Goal: Task Accomplishment & Management: Manage account settings

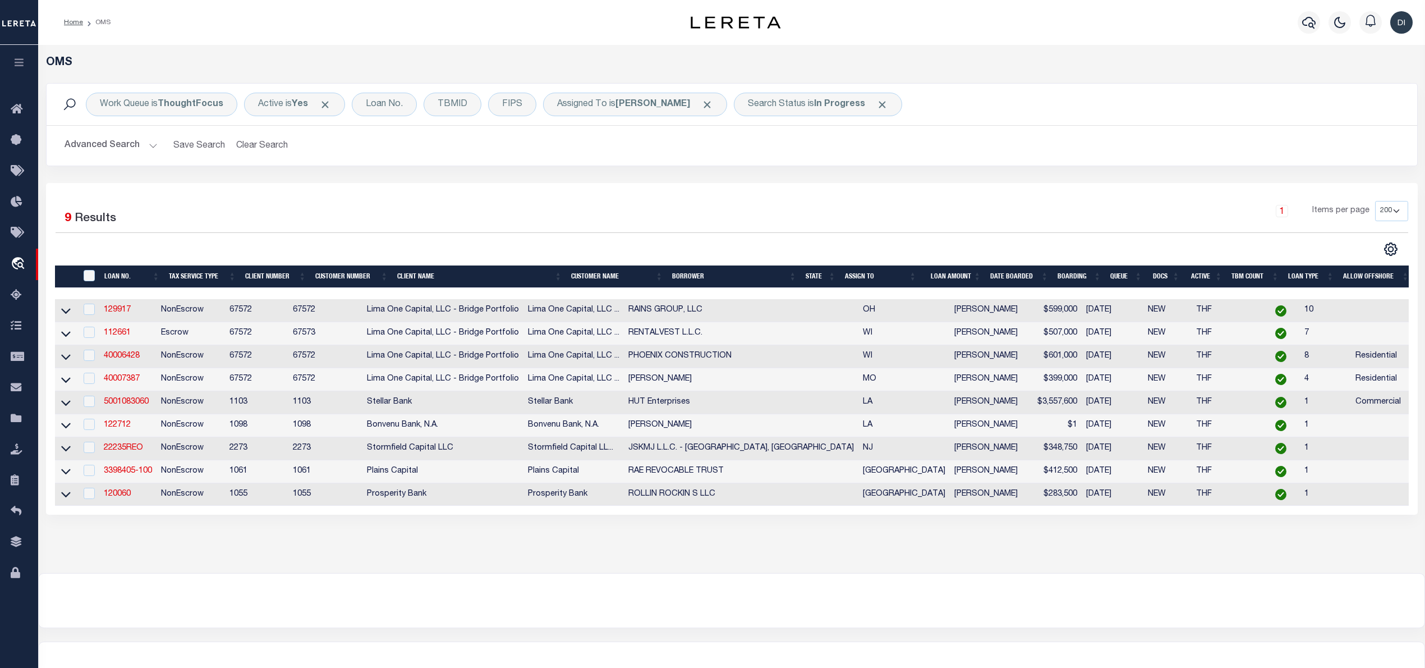
select select "200"
click at [115, 314] on link "129917" at bounding box center [117, 310] width 27 height 8
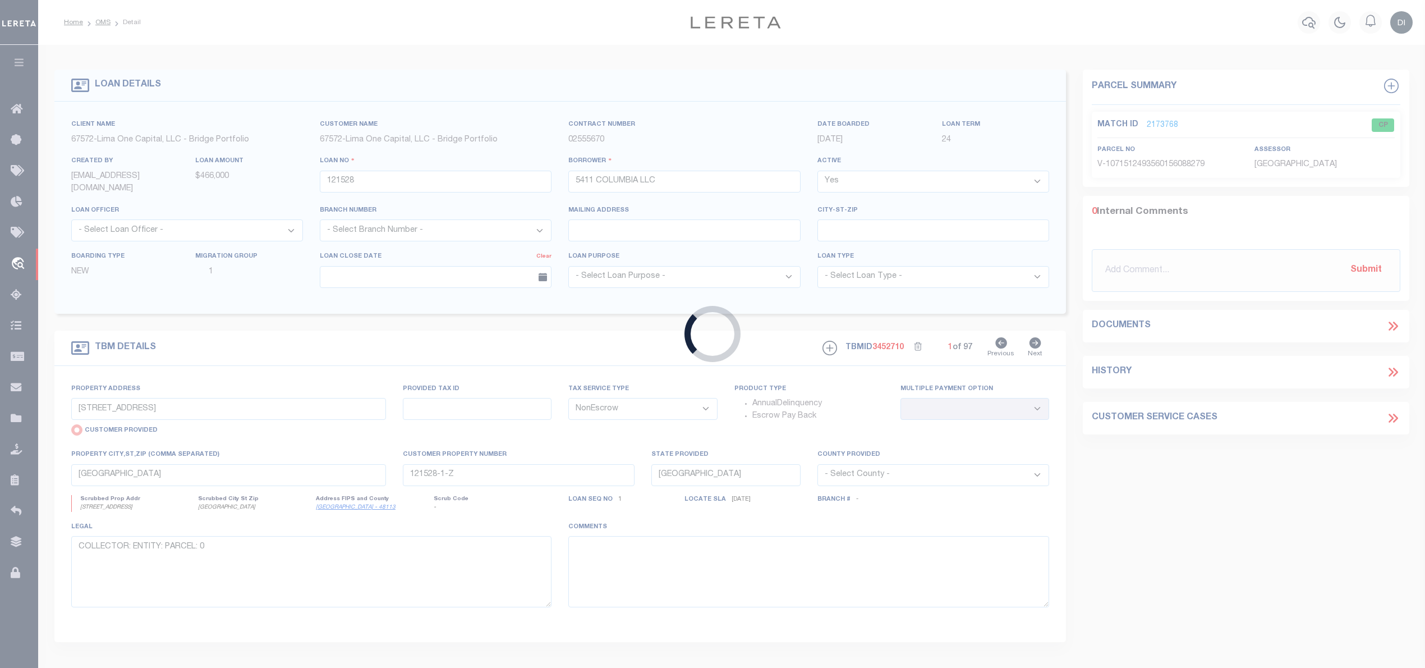
type input "129917"
type input "RAINS GROUP, LLC"
select select
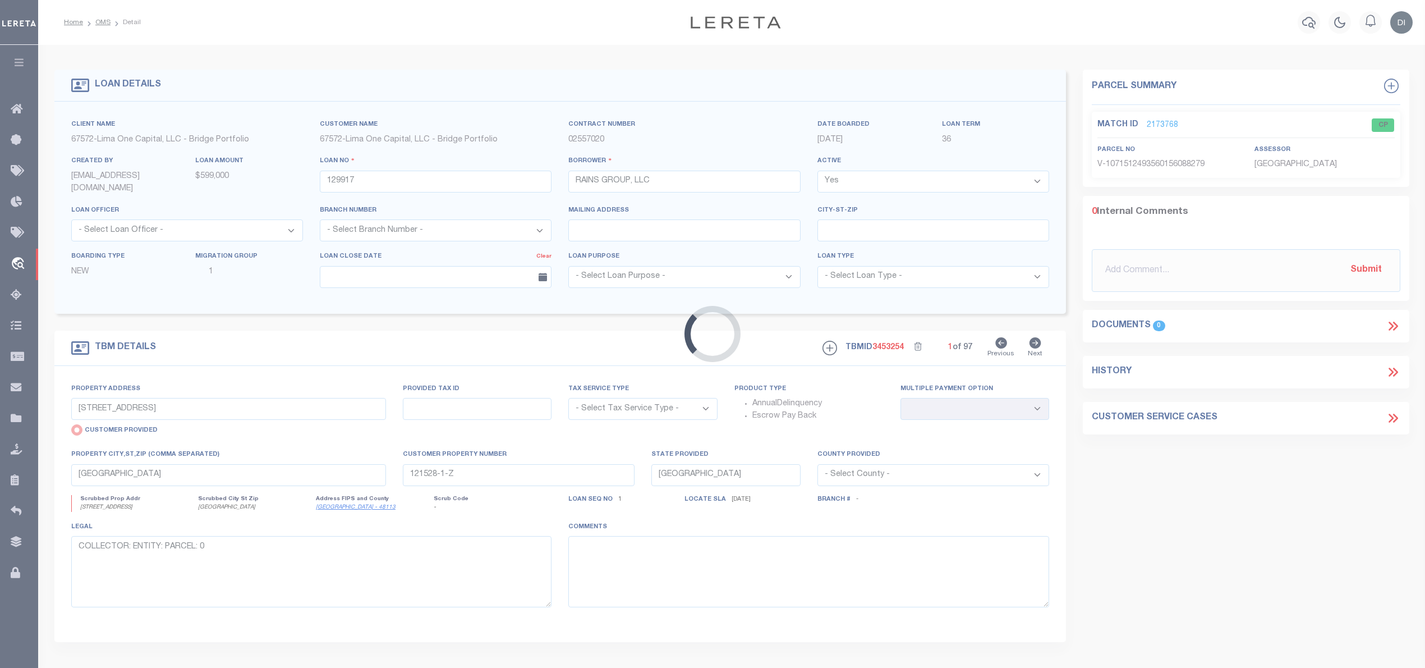
type input "[STREET_ADDRESS]"
select select "NonEscrow"
select select
type input "[GEOGRAPHIC_DATA] 45680"
type input "129917-1"
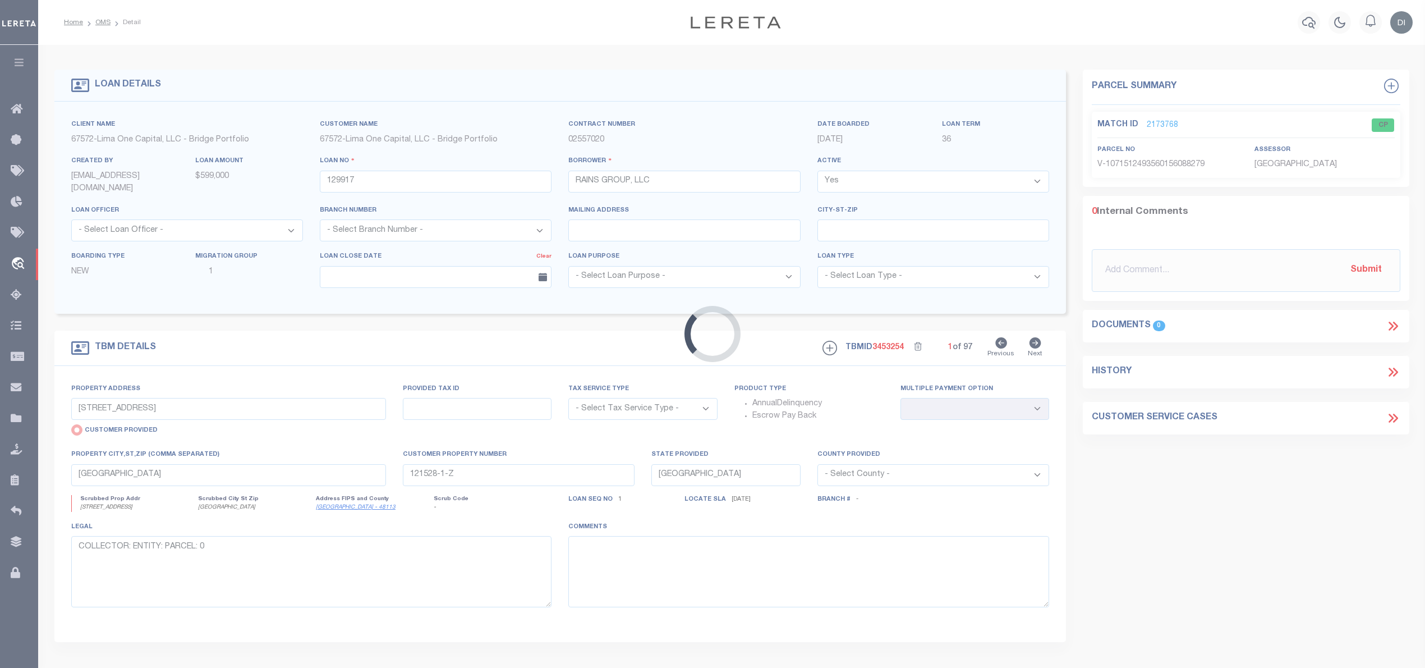
type input "OH"
type textarea "COLLECTOR: ENTITY: PARCEL: 151330700000"
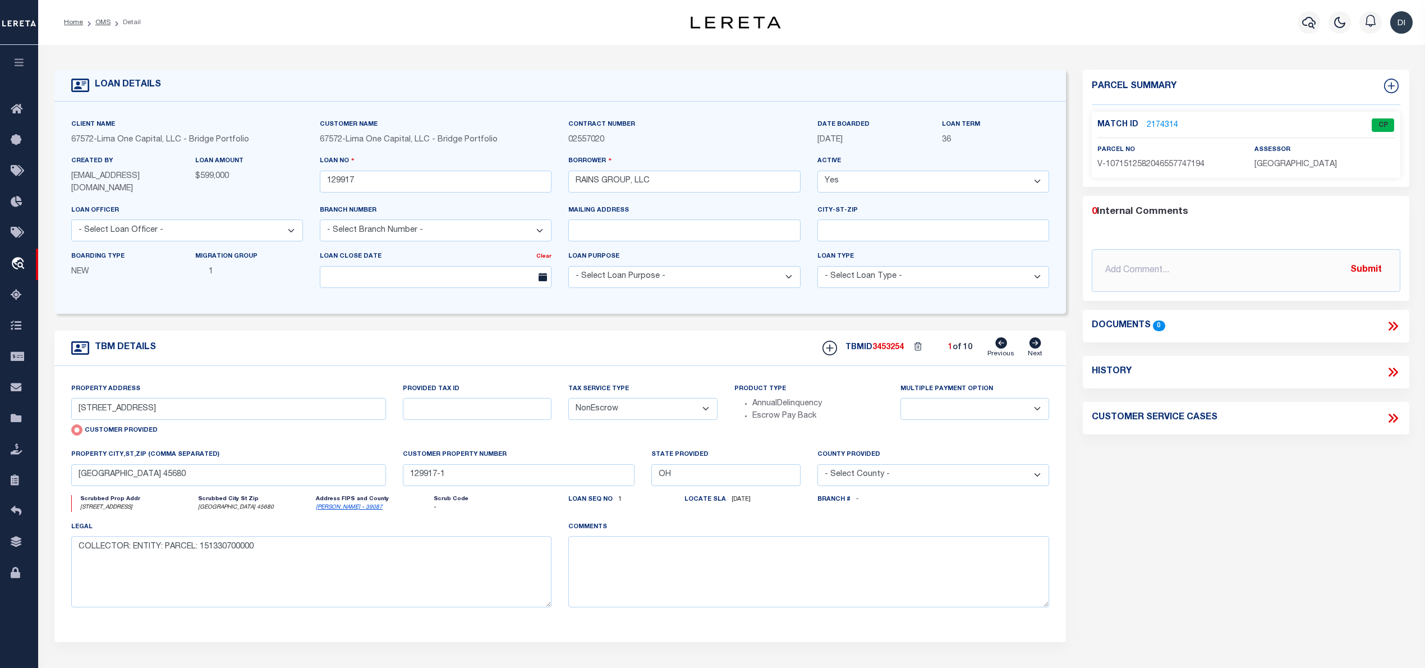
click at [1156, 119] on link "2174314" at bounding box center [1162, 125] width 31 height 12
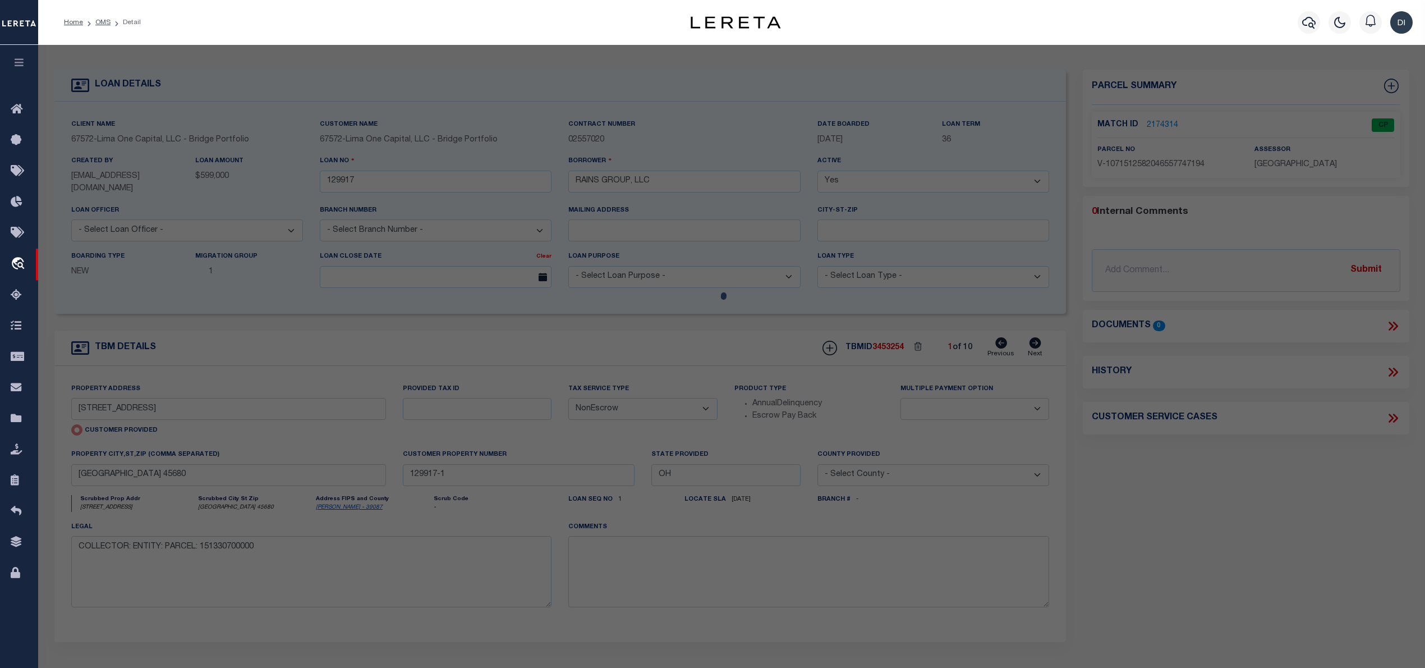
select select "AS"
checkbox input "false"
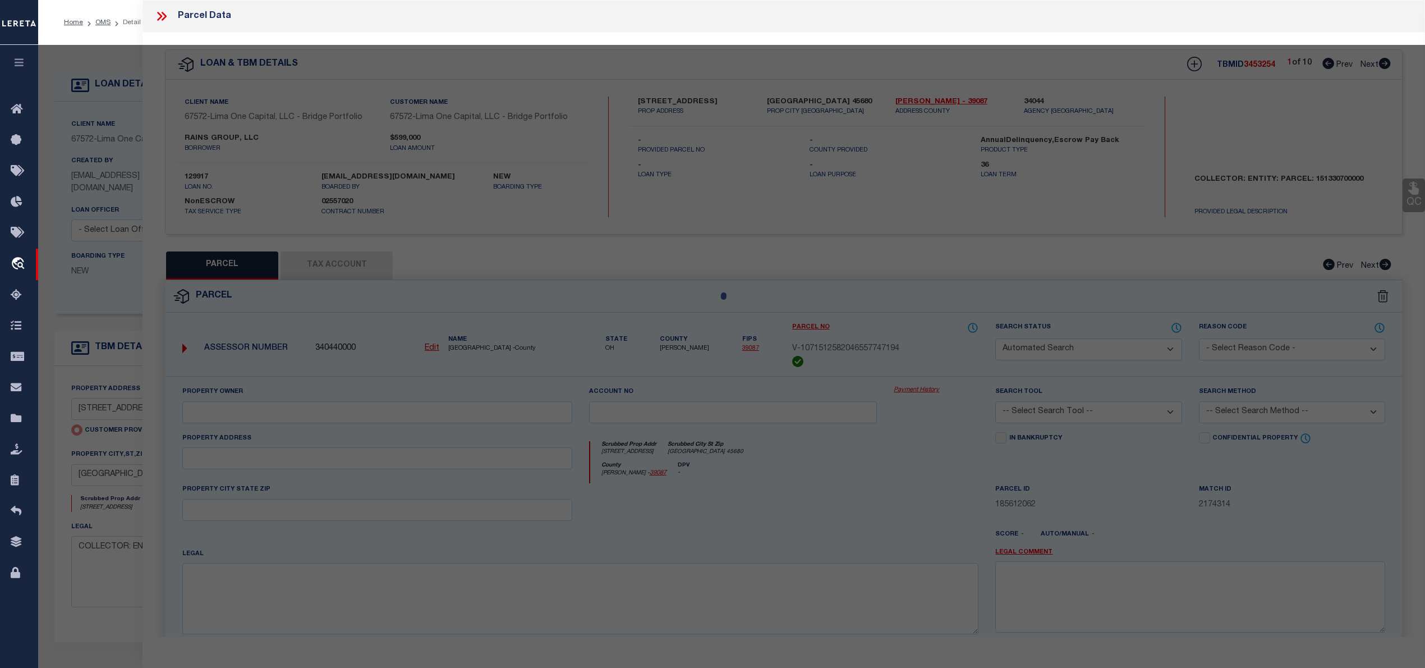
select select "CP"
select select "AGW"
select select
type input "[STREET_ADDRESS]"
checkbox input "false"
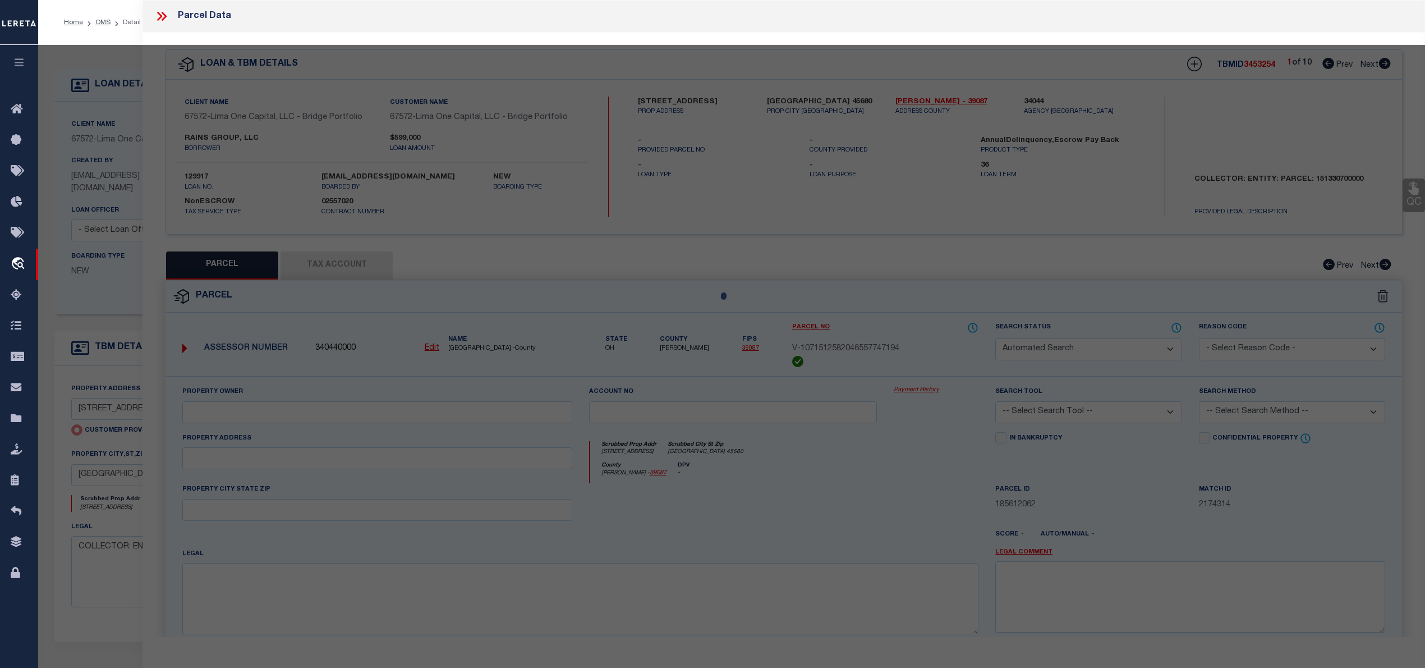
type input "[GEOGRAPHIC_DATA] 45680"
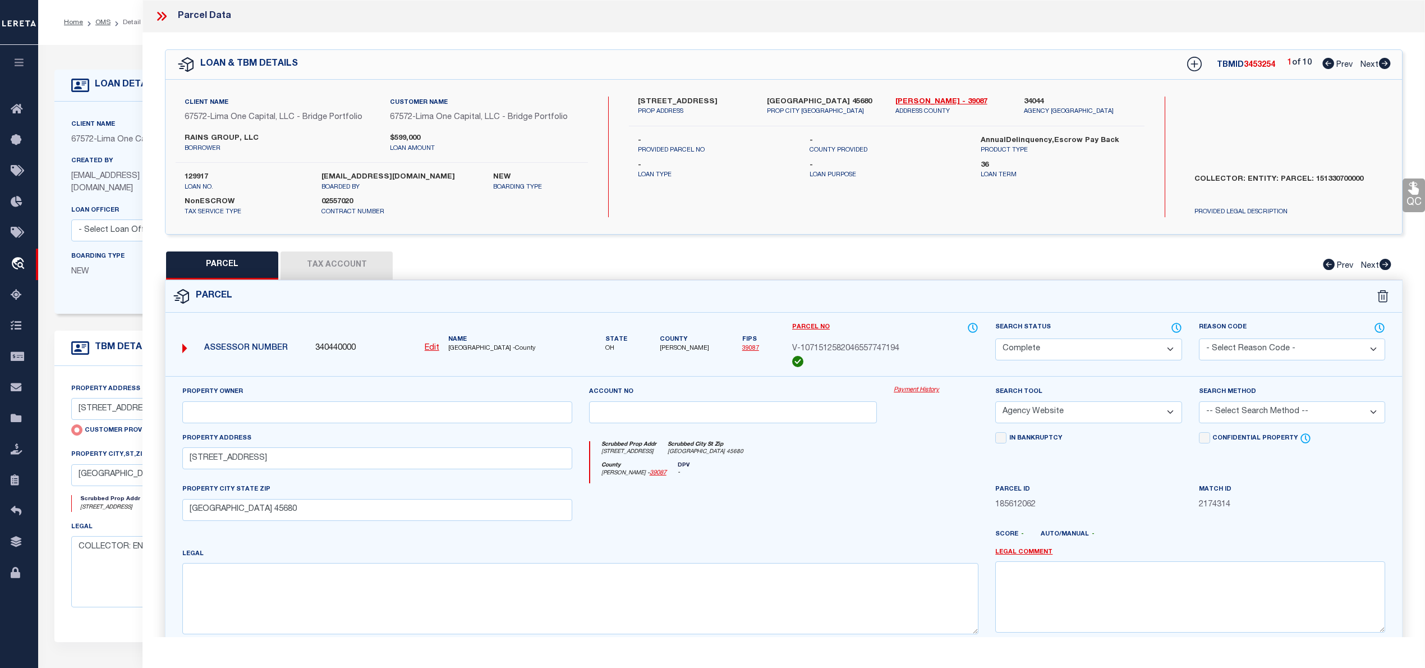
click at [1385, 62] on icon at bounding box center [1385, 63] width 12 height 11
select select "AS"
select select
checkbox input "false"
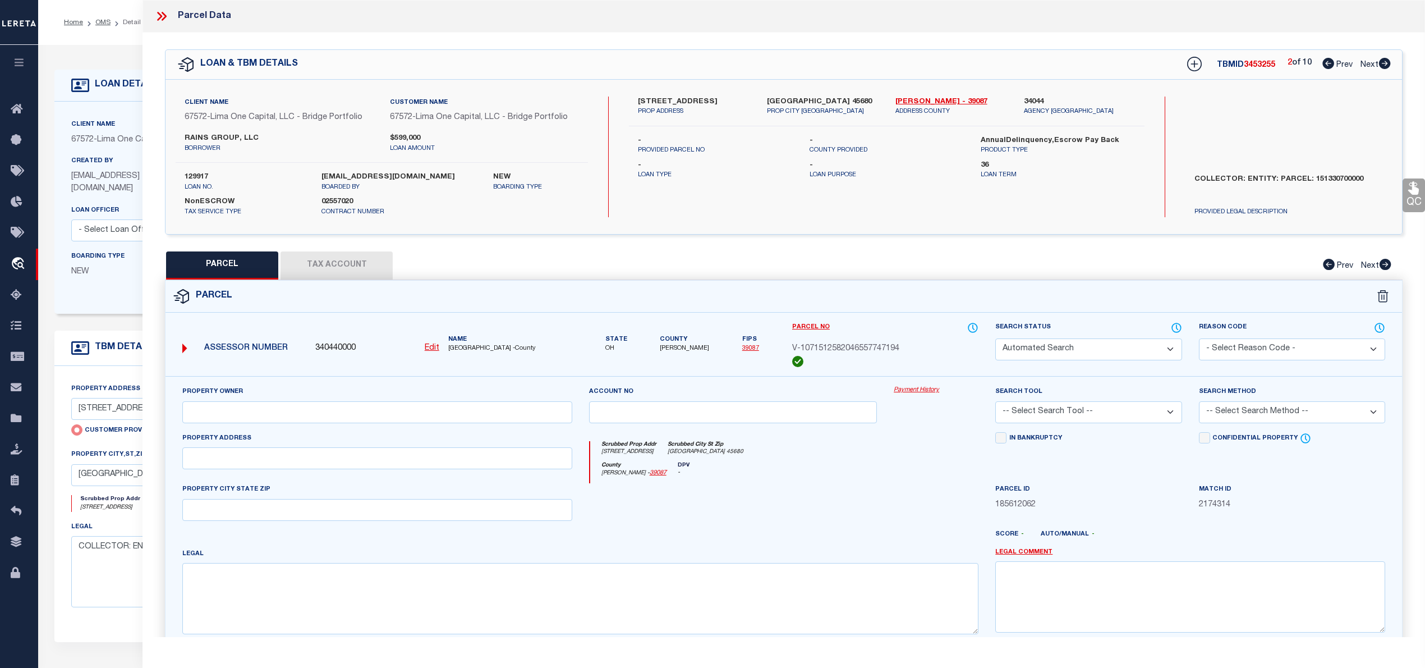
select select "CP"
select select "AGW"
select select
type input "[STREET_ADDRESS] (0 SERVICE R"
checkbox input "false"
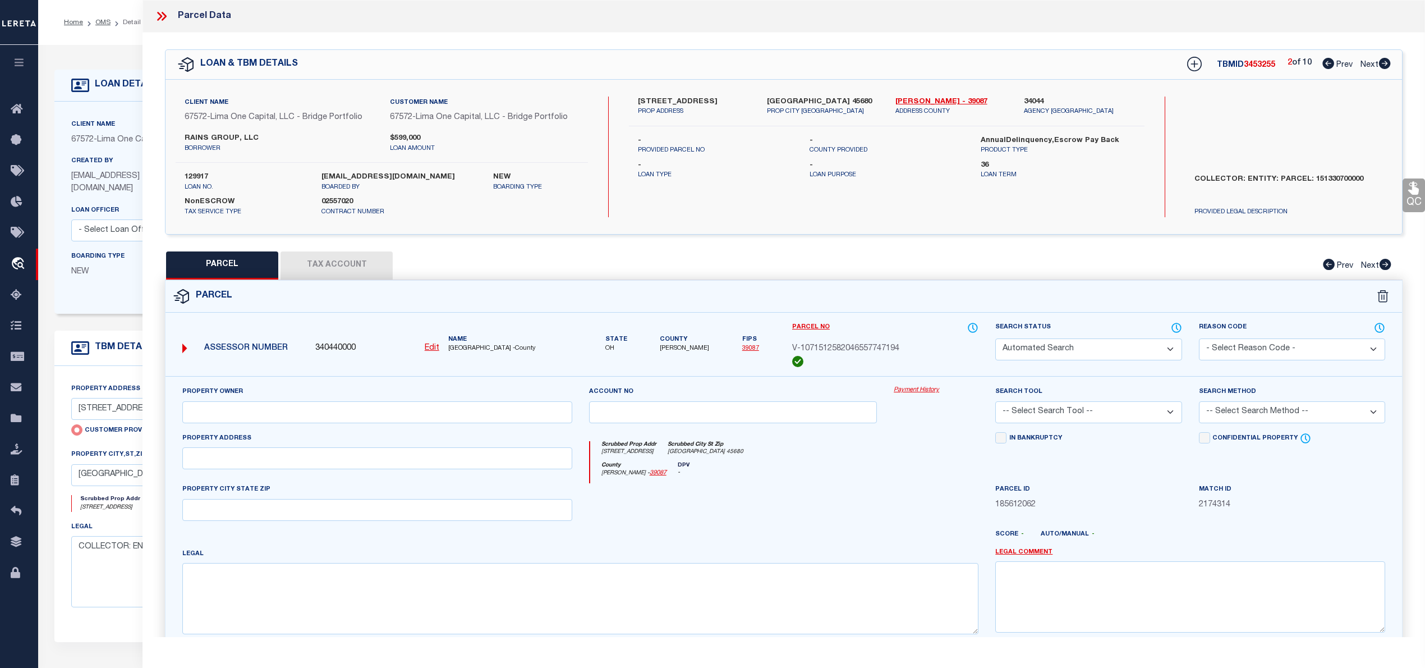
type input "[GEOGRAPHIC_DATA] 45680"
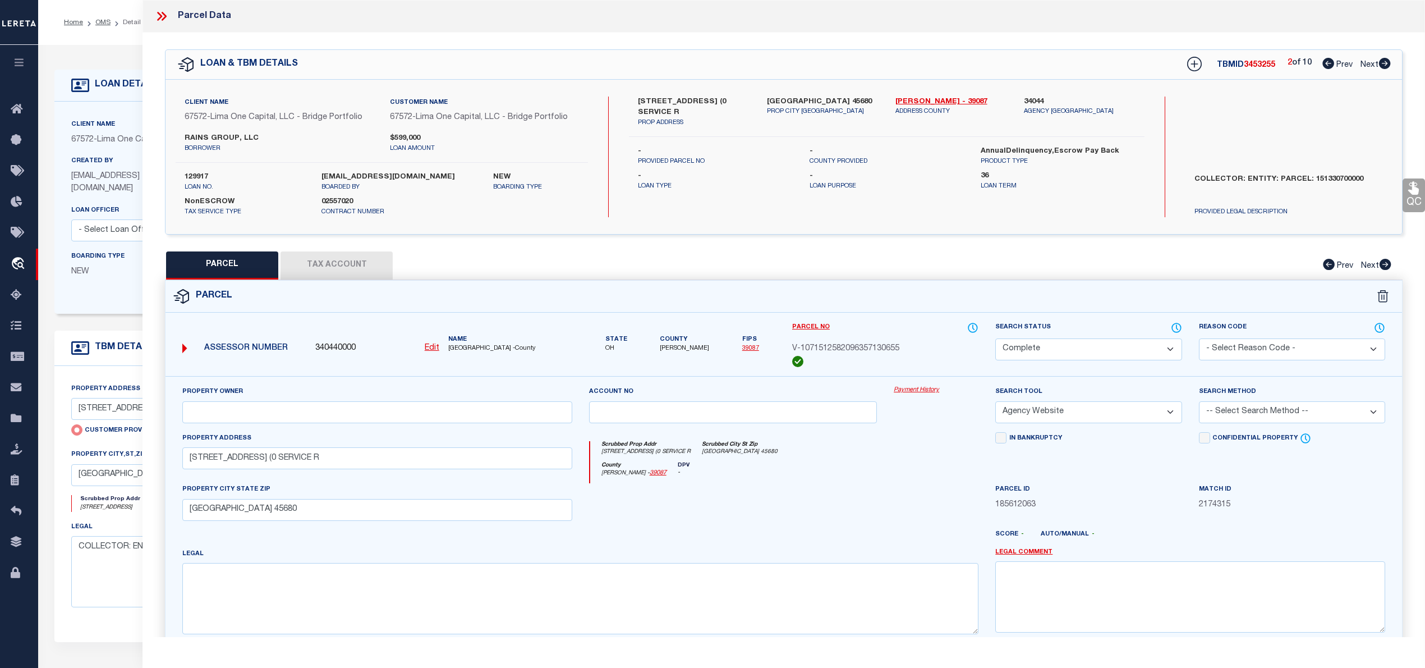
click at [1385, 62] on icon at bounding box center [1385, 63] width 12 height 11
select select "AS"
select select
checkbox input "false"
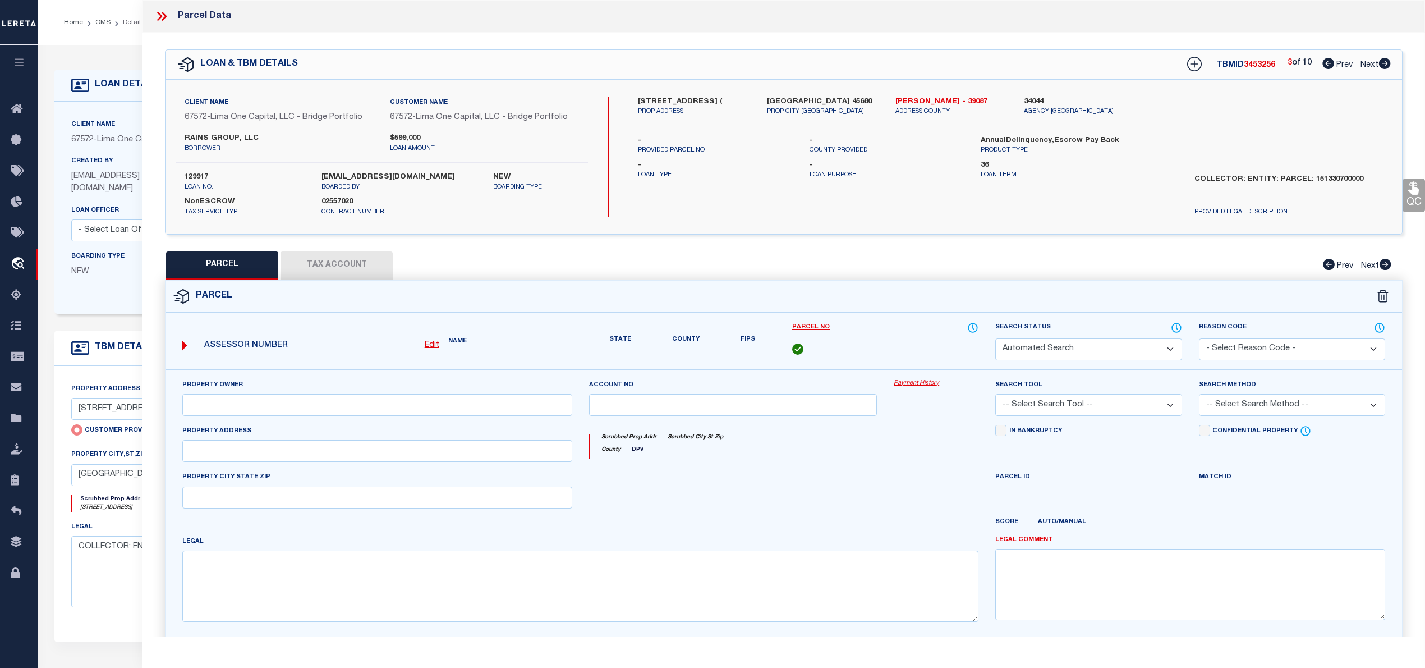
select select "CP"
select select "AGW"
select select
type input "[STREET_ADDRESS] ("
checkbox input "false"
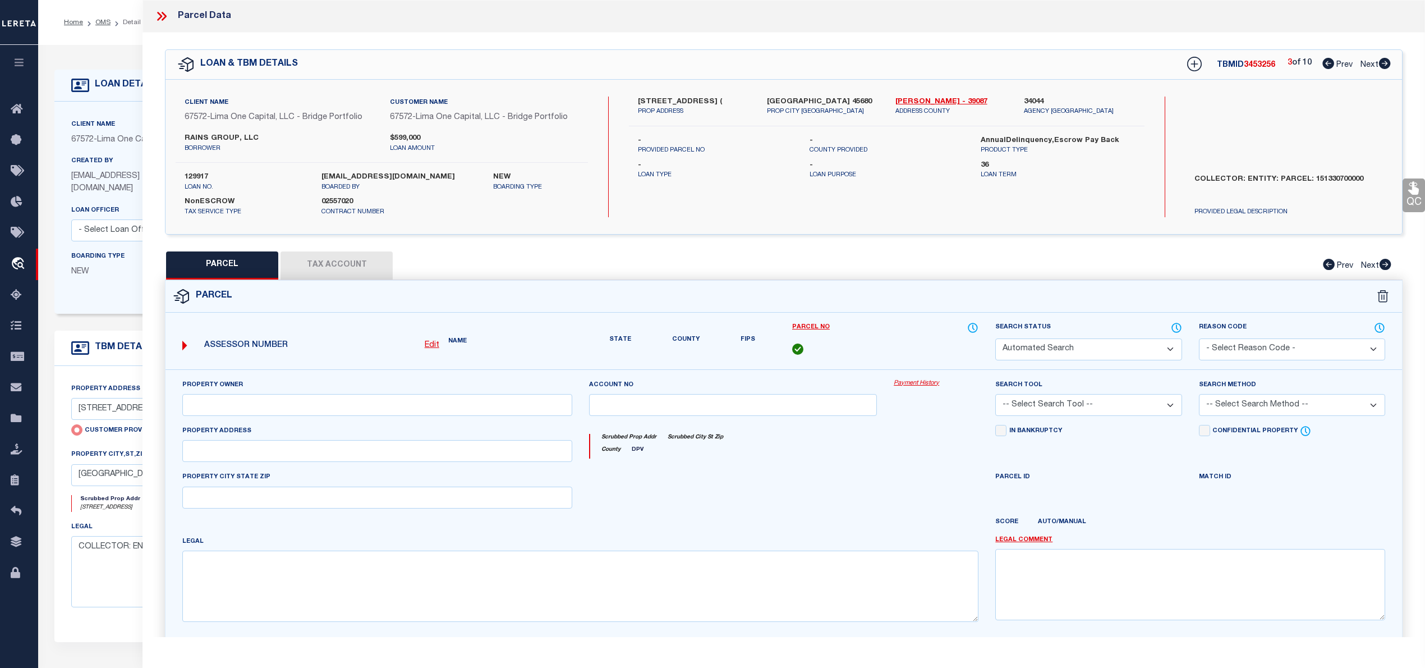
type input "[GEOGRAPHIC_DATA] 45680"
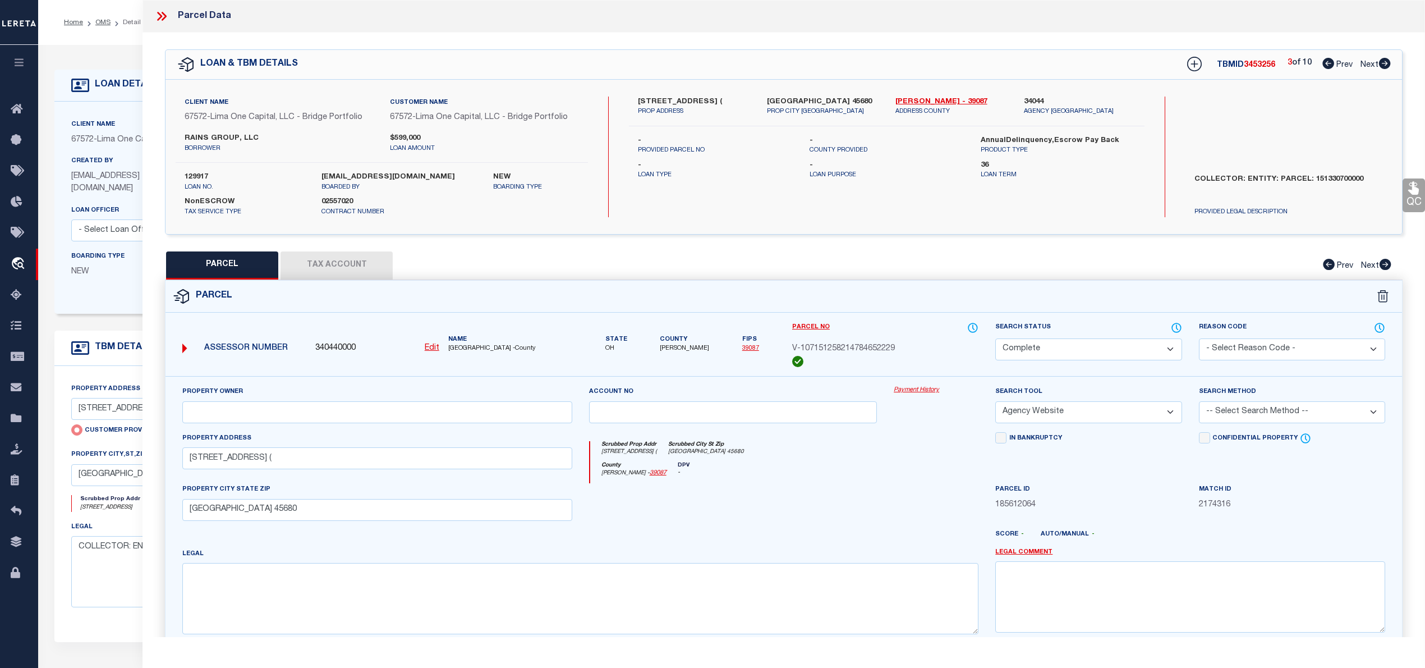
click at [1385, 62] on icon at bounding box center [1385, 63] width 12 height 11
select select "AS"
select select
checkbox input "false"
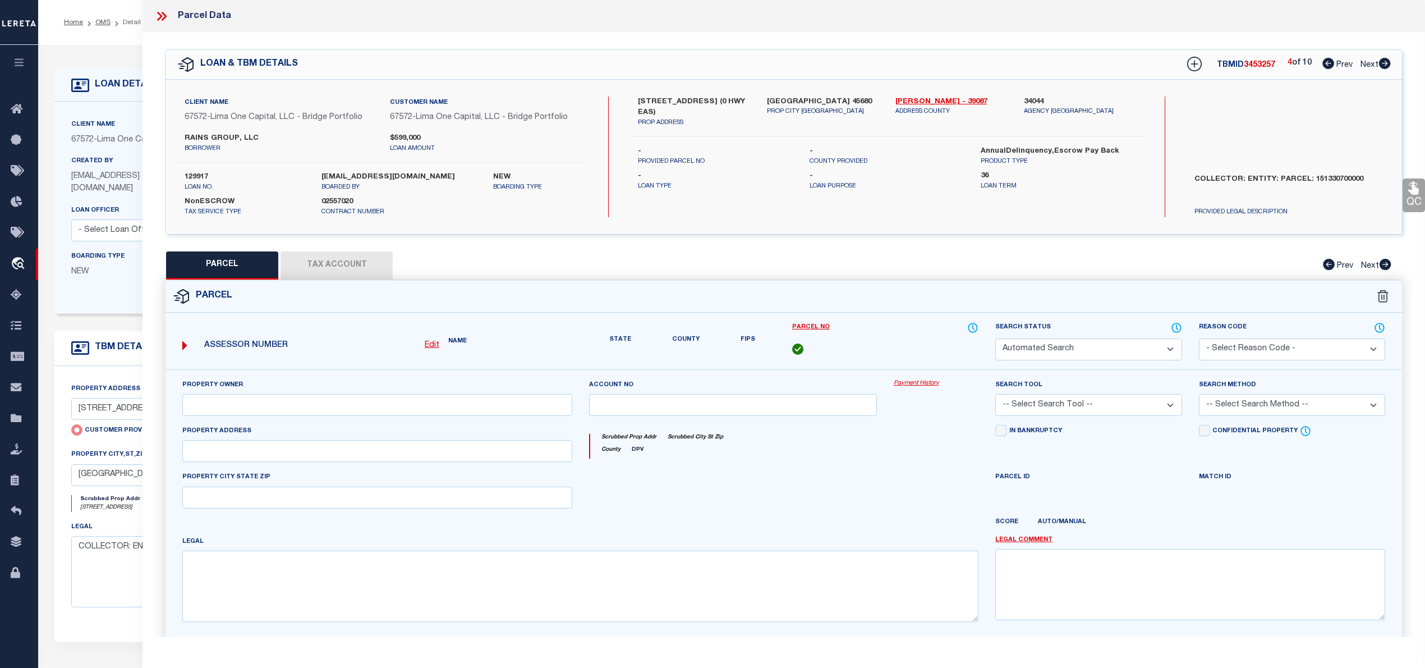
select select "CP"
select select "AGW"
select select
type input "[STREET_ADDRESS] (0 HWY EAS)"
checkbox input "false"
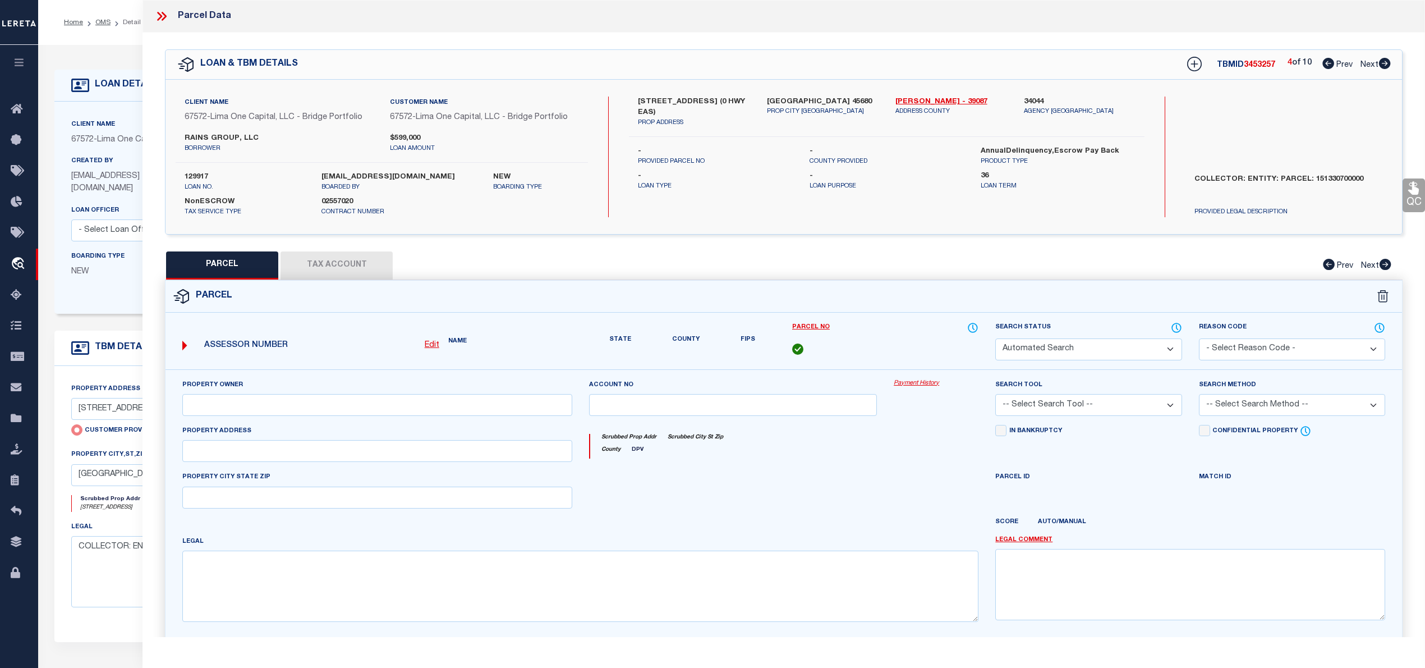
type input "[GEOGRAPHIC_DATA] 45680"
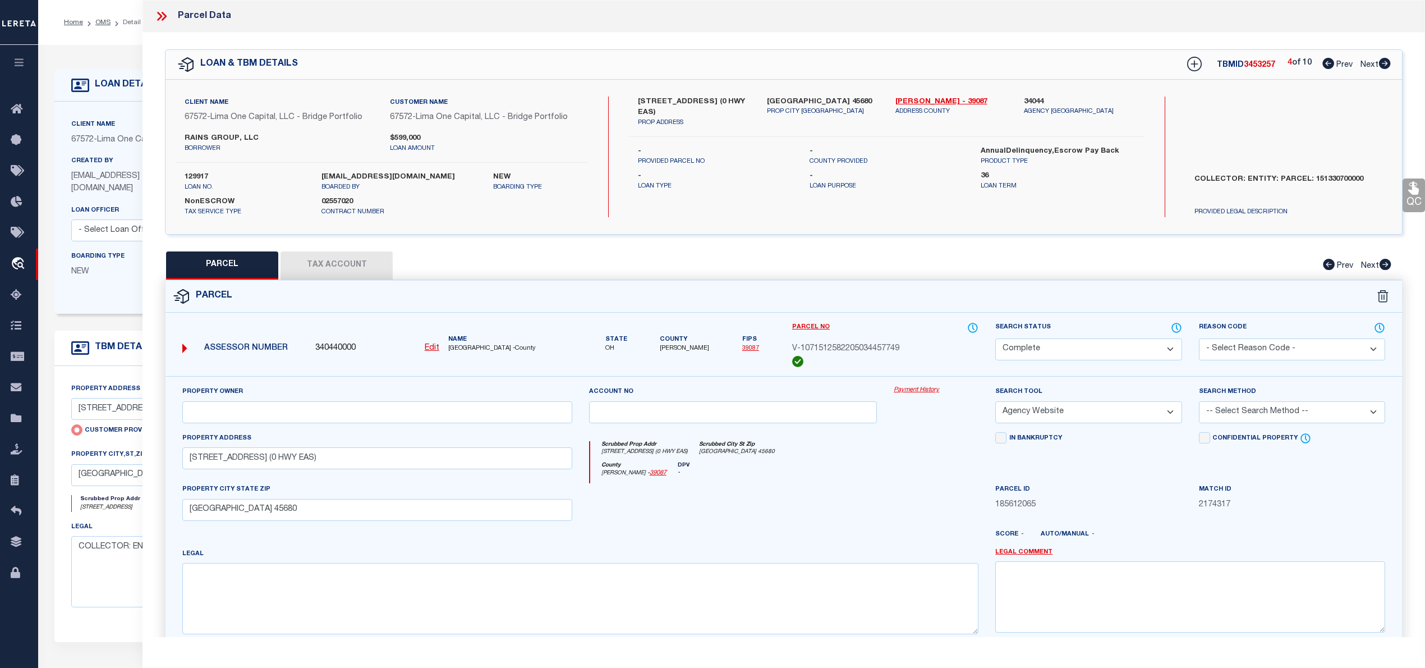
click at [1385, 62] on icon at bounding box center [1385, 63] width 12 height 11
select select "AS"
select select
checkbox input "false"
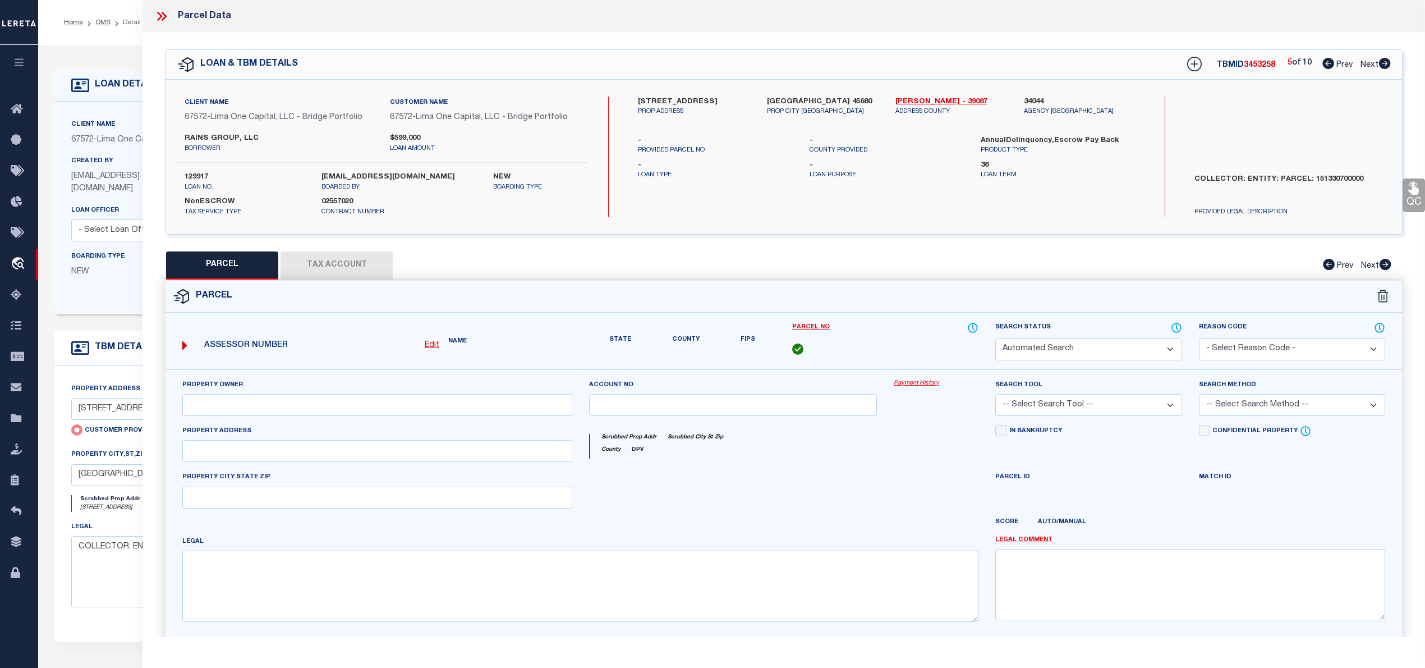
select select "CP"
select select "AGW"
select select
type input "[STREET_ADDRESS]"
checkbox input "false"
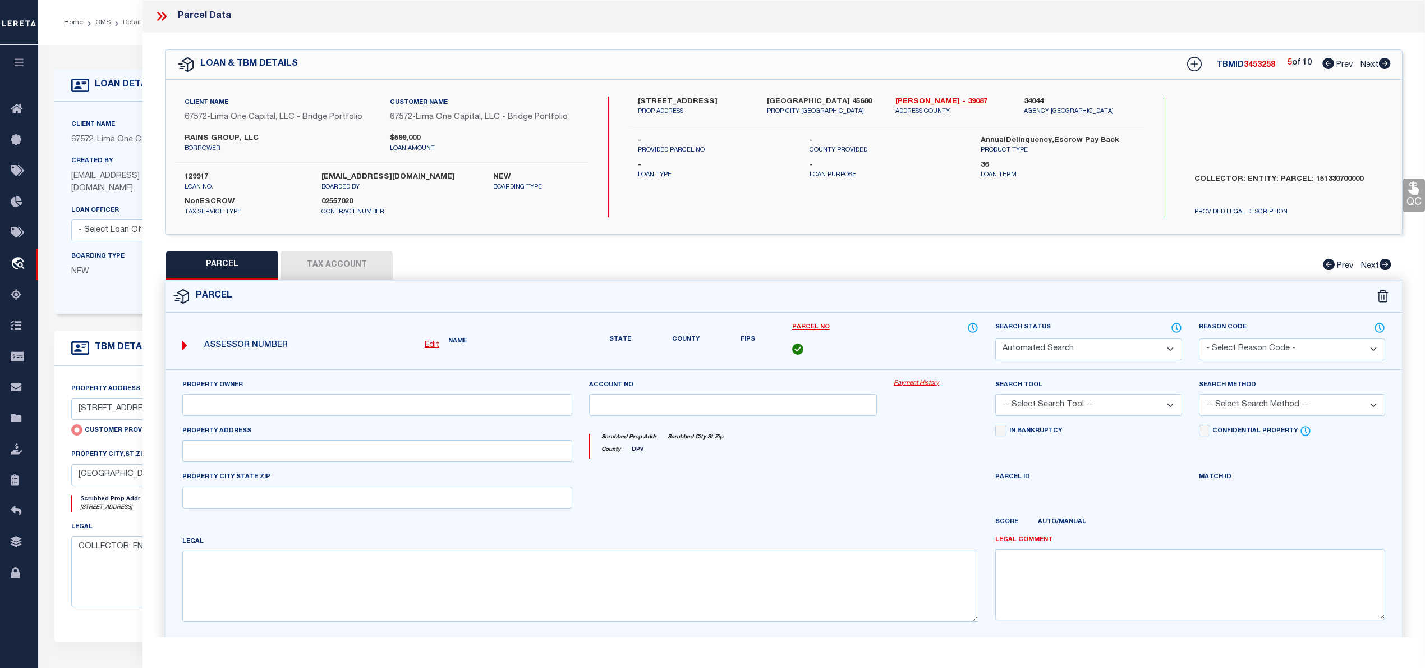
type input "[GEOGRAPHIC_DATA] 45680"
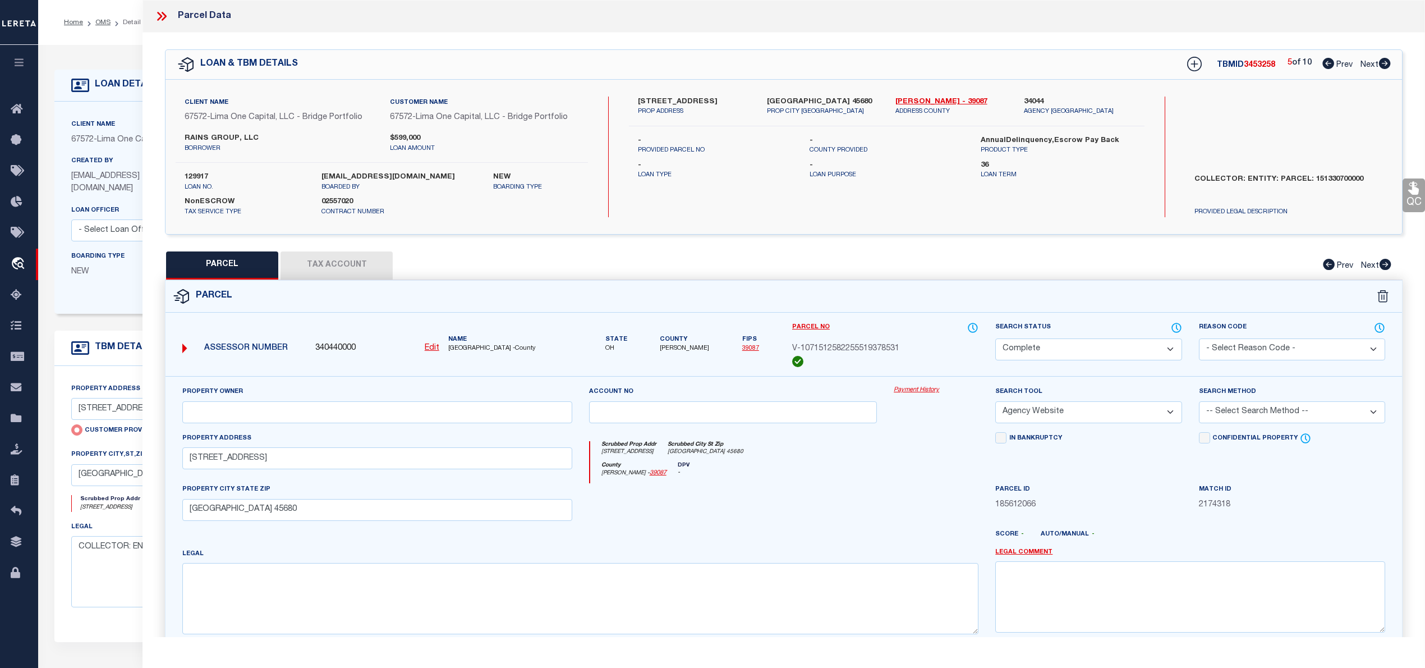
click at [1385, 62] on icon at bounding box center [1385, 63] width 12 height 11
select select "AS"
select select
checkbox input "false"
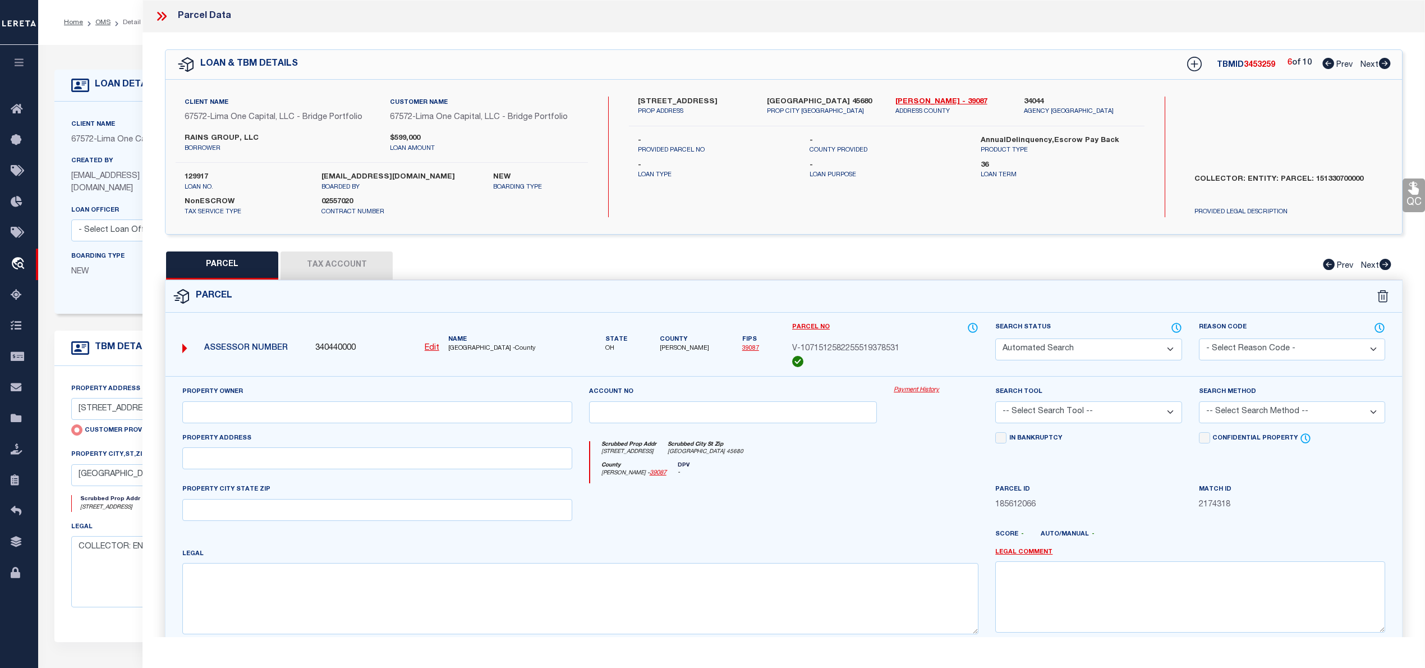
select select "CP"
select select "AGW"
select select
type input "[STREET_ADDRESS]"
checkbox input "false"
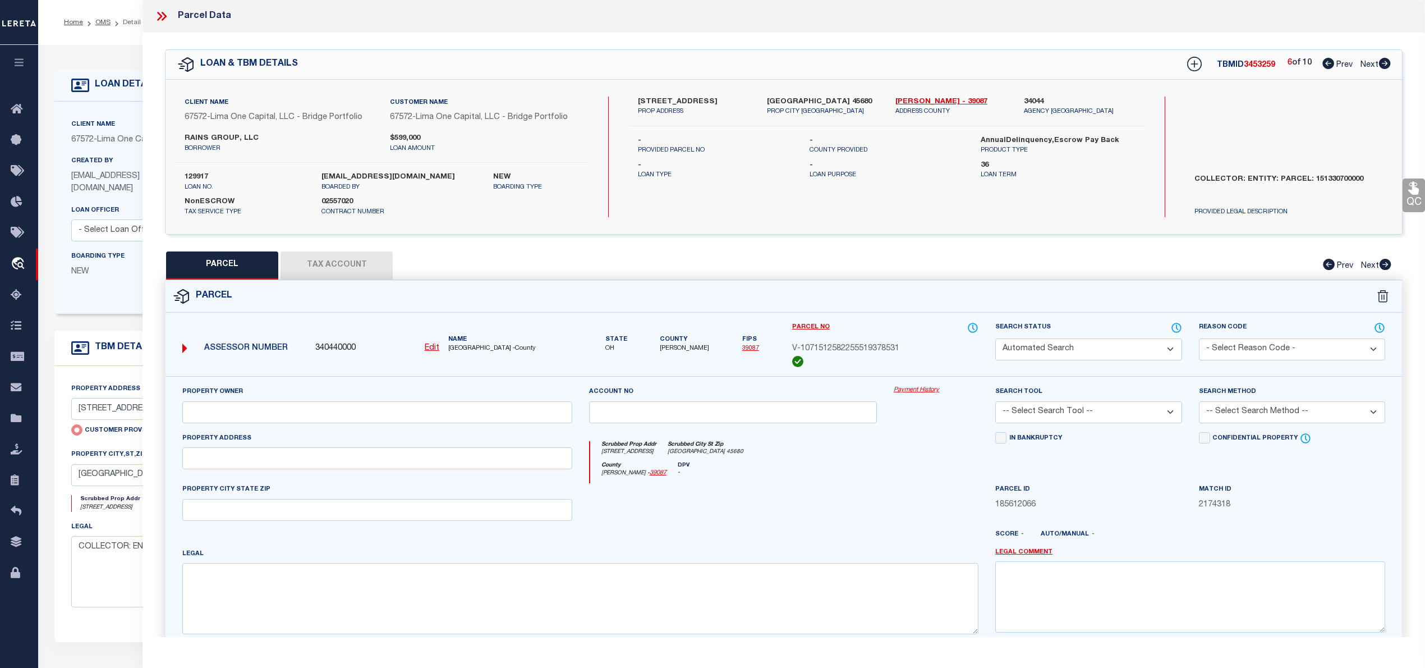
type input "[GEOGRAPHIC_DATA] 45680"
click at [1385, 62] on icon at bounding box center [1385, 63] width 12 height 11
select select "AS"
select select
checkbox input "false"
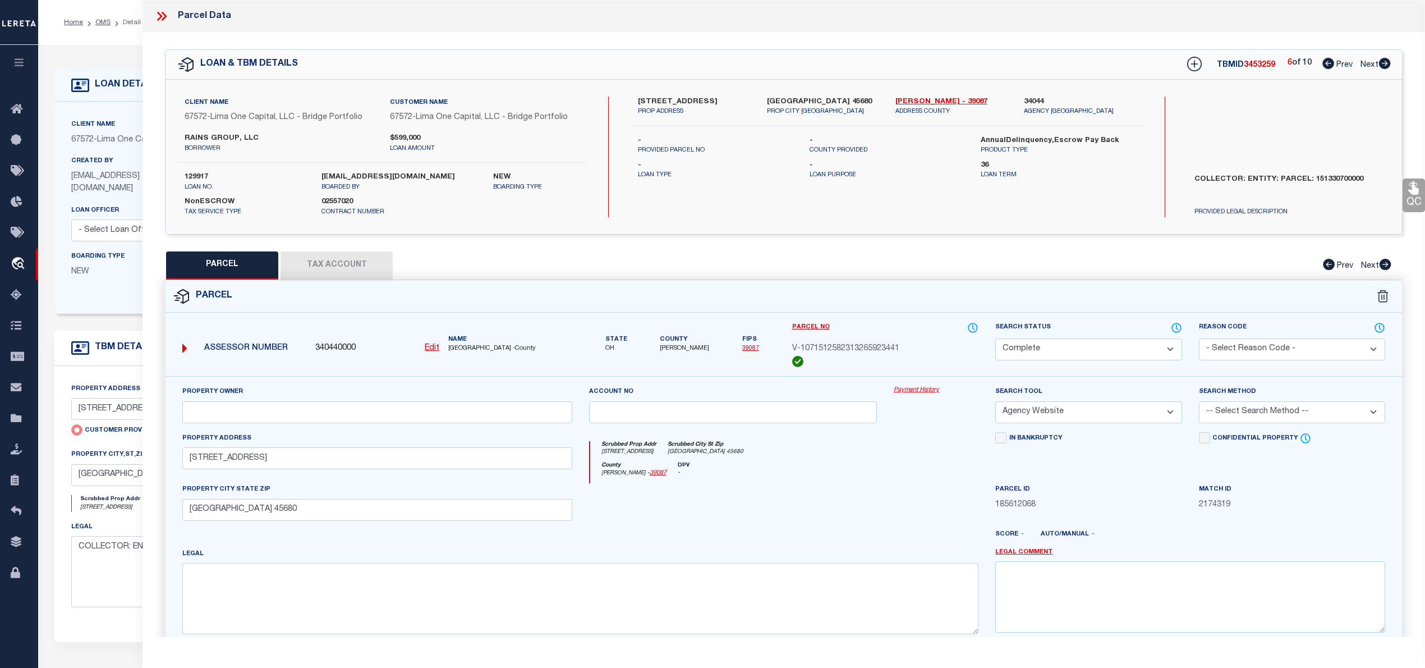
checkbox input "false"
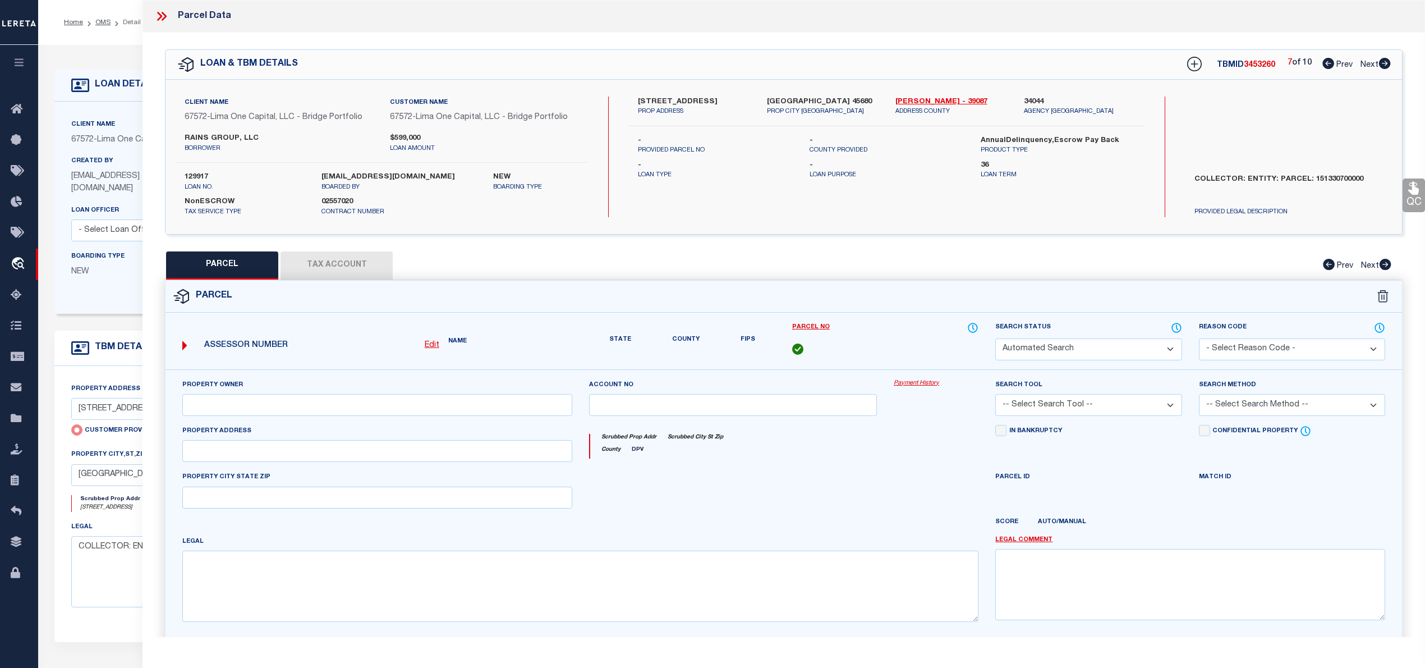
select select "CP"
select select "AGW"
select select
type input "[STREET_ADDRESS]"
checkbox input "false"
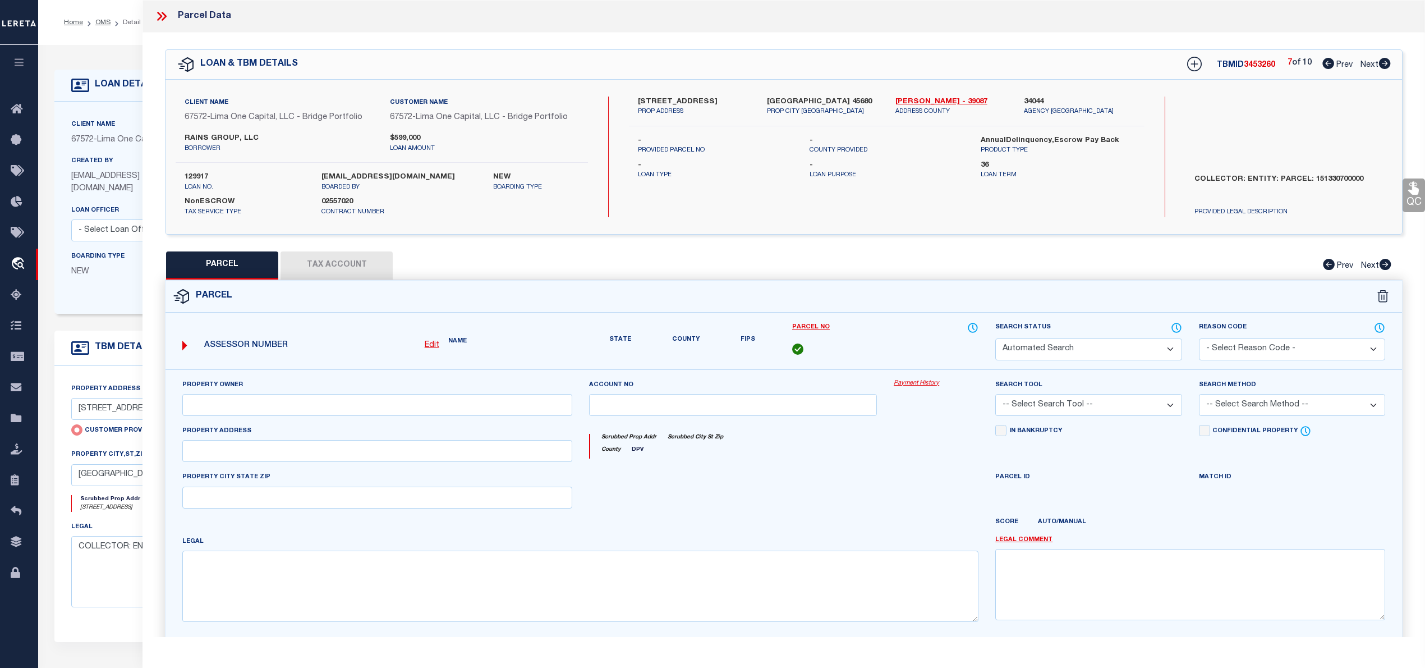
type input "[GEOGRAPHIC_DATA] 45680"
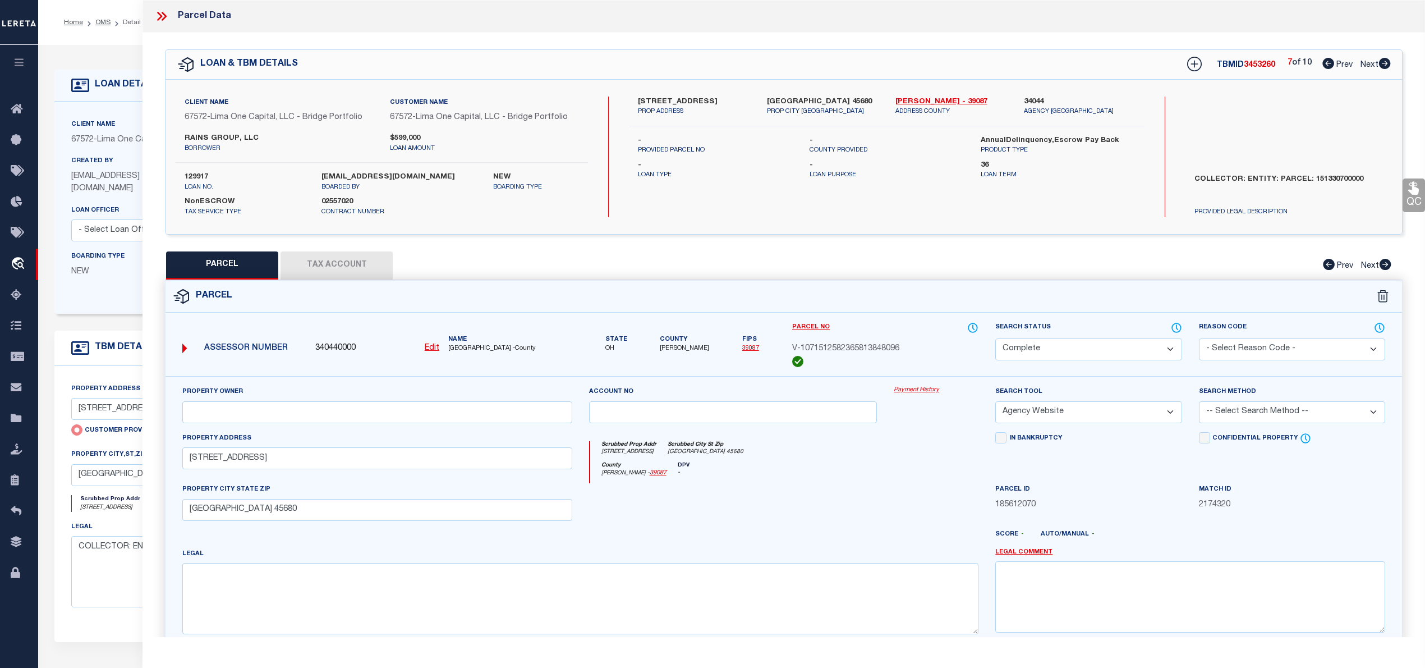
click at [1385, 62] on icon at bounding box center [1385, 63] width 12 height 11
select select "AS"
select select
checkbox input "false"
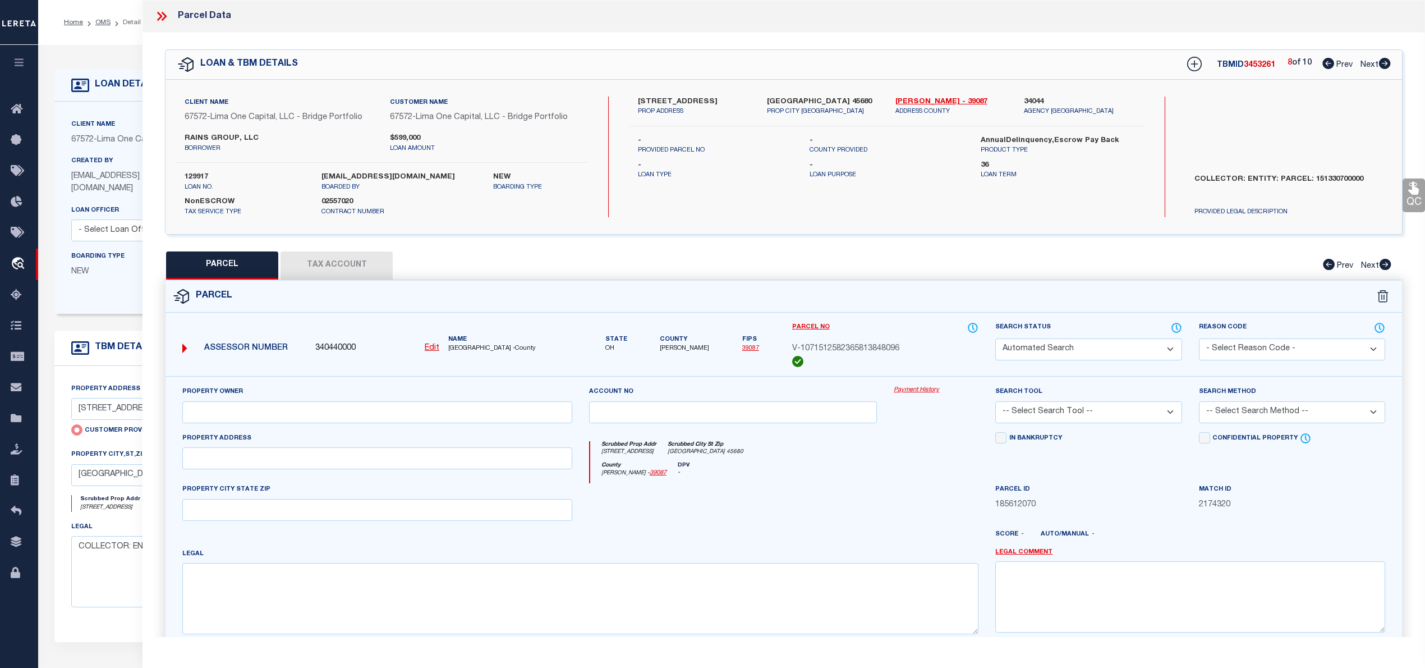
select select "CP"
select select "AGW"
select select
type input "[STREET_ADDRESS]"
checkbox input "false"
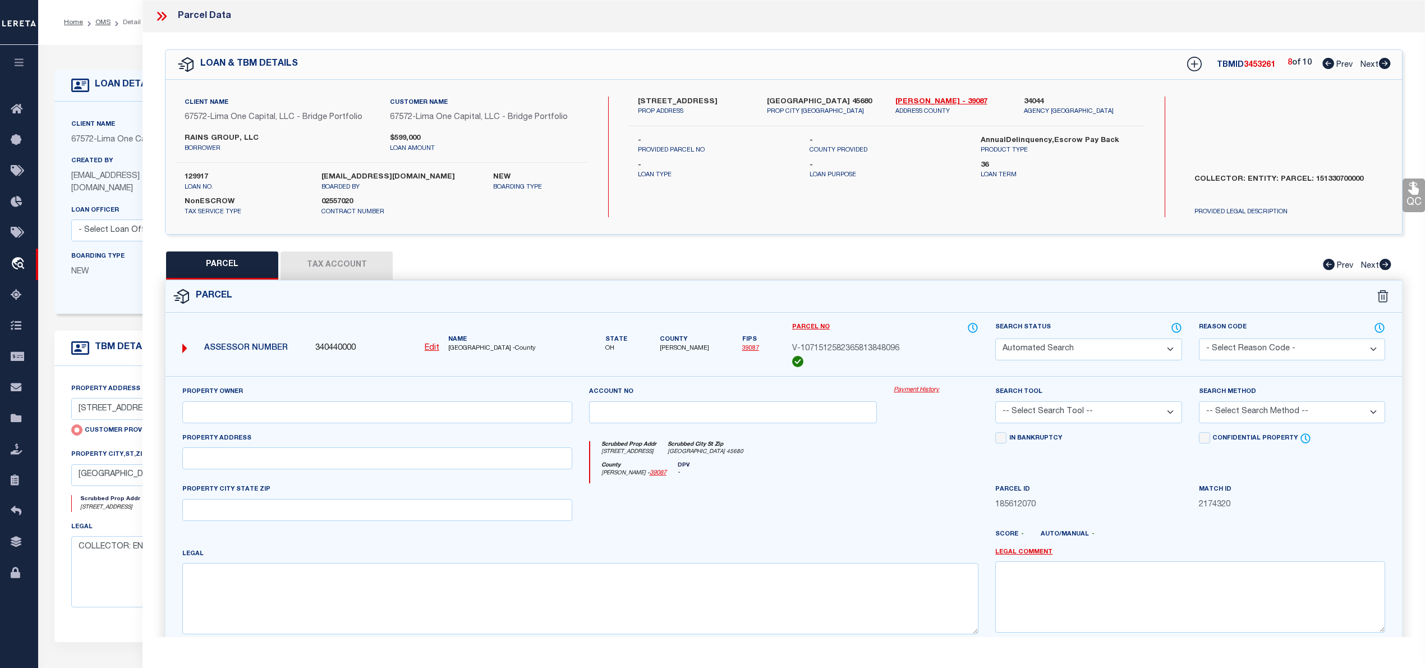
type input "[GEOGRAPHIC_DATA] 45680"
click at [1385, 62] on icon at bounding box center [1385, 63] width 12 height 11
select select "AS"
select select
checkbox input "false"
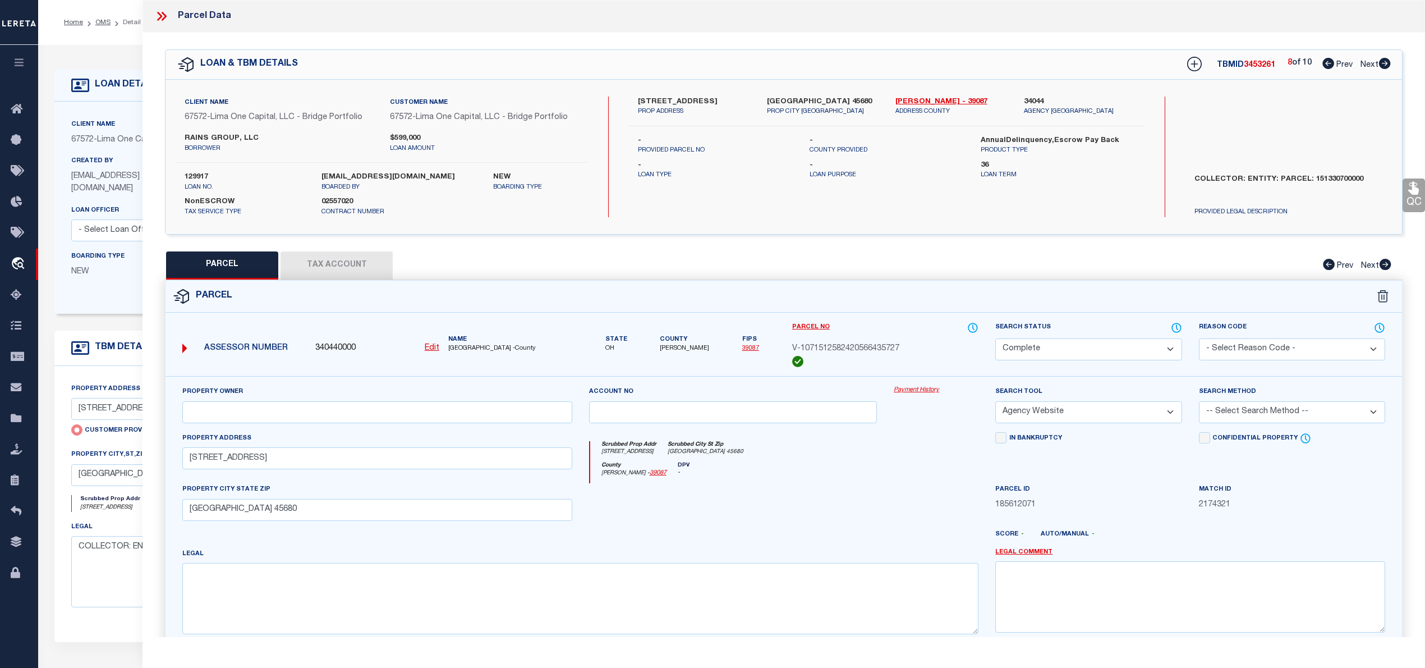
checkbox input "false"
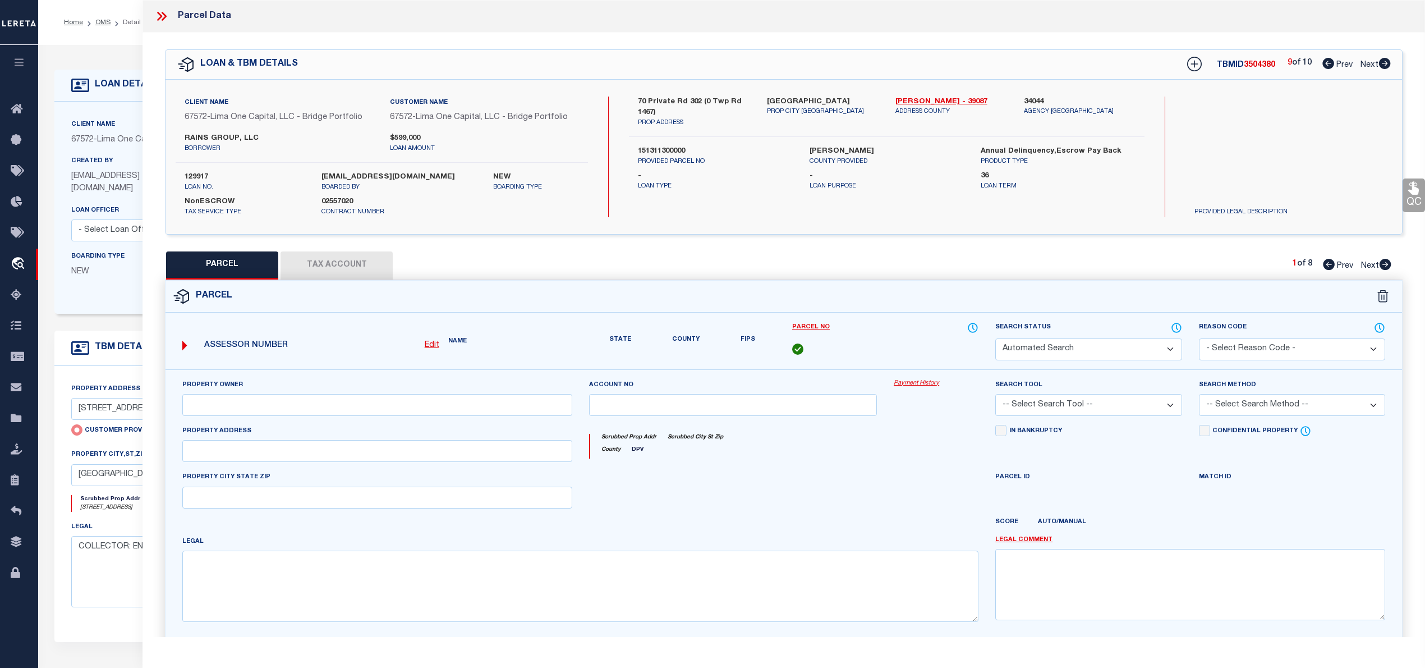
select select "IP"
type input "RAINS GROUP LLC"
select select "ATL"
select select "ADD"
type input "[STREET_ADDRESS]"
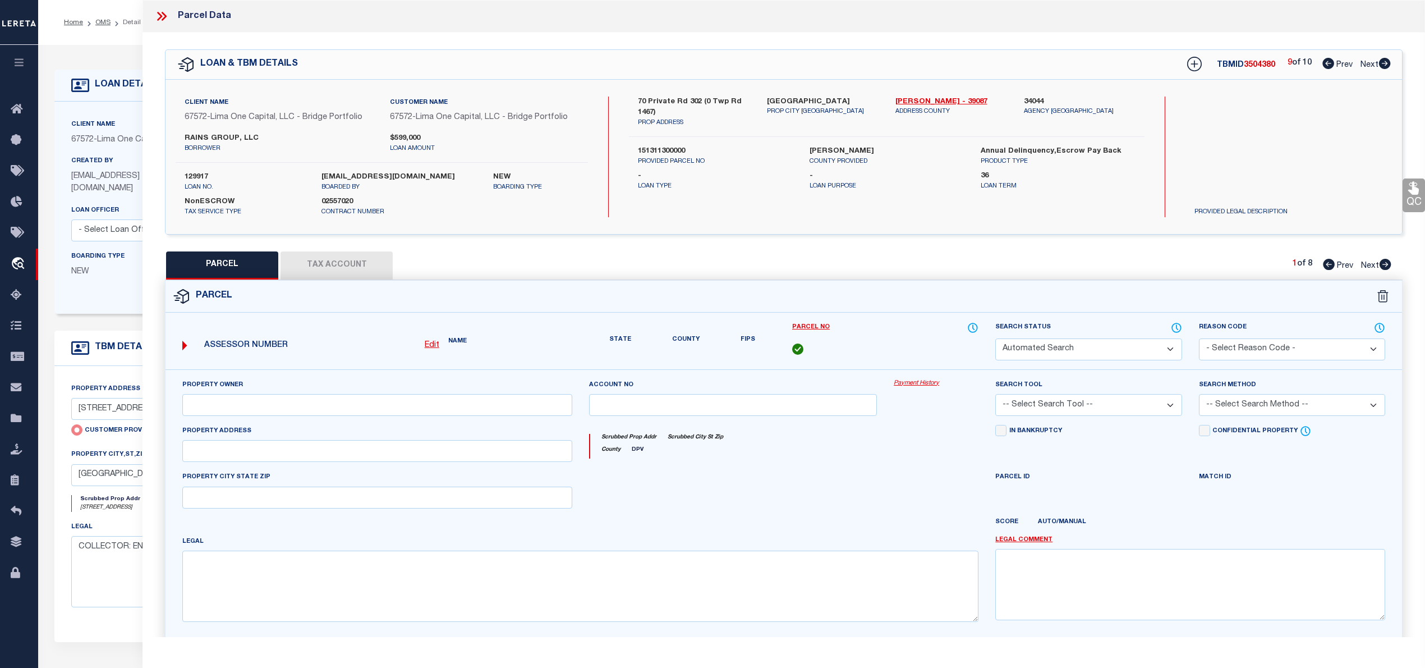
checkbox input "false"
type input "[GEOGRAPHIC_DATA]"
type textarea "-00-00 71 72 [US_STATE] VALLEY TRUCK FARMS ADD. W PTS. 0001.83A"
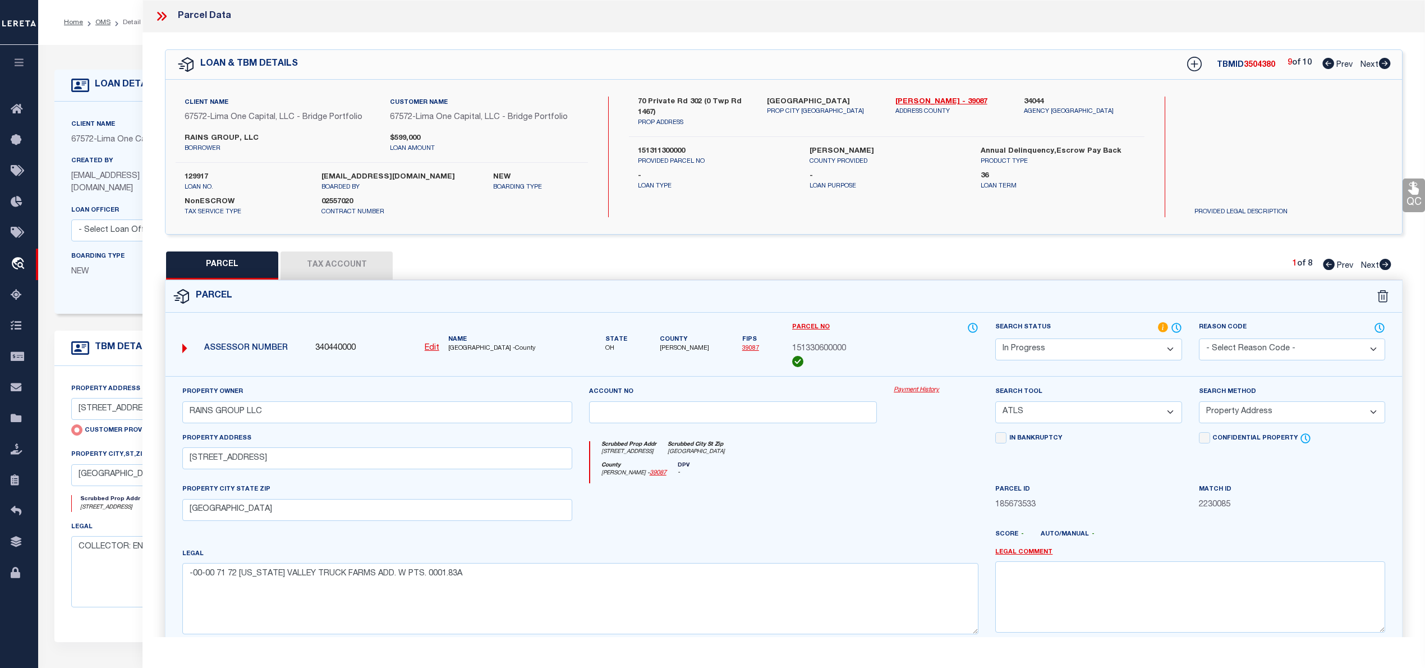
click at [1385, 62] on icon at bounding box center [1385, 63] width 12 height 11
select select "AS"
select select
checkbox input "false"
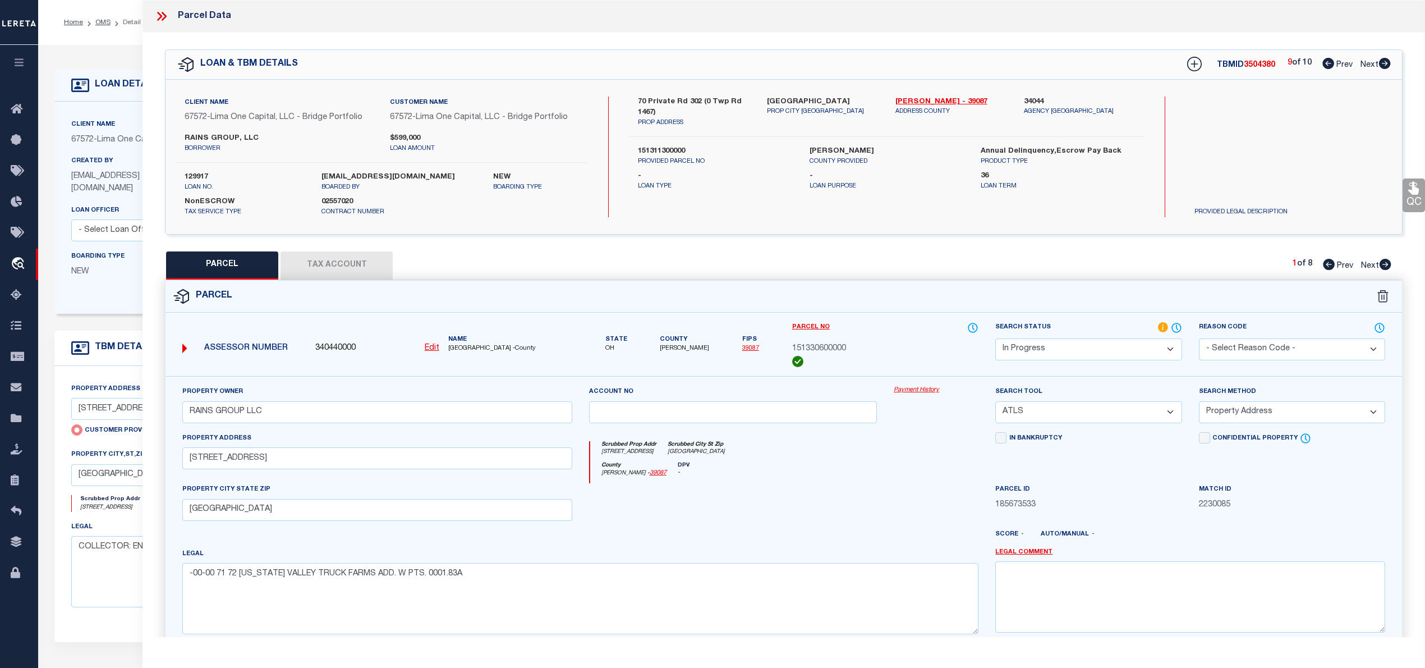
checkbox input "false"
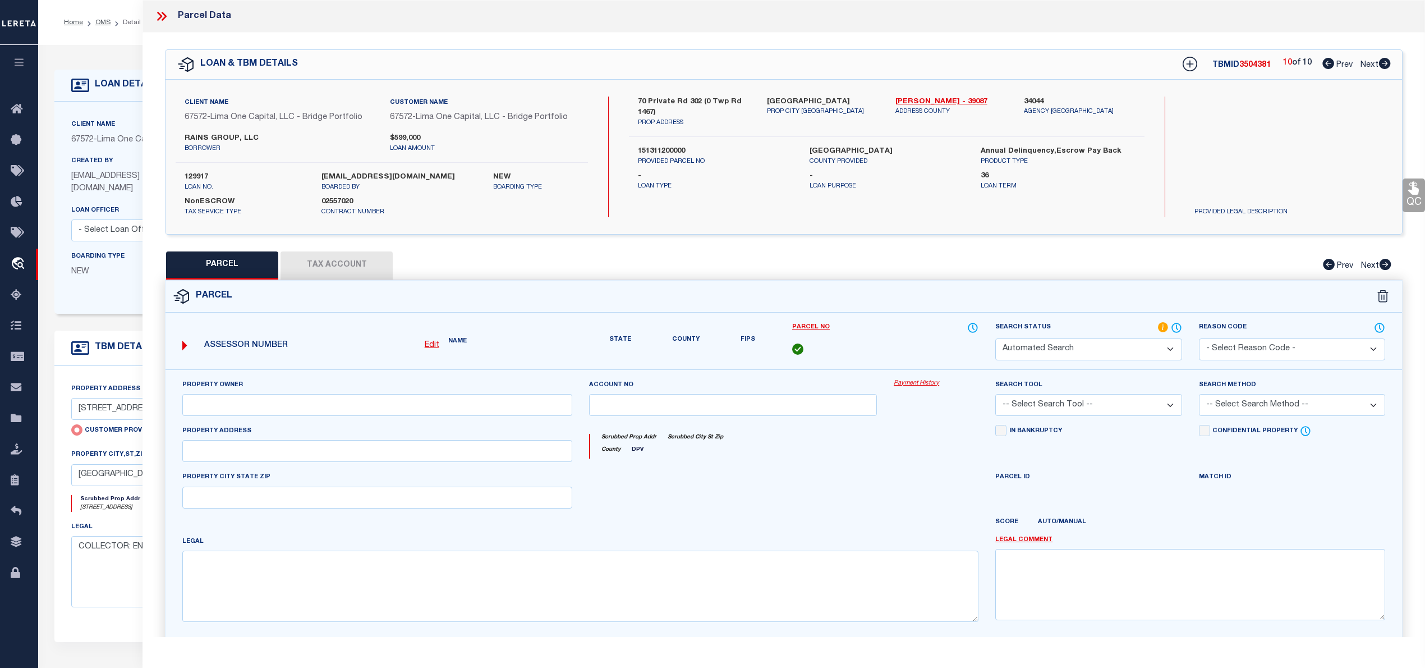
select select "IP"
type input "RAINS GROUP LLC"
select select "ATL"
select select "ADD"
type input "[STREET_ADDRESS]"
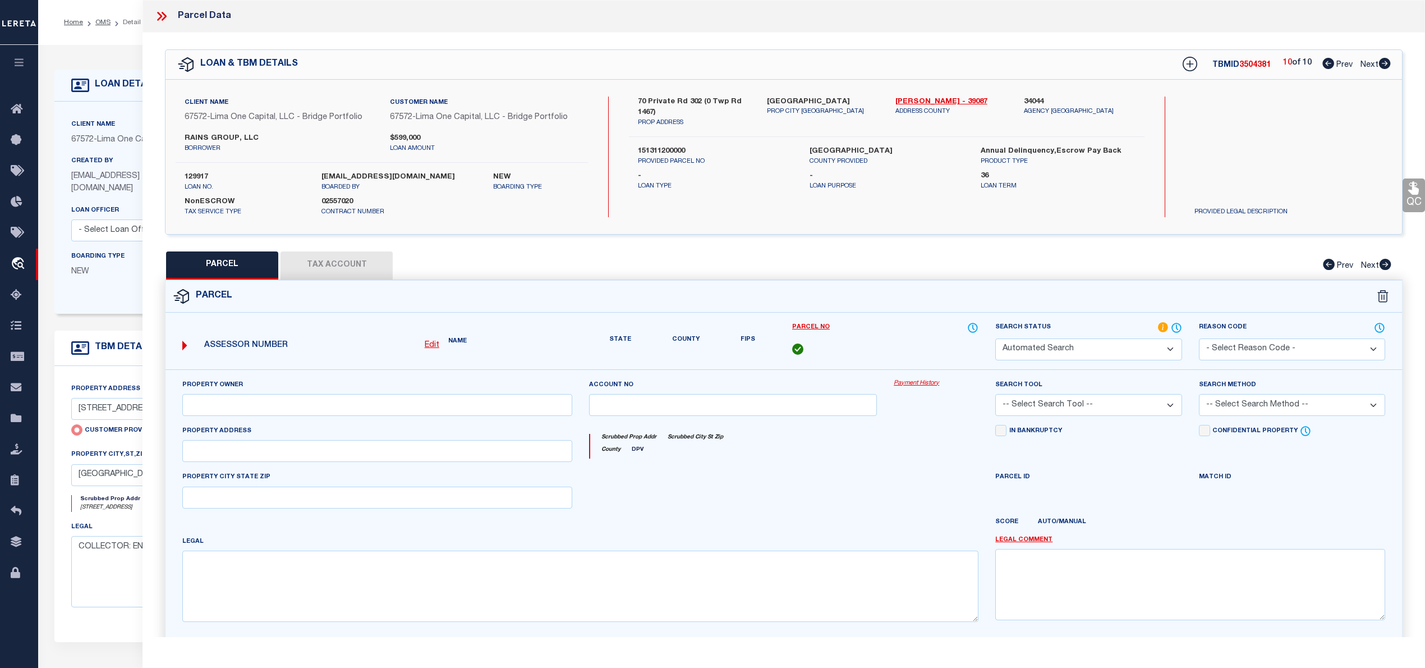
checkbox input "false"
type input "[GEOGRAPHIC_DATA]"
type textarea "-00-00 71 72 [US_STATE] VALLEY TRUCK FARMS ADD. W PTS. 0001.83A"
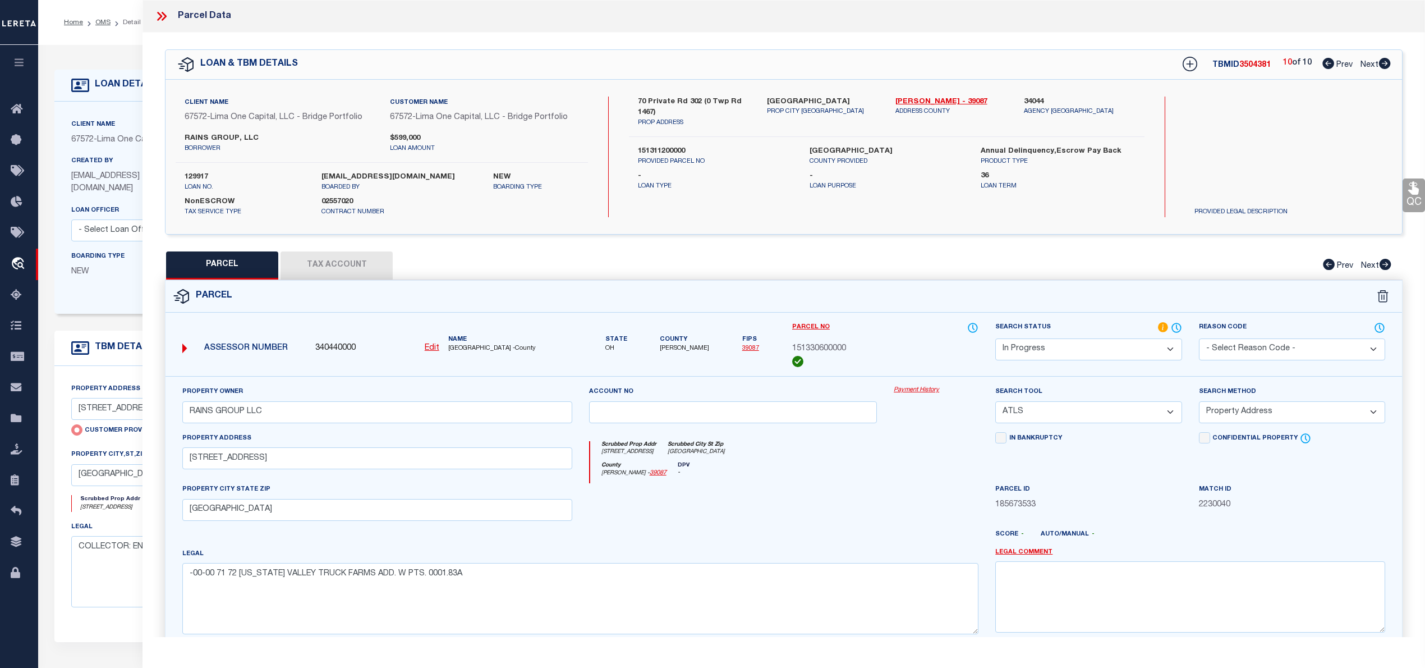
click at [1324, 61] on icon at bounding box center [1328, 63] width 12 height 11
select select "AS"
select select
checkbox input "false"
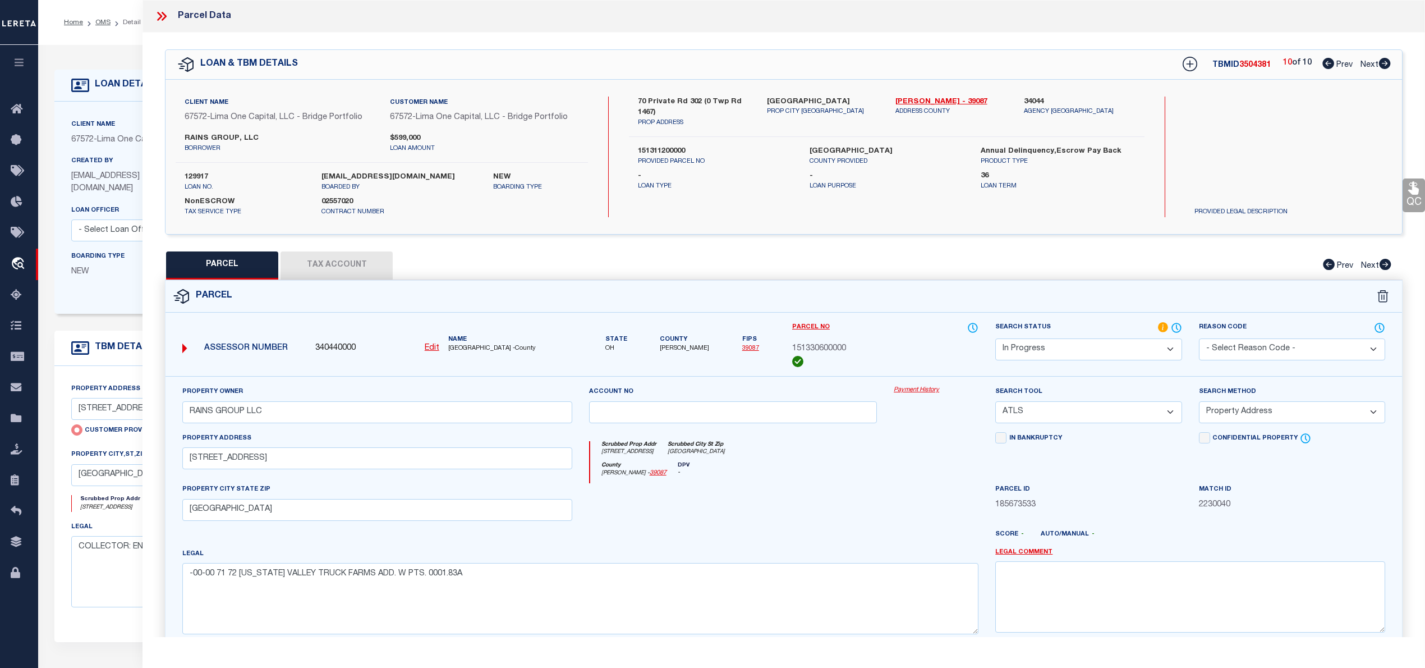
checkbox input "false"
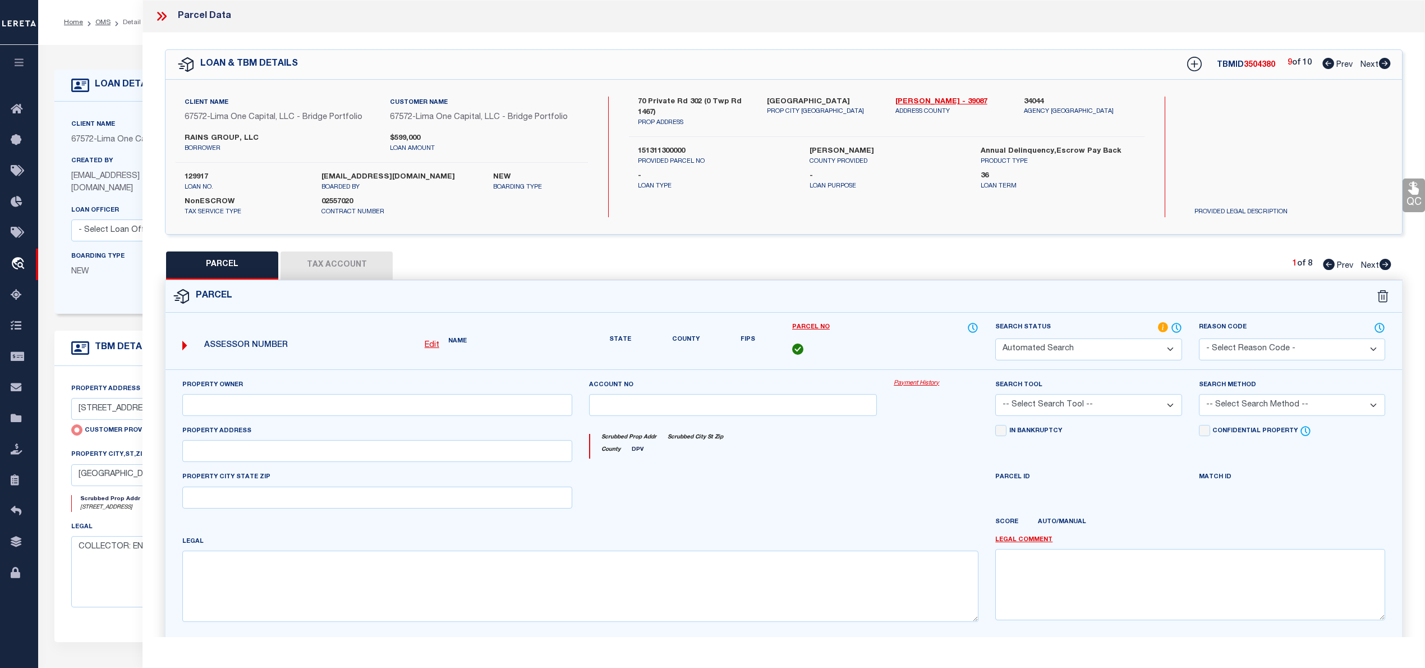
select select "IP"
type input "RAINS GROUP LLC"
select select "ATL"
select select "ADD"
type input "[STREET_ADDRESS]"
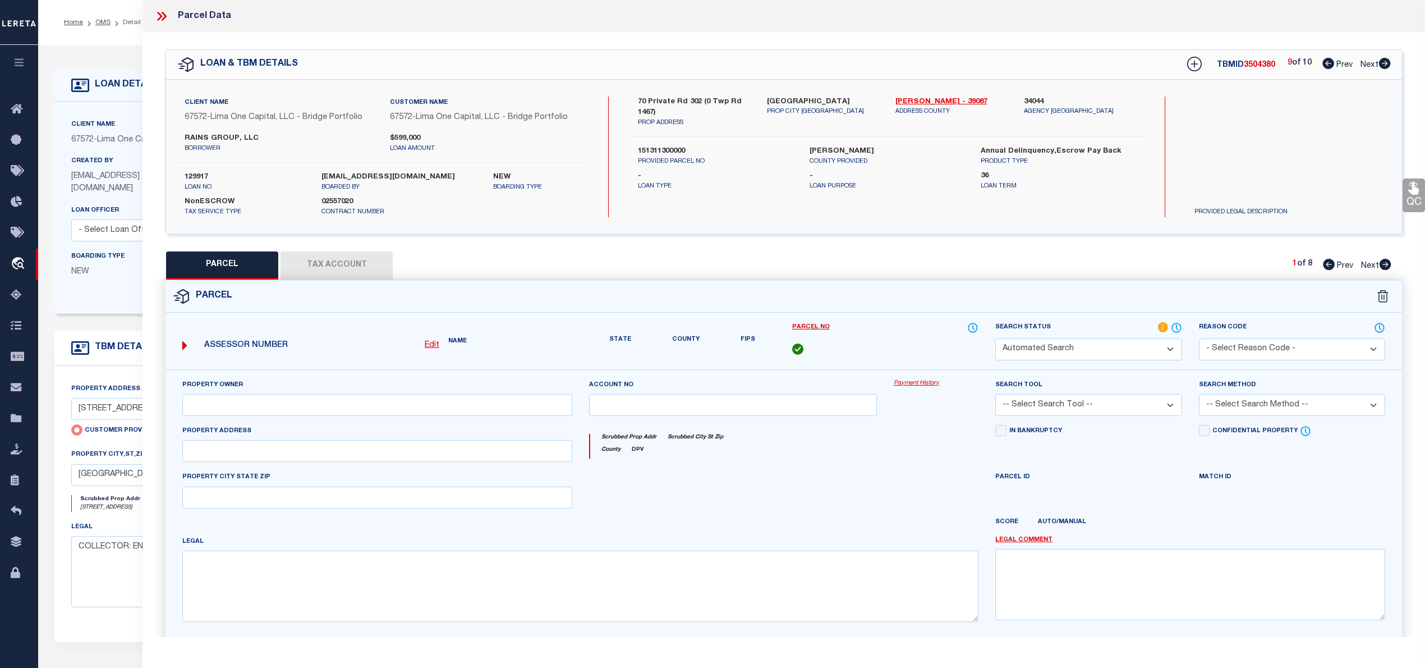
checkbox input "false"
type input "[GEOGRAPHIC_DATA]"
type textarea "-00-00 71 72 [US_STATE] VALLEY TRUCK FARMS ADD. W PTS. 0001.83A"
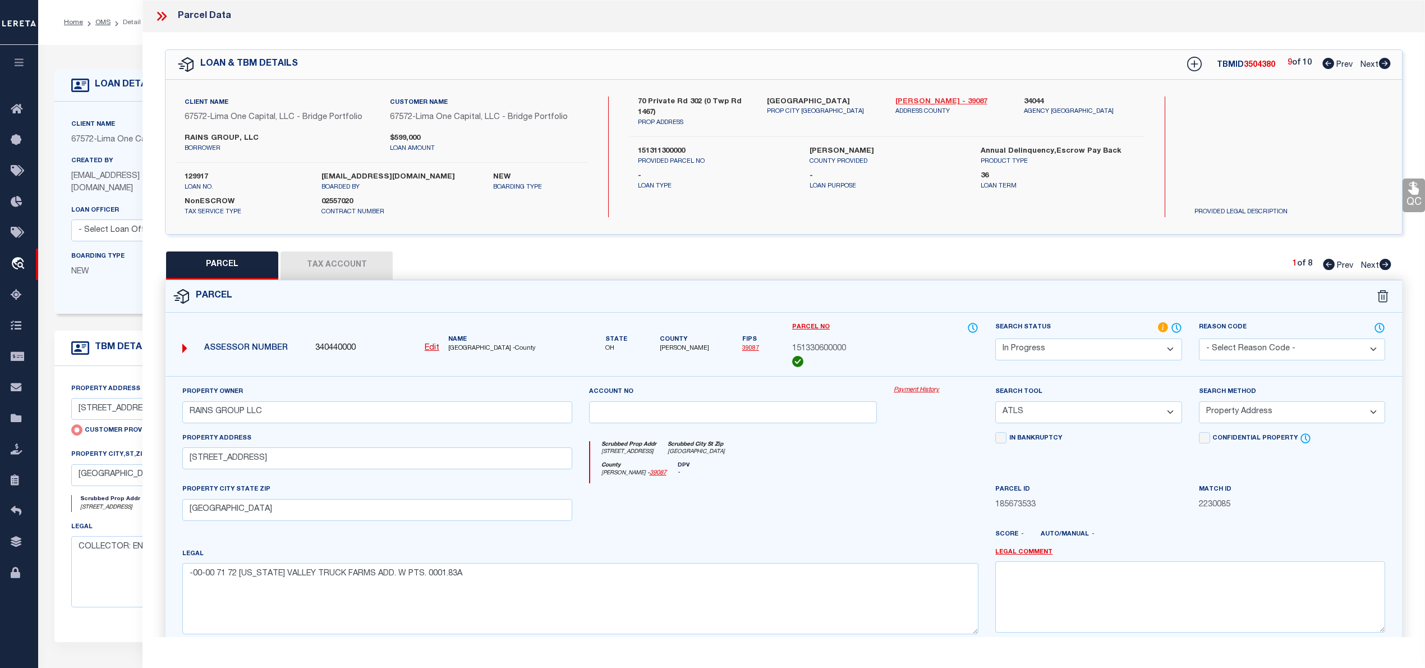
click at [919, 100] on link "[PERSON_NAME] - 39087" at bounding box center [951, 101] width 112 height 11
drag, startPoint x: 631, startPoint y: 98, endPoint x: 676, endPoint y: 103, distance: 45.8
click at [676, 103] on div "[STREET_ADDRESS] (0 Twp Rd 1467) PROP ADDRESS" at bounding box center [693, 111] width 128 height 31
copy label "70 Private"
click at [1387, 265] on icon at bounding box center [1385, 264] width 12 height 11
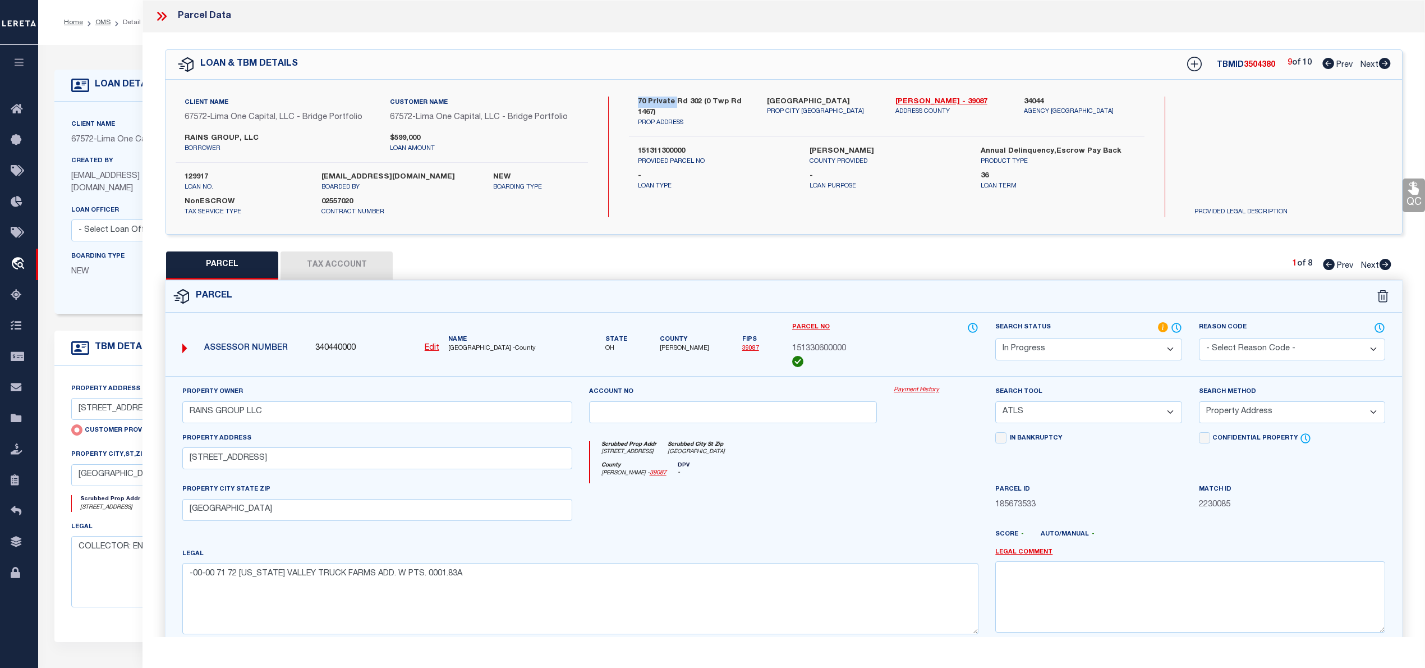
select select "AS"
select select
checkbox input "false"
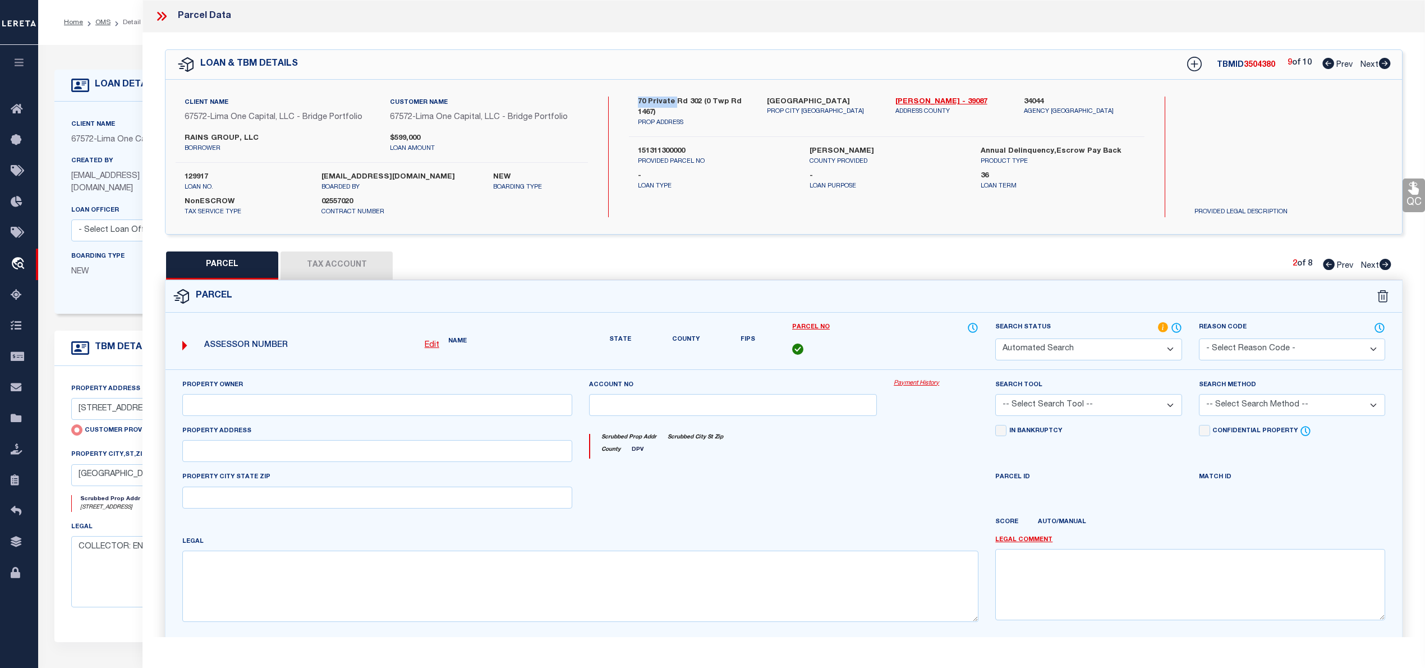
select select "PA"
select select "PRO"
select select "ADD"
checkbox input "false"
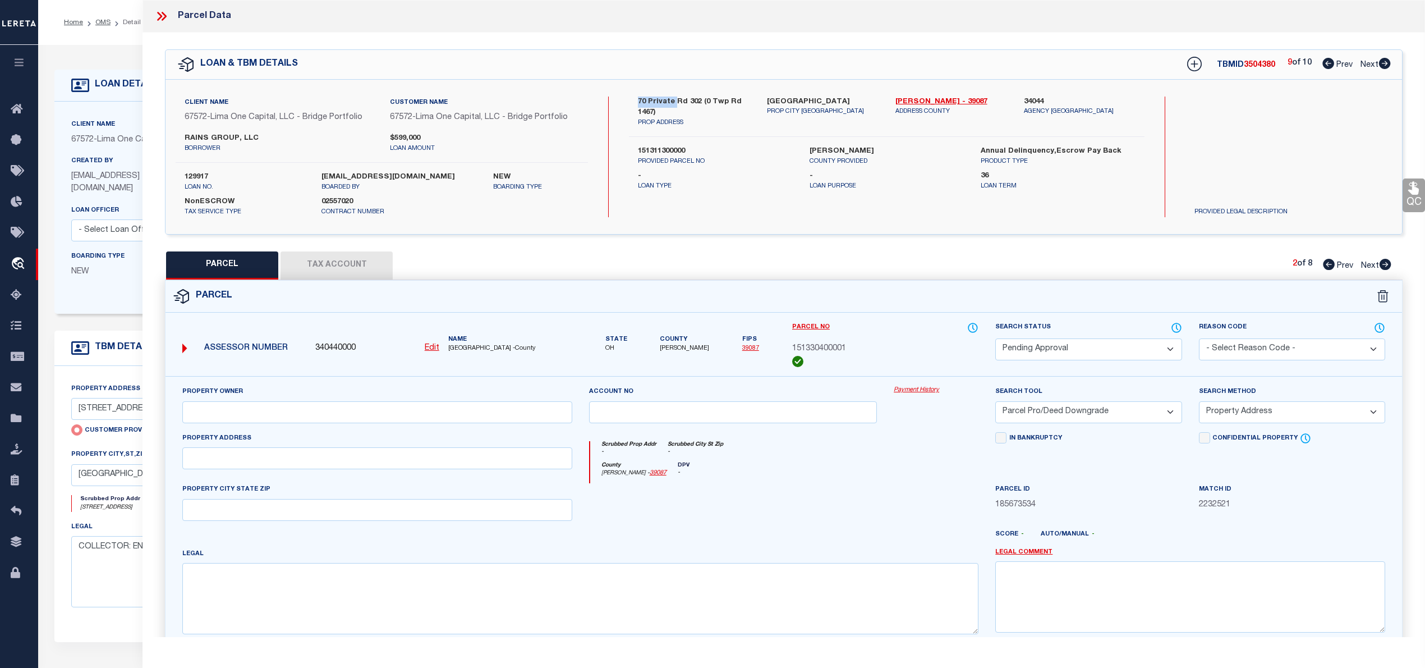
click at [1385, 265] on icon at bounding box center [1385, 264] width 12 height 11
select select "AS"
select select
checkbox input "false"
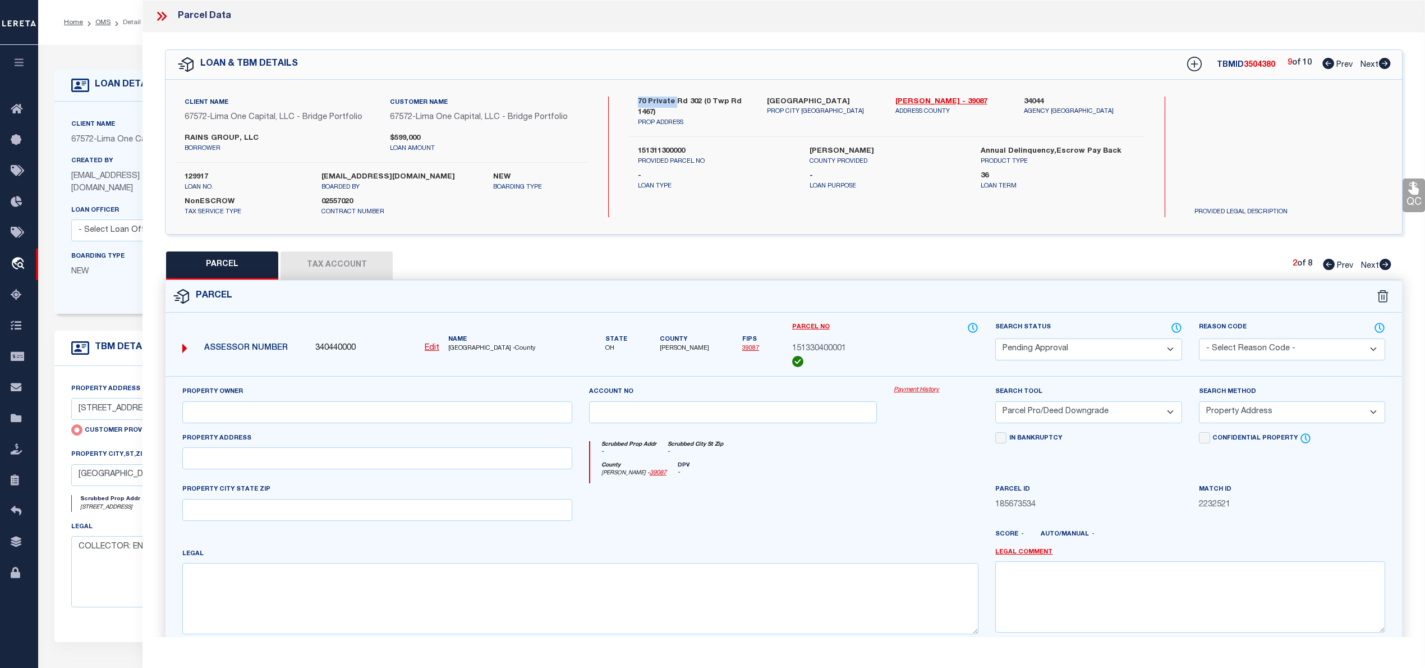
checkbox input "false"
select select "PA"
select select "PRO"
select select "ADD"
checkbox input "false"
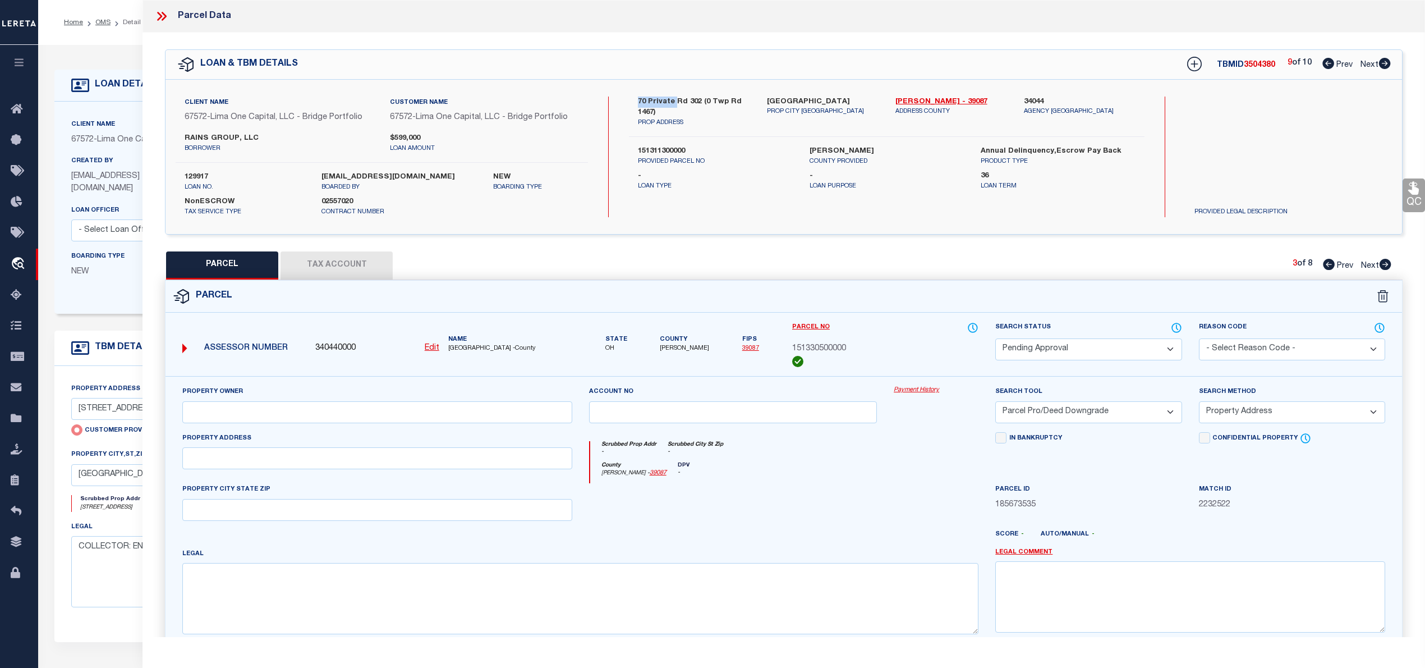
click at [1385, 265] on icon at bounding box center [1385, 264] width 12 height 11
select select "AS"
select select
checkbox input "false"
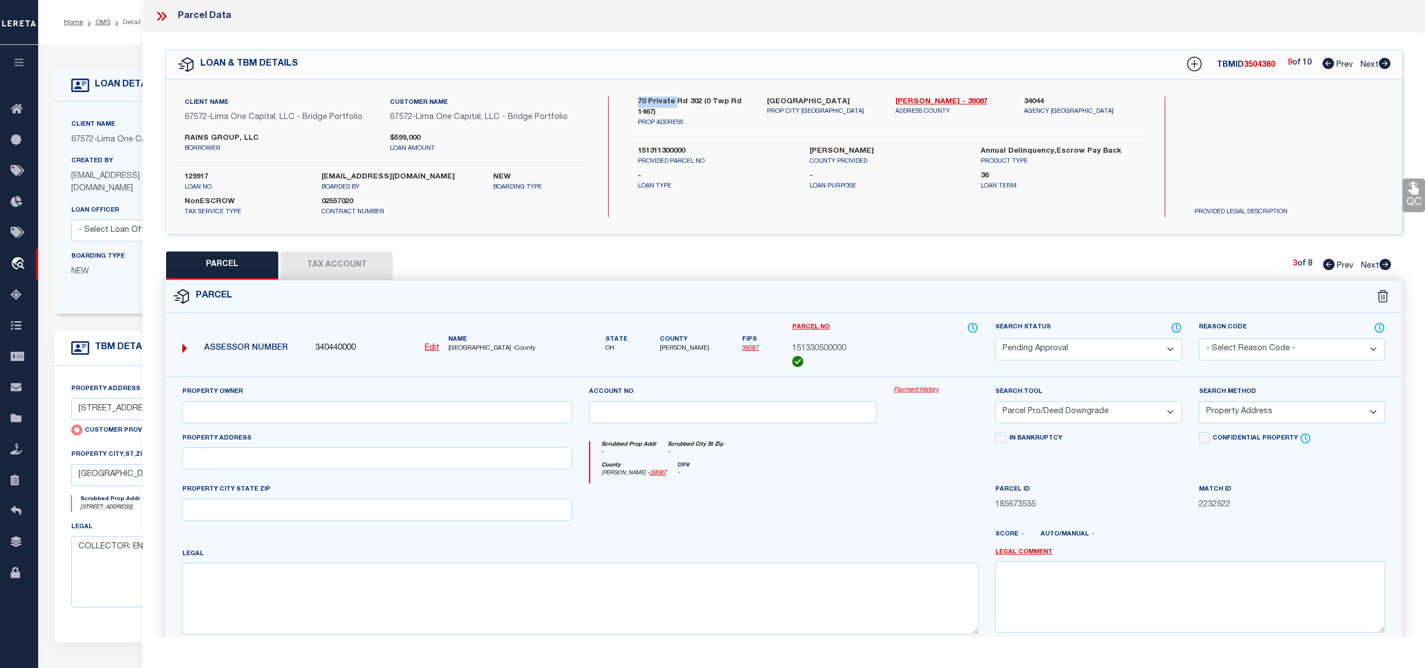
checkbox input "false"
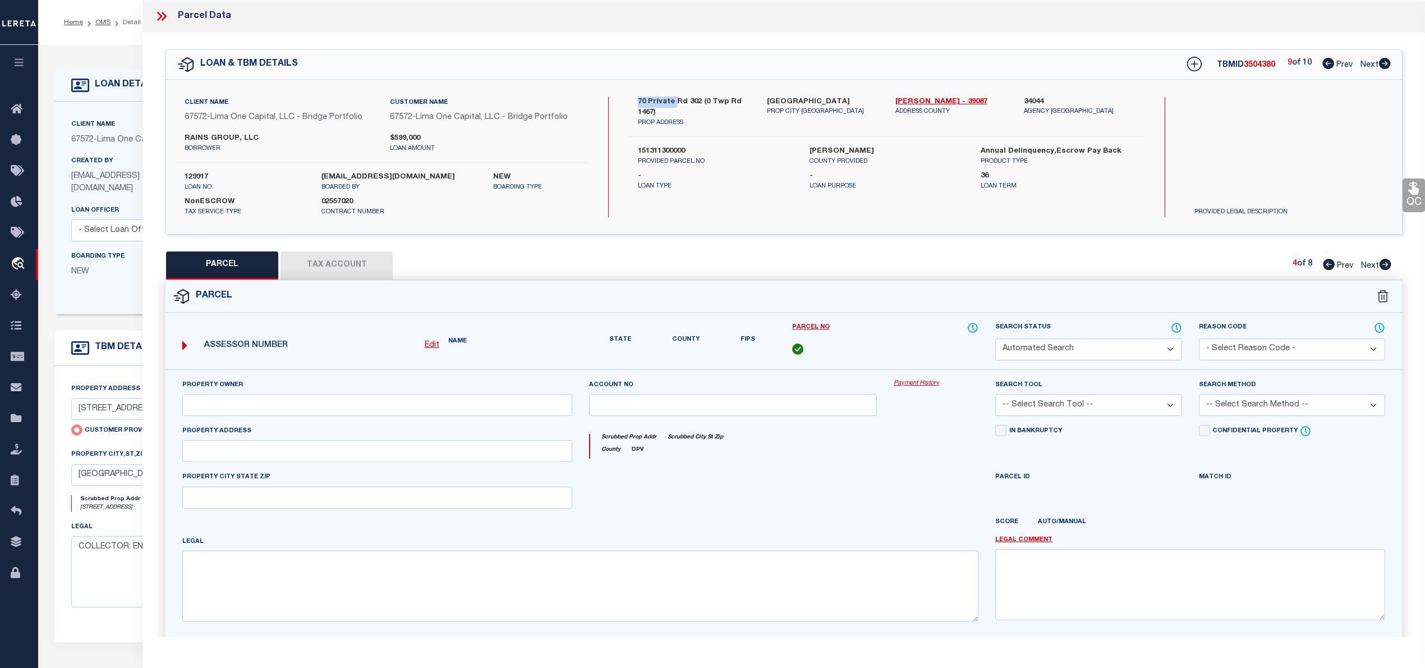
select select "PA"
select select "PRO"
select select "ADD"
checkbox input "false"
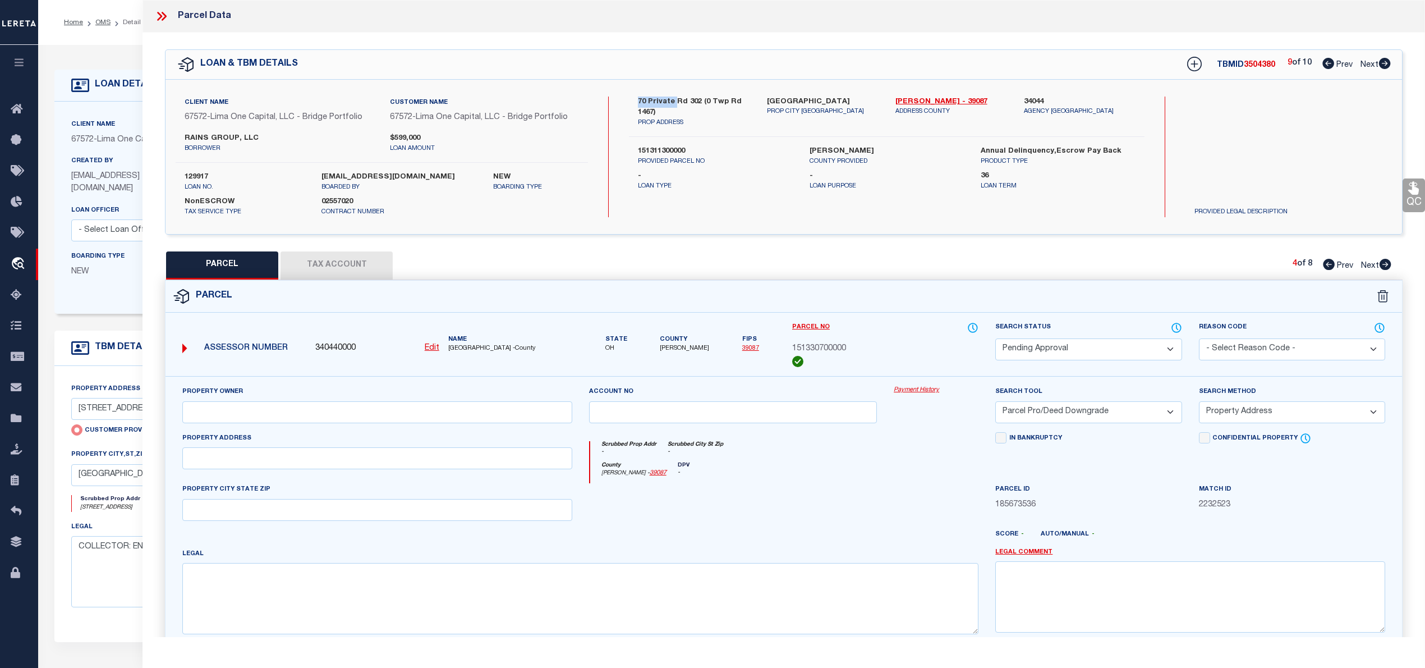
click at [1385, 265] on icon at bounding box center [1385, 264] width 12 height 11
select select "AS"
select select
checkbox input "false"
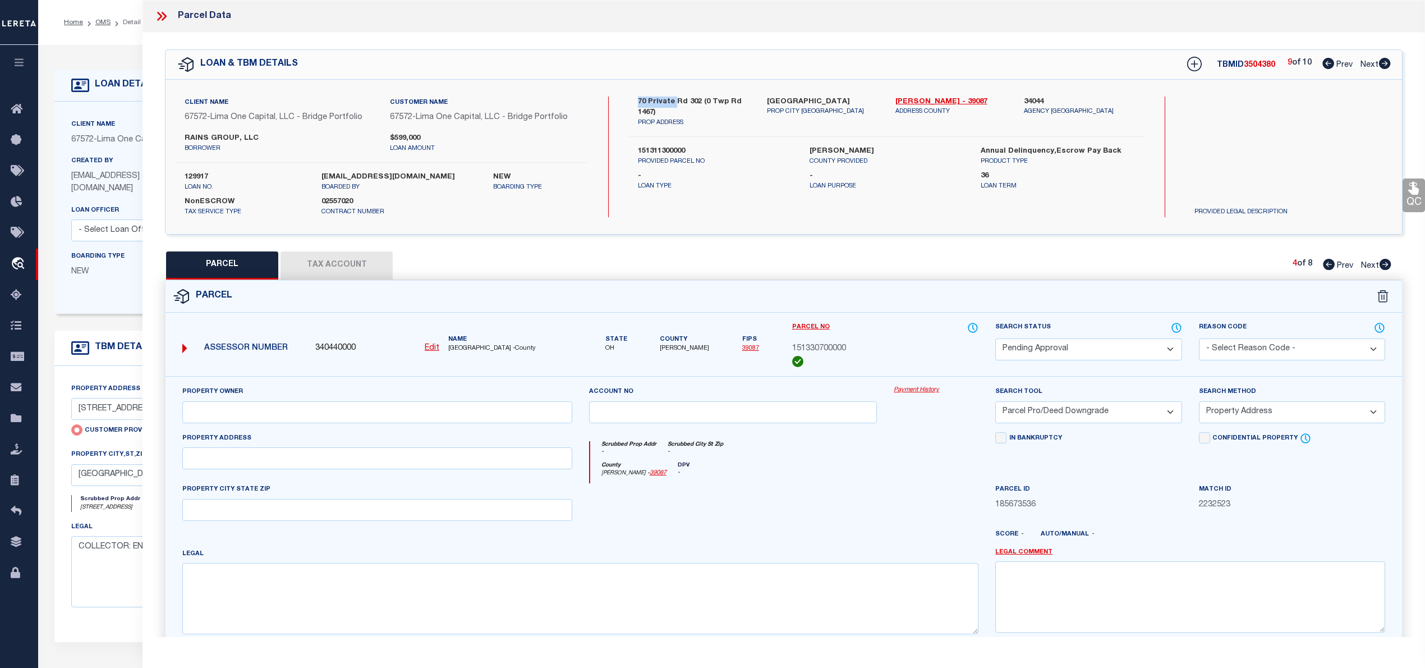
checkbox input "false"
select select "PA"
select select "PRO"
select select "ADD"
checkbox input "false"
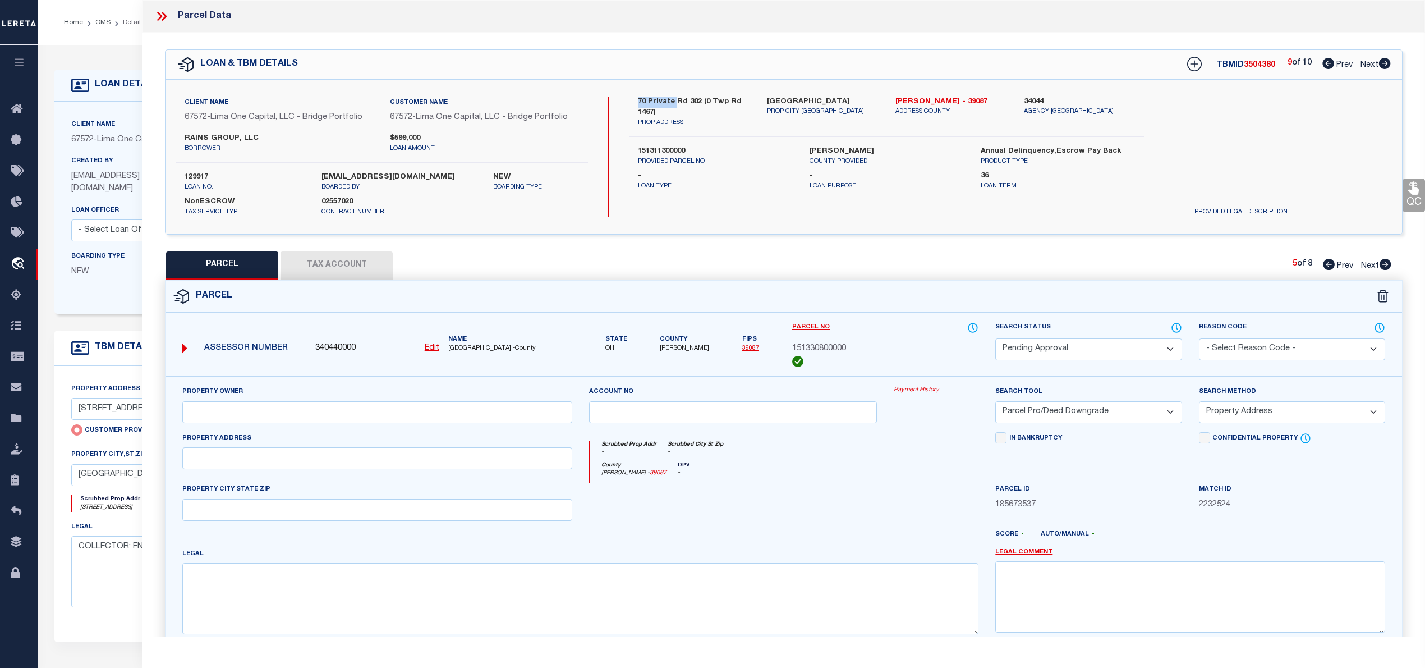
click at [1385, 265] on icon at bounding box center [1385, 264] width 12 height 11
select select "AS"
select select
checkbox input "false"
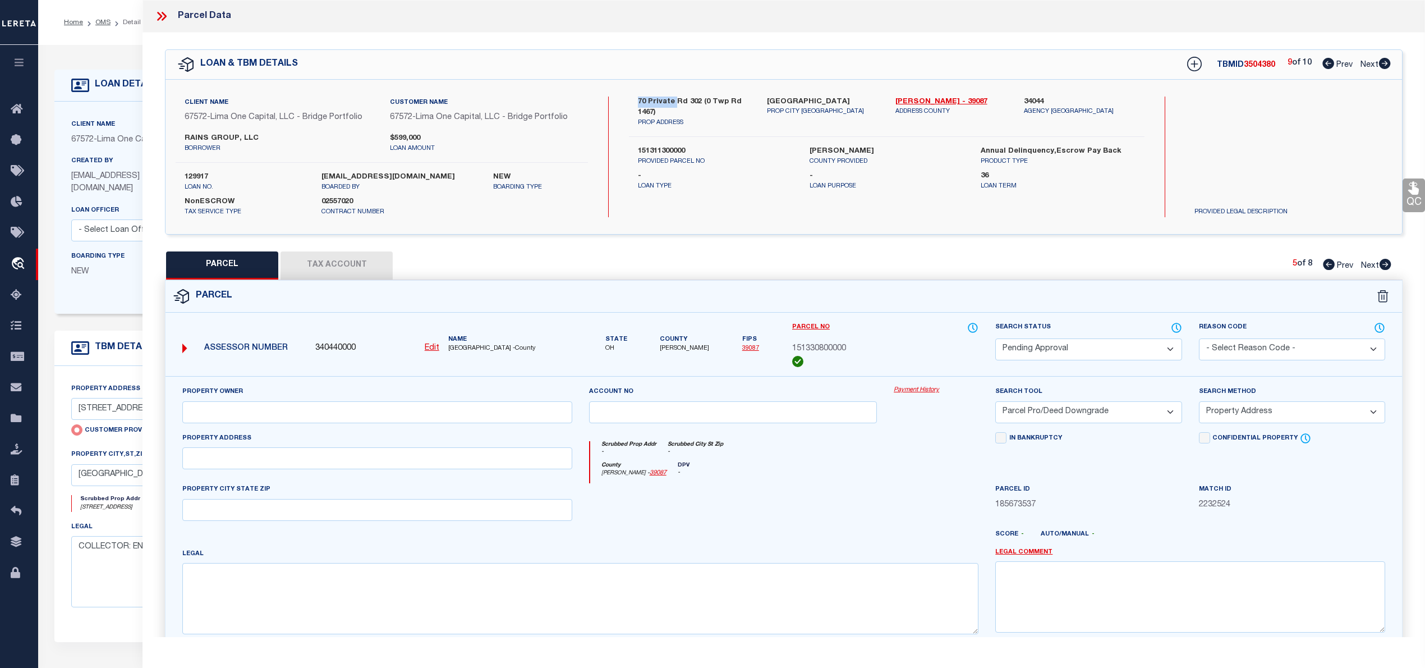
checkbox input "false"
select select "PA"
select select "PRO"
click at [1385, 265] on icon at bounding box center [1385, 264] width 12 height 11
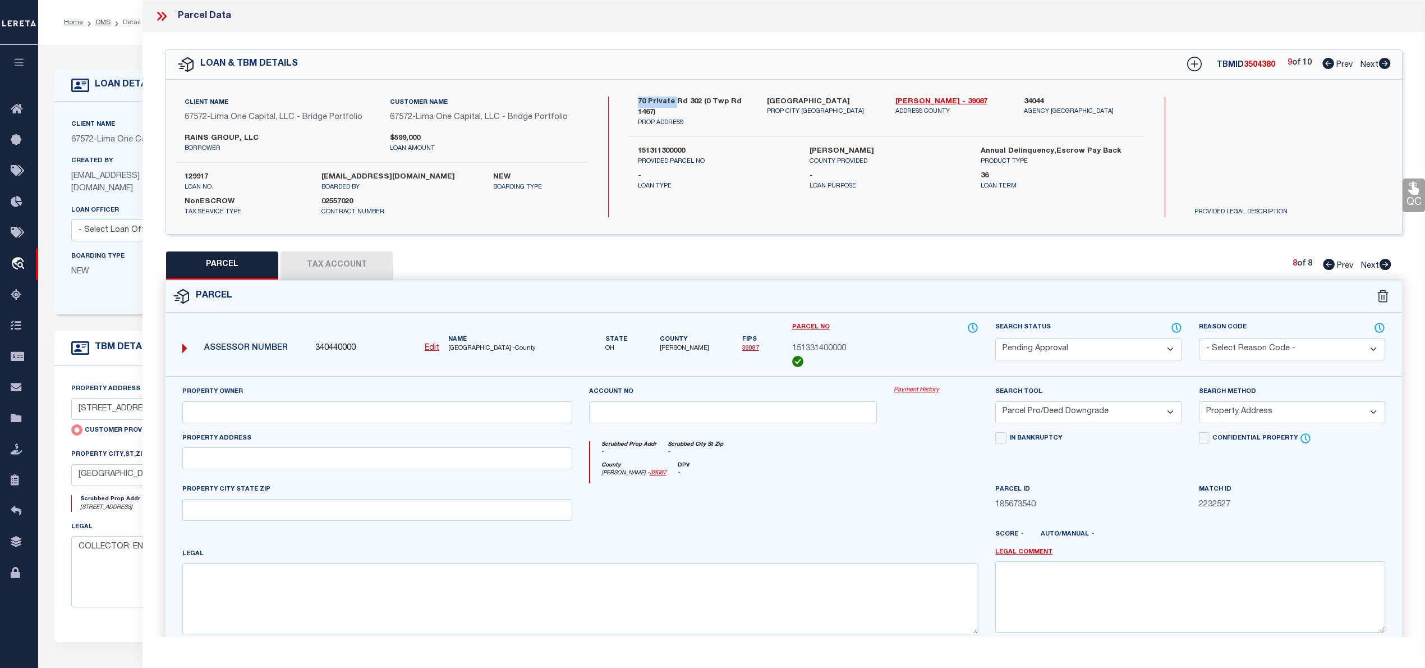
click at [1328, 266] on icon at bounding box center [1329, 264] width 12 height 11
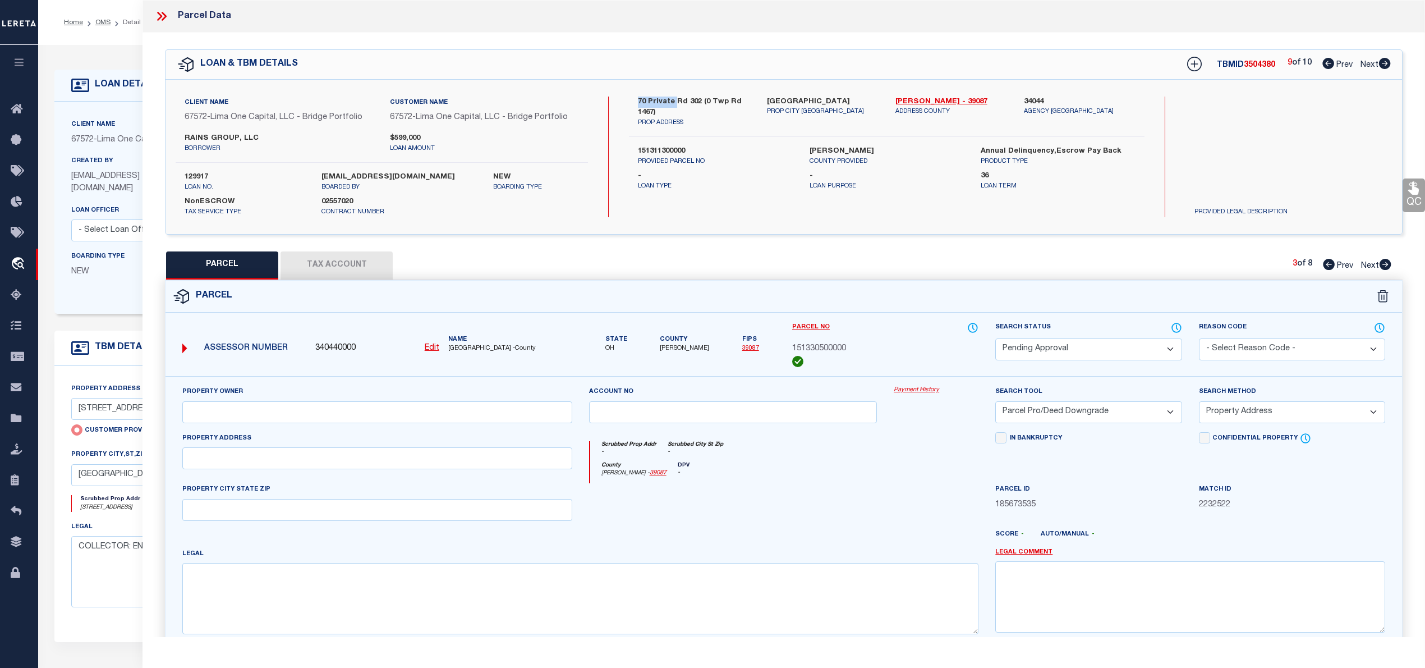
click at [1328, 266] on icon at bounding box center [1329, 264] width 12 height 11
click at [1327, 264] on icon at bounding box center [1329, 264] width 12 height 11
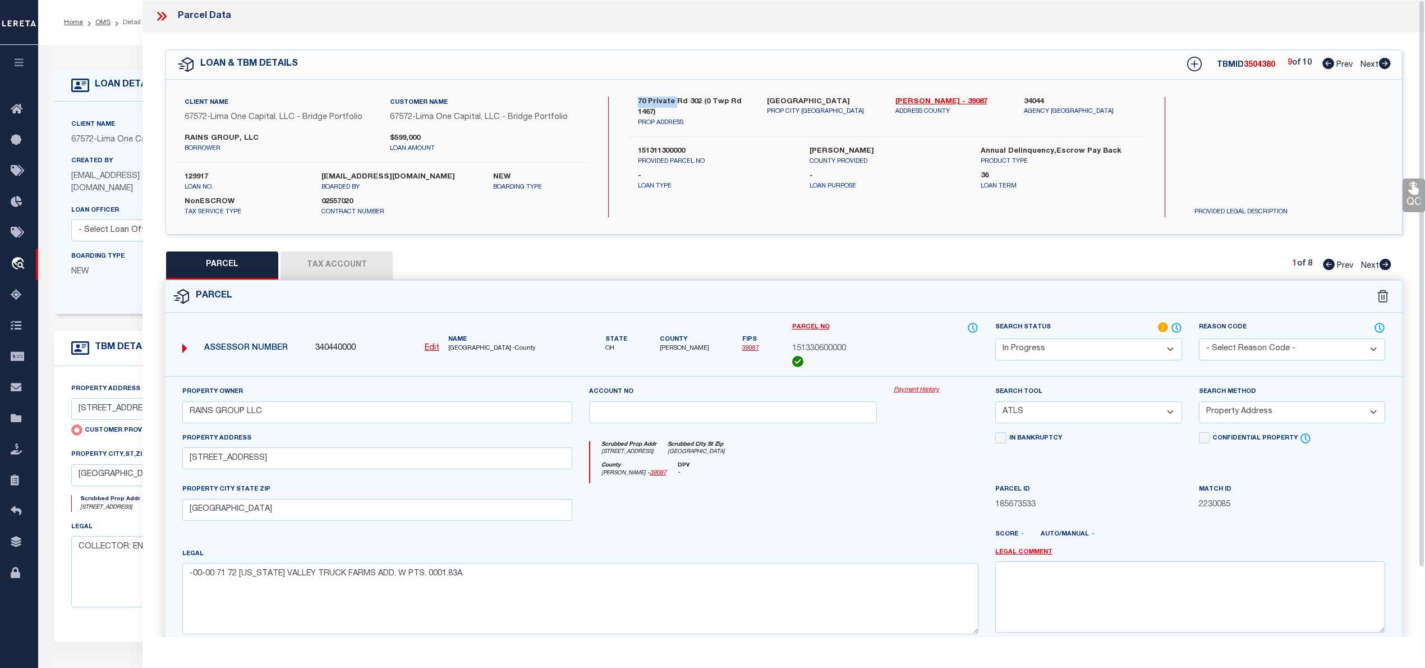
click at [1383, 63] on icon at bounding box center [1385, 63] width 12 height 11
click at [820, 214] on div "70 Private Rd 302 (0 Twp Rd 1467) PROP ADDRESS South Point OH 45680 PROP CITY S…" at bounding box center [886, 156] width 515 height 121
click at [1328, 62] on icon at bounding box center [1328, 63] width 12 height 11
click at [1385, 62] on icon at bounding box center [1385, 63] width 12 height 11
click at [1327, 63] on icon at bounding box center [1328, 63] width 12 height 11
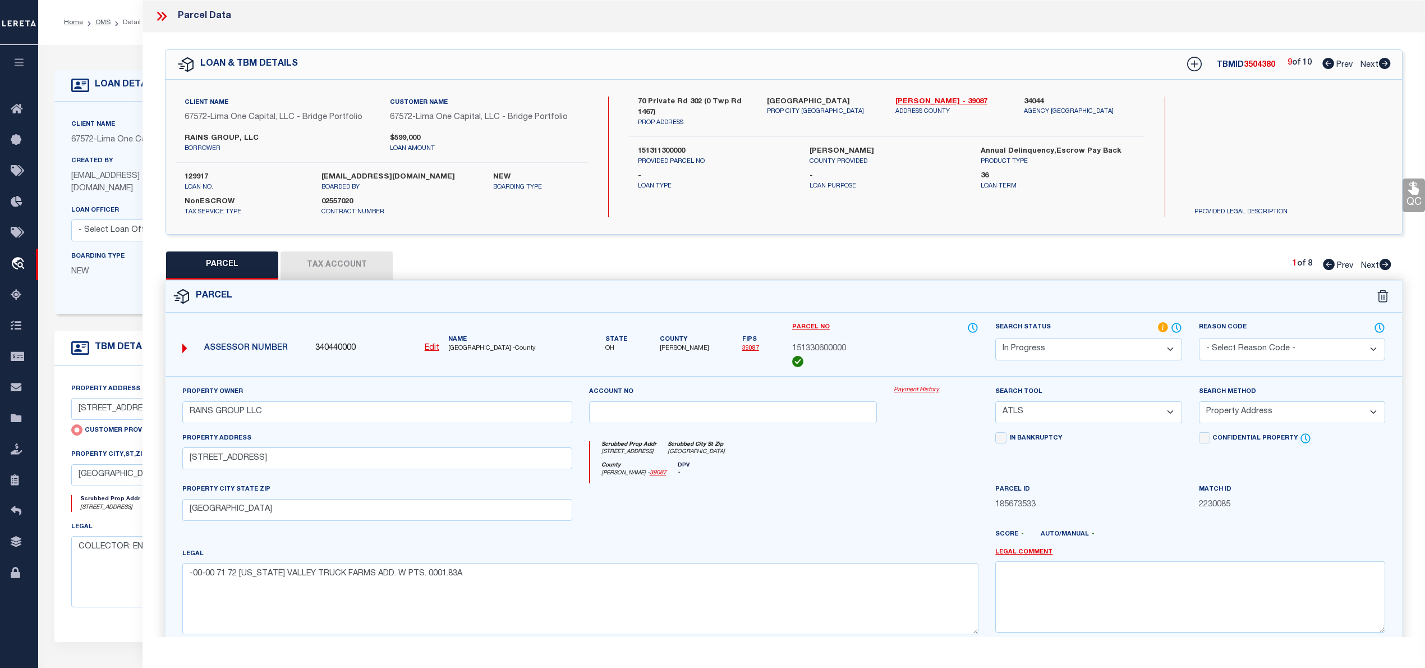
click at [1383, 62] on icon at bounding box center [1385, 63] width 12 height 11
click at [1327, 65] on icon at bounding box center [1328, 63] width 12 height 11
click at [1383, 63] on icon at bounding box center [1385, 63] width 12 height 11
click at [1324, 63] on icon at bounding box center [1328, 63] width 12 height 11
click at [1383, 64] on icon at bounding box center [1385, 63] width 12 height 11
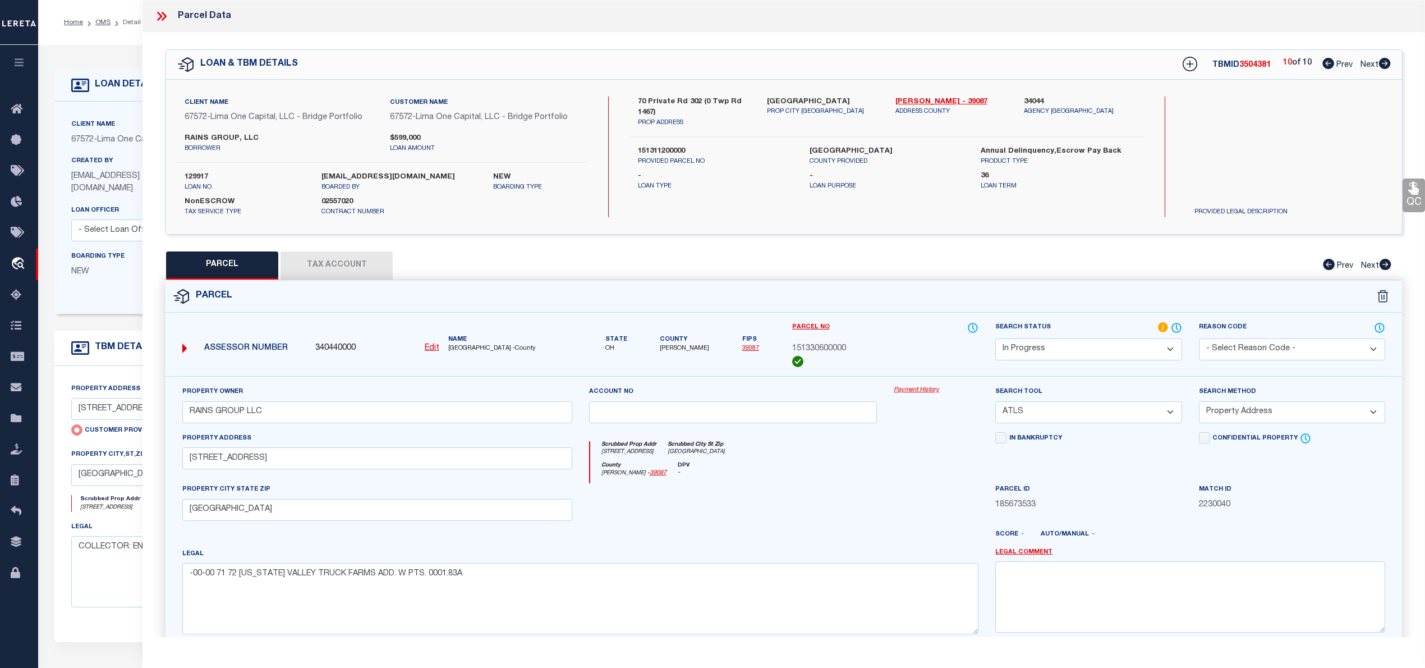
click at [1323, 63] on icon at bounding box center [1328, 63] width 12 height 11
drag, startPoint x: 198, startPoint y: 135, endPoint x: 231, endPoint y: 134, distance: 33.1
click at [231, 134] on div "RAINS GROUP, LLC borrower" at bounding box center [278, 143] width 205 height 20
copy label "RAINS GROU"
click at [1385, 63] on icon at bounding box center [1384, 63] width 12 height 11
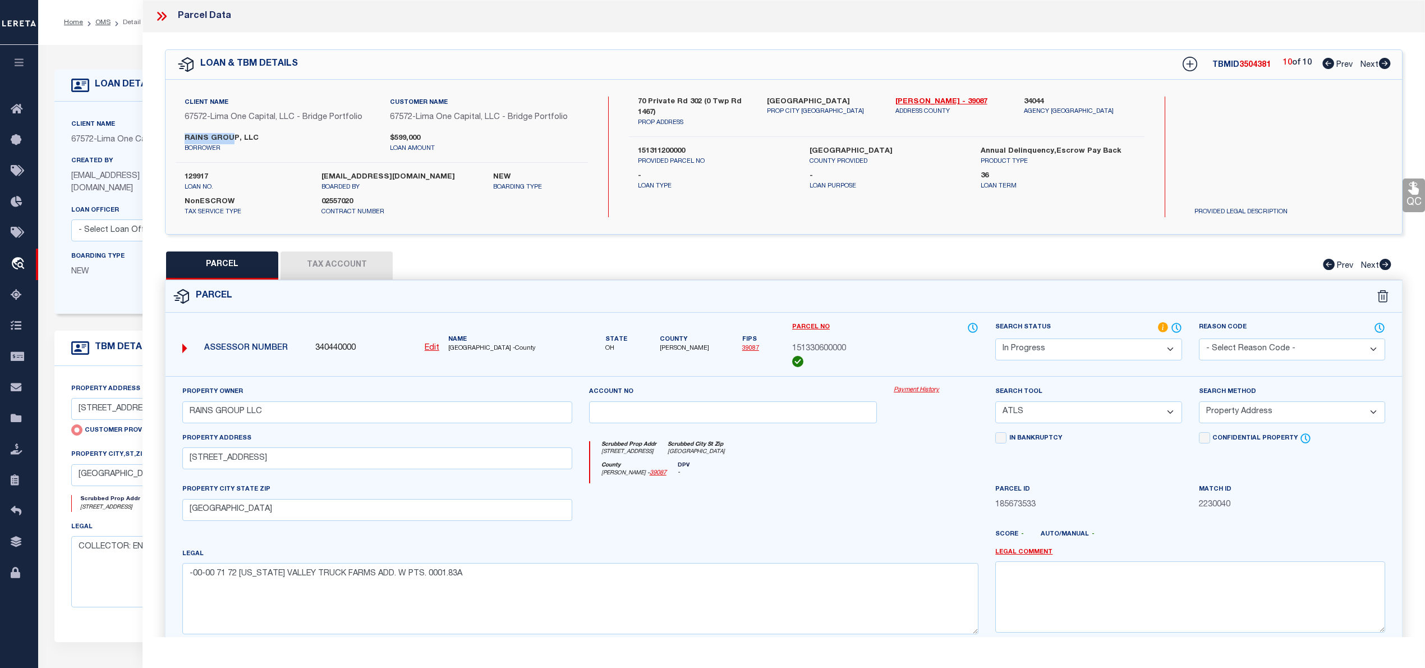
click at [1324, 64] on icon at bounding box center [1328, 63] width 12 height 11
click at [196, 181] on label "129917" at bounding box center [245, 177] width 120 height 11
copy label "129917"
click at [1259, 63] on span "3504380" at bounding box center [1259, 65] width 31 height 8
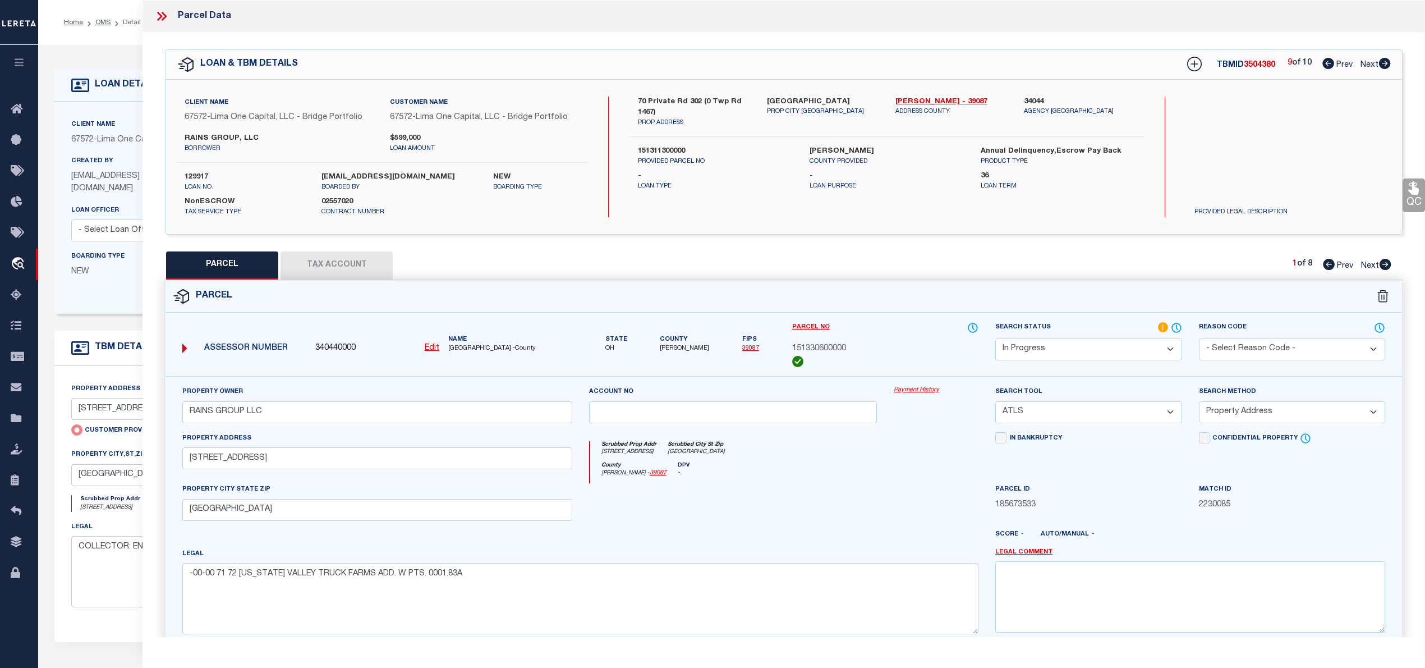
click at [1259, 63] on span "3504380" at bounding box center [1259, 65] width 31 height 8
copy span "3504380"
drag, startPoint x: 889, startPoint y: 99, endPoint x: 929, endPoint y: 95, distance: 40.0
click at [929, 96] on div "Lawrence - 39087 ADDRESS COUNTY" at bounding box center [951, 111] width 128 height 31
click at [922, 182] on p "Loan Purpose" at bounding box center [887, 187] width 154 height 10
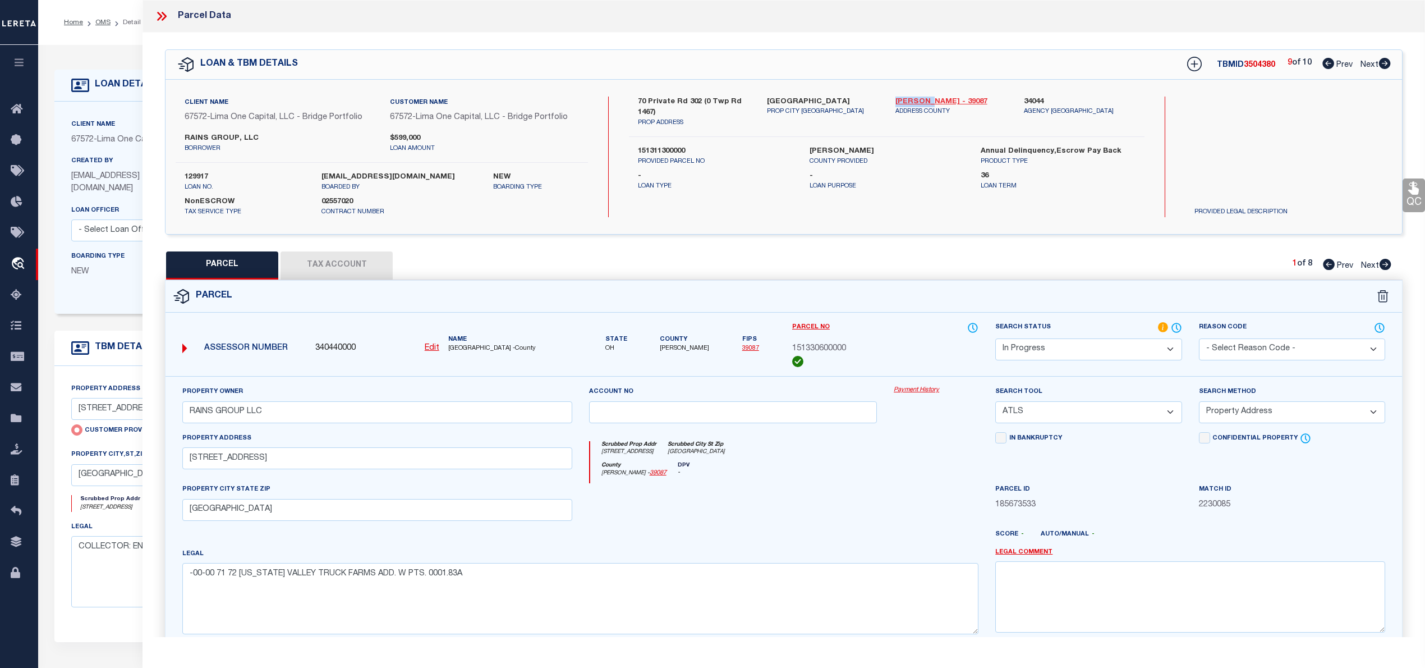
drag, startPoint x: 891, startPoint y: 97, endPoint x: 930, endPoint y: 97, distance: 38.1
click at [930, 97] on div "Lawrence - 39087 ADDRESS COUNTY" at bounding box center [951, 111] width 128 height 31
copy link "[PERSON_NAME]"
click at [1102, 346] on select "Automated Search Bad Parcel Complete Duplicate Parcel High Dollar Reporting In …" at bounding box center [1088, 349] width 186 height 22
click at [995, 338] on select "Automated Search Bad Parcel Complete Duplicate Parcel High Dollar Reporting In …" at bounding box center [1088, 349] width 186 height 22
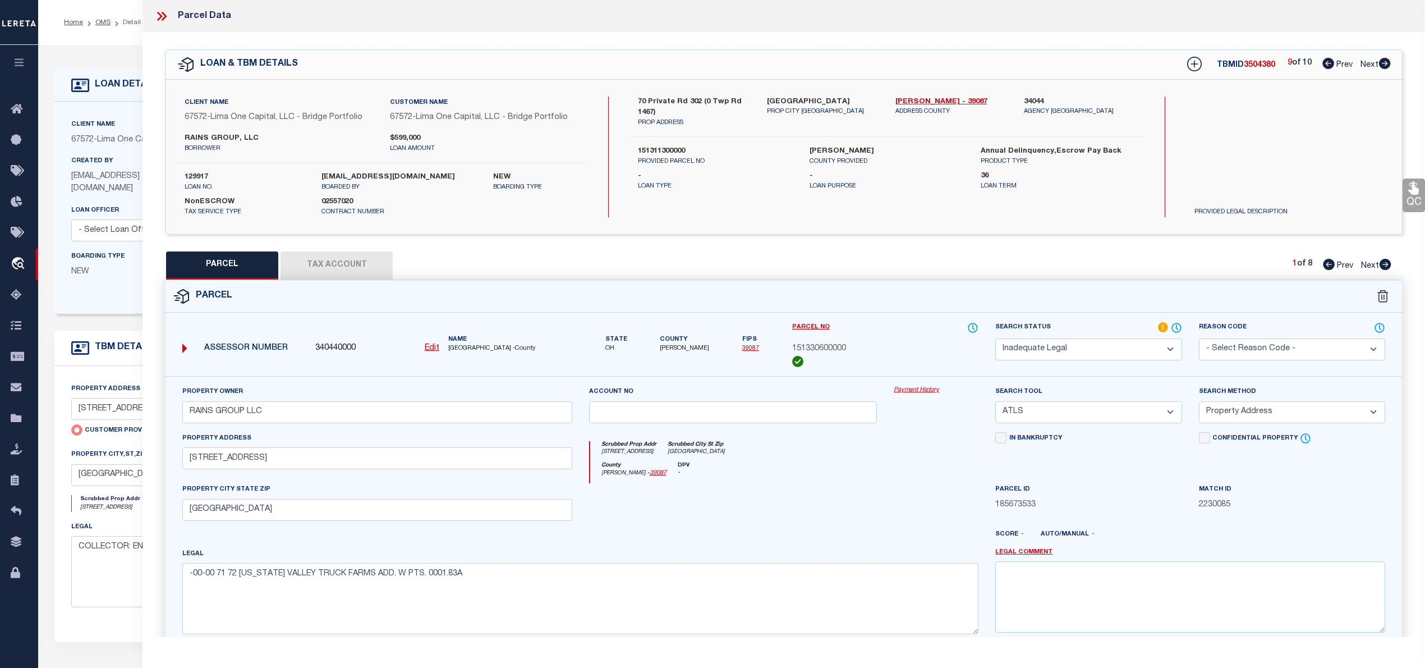
click at [1075, 523] on div "Parcel ID 185673533" at bounding box center [1088, 506] width 203 height 46
click at [1030, 587] on textarea at bounding box center [1190, 596] width 390 height 71
click at [1018, 557] on link "Legal Comment" at bounding box center [1023, 553] width 57 height 10
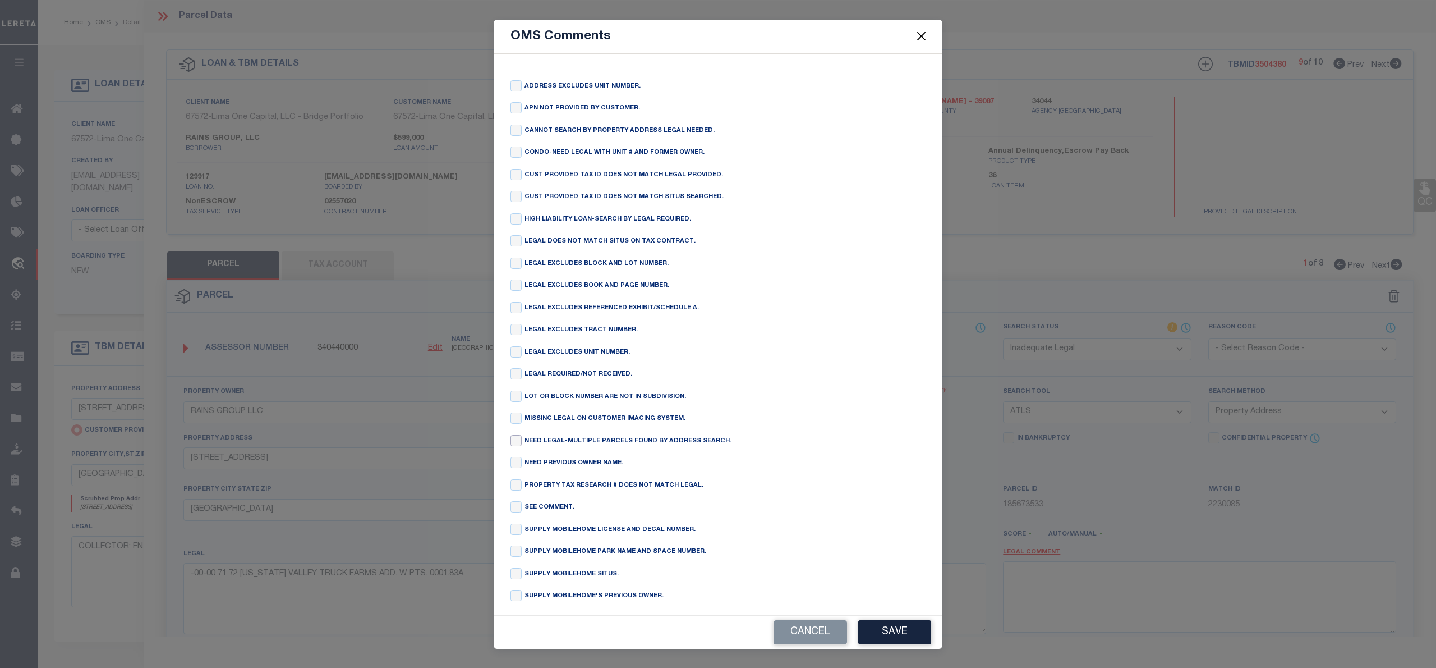
click at [515, 446] on input "checkbox" at bounding box center [516, 440] width 11 height 11
click at [914, 631] on button "Save" at bounding box center [894, 632] width 73 height 24
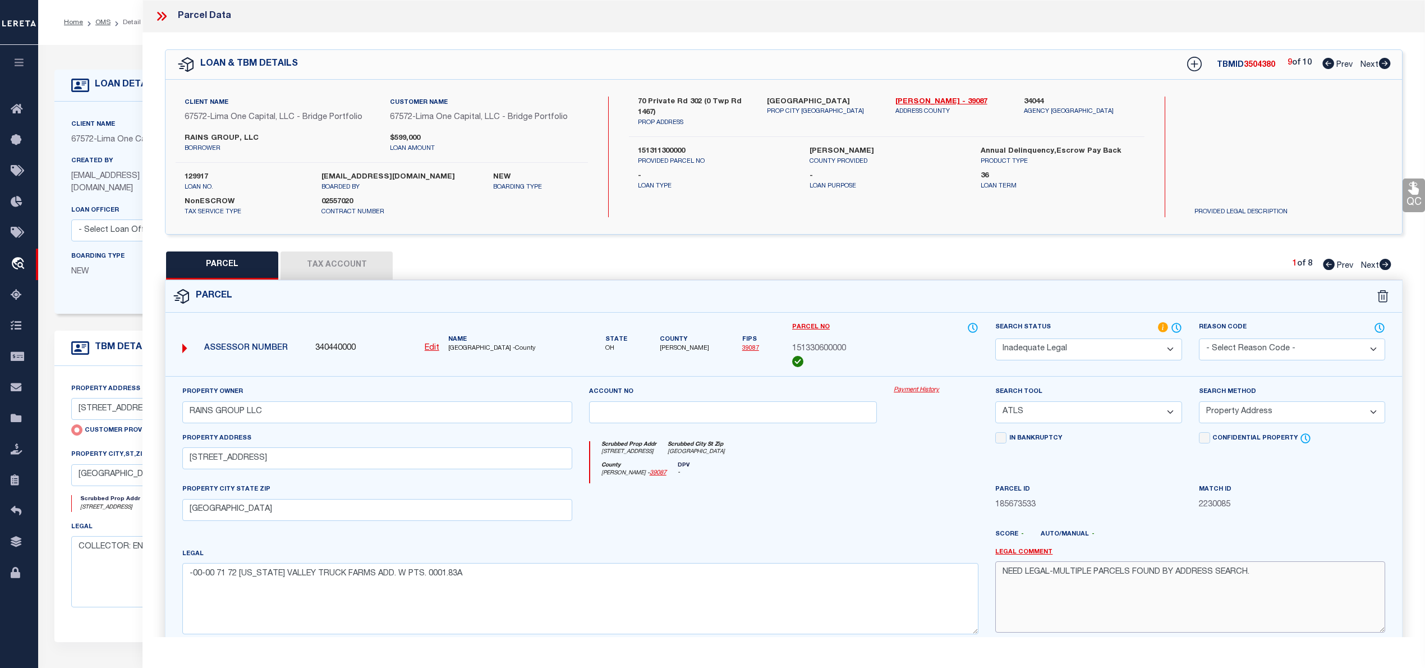
drag, startPoint x: 1268, startPoint y: 573, endPoint x: 1002, endPoint y: 589, distance: 266.9
click at [1002, 589] on textarea "NEED LEGAL-MULTIPLE PARCELS FOUND BY ADDRESS SEARCH." at bounding box center [1190, 596] width 390 height 71
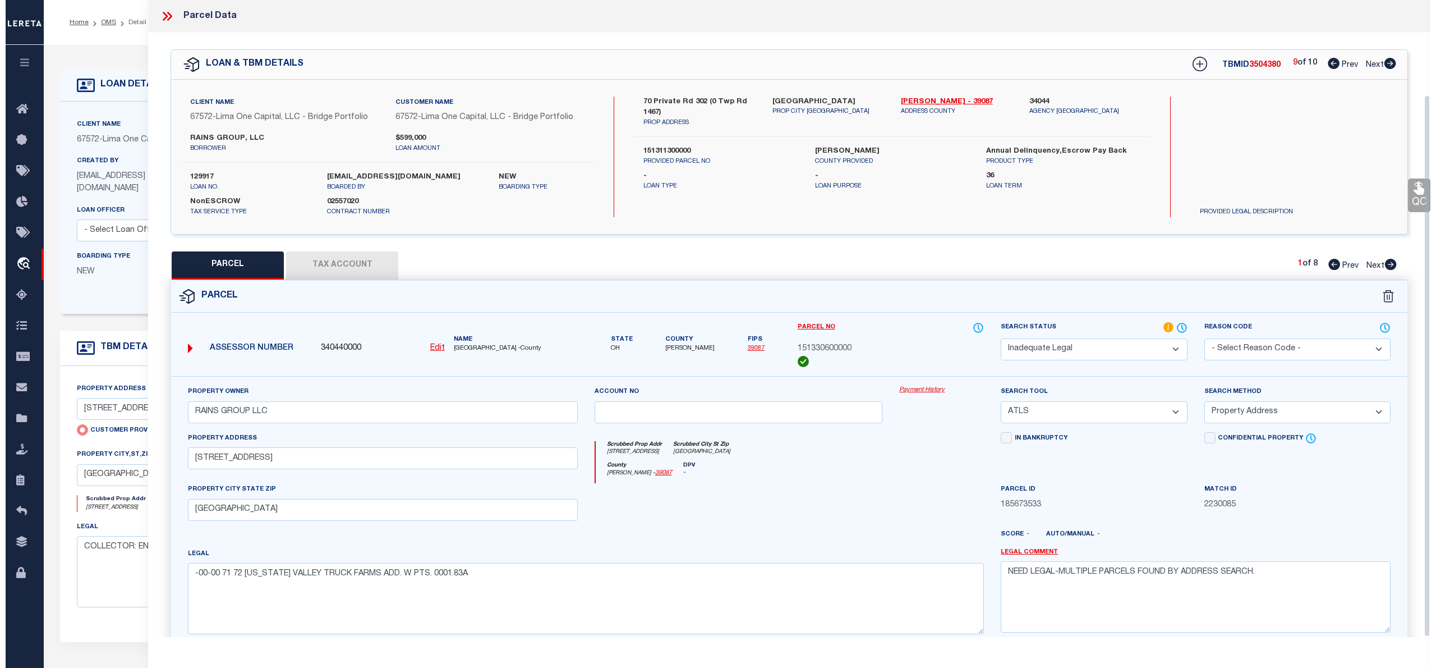
scroll to position [111, 0]
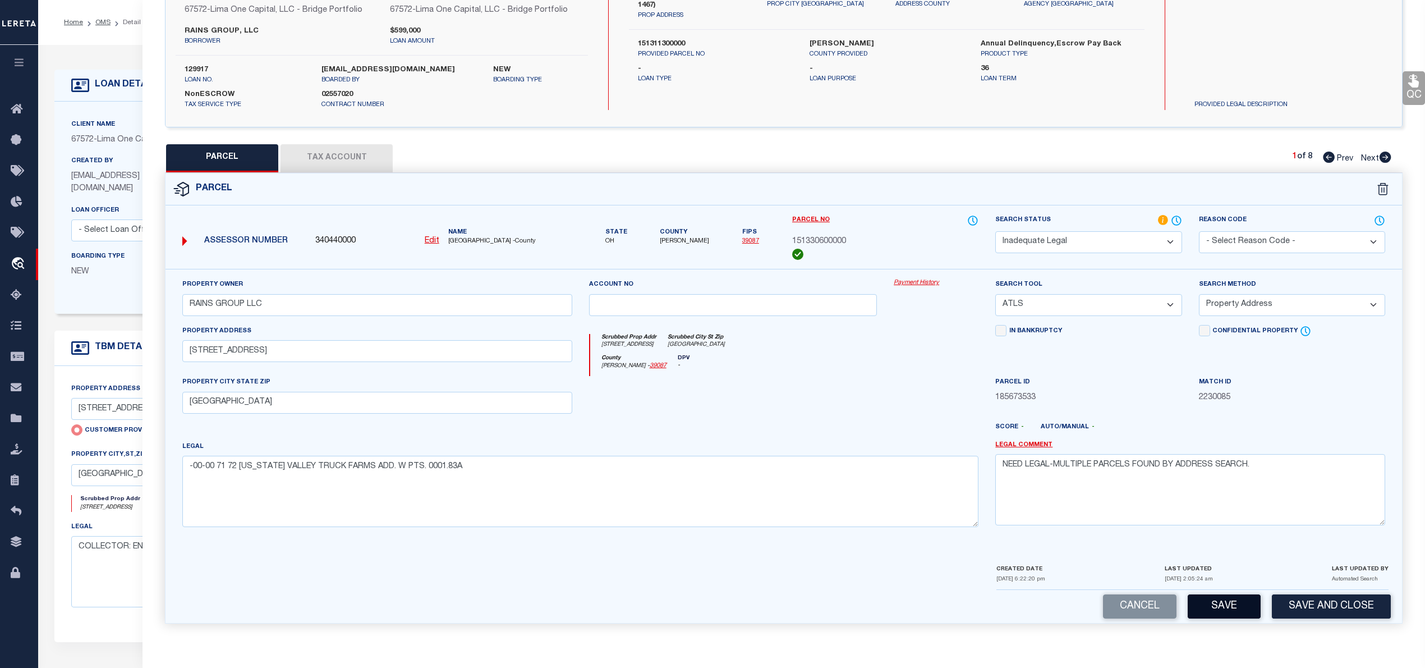
click at [1224, 600] on button "Save" at bounding box center [1224, 606] width 73 height 24
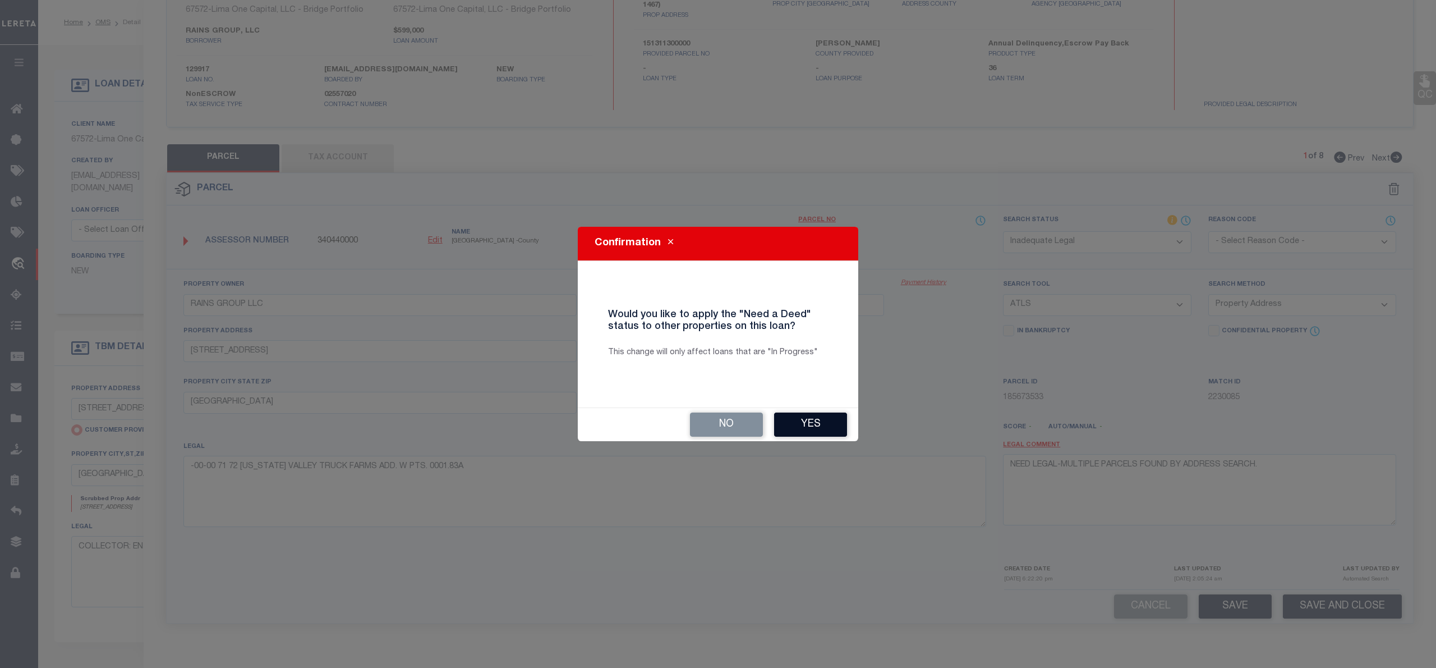
click at [801, 420] on button "Yes" at bounding box center [810, 424] width 73 height 24
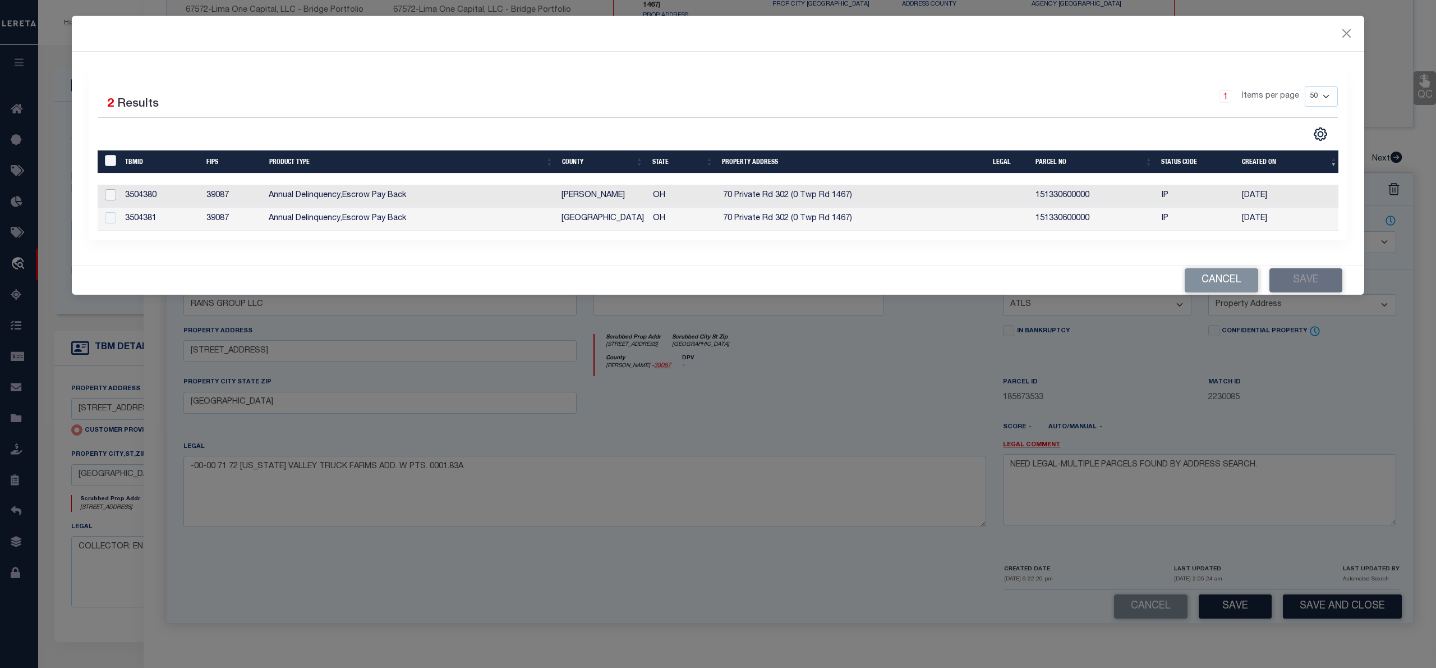
click at [108, 193] on input "checkbox" at bounding box center [110, 194] width 11 height 11
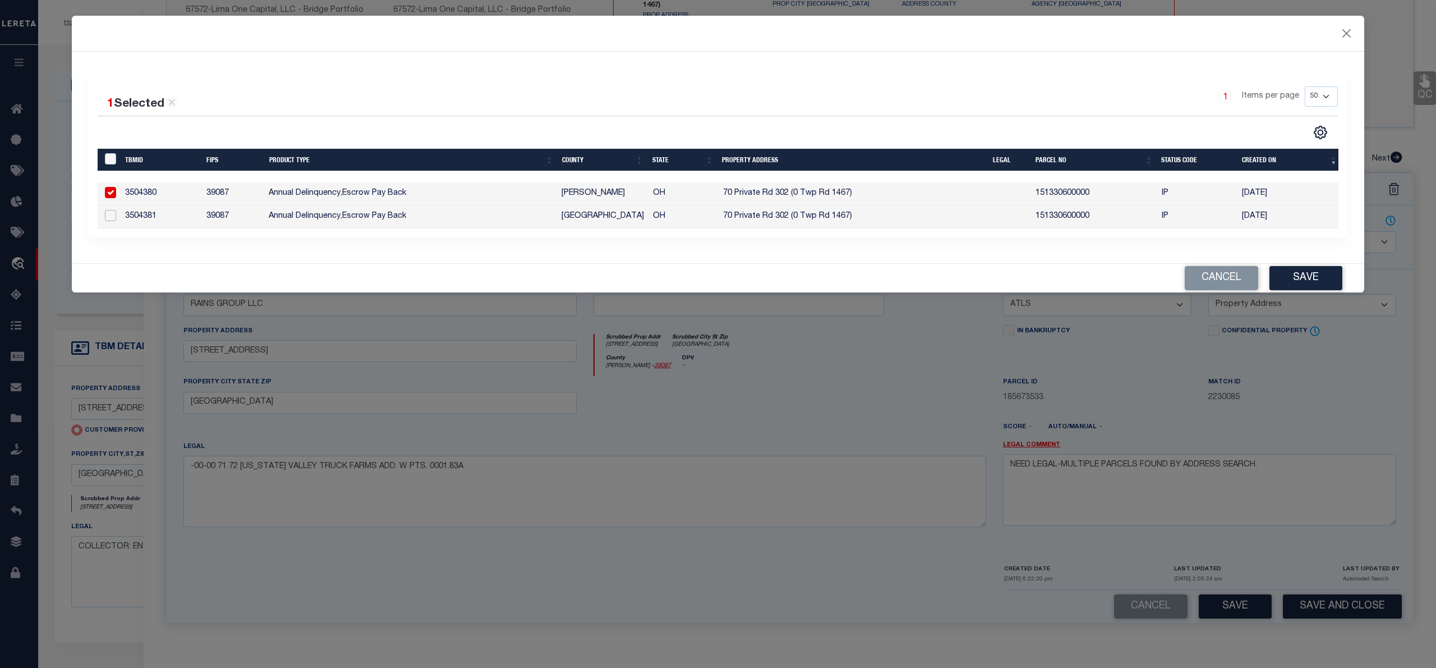
click at [111, 218] on input "checkbox" at bounding box center [110, 215] width 11 height 11
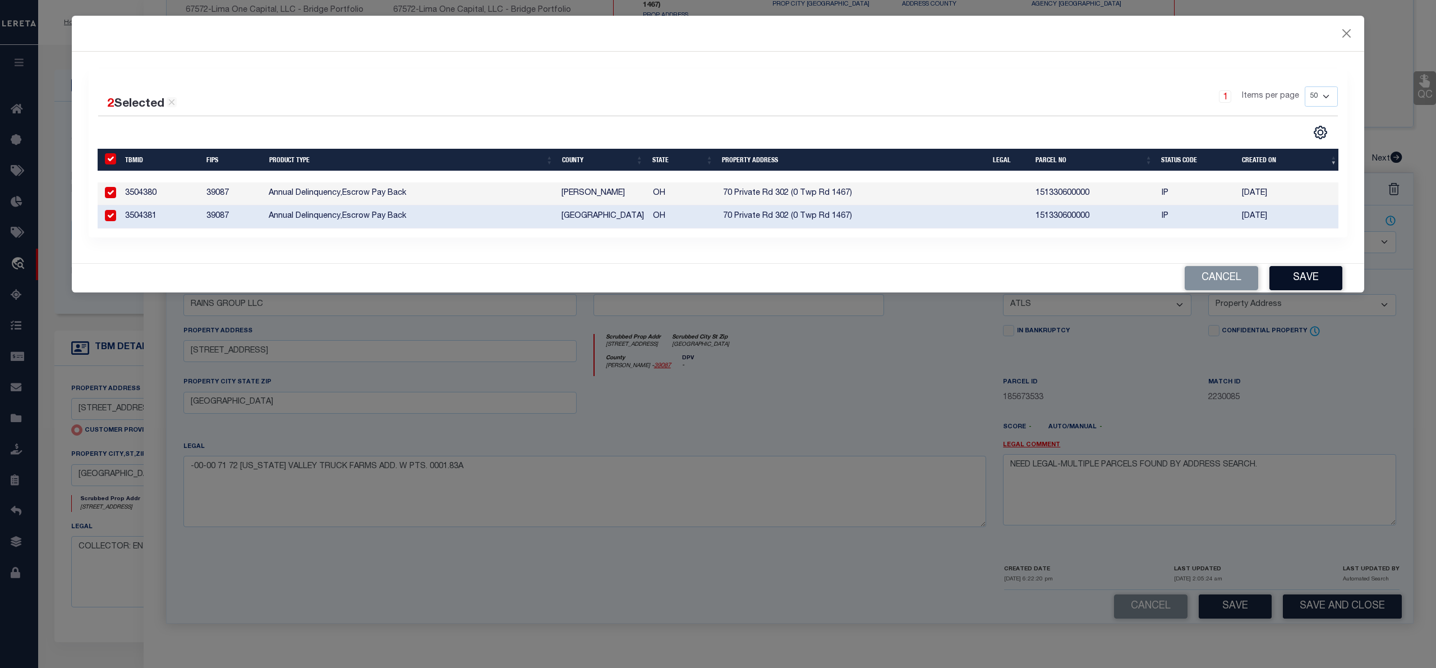
click at [1317, 290] on button "Save" at bounding box center [1306, 278] width 73 height 24
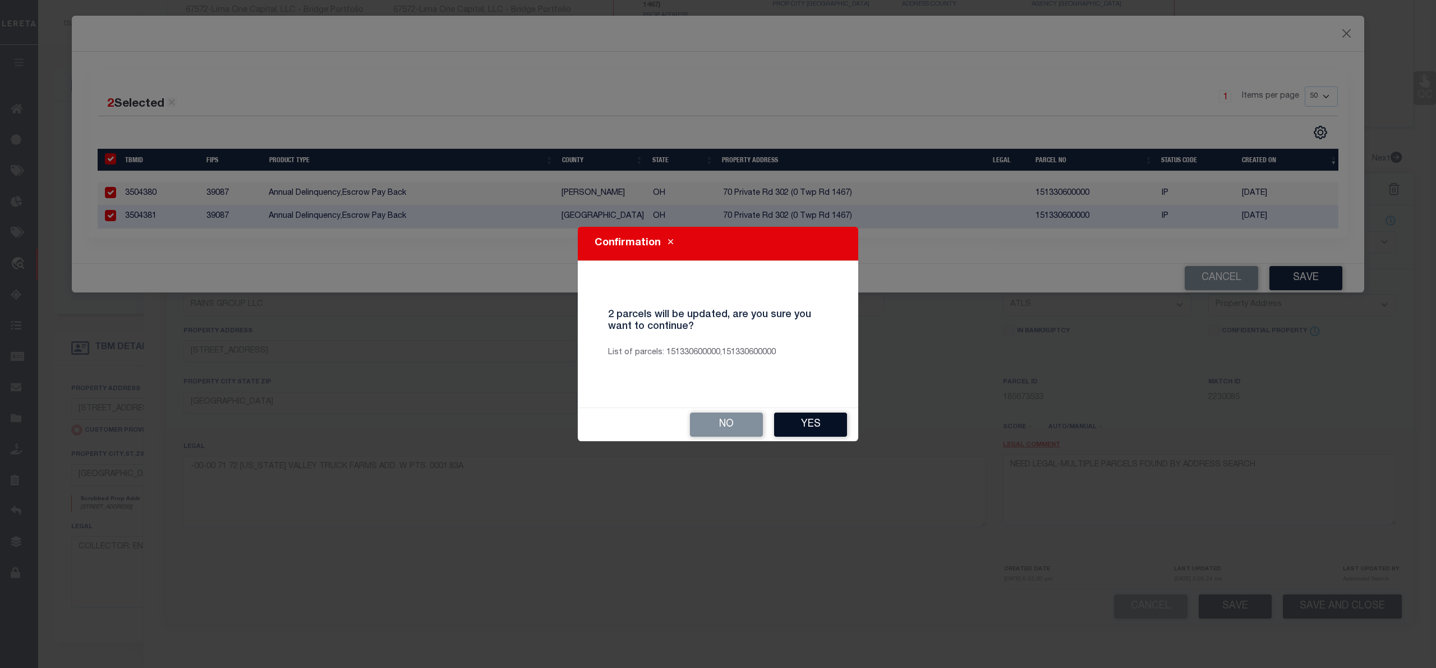
click at [815, 416] on button "Yes" at bounding box center [810, 424] width 73 height 24
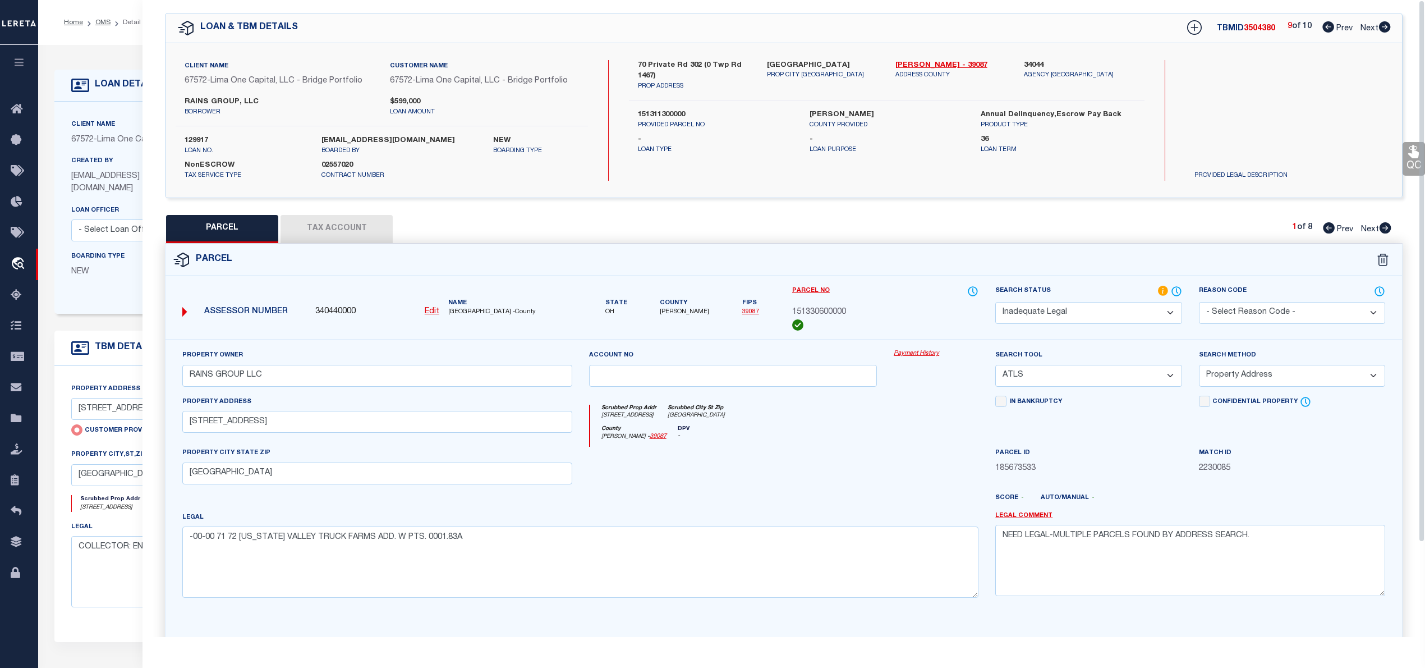
scroll to position [0, 0]
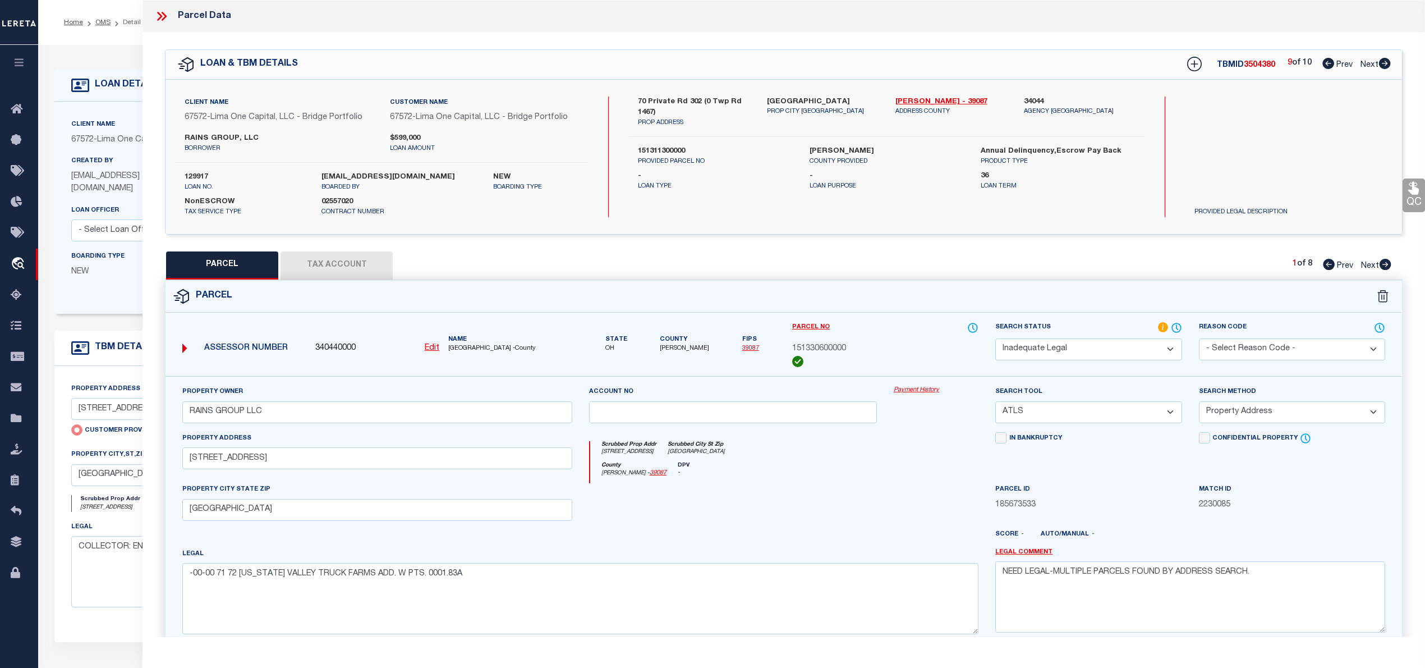
click at [1385, 61] on icon at bounding box center [1385, 63] width 12 height 11
click at [1256, 66] on span "3504381" at bounding box center [1254, 65] width 31 height 8
copy span "3504381"
click at [160, 16] on icon at bounding box center [159, 16] width 5 height 9
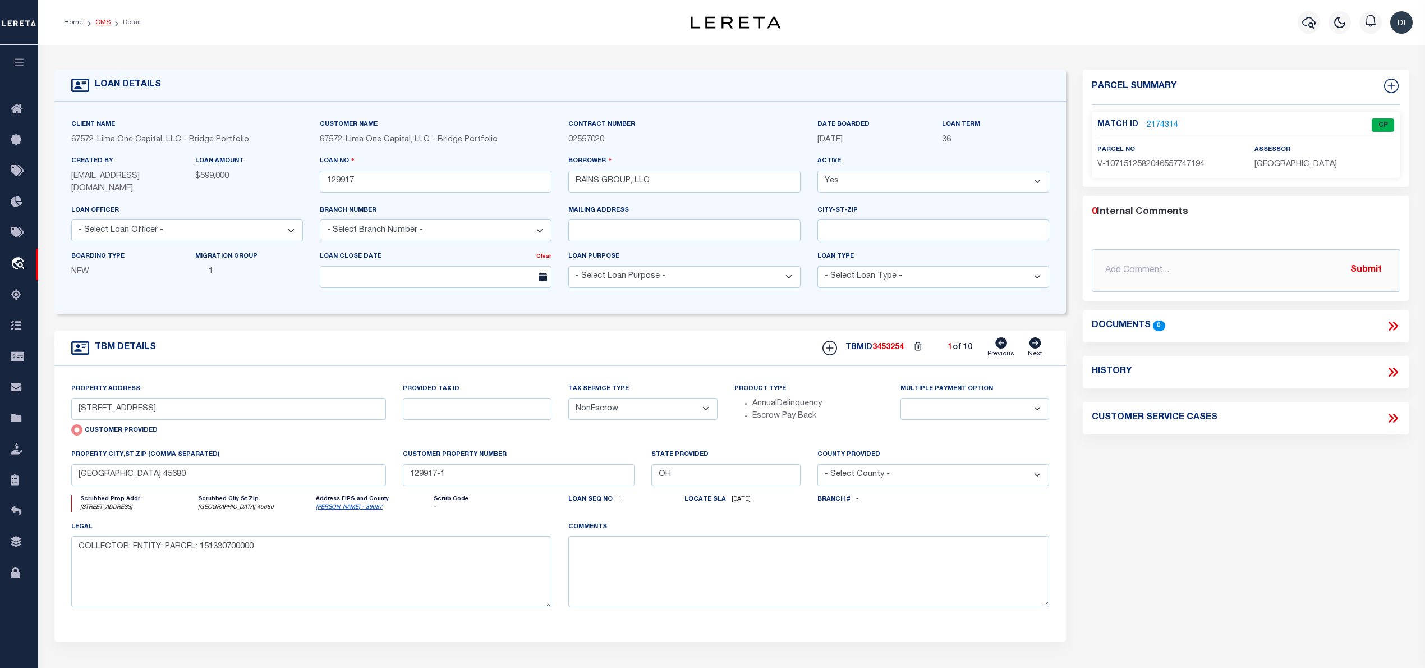
click at [103, 23] on link "OMS" at bounding box center [102, 22] width 15 height 7
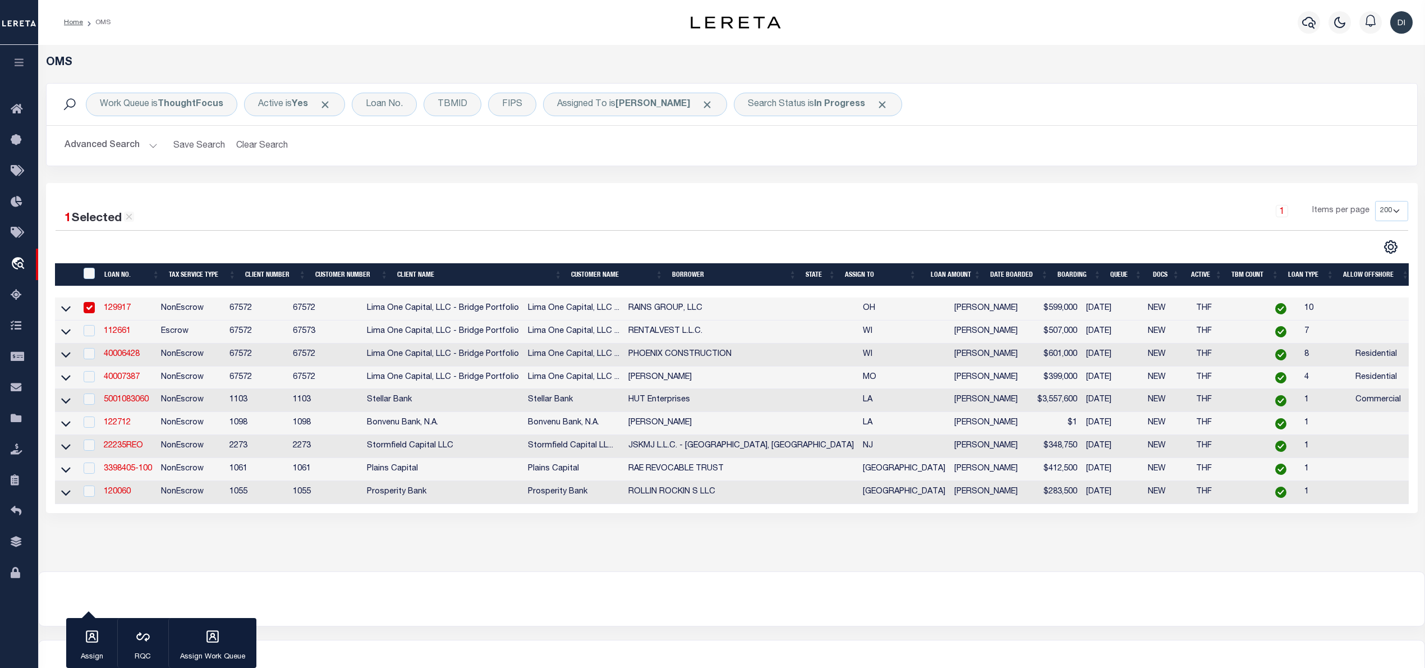
click at [468, 239] on div "1 Selected 9 Results 1 Items per page 10 25 50 100 200" at bounding box center [732, 227] width 1371 height 53
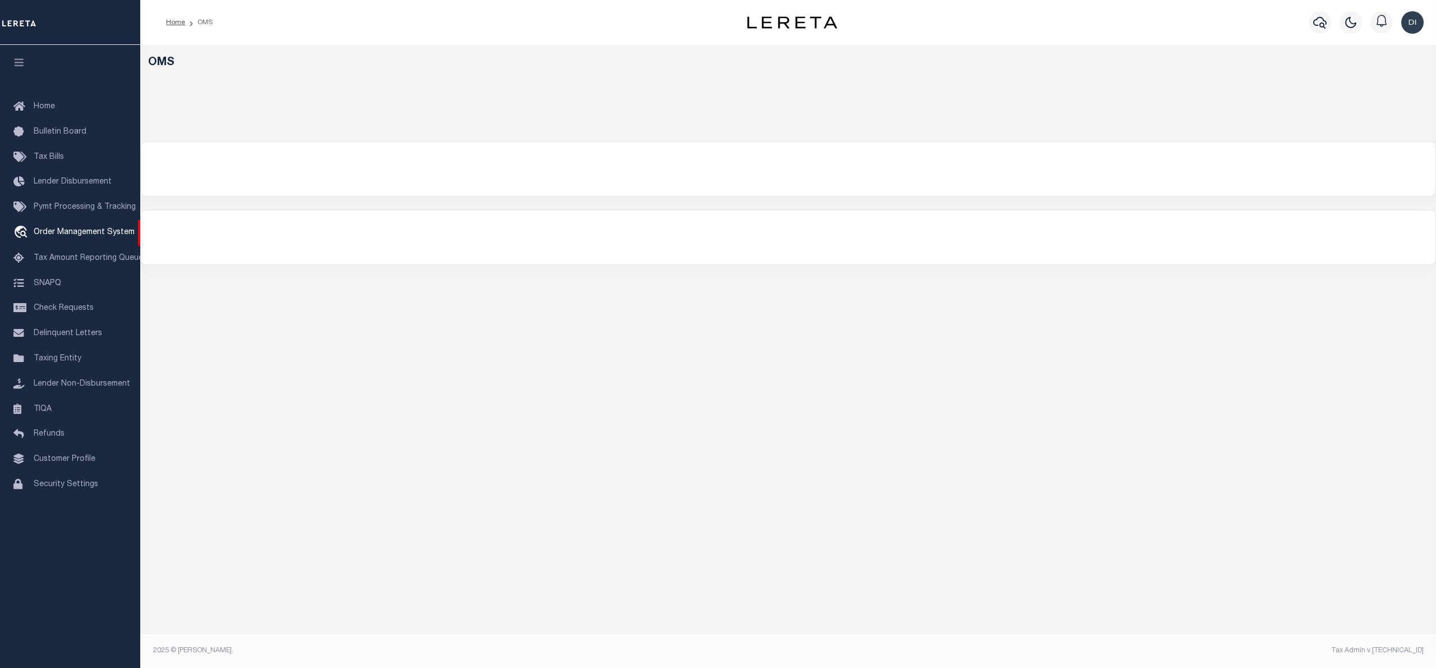
select select "200"
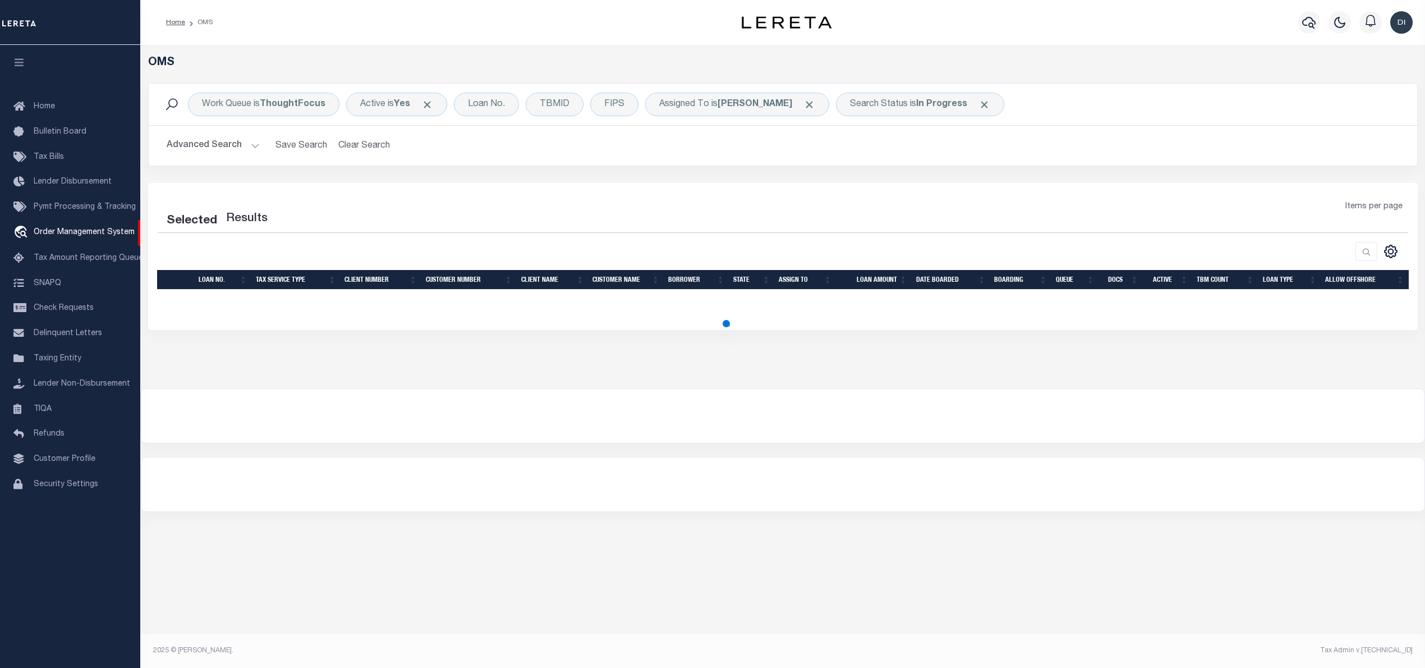
select select "200"
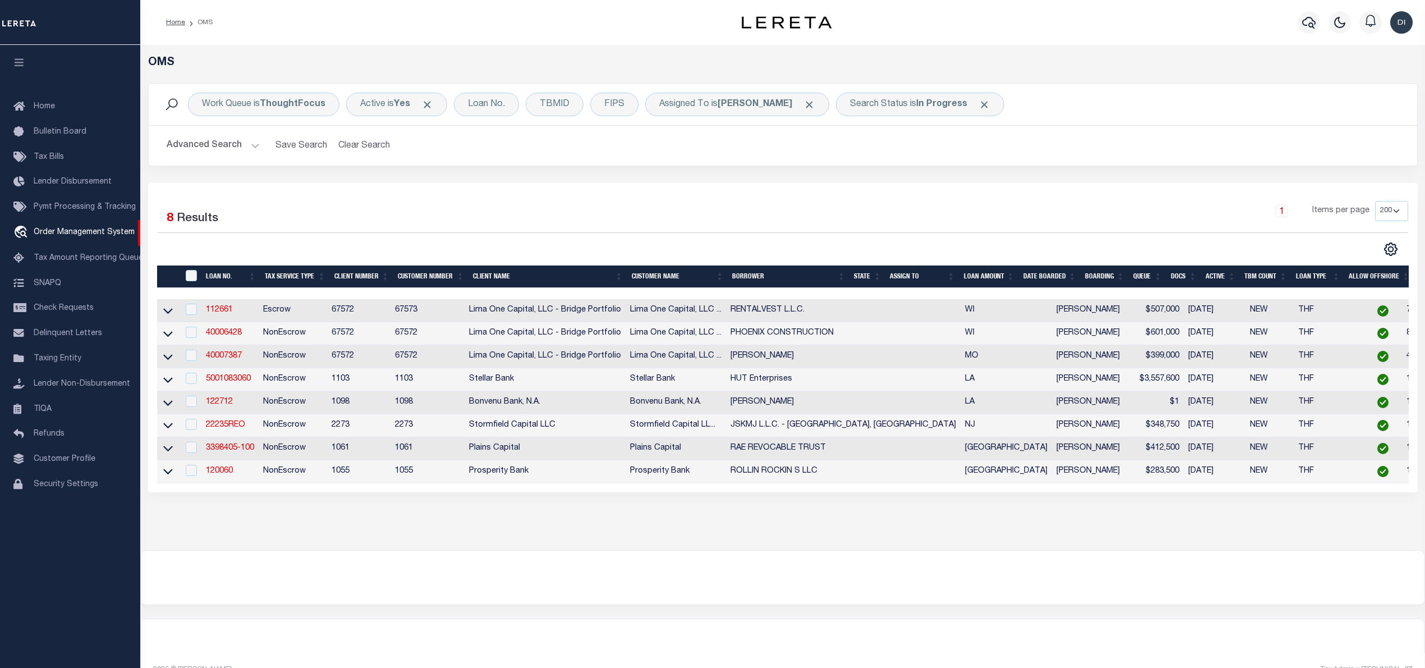
click at [468, 239] on div "Selected 8 Results 1 Items per page 10 25 50 100 200" at bounding box center [783, 229] width 1268 height 56
click at [212, 312] on link "112661" at bounding box center [219, 310] width 27 height 8
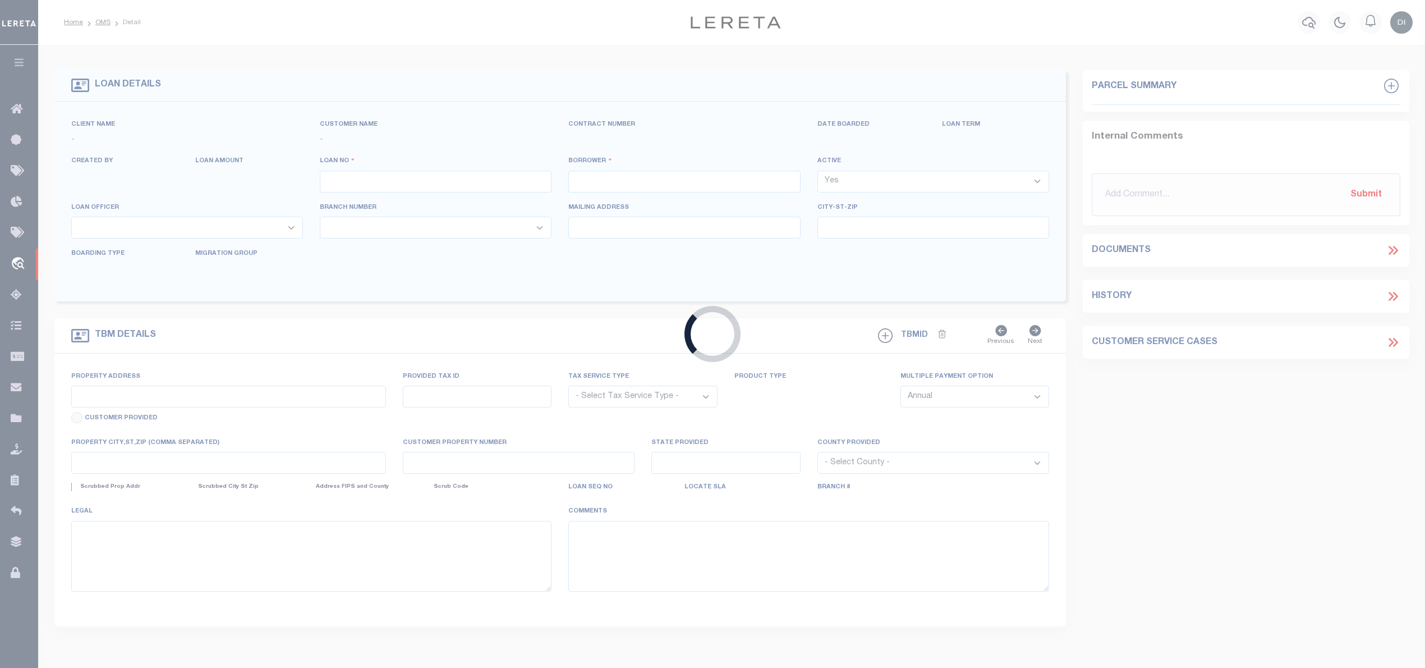
type input "112661"
type input "RENTALVEST L.L.C."
select select
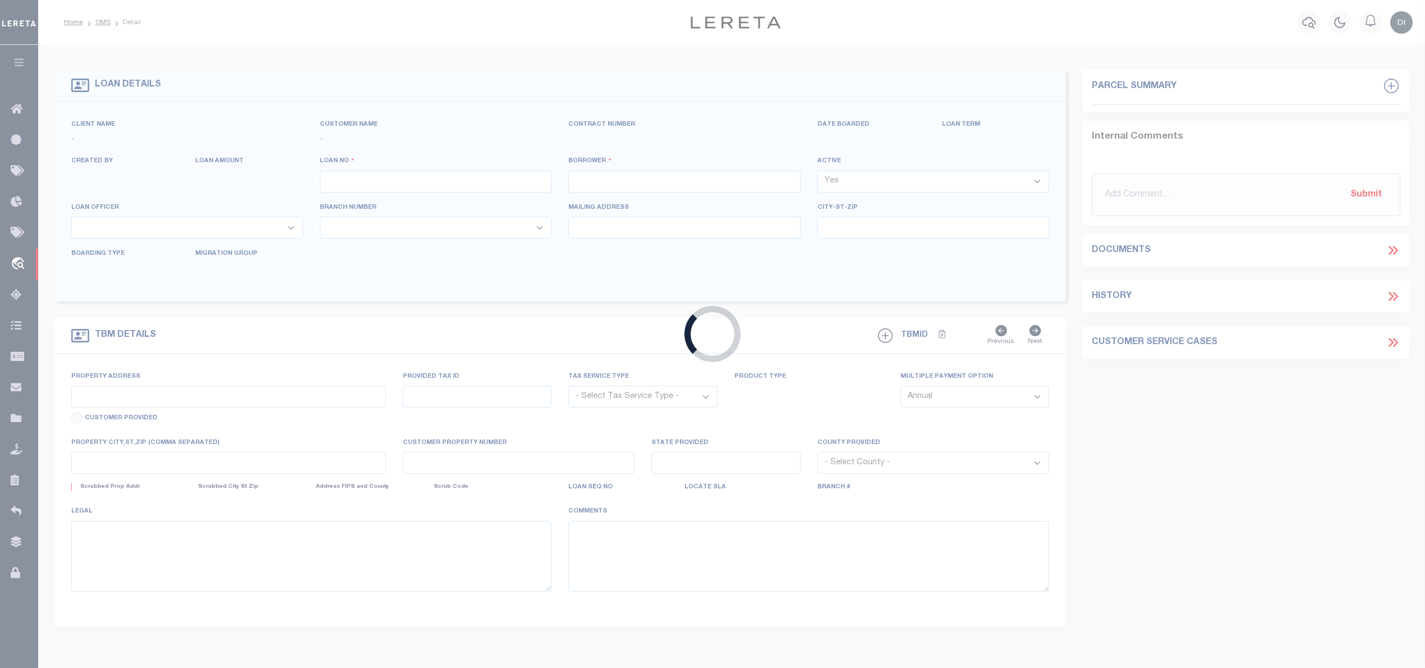
select select
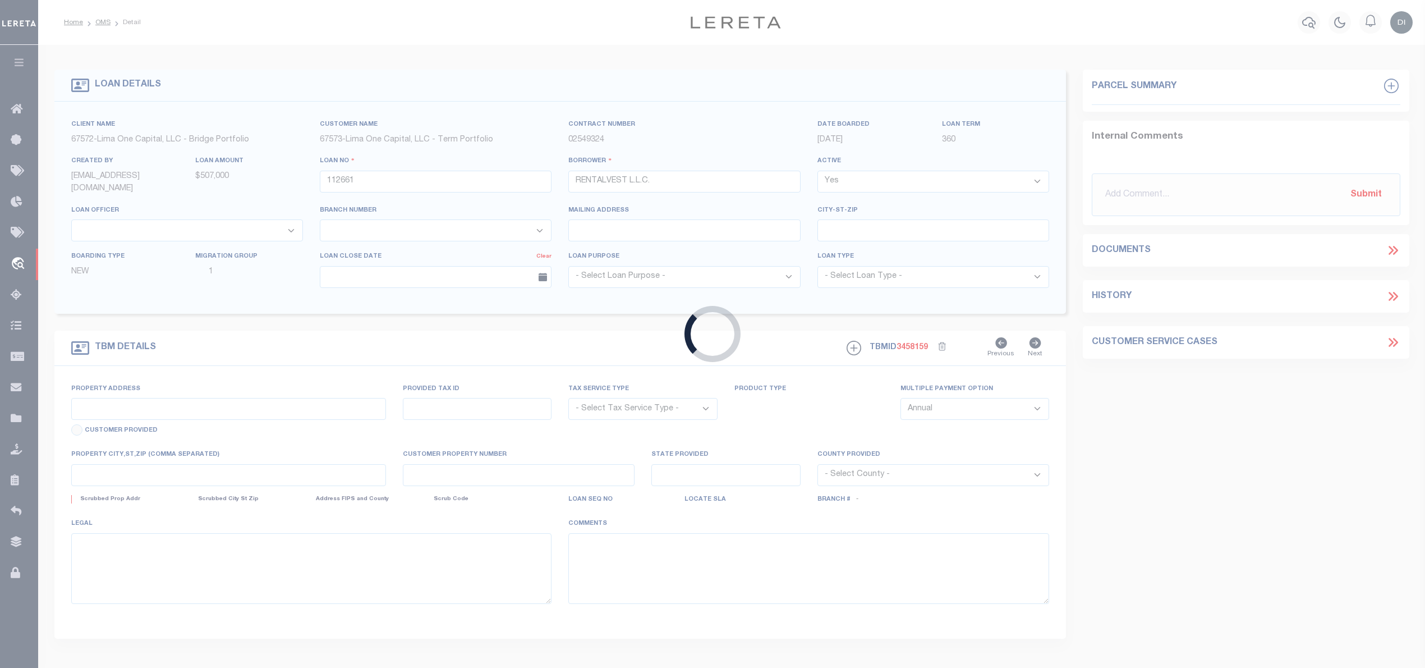
type input "1125 S 88TH STREET"
radio input "true"
select select "Escrow"
select select
type input "WEST ALLIS WI 53214"
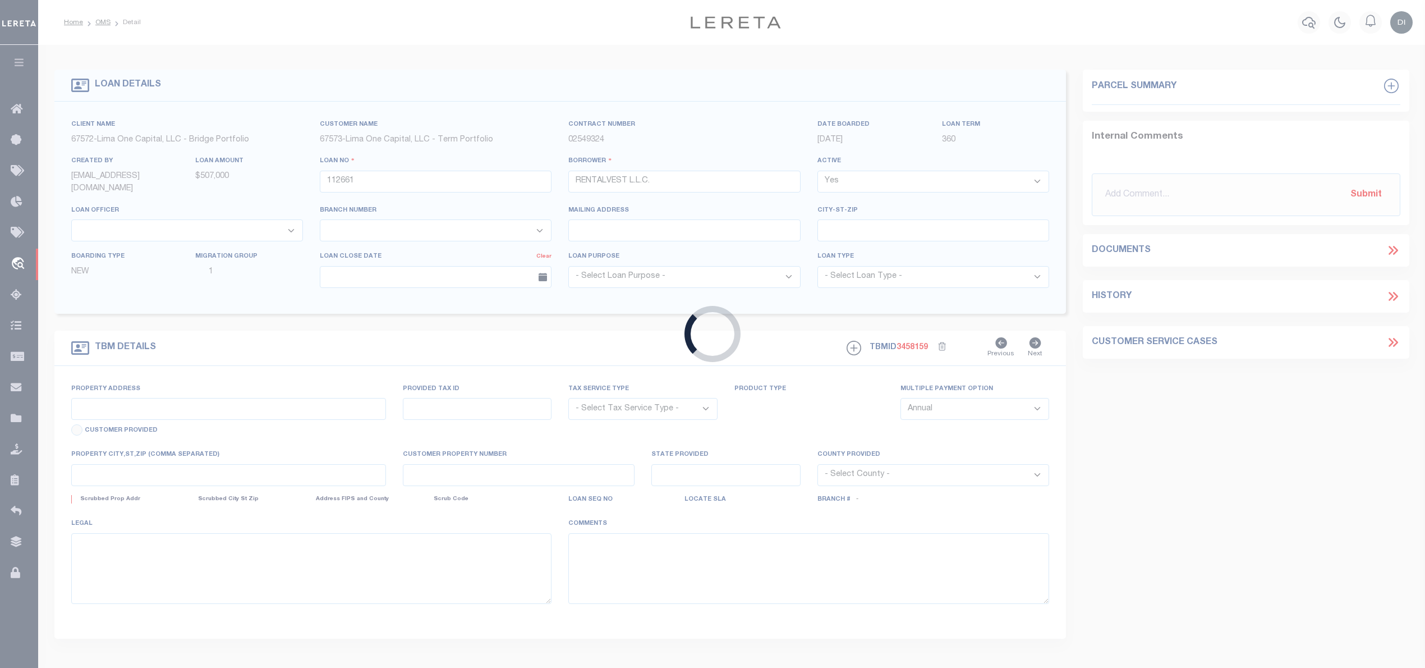
type input "112661-1"
type input "WI"
type textarea "COLLECTOR: ENTITY: PARCEL: 4420264002"
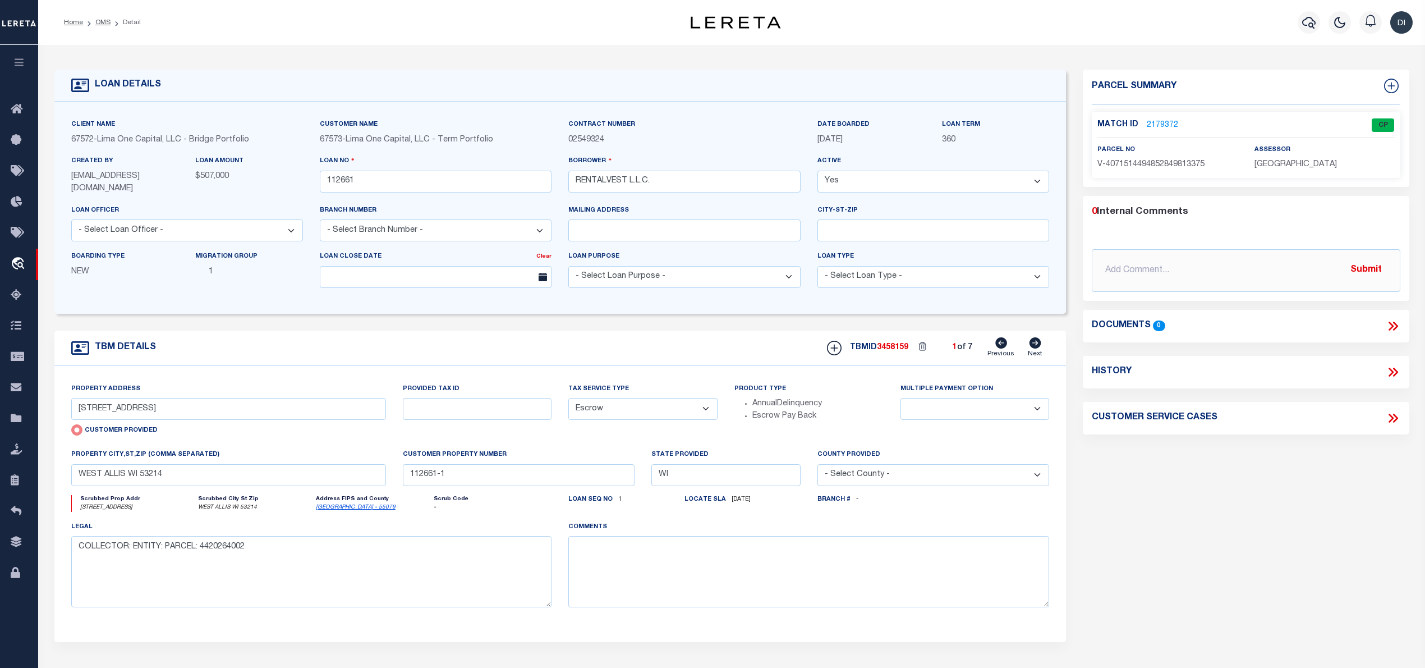
click at [1169, 120] on link "2179372" at bounding box center [1162, 125] width 31 height 12
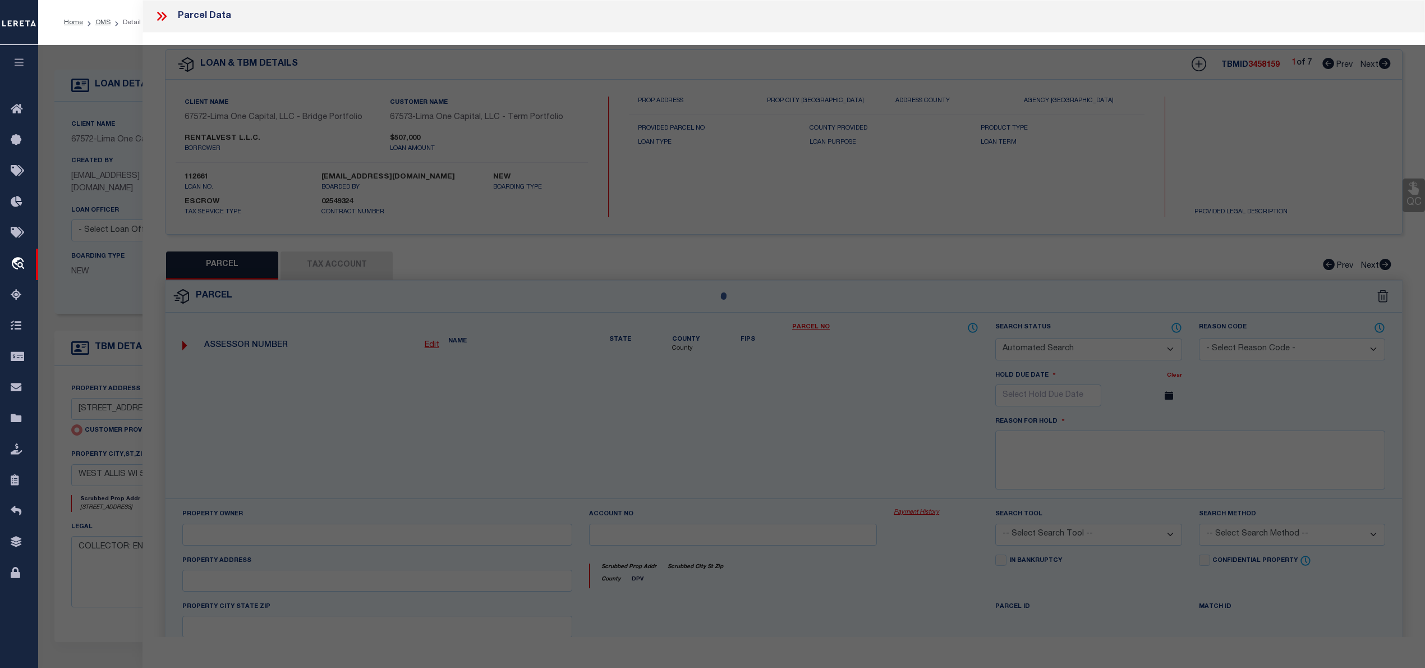
checkbox input "false"
select select "CP"
select select "AGW"
select select
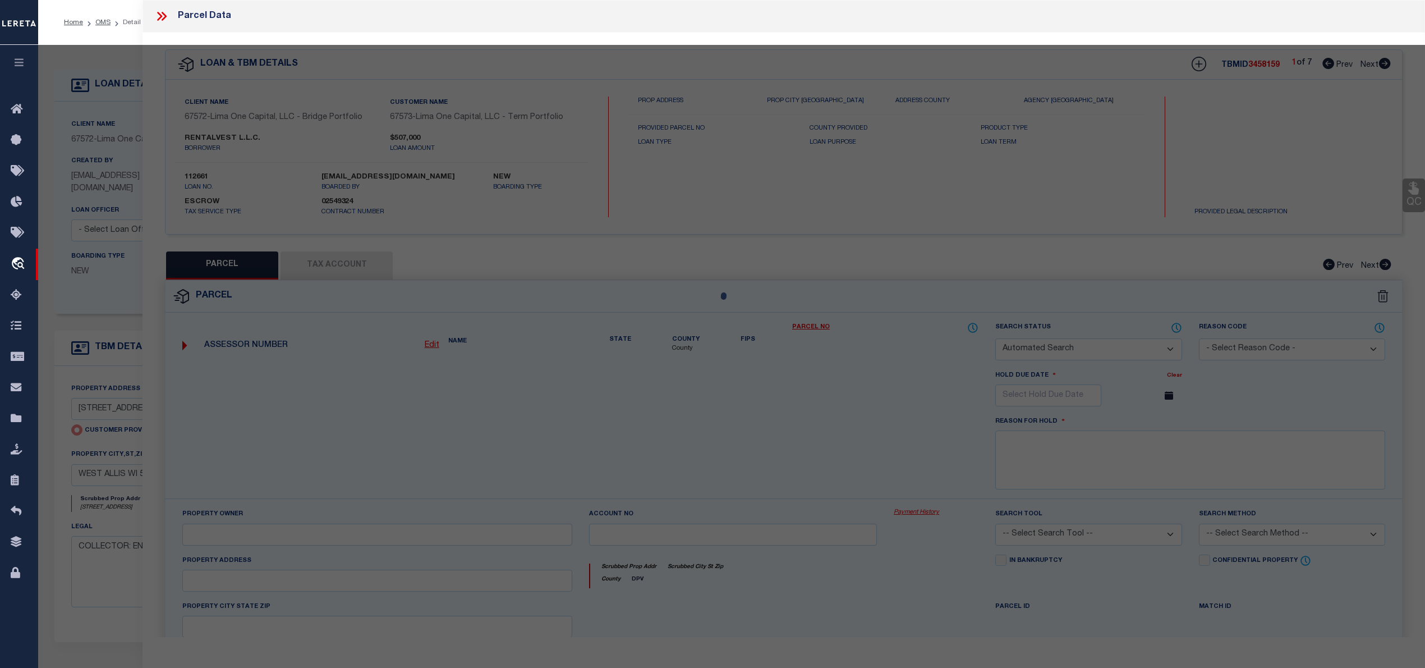
type input "1125 S 88TH STREET"
checkbox input "false"
type input "WEST ALLIS WI 53214"
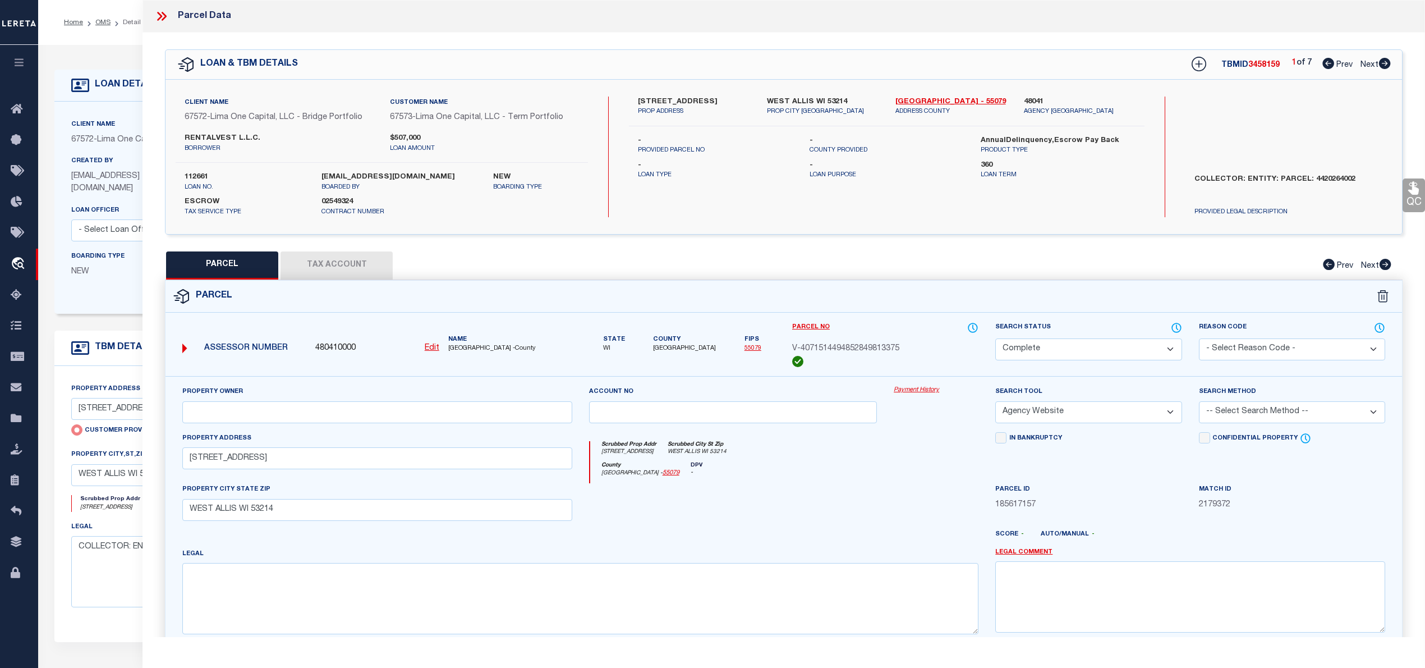
click at [368, 268] on button "Tax Account" at bounding box center [337, 265] width 112 height 28
select select "100"
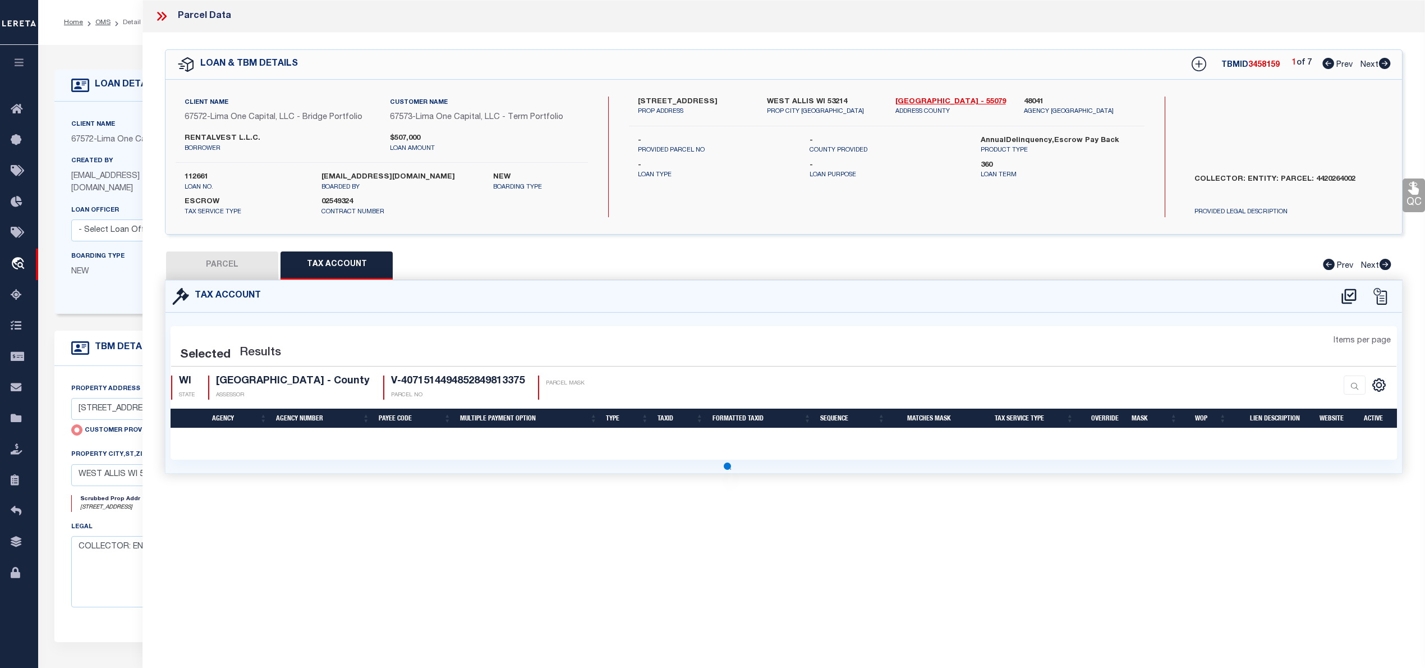
select select "100"
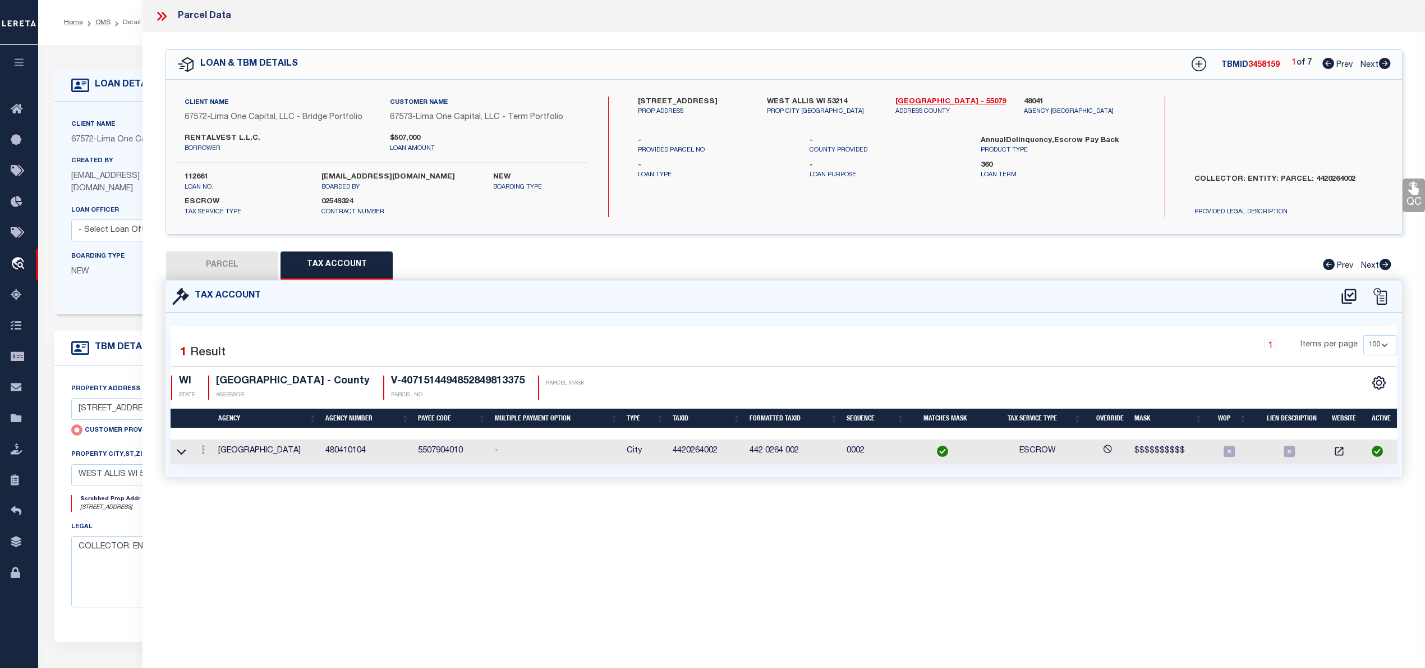
click at [241, 265] on button "PARCEL" at bounding box center [222, 265] width 112 height 28
select select "AS"
select select
checkbox input "false"
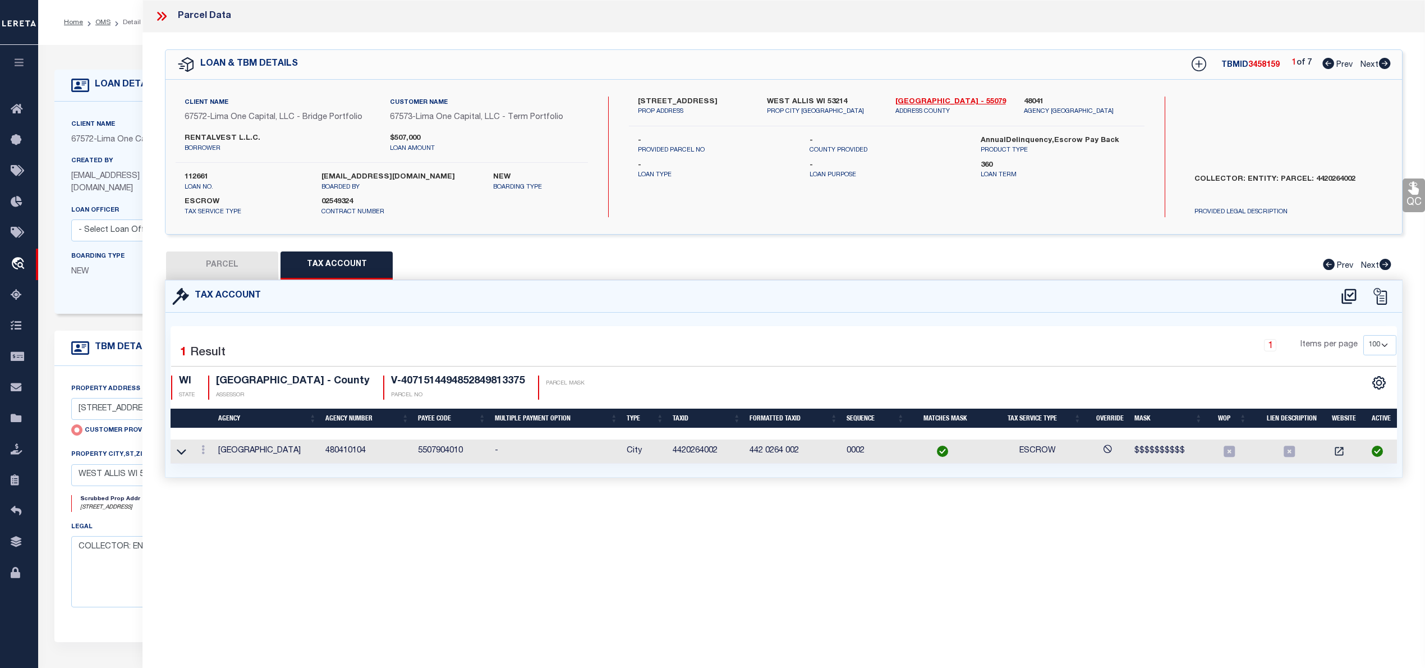
select select "CP"
select select "AGW"
select select
type input "1125 S 88TH STREET"
checkbox input "false"
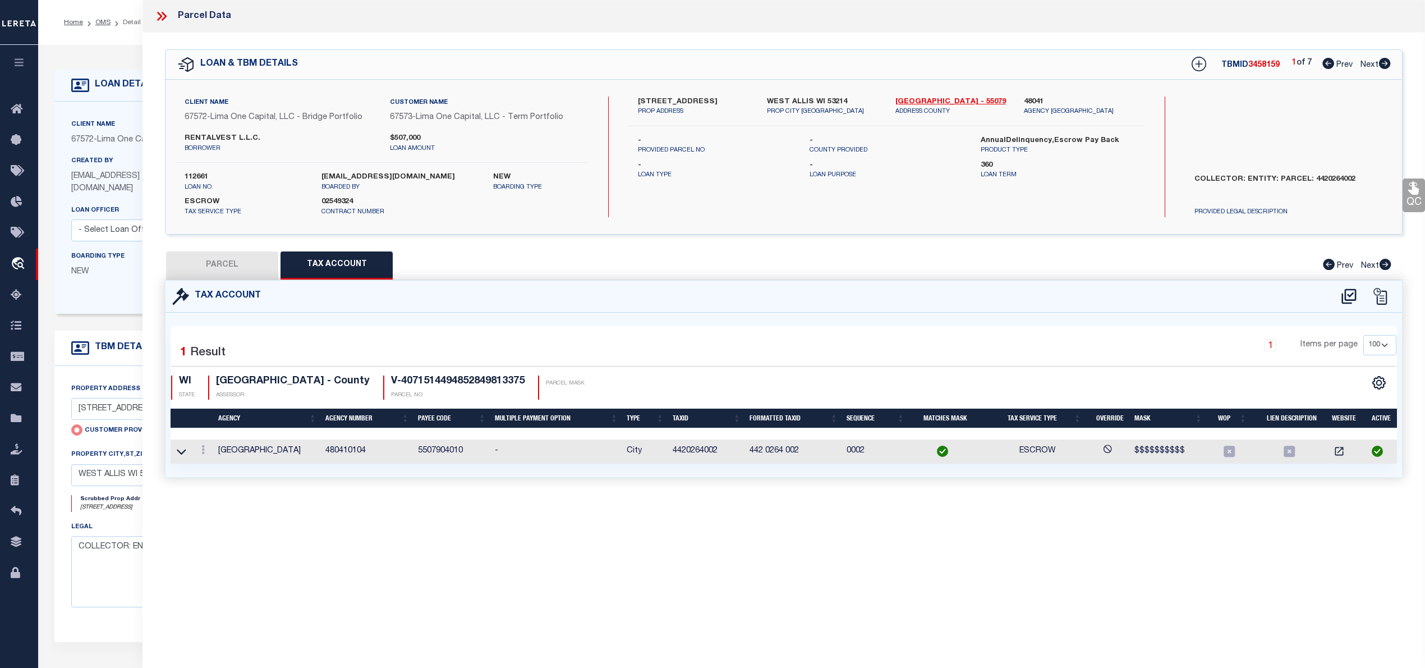
type input "WEST ALLIS WI 53214"
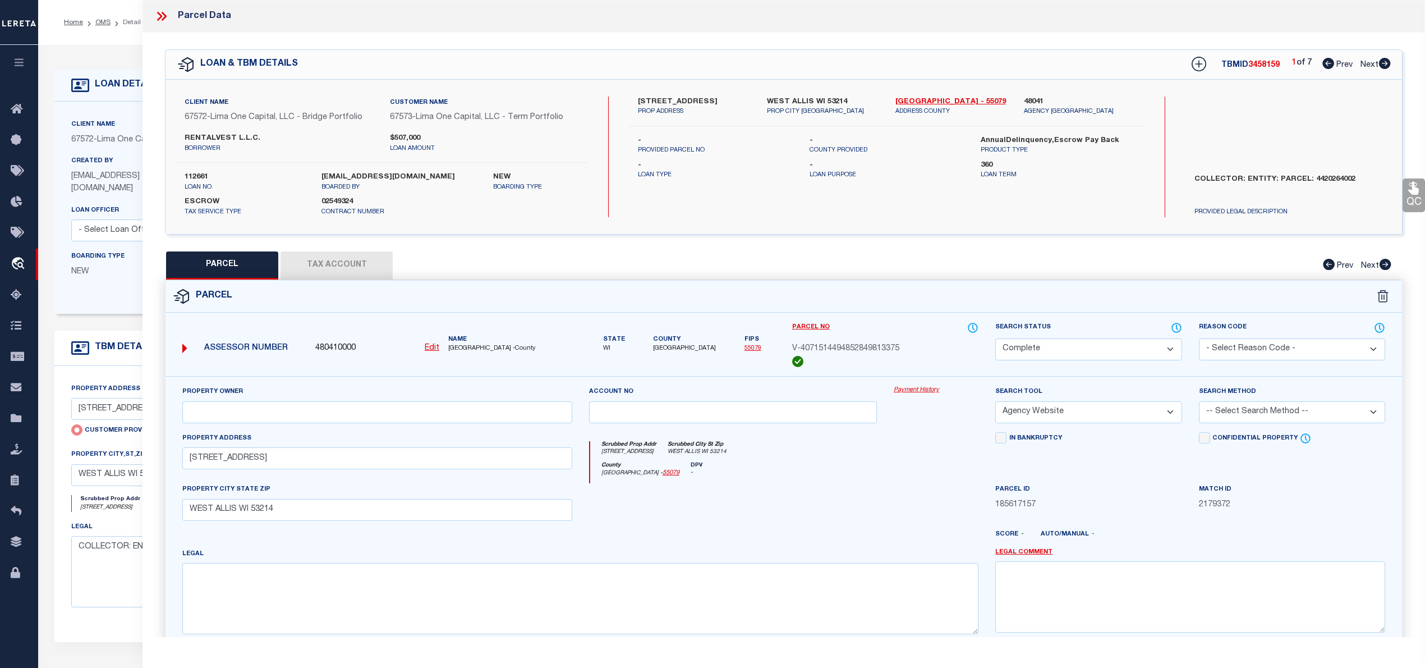
click at [1383, 62] on icon at bounding box center [1385, 63] width 12 height 11
select select "AS"
select select
checkbox input "false"
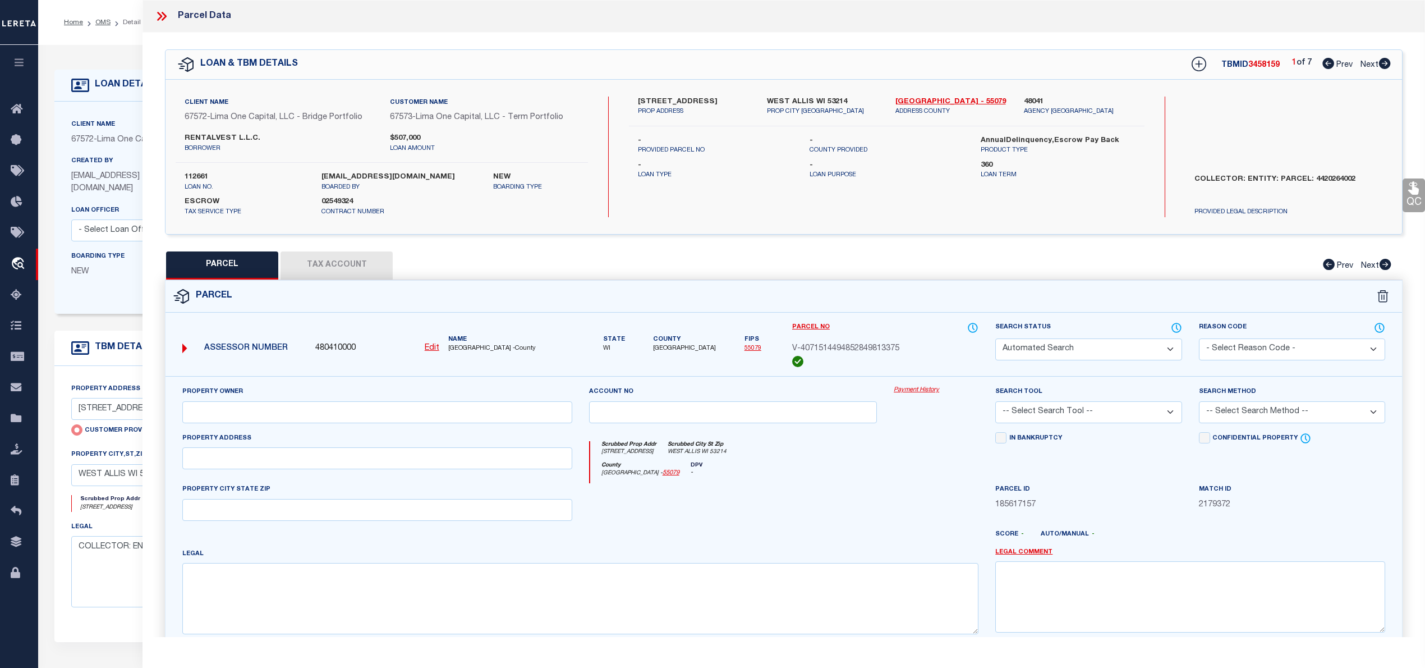
select select "CP"
type input "3507 E ARMOUR AVENUE"
checkbox input "false"
type input "CUDAHY WI 53110"
click at [1383, 62] on icon at bounding box center [1385, 63] width 12 height 11
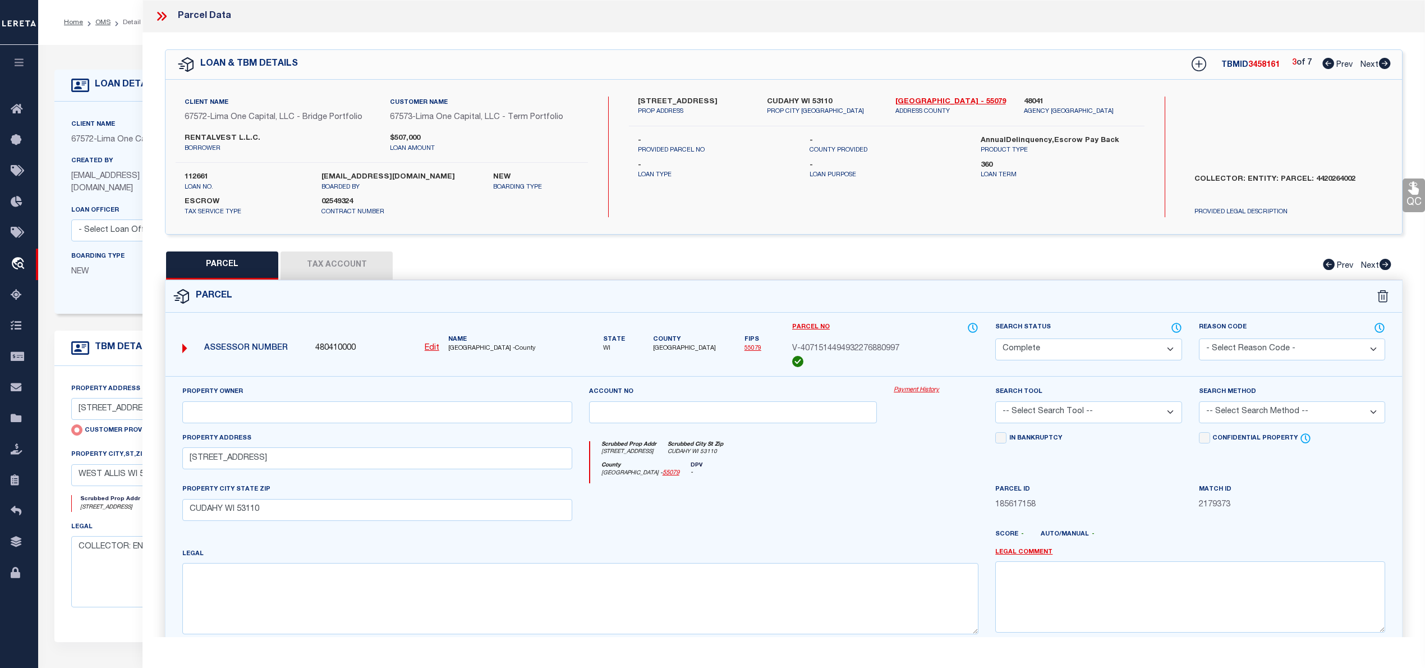
select select "AS"
checkbox input "false"
select select "CP"
select select "AGW"
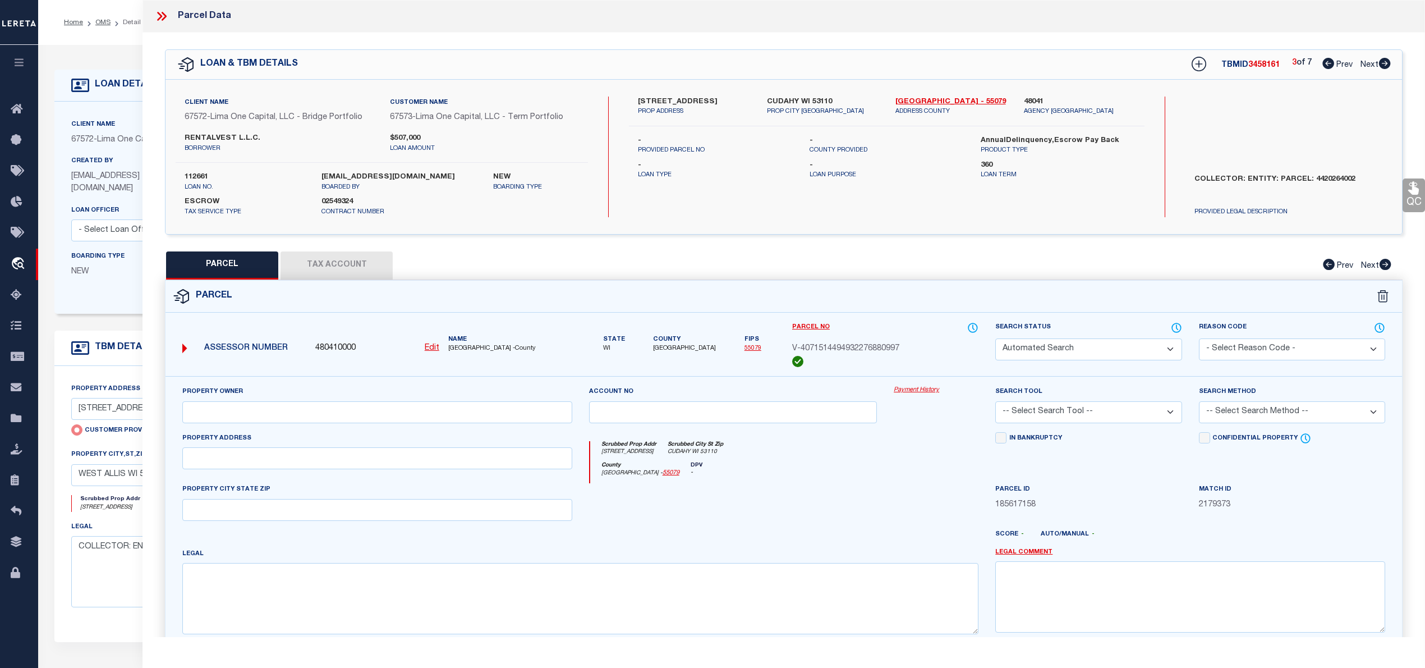
select select
type input "8747 W MAPLE STREET"
checkbox input "false"
type input "WEST ALLIS WI 53214"
click at [1383, 62] on icon at bounding box center [1385, 63] width 12 height 11
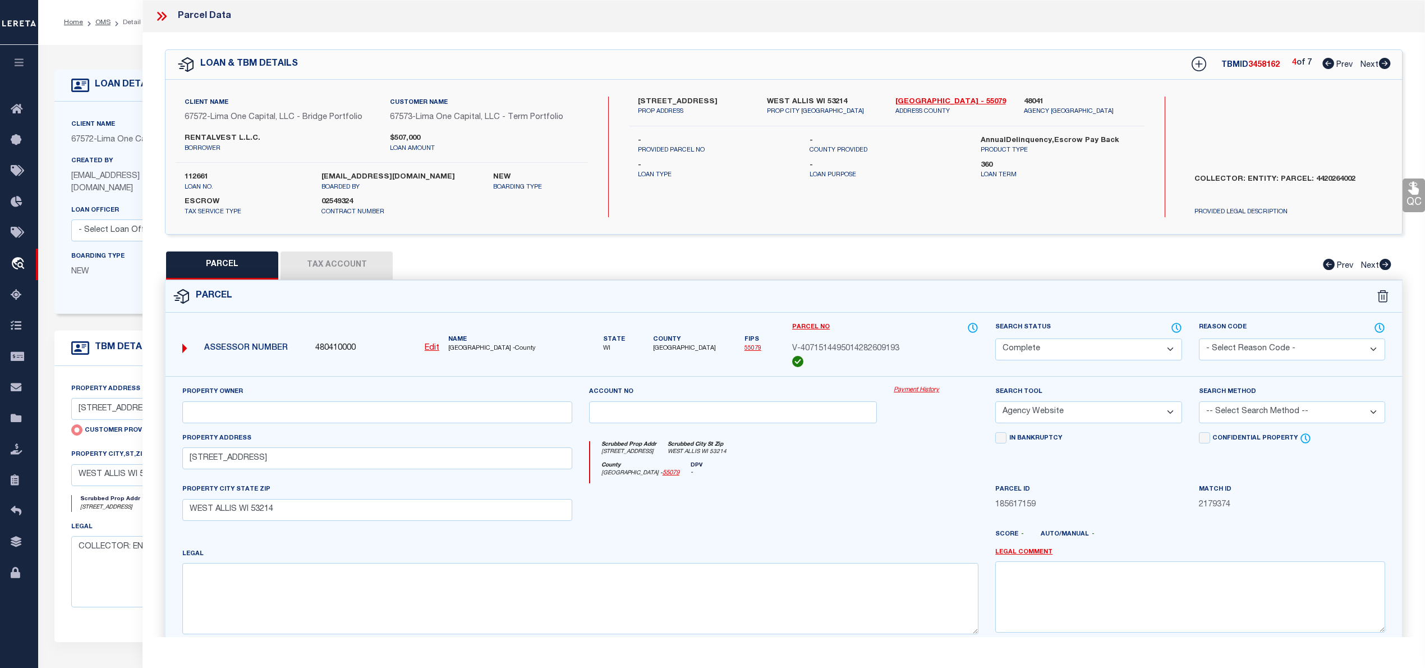
select select "AS"
select select
checkbox input "false"
select select "CP"
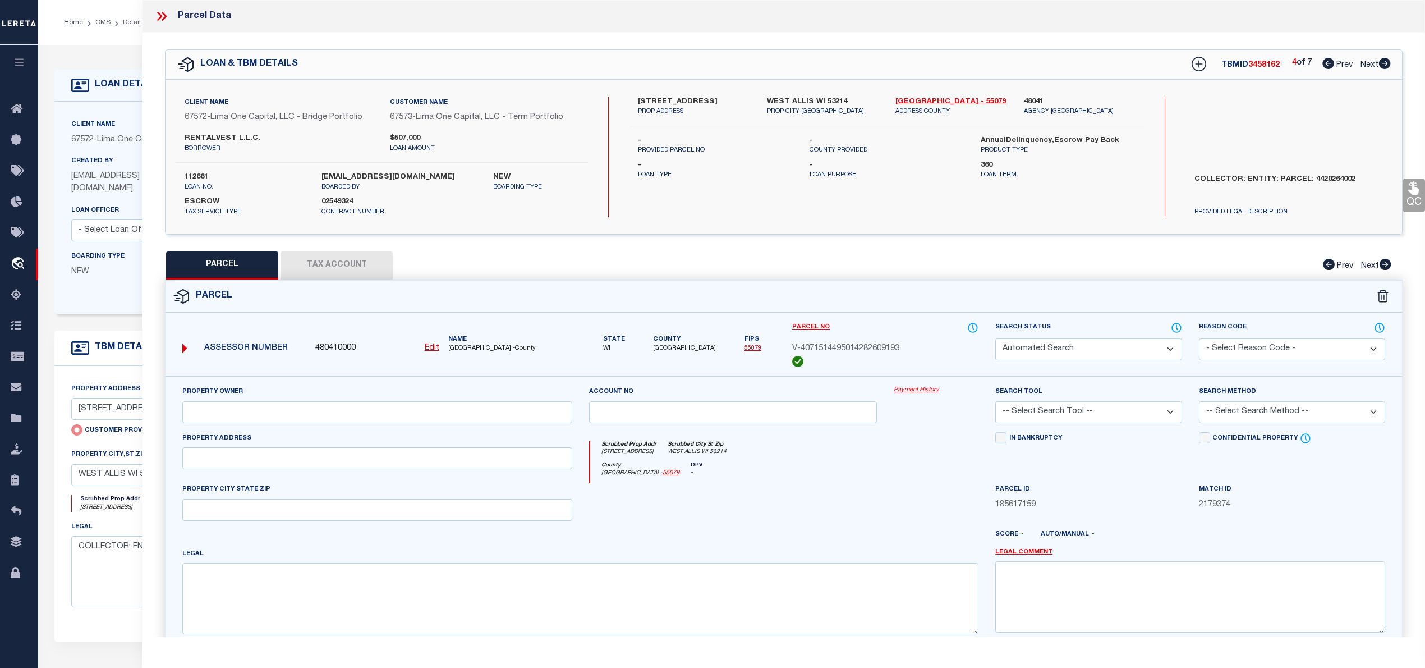
select select "AGW"
select select
type input "221 S 73RD STREET"
checkbox input "false"
type input "MILWAUKEE WI 53214"
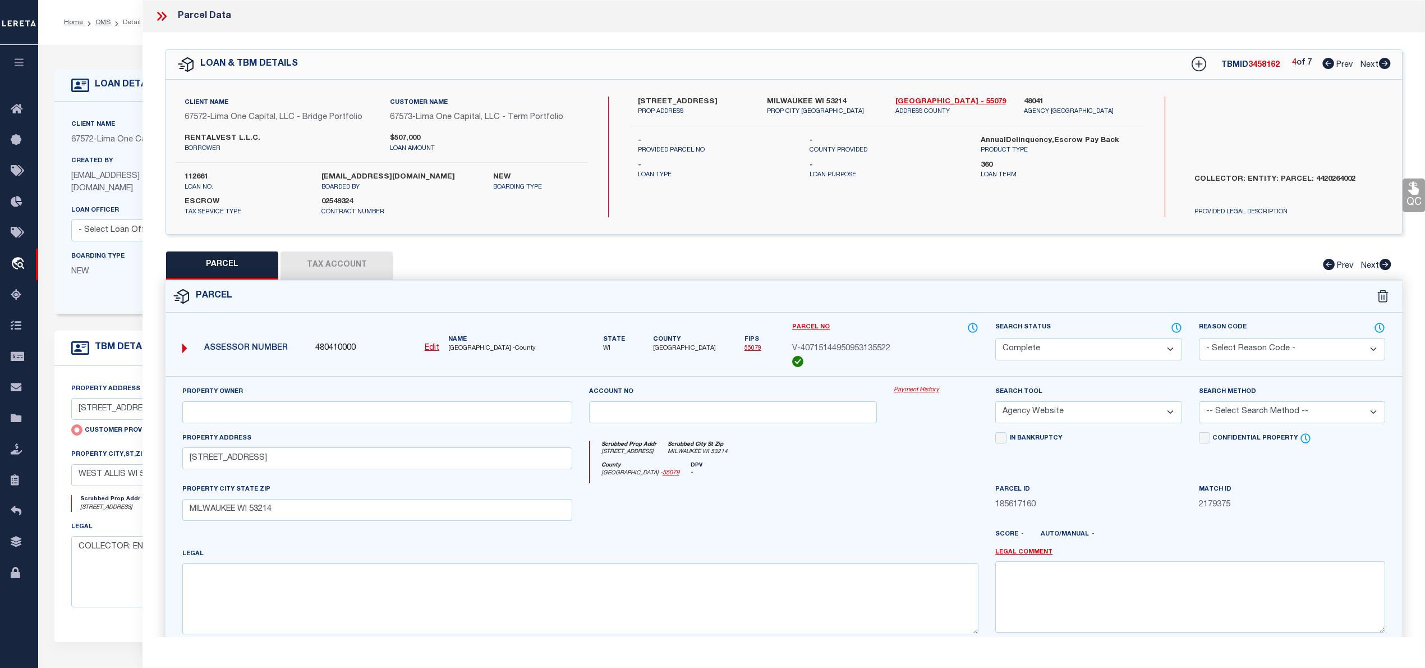
click at [1383, 62] on icon at bounding box center [1385, 63] width 12 height 11
select select "AS"
select select
checkbox input "false"
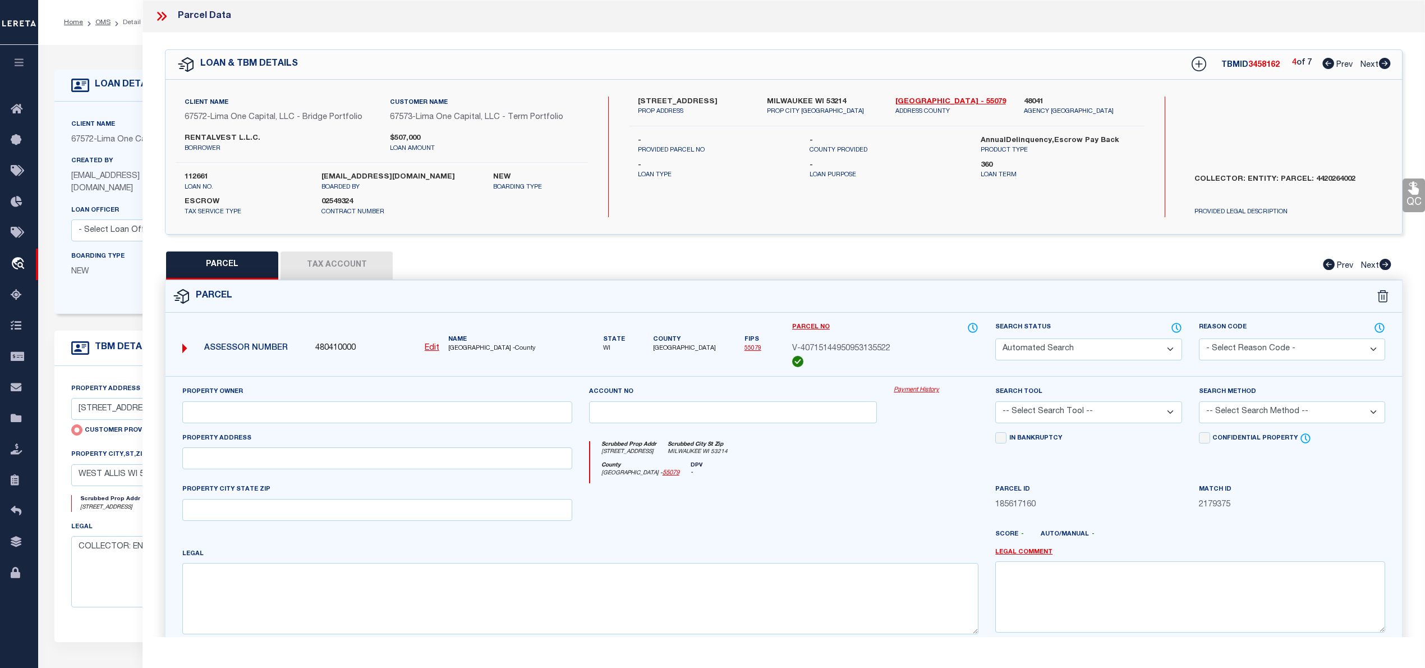
select select "CP"
select select "AGW"
select select
type input "2917 E LAYTON AVENUE"
checkbox input "false"
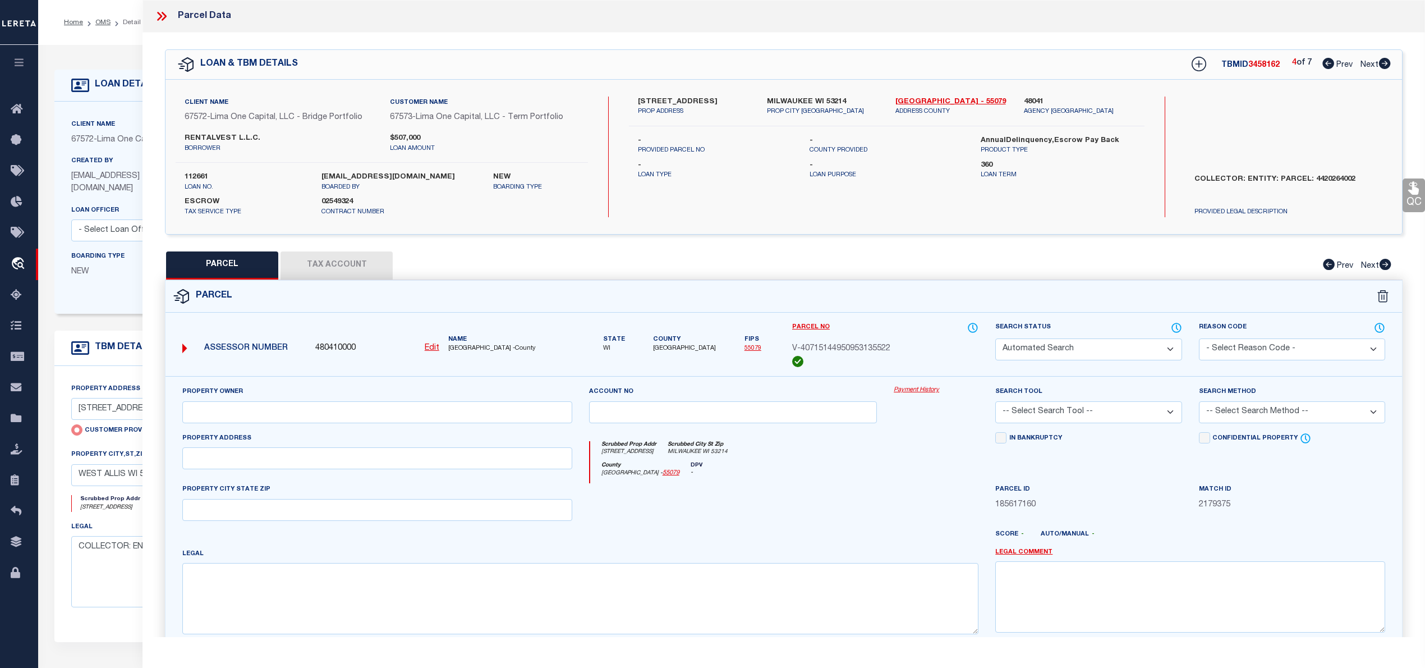
type input "CUDAHY WI 53110"
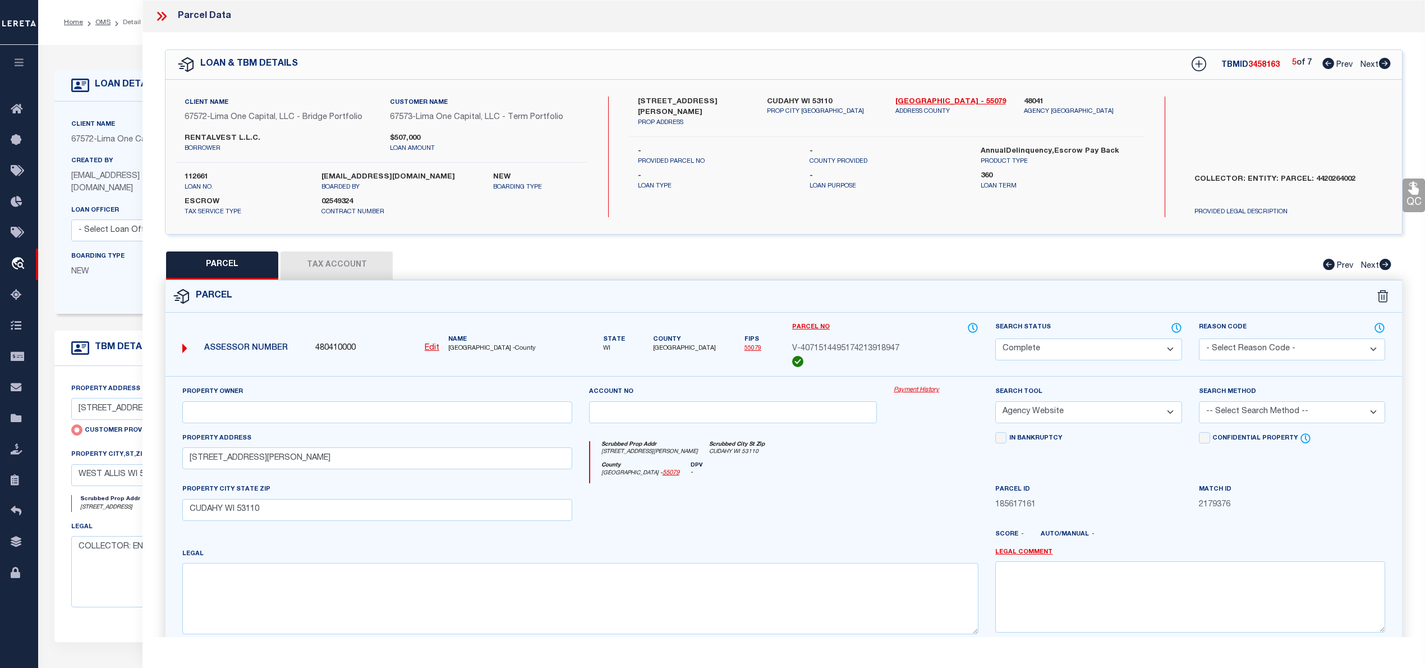
click at [334, 263] on button "Tax Account" at bounding box center [337, 265] width 112 height 28
select select "100"
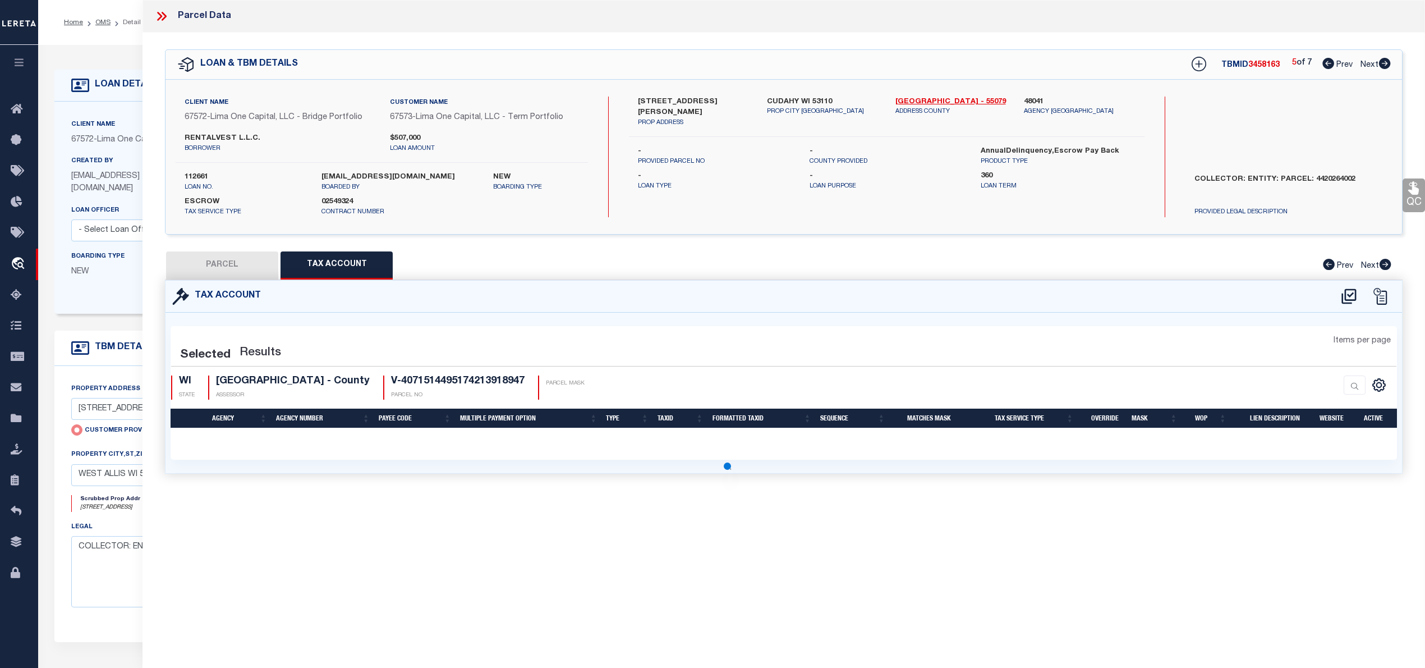
select select "100"
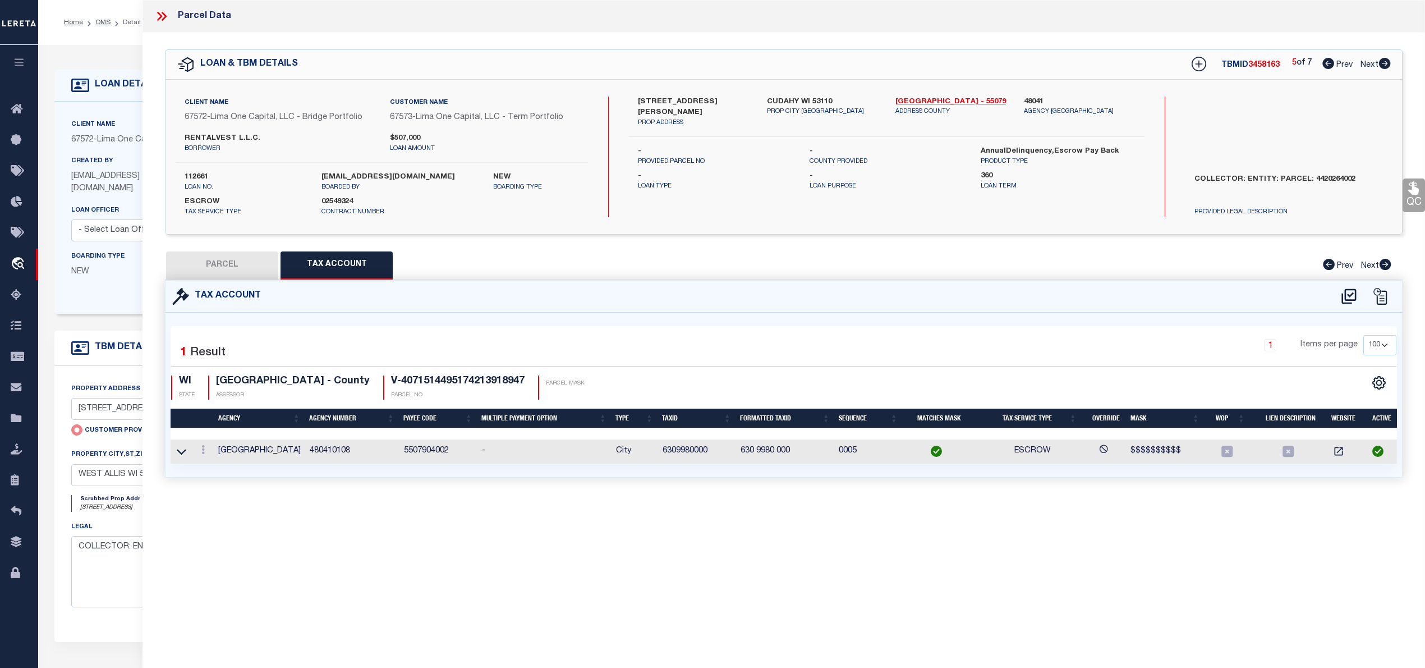
click at [231, 263] on button "PARCEL" at bounding box center [222, 265] width 112 height 28
select select "AS"
select select
checkbox input "false"
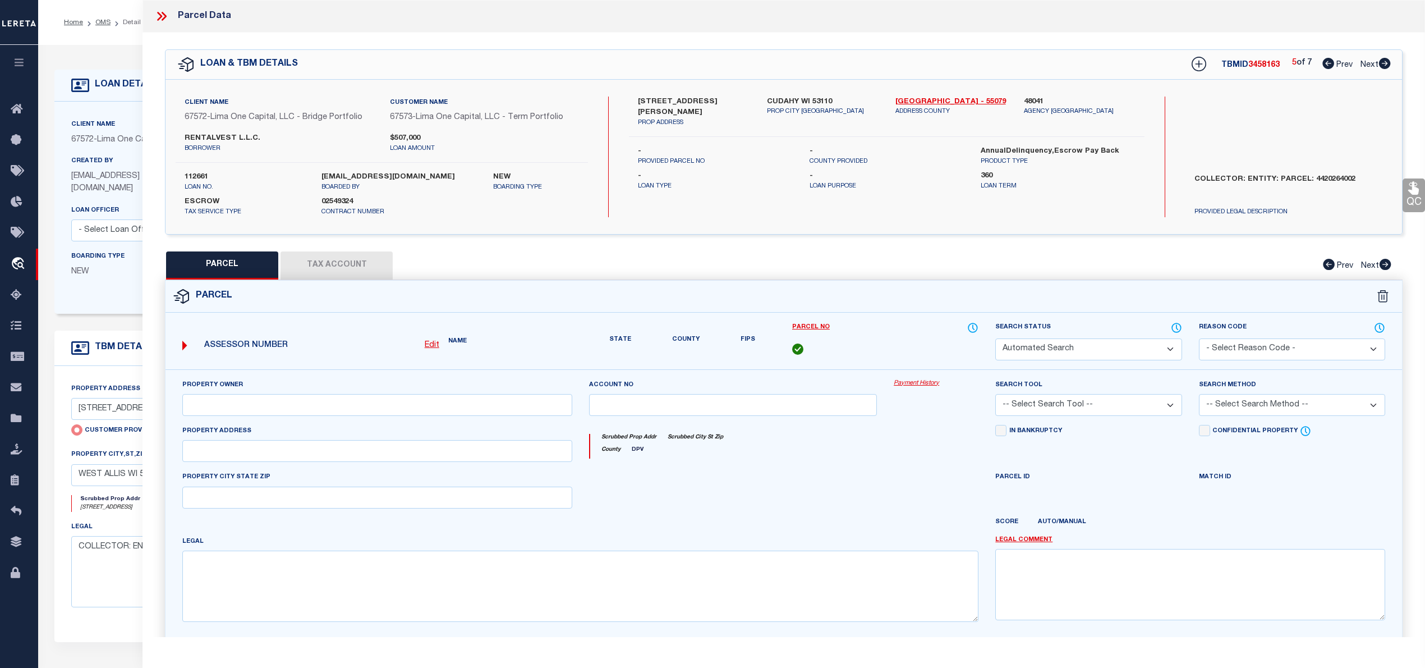
select select "CP"
select select "AGW"
select select
type input "2917 E LAYTON AVENUE"
checkbox input "false"
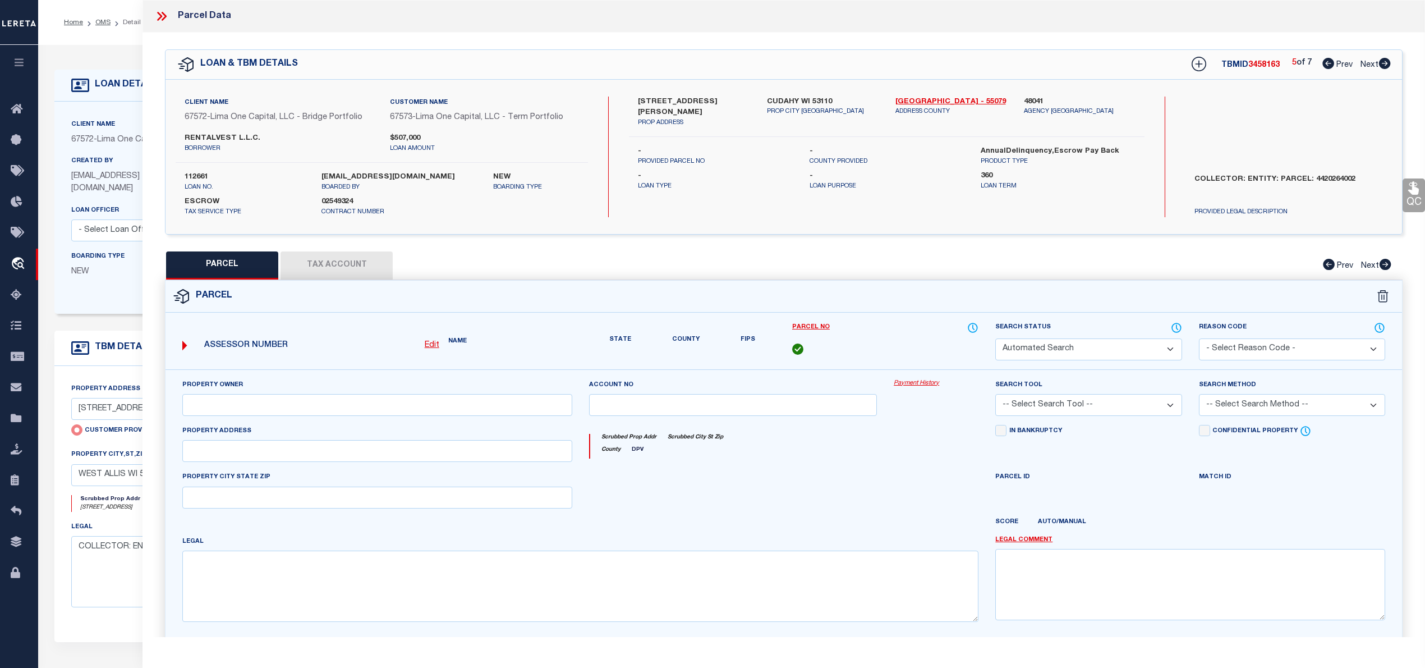
type input "CUDAHY WI 53110"
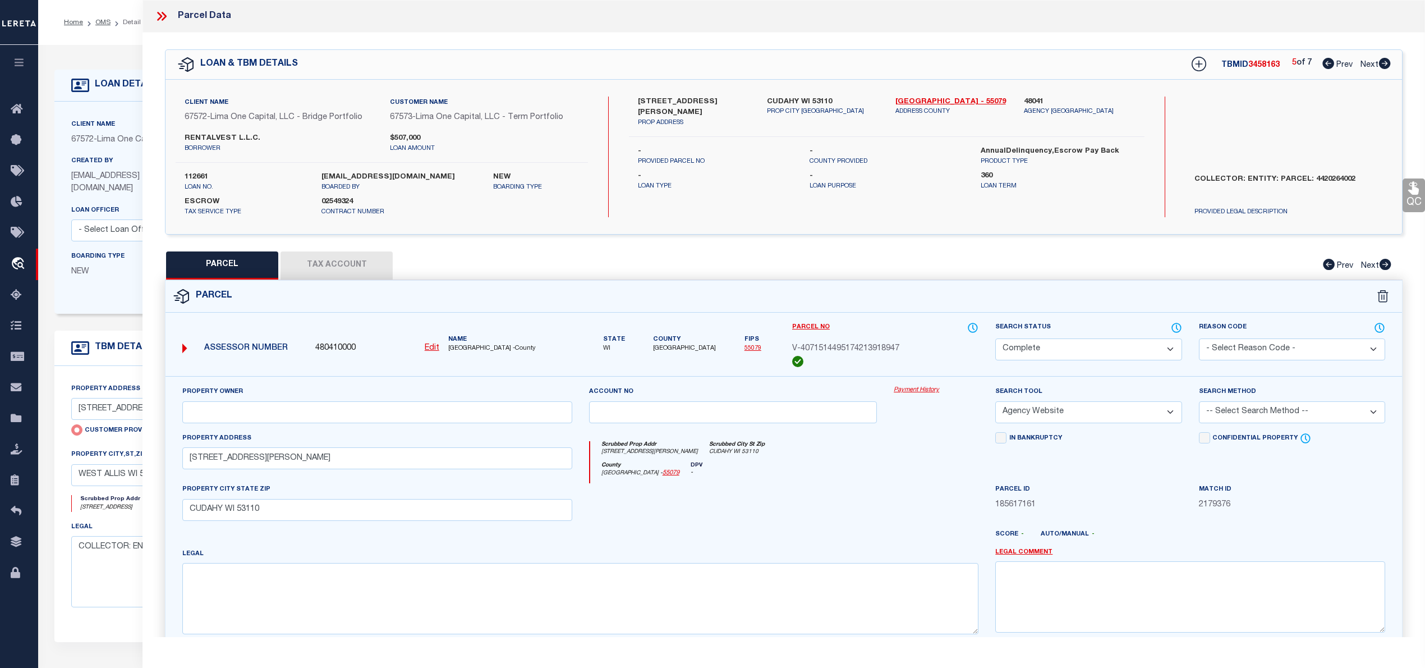
click at [1385, 63] on icon at bounding box center [1385, 63] width 12 height 11
select select "AS"
select select
checkbox input "false"
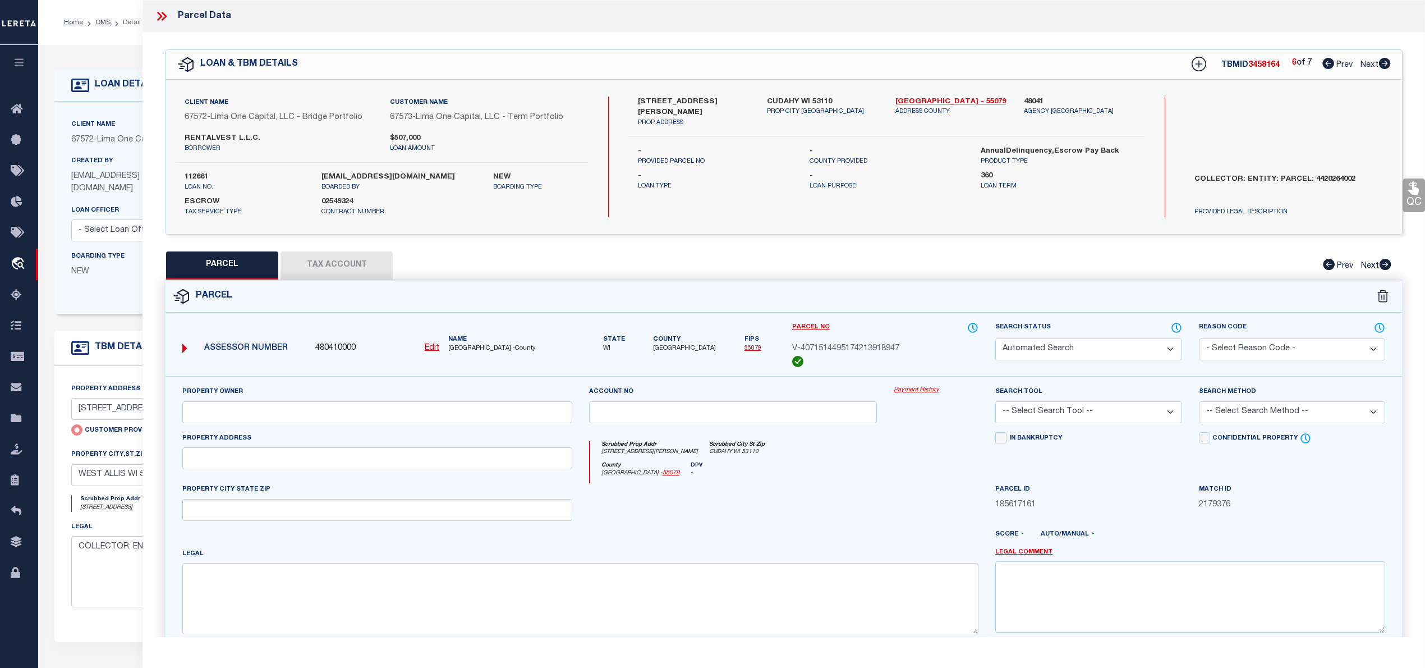
select select "CP"
select select "AGW"
select select
type input "LAYTON"
checkbox input "false"
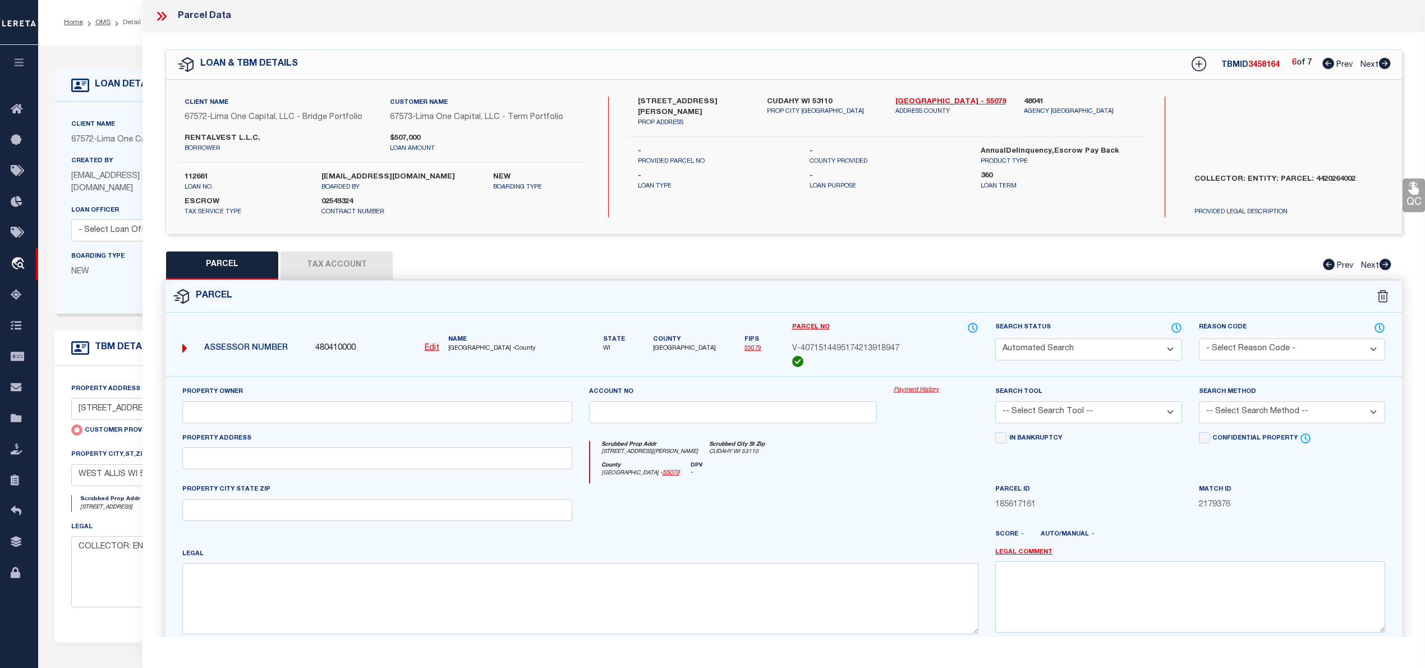
type input "LAYTON"
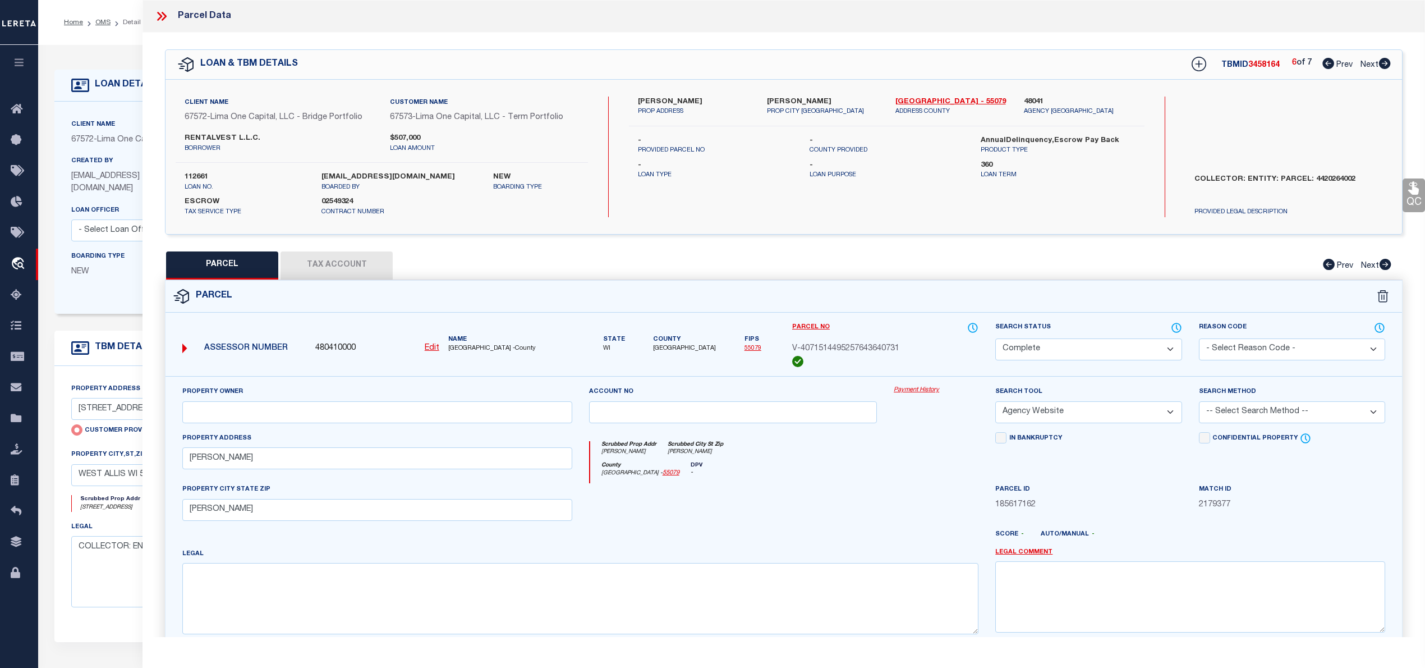
click at [1385, 63] on icon at bounding box center [1385, 63] width 12 height 11
select select "AS"
select select
checkbox input "false"
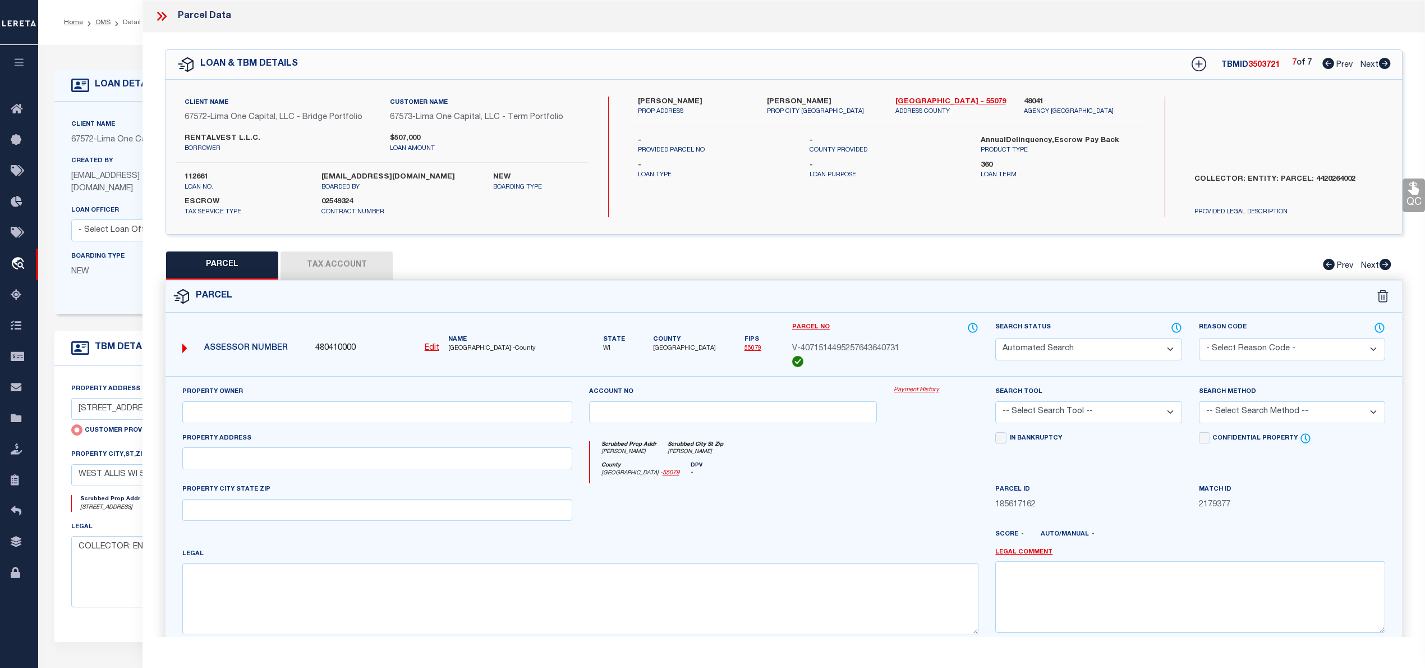
select select "IP"
checkbox input "false"
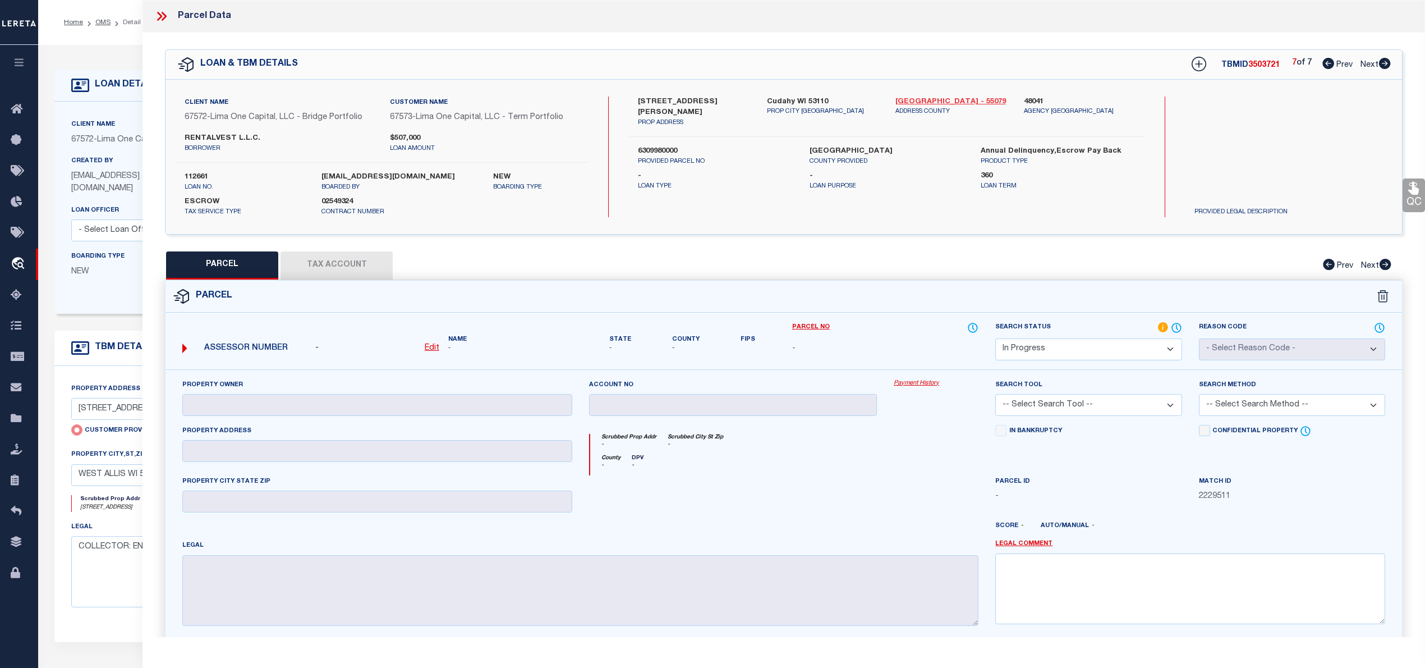
click at [918, 98] on link "Milwaukee - 55079" at bounding box center [951, 101] width 112 height 11
click at [651, 146] on label "6309980000" at bounding box center [715, 151] width 154 height 11
copy label "6309980000"
click at [930, 102] on link "Milwaukee - 55079" at bounding box center [951, 101] width 112 height 11
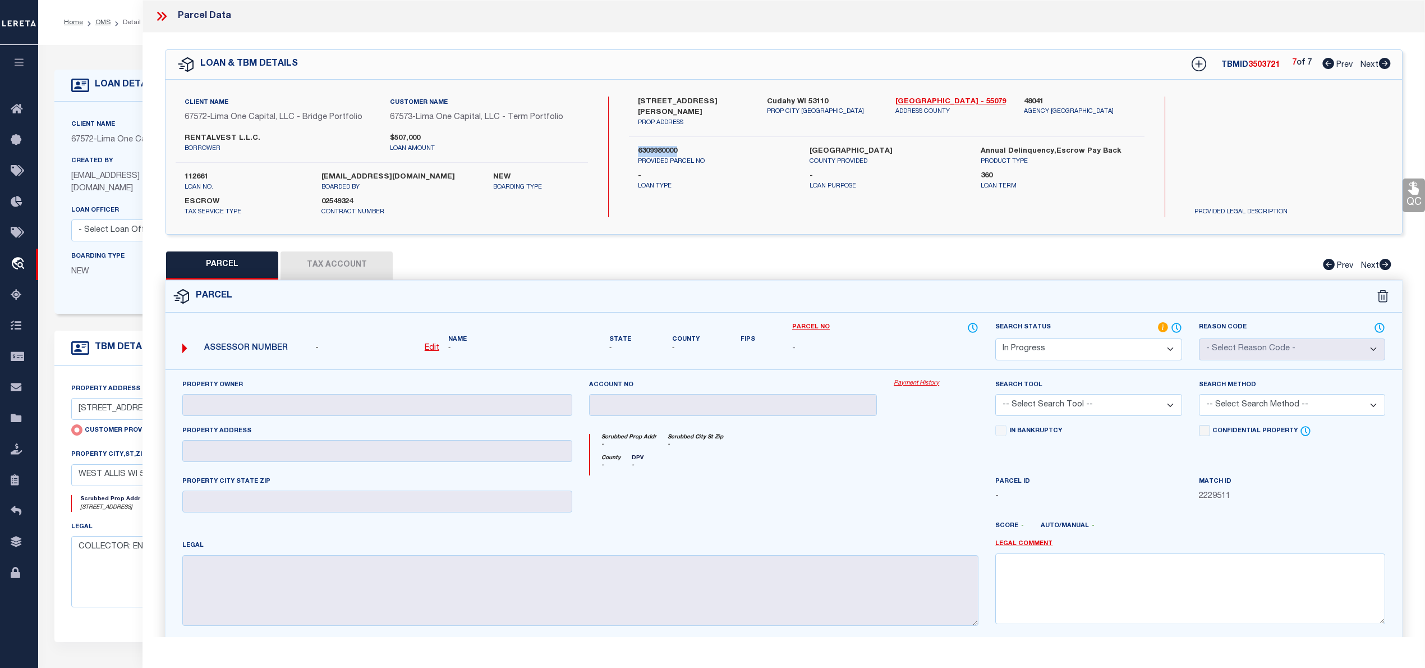
click at [656, 146] on label "6309980000" at bounding box center [715, 151] width 154 height 11
click at [431, 351] on u "Edit" at bounding box center [432, 348] width 15 height 8
select select "IP"
type textarea "-"
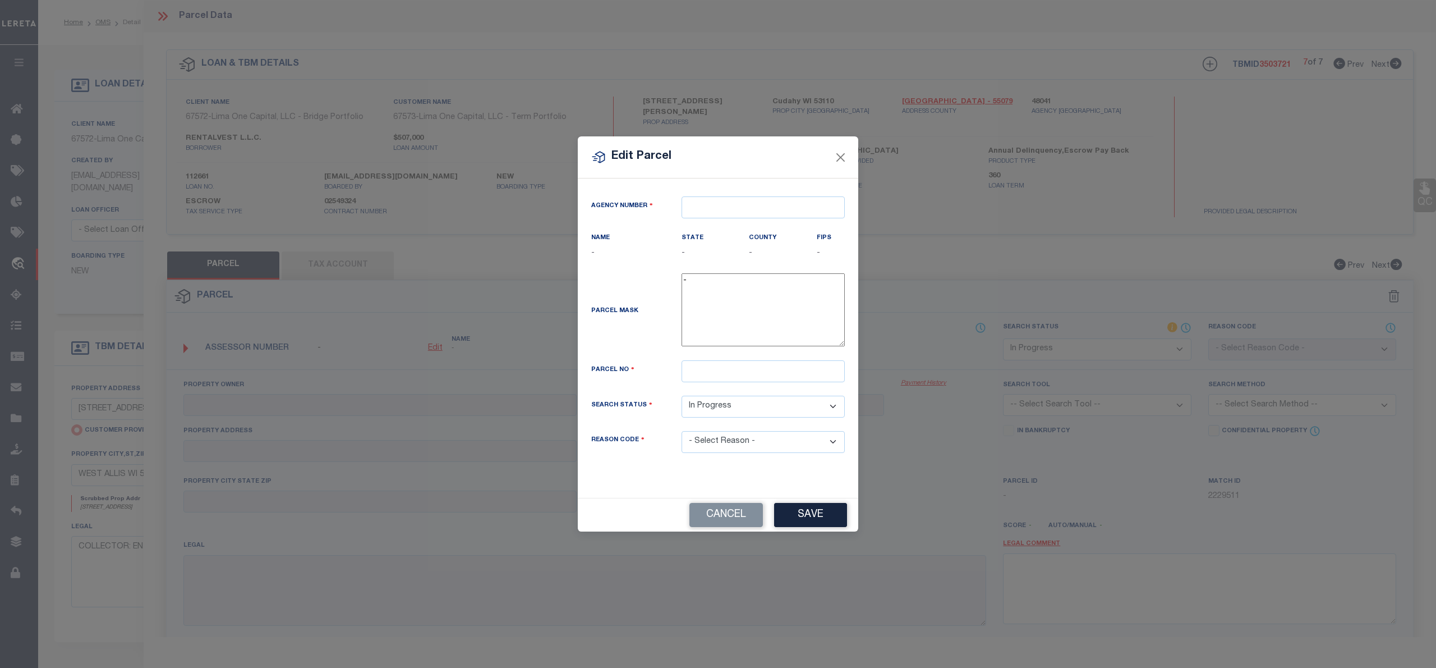
click at [427, 347] on div "Edit Parcel Agency Number Name - State - County" at bounding box center [718, 334] width 1436 height 668
click at [739, 200] on input "text" at bounding box center [763, 207] width 163 height 22
click at [724, 227] on div "480410000 : MILWAUKEE COUNTY" at bounding box center [766, 227] width 169 height 18
type input "480410000"
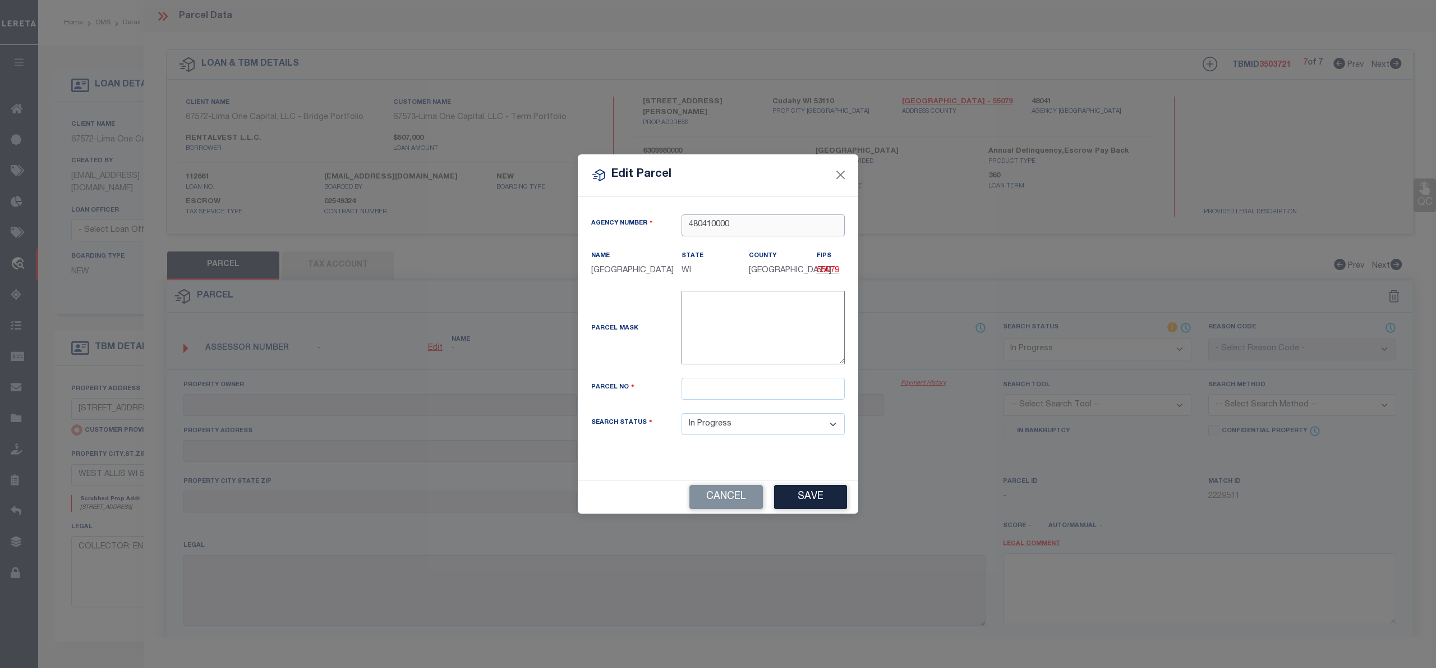
type input "480410000"
click at [723, 393] on input "text" at bounding box center [763, 389] width 163 height 22
paste input "6309980000"
type input "6309980000"
click at [649, 355] on div "Parcel Mask -" at bounding box center [718, 330] width 270 height 78
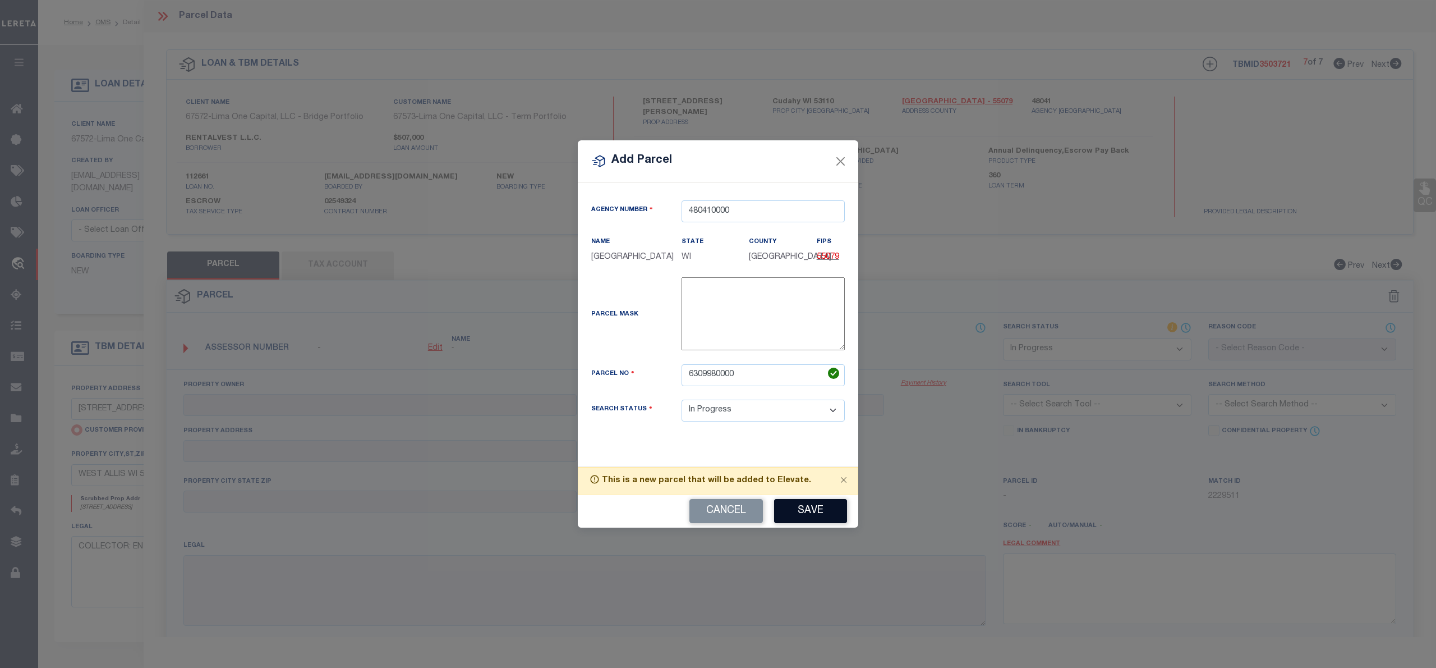
click at [811, 517] on button "Save" at bounding box center [810, 511] width 73 height 24
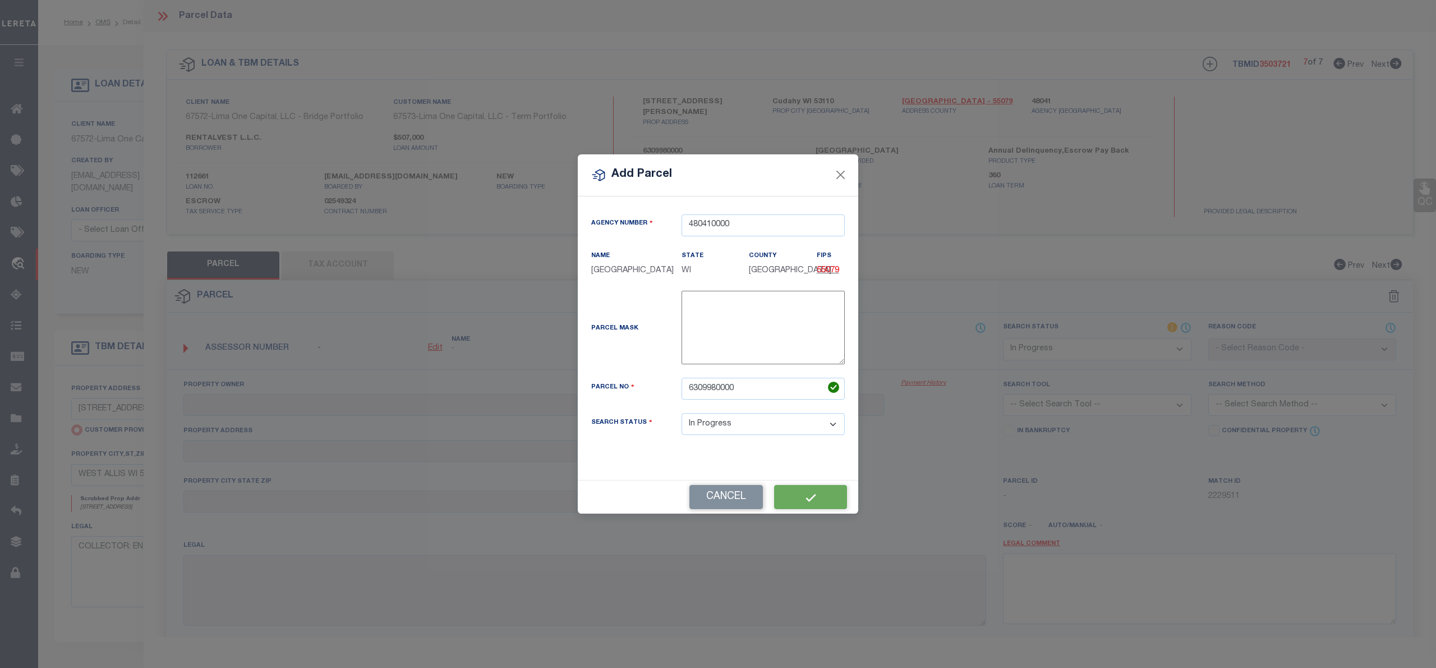
select select "IP"
checkbox input "false"
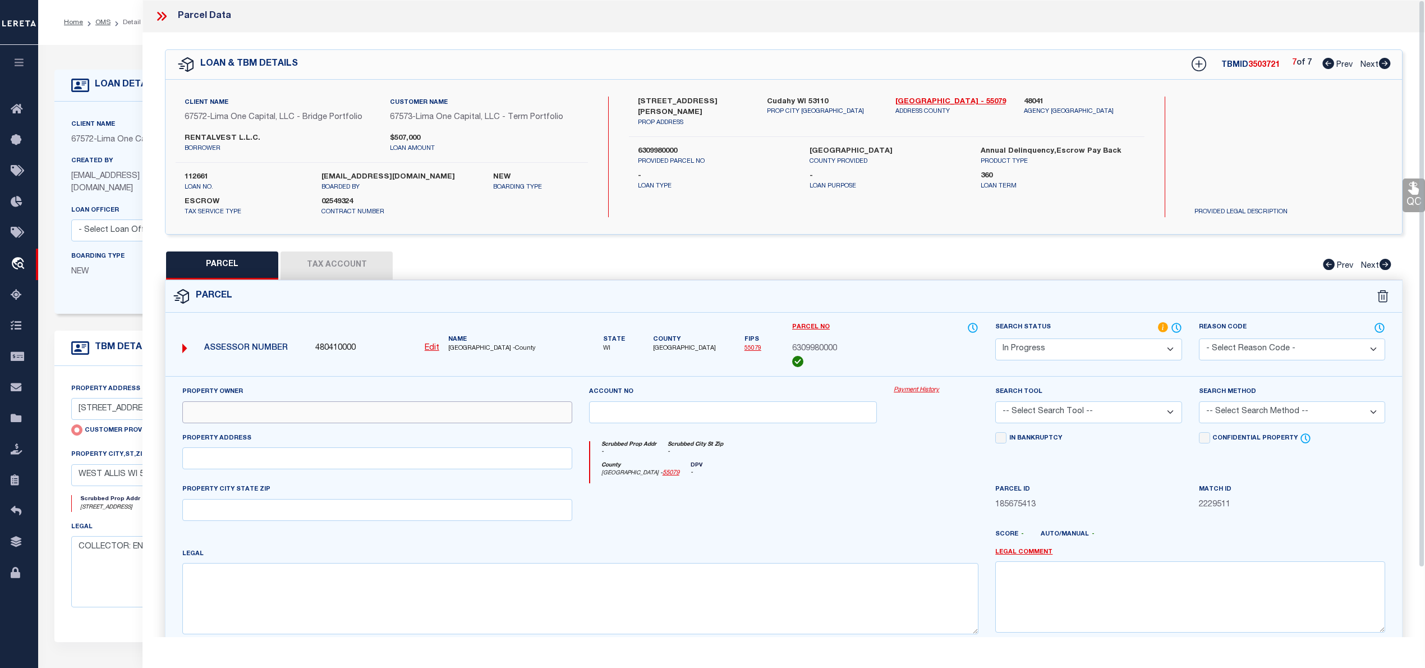
click at [275, 417] on input "text" at bounding box center [377, 412] width 390 height 22
paste input "RENTALVEST L.L.C."
type input "RENTALVEST L.L.C."
click at [243, 466] on input "text" at bounding box center [377, 458] width 390 height 22
paste input "2917 E LAYTON AVE"
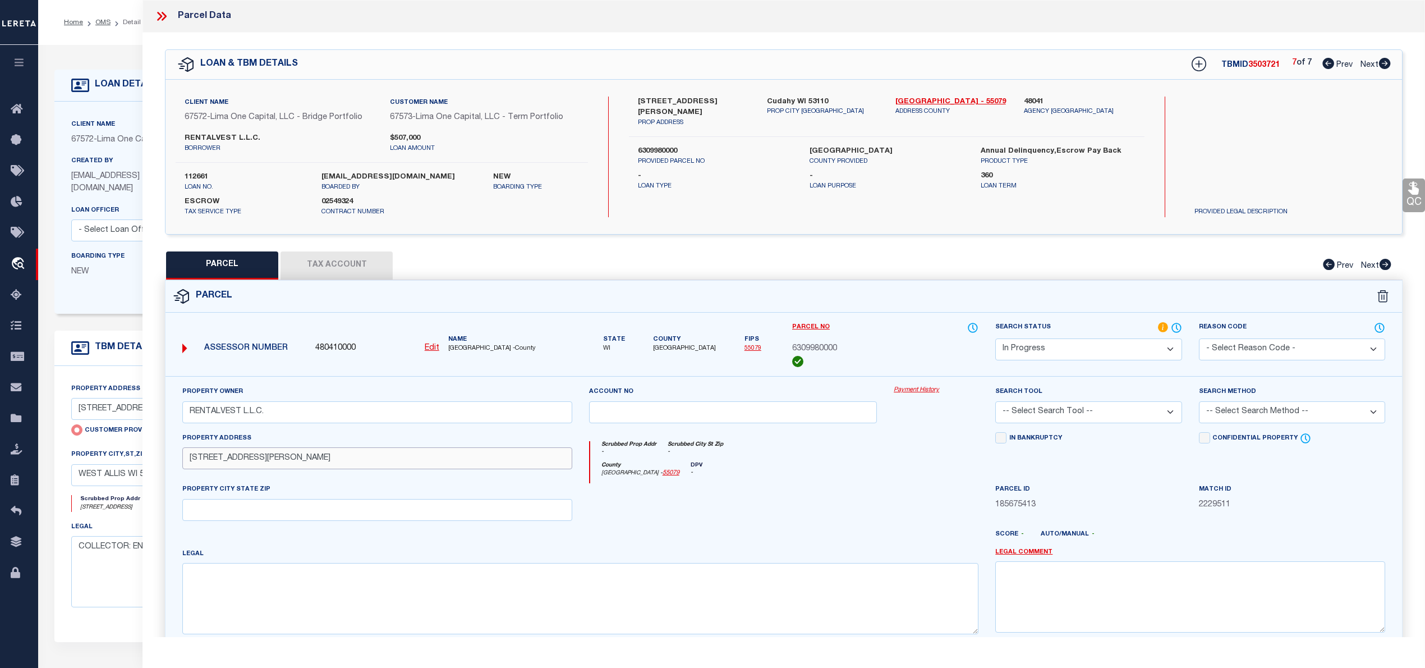
click at [193, 459] on input "2917 E LAYTON AVE" at bounding box center [377, 458] width 390 height 22
type input "2917 E LAYTON AVE"
click at [395, 610] on textarea at bounding box center [580, 598] width 796 height 71
paste textarea "W 60 FT OF E 981.96 FT OF S 166.96 FT OF N 366.96 FT OF NE 27 6 22"
type textarea "W 60 FT OF E 981.96 FT OF S 166.96 FT OF N 366.96 FT OF NE 27 6 22"
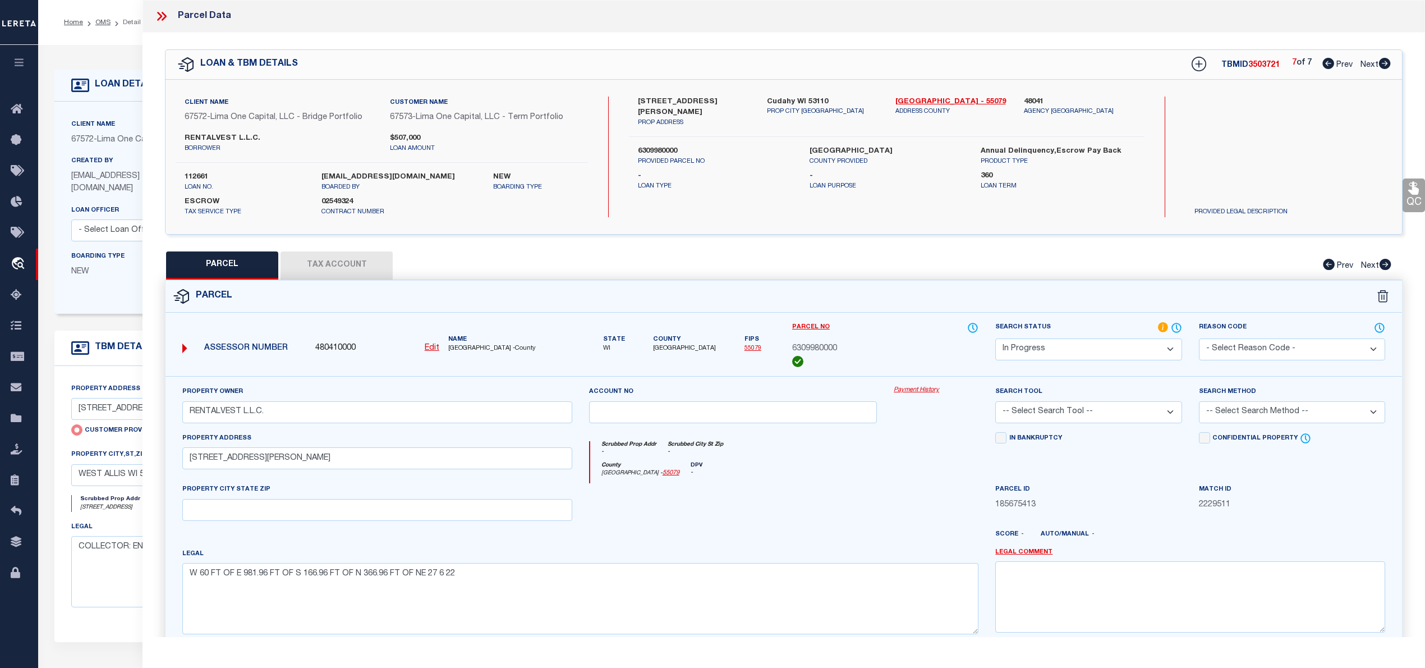
click at [1089, 417] on select "-- Select Search Tool -- 3rd Party Website Agency File Agency Website ATLS CNV-…" at bounding box center [1088, 412] width 186 height 22
select select "AGW"
click at [995, 403] on select "-- Select Search Tool -- 3rd Party Website Agency File Agency Website ATLS CNV-…" at bounding box center [1088, 412] width 186 height 22
click at [1242, 410] on select "-- Select Search Method -- Property Address Legal Liability Info Provided" at bounding box center [1292, 412] width 186 height 22
select select "ADD"
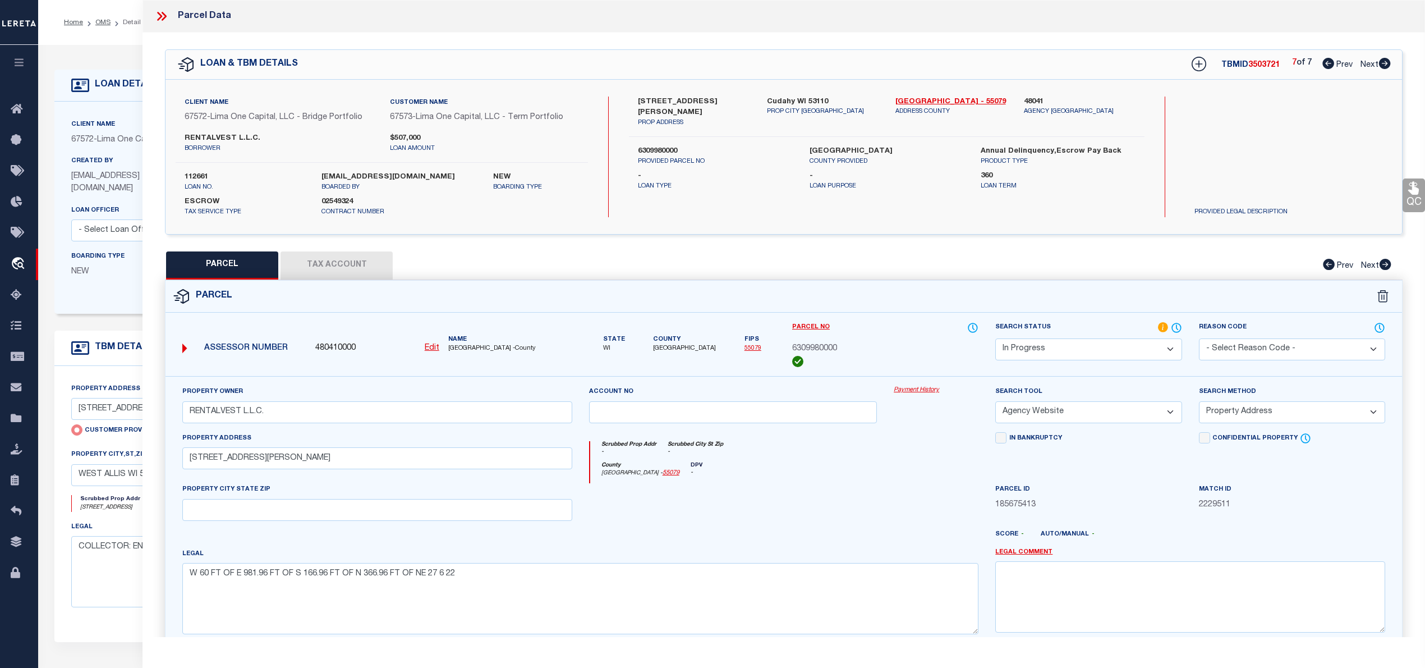
click at [1199, 403] on select "-- Select Search Method -- Property Address Legal Liability Info Provided" at bounding box center [1292, 412] width 186 height 22
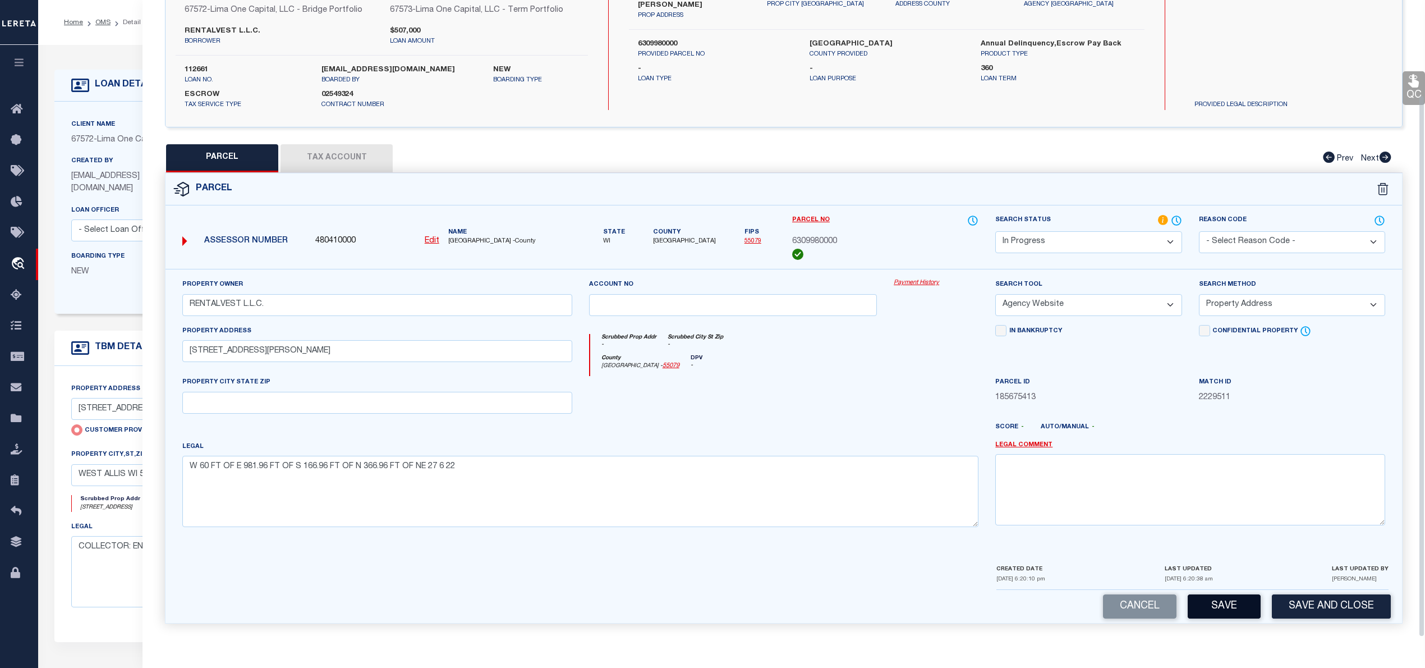
click at [1233, 598] on button "Save" at bounding box center [1224, 606] width 73 height 24
click at [362, 149] on button "Tax Account" at bounding box center [337, 158] width 112 height 28
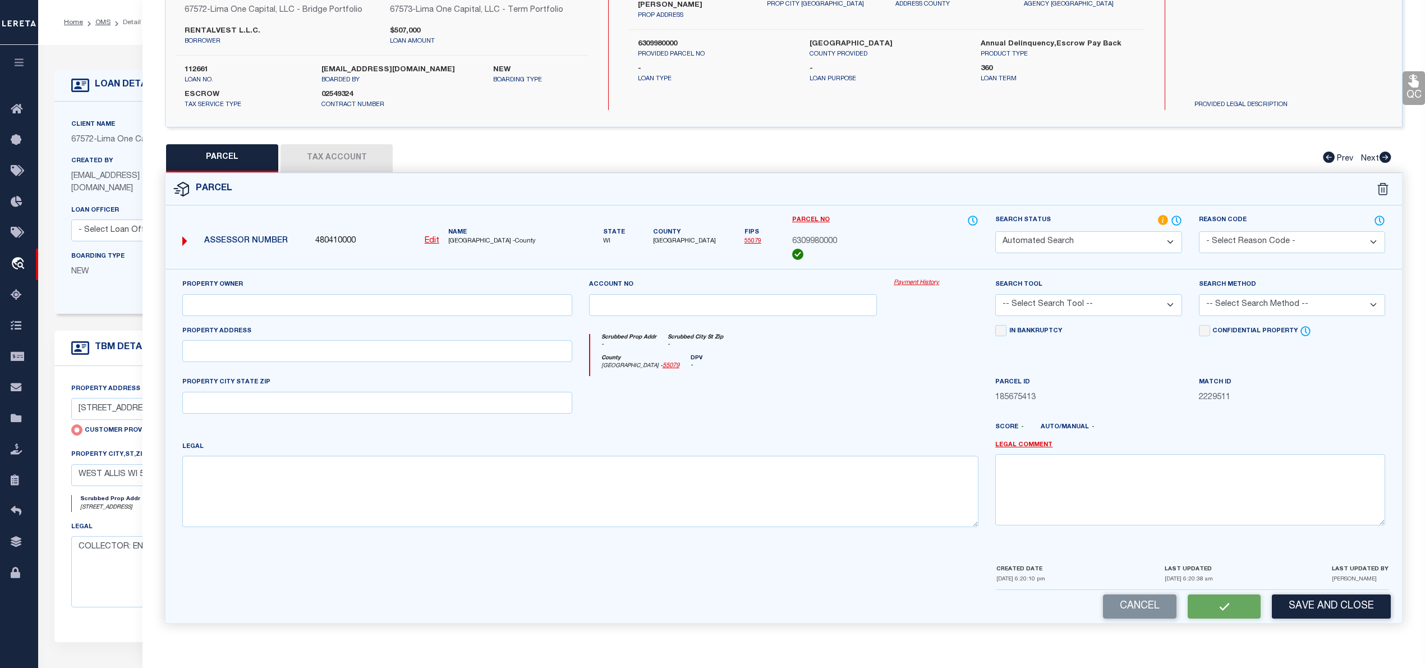
select select "100"
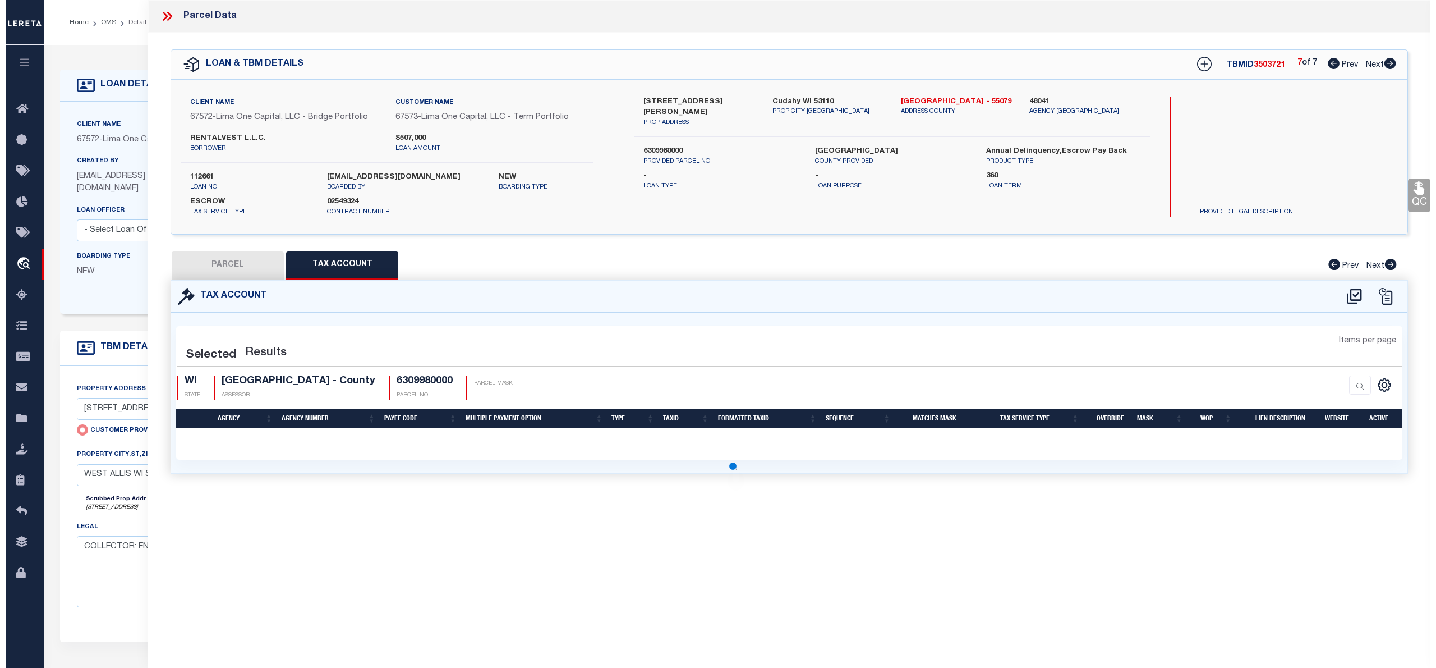
scroll to position [0, 0]
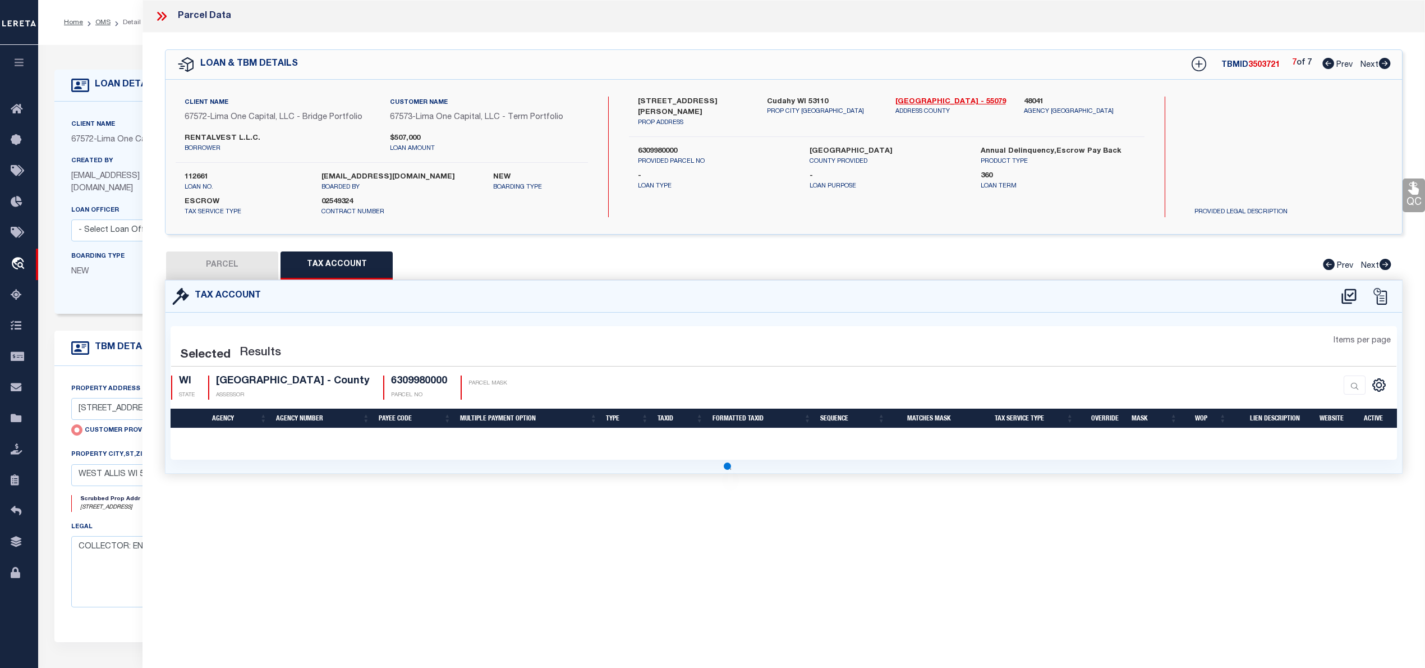
select select "100"
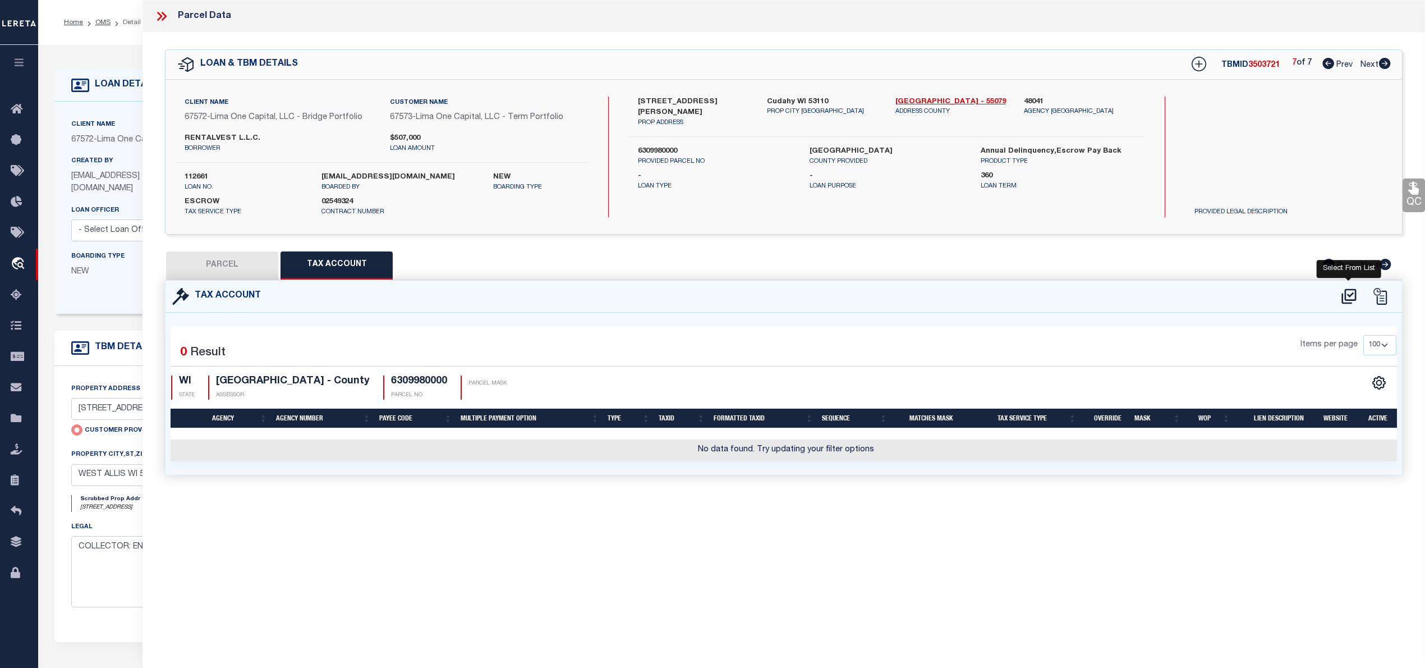
click at [1350, 296] on icon at bounding box center [1348, 295] width 15 height 15
select select "100"
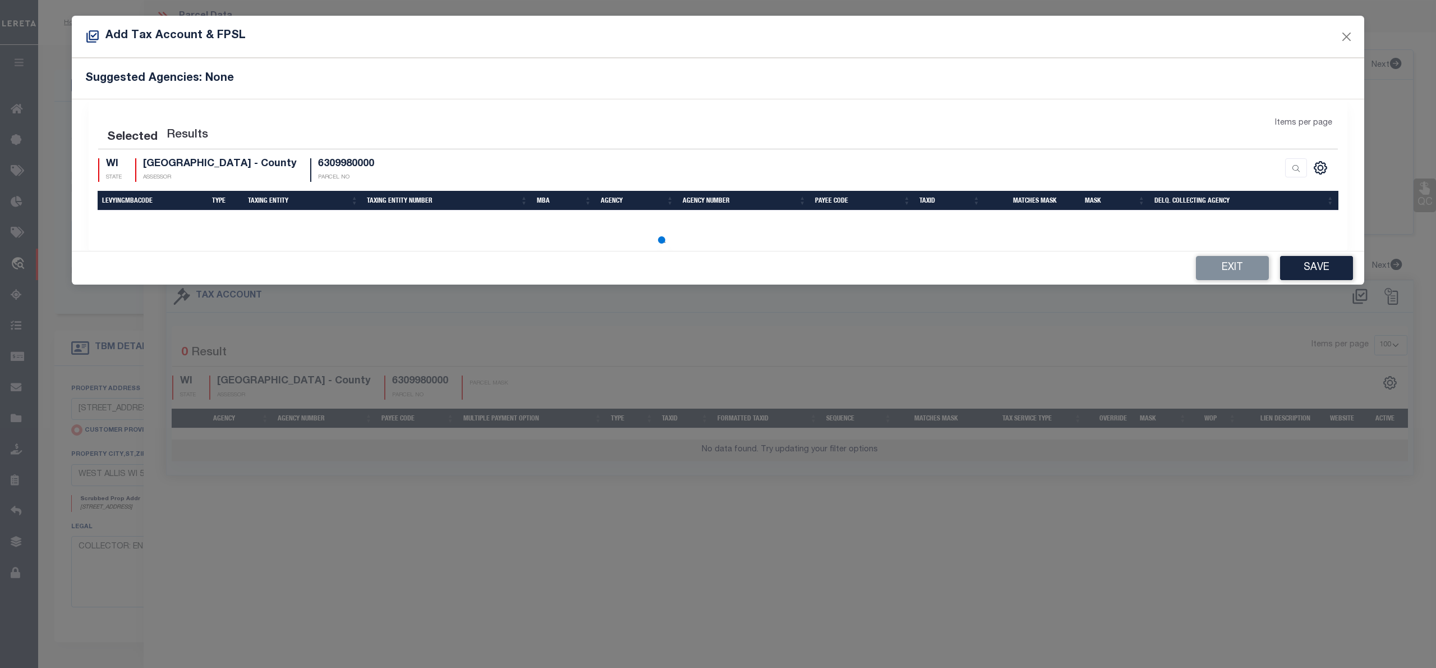
select select "100"
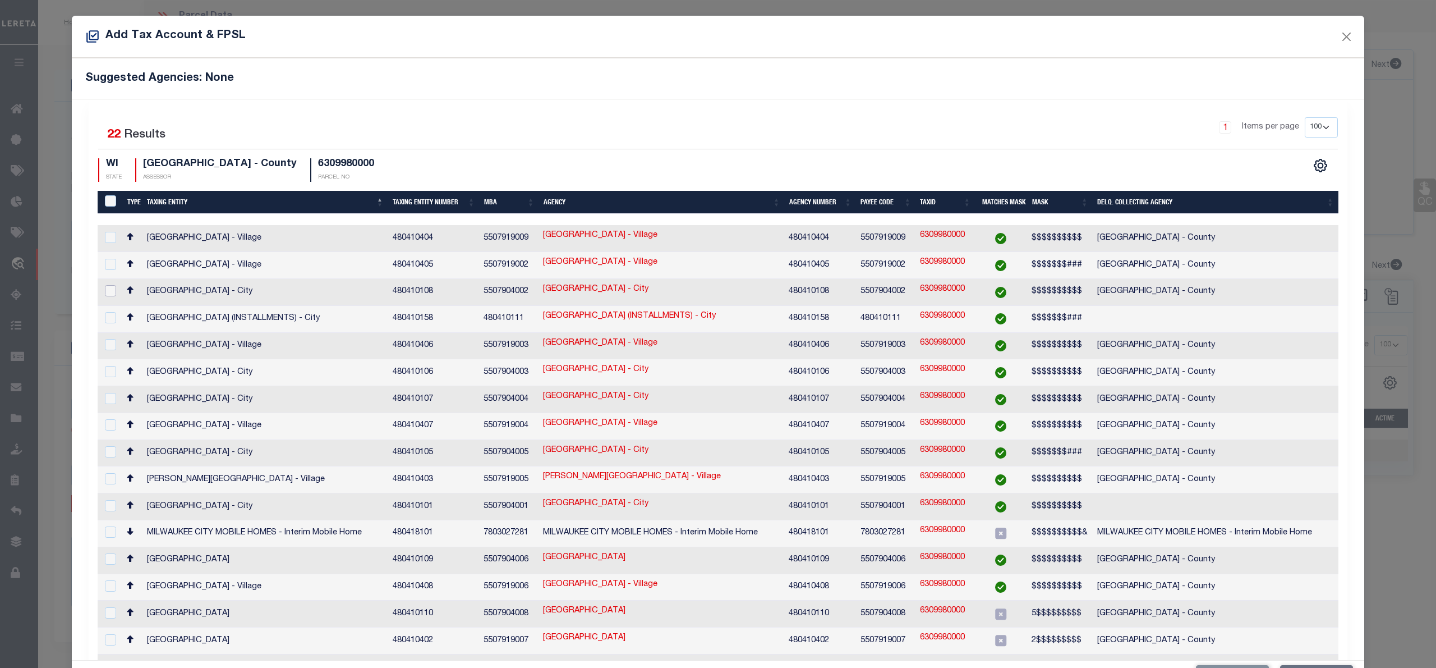
click at [109, 286] on input "checkbox" at bounding box center [110, 290] width 11 height 11
checkbox input "true"
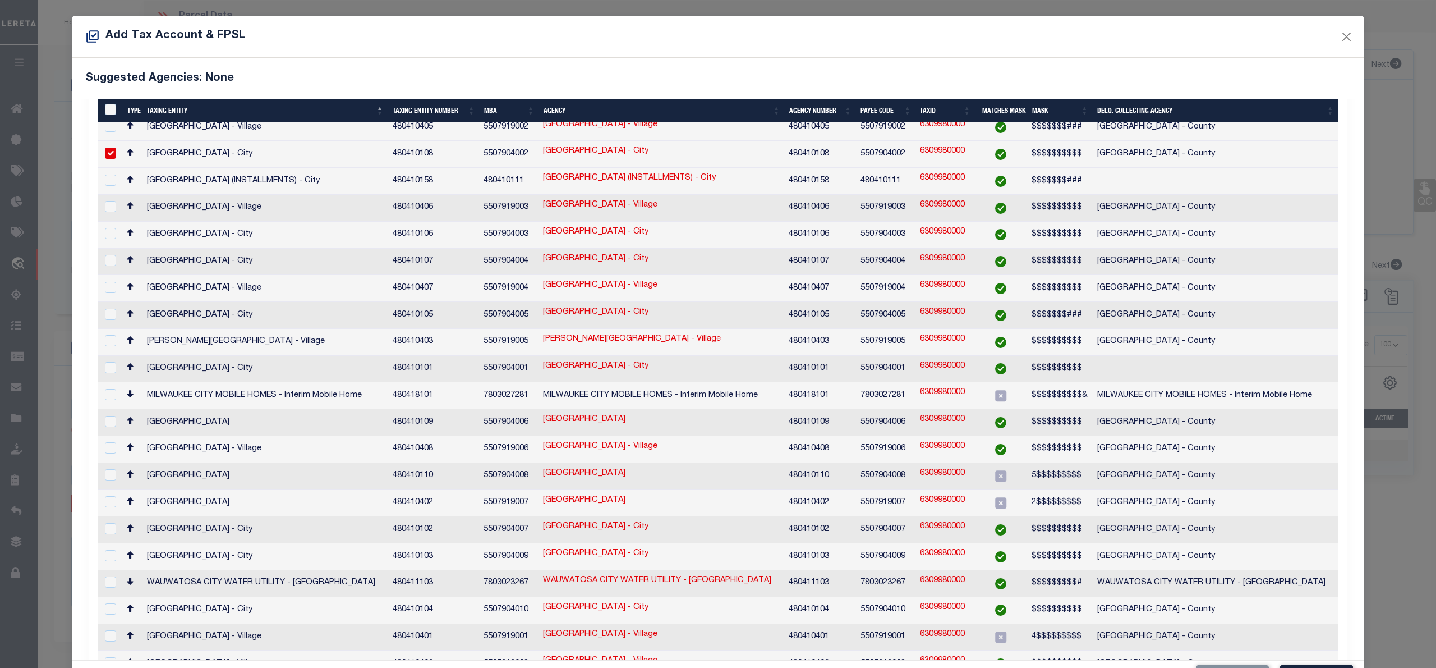
scroll to position [42, 0]
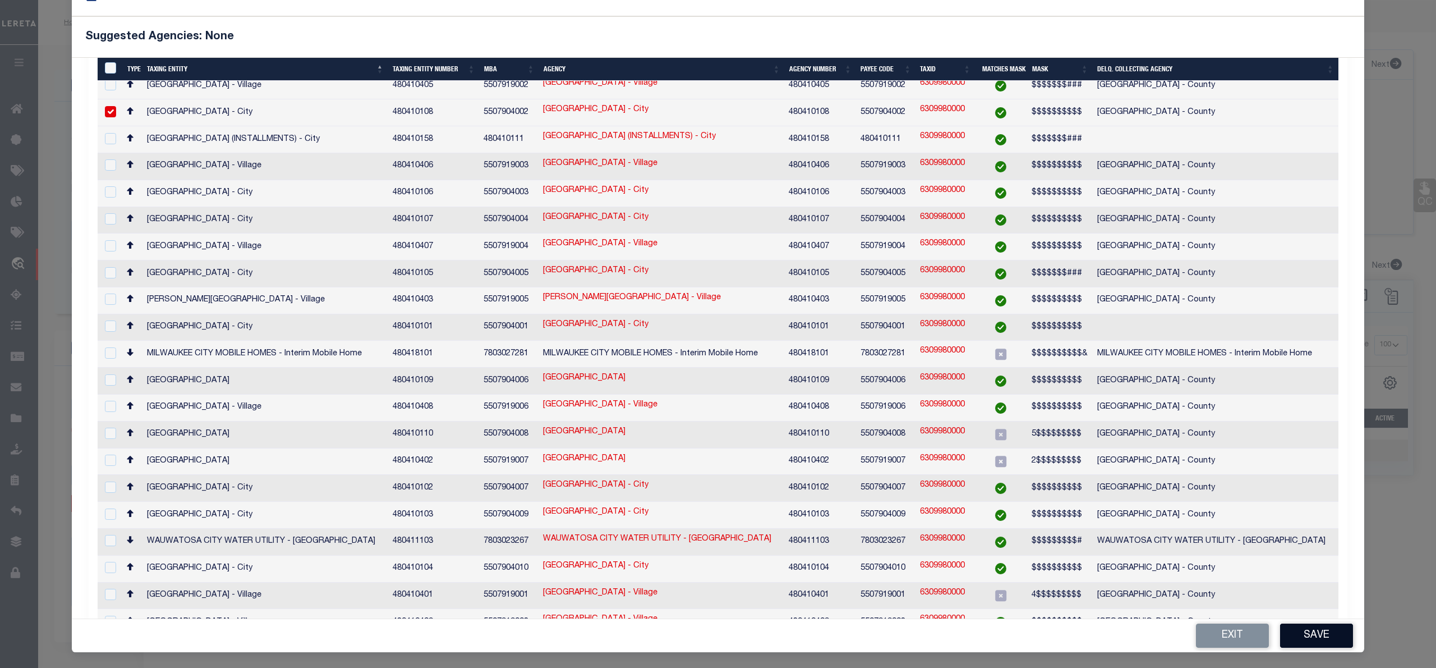
click at [1311, 635] on button "Save" at bounding box center [1316, 635] width 73 height 24
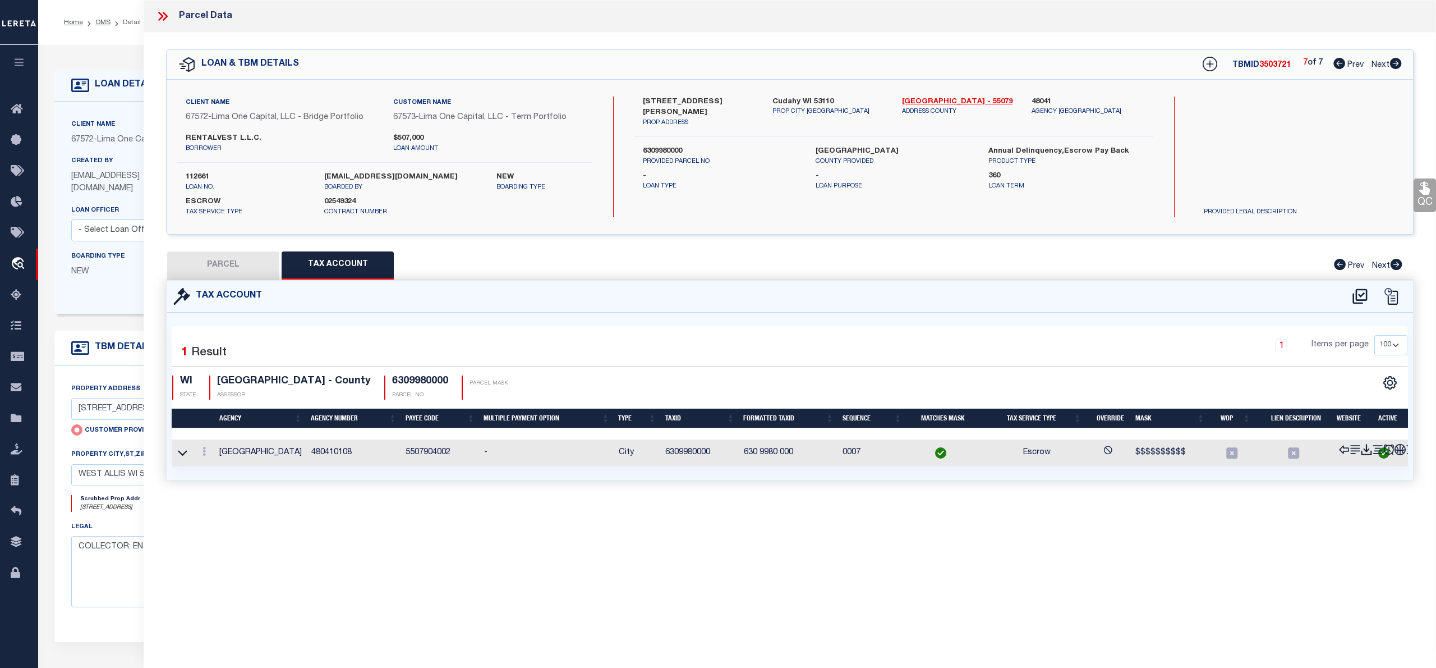
scroll to position [0, 0]
click at [1351, 294] on icon at bounding box center [1348, 295] width 15 height 15
select select "100"
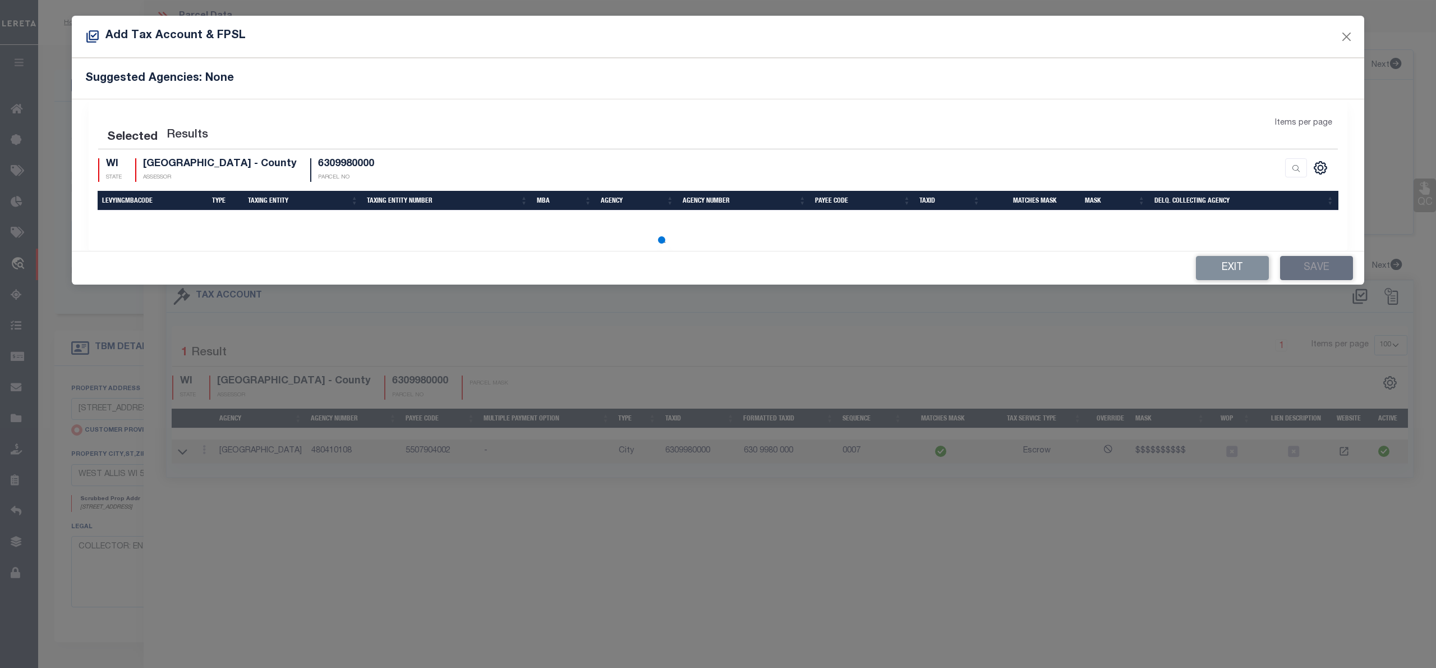
select select "100"
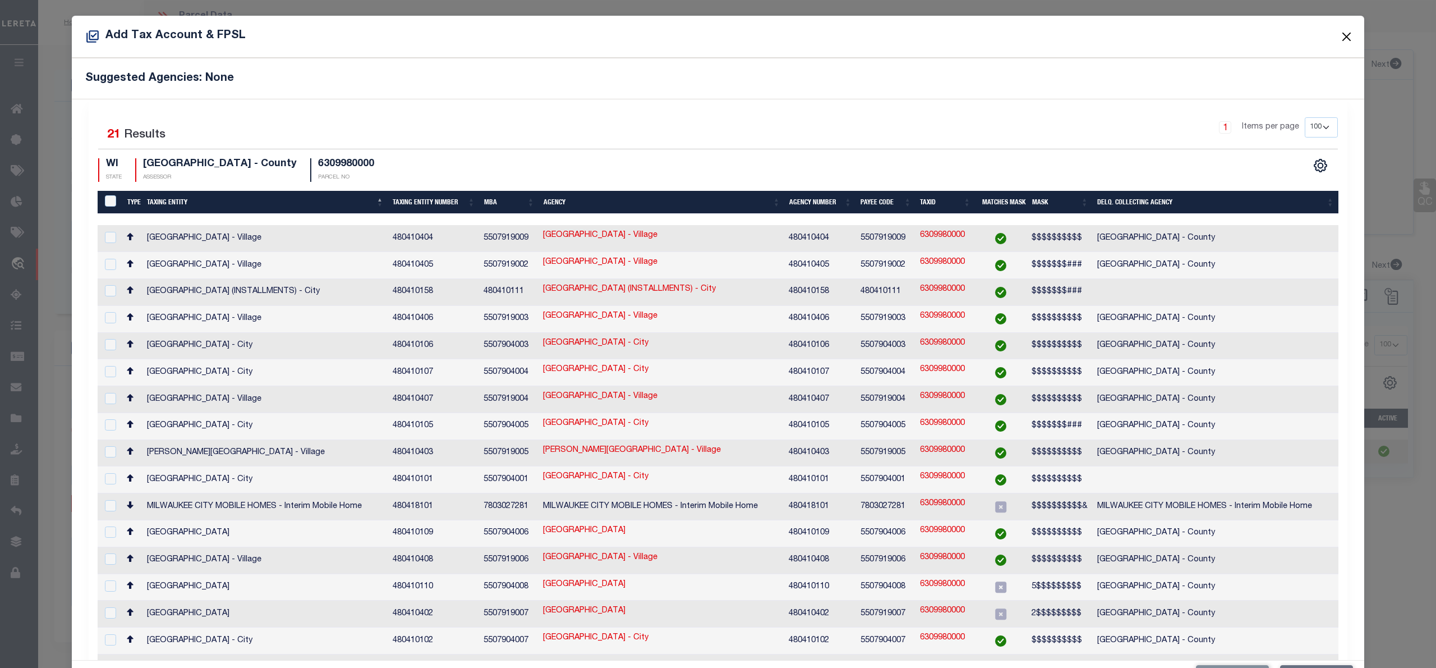
click at [1340, 36] on button "Close" at bounding box center [1347, 36] width 15 height 15
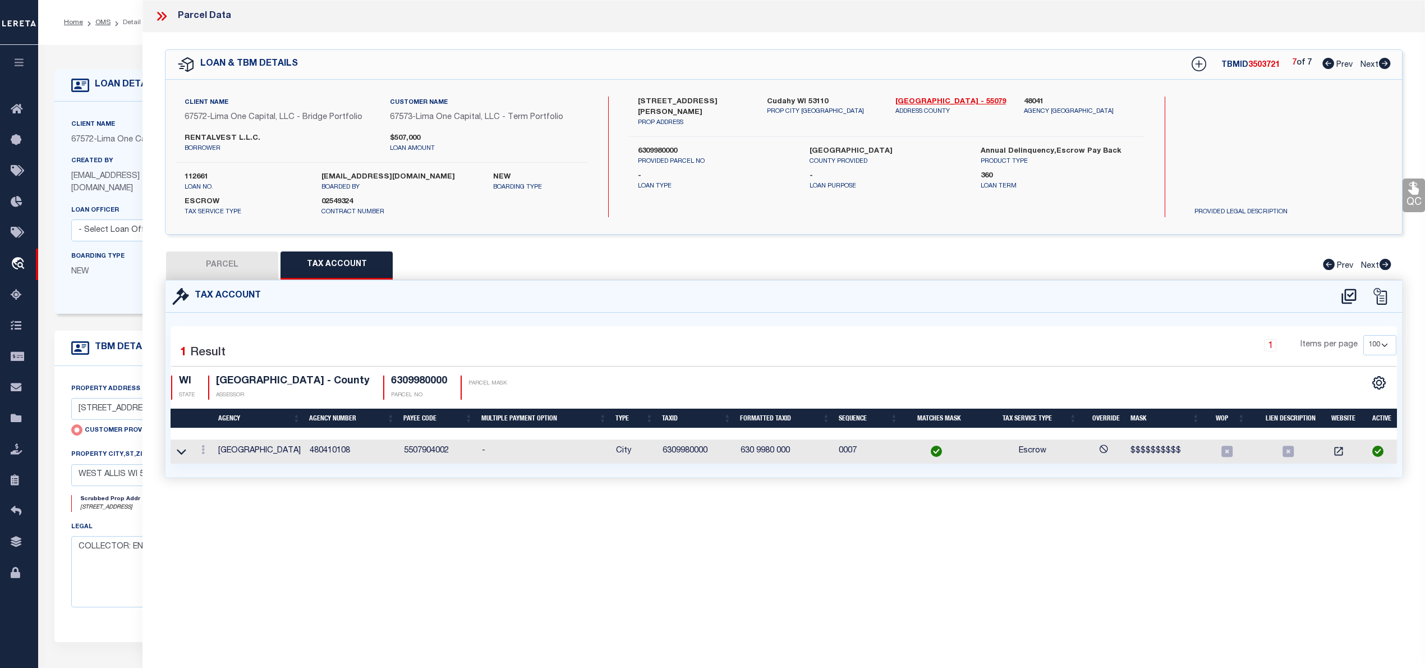
click at [214, 261] on button "PARCEL" at bounding box center [222, 265] width 112 height 28
select select "AS"
select select
checkbox input "false"
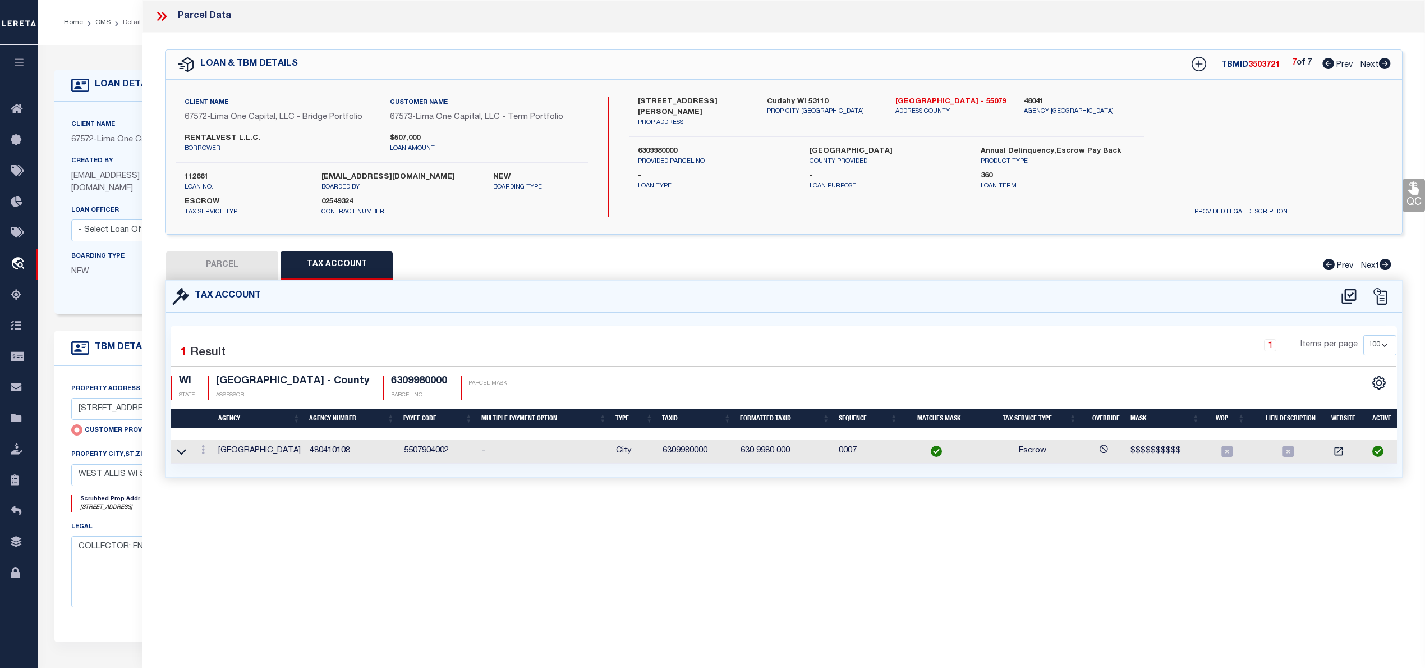
checkbox input "false"
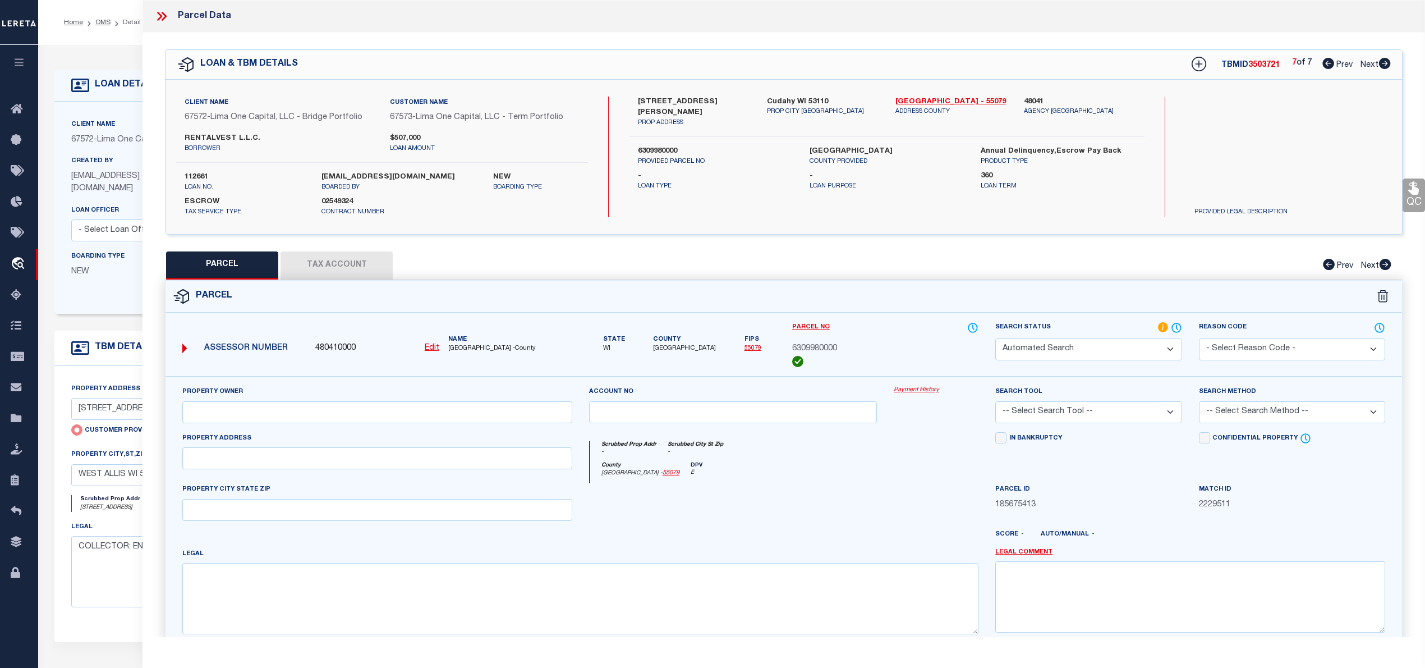
select select "IP"
type input "RENTALVEST L.L.C."
select select "AGW"
select select "ADD"
type input "2917 E LAYTON AVE"
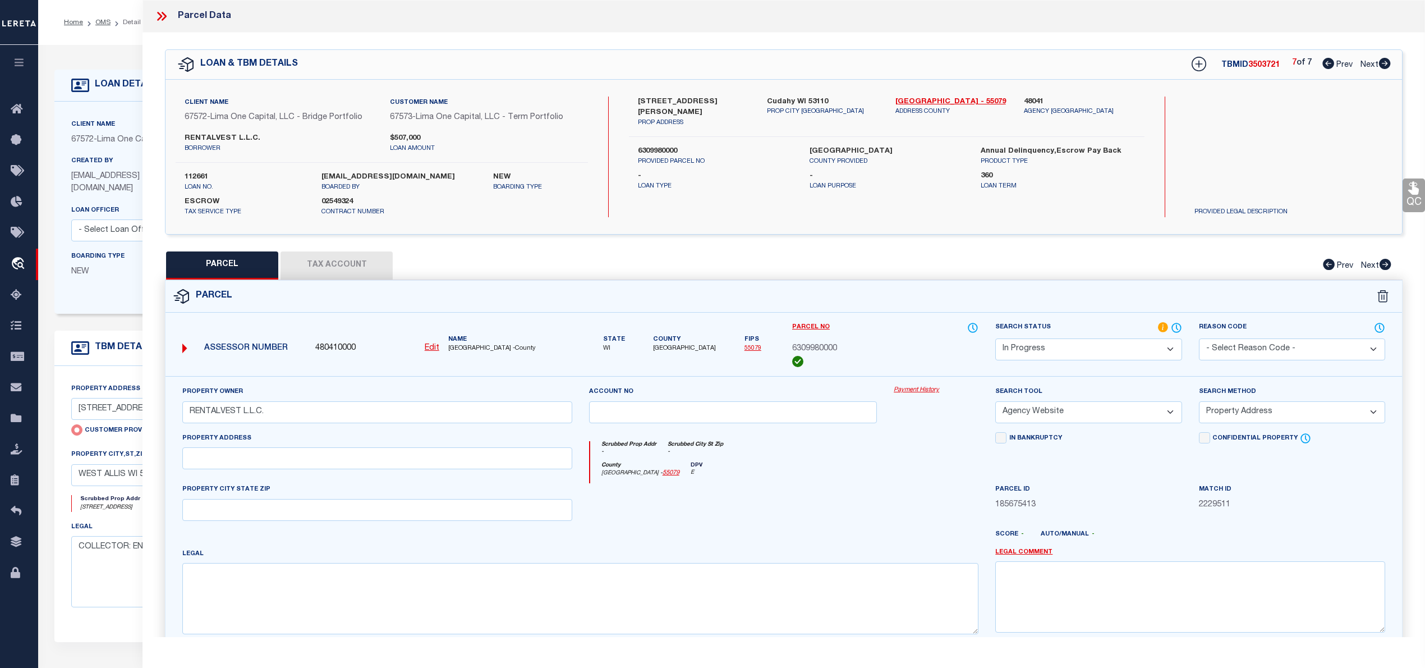
type textarea "W 60 FT OF E 981.96 FT OF S 166.96 FT OF N 366.96 FT OF NE 27 6 22"
click at [1268, 67] on span "3503721" at bounding box center [1263, 65] width 31 height 8
copy span "3503721"
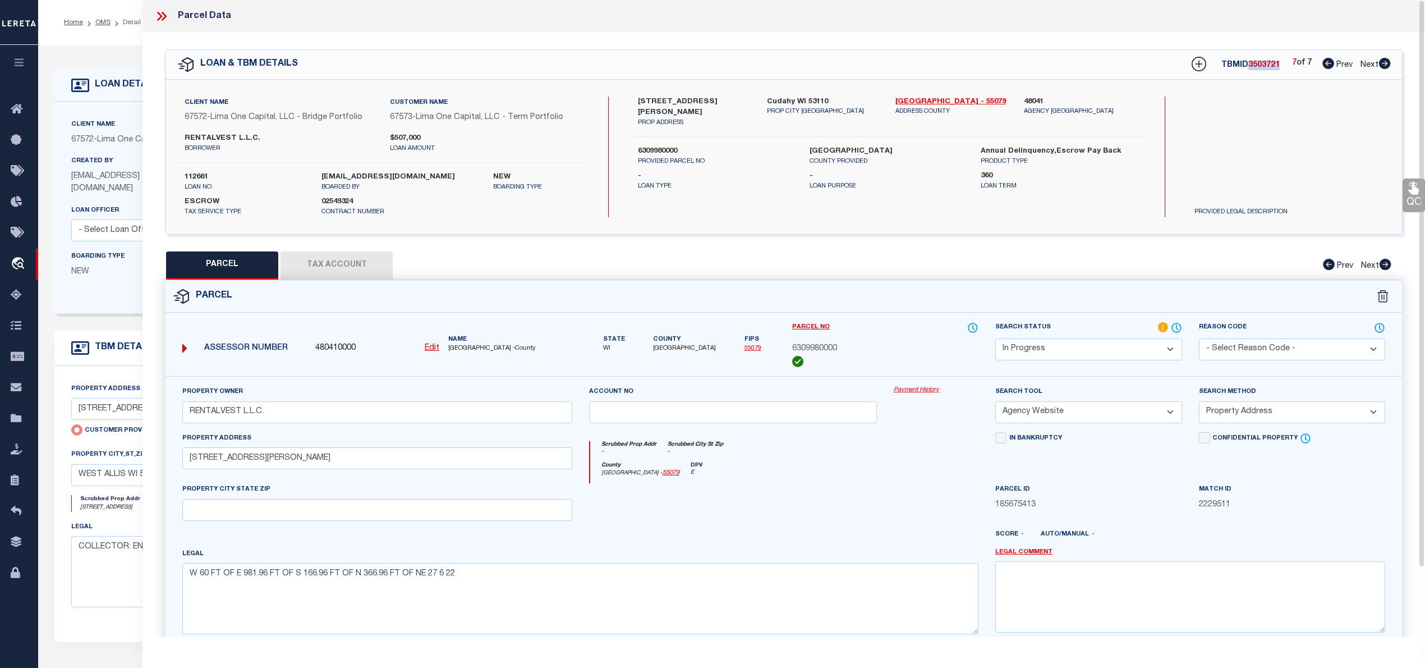
click at [196, 175] on label "112661" at bounding box center [245, 177] width 120 height 11
copy label "112661"
drag, startPoint x: 891, startPoint y: 101, endPoint x: 932, endPoint y: 98, distance: 41.1
click at [932, 98] on div "Milwaukee - 55079 ADDRESS COUNTY" at bounding box center [951, 111] width 128 height 31
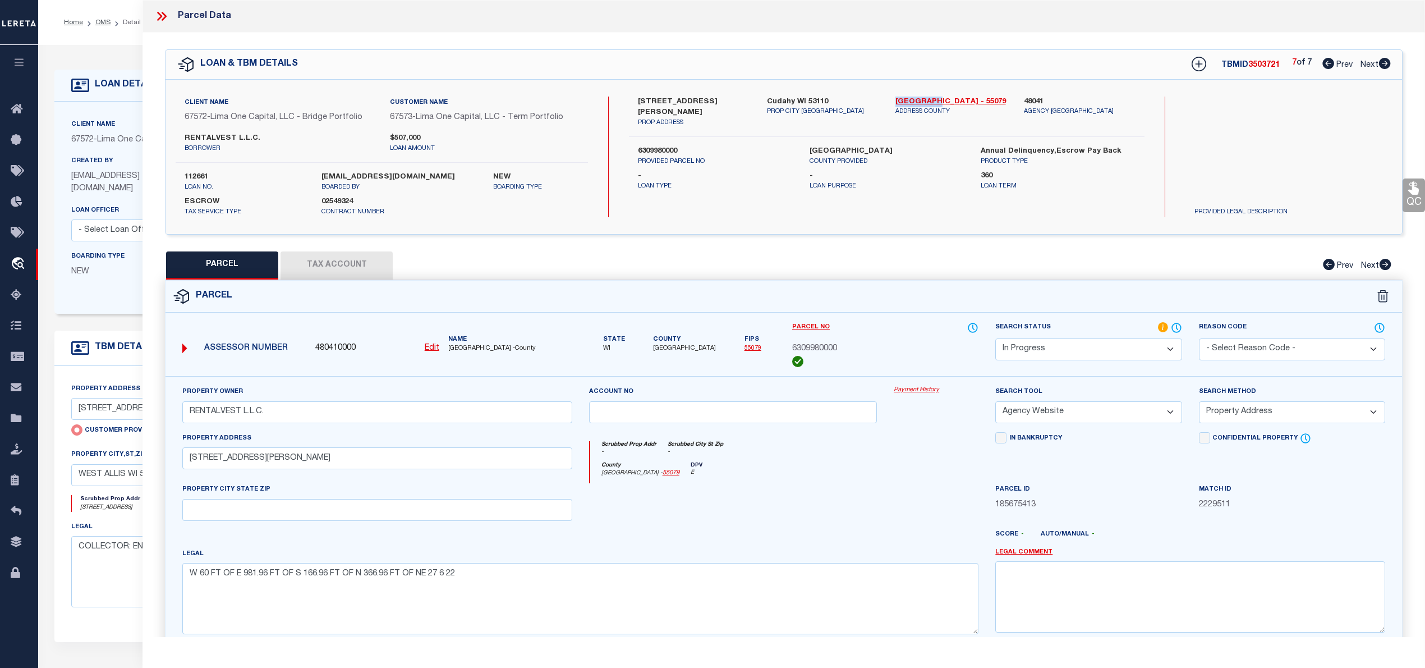
copy link "[GEOGRAPHIC_DATA]"
click at [809, 347] on span "6309980000" at bounding box center [814, 349] width 45 height 12
copy span "6309980000"
click at [1120, 346] on select "Automated Search Bad Parcel Complete Duplicate Parcel High Dollar Reporting In …" at bounding box center [1088, 349] width 186 height 22
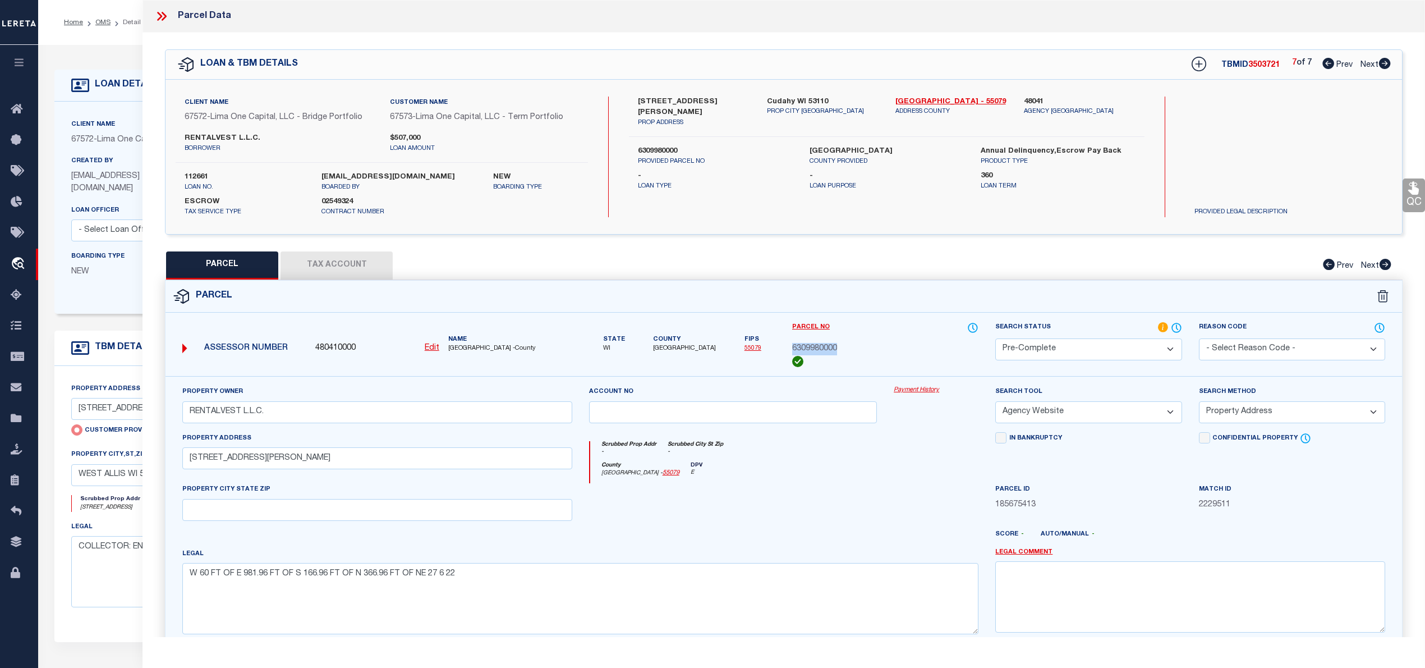
click at [995, 338] on select "Automated Search Bad Parcel Complete Duplicate Parcel High Dollar Reporting In …" at bounding box center [1088, 349] width 186 height 22
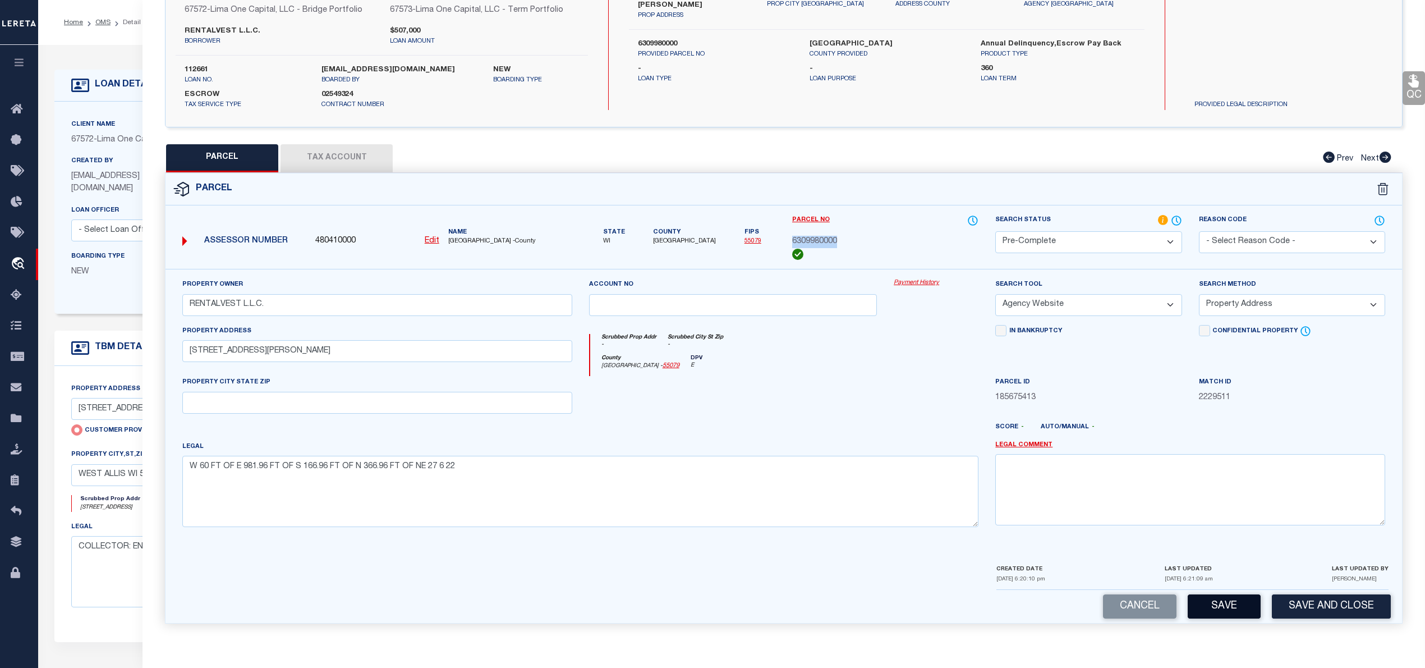
click at [1219, 603] on button "Save" at bounding box center [1224, 606] width 73 height 24
select select "AS"
select select
checkbox input "false"
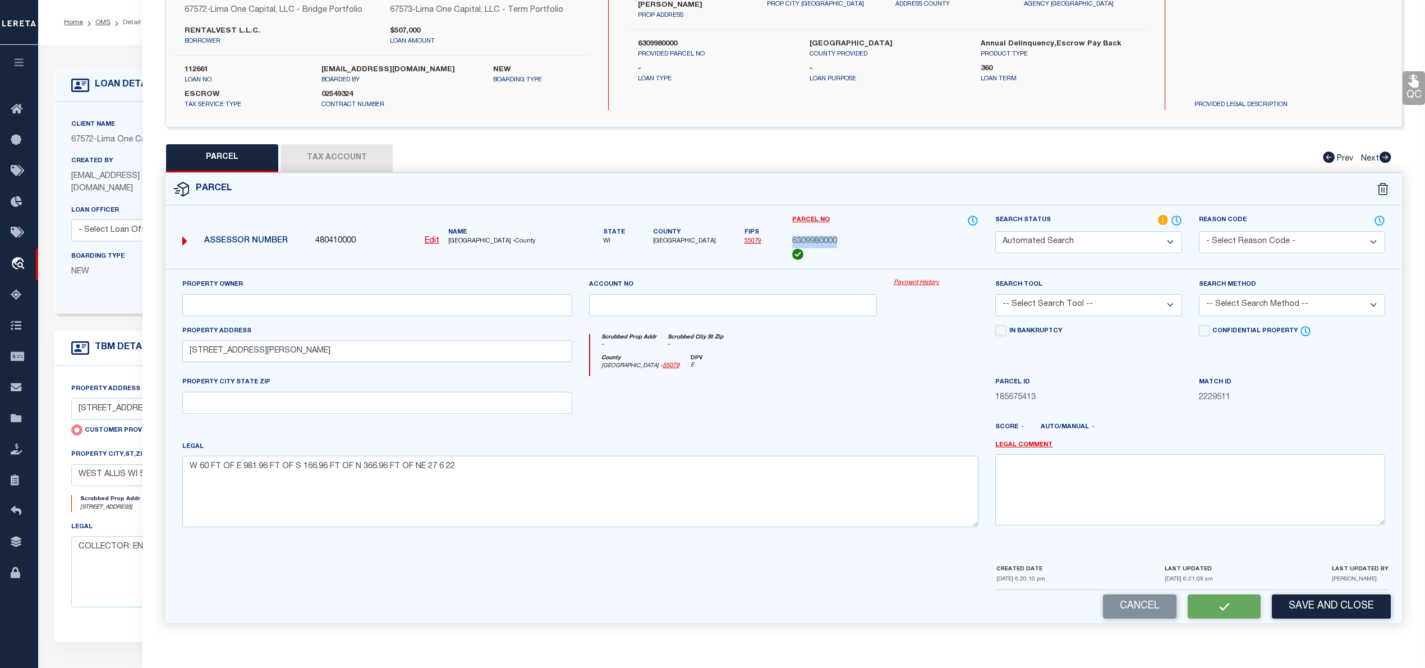
checkbox input "false"
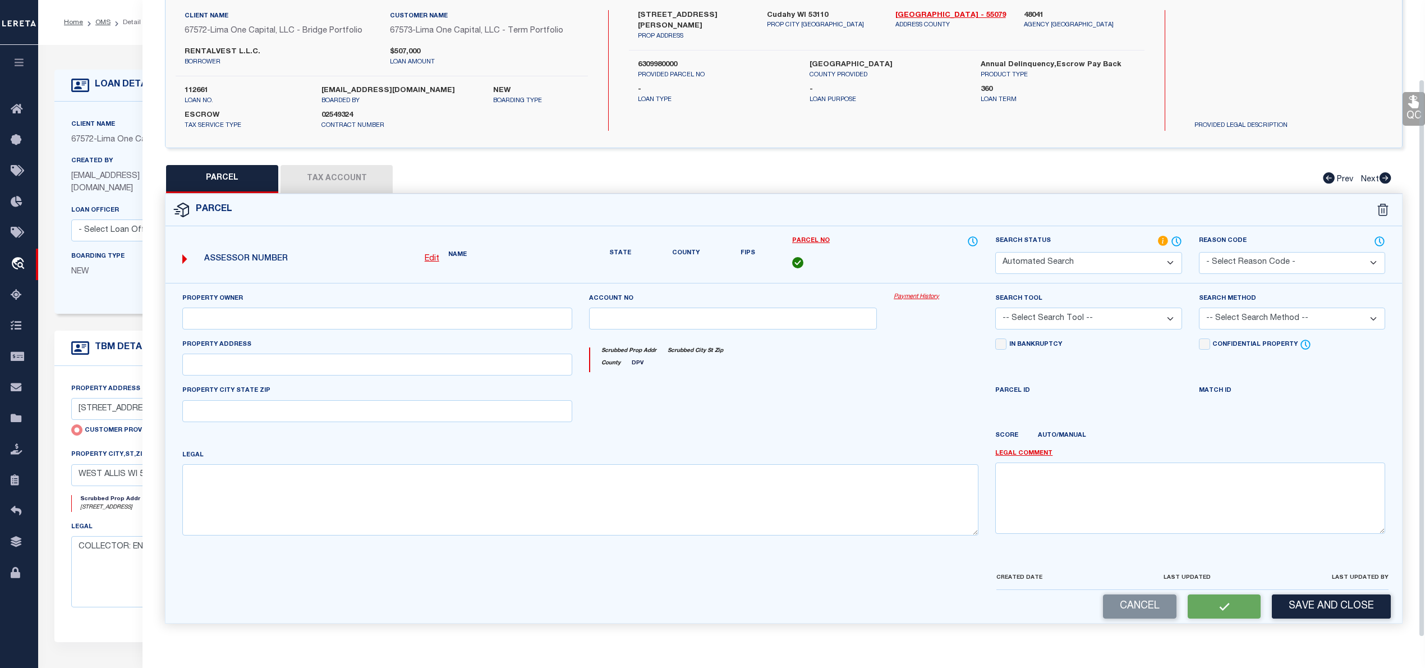
select select "PC"
type input "RENTALVEST L.L.C."
select select "AGW"
select select "ADD"
type input "2917 E LAYTON AVE"
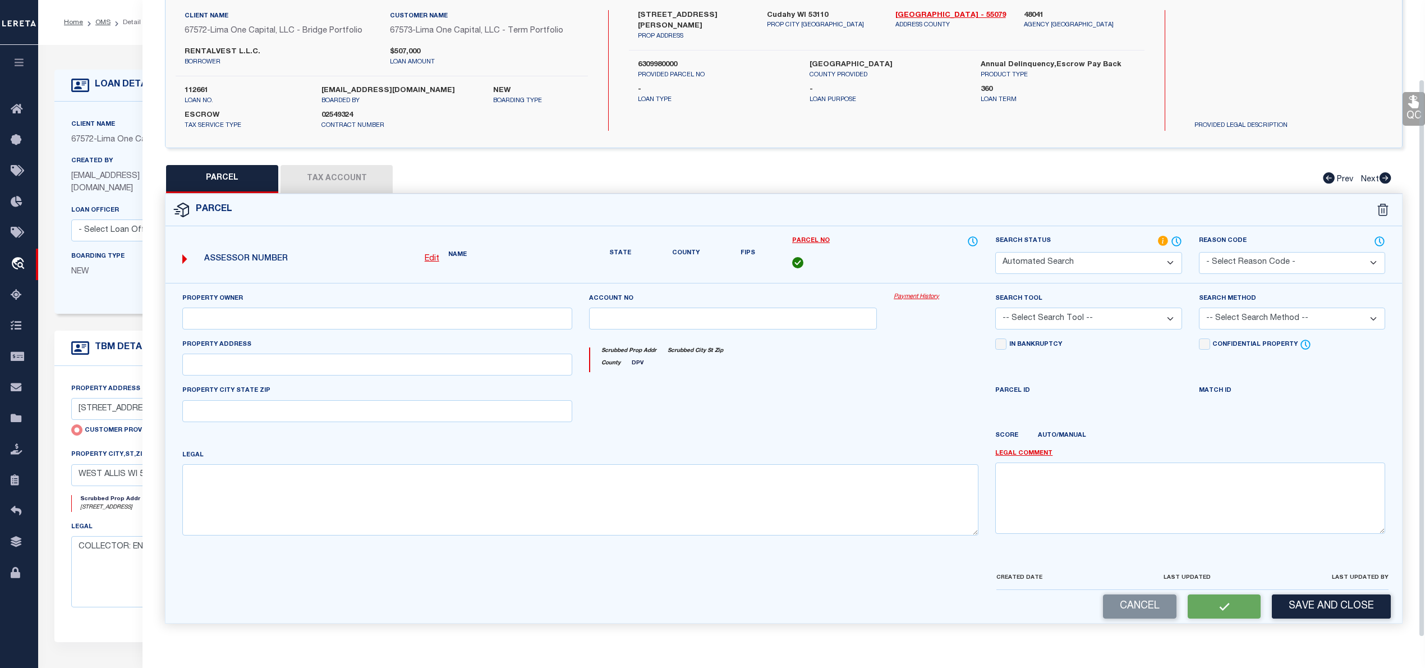
type textarea "W 60 FT OF E 981.96 FT OF S 166.96 FT OF N 366.96 FT OF NE 27 6 22"
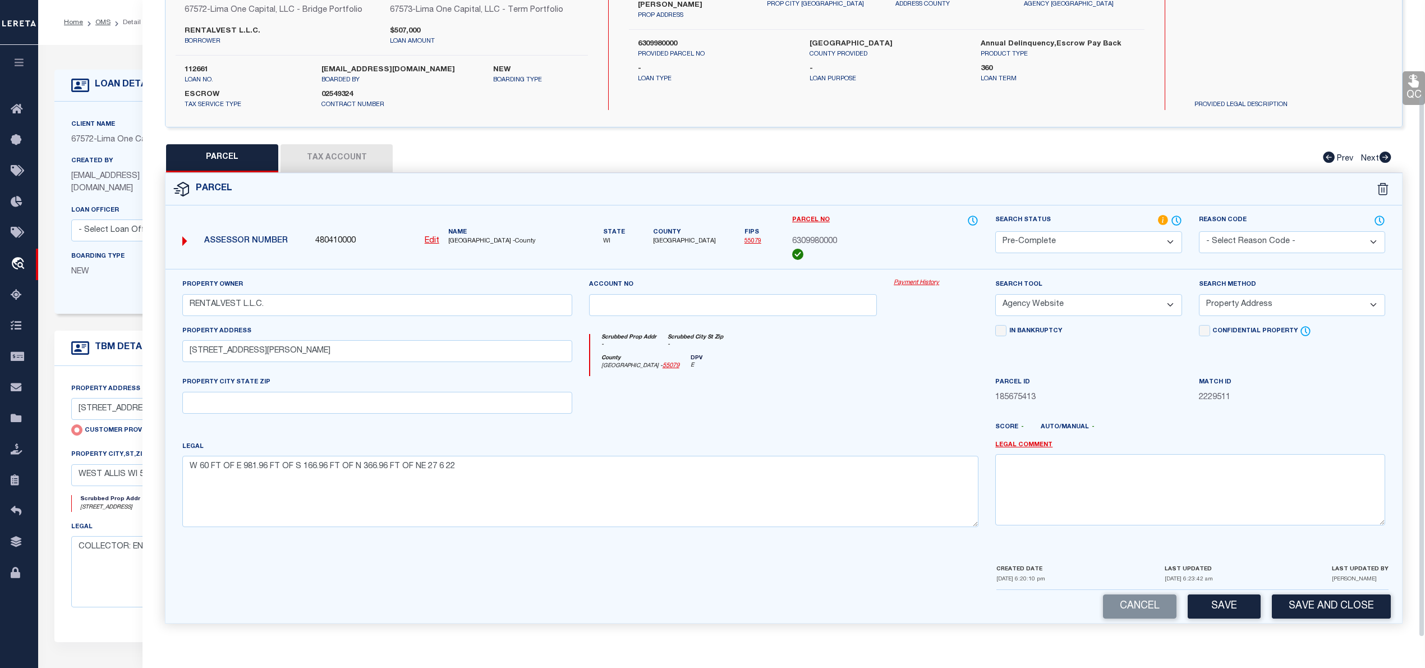
click at [344, 147] on button "Tax Account" at bounding box center [337, 158] width 112 height 28
select select "100"
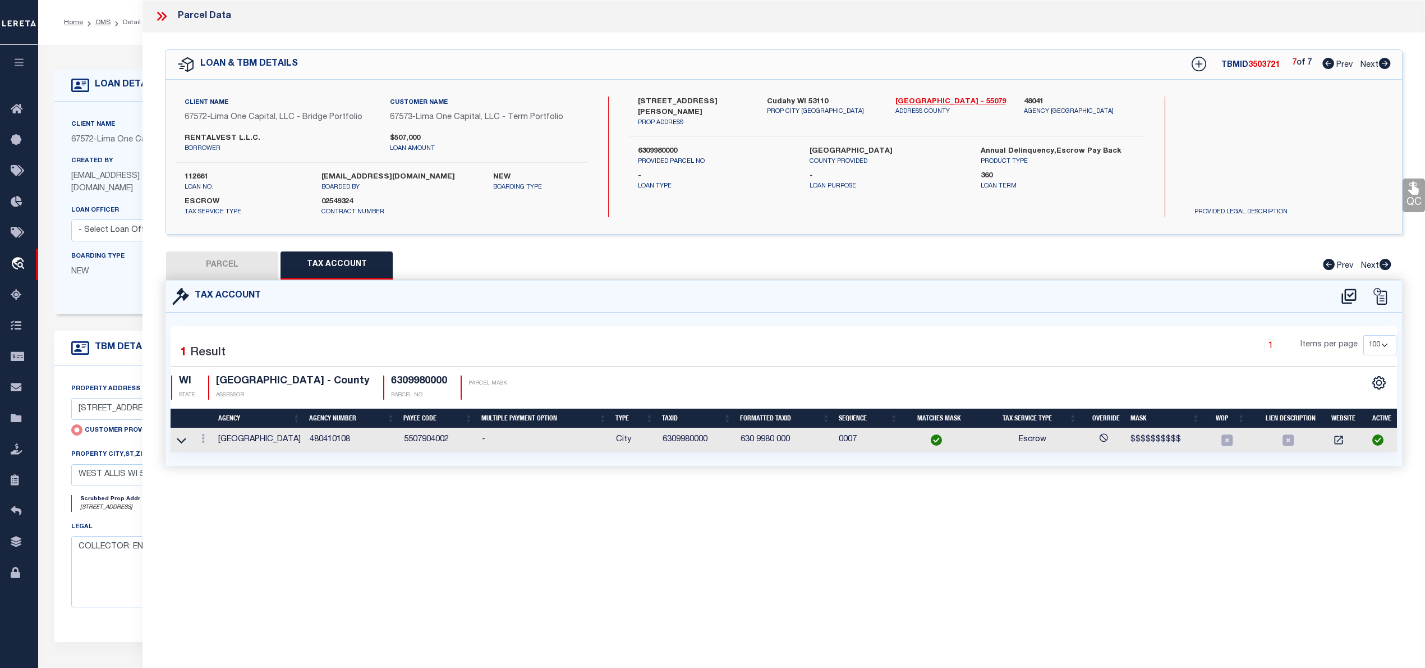
scroll to position [0, 0]
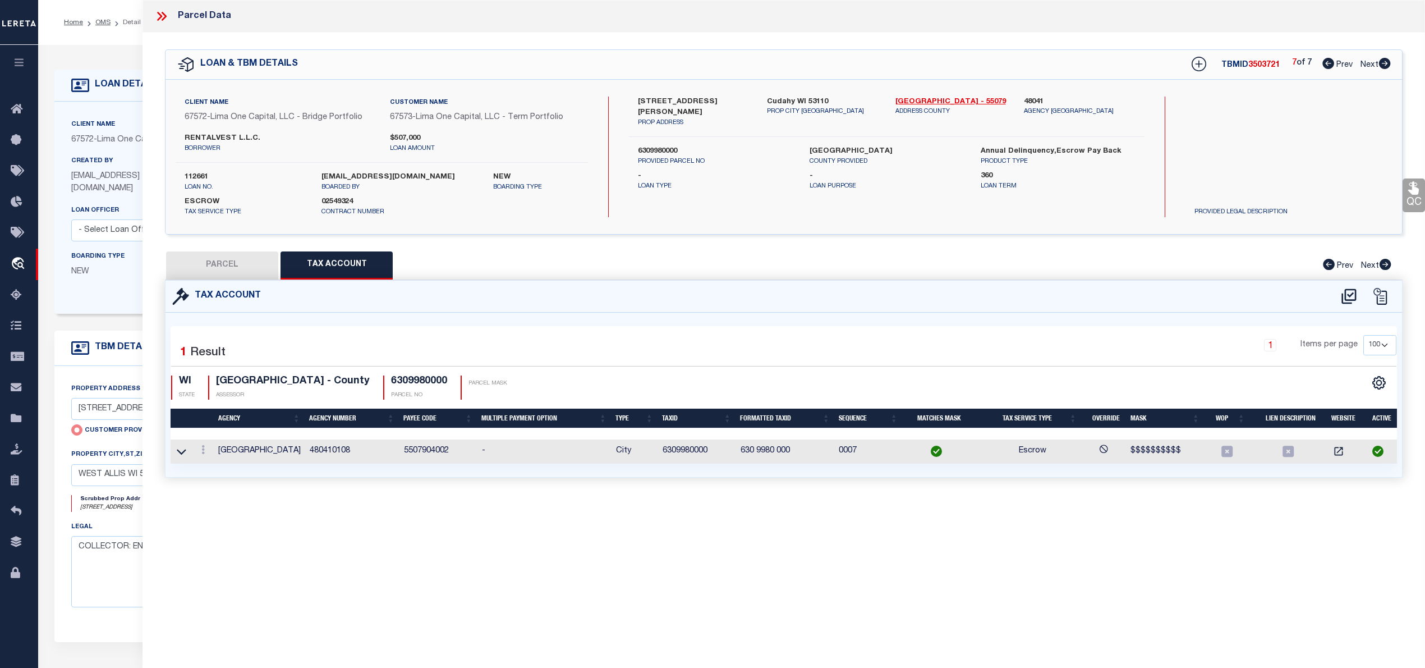
click at [240, 266] on button "PARCEL" at bounding box center [222, 265] width 112 height 28
select select "AS"
select select
checkbox input "false"
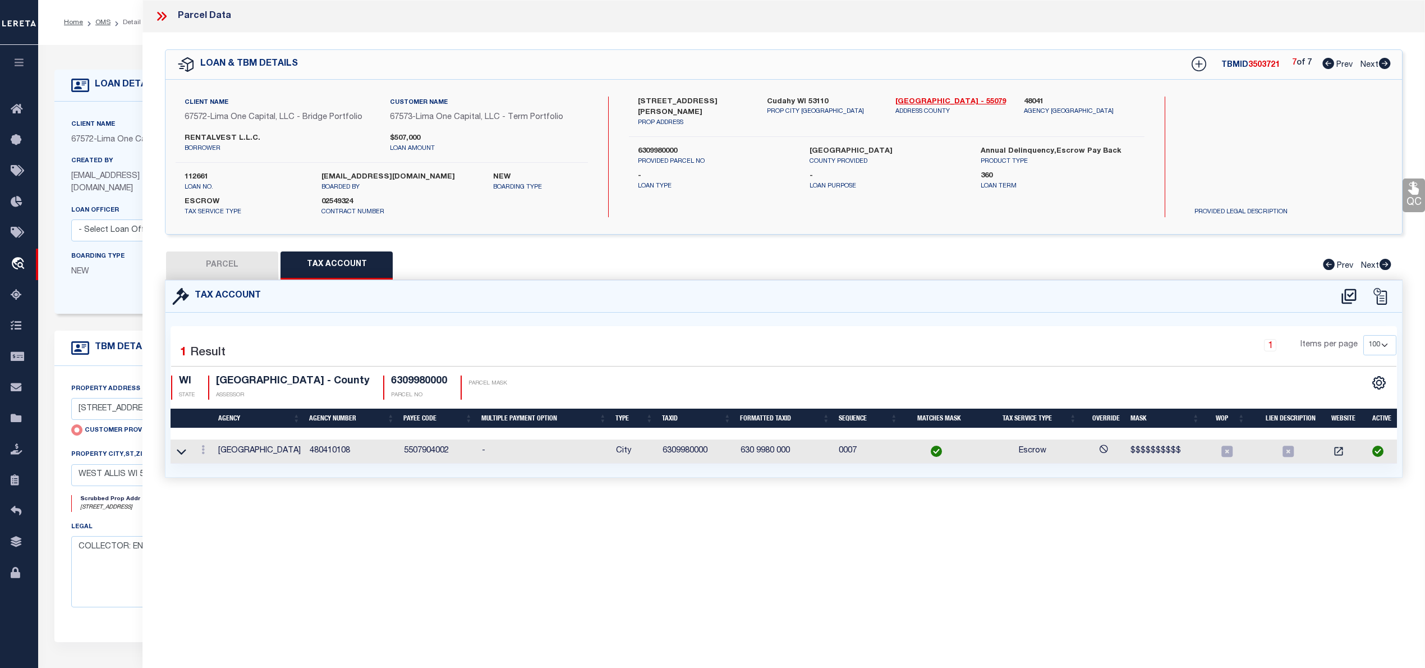
checkbox input "false"
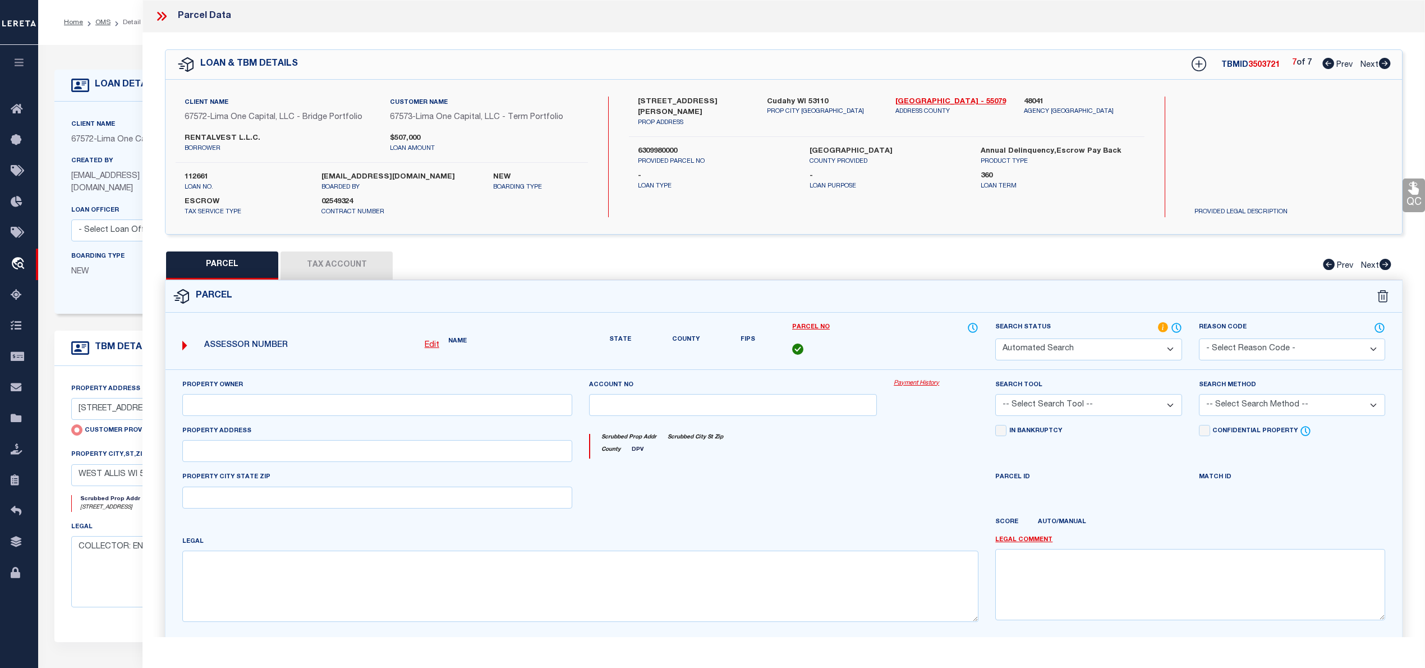
select select "PC"
type input "RENTALVEST L.L.C."
select select "AGW"
select select "ADD"
type input "2917 E LAYTON AVE"
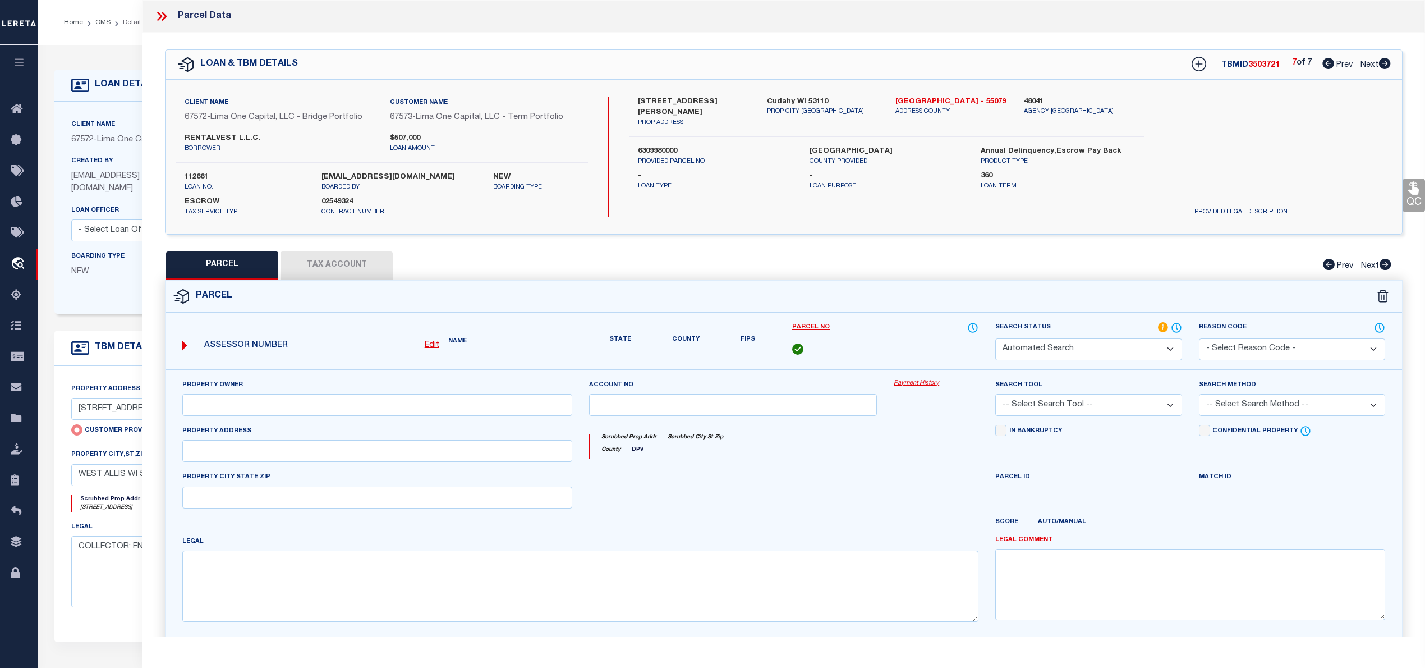
type textarea "W 60 FT OF E 981.96 FT OF S 166.96 FT OF N 366.96 FT OF NE 27 6 22"
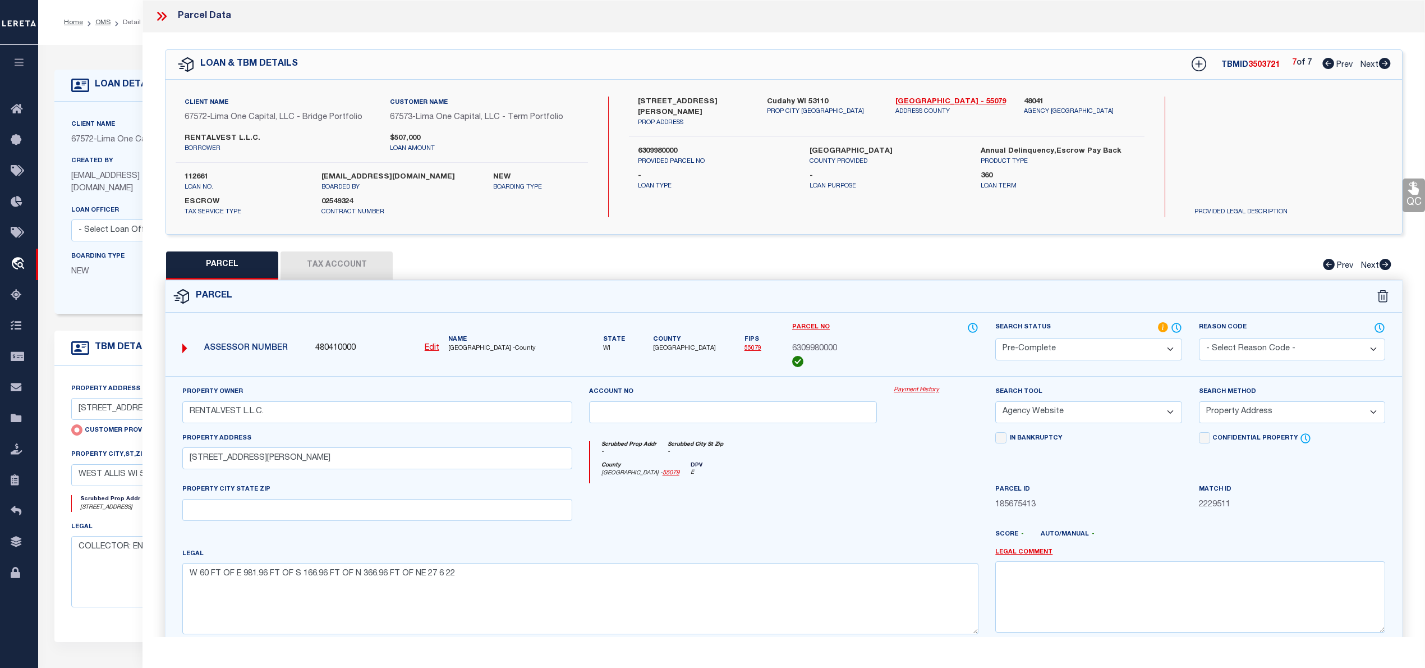
click at [158, 16] on icon at bounding box center [161, 16] width 15 height 15
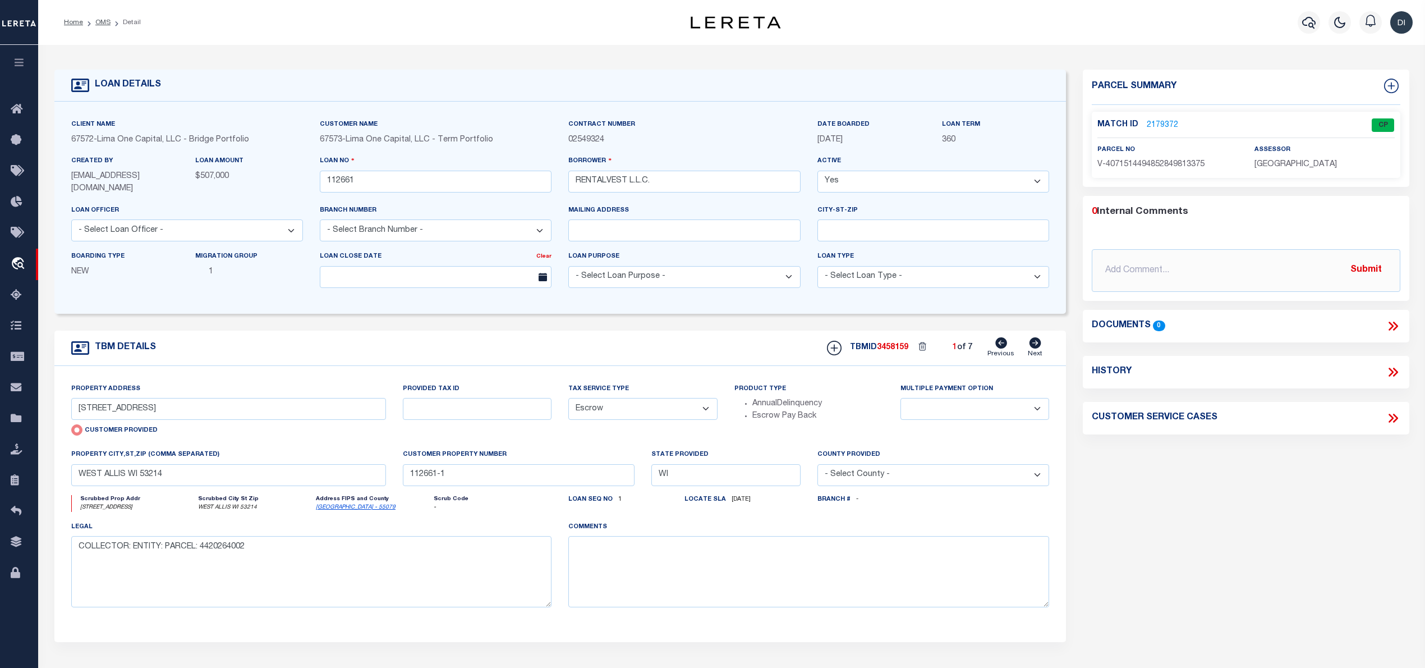
click at [1159, 122] on link "2179372" at bounding box center [1162, 125] width 31 height 12
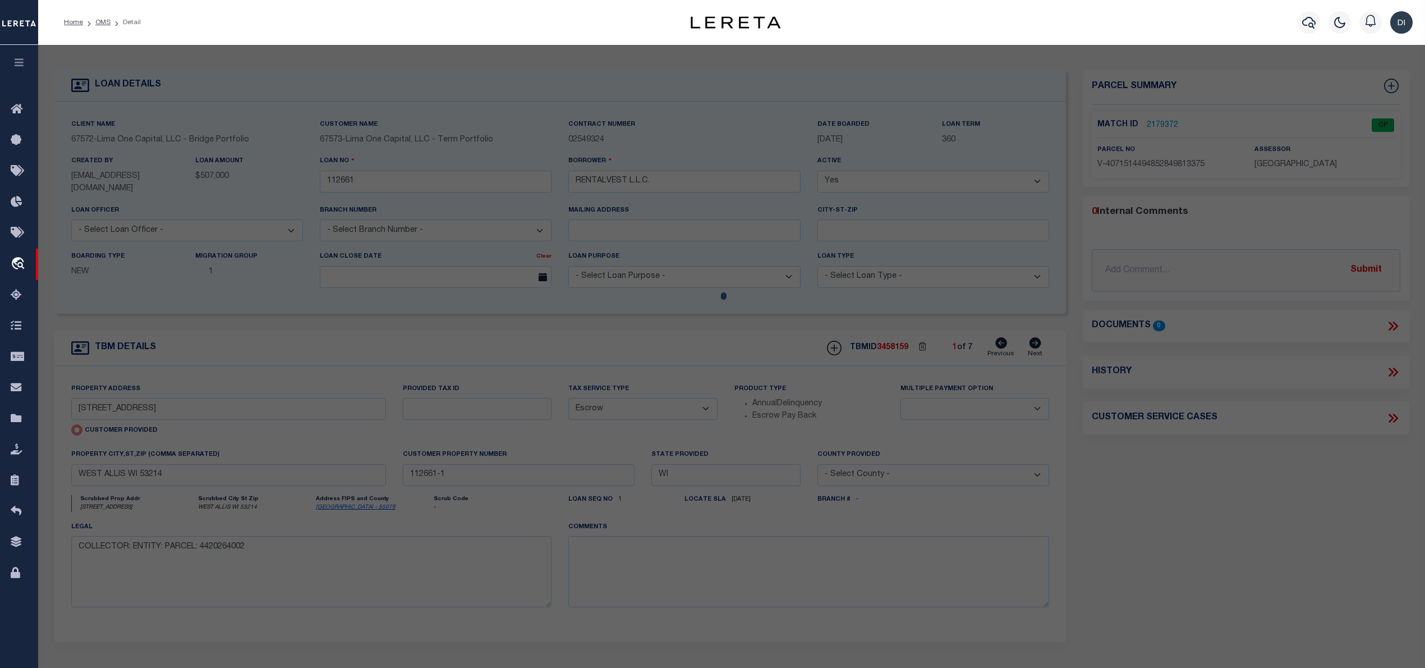
select select "AS"
select select
checkbox input "false"
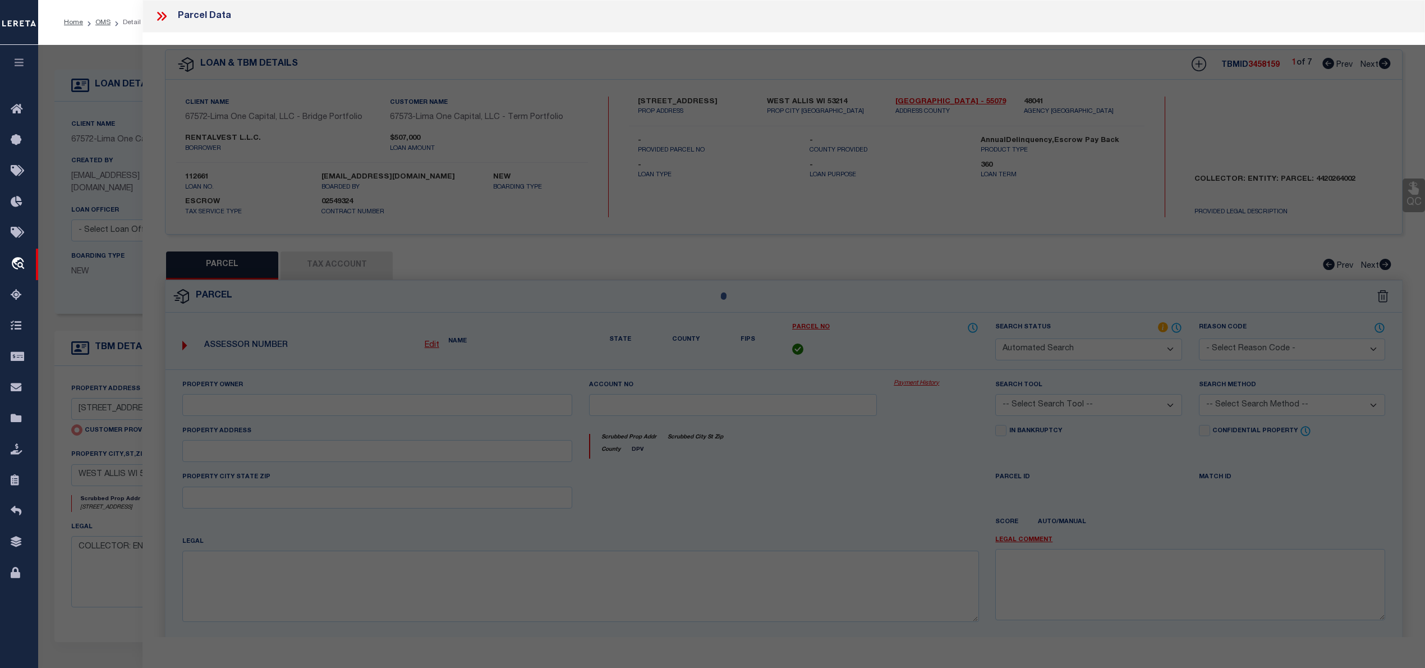
select select "CP"
select select "AGW"
select select
type input "1125 S 88TH STREET"
checkbox input "false"
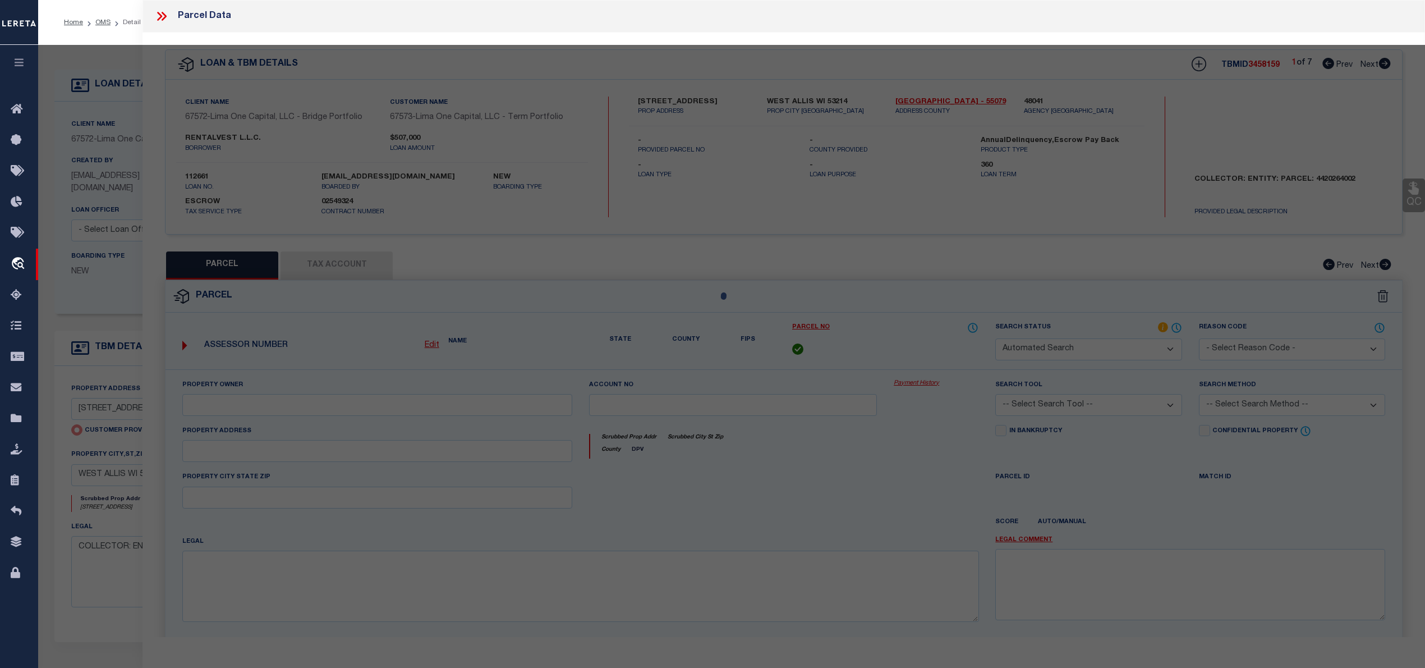
type input "WEST ALLIS WI 53214"
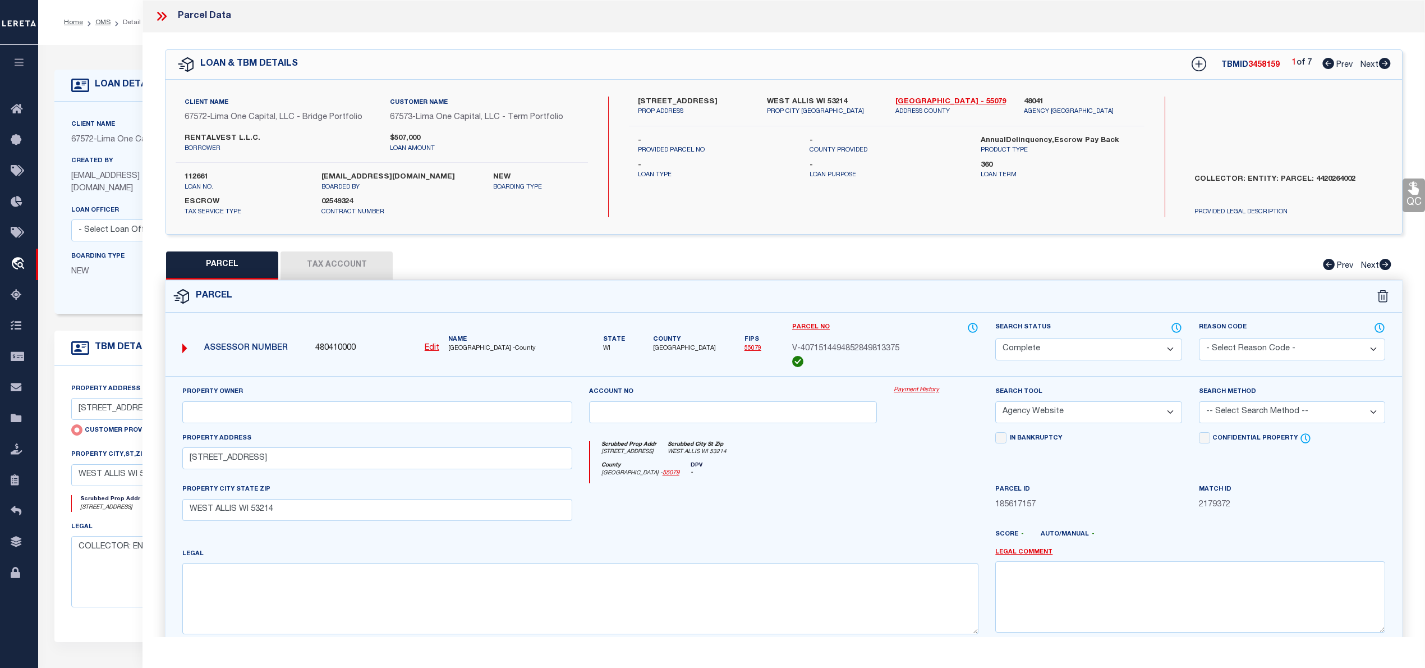
click at [1387, 62] on icon at bounding box center [1385, 63] width 12 height 11
select select "AS"
select select
checkbox input "false"
click at [1387, 62] on icon at bounding box center [1385, 63] width 12 height 11
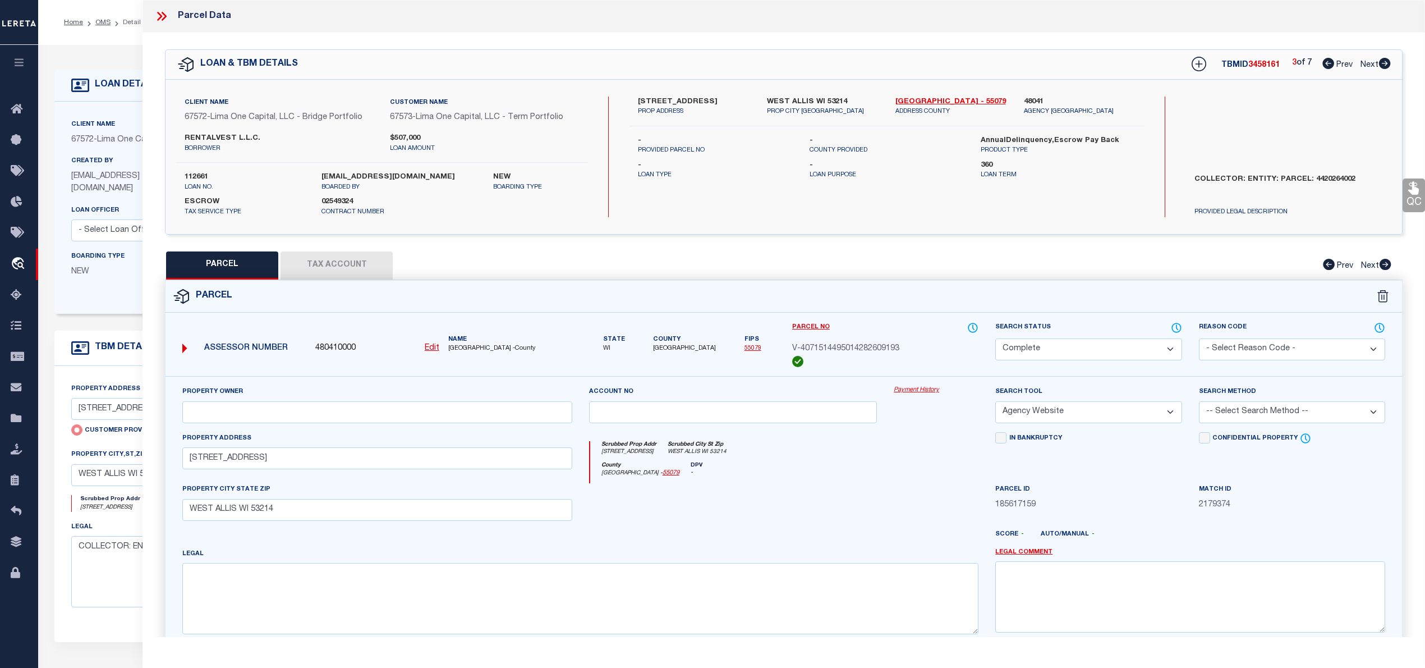
click at [1387, 62] on icon at bounding box center [1385, 63] width 12 height 11
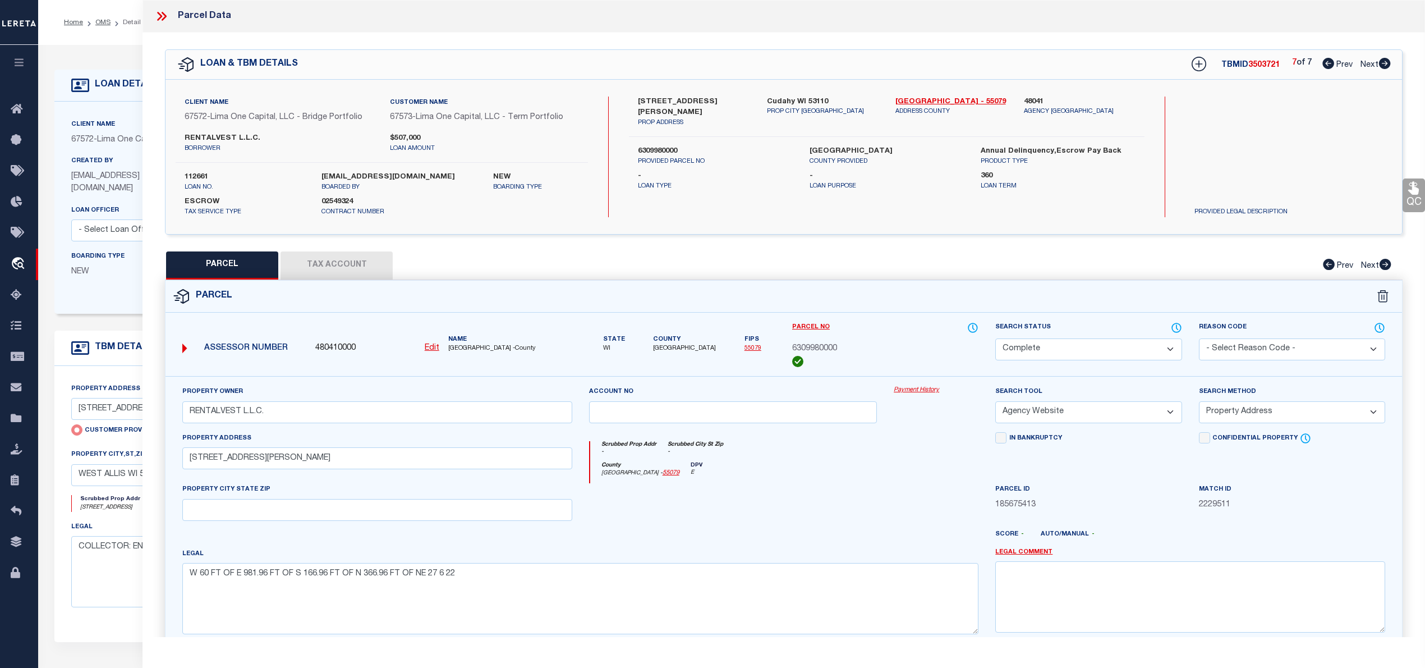
click at [325, 274] on button "Tax Account" at bounding box center [337, 265] width 112 height 28
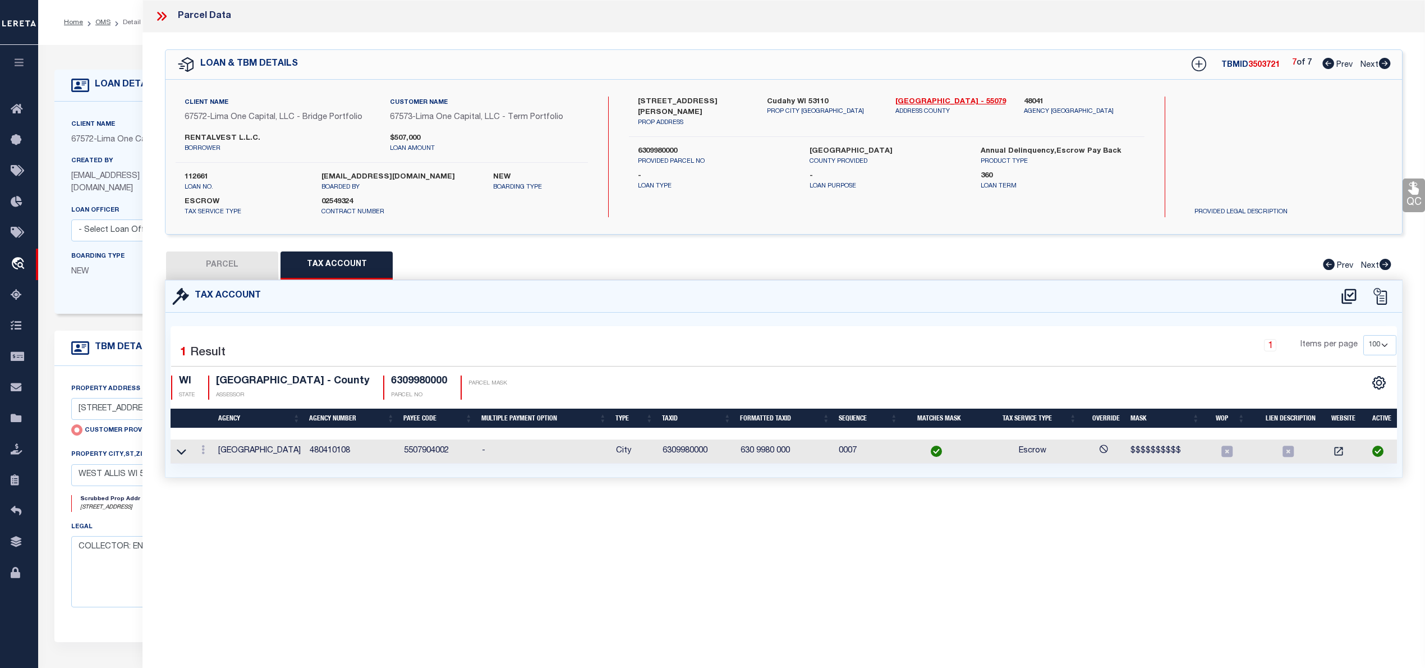
click at [241, 265] on button "PARCEL" at bounding box center [222, 265] width 112 height 28
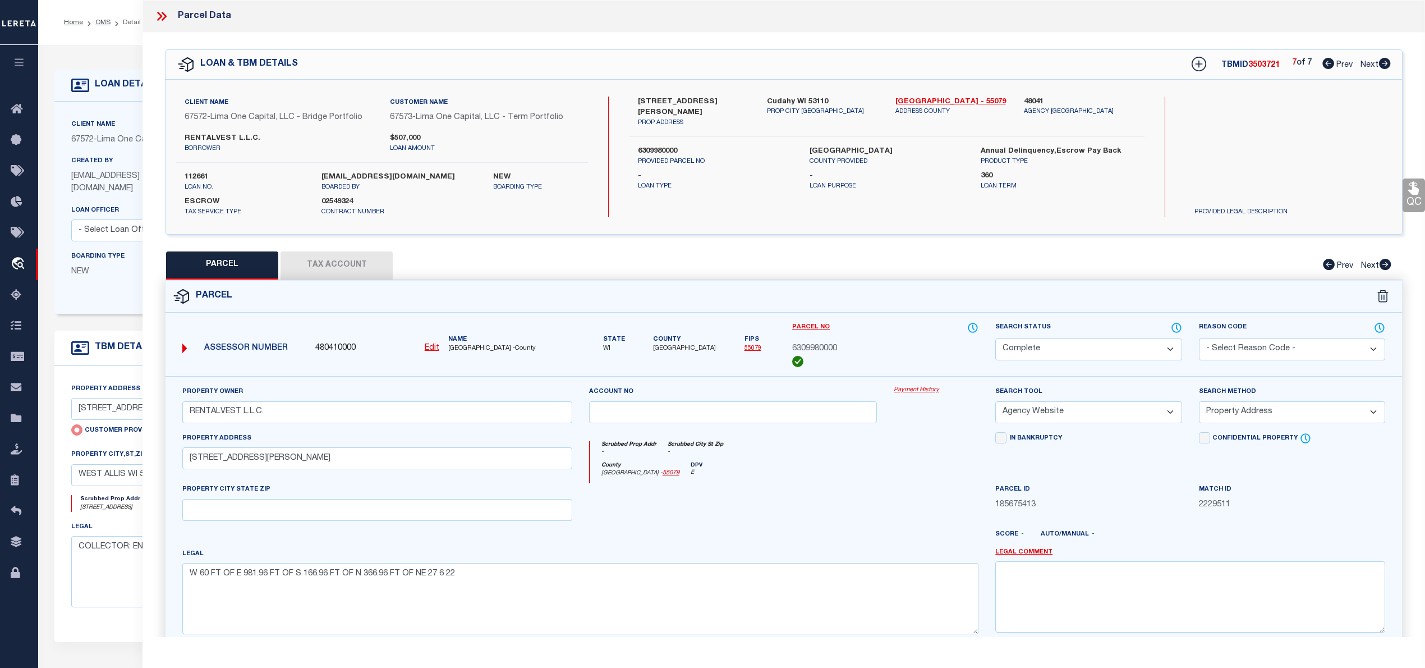
click at [158, 16] on icon at bounding box center [161, 16] width 15 height 15
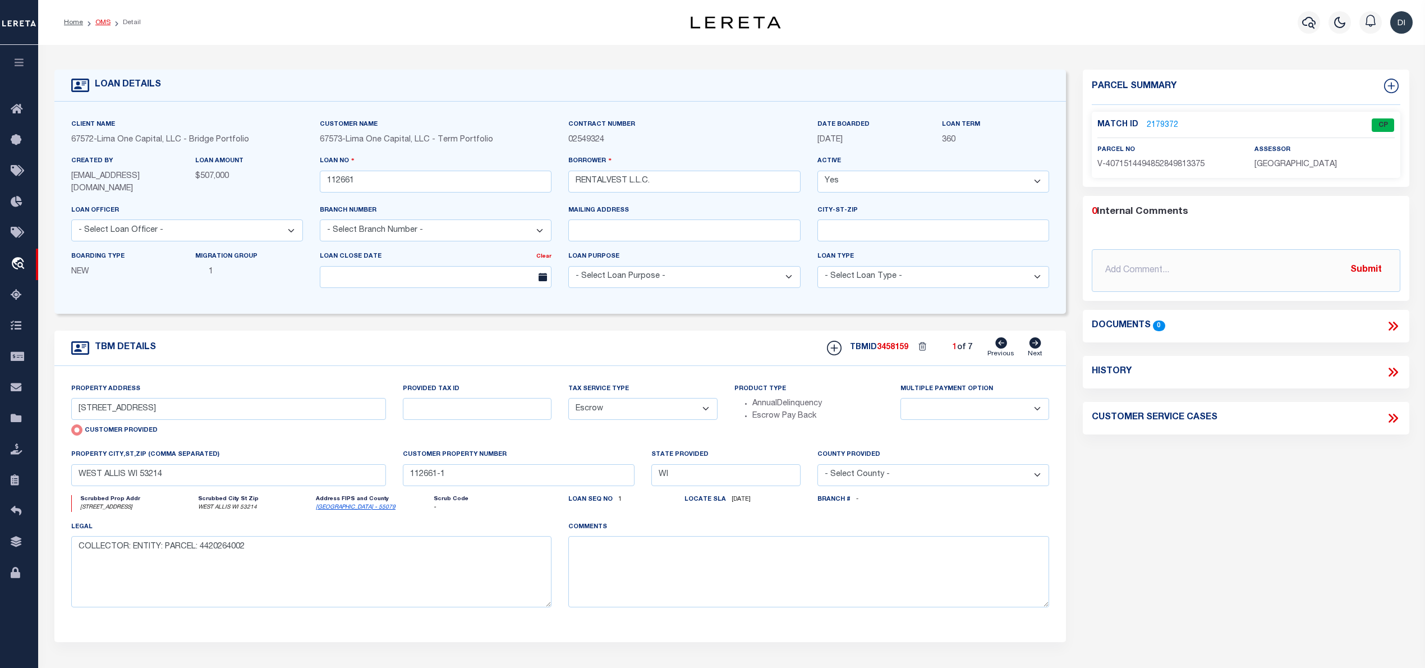
click at [103, 21] on link "OMS" at bounding box center [102, 22] width 15 height 7
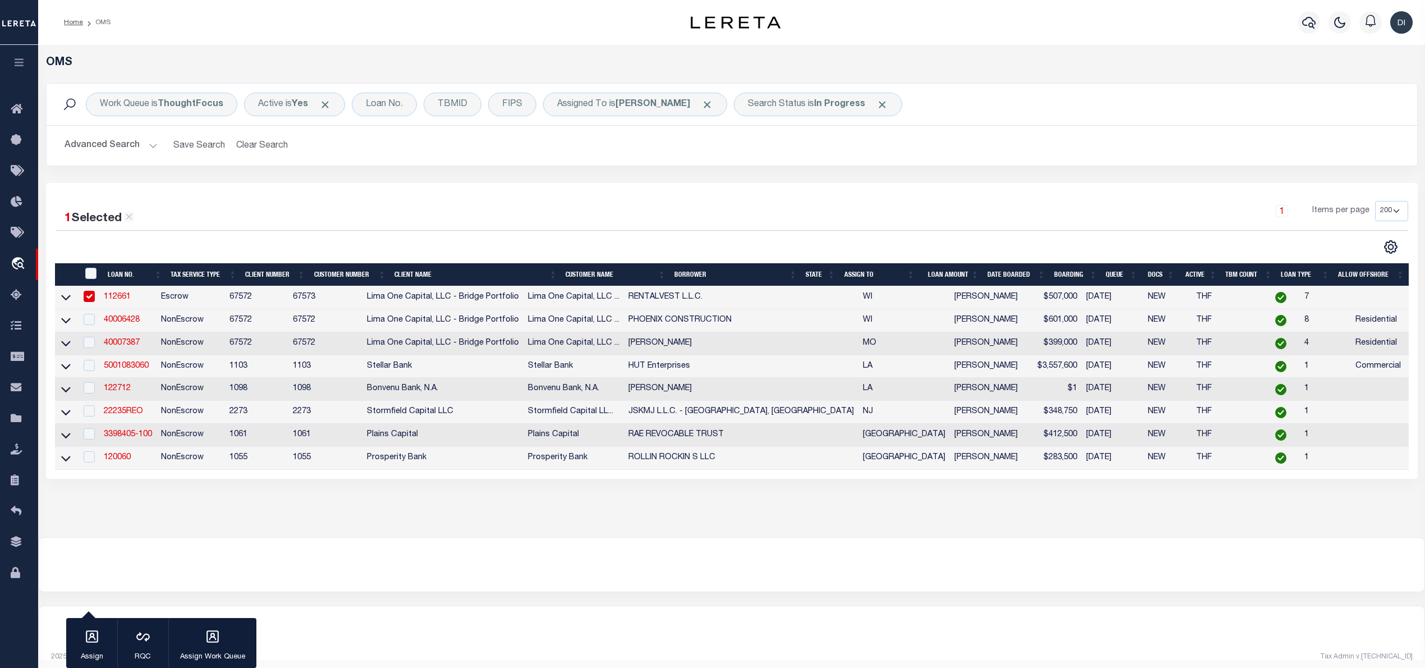
click at [362, 247] on div at bounding box center [394, 247] width 677 height 15
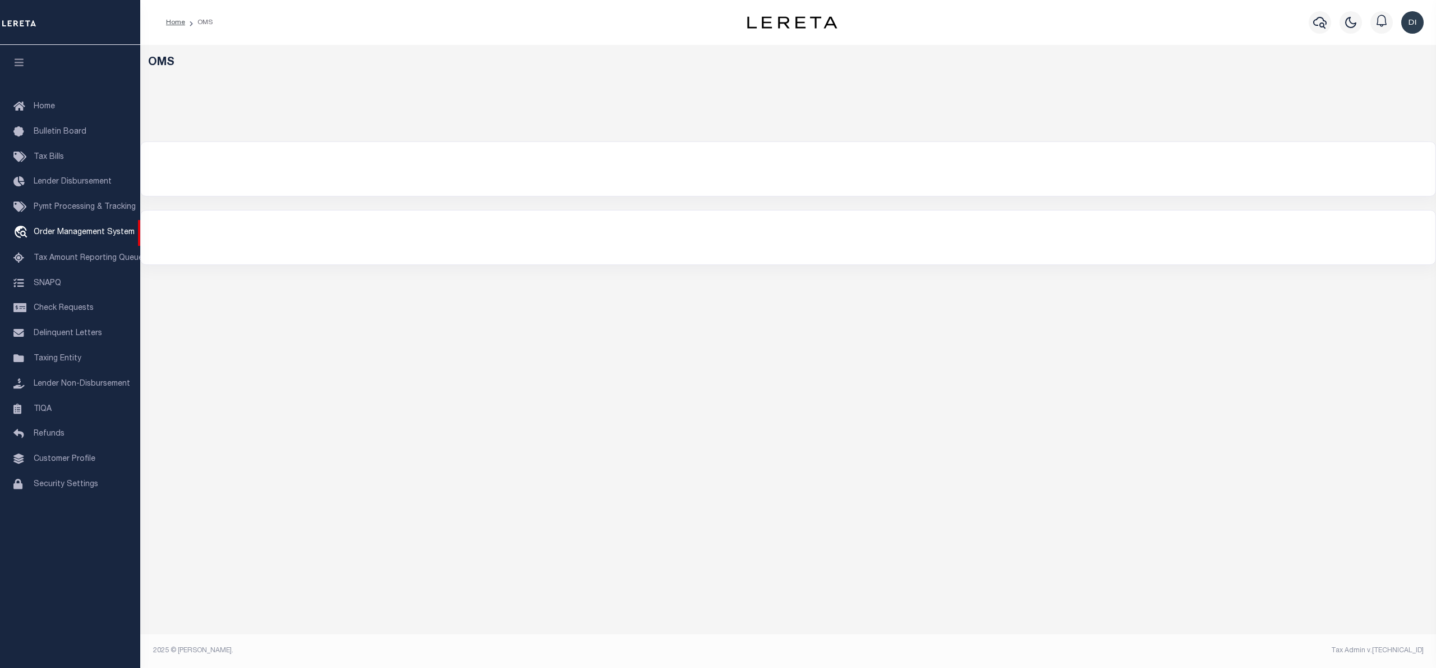
select select "200"
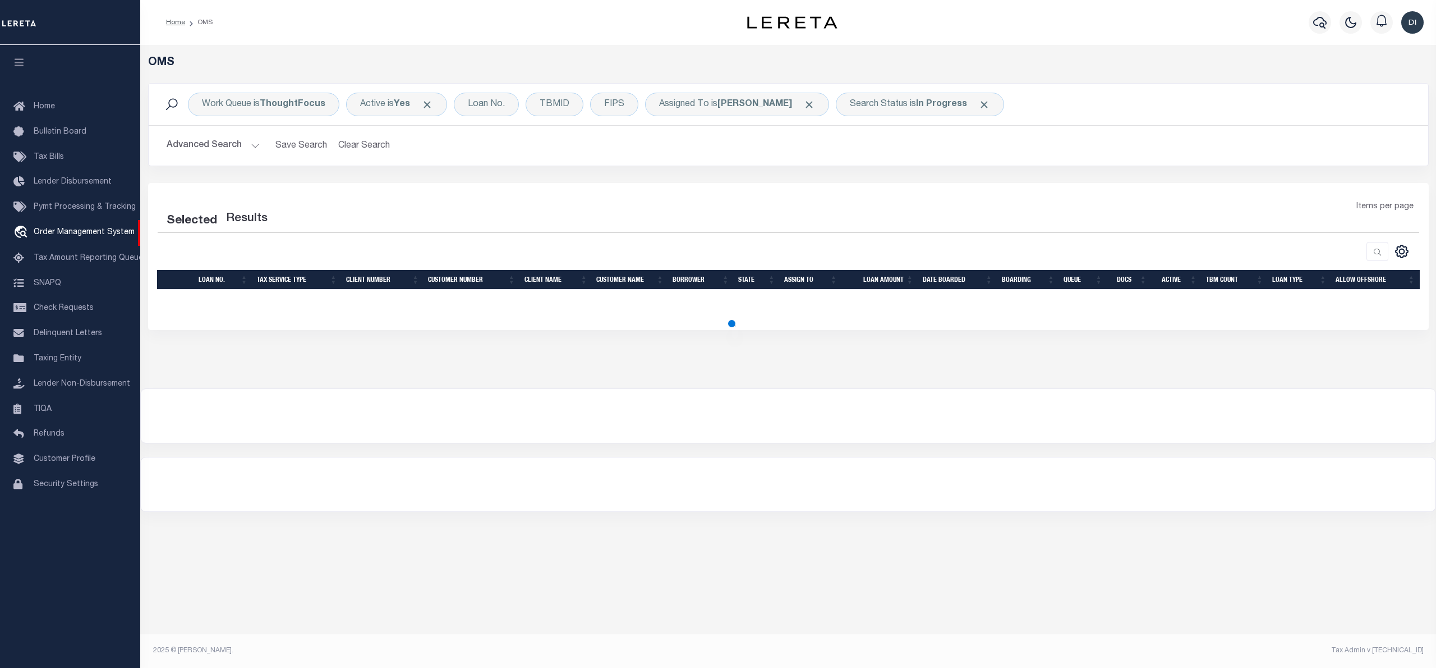
select select "200"
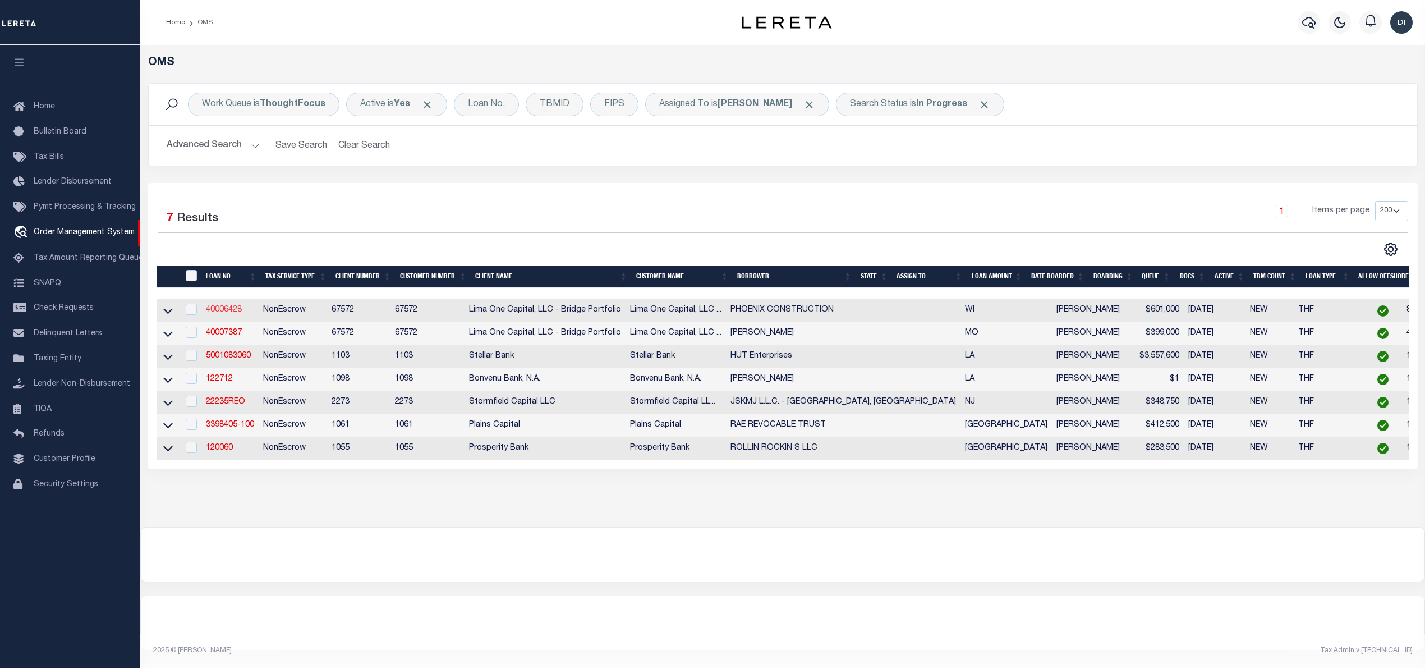
click at [222, 311] on link "40006428" at bounding box center [224, 310] width 36 height 8
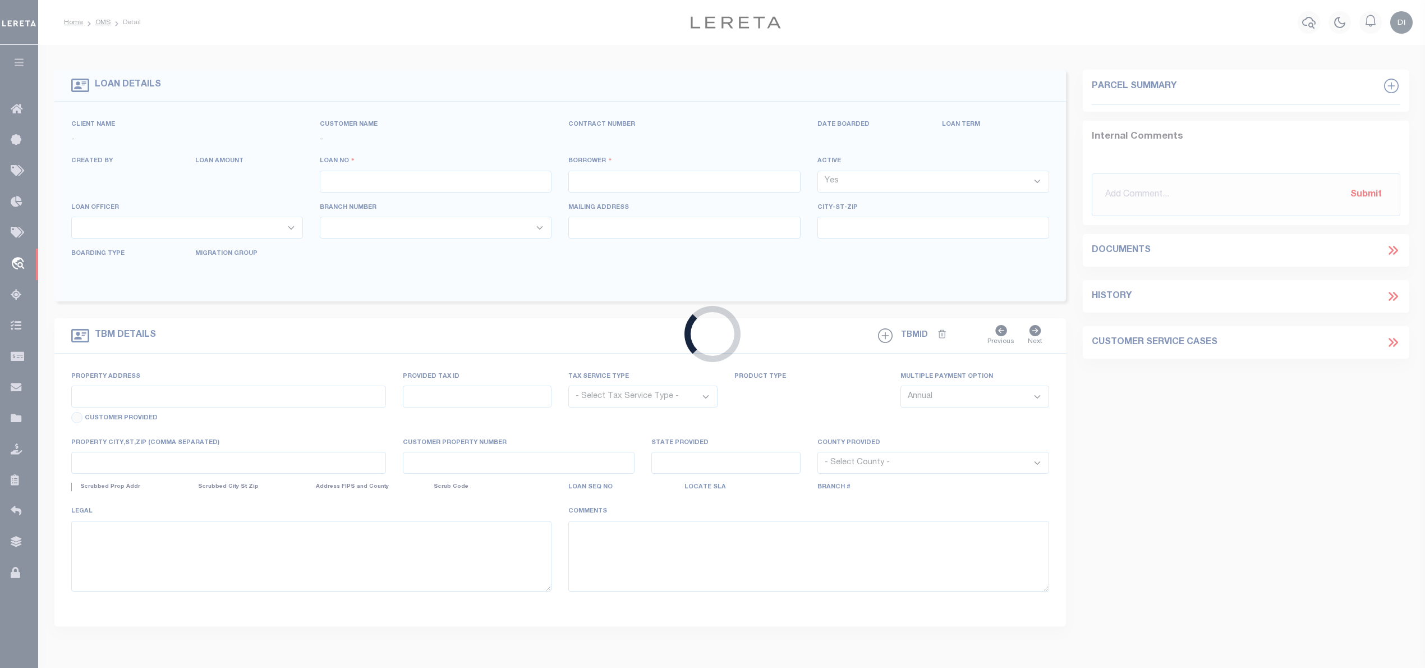
type input "40006428"
type input "PHOENIX CONSTRUCTION"
select select
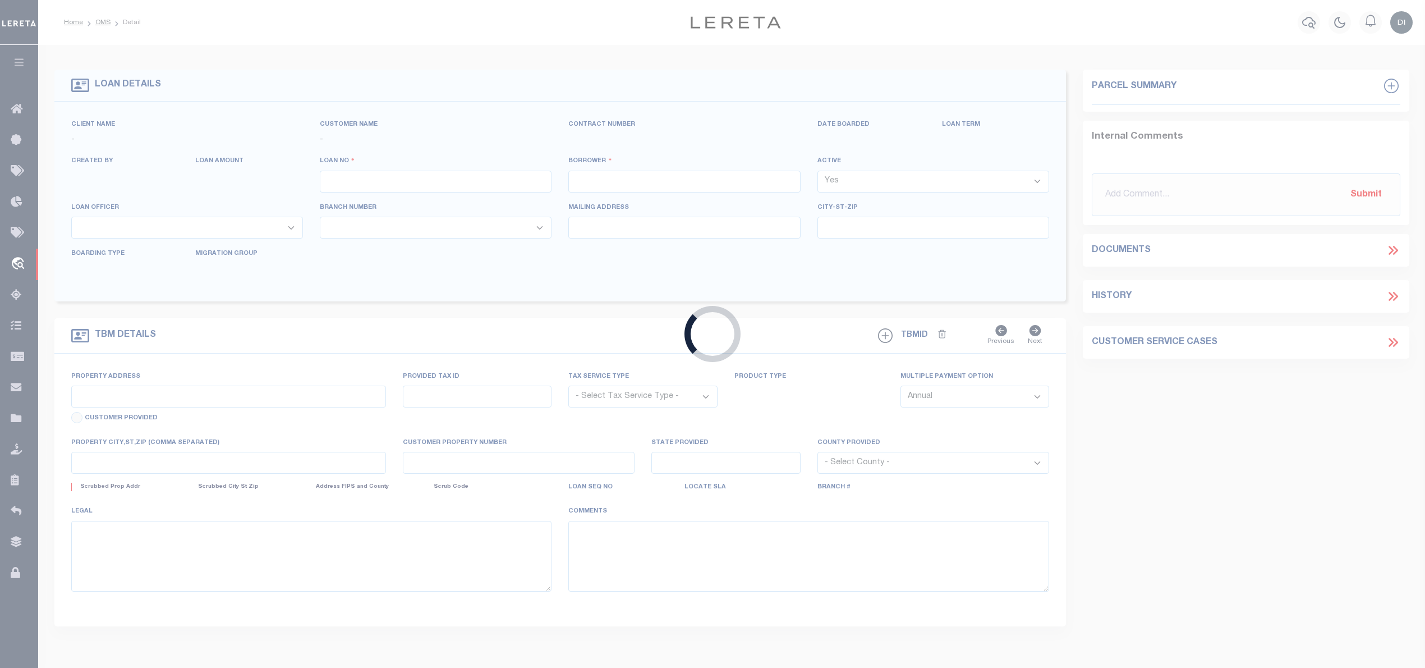
select select "10"
select select
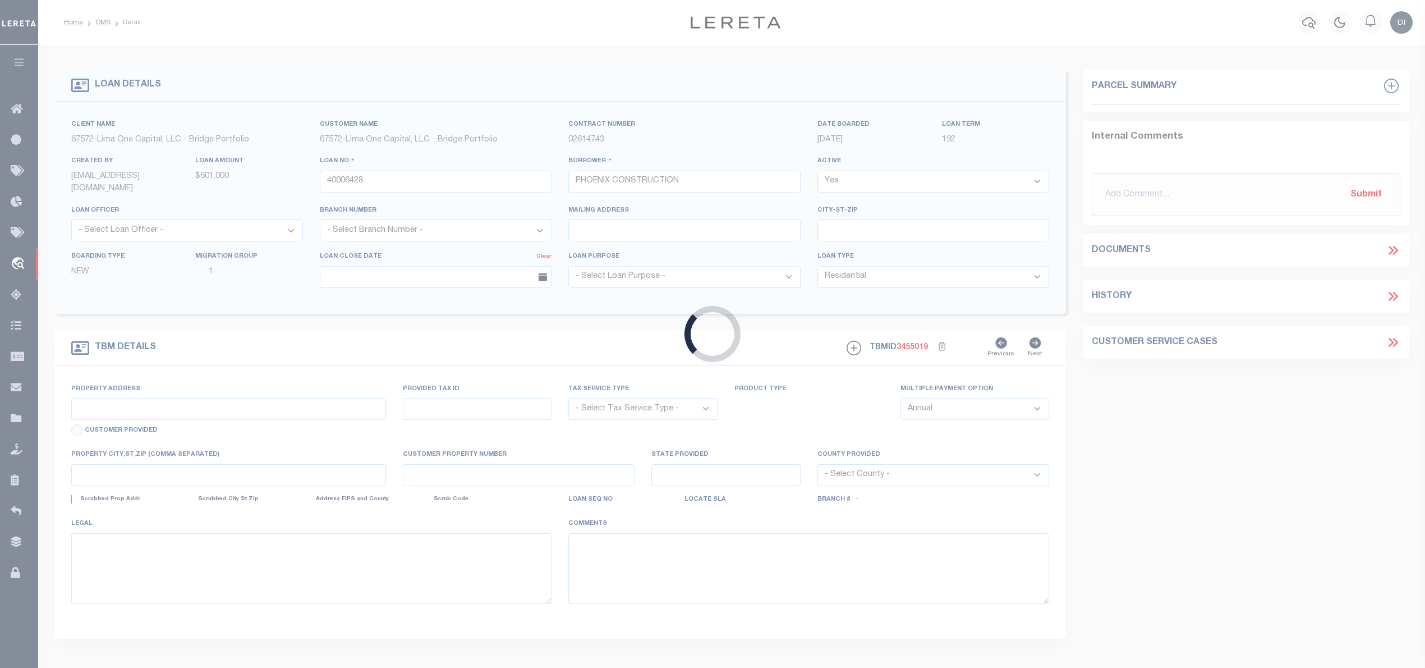
type input "1157 MAPLE STREET"
radio input "true"
select select "NonEscrow"
select select
type input "REEDSBURG WI 53959"
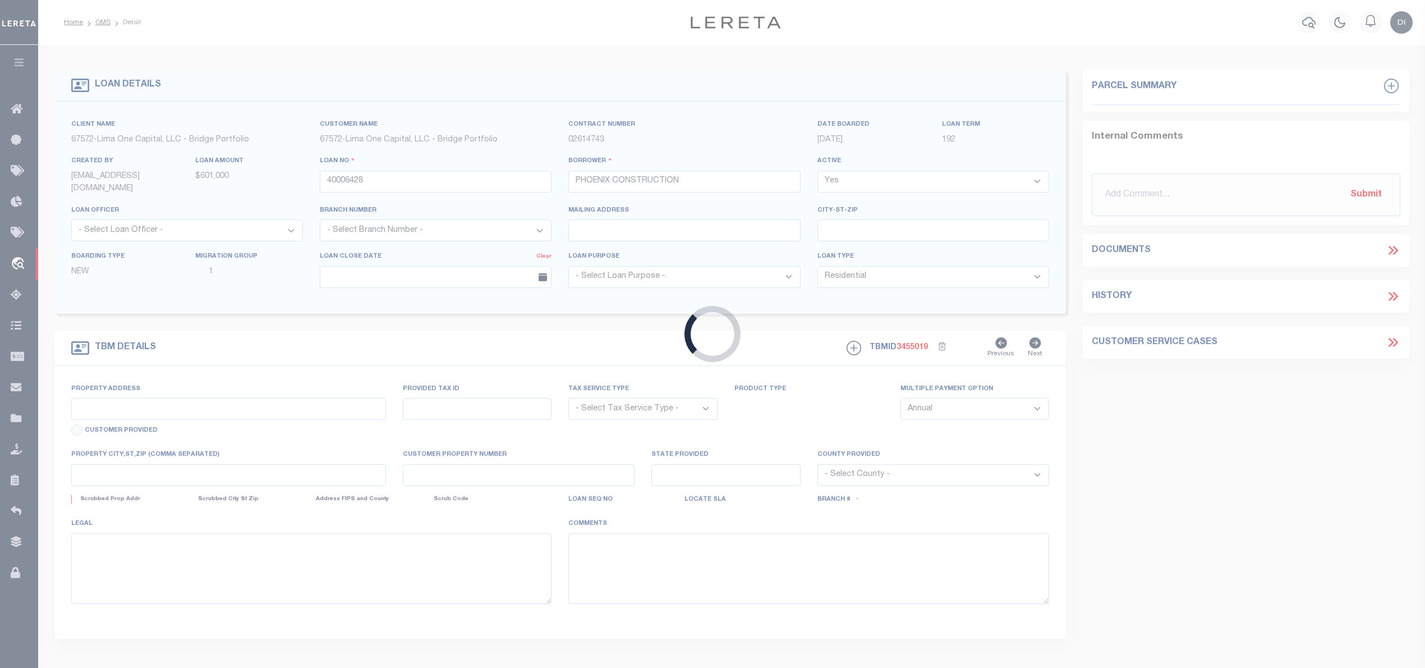
type input "40006428"
type input "WI"
type textarea "SEE FILE1"
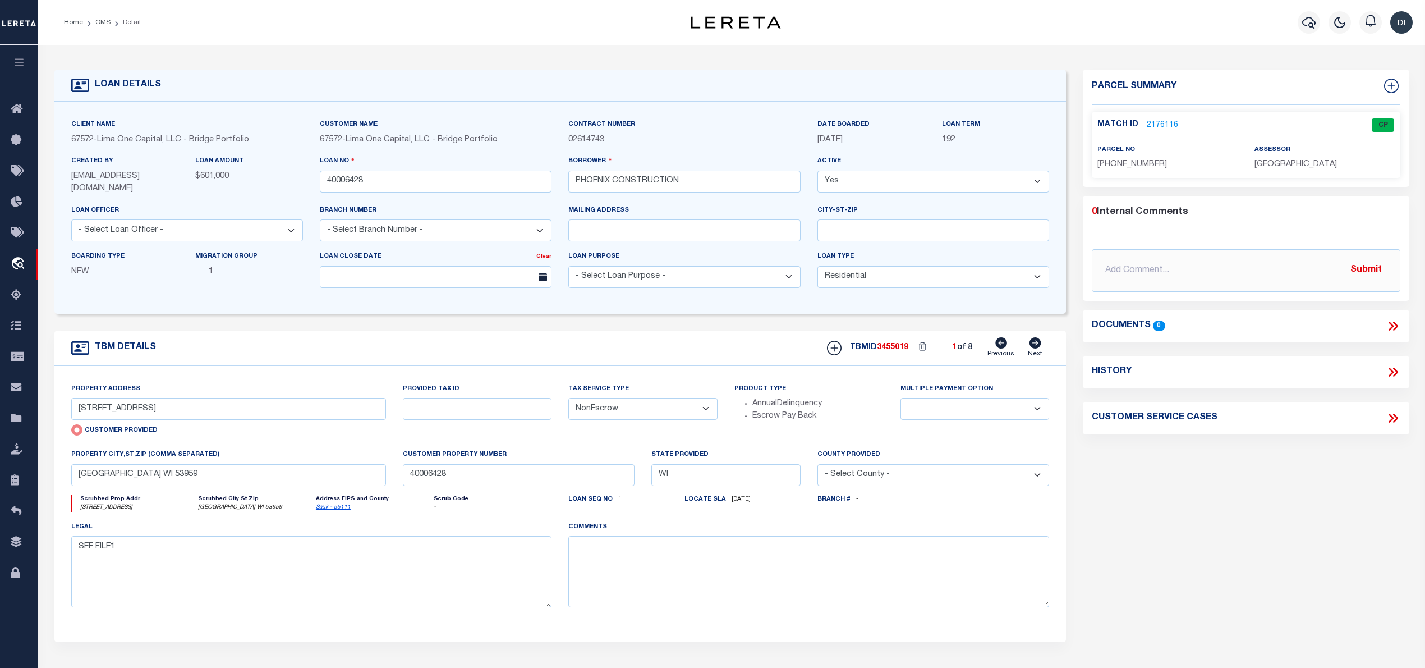
click at [1159, 122] on link "2176116" at bounding box center [1162, 125] width 31 height 12
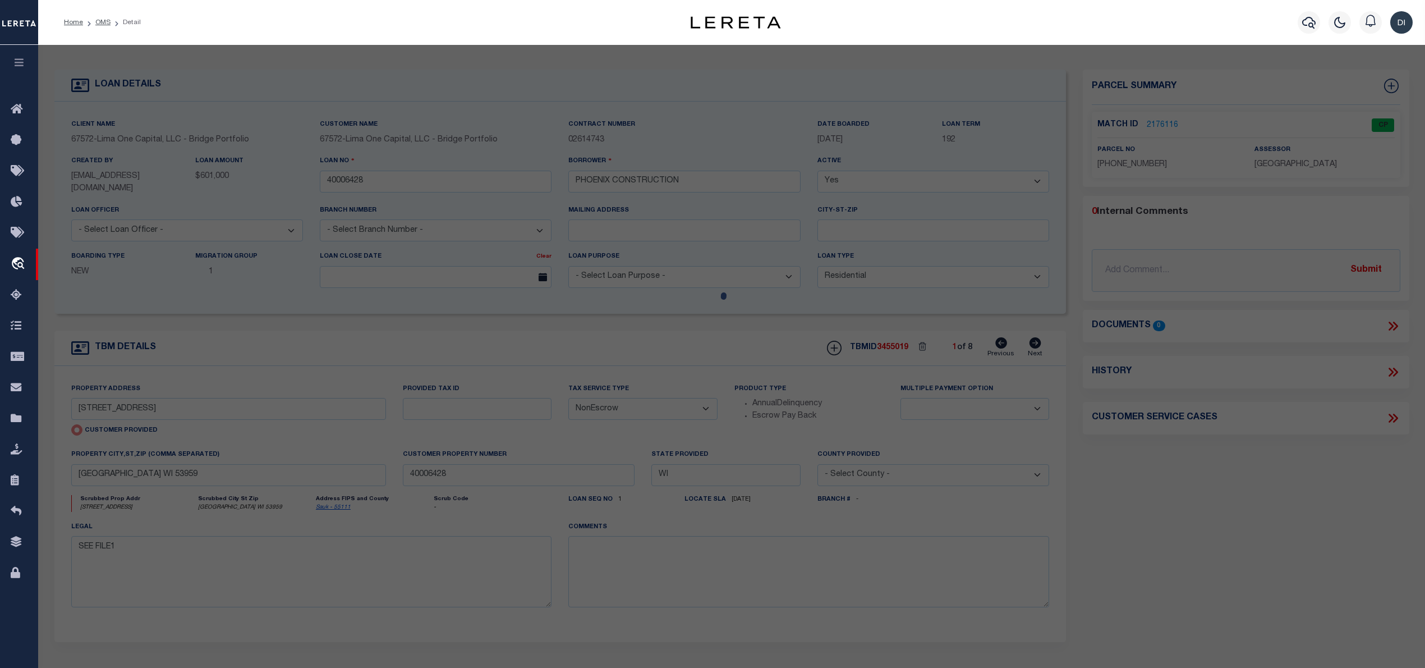
checkbox input "false"
select select "CP"
type input "PHOENIX CONSTRUCTION SERVICES LLC"
select select "AGW"
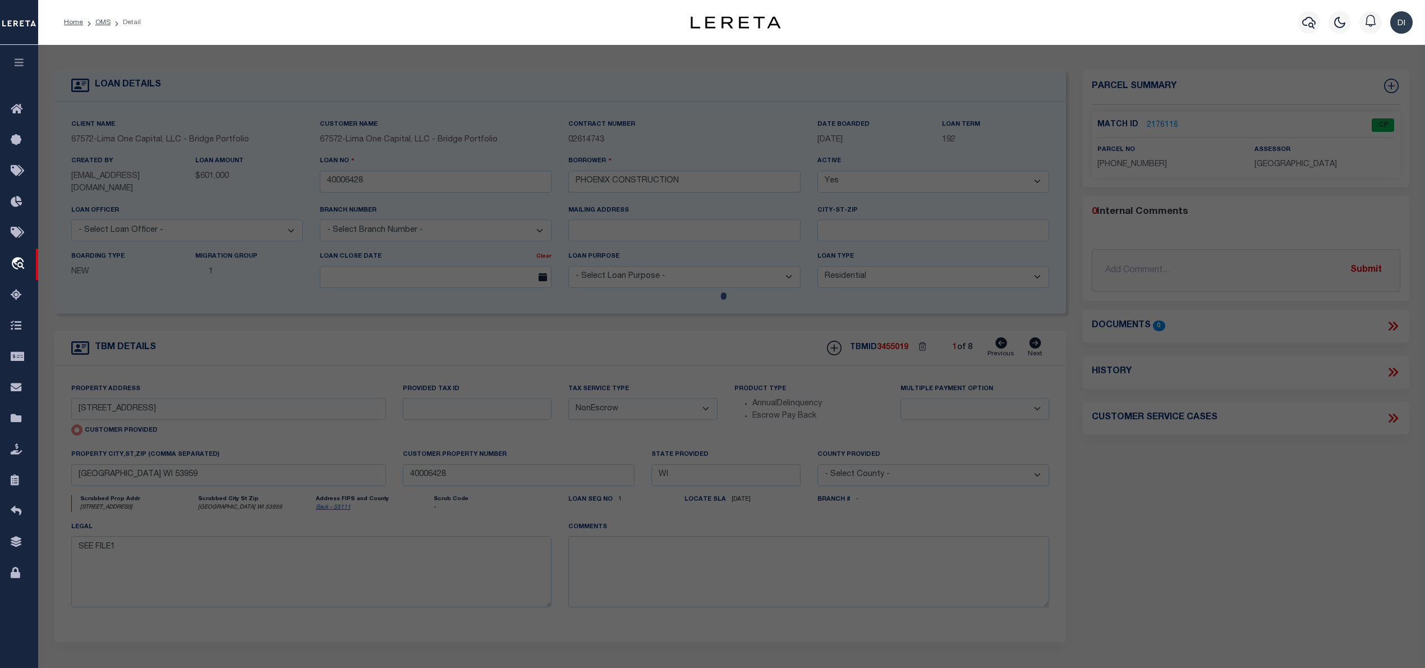
select select "ADD"
type input "1157 MAPLE STREET"
type input "REEDSBURG WI 53959"
type textarea "CITY OF REEDSBURG MACKTOWN CONDO (ADDENDUM I) UNIT 1157 (PRT NW SW 11-12-4)"
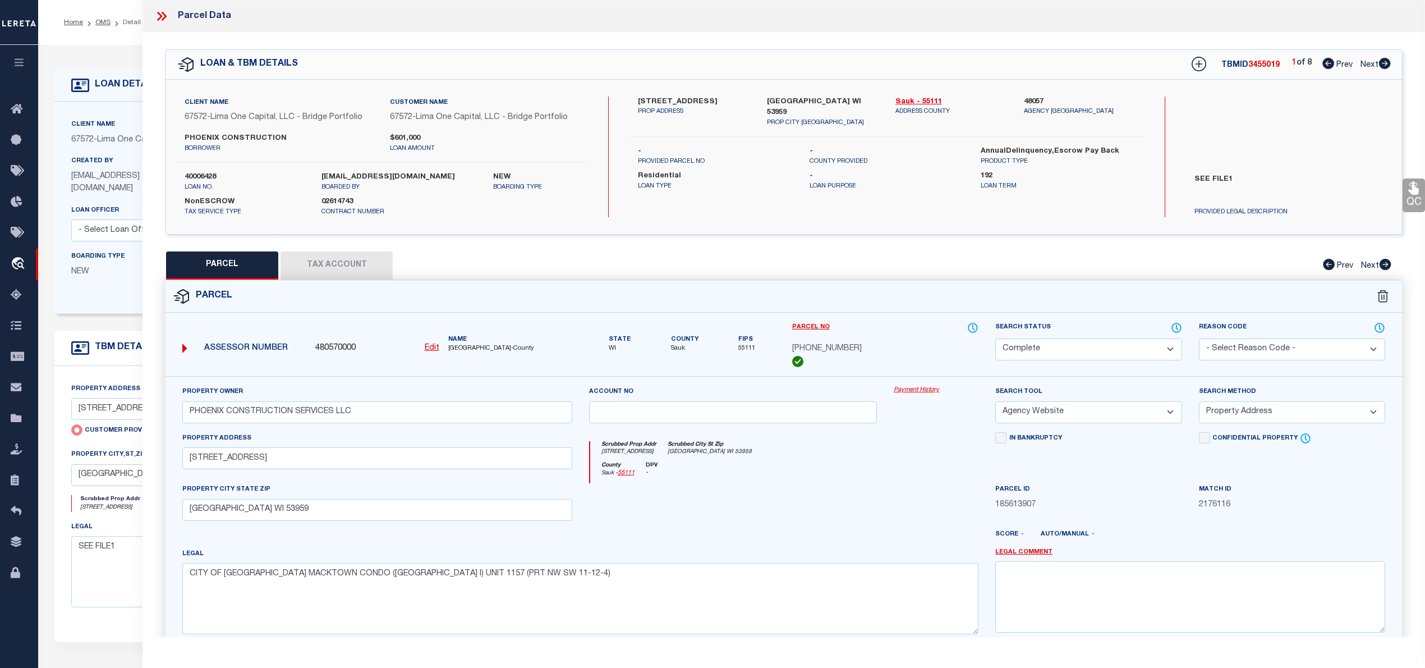
click at [1387, 63] on icon at bounding box center [1385, 63] width 12 height 11
select select "AS"
select select
checkbox input "false"
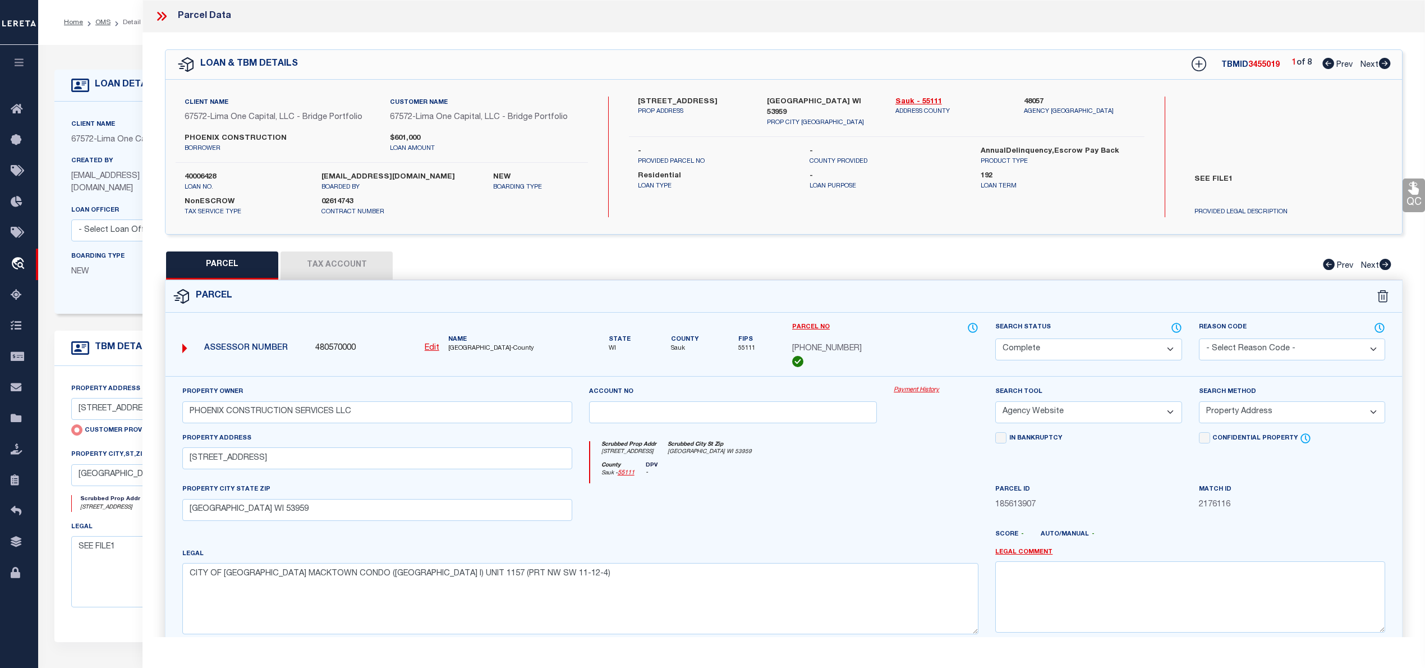
checkbox input "false"
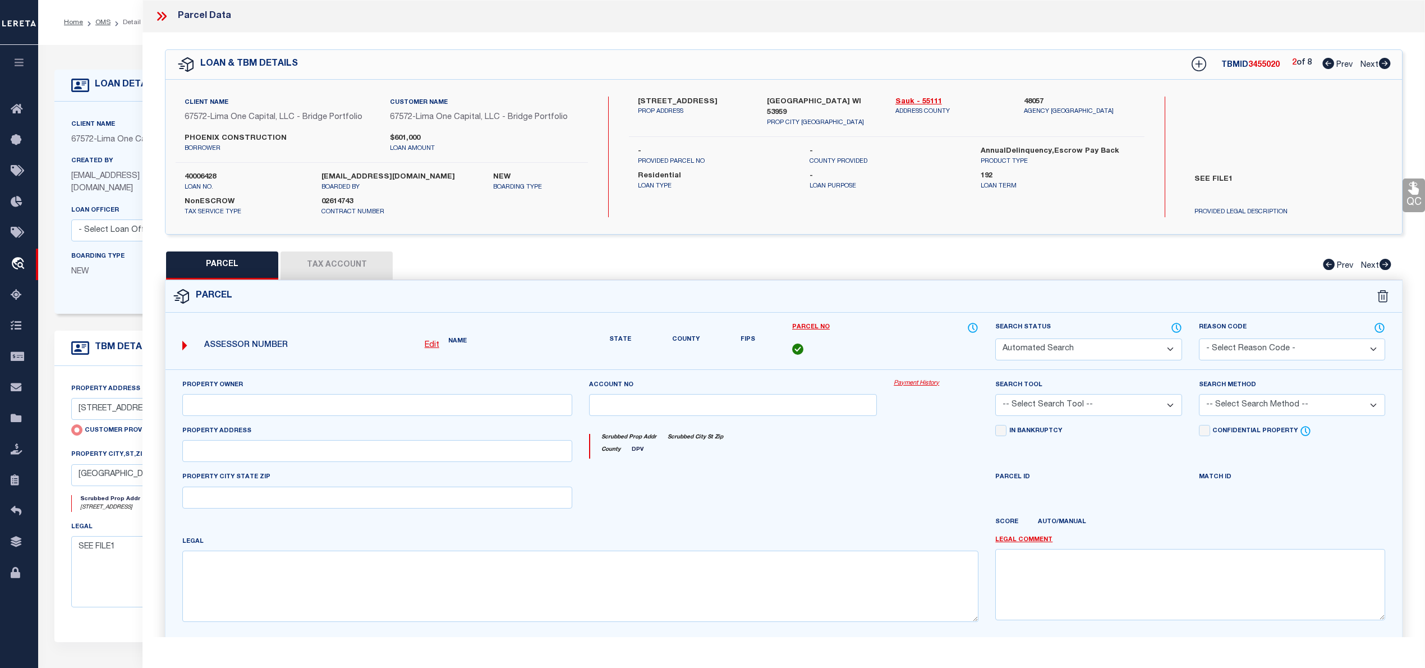
select select "CP"
select select "ACT"
type input "PHOENIX CONSTRUCTION SERVICES LLC"
select select "AGW"
select select "ADD"
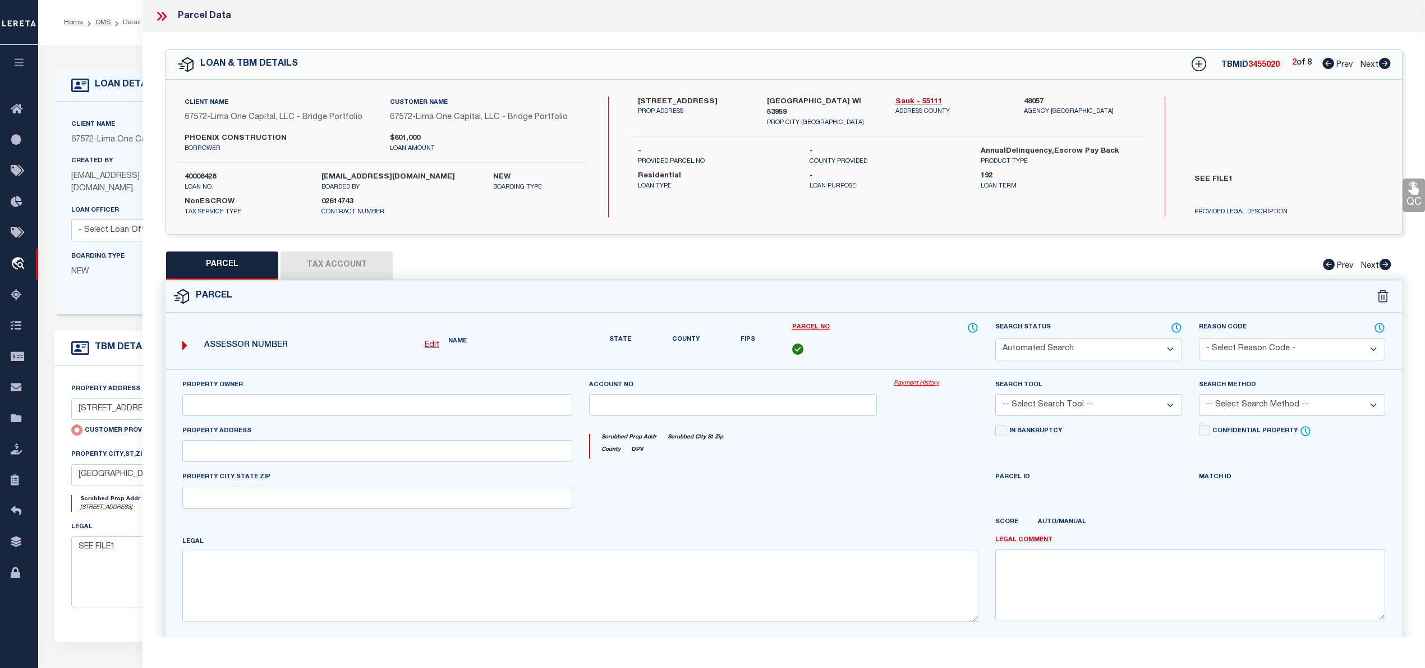
type input "1161 MAPLE STREET"
type input "REEDSBURG WI 53959"
type textarea "CITY OF REEDSBURG MACKTOWN CONDO (ADDENDUM I) UNIT 1161 (PRT NW SW 11-12-4)"
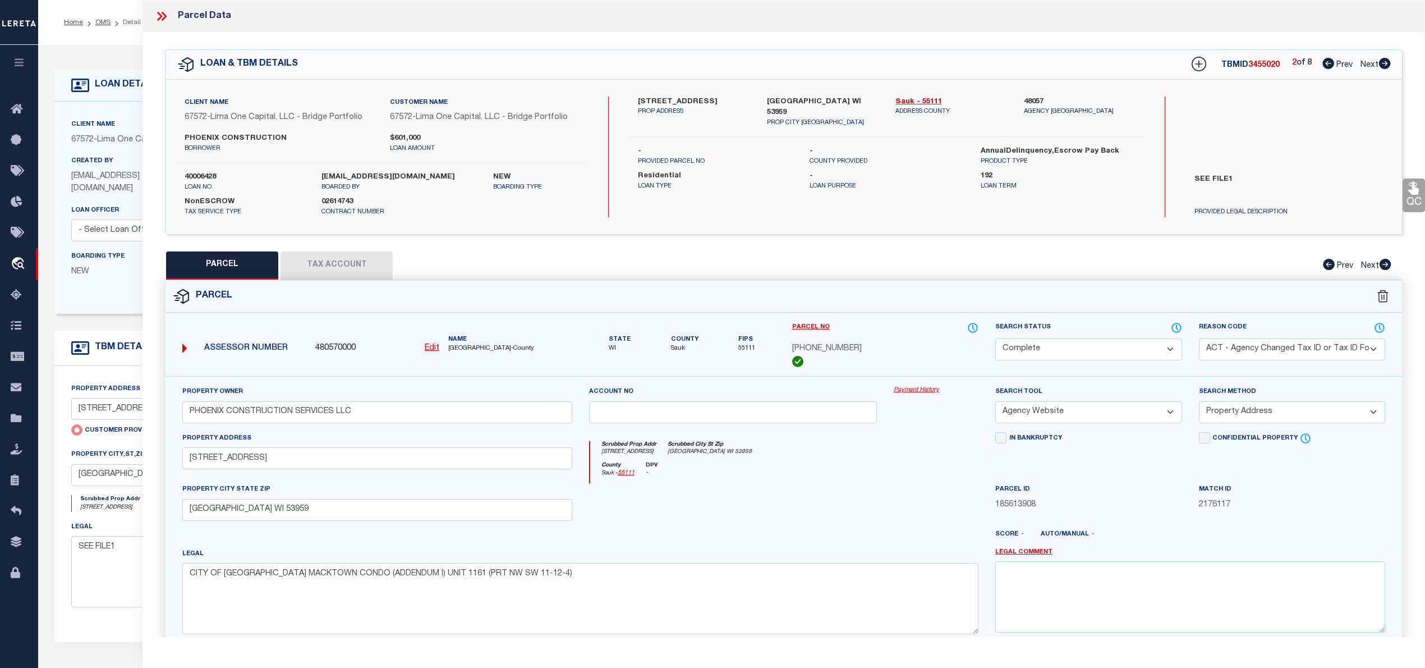
click at [1387, 63] on icon at bounding box center [1385, 63] width 12 height 11
select select "AS"
select select
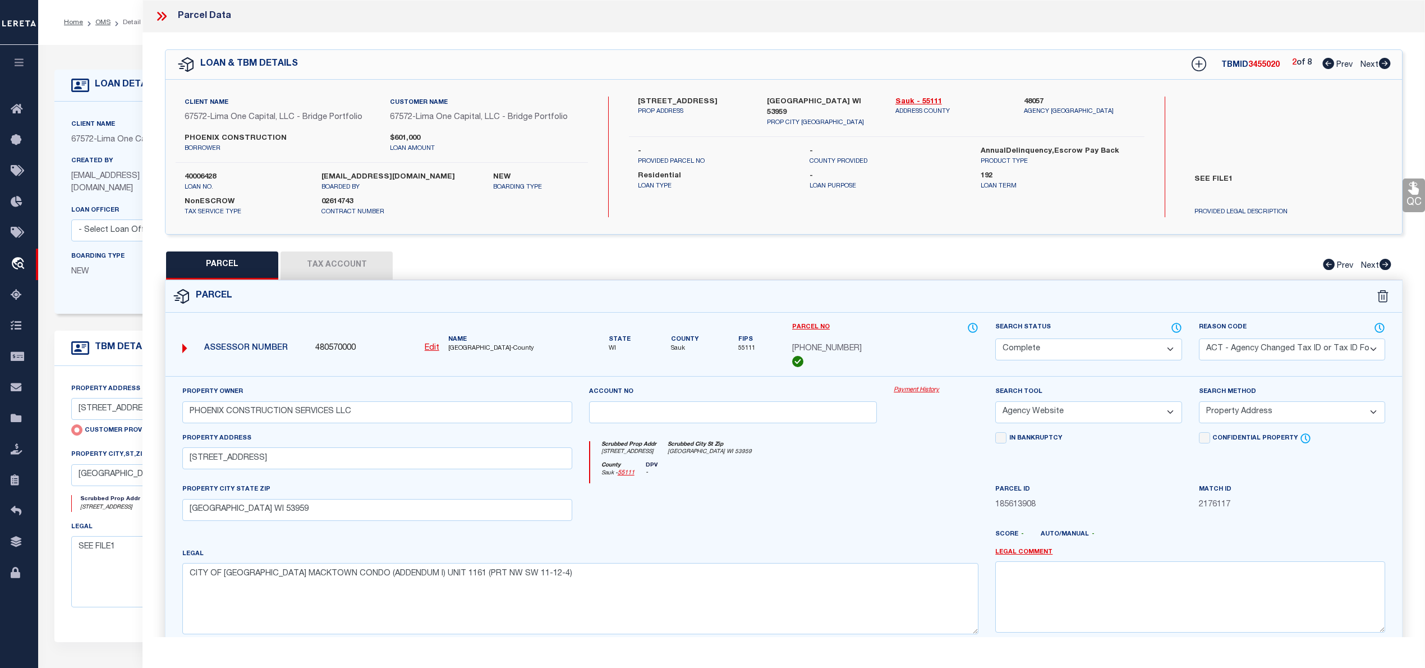
checkbox input "false"
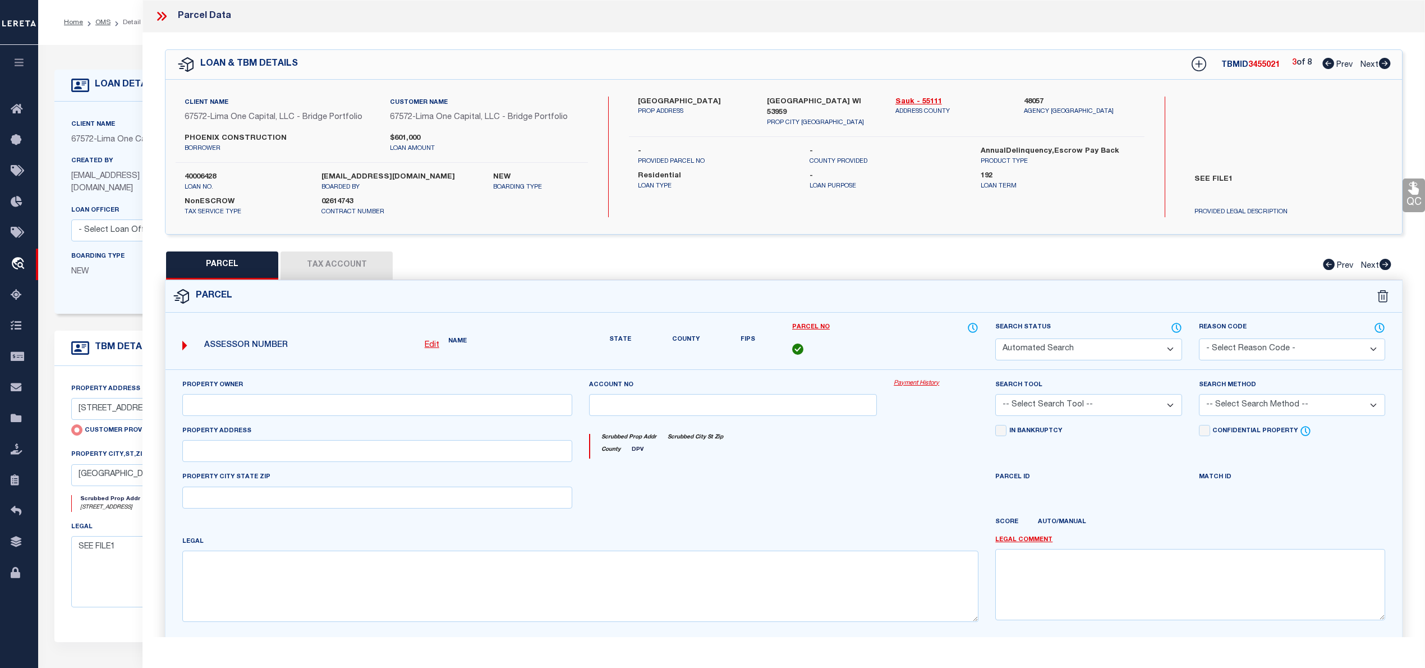
select select "CP"
select select "ACT"
type input "PHOENIX CONSTRUCTION SERVICES LLC"
select select "AGW"
select select "ADD"
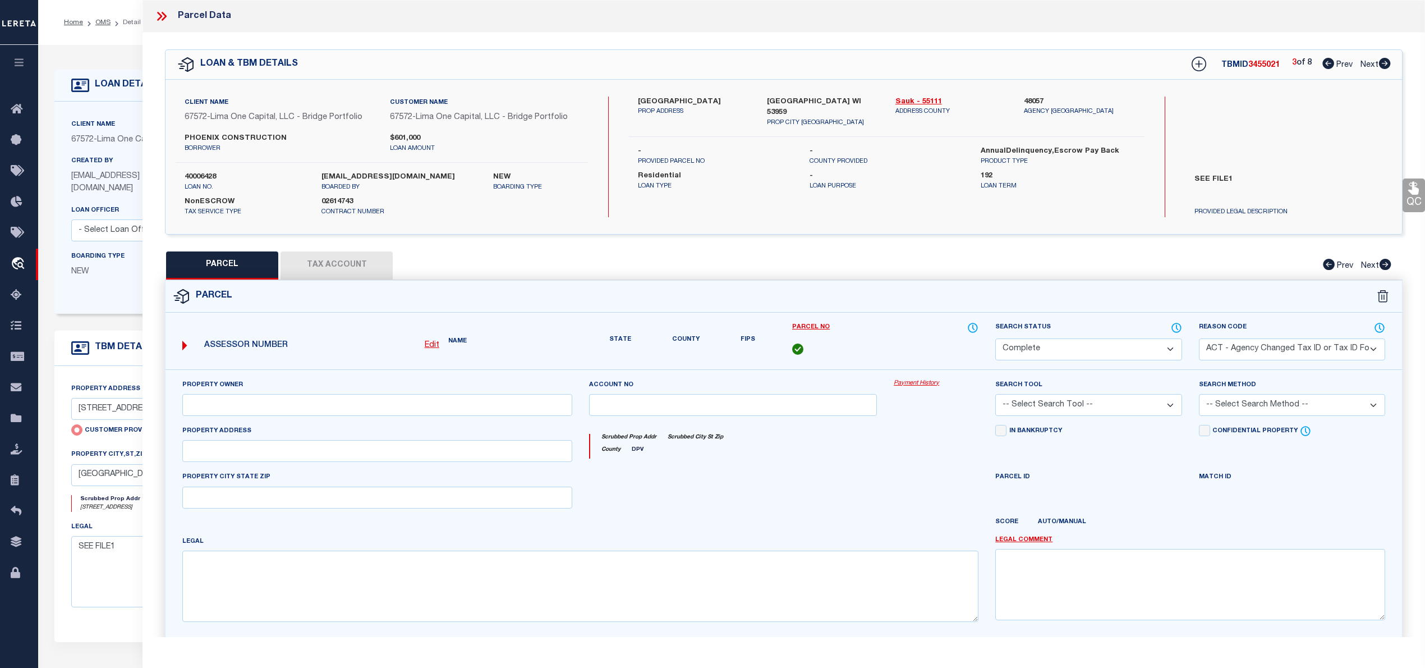
type input "1159 MAPLE STREET"
type input "REEDSBURG WI 53959"
type textarea "CITY OF REEDSBURG MACKTOWN CONDO (ADDENDUM I) UNIT 1159 (PRT NW SW 11-12-4)"
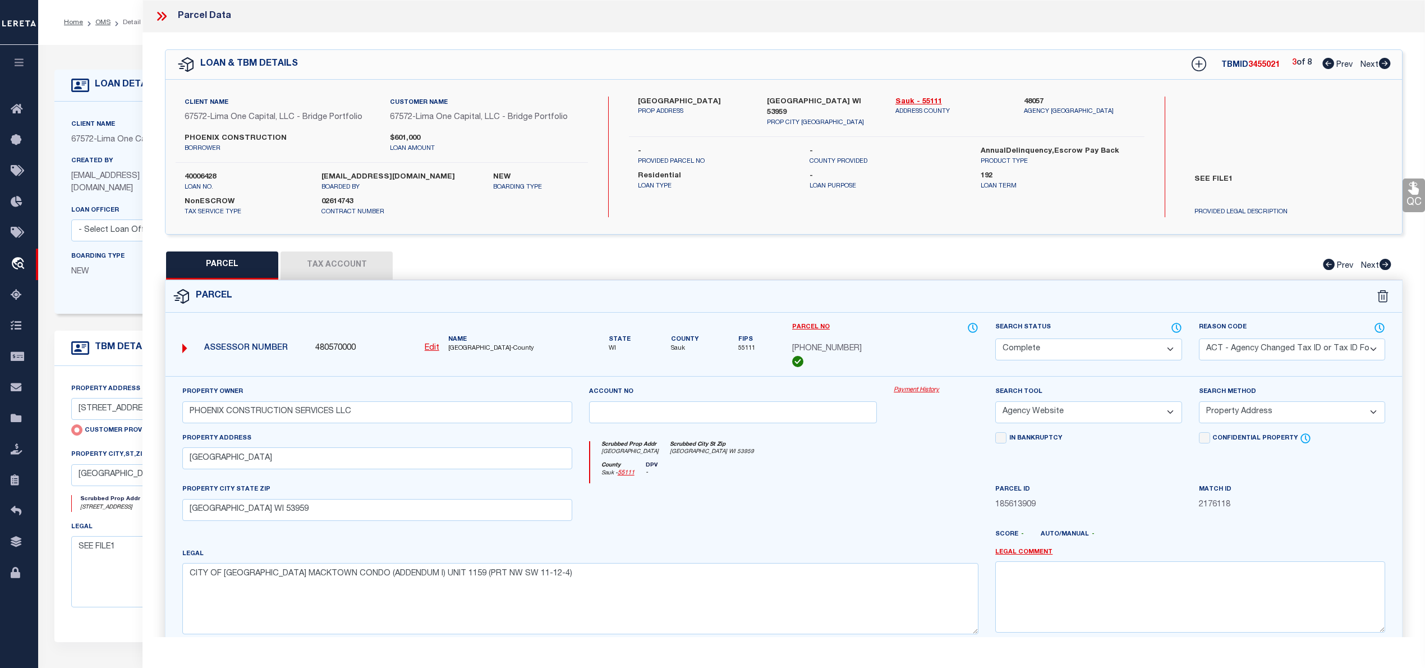
click at [339, 268] on button "Tax Account" at bounding box center [337, 265] width 112 height 28
select select "100"
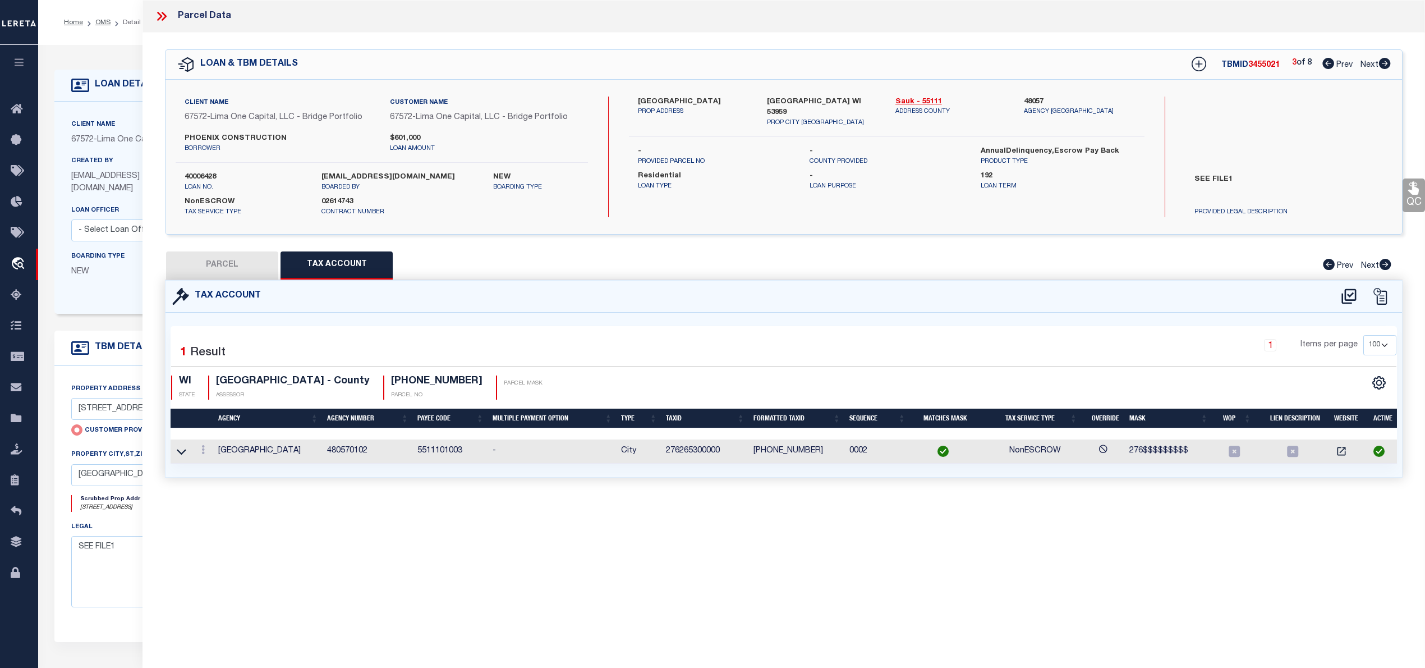
click at [235, 266] on button "PARCEL" at bounding box center [222, 265] width 112 height 28
select select "AS"
select select
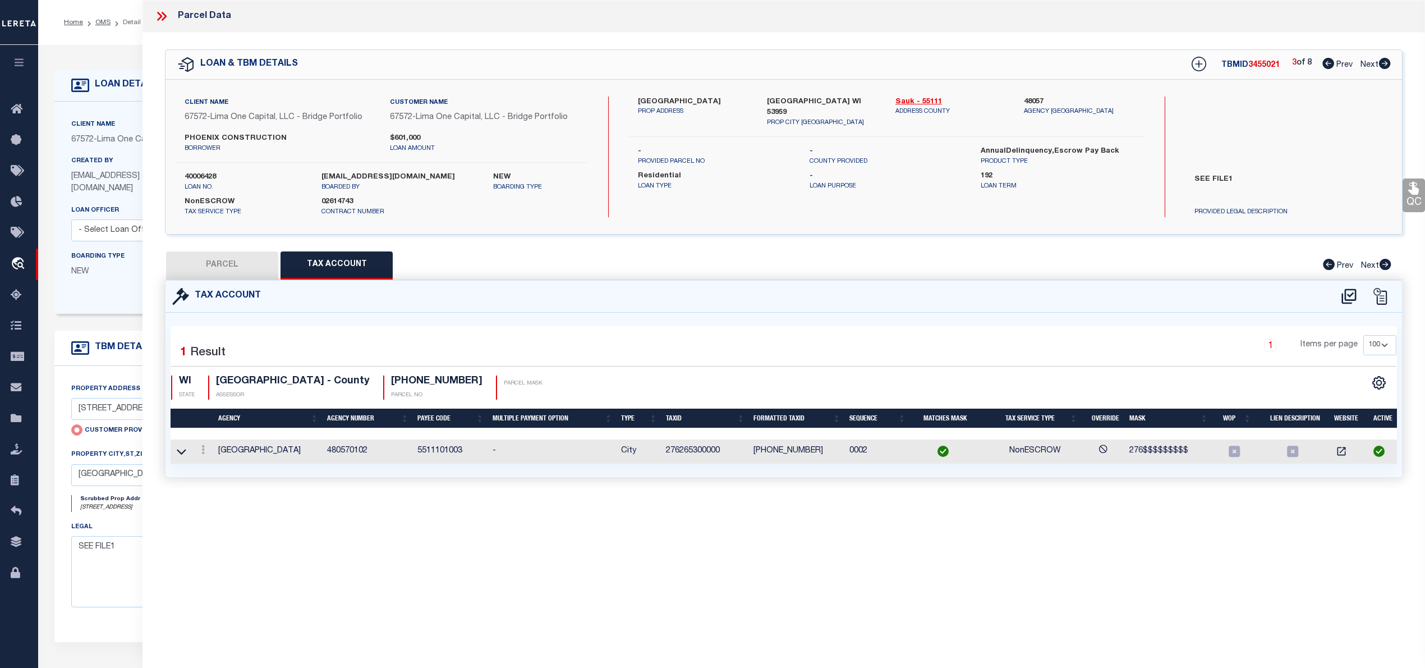
checkbox input "false"
select select "CP"
select select "ACT"
type input "PHOENIX CONSTRUCTION SERVICES LLC"
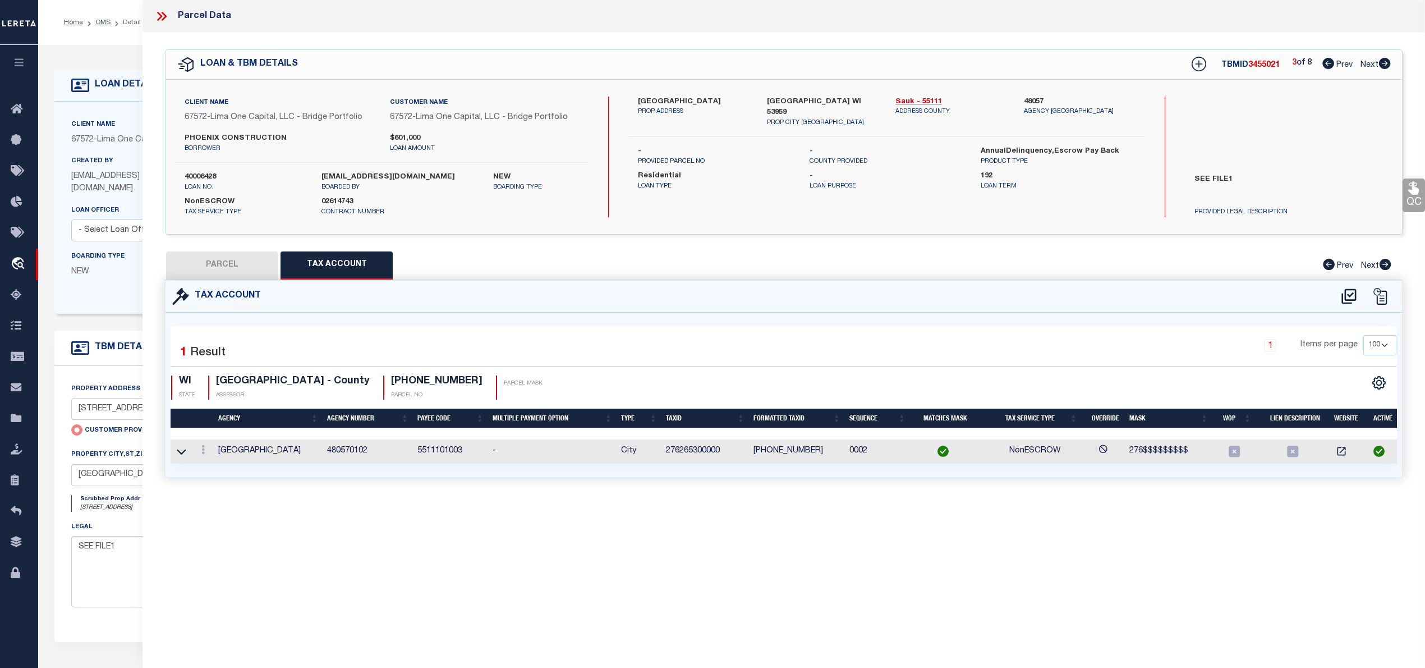
select select "AGW"
select select "ADD"
type input "1159 MAPLE STREET"
type input "REEDSBURG WI 53959"
type textarea "CITY OF REEDSBURG MACKTOWN CONDO (ADDENDUM I) UNIT 1159 (PRT NW SW 11-12-4)"
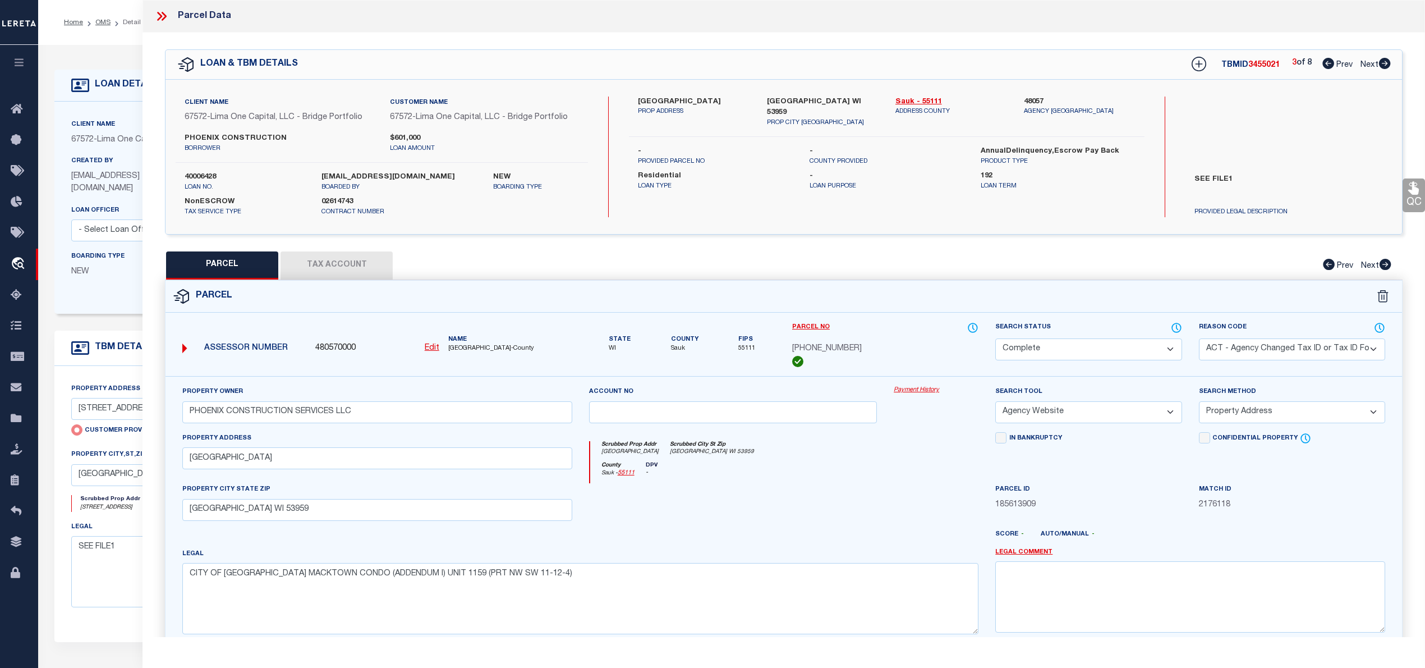
click at [1388, 64] on icon at bounding box center [1385, 63] width 12 height 11
select select "AS"
select select
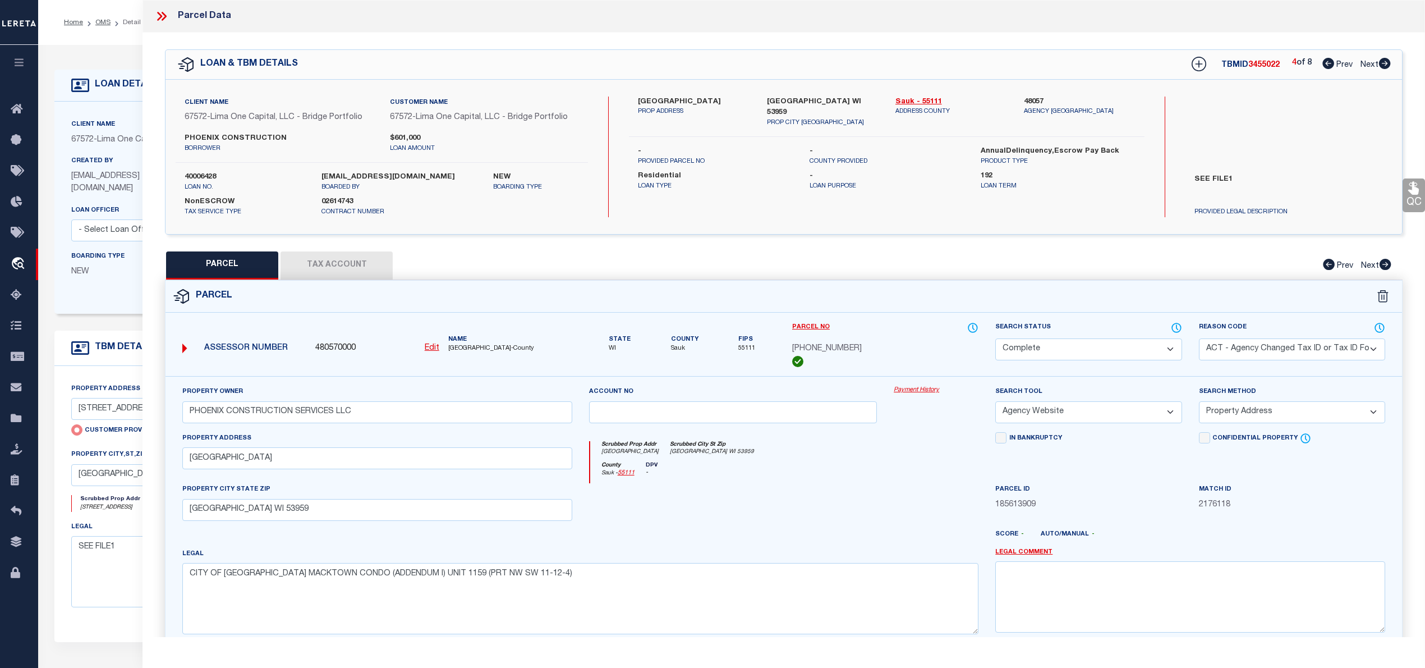
checkbox input "false"
select select "CP"
select select "ACT"
type input "PHOENIX CONSTRUCTION SERVICES LLC"
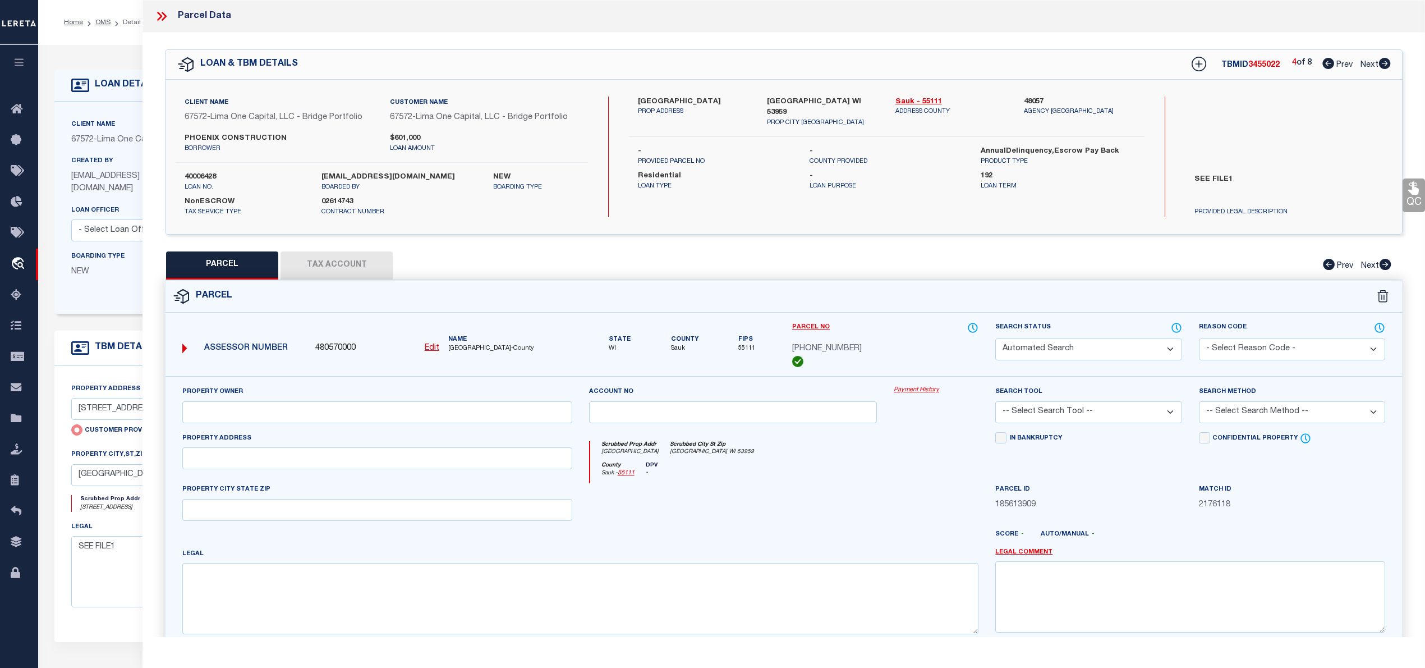
select select "AGW"
select select "ADD"
type input "1155 MAPLE STREET"
type input "REEDSBURG WI 53959"
type textarea "CITY OF REEDSBURG MACKTOWN CONDO (ADDENDUM I) UNIT 1155 (PRT NW SW 11-12-4)"
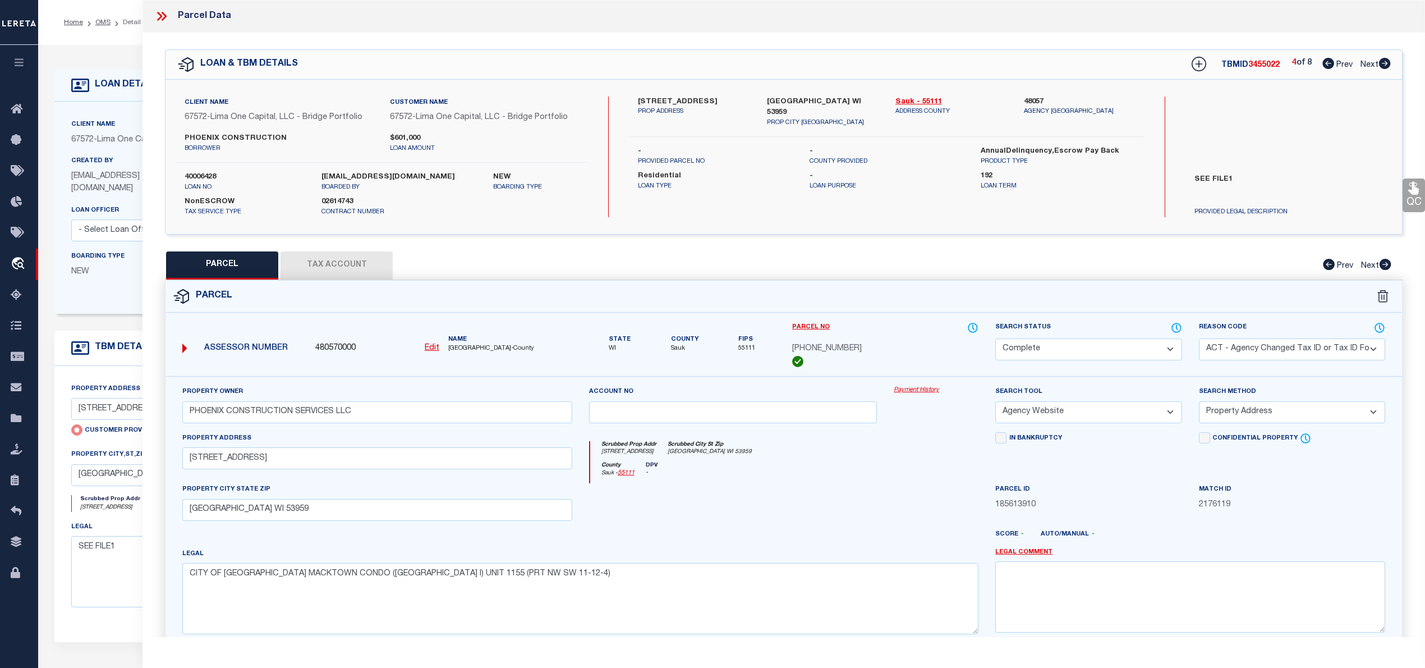
click at [1388, 64] on icon at bounding box center [1385, 63] width 12 height 11
select select "AS"
select select
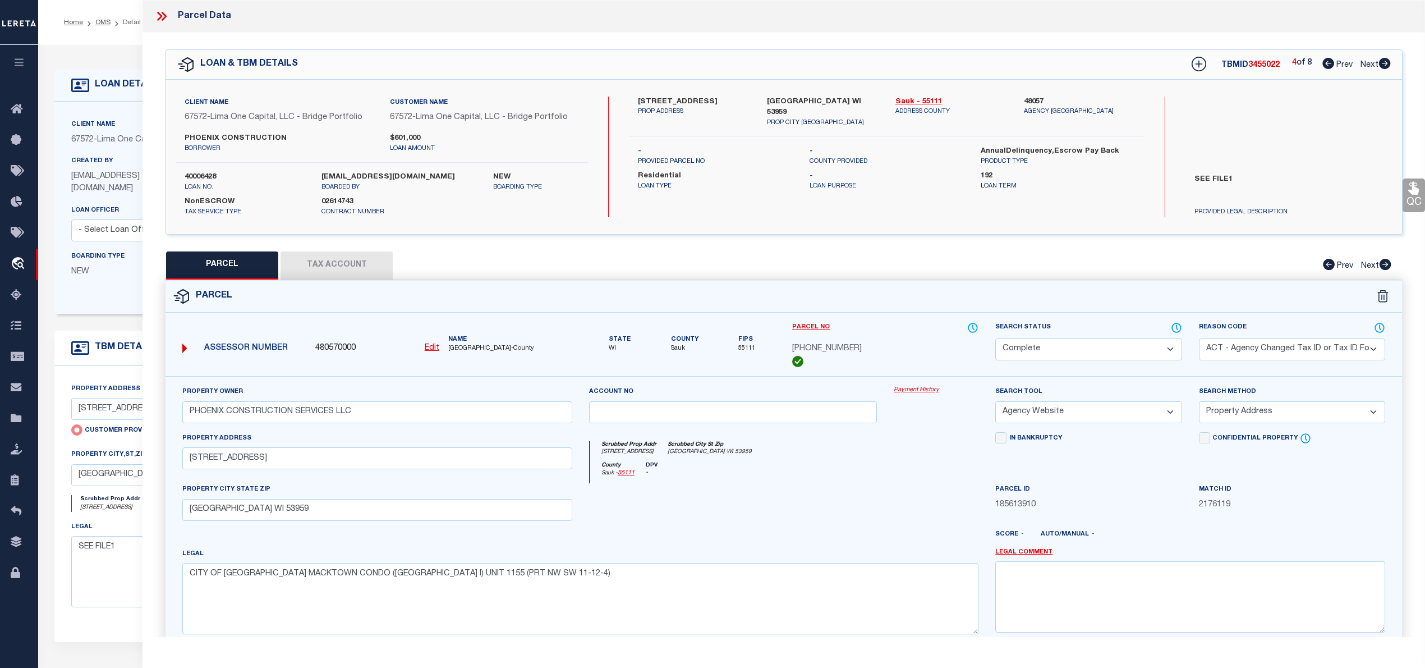
checkbox input "false"
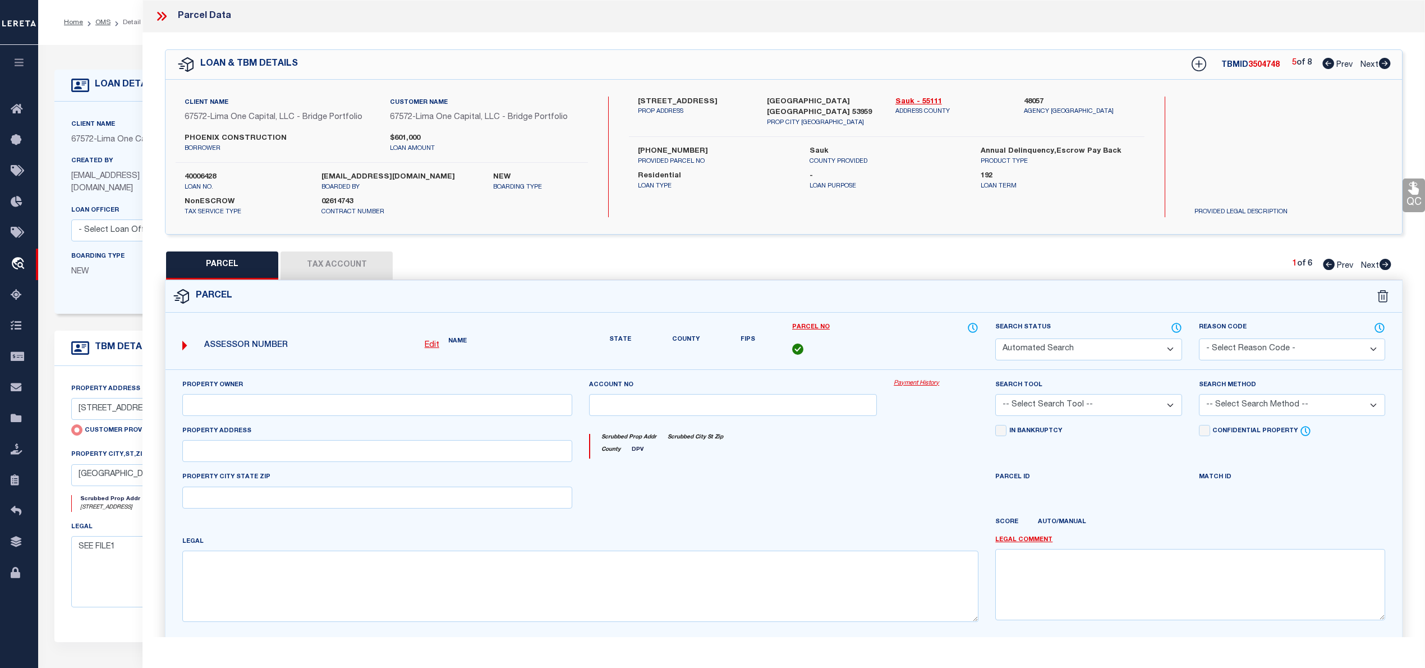
select select "IP"
type input "PHOENIX CONSTRUCTION SERVICES LLC"
select select "ATL"
select select "ADD"
type input "1161 MAPLE ST"
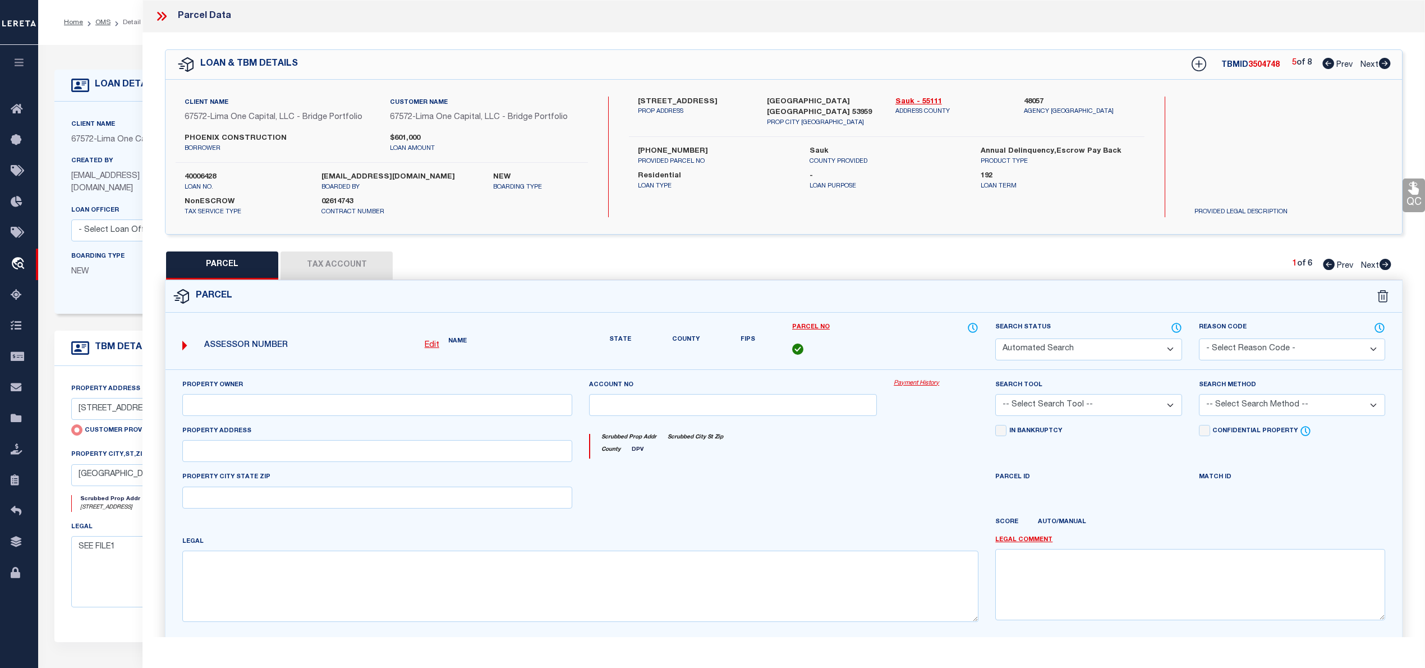
checkbox input "false"
type input "REEDSBURG, WI 53959"
type textarea "CITY OF REEDSBURG MACKTOWN CONDO (ADDENDUM I) UNIT 1161 (PRT NW SW 11-12-4)"
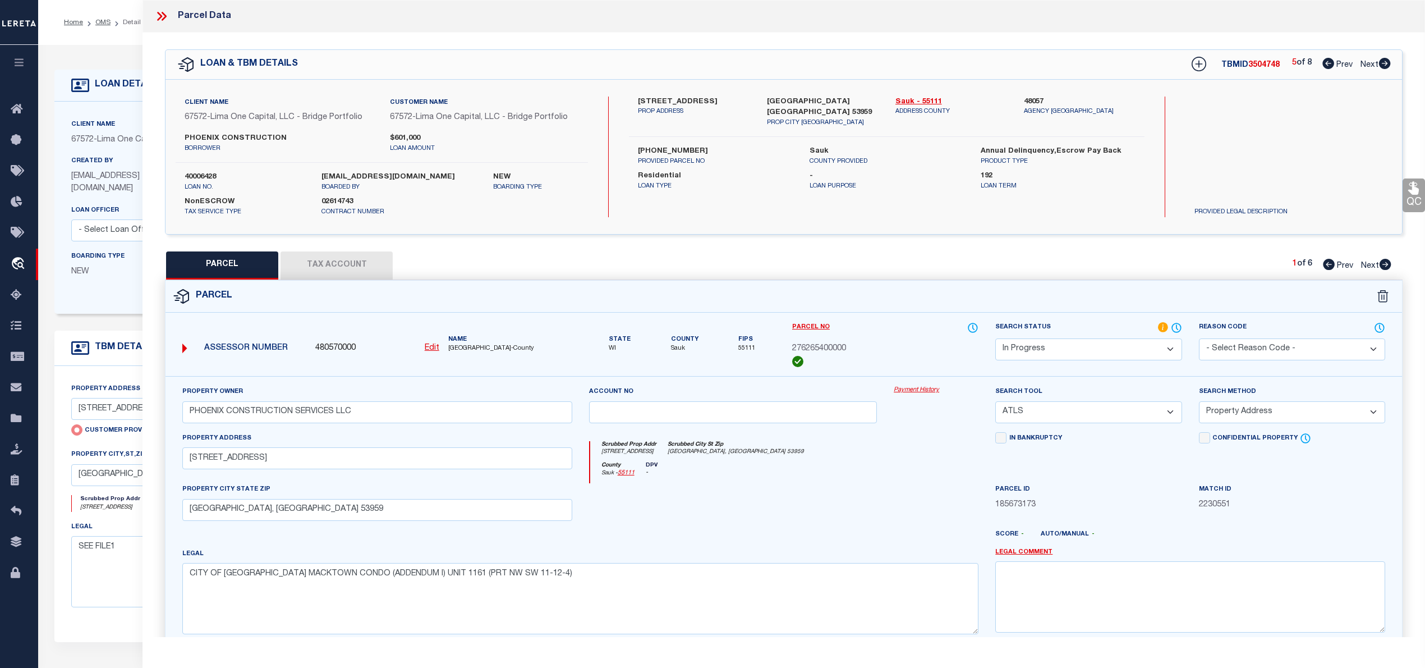
click at [1388, 64] on icon at bounding box center [1385, 63] width 12 height 11
select select "AS"
select select
checkbox input "false"
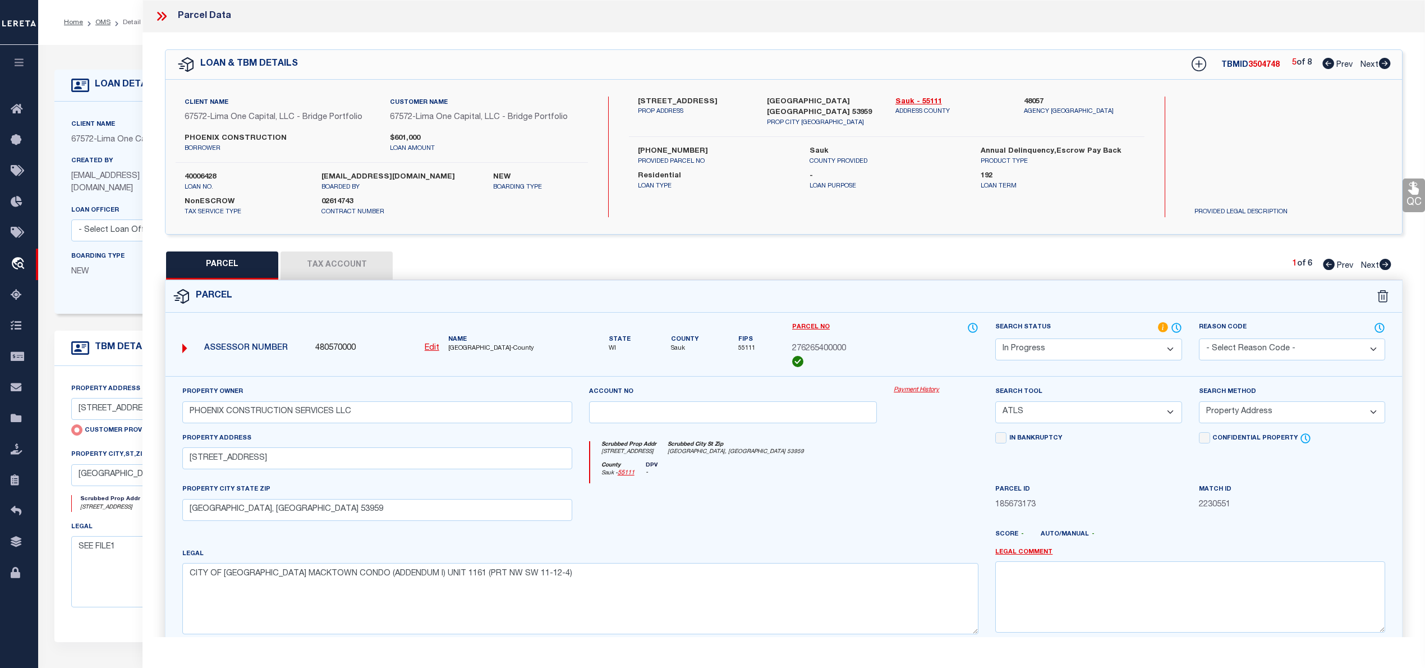
checkbox input "false"
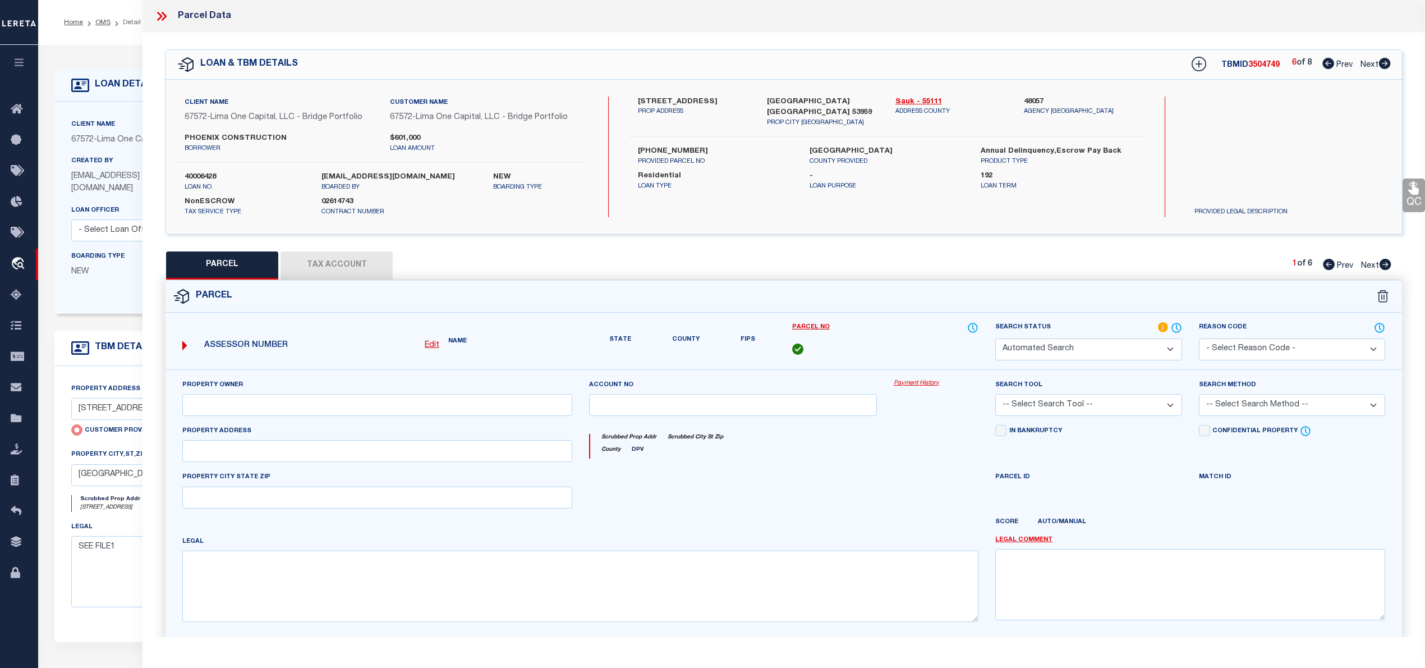
select select "PA"
type input "PHOENIX CONSTRUCTION SERVICES LLC"
select select "ATL"
select select "ADD"
type input "1161 MAPLE ST"
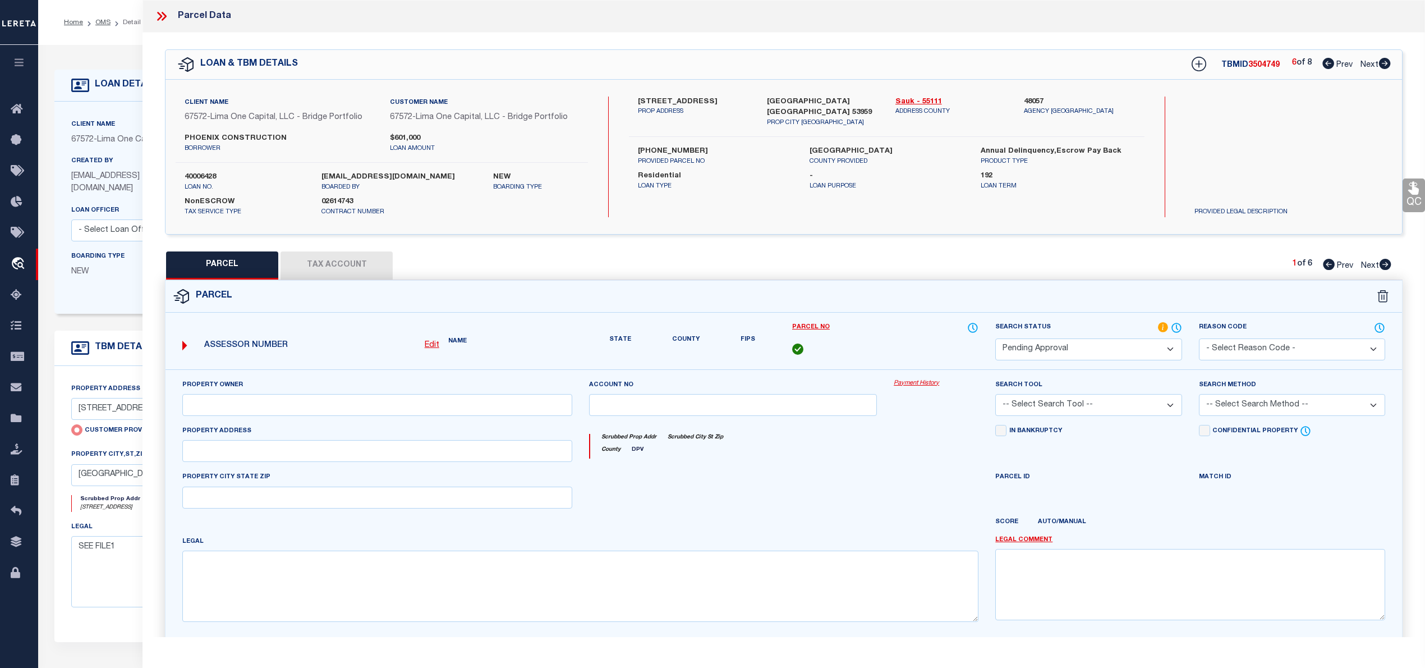
checkbox input "false"
type input "REEDSBURG, WI 53959"
type textarea "CITY OF REEDSBURG MACKTOWN CONDO (ADDENDUM I) UNIT 1161 (PRT NW SW 11-12-4)"
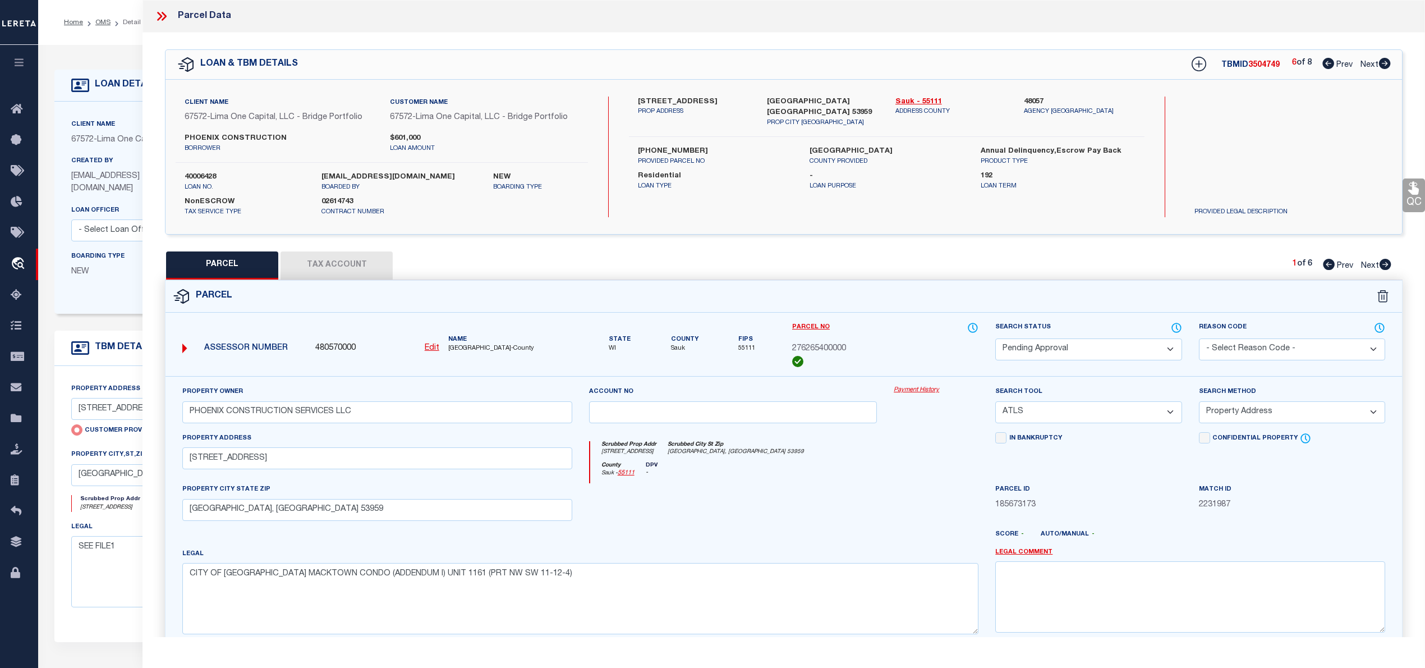
click at [1388, 64] on icon at bounding box center [1385, 63] width 12 height 11
select select "AS"
select select
checkbox input "false"
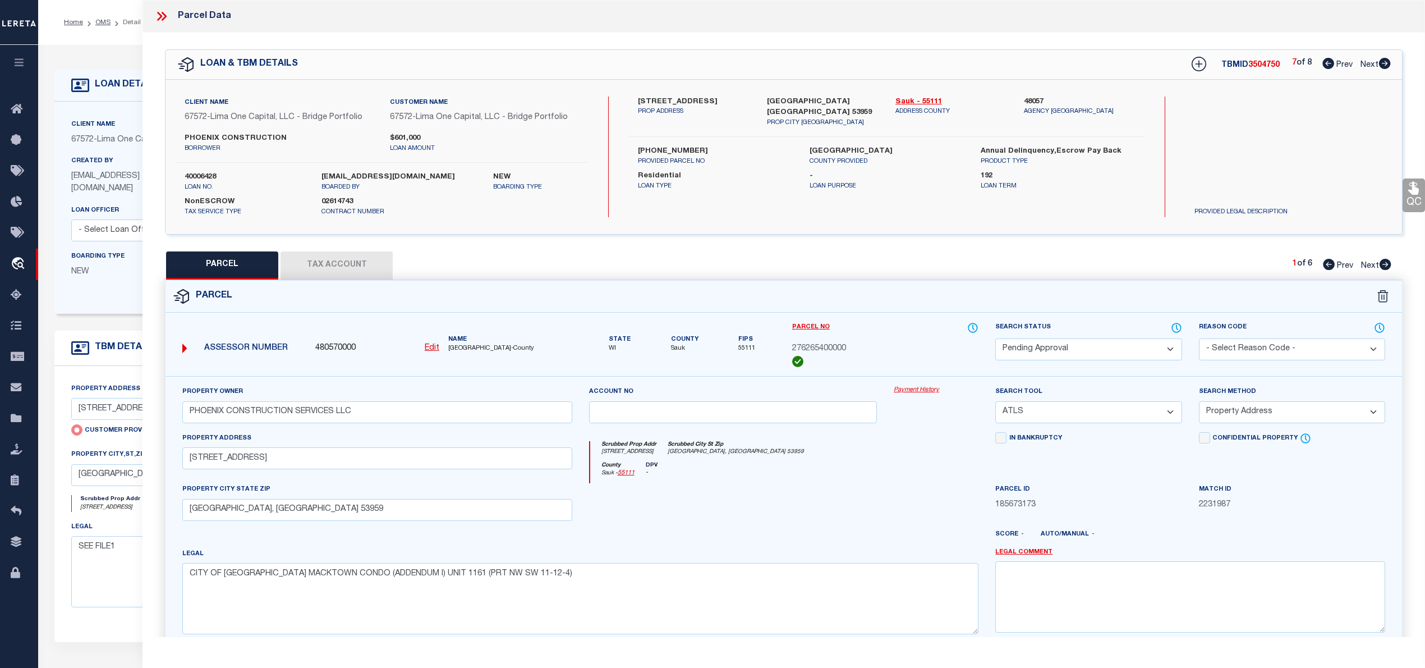
checkbox input "false"
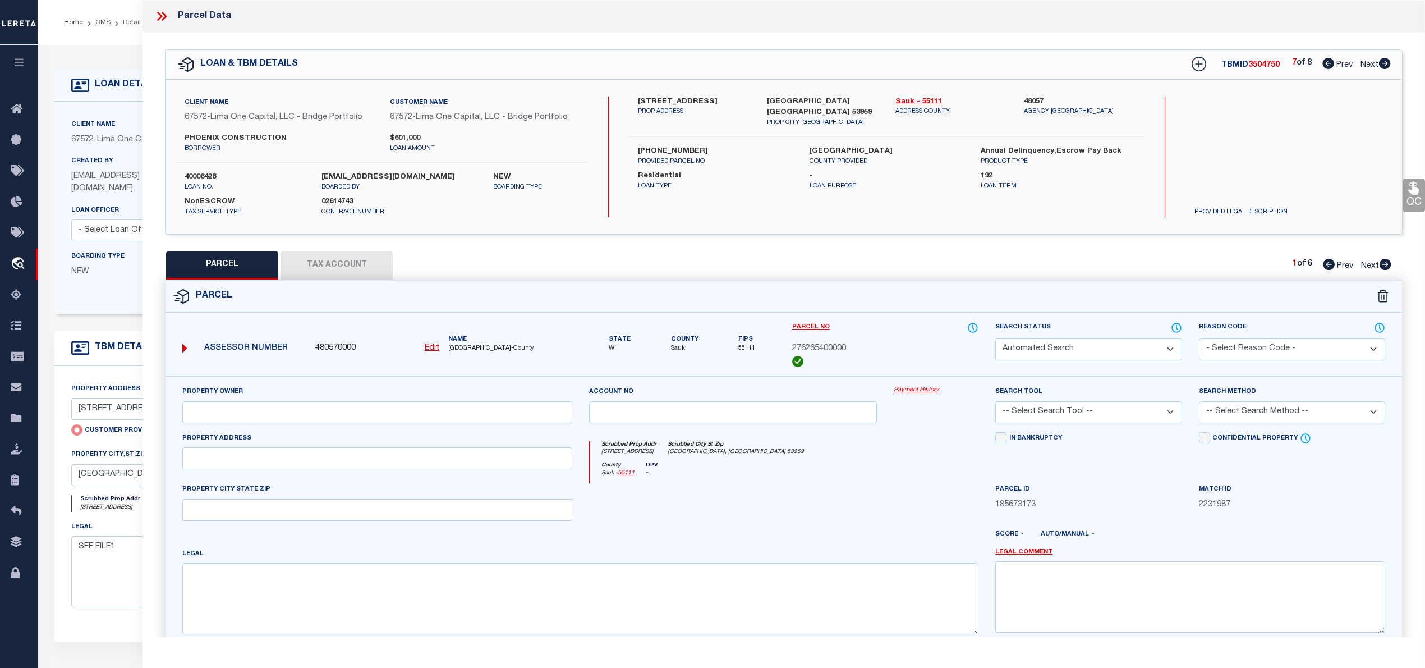
select select "PA"
type input "PHOENIX CONSTRUCTION SERVICES LLC"
select select "ATL"
select select "ADD"
type input "1161 MAPLE ST"
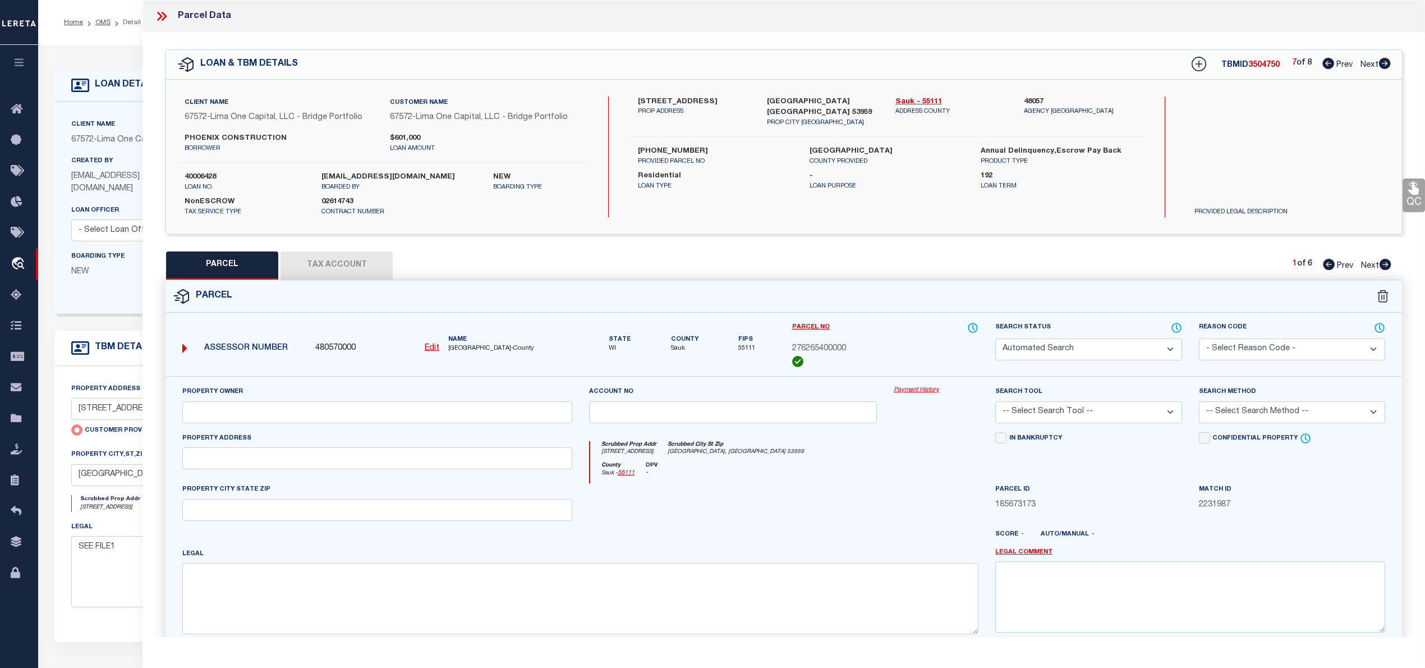
checkbox input "false"
type input "REEDSBURG, WI 53959"
type textarea "CITY OF REEDSBURG MACKTOWN CONDO (ADDENDUM I) UNIT 1161 (PRT NW SW 11-12-4)"
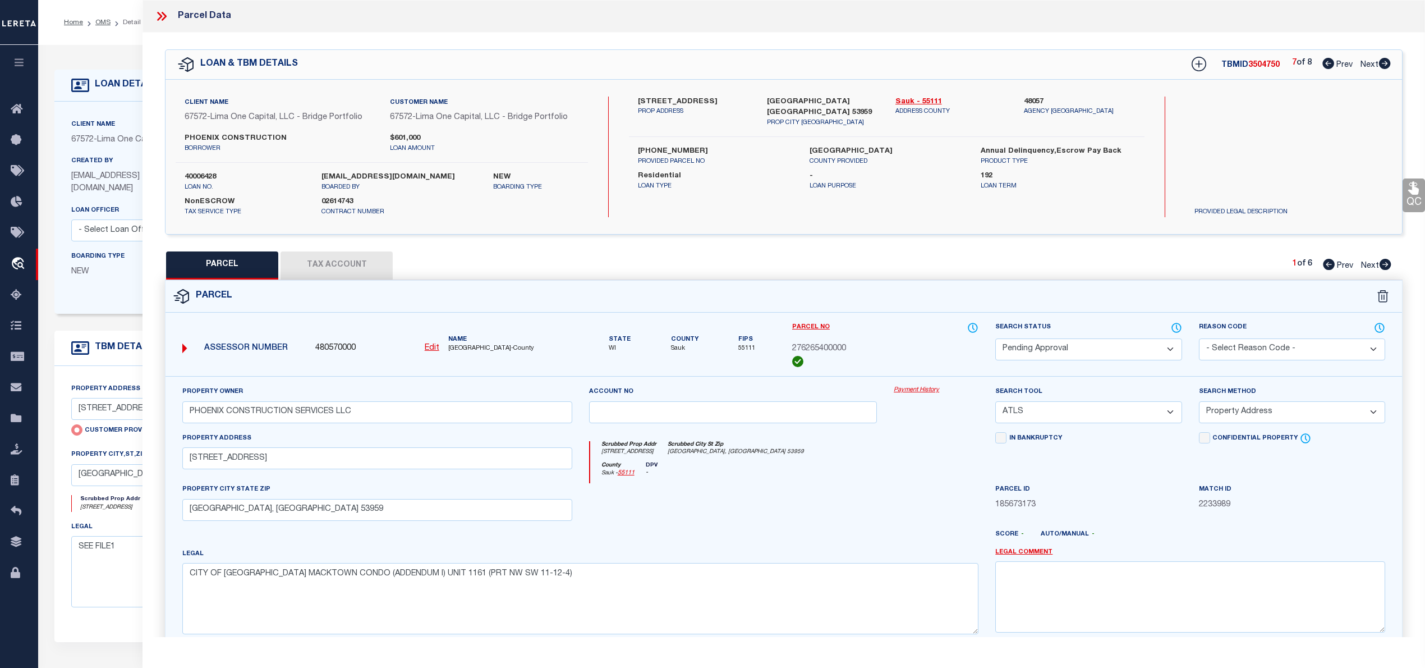
click at [1387, 59] on icon at bounding box center [1384, 63] width 12 height 11
select select "AS"
select select
checkbox input "false"
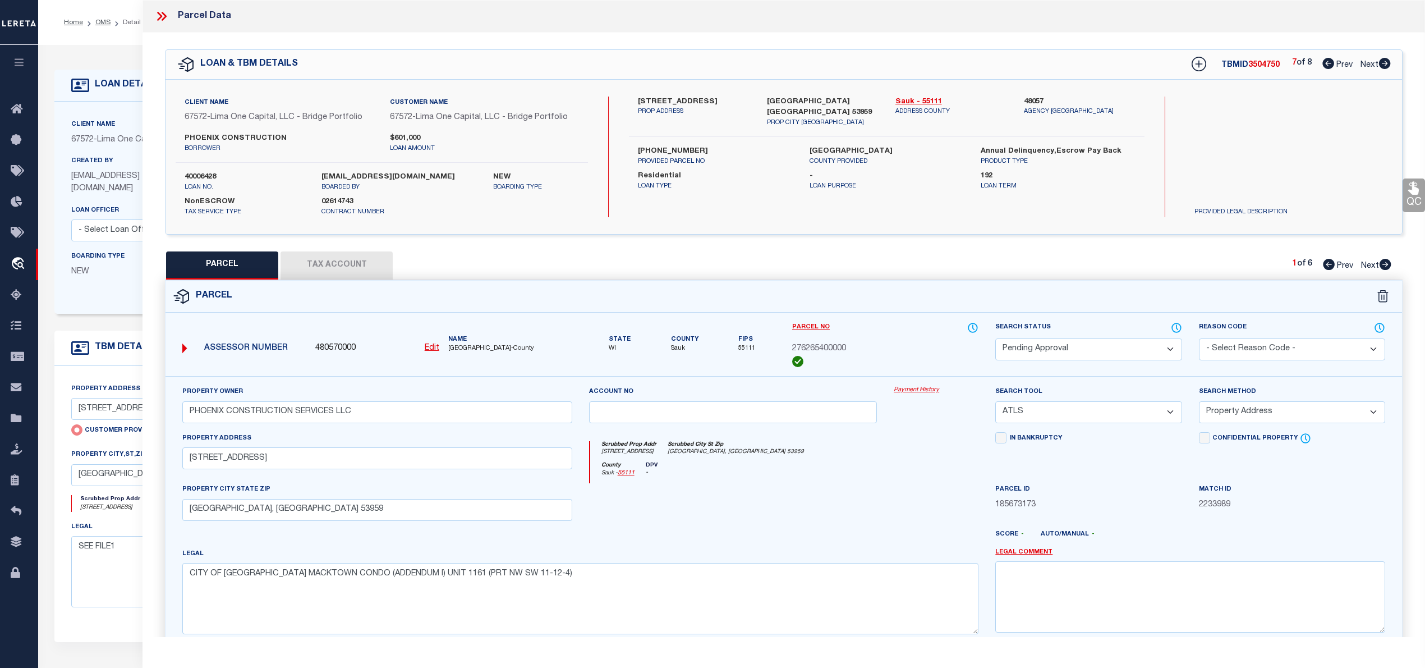
checkbox input "false"
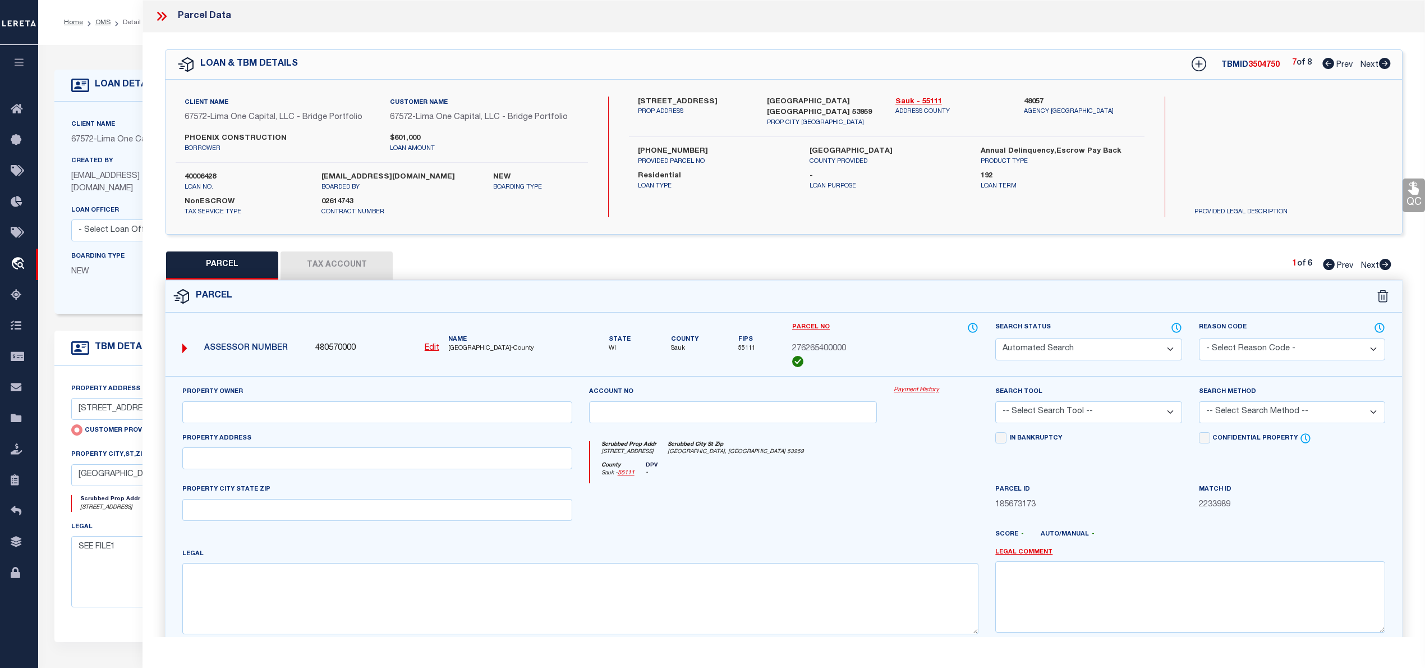
select select "IP"
checkbox input "false"
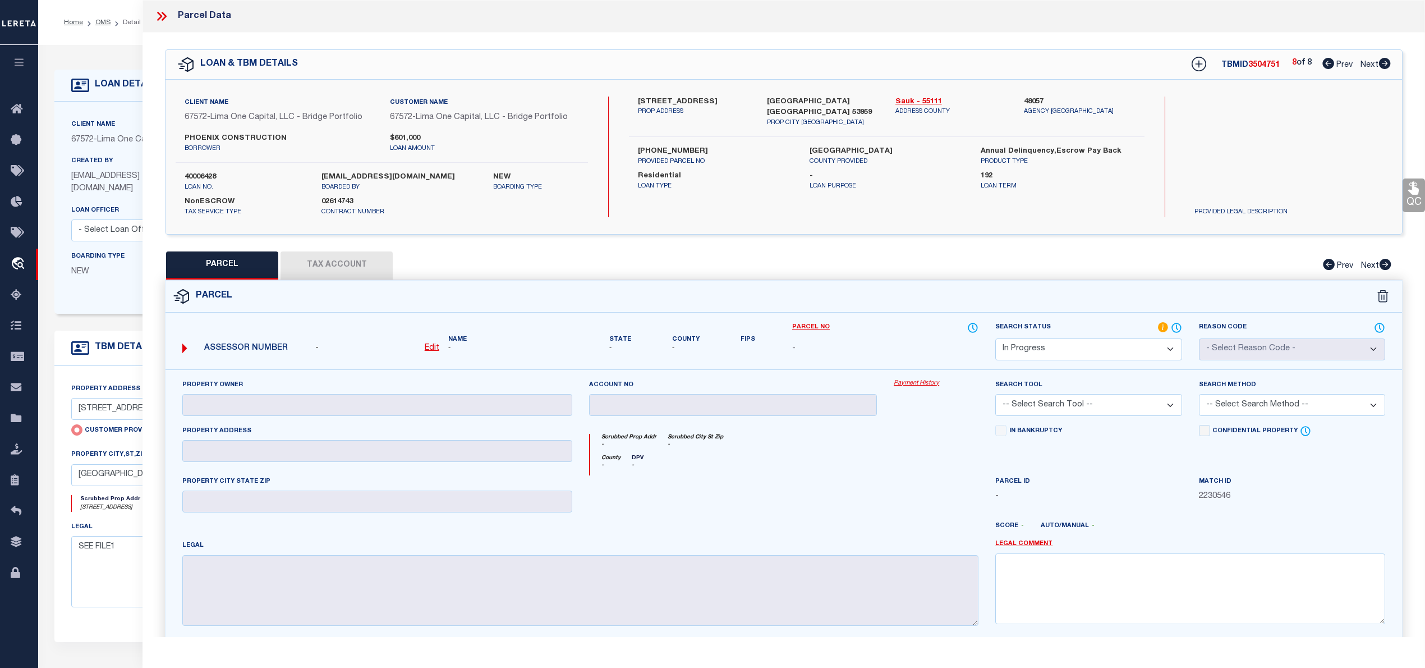
click at [1326, 65] on icon at bounding box center [1328, 63] width 12 height 11
select select "AS"
checkbox input "false"
select select "PA"
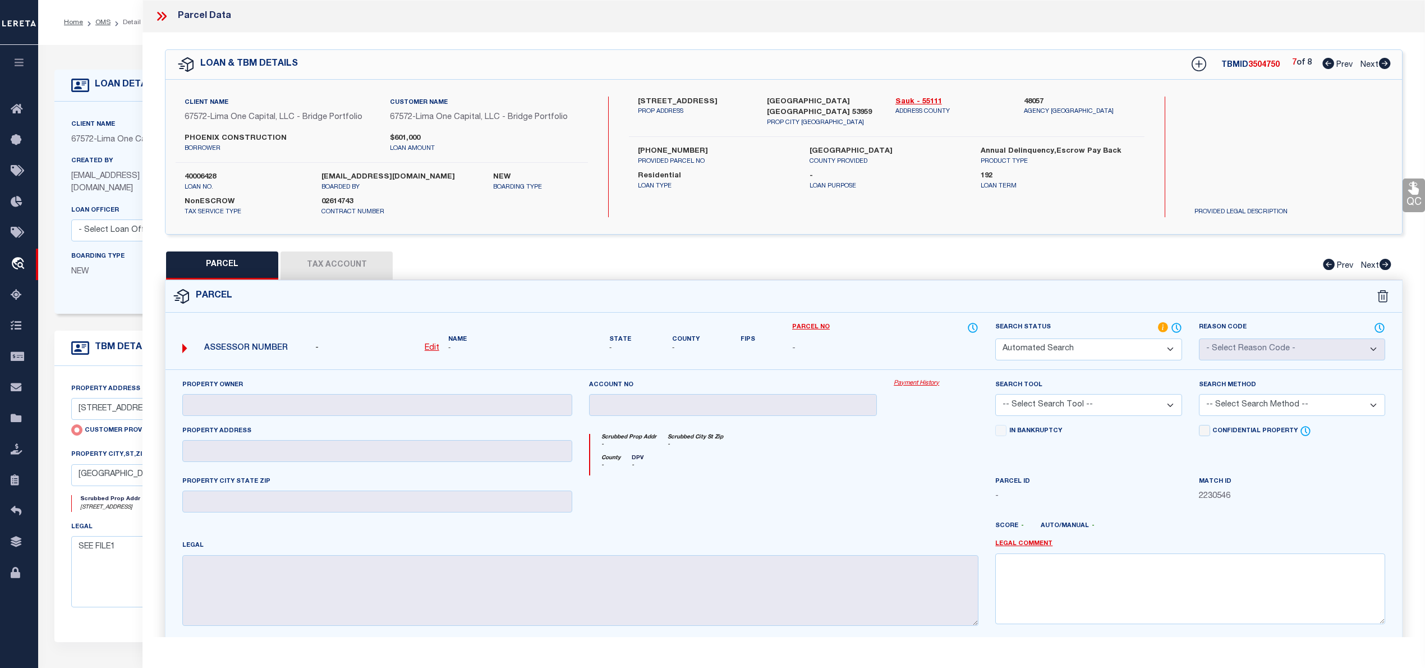
type input "PHOENIX CONSTRUCTION SERVICES LLC"
select select "ATL"
select select "ADD"
type input "1161 MAPLE ST"
checkbox input "false"
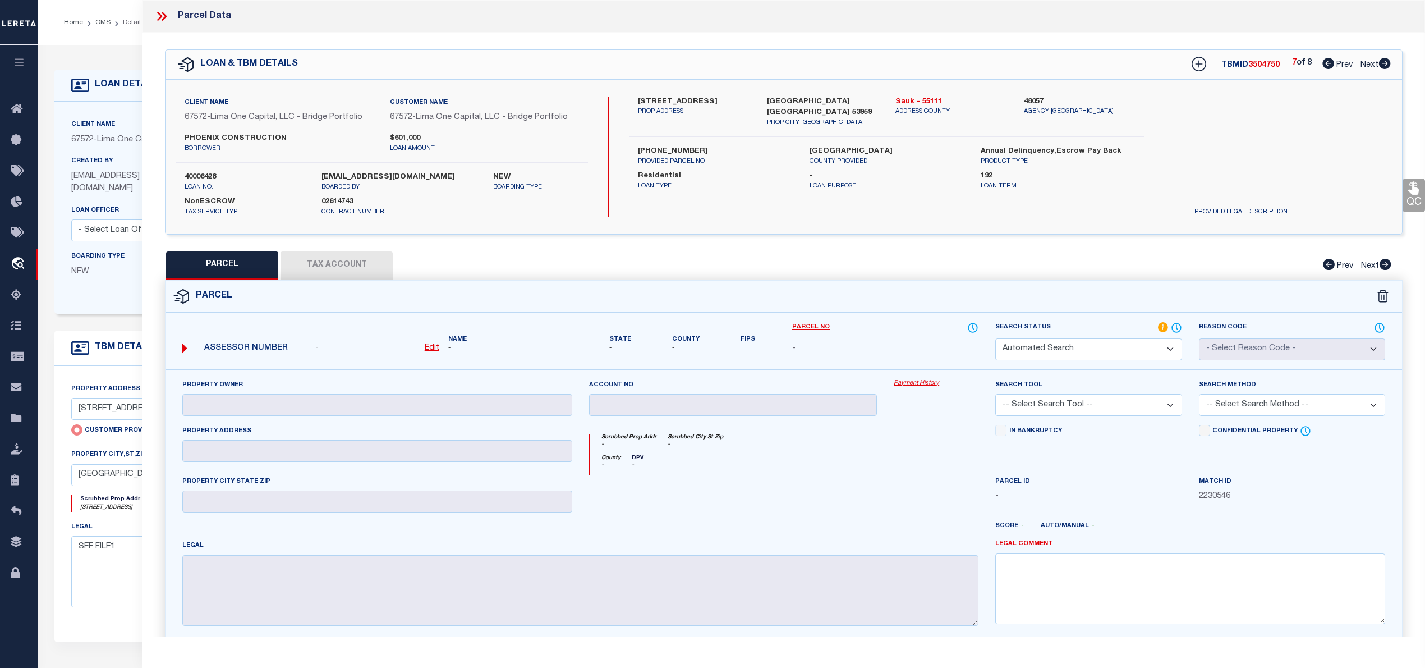
type input "REEDSBURG, WI 53959"
type textarea "CITY OF REEDSBURG MACKTOWN CONDO (ADDENDUM I) UNIT 1161 (PRT NW SW 11-12-4)"
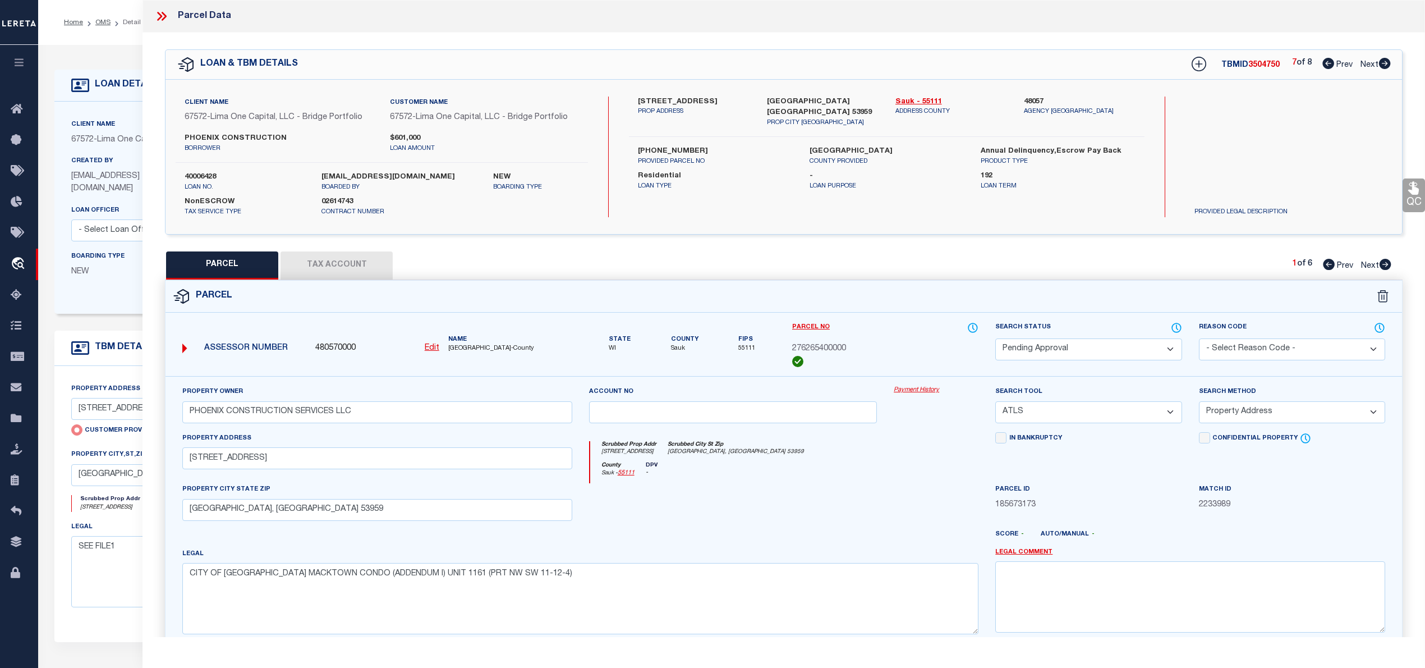
click at [1383, 264] on icon at bounding box center [1386, 264] width 12 height 11
select select "AS"
select select
checkbox input "false"
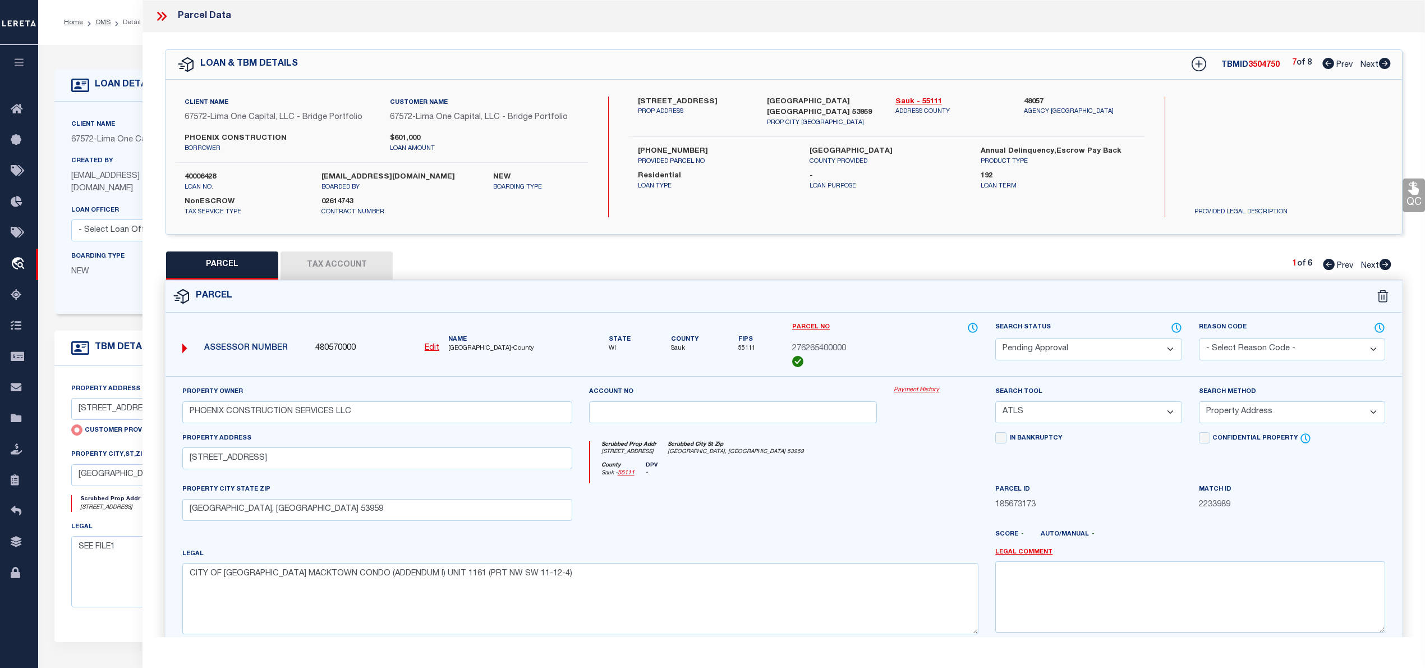
checkbox input "false"
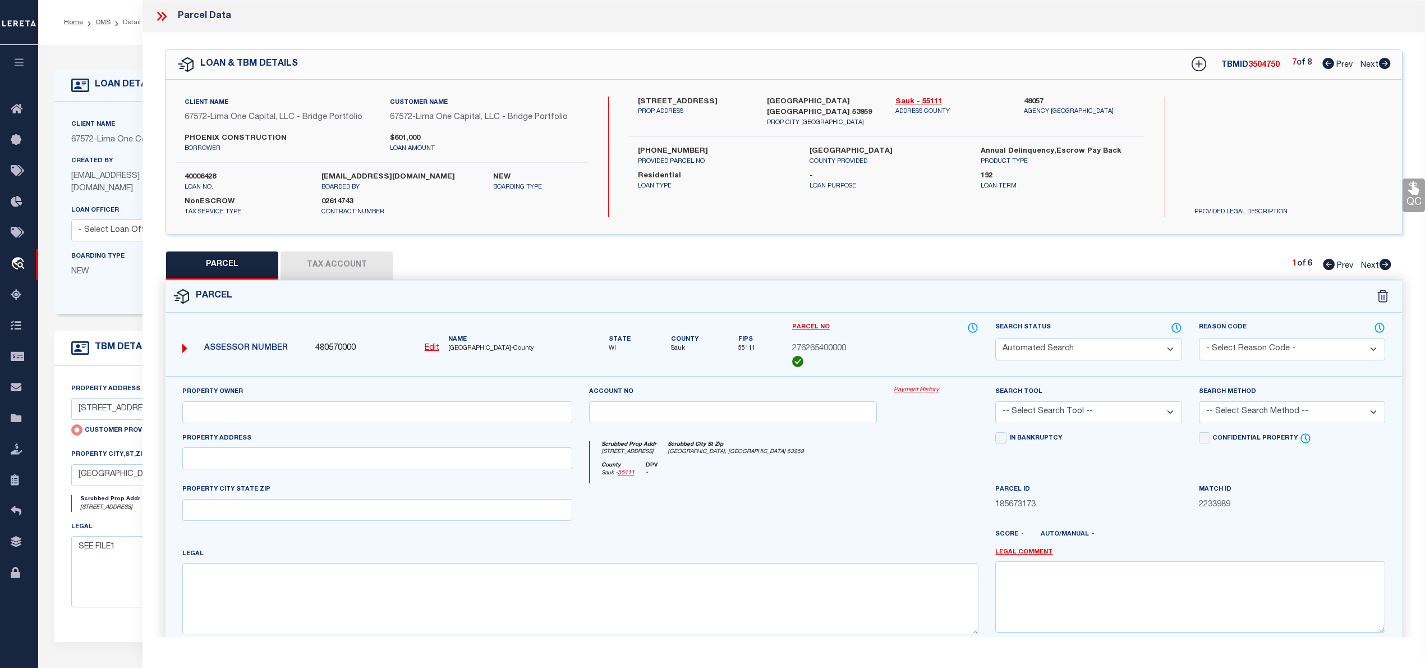
select select "PA"
type input "PHOENIX CONSTRUCTION SERVICES LLC"
select select "ATL"
select select "ADD"
type input "1159 MAPLE ST"
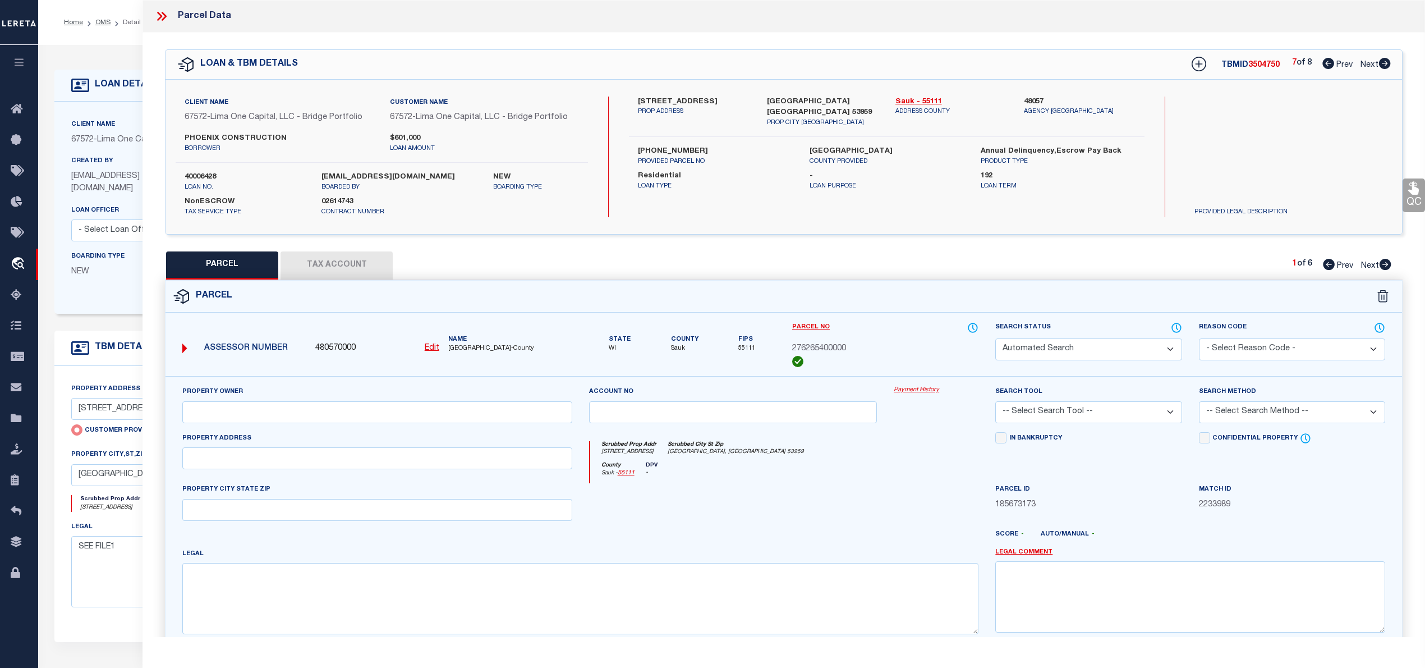
checkbox input "false"
type input "REEDSBURG, WI 53959"
type textarea "CITY OF REEDSBURG MACKTOWN CONDO (ADDENDUM I) UNIT 1159 (PRT NW SW 11-12-4)"
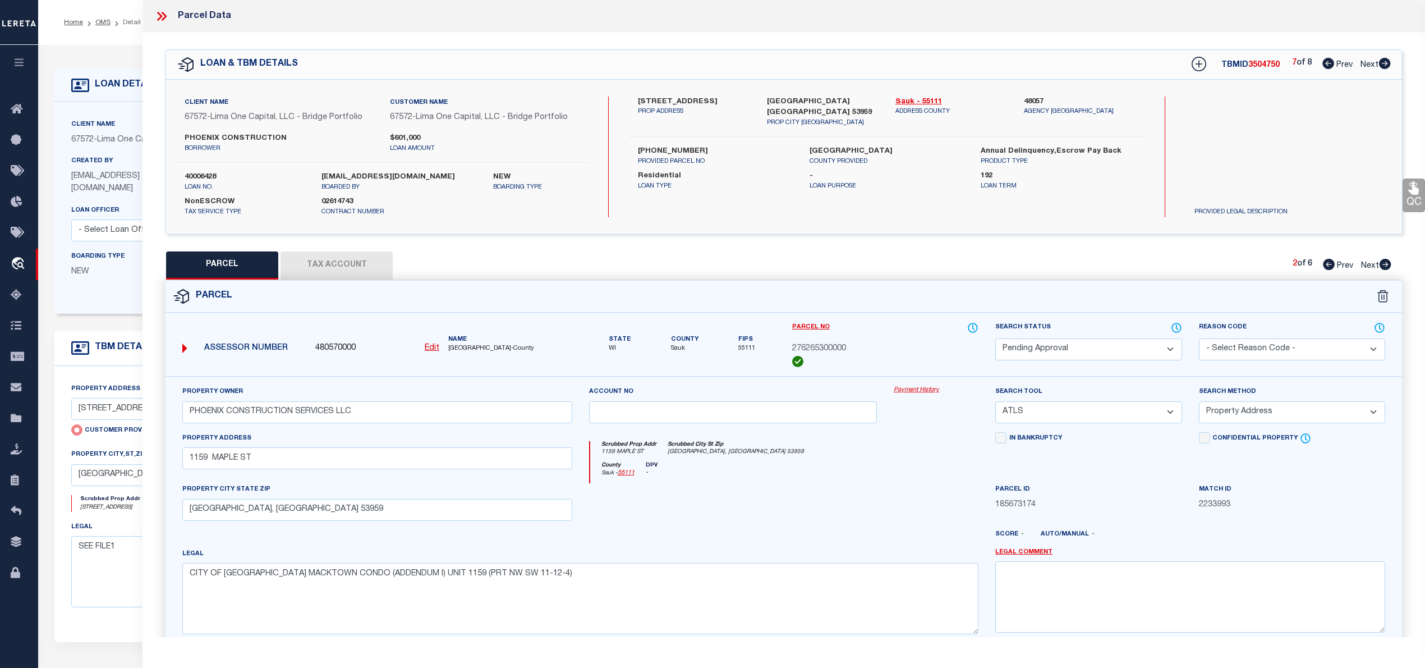
click at [1383, 264] on icon at bounding box center [1386, 264] width 12 height 11
select select "AS"
select select
checkbox input "false"
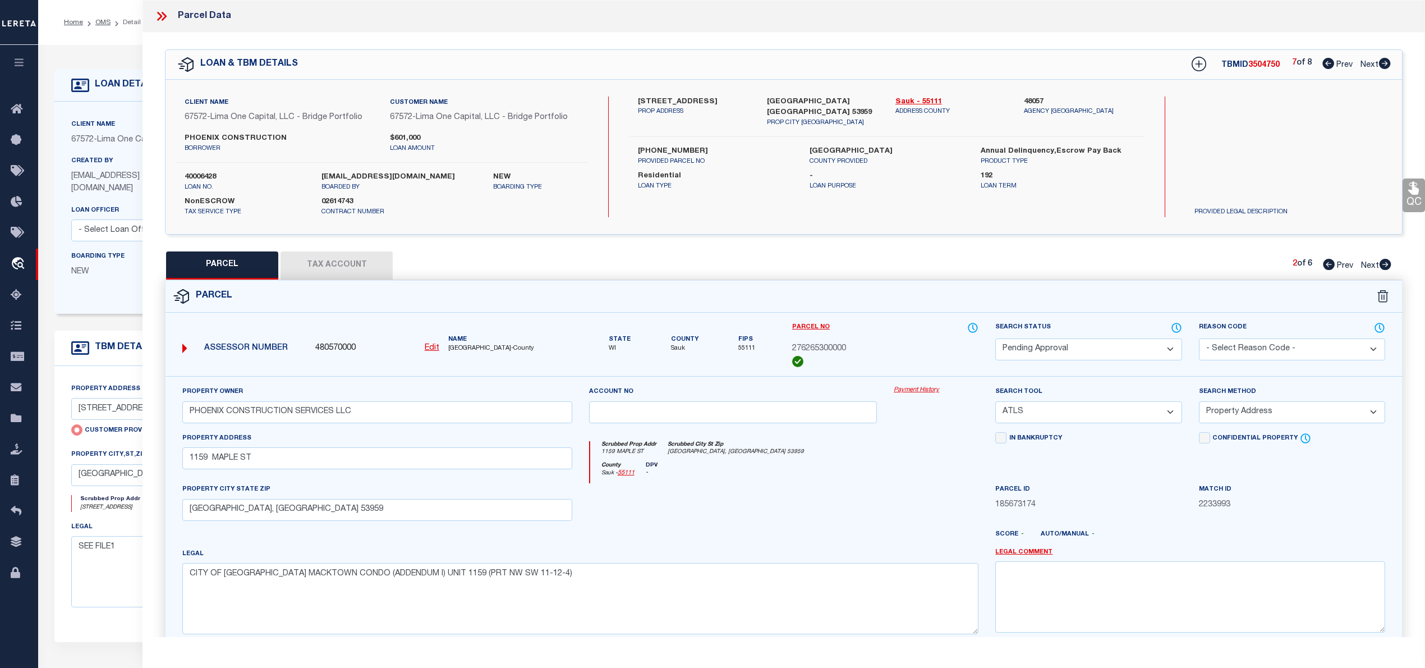
checkbox input "false"
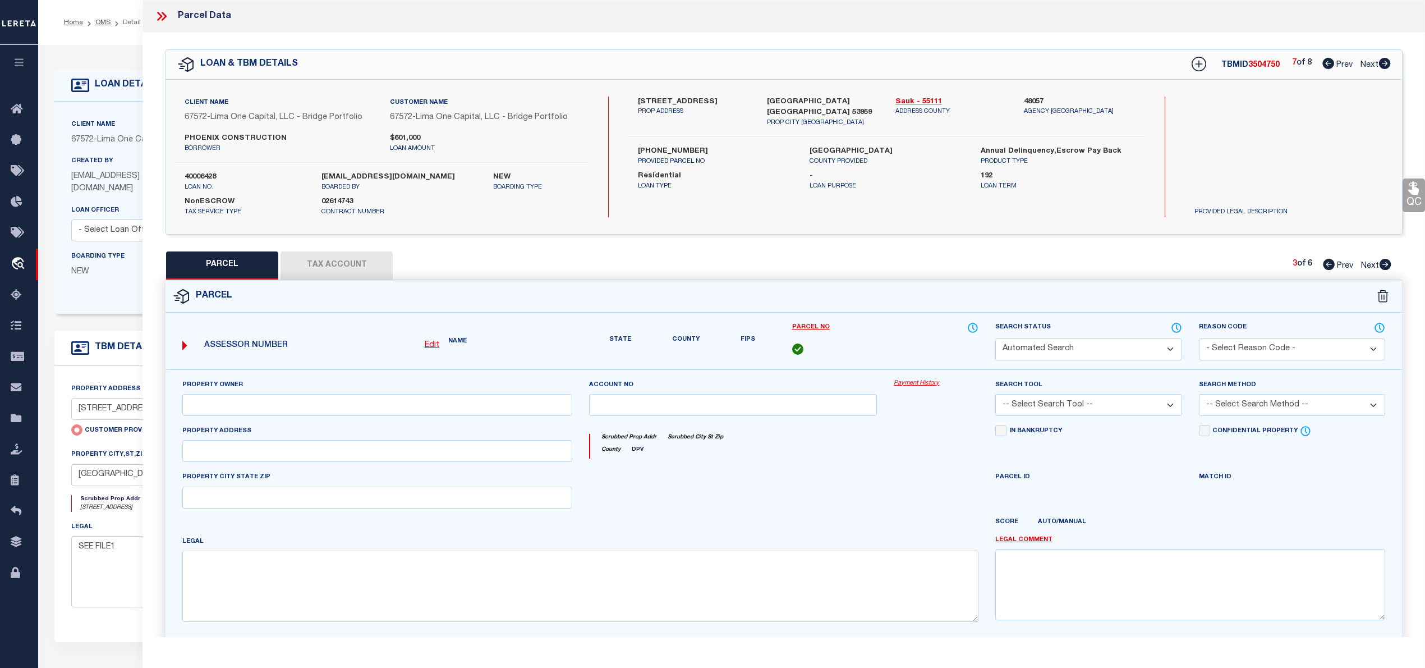
select select "PA"
type input "PHOENIX CONSTRUCTION SERVICES LLC"
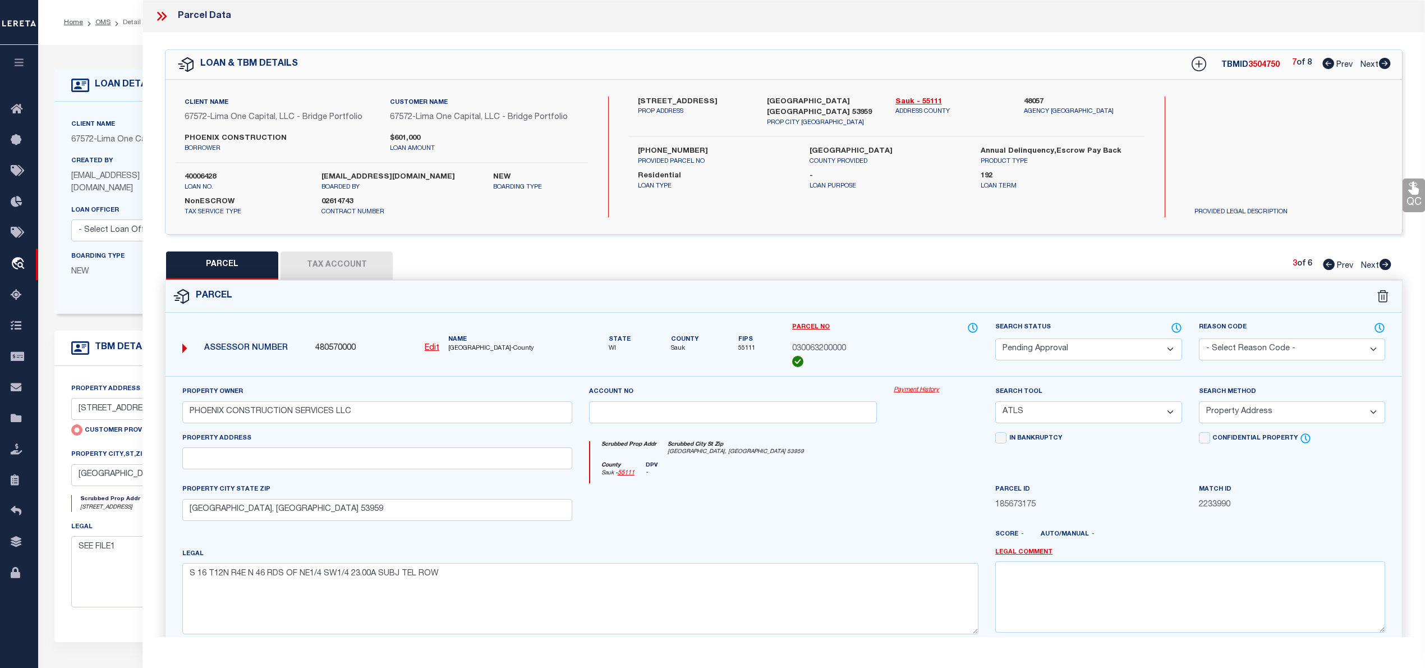
click at [1383, 264] on icon at bounding box center [1386, 264] width 12 height 11
click at [1325, 66] on icon at bounding box center [1328, 63] width 12 height 11
click at [1387, 264] on icon at bounding box center [1386, 264] width 12 height 11
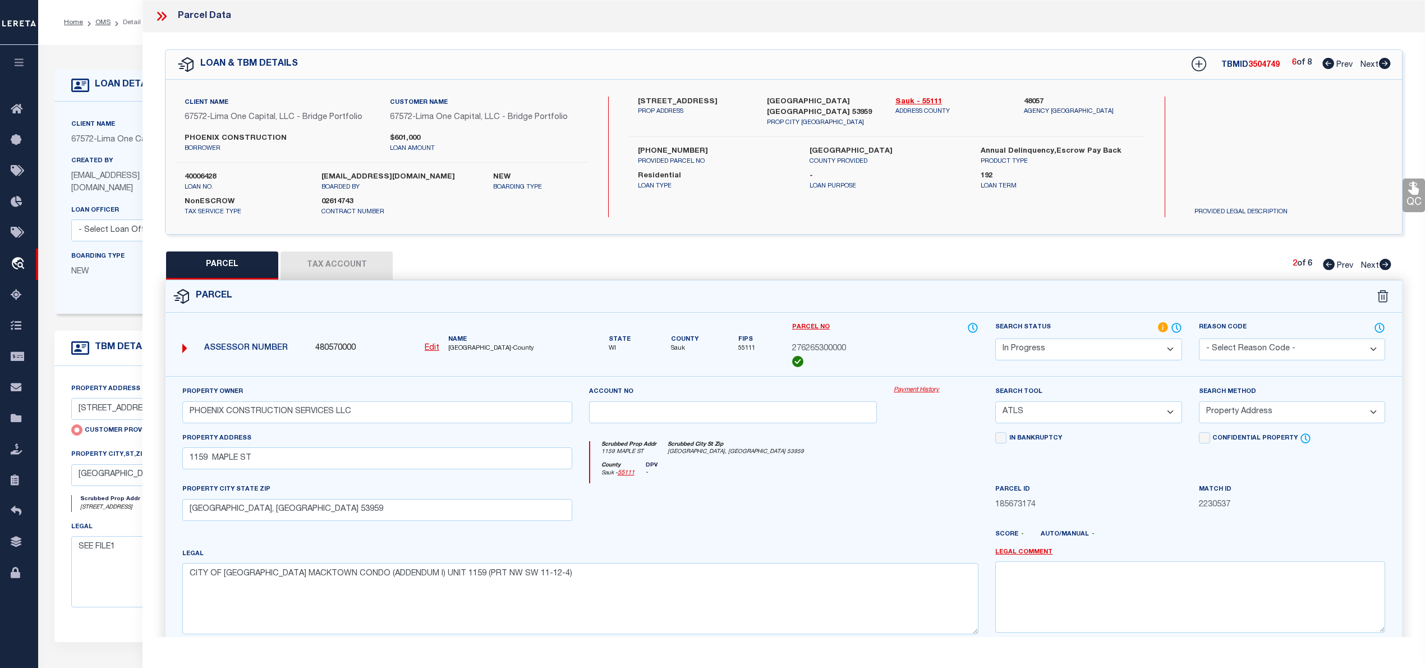
click at [1387, 264] on icon at bounding box center [1386, 264] width 12 height 11
click at [1325, 267] on icon at bounding box center [1329, 264] width 12 height 11
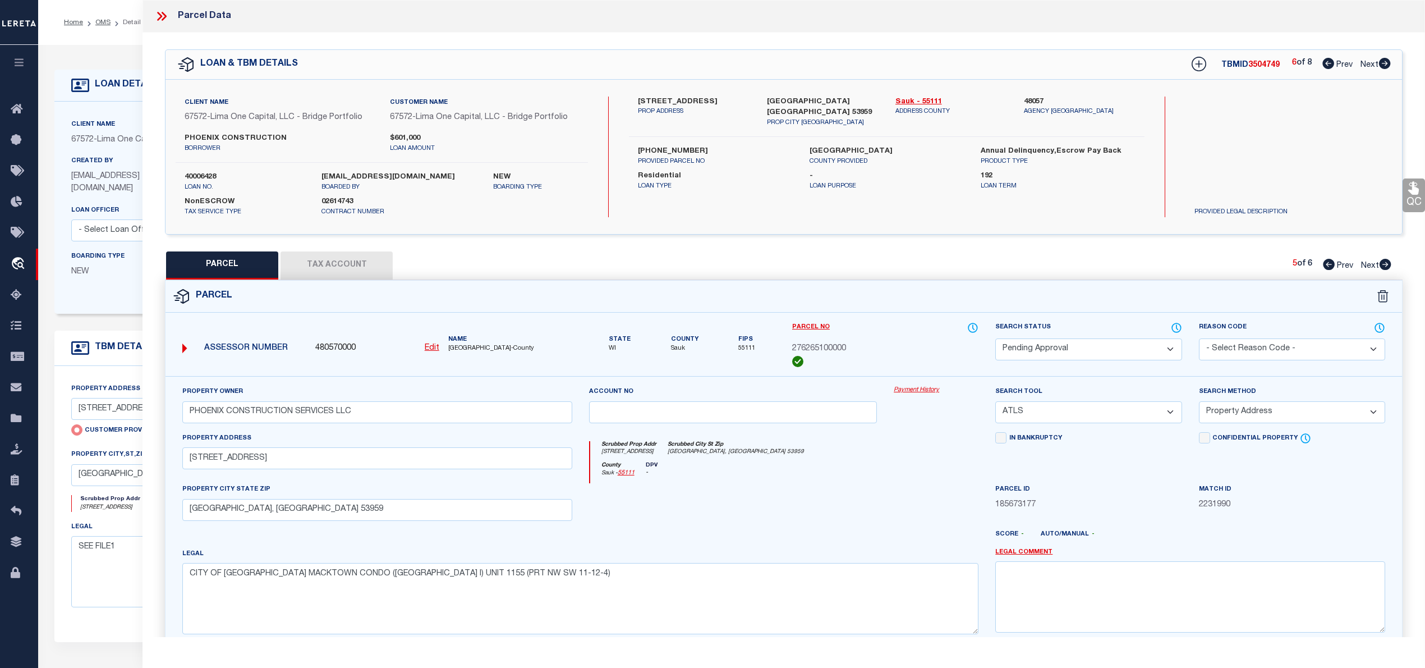
click at [1325, 267] on icon at bounding box center [1329, 264] width 12 height 11
click at [907, 98] on link "Sauk - 55111" at bounding box center [951, 101] width 112 height 11
drag, startPoint x: 636, startPoint y: 137, endPoint x: 696, endPoint y: 135, distance: 60.1
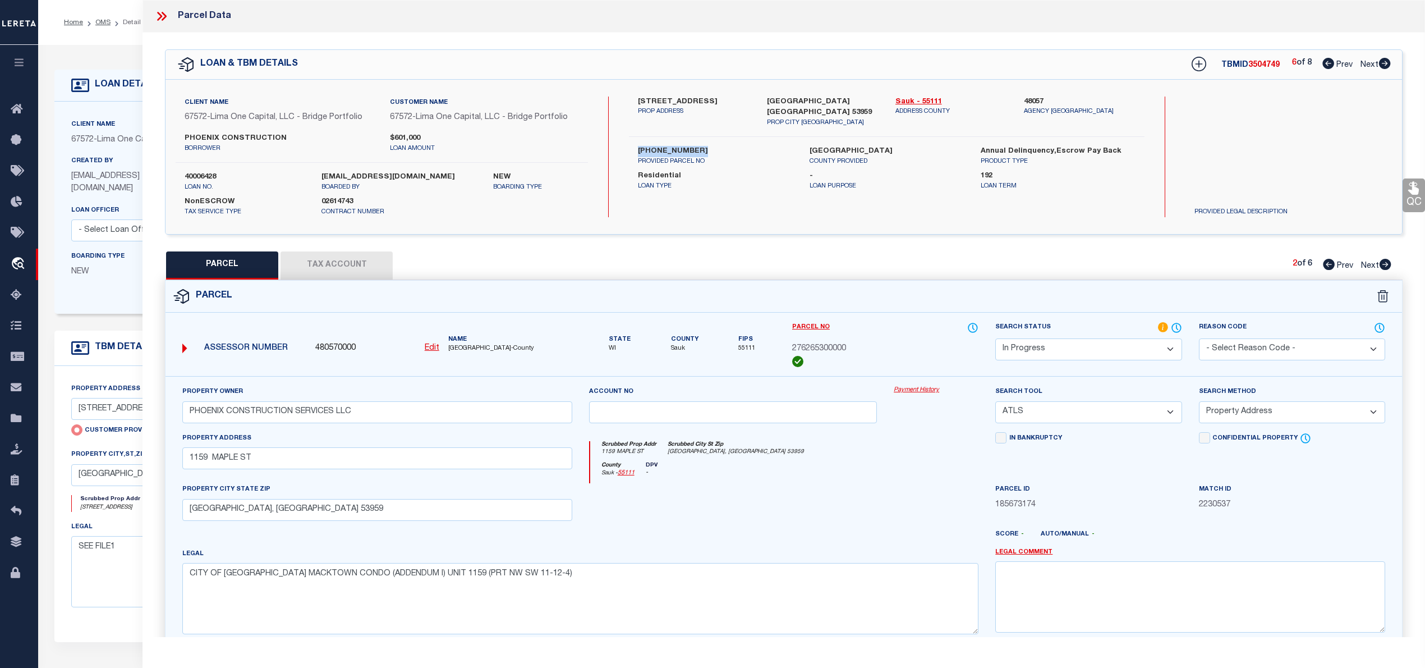
click at [696, 146] on div "276-2653-00000 PROVIDED PARCEL NO" at bounding box center [714, 156] width 171 height 20
copy label "276-2653-00000"
click at [935, 497] on div at bounding box center [936, 506] width 102 height 46
click at [1103, 411] on select "-- Select Search Tool -- 3rd Party Website Agency File Agency Website ATLS CNV-…" at bounding box center [1088, 412] width 186 height 22
click at [995, 403] on select "-- Select Search Tool -- 3rd Party Website Agency File Agency Website ATLS CNV-…" at bounding box center [1088, 412] width 186 height 22
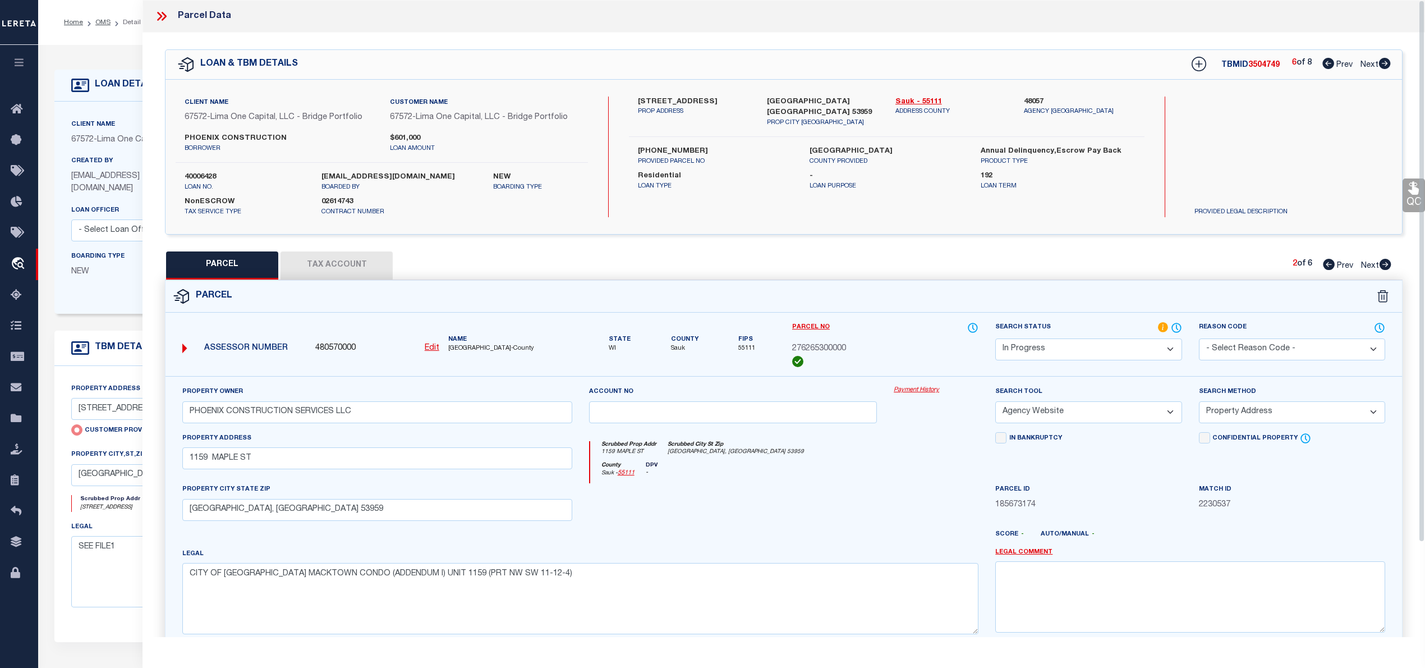
click at [779, 493] on div at bounding box center [733, 506] width 305 height 46
click at [368, 263] on button "Tax Account" at bounding box center [337, 265] width 112 height 28
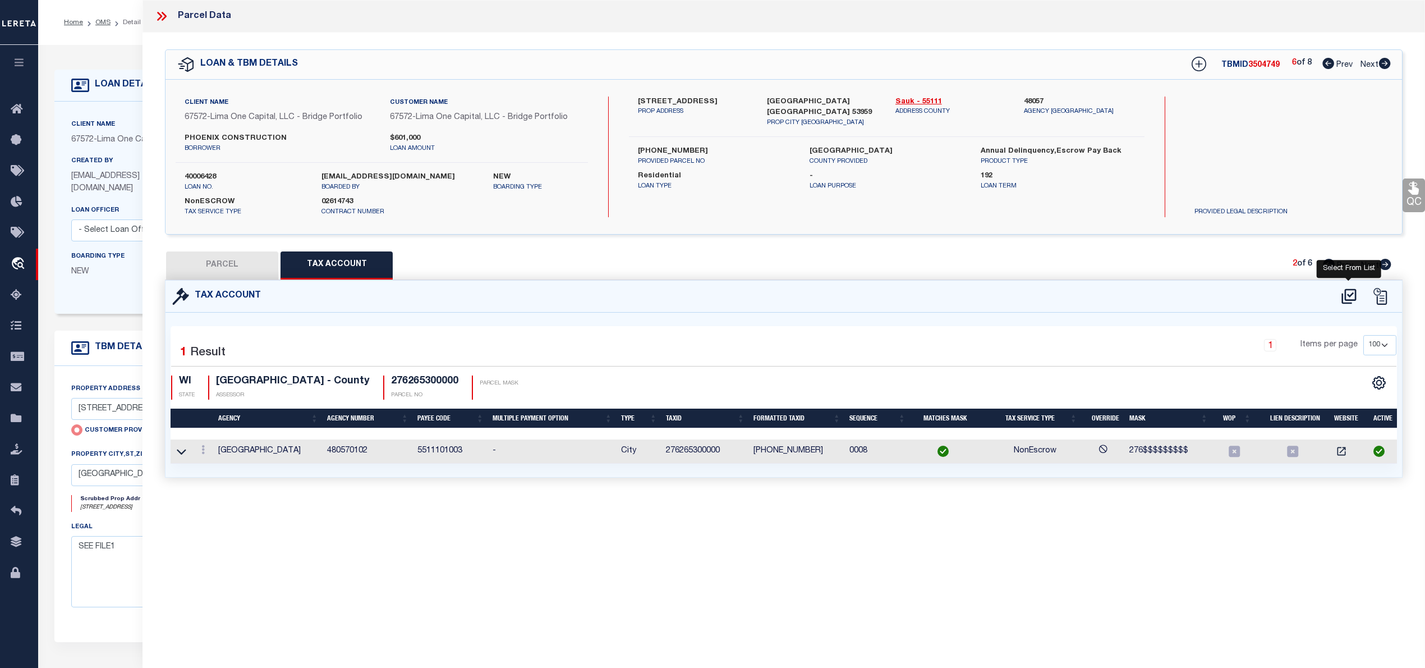
click at [1349, 294] on icon at bounding box center [1349, 296] width 19 height 18
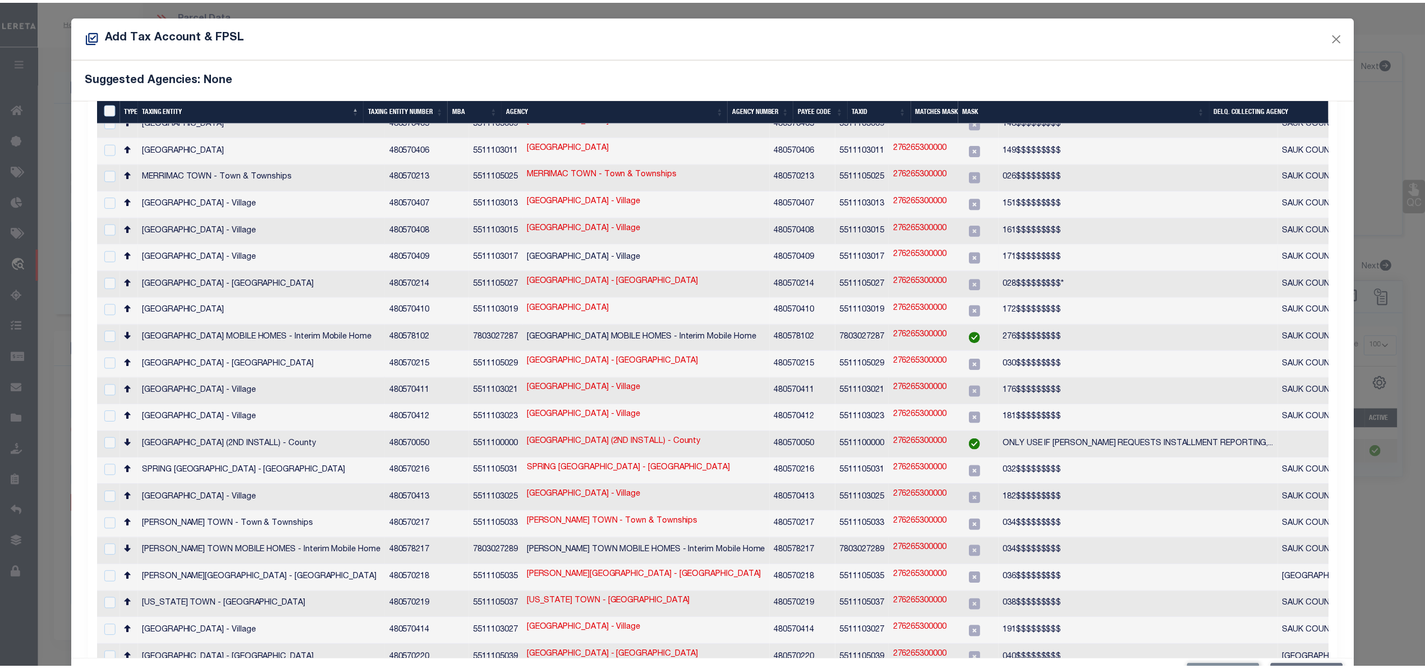
scroll to position [644, 0]
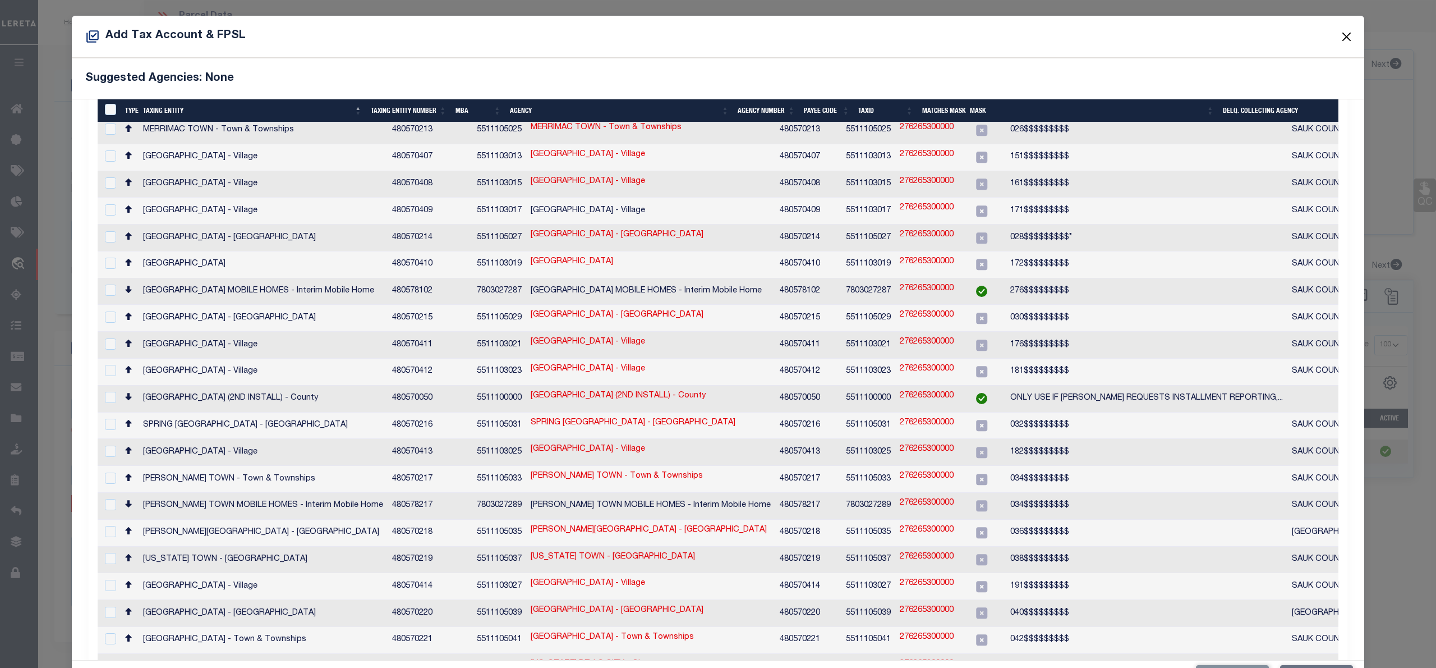
click at [1340, 36] on button "Close" at bounding box center [1347, 36] width 15 height 15
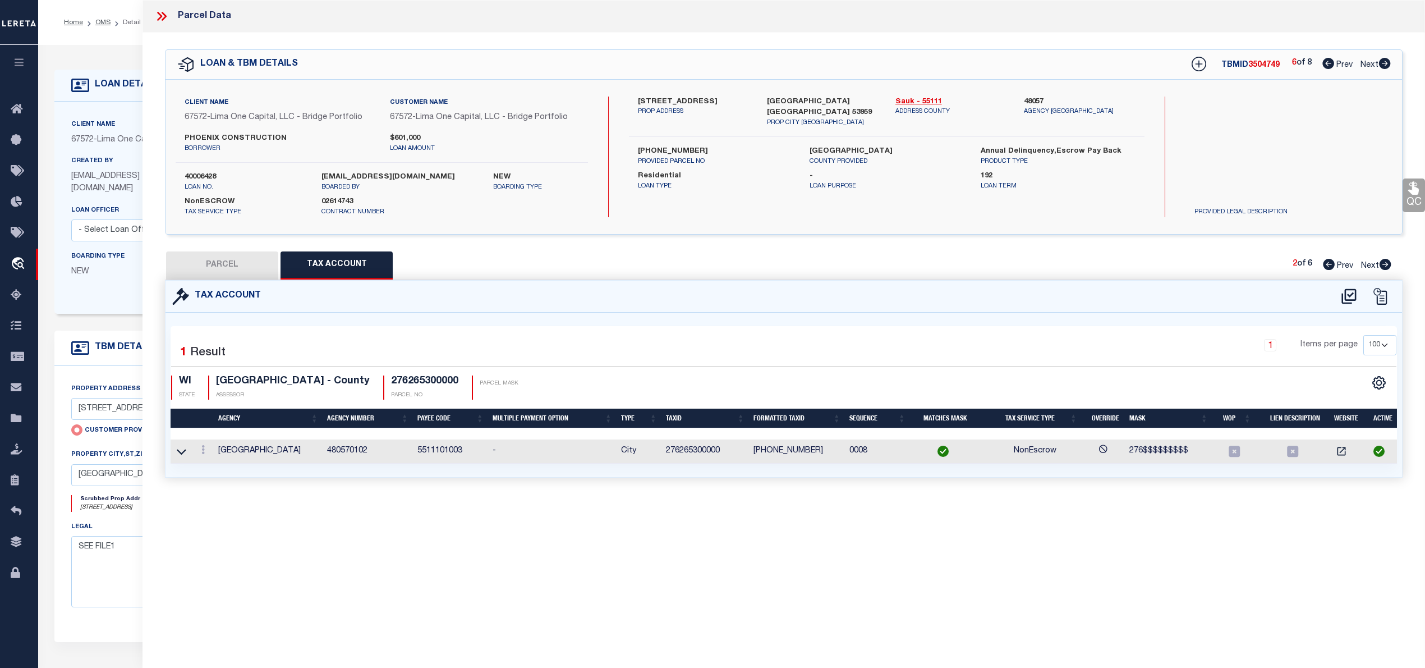
click at [251, 263] on button "PARCEL" at bounding box center [222, 265] width 112 height 28
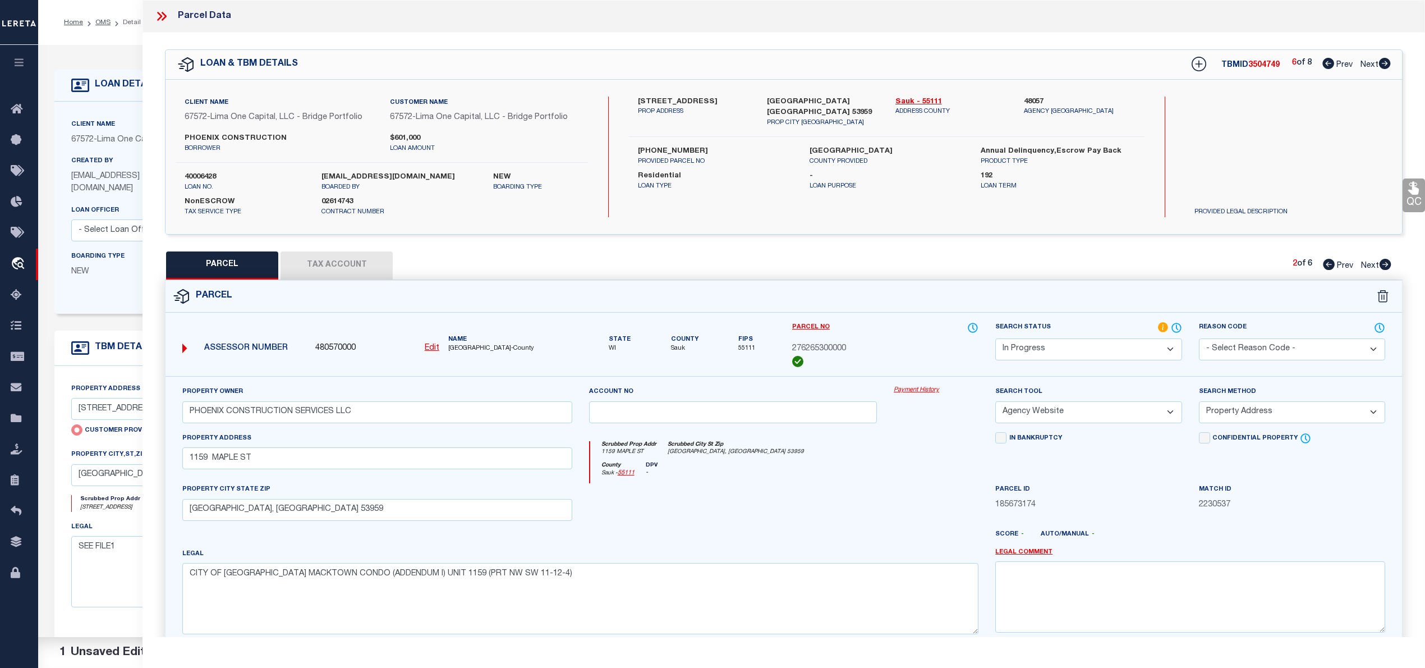
click at [1152, 351] on select "Automated Search Bad Parcel Complete Duplicate Parcel High Dollar Reporting In …" at bounding box center [1088, 349] width 186 height 22
click at [995, 338] on select "Automated Search Bad Parcel Complete Duplicate Parcel High Dollar Reporting In …" at bounding box center [1088, 349] width 186 height 22
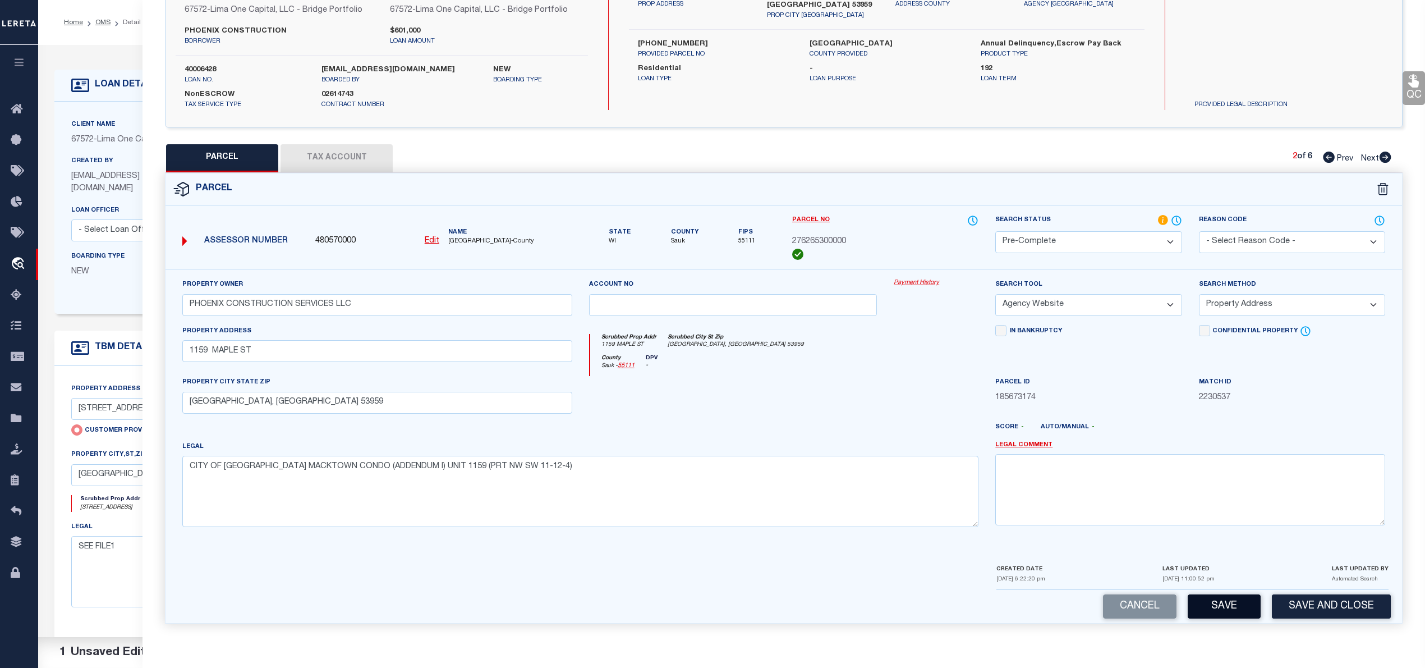
click at [1225, 600] on button "Save" at bounding box center [1224, 606] width 73 height 24
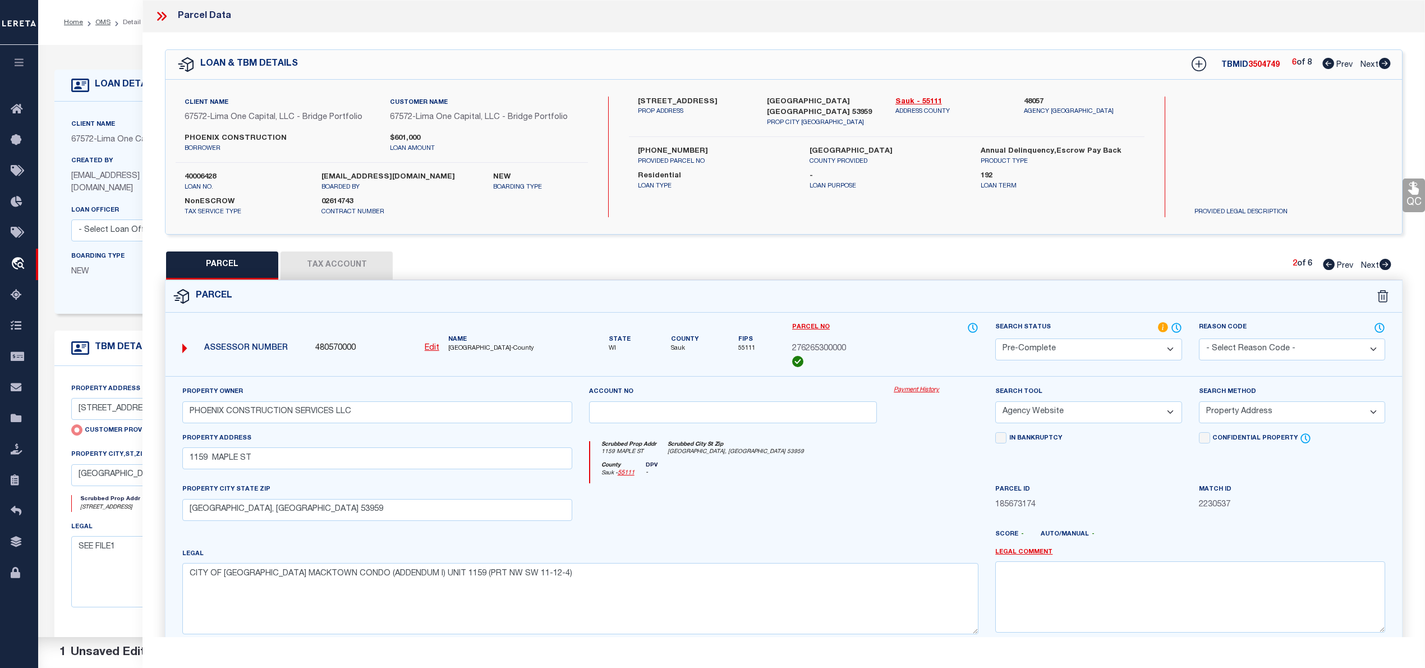
click at [1258, 62] on span "3504749" at bounding box center [1263, 65] width 31 height 8
copy span "3504749"
click at [212, 177] on label "40006428" at bounding box center [245, 177] width 120 height 11
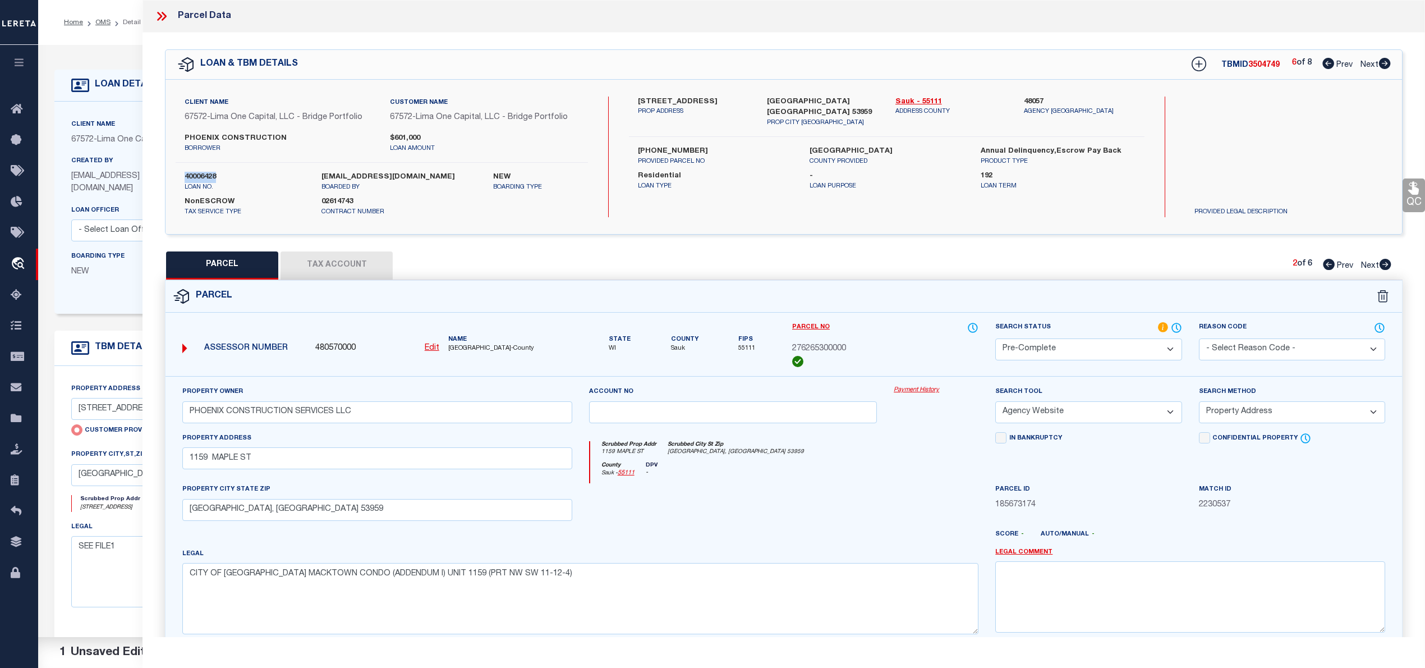
copy label "40006428"
drag, startPoint x: 889, startPoint y: 97, endPoint x: 912, endPoint y: 100, distance: 23.2
click at [912, 100] on div "Sauk - 55111 ADDRESS COUNTY" at bounding box center [951, 111] width 128 height 31
copy link "Sauk"
click at [831, 349] on span "276265300000" at bounding box center [819, 349] width 54 height 12
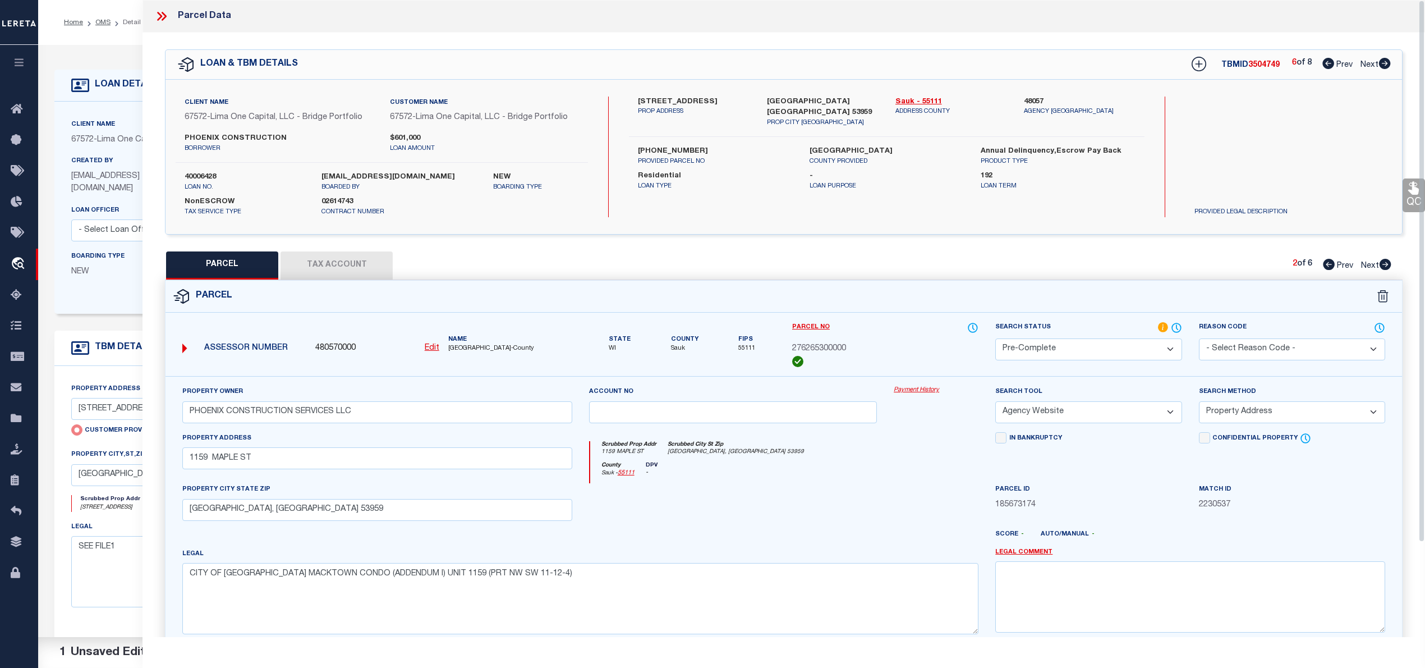
click at [831, 349] on span "276265300000" at bounding box center [819, 349] width 54 height 12
copy span "276265300000"
click at [1325, 265] on icon at bounding box center [1329, 264] width 12 height 11
click at [891, 509] on div at bounding box center [936, 506] width 102 height 46
click at [1147, 351] on select "Automated Search Bad Parcel Complete Duplicate Parcel High Dollar Reporting In …" at bounding box center [1088, 349] width 186 height 22
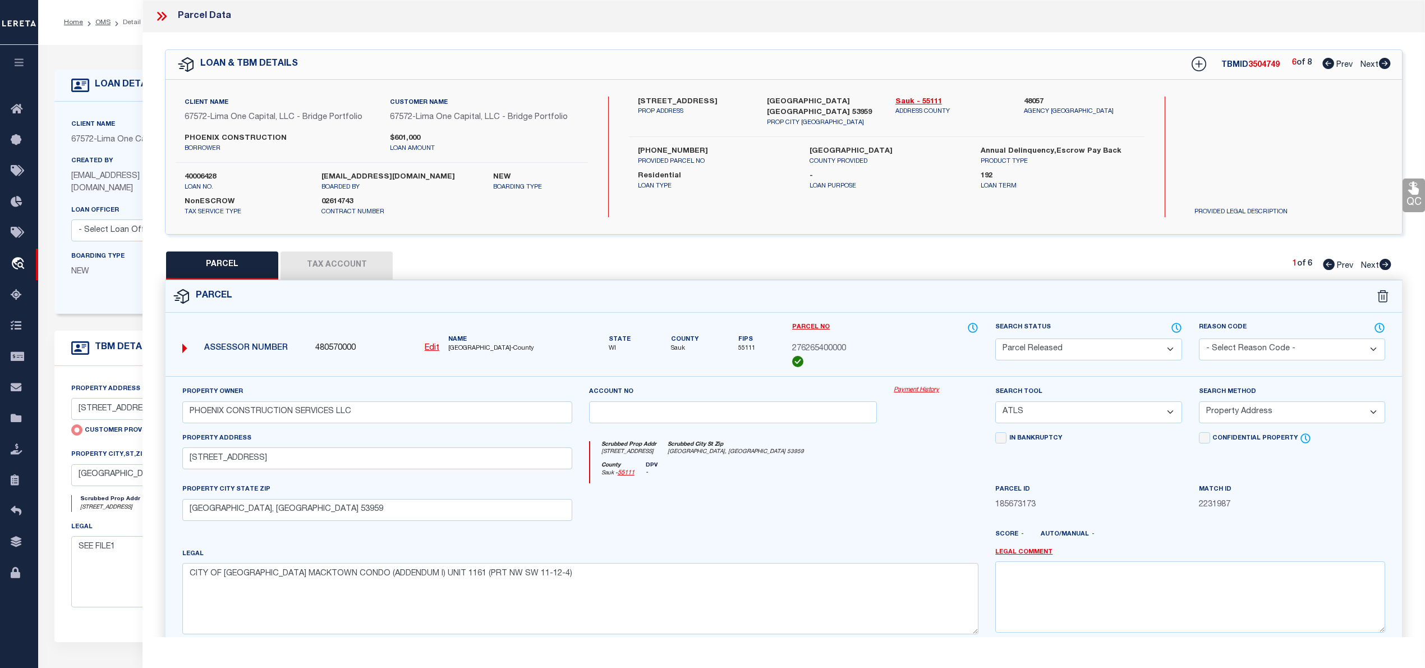
click at [995, 338] on select "Automated Search Bad Parcel Complete Duplicate Parcel High Dollar Reporting In …" at bounding box center [1088, 349] width 186 height 22
click at [1296, 348] on select "- Select Reason Code - 099 - Other (Provide additional detail) ACT - Agency Cha…" at bounding box center [1292, 349] width 186 height 22
click at [1199, 338] on select "- Select Reason Code - 099 - Other (Provide additional detail) ACT - Agency Cha…" at bounding box center [1292, 349] width 186 height 22
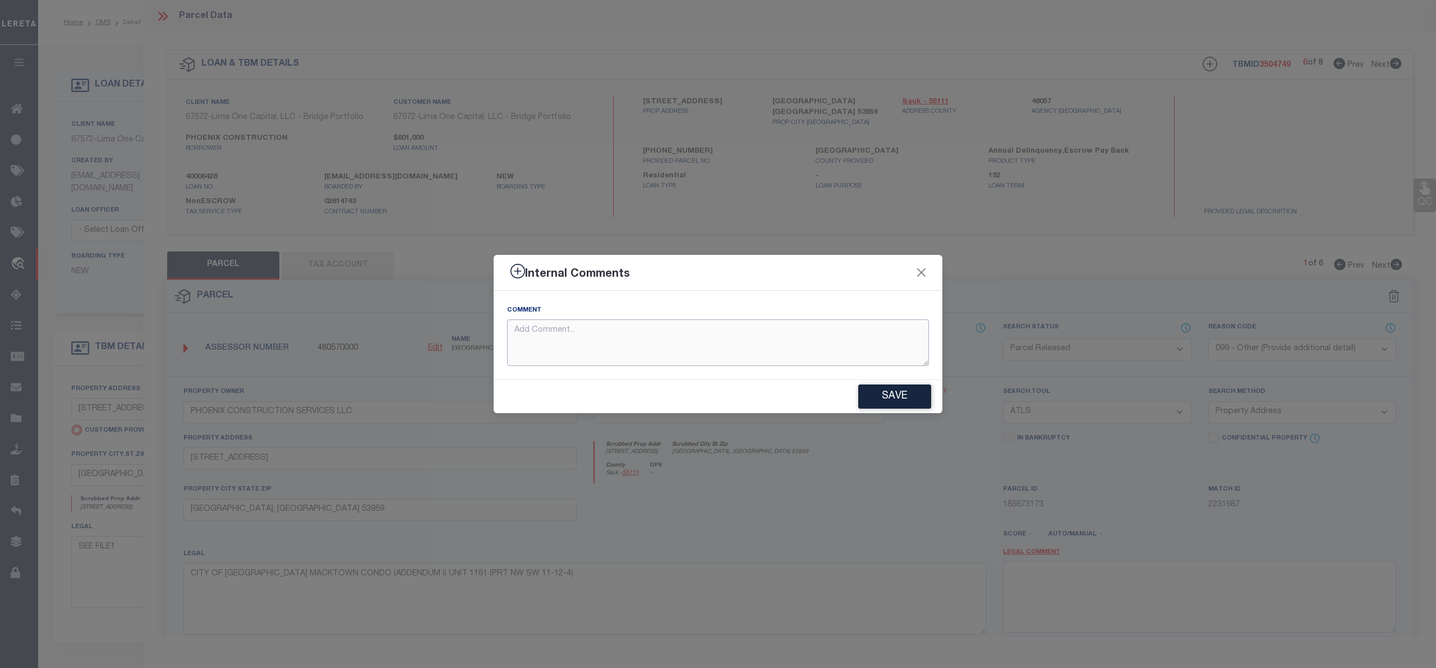
click at [533, 351] on textarea at bounding box center [718, 342] width 422 height 47
click at [887, 390] on button "Save" at bounding box center [894, 396] width 73 height 24
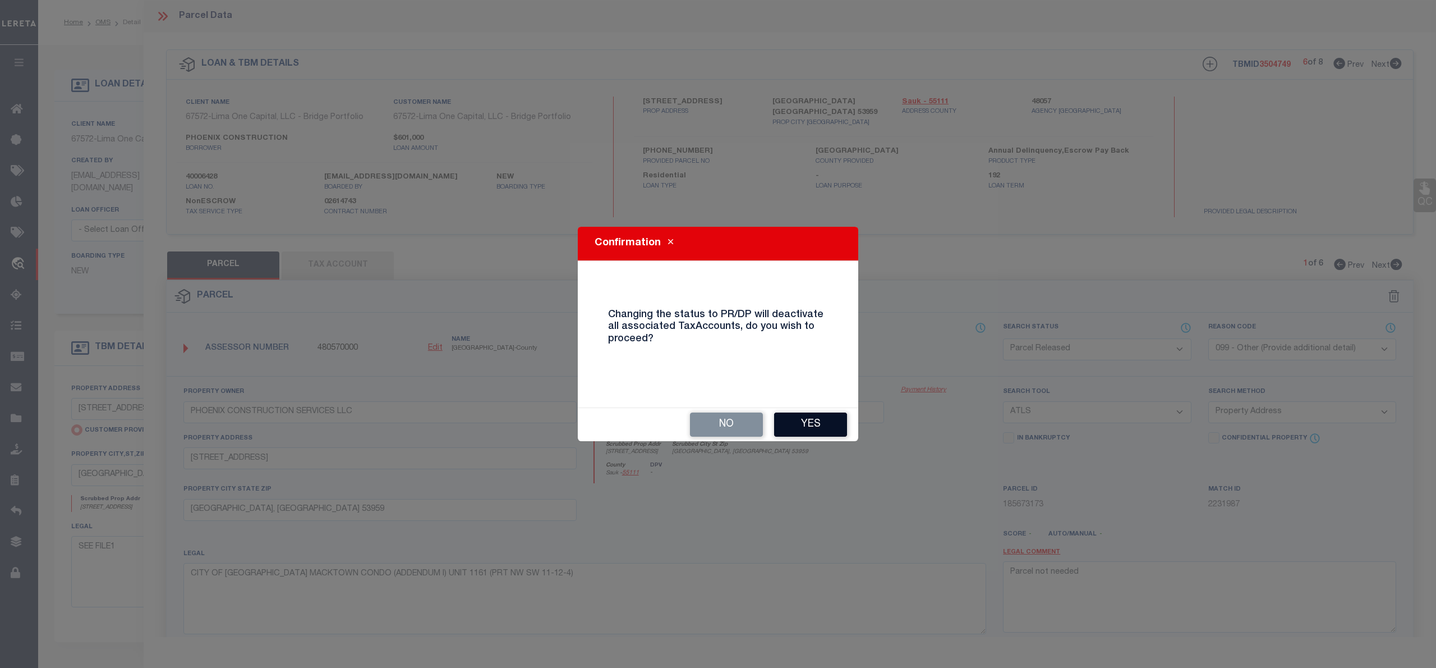
click at [801, 426] on button "Yes" at bounding box center [810, 424] width 73 height 24
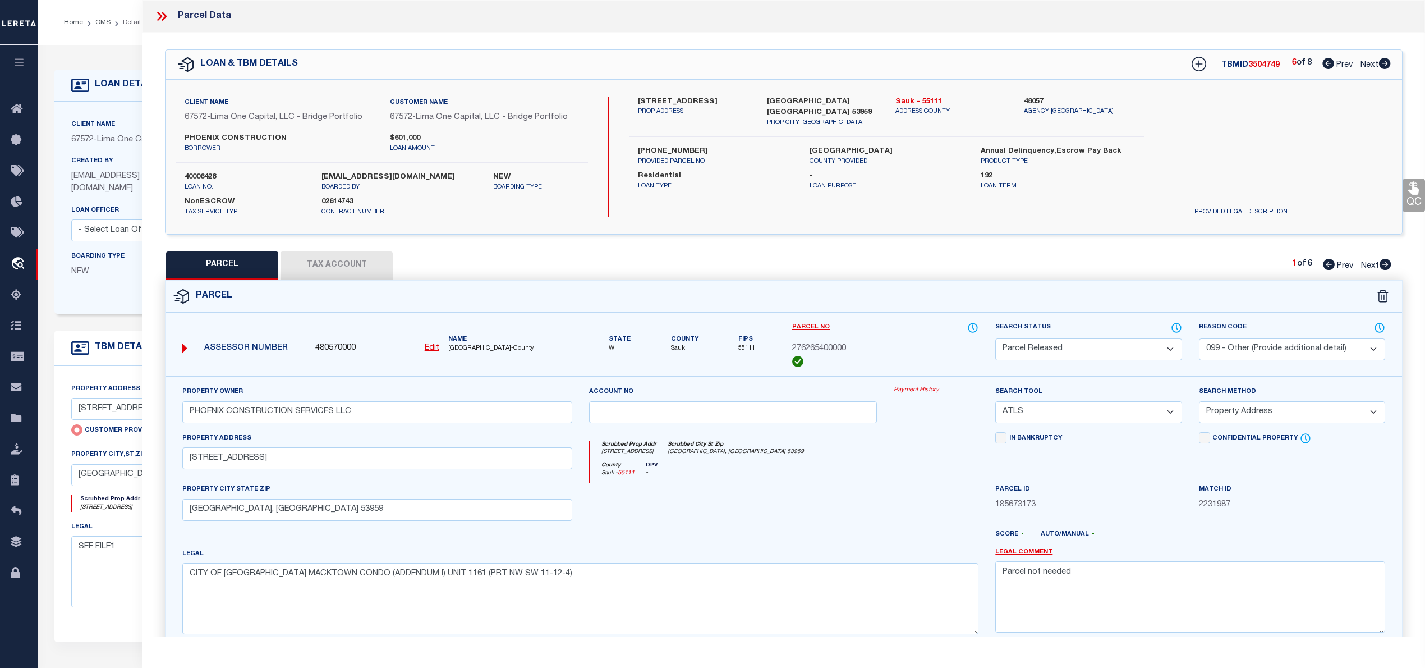
click at [1385, 266] on icon at bounding box center [1386, 264] width 12 height 11
click at [1138, 348] on select "Automated Search Bad Parcel Complete Duplicate Parcel High Dollar Reporting In …" at bounding box center [1088, 349] width 186 height 22
click at [995, 338] on select "Automated Search Bad Parcel Complete Duplicate Parcel High Dollar Reporting In …" at bounding box center [1088, 349] width 186 height 22
click at [1255, 353] on select "- Select Reason Code - 099 - Other (Provide additional detail) ACT - Agency Cha…" at bounding box center [1292, 349] width 186 height 22
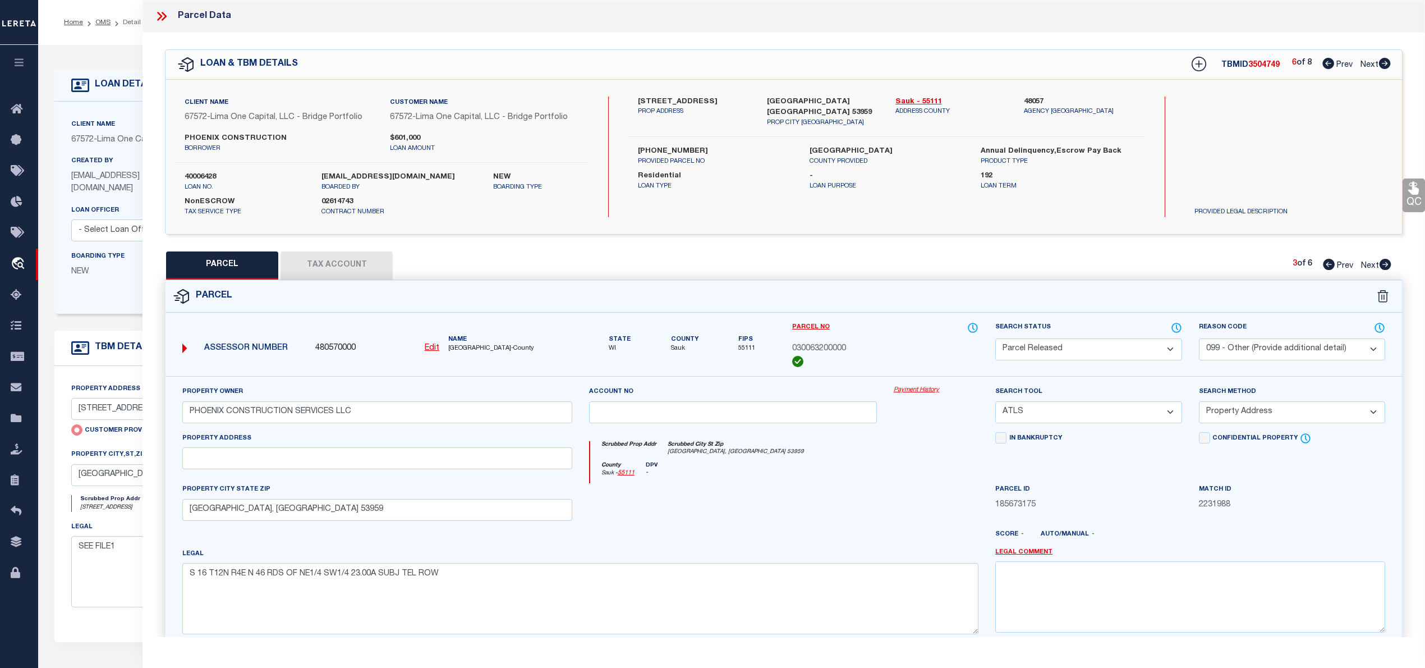
click at [1199, 338] on select "- Select Reason Code - 099 - Other (Provide additional detail) ACT - Agency Cha…" at bounding box center [1292, 349] width 186 height 22
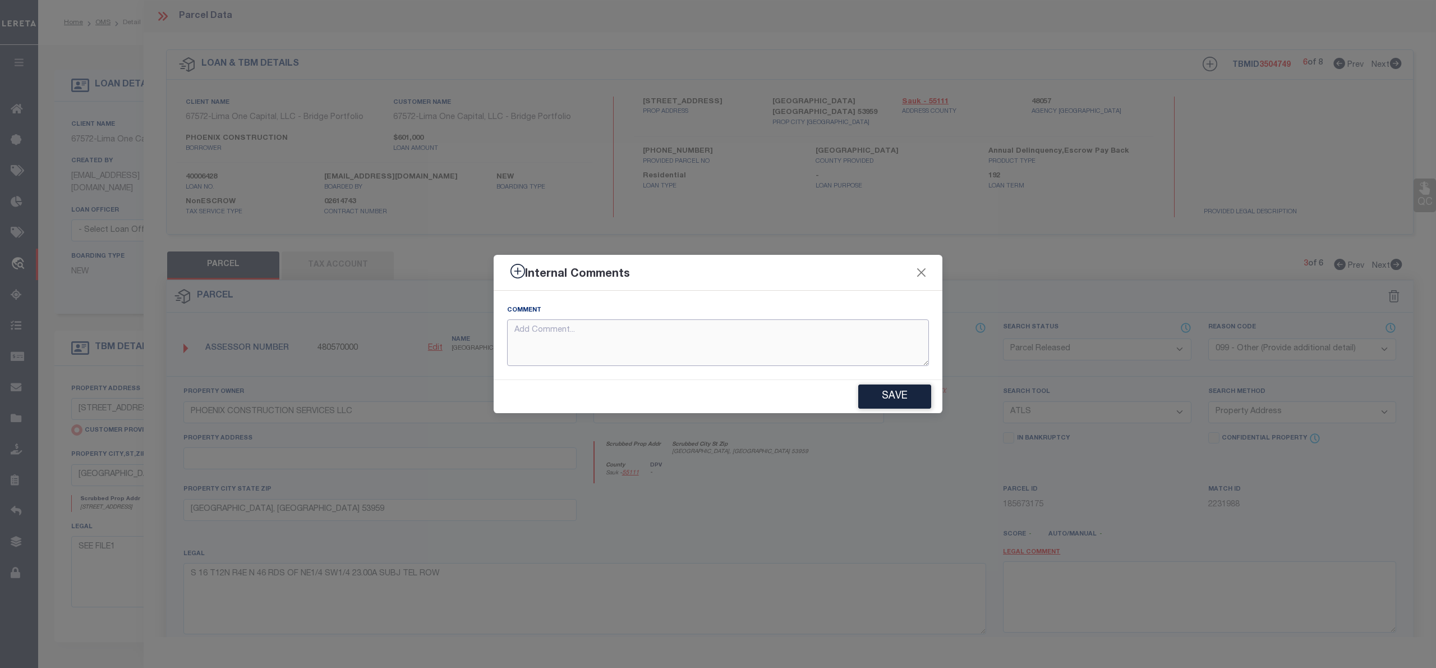
click at [555, 335] on textarea at bounding box center [718, 342] width 422 height 47
paste textarea "Parcel not needed"
click at [904, 397] on button "Save" at bounding box center [894, 396] width 73 height 24
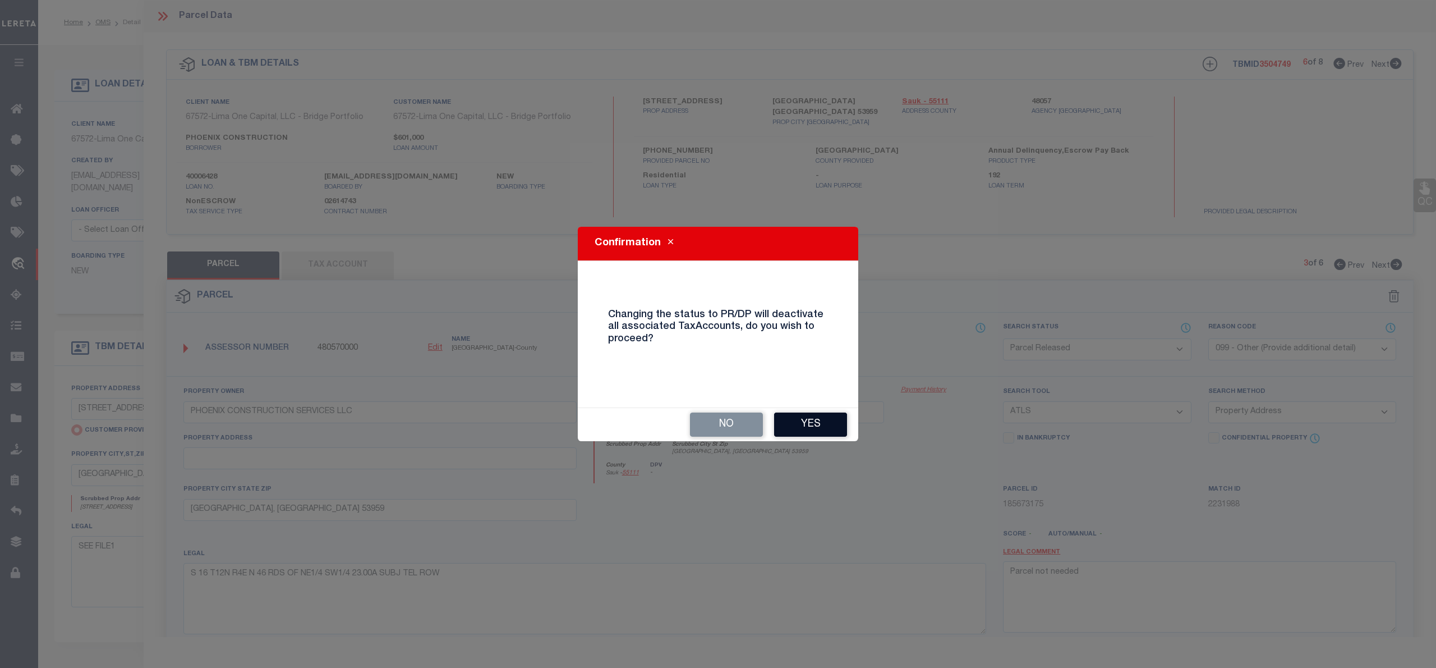
click at [826, 420] on button "Yes" at bounding box center [810, 424] width 73 height 24
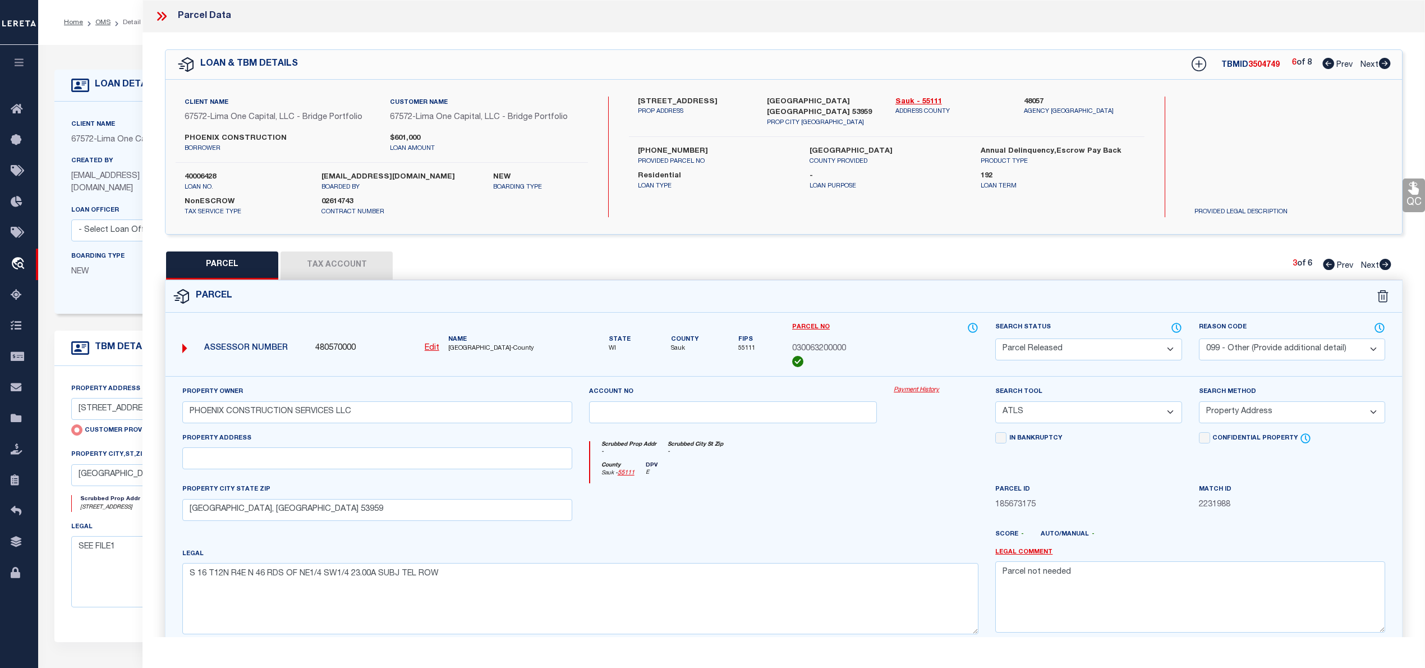
click at [1386, 266] on icon at bounding box center [1386, 264] width 12 height 11
click at [1138, 351] on select "Automated Search Bad Parcel Complete Duplicate Parcel High Dollar Reporting In …" at bounding box center [1088, 349] width 186 height 22
click at [995, 338] on select "Automated Search Bad Parcel Complete Duplicate Parcel High Dollar Reporting In …" at bounding box center [1088, 349] width 186 height 22
click at [1258, 353] on select "- Select Reason Code - 099 - Other (Provide additional detail) ACT - Agency Cha…" at bounding box center [1292, 349] width 186 height 22
click at [1199, 338] on select "- Select Reason Code - 099 - Other (Provide additional detail) ACT - Agency Cha…" at bounding box center [1292, 349] width 186 height 22
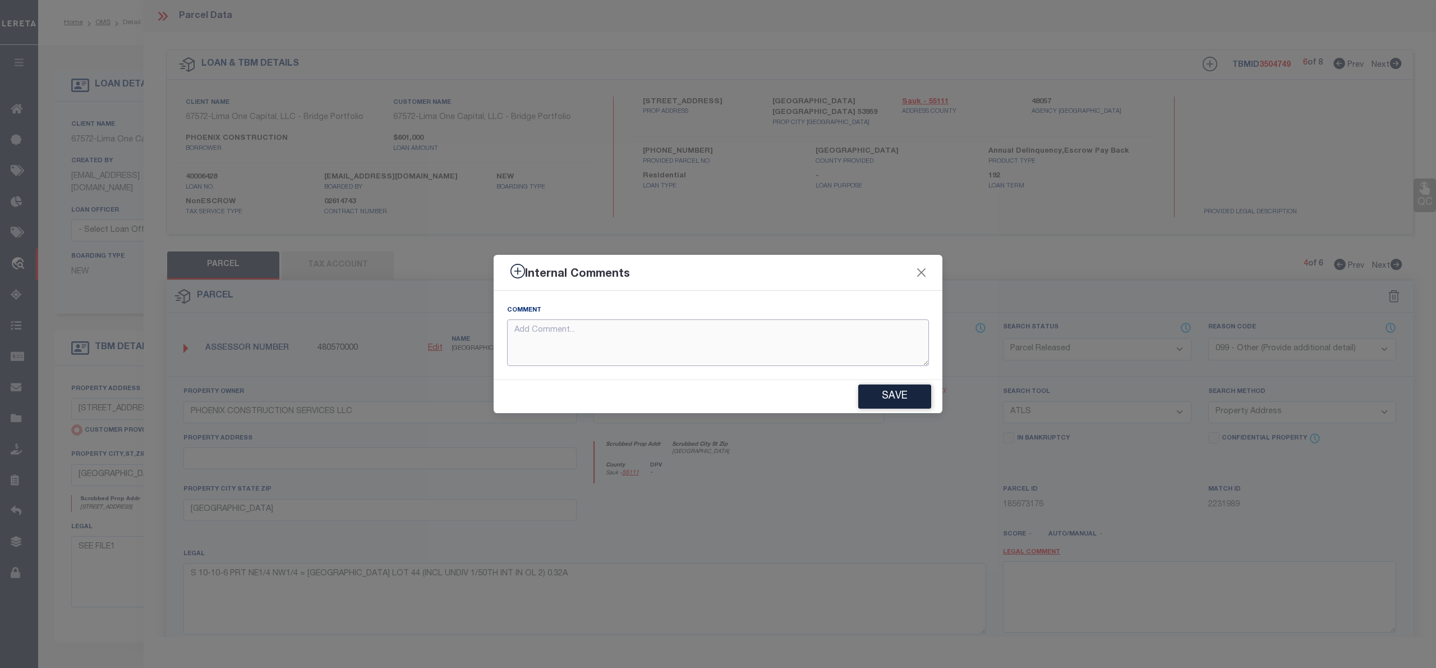
click at [564, 348] on textarea at bounding box center [718, 342] width 422 height 47
paste textarea "Parcel not needed"
click at [885, 398] on button "Save" at bounding box center [894, 396] width 73 height 24
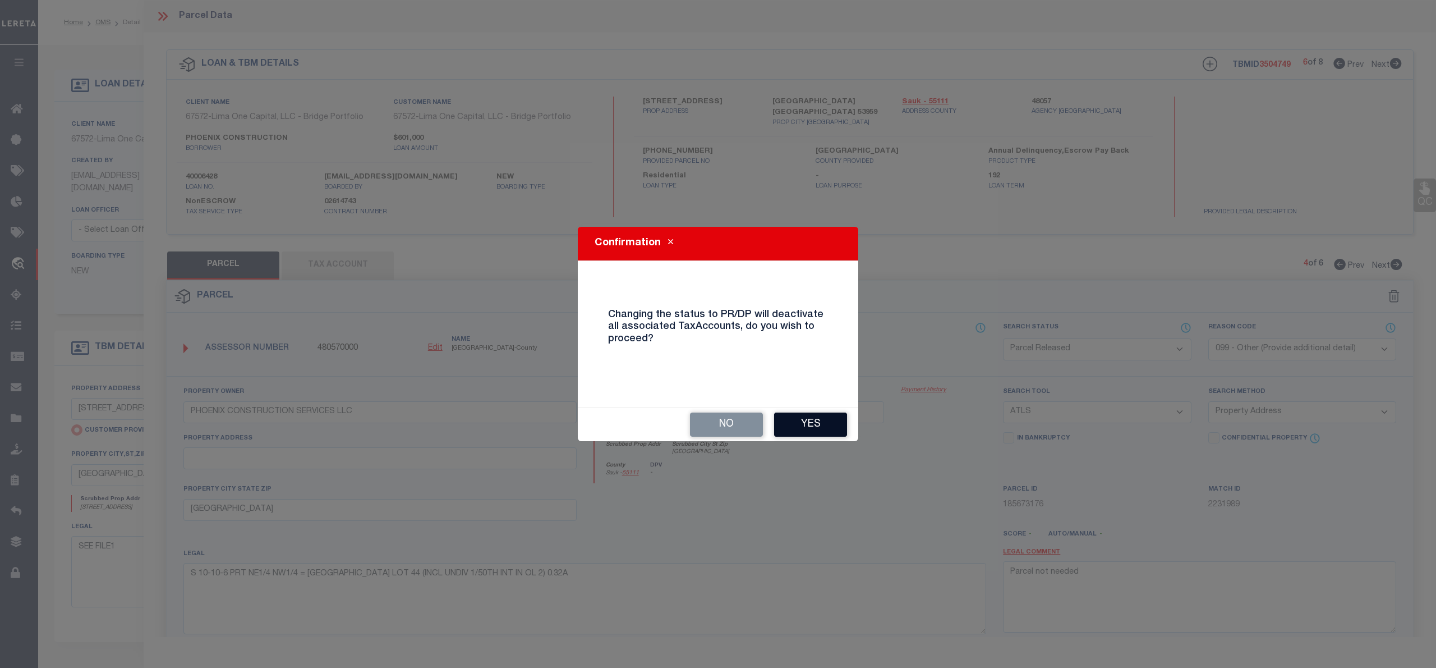
click at [824, 427] on button "Yes" at bounding box center [810, 424] width 73 height 24
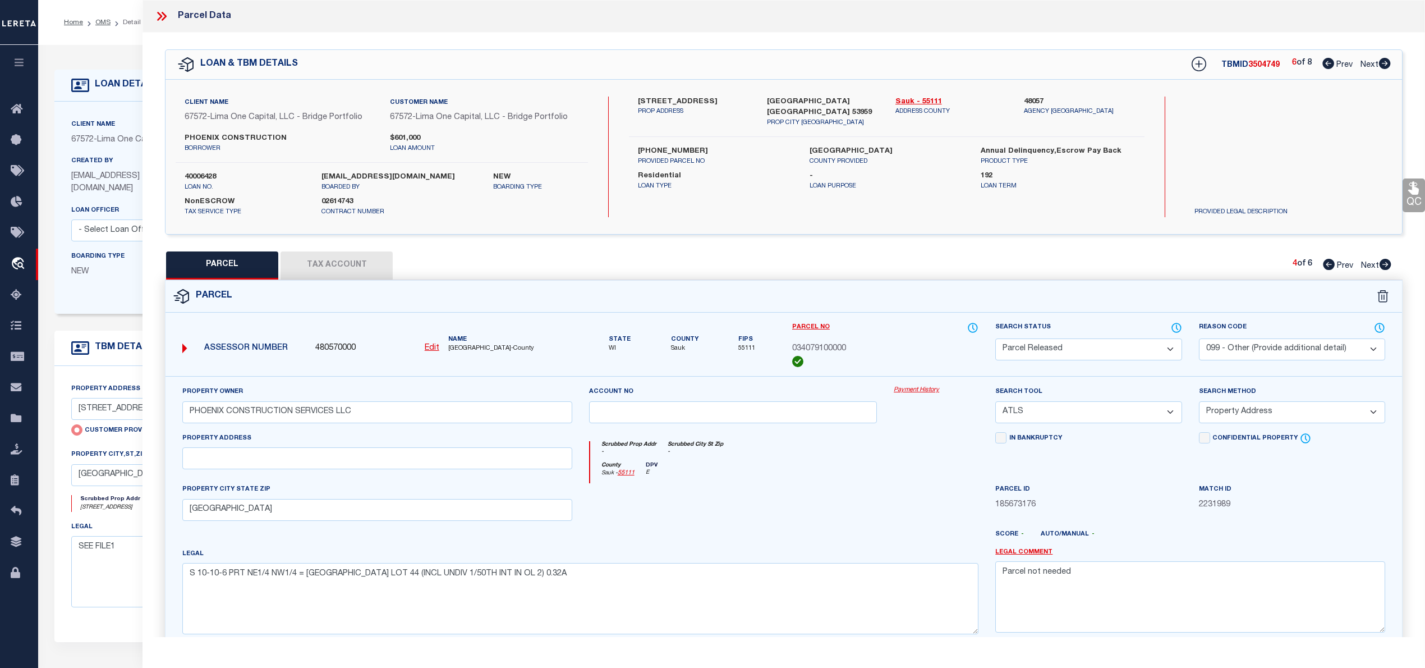
click at [1385, 265] on icon at bounding box center [1385, 264] width 12 height 11
click at [1158, 347] on select "Automated Search Bad Parcel Complete Duplicate Parcel High Dollar Reporting In …" at bounding box center [1088, 349] width 186 height 22
click at [995, 338] on select "Automated Search Bad Parcel Complete Duplicate Parcel High Dollar Reporting In …" at bounding box center [1088, 349] width 186 height 22
click at [1250, 343] on select "- Select Reason Code - 099 - Other (Provide additional detail) ACT - Agency Cha…" at bounding box center [1292, 349] width 186 height 22
click at [1199, 338] on select "- Select Reason Code - 099 - Other (Provide additional detail) ACT - Agency Cha…" at bounding box center [1292, 349] width 186 height 22
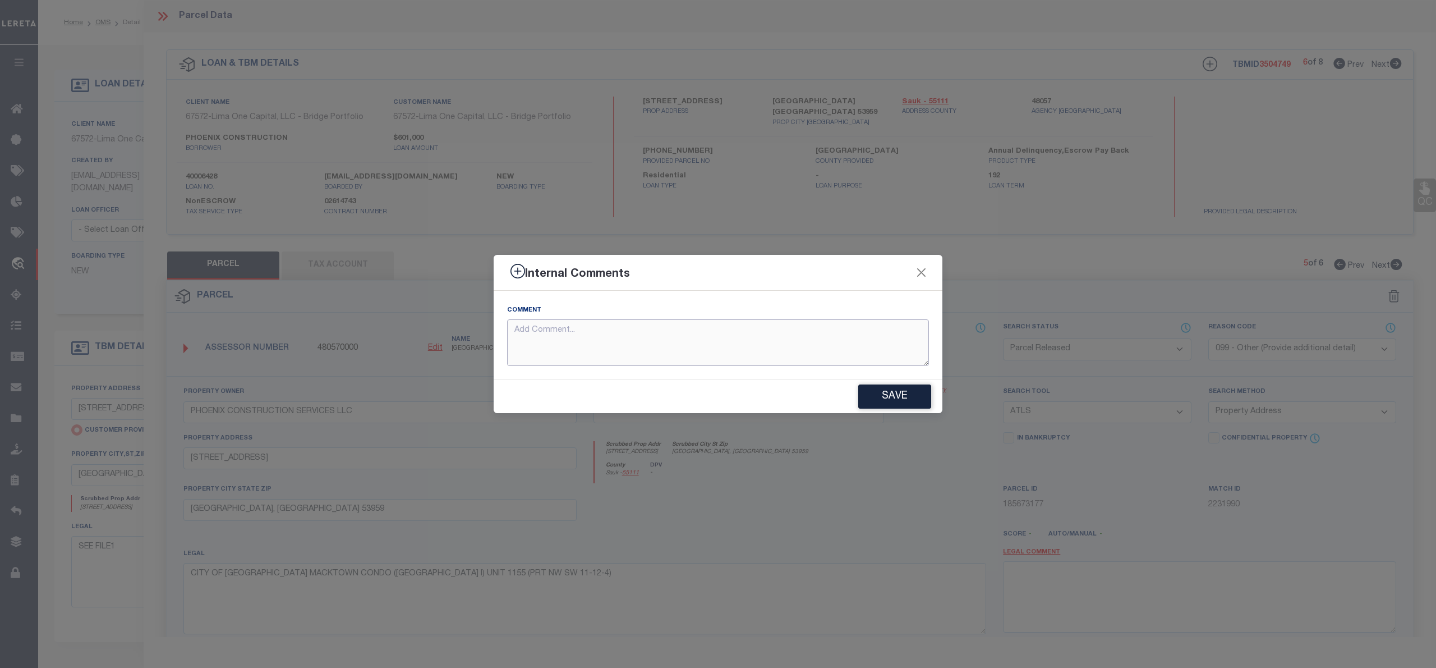
click at [553, 351] on textarea at bounding box center [718, 342] width 422 height 47
paste textarea "Parcel not needed"
click at [887, 396] on button "Save" at bounding box center [894, 396] width 73 height 24
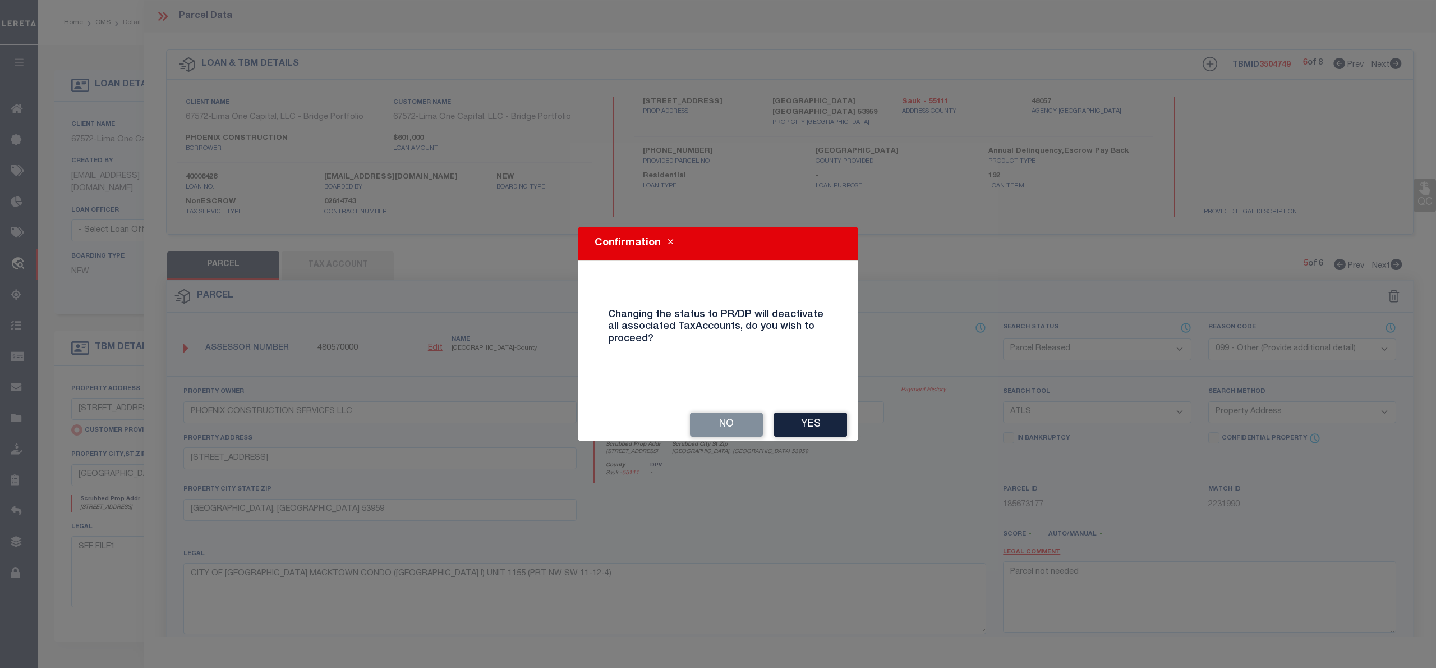
click at [817, 421] on button "Yes" at bounding box center [810, 424] width 73 height 24
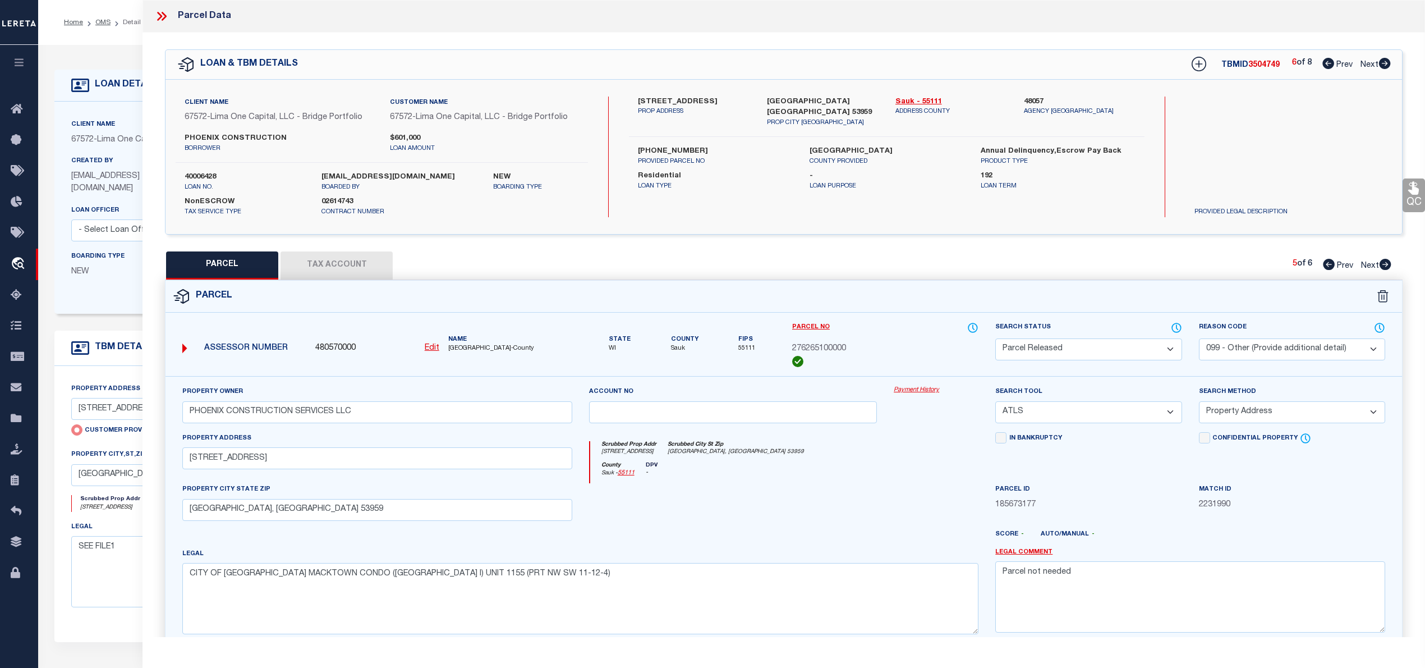
click at [1383, 265] on icon at bounding box center [1386, 264] width 12 height 11
click at [1156, 349] on select "Automated Search Bad Parcel Complete Duplicate Parcel High Dollar Reporting In …" at bounding box center [1088, 349] width 186 height 22
click at [995, 338] on select "Automated Search Bad Parcel Complete Duplicate Parcel High Dollar Reporting In …" at bounding box center [1088, 349] width 186 height 22
click at [1259, 346] on select "- Select Reason Code - 099 - Other (Provide additional detail) ACT - Agency Cha…" at bounding box center [1292, 349] width 186 height 22
click at [1199, 338] on select "- Select Reason Code - 099 - Other (Provide additional detail) ACT - Agency Cha…" at bounding box center [1292, 349] width 186 height 22
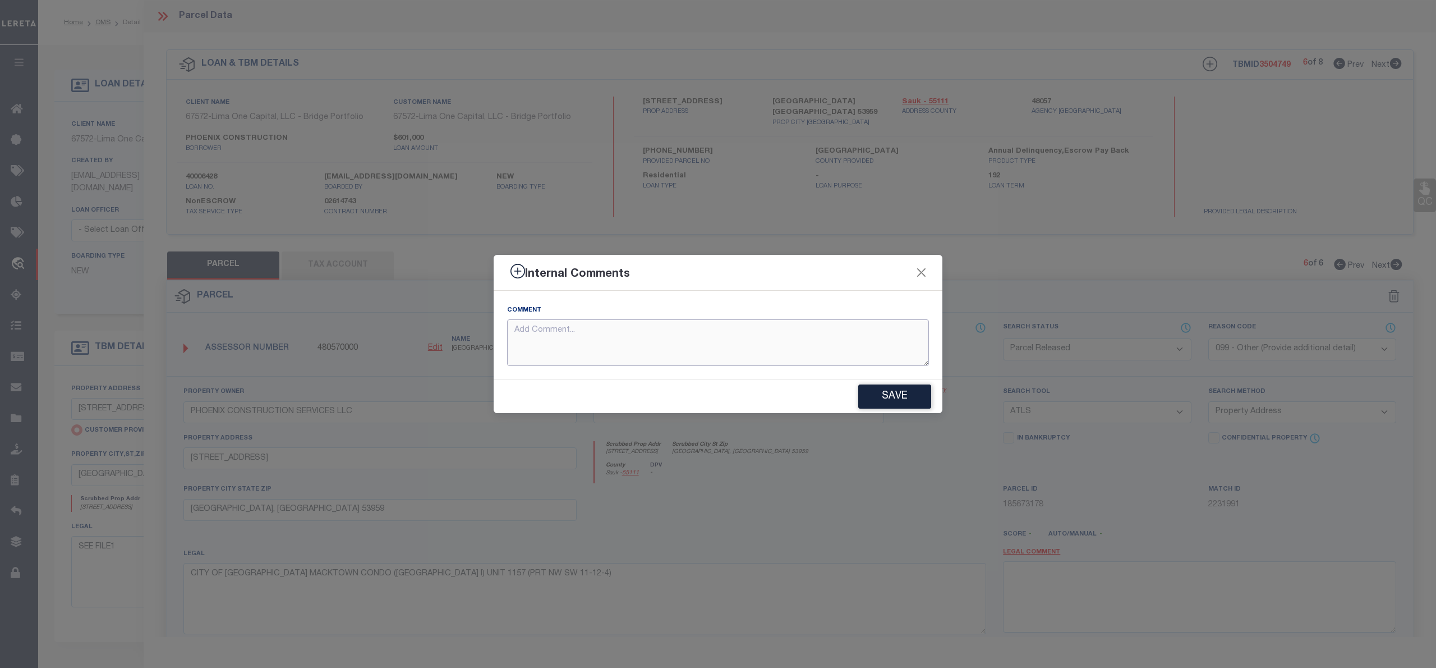
click at [577, 331] on textarea at bounding box center [718, 342] width 422 height 47
paste textarea "Parcel not needed"
click at [897, 392] on button "Save" at bounding box center [894, 396] width 73 height 24
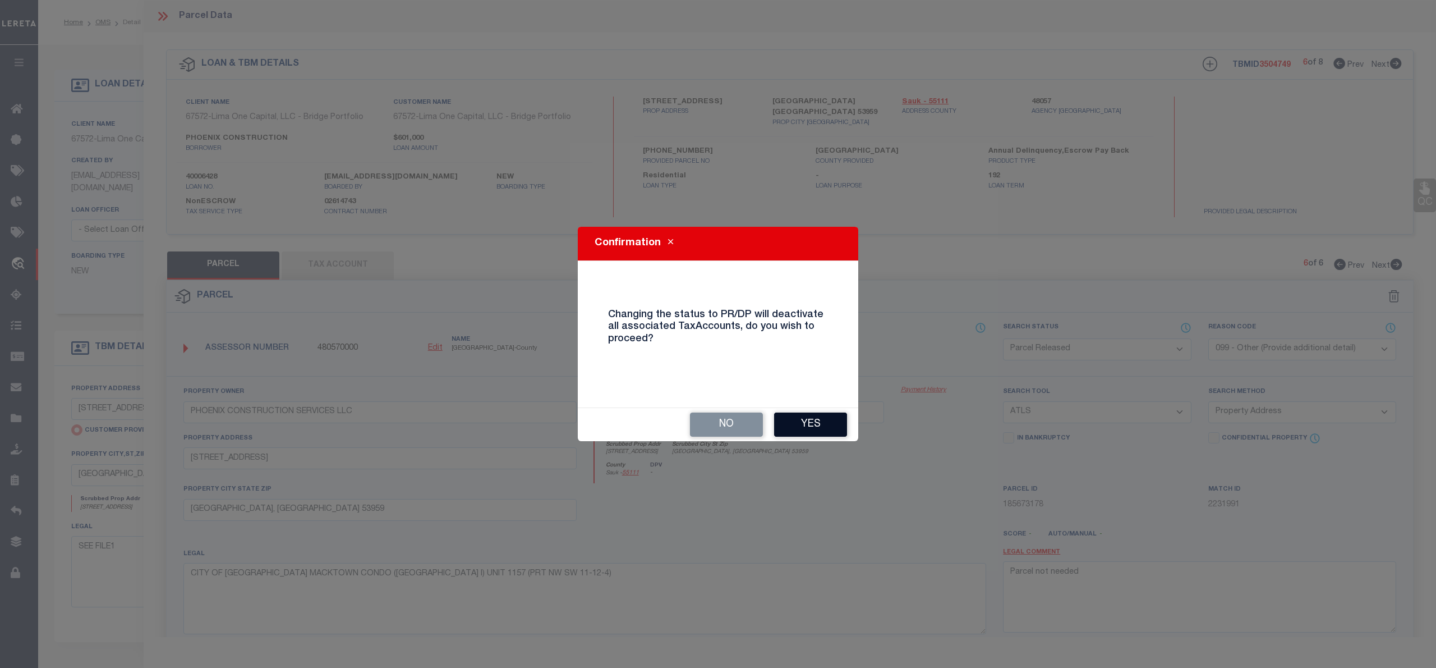
click at [784, 419] on button "Yes" at bounding box center [810, 424] width 73 height 24
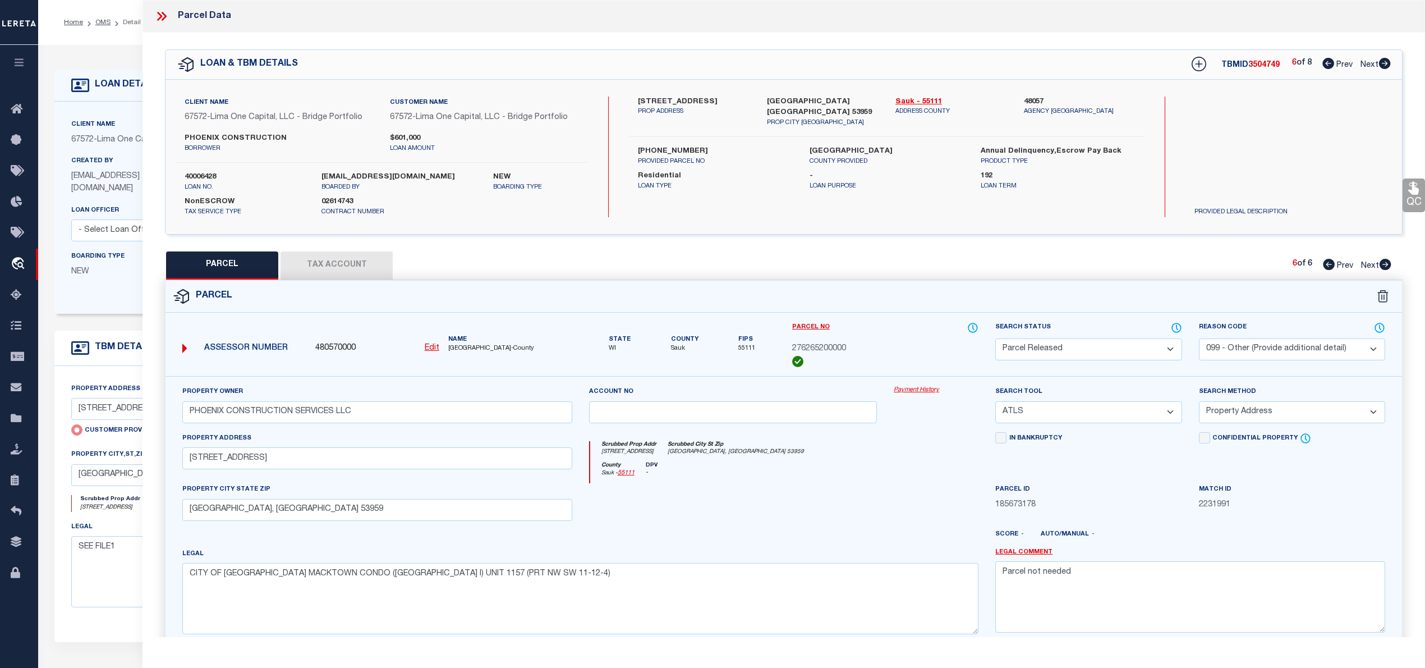
click at [1326, 265] on icon at bounding box center [1329, 264] width 12 height 11
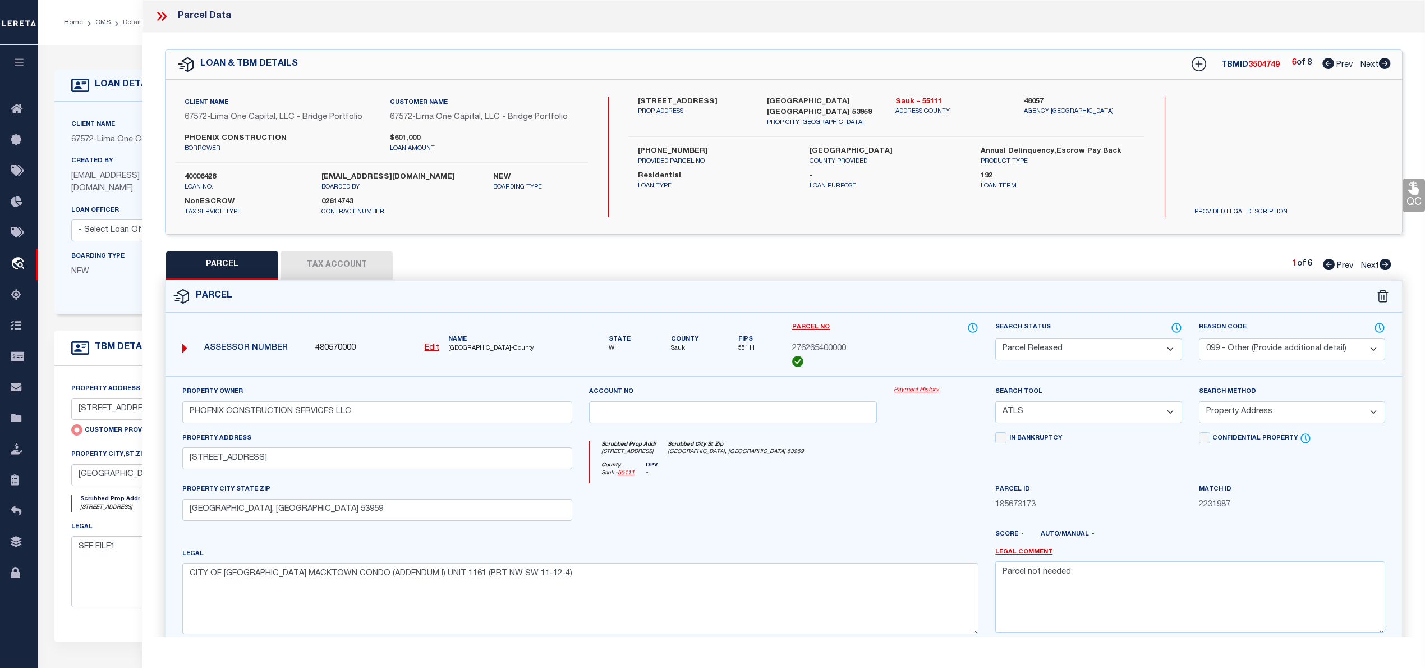
click at [1386, 66] on icon at bounding box center [1385, 63] width 12 height 11
click at [1385, 263] on icon at bounding box center [1386, 264] width 12 height 11
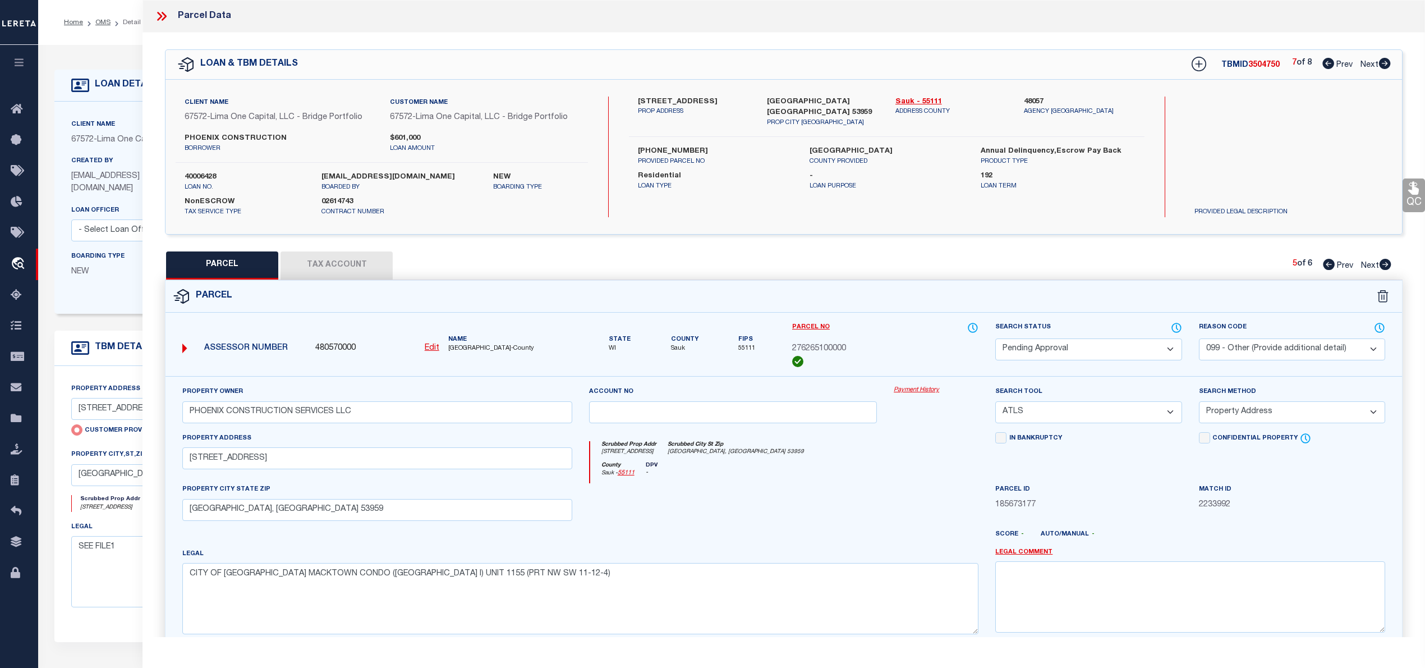
click at [1385, 263] on icon at bounding box center [1386, 264] width 12 height 11
click at [920, 99] on link "Sauk - 55111" at bounding box center [951, 101] width 112 height 11
drag, startPoint x: 633, startPoint y: 140, endPoint x: 696, endPoint y: 135, distance: 62.5
click at [696, 146] on div "276-2652-00000 PROVIDED PARCEL NO" at bounding box center [714, 156] width 171 height 20
copy label "276-2652-00000"
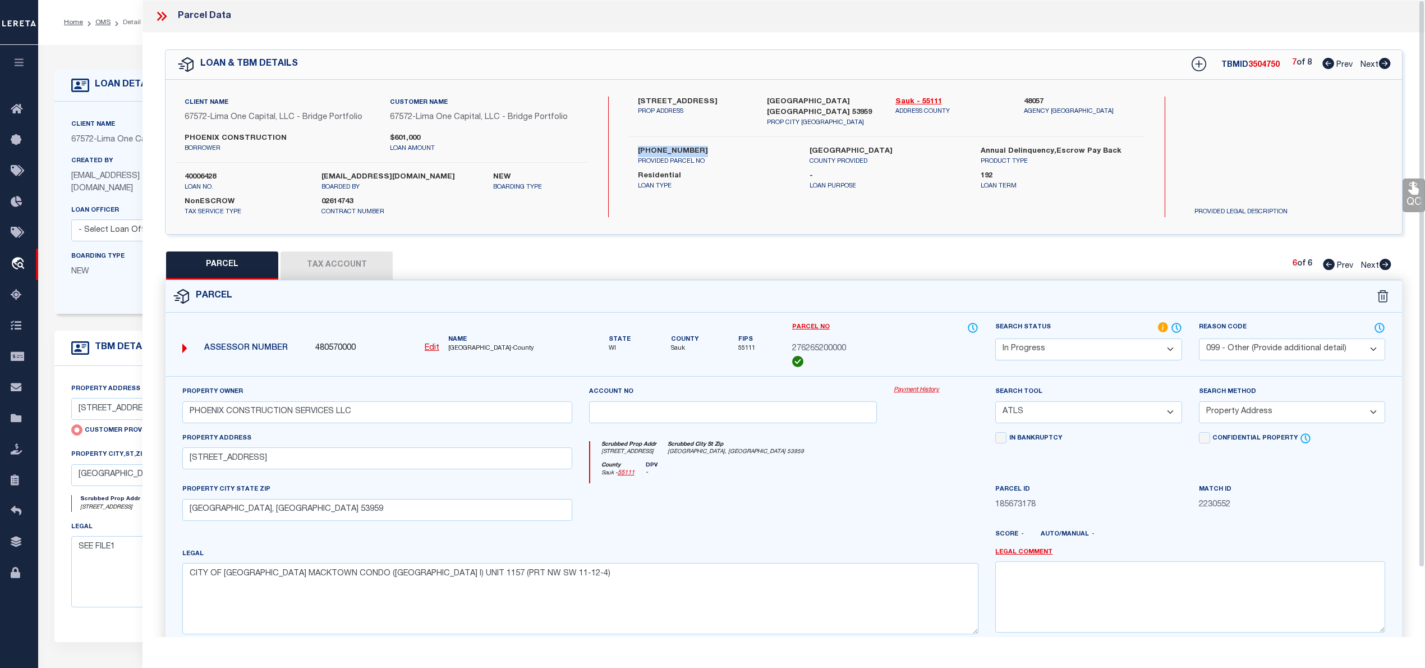
click at [361, 275] on button "Tax Account" at bounding box center [337, 265] width 112 height 28
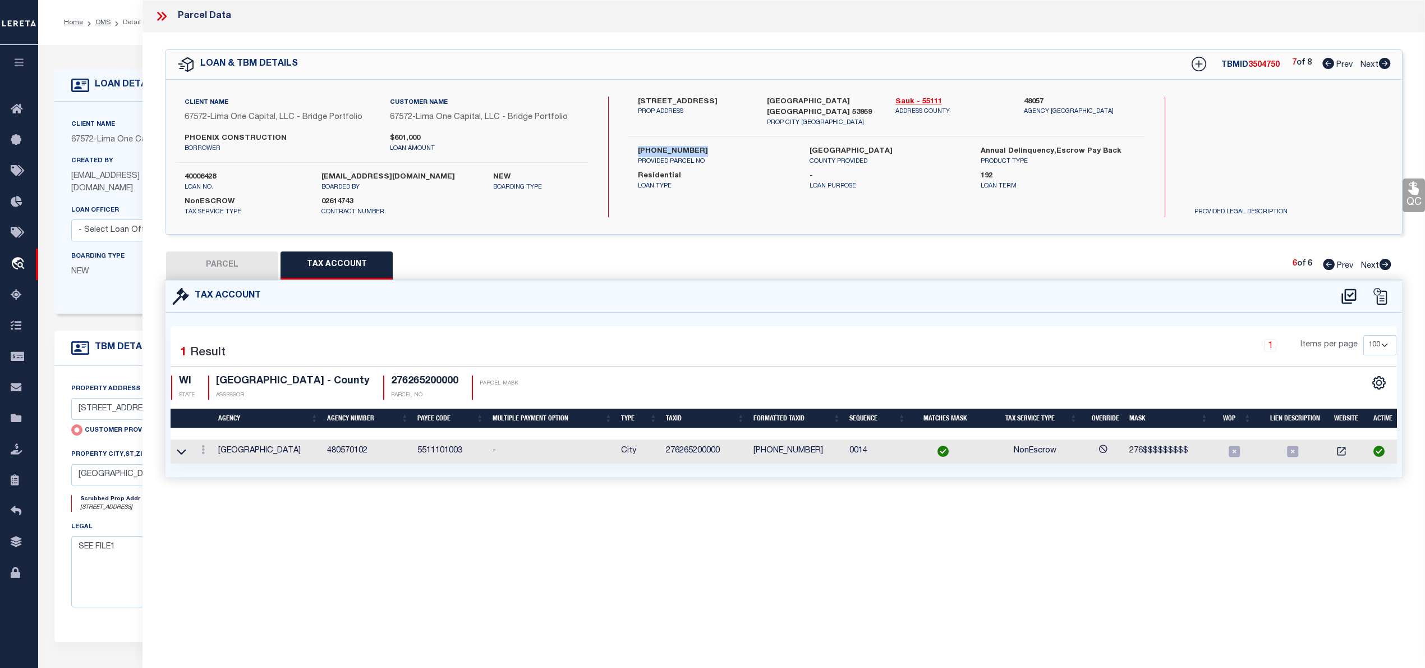
click at [237, 261] on button "PARCEL" at bounding box center [222, 265] width 112 height 28
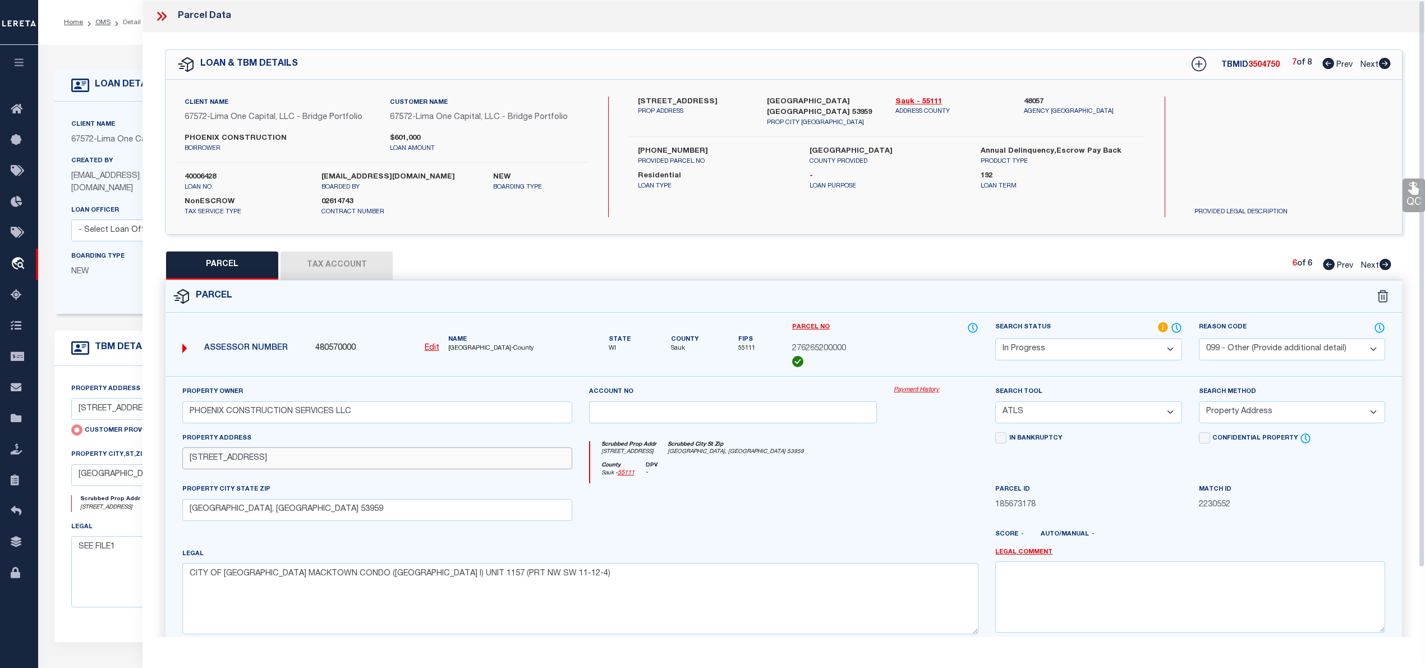
click at [212, 463] on input "1157 MAPLE ST" at bounding box center [377, 458] width 390 height 22
click at [189, 460] on input "1157 MAPLE ST" at bounding box center [377, 458] width 390 height 22
drag, startPoint x: 757, startPoint y: 582, endPoint x: 788, endPoint y: 568, distance: 33.7
click at [757, 582] on textarea "CITY OF REEDSBURG MACKTOWN CONDO (ADDENDUM I) UNIT 1157 (PRT NW SW 11-12-4)" at bounding box center [580, 598] width 796 height 71
click at [1120, 417] on select "-- Select Search Tool -- 3rd Party Website Agency File Agency Website ATLS CNV-…" at bounding box center [1088, 412] width 186 height 22
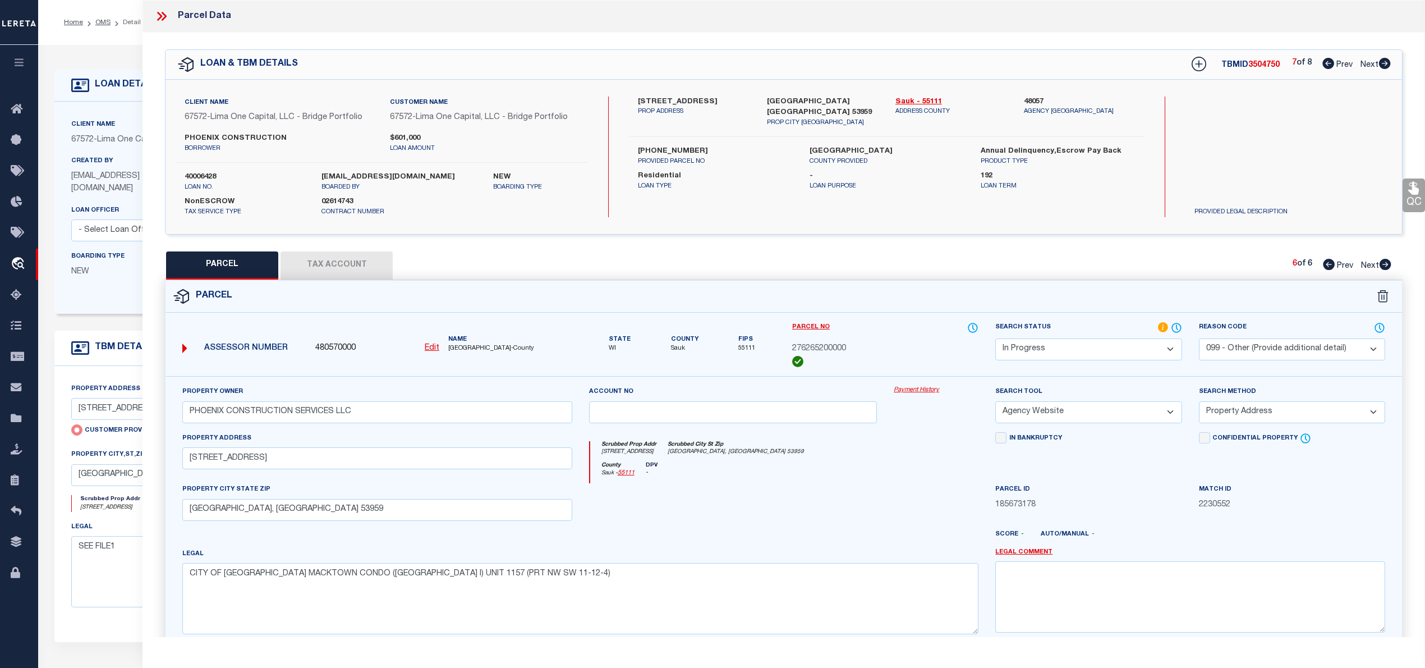
click at [995, 403] on select "-- Select Search Tool -- 3rd Party Website Agency File Agency Website ATLS CNV-…" at bounding box center [1088, 412] width 186 height 22
click at [1257, 351] on select "- Select Reason Code - 099 - Other (Provide additional detail) ACT - Agency Cha…" at bounding box center [1292, 349] width 186 height 22
click at [1199, 338] on select "- Select Reason Code - 099 - Other (Provide additional detail) ACT - Agency Cha…" at bounding box center [1292, 349] width 186 height 22
click at [666, 507] on div at bounding box center [733, 506] width 305 height 46
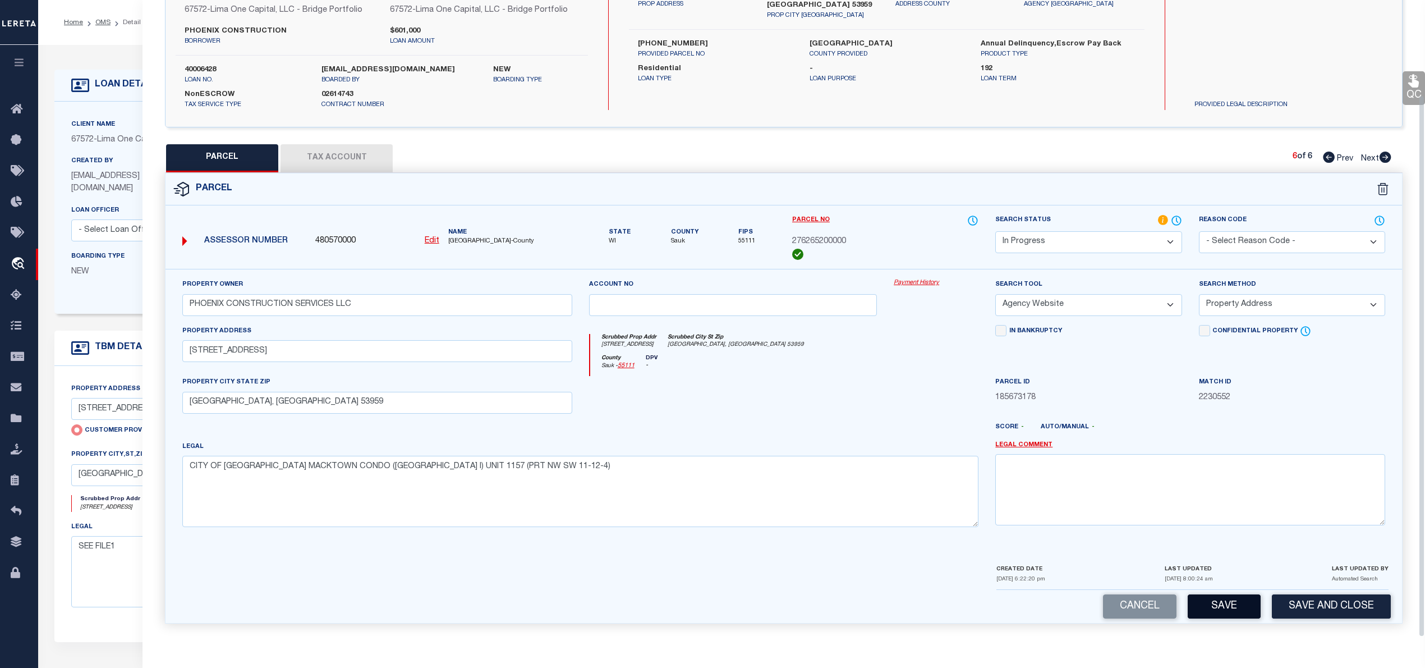
click at [1223, 607] on button "Save" at bounding box center [1224, 606] width 73 height 24
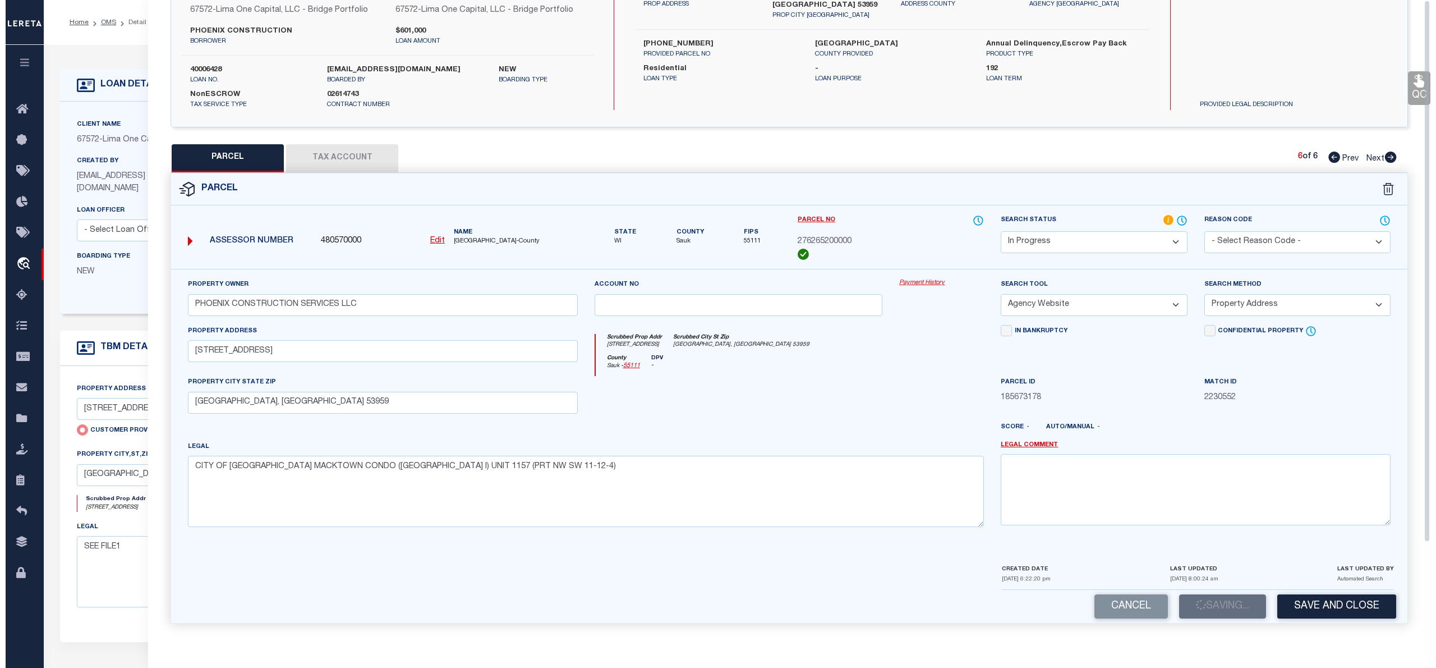
scroll to position [0, 0]
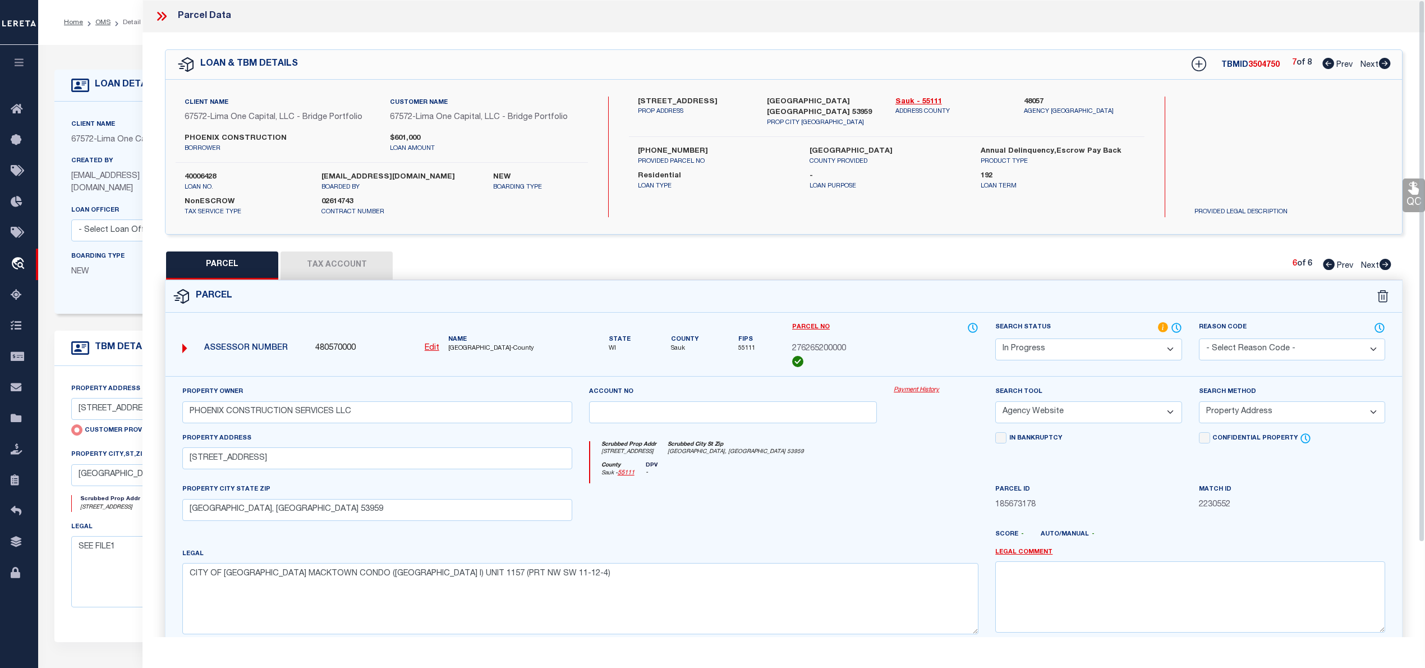
click at [344, 265] on button "Tax Account" at bounding box center [337, 265] width 112 height 28
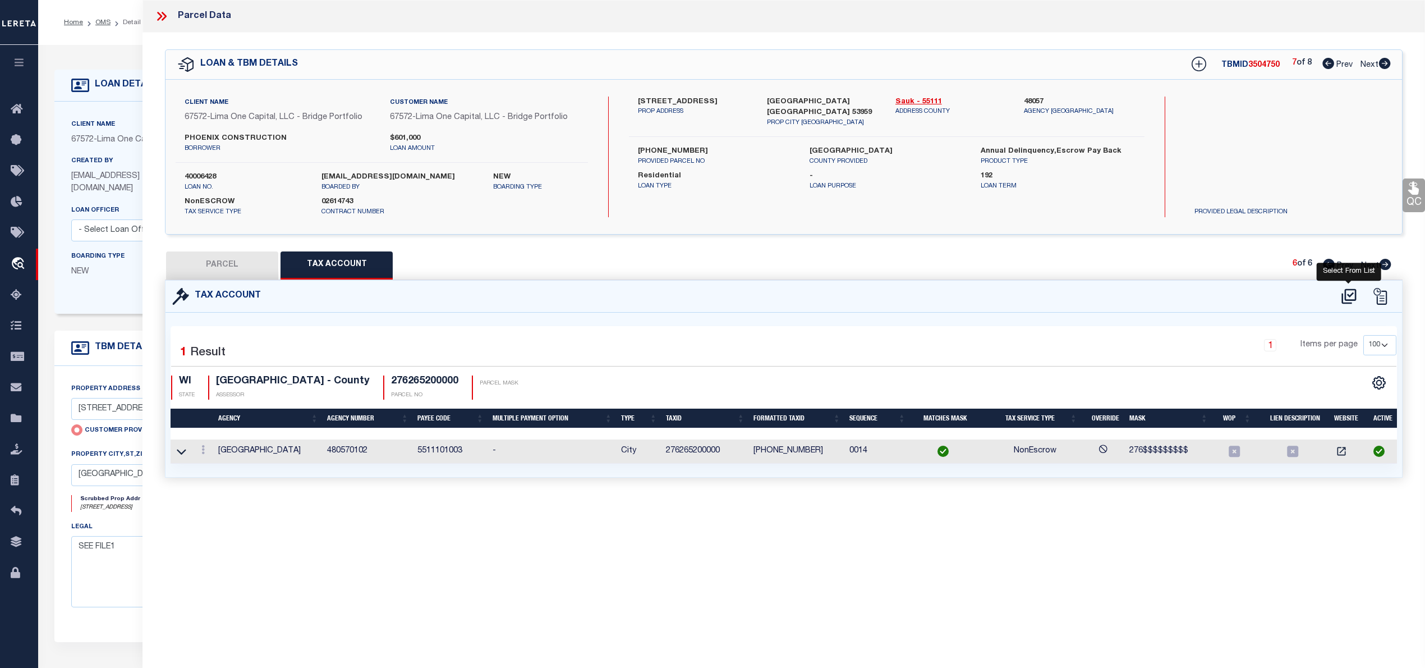
click at [1349, 299] on icon at bounding box center [1348, 295] width 15 height 15
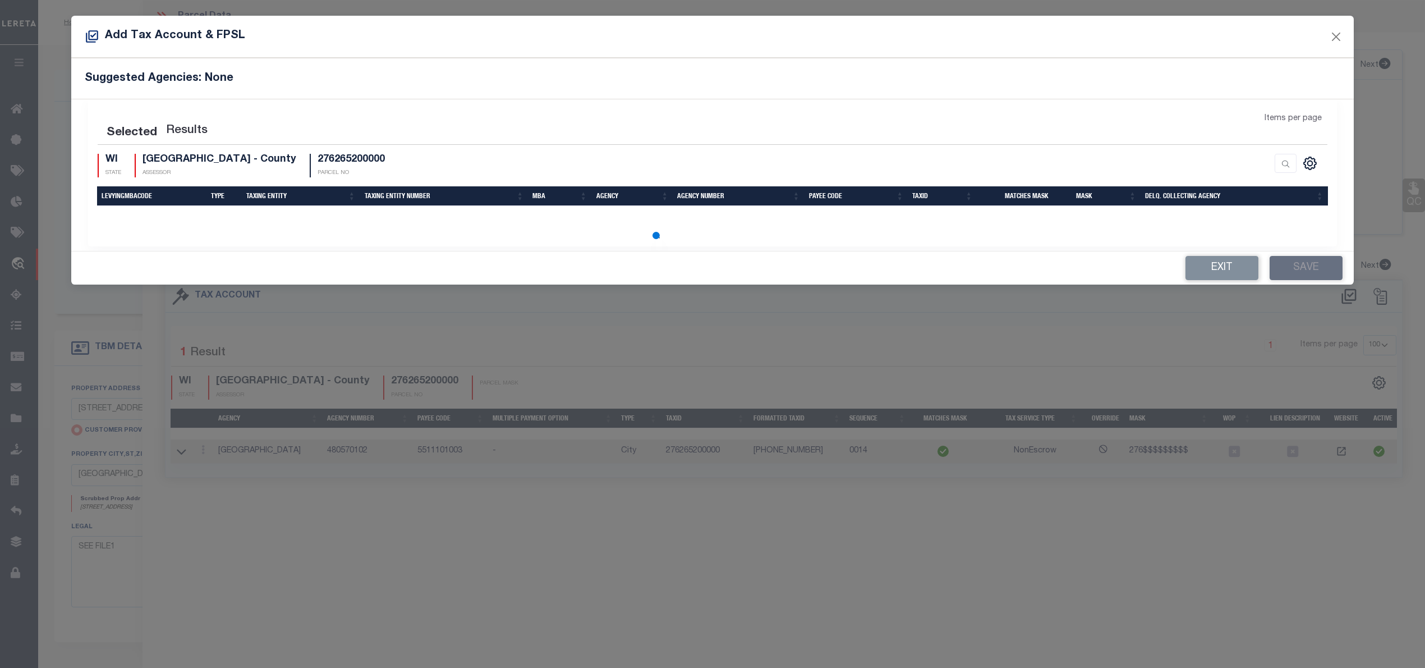
scroll to position [4, 0]
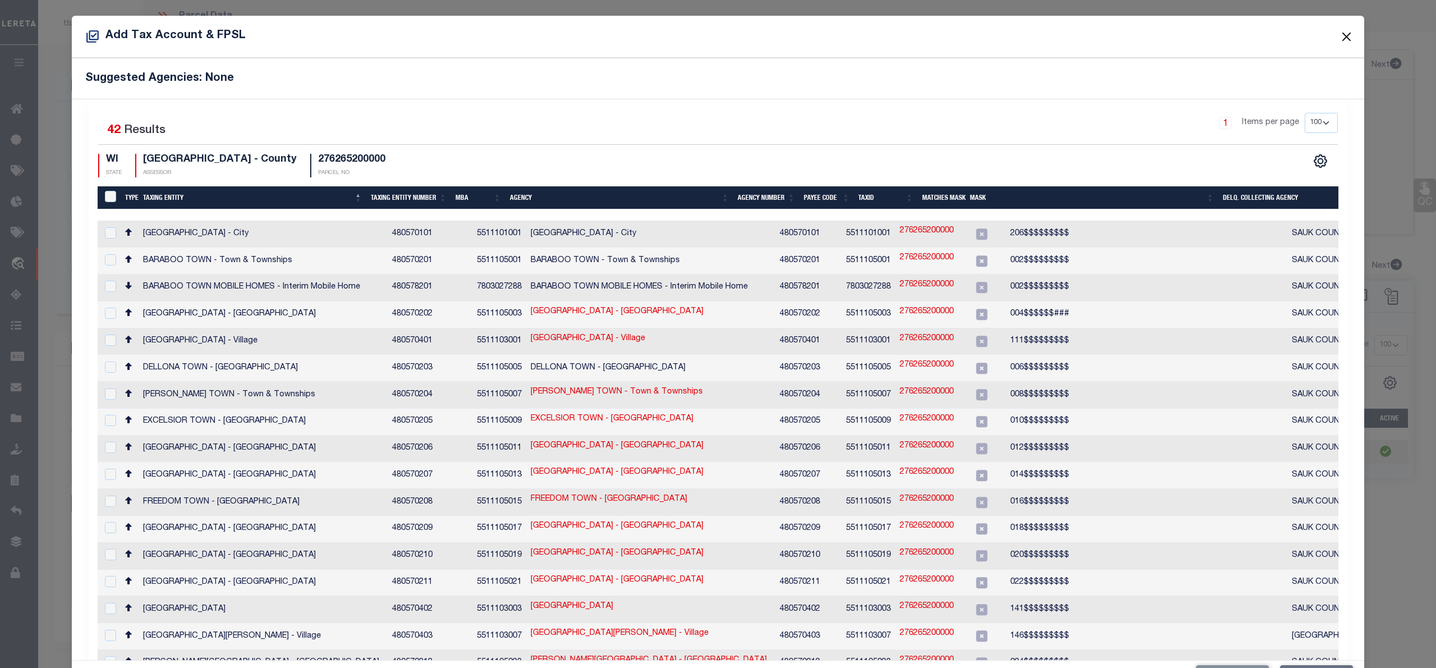
click at [1340, 34] on button "Close" at bounding box center [1347, 36] width 15 height 15
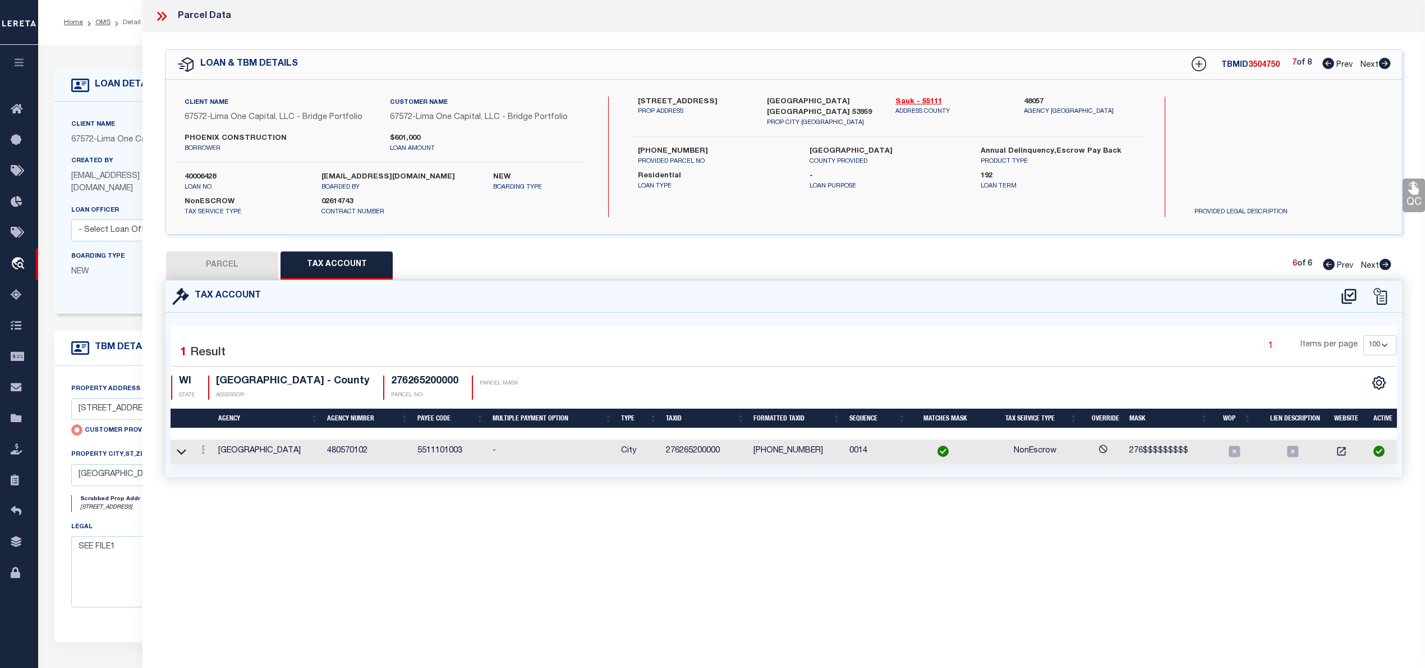
click at [219, 269] on button "PARCEL" at bounding box center [222, 265] width 112 height 28
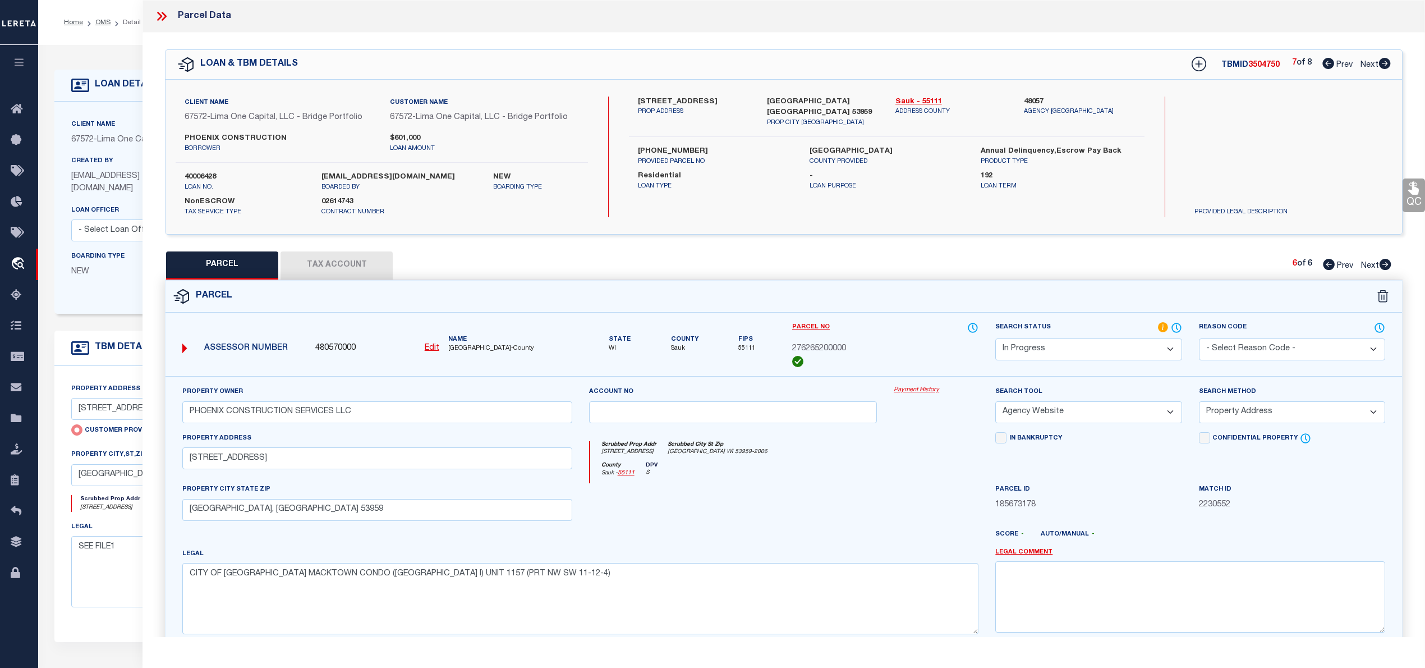
click at [1163, 344] on select "Automated Search Bad Parcel Complete Duplicate Parcel High Dollar Reporting In …" at bounding box center [1088, 349] width 186 height 22
click at [995, 338] on select "Automated Search Bad Parcel Complete Duplicate Parcel High Dollar Reporting In …" at bounding box center [1088, 349] width 186 height 22
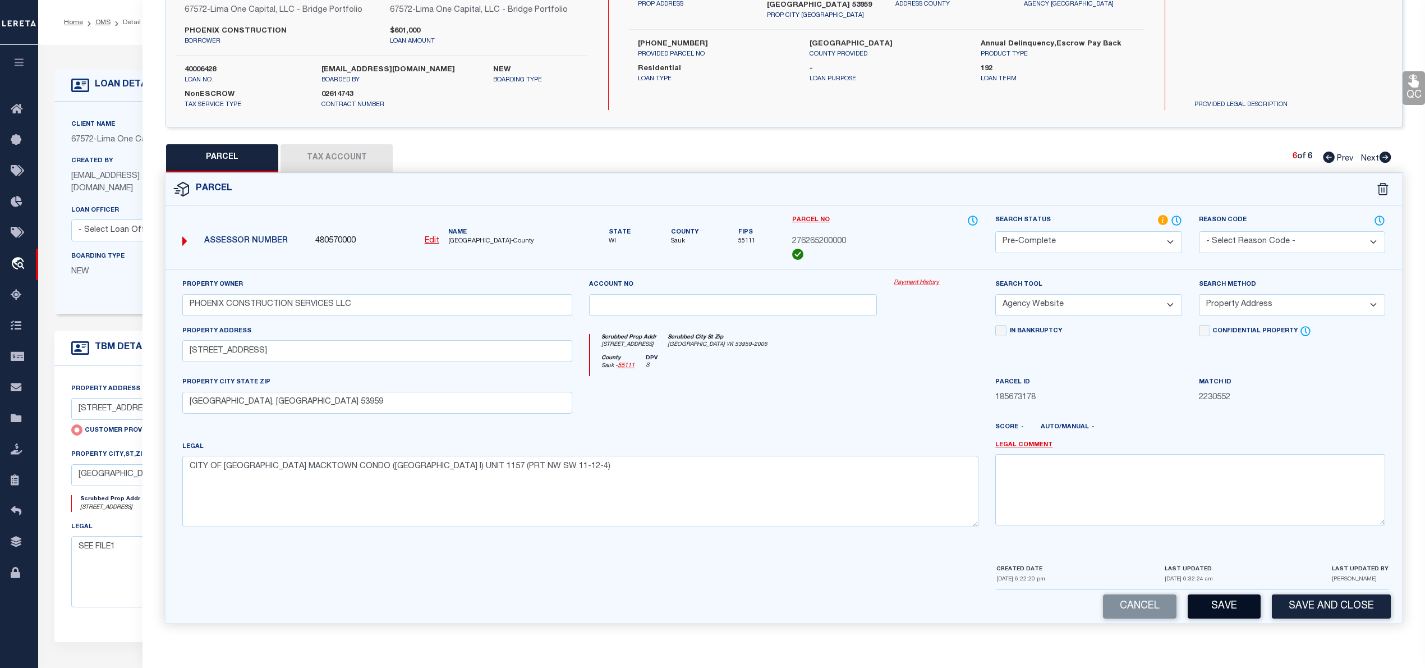
click at [1224, 603] on button "Save" at bounding box center [1224, 606] width 73 height 24
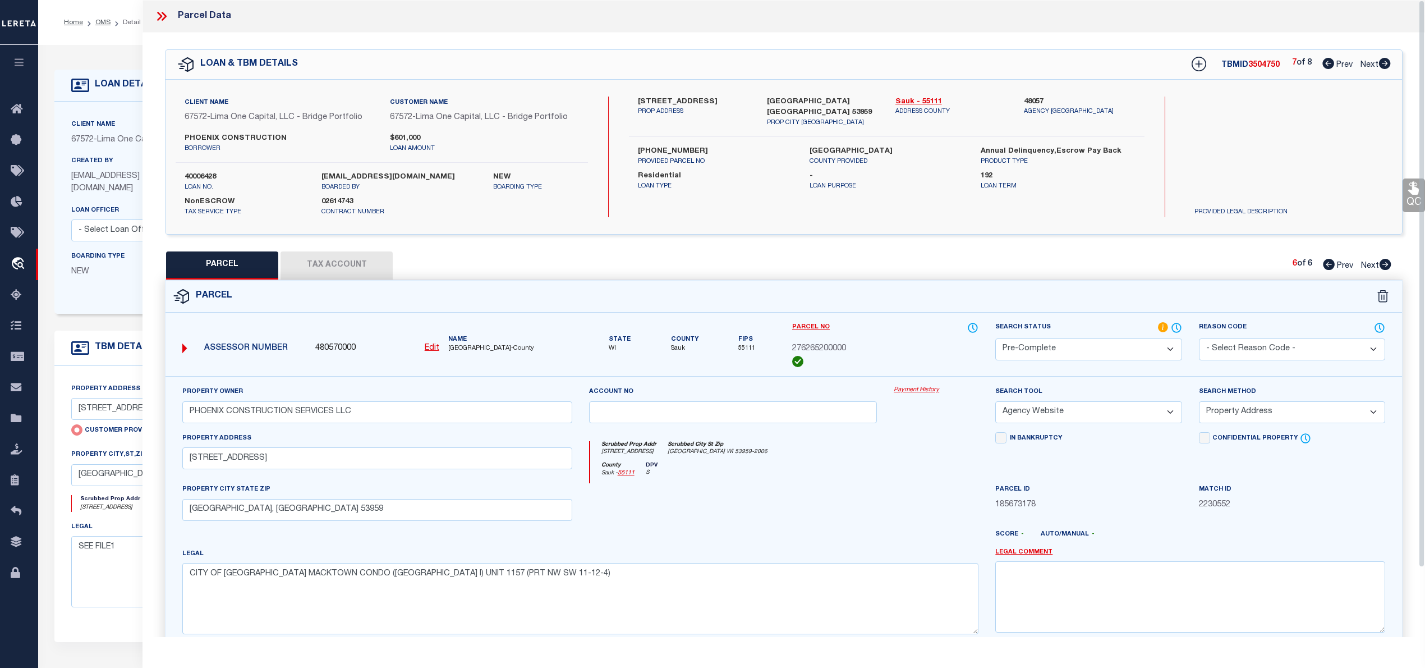
click at [1259, 64] on span "3504750" at bounding box center [1263, 65] width 31 height 8
copy span "3504750"
click at [838, 349] on span "276265200000" at bounding box center [819, 349] width 54 height 12
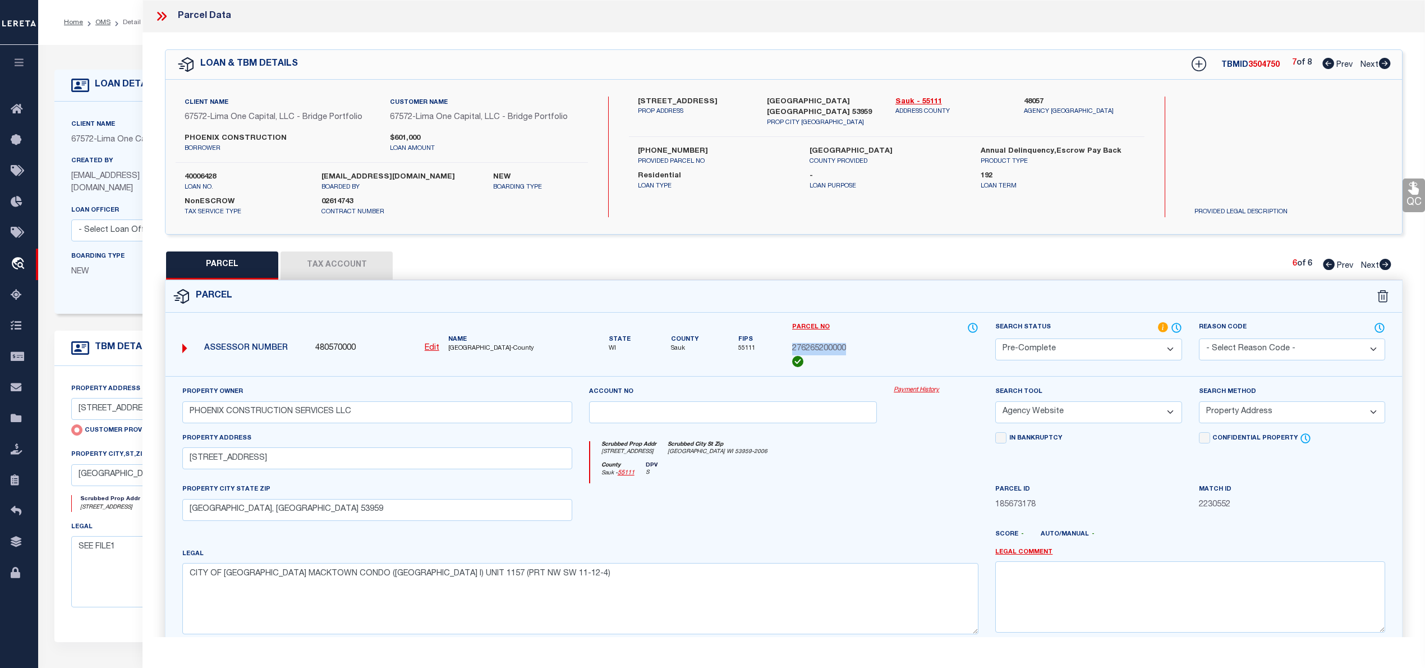
copy span "276265200000"
click at [1324, 265] on icon at bounding box center [1329, 264] width 12 height 11
click at [1159, 353] on select "Automated Search Bad Parcel Complete Duplicate Parcel High Dollar Reporting In …" at bounding box center [1088, 349] width 186 height 22
click at [995, 338] on select "Automated Search Bad Parcel Complete Duplicate Parcel High Dollar Reporting In …" at bounding box center [1088, 349] width 186 height 22
click at [1249, 344] on select "- Select Reason Code - 099 - Other (Provide additional detail) ACT - Agency Cha…" at bounding box center [1292, 349] width 186 height 22
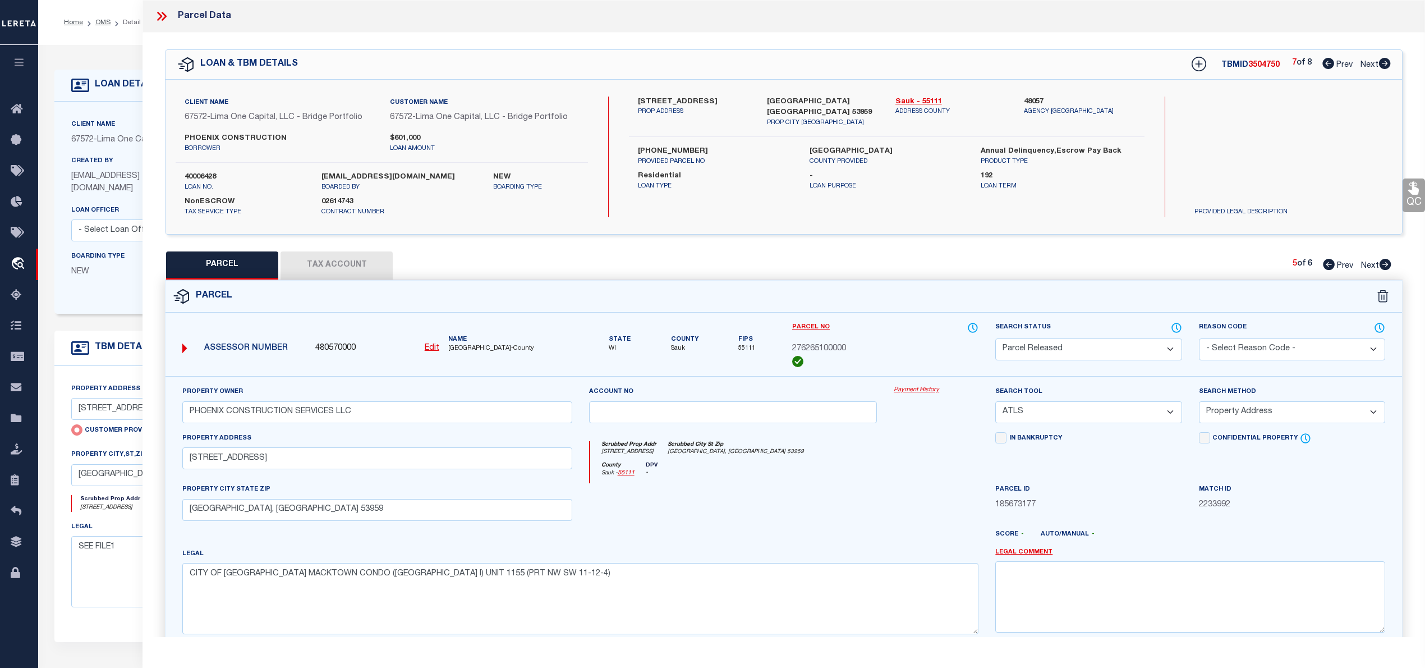
click at [1199, 338] on select "- Select Reason Code - 099 - Other (Provide additional detail) ACT - Agency Cha…" at bounding box center [1292, 349] width 186 height 22
click at [1259, 349] on select "- Select Reason Code - 099 - Other (Provide additional detail) ACT - Agency Cha…" at bounding box center [1292, 349] width 186 height 22
click at [1199, 338] on select "- Select Reason Code - 099 - Other (Provide additional detail) ACT - Agency Cha…" at bounding box center [1292, 349] width 186 height 22
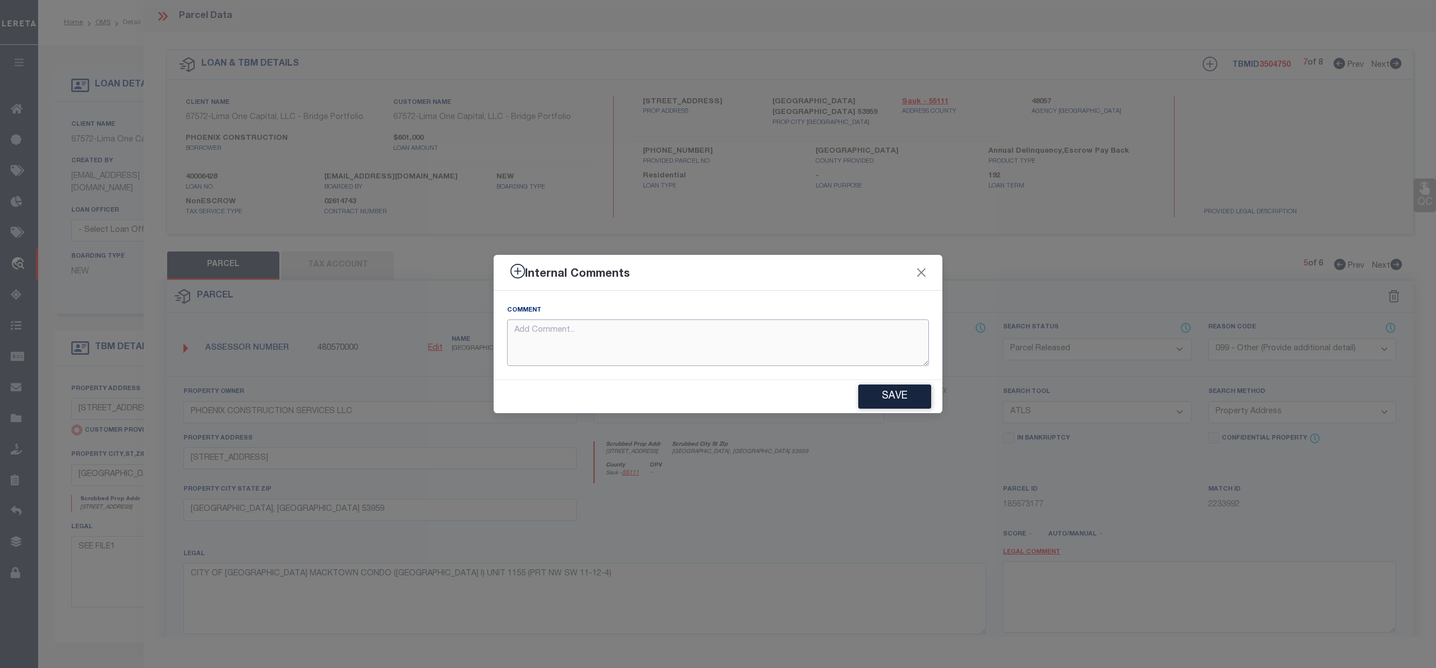
click at [578, 351] on textarea at bounding box center [718, 342] width 422 height 47
click at [902, 391] on button "Save" at bounding box center [894, 396] width 73 height 24
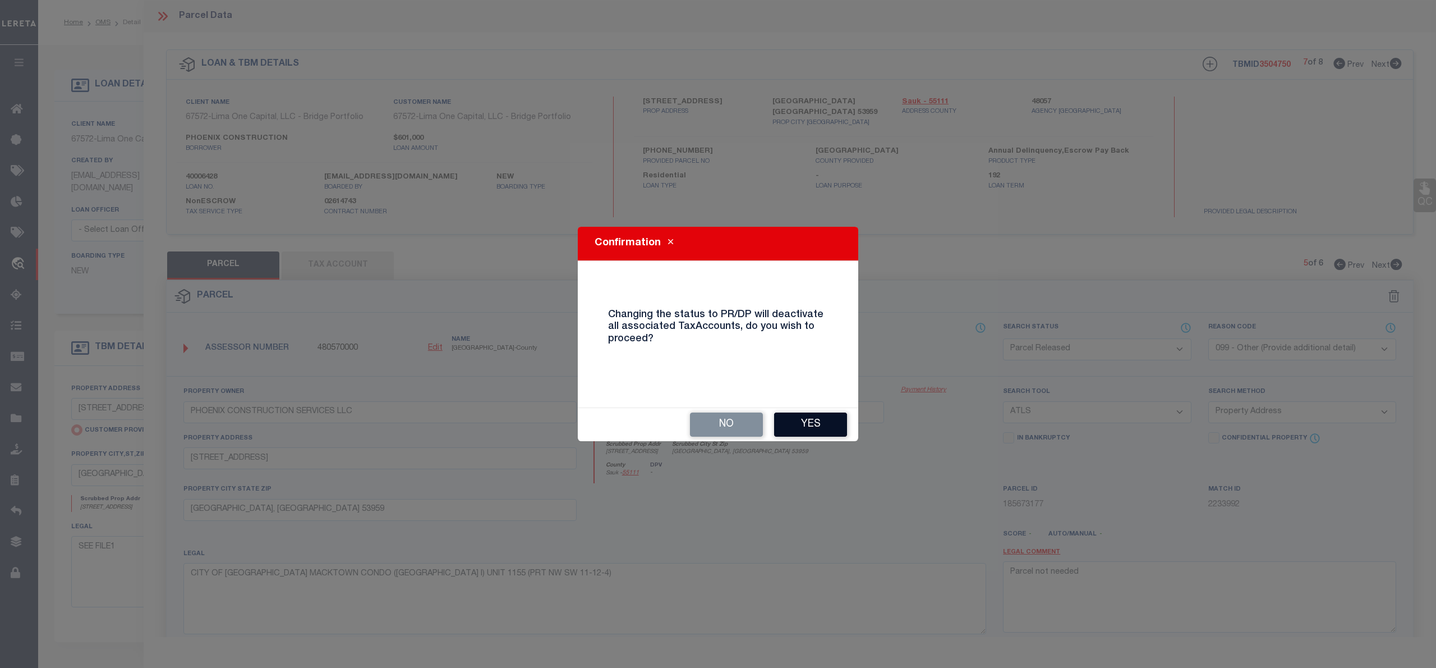
click at [829, 421] on button "Yes" at bounding box center [810, 424] width 73 height 24
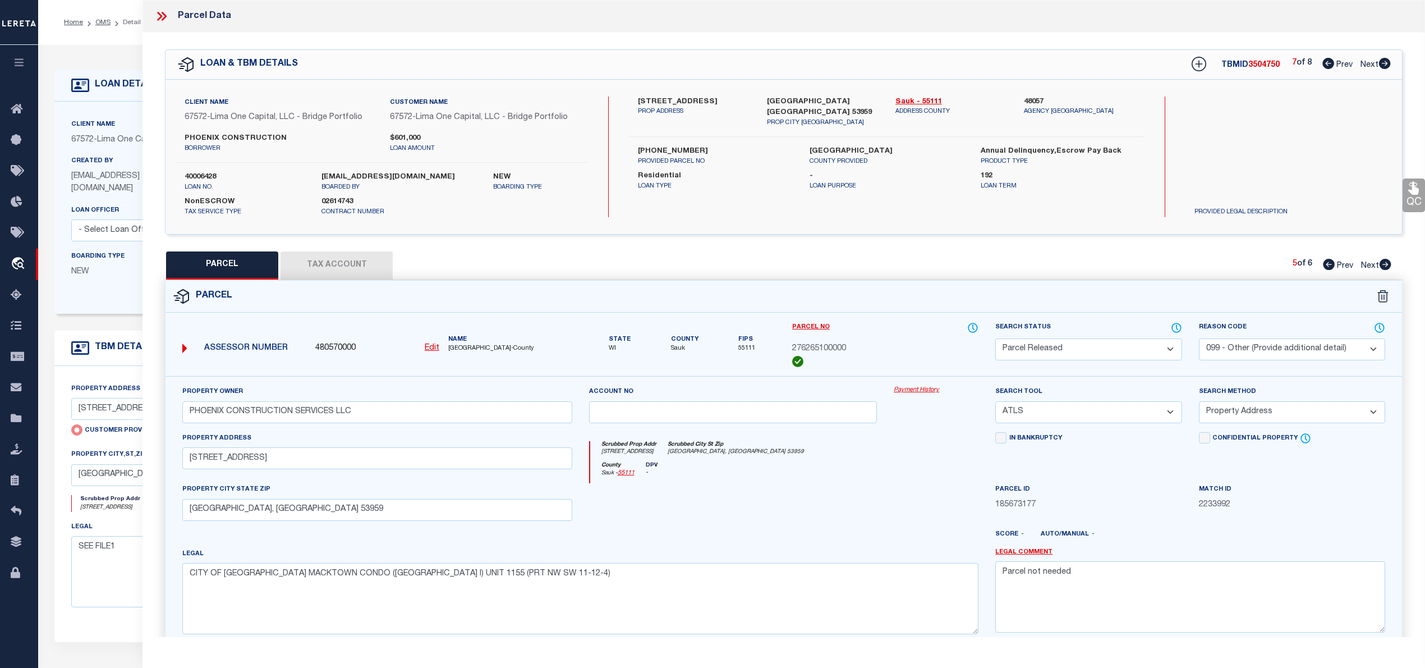
click at [1387, 265] on icon at bounding box center [1385, 264] width 12 height 11
click at [1323, 263] on icon at bounding box center [1329, 264] width 12 height 11
click at [1132, 348] on select "Automated Search Bad Parcel Complete Duplicate Parcel High Dollar Reporting In …" at bounding box center [1088, 349] width 186 height 22
click at [995, 338] on select "Automated Search Bad Parcel Complete Duplicate Parcel High Dollar Reporting In …" at bounding box center [1088, 349] width 186 height 22
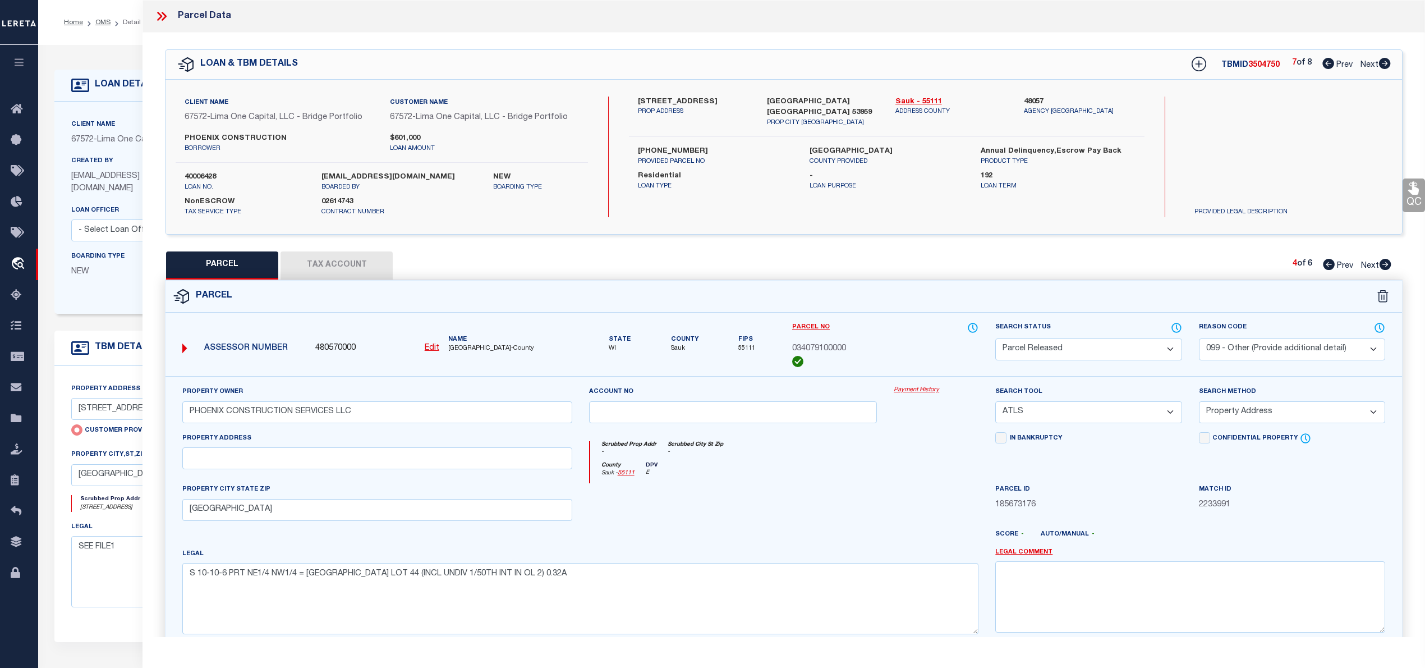
click at [1246, 344] on select "- Select Reason Code - 099 - Other (Provide additional detail) ACT - Agency Cha…" at bounding box center [1292, 349] width 186 height 22
click at [1199, 338] on select "- Select Reason Code - 099 - Other (Provide additional detail) ACT - Agency Cha…" at bounding box center [1292, 349] width 186 height 22
click at [1253, 351] on select "- Select Reason Code - 099 - Other (Provide additional detail) ACT - Agency Cha…" at bounding box center [1292, 349] width 186 height 22
click at [1199, 338] on select "- Select Reason Code - 099 - Other (Provide additional detail) ACT - Agency Cha…" at bounding box center [1292, 349] width 186 height 22
click at [1264, 348] on select "- Select Reason Code - 099 - Other (Provide additional detail) ACT - Agency Cha…" at bounding box center [1292, 349] width 186 height 22
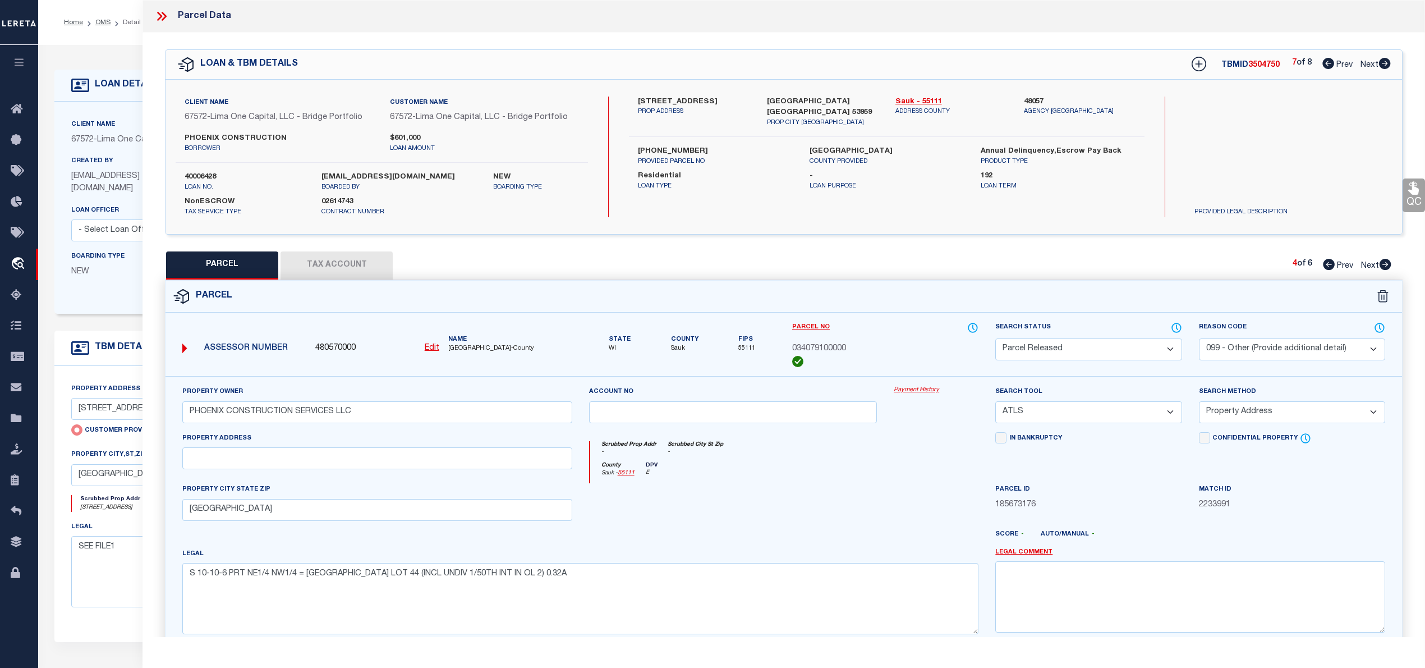
click at [1199, 338] on select "- Select Reason Code - 099 - Other (Provide additional detail) ACT - Agency Cha…" at bounding box center [1292, 349] width 186 height 22
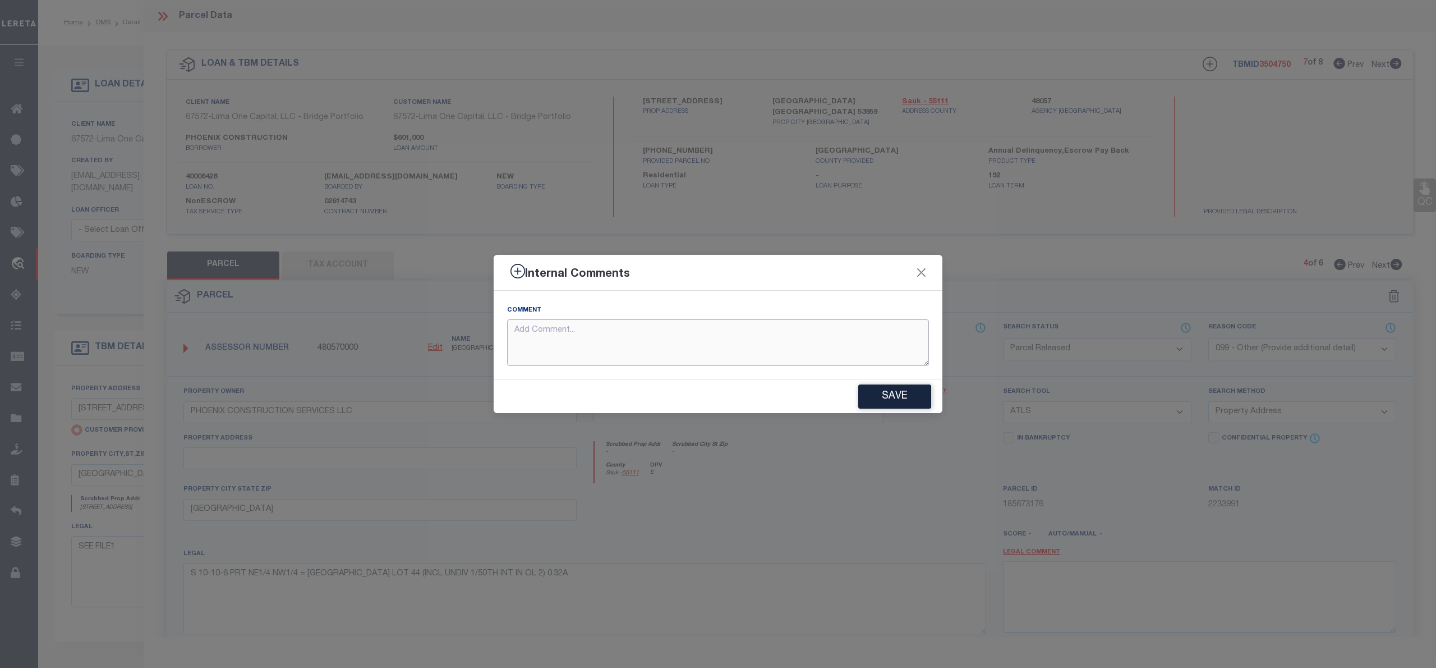
click at [619, 326] on textarea at bounding box center [718, 342] width 422 height 47
click at [898, 400] on button "Save" at bounding box center [894, 396] width 73 height 24
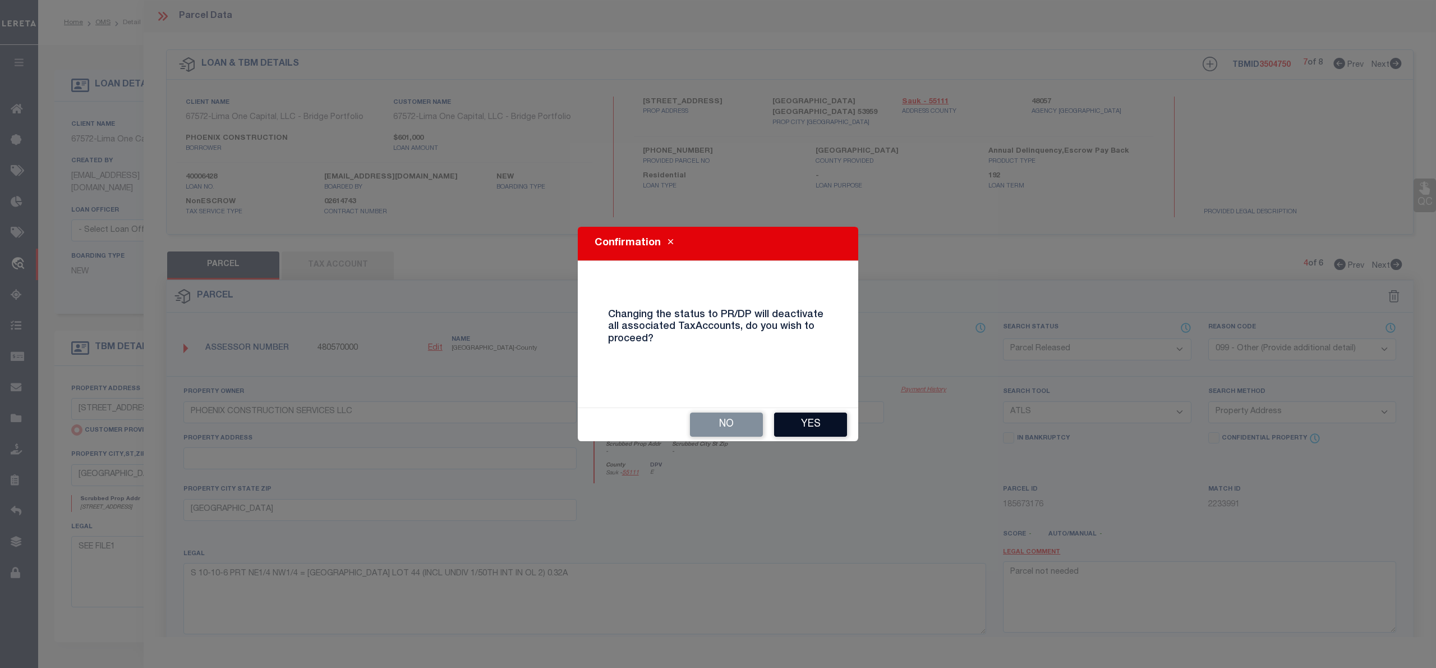
click at [824, 419] on button "Yes" at bounding box center [810, 424] width 73 height 24
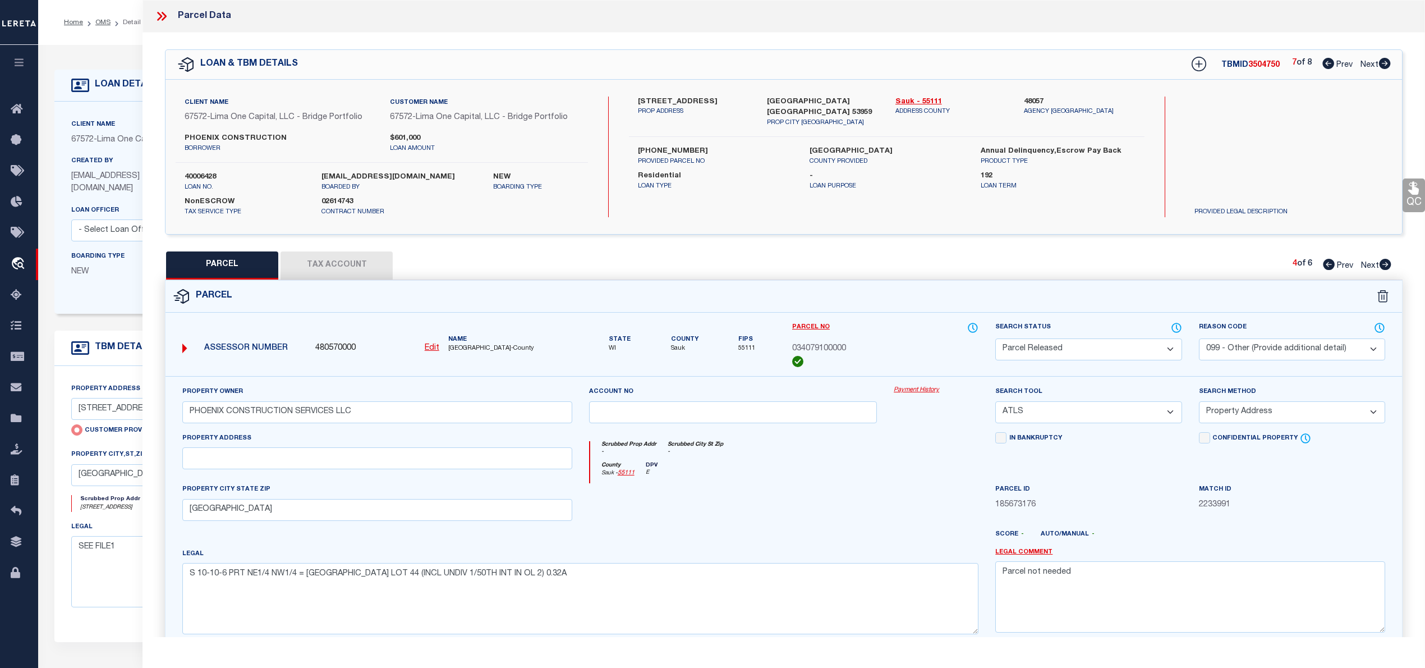
click at [1327, 265] on icon at bounding box center [1329, 264] width 12 height 11
click at [1167, 347] on select "Automated Search Bad Parcel Complete Duplicate Parcel High Dollar Reporting In …" at bounding box center [1088, 349] width 186 height 22
click at [995, 338] on select "Automated Search Bad Parcel Complete Duplicate Parcel High Dollar Reporting In …" at bounding box center [1088, 349] width 186 height 22
click at [1252, 349] on select "- Select Reason Code - 099 - Other (Provide additional detail) ACT - Agency Cha…" at bounding box center [1292, 349] width 186 height 22
click at [1199, 338] on select "- Select Reason Code - 099 - Other (Provide additional detail) ACT - Agency Cha…" at bounding box center [1292, 349] width 186 height 22
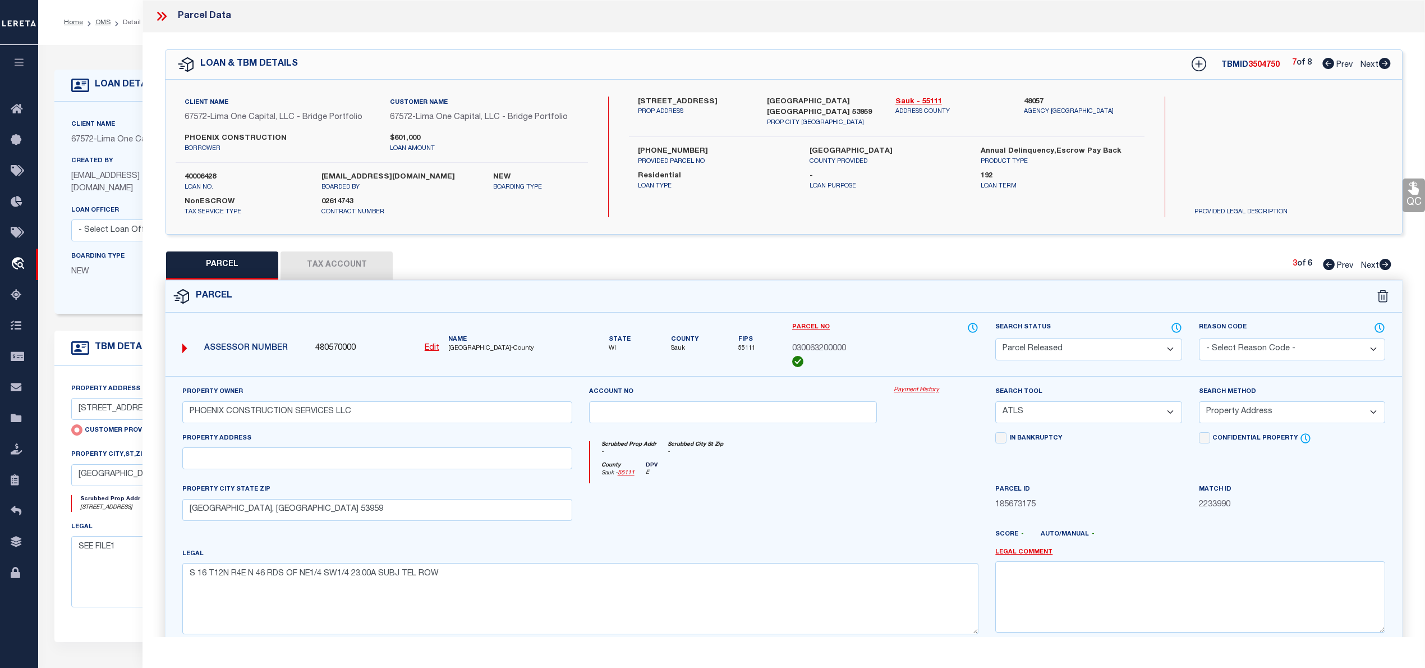
click at [1257, 347] on select "- Select Reason Code - 099 - Other (Provide additional detail) ACT - Agency Cha…" at bounding box center [1292, 349] width 186 height 22
click at [1199, 338] on select "- Select Reason Code - 099 - Other (Provide additional detail) ACT - Agency Cha…" at bounding box center [1292, 349] width 186 height 22
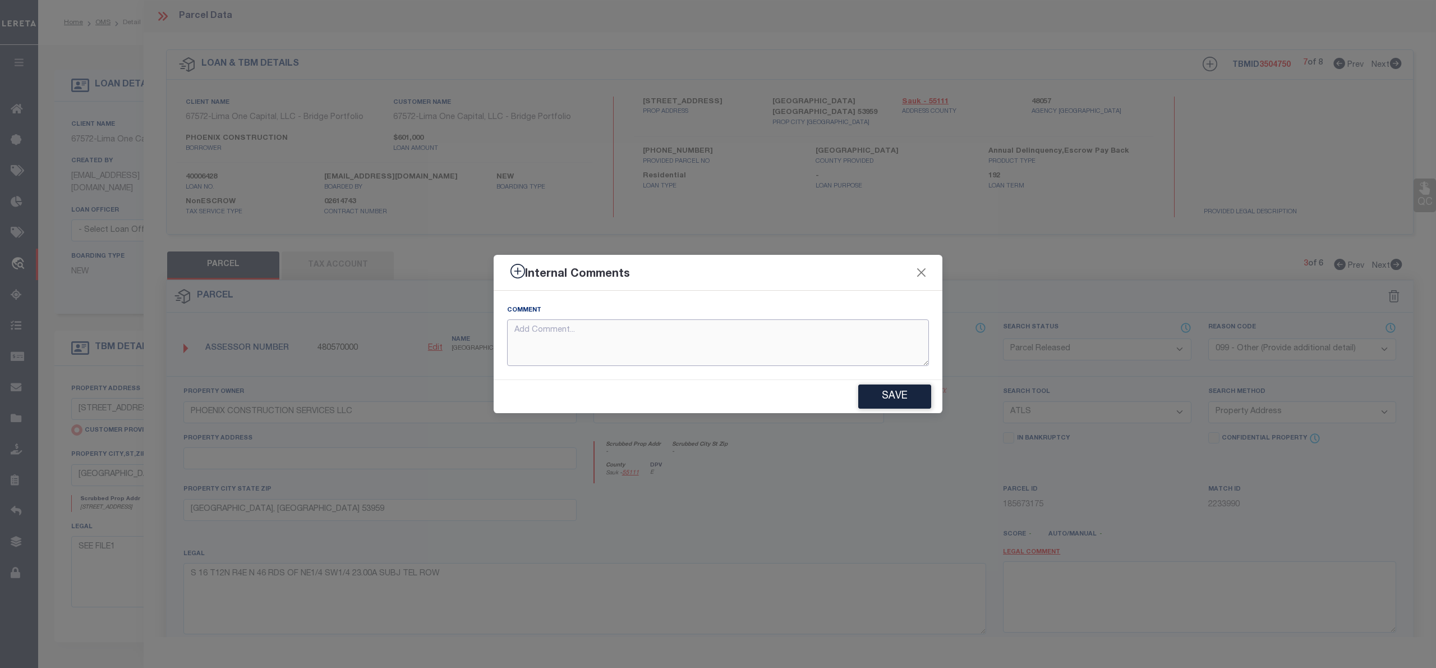
click at [642, 350] on textarea at bounding box center [718, 342] width 422 height 47
paste textarea "Parcel not needed"
click at [893, 399] on button "Save" at bounding box center [894, 396] width 73 height 24
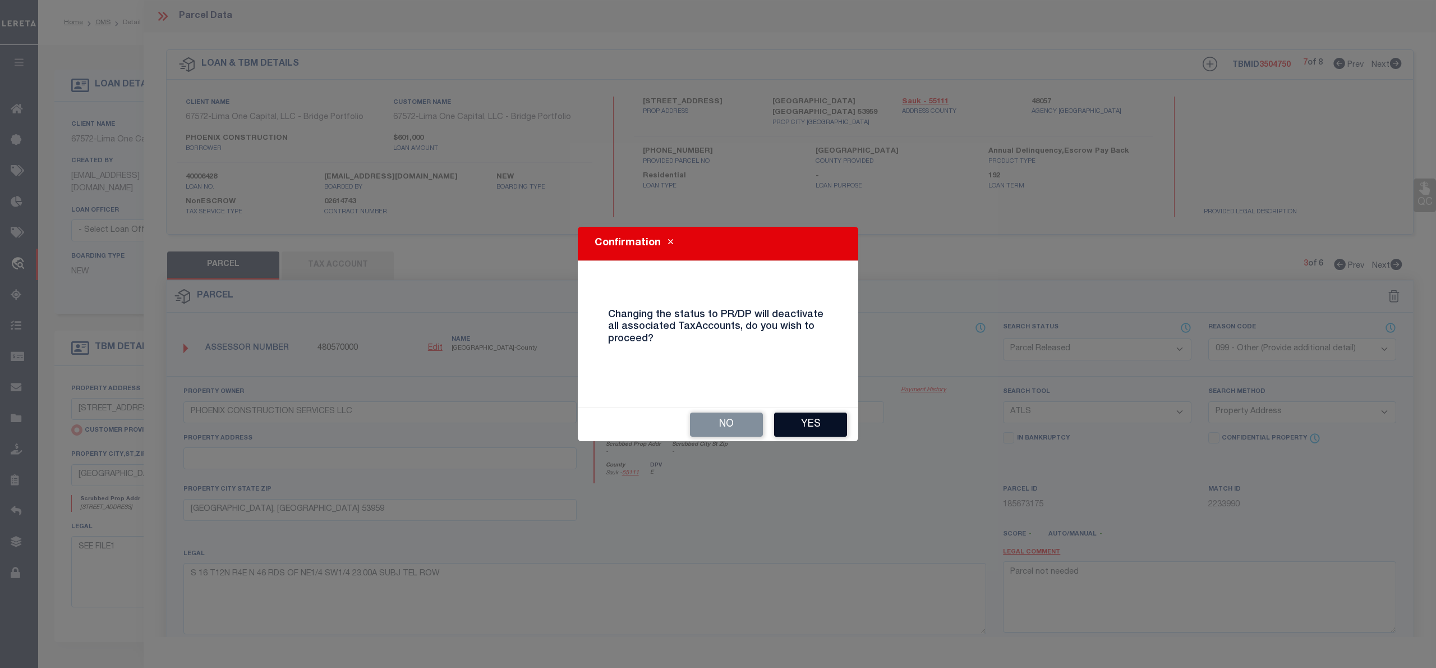
click at [803, 425] on button "Yes" at bounding box center [810, 424] width 73 height 24
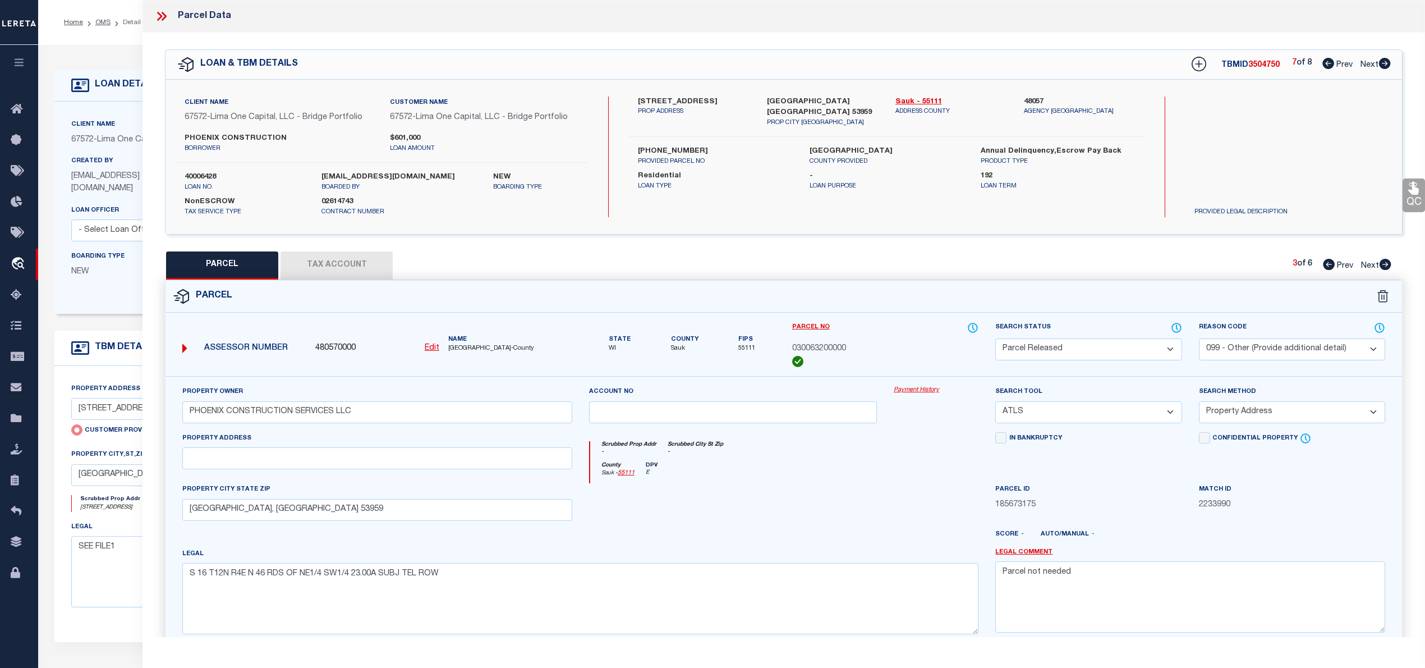
click at [1328, 265] on icon at bounding box center [1329, 264] width 12 height 11
click at [1150, 351] on select "Automated Search Bad Parcel Complete Duplicate Parcel High Dollar Reporting In …" at bounding box center [1088, 349] width 186 height 22
click at [995, 338] on select "Automated Search Bad Parcel Complete Duplicate Parcel High Dollar Reporting In …" at bounding box center [1088, 349] width 186 height 22
click at [1257, 347] on select "- Select Reason Code - 099 - Other (Provide additional detail) ACT - Agency Cha…" at bounding box center [1292, 349] width 186 height 22
click at [1199, 338] on select "- Select Reason Code - 099 - Other (Provide additional detail) ACT - Agency Cha…" at bounding box center [1292, 349] width 186 height 22
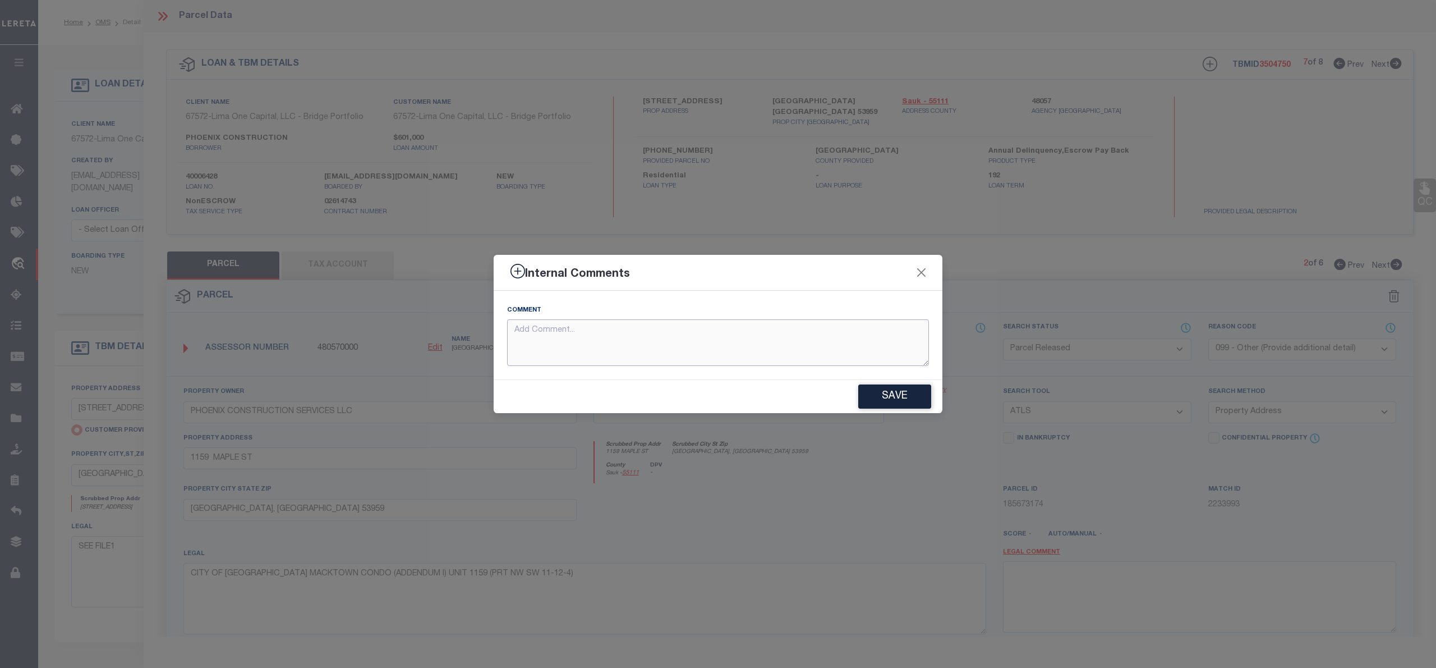
click at [546, 351] on textarea at bounding box center [718, 342] width 422 height 47
paste textarea "Parcel not needed"
click at [905, 403] on button "Save" at bounding box center [894, 396] width 73 height 24
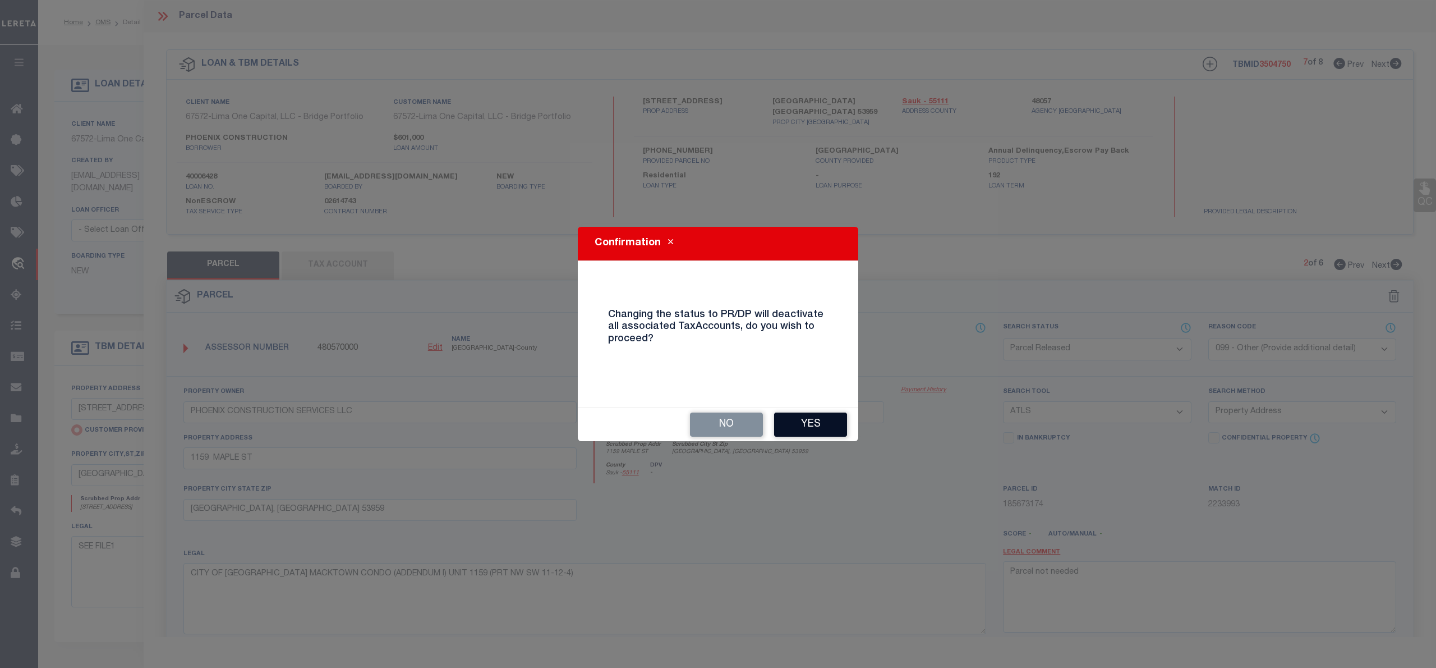
click at [826, 422] on button "Yes" at bounding box center [810, 424] width 73 height 24
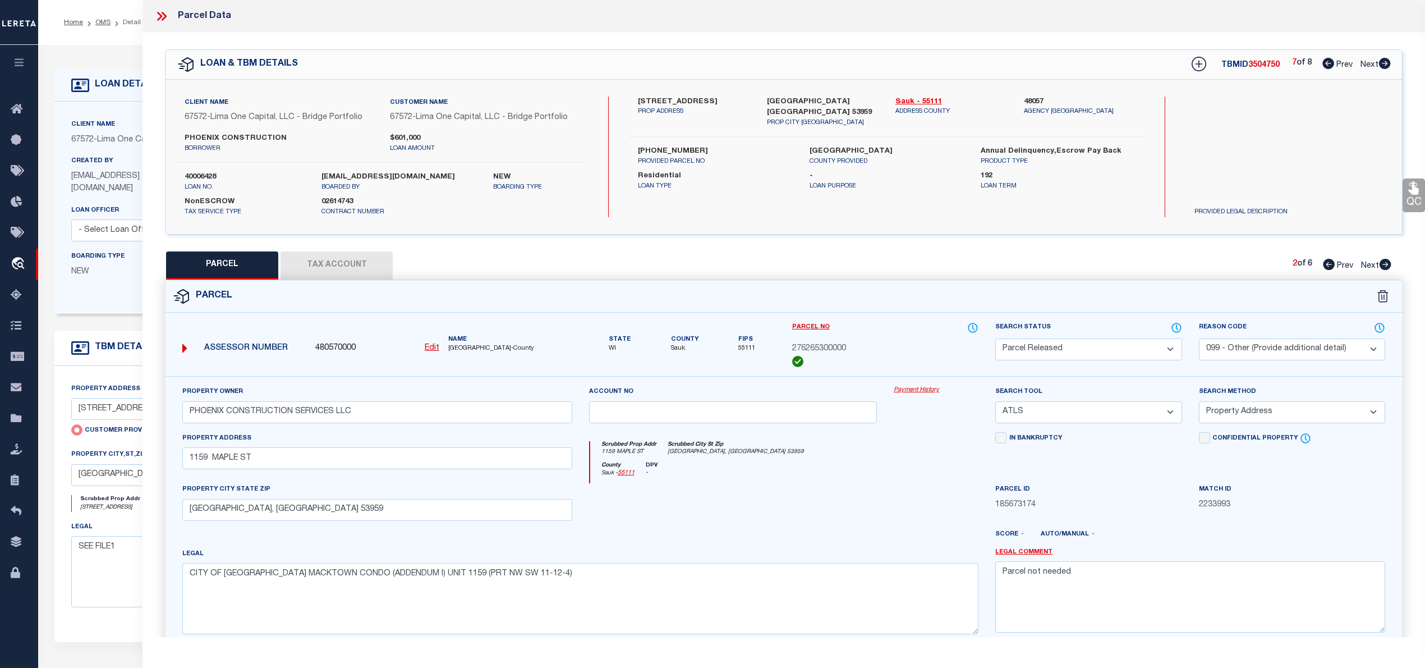
click at [1324, 265] on icon at bounding box center [1329, 264] width 12 height 11
click at [1165, 352] on select "Automated Search Bad Parcel Complete Duplicate Parcel High Dollar Reporting In …" at bounding box center [1088, 349] width 186 height 22
click at [995, 338] on select "Automated Search Bad Parcel Complete Duplicate Parcel High Dollar Reporting In …" at bounding box center [1088, 349] width 186 height 22
click at [1239, 346] on select "- Select Reason Code - 099 - Other (Provide additional detail) ACT - Agency Cha…" at bounding box center [1292, 349] width 186 height 22
click at [1199, 338] on select "- Select Reason Code - 099 - Other (Provide additional detail) ACT - Agency Cha…" at bounding box center [1292, 349] width 186 height 22
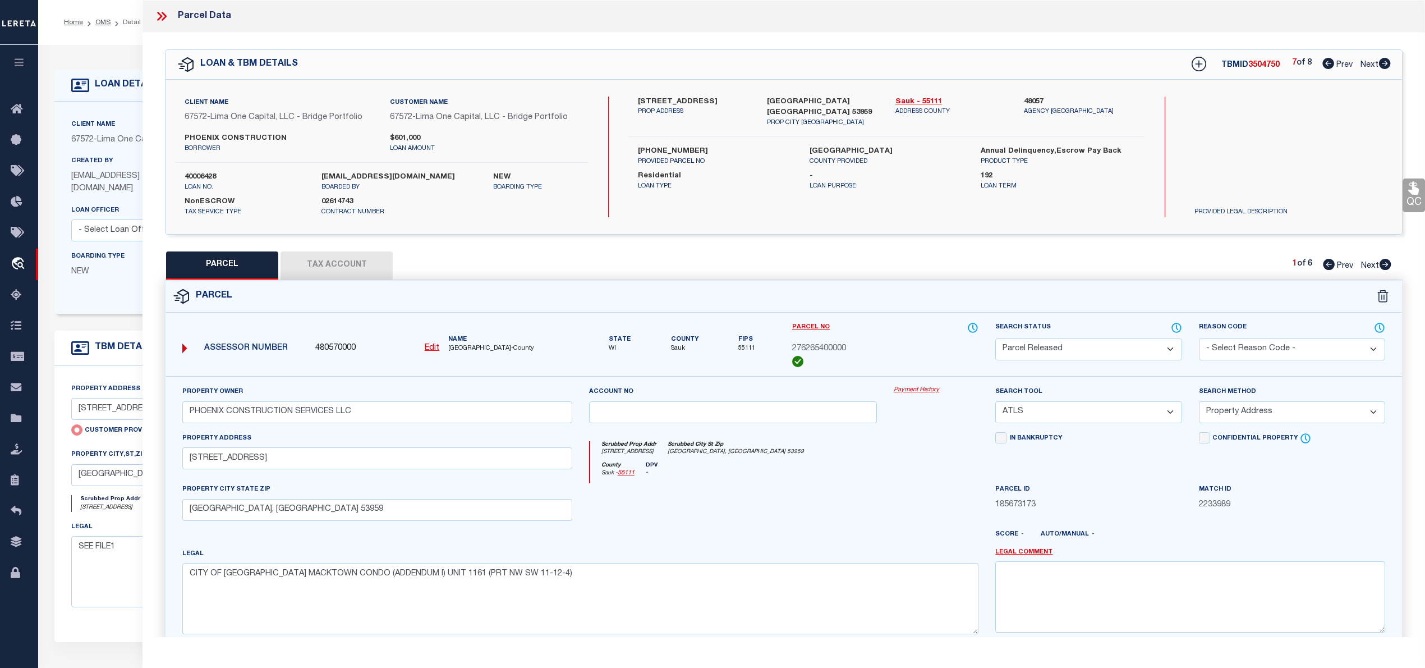
click at [1248, 350] on select "- Select Reason Code - 099 - Other (Provide additional detail) ACT - Agency Cha…" at bounding box center [1292, 349] width 186 height 22
click at [1199, 338] on select "- Select Reason Code - 099 - Other (Provide additional detail) ACT - Agency Cha…" at bounding box center [1292, 349] width 186 height 22
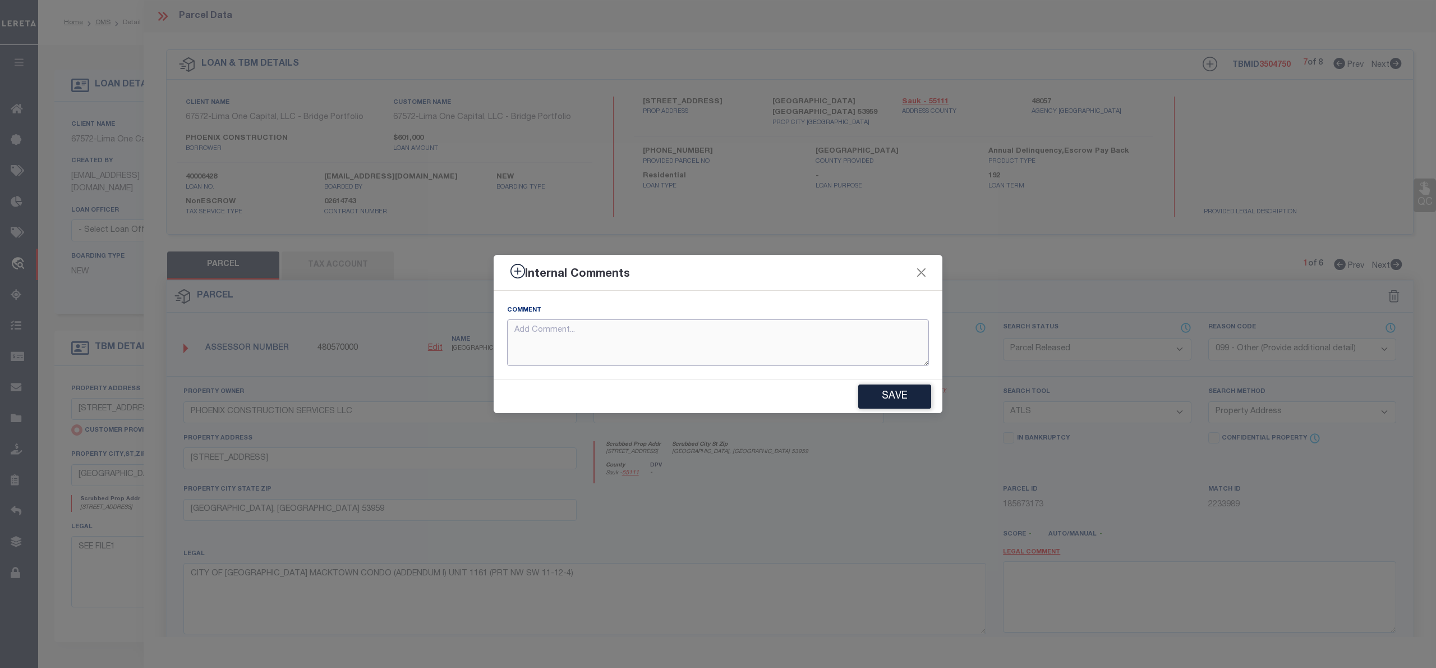
click at [562, 344] on textarea at bounding box center [718, 342] width 422 height 47
paste textarea "Parcel not needed"
click at [891, 392] on button "Save" at bounding box center [894, 396] width 73 height 24
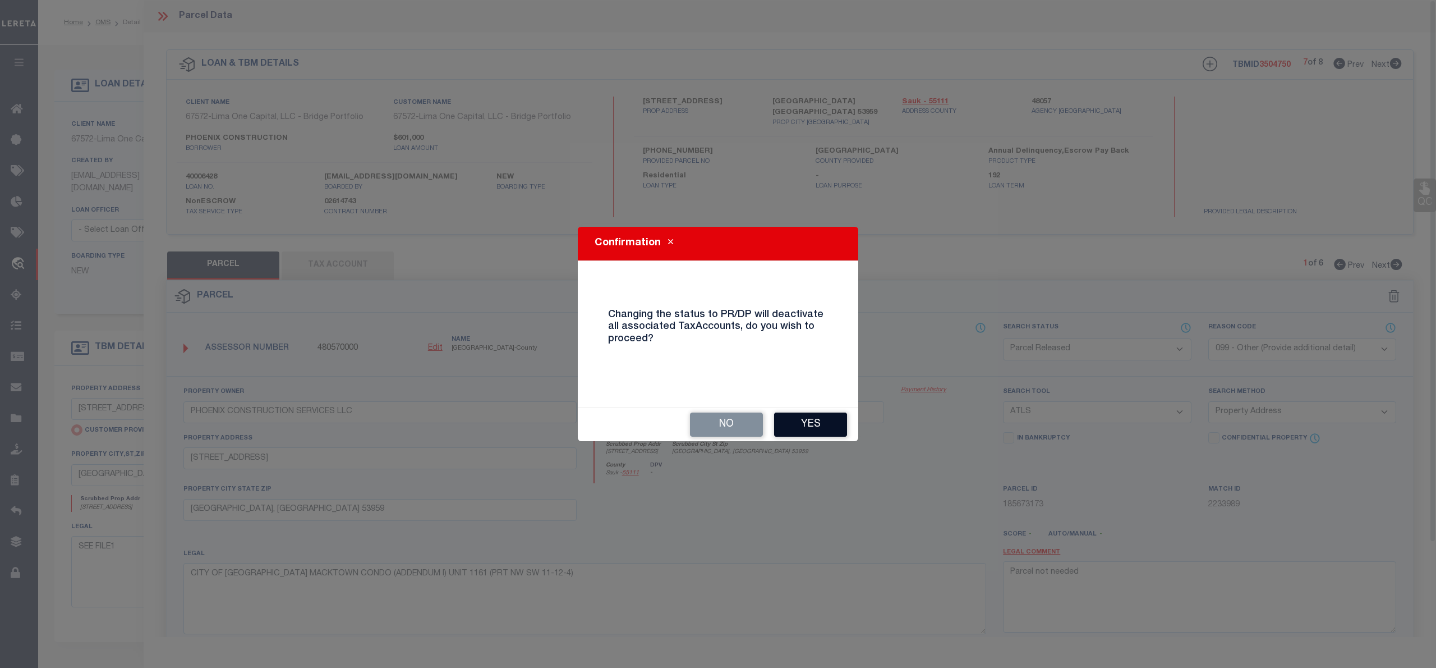
click at [811, 425] on button "Yes" at bounding box center [810, 424] width 73 height 24
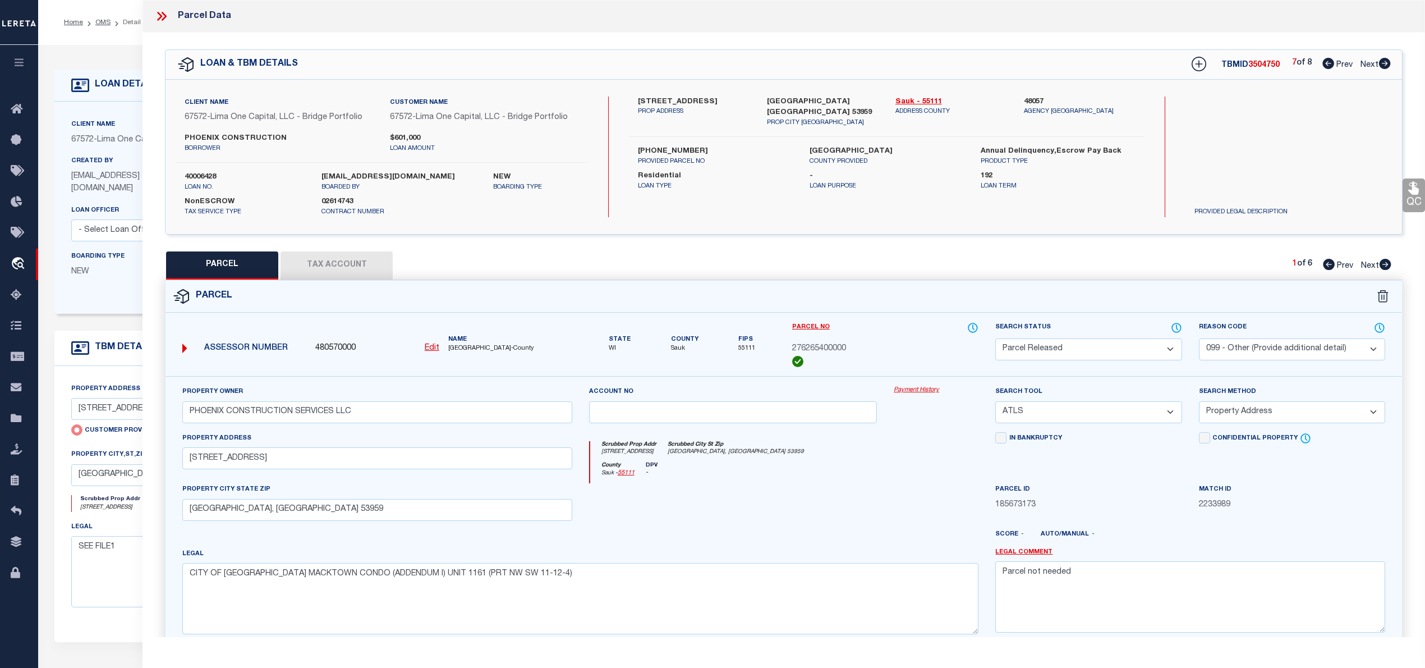
click at [1386, 61] on icon at bounding box center [1385, 63] width 12 height 11
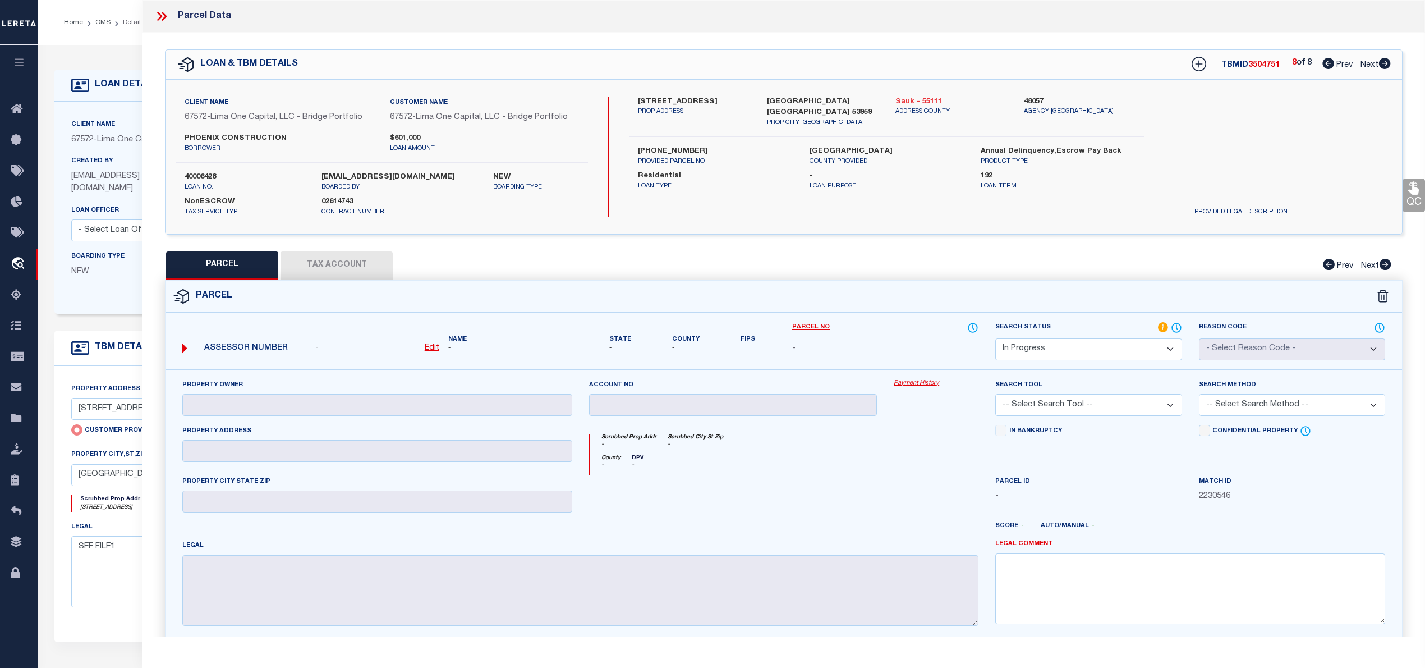
click at [918, 102] on link "Sauk - 55111" at bounding box center [951, 101] width 112 height 11
drag, startPoint x: 638, startPoint y: 138, endPoint x: 702, endPoint y: 139, distance: 64.5
click at [702, 146] on label "276-2651-00000" at bounding box center [715, 151] width 154 height 11
copy label "276-2651-00000"
click at [431, 348] on u "Edit" at bounding box center [432, 348] width 15 height 8
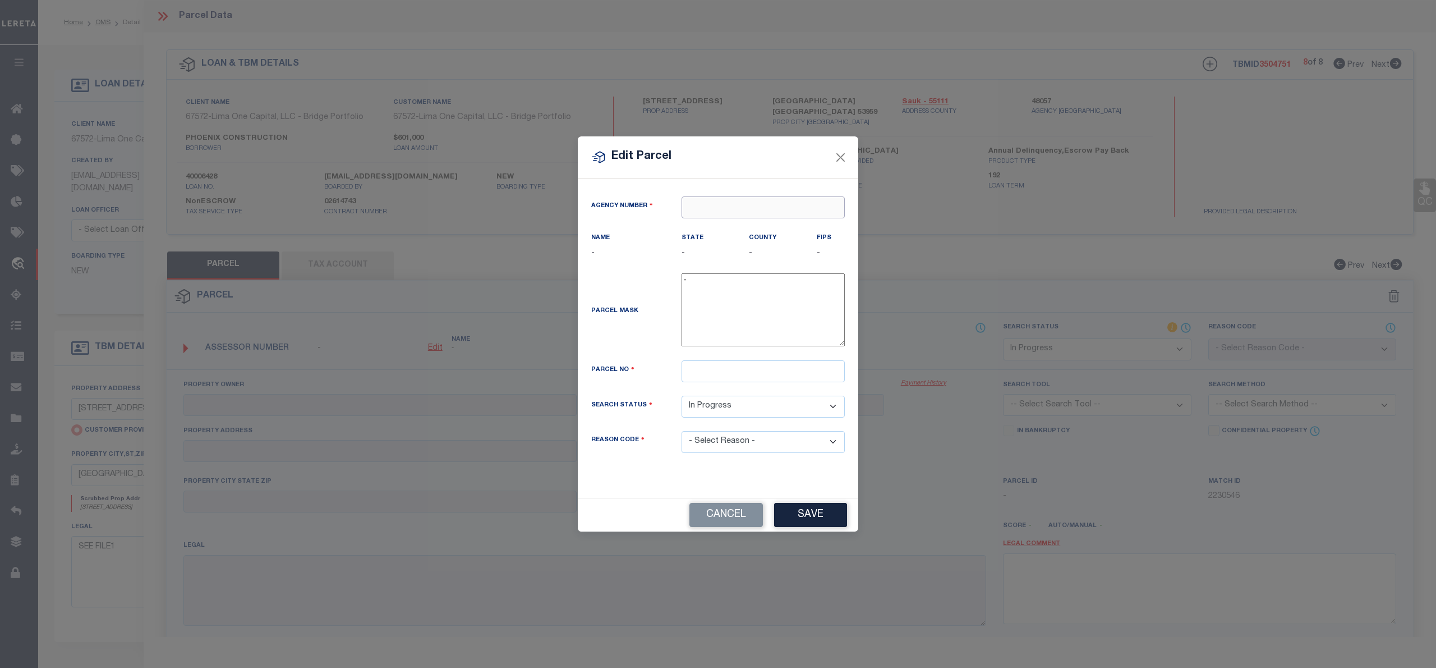
click at [705, 205] on input "text" at bounding box center [763, 207] width 163 height 22
click at [734, 228] on div "480570000 : SAUK COUNTY" at bounding box center [763, 234] width 162 height 32
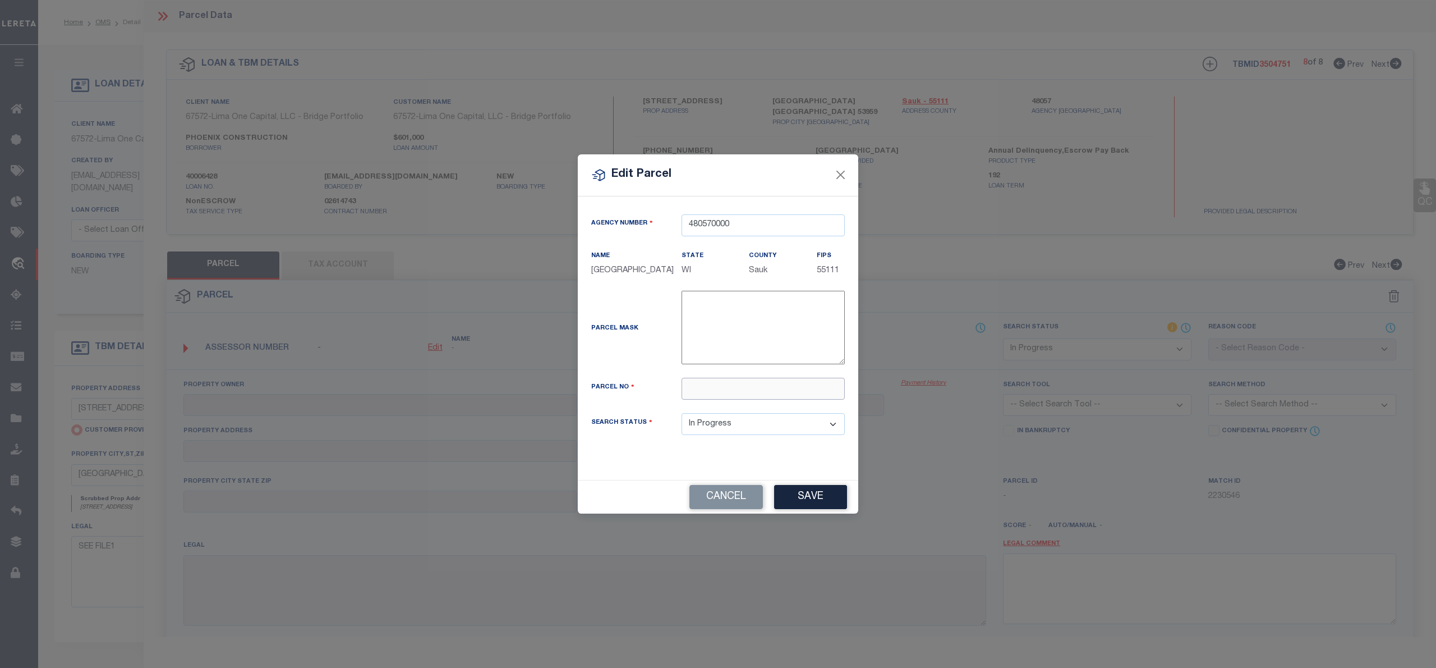
click at [702, 389] on input "text" at bounding box center [763, 389] width 163 height 22
click at [669, 364] on div "Parcel Mask -" at bounding box center [718, 330] width 270 height 78
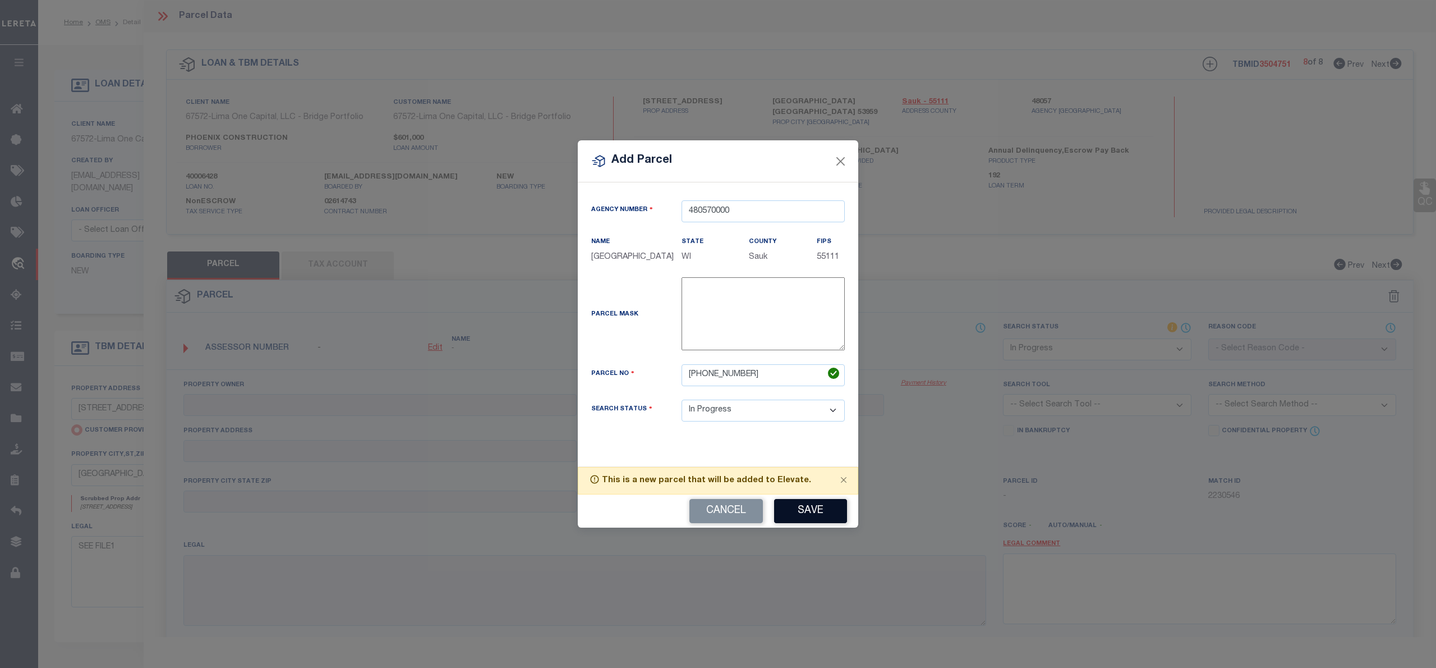
click at [809, 509] on button "Save" at bounding box center [810, 511] width 73 height 24
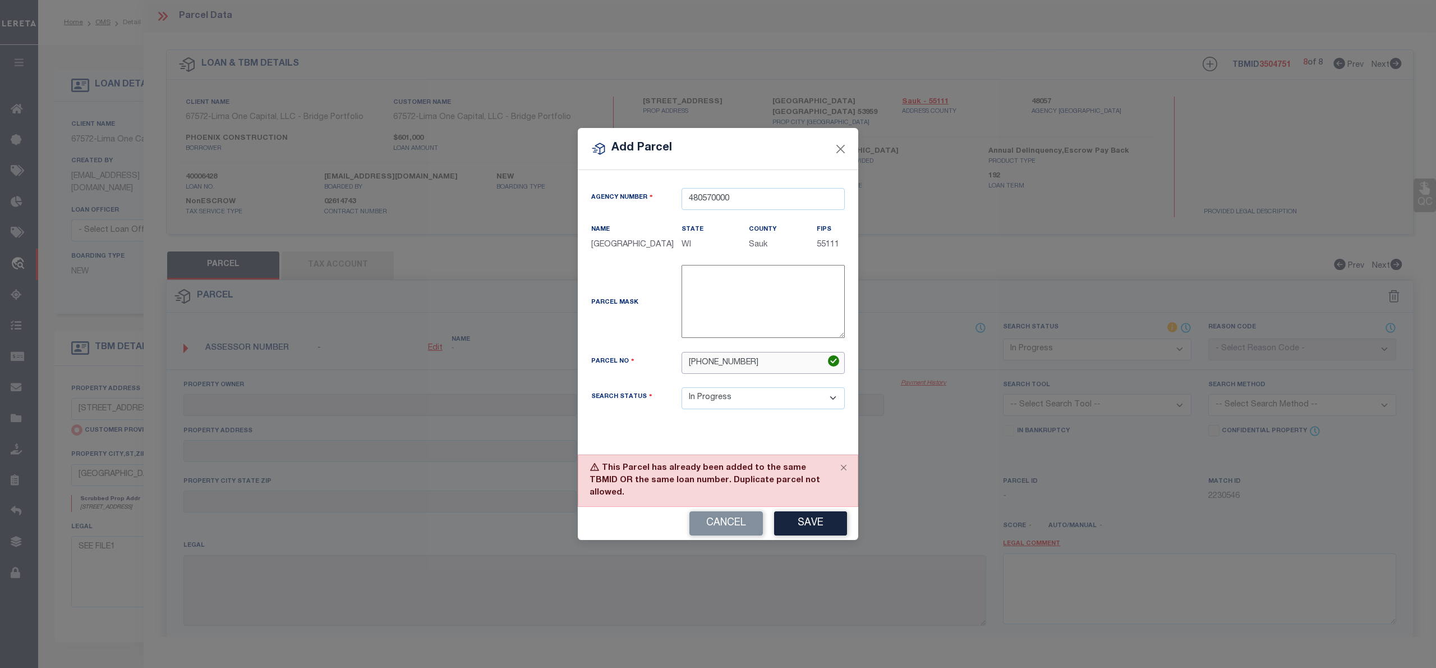
drag, startPoint x: 751, startPoint y: 369, endPoint x: 678, endPoint y: 370, distance: 72.4
click at [678, 370] on div "276-2651-00000" at bounding box center [763, 363] width 180 height 22
click at [707, 371] on input "276-2651-00000" at bounding box center [763, 363] width 163 height 22
click at [723, 369] on input "2762651-00000" at bounding box center [763, 363] width 163 height 22
click at [820, 517] on button "Save" at bounding box center [810, 523] width 73 height 24
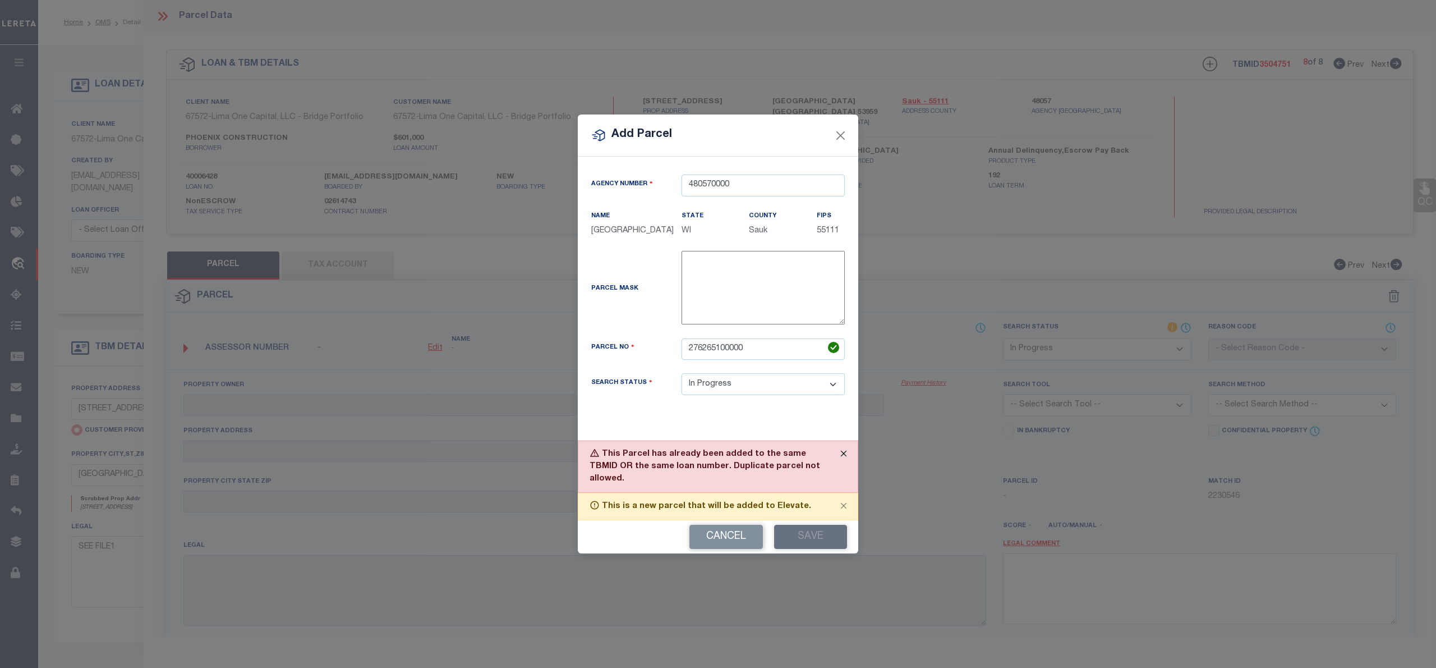
click at [847, 461] on button "Close" at bounding box center [844, 453] width 28 height 25
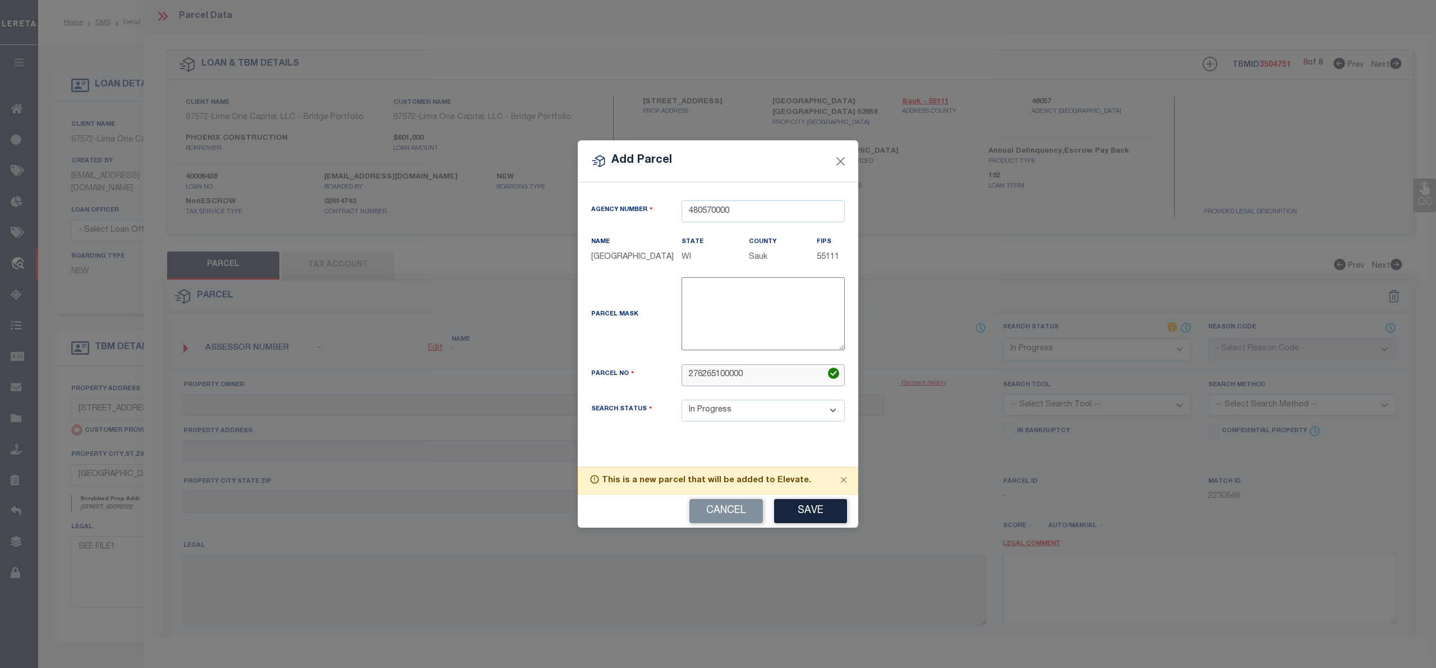
drag, startPoint x: 757, startPoint y: 373, endPoint x: 669, endPoint y: 376, distance: 88.1
click at [669, 376] on div "Parcel No 276265100000" at bounding box center [718, 375] width 270 height 22
click at [839, 160] on button "Close" at bounding box center [841, 161] width 15 height 15
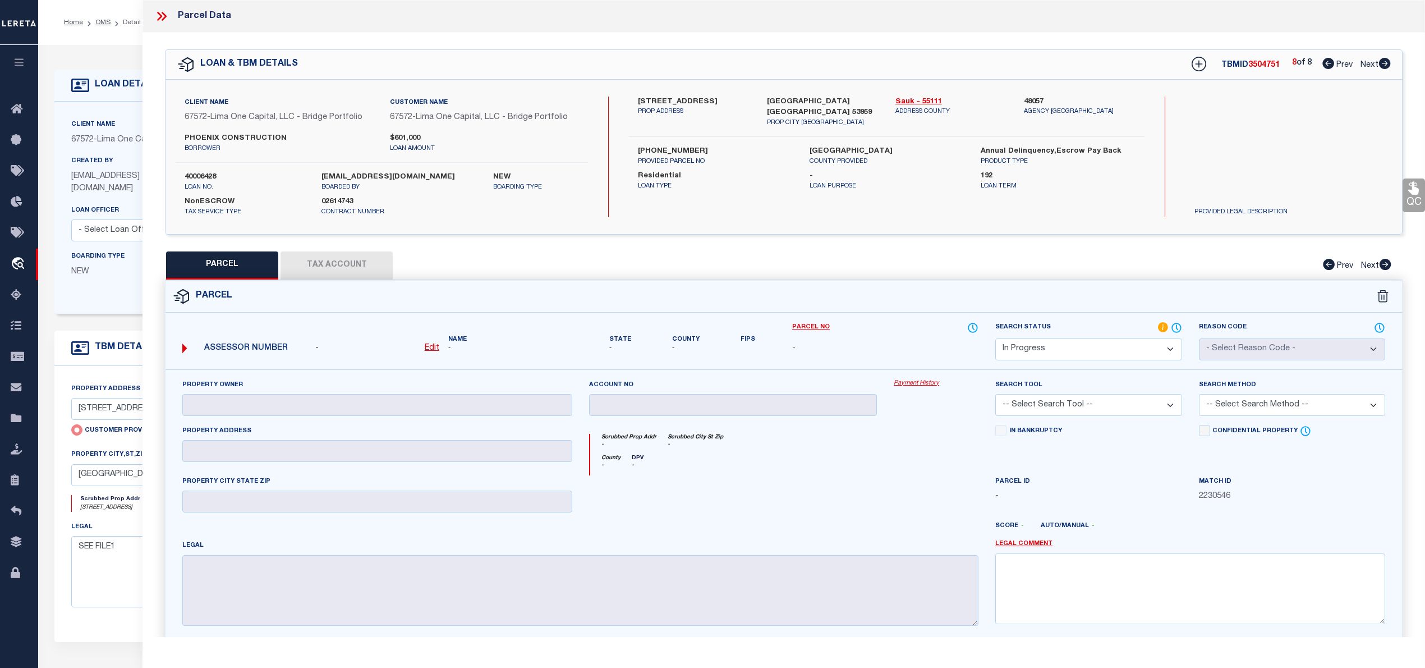
click at [1325, 66] on icon at bounding box center [1328, 63] width 12 height 11
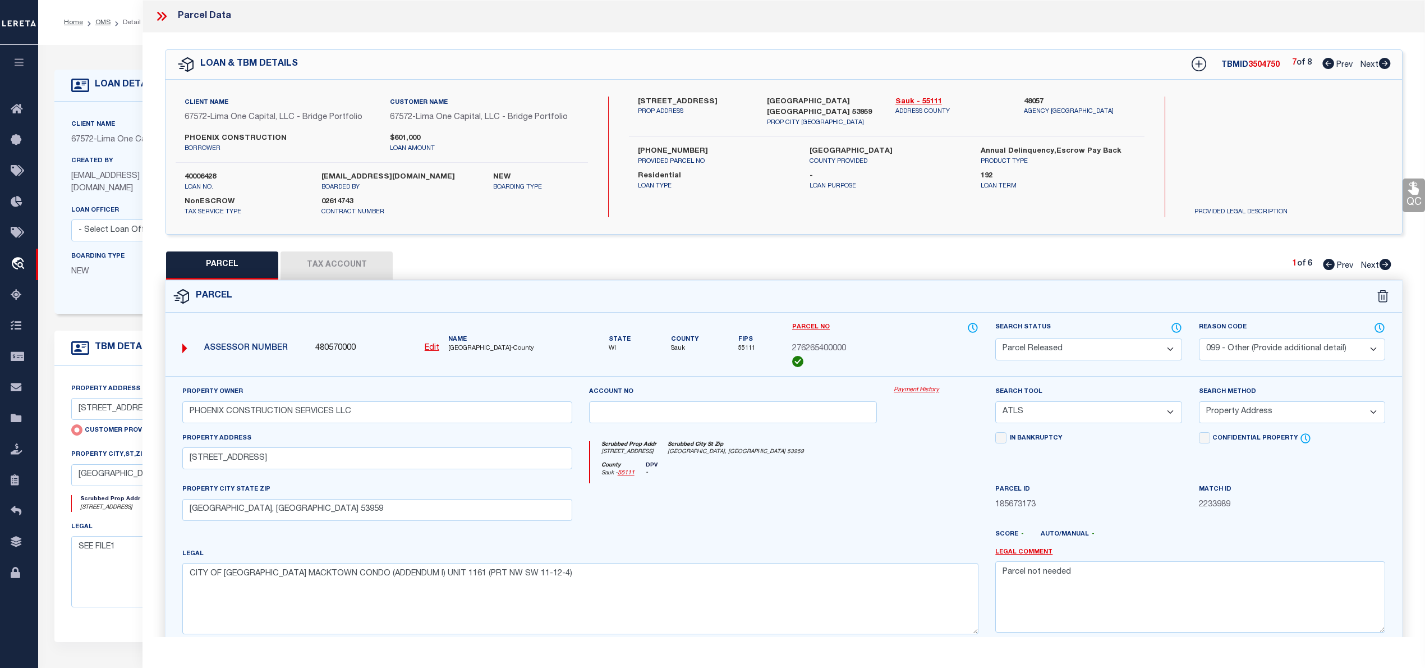
click at [1385, 265] on icon at bounding box center [1386, 264] width 12 height 11
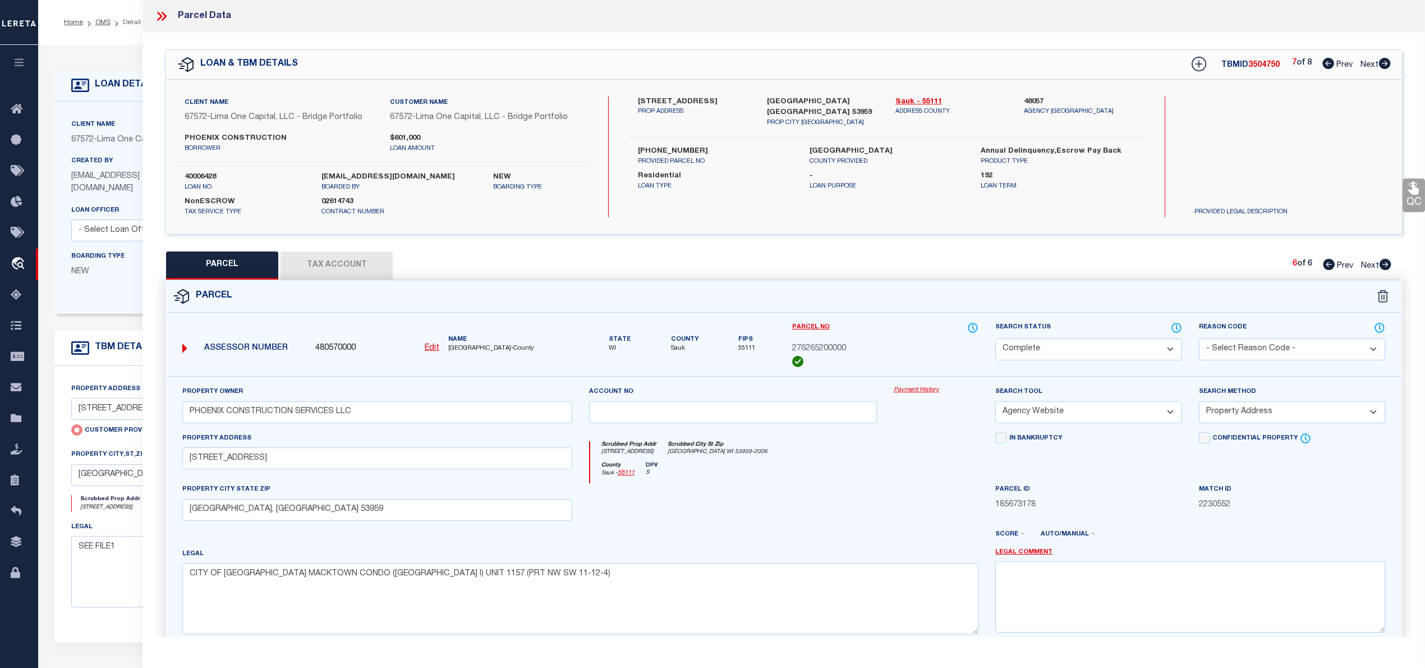
click at [1328, 267] on icon at bounding box center [1329, 264] width 12 height 11
click at [861, 361] on div "Parcel No 276265100000" at bounding box center [885, 344] width 186 height 46
click at [854, 304] on div "Parcel" at bounding box center [784, 297] width 1236 height 32
click at [431, 344] on u "Edit" at bounding box center [432, 348] width 15 height 8
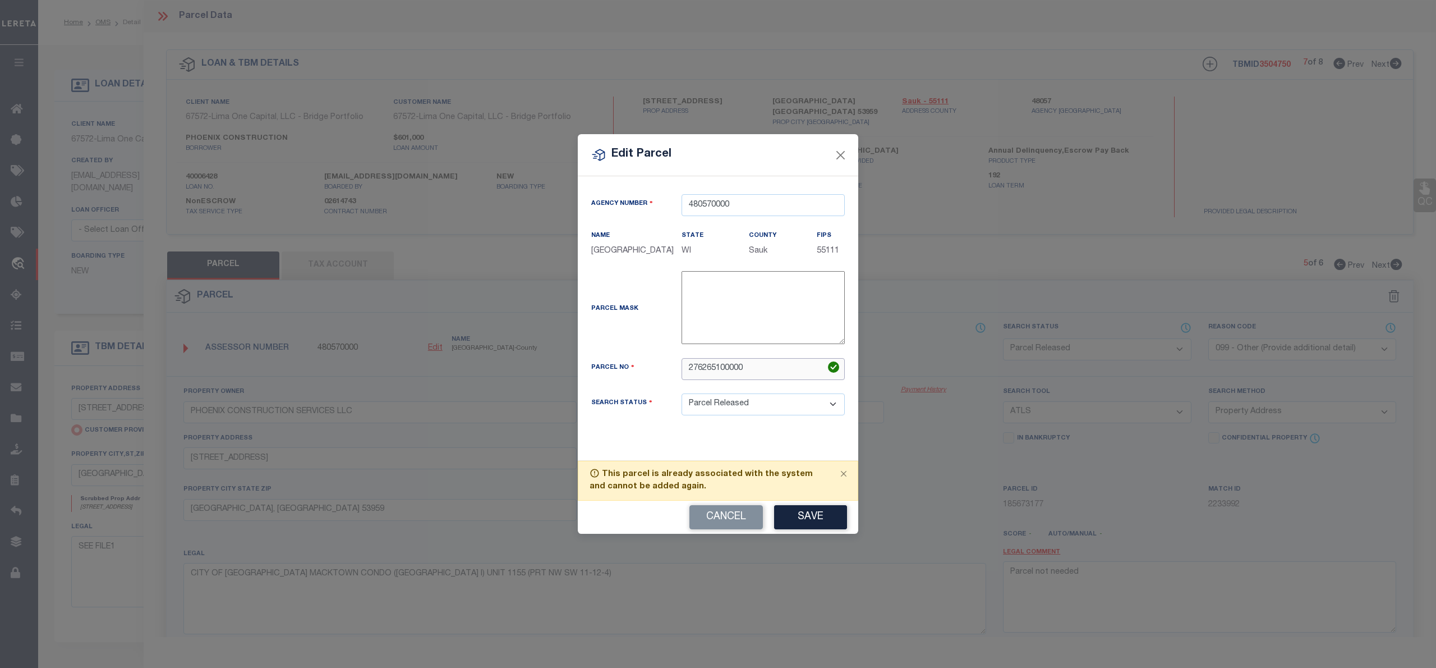
click at [748, 371] on input "276265100000" at bounding box center [763, 369] width 163 height 22
click at [802, 516] on button "Save" at bounding box center [810, 517] width 73 height 24
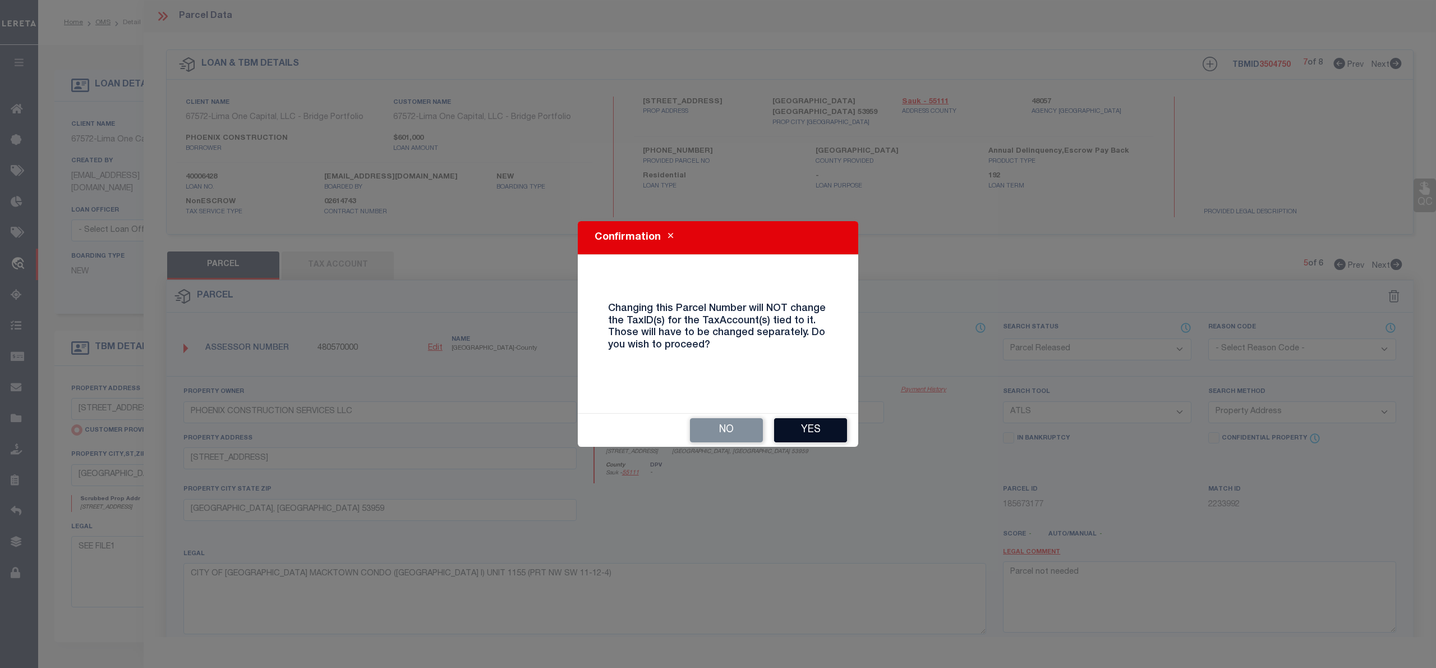
click at [811, 434] on button "Yes" at bounding box center [810, 430] width 73 height 24
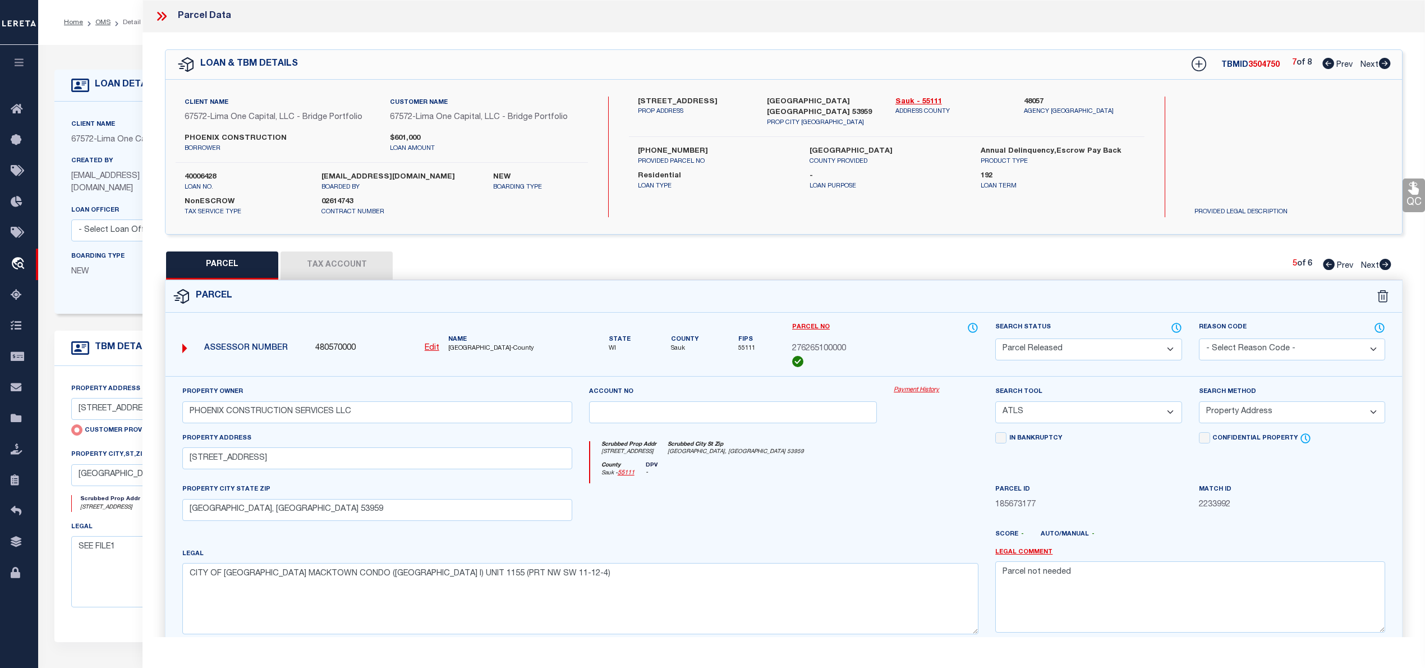
click at [826, 481] on div "County Sauk - 55111 DPV -" at bounding box center [784, 473] width 389 height 22
click at [335, 263] on button "Tax Account" at bounding box center [337, 265] width 112 height 28
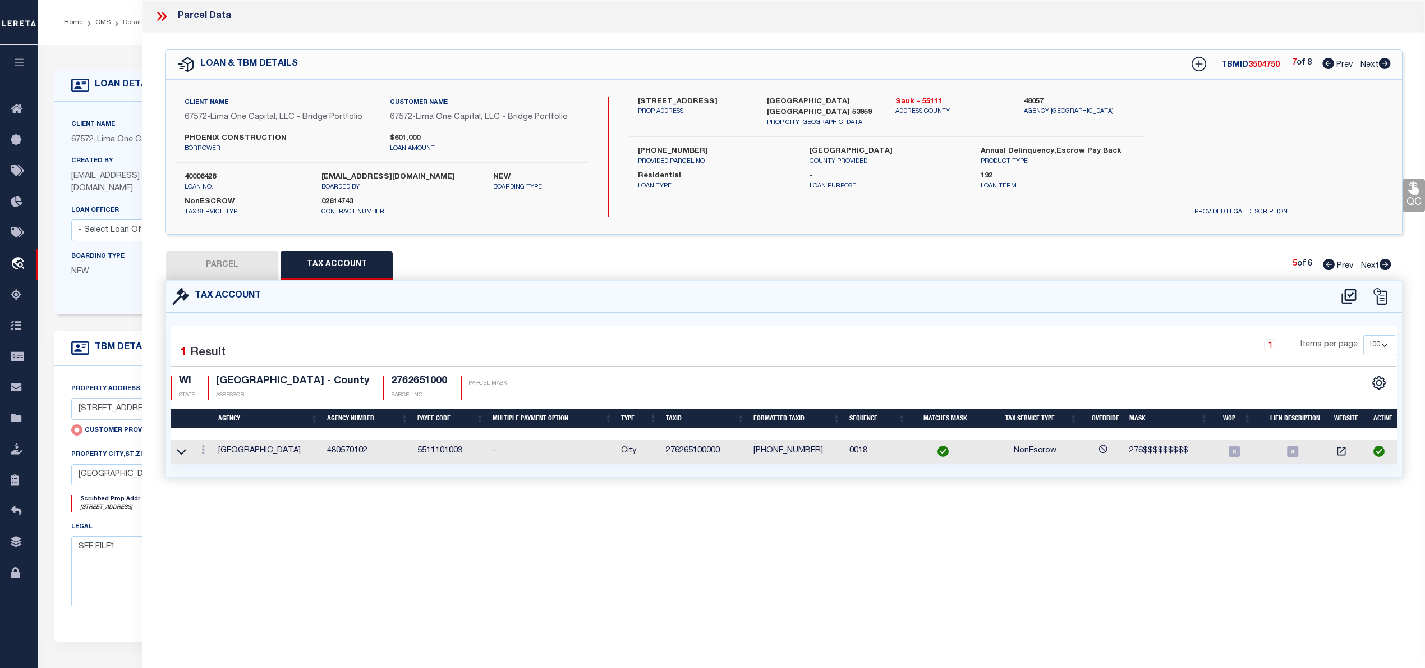
click at [240, 257] on button "PARCEL" at bounding box center [222, 265] width 112 height 28
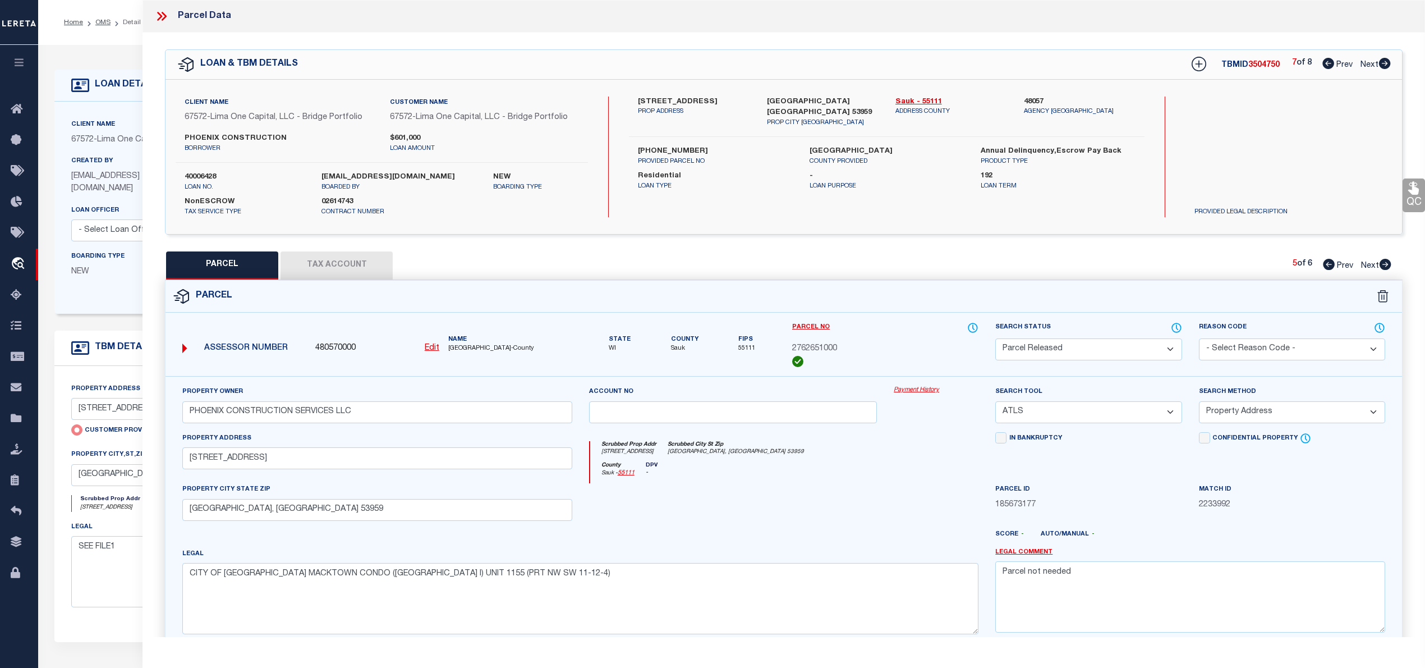
click at [433, 347] on u "Edit" at bounding box center [432, 348] width 15 height 8
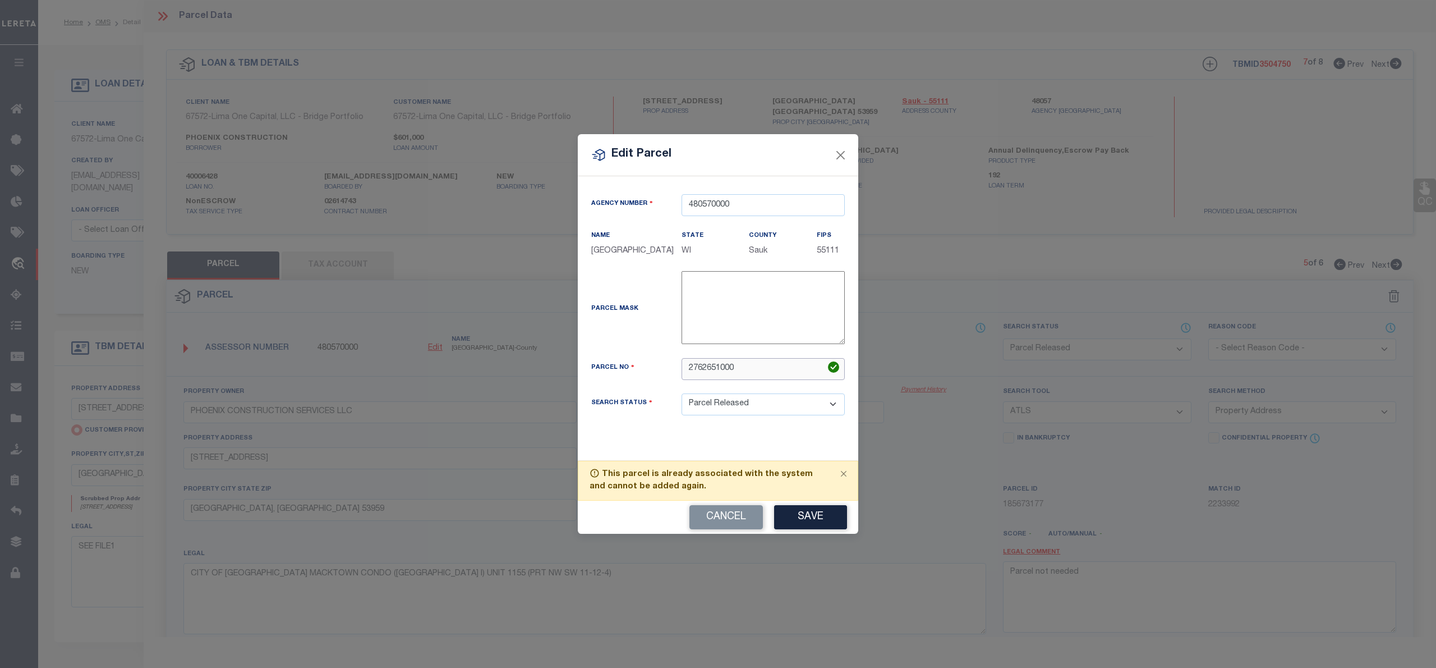
drag, startPoint x: 735, startPoint y: 371, endPoint x: 603, endPoint y: 367, distance: 132.5
click at [603, 367] on div "Parcel No 2762651000" at bounding box center [718, 369] width 270 height 22
paste input "00"
click at [804, 516] on button "Save" at bounding box center [810, 517] width 73 height 24
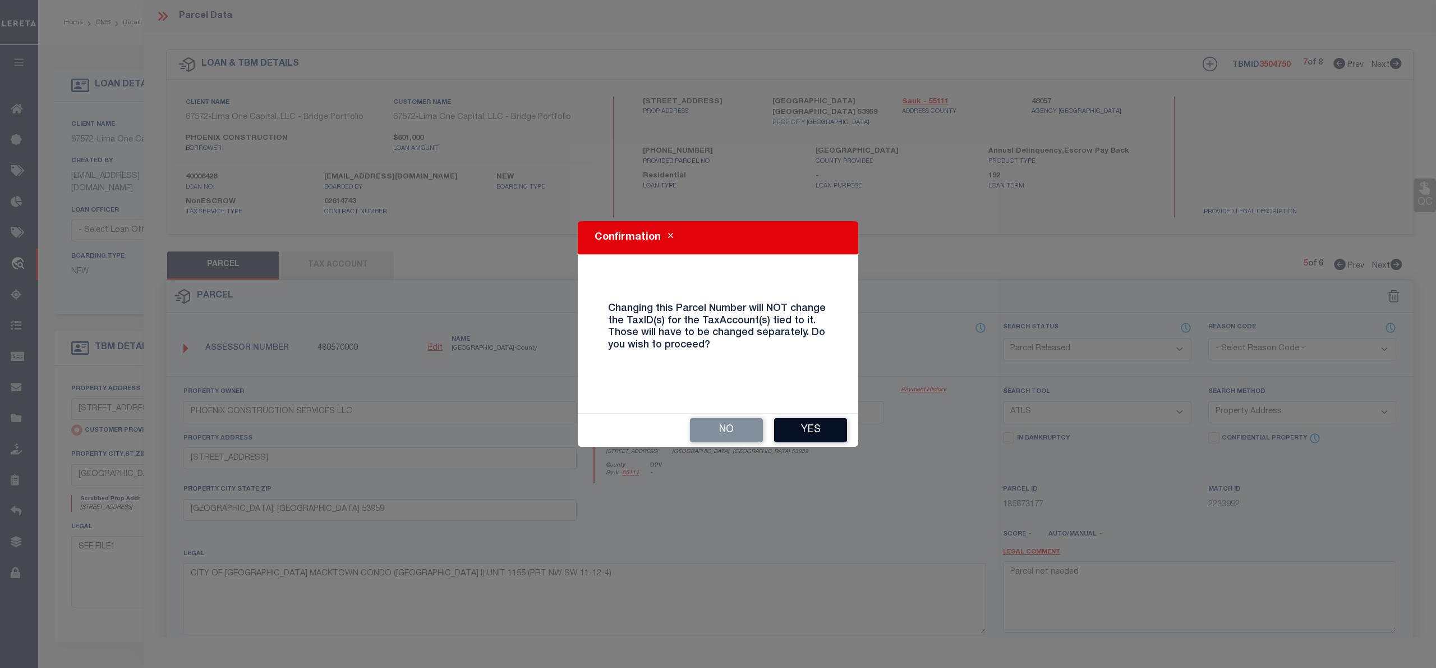
click at [808, 431] on button "Yes" at bounding box center [810, 430] width 73 height 24
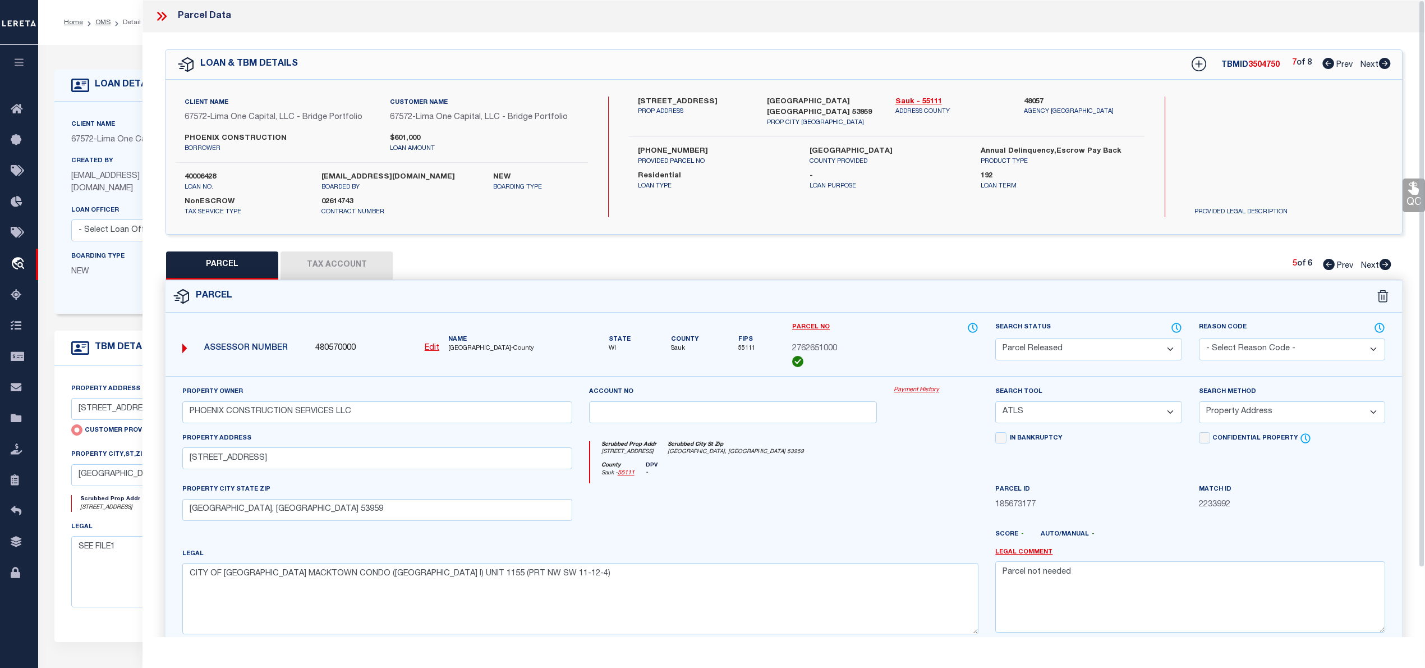
click at [341, 265] on button "Tax Account" at bounding box center [337, 265] width 112 height 28
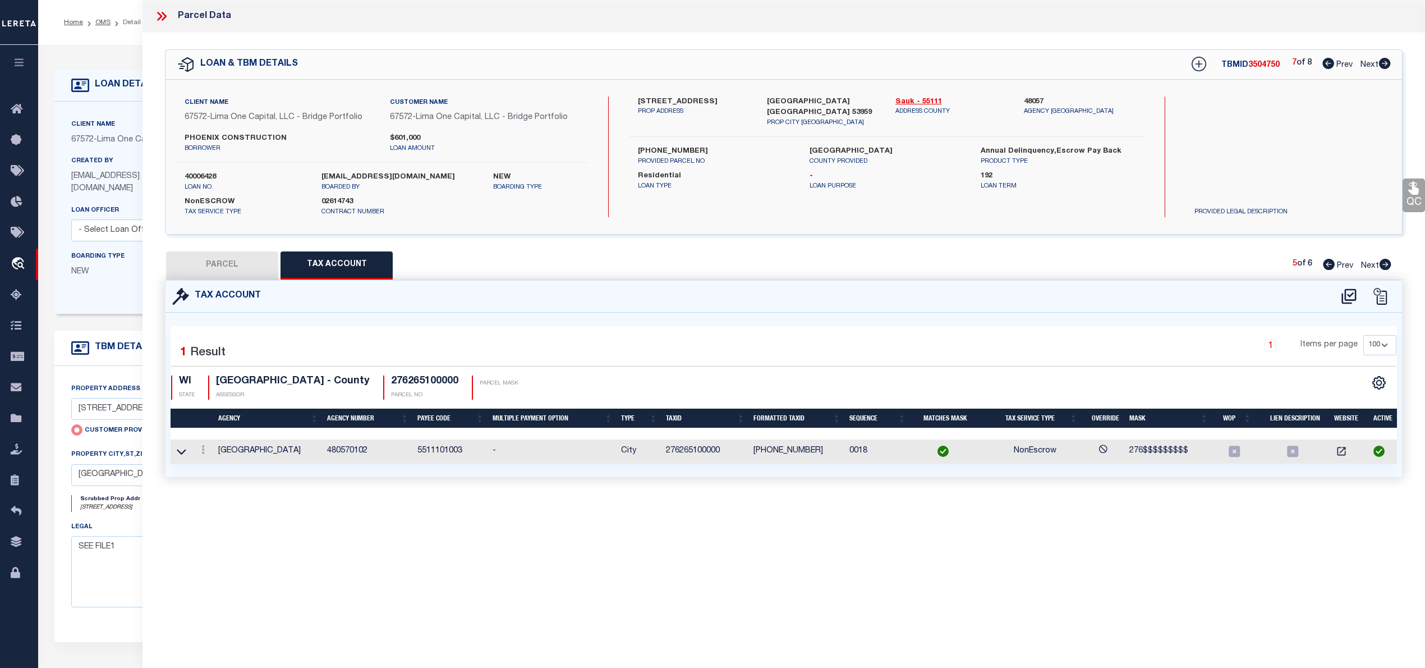
click at [241, 263] on button "PARCEL" at bounding box center [222, 265] width 112 height 28
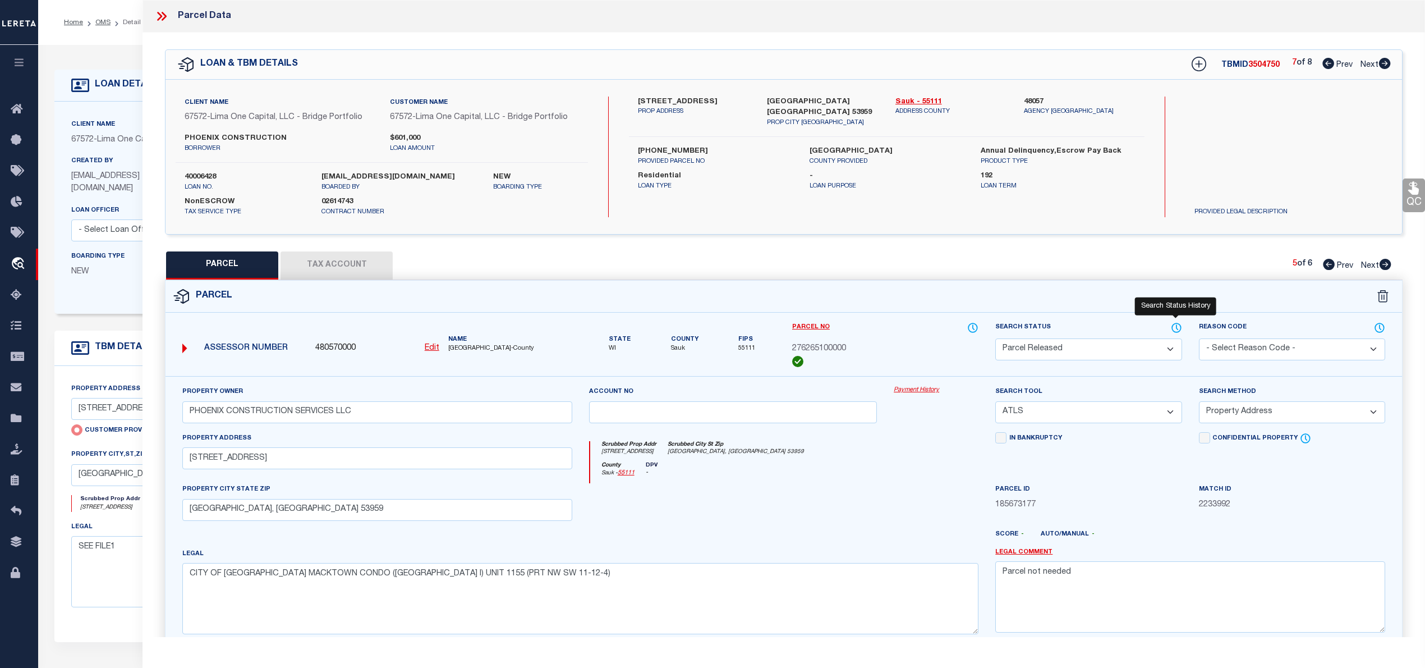
click at [1179, 325] on icon at bounding box center [1176, 327] width 11 height 12
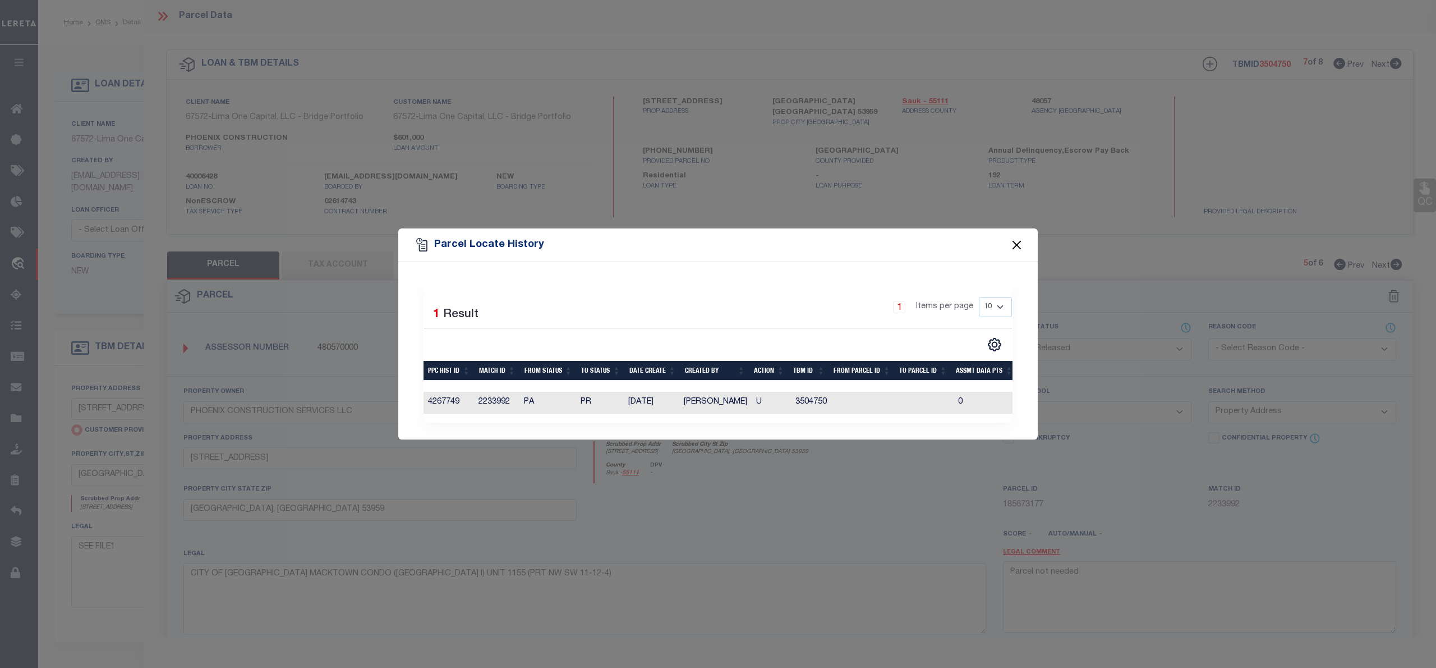
click at [1013, 242] on button "Close" at bounding box center [1017, 244] width 15 height 15
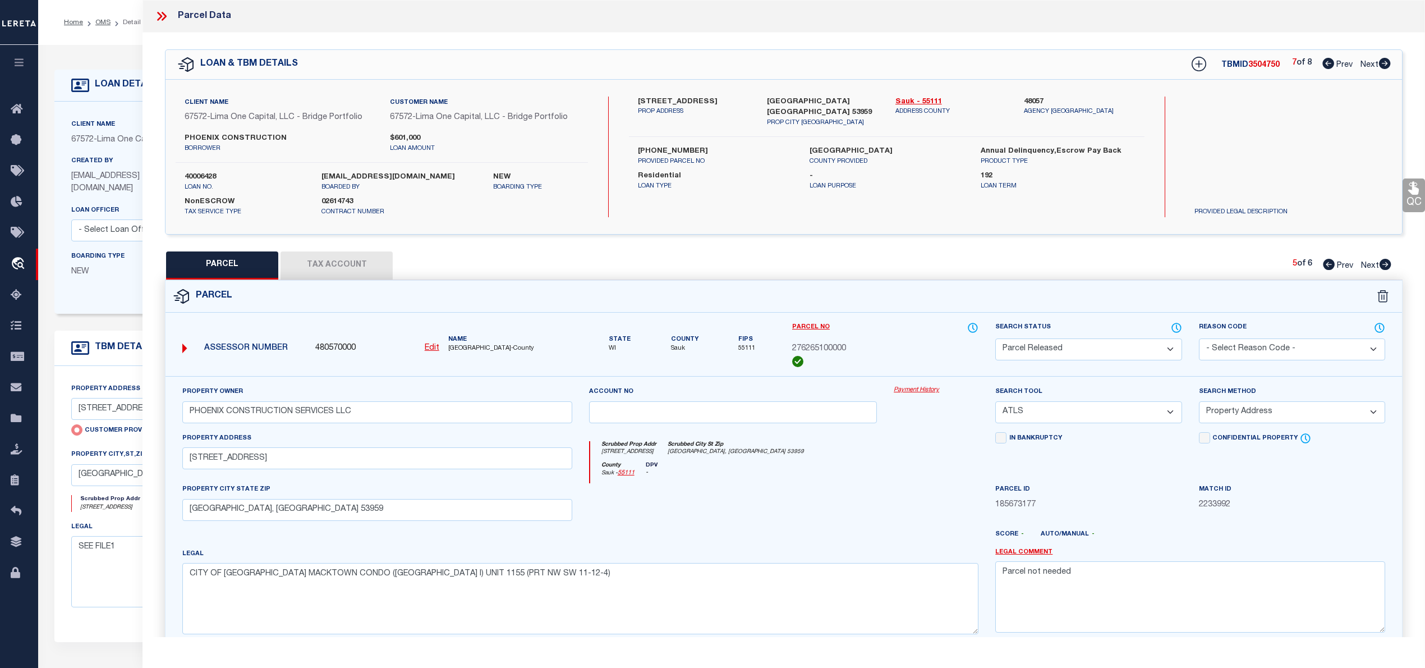
click at [1383, 64] on icon at bounding box center [1385, 63] width 12 height 11
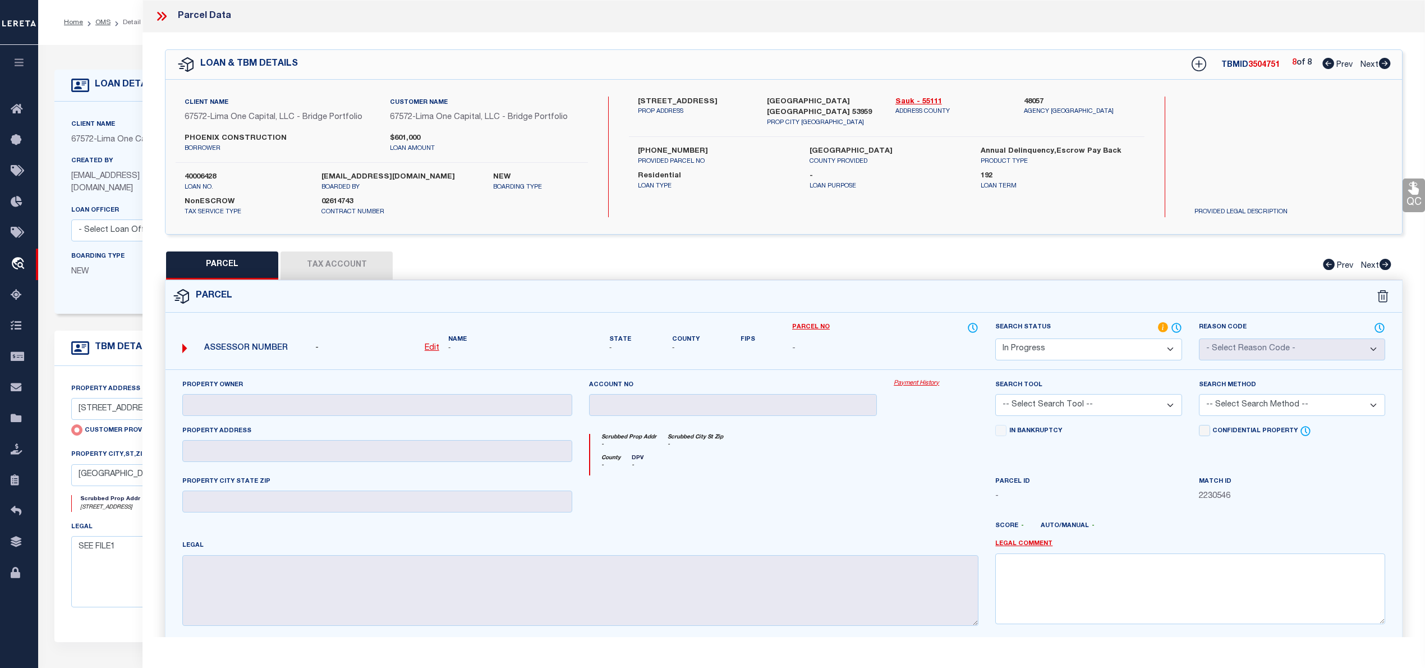
click at [1327, 63] on icon at bounding box center [1328, 63] width 12 height 11
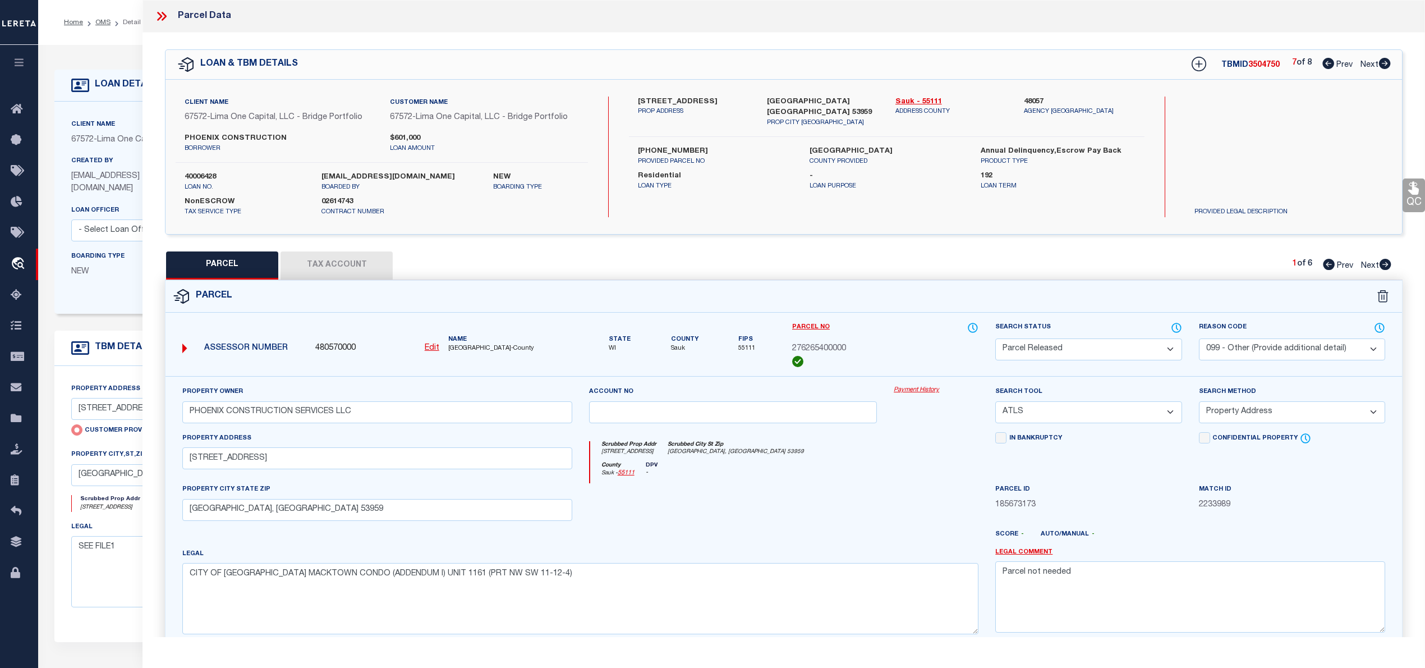
click at [1387, 263] on icon at bounding box center [1386, 264] width 12 height 11
click at [212, 459] on input "1155 MAPLE ST" at bounding box center [377, 458] width 390 height 22
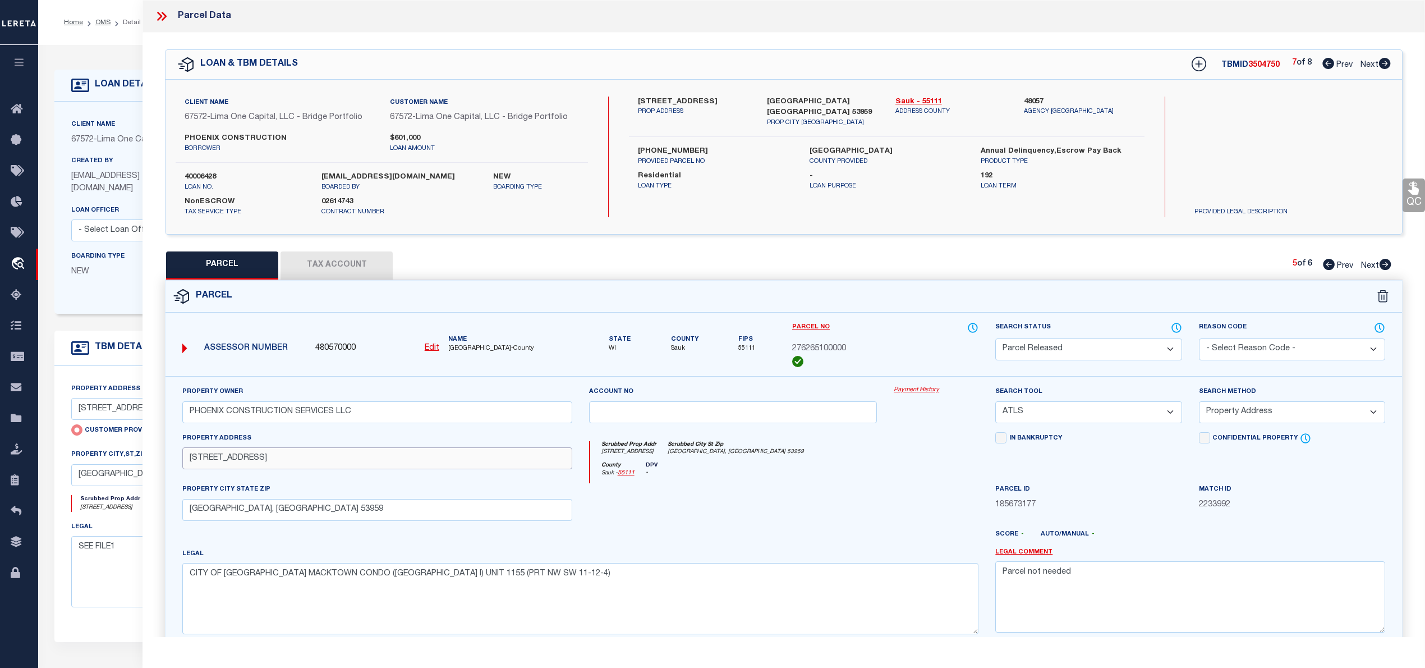
drag, startPoint x: 190, startPoint y: 462, endPoint x: 210, endPoint y: 471, distance: 22.1
click at [190, 461] on input "1155 MAPLE ST" at bounding box center [377, 458] width 390 height 22
click at [803, 476] on div "County Sauk - 55111 DPV -" at bounding box center [784, 473] width 389 height 22
click at [356, 263] on button "Tax Account" at bounding box center [337, 265] width 112 height 28
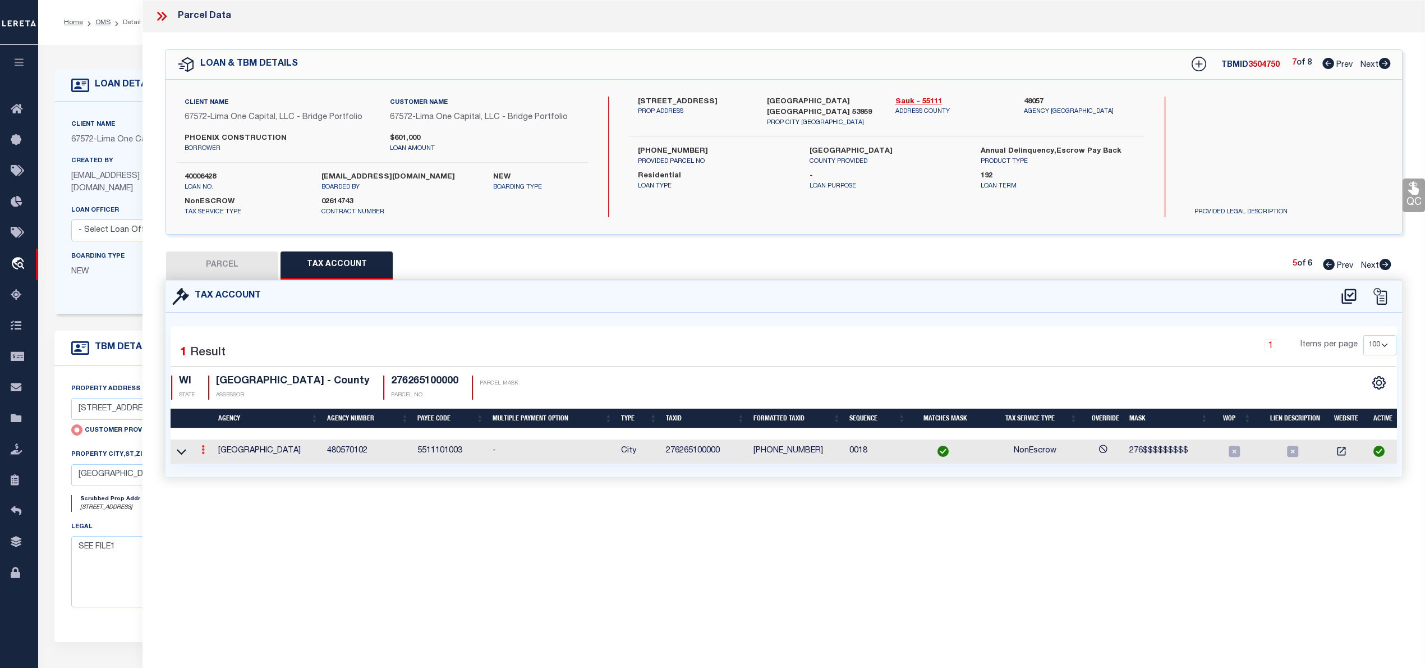
click at [204, 451] on icon at bounding box center [202, 449] width 3 height 9
click at [180, 454] on icon at bounding box center [182, 452] width 10 height 6
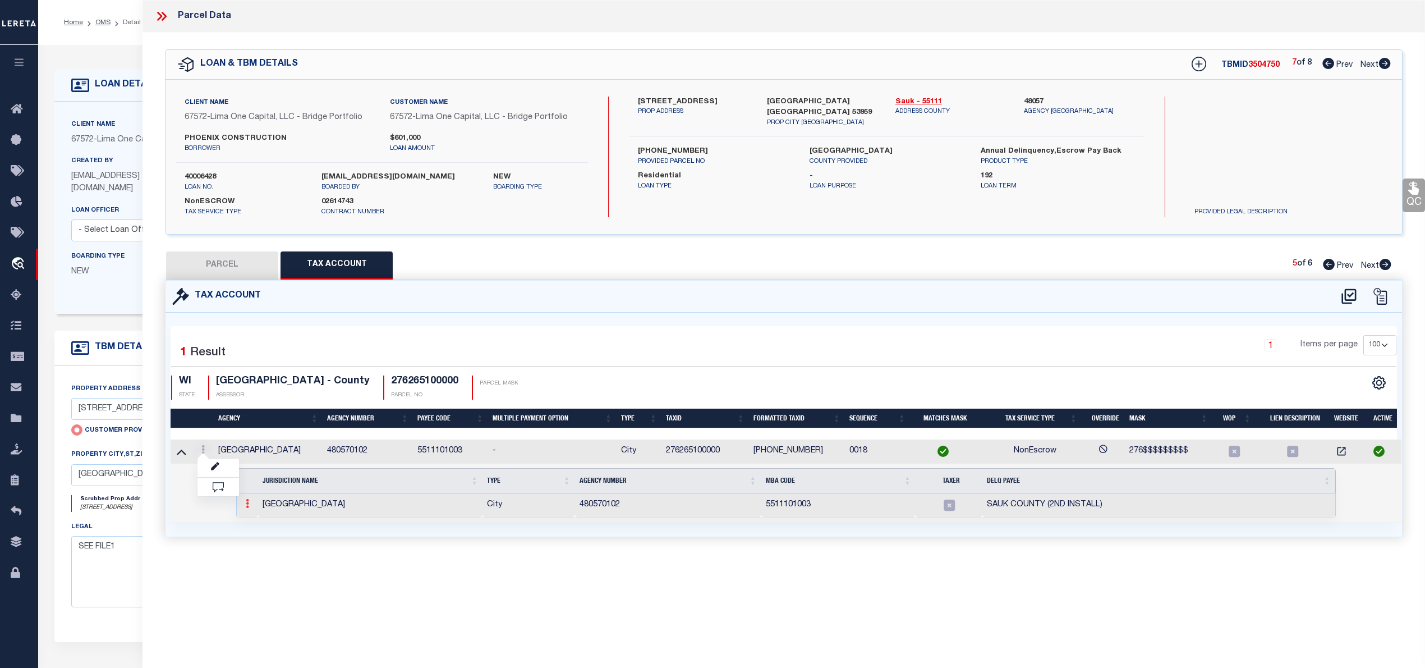
click at [247, 508] on icon at bounding box center [247, 503] width 3 height 9
click at [260, 527] on img at bounding box center [260, 521] width 11 height 11
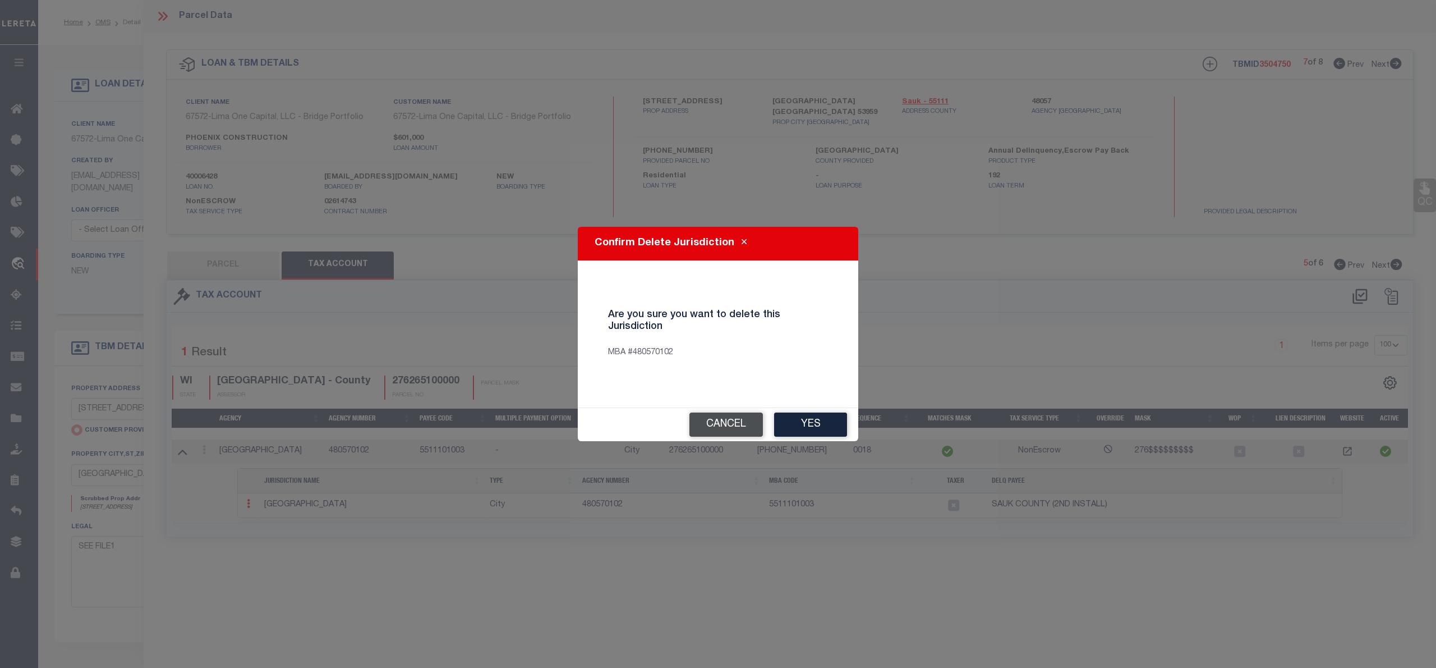
click at [725, 431] on button "Cancel" at bounding box center [725, 424] width 73 height 24
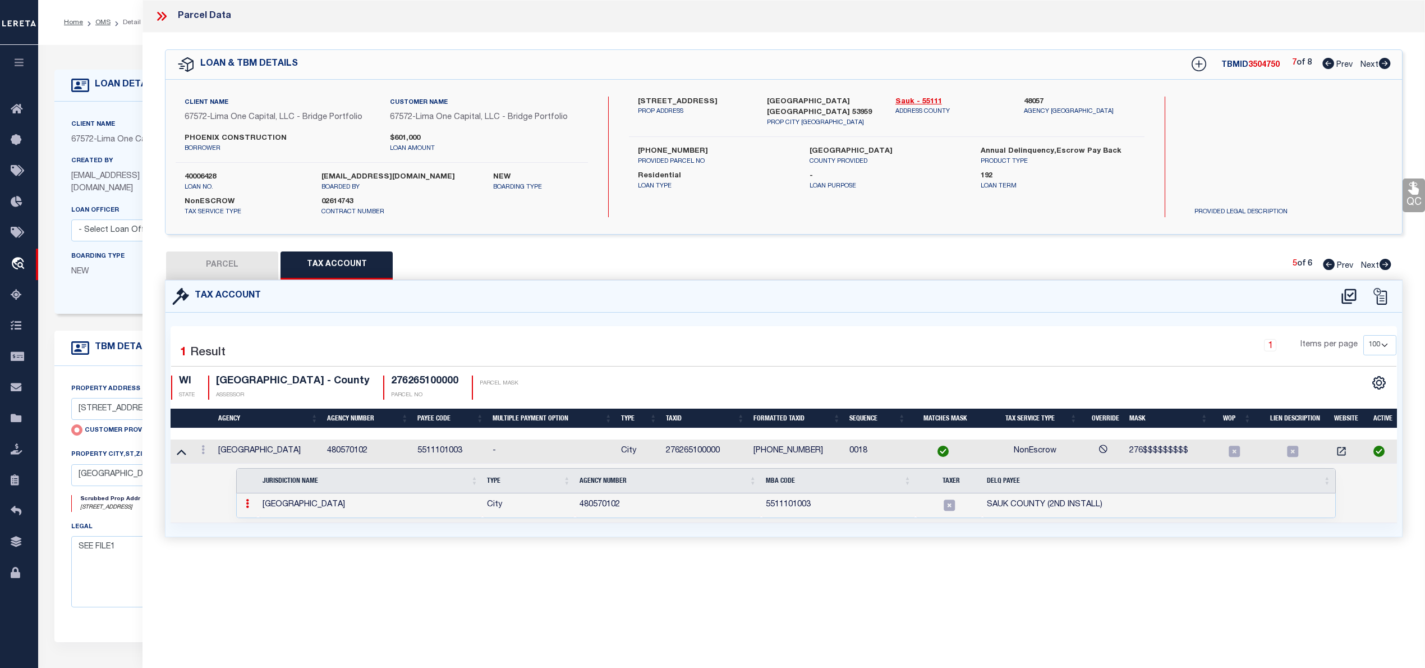
click at [207, 267] on button "PARCEL" at bounding box center [222, 265] width 112 height 28
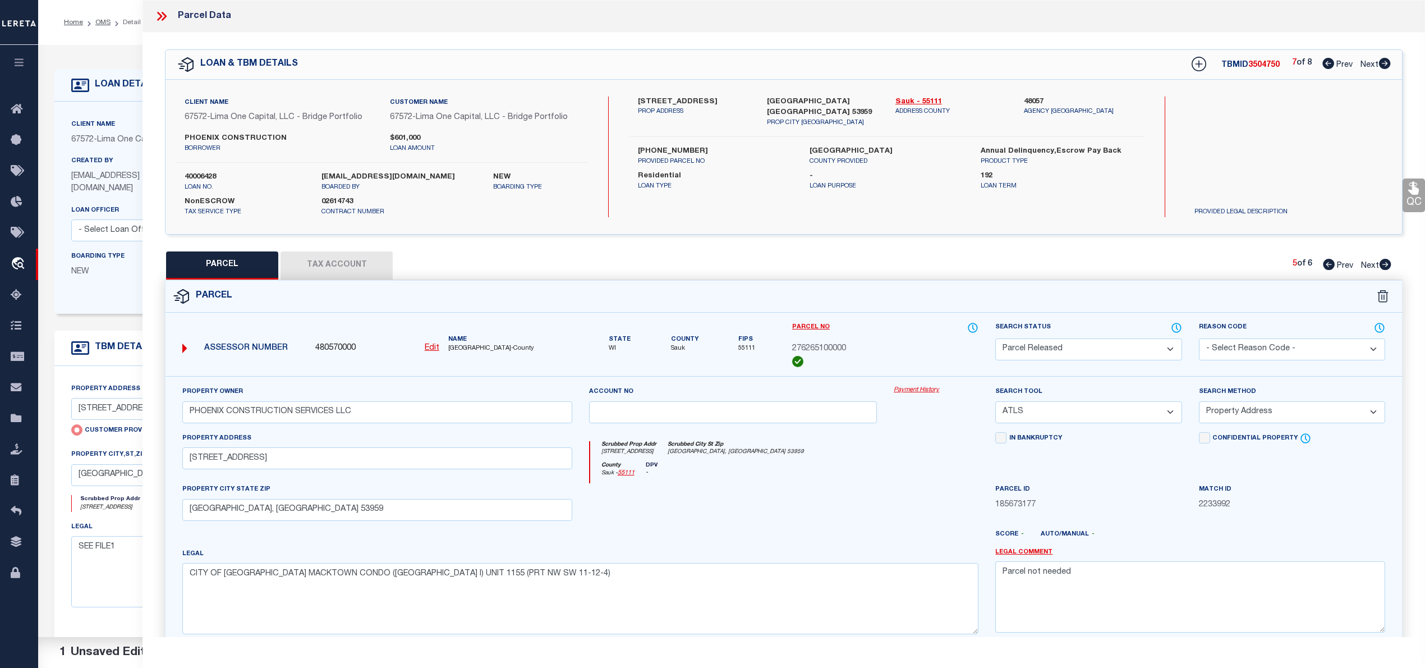
click at [1386, 264] on icon at bounding box center [1385, 264] width 12 height 11
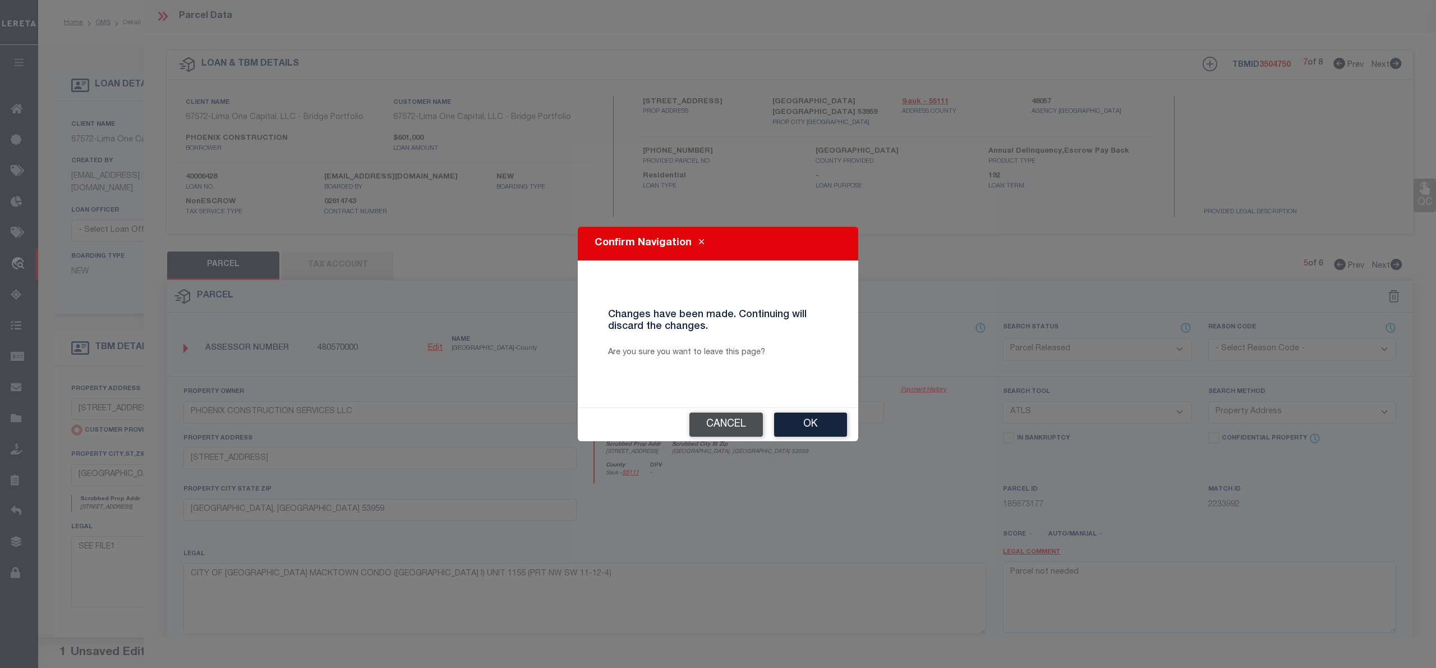
click at [730, 425] on button "Cancel" at bounding box center [725, 424] width 73 height 24
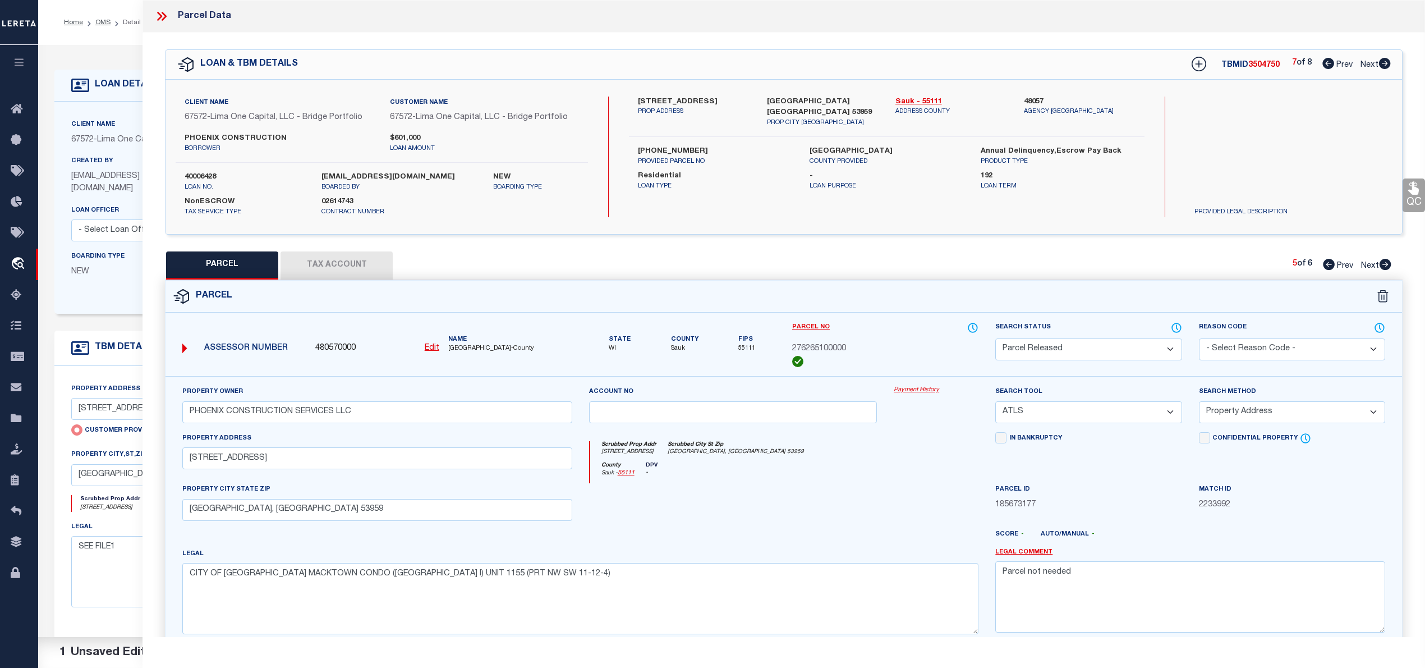
click at [162, 17] on icon at bounding box center [159, 16] width 5 height 9
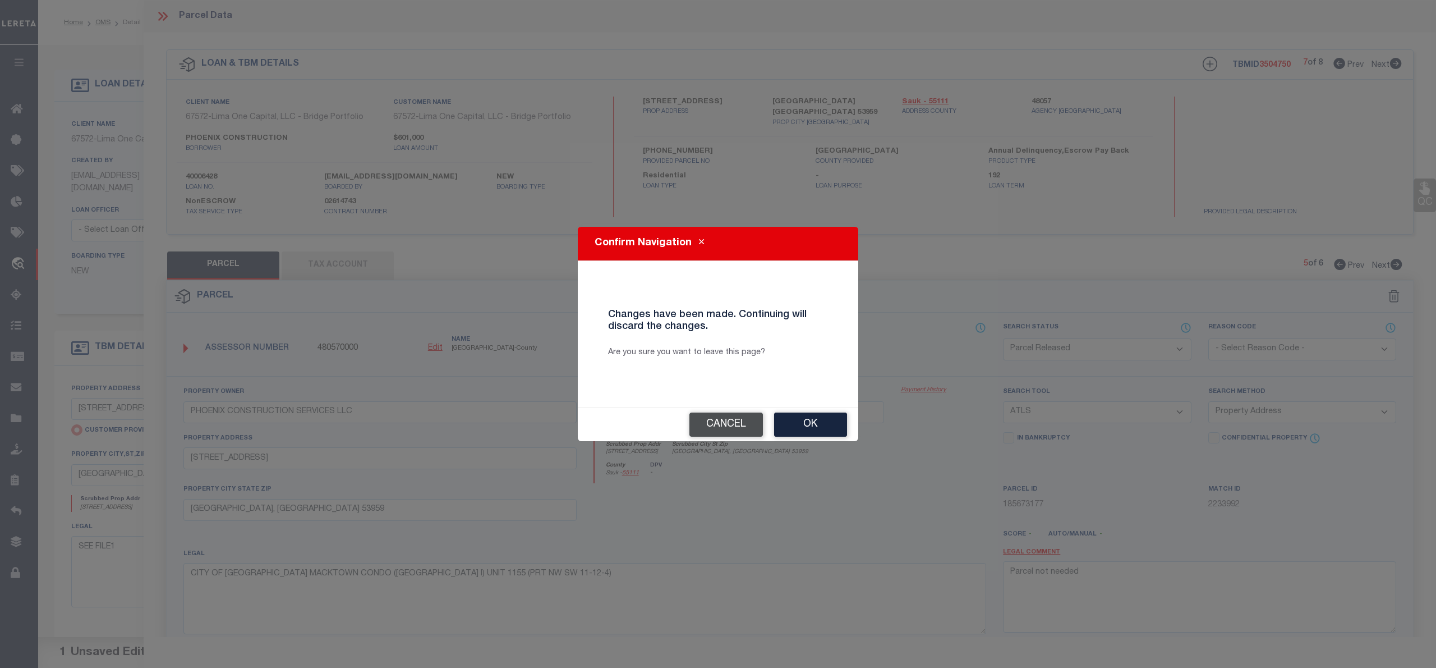
click at [736, 426] on button "Cancel" at bounding box center [725, 424] width 73 height 24
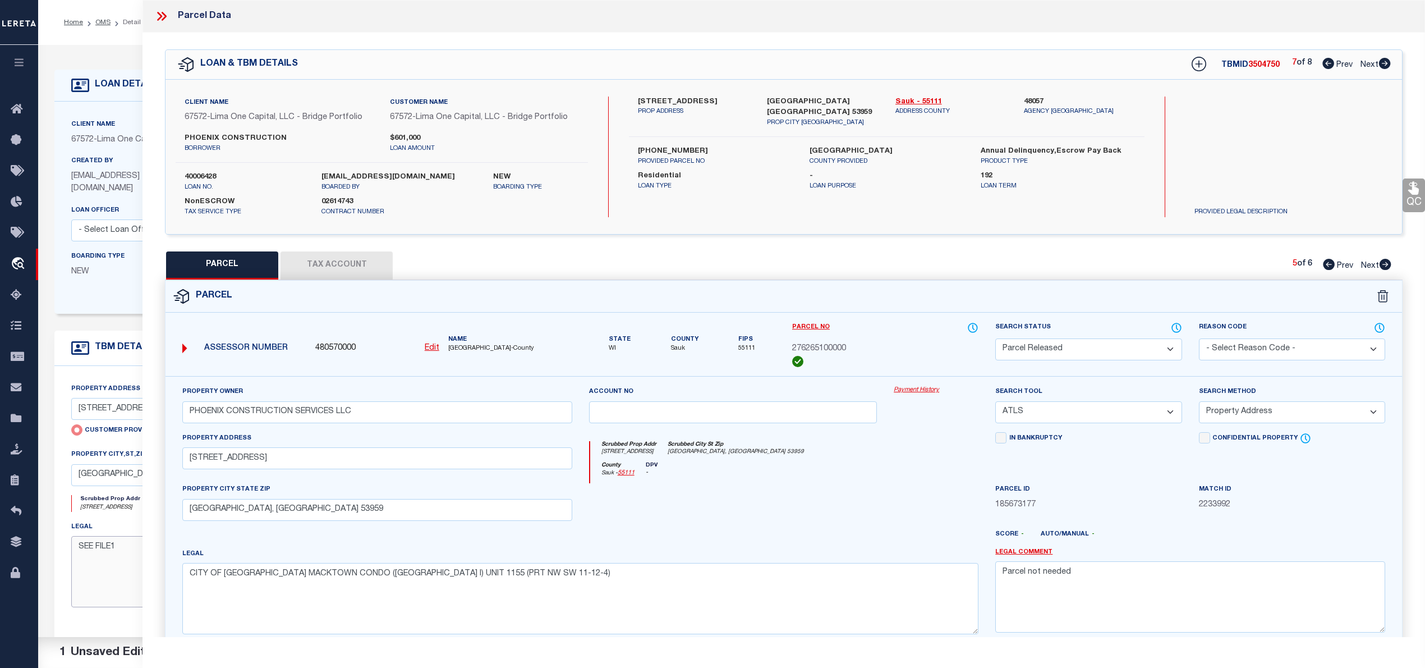
click at [126, 582] on textarea "SEE FILE1" at bounding box center [311, 571] width 481 height 71
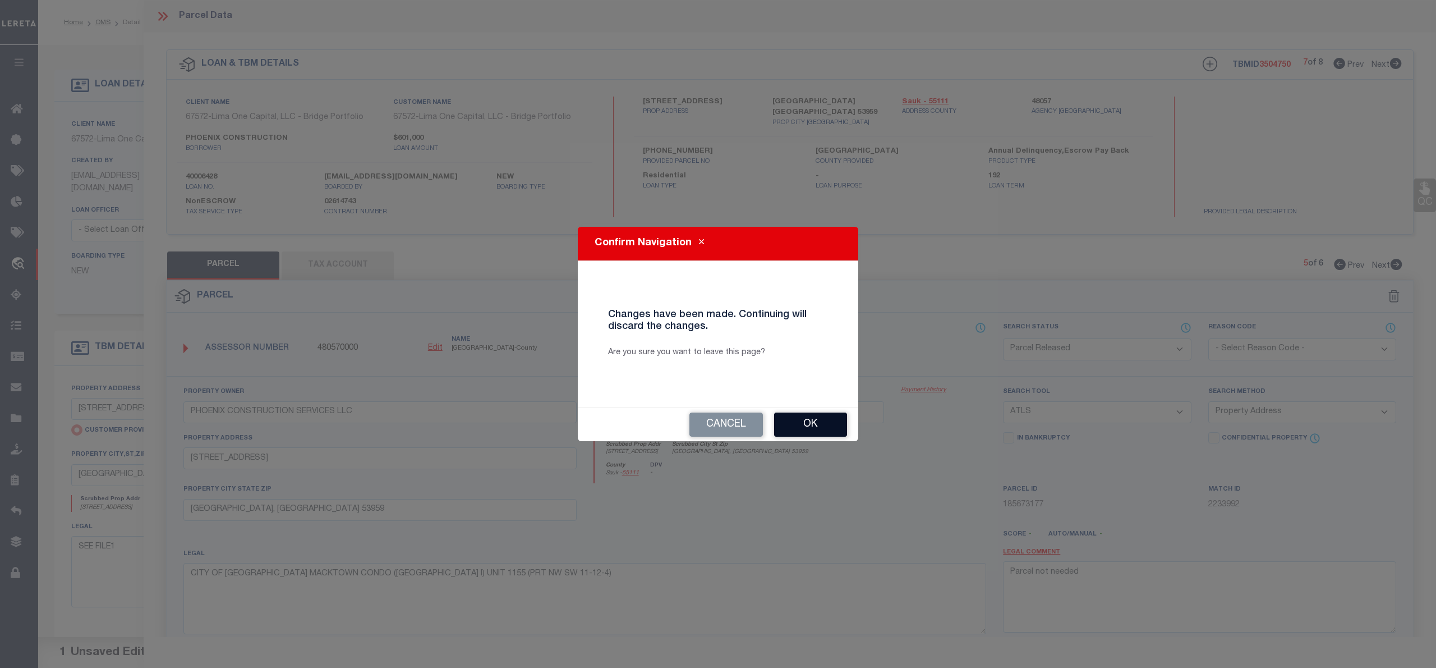
click at [815, 426] on button "Ok" at bounding box center [810, 424] width 73 height 24
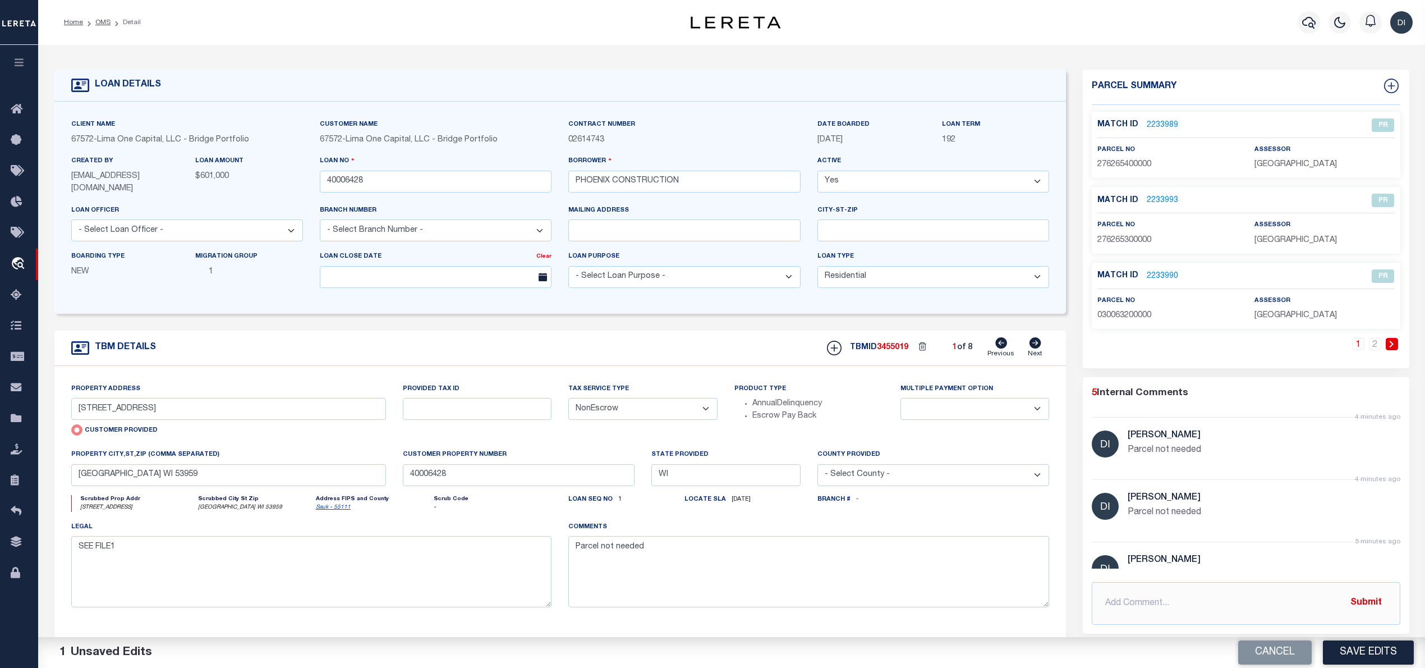
click at [329, 264] on div "Loan Close Date" at bounding box center [428, 258] width 217 height 16
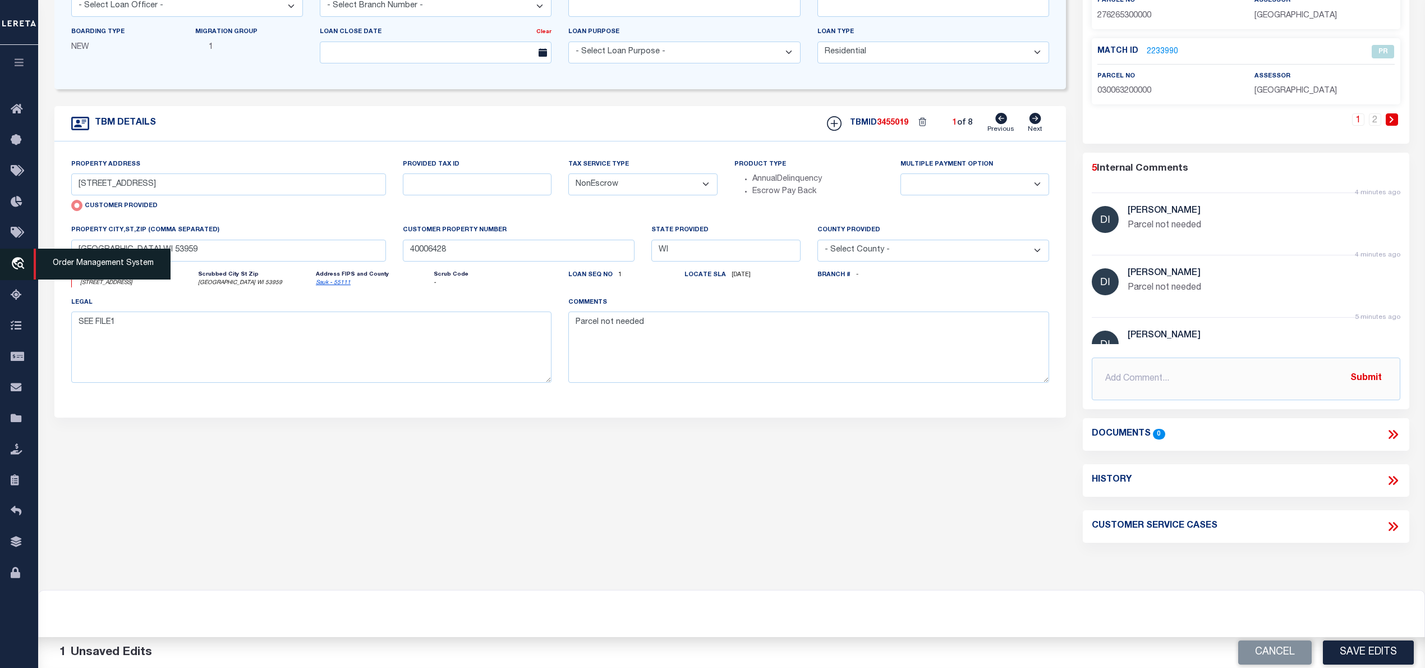
click at [21, 261] on icon "travel_explore" at bounding box center [20, 264] width 18 height 15
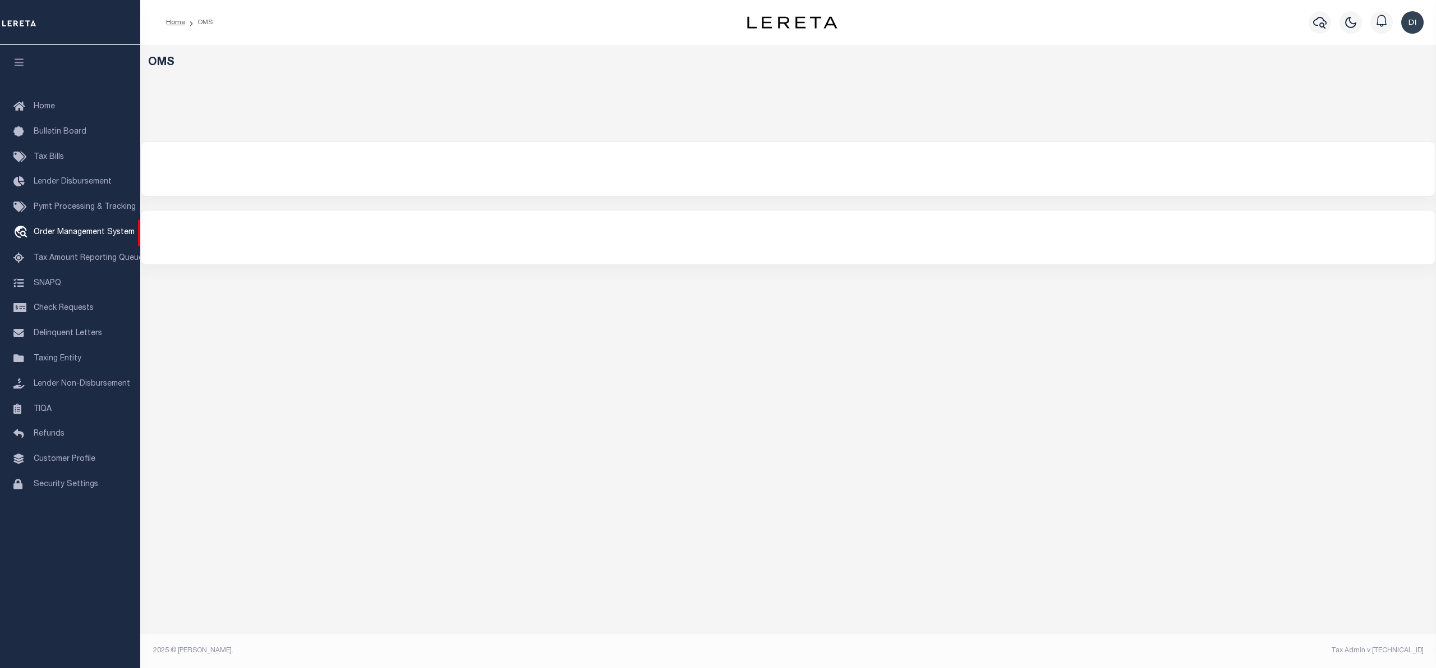
select select "200"
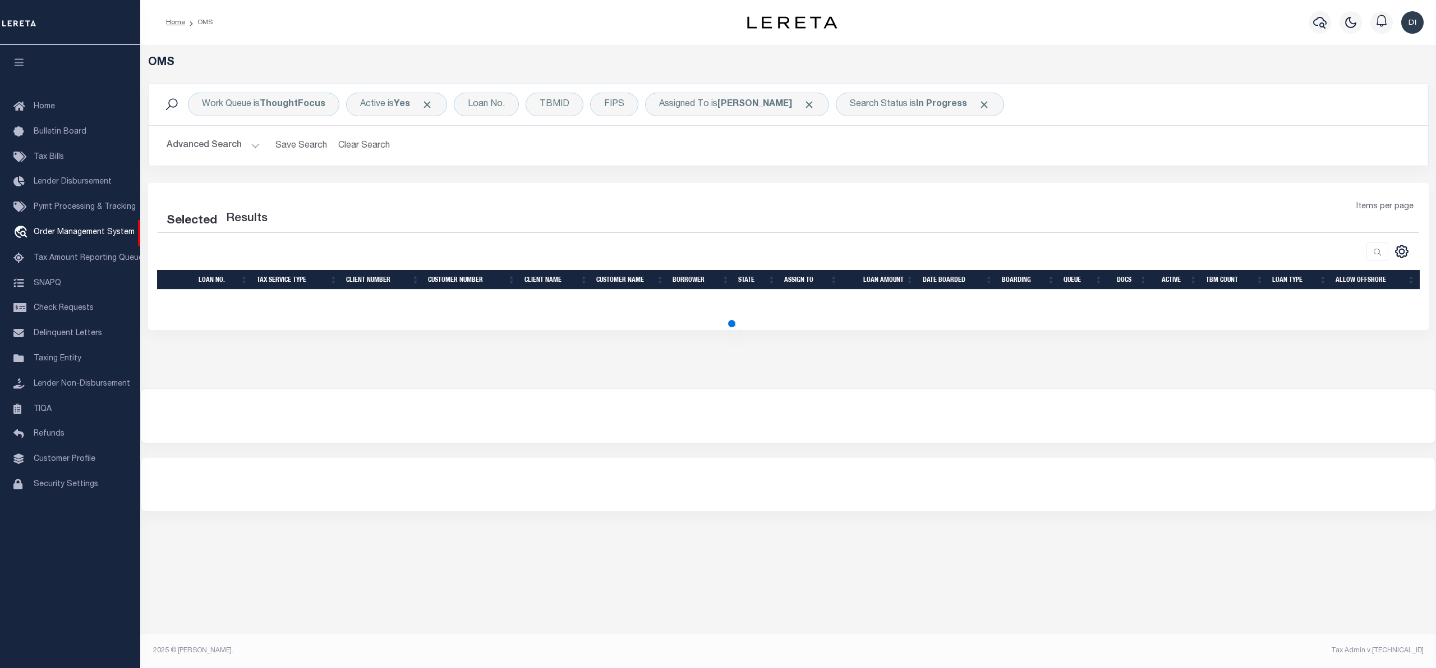
select select "200"
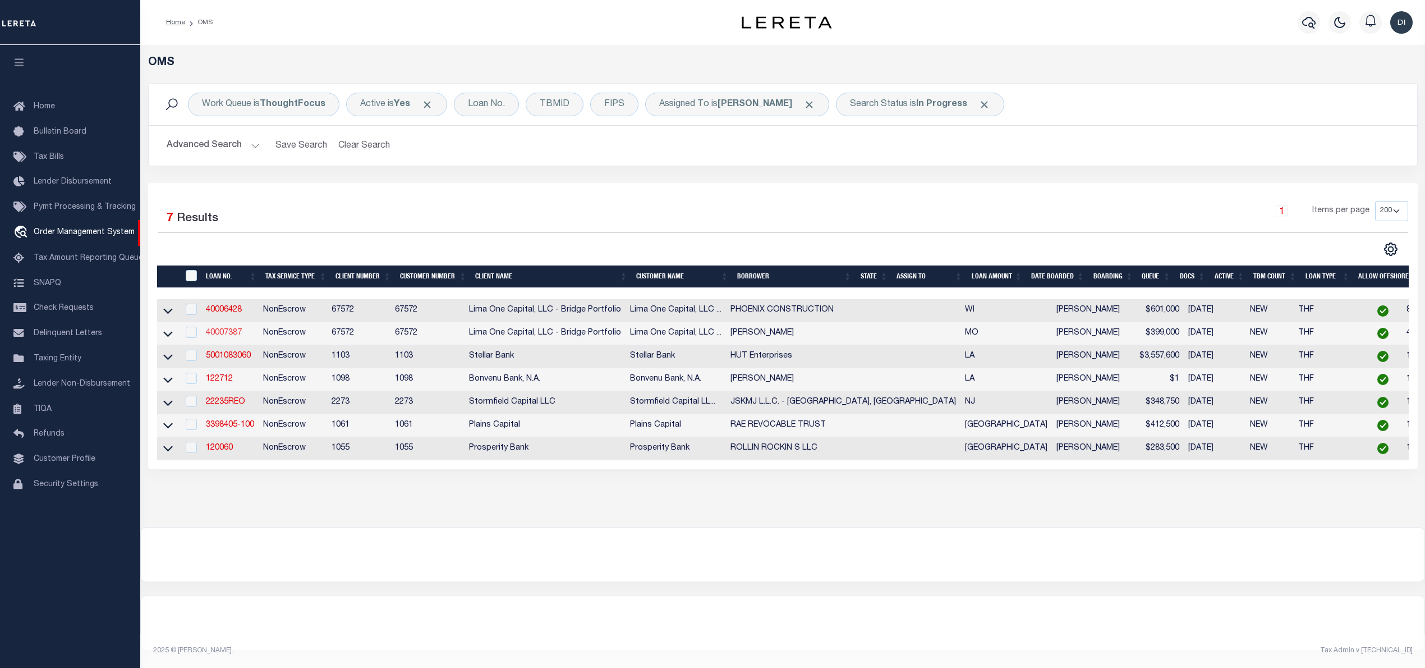
click at [227, 333] on link "40007387" at bounding box center [224, 333] width 36 height 8
type input "40007387"
type input "[PERSON_NAME]"
select select
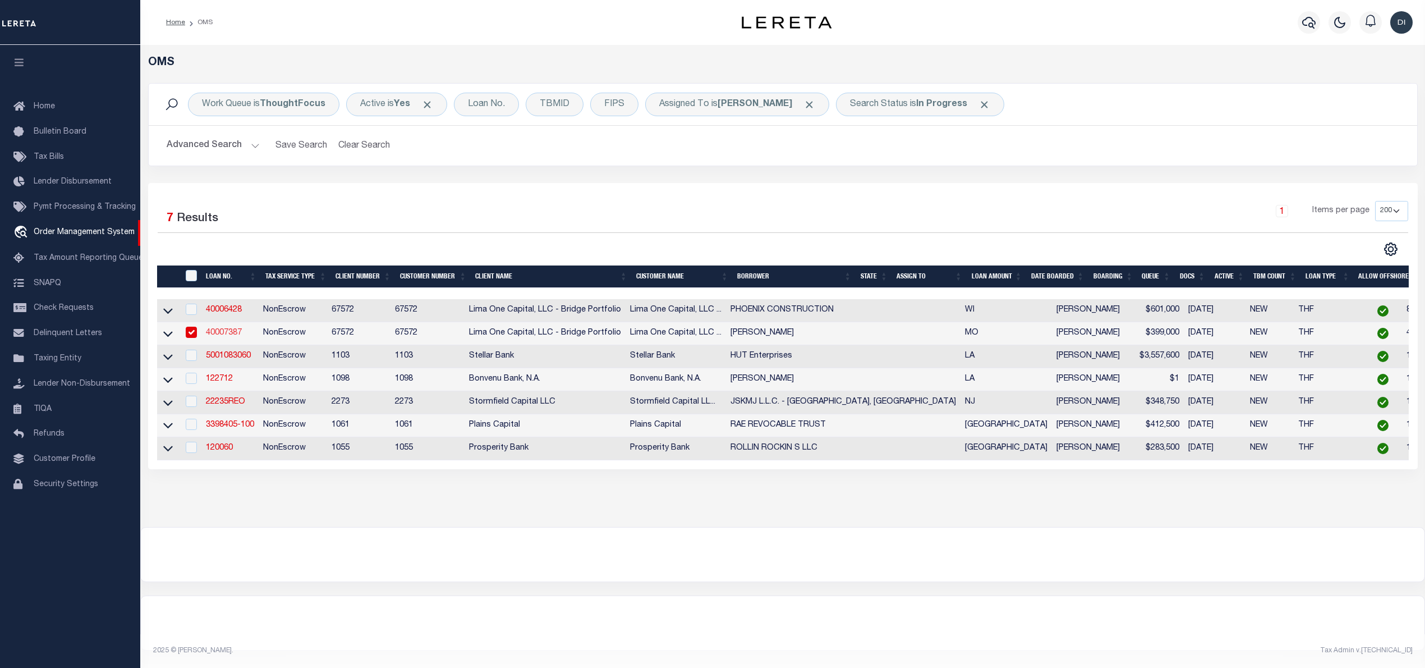
select select
select select "10"
select select
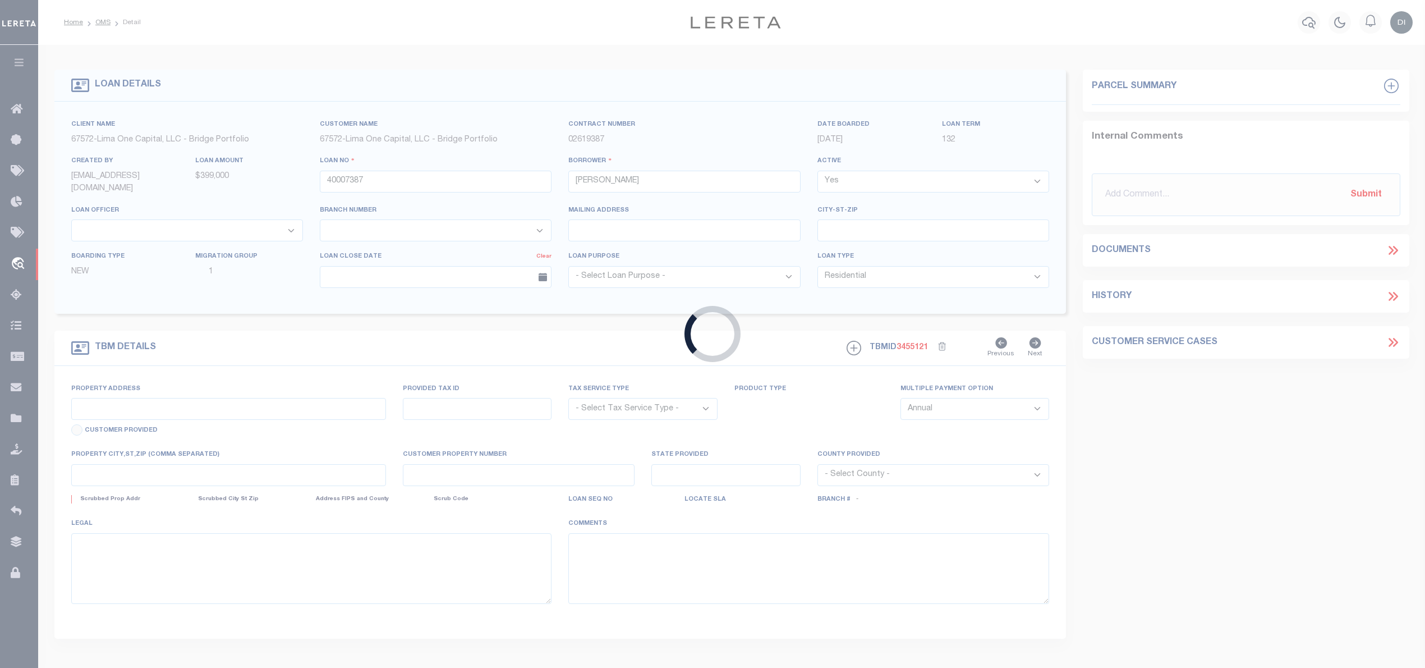
type input "3000 CALIFORNIA AVENUE A"
radio input "true"
select select "NonEscrow"
select select
type input "SAINT LOUIS MO 63118"
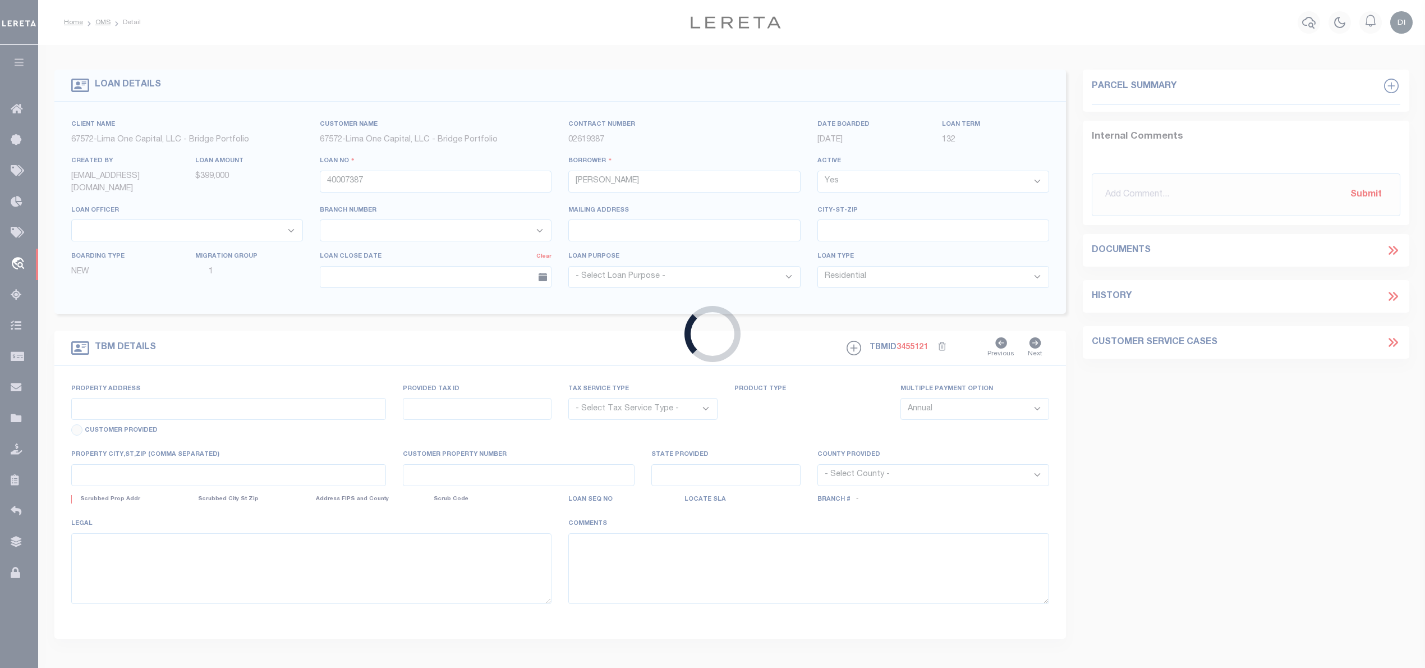
type input "40007387"
type input "MO"
type textarea "SEE FILE1"
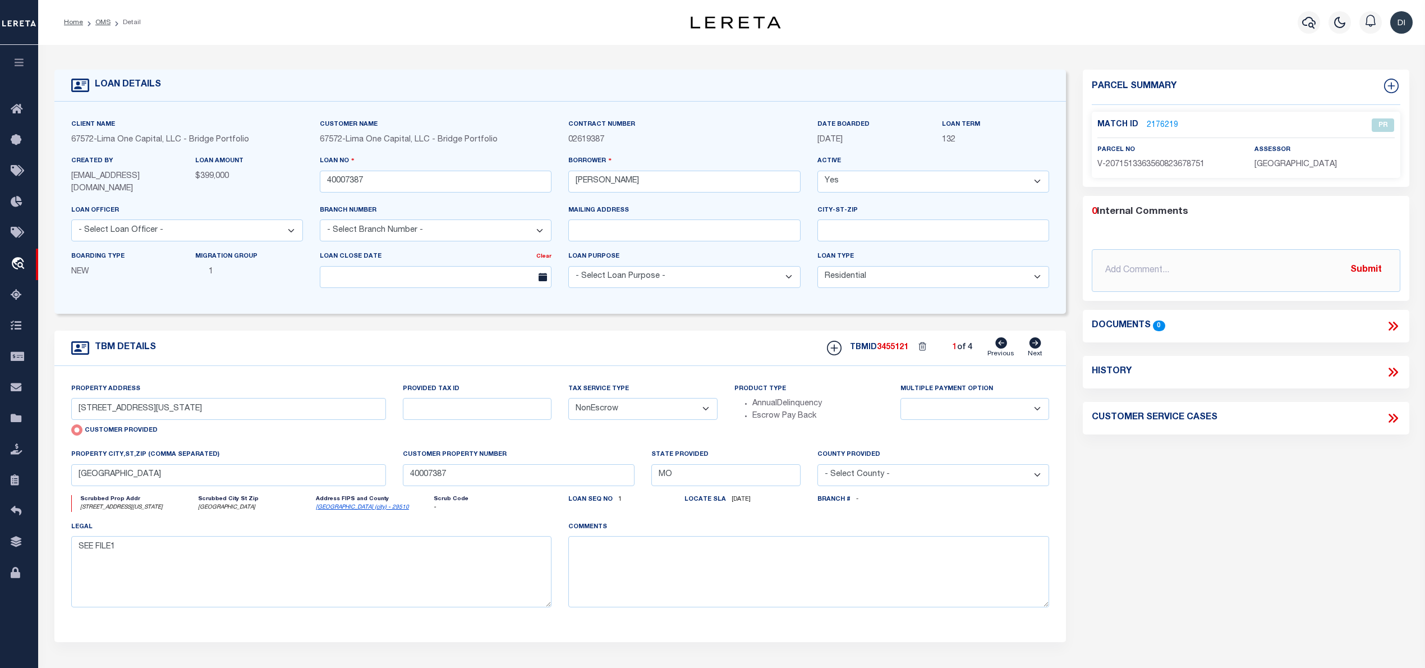
click at [1156, 119] on link "2176219" at bounding box center [1162, 125] width 31 height 12
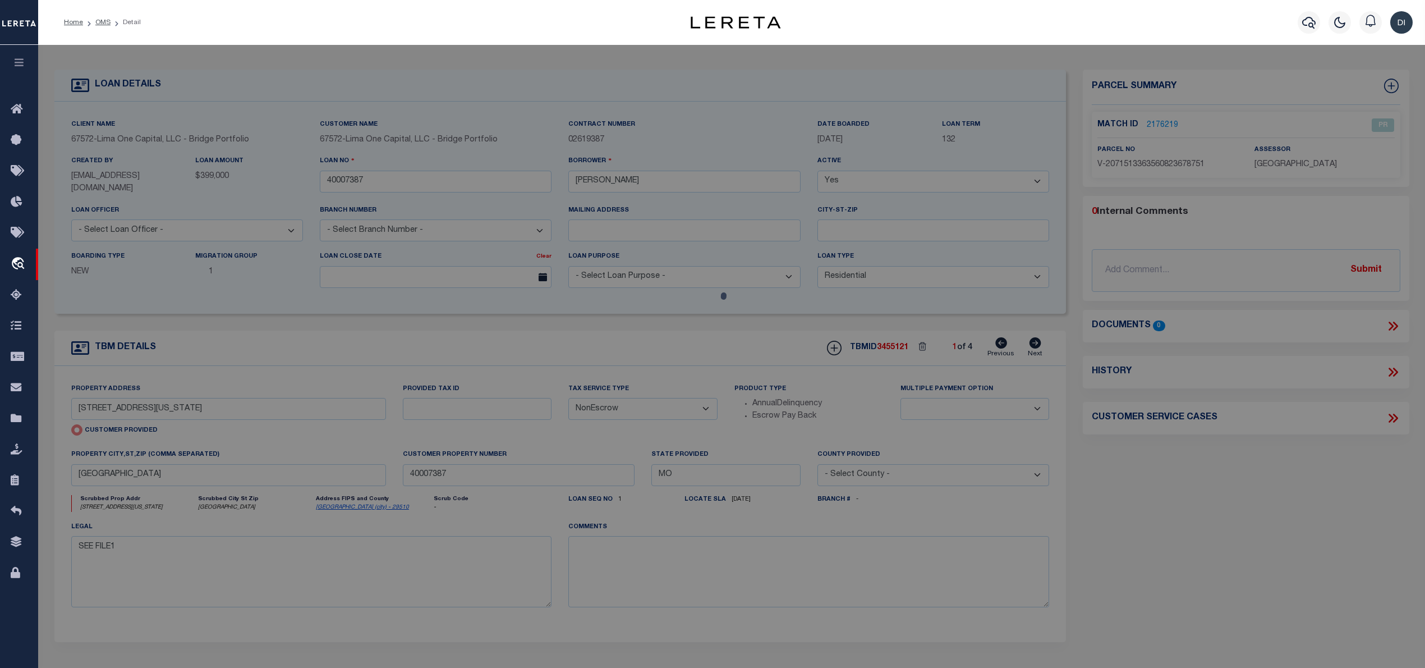
checkbox input "false"
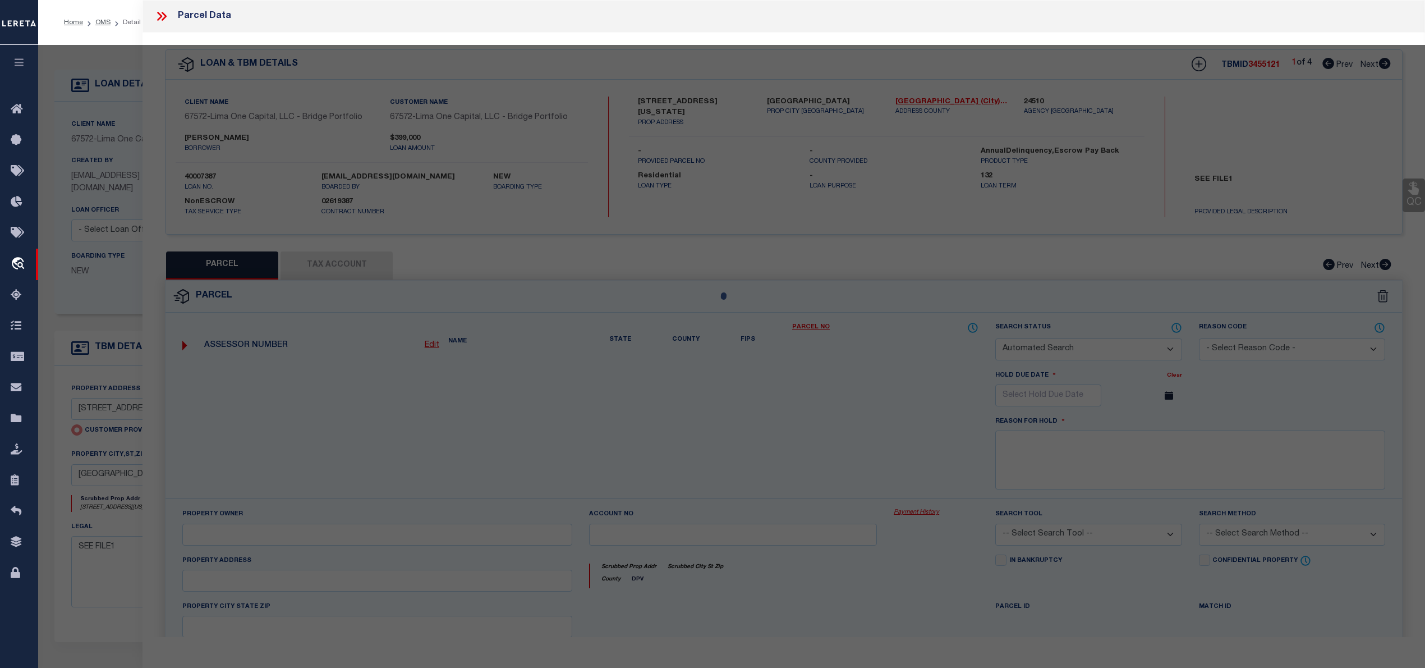
select select "PR"
type input "3000 CALIFORNIA AVENUE A"
checkbox input "false"
type input "SAINT LOUIS MO 63118"
type textarea "Legacy Inactive"
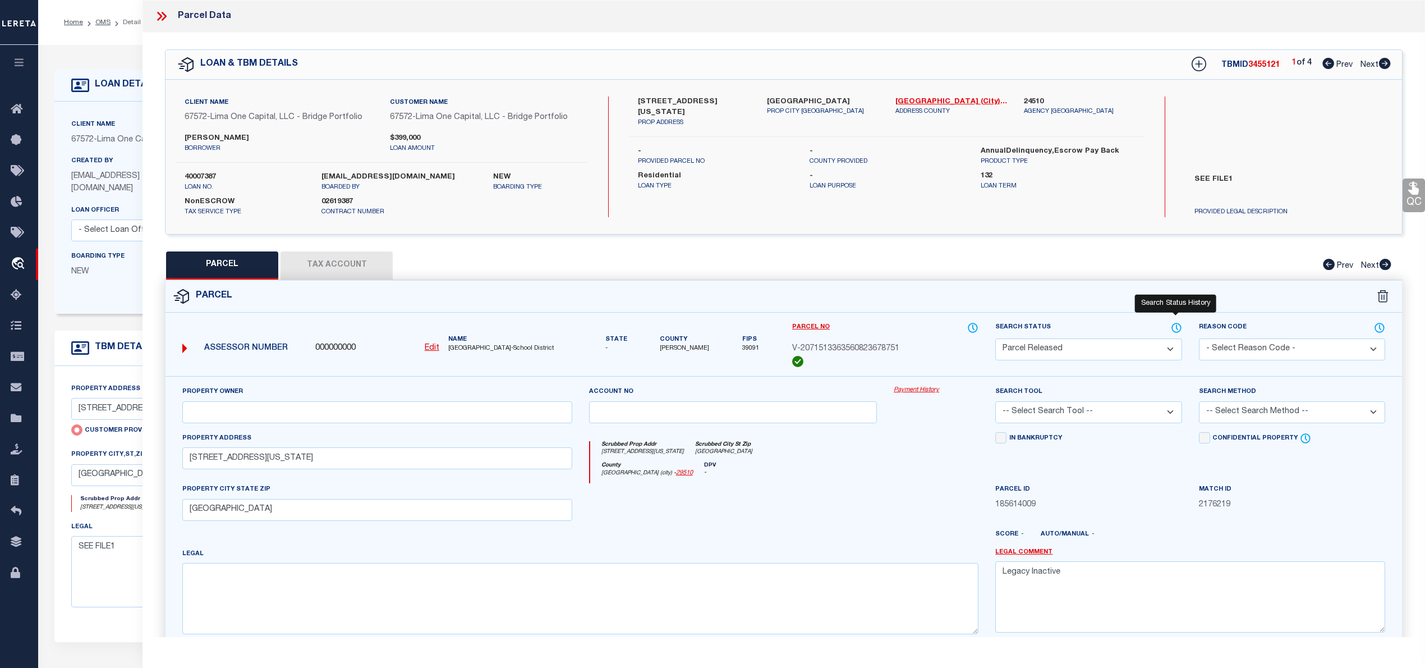
click at [1176, 324] on icon at bounding box center [1176, 327] width 11 height 12
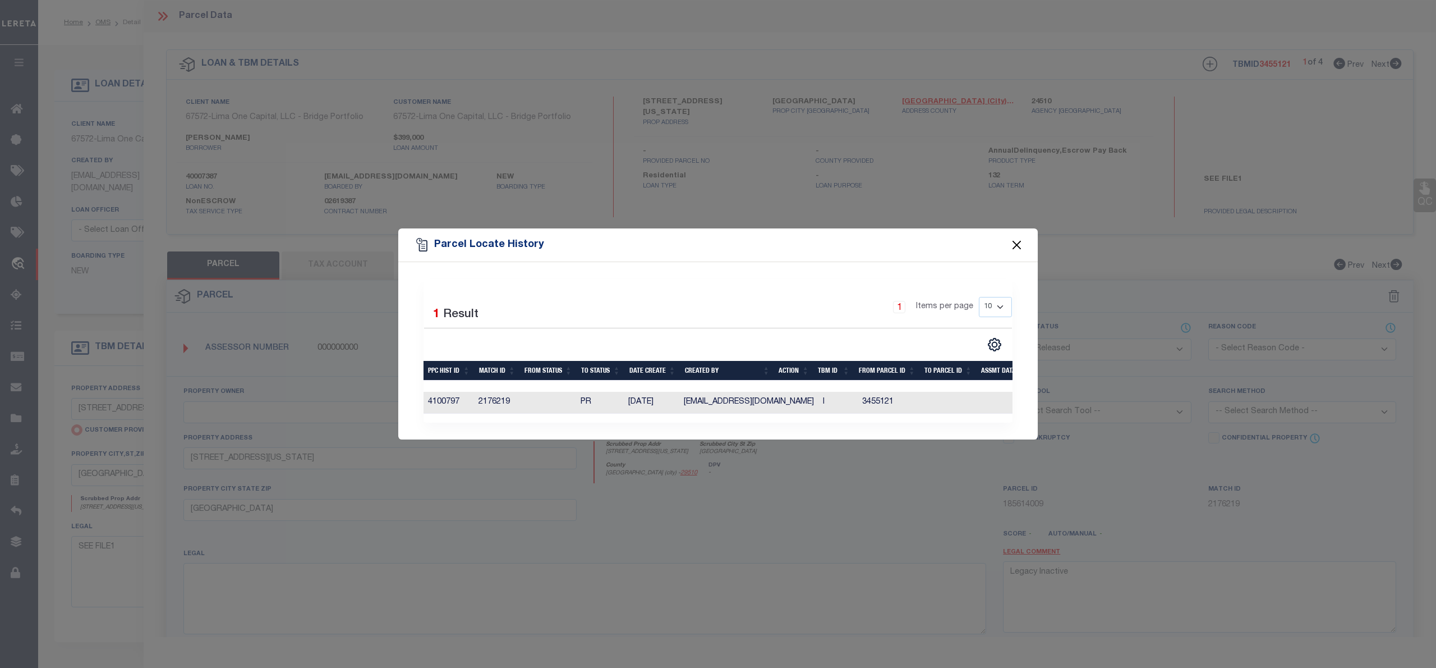
click at [1014, 237] on button "Close" at bounding box center [1017, 244] width 15 height 15
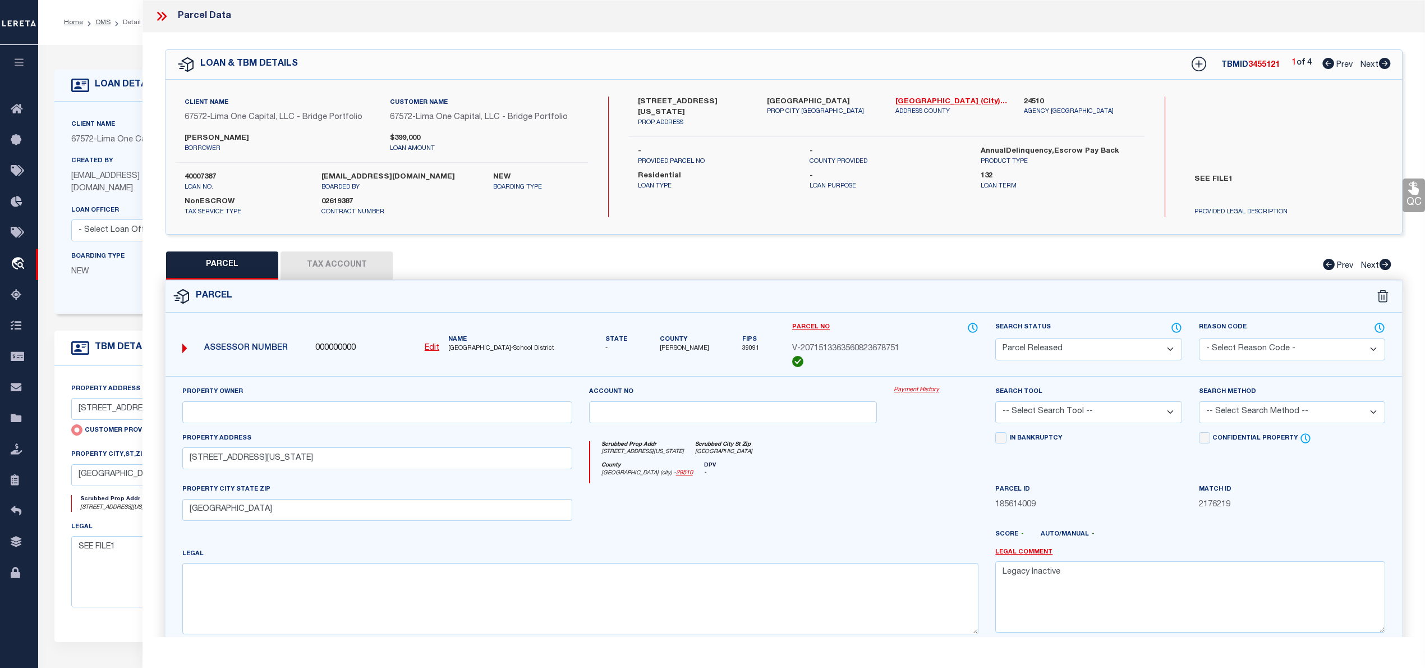
click at [1387, 64] on icon at bounding box center [1385, 63] width 12 height 11
select select "AS"
checkbox input "false"
select select "CP"
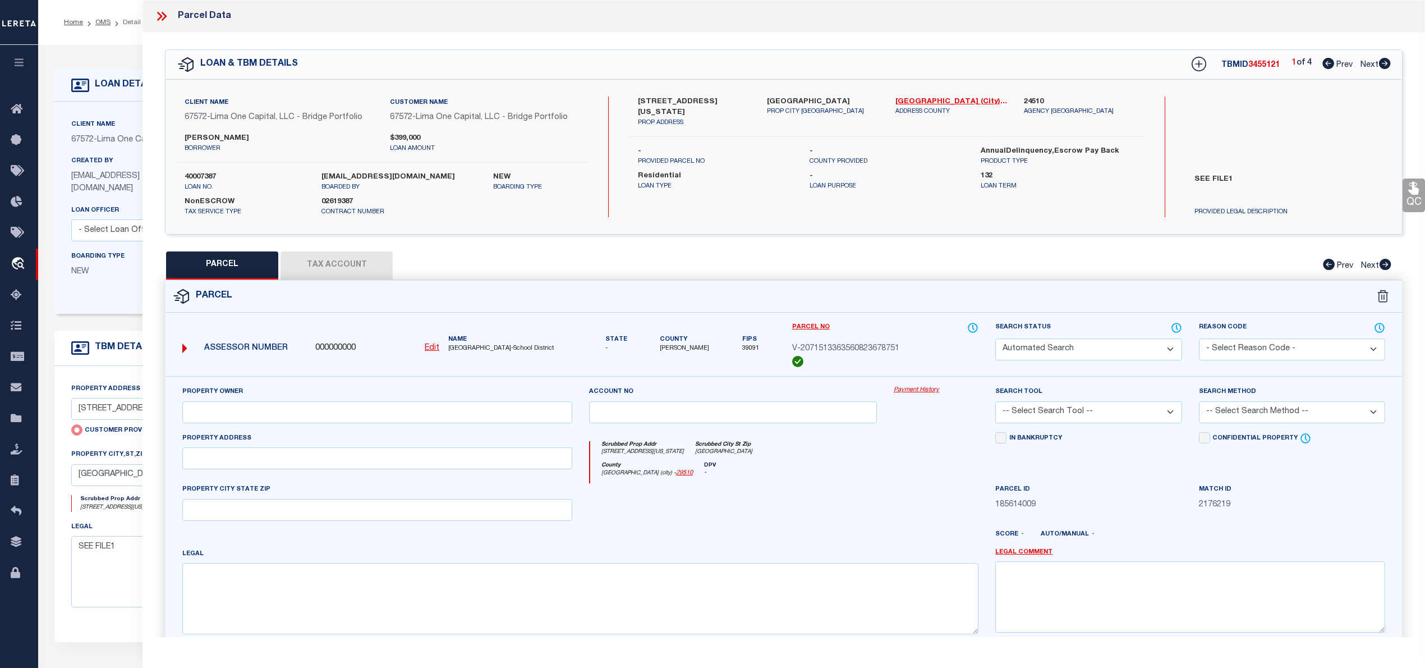
select select "ACT"
type input "CHRISTINE JAMES REAL ESTATE MO LLC"
select select "AGW"
select select "ADD"
type input "3000 CALIFORNIA AVENUE B"
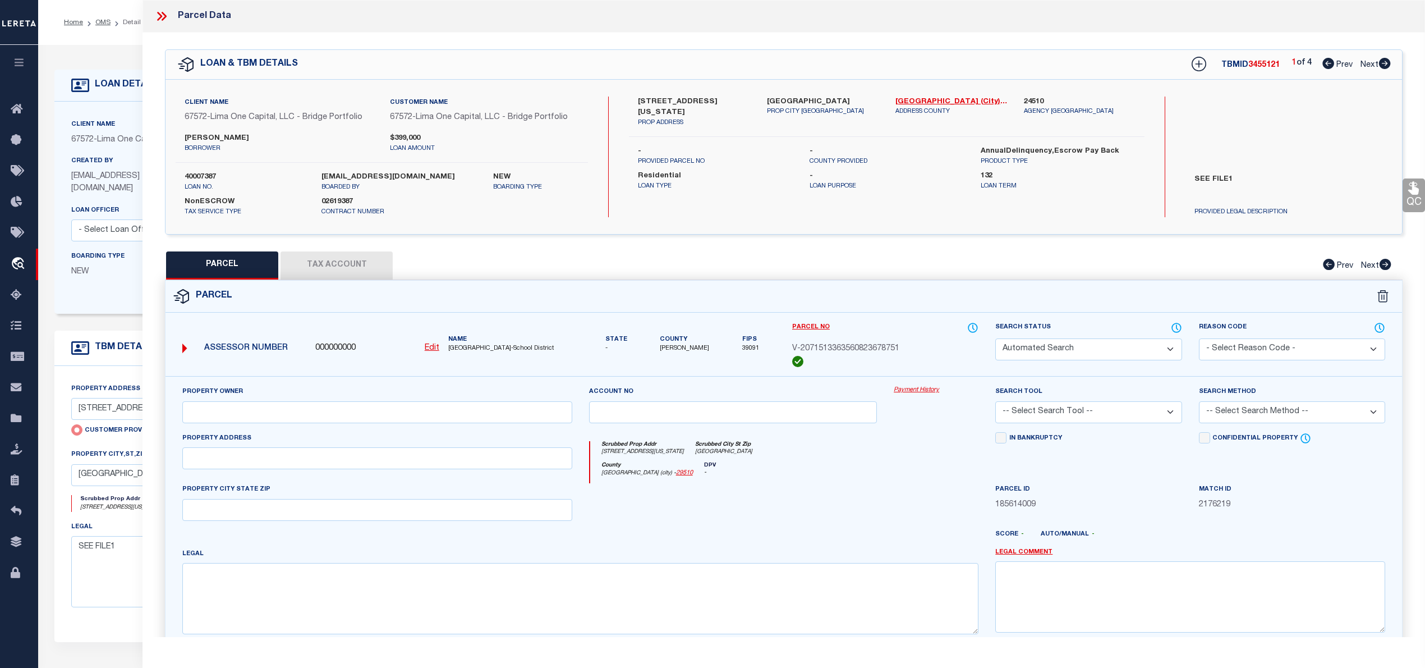
type input "SAINT LOUIS MO 63118"
type textarea "CB 2058 CALIFORNIA AV, 18.26 FT X 128.29 FT, 3000 CALIFORNIA AV LOT SPLIT P, AD…"
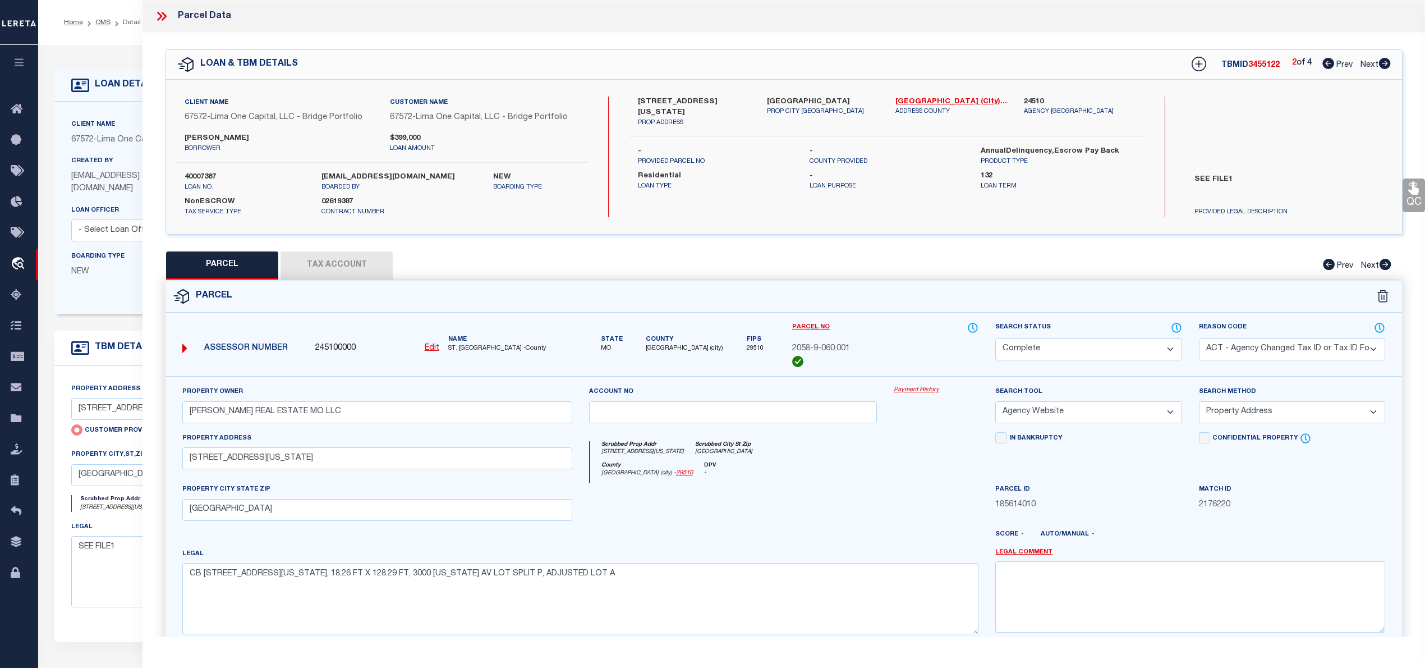
click at [327, 266] on button "Tax Account" at bounding box center [337, 265] width 112 height 28
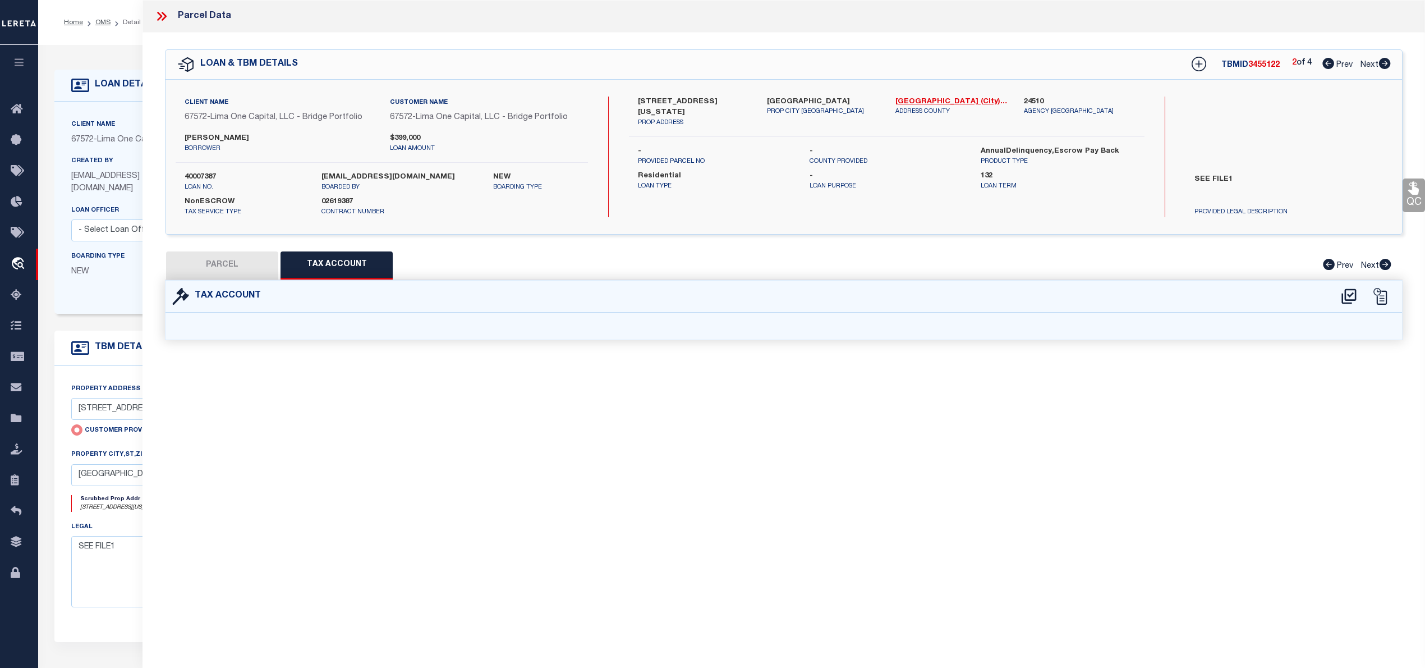
select select "100"
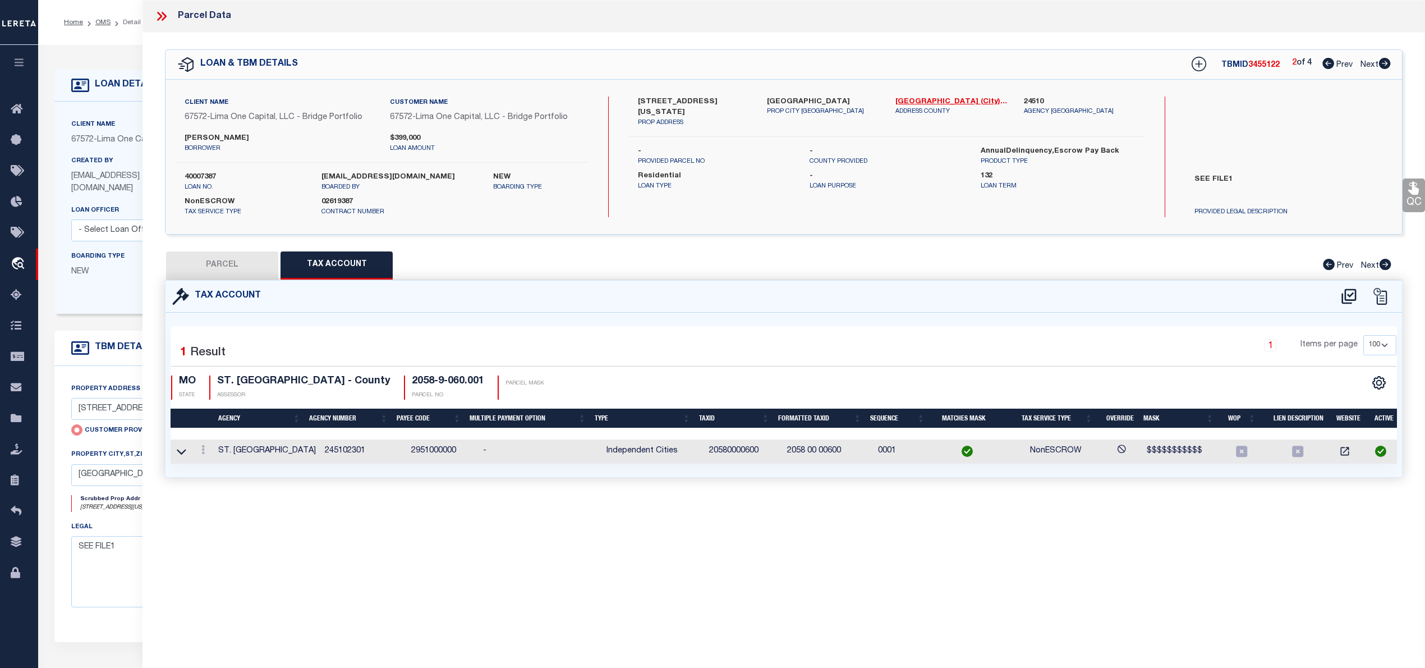
click at [227, 270] on button "PARCEL" at bounding box center [222, 265] width 112 height 28
select select "AS"
select select
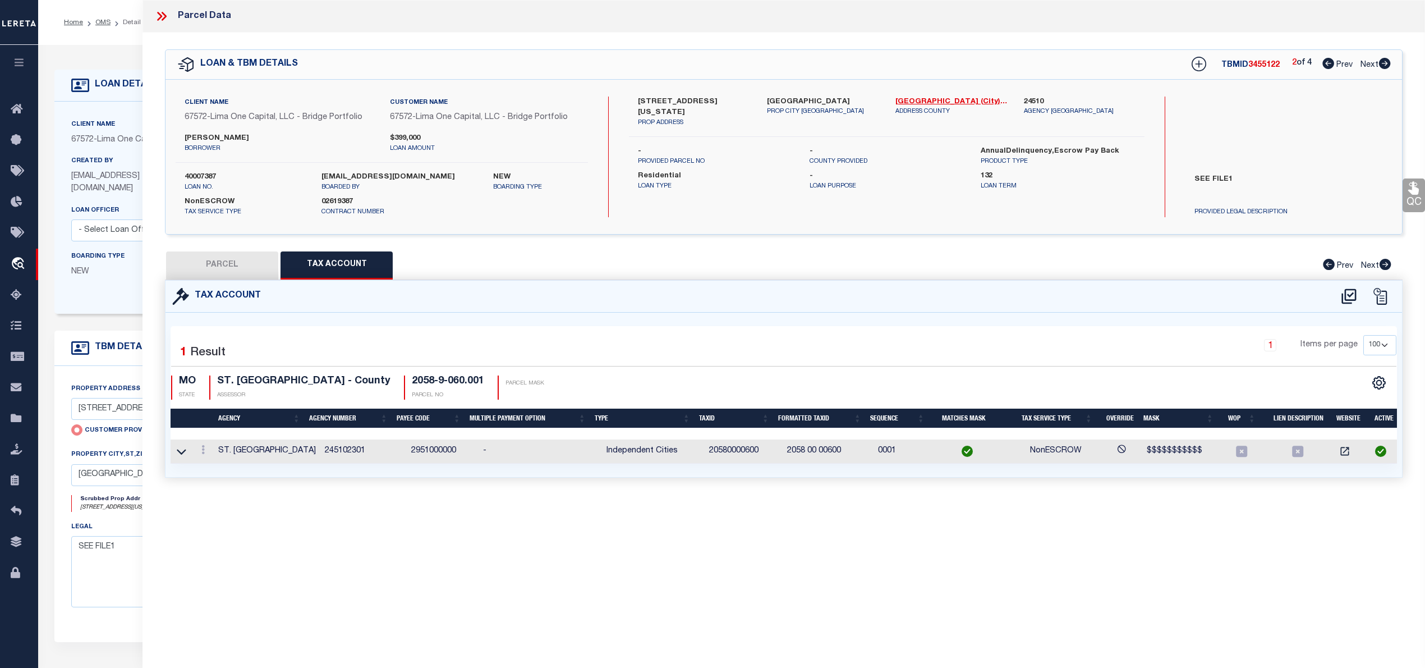
checkbox input "false"
select select "CP"
select select "ACT"
type input "CHRISTINE JAMES REAL ESTATE MO LLC"
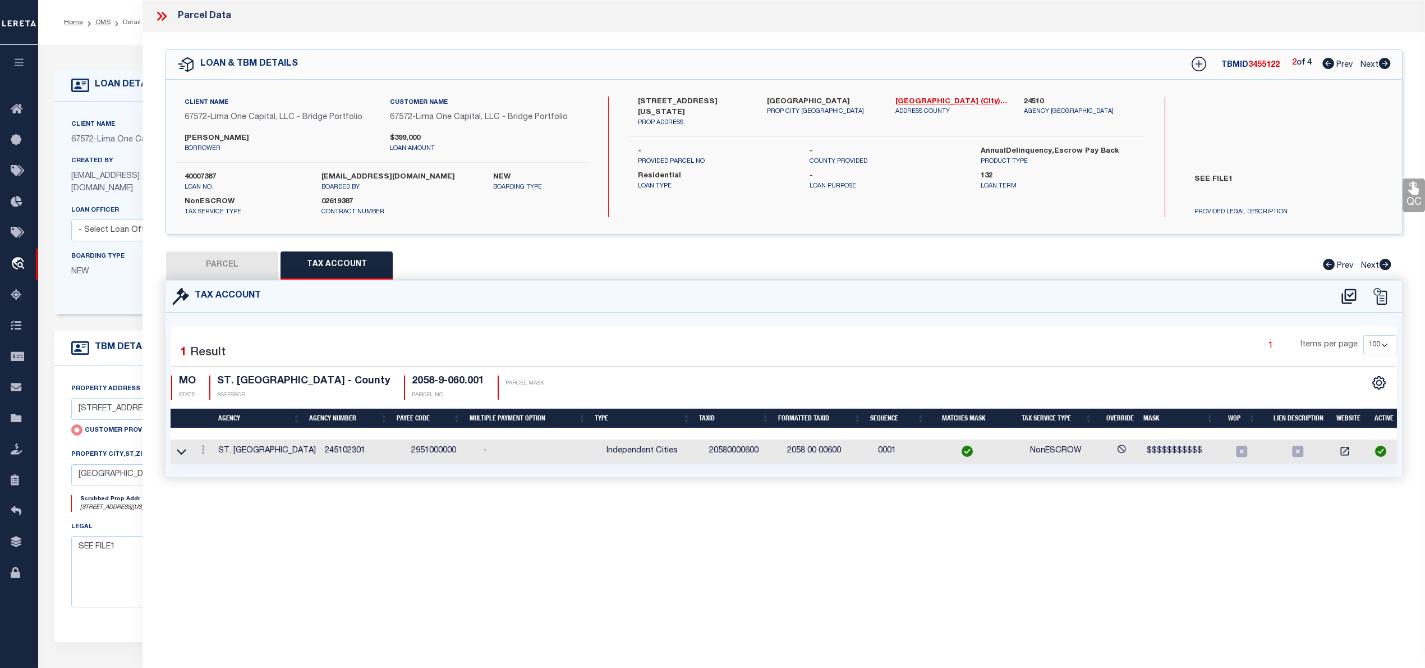
select select "AGW"
select select "ADD"
type input "3000 CALIFORNIA AVENUE B"
type input "SAINT LOUIS MO 63118"
type textarea "CB 2058 CALIFORNIA AV, 18.26 FT X 128.29 FT, 3000 CALIFORNIA AV LOT SPLIT P, AD…"
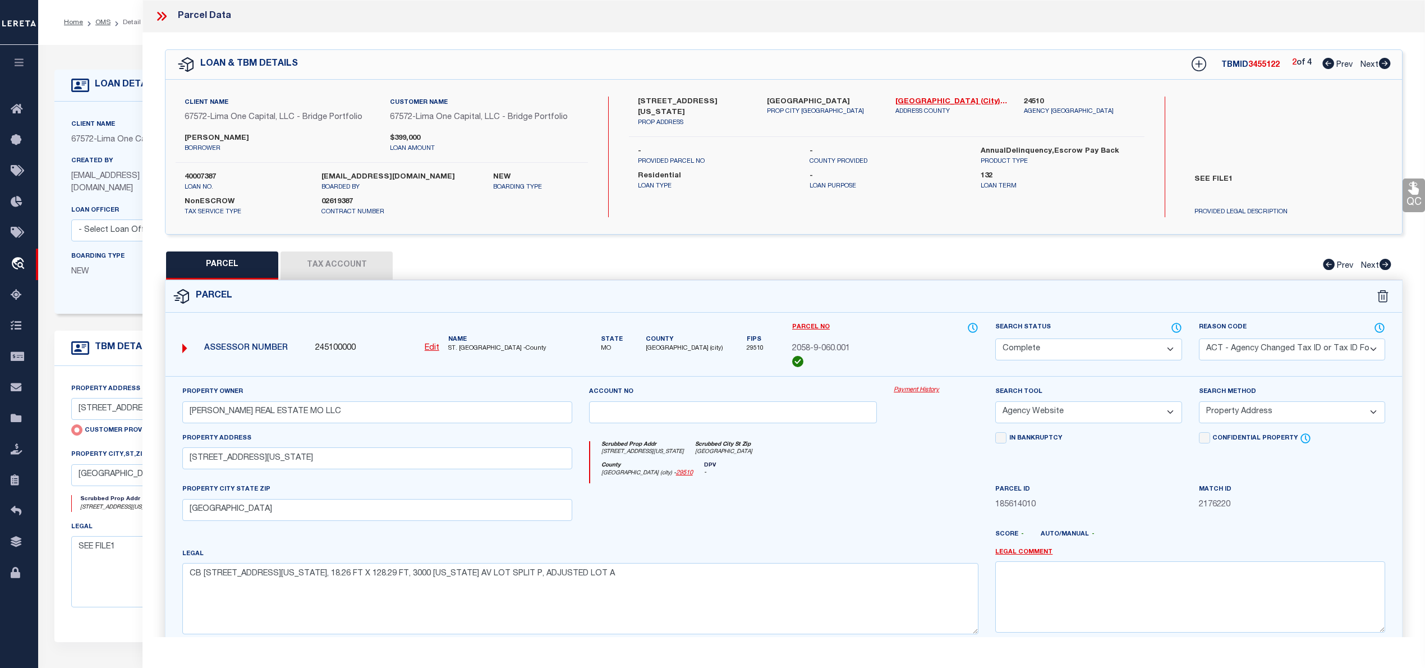
click at [1385, 65] on icon at bounding box center [1384, 63] width 12 height 11
select select "AS"
select select
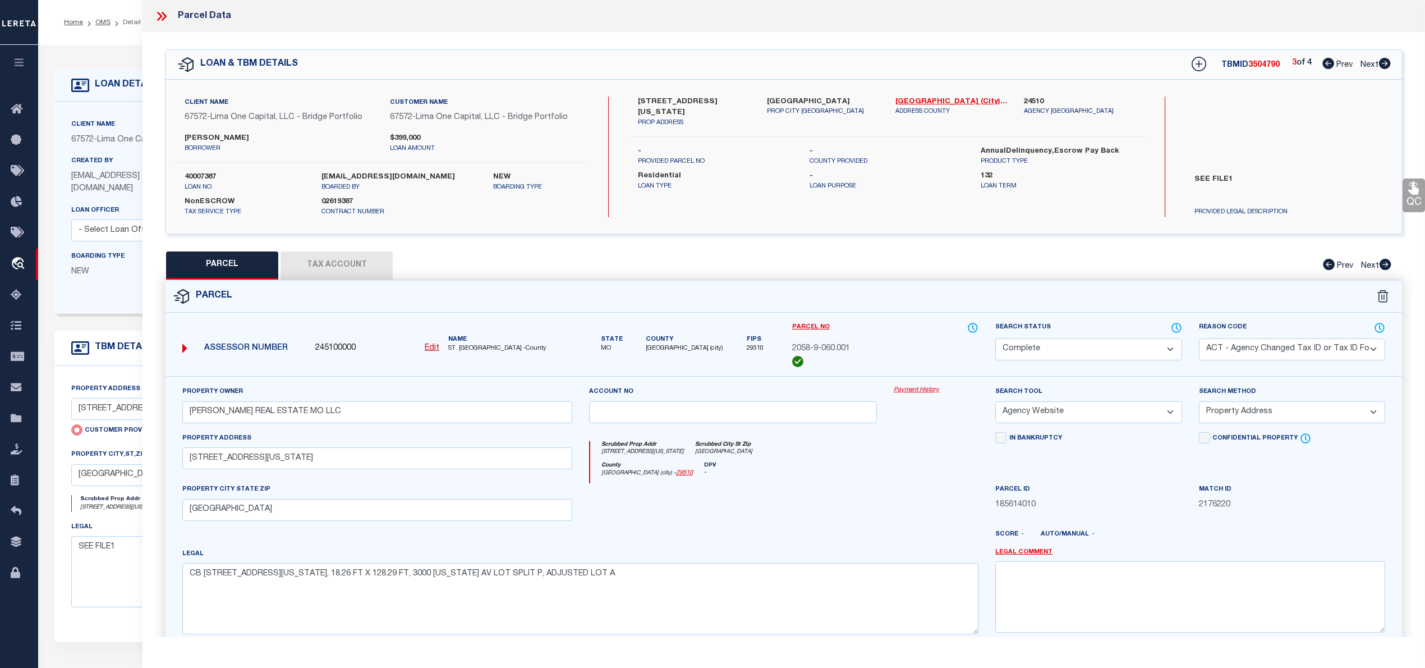
checkbox input "false"
select select "IP"
checkbox input "false"
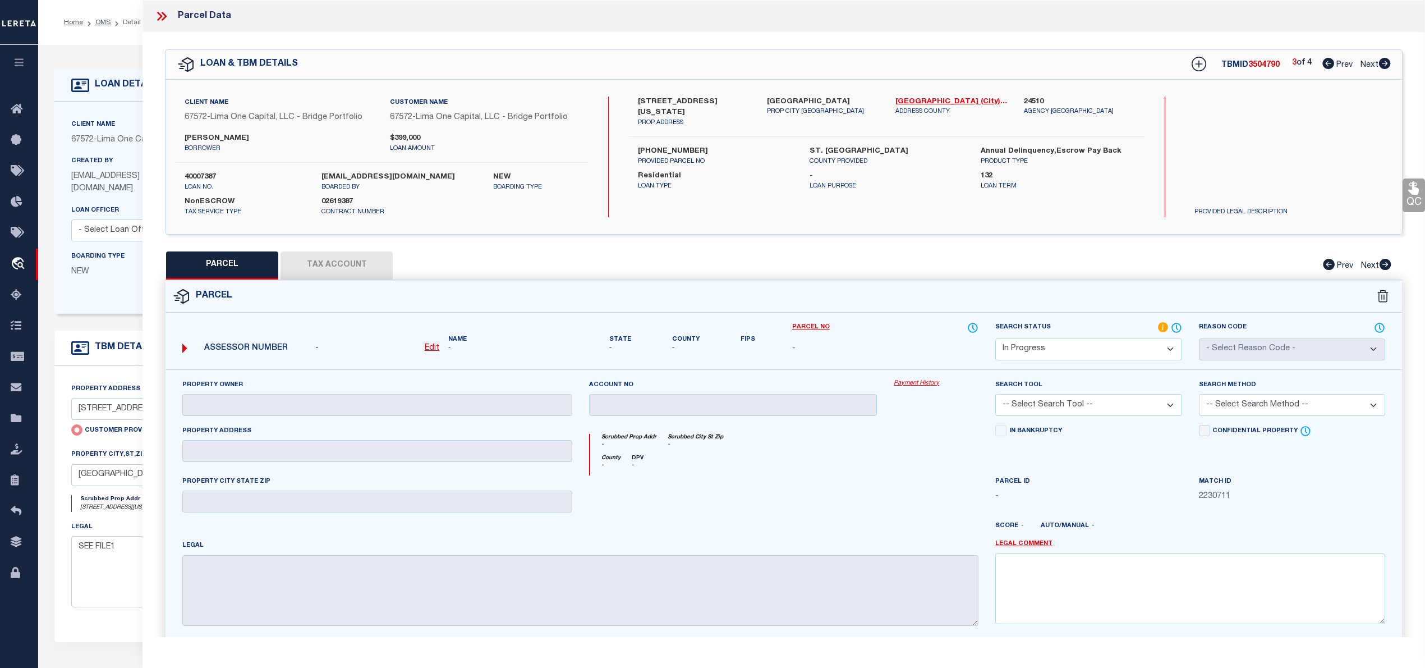
click at [330, 263] on div "PARCEL Tax Account Prev Next" at bounding box center [784, 265] width 1238 height 28
click at [927, 96] on link "St. Louis (city) - 29510" at bounding box center [951, 101] width 112 height 11
click at [1322, 63] on icon at bounding box center [1328, 63] width 12 height 11
select select "AS"
checkbox input "false"
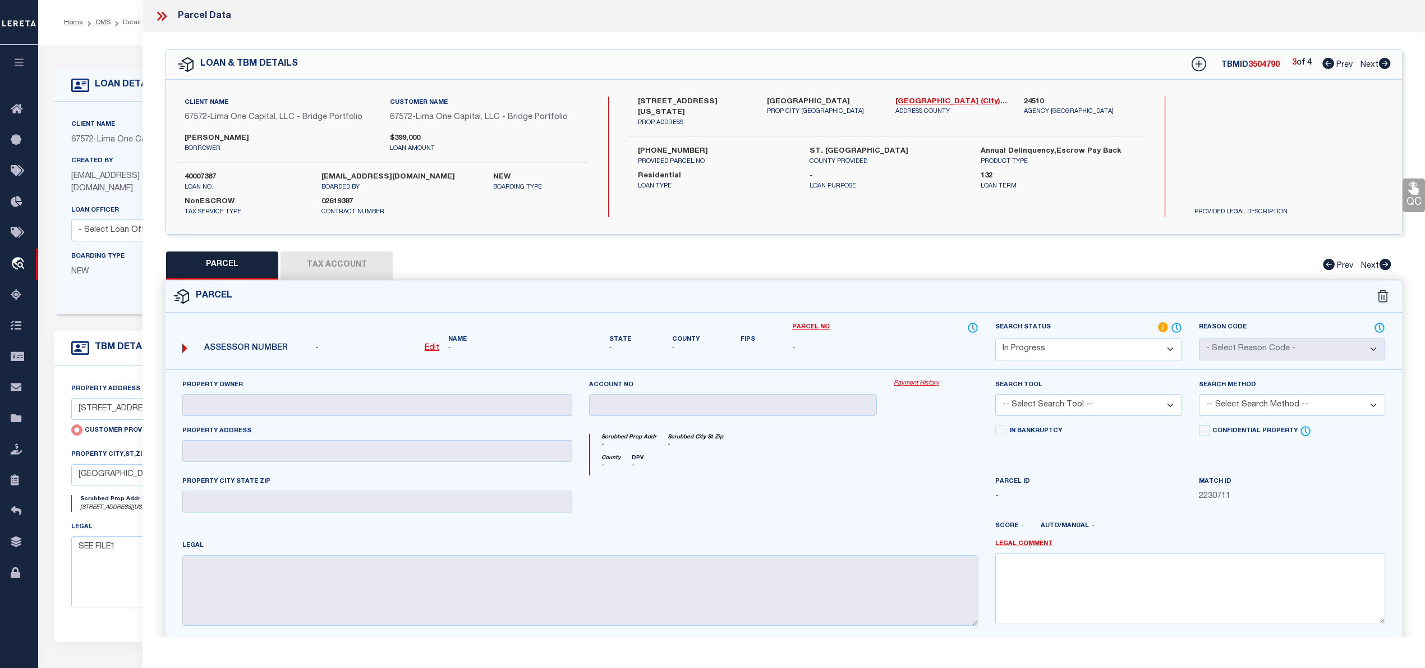
checkbox input "false"
select select "CP"
select select "ACT"
type input "CHRISTINE JAMES REAL ESTATE MO LLC"
select select "AGW"
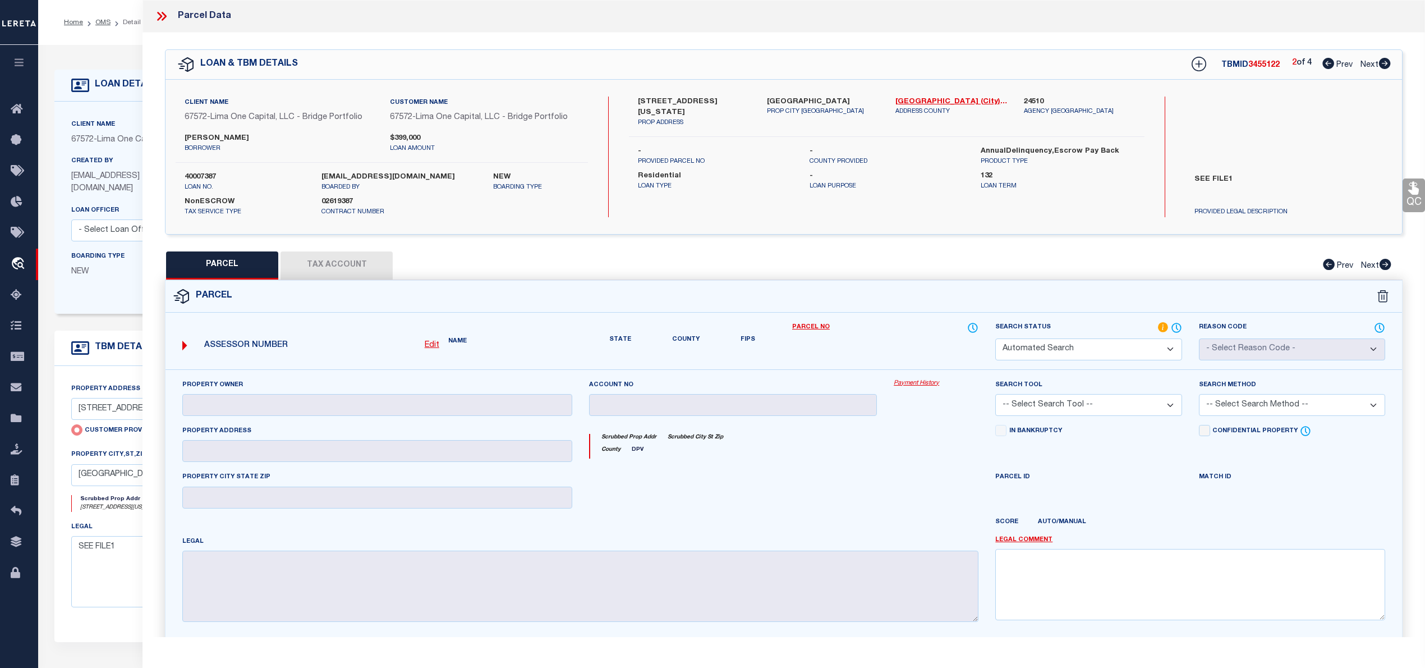
select select "ADD"
type input "3000 CALIFORNIA AVENUE B"
type input "SAINT LOUIS MO 63118"
type textarea "CB 2058 CALIFORNIA AV, 18.26 FT X 128.29 FT, 3000 CALIFORNIA AV LOT SPLIT P, AD…"
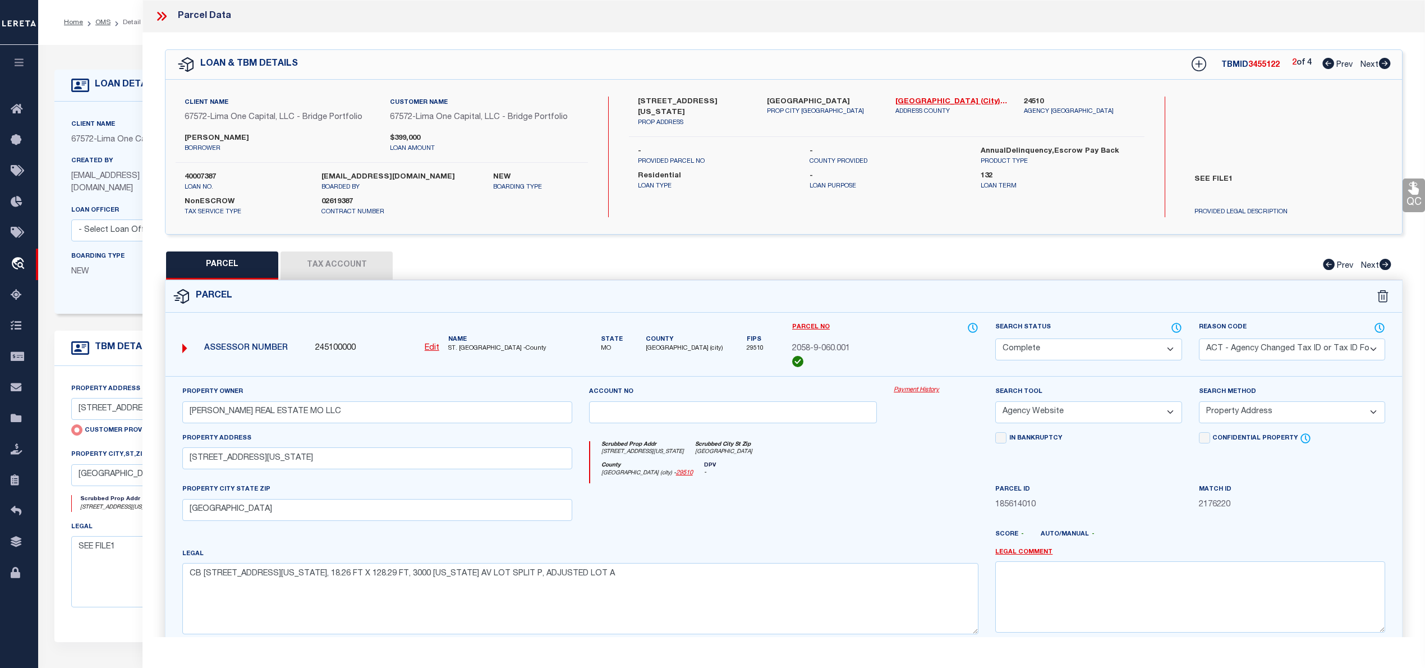
click at [1324, 62] on icon at bounding box center [1328, 63] width 12 height 11
select select "AS"
select select
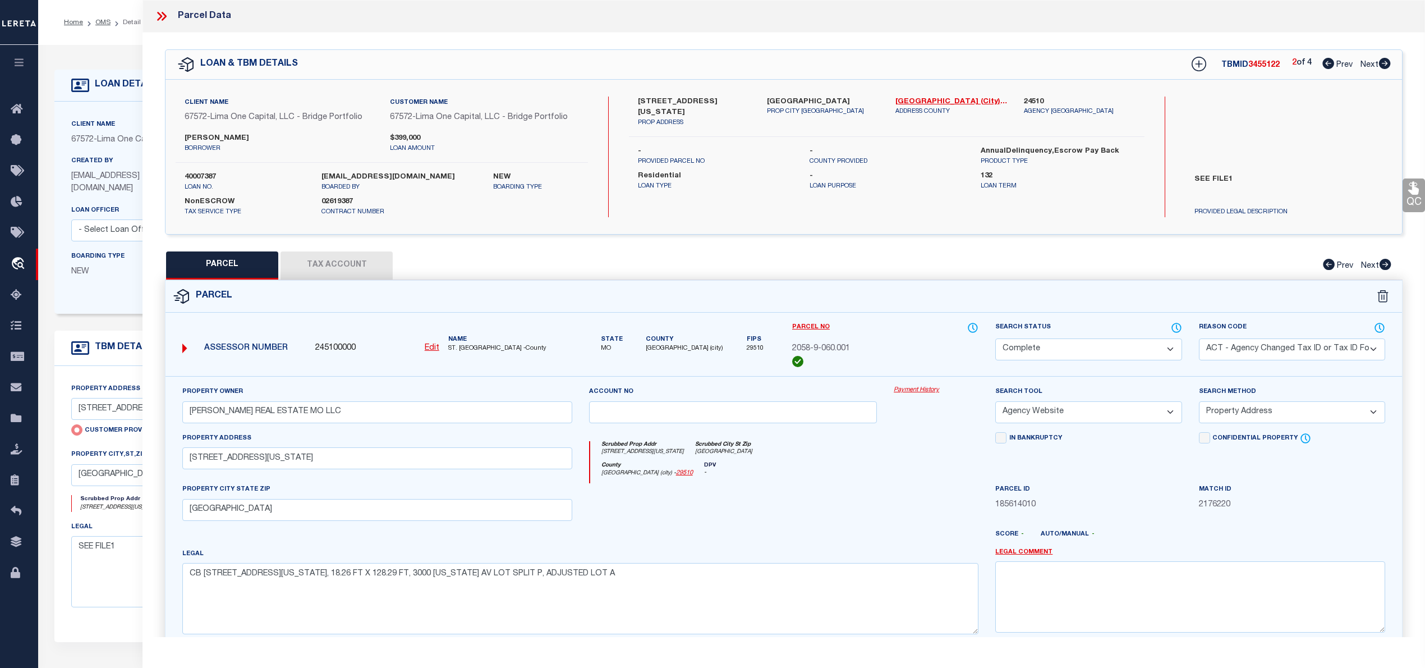
checkbox input "false"
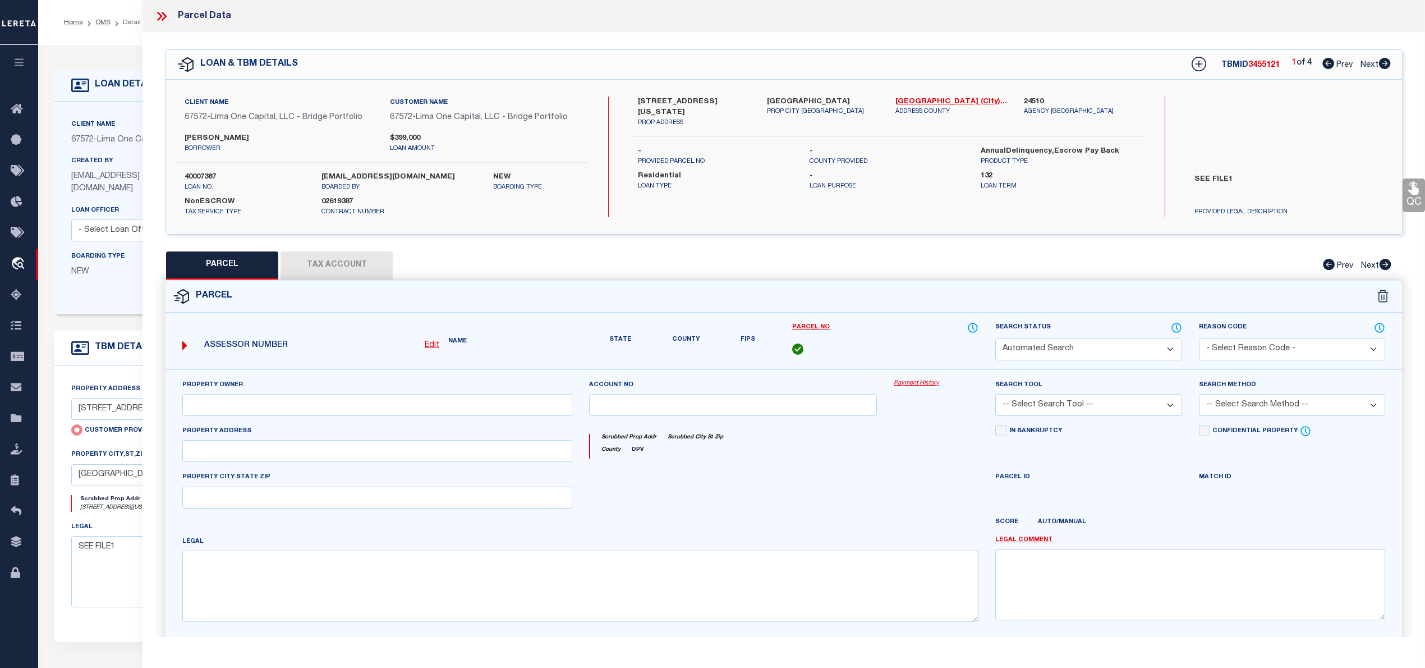
select select "PR"
type input "3000 CALIFORNIA AVENUE A"
checkbox input "false"
type input "SAINT LOUIS MO 63118"
type textarea "Legacy Inactive"
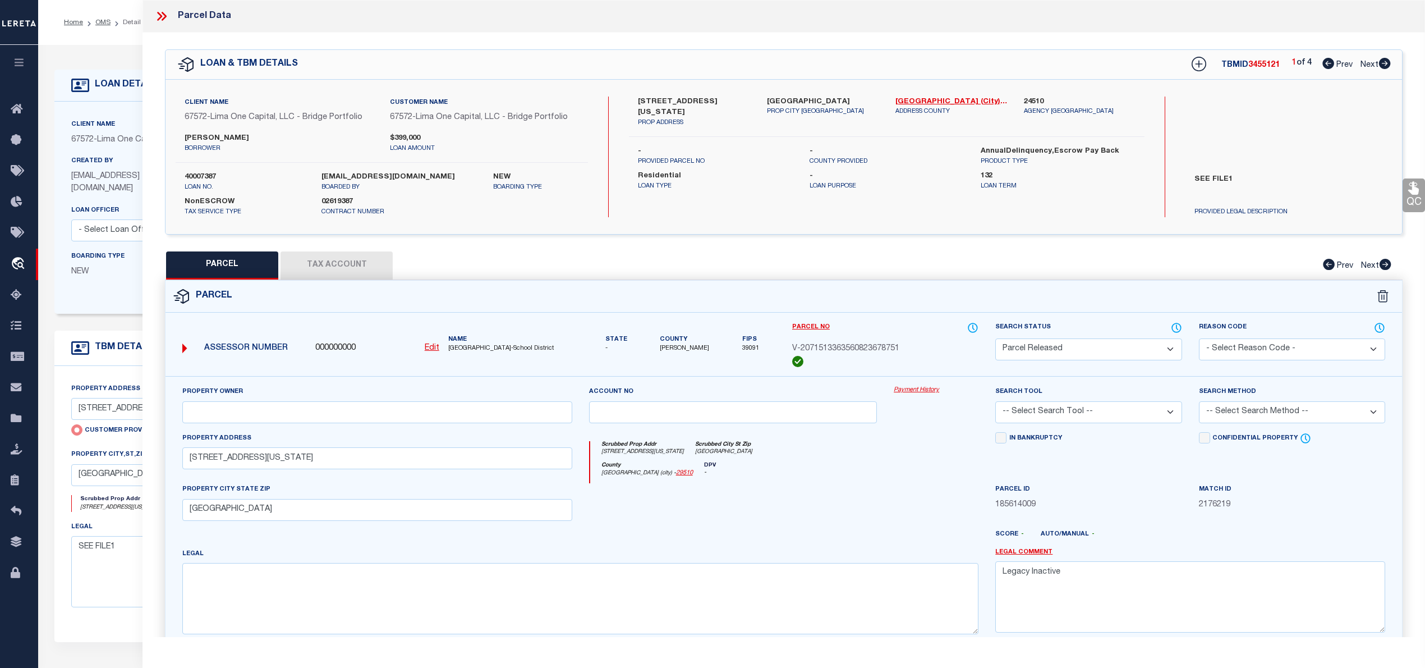
click at [1386, 65] on icon at bounding box center [1384, 63] width 12 height 11
select select "AS"
checkbox input "false"
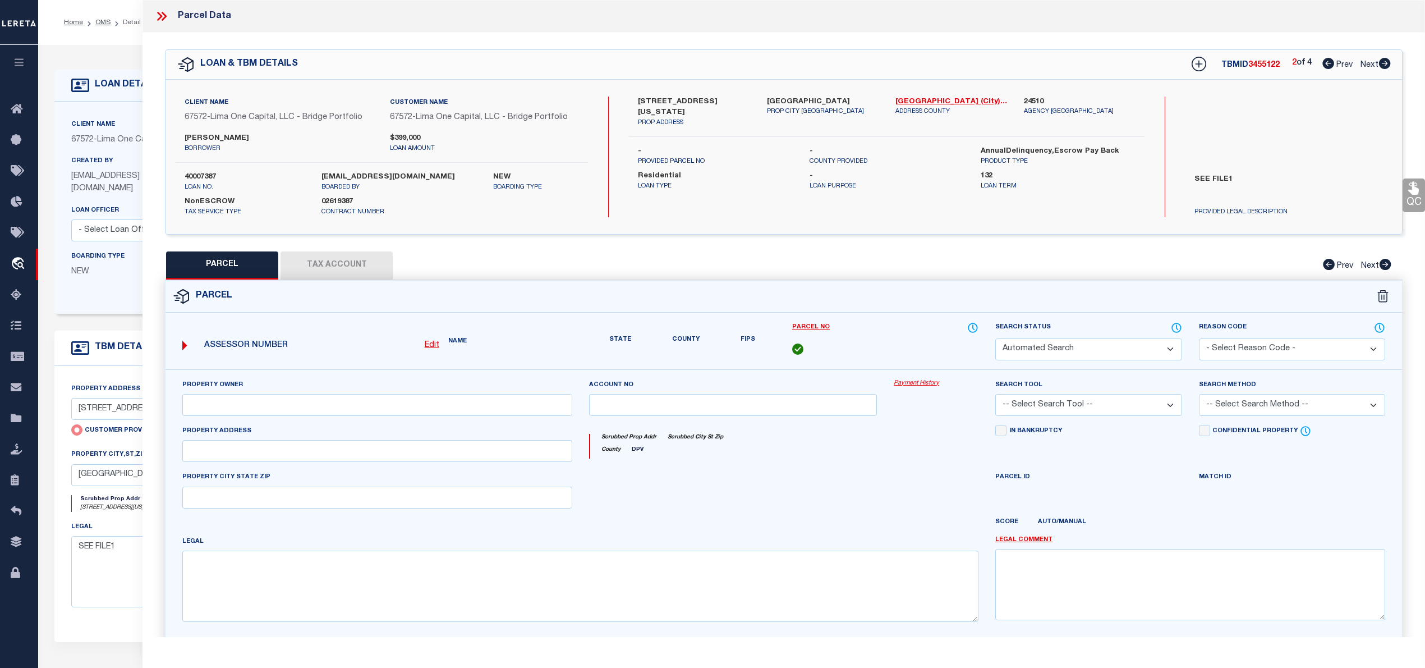
select select "CP"
select select "ACT"
type input "CHRISTINE JAMES REAL ESTATE MO LLC"
select select "AGW"
select select "ADD"
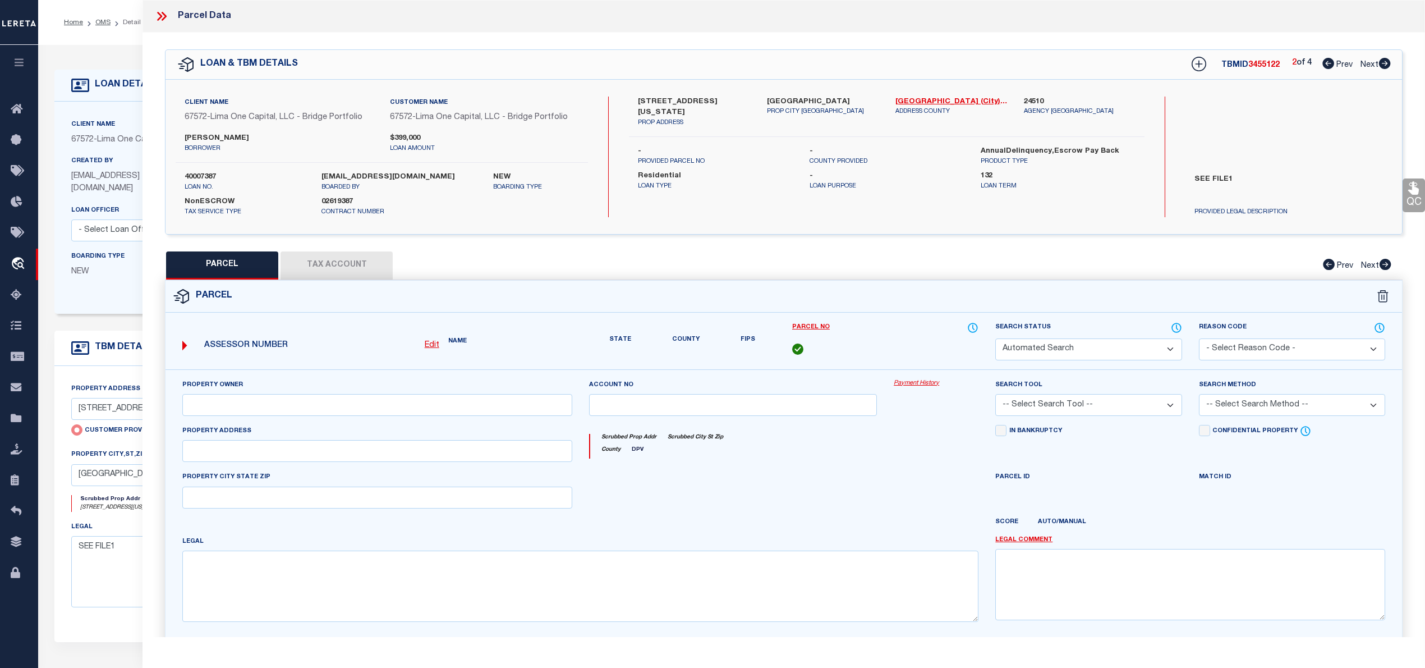
type input "3000 CALIFORNIA AVENUE B"
type input "SAINT LOUIS MO 63118"
type textarea "CB 2058 CALIFORNIA AV, 18.26 FT X 128.29 FT, 3000 CALIFORNIA AV LOT SPLIT P, AD…"
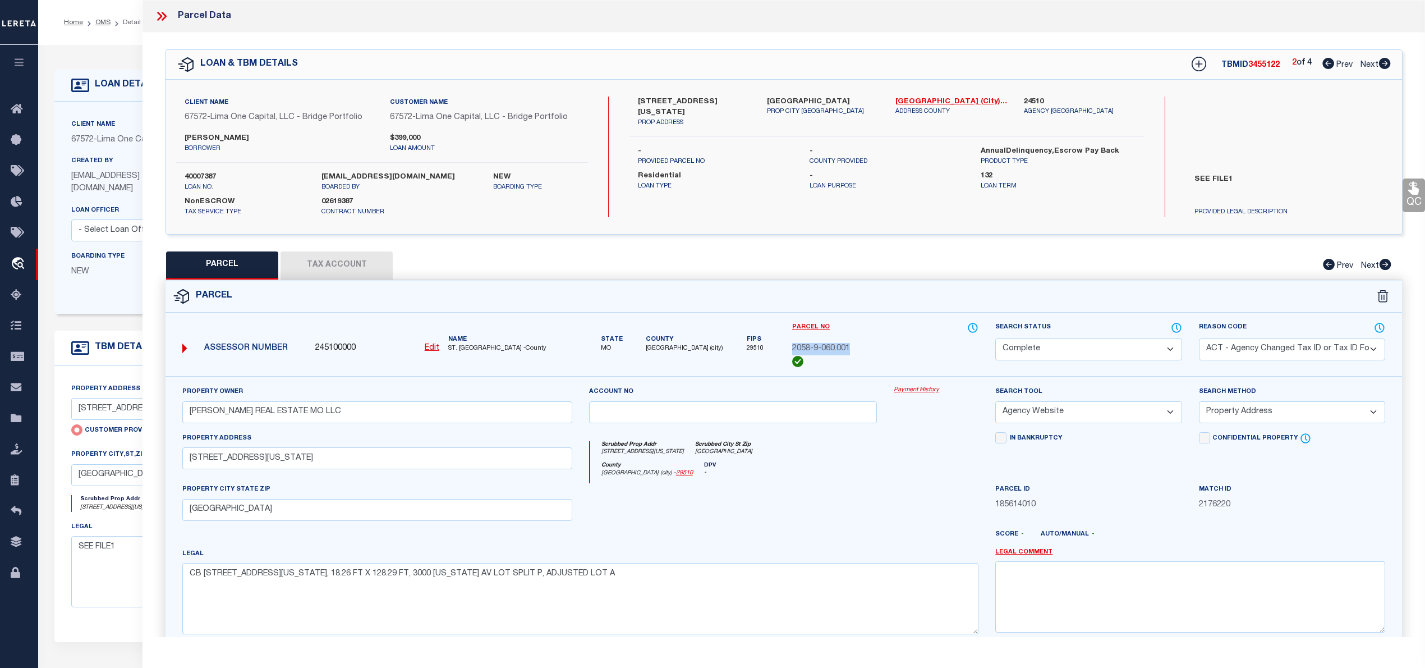
drag, startPoint x: 790, startPoint y: 346, endPoint x: 858, endPoint y: 346, distance: 67.9
click at [858, 346] on div "Parcel No 2058-9-060.001" at bounding box center [885, 348] width 203 height 55
copy span "2058-9-060.001"
click at [1386, 63] on icon at bounding box center [1385, 63] width 12 height 11
select select "AS"
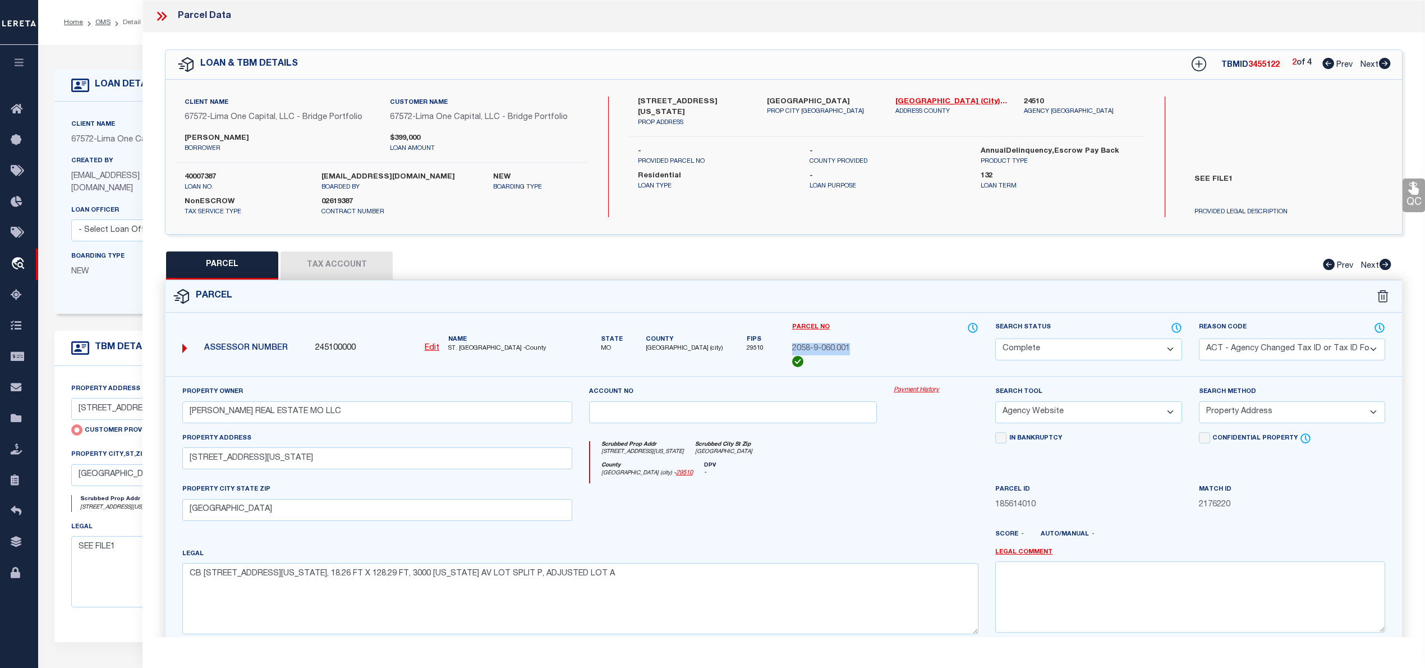
select select
checkbox input "false"
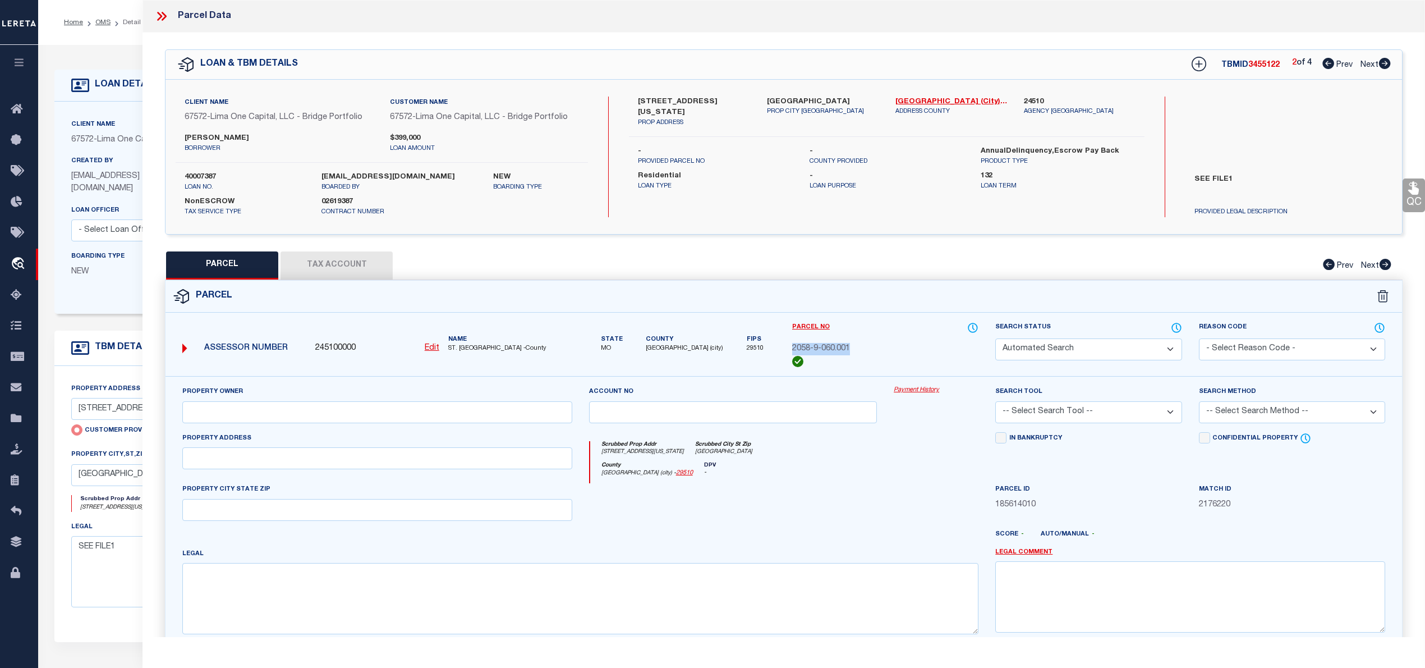
select select "IP"
checkbox input "false"
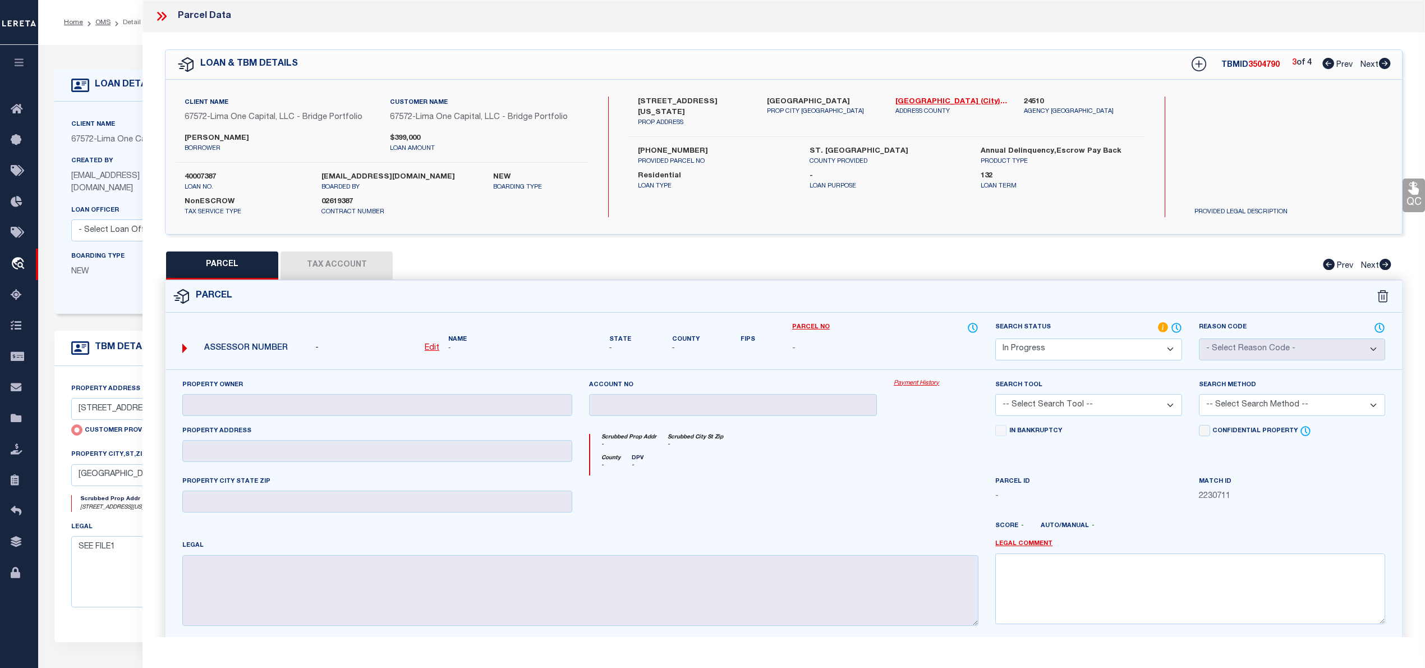
click at [1386, 63] on icon at bounding box center [1385, 63] width 12 height 11
select select "AS"
checkbox input "false"
select select "IP"
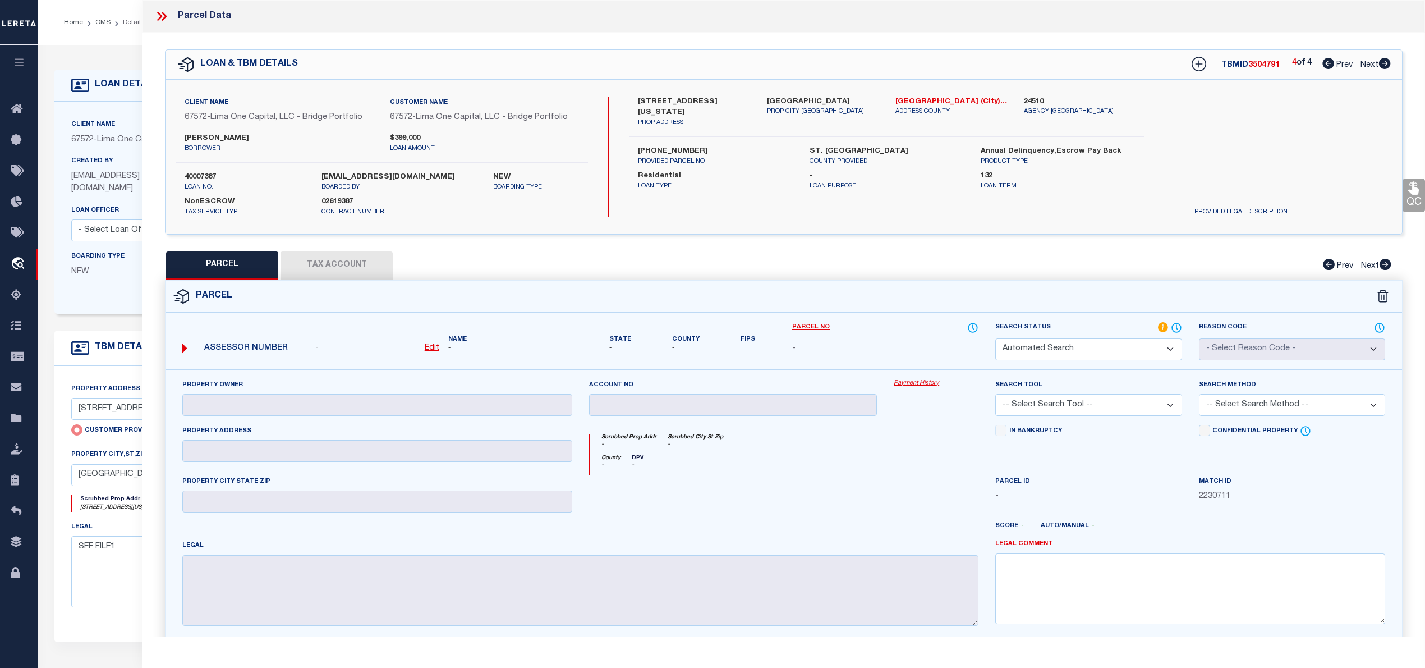
checkbox input "false"
click at [1324, 63] on icon at bounding box center [1328, 63] width 12 height 11
select select "AS"
checkbox input "false"
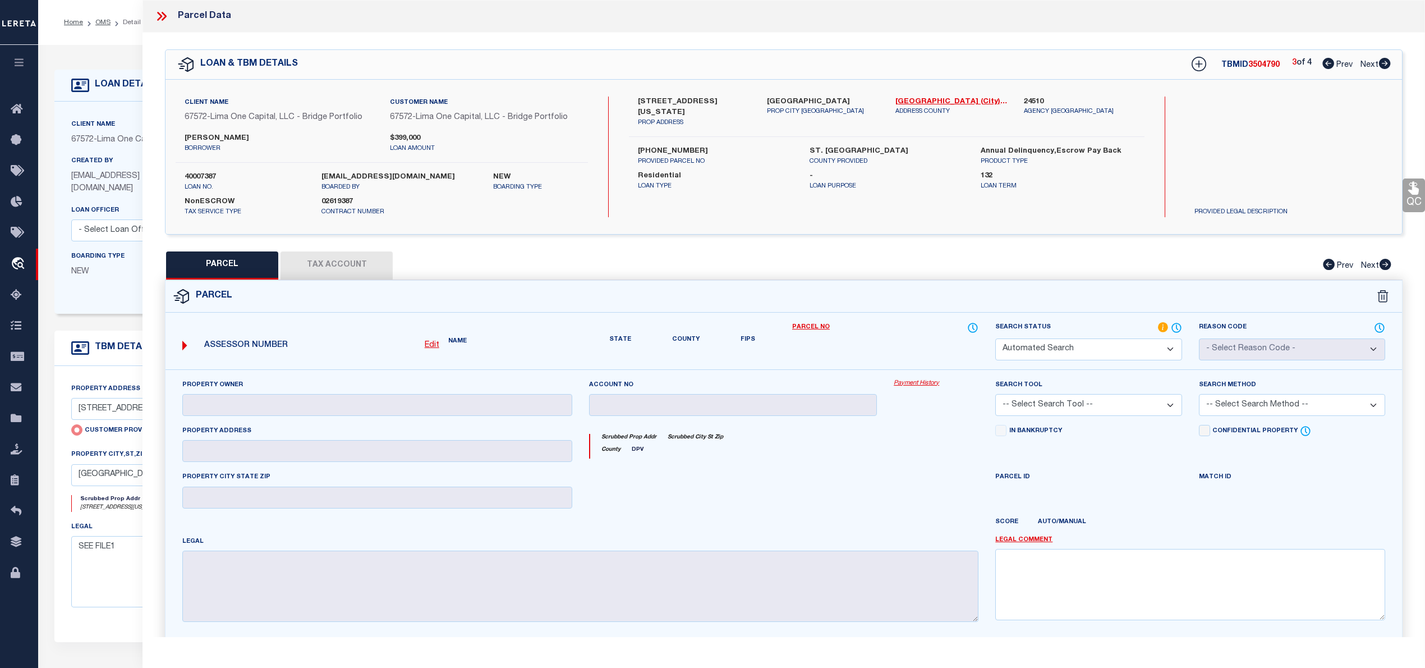
select select "IP"
checkbox input "false"
click at [1324, 63] on icon at bounding box center [1328, 63] width 12 height 11
select select "AS"
checkbox input "false"
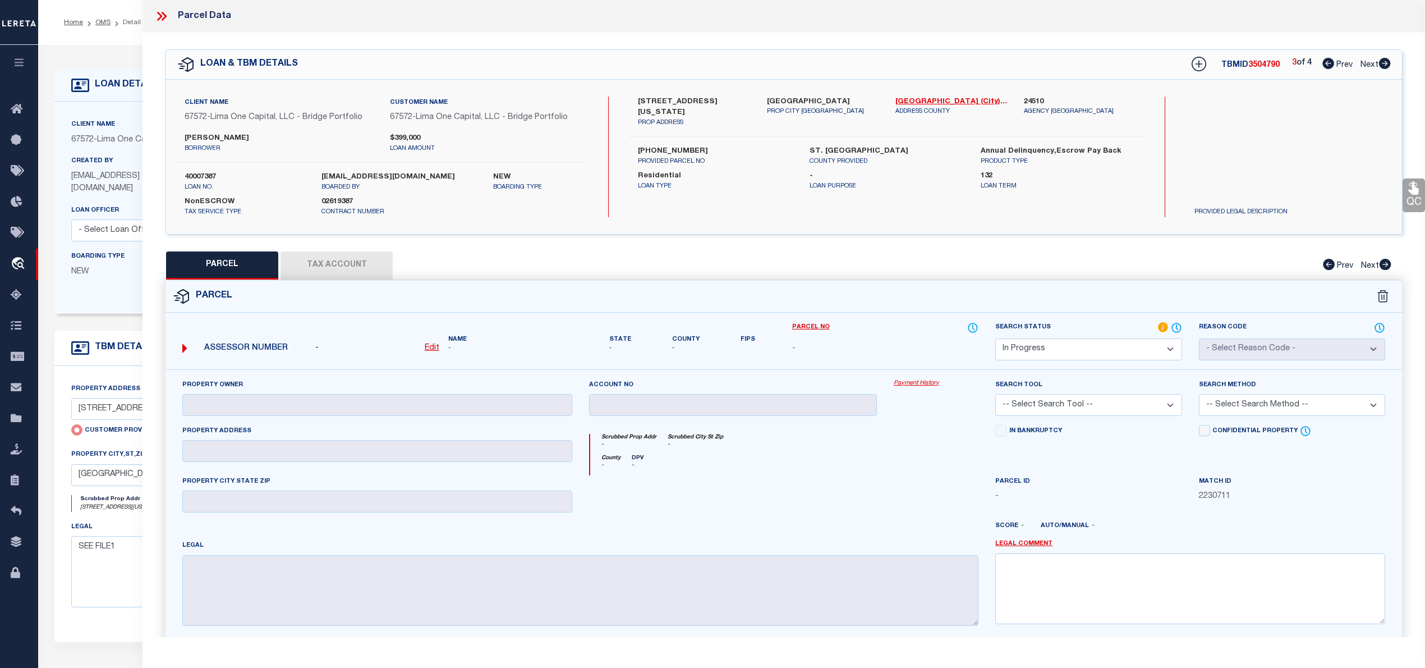
checkbox input "false"
select select "CP"
select select "ACT"
type input "CHRISTINE JAMES REAL ESTATE MO LLC"
select select "AGW"
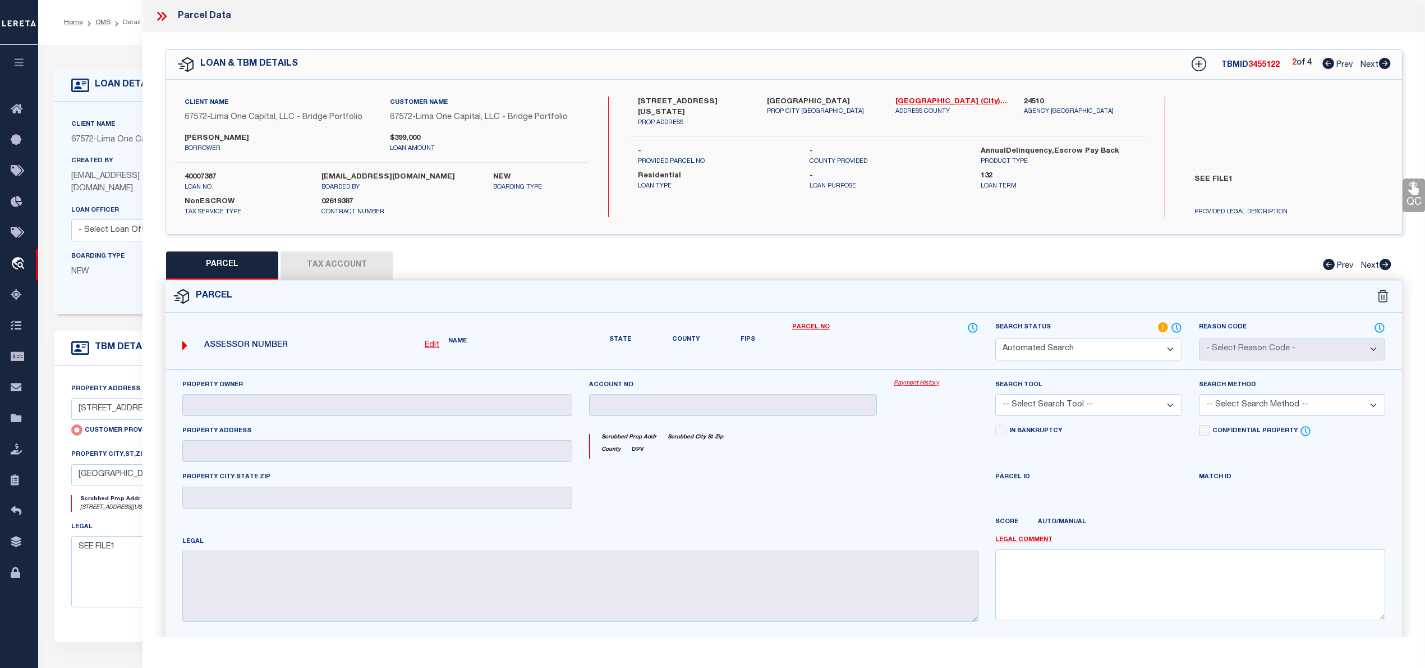
select select "ADD"
type input "3000 CALIFORNIA AVENUE B"
type input "SAINT LOUIS MO 63118"
type textarea "CB 2058 CALIFORNIA AV, 18.26 FT X 128.29 FT, 3000 CALIFORNIA AV LOT SPLIT P, AD…"
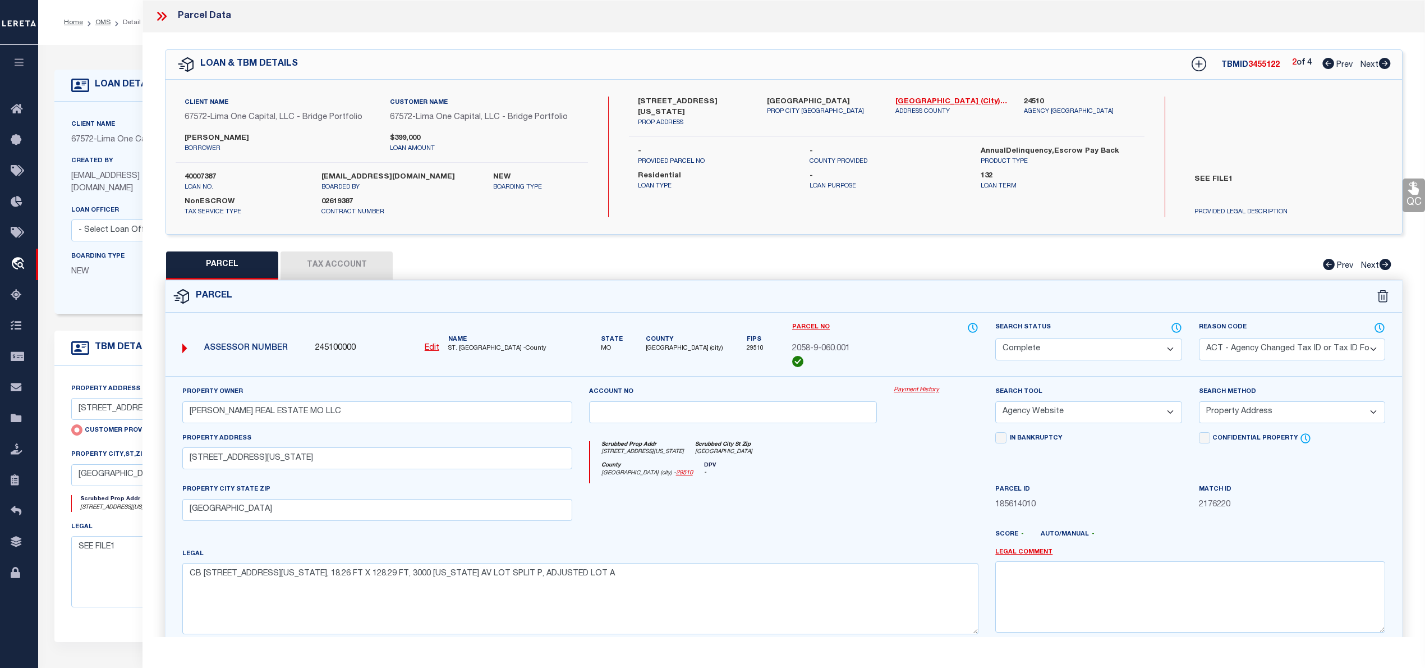
click at [1324, 63] on icon at bounding box center [1328, 63] width 12 height 11
select select "AS"
select select
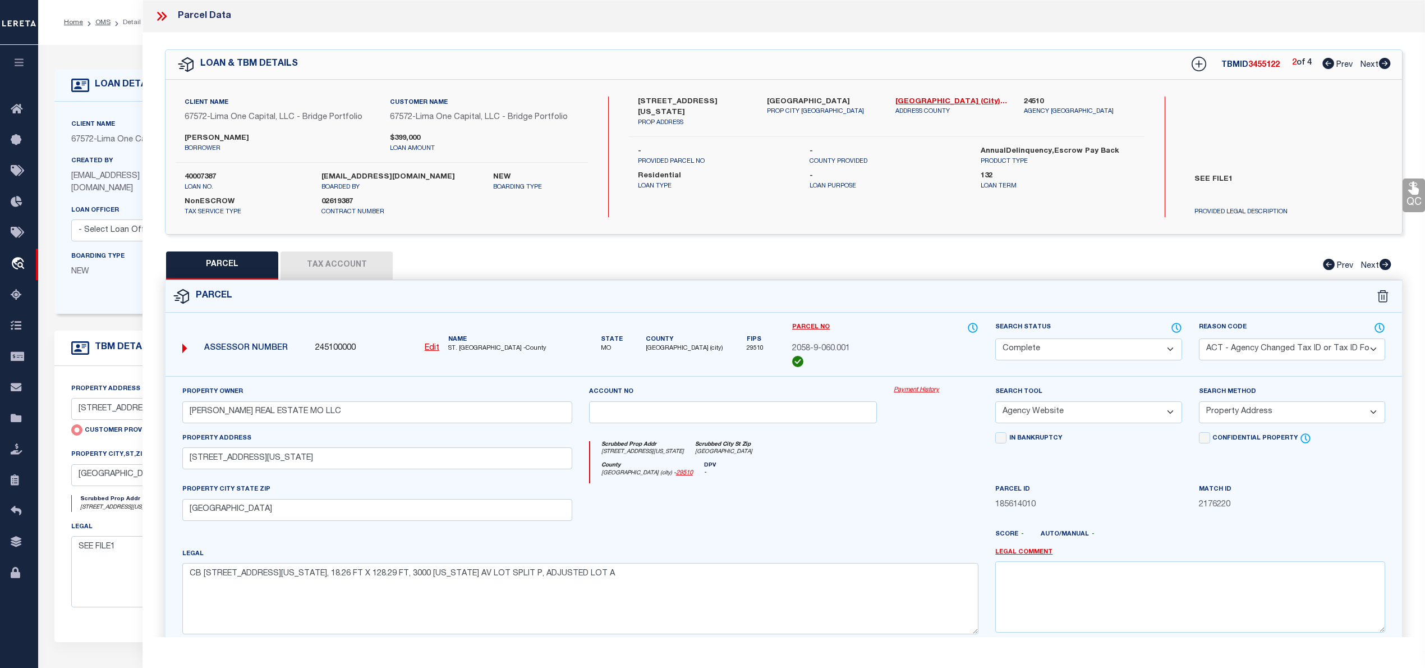
checkbox input "false"
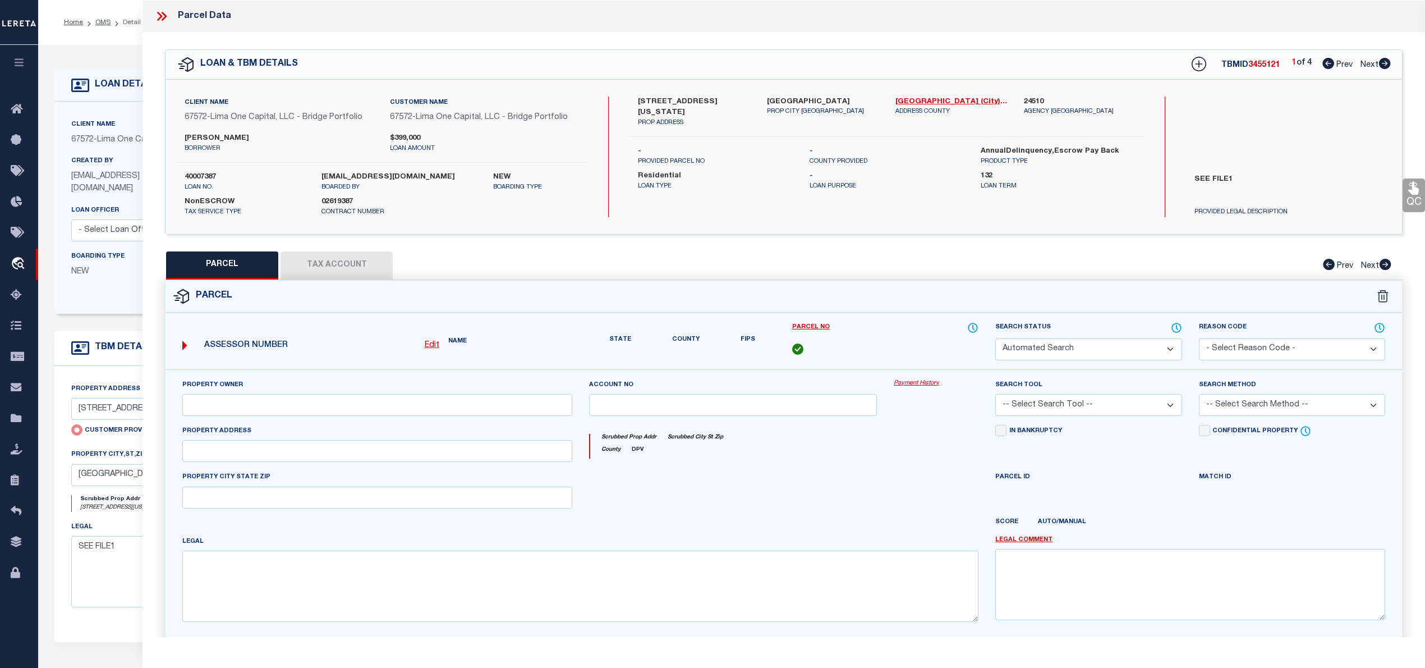
select select "PR"
type input "3000 CALIFORNIA AVENUE A"
checkbox input "false"
type input "SAINT LOUIS MO 63118"
type textarea "Legacy Inactive"
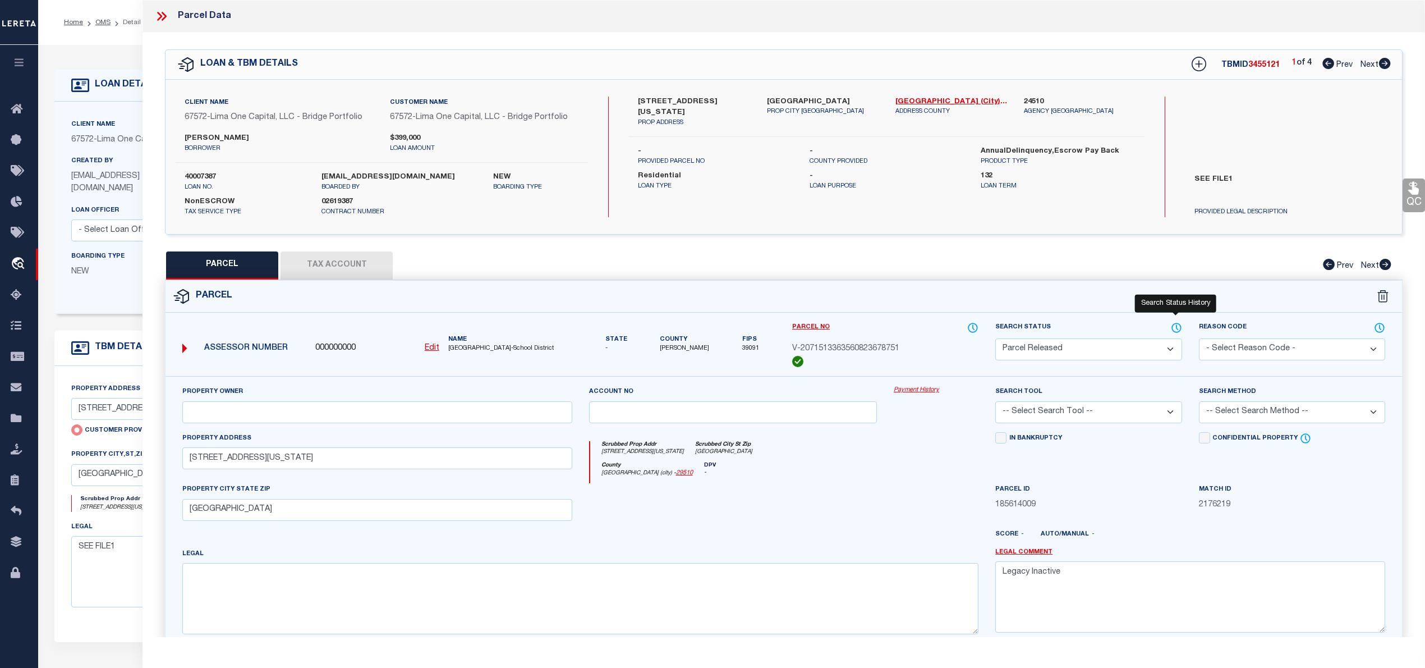
click at [1176, 329] on icon at bounding box center [1176, 327] width 11 height 12
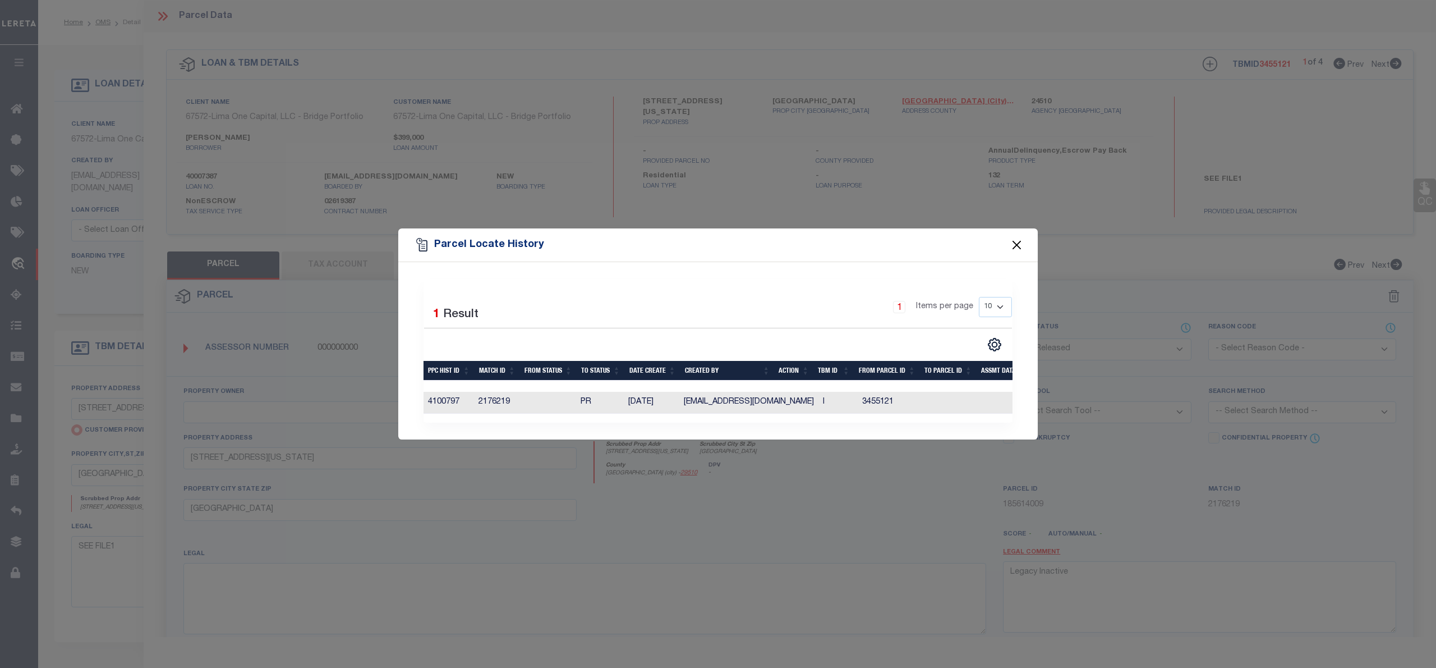
click at [1020, 237] on button "Close" at bounding box center [1017, 244] width 15 height 15
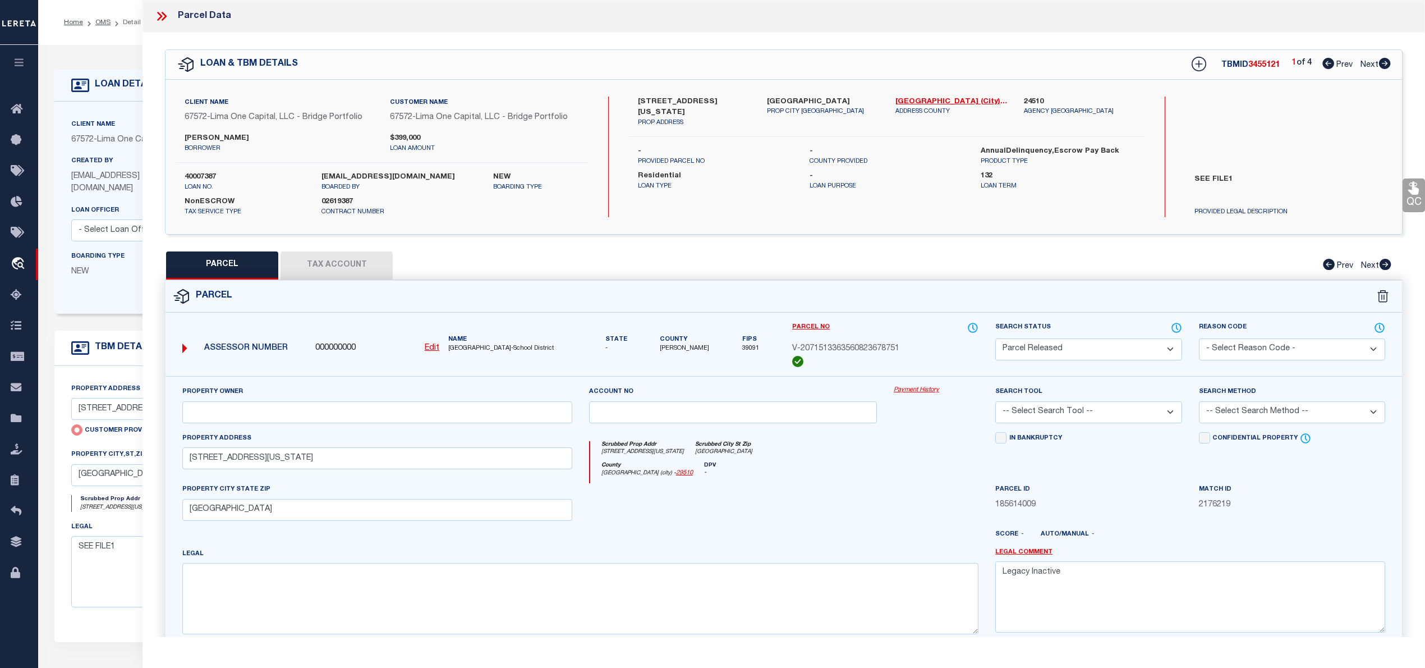
click at [1386, 65] on icon at bounding box center [1384, 63] width 12 height 11
select select "AS"
checkbox input "false"
select select "CP"
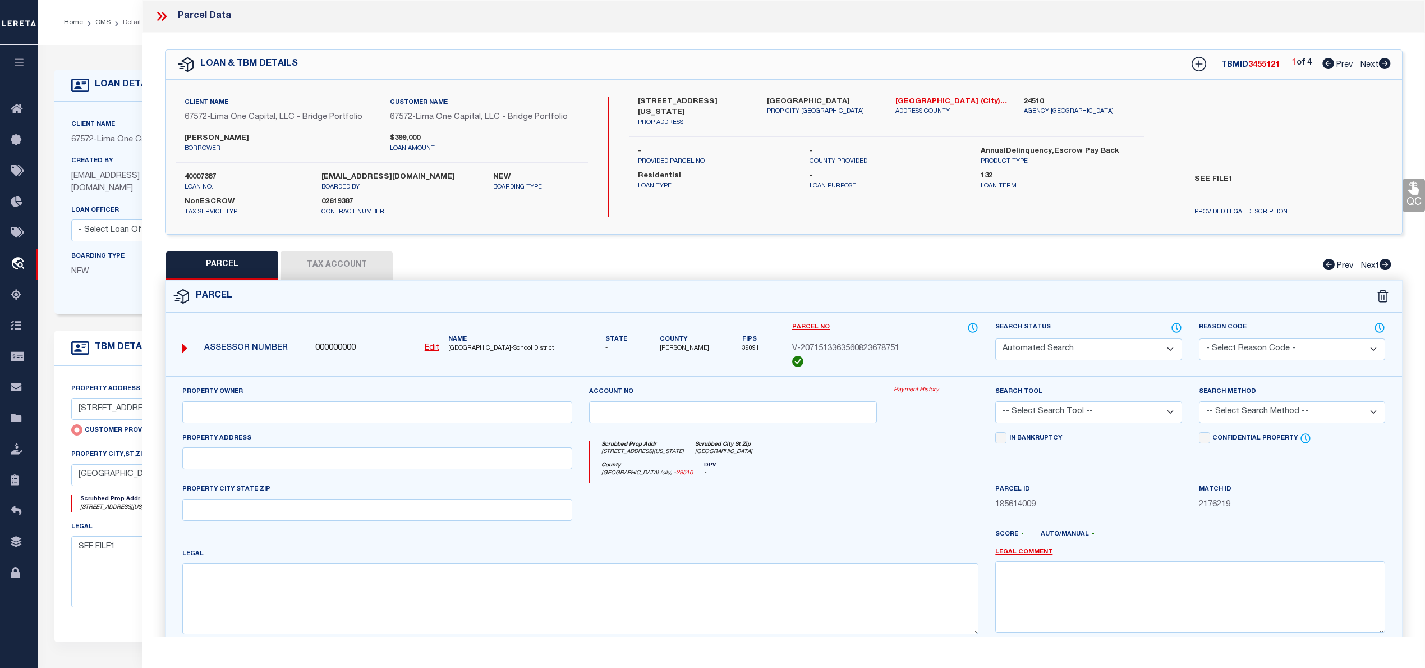
select select "ACT"
type input "CHRISTINE JAMES REAL ESTATE MO LLC"
select select "AGW"
select select "ADD"
type input "3000 CALIFORNIA AVENUE B"
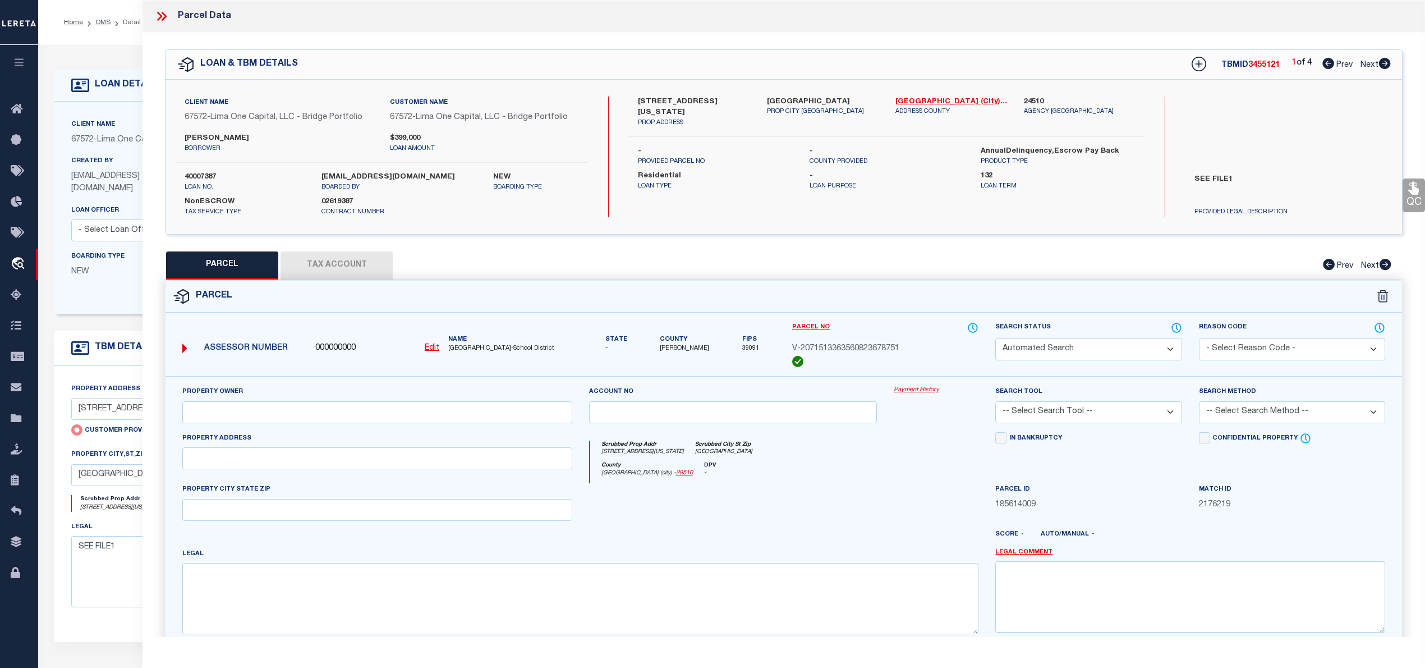
type input "SAINT LOUIS MO 63118"
type textarea "CB 2058 CALIFORNIA AV, 18.26 FT X 128.29 FT, 3000 CALIFORNIA AV LOT SPLIT P, AD…"
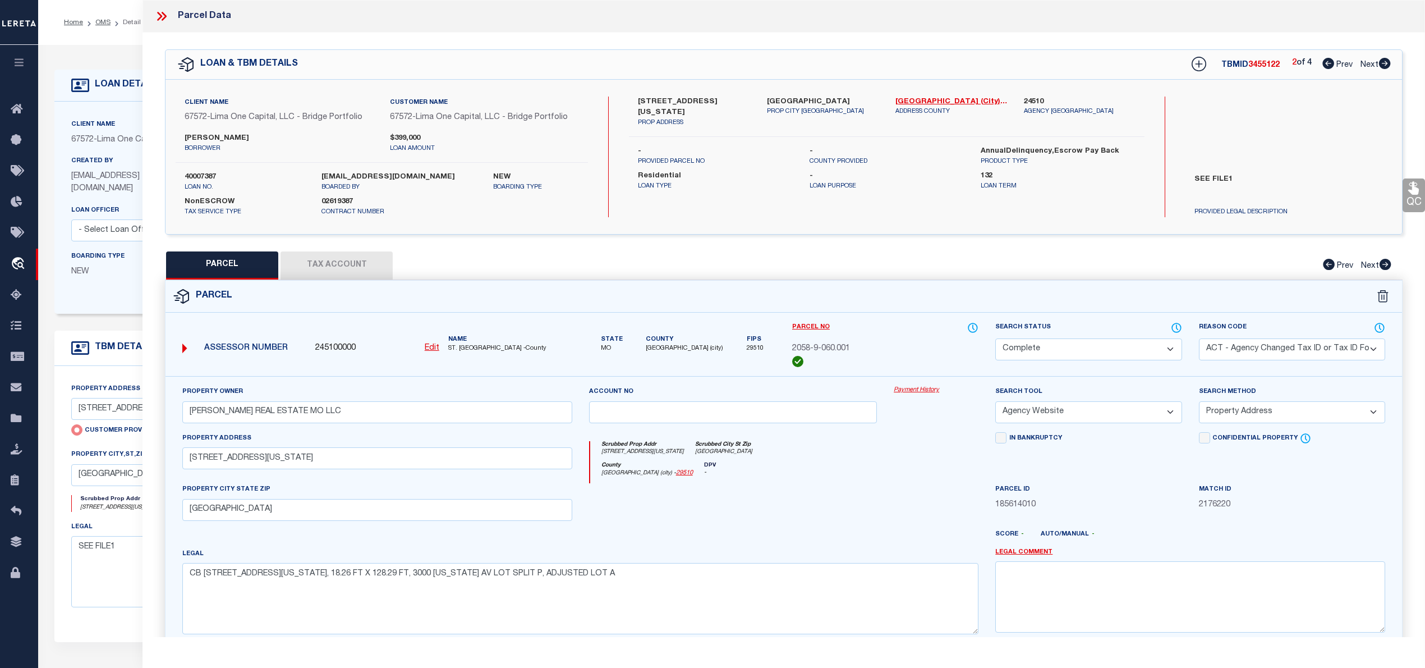
click at [1386, 65] on icon at bounding box center [1384, 63] width 12 height 11
select select "AS"
select select
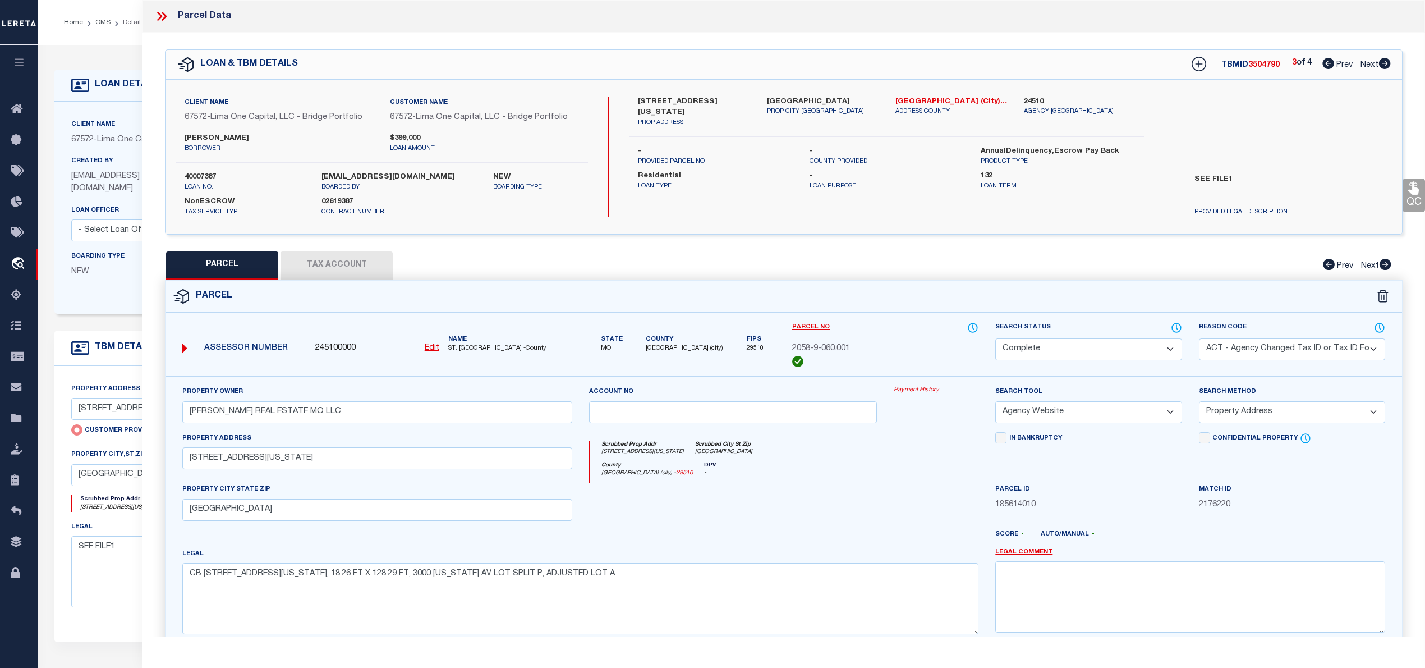
checkbox input "false"
select select "IP"
checkbox input "false"
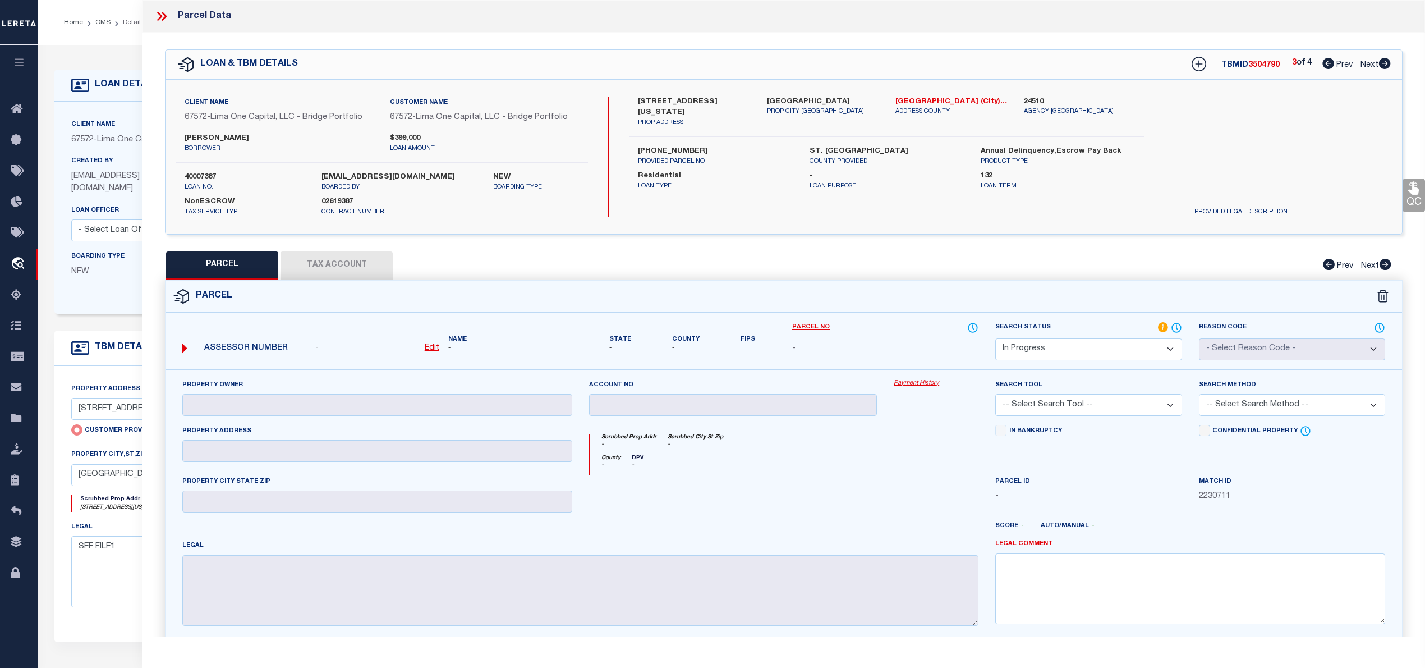
click at [1386, 65] on icon at bounding box center [1384, 63] width 12 height 11
select select "AS"
checkbox input "false"
select select "IP"
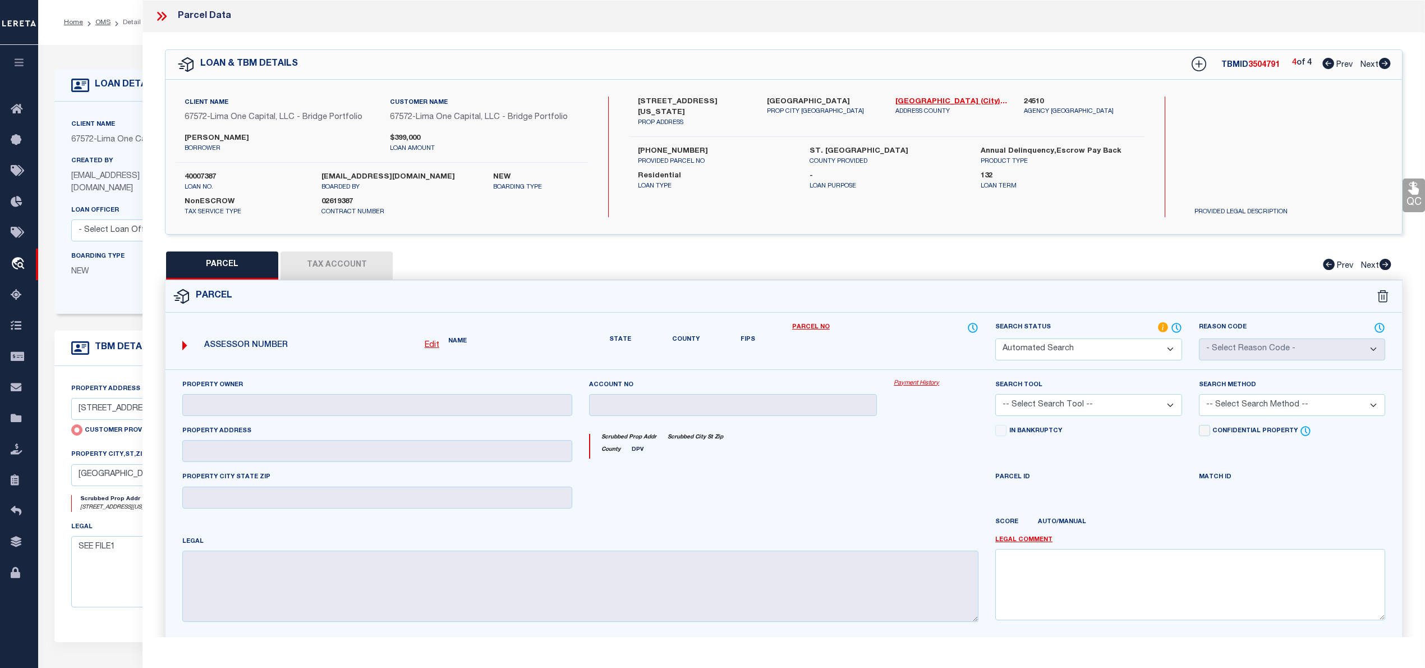
checkbox input "false"
click at [1325, 64] on icon at bounding box center [1328, 63] width 12 height 11
select select "AS"
checkbox input "false"
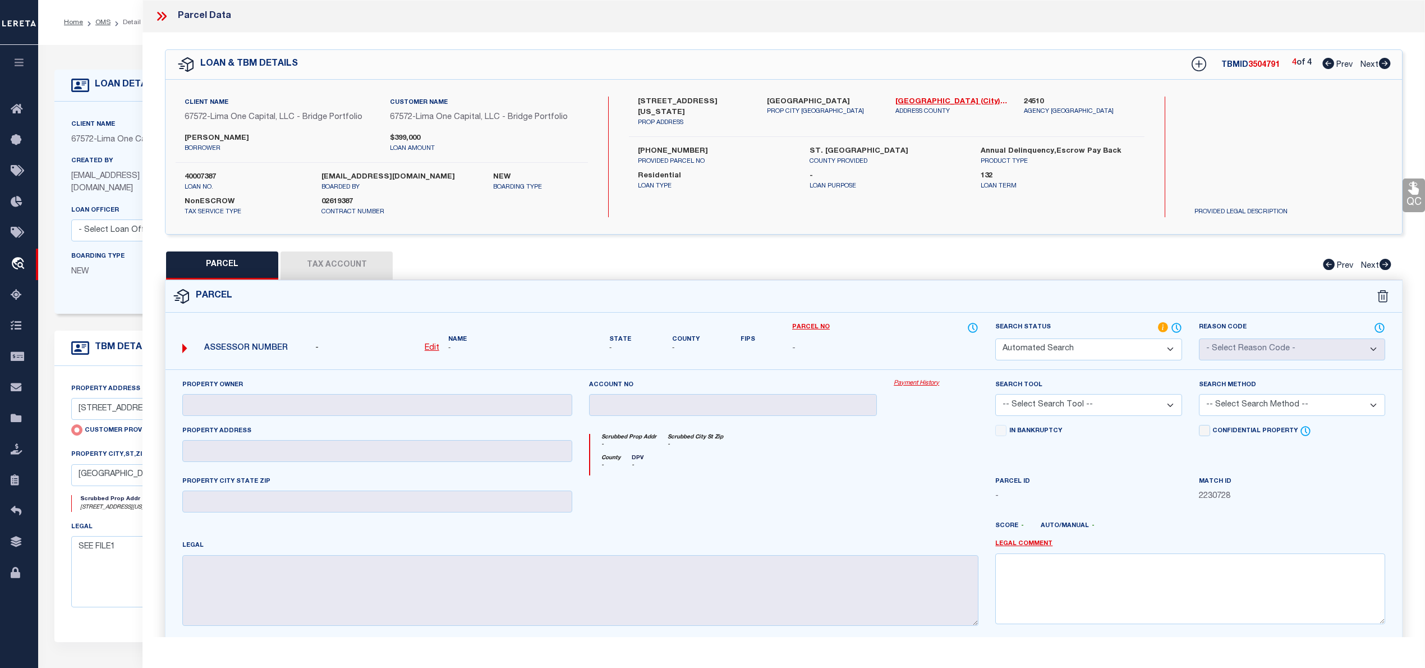
select select "IP"
checkbox input "false"
click at [1322, 66] on icon at bounding box center [1328, 63] width 12 height 11
select select "AS"
checkbox input "false"
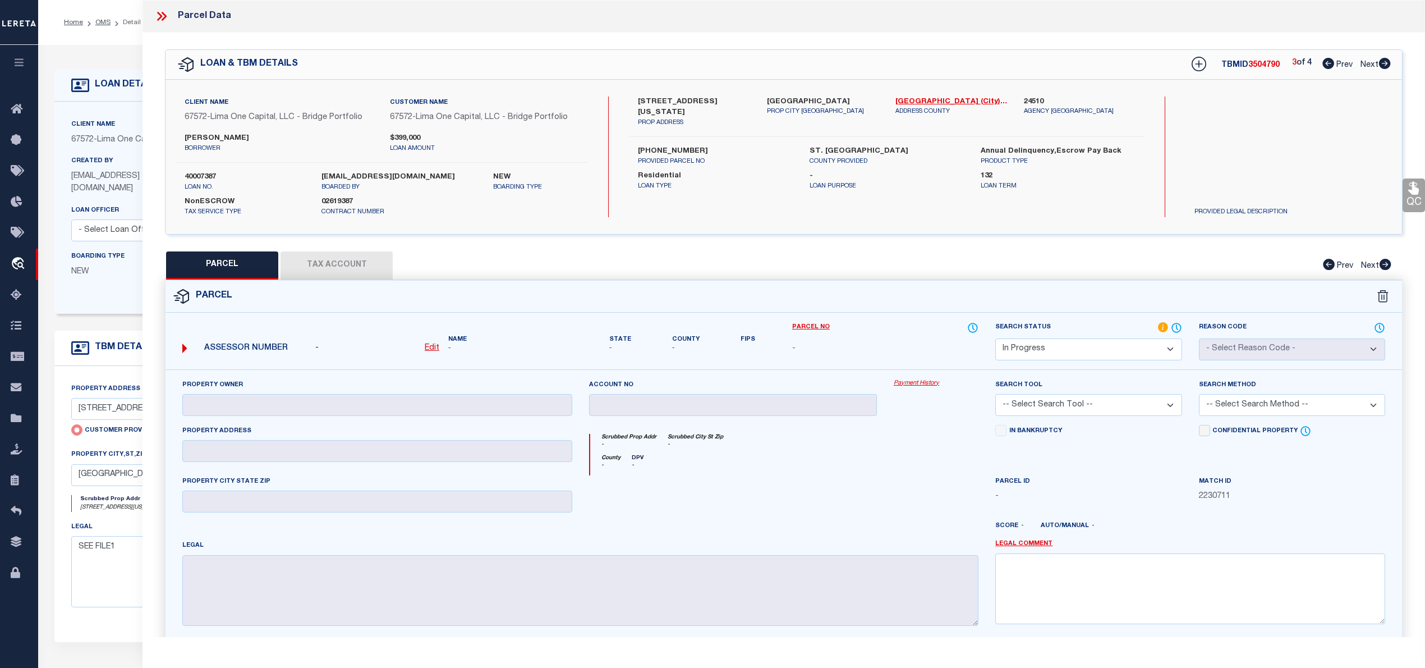
checkbox input "false"
select select "CP"
select select "ACT"
type input "CHRISTINE JAMES REAL ESTATE MO LLC"
select select "AGW"
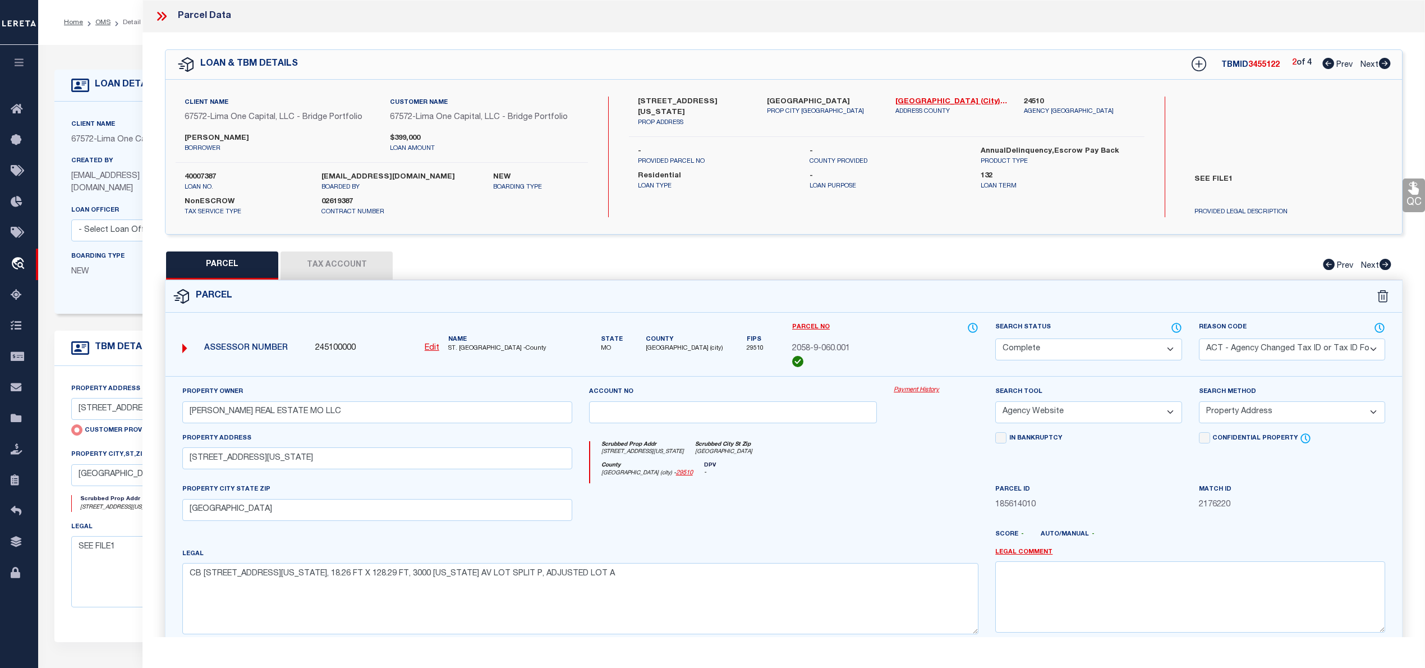
click at [1324, 64] on icon at bounding box center [1328, 63] width 12 height 11
click at [1386, 65] on icon at bounding box center [1384, 63] width 12 height 11
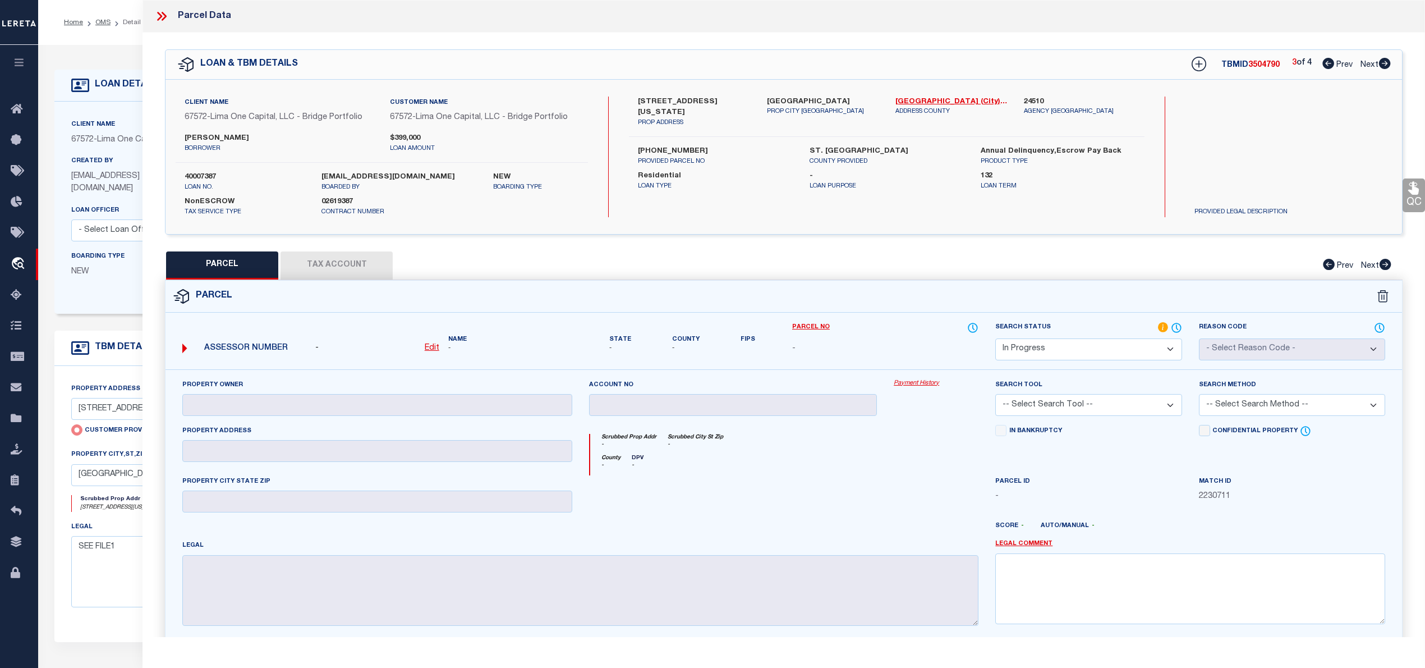
click at [1386, 65] on icon at bounding box center [1384, 63] width 12 height 11
click at [1327, 65] on icon at bounding box center [1328, 63] width 12 height 11
click at [1385, 65] on icon at bounding box center [1384, 63] width 12 height 11
click at [1324, 63] on icon at bounding box center [1328, 63] width 12 height 11
click at [1383, 62] on icon at bounding box center [1385, 63] width 12 height 11
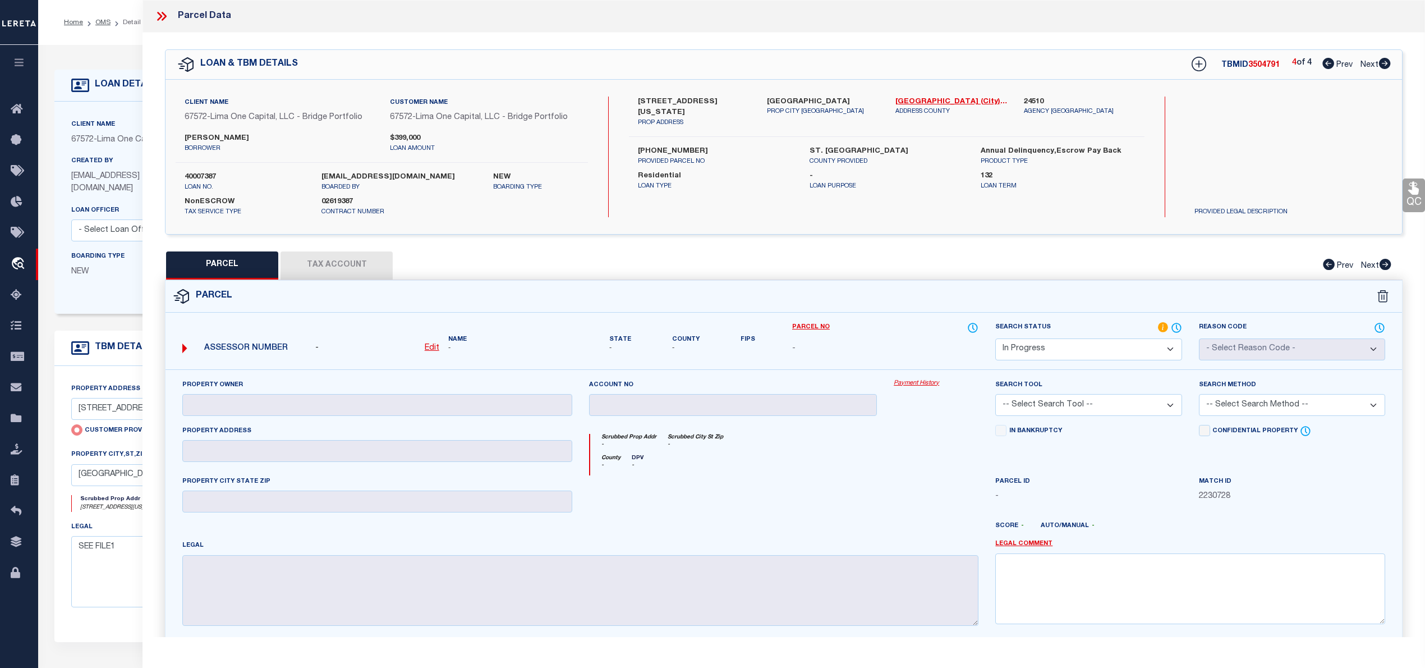
click at [1325, 63] on icon at bounding box center [1328, 63] width 12 height 11
click at [1383, 64] on icon at bounding box center [1385, 63] width 12 height 11
click at [1328, 66] on icon at bounding box center [1328, 63] width 12 height 11
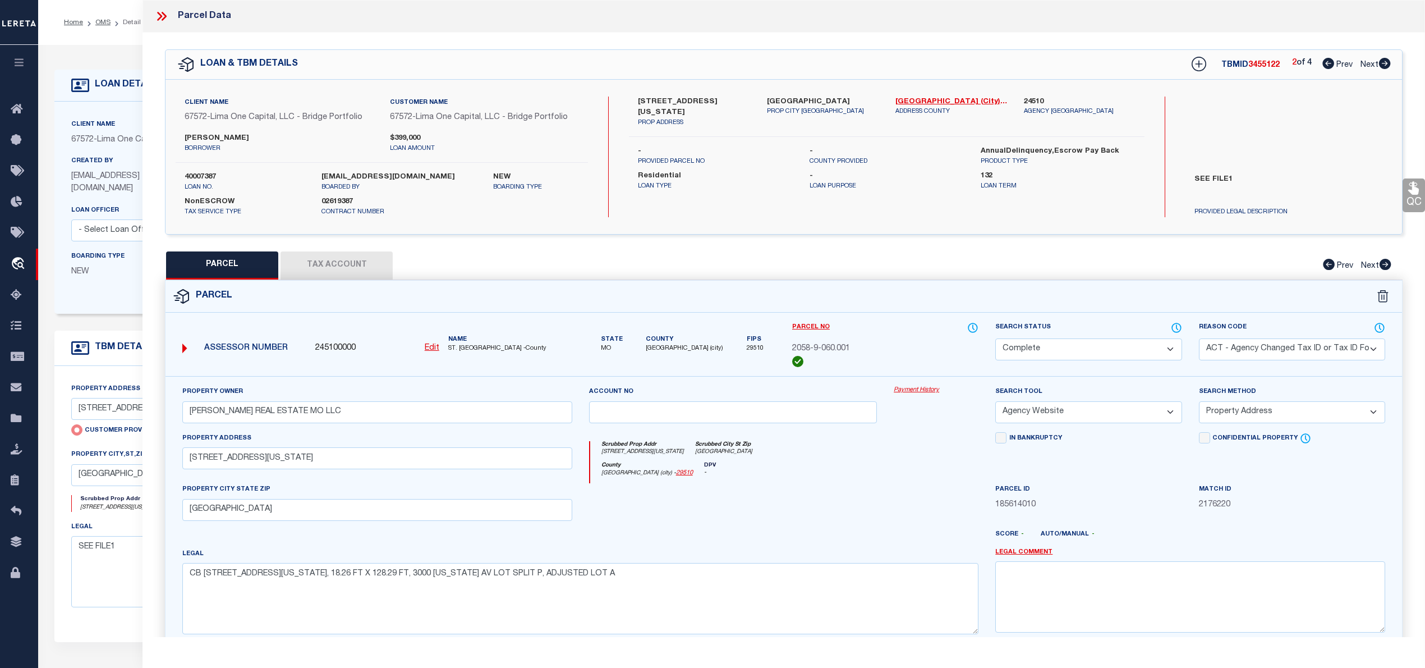
click at [1326, 65] on icon at bounding box center [1328, 63] width 12 height 11
click at [1385, 63] on icon at bounding box center [1384, 63] width 12 height 11
click at [162, 16] on icon at bounding box center [159, 16] width 5 height 9
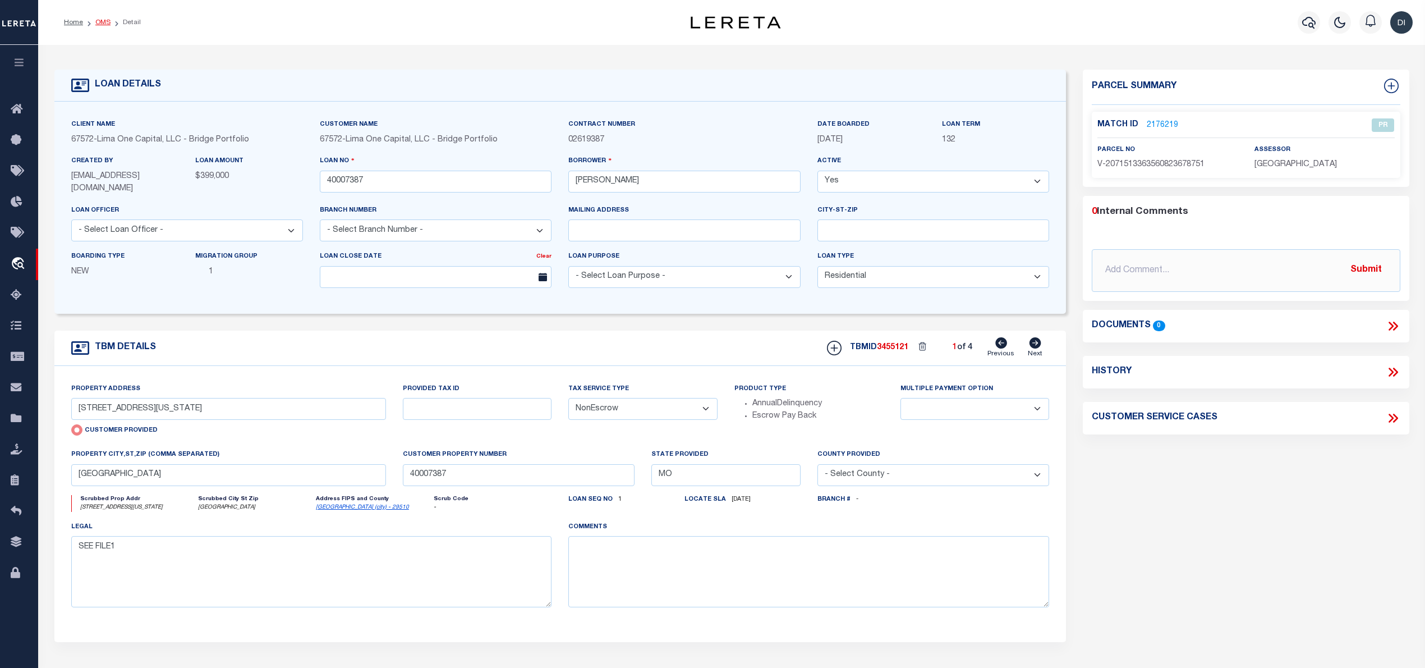
click at [104, 23] on link "OMS" at bounding box center [102, 22] width 15 height 7
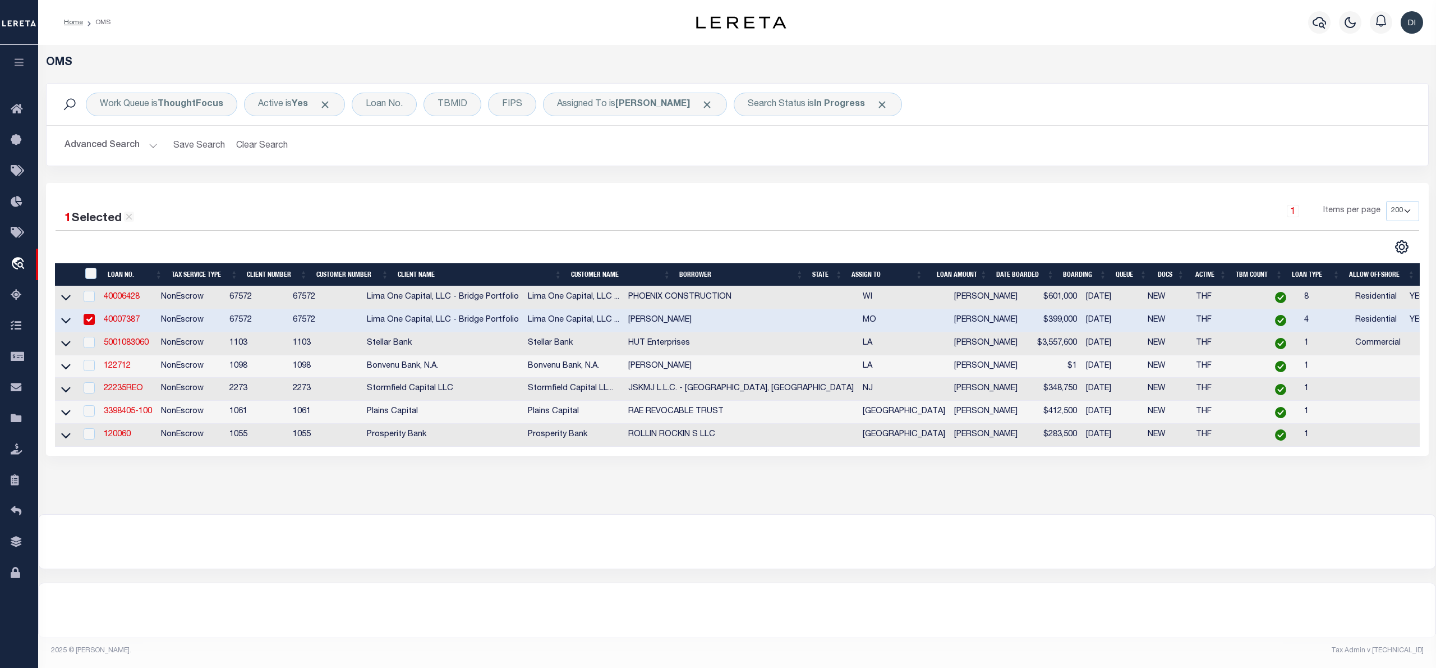
click at [92, 324] on input "checkbox" at bounding box center [89, 319] width 11 height 11
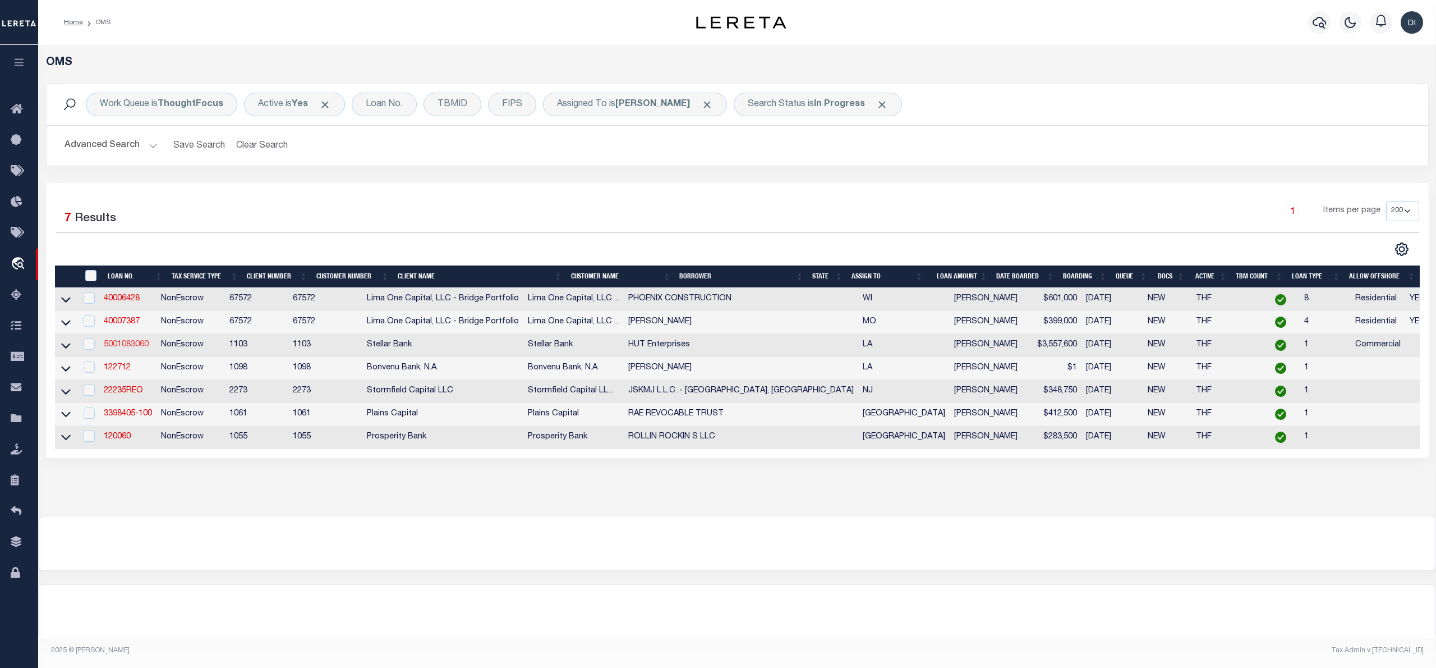
click at [137, 346] on link "5001083060" at bounding box center [126, 345] width 45 height 8
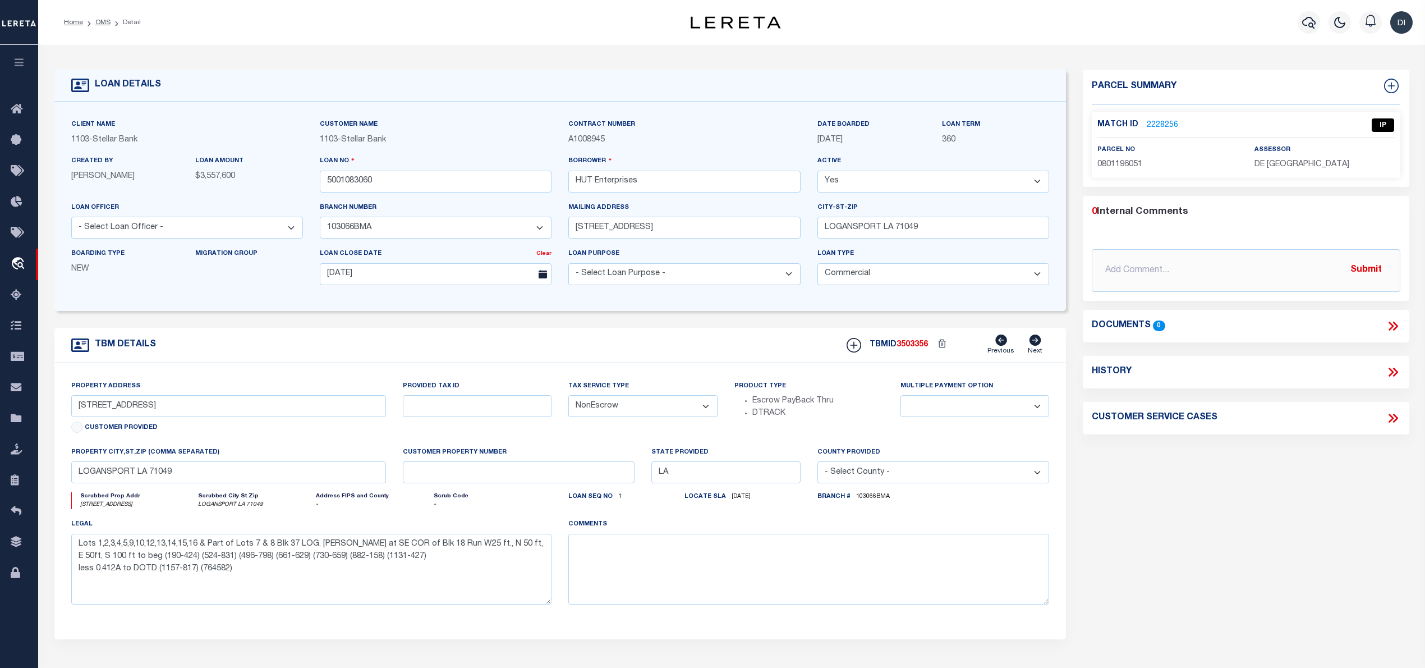
click at [1152, 119] on link "2228256" at bounding box center [1162, 125] width 31 height 12
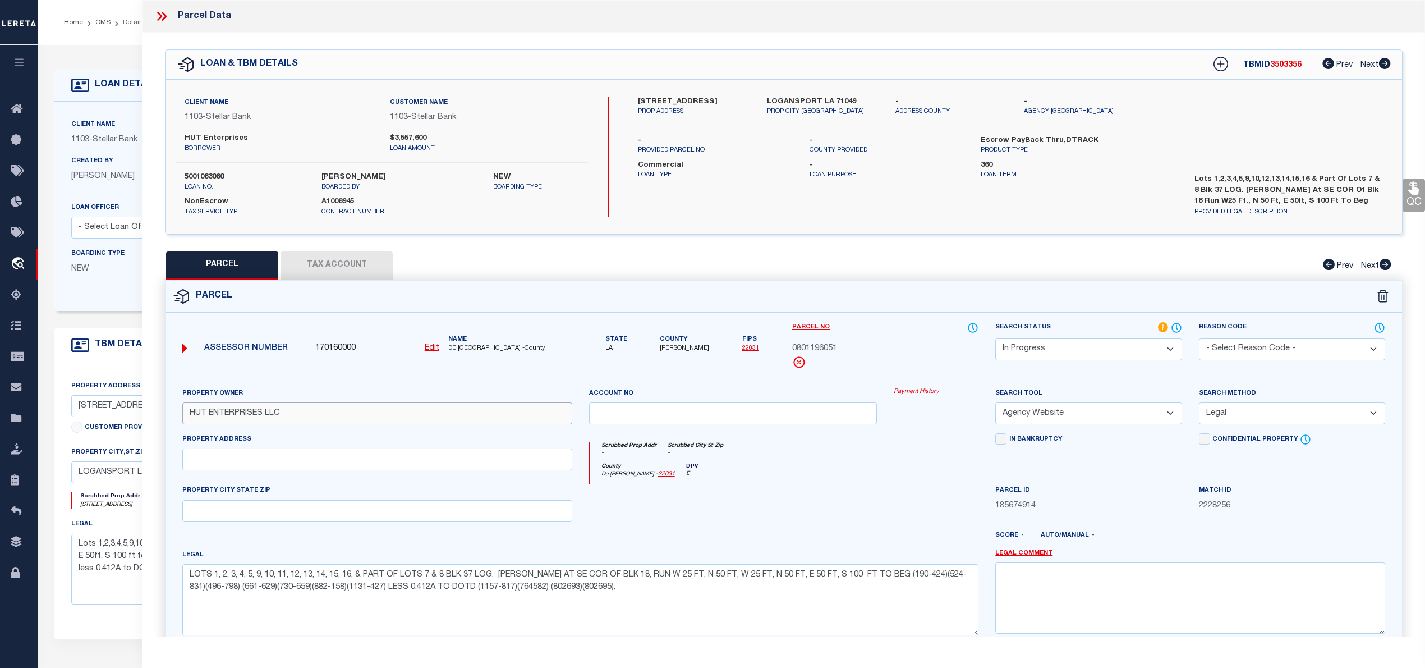
drag, startPoint x: 187, startPoint y: 411, endPoint x: 250, endPoint y: 414, distance: 62.3
click at [250, 414] on input "HUT ENTERPRISES LLC" at bounding box center [377, 413] width 390 height 22
click at [818, 349] on span "0801196051" at bounding box center [814, 349] width 45 height 12
copy span "0801196051"
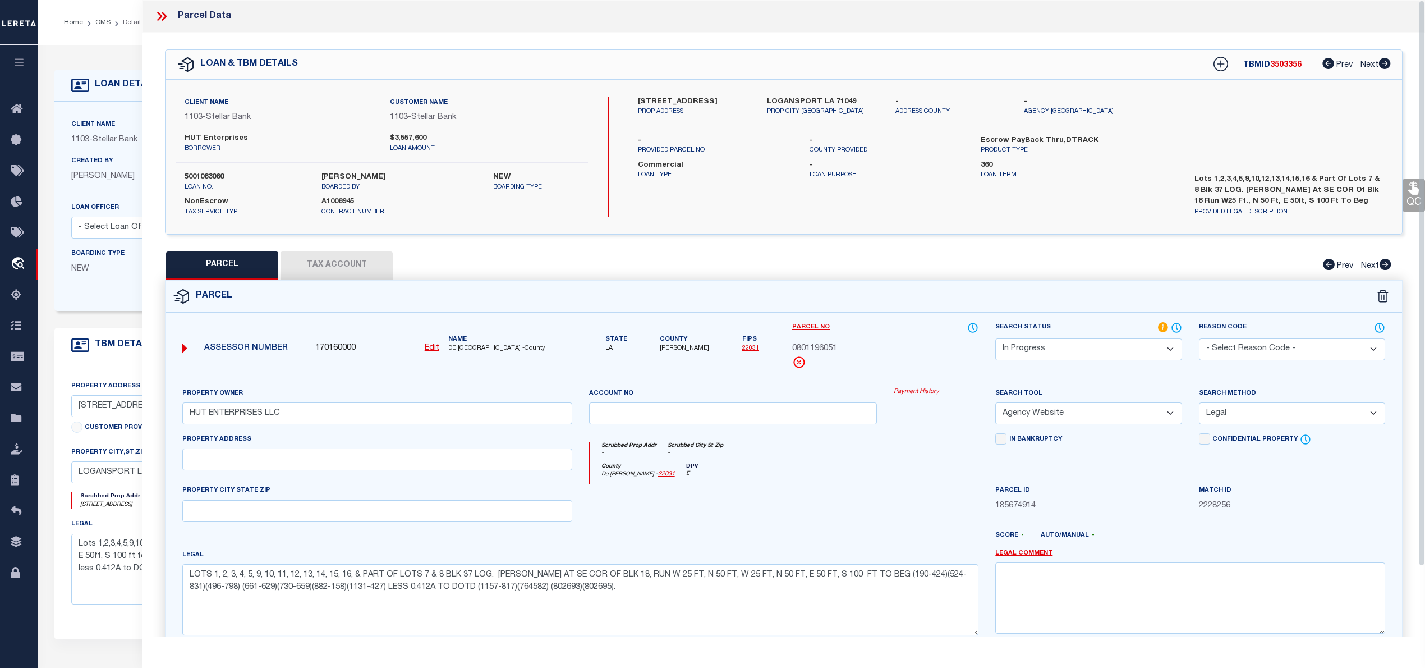
click at [160, 12] on icon at bounding box center [161, 16] width 15 height 15
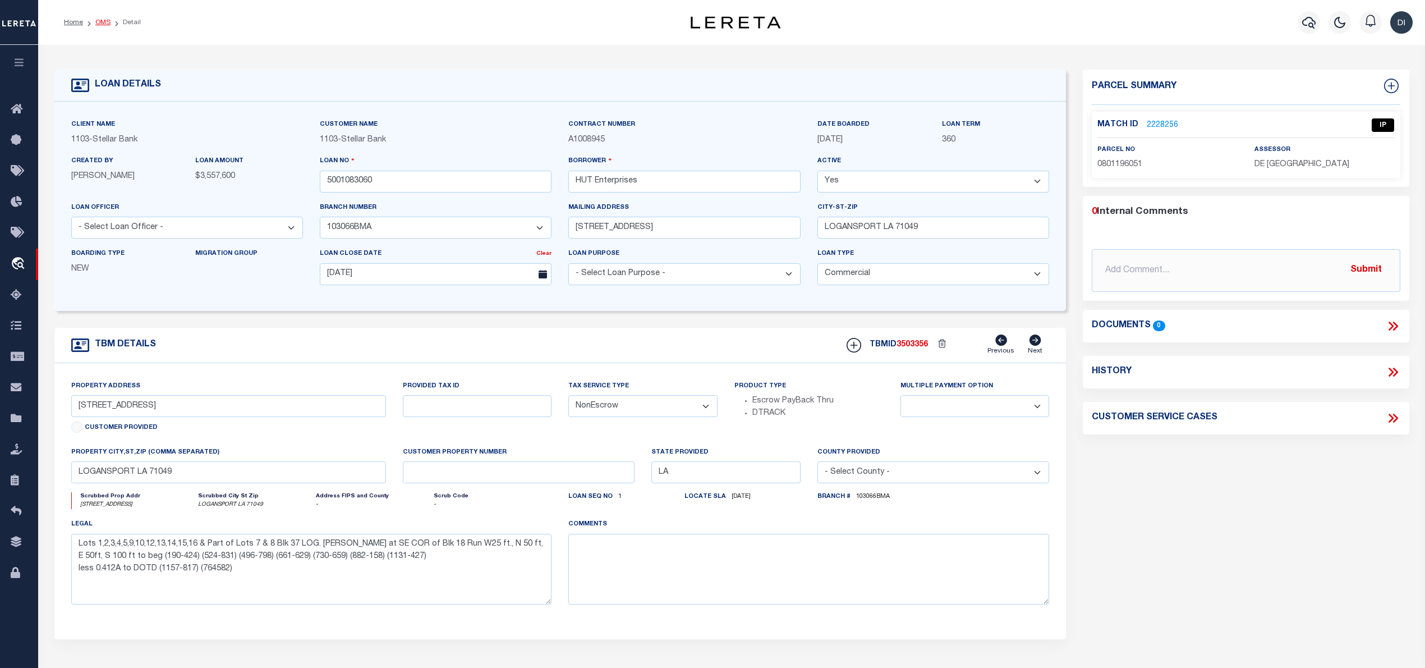
click at [104, 22] on link "OMS" at bounding box center [102, 22] width 15 height 7
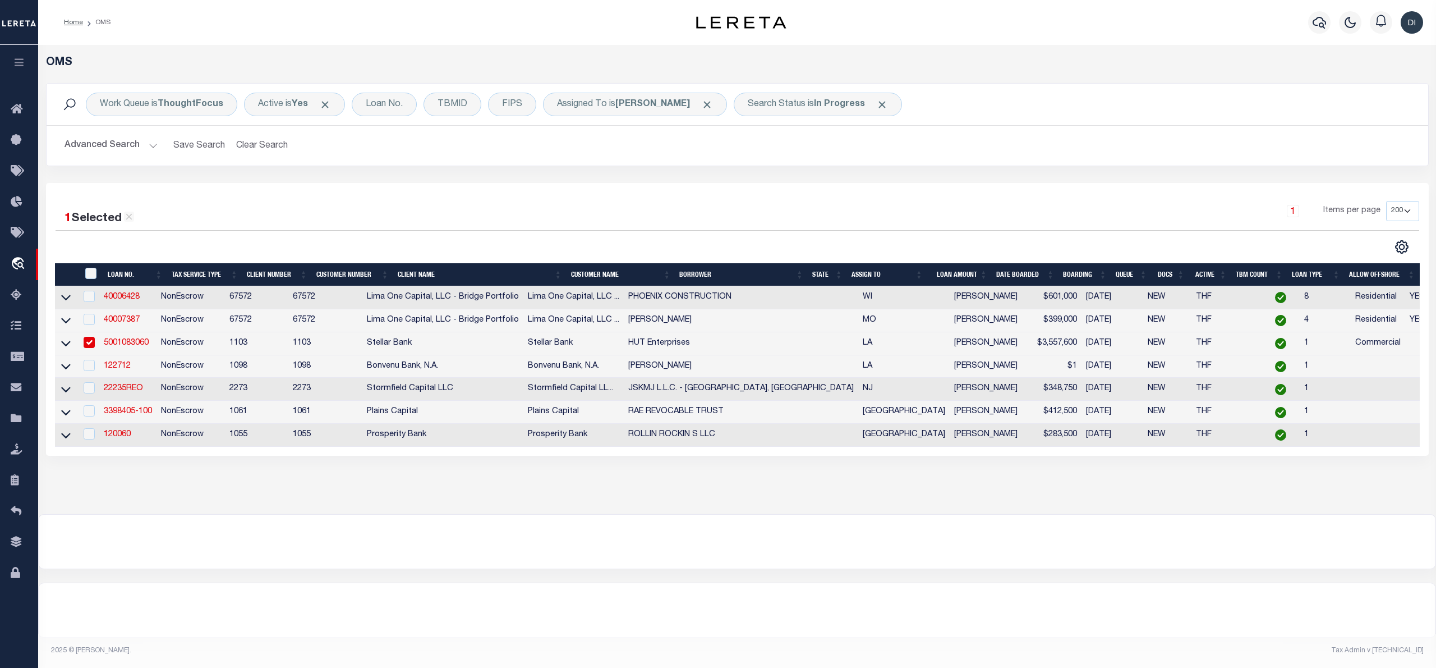
click at [122, 347] on link "5001083060" at bounding box center [126, 343] width 45 height 8
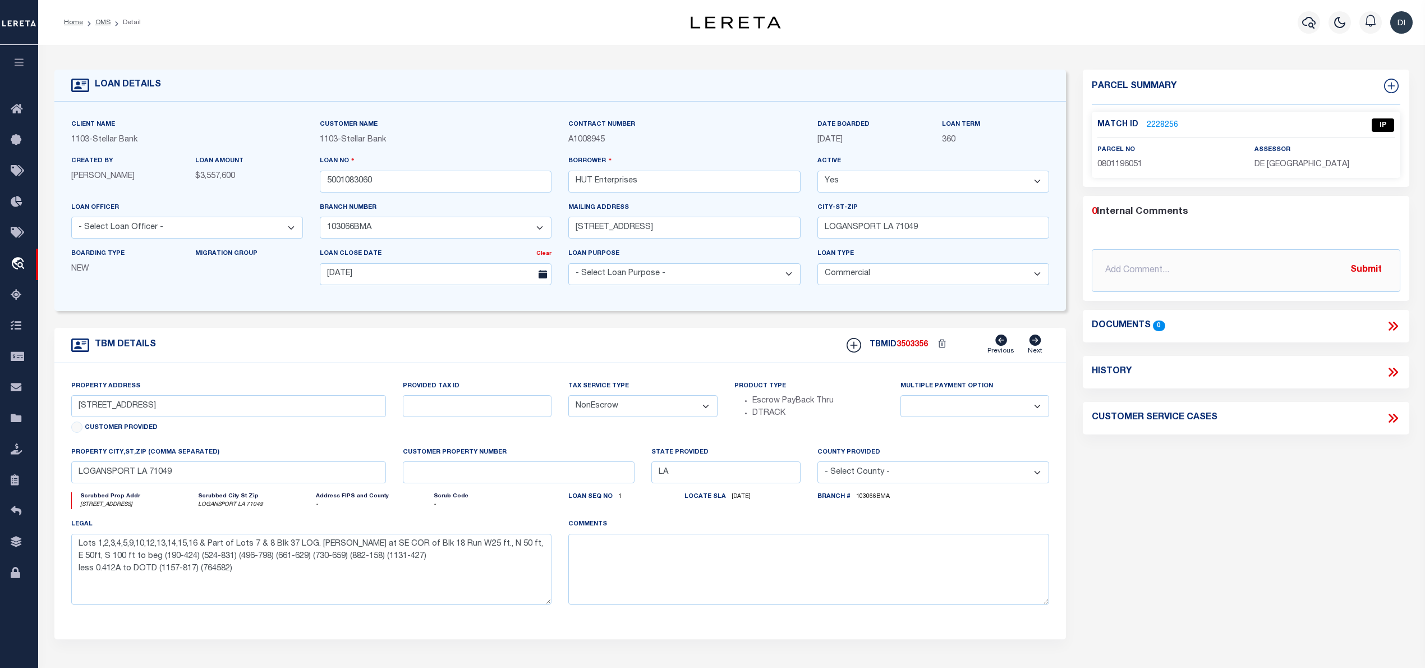
click at [1152, 122] on link "2228256" at bounding box center [1162, 125] width 31 height 12
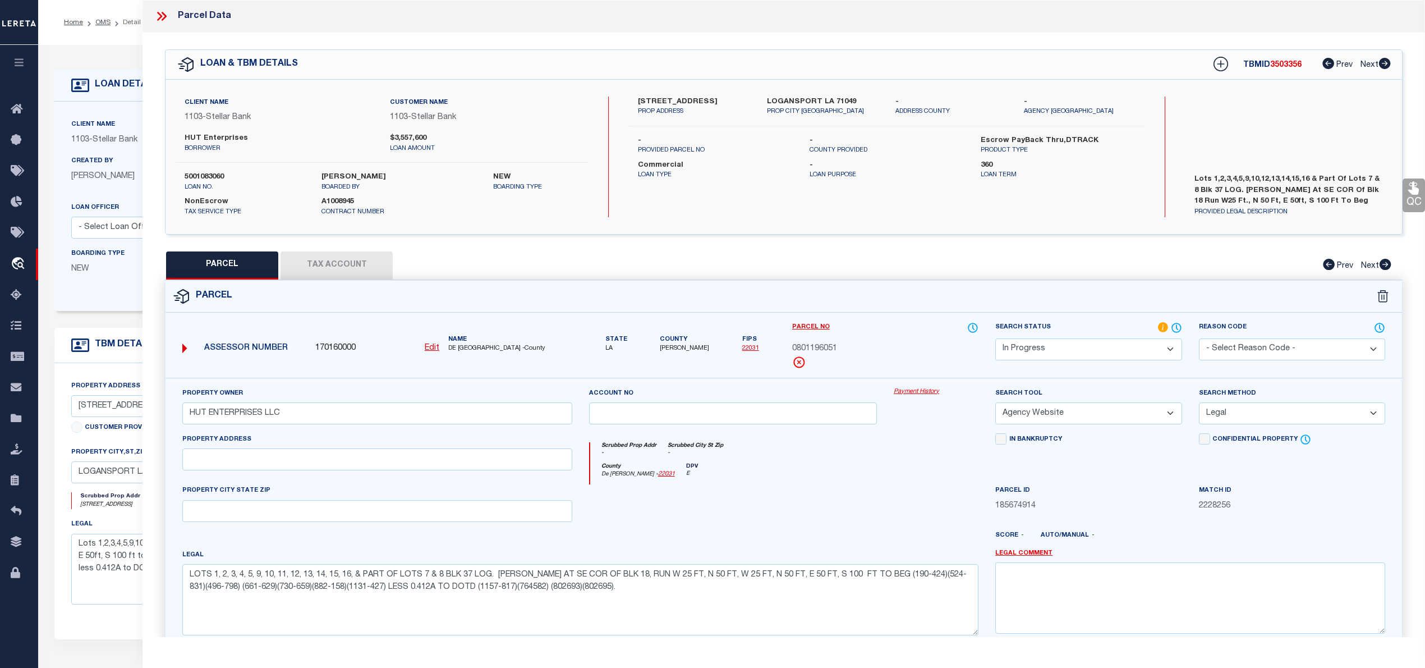
click at [1281, 66] on span "3503356" at bounding box center [1285, 65] width 31 height 8
copy span "3503356"
click at [215, 174] on label "5001083060" at bounding box center [245, 177] width 120 height 11
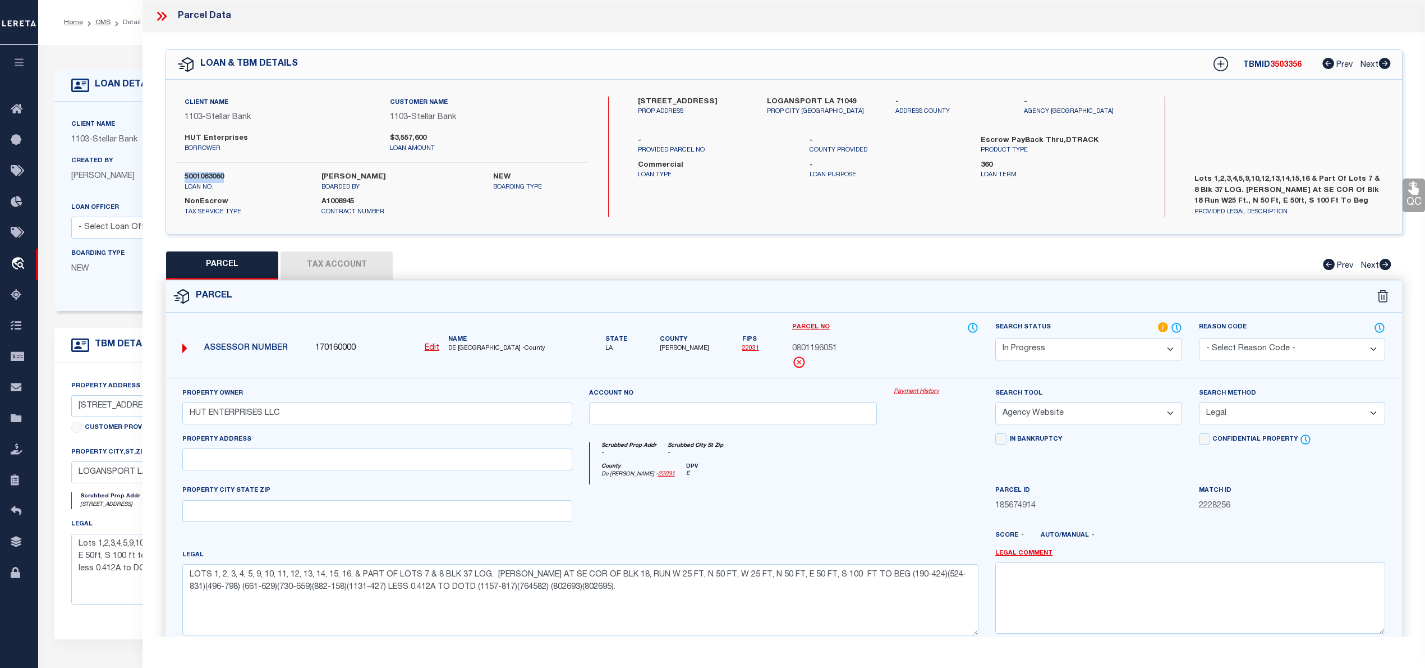
copy label "5001083060"
drag, startPoint x: 445, startPoint y: 348, endPoint x: 476, endPoint y: 349, distance: 30.3
click at [476, 349] on div "Name DE SOTO PARISH -County" at bounding box center [510, 344] width 133 height 19
copy span "DE SOTO"
click at [783, 469] on div "County De Soto - 22031 DPV E" at bounding box center [784, 474] width 389 height 22
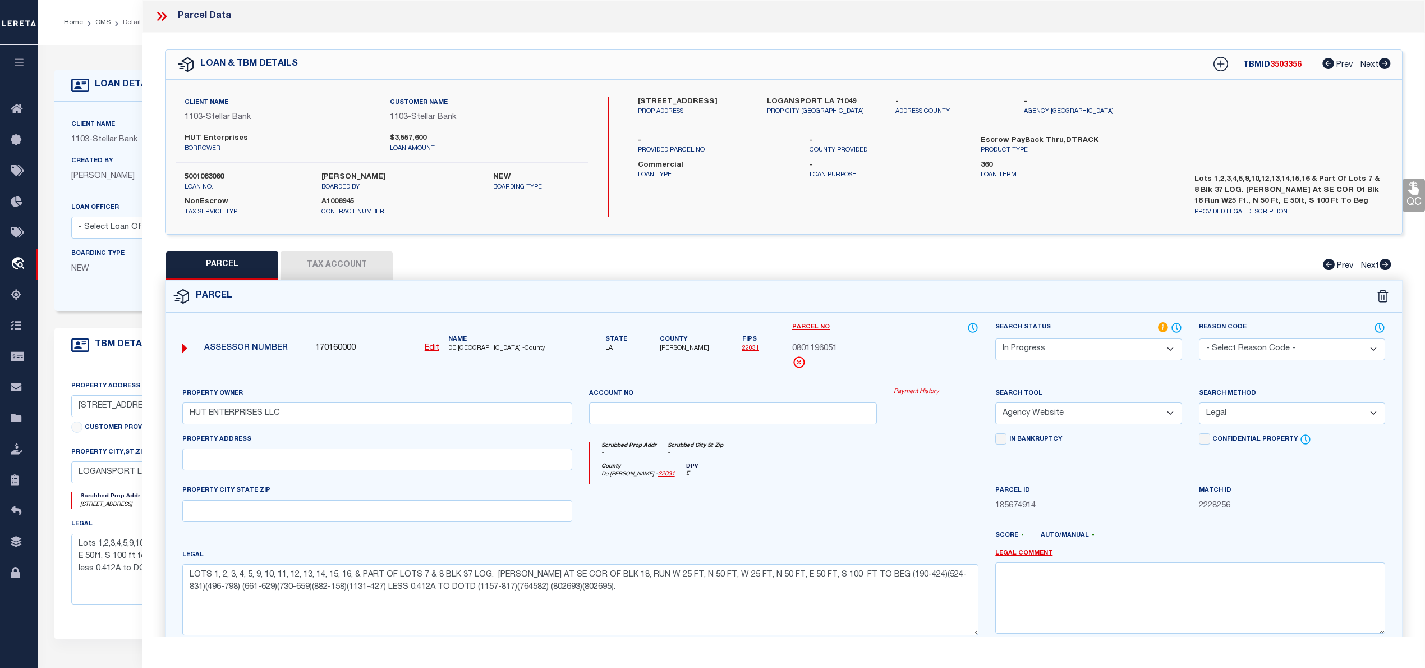
click at [163, 18] on icon at bounding box center [161, 16] width 15 height 15
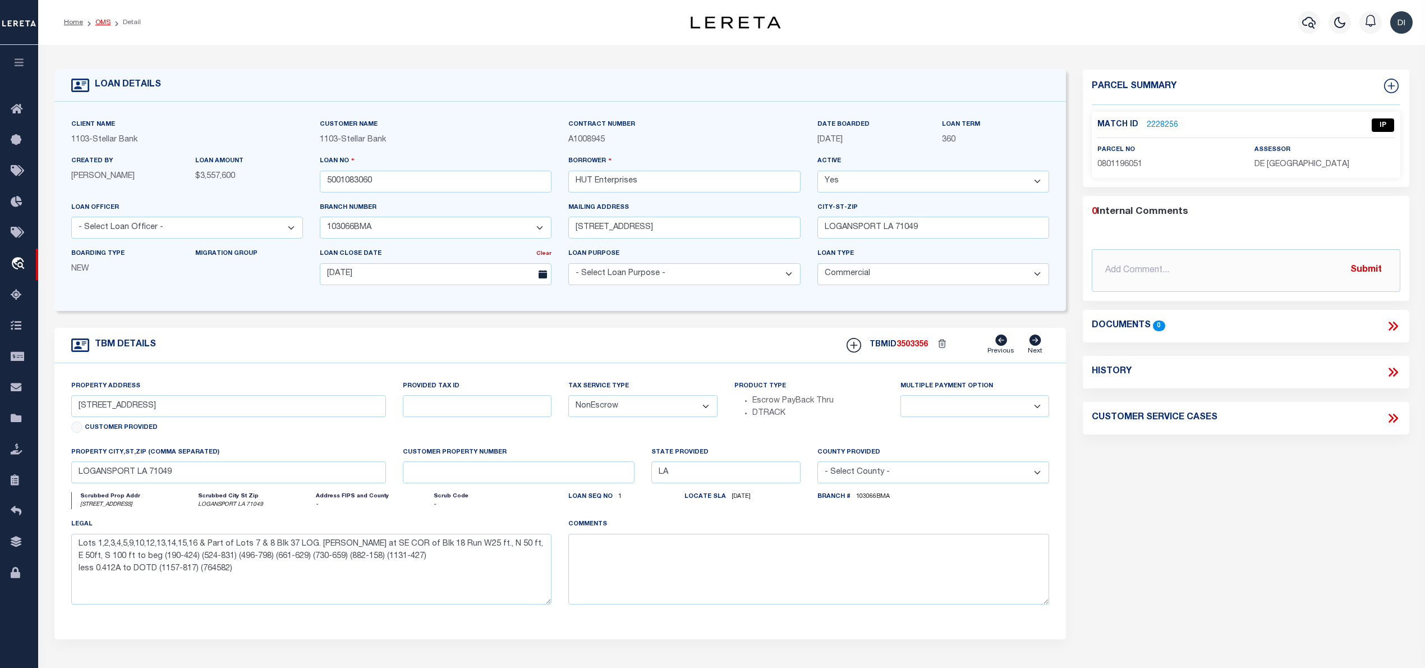
click at [104, 20] on link "OMS" at bounding box center [102, 22] width 15 height 7
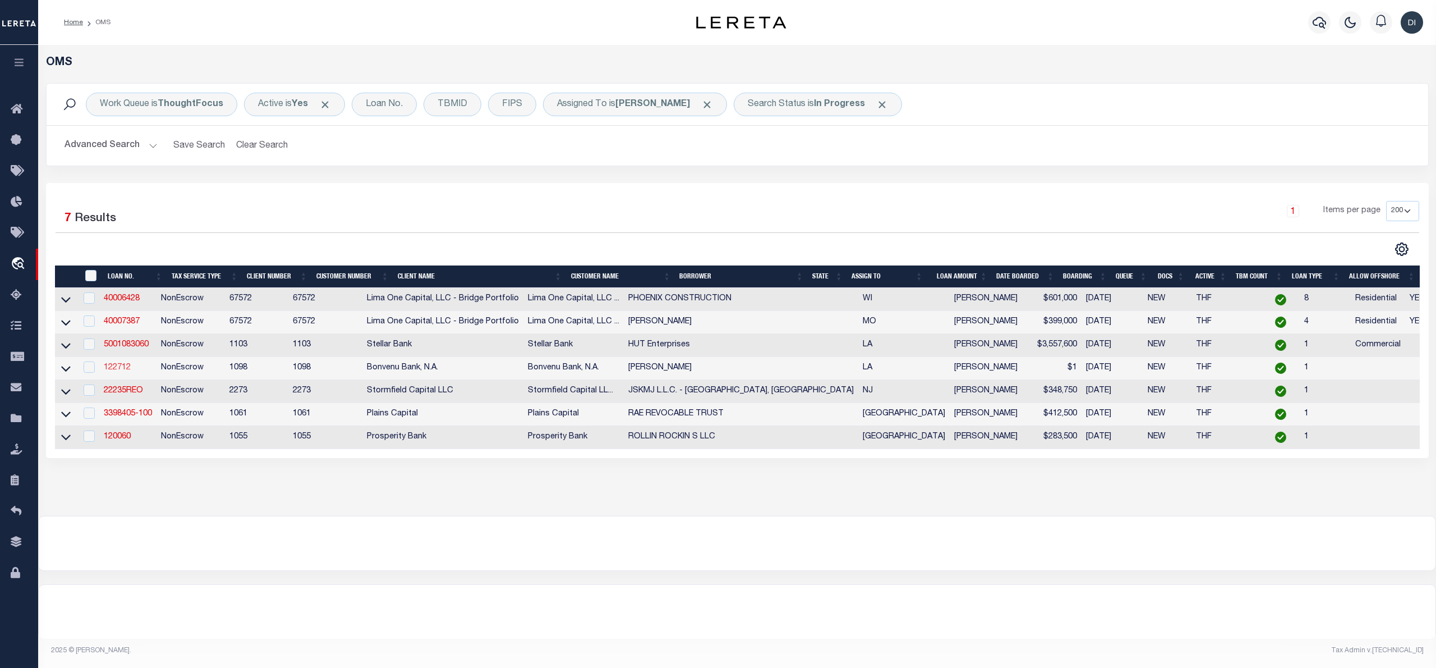
click at [122, 370] on link "122712" at bounding box center [117, 368] width 27 height 8
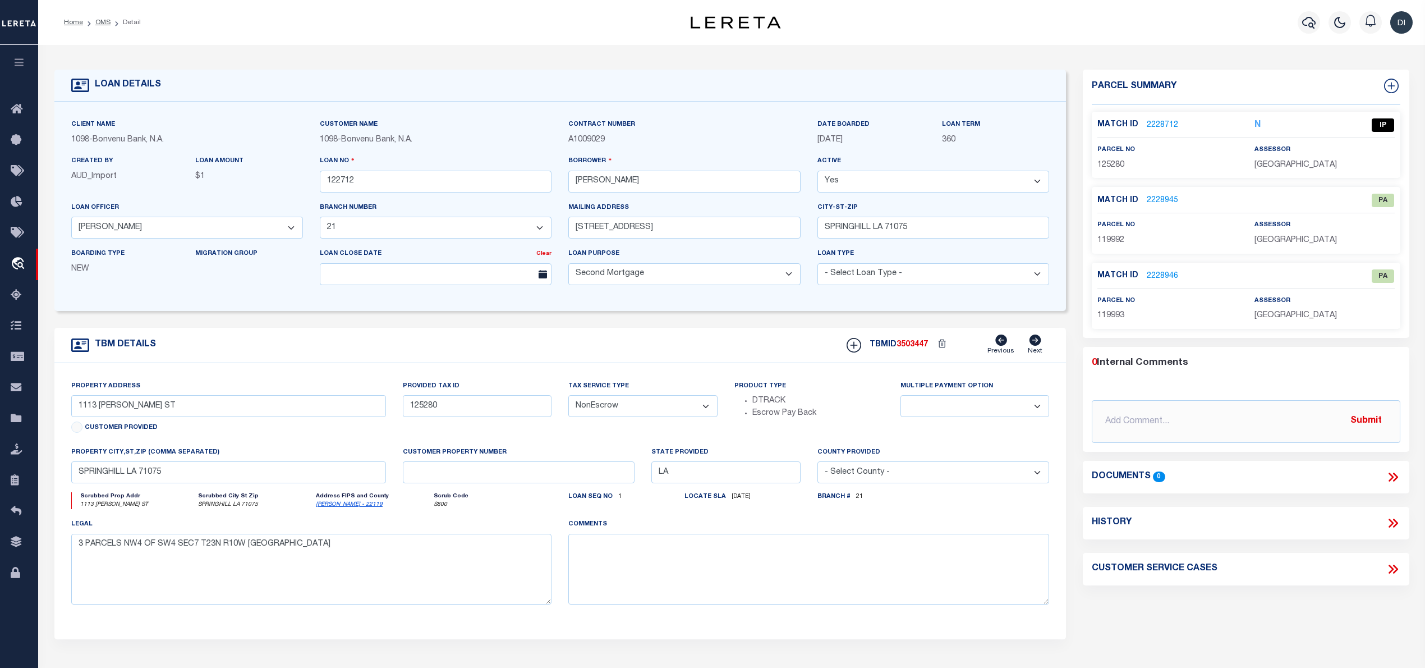
click at [1150, 119] on link "2228712" at bounding box center [1162, 125] width 31 height 12
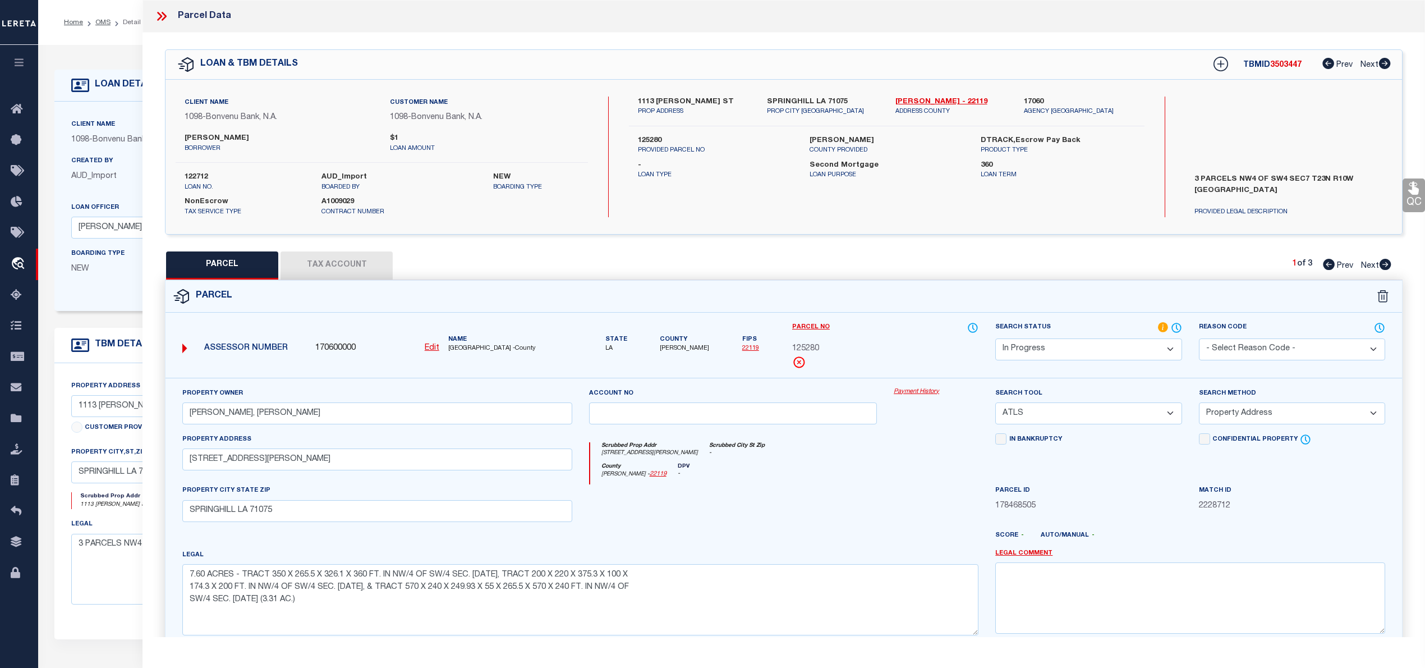
click at [1385, 265] on icon at bounding box center [1386, 264] width 12 height 11
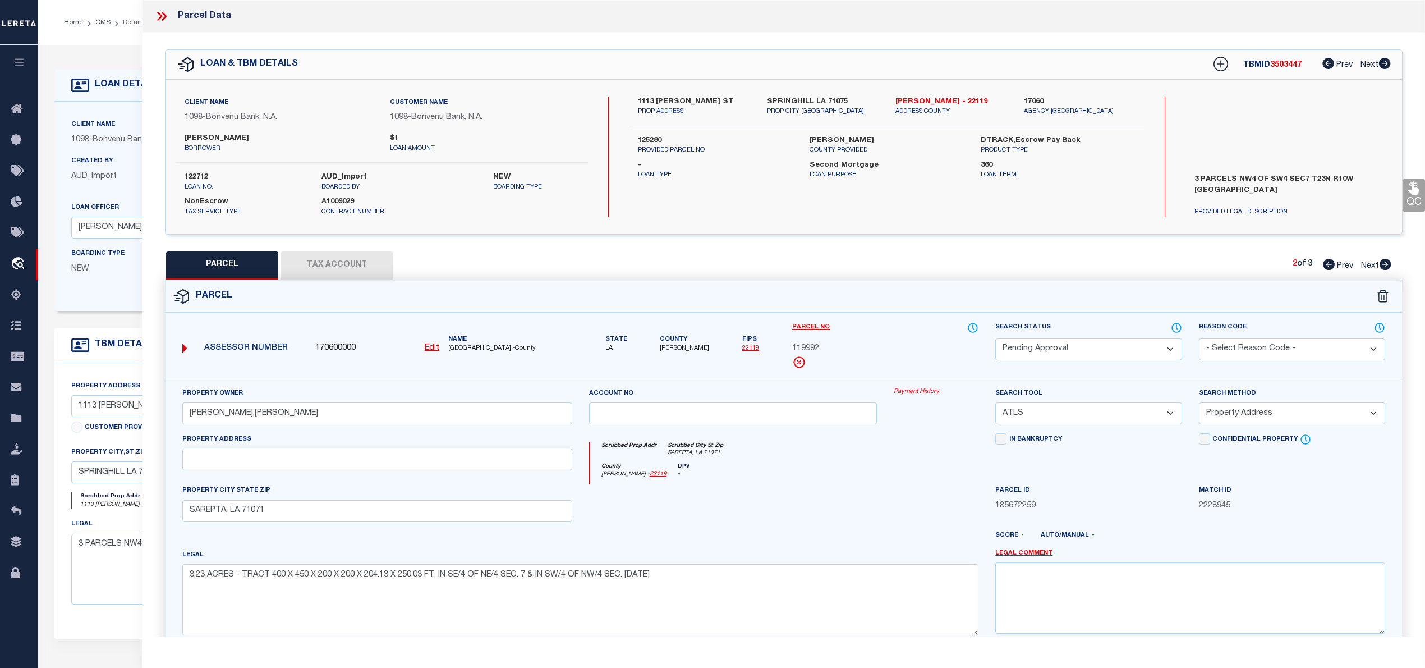
click at [1385, 265] on icon at bounding box center [1386, 264] width 12 height 11
click at [1325, 267] on icon at bounding box center [1329, 264] width 12 height 11
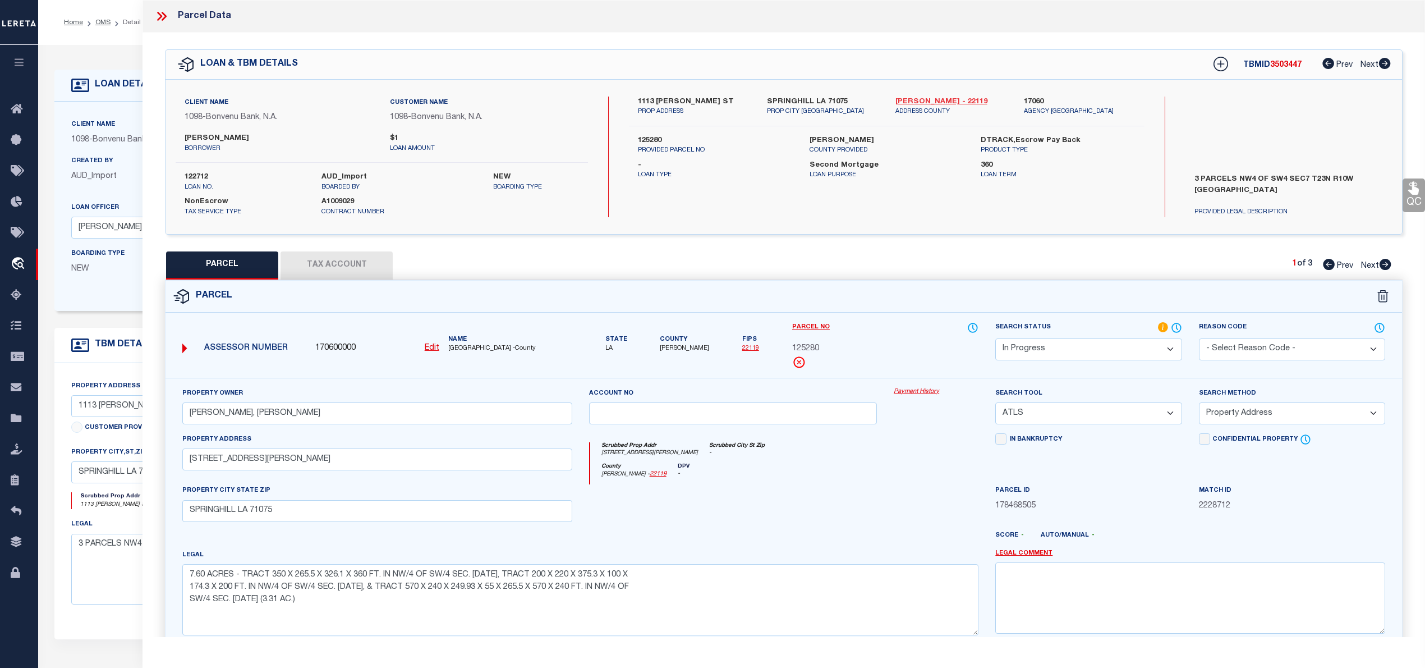
click at [922, 98] on link "Webster - 22119" at bounding box center [951, 101] width 112 height 11
click at [801, 347] on span "125280" at bounding box center [805, 349] width 27 height 12
copy span "125280"
click at [900, 496] on div at bounding box center [936, 507] width 102 height 46
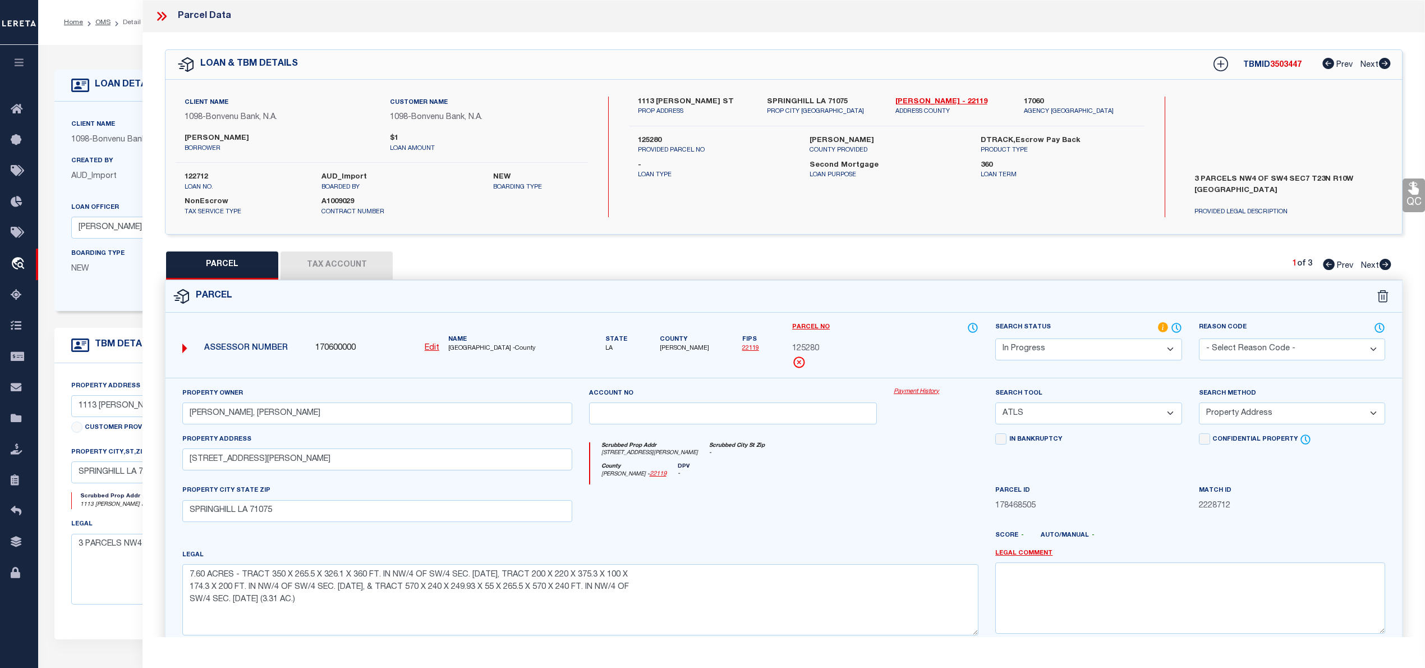
click at [1040, 418] on select "-- Select Search Tool -- 3rd Party Website Agency File Agency Website ATLS CNV-…" at bounding box center [1088, 413] width 186 height 22
click at [995, 404] on select "-- Select Search Tool -- 3rd Party Website Agency File Agency Website ATLS CNV-…" at bounding box center [1088, 413] width 186 height 22
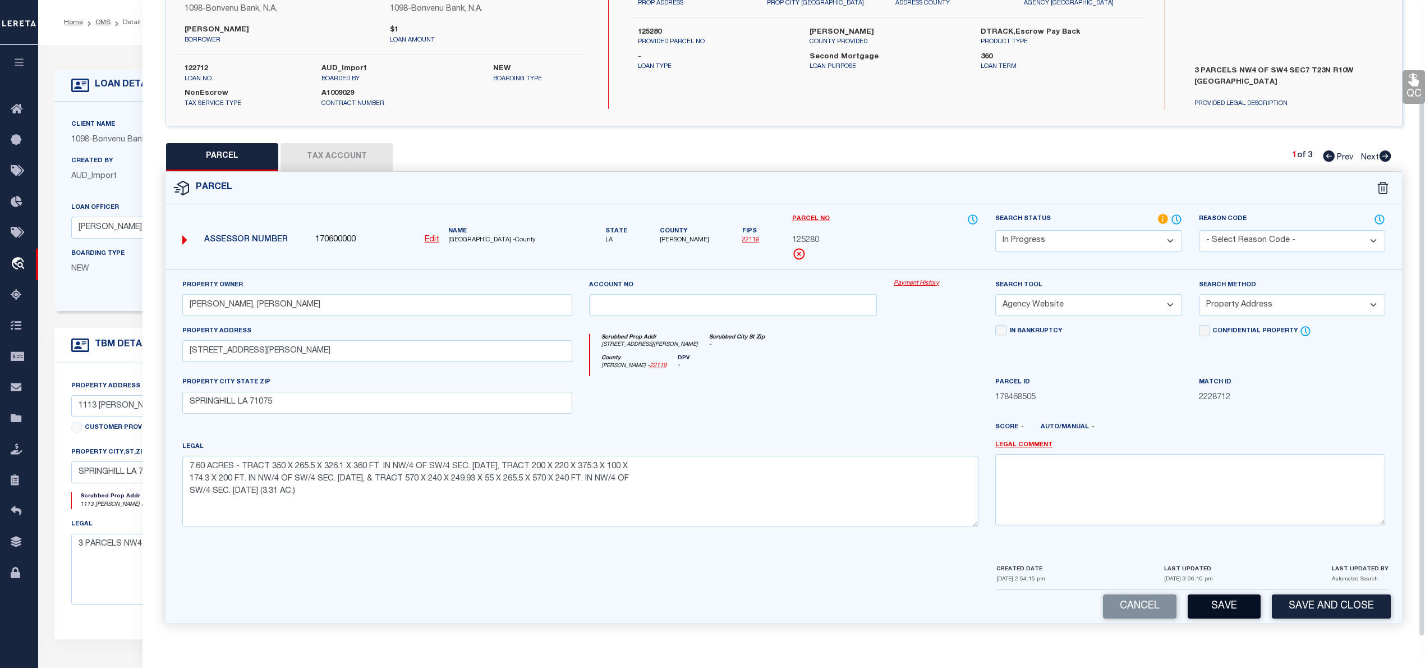
click at [1239, 609] on button "Save" at bounding box center [1224, 606] width 73 height 24
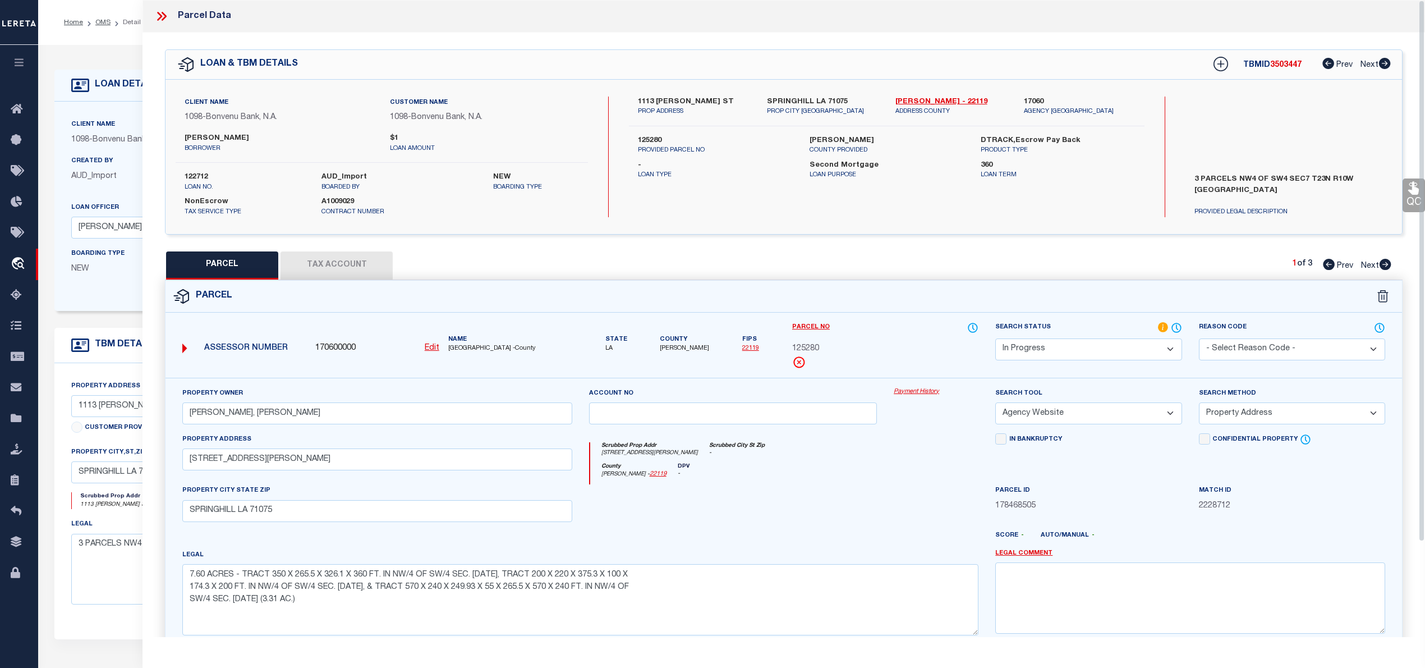
click at [382, 261] on button "Tax Account" at bounding box center [337, 265] width 112 height 28
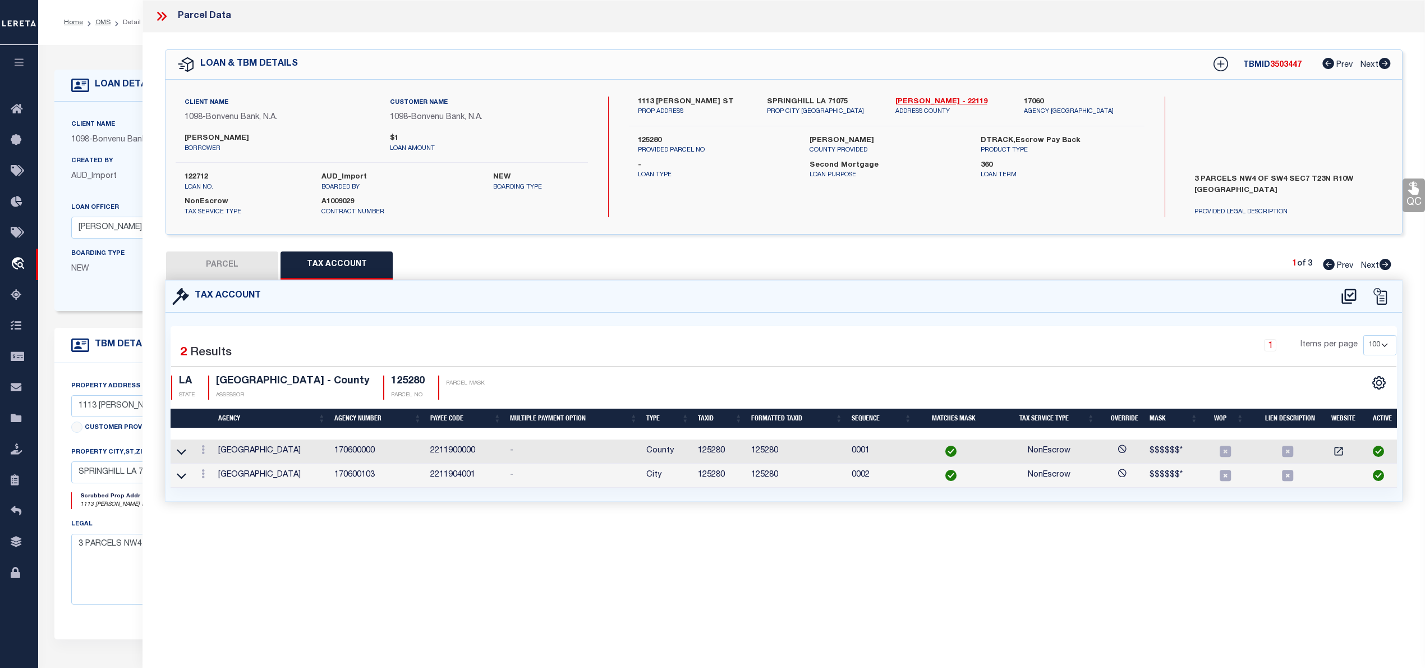
click at [228, 266] on button "PARCEL" at bounding box center [222, 265] width 112 height 28
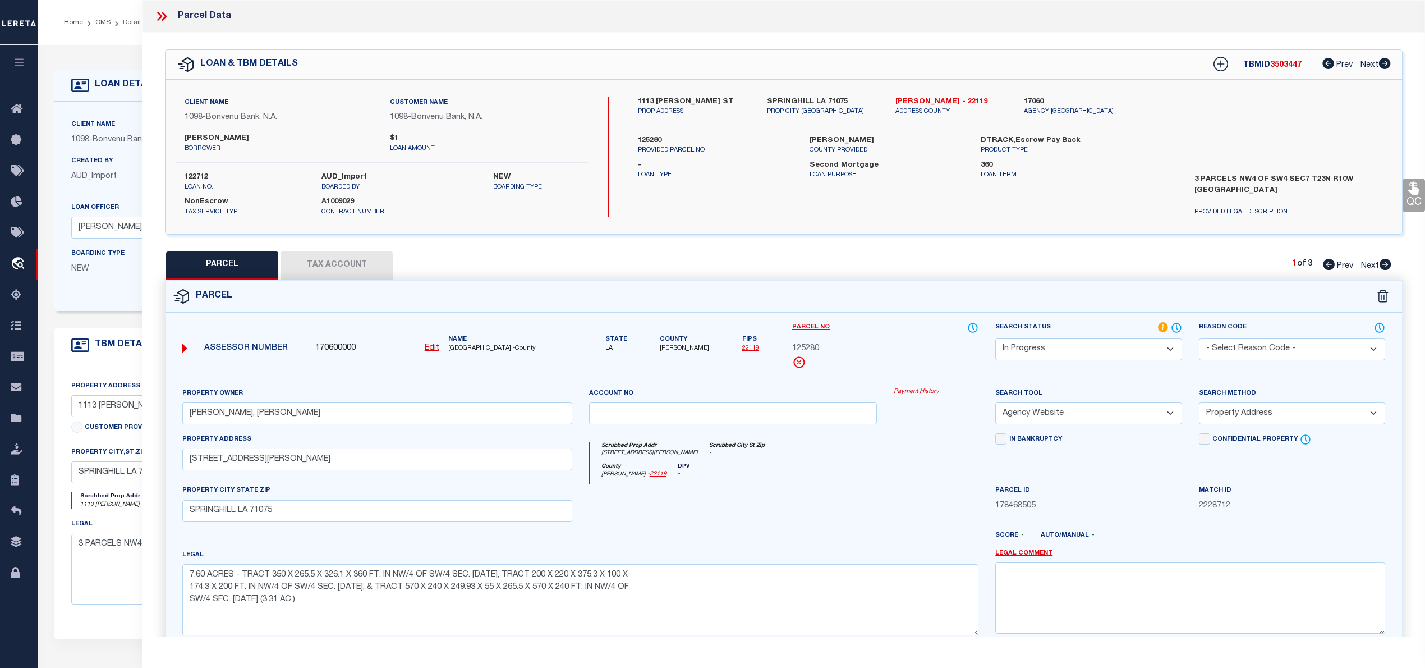
click at [1383, 263] on icon at bounding box center [1386, 264] width 12 height 11
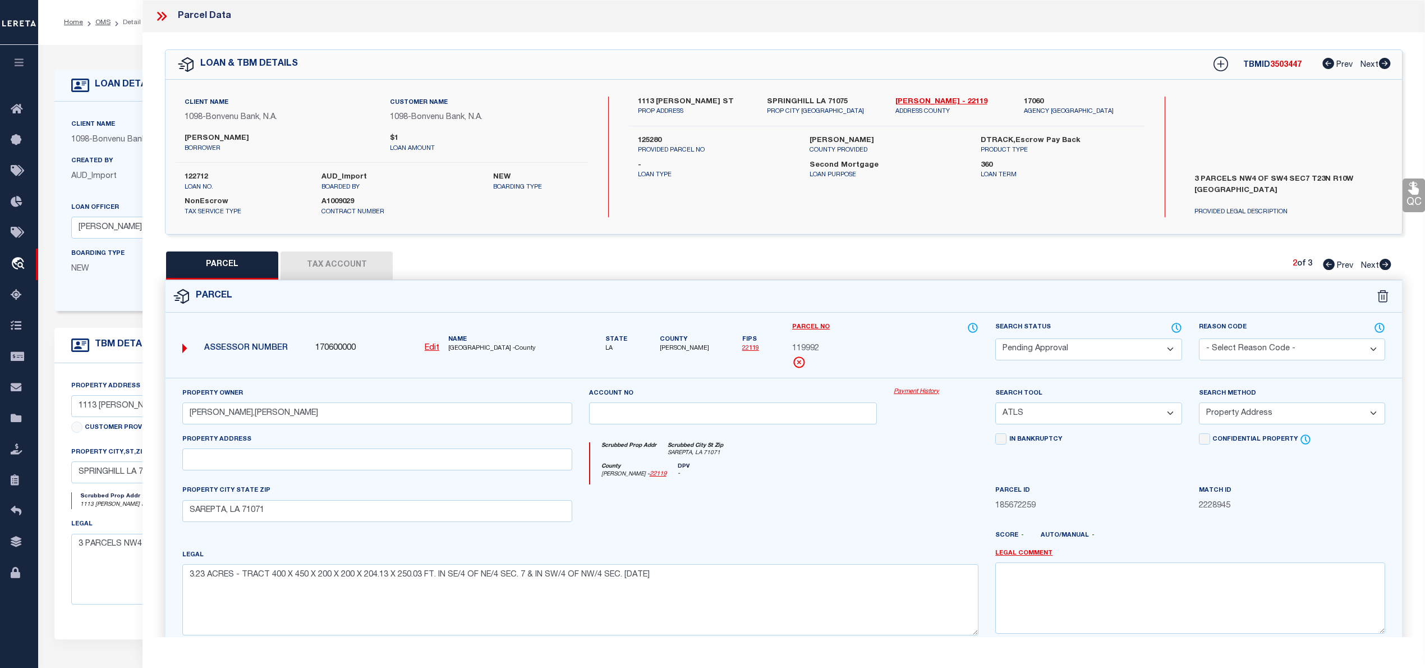
click at [1383, 263] on icon at bounding box center [1386, 264] width 12 height 11
click at [1323, 265] on icon at bounding box center [1329, 264] width 12 height 11
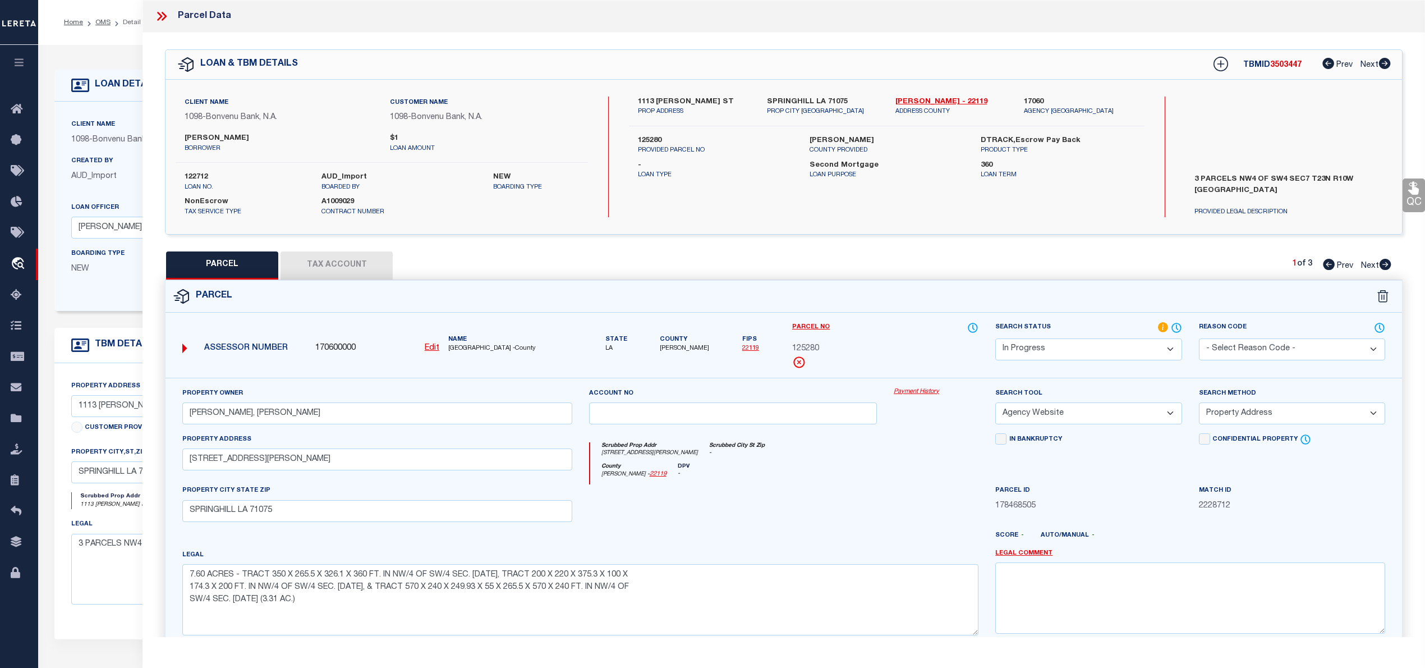
click at [1323, 265] on icon at bounding box center [1329, 264] width 12 height 11
click at [1389, 264] on icon at bounding box center [1386, 264] width 12 height 11
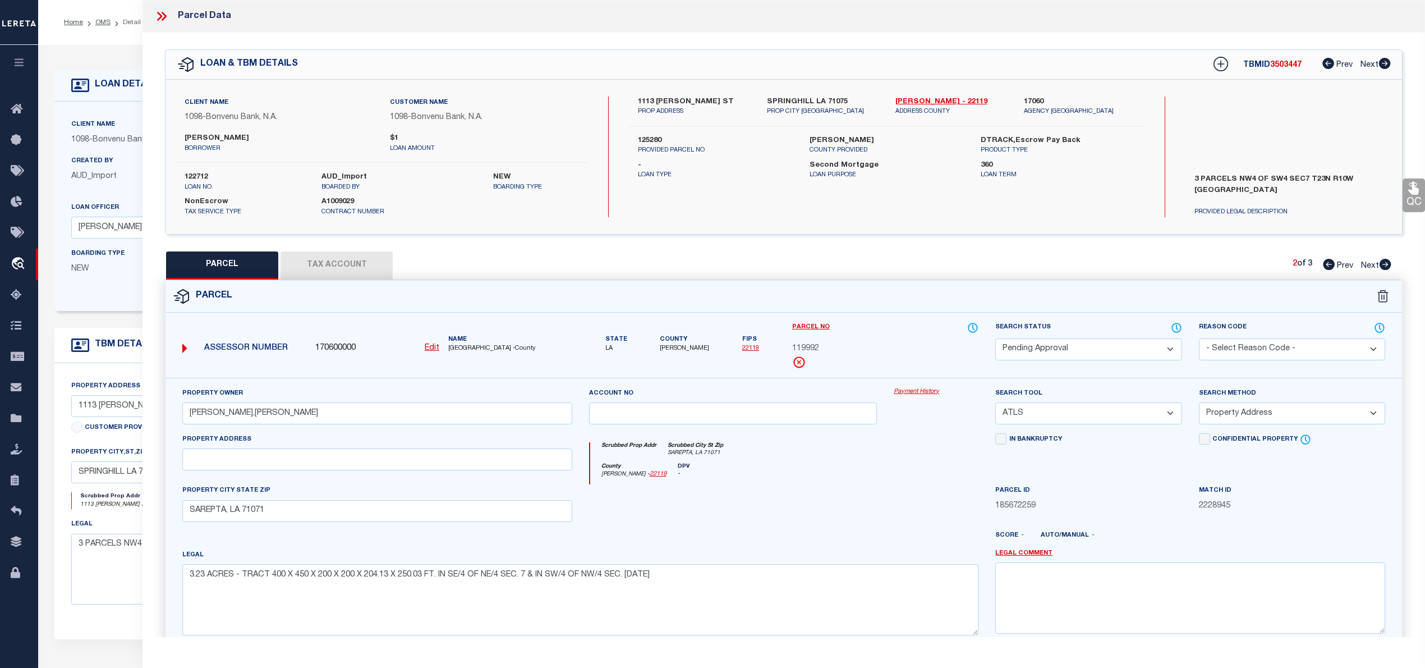
click at [1388, 264] on icon at bounding box center [1386, 264] width 12 height 11
click at [1325, 265] on icon at bounding box center [1329, 264] width 12 height 11
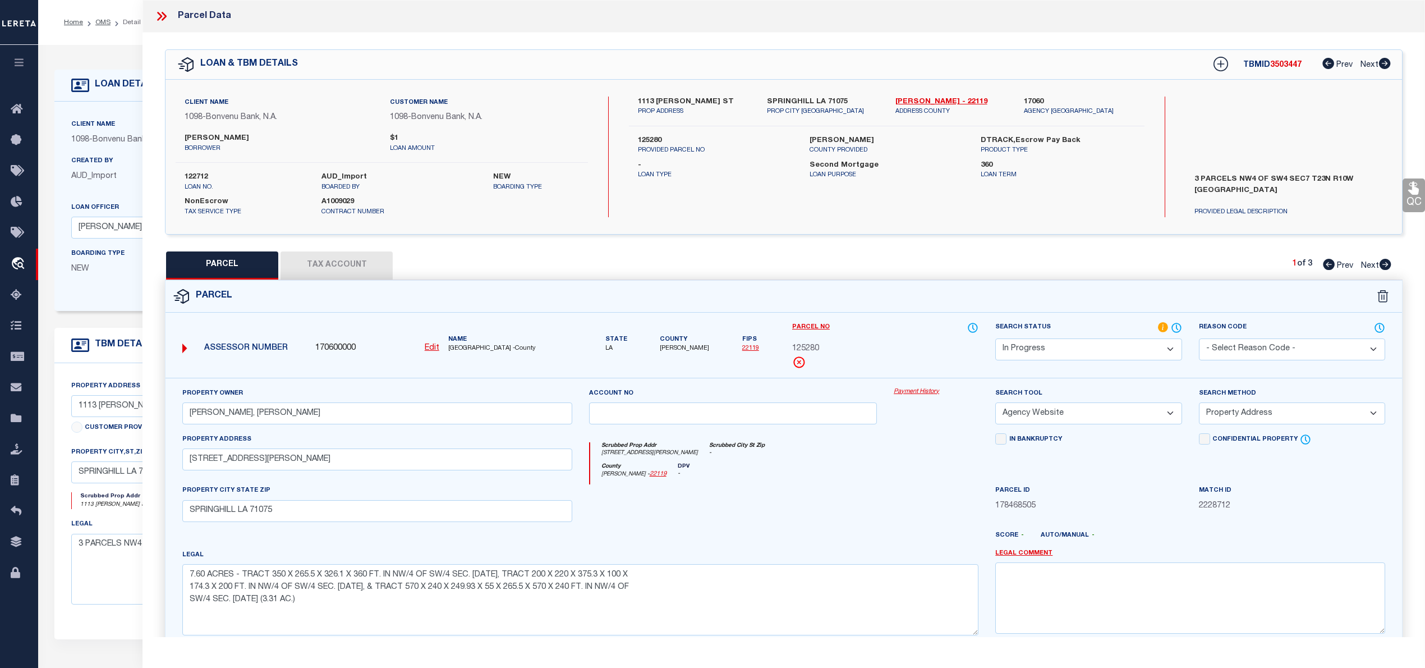
click at [1388, 265] on icon at bounding box center [1386, 264] width 12 height 11
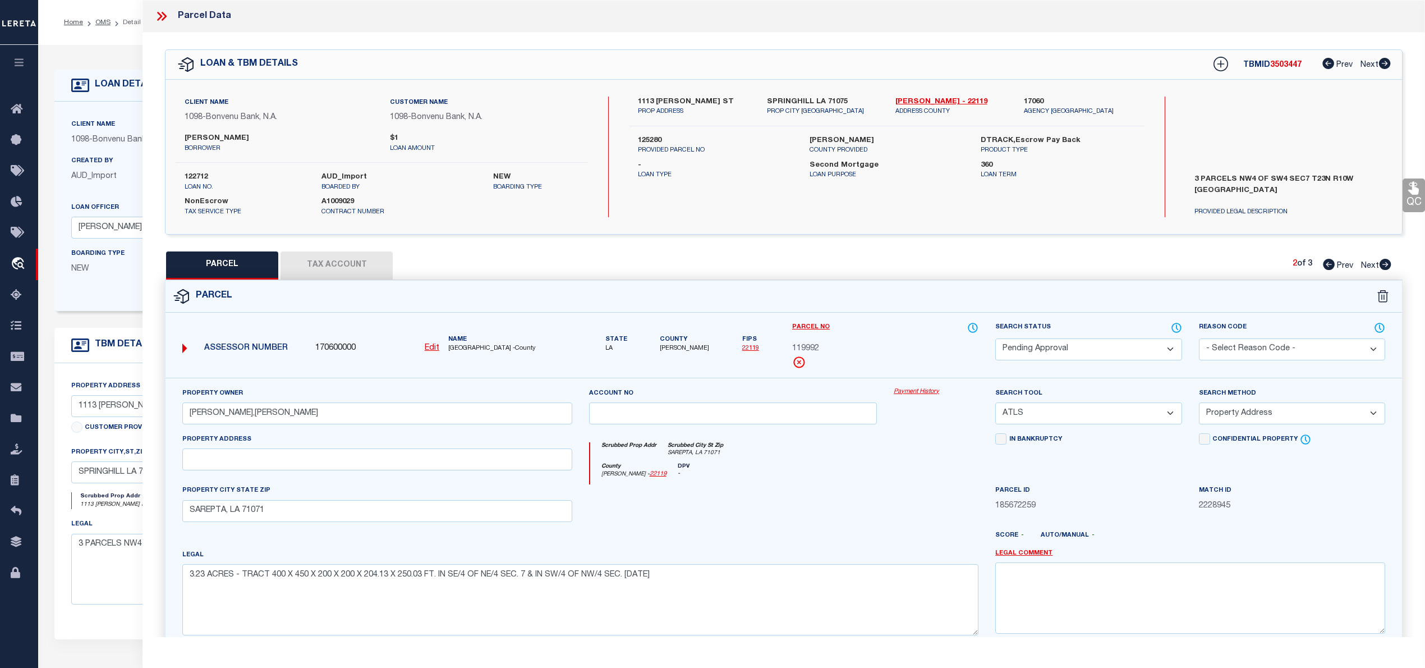
click at [1388, 265] on icon at bounding box center [1386, 264] width 12 height 11
click at [1326, 266] on icon at bounding box center [1329, 264] width 12 height 11
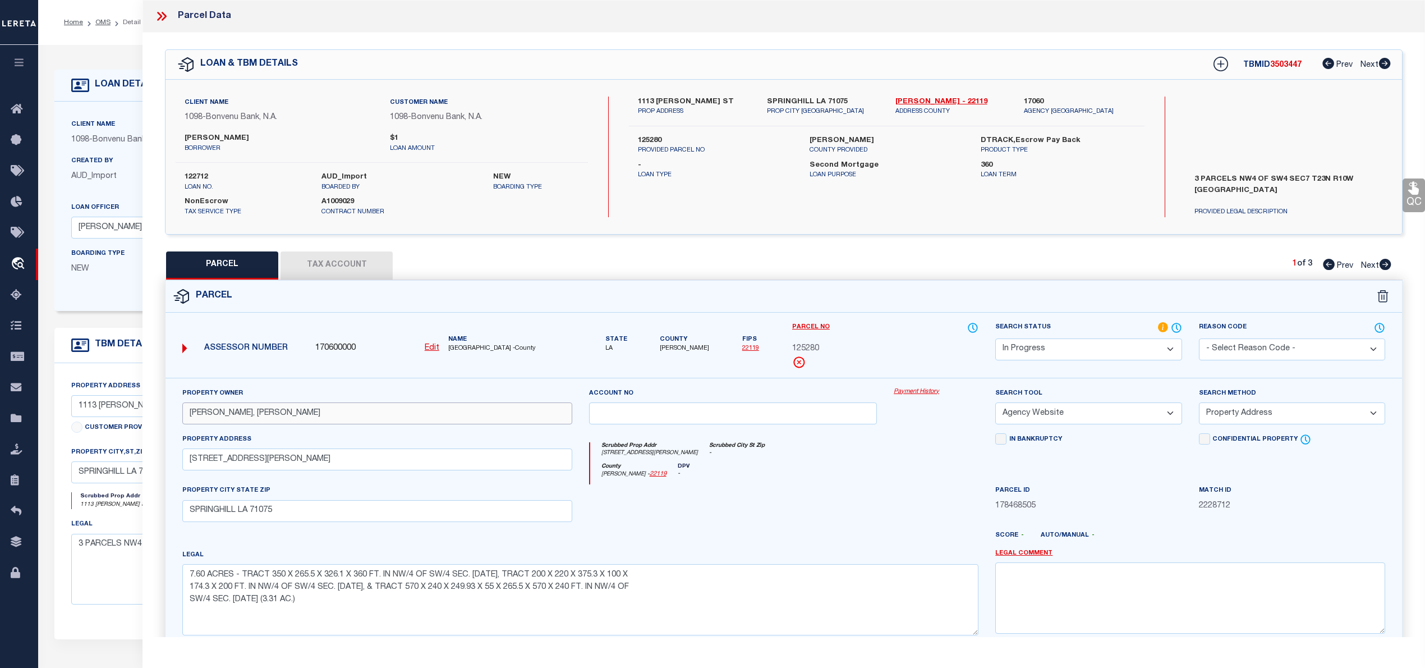
drag, startPoint x: 265, startPoint y: 413, endPoint x: 191, endPoint y: 415, distance: 74.6
click at [191, 415] on input "SMITH, A. LAMAR" at bounding box center [377, 413] width 390 height 22
paste input "TRIPP, JOSEPH CODY"
click at [828, 481] on div "County Webster - 22119 DPV -" at bounding box center [784, 474] width 389 height 22
drag, startPoint x: 275, startPoint y: 514, endPoint x: 189, endPoint y: 514, distance: 85.8
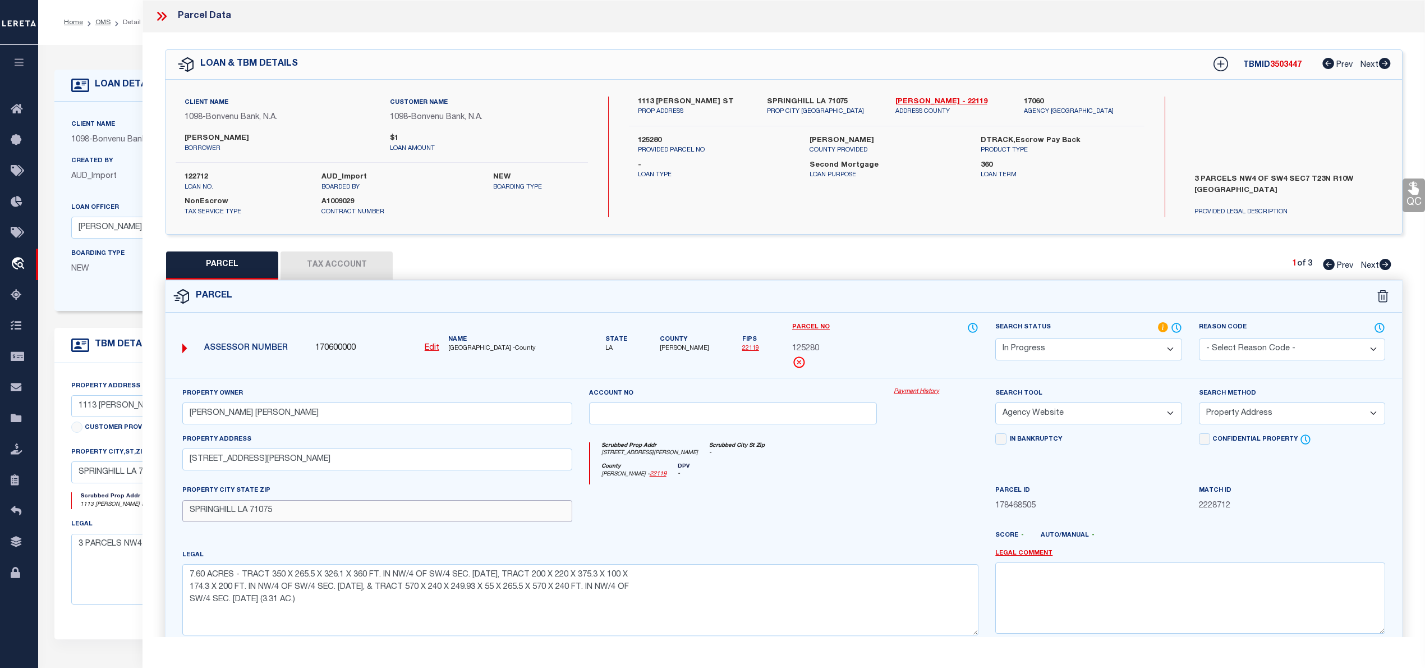
click at [189, 514] on input "SPRINGHILL LA 71075" at bounding box center [377, 511] width 390 height 22
click at [903, 501] on div at bounding box center [936, 507] width 102 height 46
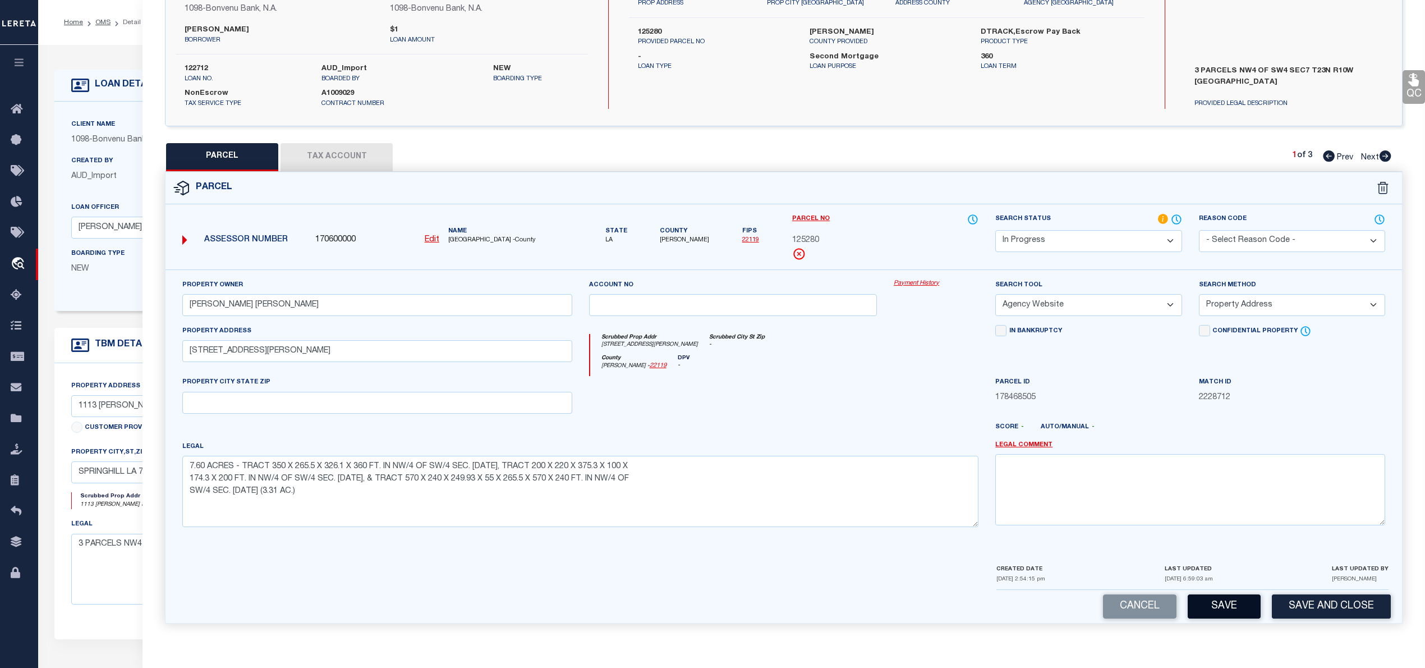
click at [1210, 604] on button "Save" at bounding box center [1224, 606] width 73 height 24
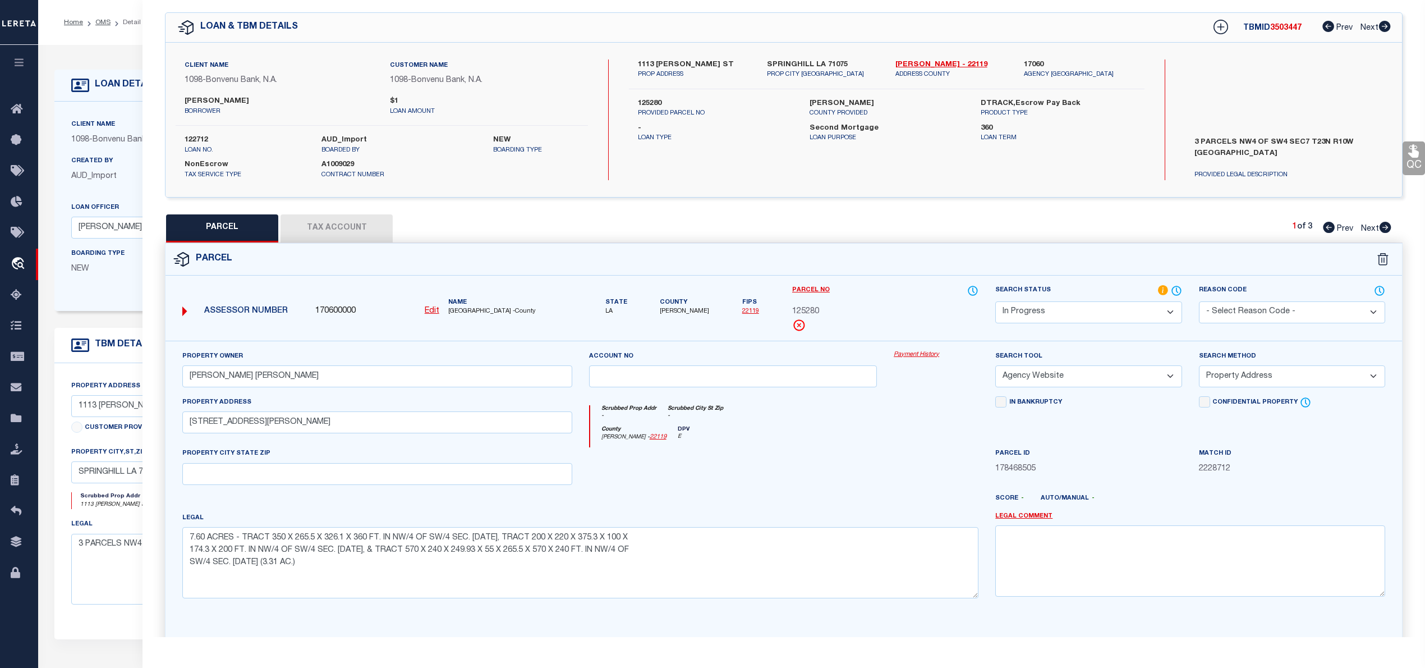
click at [1387, 227] on icon at bounding box center [1386, 227] width 12 height 11
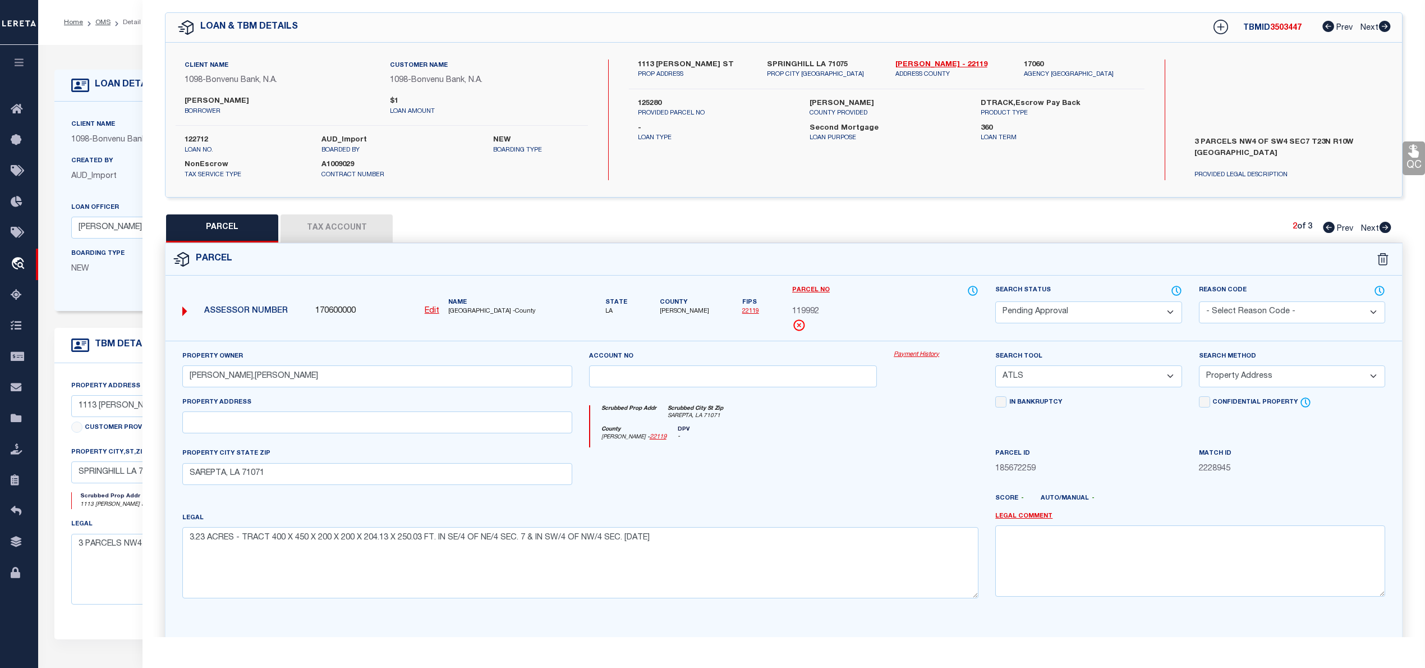
click at [1387, 227] on icon at bounding box center [1386, 227] width 12 height 11
click at [1327, 227] on icon at bounding box center [1329, 227] width 12 height 11
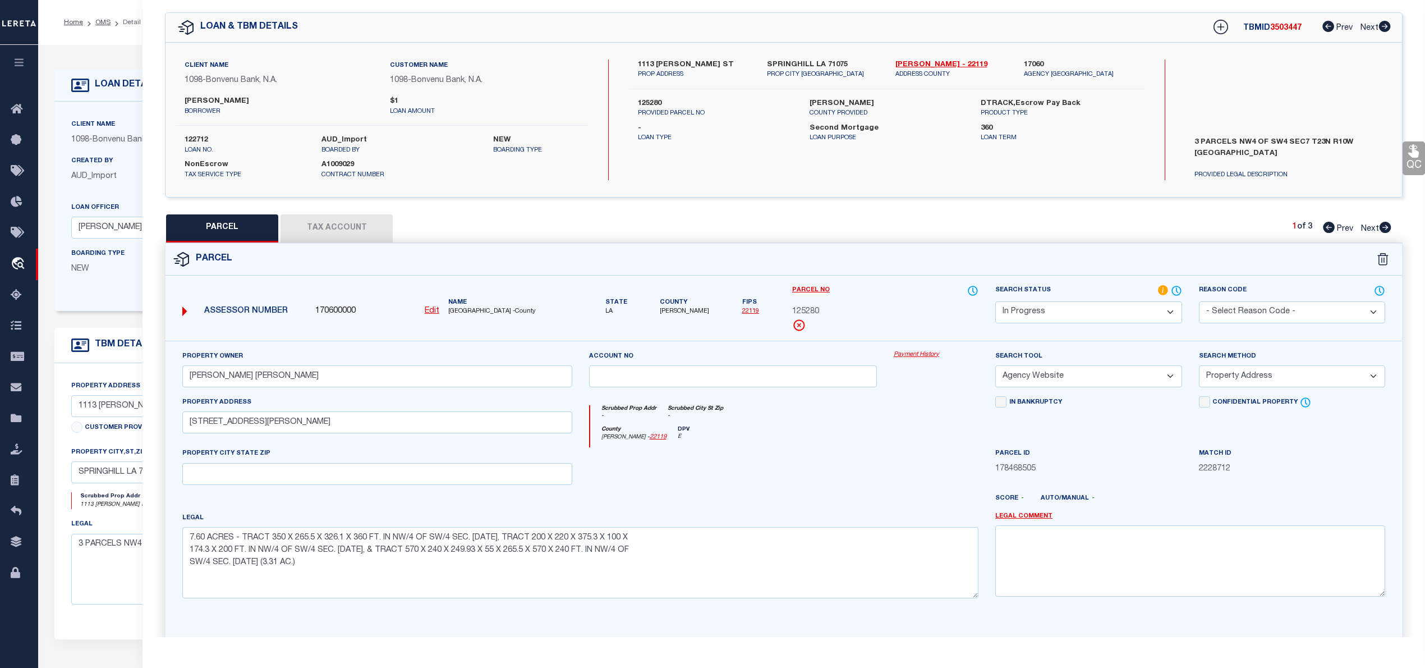
click at [1388, 227] on icon at bounding box center [1386, 227] width 12 height 11
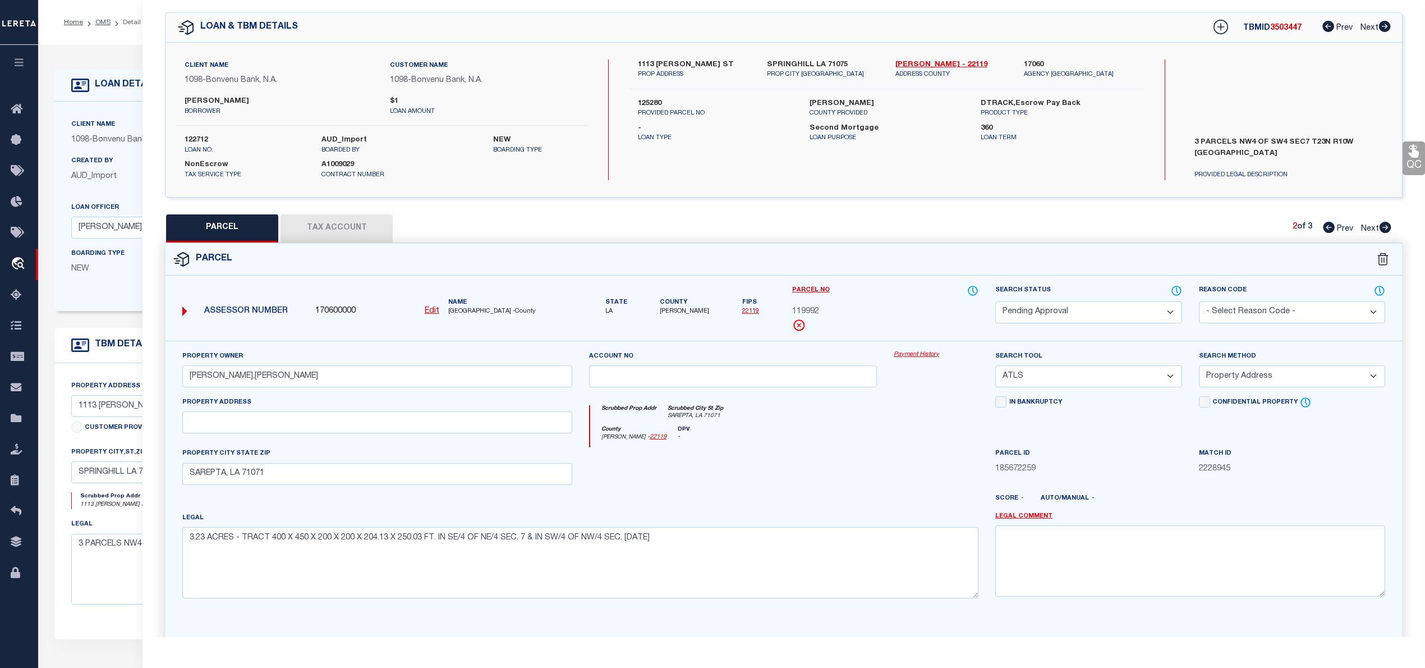
click at [1387, 227] on icon at bounding box center [1386, 227] width 12 height 11
click at [1326, 224] on icon at bounding box center [1329, 227] width 12 height 11
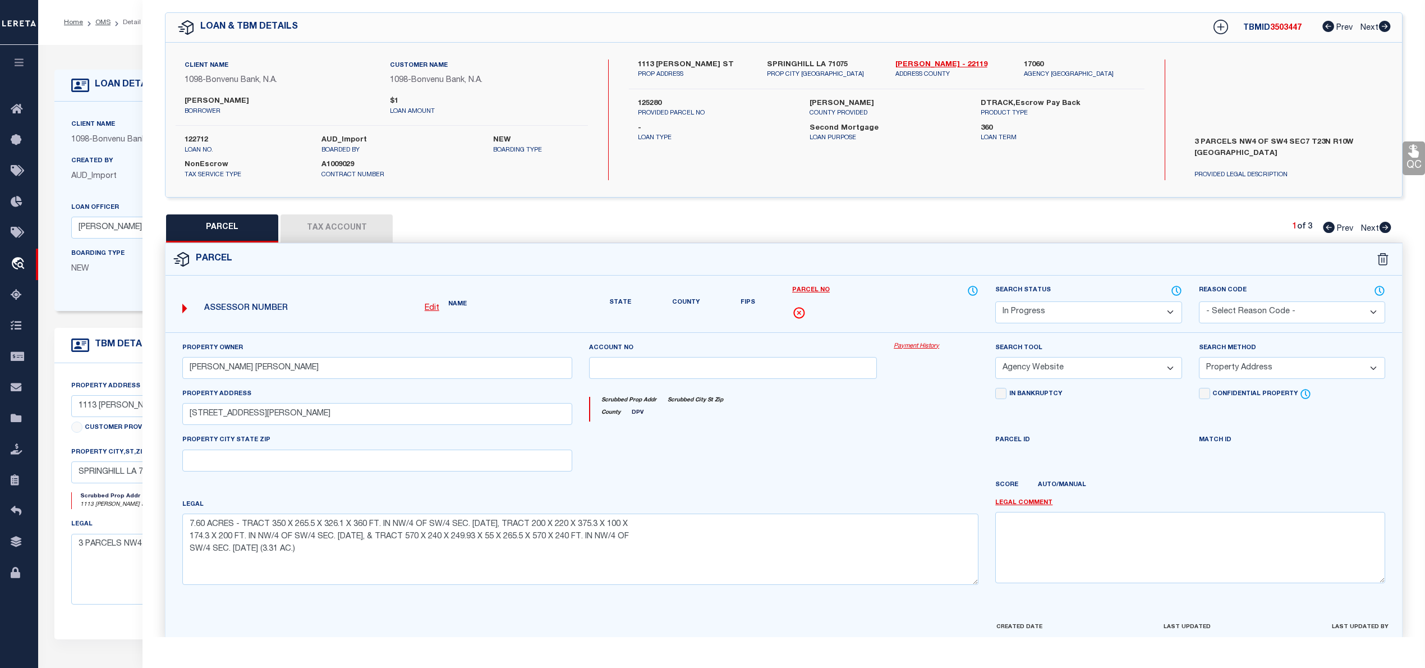
click at [1326, 224] on icon at bounding box center [1329, 227] width 12 height 11
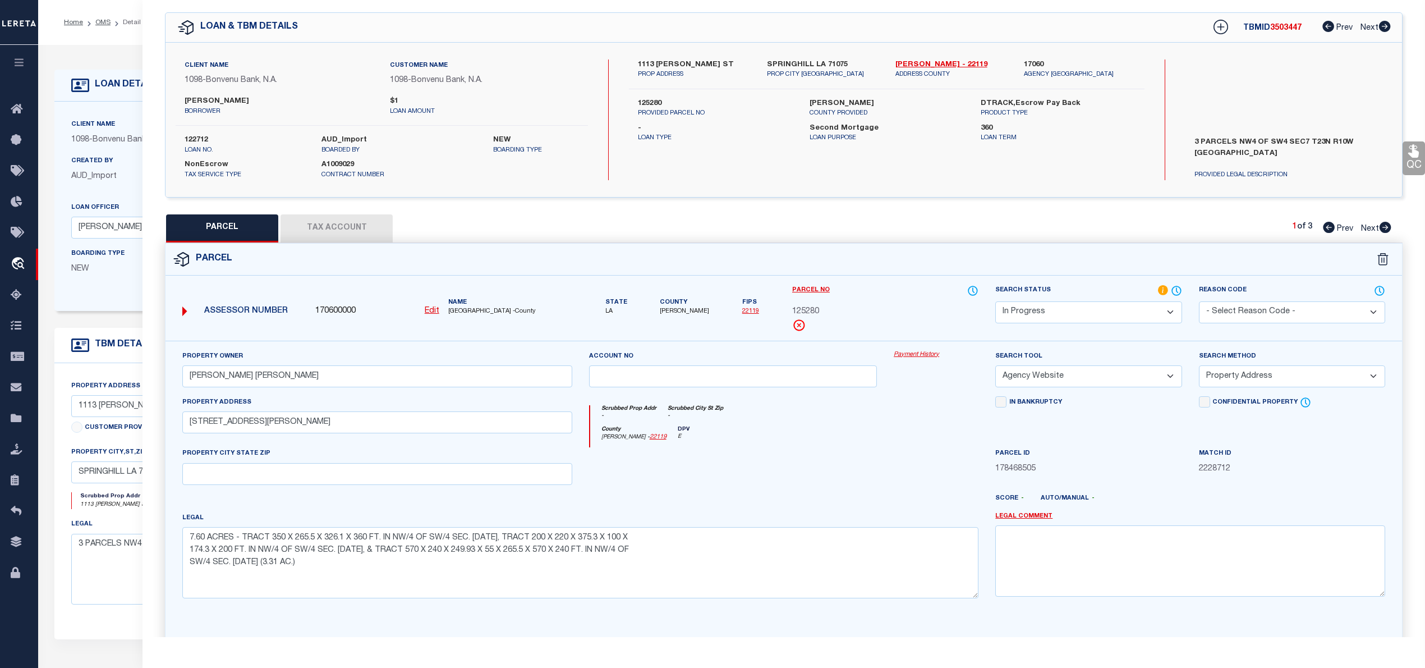
click at [1385, 227] on icon at bounding box center [1386, 227] width 12 height 11
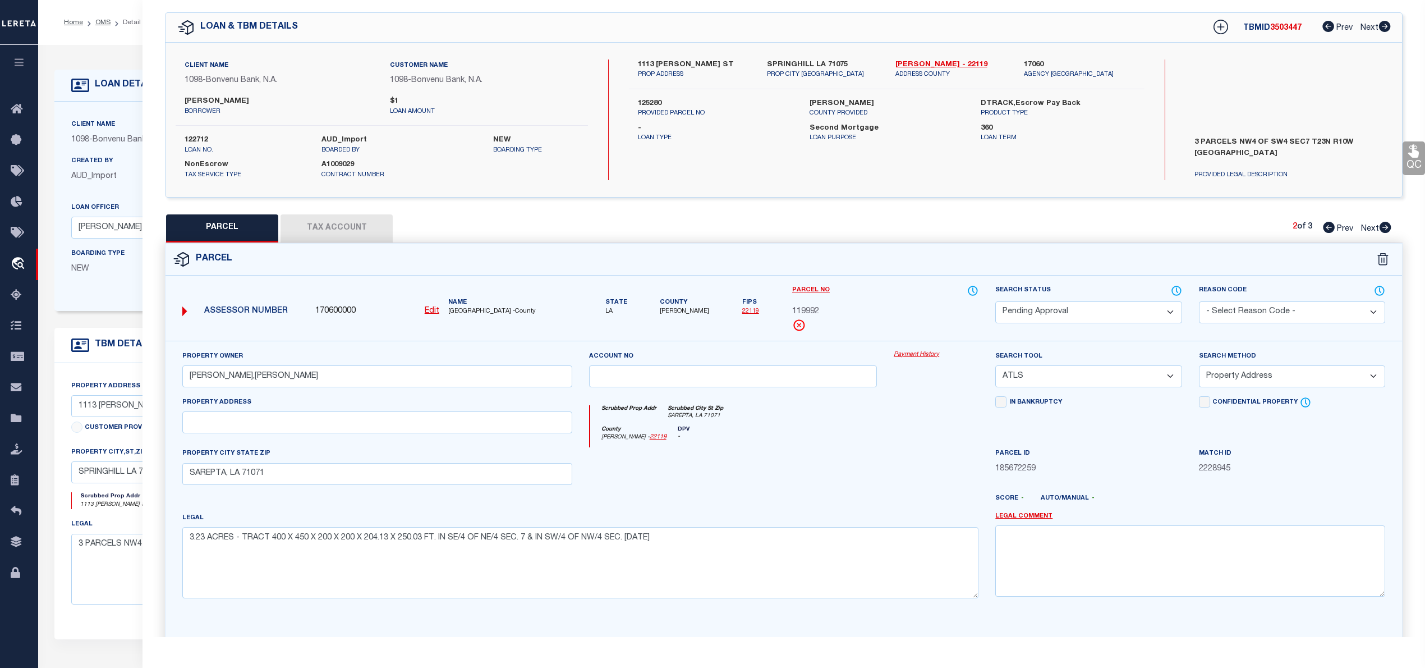
click at [1385, 227] on icon at bounding box center [1386, 227] width 12 height 11
click at [1330, 229] on icon at bounding box center [1329, 227] width 12 height 11
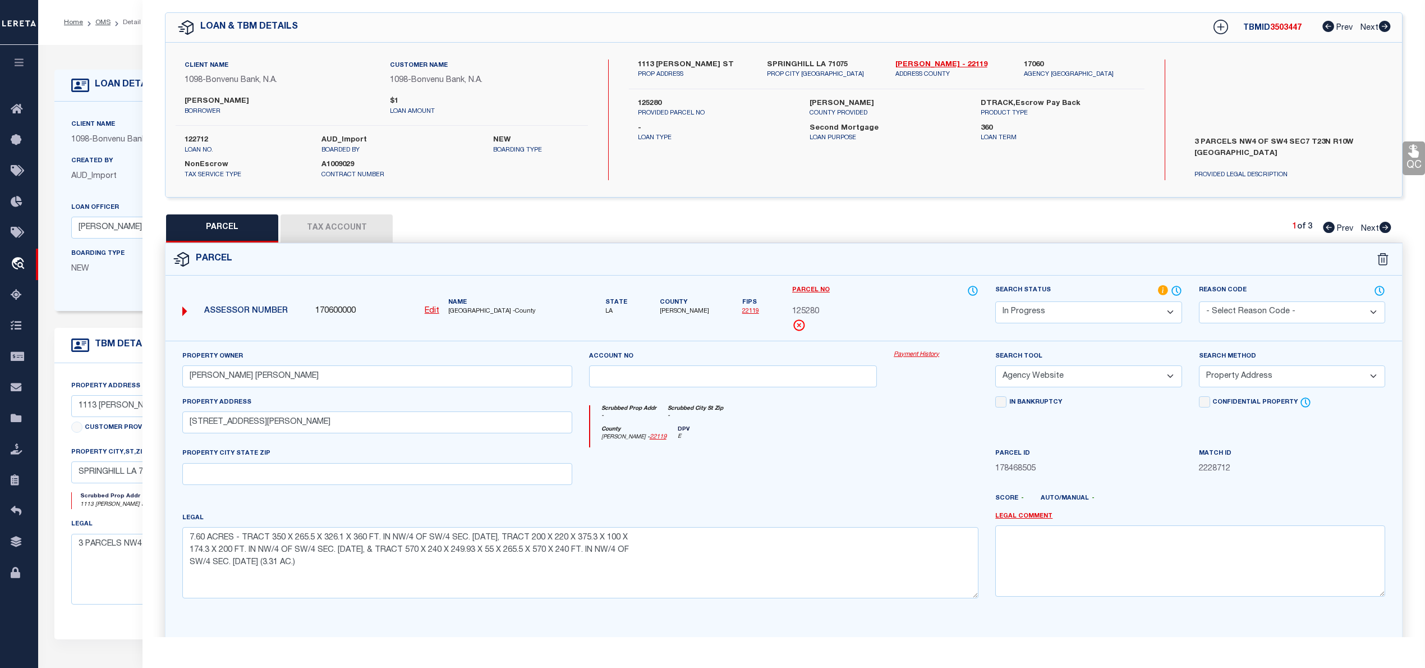
click at [1325, 227] on icon at bounding box center [1329, 227] width 12 height 11
click at [297, 562] on textarea "7.60 ACRES - TRACT 350 X 265.5 X 326.1 X 360 FT. IN NW/4 OF SW/4 SEC. 7-23-10, …" at bounding box center [580, 562] width 796 height 71
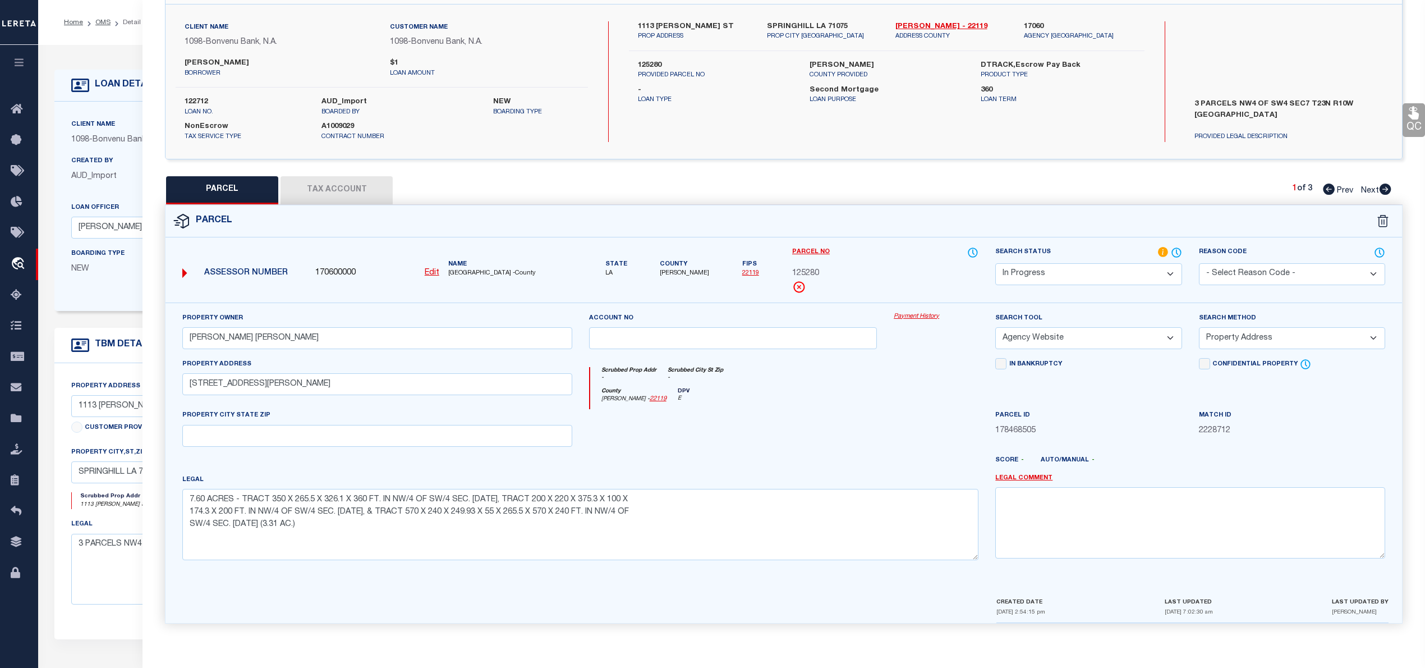
click at [301, 182] on button "Tax Account" at bounding box center [337, 190] width 112 height 28
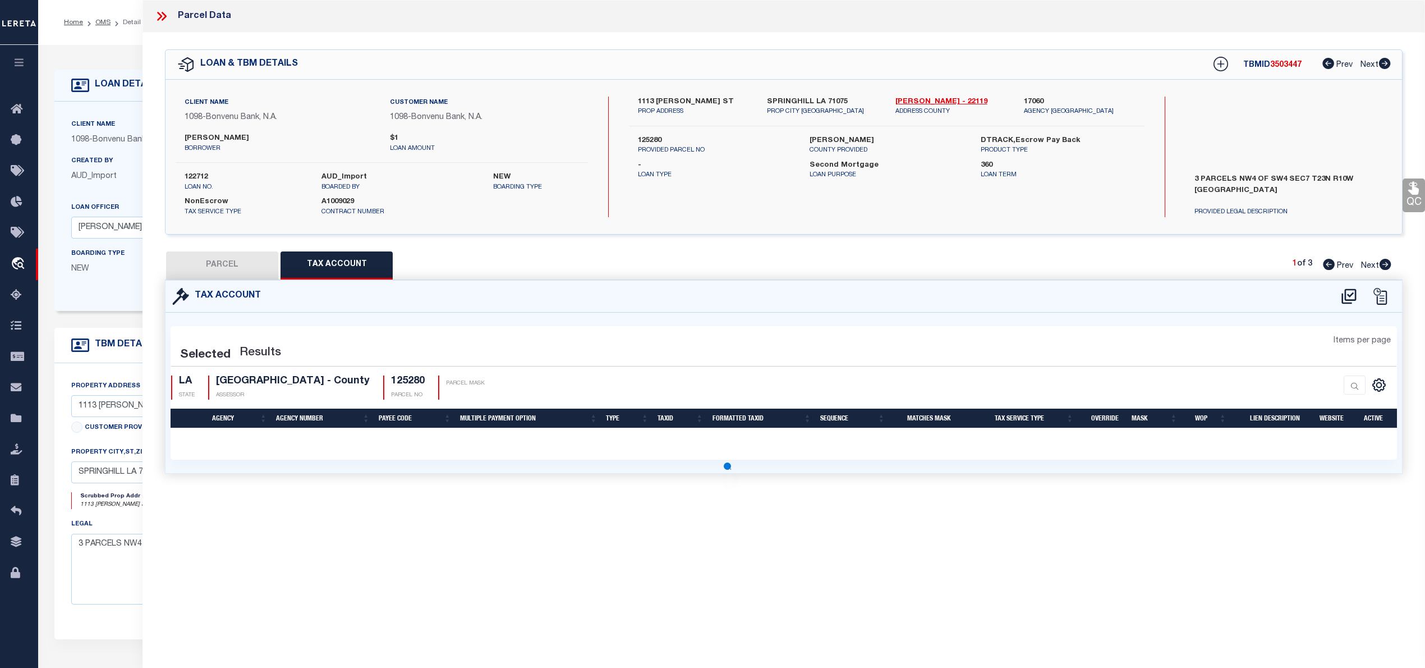
scroll to position [0, 0]
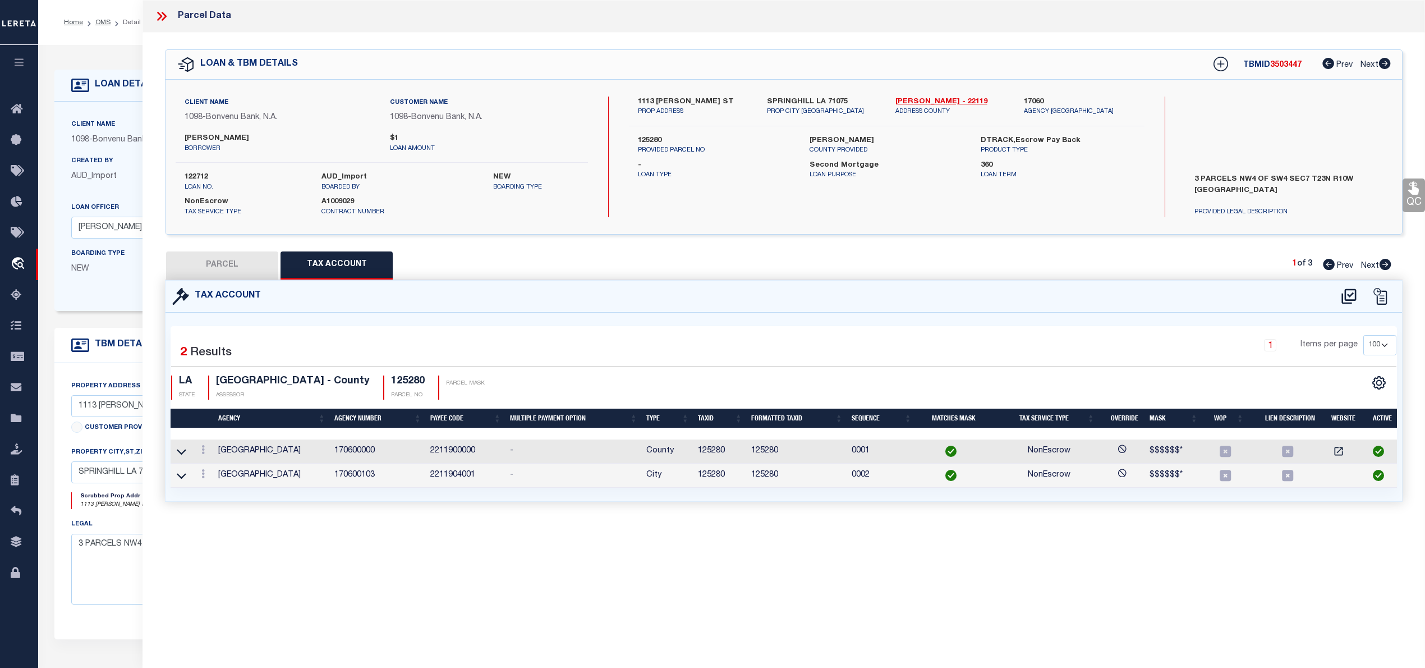
click at [219, 259] on button "PARCEL" at bounding box center [222, 265] width 112 height 28
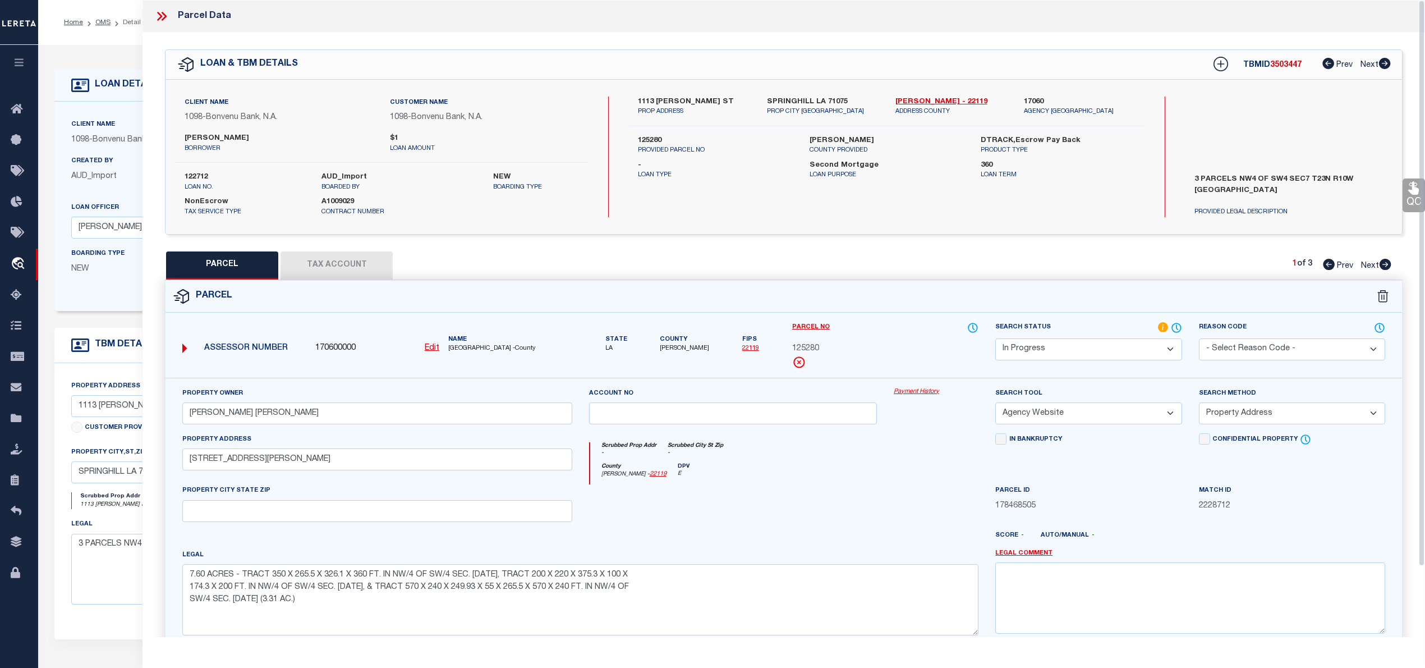
click at [1389, 265] on icon at bounding box center [1386, 264] width 12 height 11
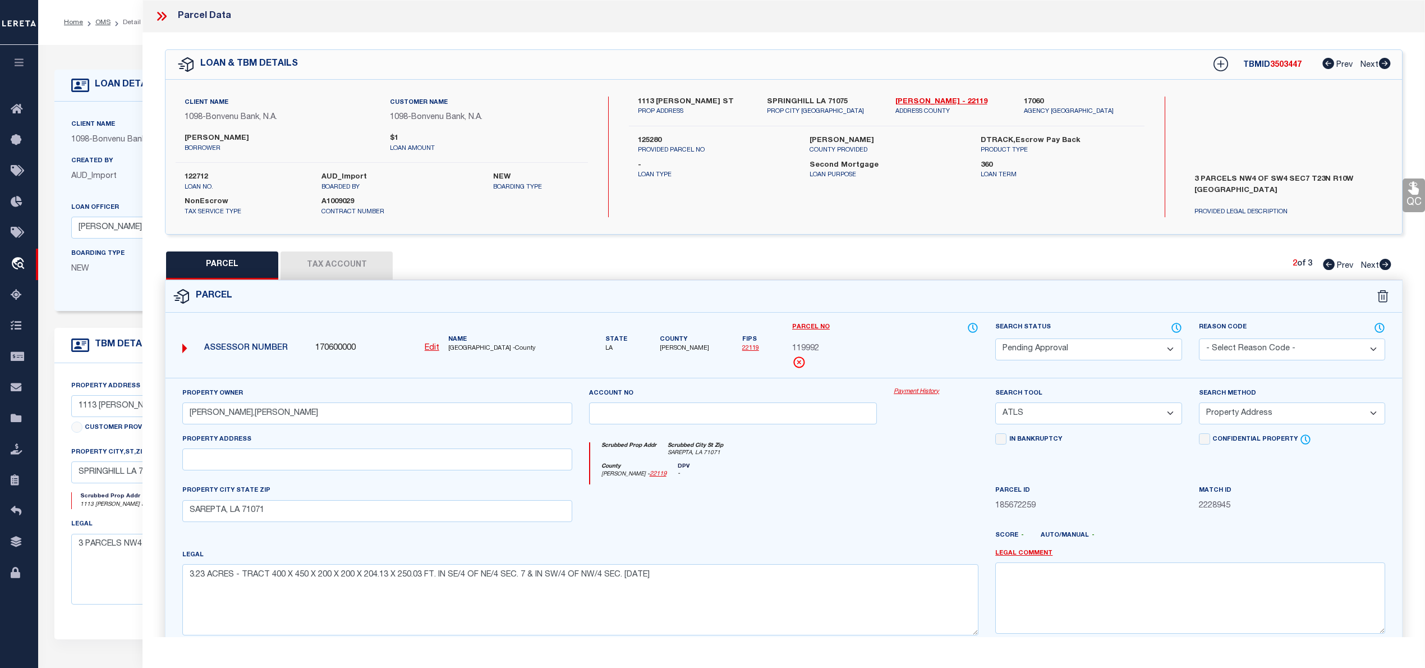
click at [1388, 265] on icon at bounding box center [1386, 264] width 12 height 11
drag, startPoint x: 1192, startPoint y: 176, endPoint x: 1232, endPoint y: 178, distance: 40.5
click at [1232, 178] on label "3 PARCELS NW4 OF SW4 SEC7 T23N R10W WEBSTER PARISH" at bounding box center [1288, 191] width 205 height 34
click at [1327, 263] on icon at bounding box center [1329, 264] width 12 height 11
click at [1323, 264] on icon at bounding box center [1329, 264] width 12 height 11
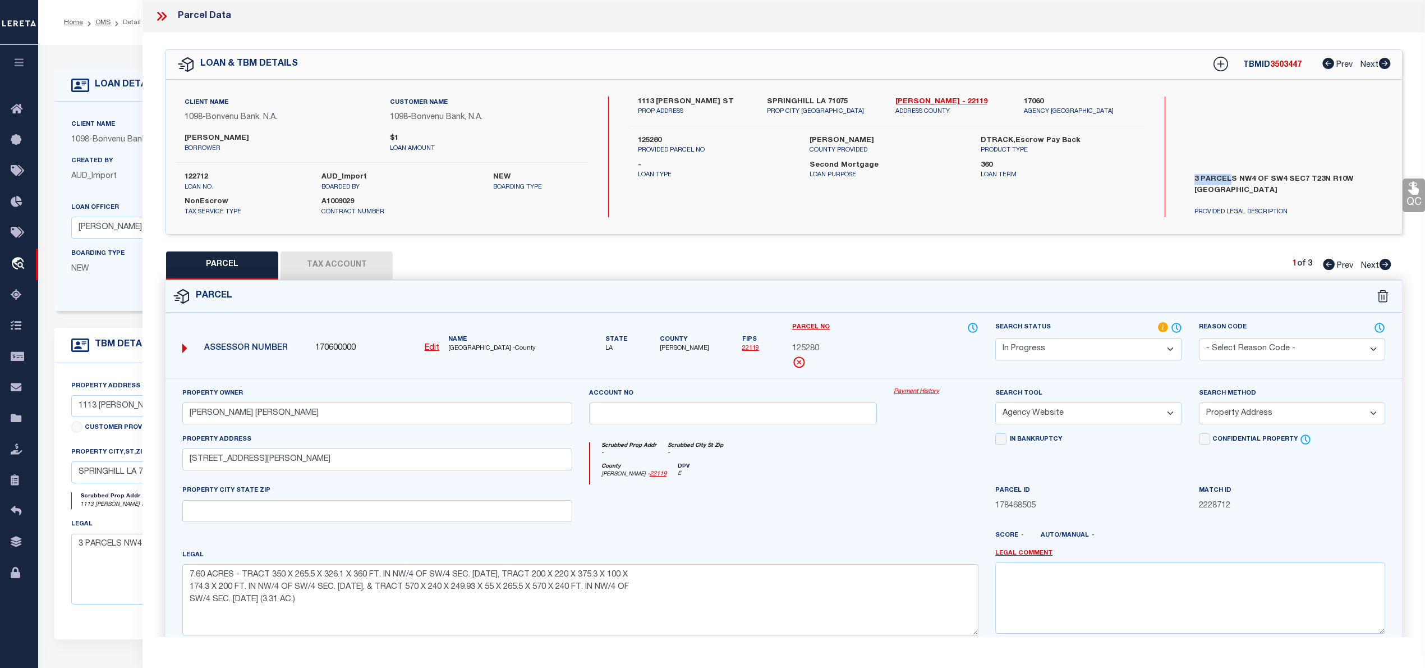
click at [1094, 357] on select "Automated Search Bad Parcel Complete Duplicate Parcel High Dollar Reporting In …" at bounding box center [1088, 349] width 186 height 22
click at [995, 338] on select "Automated Search Bad Parcel Complete Duplicate Parcel High Dollar Reporting In …" at bounding box center [1088, 349] width 186 height 22
click at [1104, 348] on select "Automated Search Bad Parcel Complete Duplicate Parcel High Dollar Reporting In …" at bounding box center [1088, 349] width 186 height 22
click at [995, 338] on select "Automated Search Bad Parcel Complete Duplicate Parcel High Dollar Reporting In …" at bounding box center [1088, 349] width 186 height 22
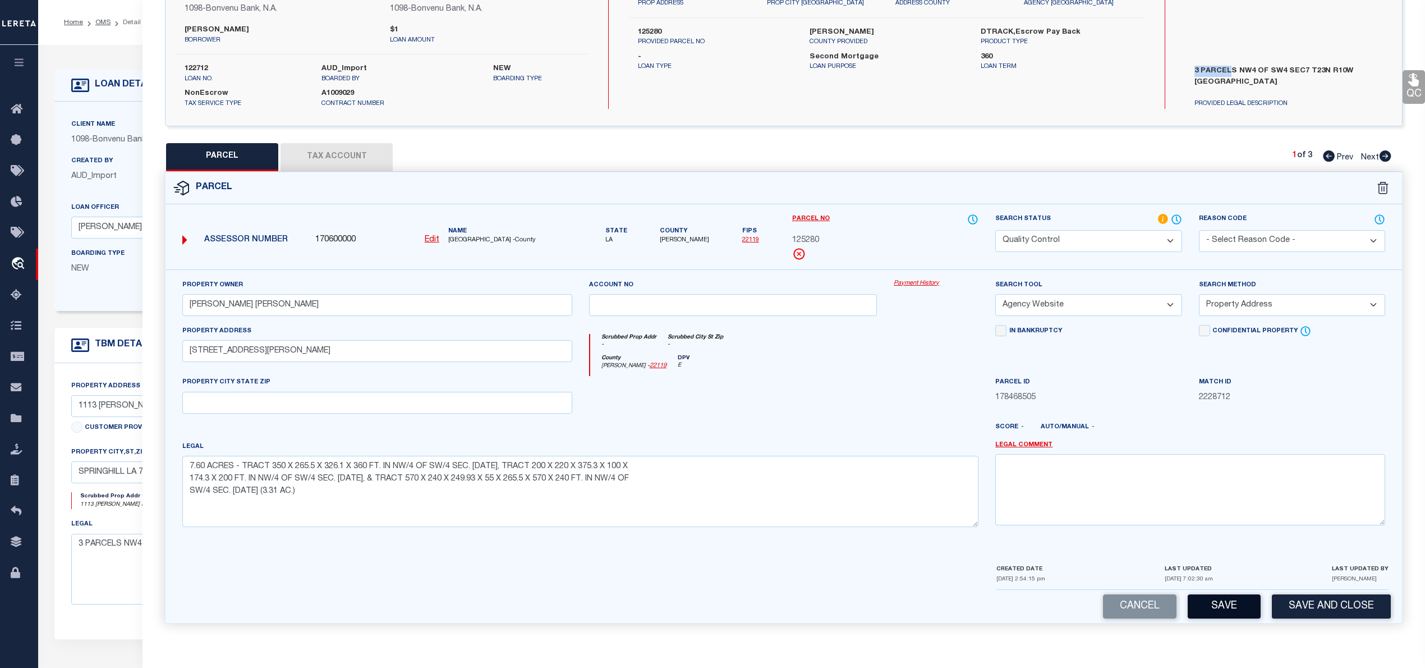
click at [1224, 606] on button "Save" at bounding box center [1224, 606] width 73 height 24
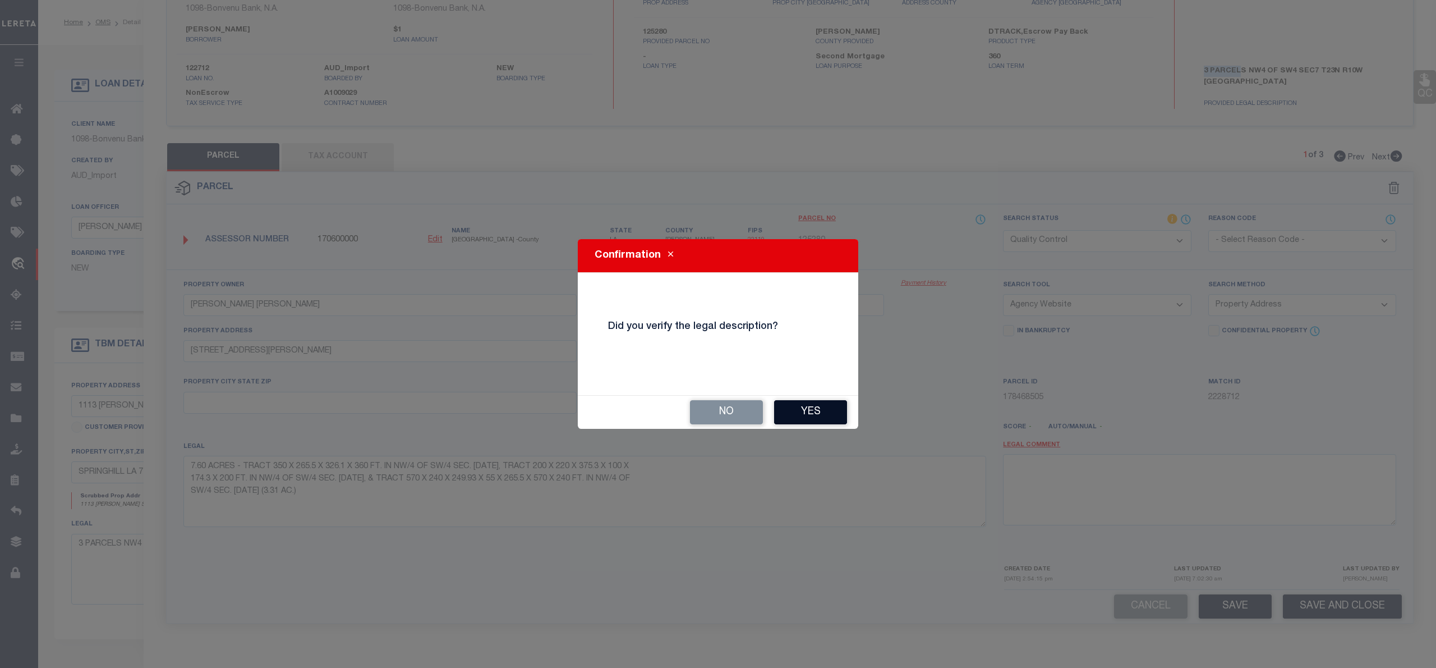
click at [818, 414] on button "Yes" at bounding box center [810, 412] width 73 height 24
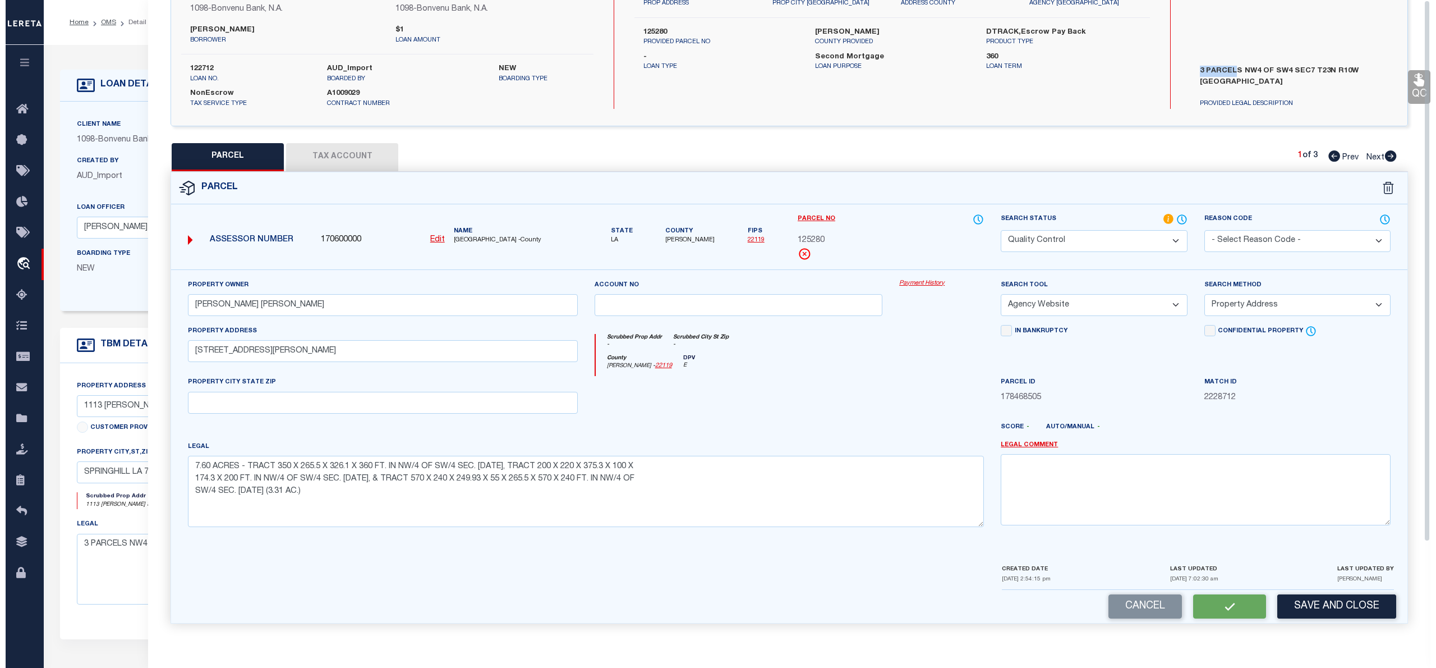
scroll to position [0, 0]
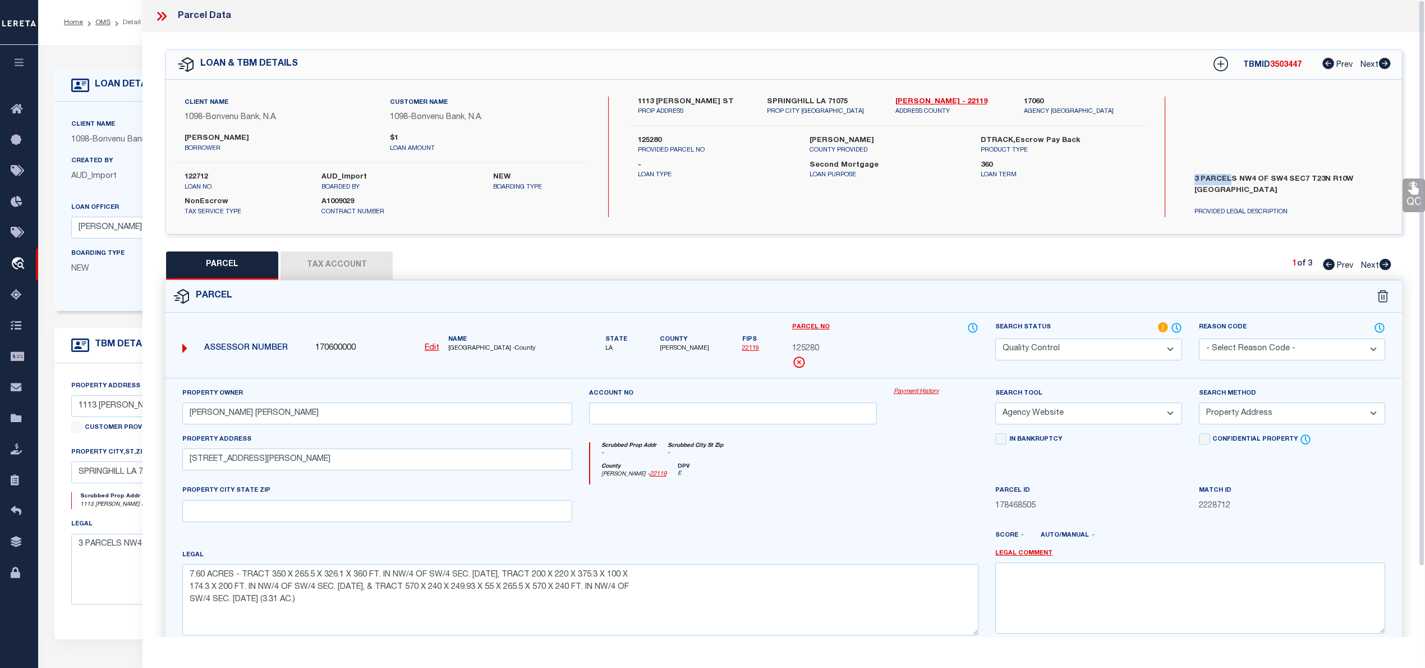
click at [1284, 62] on span "3503447" at bounding box center [1285, 65] width 31 height 8
copy span "3503447"
click at [201, 178] on label "122712" at bounding box center [245, 177] width 120 height 11
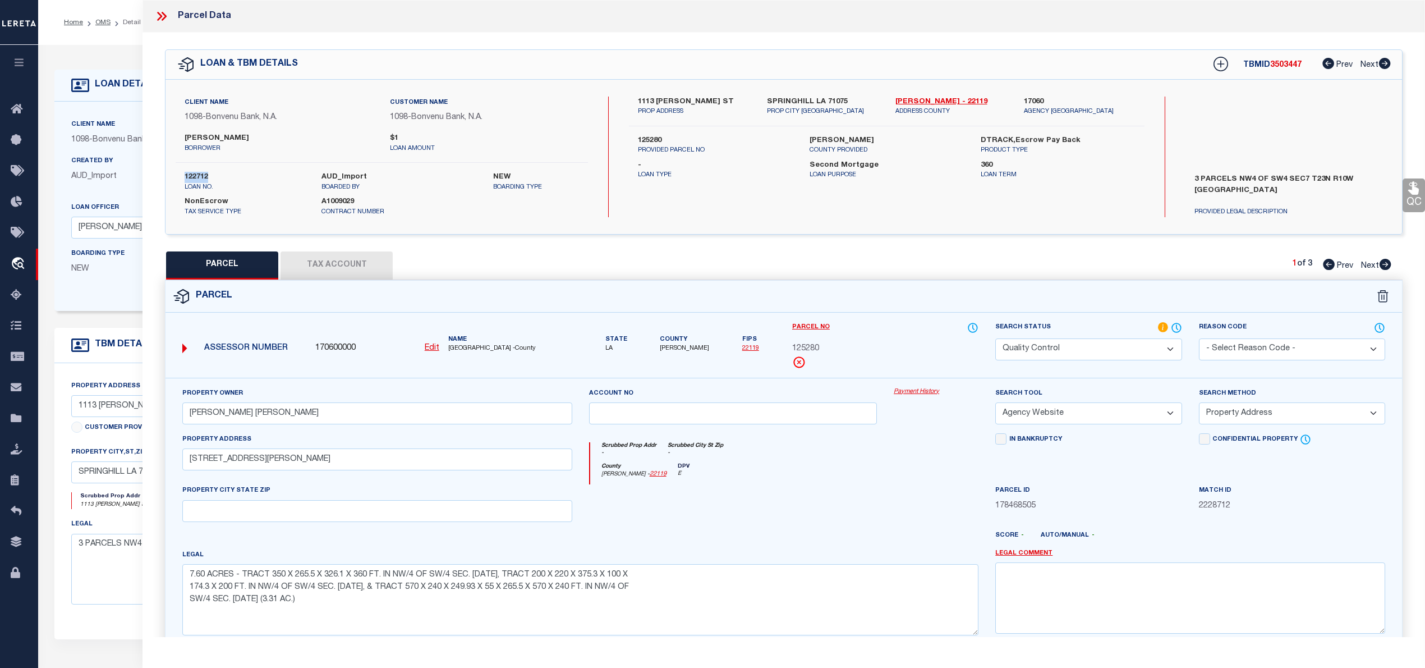
copy label "122712"
drag, startPoint x: 891, startPoint y: 98, endPoint x: 925, endPoint y: 102, distance: 33.4
click at [925, 102] on div "Webster - 22119 ADDRESS COUNTY" at bounding box center [951, 106] width 128 height 20
copy link "[PERSON_NAME]"
click at [809, 349] on span "125280" at bounding box center [805, 349] width 27 height 12
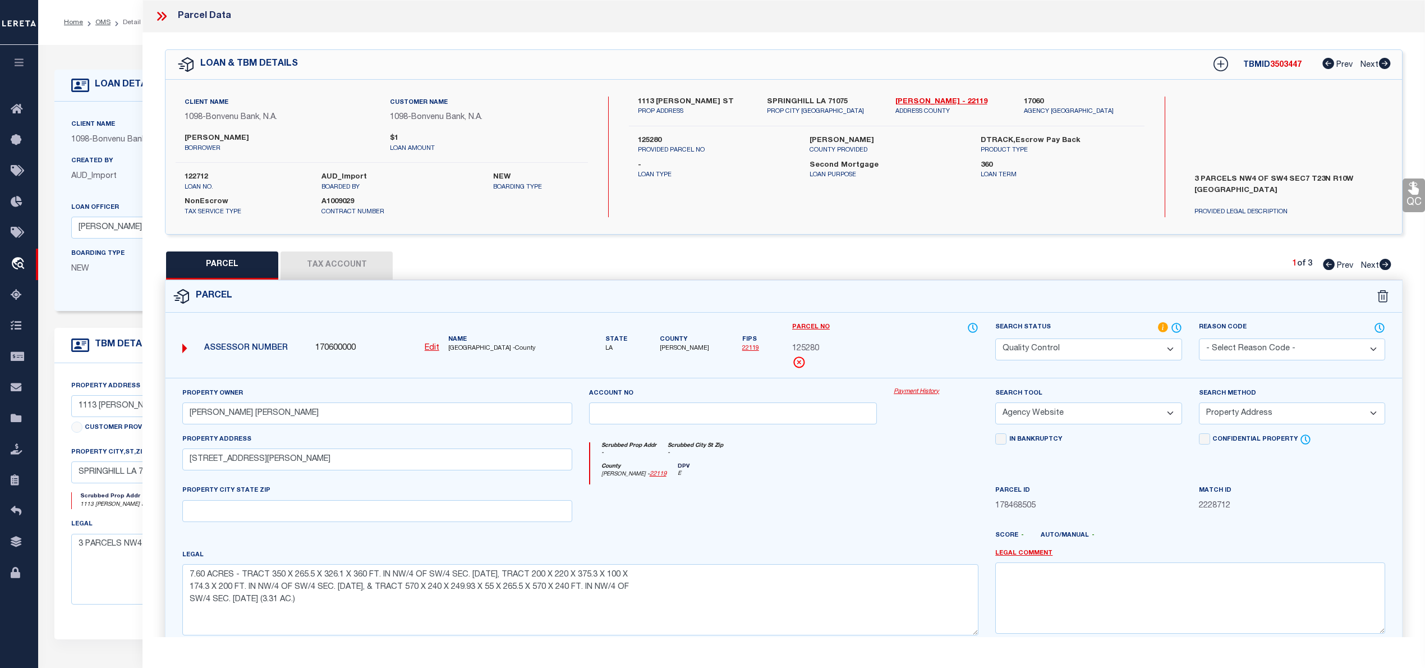
click at [809, 349] on span "125280" at bounding box center [805, 349] width 27 height 12
copy span "125280"
click at [1387, 264] on icon at bounding box center [1386, 264] width 12 height 11
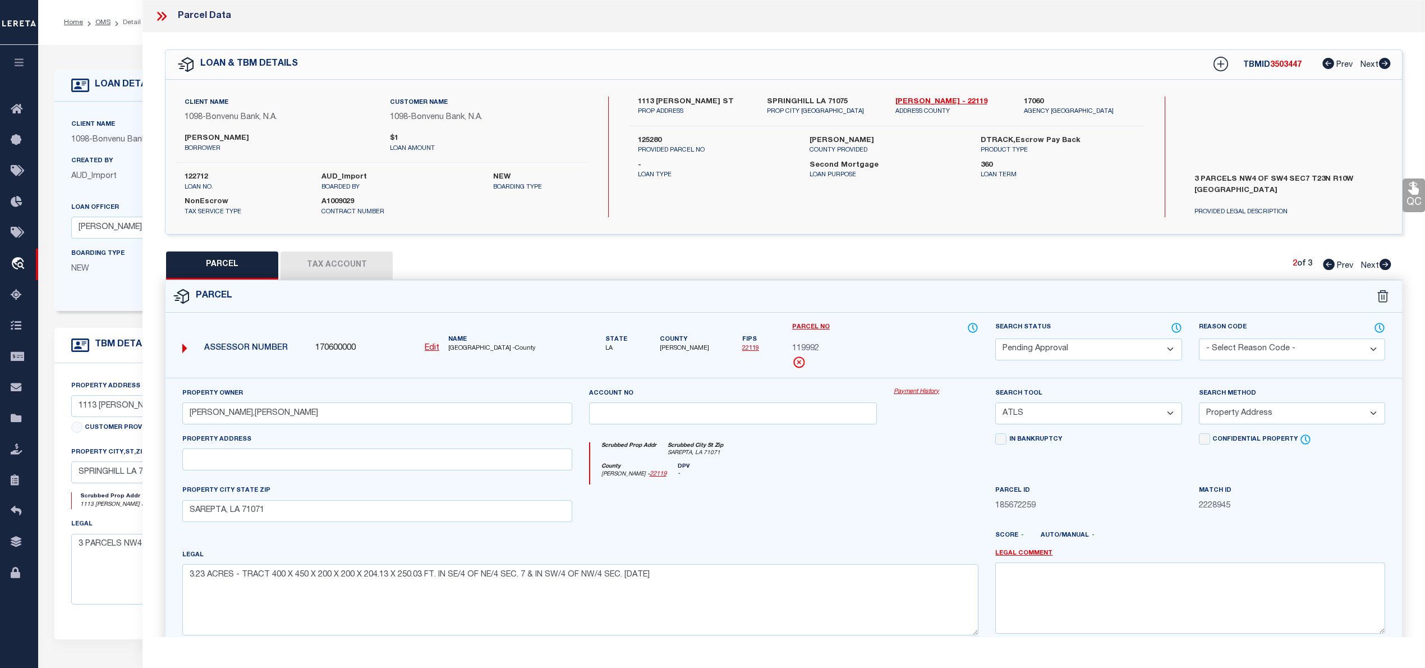
click at [1156, 348] on select "Automated Search Bad Parcel Complete Duplicate Parcel High Dollar Reporting In …" at bounding box center [1088, 349] width 186 height 22
click at [995, 338] on select "Automated Search Bad Parcel Complete Duplicate Parcel High Dollar Reporting In …" at bounding box center [1088, 349] width 186 height 22
click at [1259, 352] on select "- Select Reason Code - 099 - Other (Provide additional detail) ACT - Agency Cha…" at bounding box center [1292, 349] width 186 height 22
click at [1199, 338] on select "- Select Reason Code - 099 - Other (Provide additional detail) ACT - Agency Cha…" at bounding box center [1292, 349] width 186 height 22
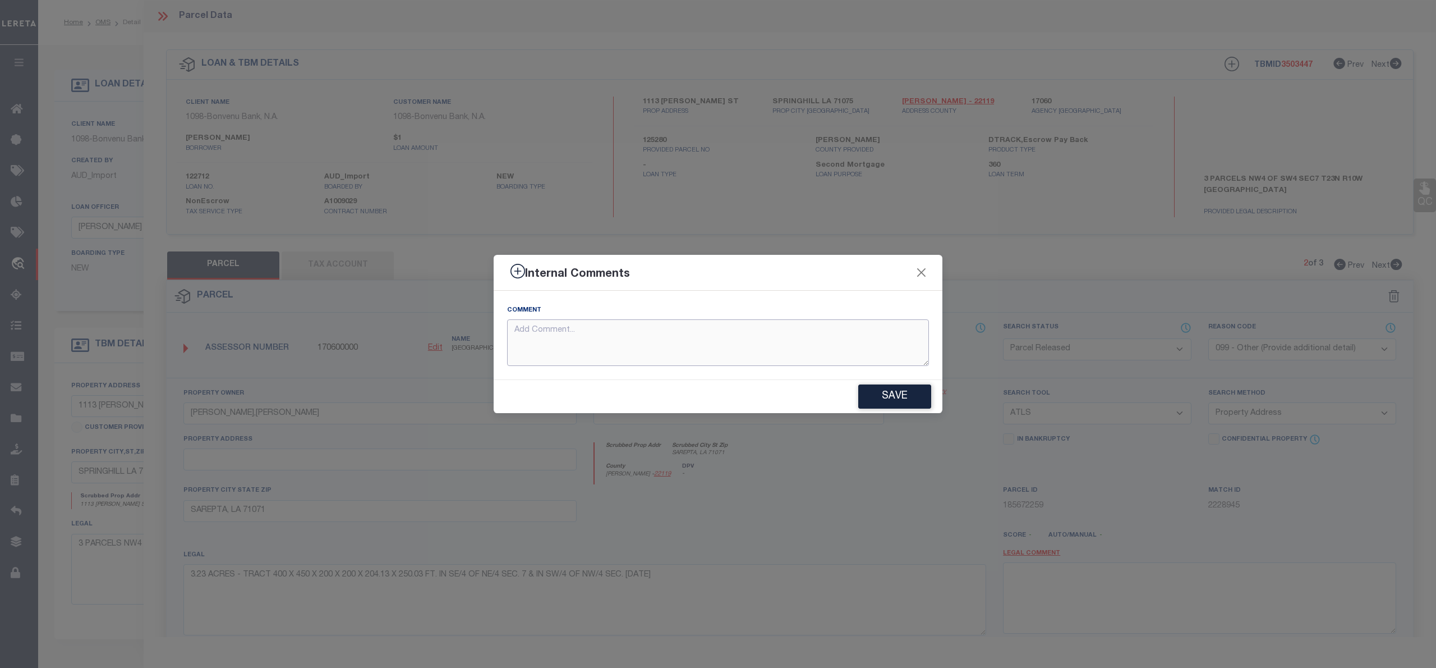
click at [543, 342] on textarea at bounding box center [718, 342] width 422 height 47
click at [894, 391] on button "Save" at bounding box center [894, 396] width 73 height 24
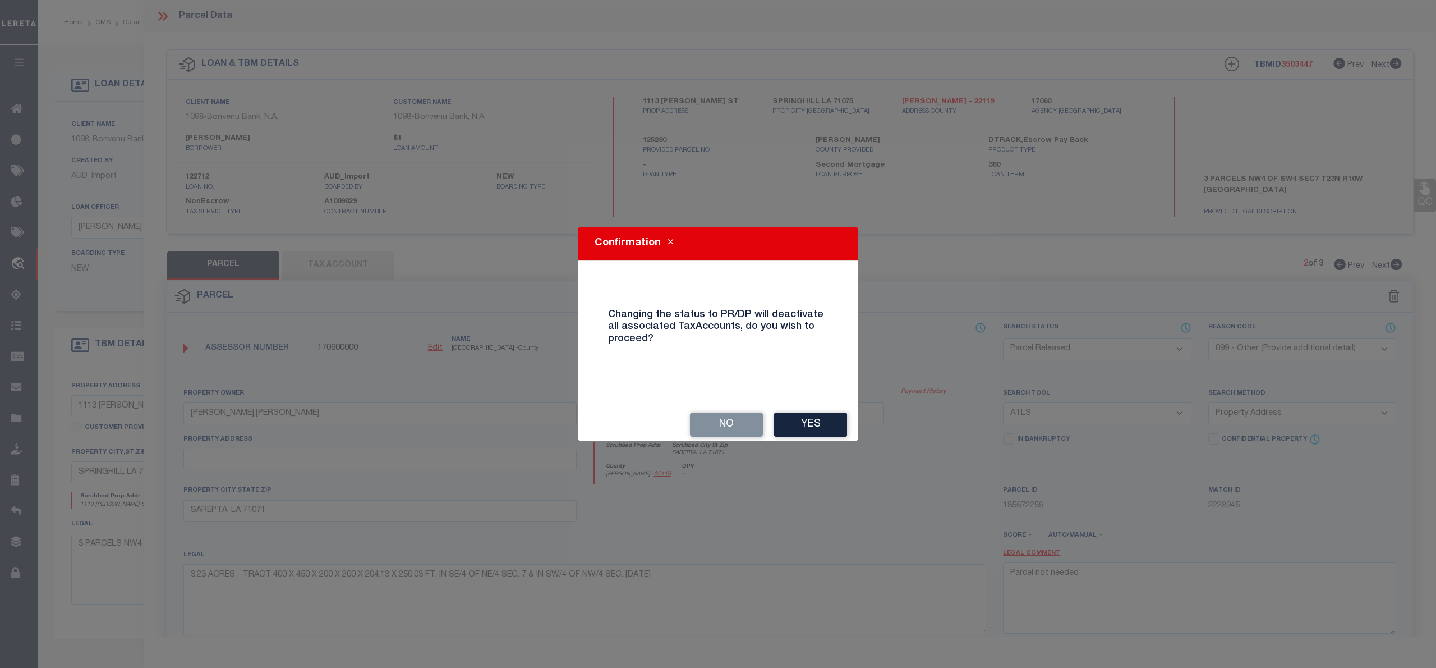
click at [796, 420] on button "Yes" at bounding box center [810, 424] width 73 height 24
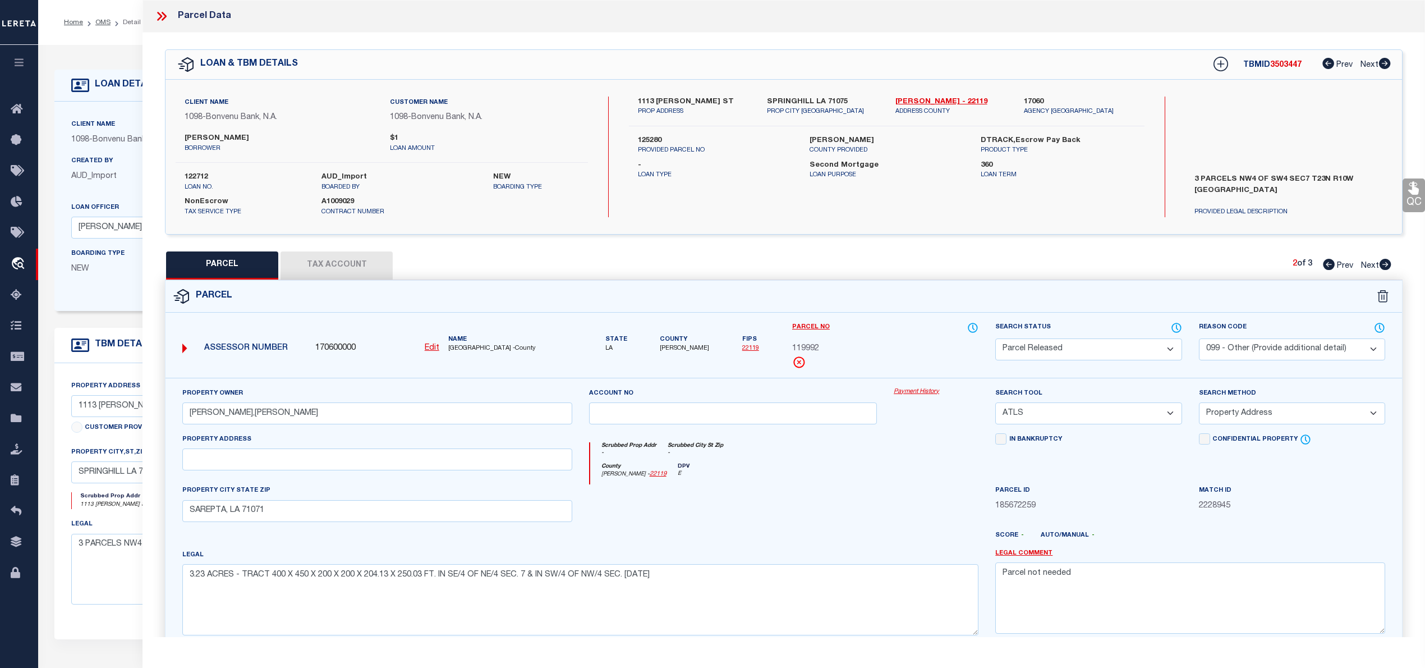
click at [1390, 261] on icon at bounding box center [1385, 264] width 12 height 11
click at [1135, 358] on select "Automated Search Bad Parcel Complete Duplicate Parcel High Dollar Reporting In …" at bounding box center [1088, 349] width 186 height 22
click at [995, 338] on select "Automated Search Bad Parcel Complete Duplicate Parcel High Dollar Reporting In …" at bounding box center [1088, 349] width 186 height 22
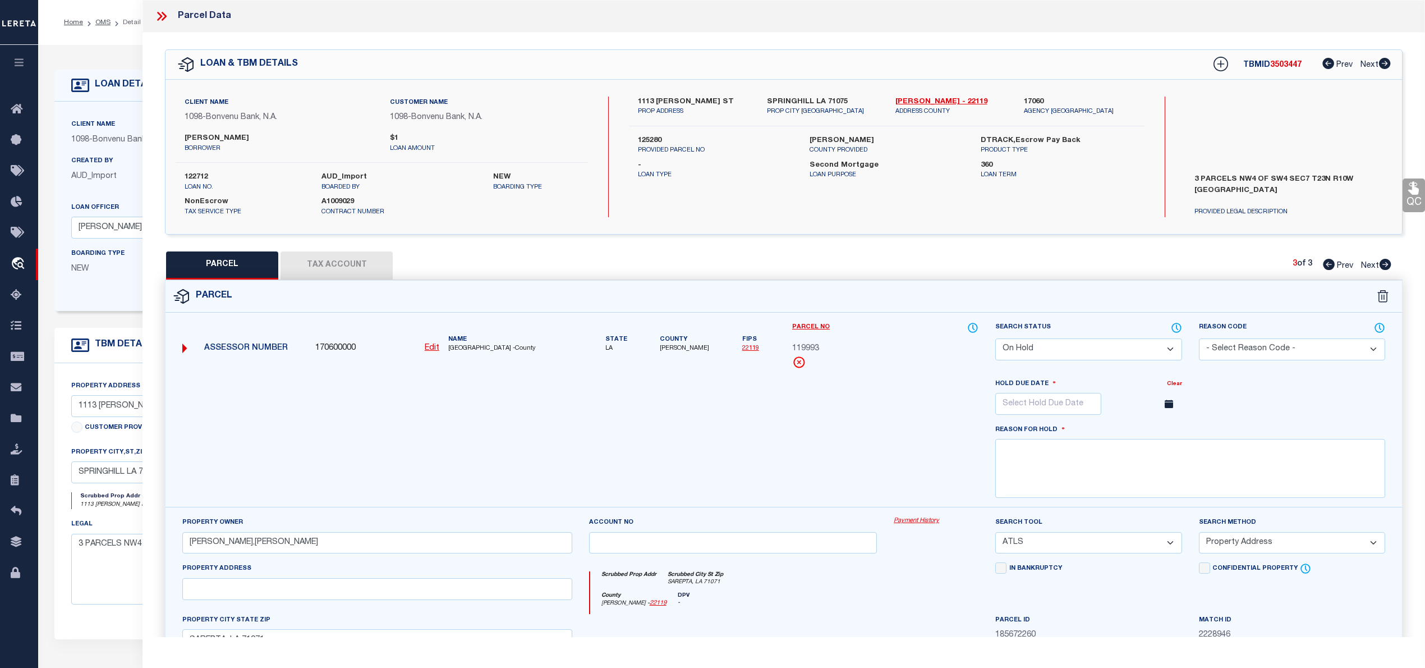
click at [1074, 348] on select "Automated Search Bad Parcel Complete Duplicate Parcel High Dollar Reporting In …" at bounding box center [1088, 349] width 186 height 22
click at [995, 338] on select "Automated Search Bad Parcel Complete Duplicate Parcel High Dollar Reporting In …" at bounding box center [1088, 349] width 186 height 22
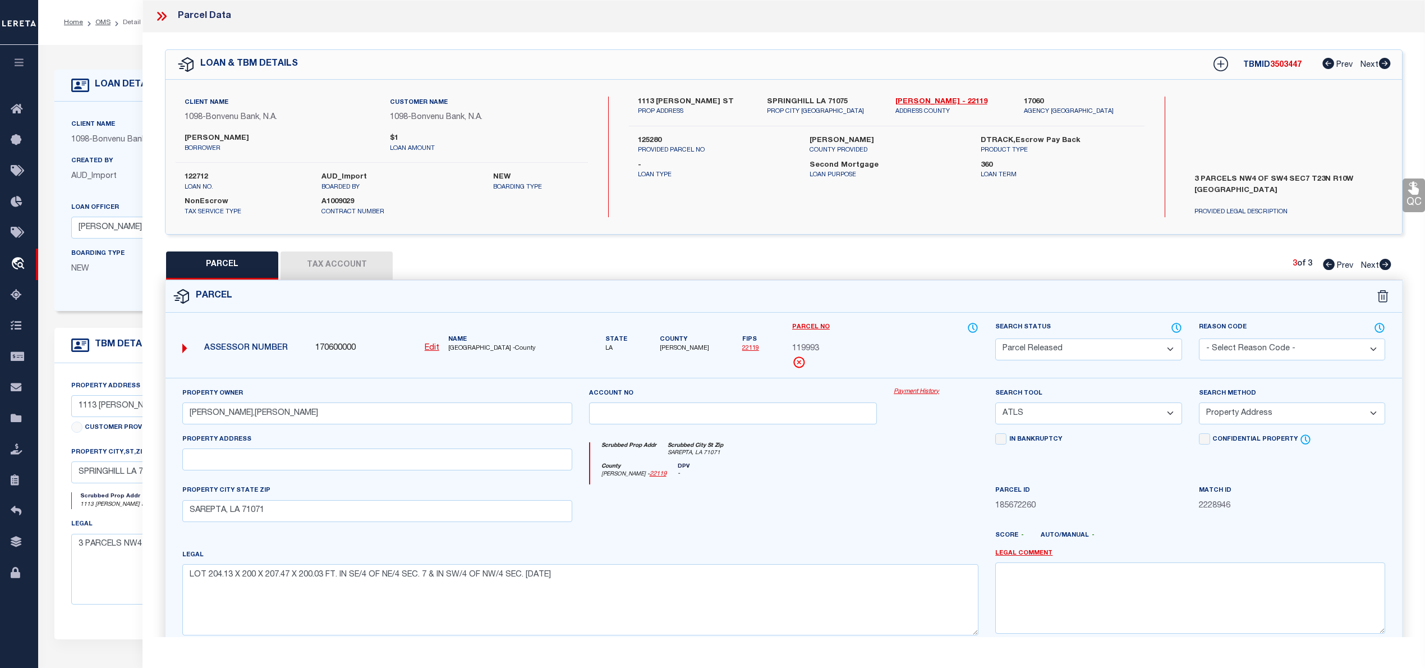
click at [1259, 348] on select "- Select Reason Code - 099 - Other (Provide additional detail) ACT - Agency Cha…" at bounding box center [1292, 349] width 186 height 22
click at [1199, 338] on select "- Select Reason Code - 099 - Other (Provide additional detail) ACT - Agency Cha…" at bounding box center [1292, 349] width 186 height 22
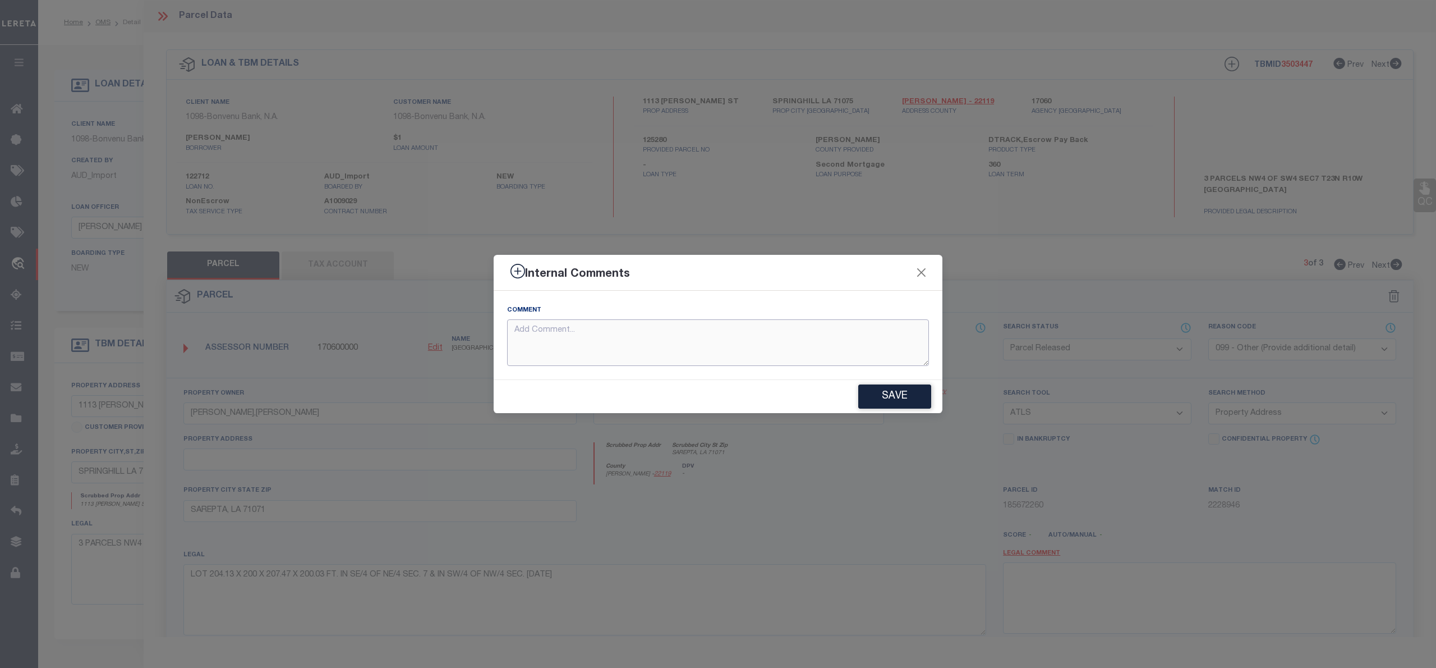
click at [548, 347] on textarea at bounding box center [718, 342] width 422 height 47
paste textarea "Parcel not needed"
click at [886, 391] on button "Save" at bounding box center [894, 396] width 73 height 24
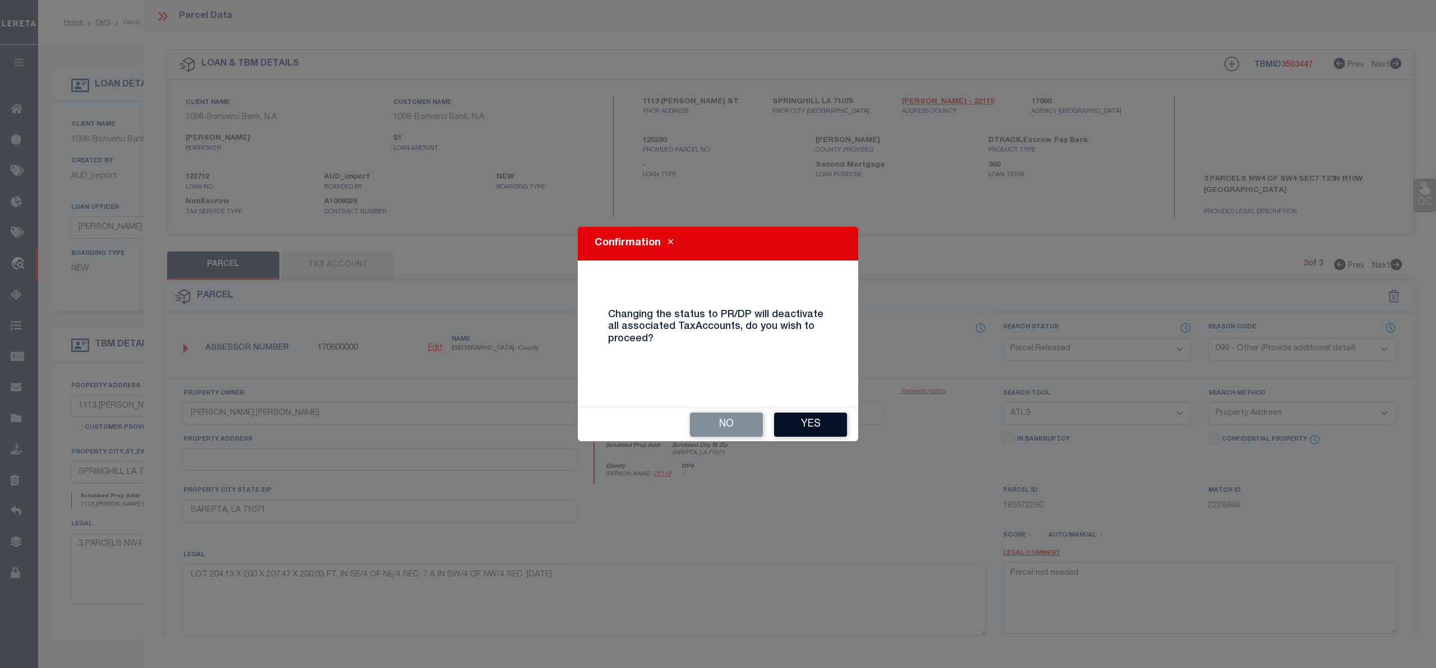
click at [820, 426] on button "Yes" at bounding box center [810, 424] width 73 height 24
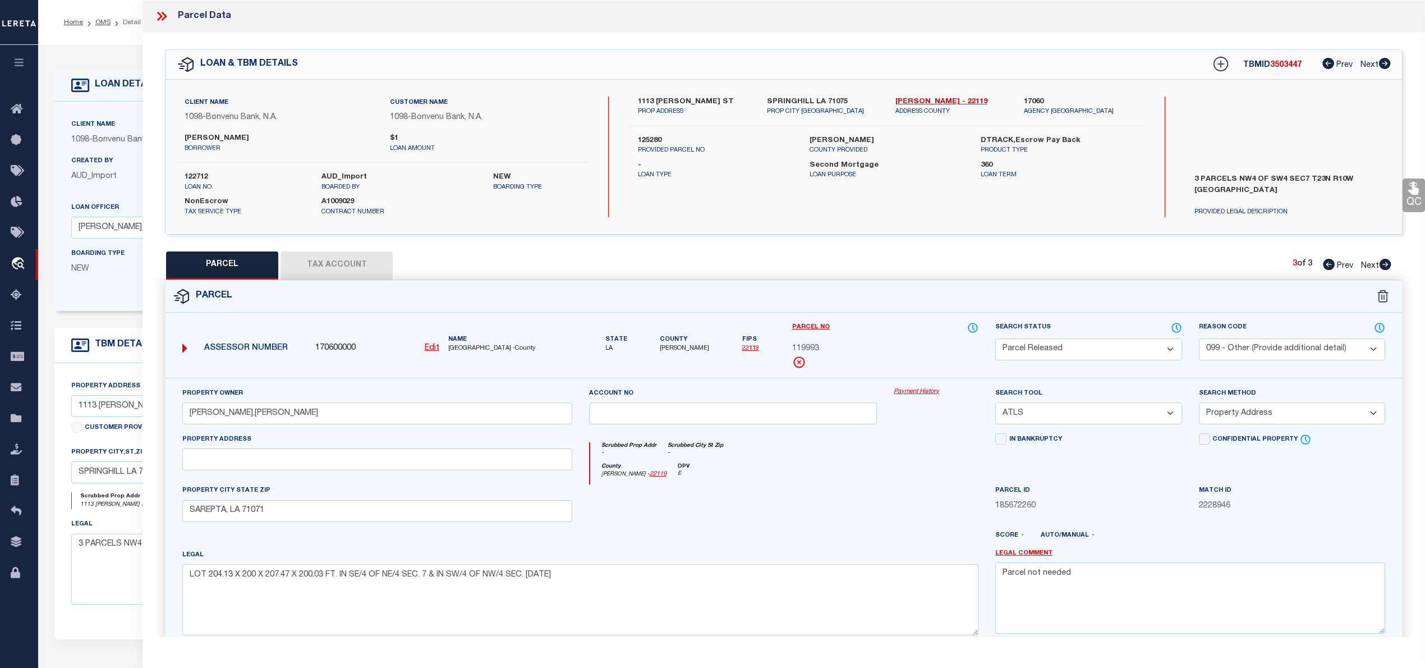
click at [1325, 263] on icon at bounding box center [1329, 264] width 12 height 11
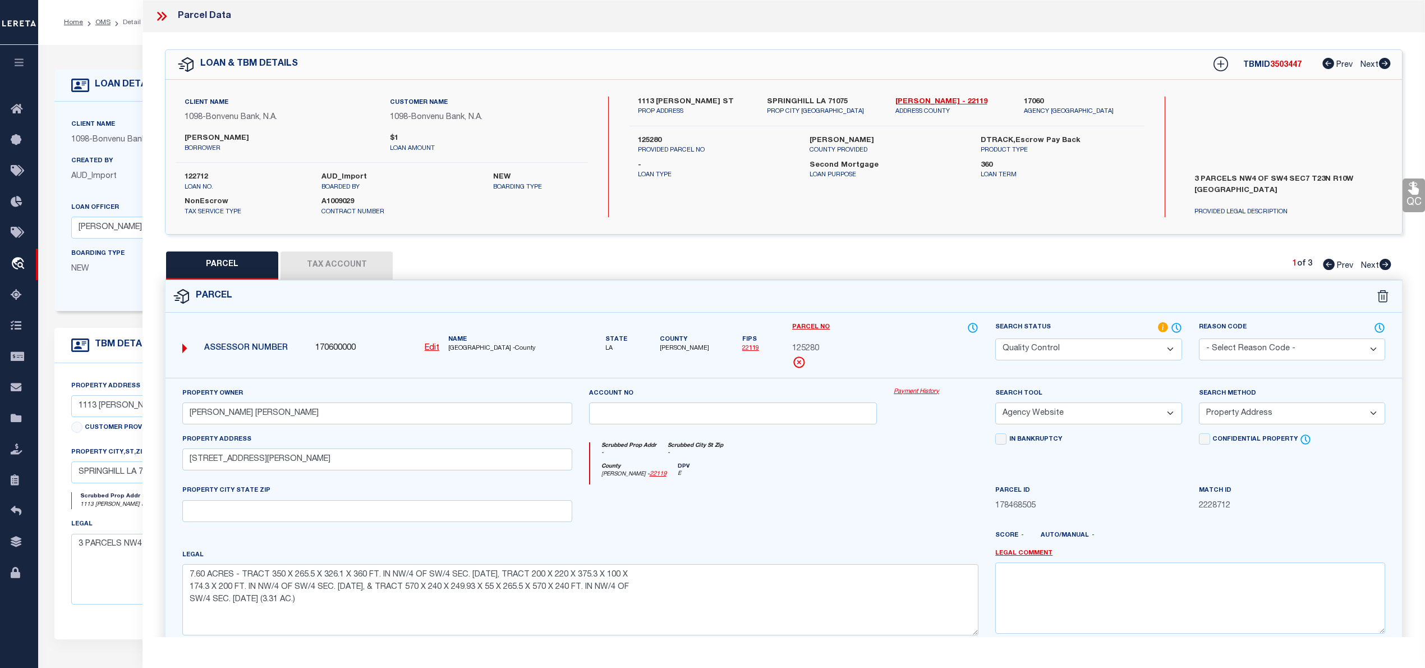
click at [310, 258] on button "Tax Account" at bounding box center [337, 265] width 112 height 28
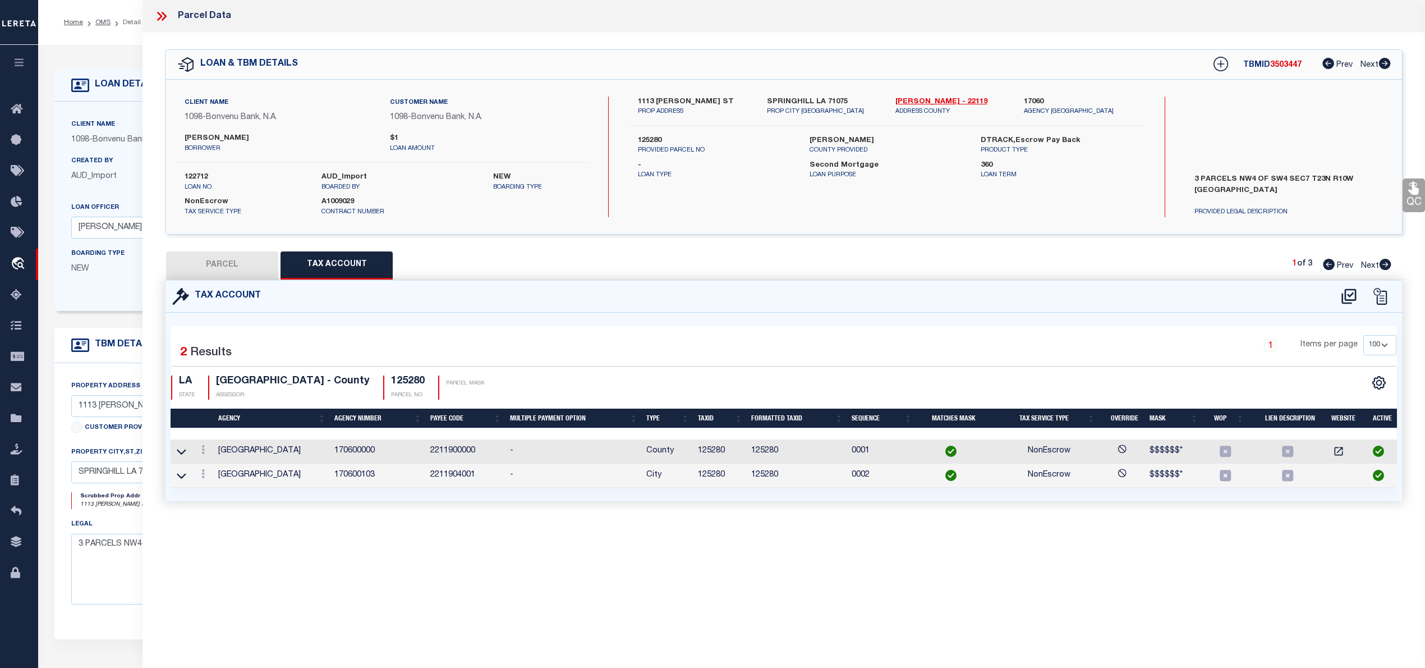
click at [162, 16] on icon at bounding box center [159, 16] width 5 height 9
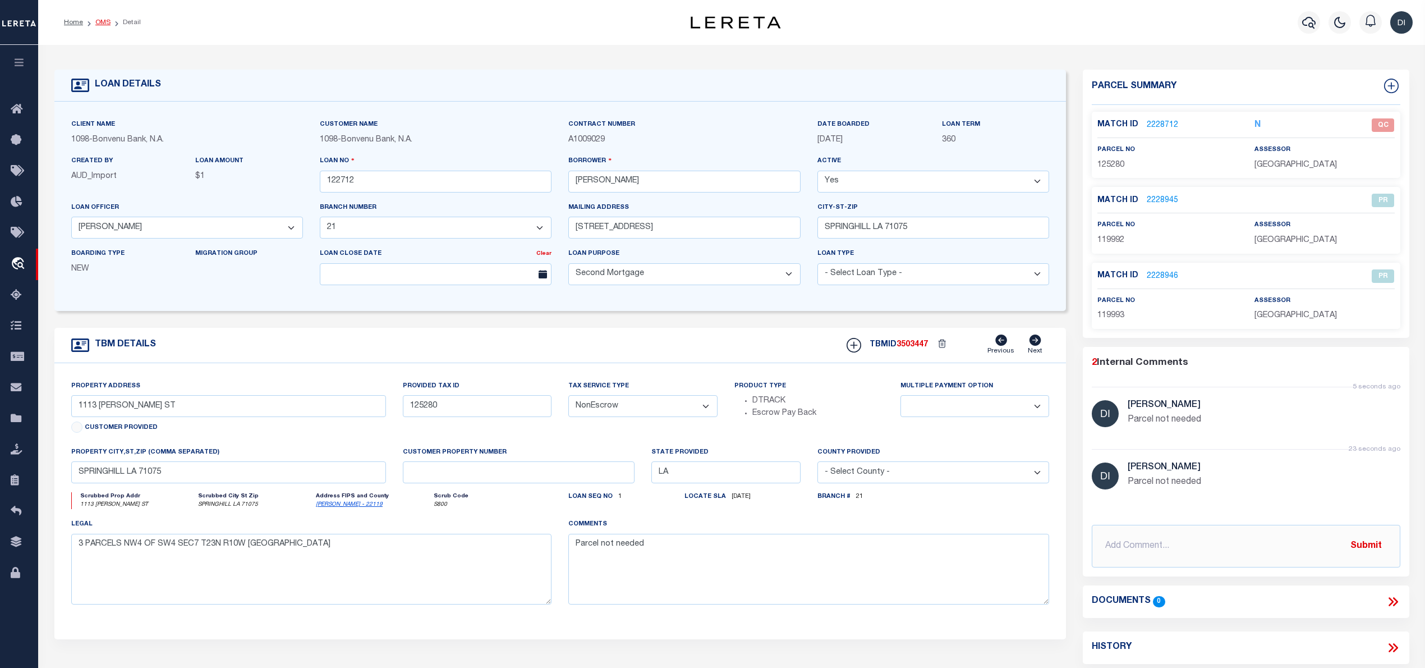
click at [102, 23] on link "OMS" at bounding box center [102, 22] width 15 height 7
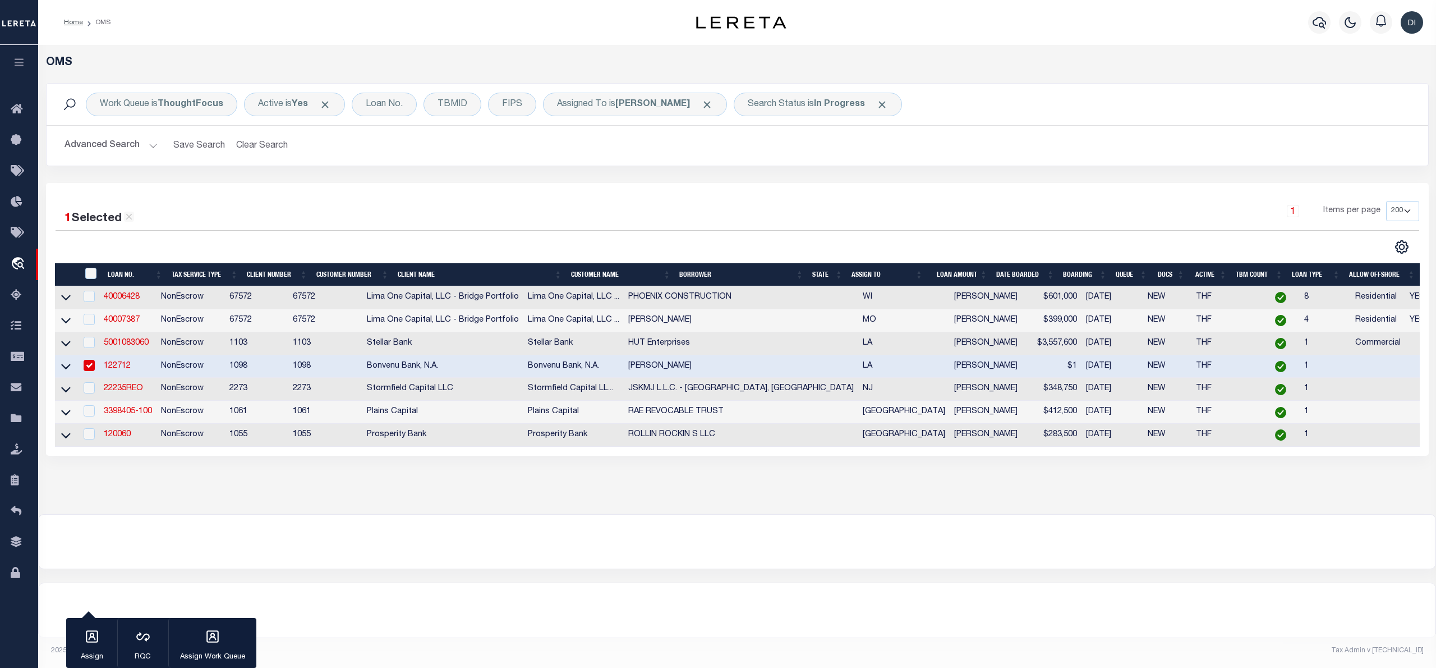
click at [343, 236] on div "1 Selected 7 Results 1 Items per page 10 25 50 100 200" at bounding box center [738, 227] width 1382 height 53
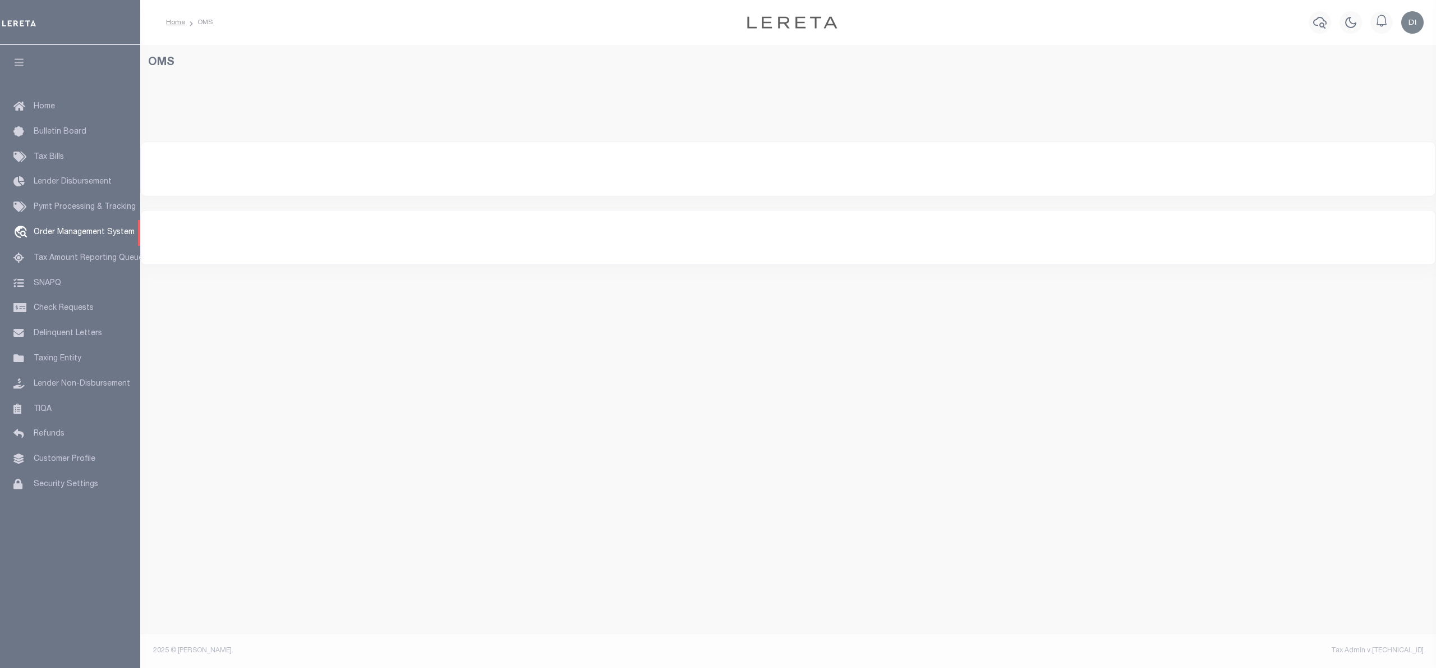
select select "200"
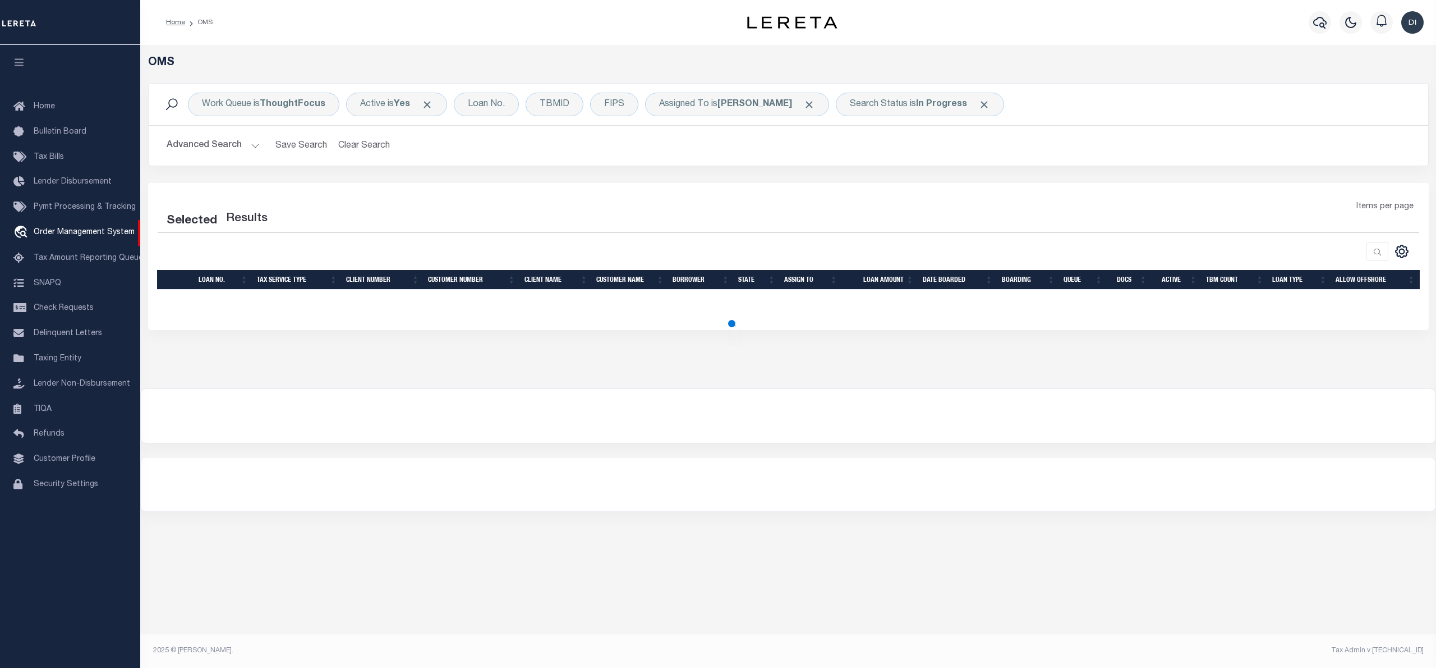
select select "200"
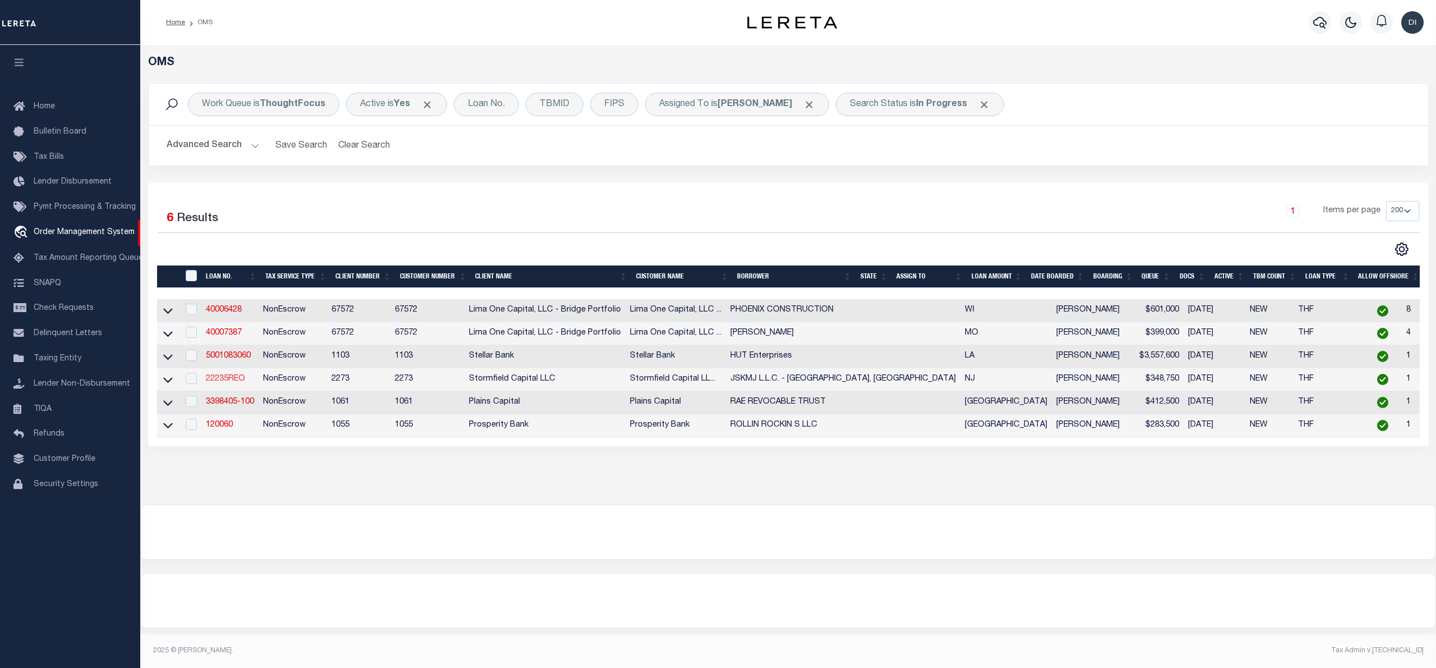
click at [218, 383] on link "22235REO" at bounding box center [225, 379] width 39 height 8
type input "22235REO"
type input "JSKMJ L.L.C. - [GEOGRAPHIC_DATA], [GEOGRAPHIC_DATA]"
select select
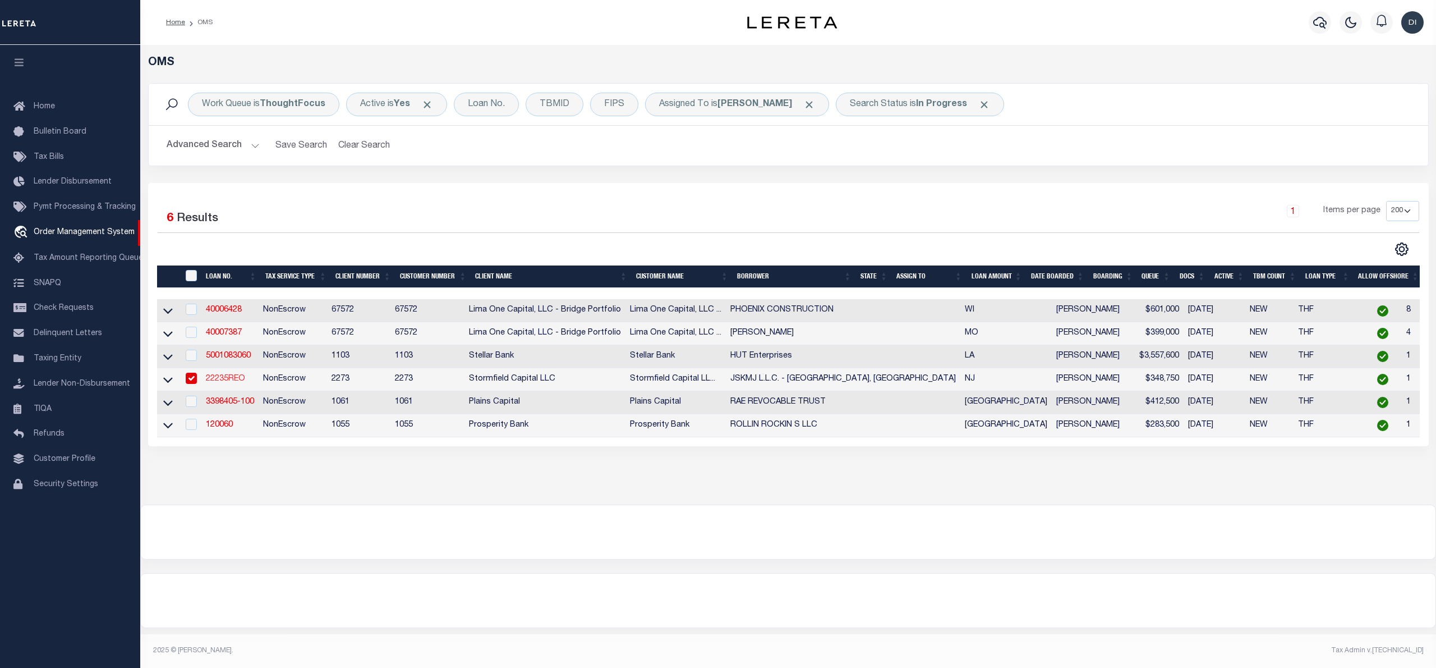
type input "[STREET_ADDRESS][US_STATE]"
type input "[GEOGRAPHIC_DATA] [GEOGRAPHIC_DATA]"
select select "400"
select select "NonEscrow"
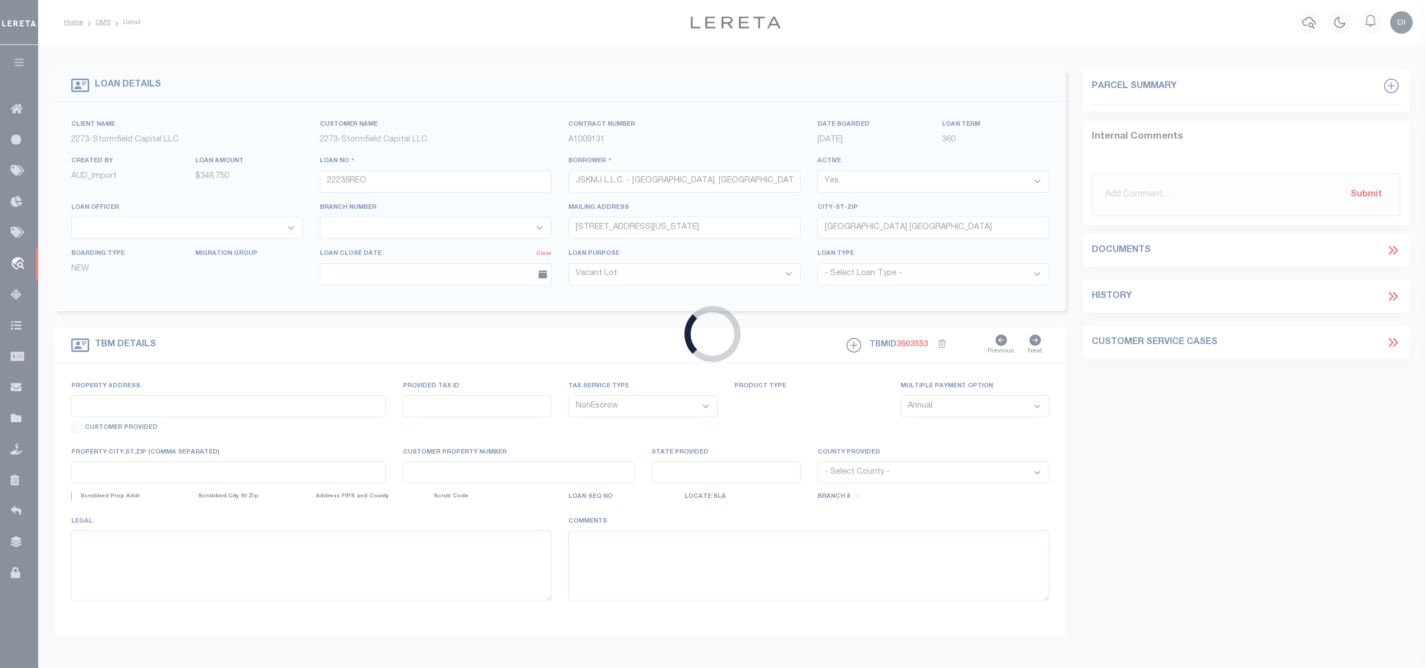
type input "[STREET_ADDRESS]"
type input "1435-40801-0000-00083-0010"
select select
type input "[GEOGRAPHIC_DATA]"
type input "NJ"
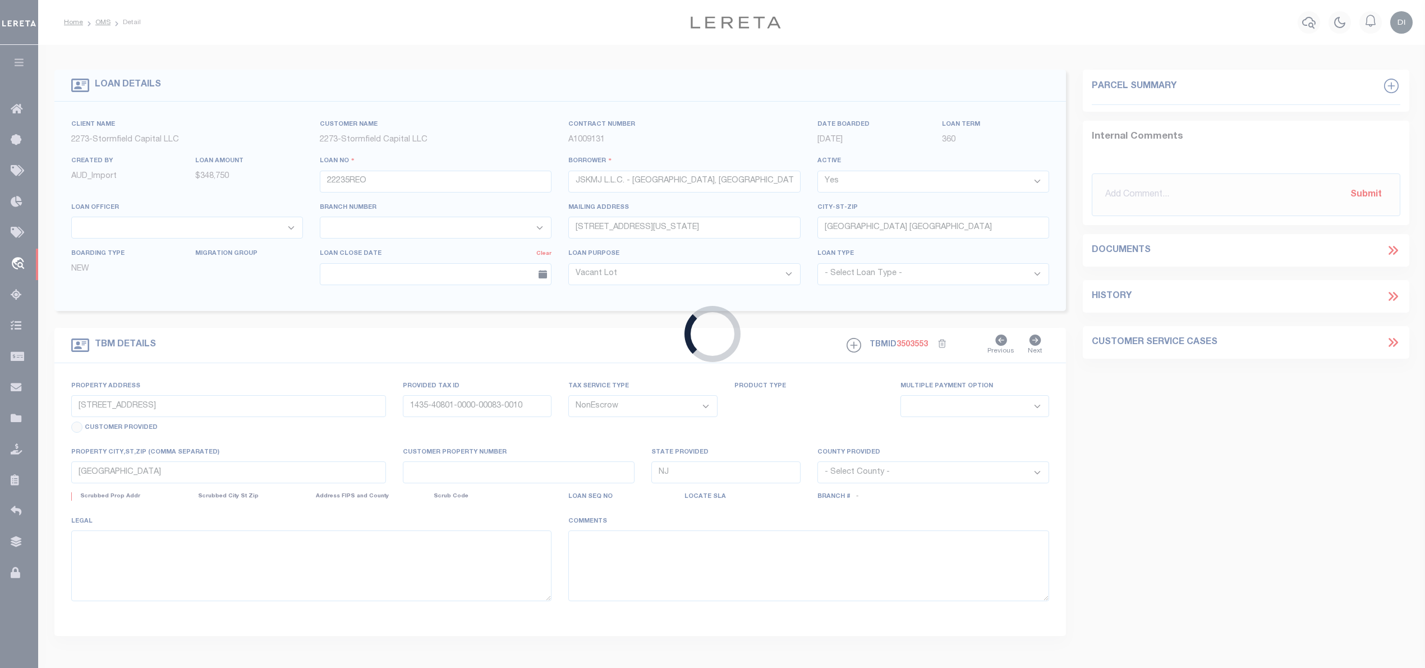
select select
select select "84866"
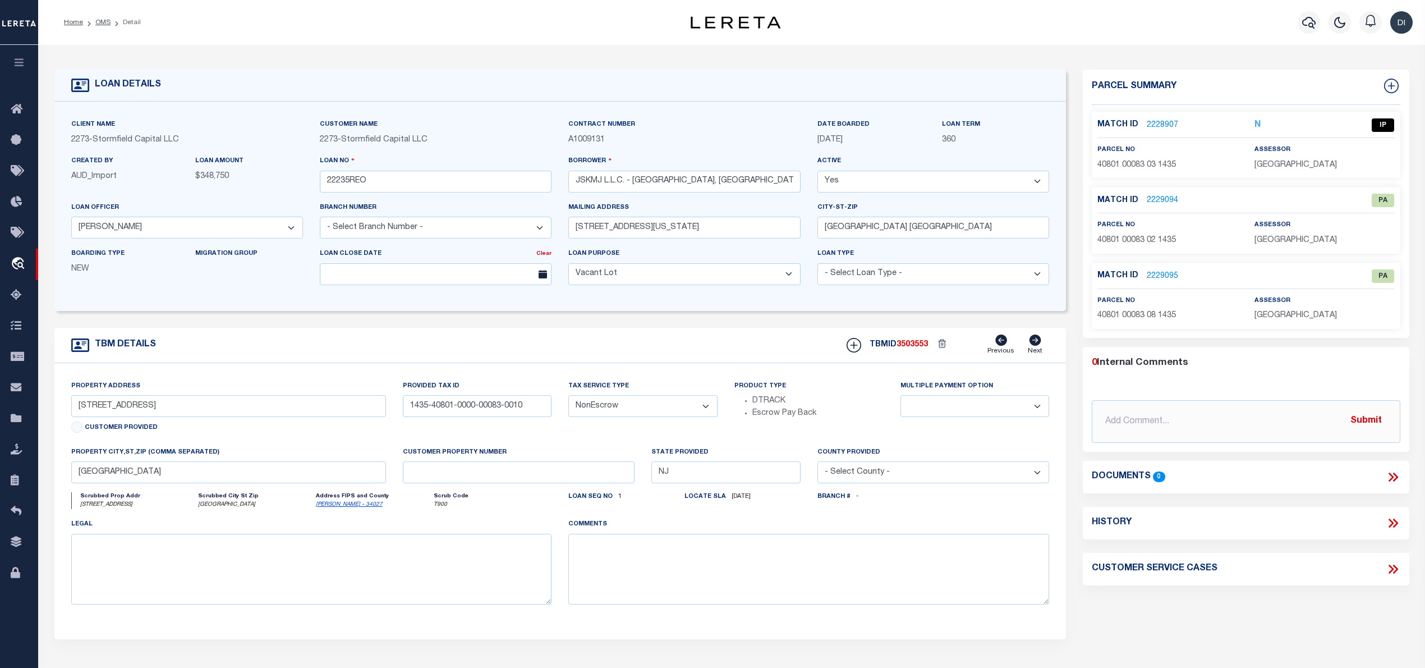
click at [1167, 121] on link "2228907" at bounding box center [1162, 125] width 31 height 12
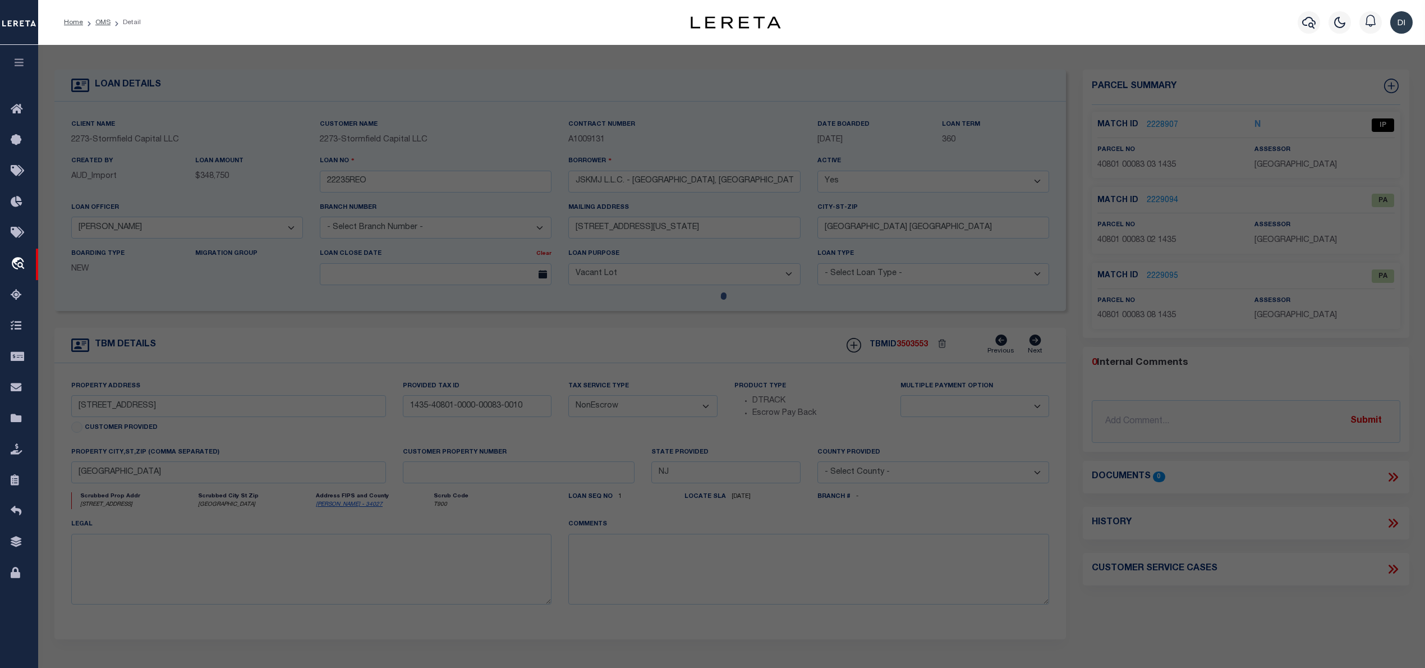
checkbox input "false"
select select "IP"
type input "JSKMJ LLC"
select select "ATL"
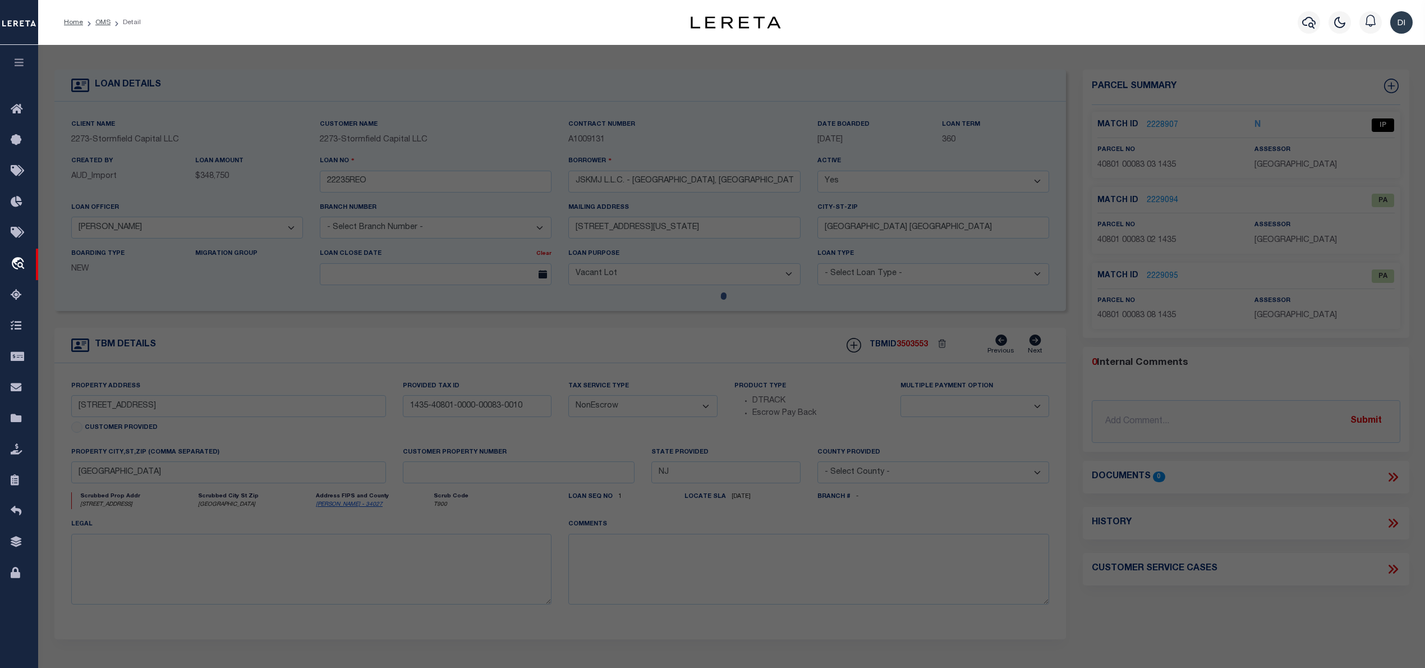
select select "ADD"
type input "[STREET_ADDRESS]"
checkbox input "false"
type input "[GEOGRAPHIC_DATA]"
type textarea "LOT:83.03 BLK:40801 DIST:35 CITY/MUNI/TWP:ROCKAWAY TWP"
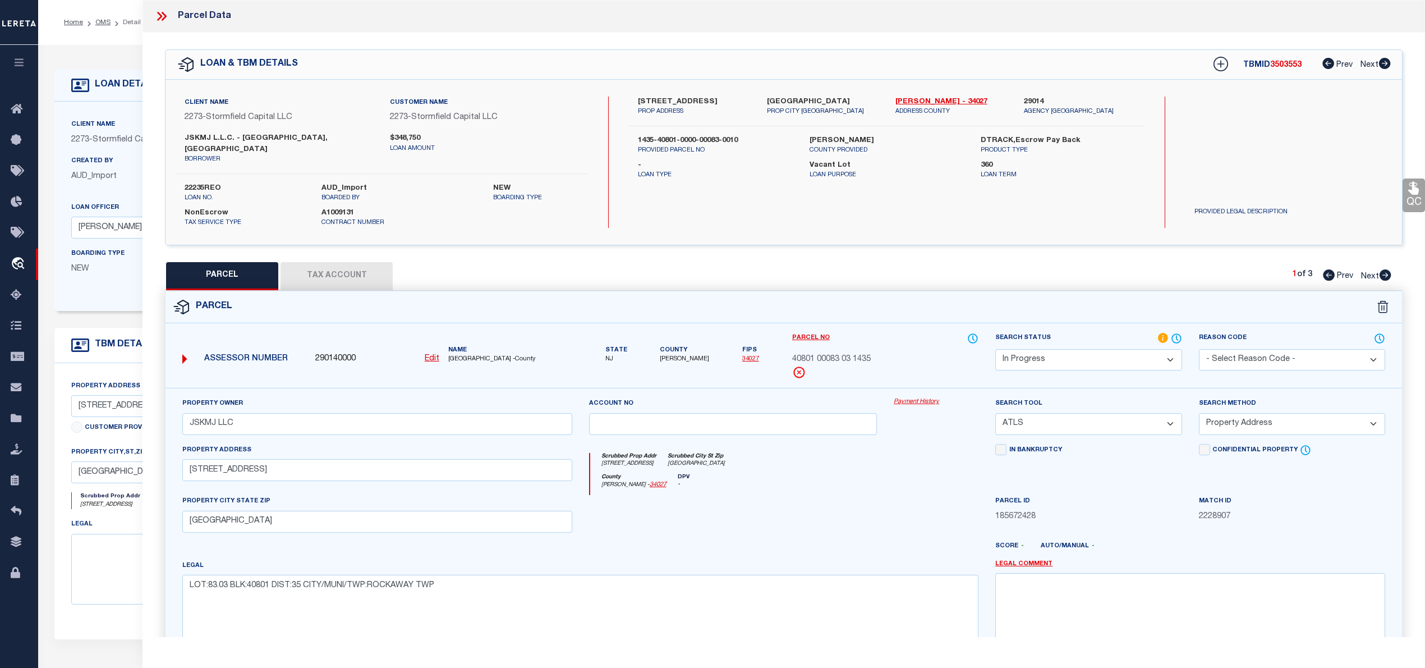
click at [1388, 269] on icon at bounding box center [1386, 274] width 12 height 11
select select "AS"
select select
checkbox input "false"
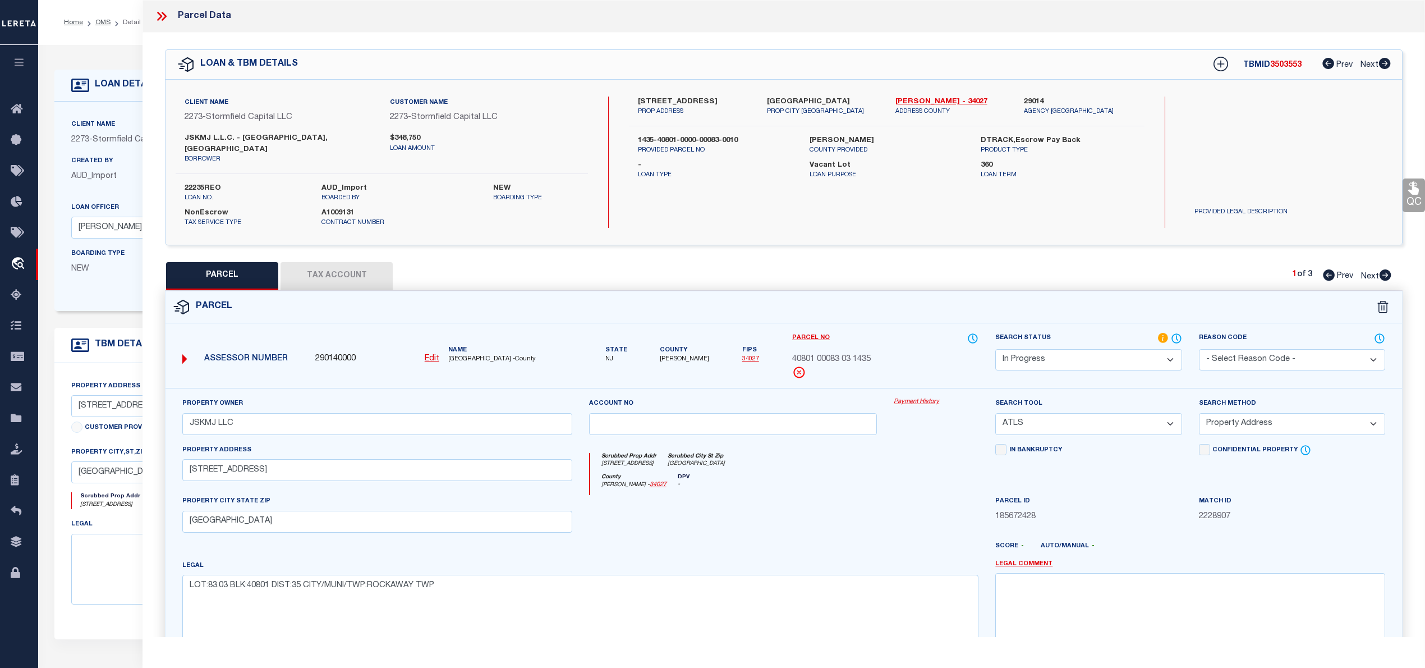
checkbox input "false"
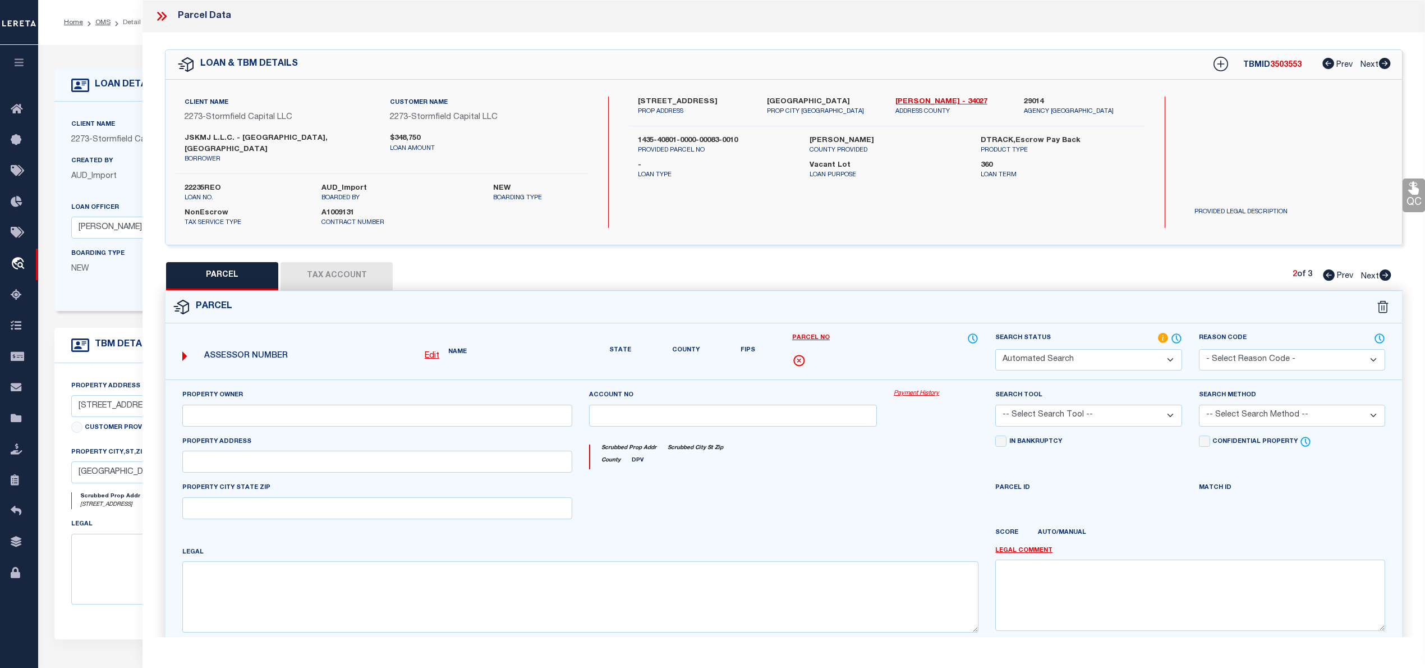
select select "PA"
type input "JSKMJ LLC"
select select "ATL"
select select "ADD"
type input "[STREET_ADDRESS]"
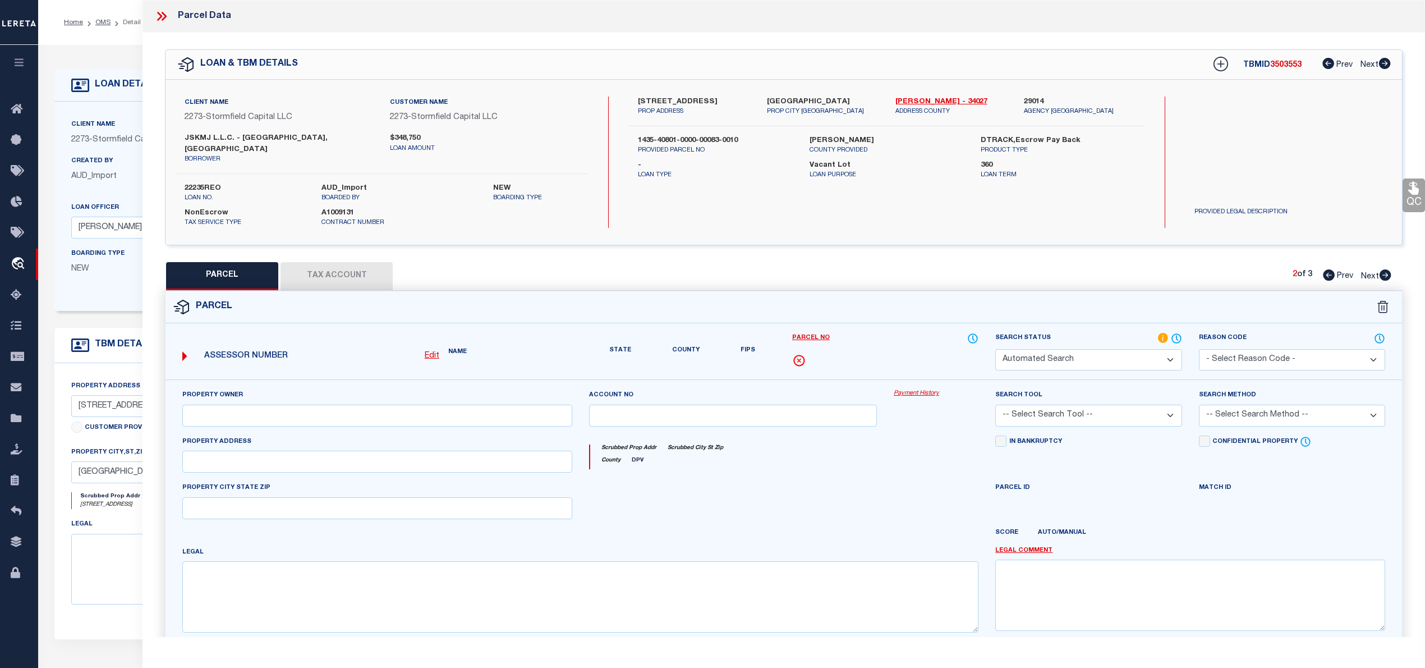
checkbox input "false"
type input "[GEOGRAPHIC_DATA]"
type textarea "LOT:83.02 BLK:40801 DIST:35 CITY/MUNI/TWP:ROCKAWAY TWP"
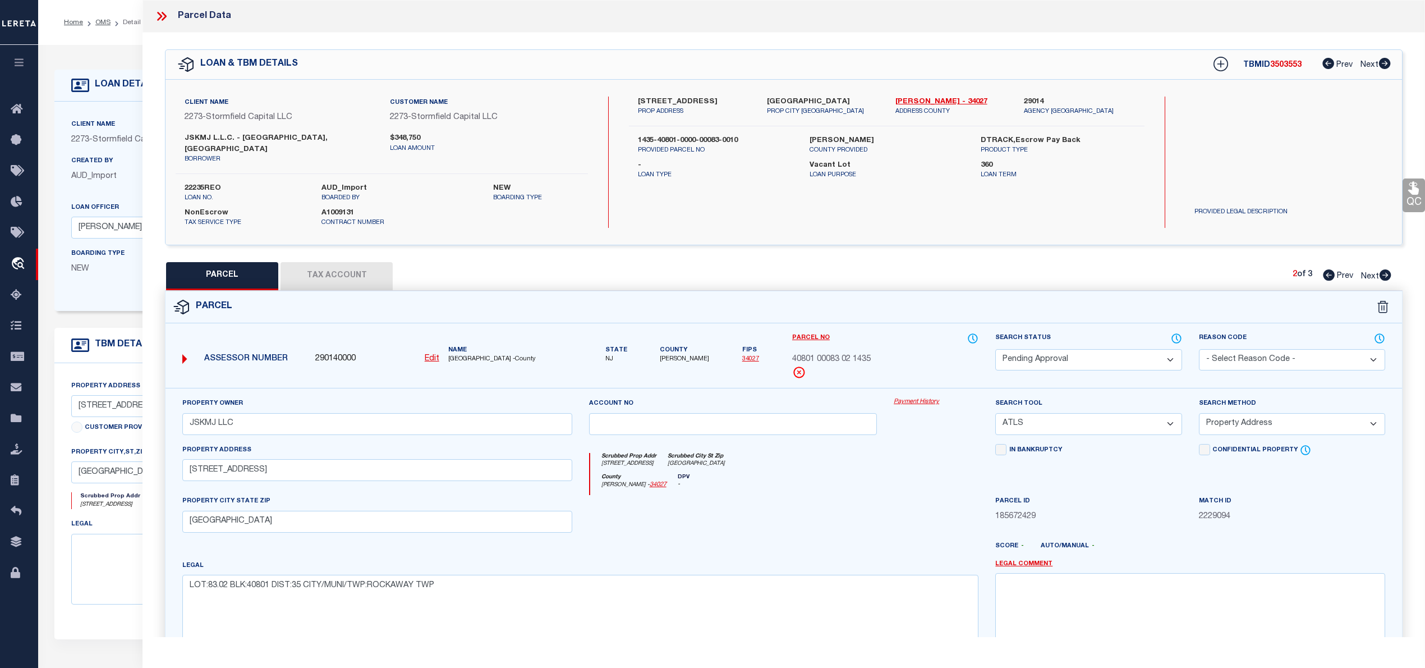
click at [1388, 269] on icon at bounding box center [1386, 274] width 12 height 11
select select "AS"
select select
checkbox input "false"
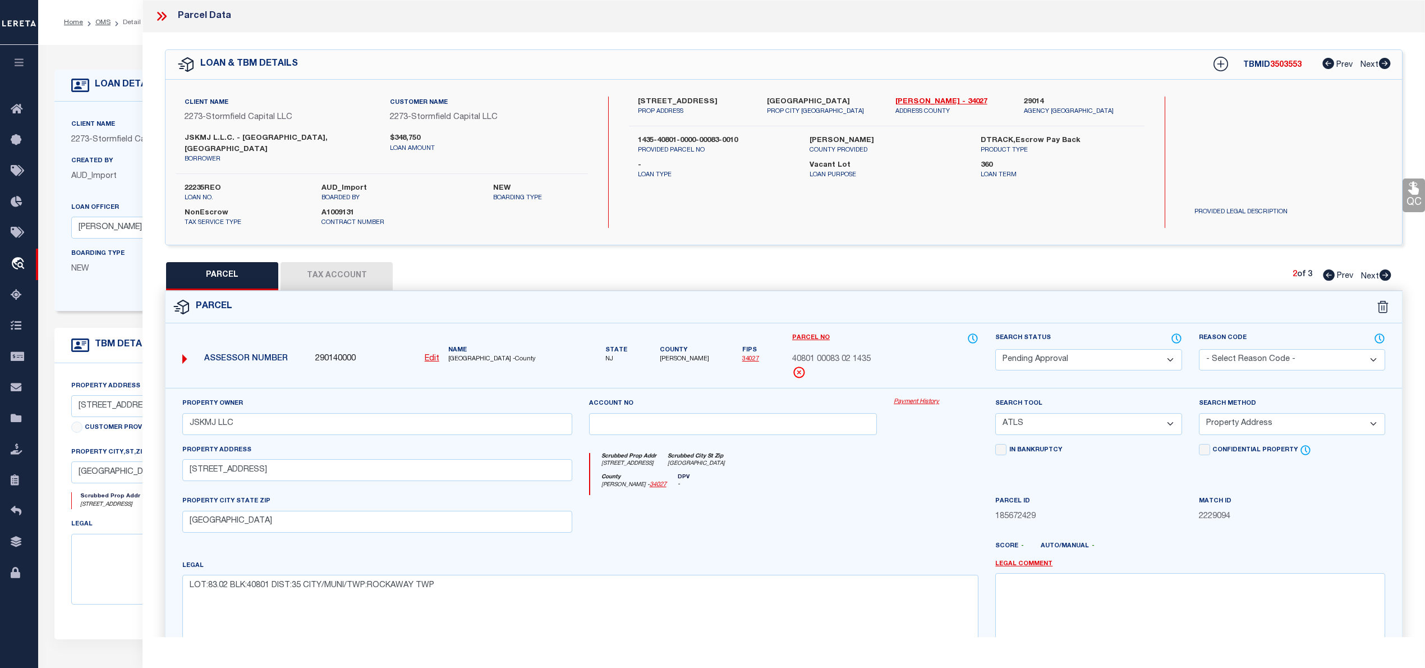
checkbox input "false"
select select "PA"
type input "JSKMJ LLC"
select select "ATL"
select select "ADD"
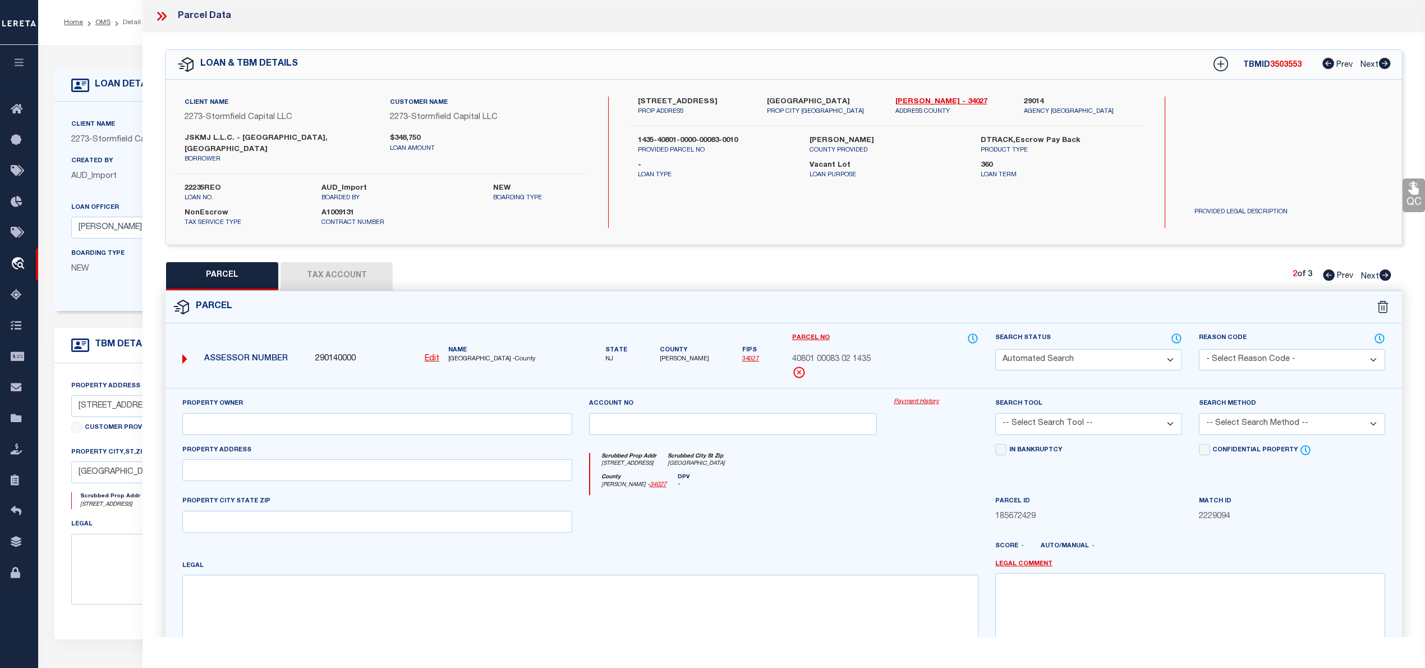
type input "[STREET_ADDRESS]"
checkbox input "false"
type input "[GEOGRAPHIC_DATA]"
type textarea "LOT:83.08 BLK:40801 DIST:35 CITY/MUNI/TWP:ROCKAWAY TWP"
click at [1323, 269] on icon at bounding box center [1329, 274] width 12 height 11
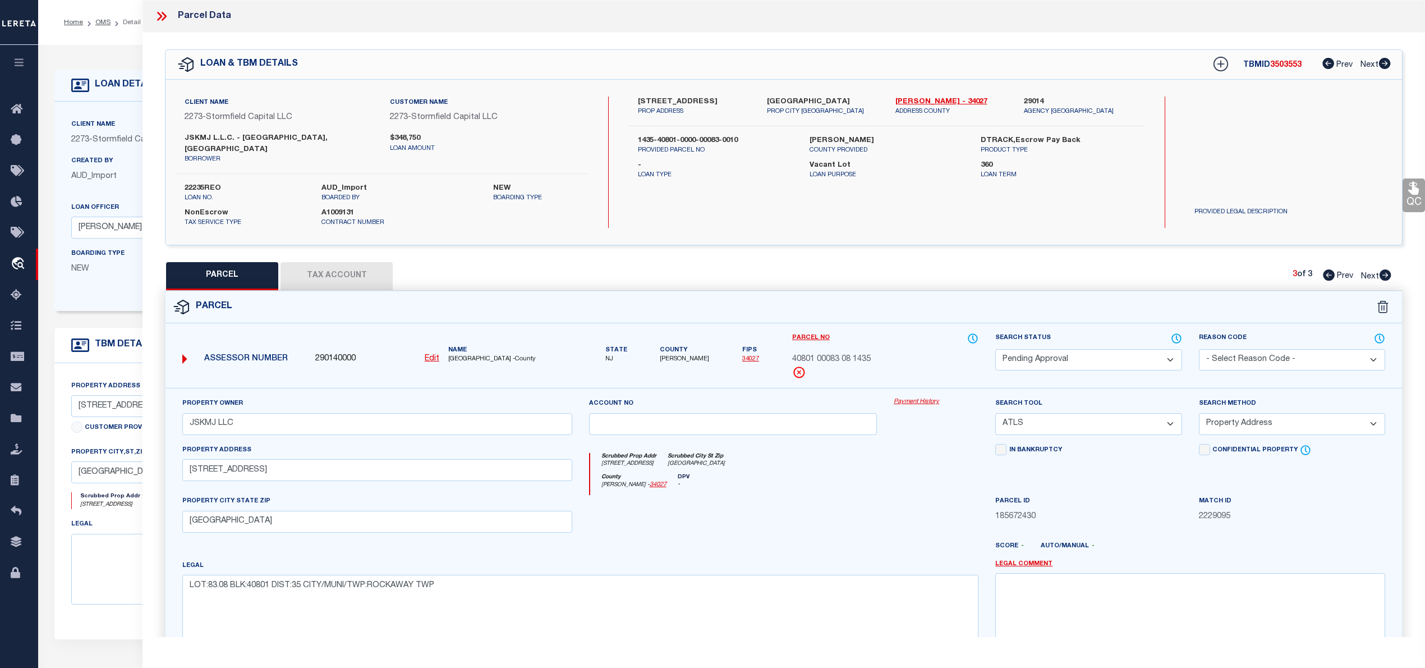
select select "AS"
select select
checkbox input "false"
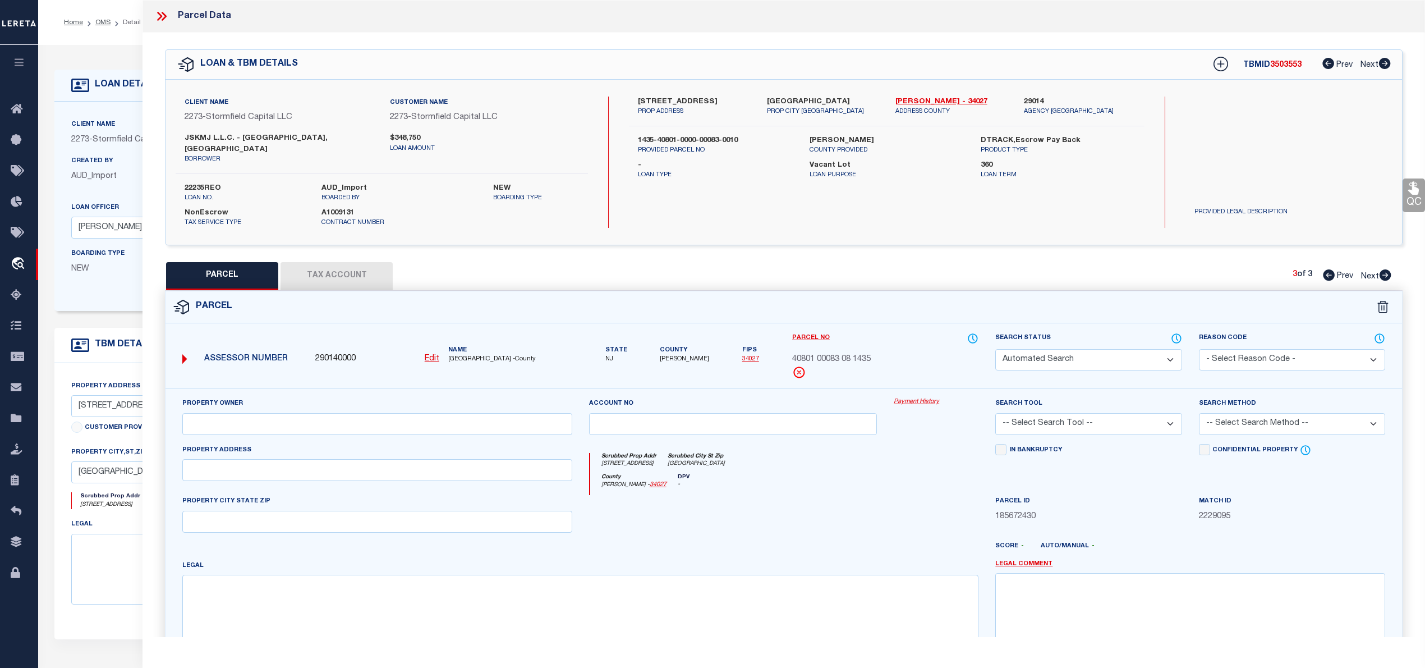
select select "PA"
type input "JSKMJ LLC"
select select "ATL"
select select "ADD"
type input "[STREET_ADDRESS]"
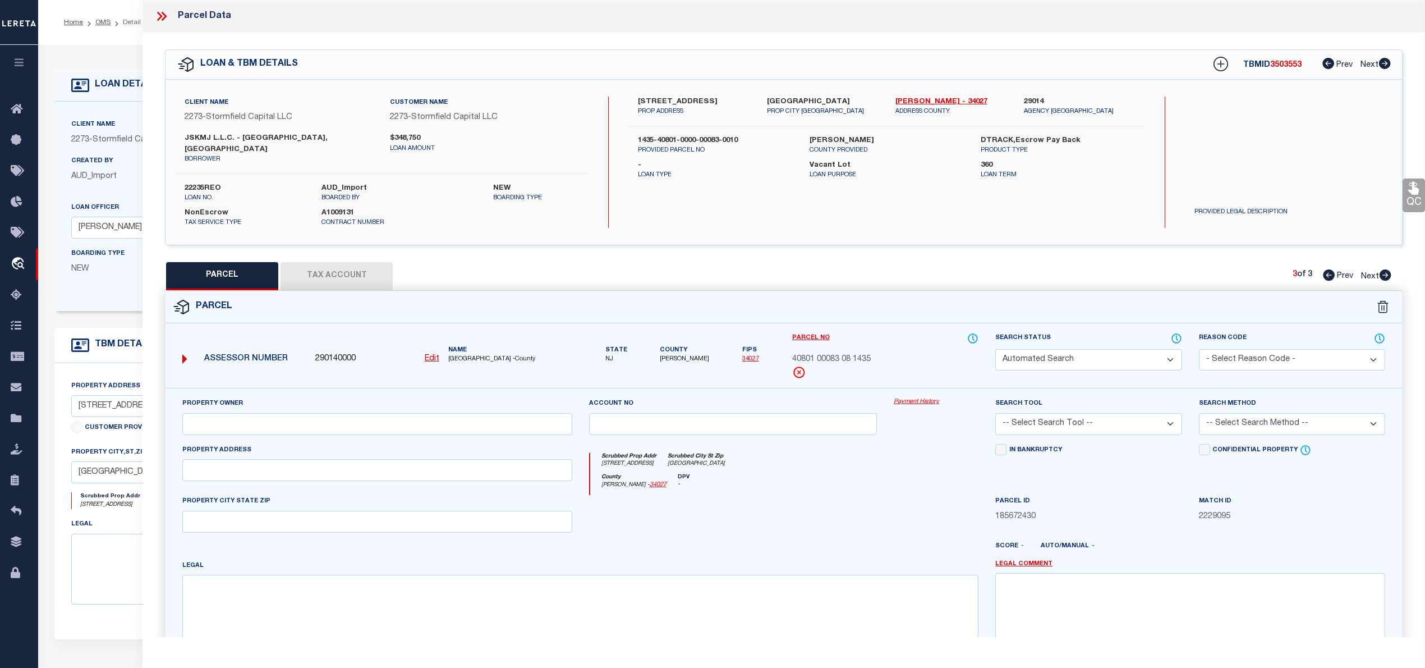
checkbox input "false"
type input "[GEOGRAPHIC_DATA]"
type textarea "LOT:83.02 BLK:40801 DIST:35 CITY/MUNI/TWP:ROCKAWAY TWP"
click at [1323, 269] on icon at bounding box center [1329, 274] width 12 height 11
select select "AS"
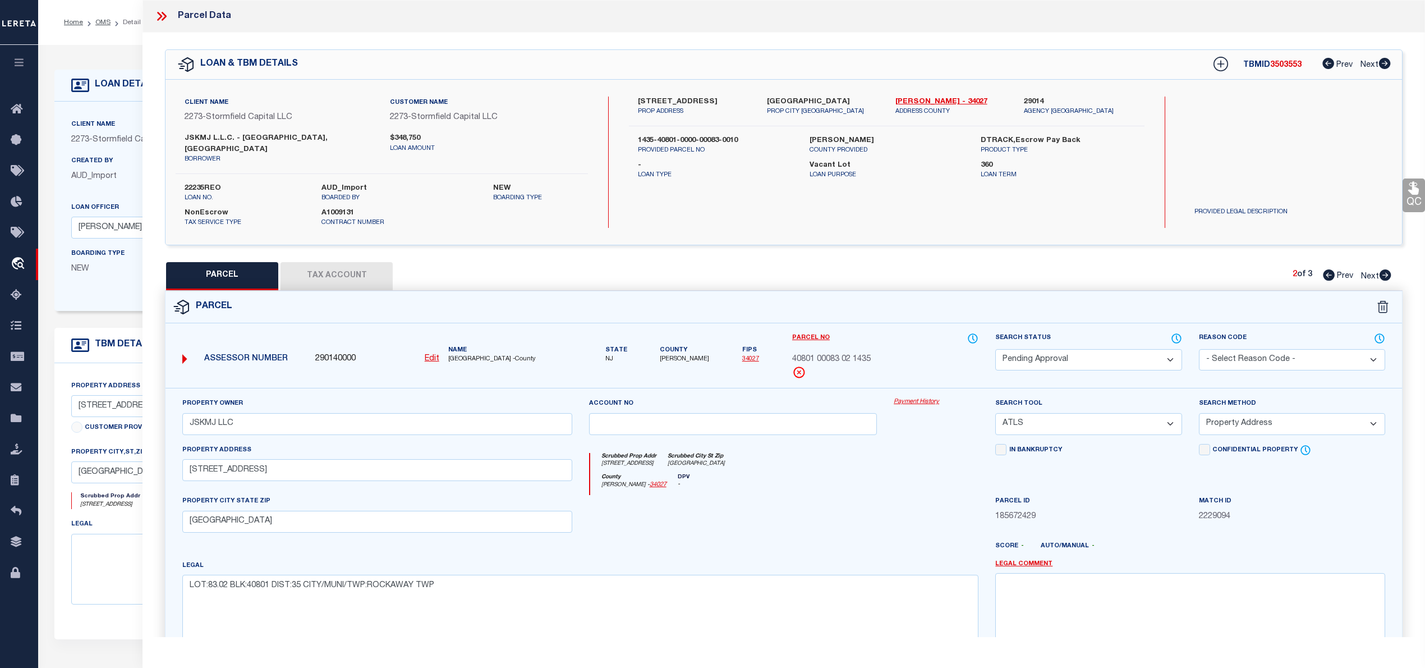
select select
checkbox input "false"
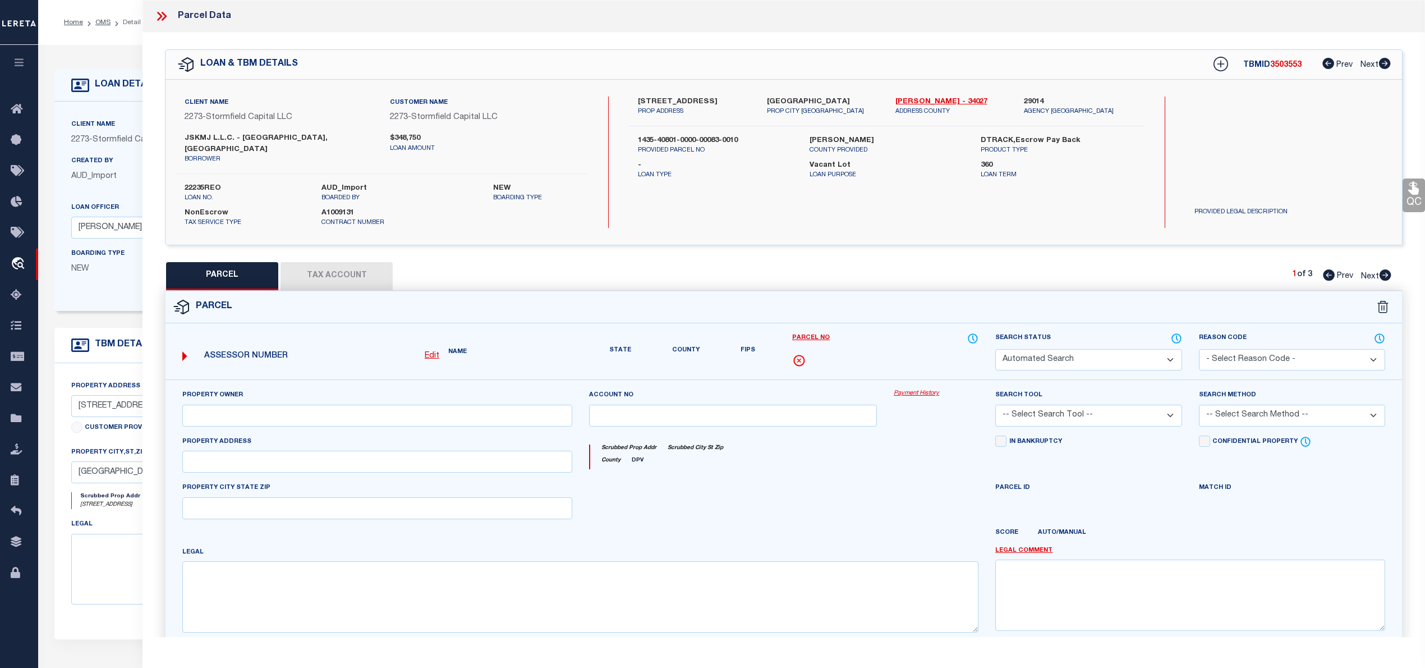
select select "IP"
type input "JSKMJ LLC"
select select "ATL"
select select "ADD"
type input "[STREET_ADDRESS]"
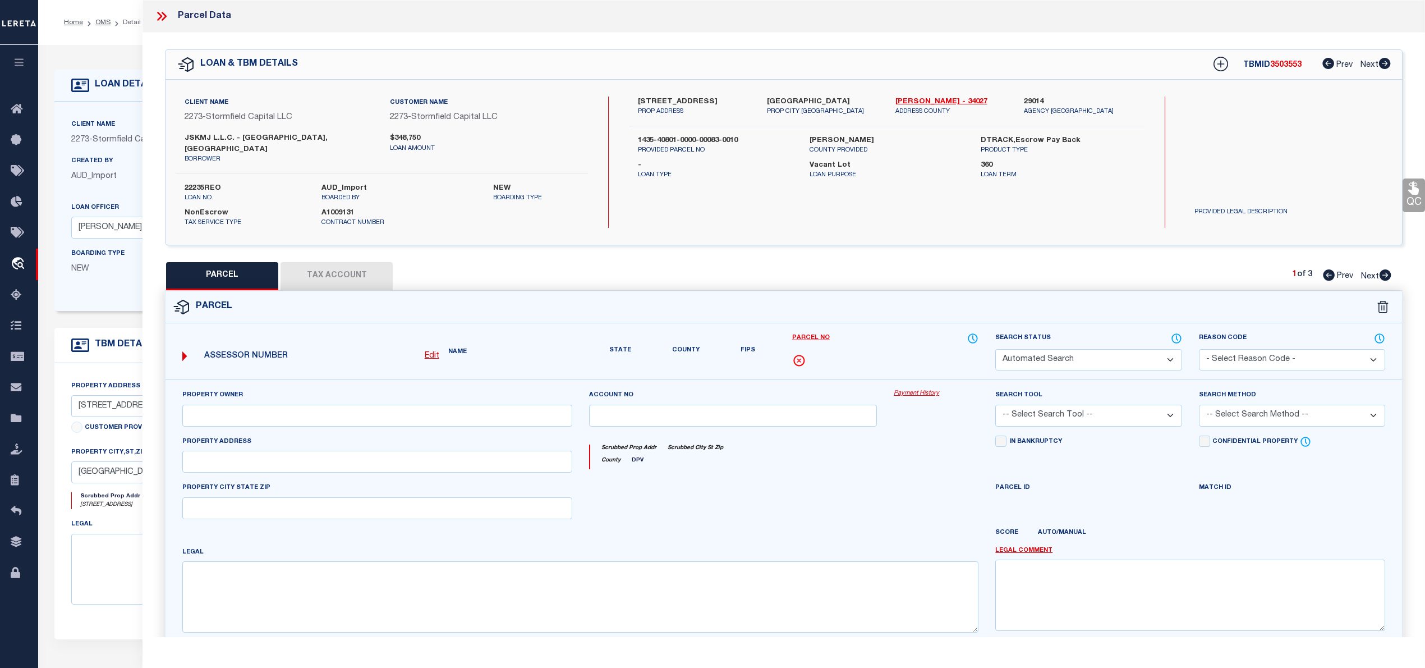
checkbox input "false"
type input "[GEOGRAPHIC_DATA]"
type textarea "LOT:83.03 BLK:40801 DIST:35 CITY/MUNI/TWP:ROCKAWAY TWP"
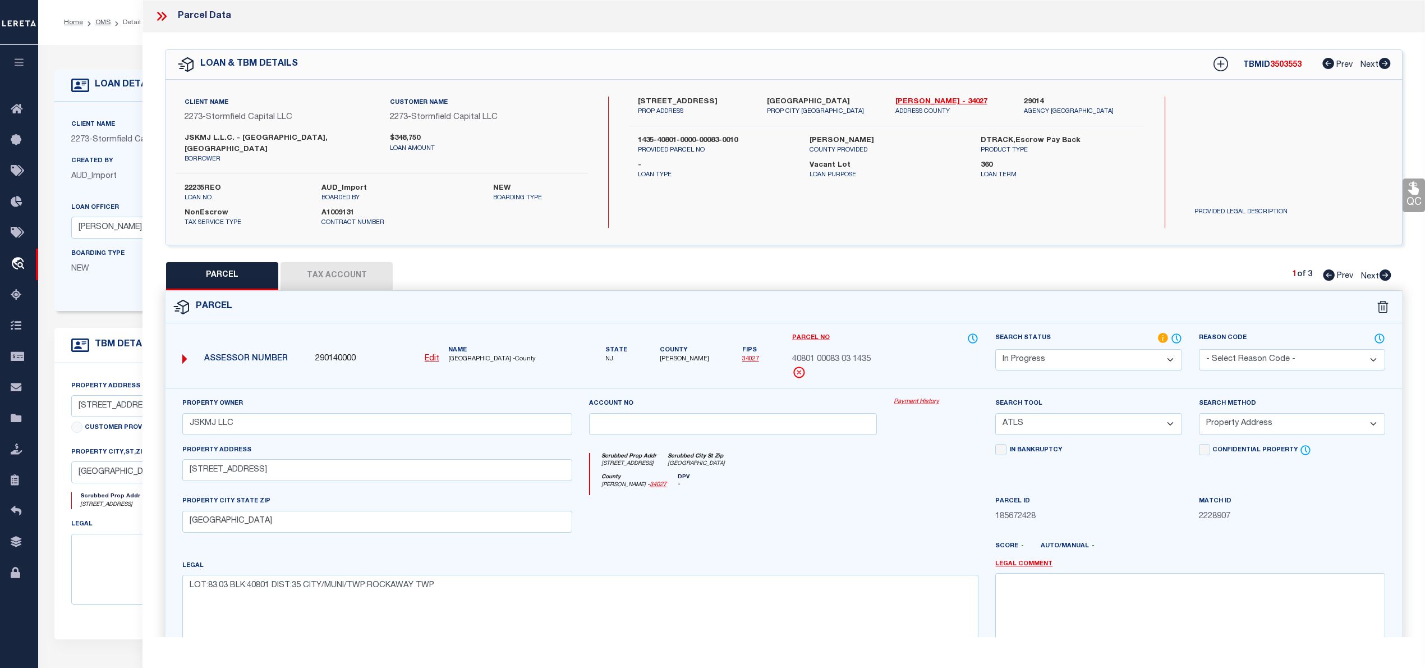
click at [344, 262] on button "Tax Account" at bounding box center [337, 276] width 112 height 28
select select "100"
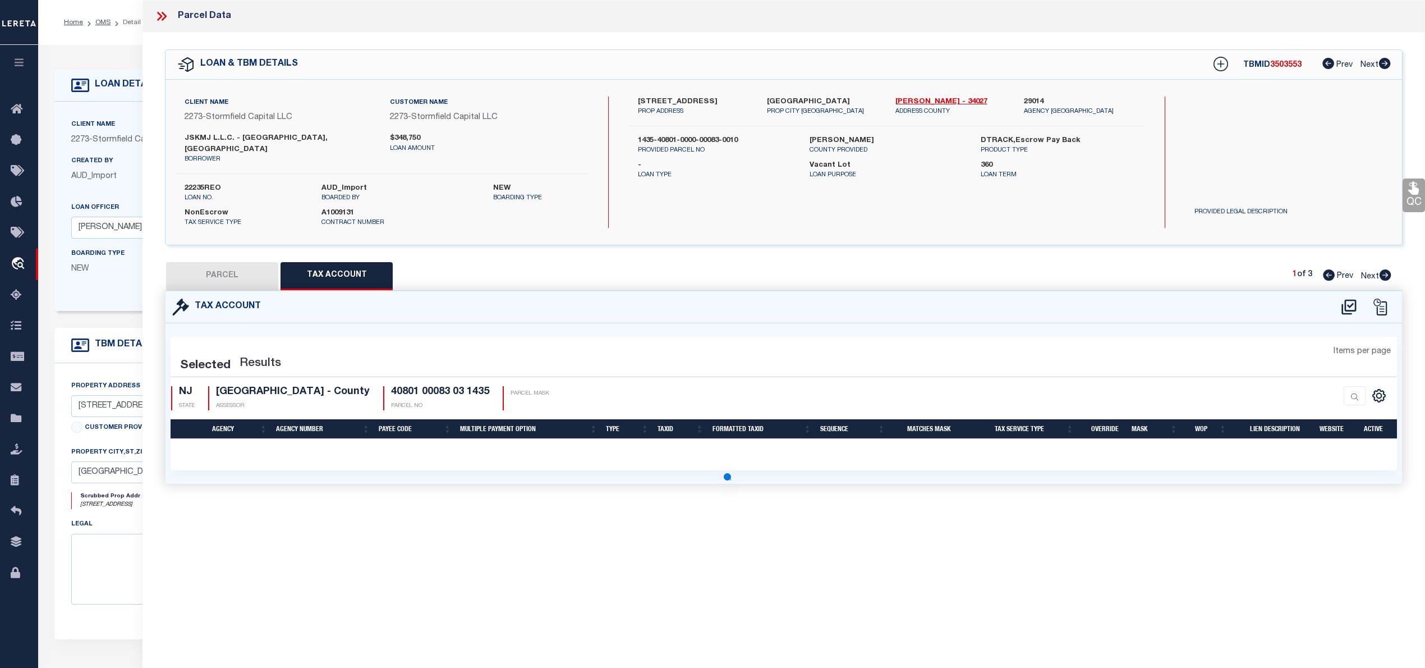
select select "100"
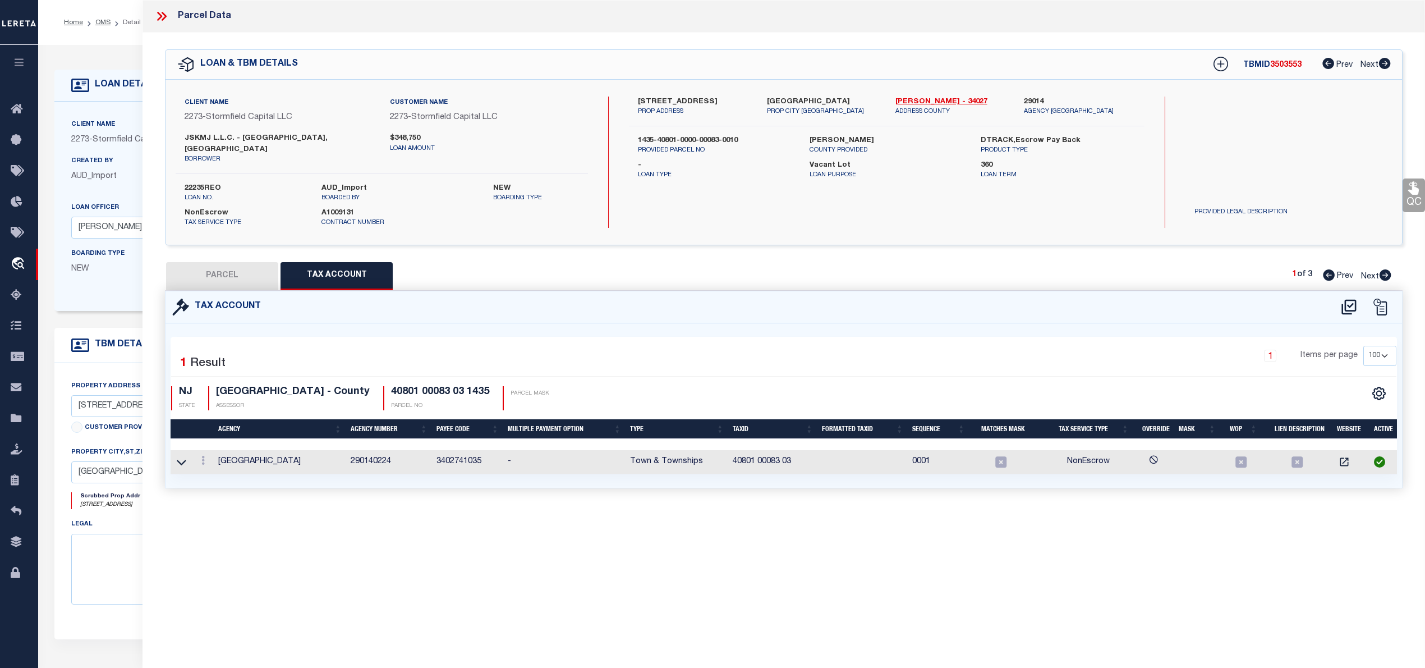
click at [229, 265] on button "PARCEL" at bounding box center [222, 276] width 112 height 28
select select "AS"
select select
checkbox input "false"
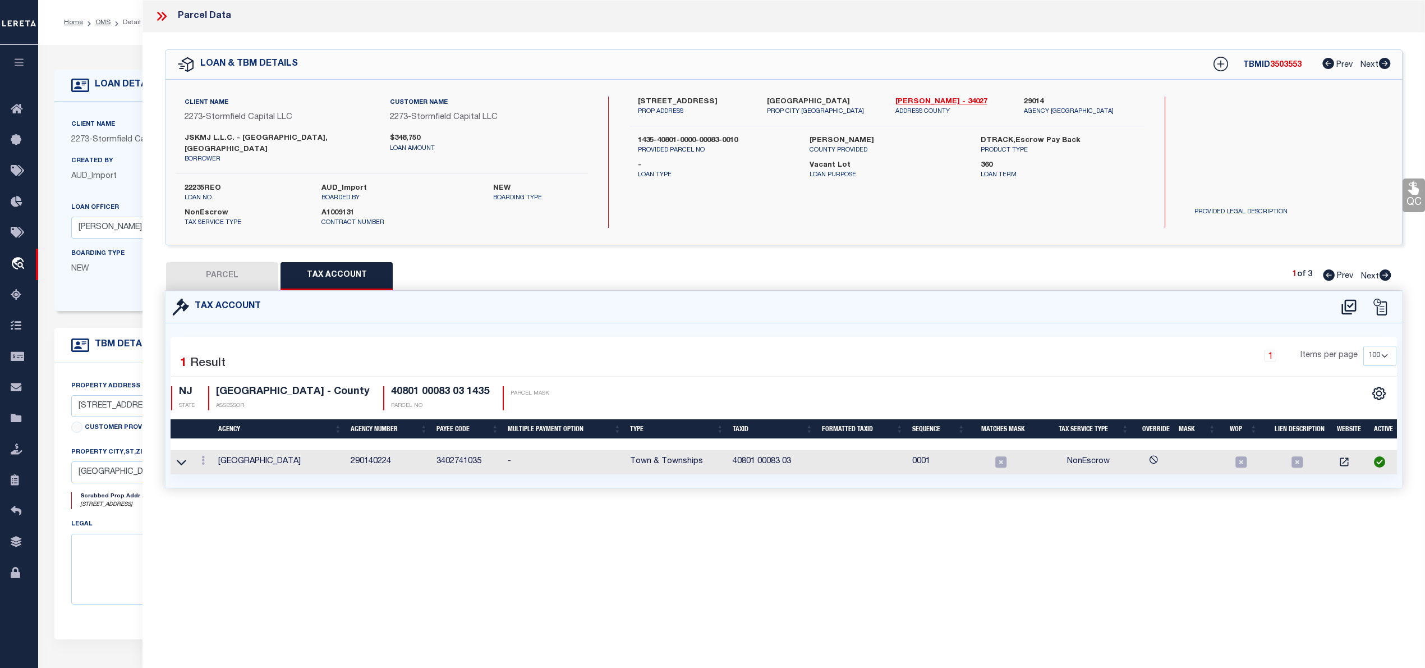
checkbox input "false"
select select "IP"
type input "JSKMJ LLC"
select select "ATL"
select select "ADD"
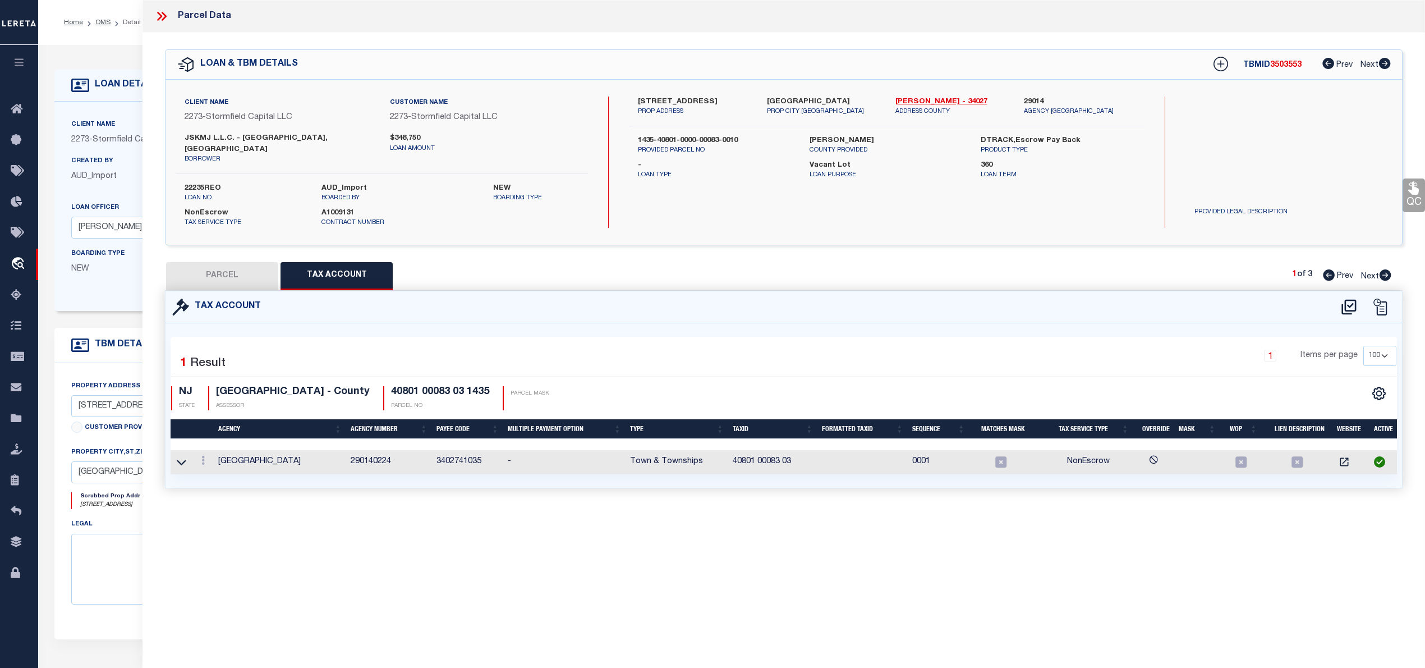
type input "[STREET_ADDRESS]"
checkbox input "false"
type input "[GEOGRAPHIC_DATA]"
type textarea "LOT:83.03 BLK:40801 DIST:35 CITY/MUNI/TWP:ROCKAWAY TWP"
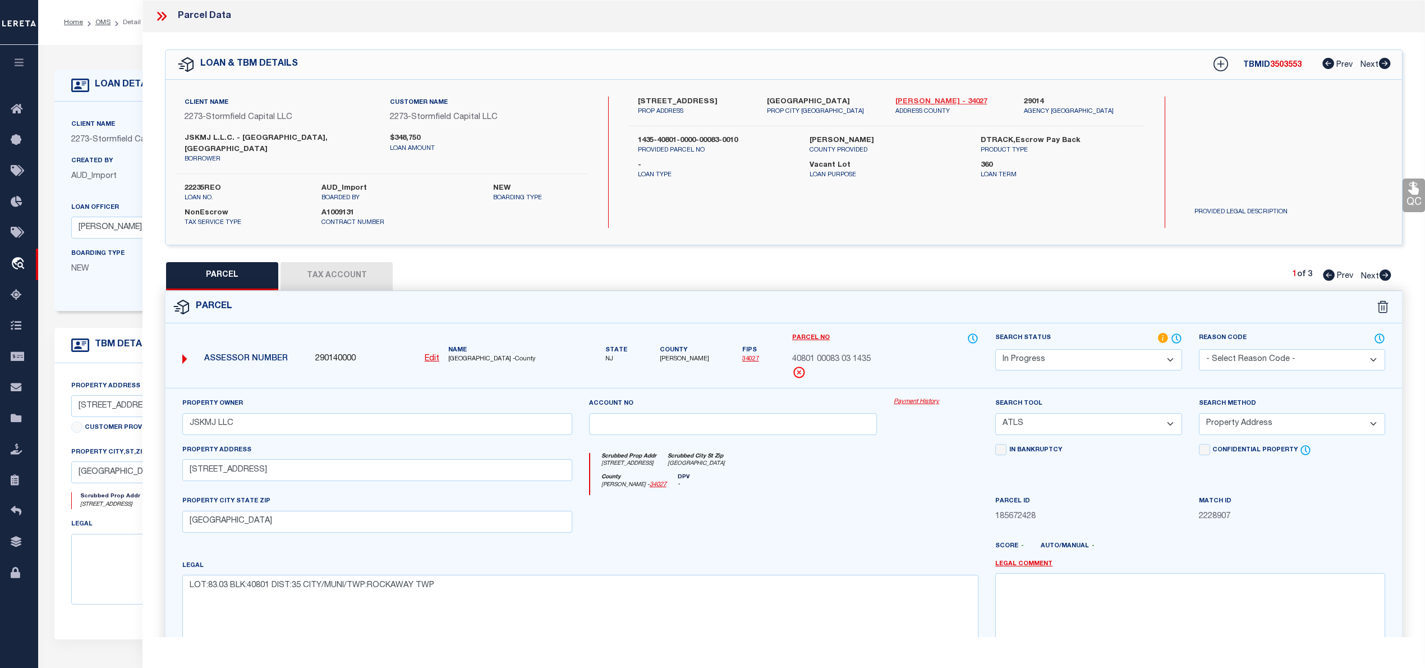
click at [913, 101] on link "[PERSON_NAME] - 34027" at bounding box center [951, 101] width 112 height 11
click at [932, 96] on link "[PERSON_NAME] - 34027" at bounding box center [951, 101] width 112 height 11
drag, startPoint x: 678, startPoint y: 102, endPoint x: 692, endPoint y: 102, distance: 14.0
click at [692, 102] on div "6 Margots Way PROP ADDRESS" at bounding box center [693, 106] width 128 height 20
copy label "[STREET_ADDRESS]"
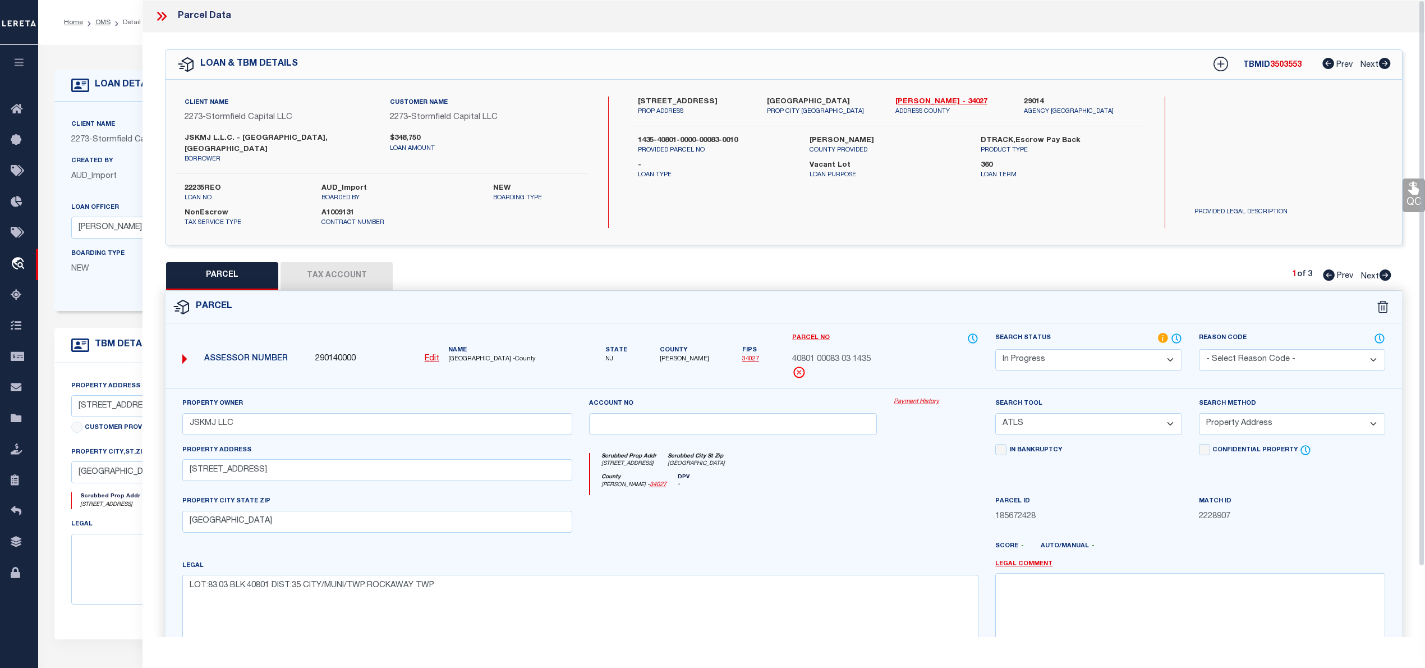
click at [715, 231] on div "Client Name 2273 - Stormfield Capital LLC Customer Name 2273 - Stormfield Capit…" at bounding box center [784, 162] width 1236 height 165
drag, startPoint x: 890, startPoint y: 102, endPoint x: 919, endPoint y: 100, distance: 29.3
click at [919, 100] on div "[PERSON_NAME] - 34027 ADDRESS COUNTY" at bounding box center [951, 106] width 128 height 20
copy link "[PERSON_NAME]"
drag, startPoint x: 636, startPoint y: 100, endPoint x: 690, endPoint y: 99, distance: 54.4
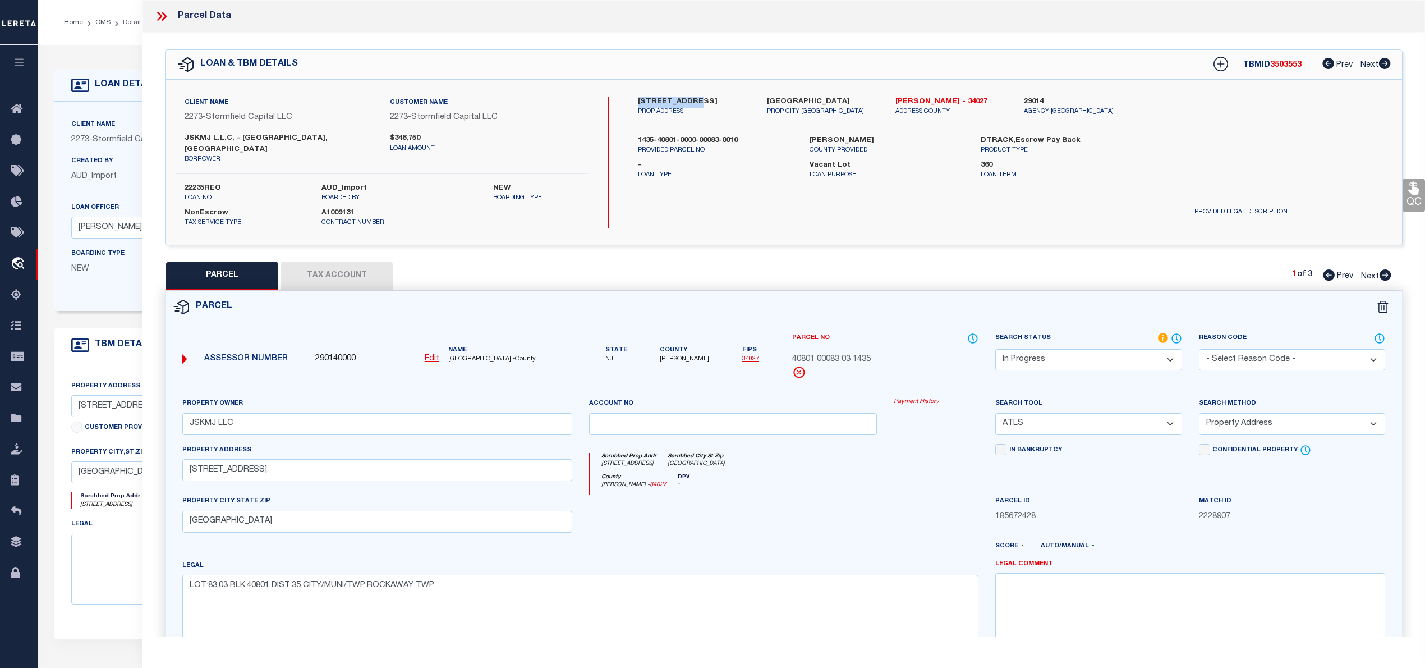
click at [690, 99] on div "6 Margots Way PROP ADDRESS" at bounding box center [693, 106] width 128 height 20
copy label "[STREET_ADDRESS]"
click at [910, 99] on link "[PERSON_NAME] - 34027" at bounding box center [951, 101] width 112 height 11
click at [656, 110] on p "PROP ADDRESS" at bounding box center [694, 112] width 112 height 10
drag, startPoint x: 644, startPoint y: 101, endPoint x: 673, endPoint y: 101, distance: 29.2
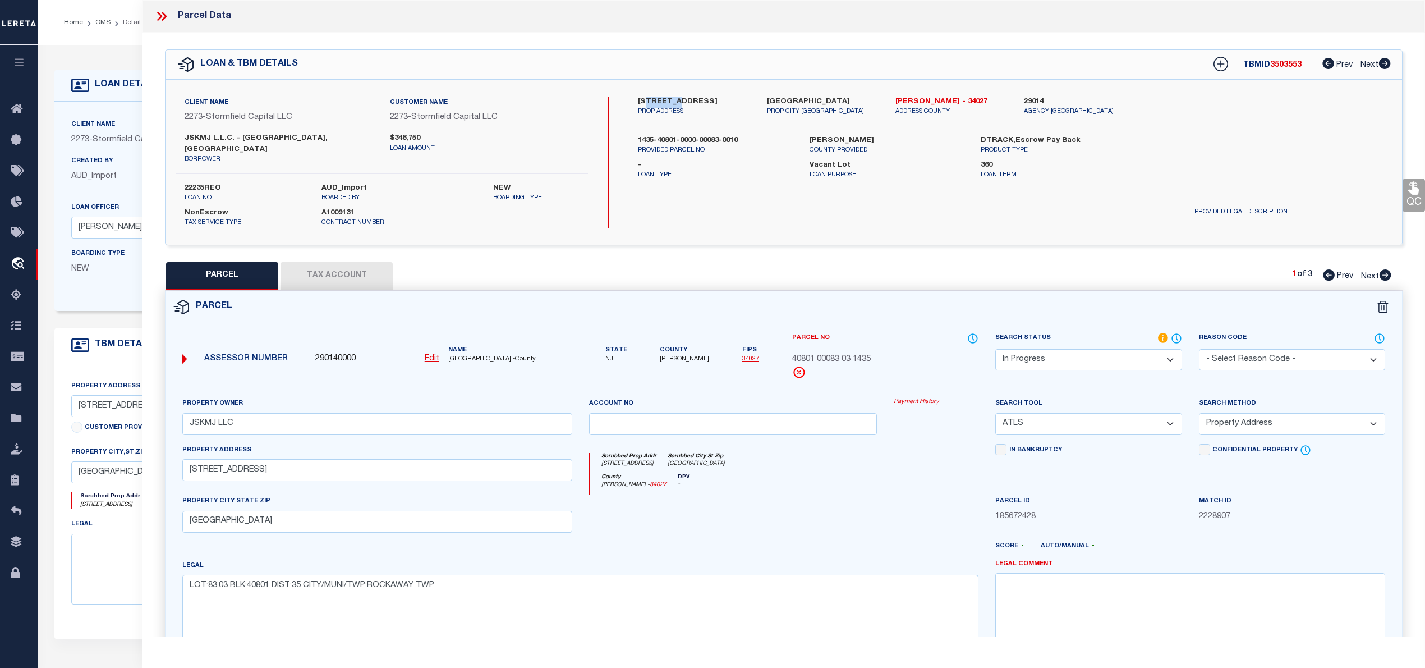
click at [673, 101] on label "[STREET_ADDRESS]" at bounding box center [694, 101] width 112 height 11
copy label "Margots"
drag, startPoint x: 386, startPoint y: 131, endPoint x: 422, endPoint y: 131, distance: 35.9
click at [422, 131] on div "Customer Name 2273 - Stormfield Capital LLC" at bounding box center [483, 114] width 205 height 36
click at [102, 582] on textarea at bounding box center [311, 569] width 481 height 71
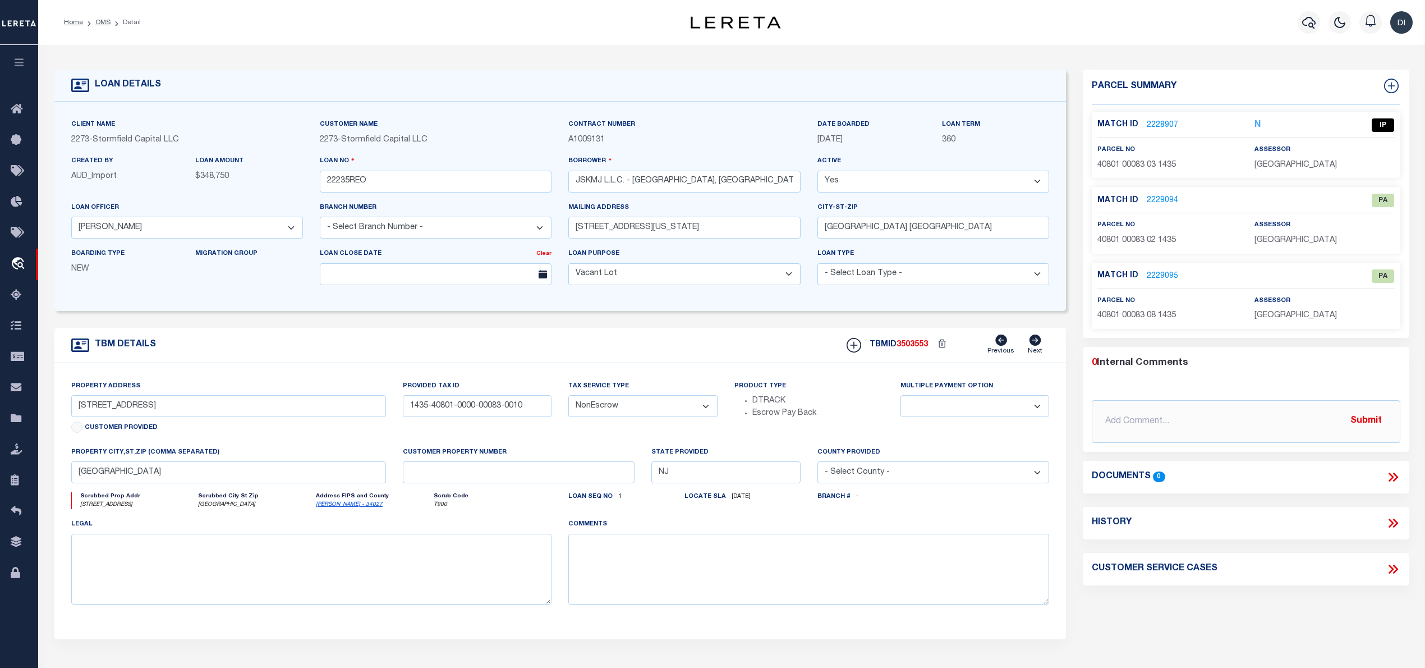
click at [1159, 121] on link "2228907" at bounding box center [1162, 125] width 31 height 12
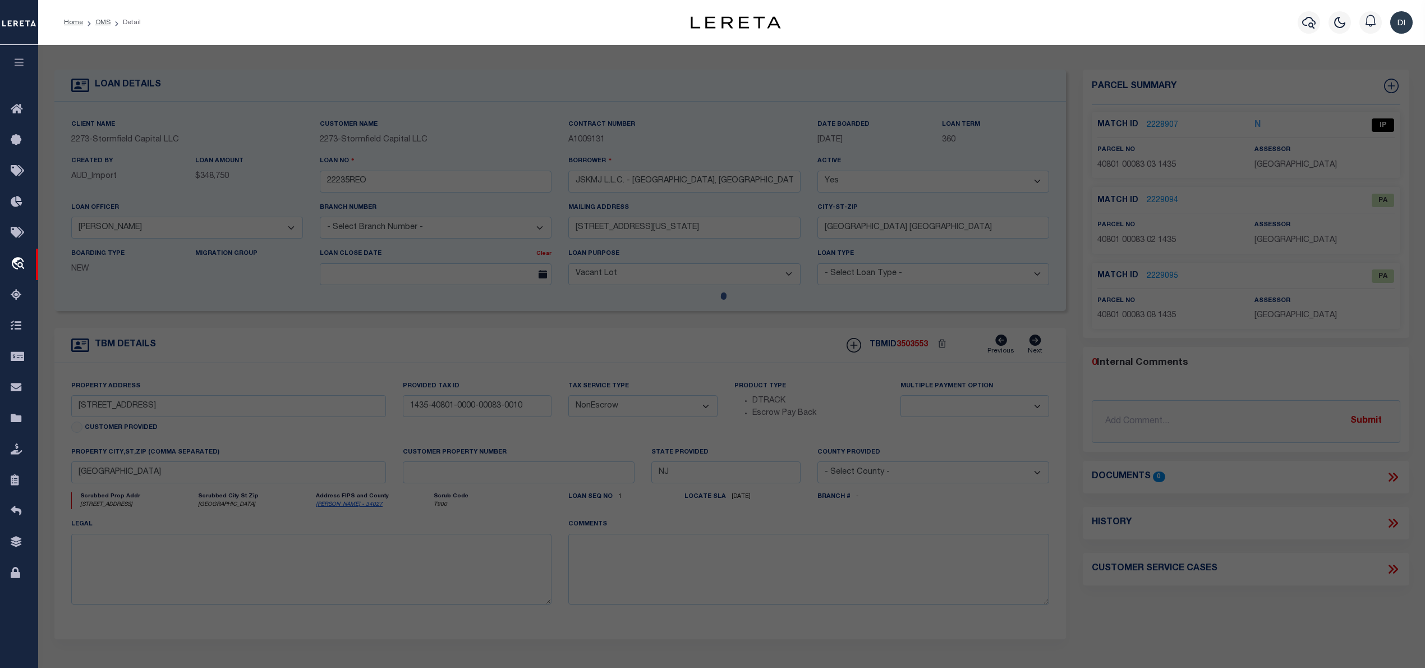
select select "AS"
select select
checkbox input "false"
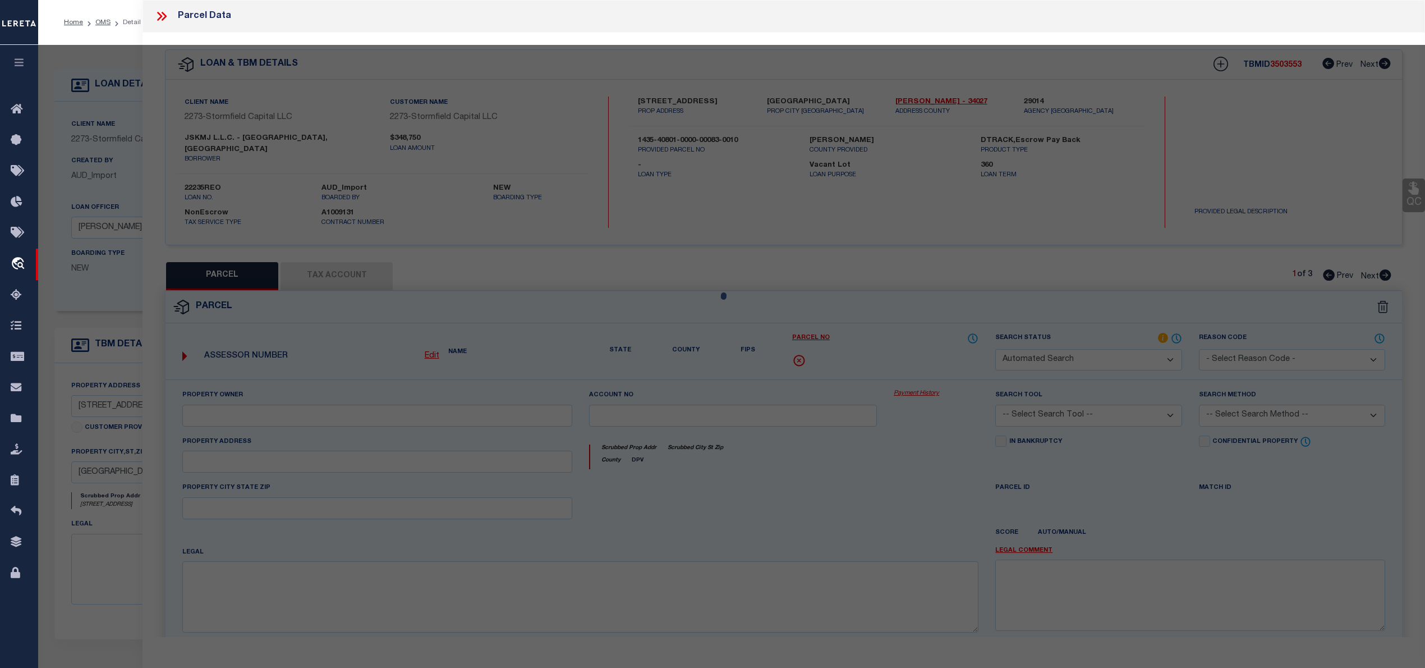
select select "IP"
type input "JSKMJ LLC"
select select "ATL"
select select "ADD"
type input "[STREET_ADDRESS]"
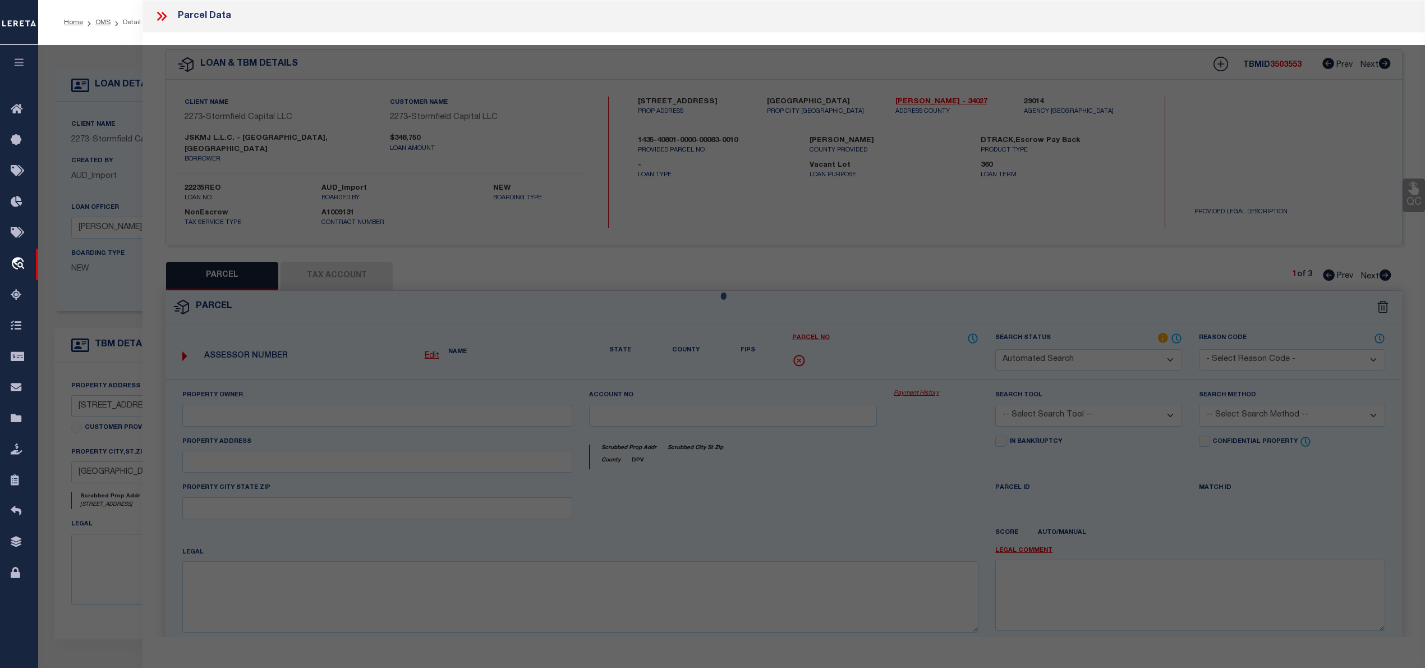
checkbox input "false"
type input "[GEOGRAPHIC_DATA]"
type textarea "LOT:83.03 BLK:40801 DIST:35 CITY/MUNI/TWP:ROCKAWAY TWP"
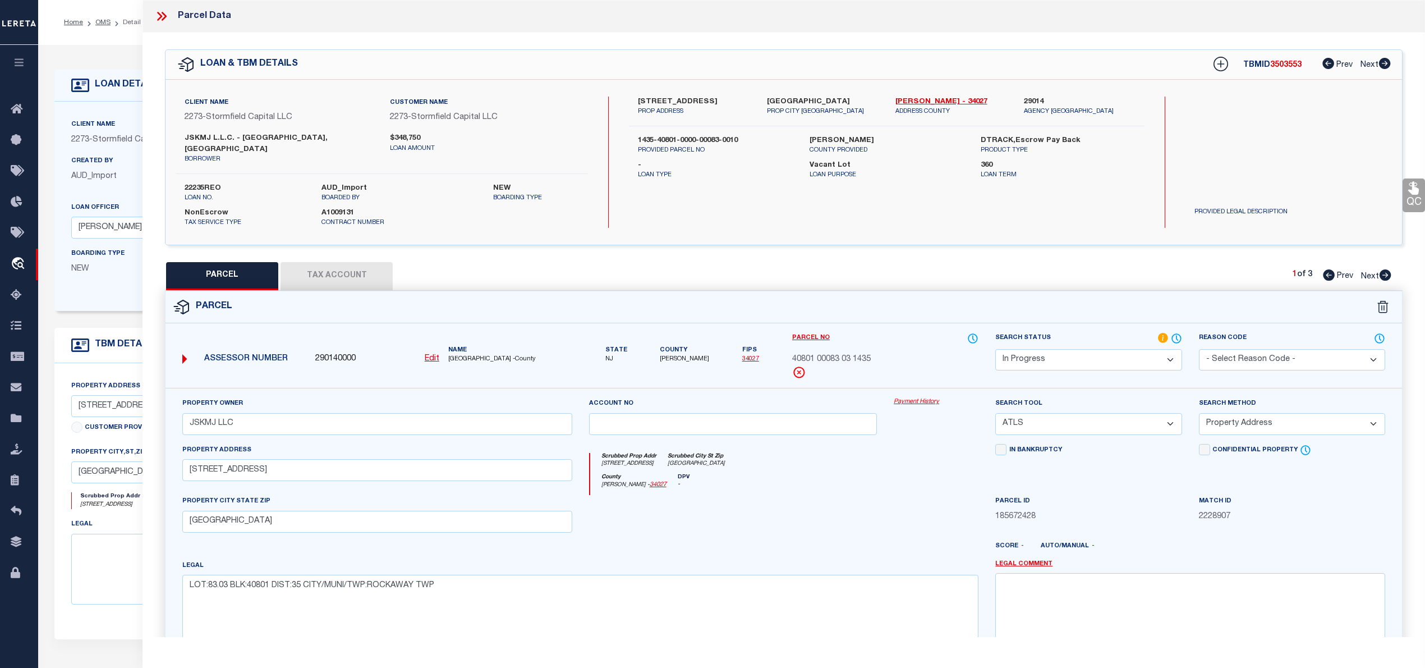
click at [728, 164] on label "-" at bounding box center [715, 165] width 154 height 11
click at [642, 99] on label "[STREET_ADDRESS]" at bounding box center [694, 101] width 112 height 11
click at [666, 99] on label "[STREET_ADDRESS]" at bounding box center [694, 101] width 112 height 11
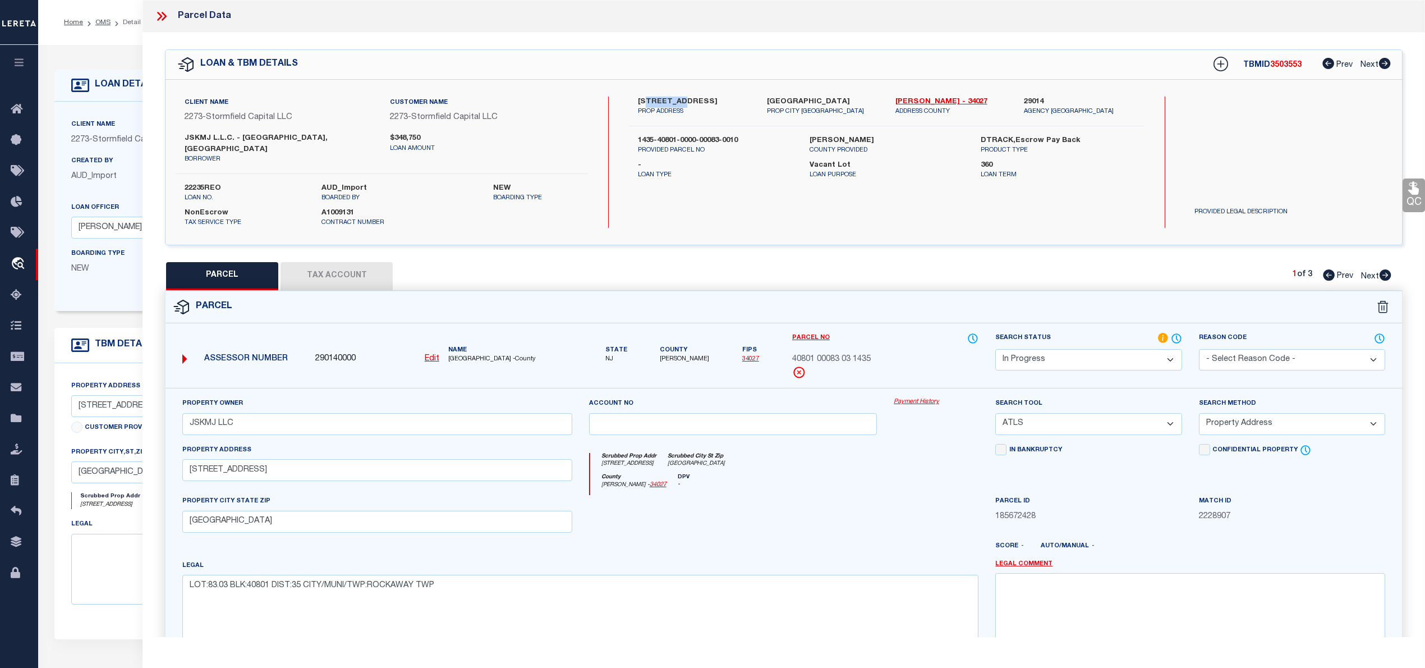
copy label "Margots"
click at [321, 262] on button "Tax Account" at bounding box center [337, 276] width 112 height 28
select select "100"
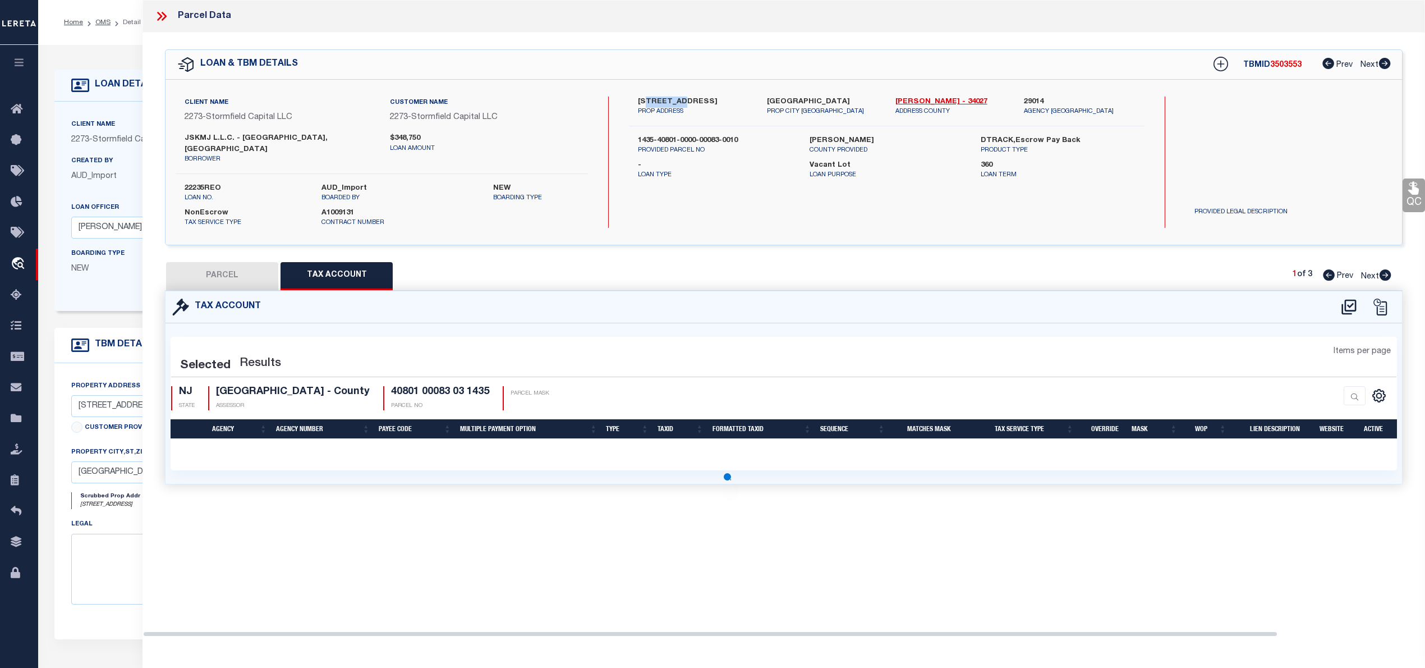
select select "100"
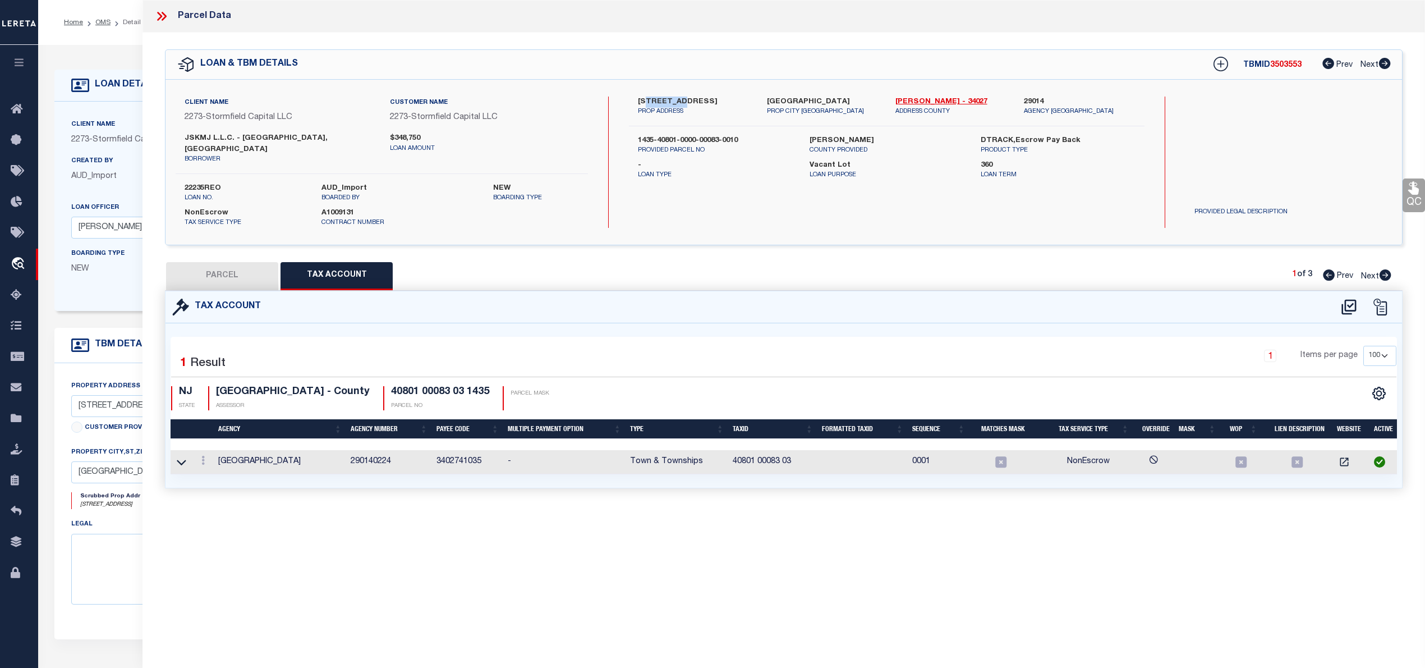
click at [247, 262] on button "PARCEL" at bounding box center [222, 276] width 112 height 28
select select "AS"
select select
checkbox input "false"
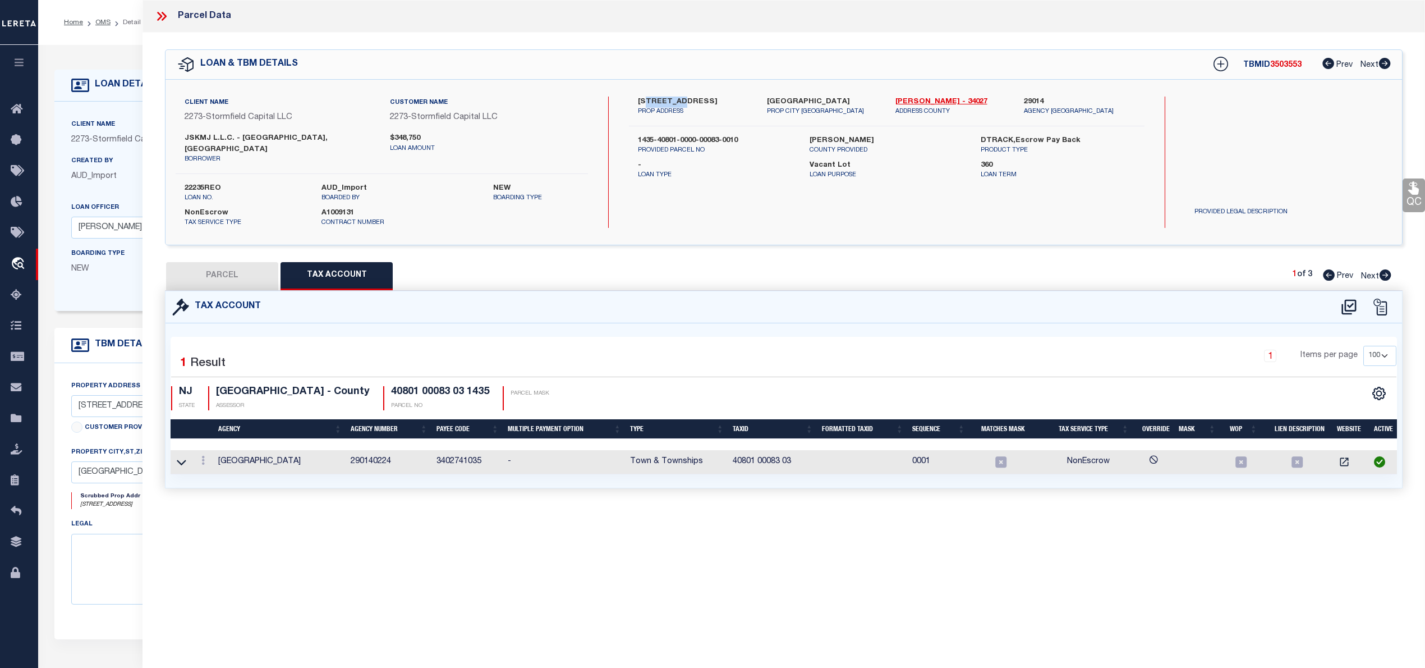
checkbox input "false"
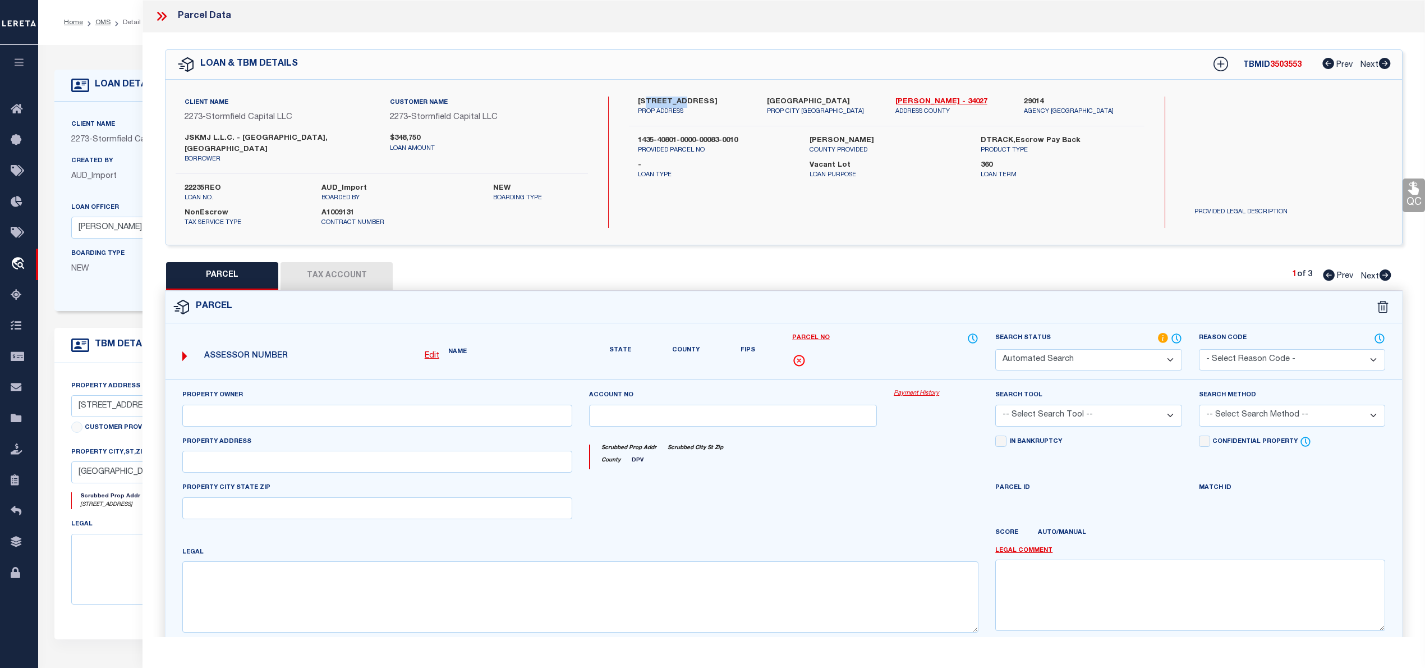
select select "IP"
type input "JSKMJ LLC"
select select "ATL"
select select "ADD"
type input "[STREET_ADDRESS]"
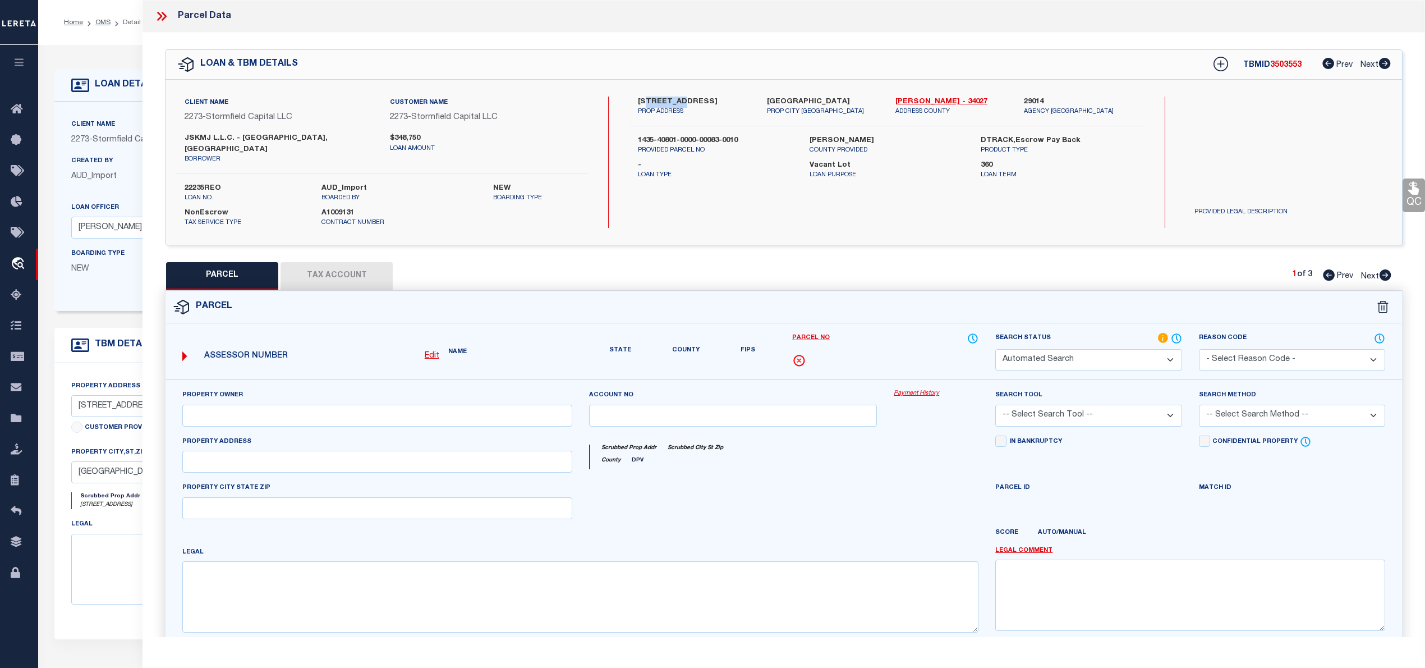
checkbox input "false"
type input "[GEOGRAPHIC_DATA]"
type textarea "LOT:83.03 BLK:40801 DIST:35 CITY/MUNI/TWP:ROCKAWAY TWP"
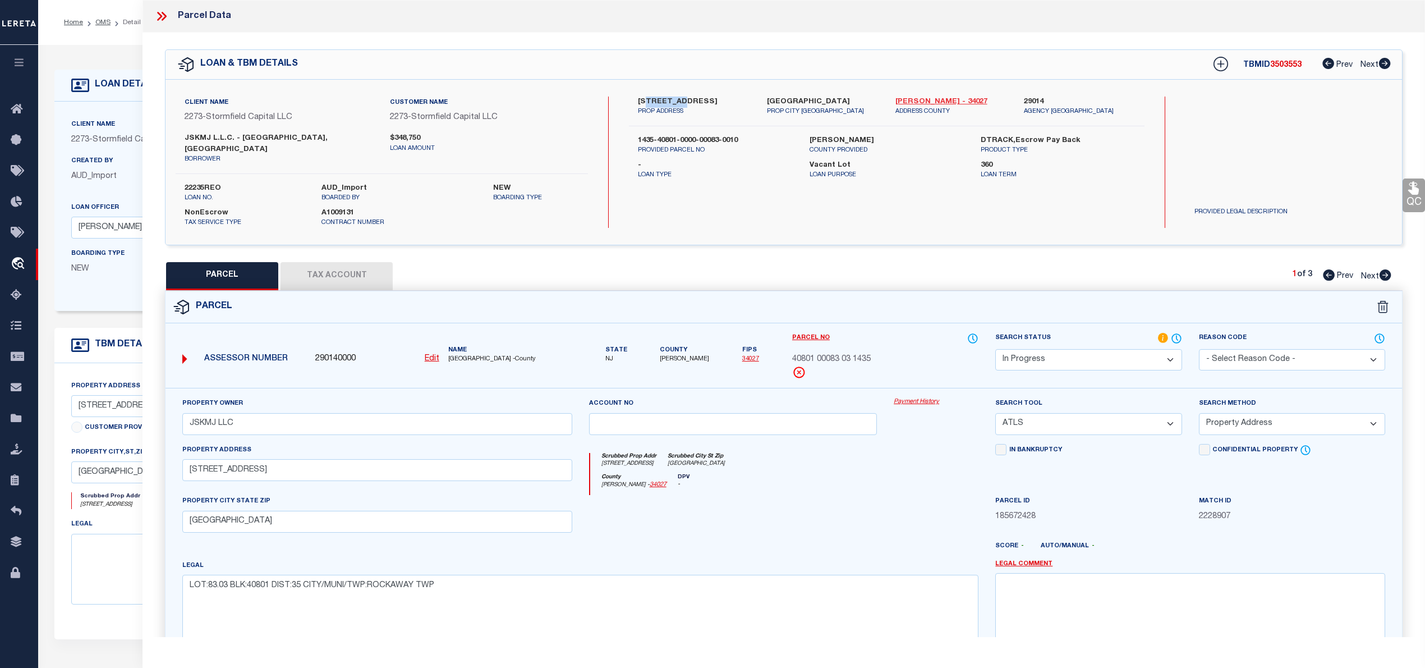
click at [923, 96] on link "[PERSON_NAME] - 34027" at bounding box center [951, 101] width 112 height 11
click at [664, 100] on label "[STREET_ADDRESS]" at bounding box center [694, 101] width 112 height 11
drag, startPoint x: 634, startPoint y: 98, endPoint x: 672, endPoint y: 99, distance: 37.6
click at [672, 99] on div "6 Margots Way PROP ADDRESS" at bounding box center [693, 106] width 128 height 20
copy label "6 Margots"
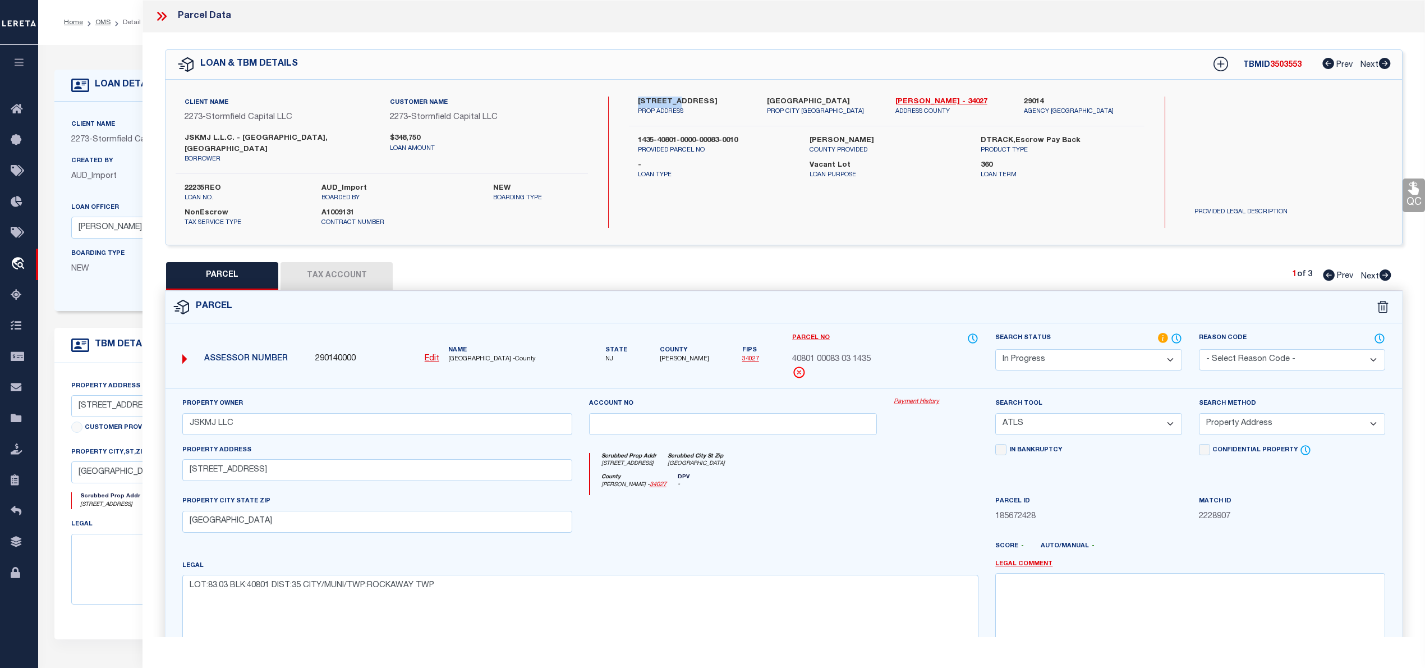
click at [427, 355] on u "Edit" at bounding box center [432, 359] width 15 height 8
type input "290140000"
type input "40801 00083 03 1435"
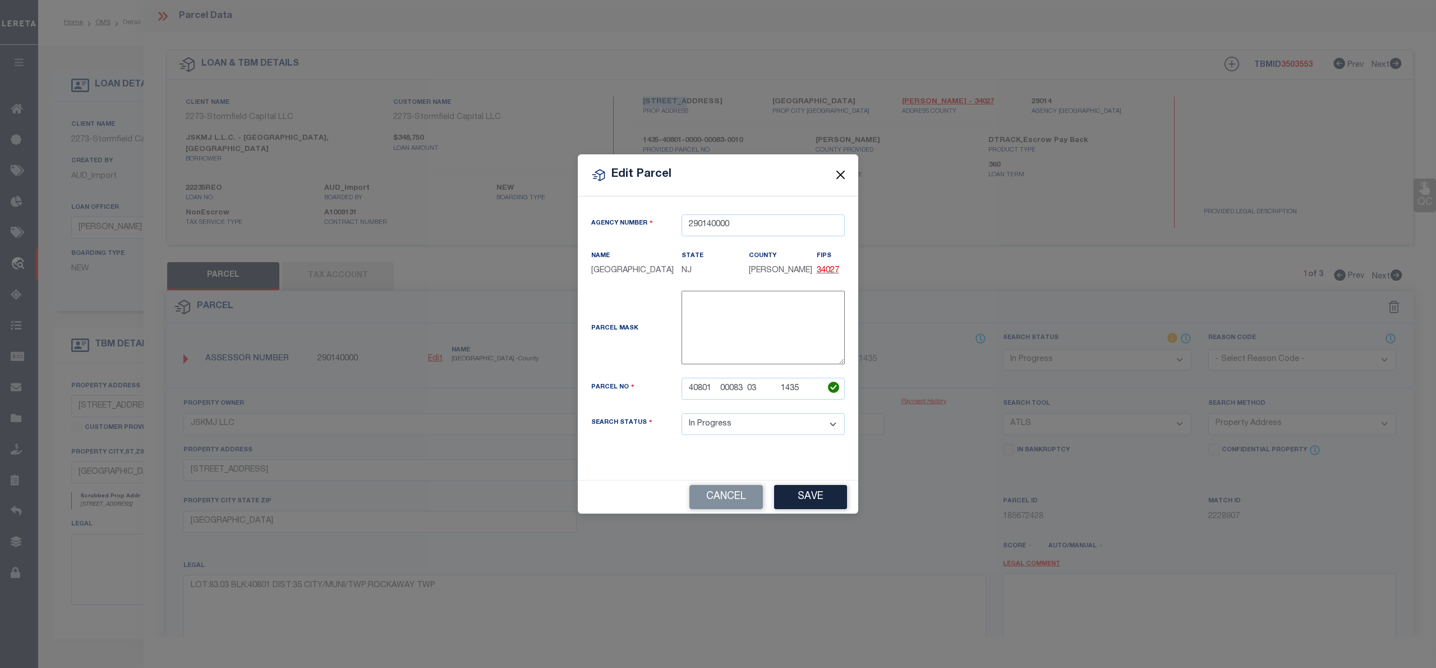
click at [837, 169] on button "Close" at bounding box center [841, 175] width 15 height 15
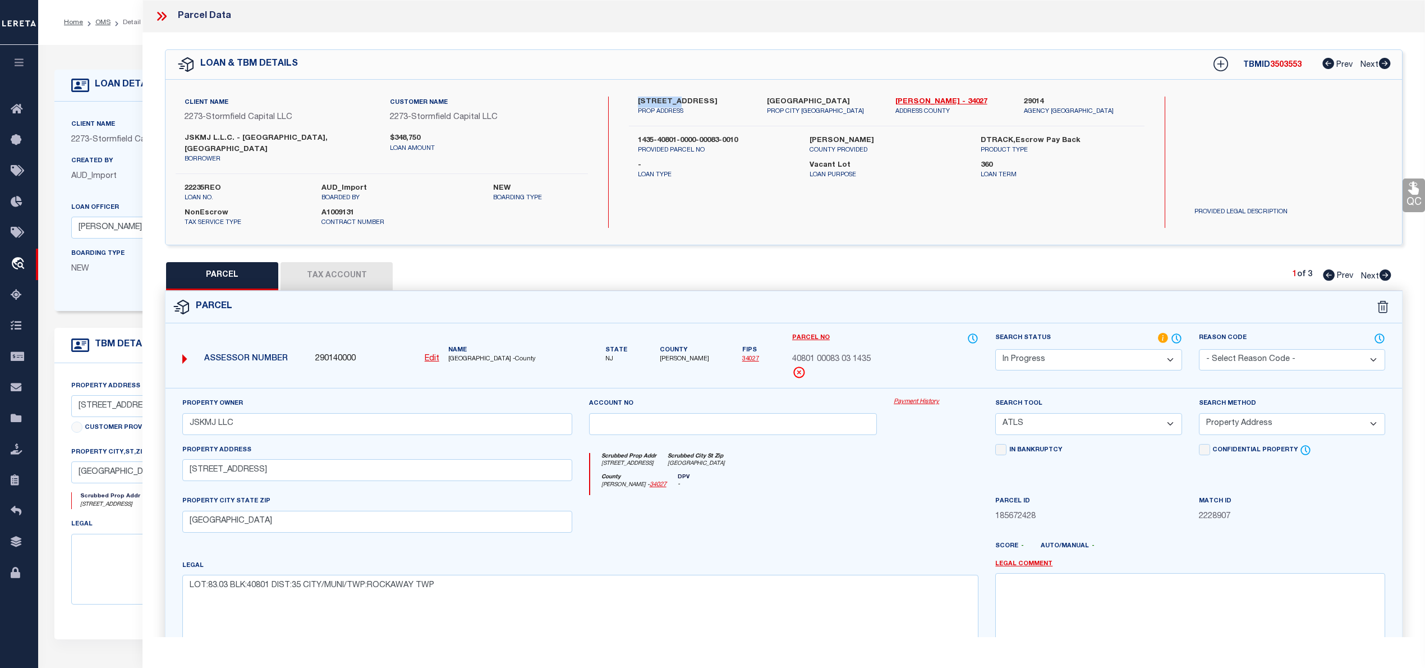
click at [654, 100] on label "[STREET_ADDRESS]" at bounding box center [694, 101] width 112 height 11
click at [431, 355] on u "Edit" at bounding box center [432, 359] width 15 height 8
select select "IP"
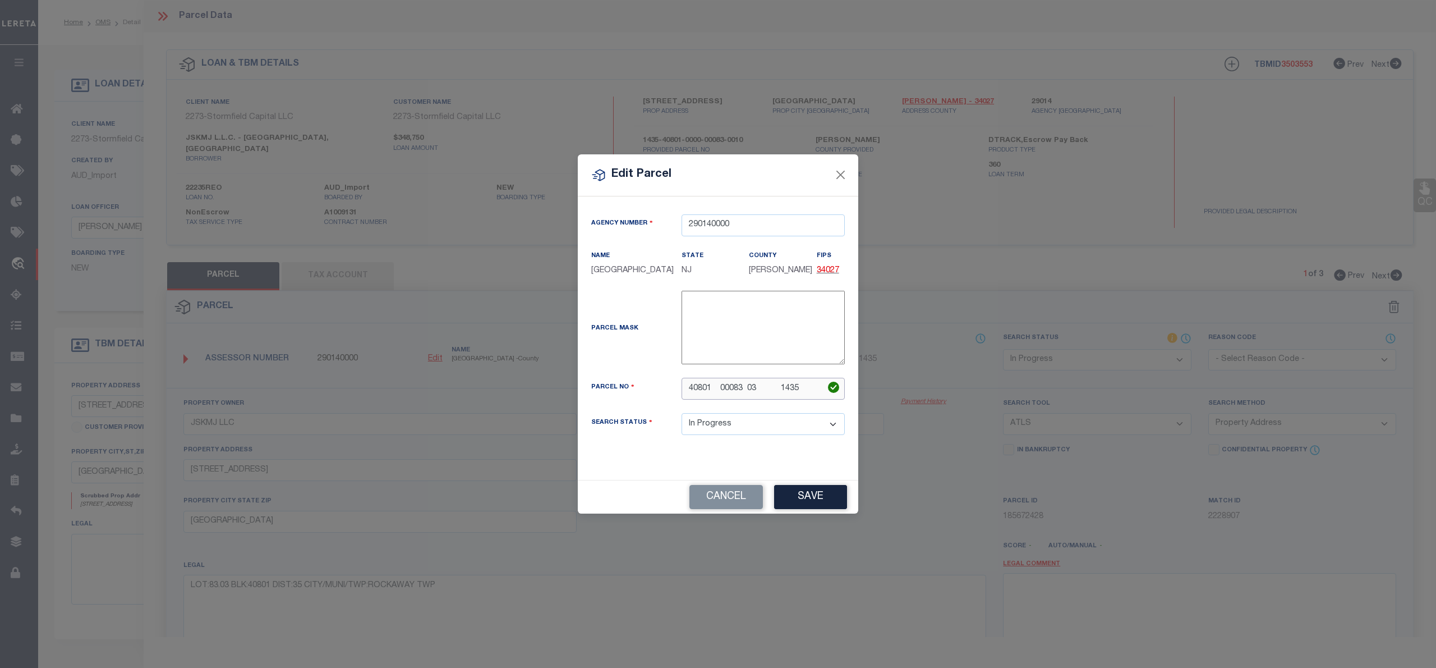
drag, startPoint x: 802, startPoint y: 387, endPoint x: 780, endPoint y: 388, distance: 22.5
click at [780, 388] on input "40801 00083 03 1435" at bounding box center [763, 389] width 163 height 22
drag, startPoint x: 758, startPoint y: 389, endPoint x: 682, endPoint y: 385, distance: 76.4
click at [682, 385] on input "40801 00083 03" at bounding box center [763, 389] width 163 height 22
click at [748, 387] on input "40801 00083 03" at bounding box center [763, 389] width 163 height 22
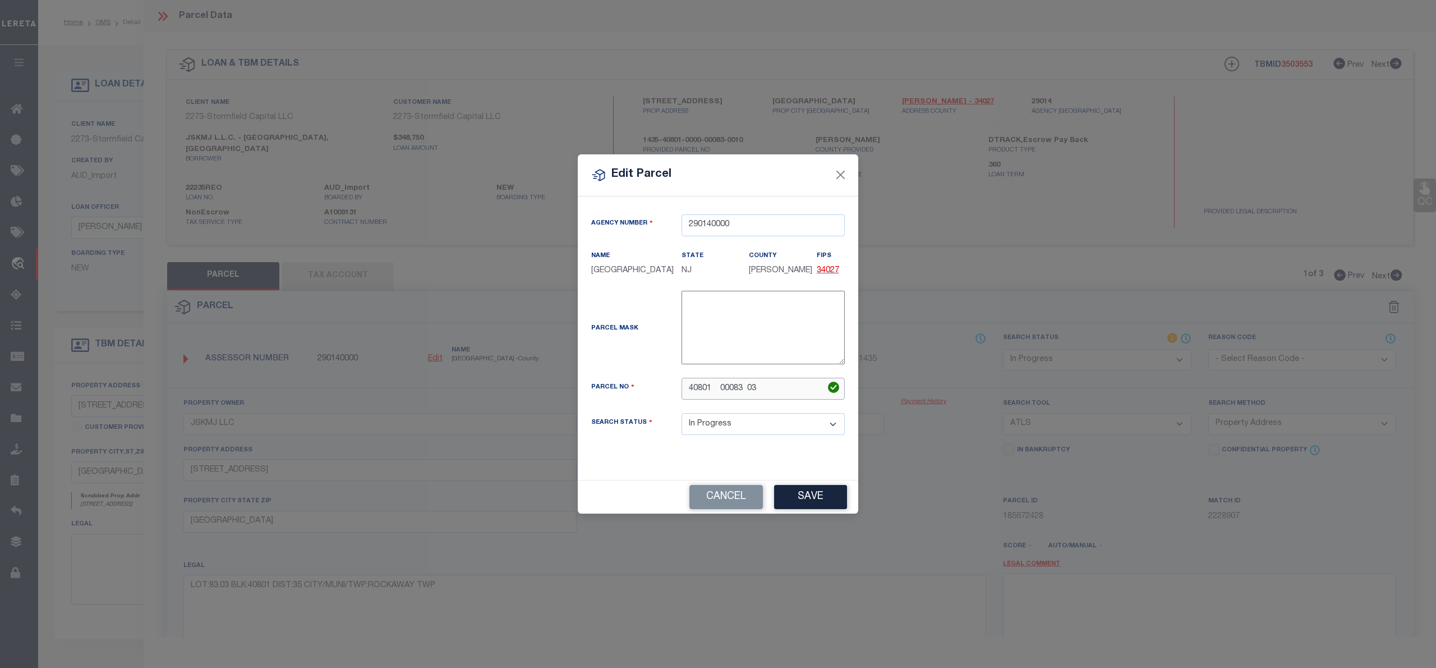
click at [721, 387] on input "40801 00083 03" at bounding box center [763, 389] width 163 height 22
click at [689, 384] on input "40801 00083 03" at bounding box center [763, 389] width 163 height 22
type input "40801 00083 03"
click at [796, 498] on button "Save" at bounding box center [810, 497] width 73 height 24
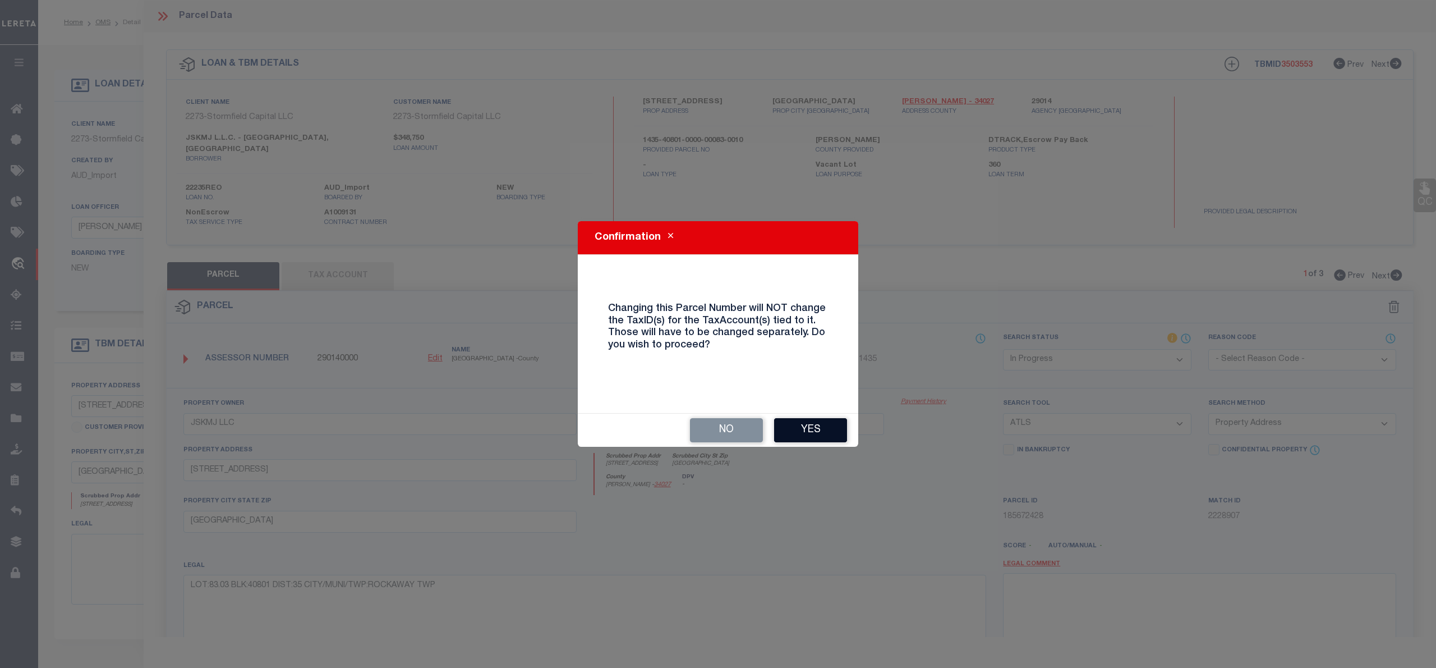
click at [822, 429] on button "Yes" at bounding box center [810, 430] width 73 height 24
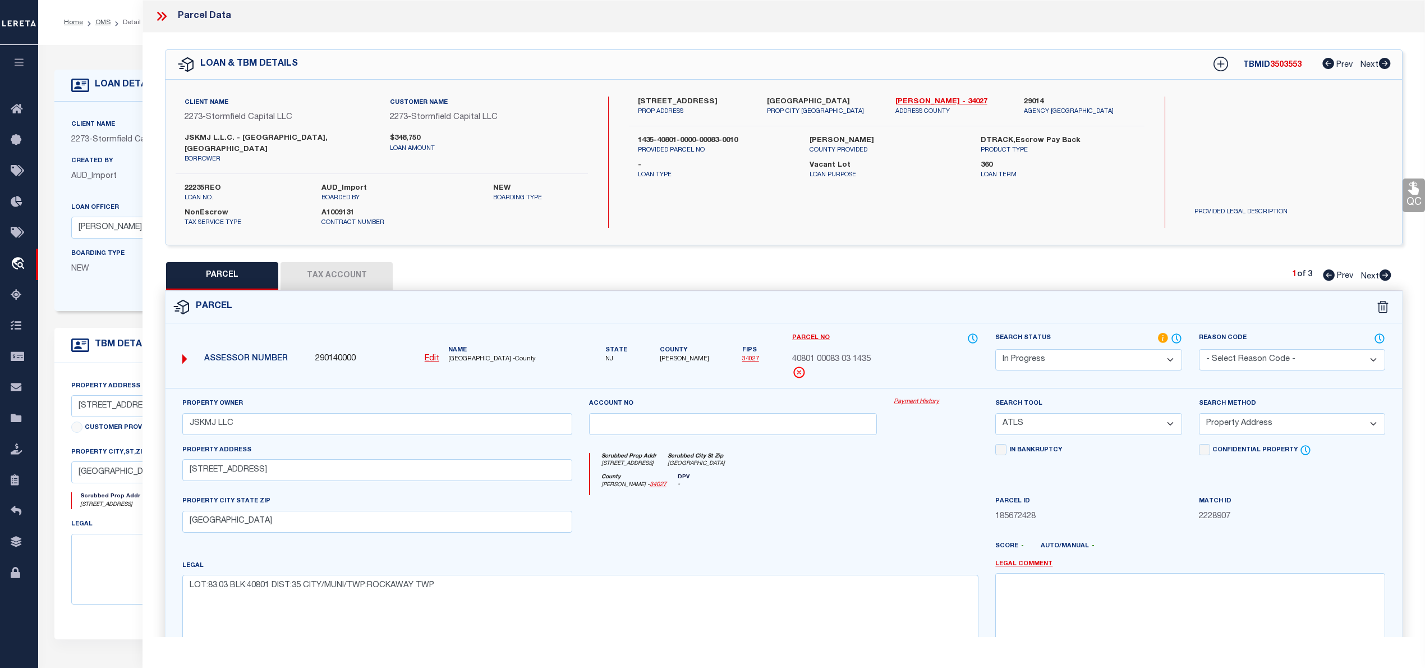
select select "IP"
select select
checkbox input "false"
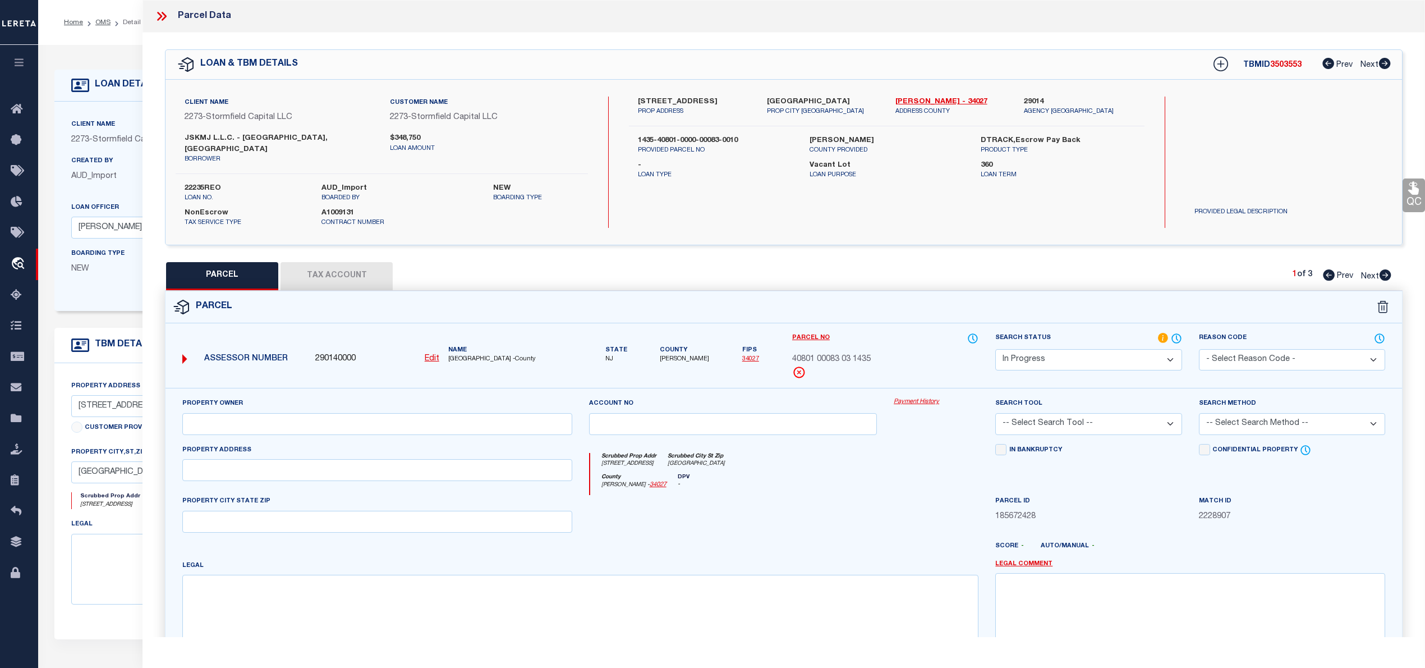
type input "JSKMJ LLC"
select select "ATL"
select select "ADD"
type input "[STREET_ADDRESS]"
checkbox input "false"
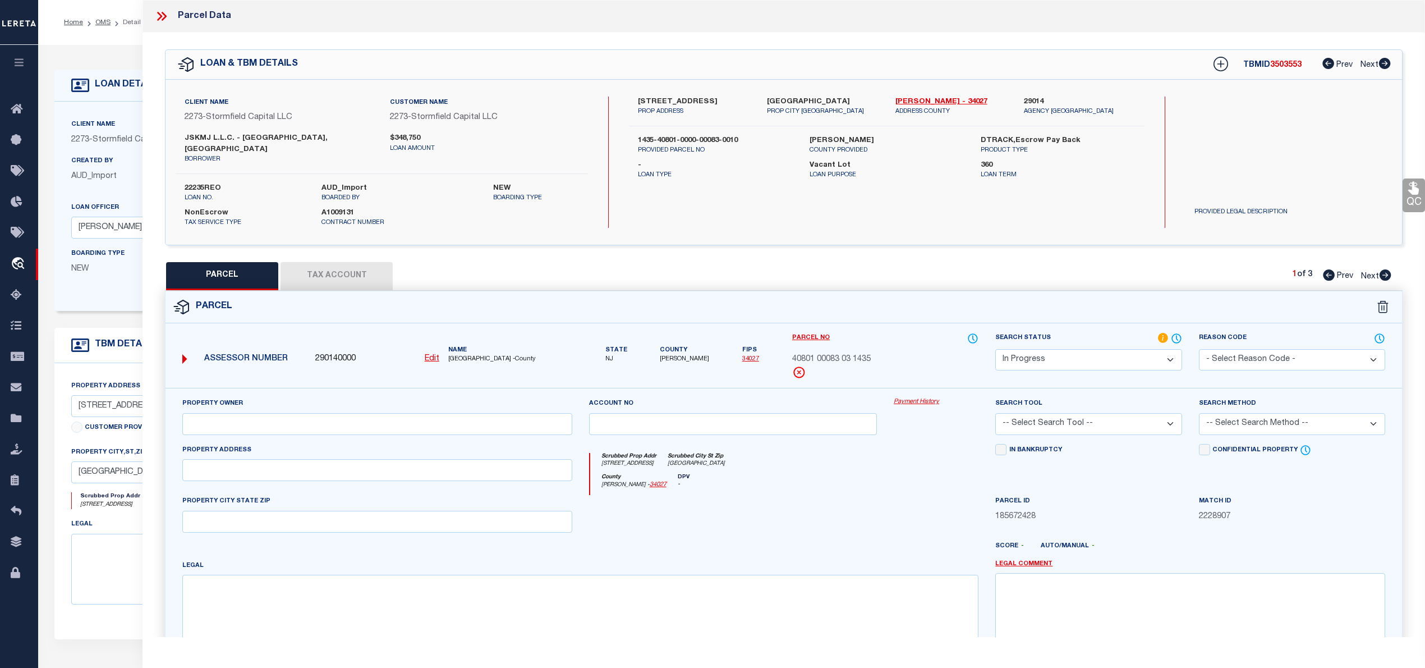
type input "[GEOGRAPHIC_DATA]"
type textarea "LOT:83.03 BLK:40801 DIST:35 CITY/MUNI/TWP:ROCKAWAY TWP"
drag, startPoint x: 245, startPoint y: 417, endPoint x: 189, endPoint y: 416, distance: 56.1
click at [189, 416] on input "JSKMJ LLC" at bounding box center [377, 424] width 390 height 22
paste input "STORMFIELD CAPITAL FUNDING ONE"
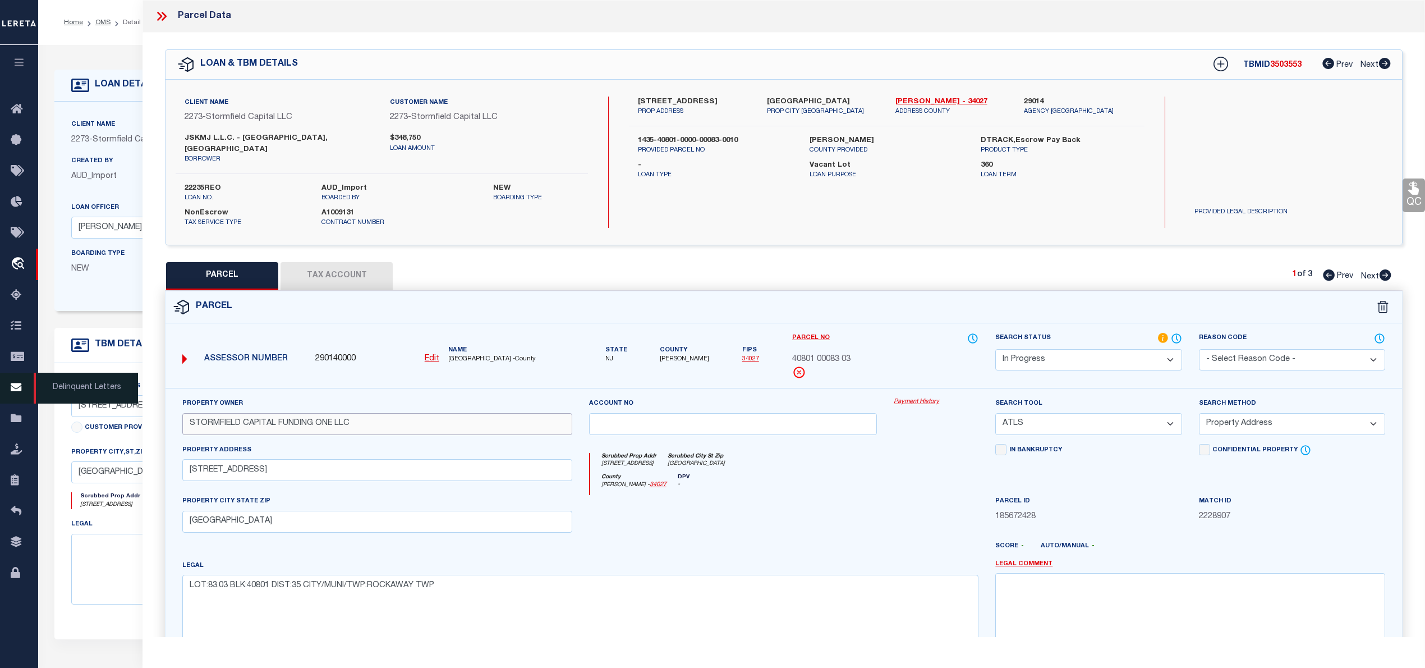
type input "STORMFIELD CAPITAL FUNDING ONE LLC"
drag, startPoint x: 299, startPoint y: 514, endPoint x: 191, endPoint y: 515, distance: 107.7
click at [191, 515] on input "[GEOGRAPHIC_DATA]" at bounding box center [377, 522] width 390 height 22
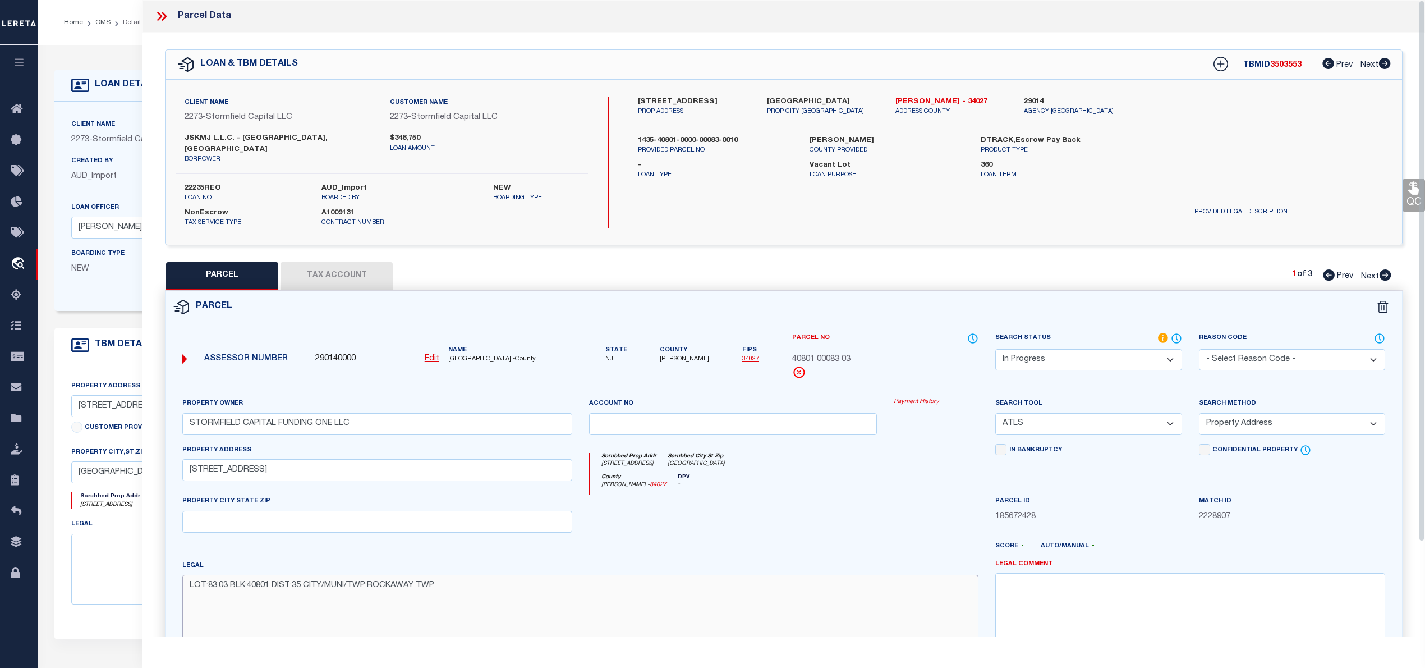
click at [270, 577] on textarea "LOT:83.03 BLK:40801 DIST:35 CITY/MUNI/TWP:ROCKAWAY TWP" at bounding box center [580, 609] width 796 height 71
click at [443, 580] on textarea "LOT:83.03 BLK:40801 DIST:35 CITY/MUNI/TWP:ROCKAWAY TWP" at bounding box center [580, 609] width 796 height 71
click at [641, 595] on textarea "LOT:83.03 BLK:40801 DIST:35 CITY/MUNI/TWP:ROCKAWAY TWP" at bounding box center [580, 609] width 796 height 71
click at [1148, 413] on select "-- Select Search Tool -- 3rd Party Website Agency File Agency Website ATLS CNV-…" at bounding box center [1088, 424] width 186 height 22
select select "AGW"
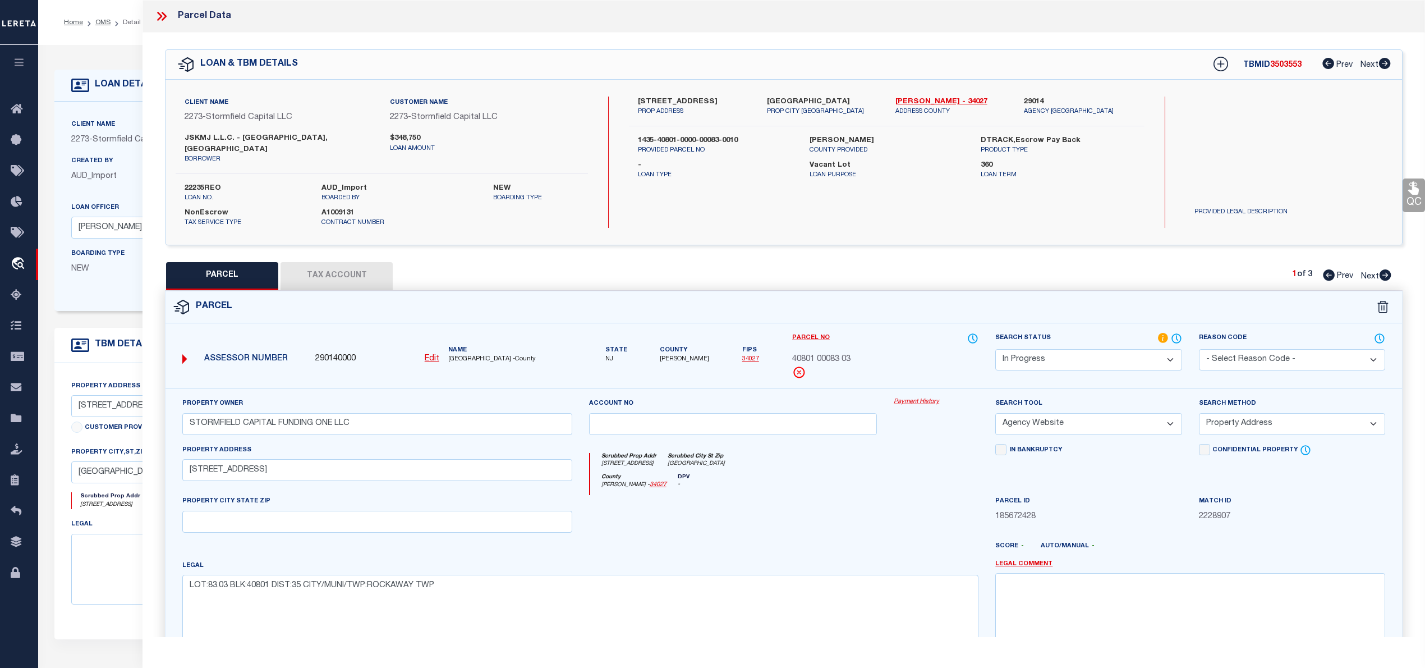
click at [995, 413] on select "-- Select Search Tool -- 3rd Party Website Agency File Agency Website ATLS CNV-…" at bounding box center [1088, 424] width 186 height 22
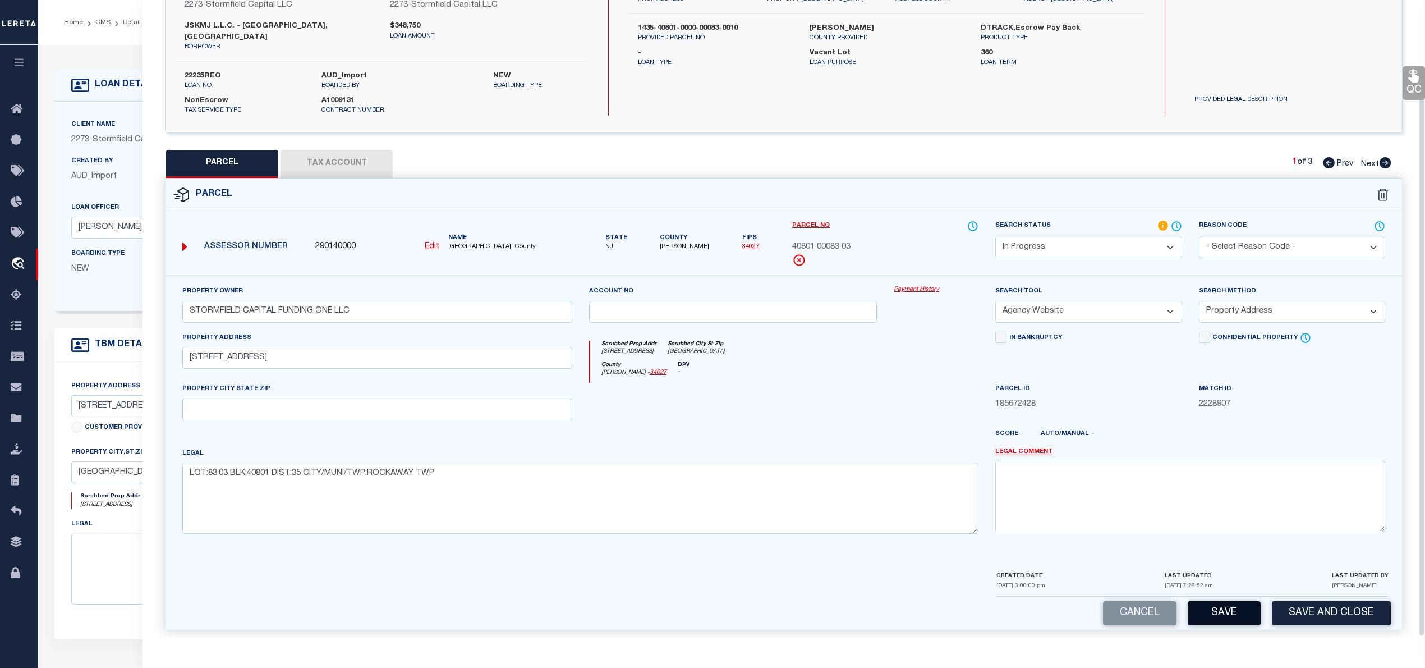
click at [1219, 601] on button "Save" at bounding box center [1224, 613] width 73 height 24
select select "AS"
select select
checkbox input "false"
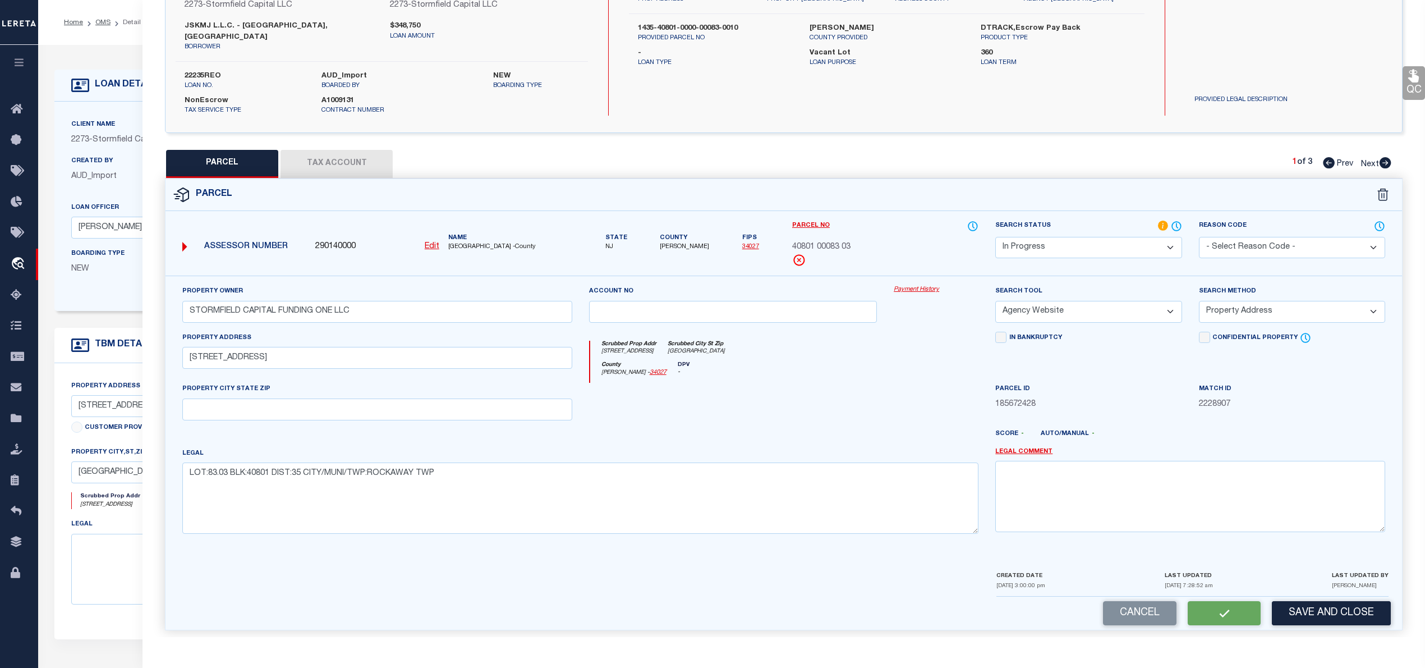
checkbox input "false"
select select "IP"
type input "STORMFIELD CAPITAL FUNDING ONE LLC"
select select "AGW"
select select "ADD"
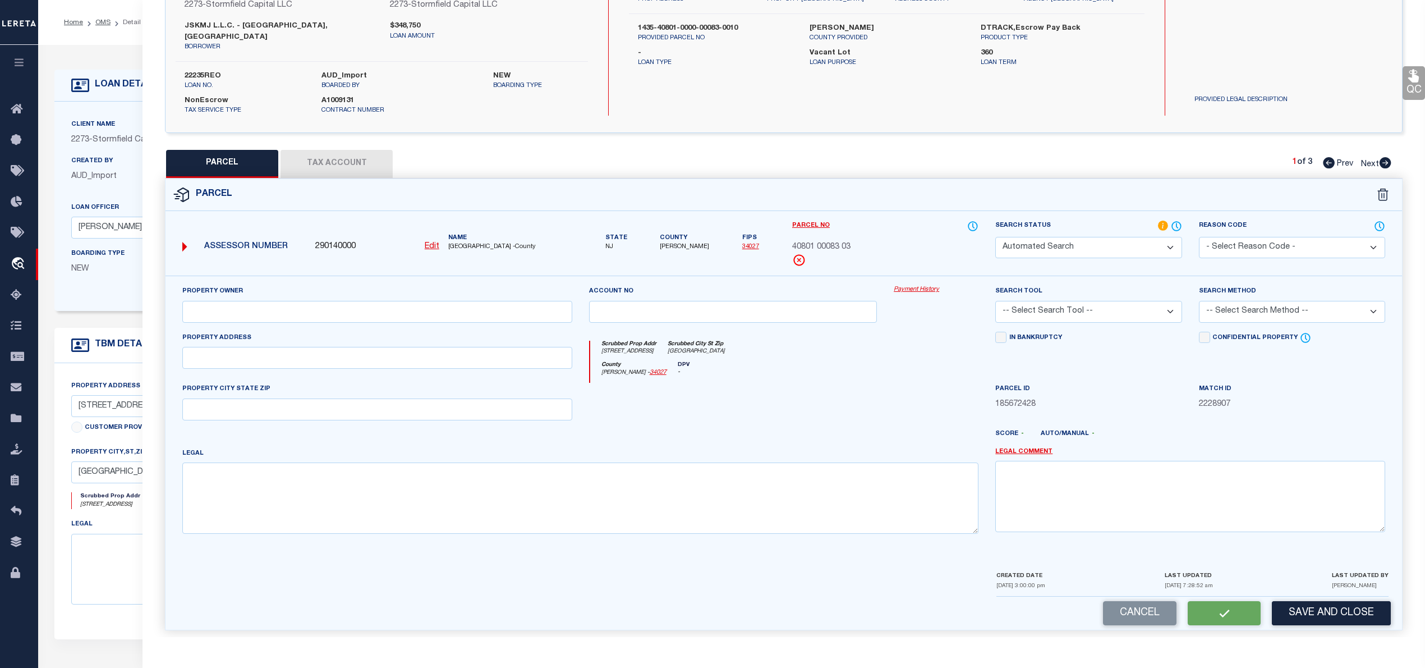
type input "[STREET_ADDRESS]"
type textarea "LOT:83.03 BLK:40801 DIST:35 CITY/MUNI/TWP:ROCKAWAY TWP"
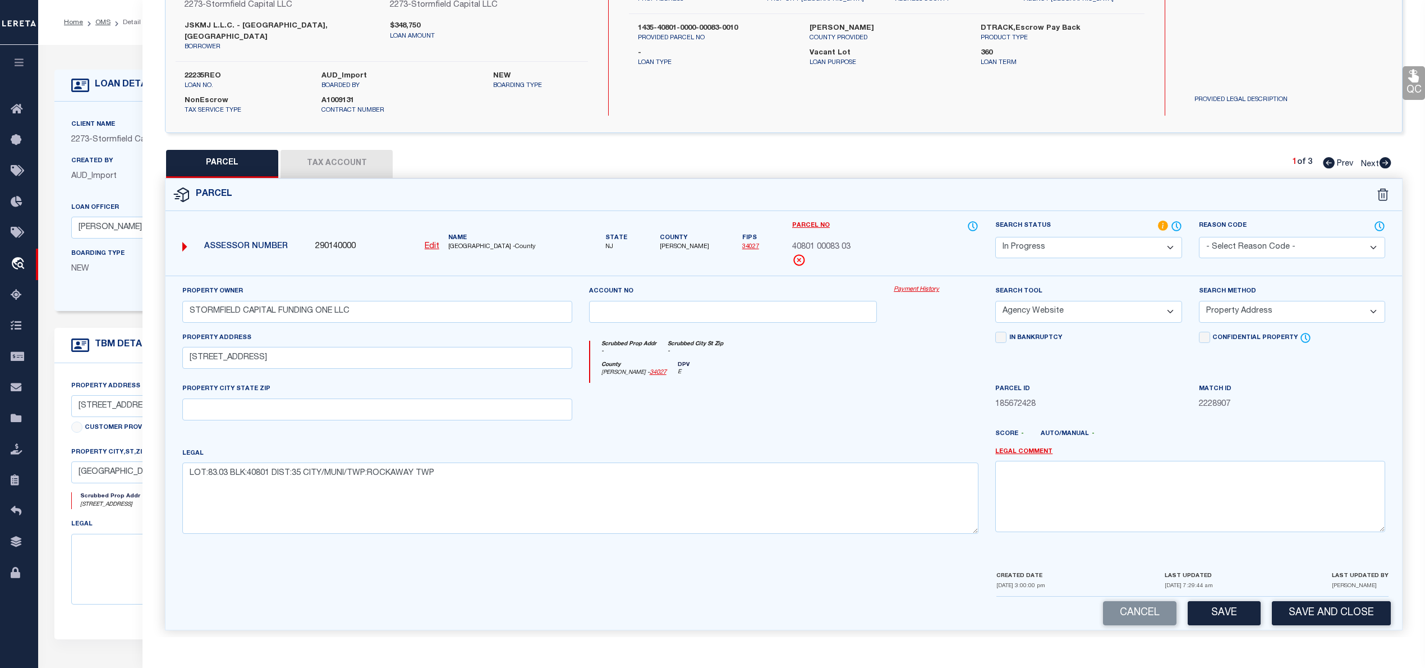
click at [330, 153] on button "Tax Account" at bounding box center [337, 164] width 112 height 28
select select "100"
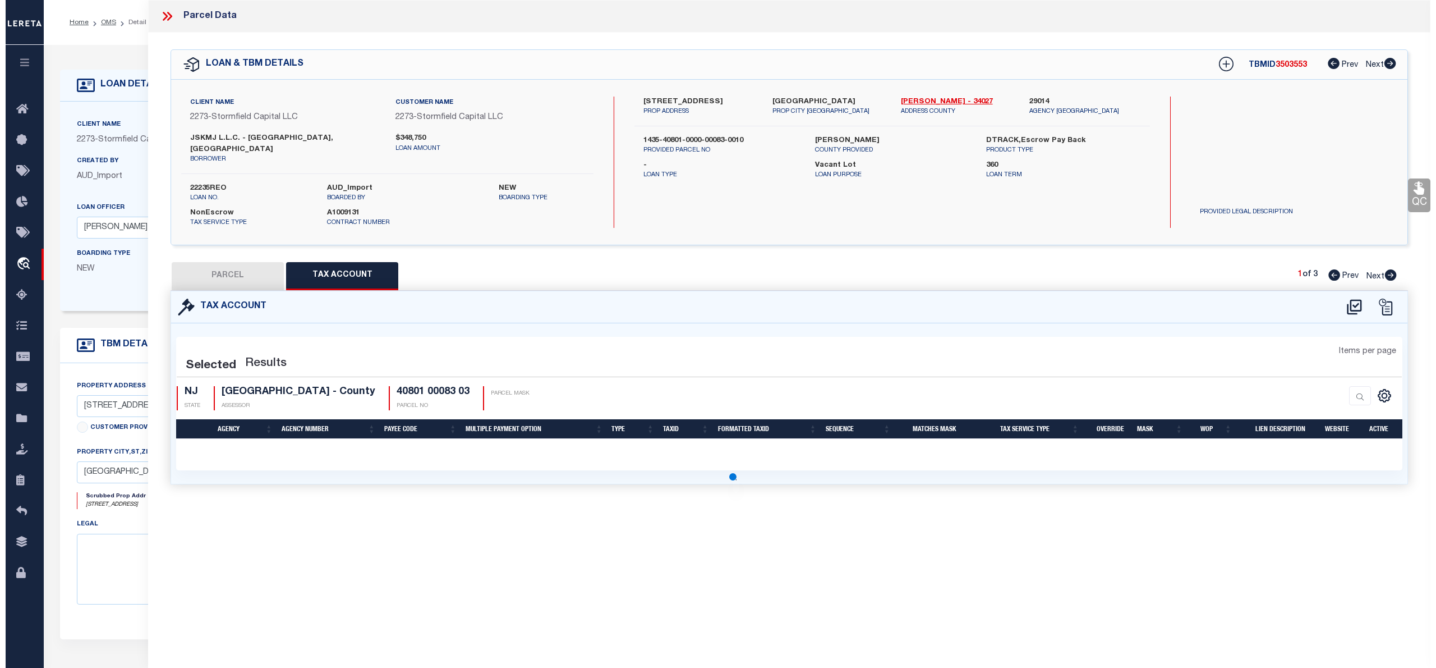
scroll to position [0, 0]
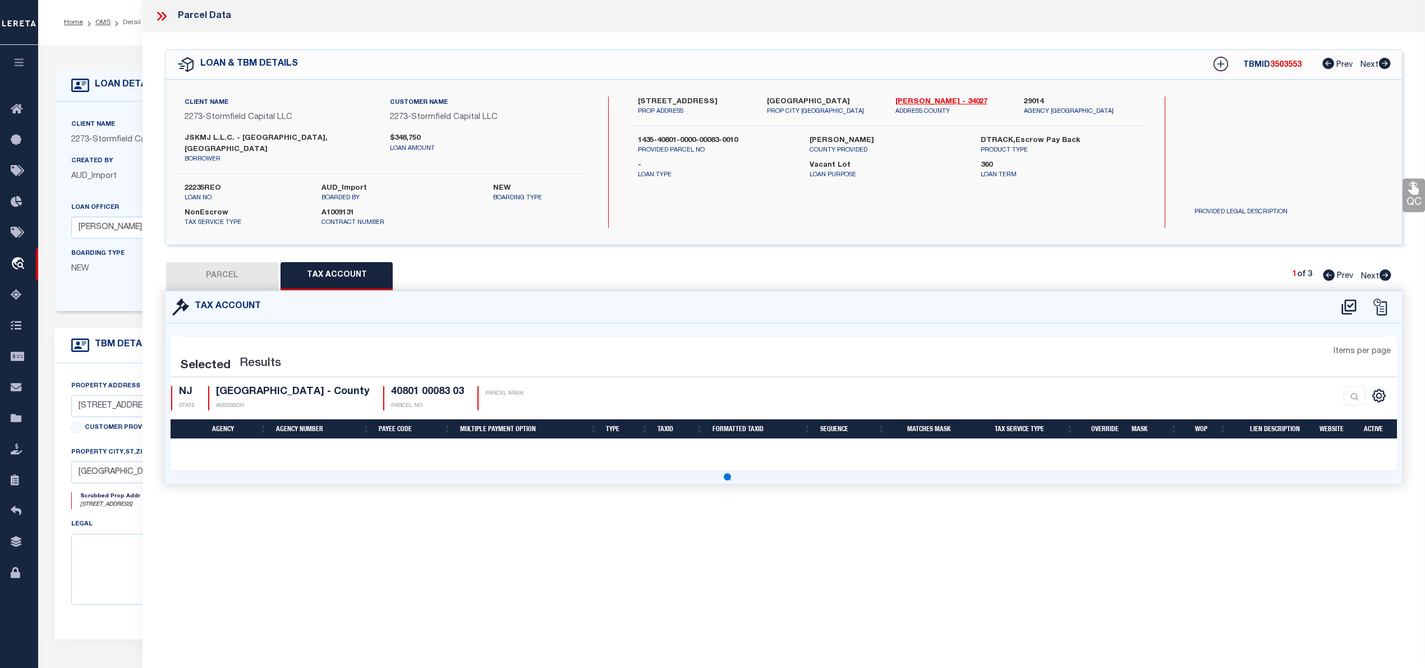
select select "100"
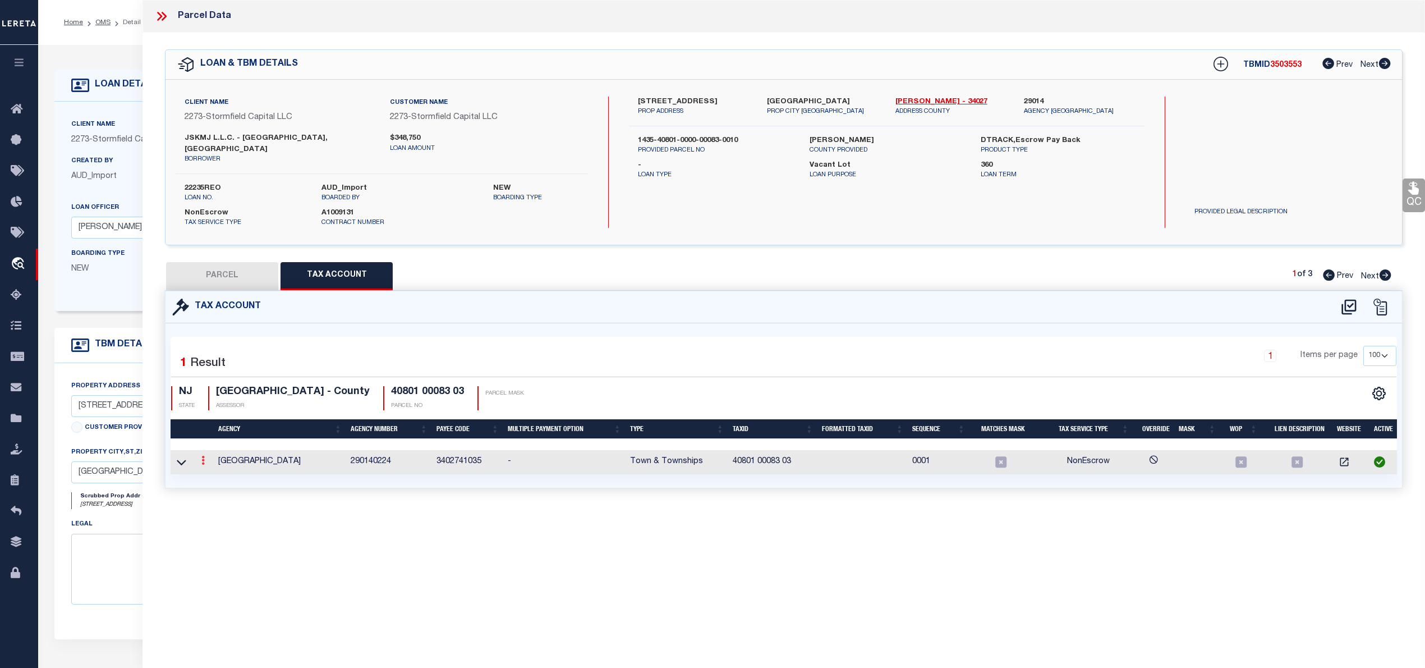
click at [201, 456] on icon at bounding box center [202, 460] width 3 height 9
click at [212, 473] on icon "" at bounding box center [215, 477] width 8 height 8
type input "40801 00083 03"
type textarea "&&&&& XX&&&&& XX *XXXXX &&&&&XXXX&&&&&XXXX *XXXX $$$$$ $$$$$"
checkbox input "true"
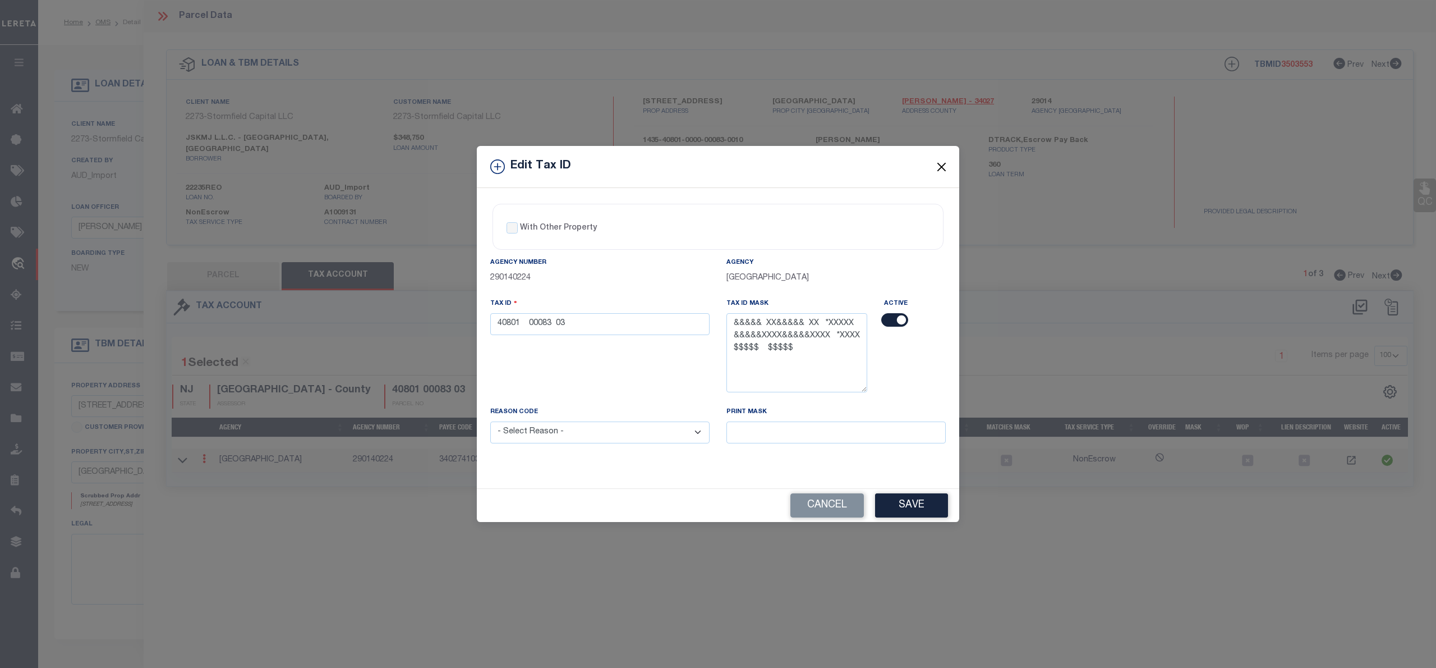
click at [941, 165] on button "Close" at bounding box center [942, 166] width 15 height 15
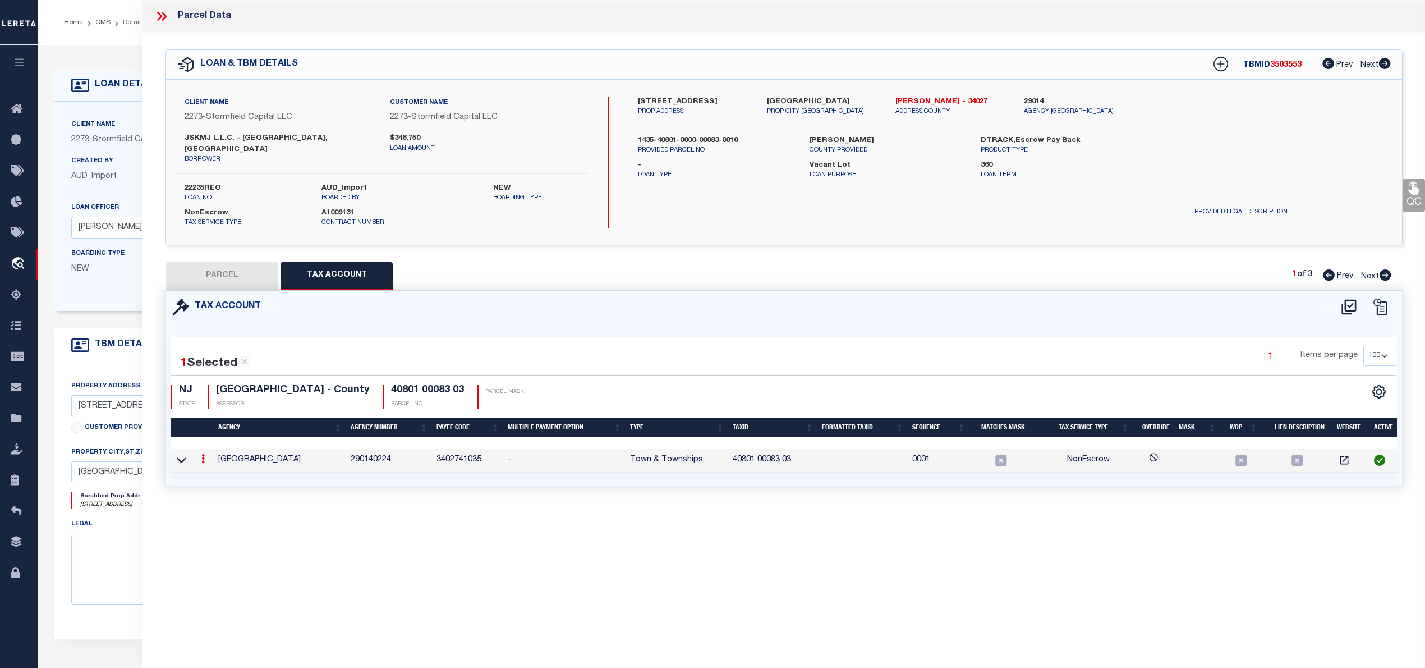
click at [204, 454] on icon at bounding box center [202, 458] width 3 height 9
click at [214, 471] on icon "" at bounding box center [215, 475] width 8 height 8
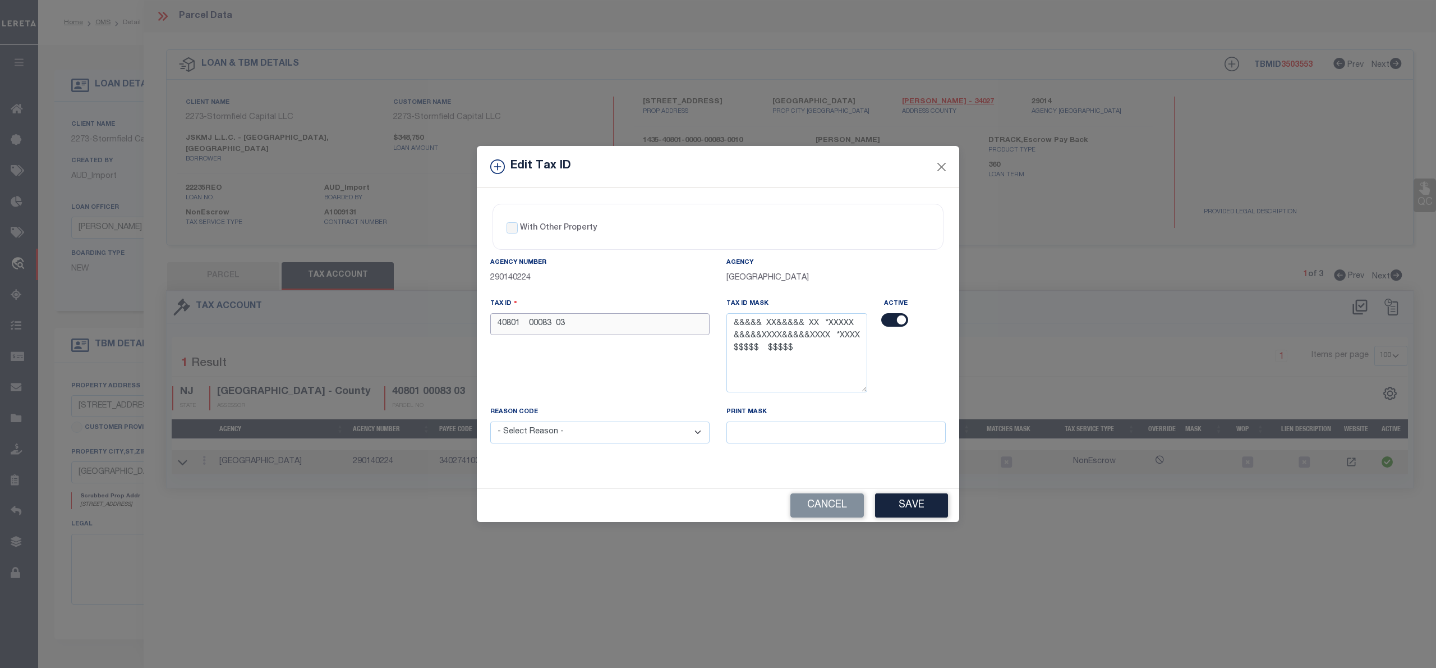
drag, startPoint x: 573, startPoint y: 327, endPoint x: 410, endPoint y: 326, distance: 163.8
click at [425, 327] on div "Edit Tax ID With Other Property With Other Property Type Temporary" at bounding box center [718, 334] width 1436 height 668
paste input "STORMFIELD CAPITAL FUNDING ONE LLC"
type input "40801 00083 03"
click at [903, 507] on button "Save" at bounding box center [911, 505] width 73 height 24
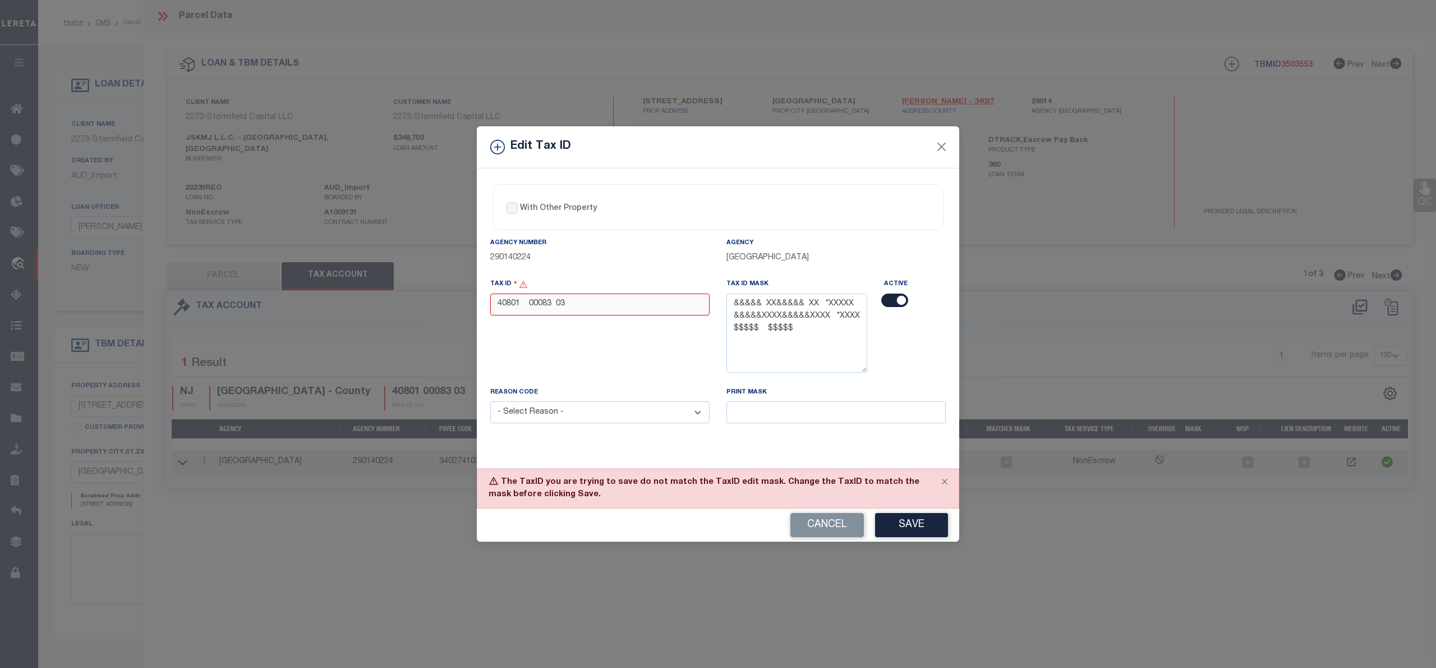
click at [530, 305] on input "40801 00083 03" at bounding box center [599, 304] width 219 height 22
click at [557, 301] on input "40801 00083 03" at bounding box center [599, 304] width 219 height 22
click at [943, 483] on button "Close" at bounding box center [945, 481] width 28 height 25
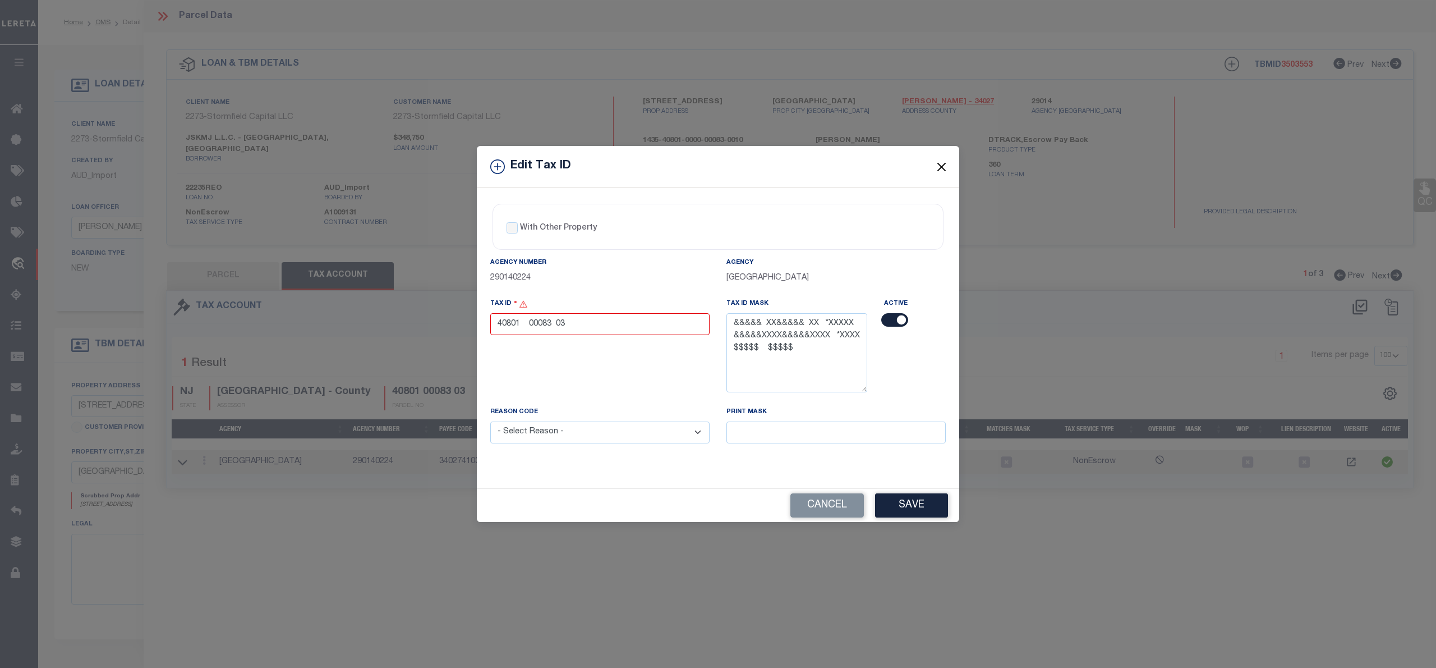
click at [945, 164] on button "Close" at bounding box center [942, 166] width 15 height 15
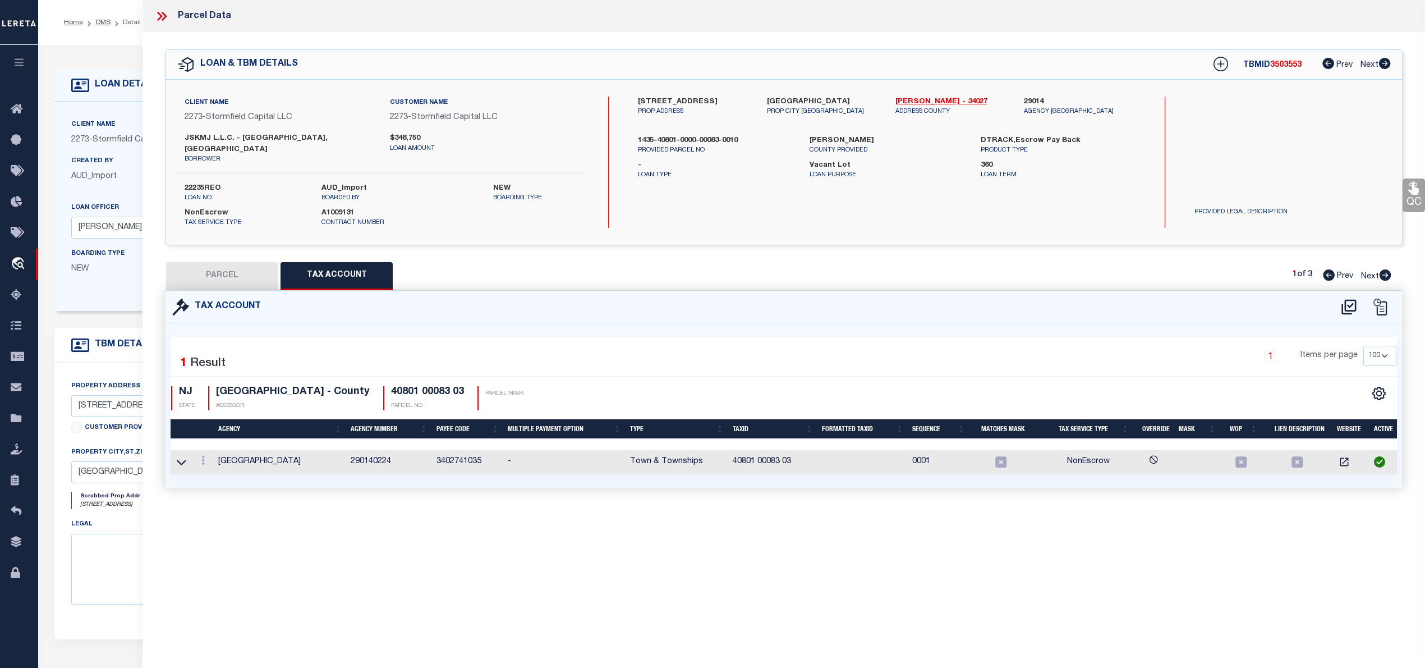
click at [228, 267] on button "PARCEL" at bounding box center [222, 276] width 112 height 28
select select "AS"
select select
checkbox input "false"
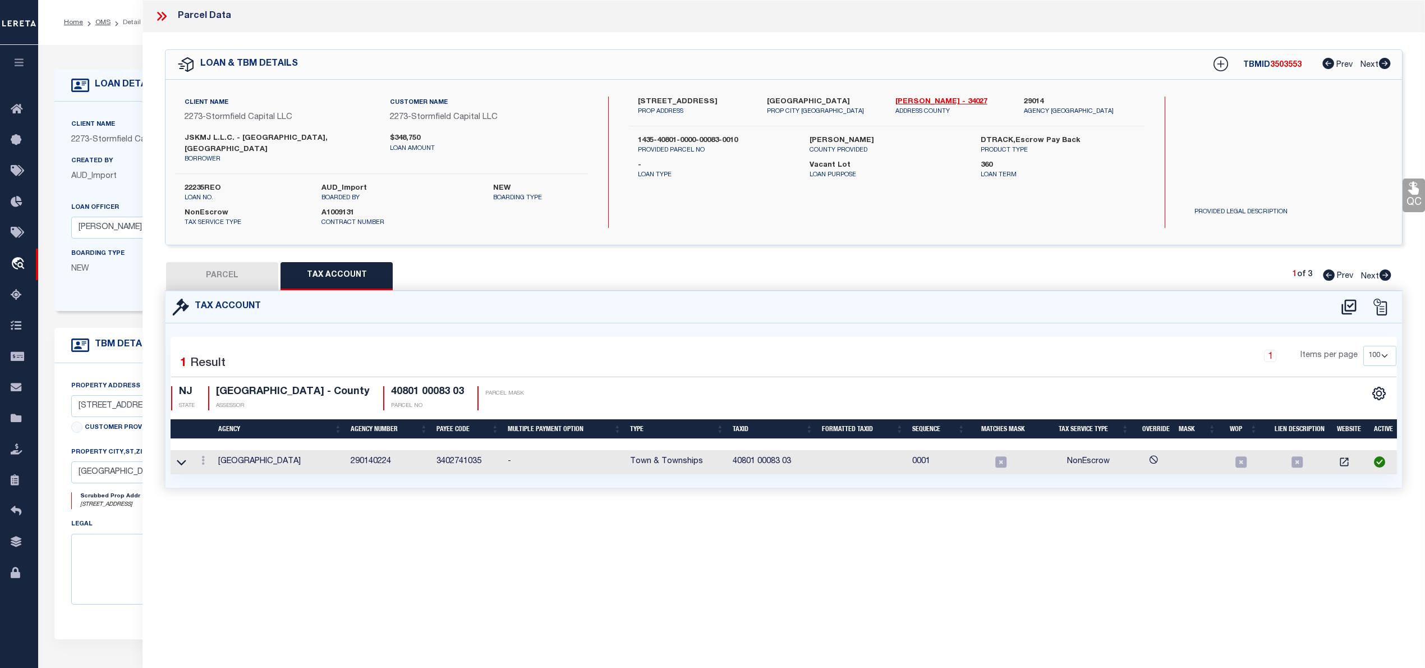
checkbox input "false"
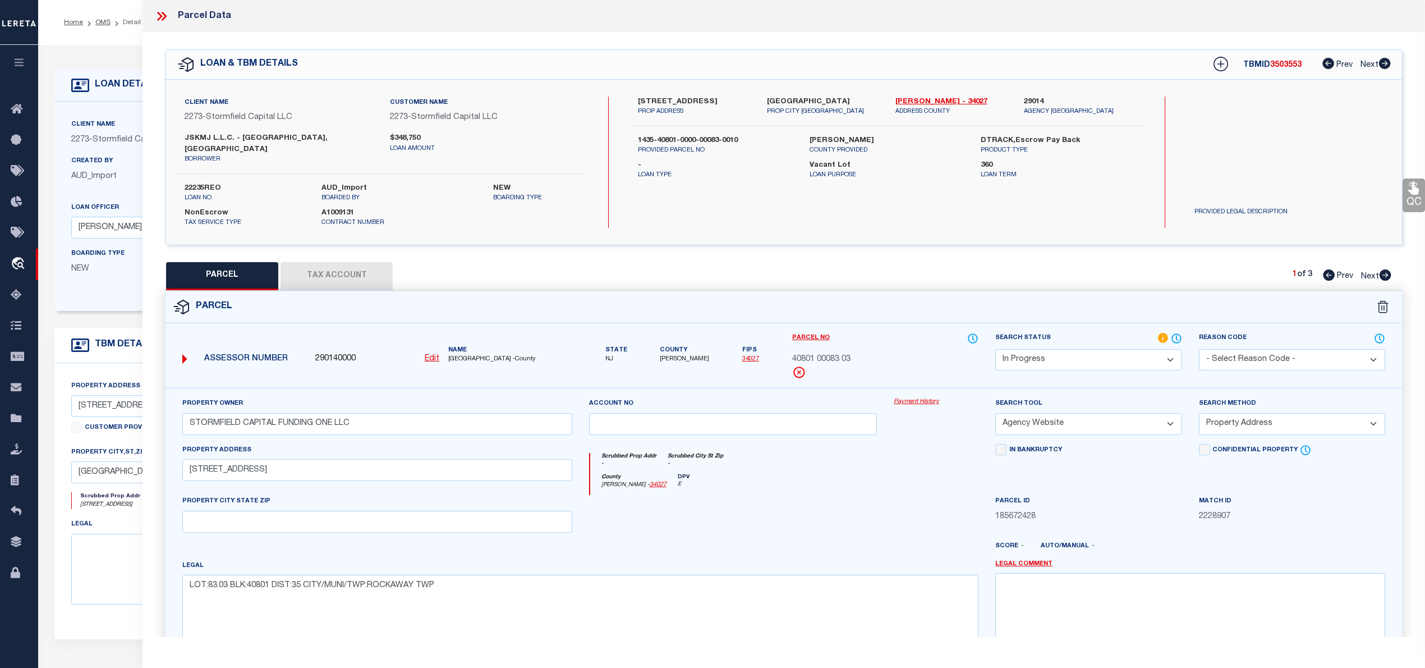
click at [344, 278] on button "Tax Account" at bounding box center [337, 276] width 112 height 28
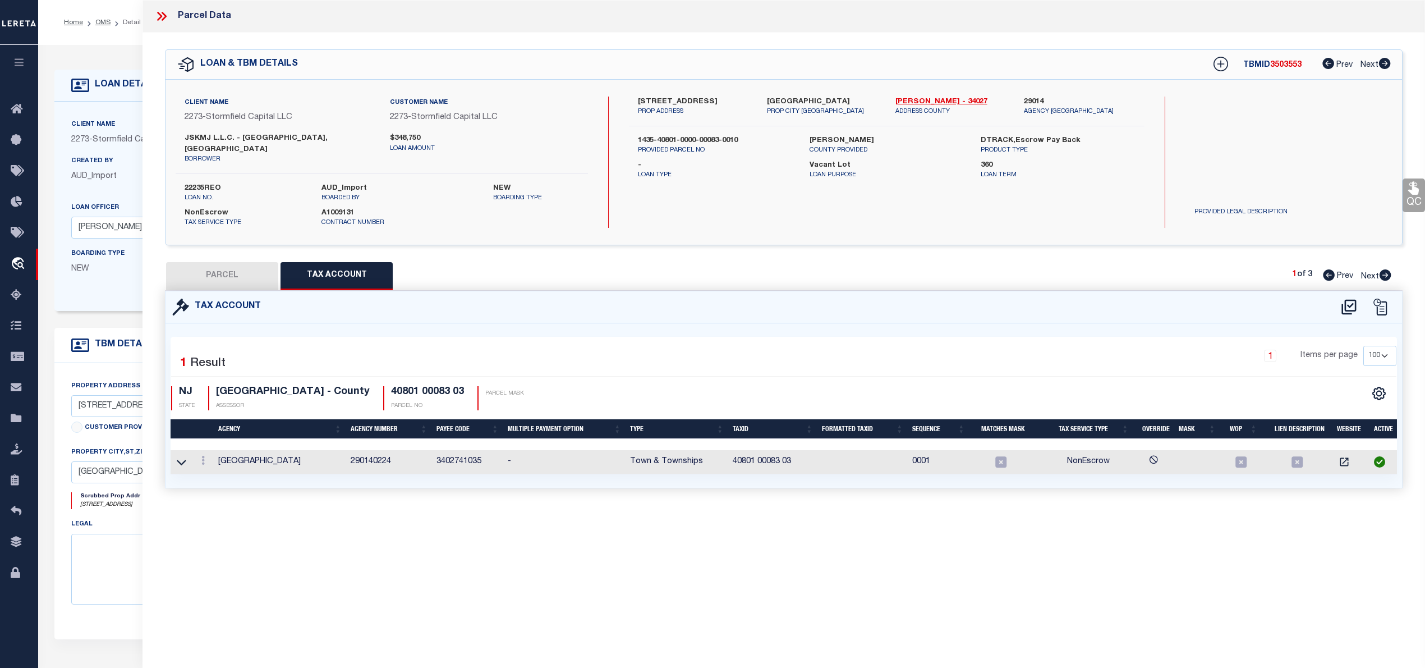
click at [344, 269] on button "Tax Account" at bounding box center [337, 276] width 112 height 28
click at [180, 456] on icon at bounding box center [182, 462] width 10 height 12
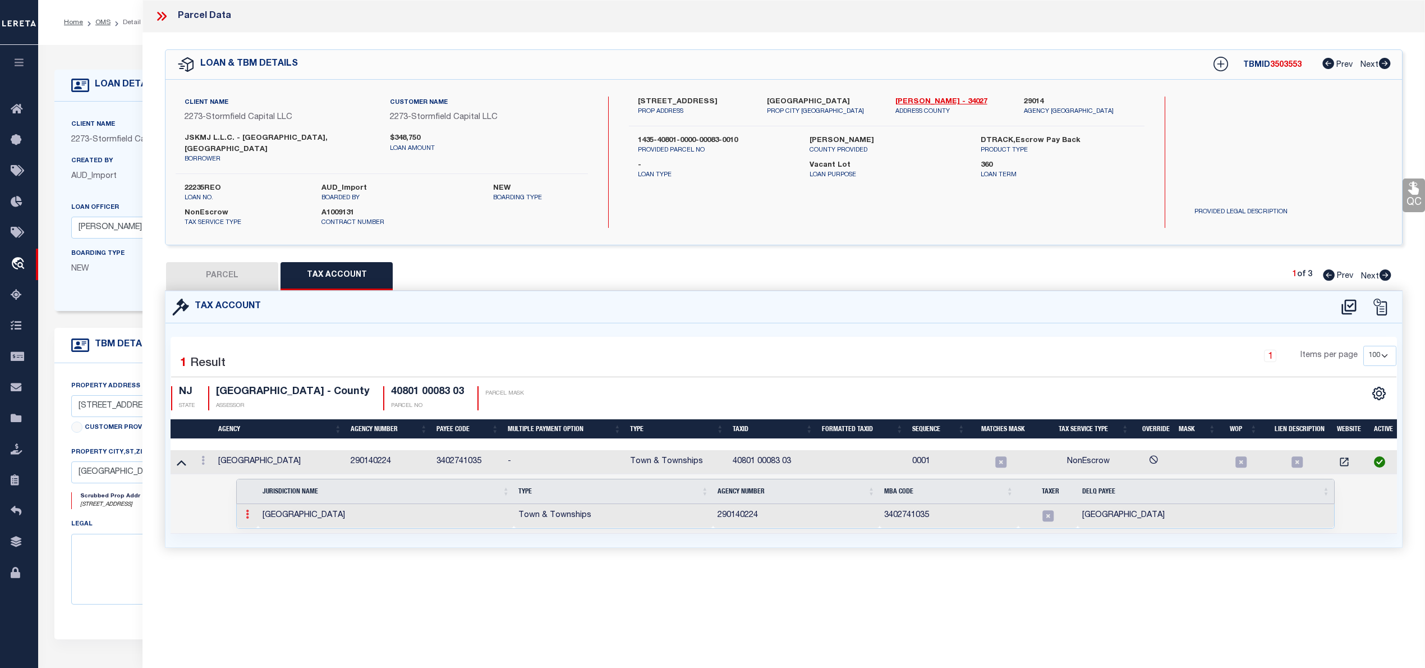
click at [245, 511] on link at bounding box center [247, 515] width 12 height 9
click at [259, 527] on img at bounding box center [260, 532] width 11 height 11
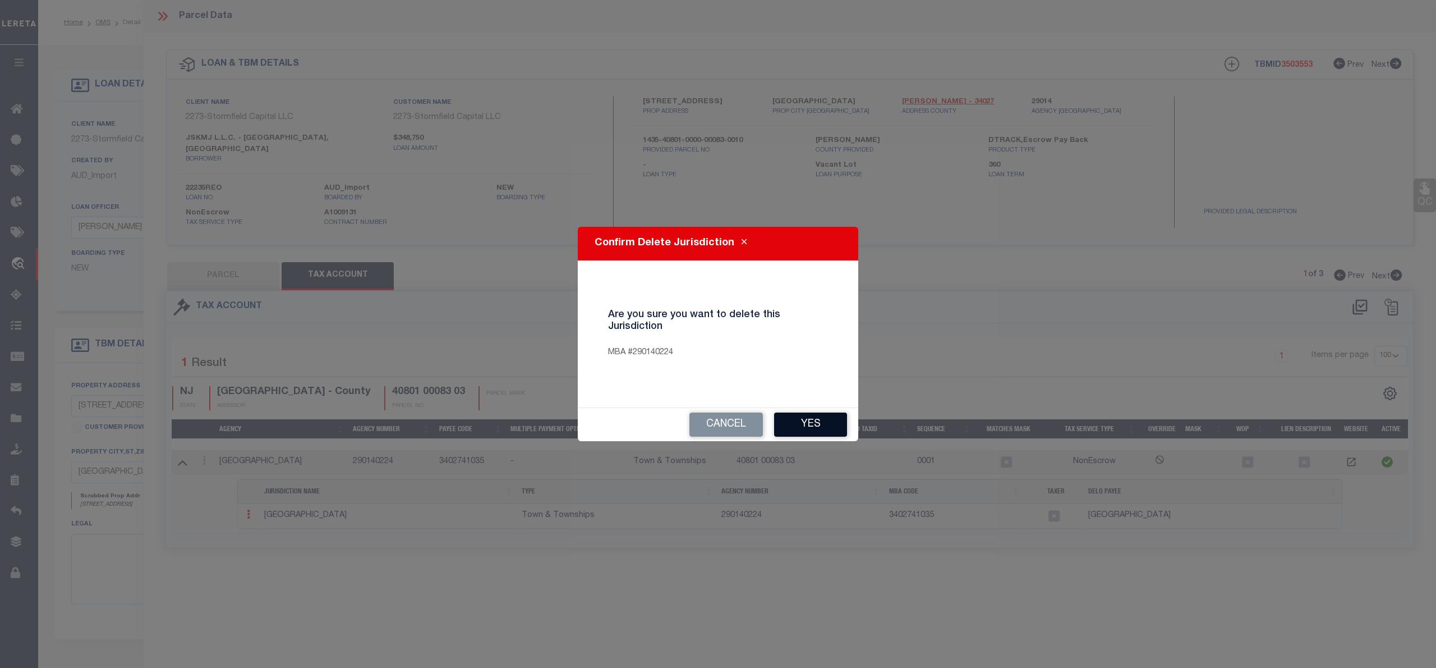
click at [817, 426] on button "Yes" at bounding box center [810, 424] width 73 height 24
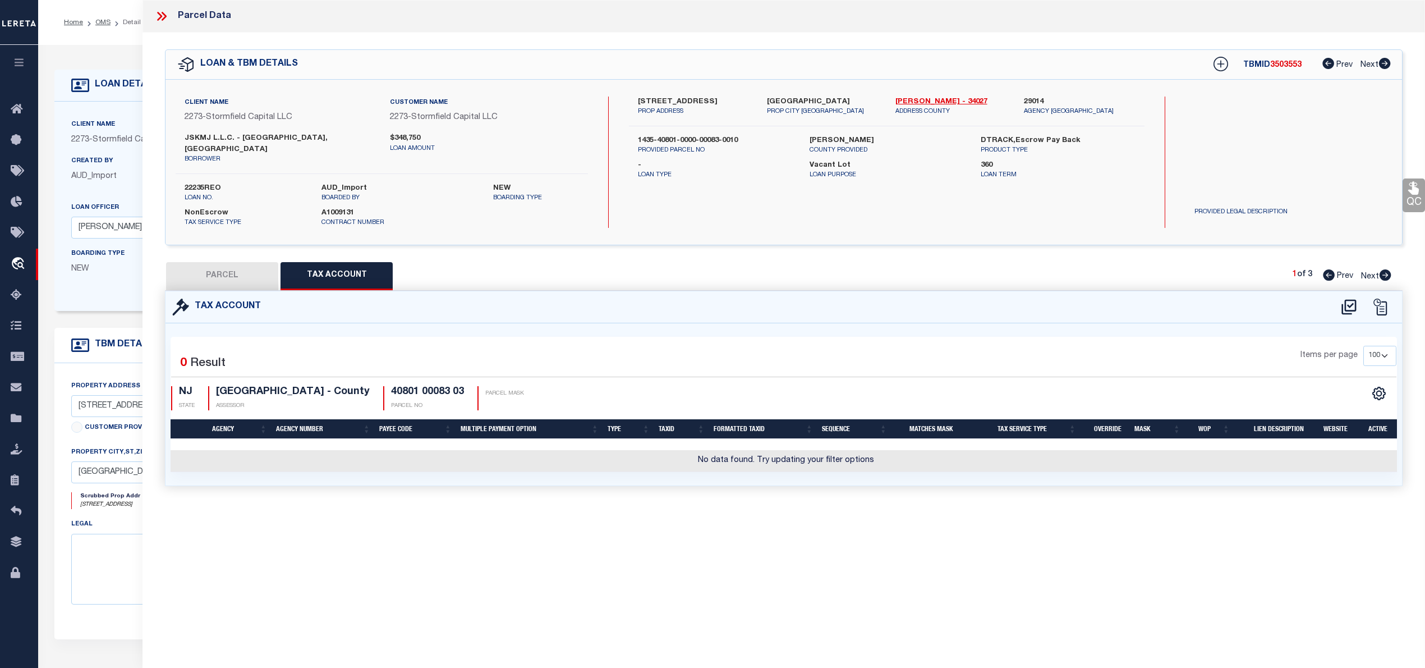
click at [227, 265] on button "PARCEL" at bounding box center [222, 276] width 112 height 28
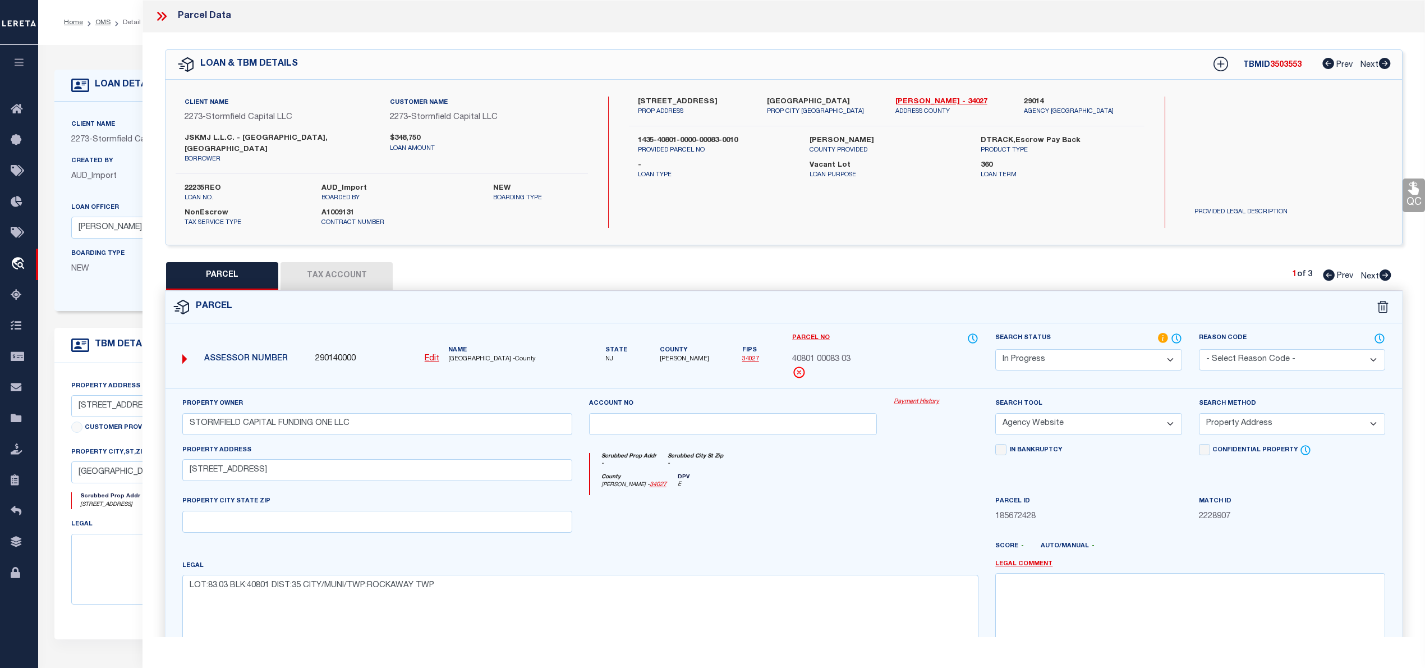
click at [340, 270] on button "Tax Account" at bounding box center [337, 276] width 112 height 28
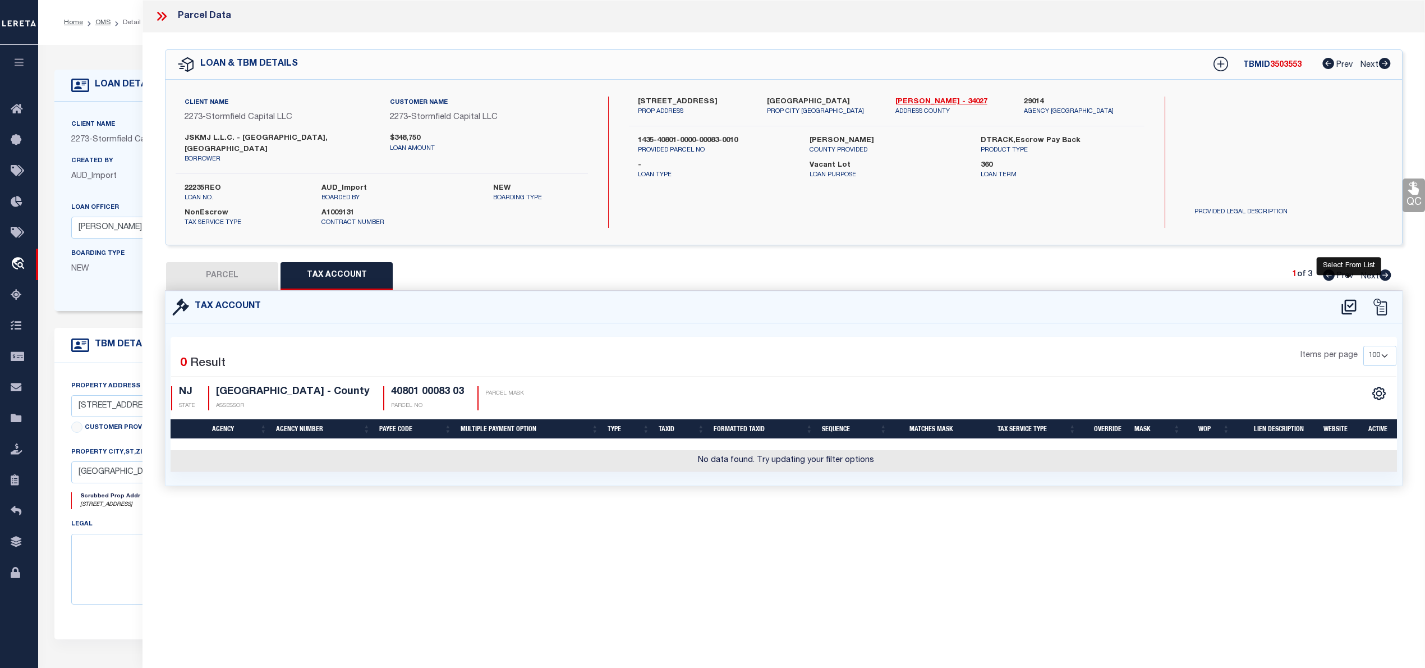
click at [1350, 298] on icon at bounding box center [1349, 307] width 19 height 18
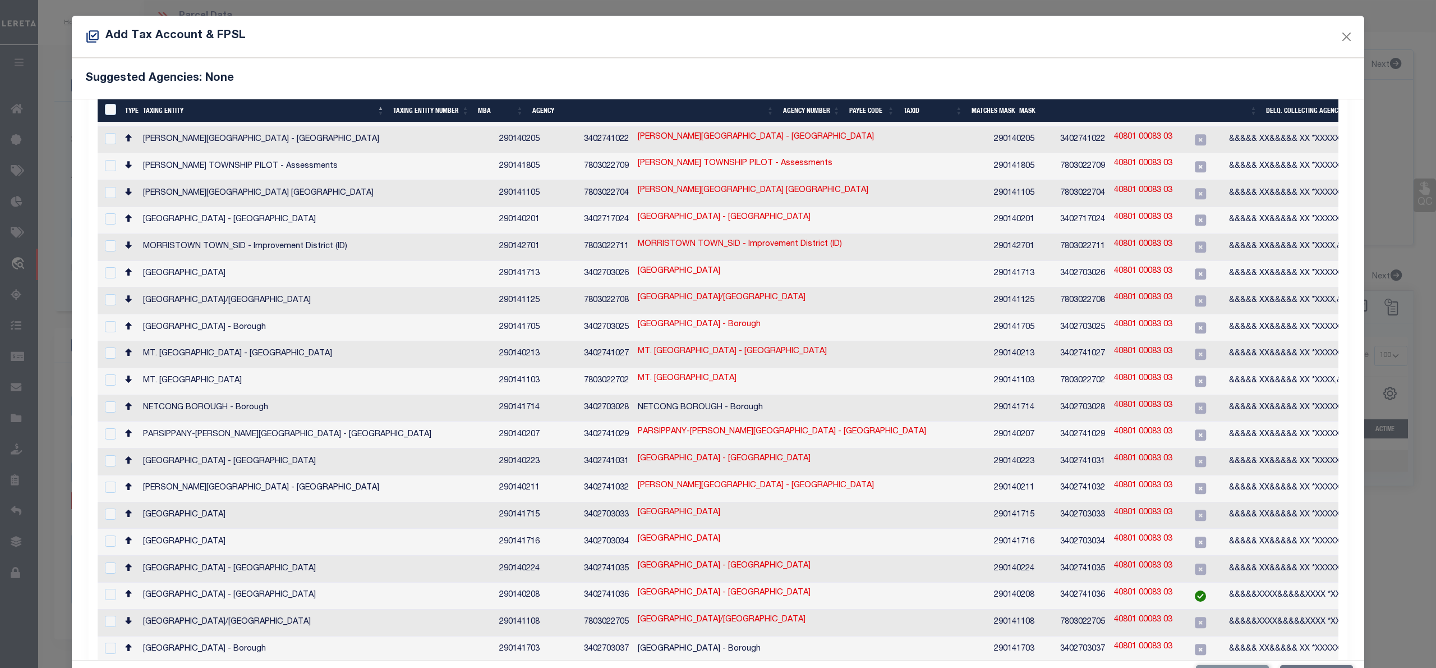
scroll to position [42, 0]
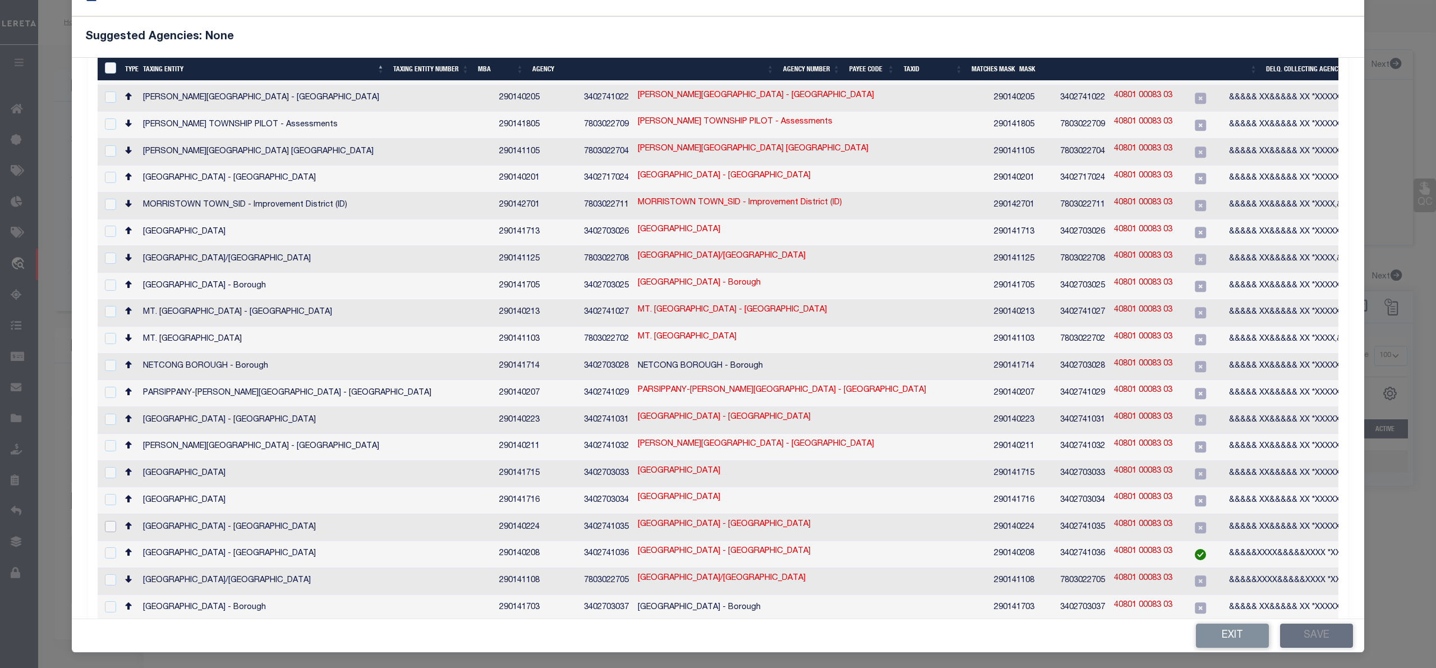
click at [108, 521] on input "checkbox" at bounding box center [110, 526] width 11 height 11
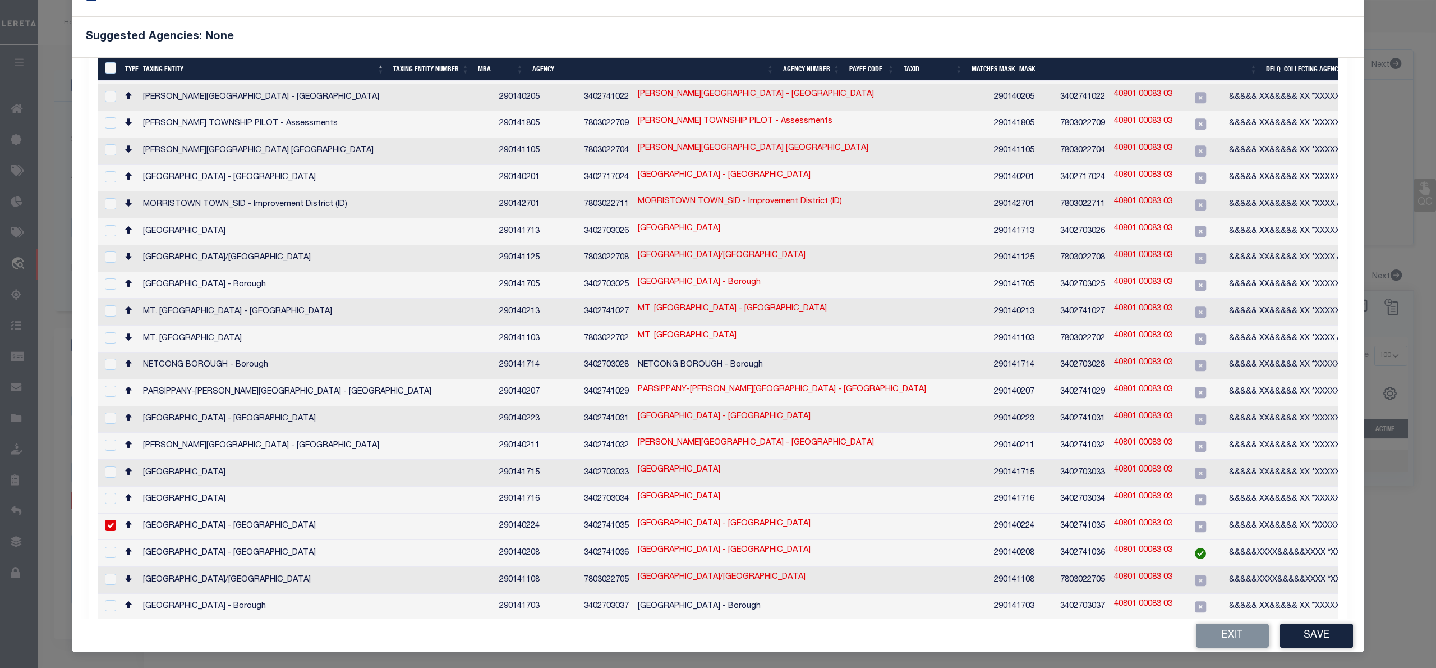
click at [1114, 518] on link "40801 00083 03" at bounding box center [1143, 524] width 58 height 12
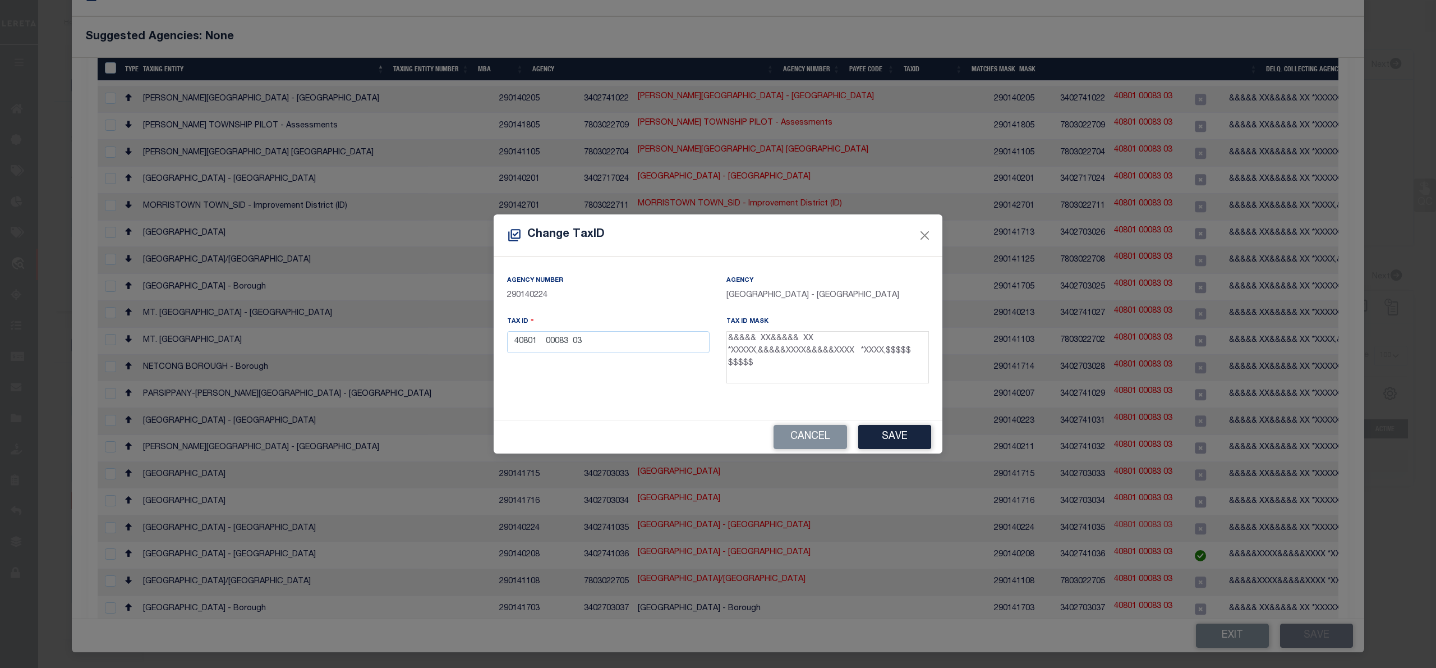
scroll to position [29, 0]
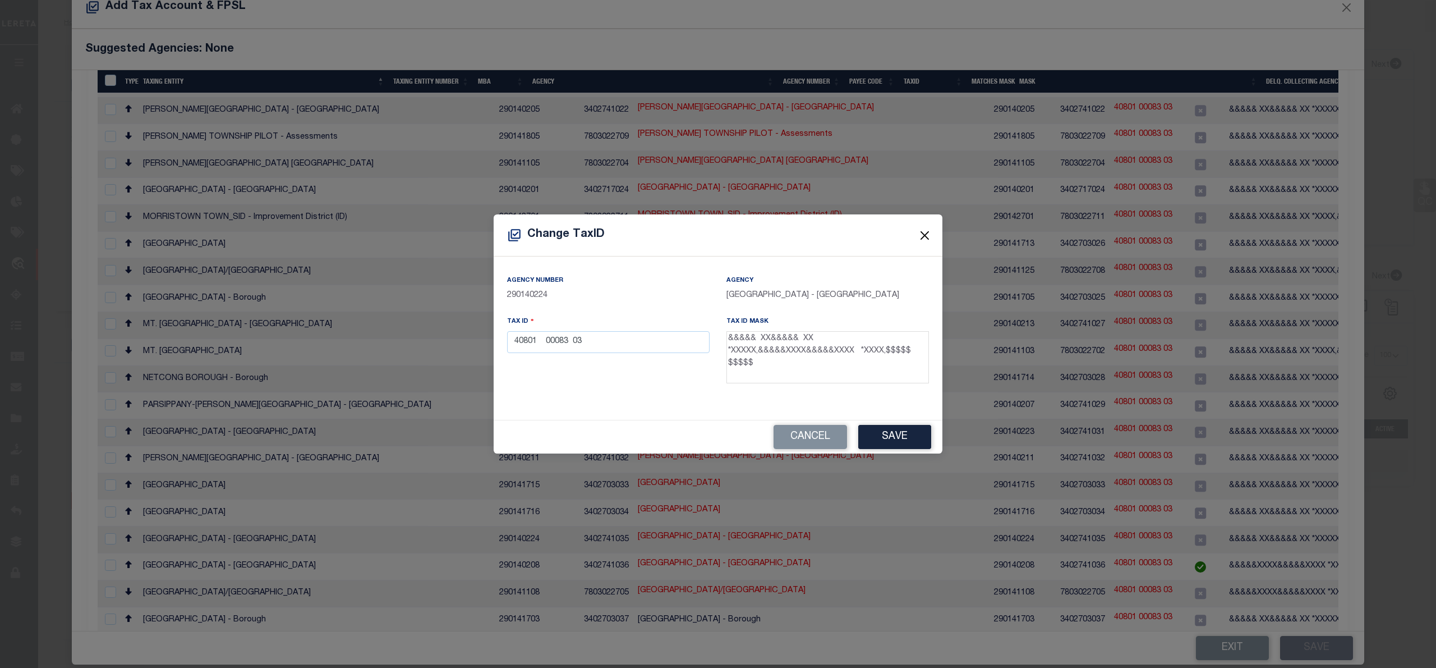
click at [931, 237] on button "Close" at bounding box center [925, 235] width 15 height 15
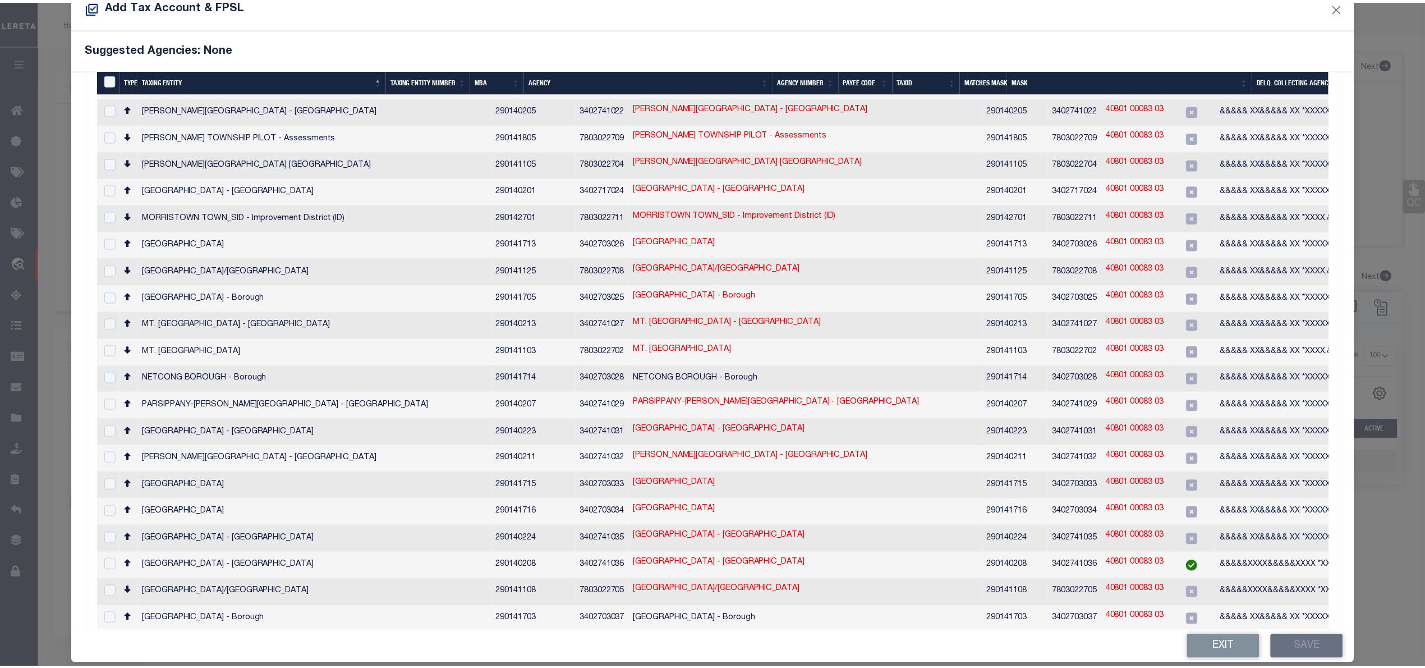
scroll to position [0, 0]
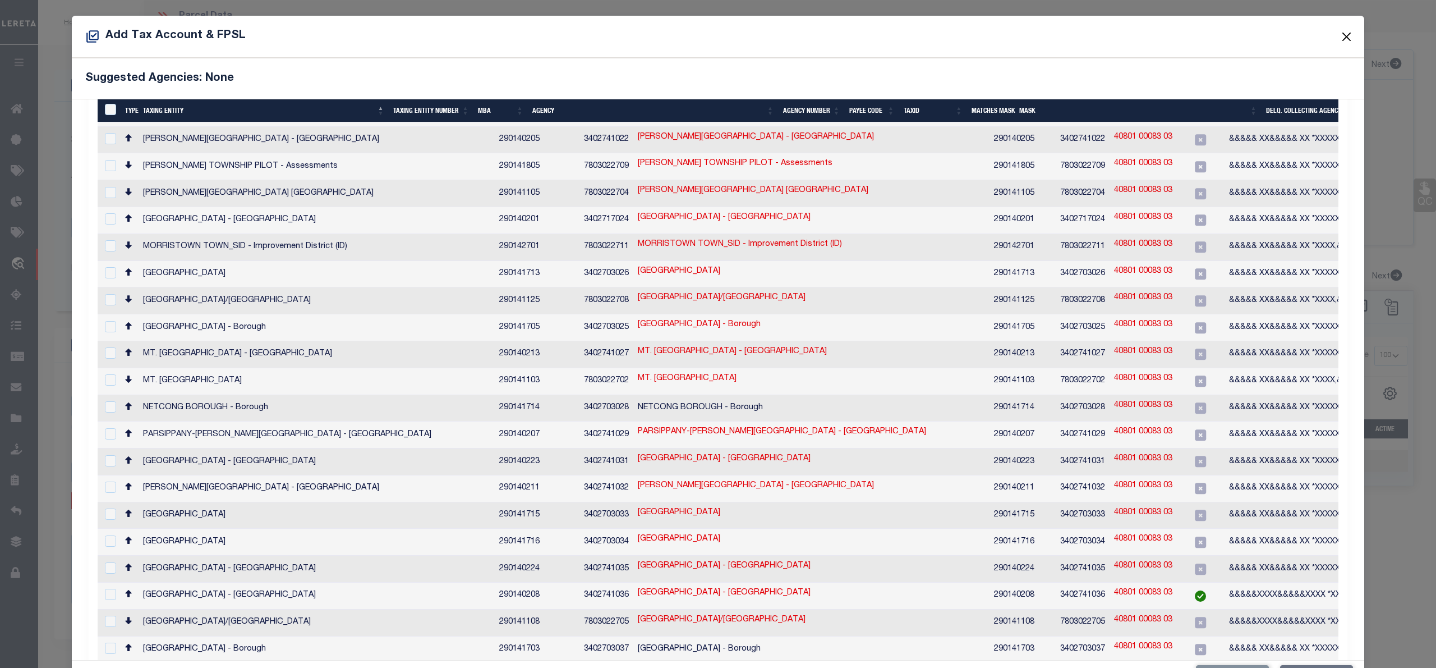
click at [1340, 34] on button "Close" at bounding box center [1347, 36] width 15 height 15
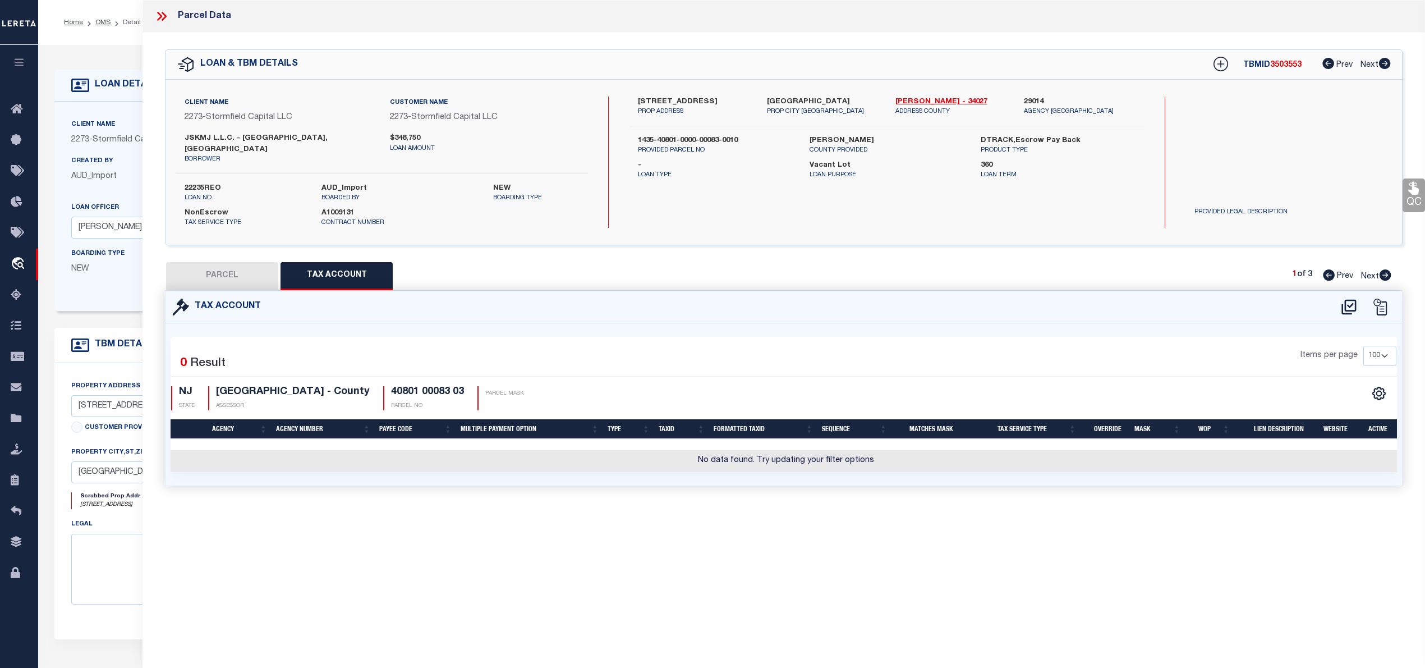
click at [233, 262] on button "PARCEL" at bounding box center [222, 276] width 112 height 28
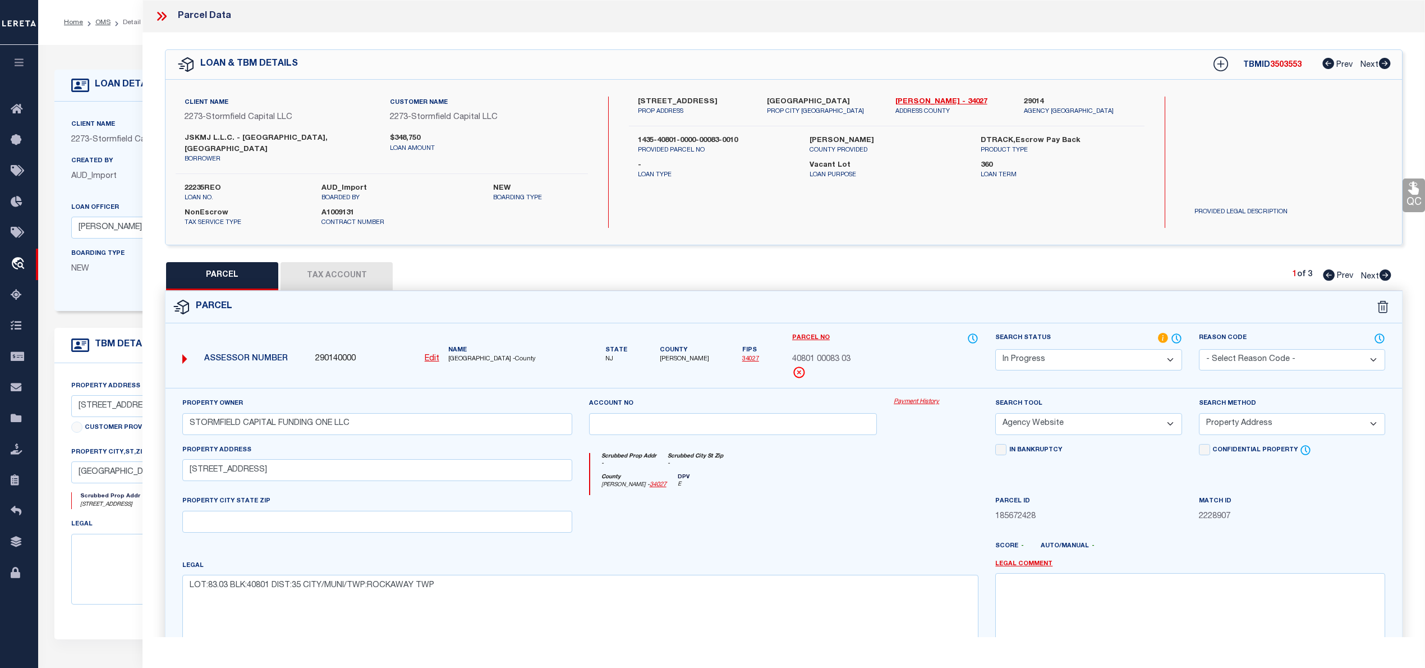
click at [1157, 349] on select "Automated Search Bad Parcel Complete Duplicate Parcel High Dollar Reporting In …" at bounding box center [1088, 360] width 186 height 22
click at [995, 349] on select "Automated Search Bad Parcel Complete Duplicate Parcel High Dollar Reporting In …" at bounding box center [1088, 360] width 186 height 22
click at [1116, 596] on textarea at bounding box center [1190, 608] width 390 height 71
click at [1087, 605] on textarea at bounding box center [1190, 608] width 390 height 71
paste textarea "Rockaway Township"
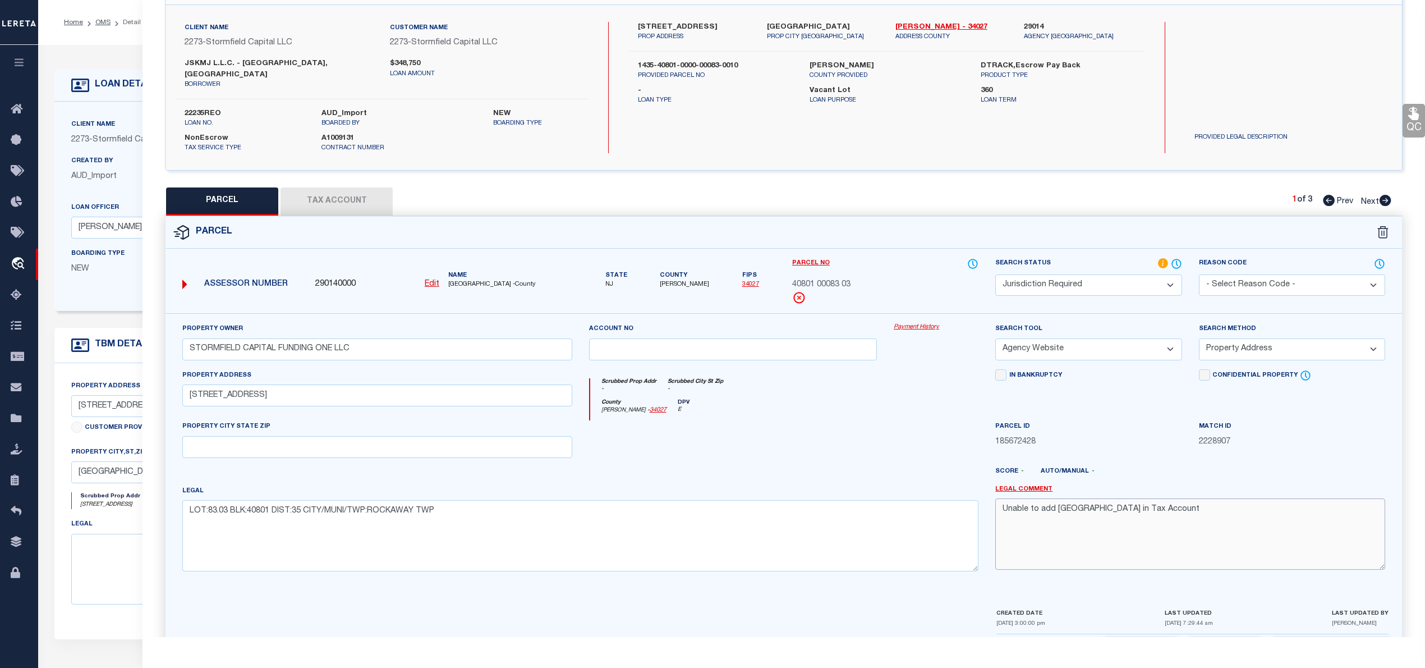
scroll to position [112, 0]
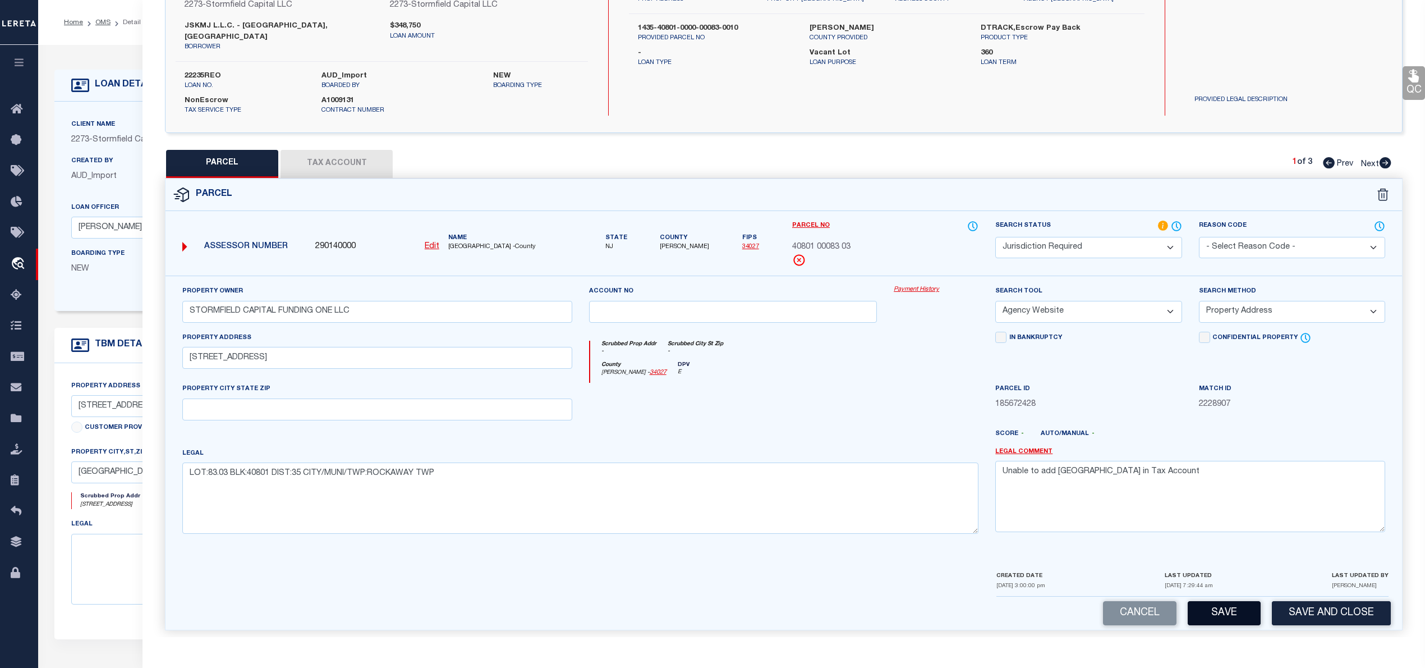
click at [1234, 606] on button "Save" at bounding box center [1224, 613] width 73 height 24
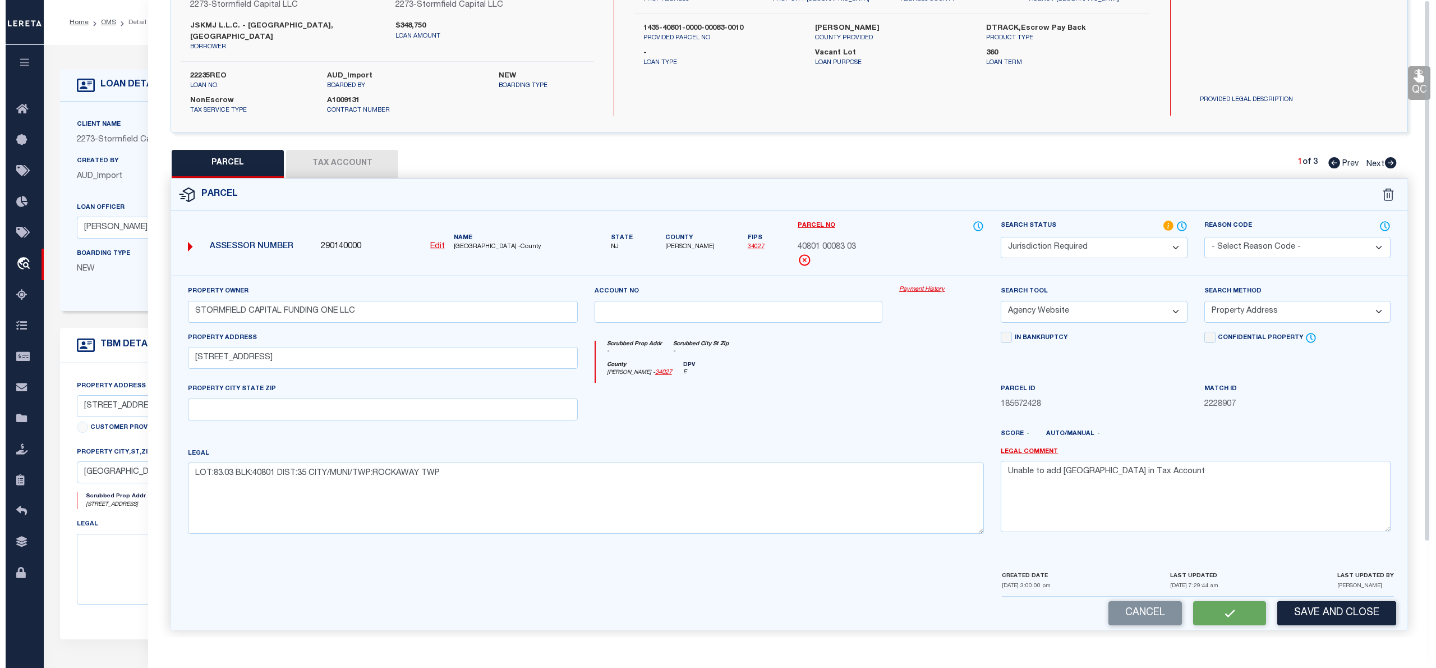
scroll to position [0, 0]
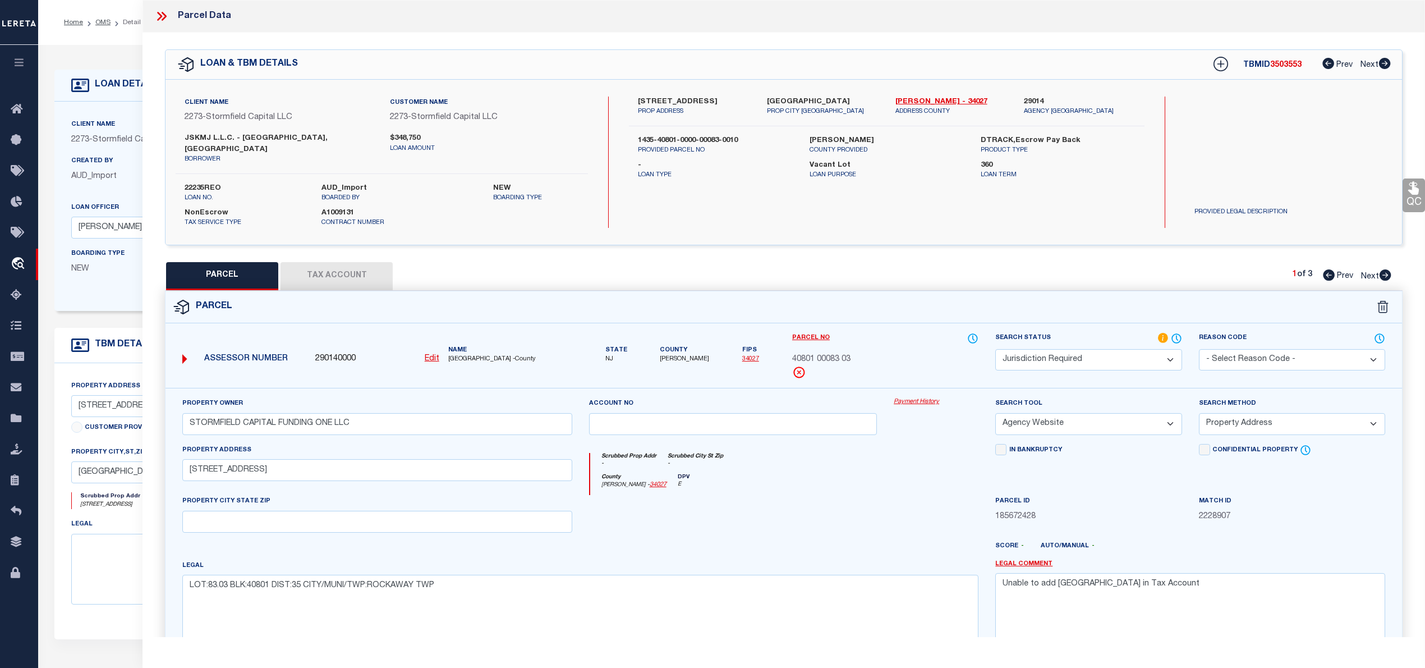
click at [1386, 269] on icon at bounding box center [1386, 274] width 12 height 11
click at [1147, 349] on select "Automated Search Bad Parcel Complete Duplicate Parcel High Dollar Reporting In …" at bounding box center [1088, 360] width 186 height 22
click at [995, 349] on select "Automated Search Bad Parcel Complete Duplicate Parcel High Dollar Reporting In …" at bounding box center [1088, 360] width 186 height 22
click at [1252, 350] on select "- Select Reason Code - 099 - Other (Provide additional detail) ACT - Agency Cha…" at bounding box center [1292, 360] width 186 height 22
click at [1199, 349] on select "- Select Reason Code - 099 - Other (Provide additional detail) ACT - Agency Cha…" at bounding box center [1292, 360] width 186 height 22
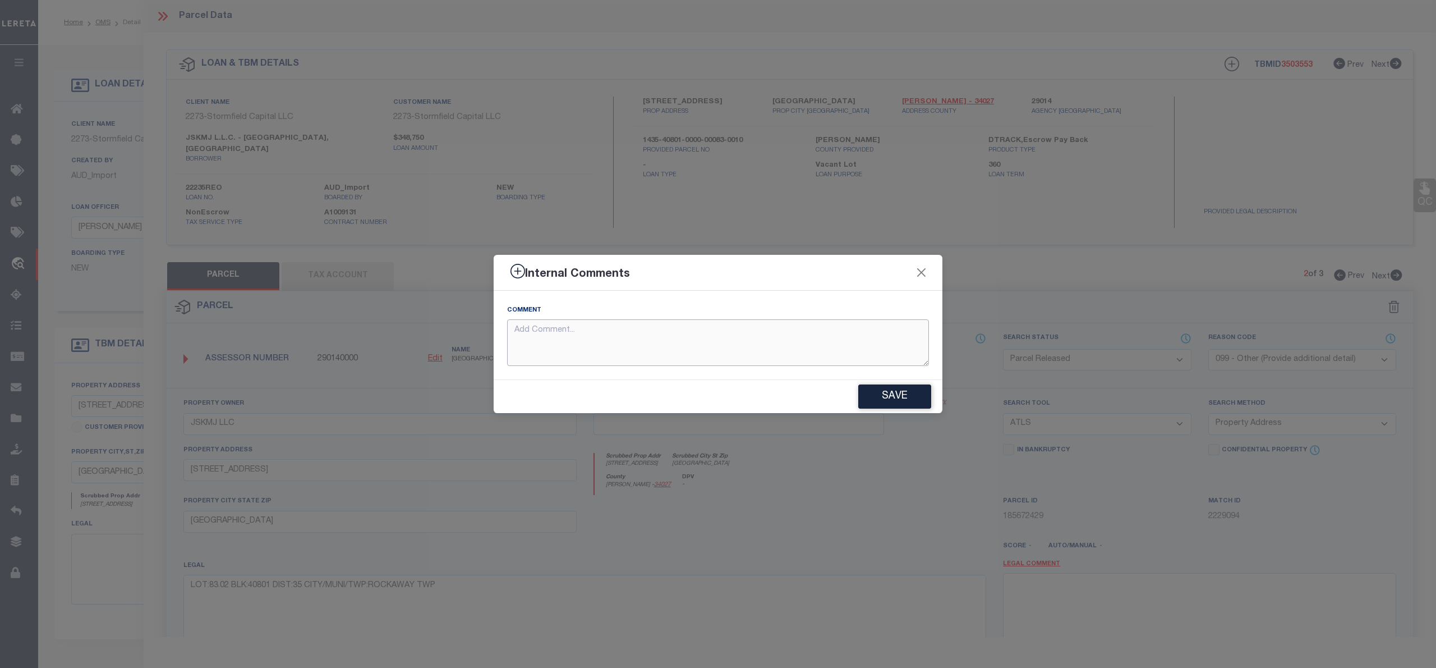
click at [549, 339] on textarea at bounding box center [718, 342] width 422 height 47
click at [896, 402] on button "Save" at bounding box center [894, 396] width 73 height 24
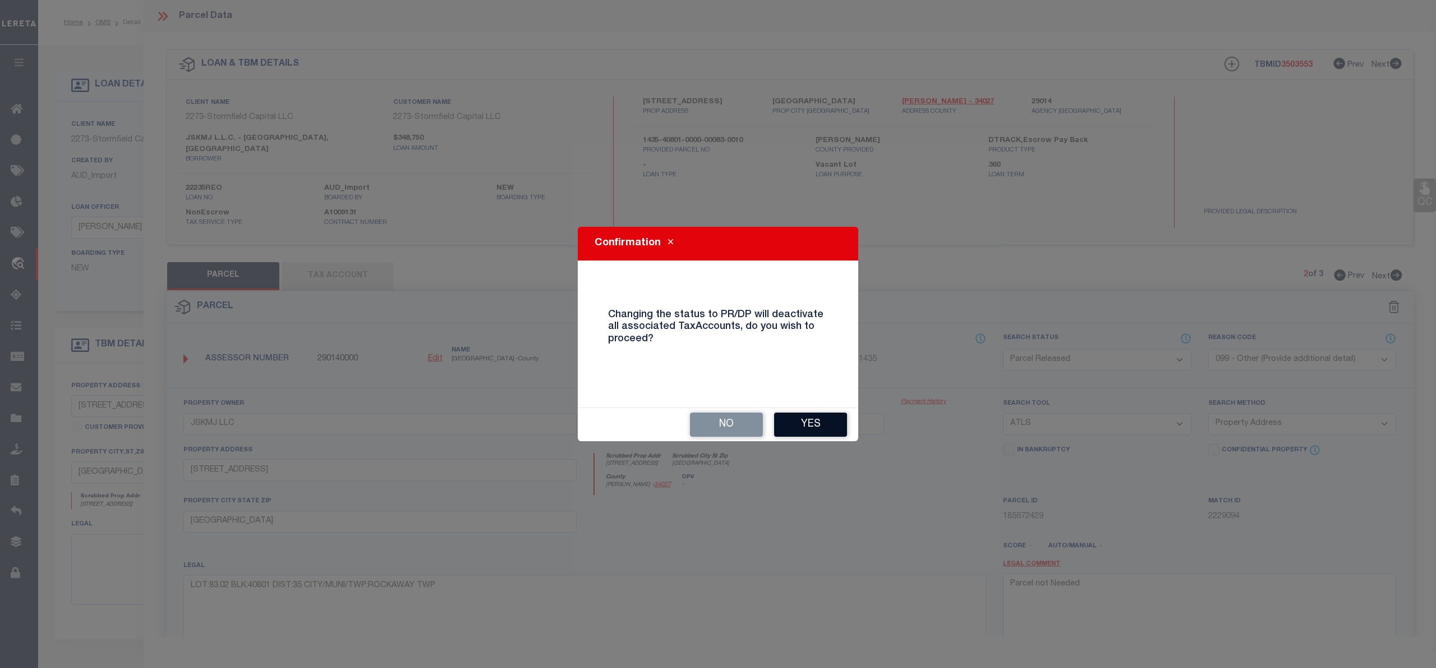
click at [815, 422] on button "Yes" at bounding box center [810, 424] width 73 height 24
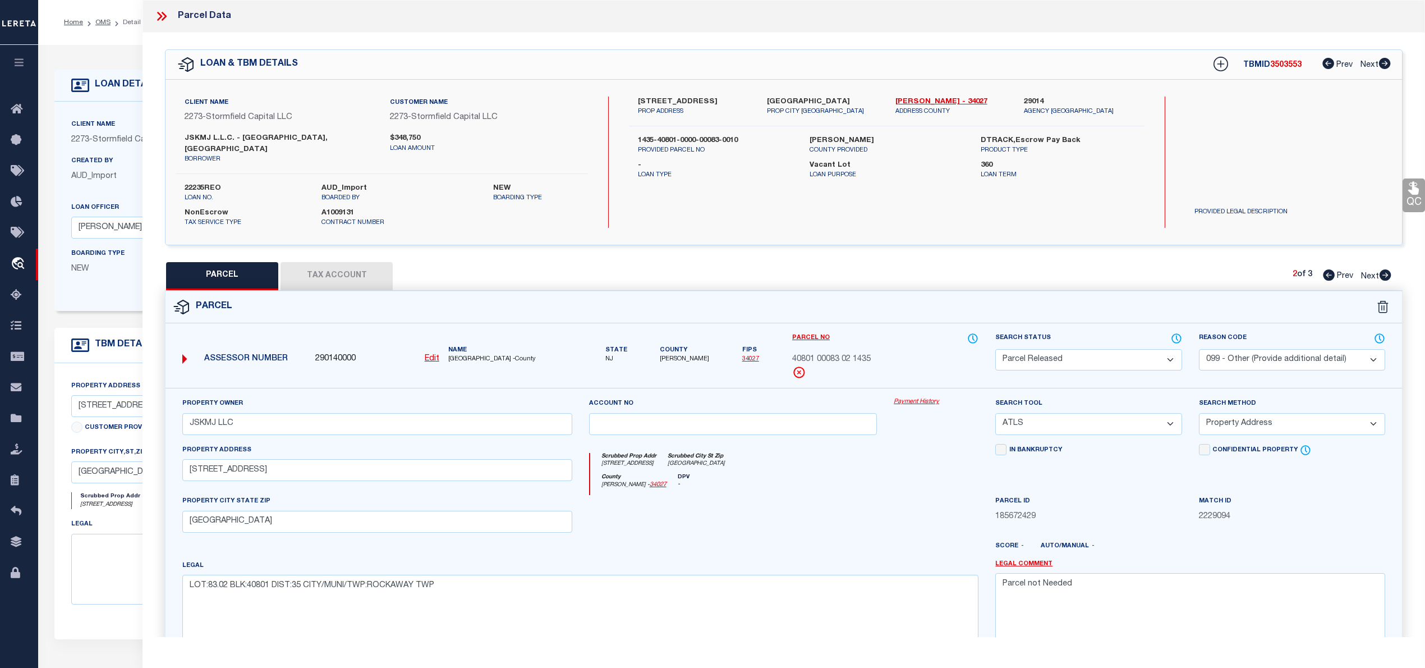
click at [1387, 269] on icon at bounding box center [1386, 274] width 12 height 11
click at [1139, 349] on select "Automated Search Bad Parcel Complete Duplicate Parcel High Dollar Reporting In …" at bounding box center [1088, 360] width 186 height 22
click at [995, 349] on select "Automated Search Bad Parcel Complete Duplicate Parcel High Dollar Reporting In …" at bounding box center [1088, 360] width 186 height 22
click at [1282, 349] on select "- Select Reason Code - 099 - Other (Provide additional detail) ACT - Agency Cha…" at bounding box center [1292, 360] width 186 height 22
click at [1199, 349] on select "- Select Reason Code - 099 - Other (Provide additional detail) ACT - Agency Cha…" at bounding box center [1292, 360] width 186 height 22
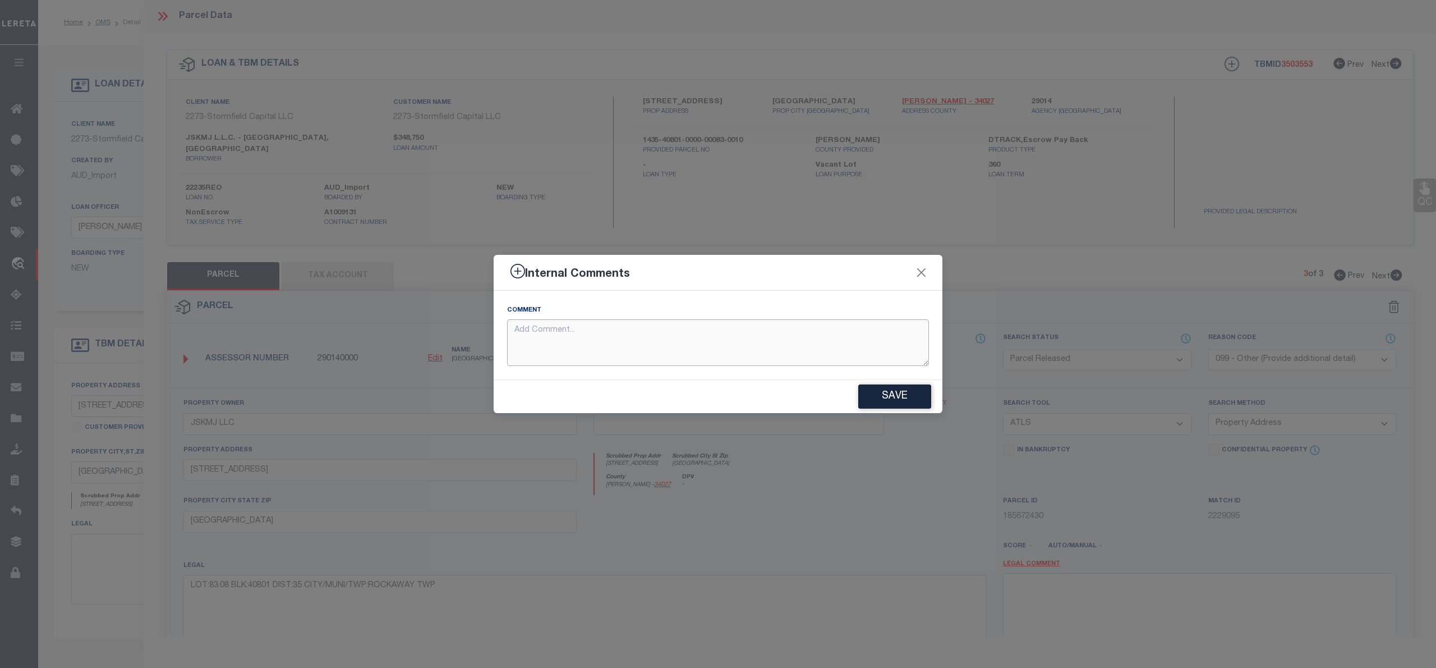
click at [550, 330] on textarea at bounding box center [718, 342] width 422 height 47
paste textarea "Parcel not Needed"
click at [879, 387] on button "Save" at bounding box center [894, 396] width 73 height 24
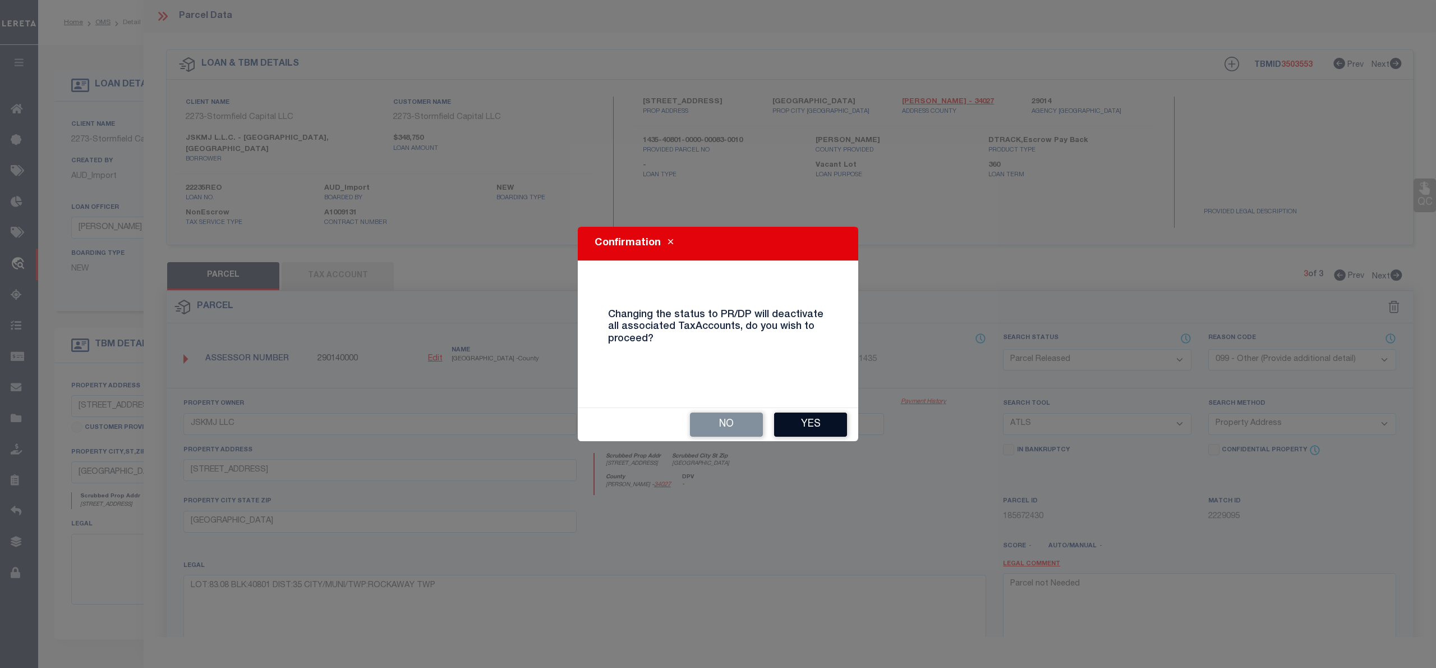
click at [826, 419] on button "Yes" at bounding box center [810, 424] width 73 height 24
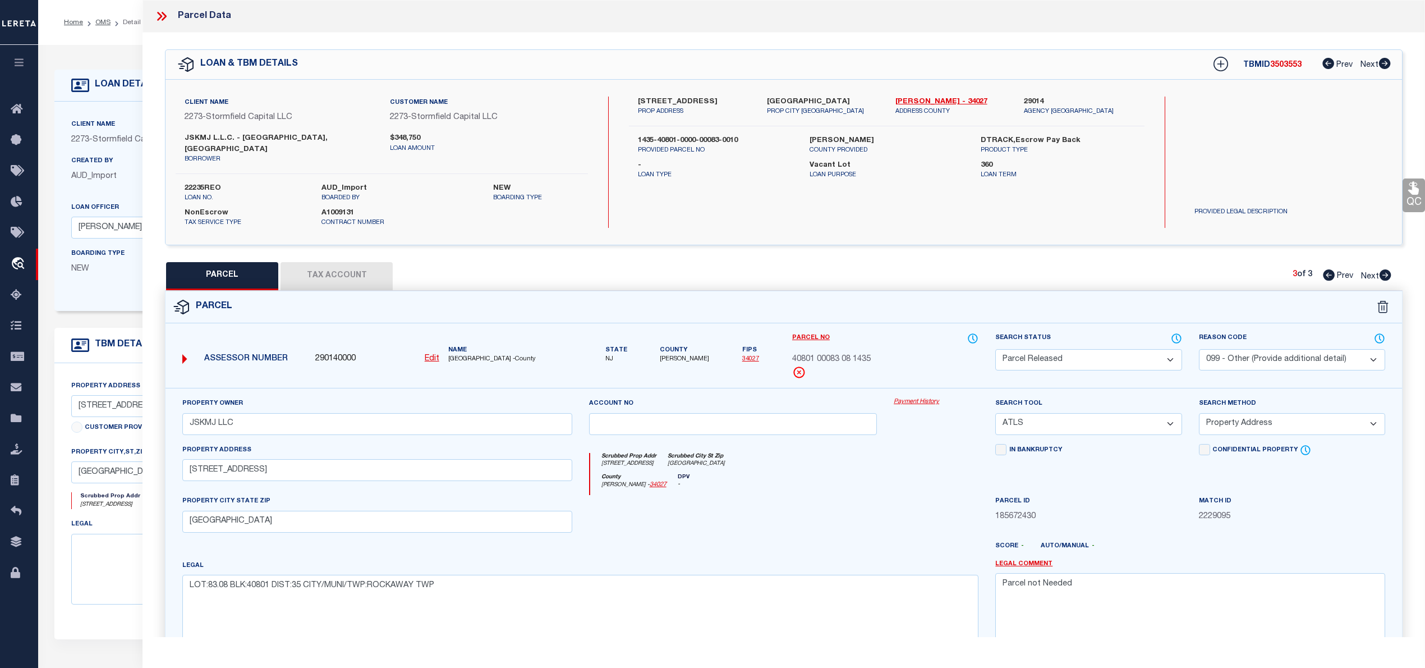
click at [1327, 269] on icon at bounding box center [1329, 274] width 12 height 11
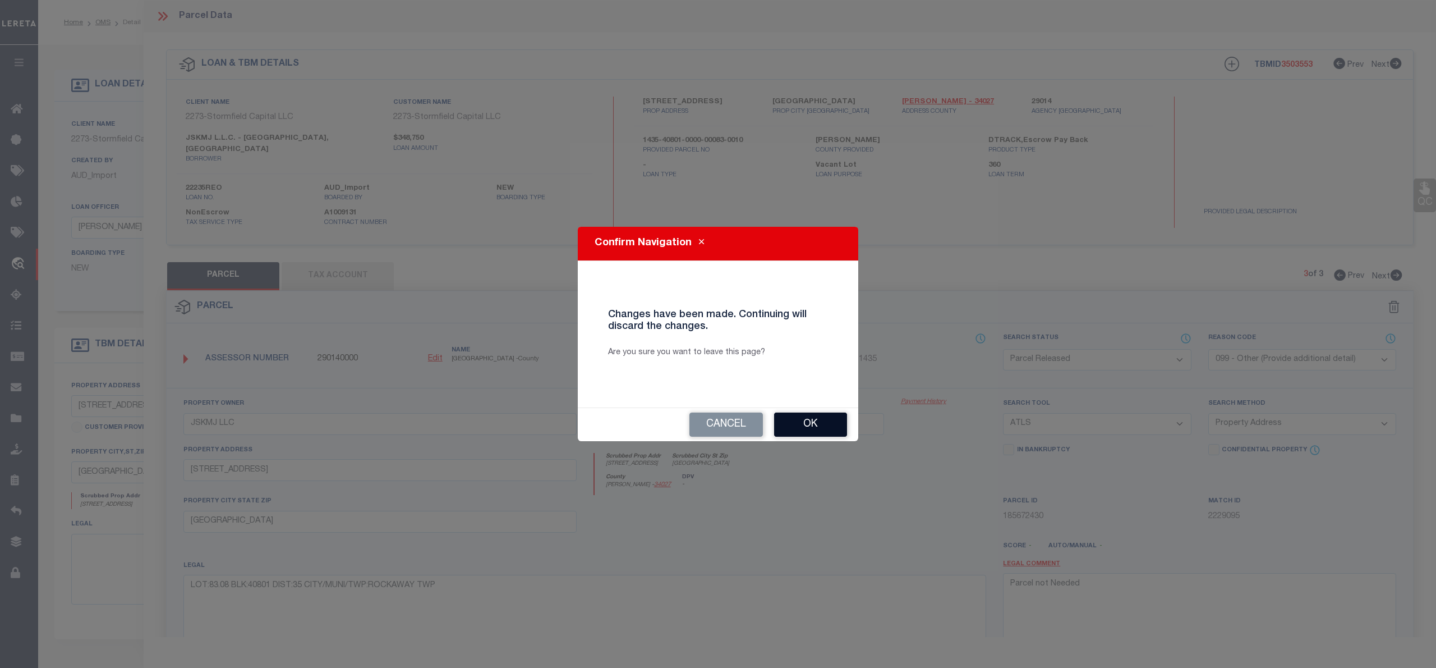
click at [802, 424] on button "Ok" at bounding box center [810, 424] width 73 height 24
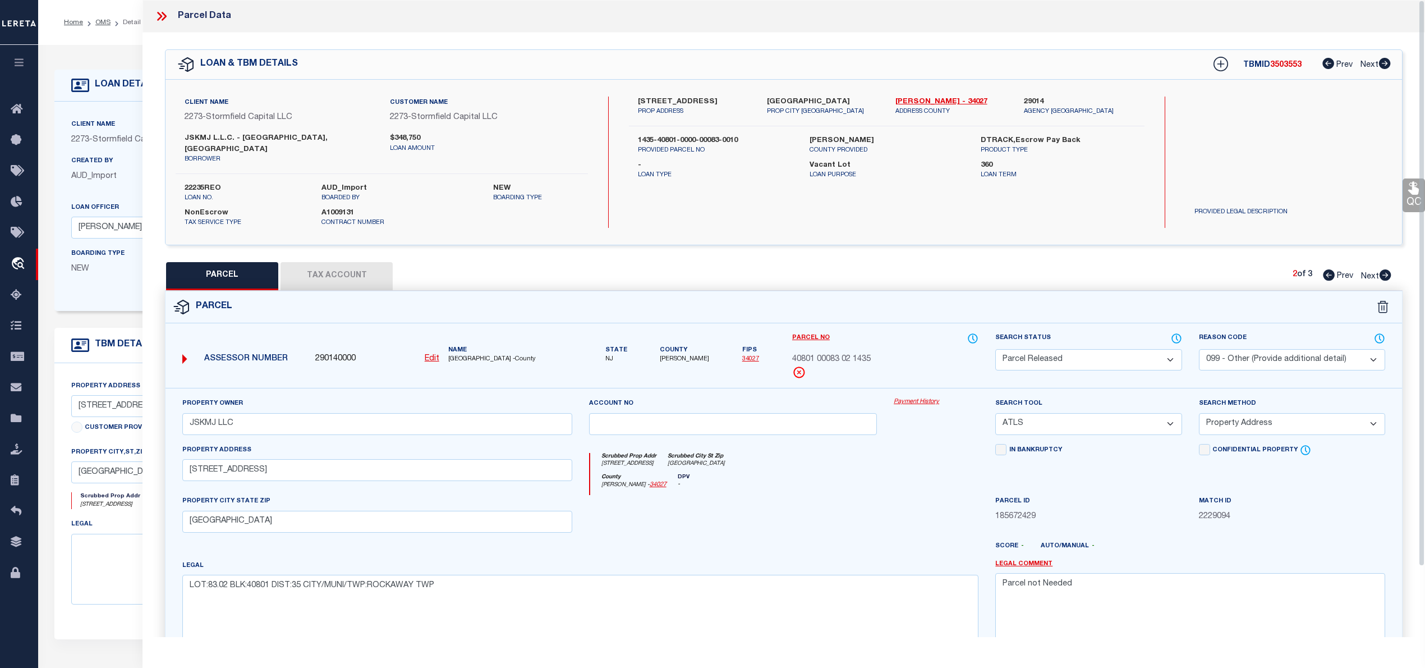
click at [1385, 269] on icon at bounding box center [1386, 274] width 12 height 11
click at [1324, 269] on icon at bounding box center [1329, 274] width 12 height 11
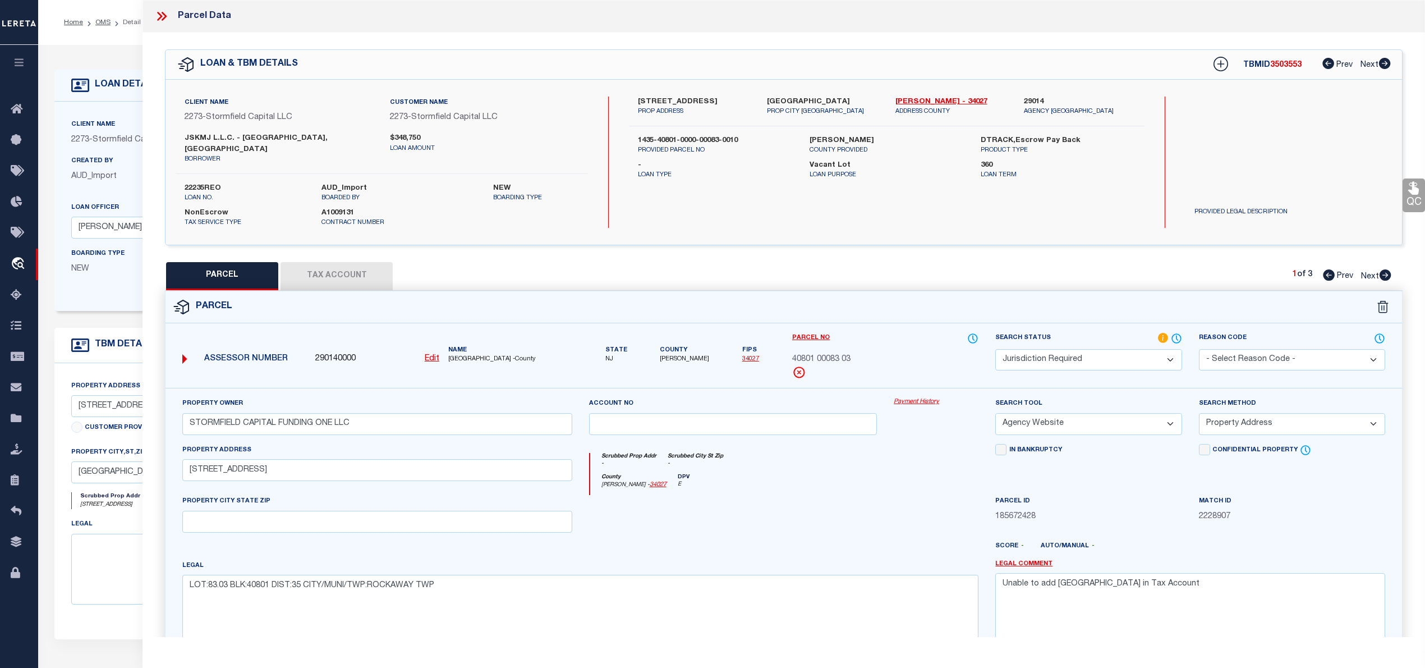
click at [1290, 68] on span "3503553" at bounding box center [1285, 65] width 31 height 8
copy span "3503553"
click at [200, 183] on label "22235REO" at bounding box center [245, 188] width 120 height 11
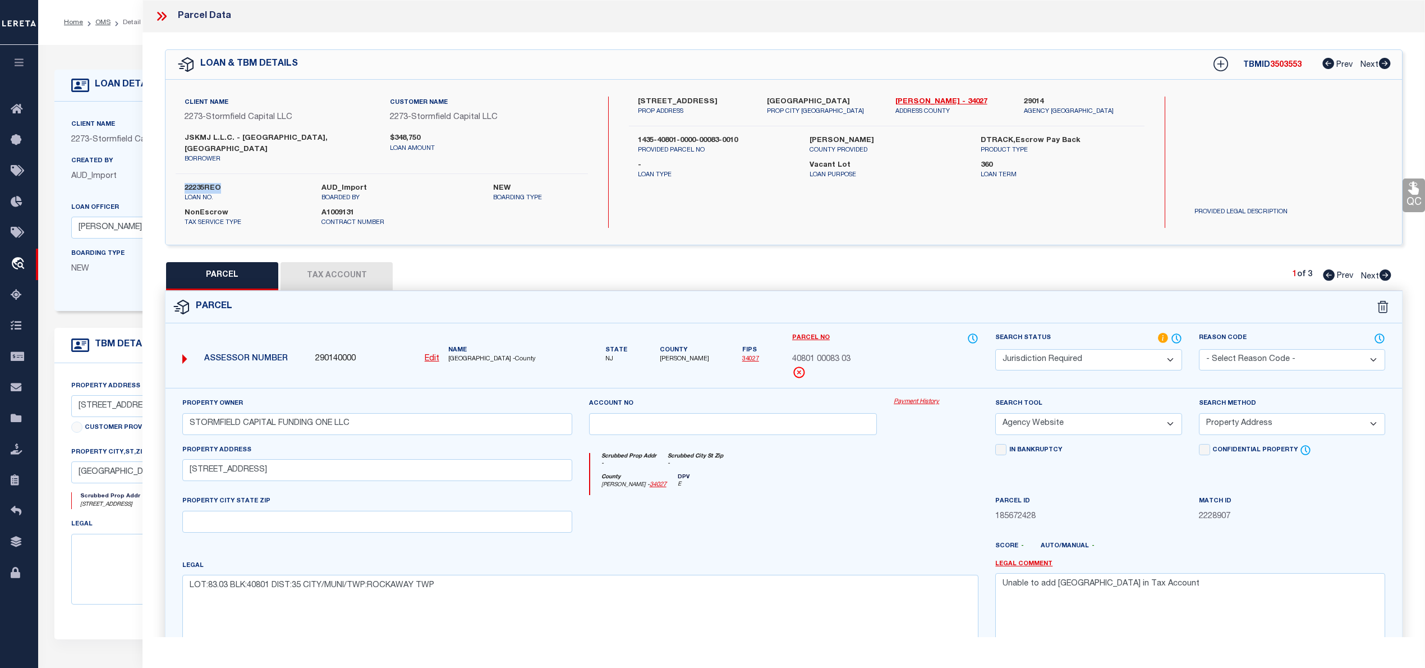
copy label "22235REO"
drag, startPoint x: 890, startPoint y: 100, endPoint x: 921, endPoint y: 100, distance: 30.9
click at [921, 100] on div "Morris - 34027 ADDRESS COUNTY" at bounding box center [951, 106] width 128 height 20
click at [461, 355] on span "MORRIS COUNTY -County" at bounding box center [510, 360] width 124 height 10
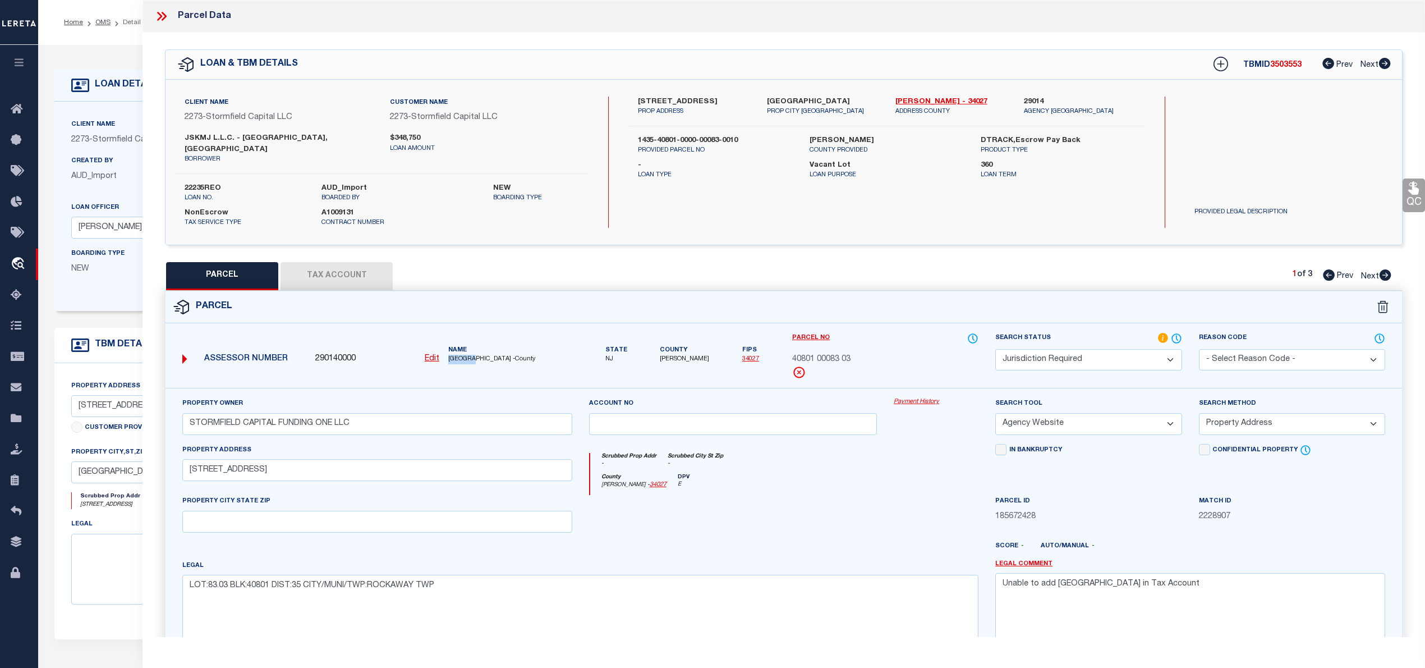
copy span "MORRIS"
click at [1006, 349] on select "Automated Search Bad Parcel Complete Duplicate Parcel High Dollar Reporting In …" at bounding box center [1088, 360] width 186 height 22
click at [995, 349] on select "Automated Search Bad Parcel Complete Duplicate Parcel High Dollar Reporting In …" at bounding box center [1088, 360] width 186 height 22
drag, startPoint x: 1080, startPoint y: 348, endPoint x: 1002, endPoint y: 348, distance: 78.0
click at [1002, 349] on select "Automated Search Bad Parcel Complete Duplicate Parcel High Dollar Reporting In …" at bounding box center [1088, 360] width 186 height 22
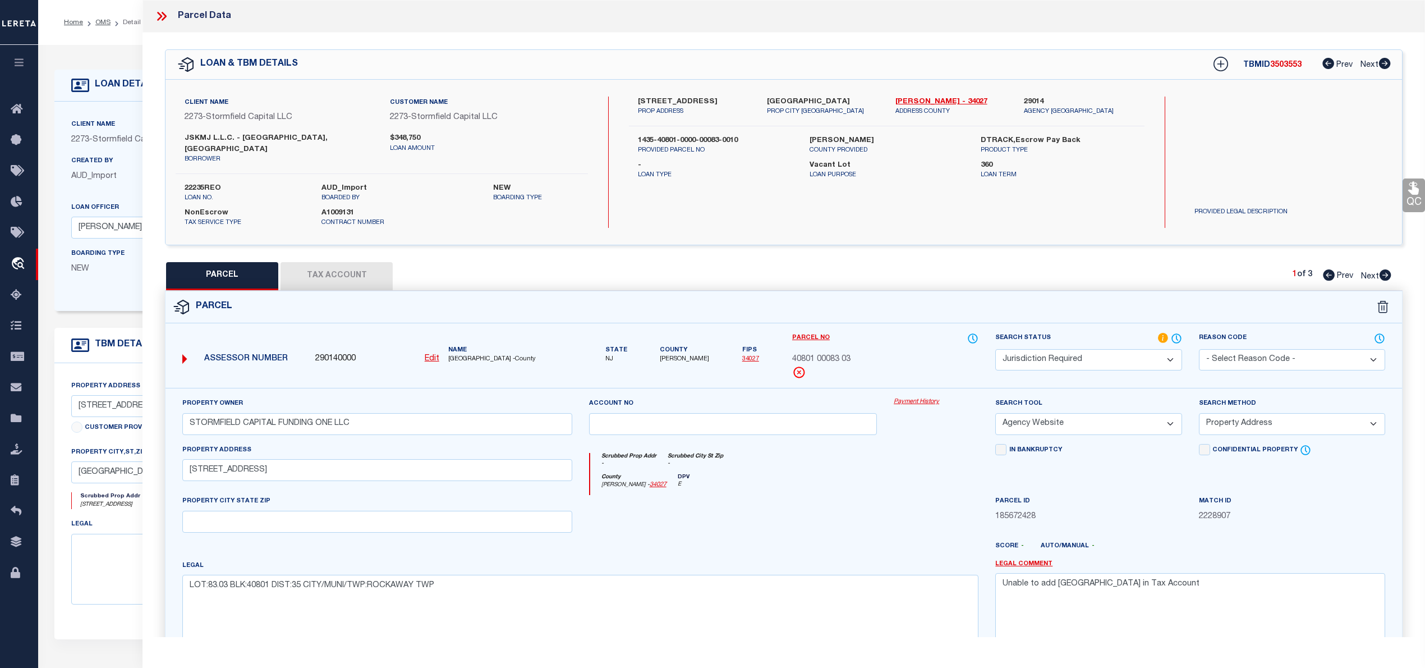
click at [954, 367] on div "Parcel No 40801 00083 03" at bounding box center [885, 355] width 186 height 47
click at [1385, 269] on icon at bounding box center [1385, 274] width 12 height 11
click at [160, 12] on icon at bounding box center [161, 16] width 15 height 15
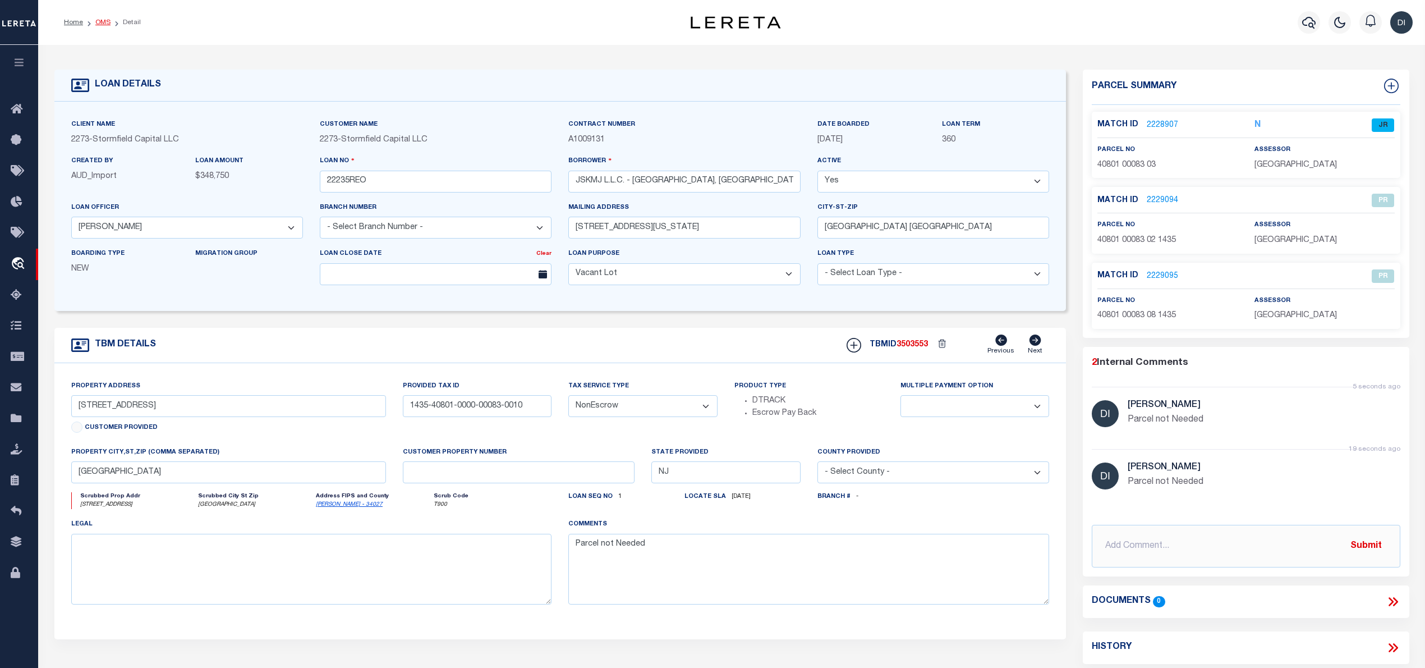
click at [102, 22] on link "OMS" at bounding box center [102, 22] width 15 height 7
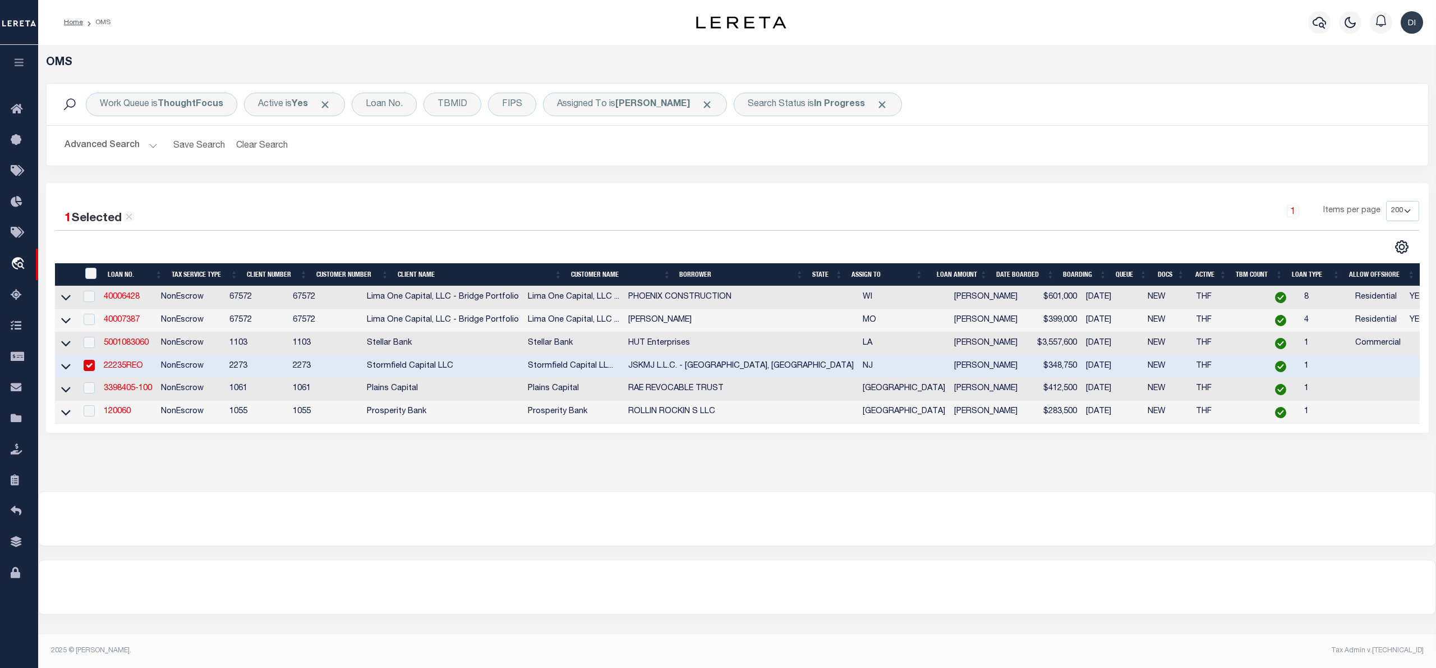
click at [606, 236] on div "1 Selected 6 Results 1 Items per page 10 25 50 100 200" at bounding box center [738, 227] width 1382 height 53
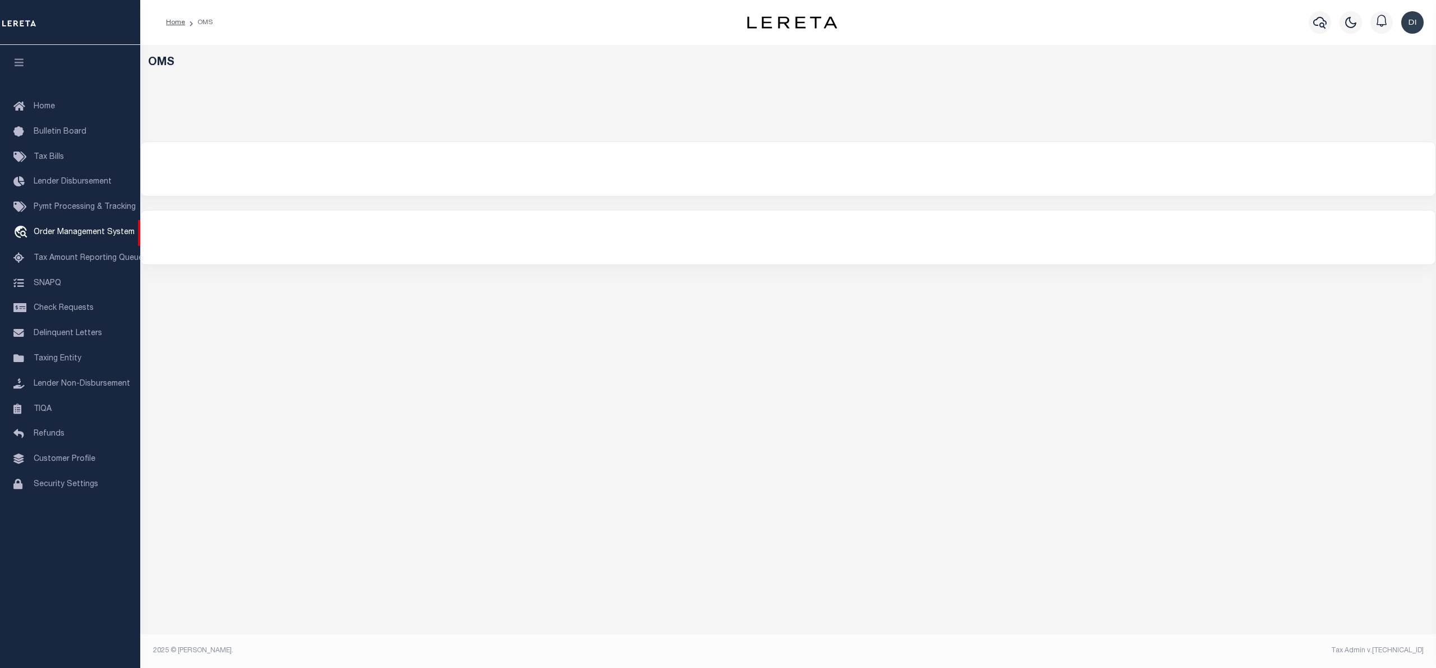
select select "200"
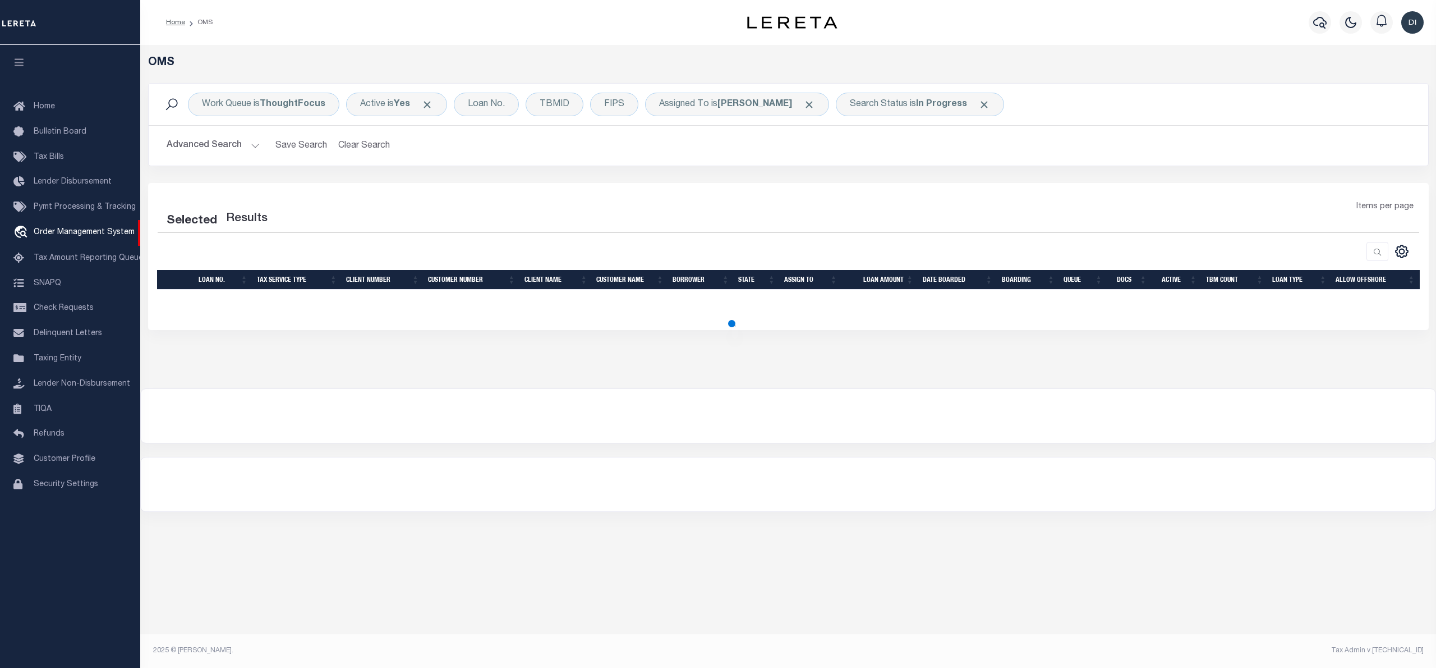
select select "200"
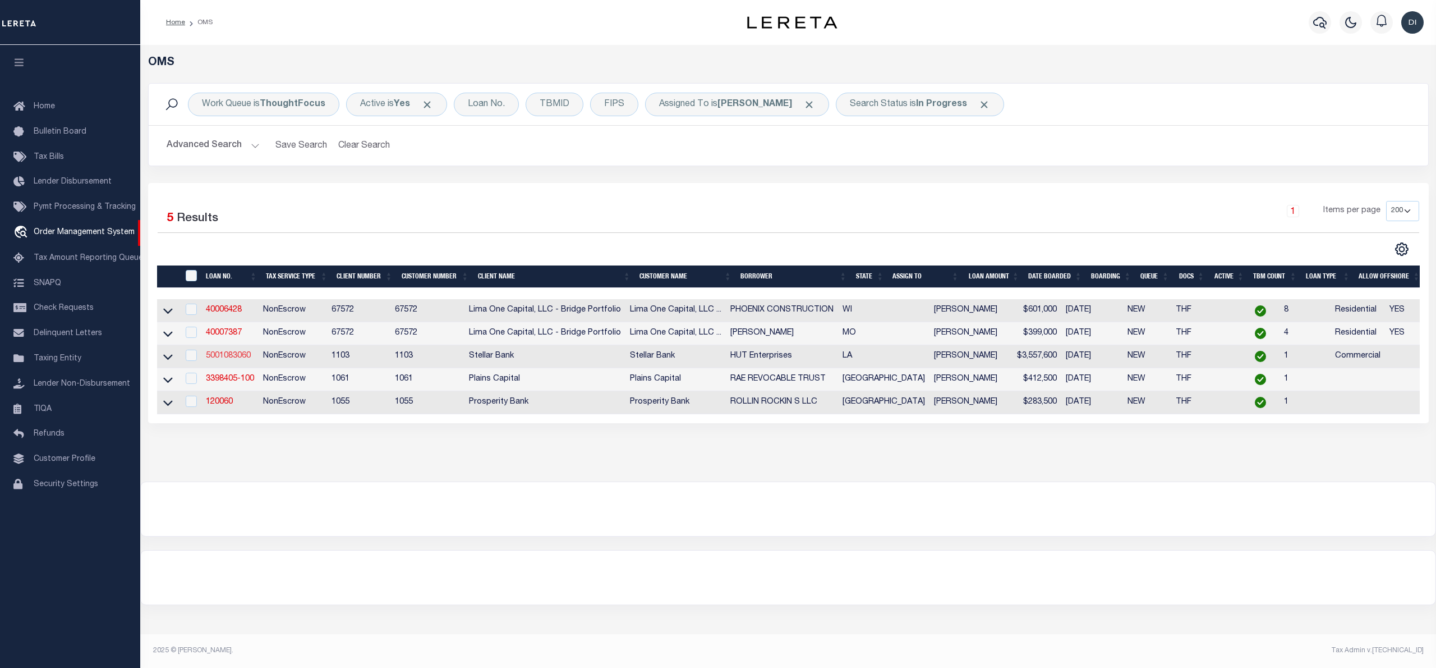
click at [229, 357] on link "5001083060" at bounding box center [228, 356] width 45 height 8
type input "5001083060"
type input "HUT Enterprises"
select select
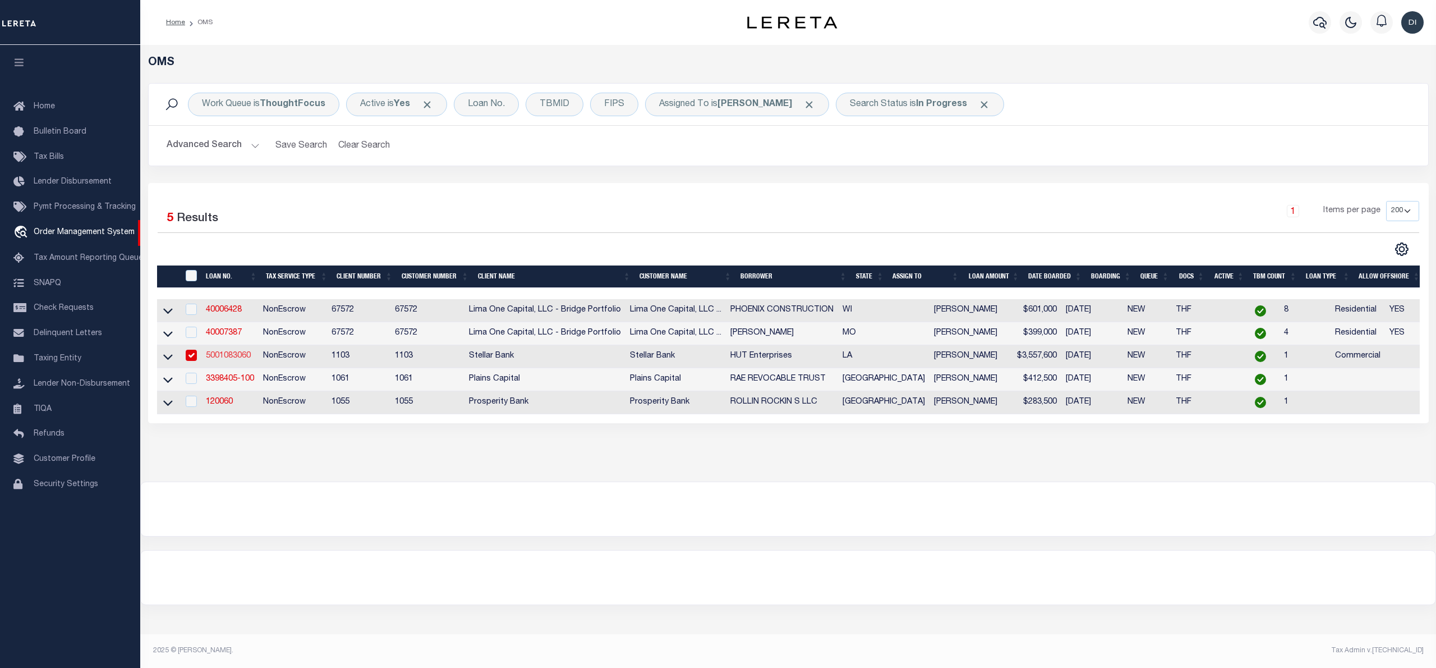
type input "405 MAIN ST"
type input "LOGANSPORT LA 71049"
type input "07/17/2025"
select select "20"
select select "NonEscrow"
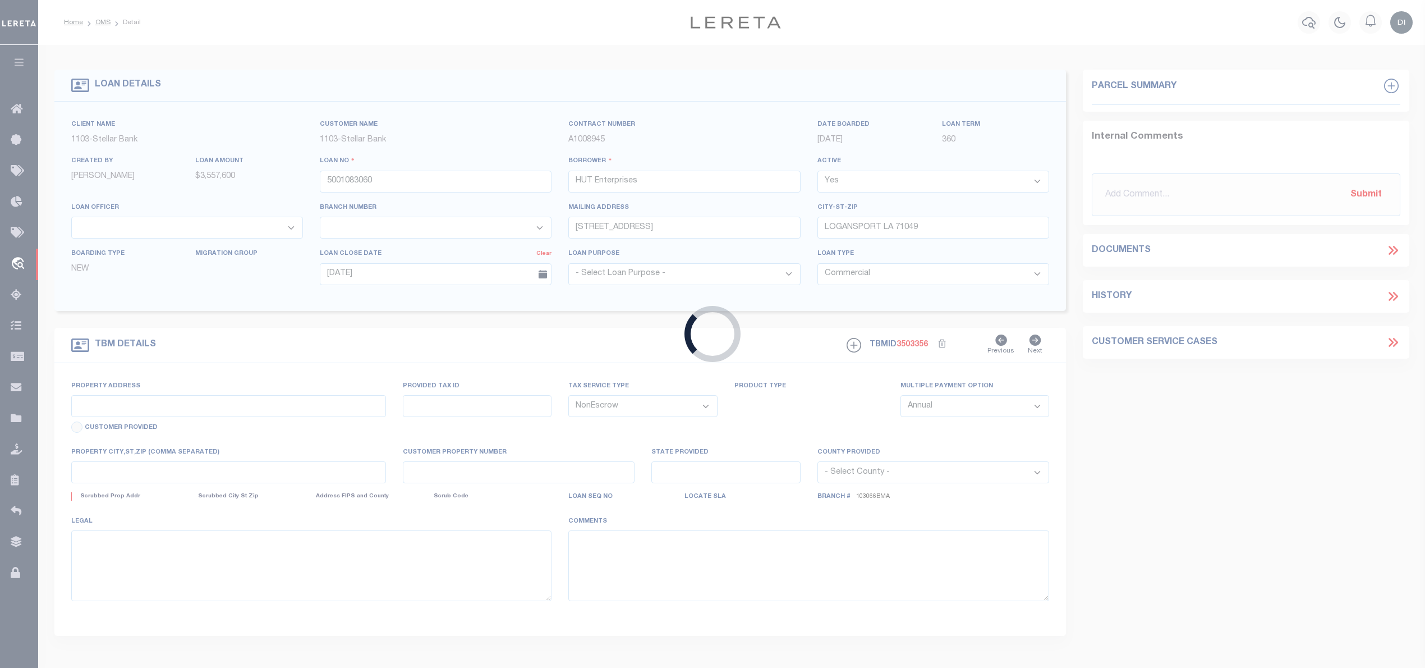
type input "405 MAIN ST"
select select
type input "LOGANSPORT LA 71049"
type input "LA"
type textarea "Lots 1,2,3,4,5,9,10,12,13,14,15,16 & Part of Lots 7 & 8 Blk 37 LOG. BEG at SE C…"
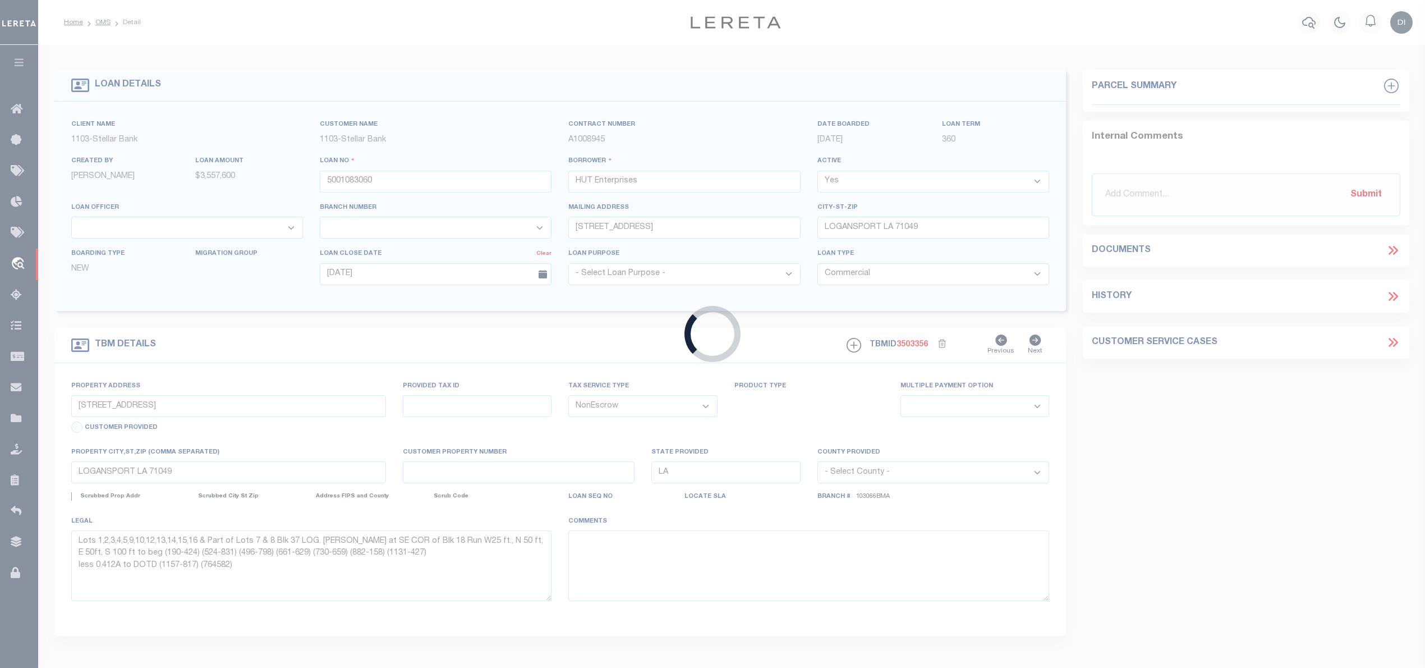
select select "11189"
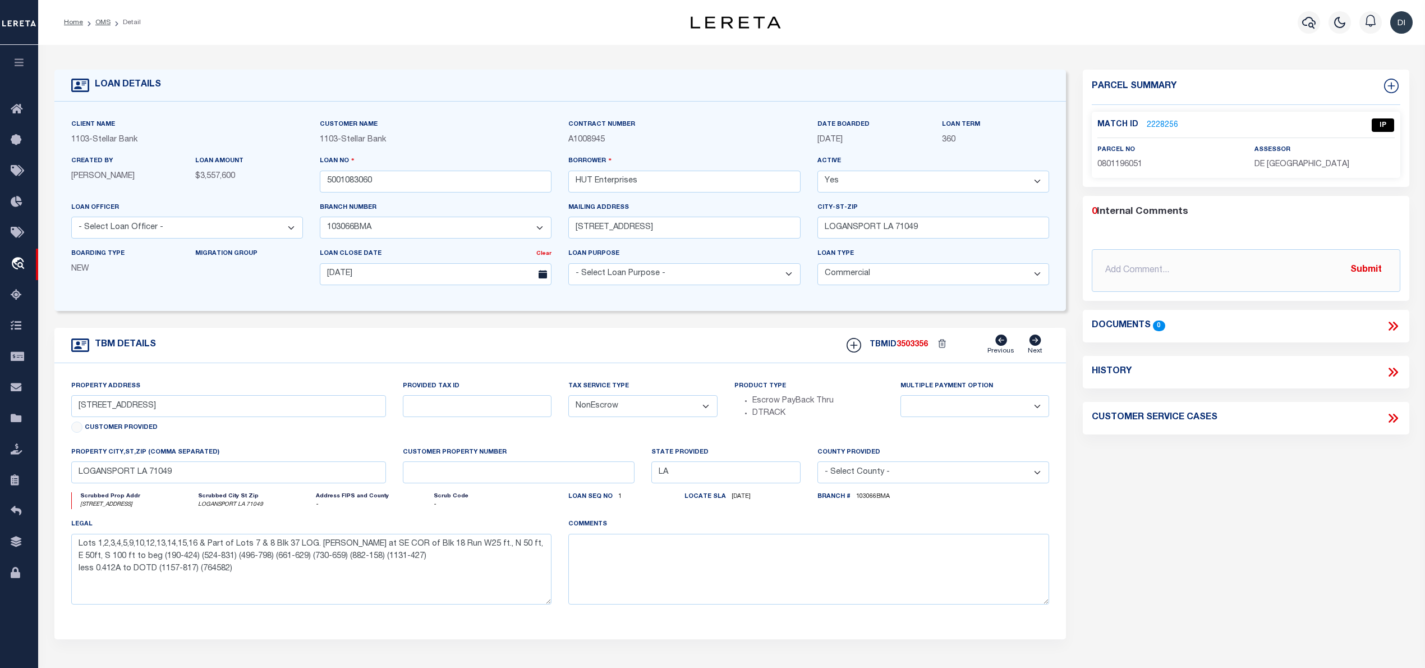
click at [1143, 535] on div "Parcel Summary Match ID 2228256 0" at bounding box center [1245, 376] width 343 height 613
click at [1161, 120] on link "2228256" at bounding box center [1162, 125] width 31 height 12
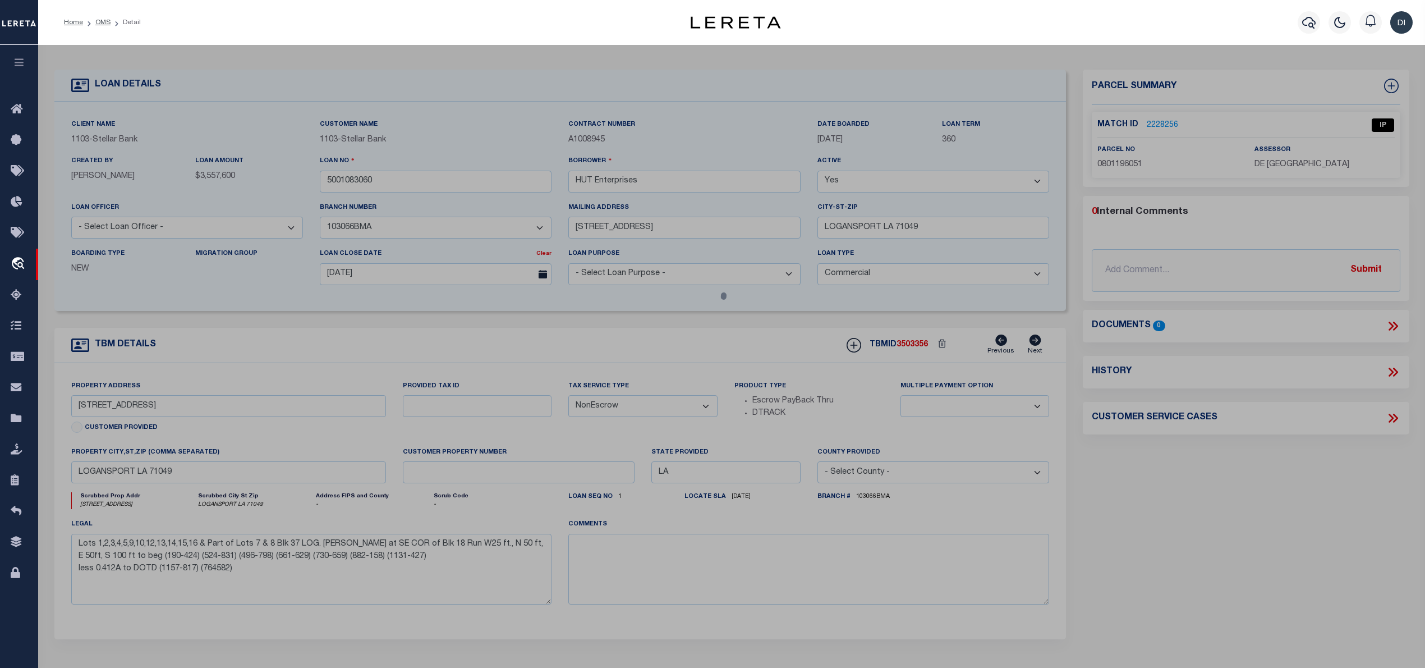
checkbox input "false"
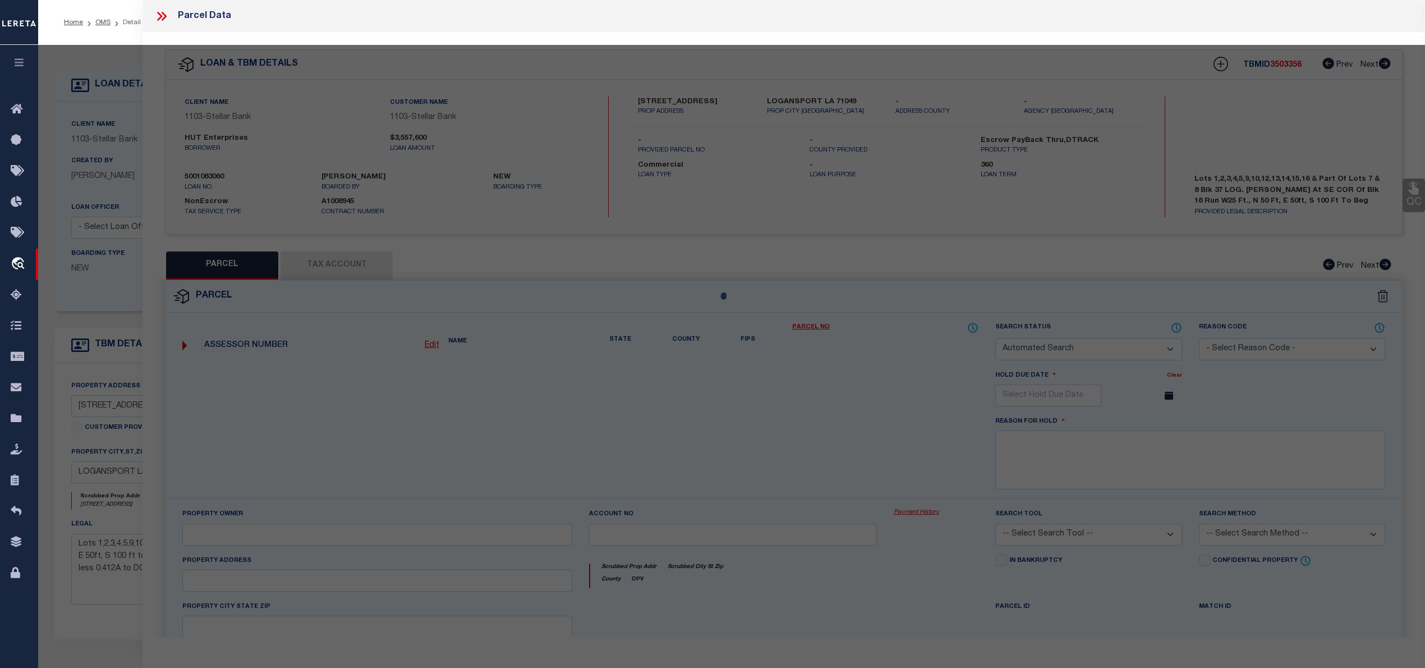
select select "IP"
type input "HUT ENTERPRISES LLC"
select select "AGW"
select select "LEG"
type textarea "LOTS 1, 2, 3, 4, 5, 9, 10, 11, 12, 13, 14, 15, 16, & PART OF LOTS 7 & 8 BLK 37 …"
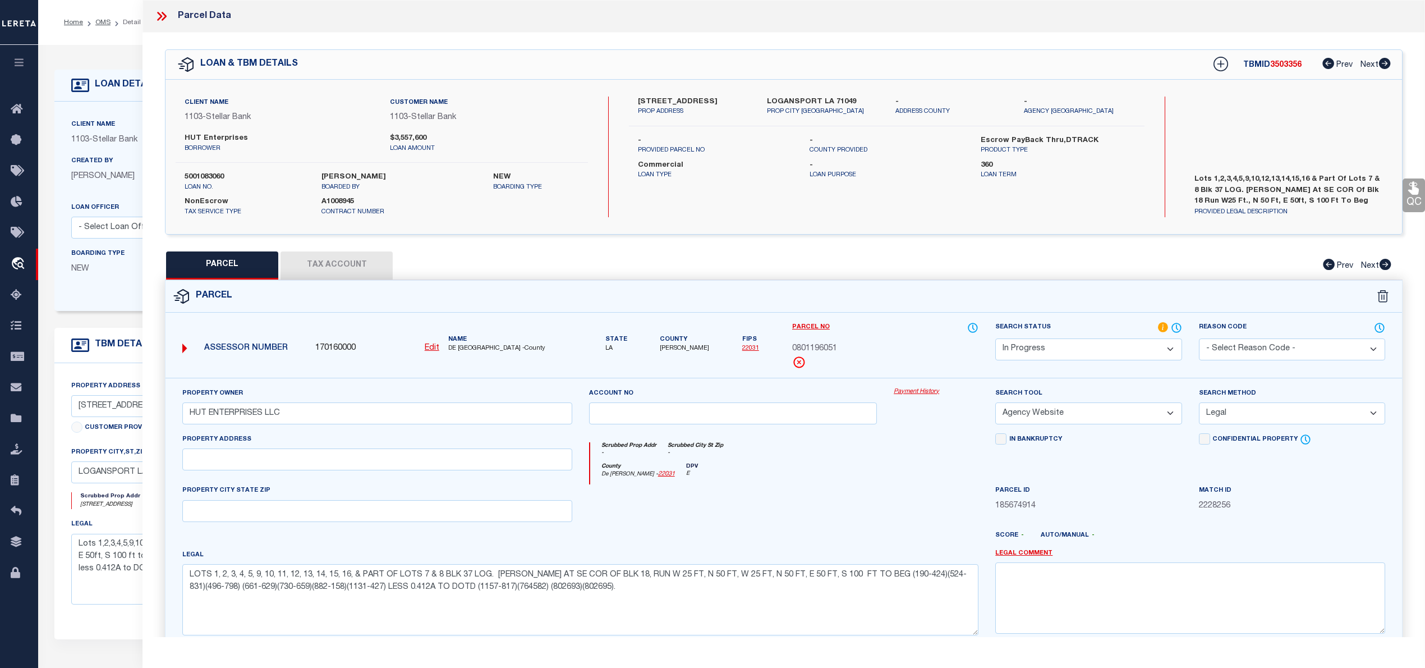
click at [808, 348] on span "0801196051" at bounding box center [814, 349] width 45 height 12
copy span "0801196051"
click at [858, 348] on div "0801196051" at bounding box center [885, 349] width 186 height 12
click at [813, 352] on span "0801196051" at bounding box center [814, 349] width 45 height 12
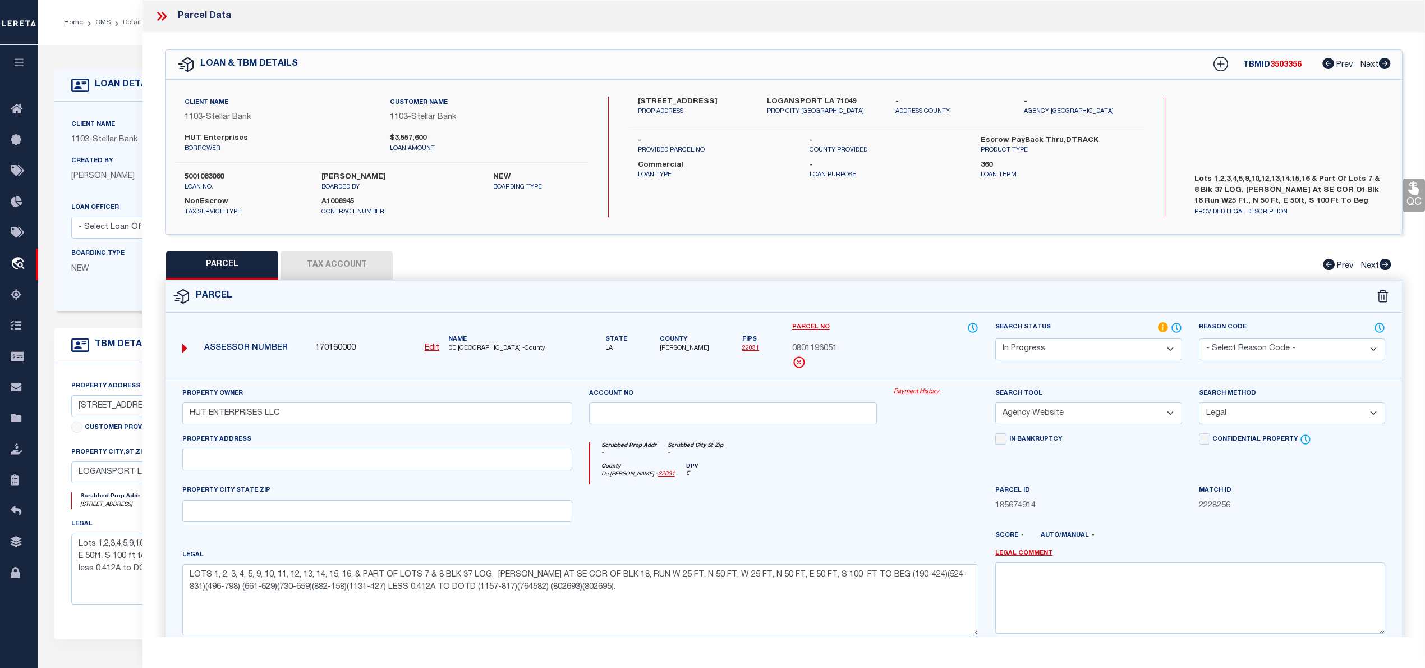
click at [813, 352] on span "0801196051" at bounding box center [814, 349] width 45 height 12
click at [820, 348] on span "0801196051" at bounding box center [814, 349] width 45 height 12
click at [807, 246] on div "QC QC QC" at bounding box center [783, 372] width 1282 height 679
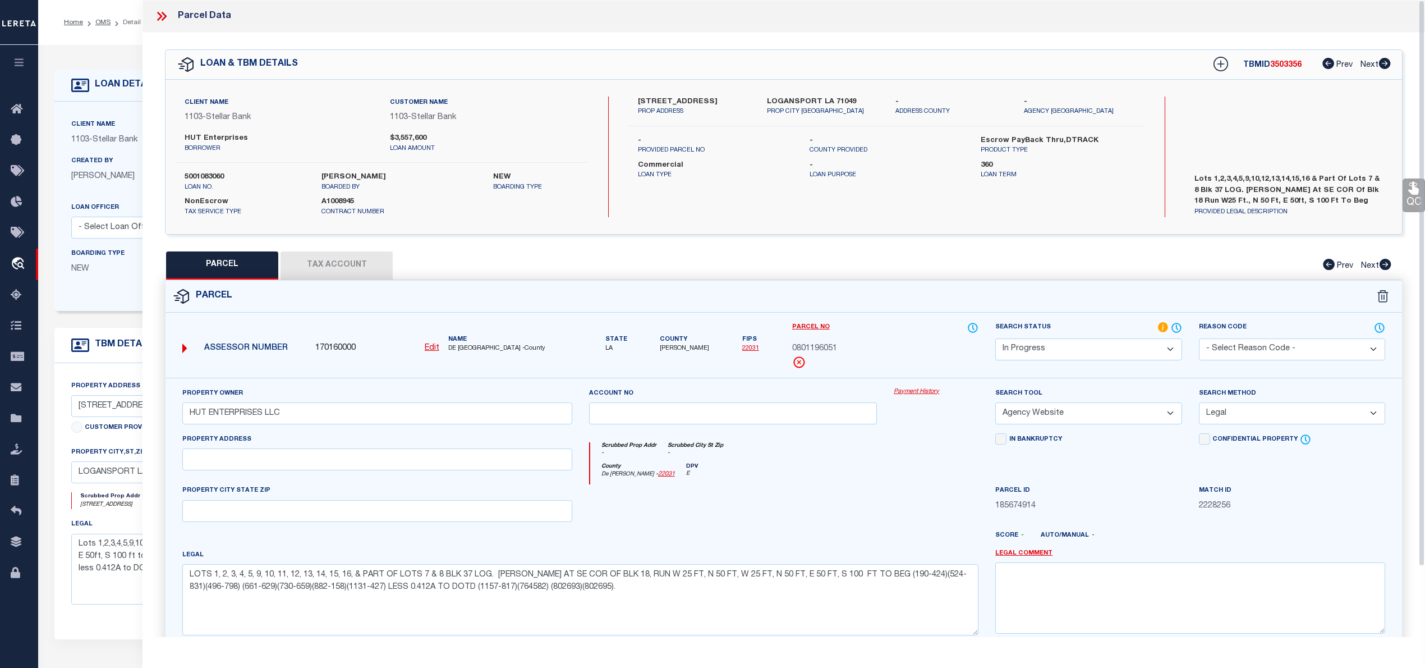
click at [921, 459] on div "Scrubbed Prop Addr - Scrubbed City St Zip -" at bounding box center [784, 452] width 389 height 21
click at [1096, 413] on select "-- Select Search Tool -- 3rd Party Website Agency File Agency Website ATLS CNV-…" at bounding box center [1088, 413] width 186 height 22
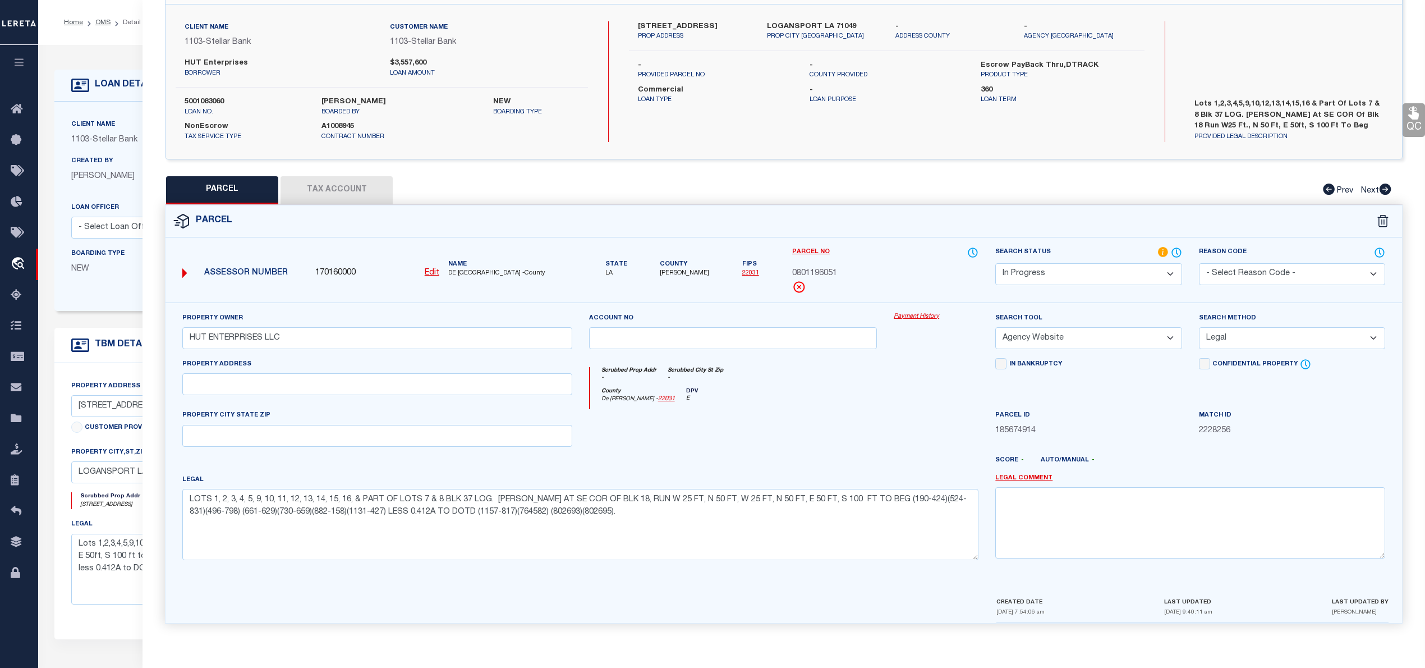
click at [370, 190] on button "Tax Account" at bounding box center [337, 190] width 112 height 28
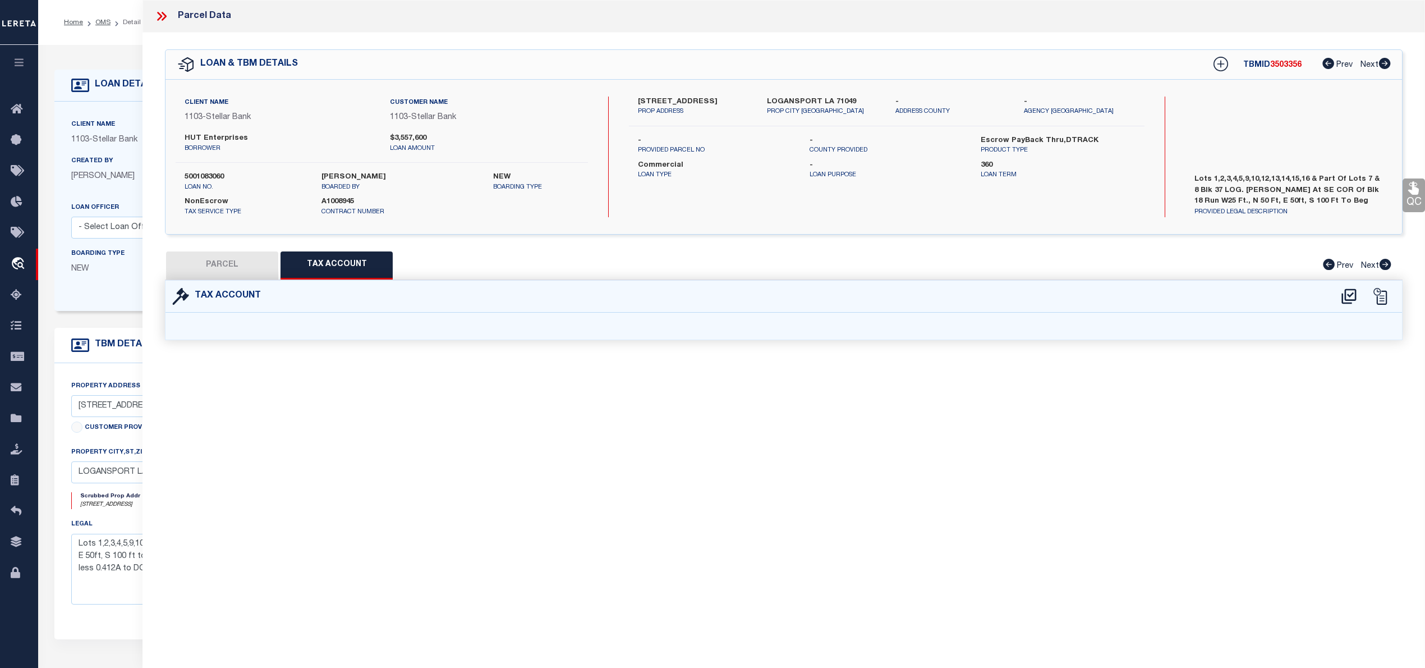
select select "100"
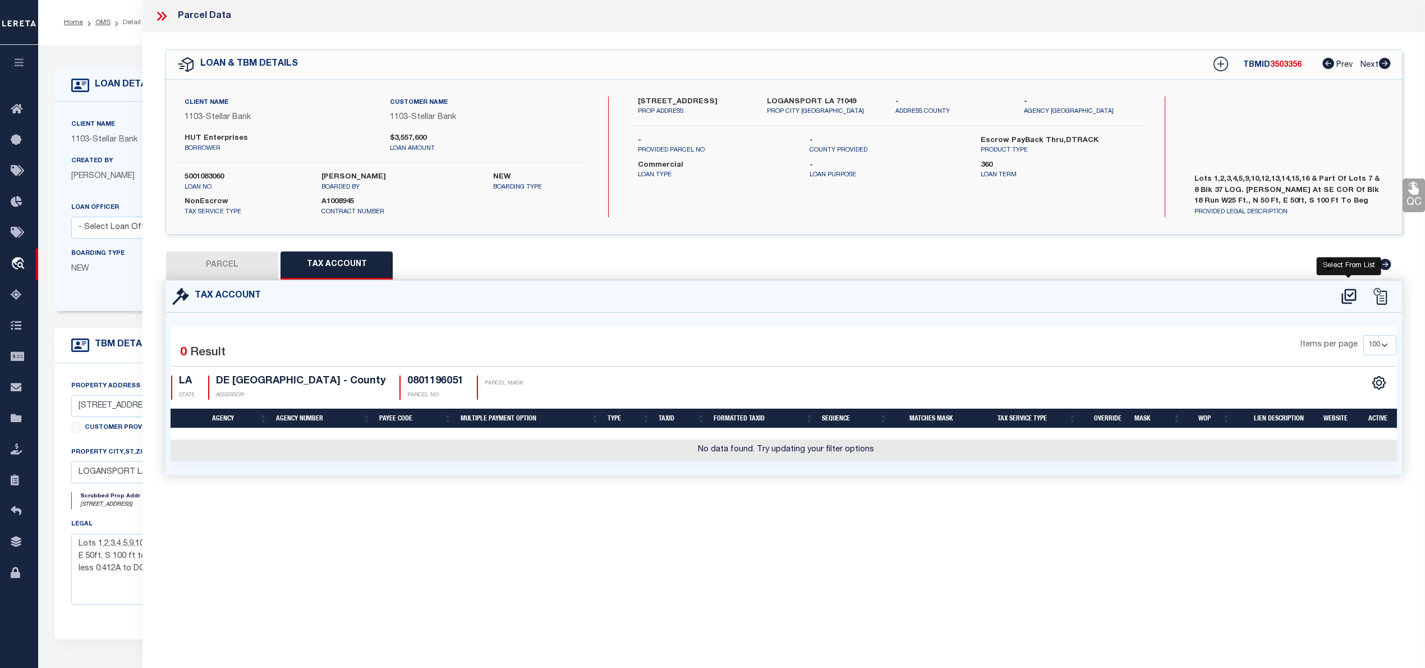
click at [1349, 292] on icon at bounding box center [1349, 296] width 19 height 18
select select "100"
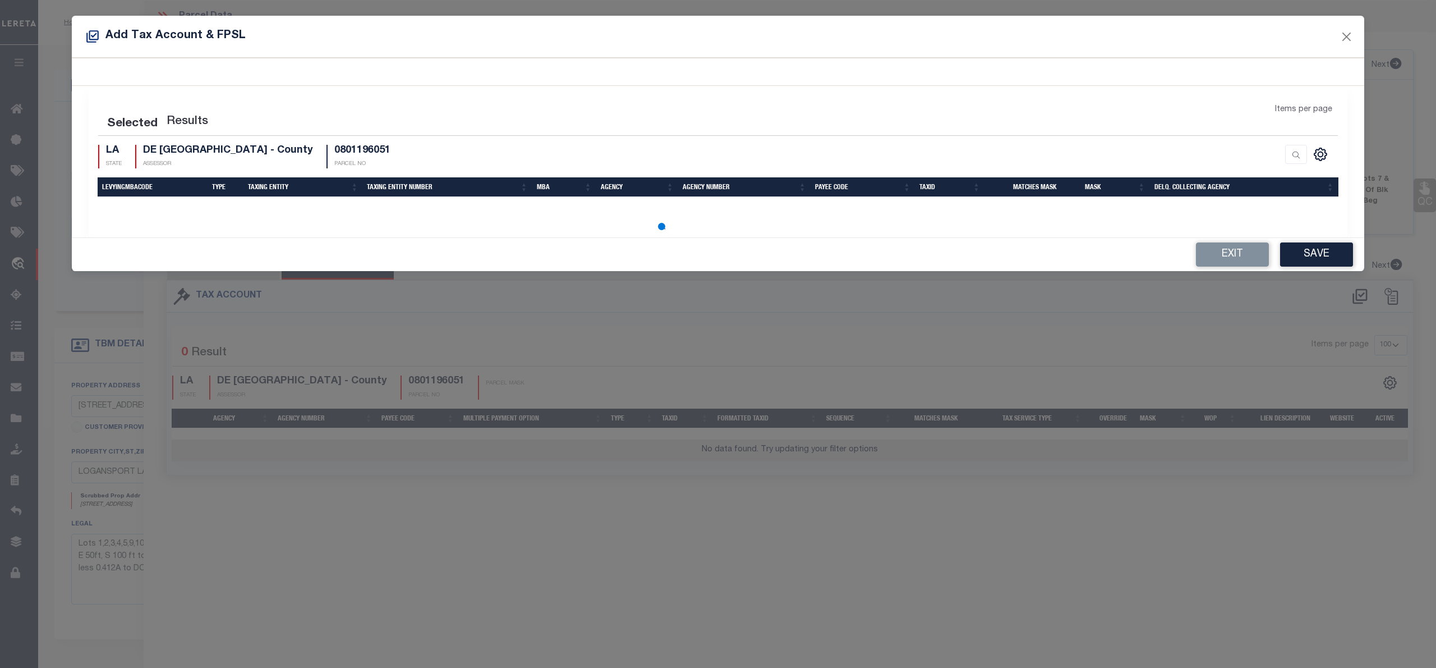
select select "100"
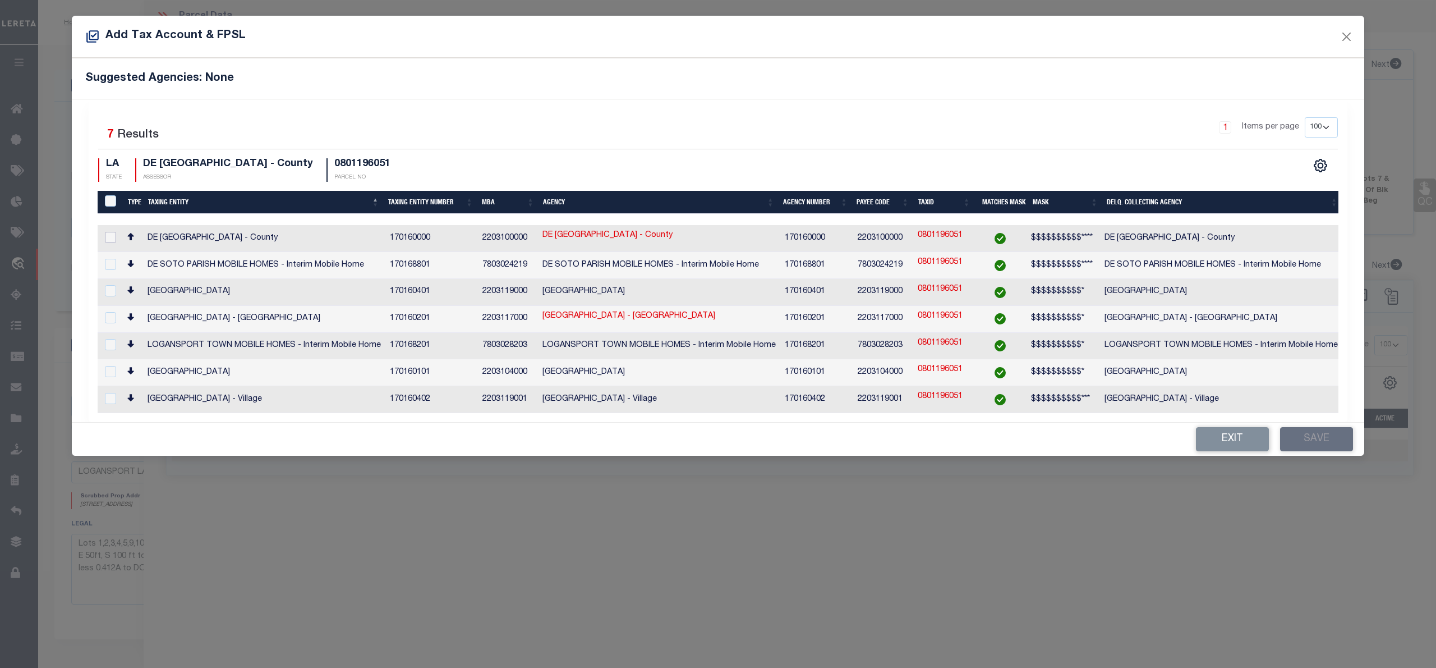
click at [108, 241] on input "checkbox" at bounding box center [110, 237] width 11 height 11
checkbox input "true"
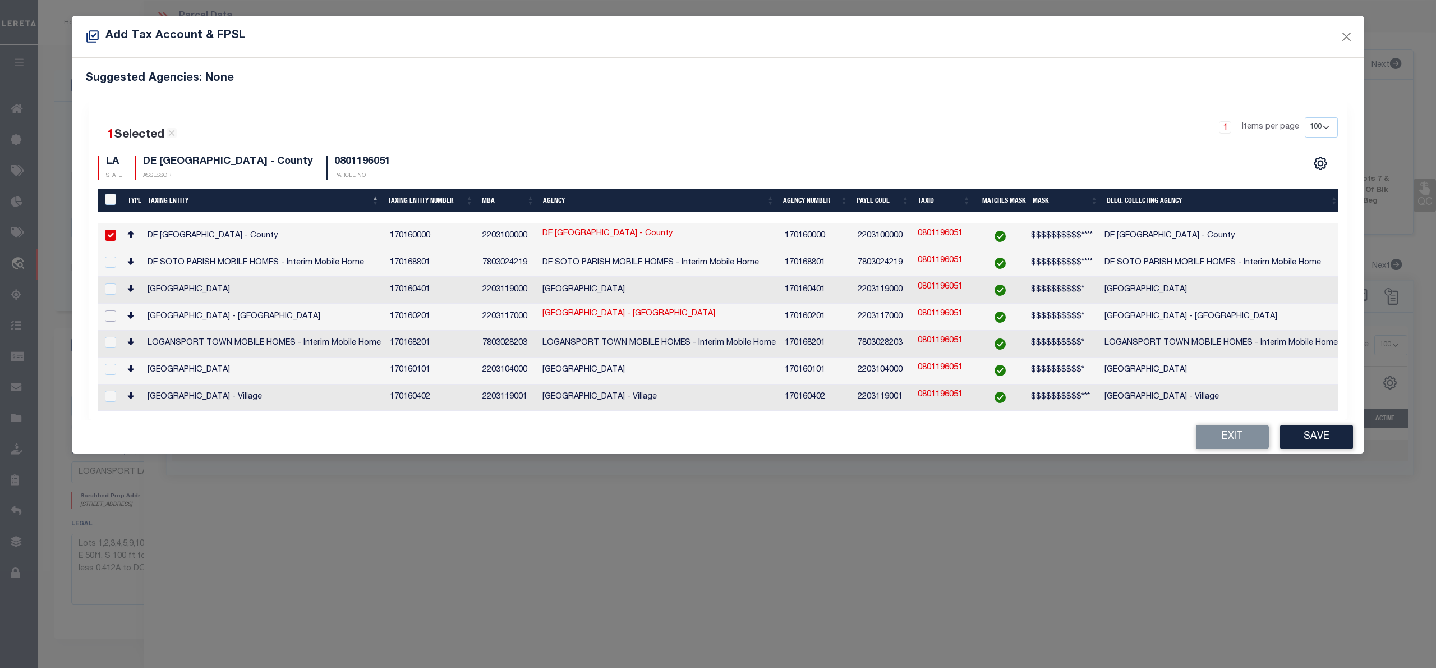
click at [109, 310] on input "checkbox" at bounding box center [110, 315] width 11 height 11
checkbox input "true"
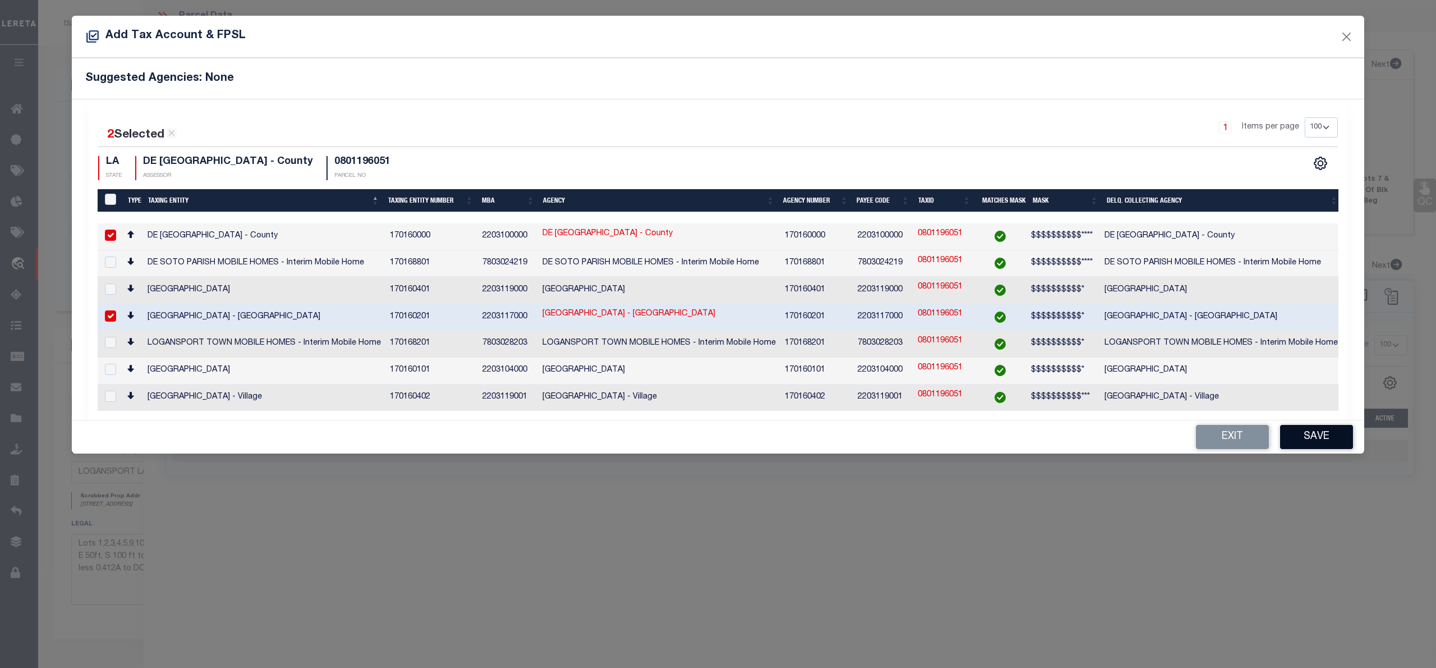
click at [1338, 430] on button "Save" at bounding box center [1316, 437] width 73 height 24
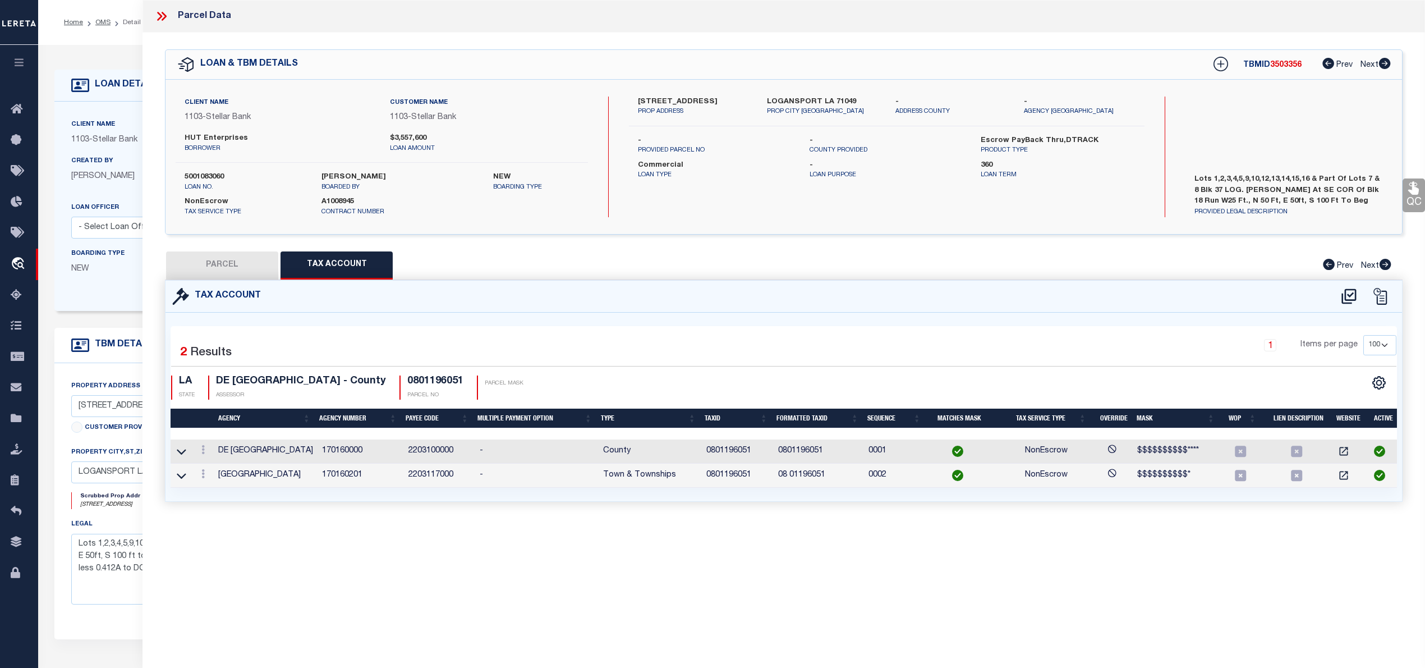
click at [260, 257] on button "PARCEL" at bounding box center [222, 265] width 112 height 28
select select "AS"
select select
checkbox input "false"
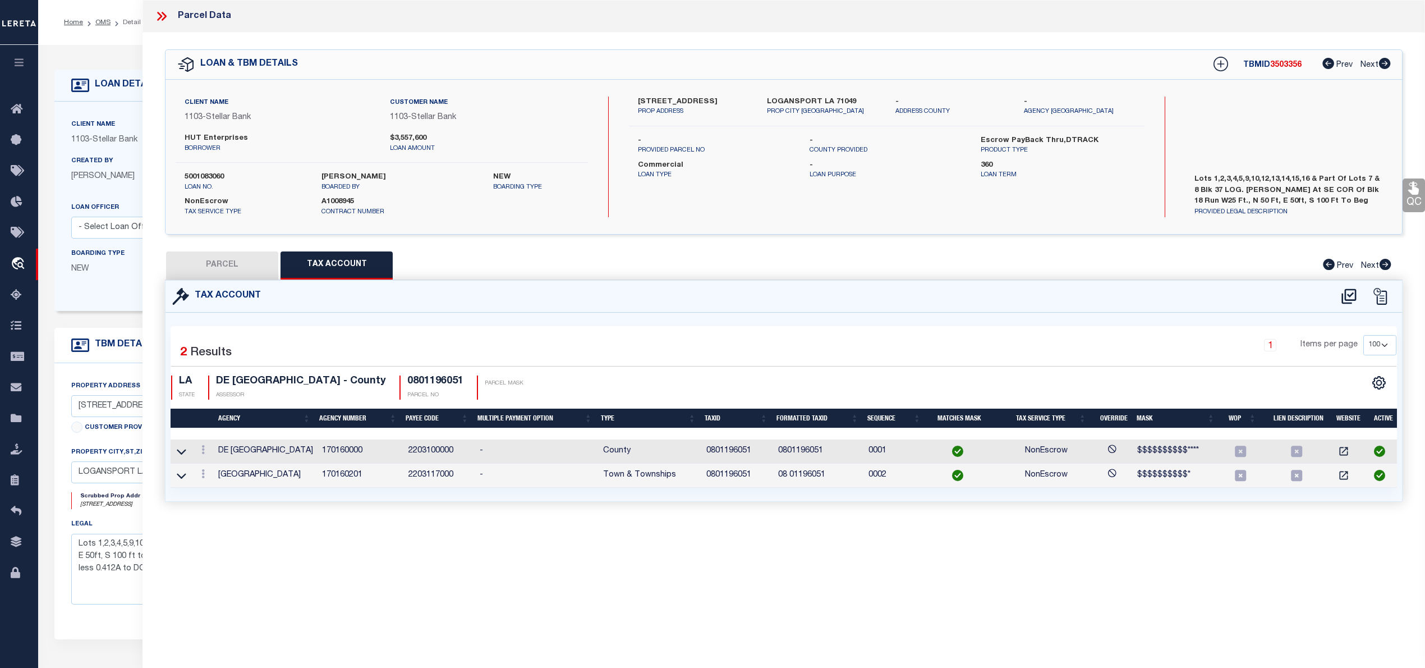
checkbox input "false"
select select "IP"
type input "HUT ENTERPRISES LLC"
select select "AGW"
select select "LEG"
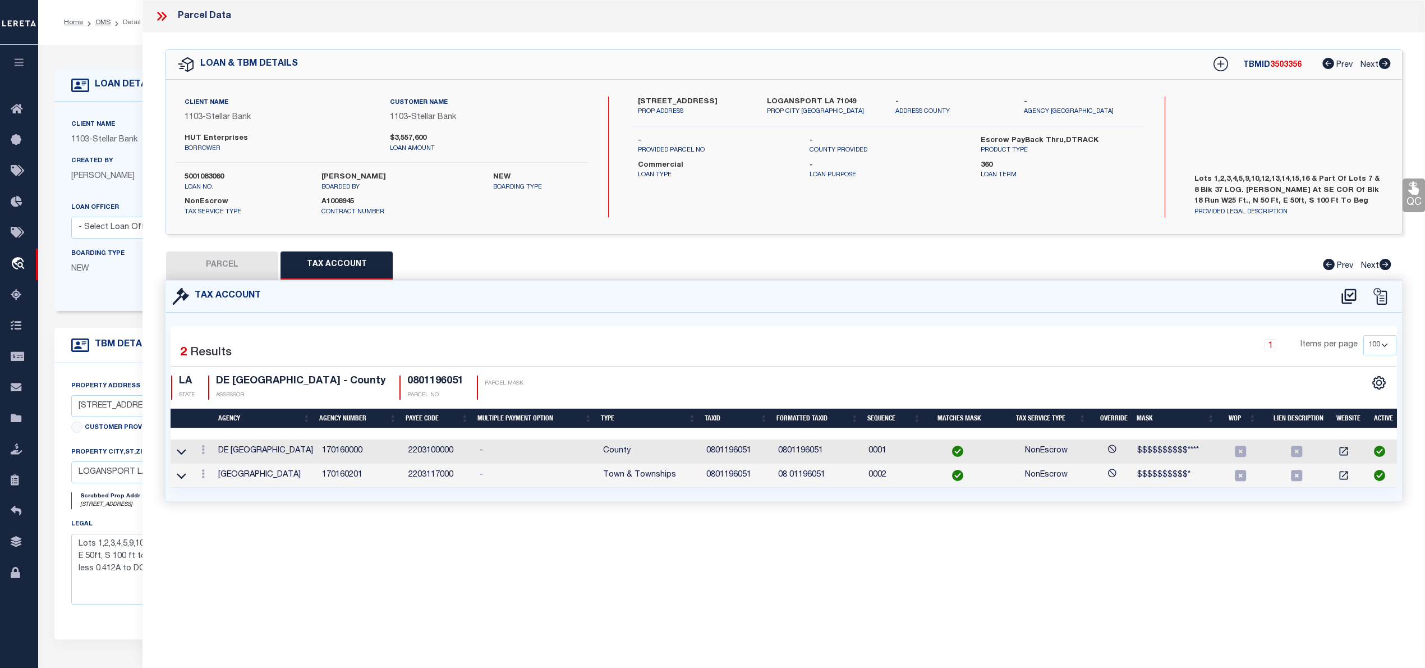
type textarea "LOTS 1, 2, 3, 4, 5, 9, 10, 11, 12, 13, 14, 15, 16, & PART OF LOTS 7 & 8 BLK 37 …"
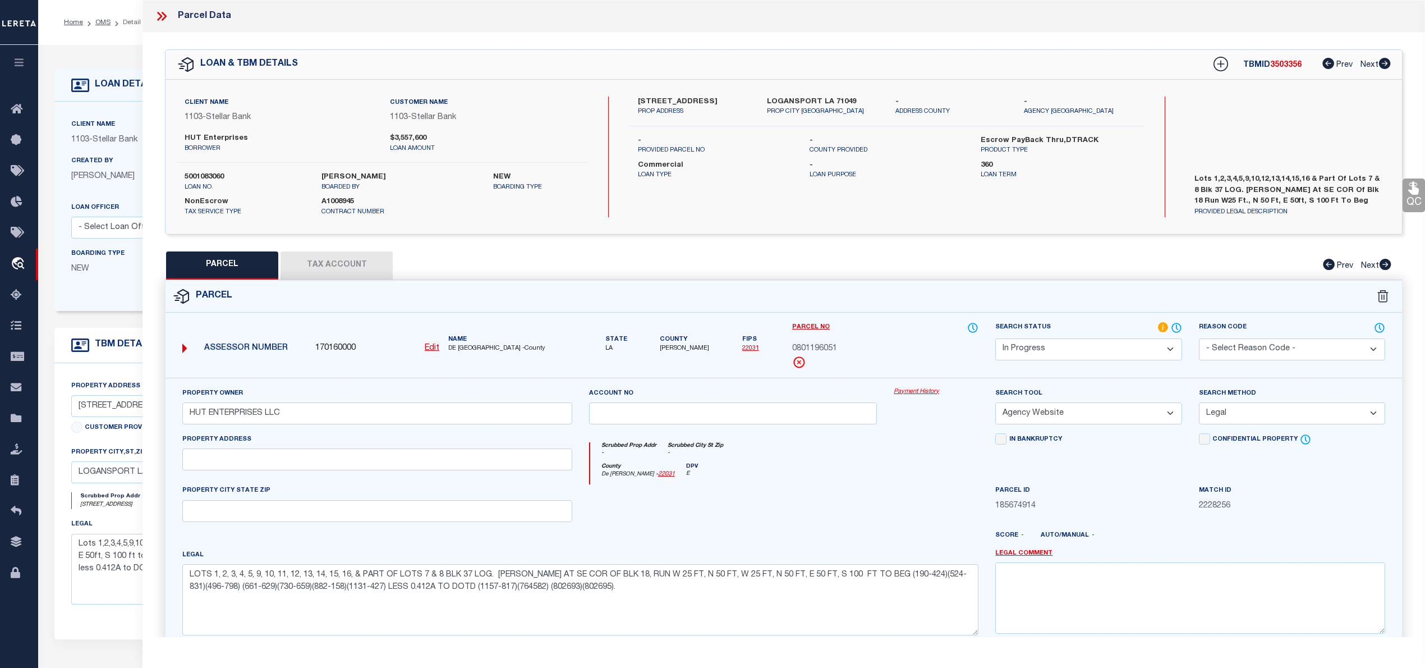
click at [1138, 351] on select "Automated Search Bad Parcel Complete Duplicate Parcel High Dollar Reporting In …" at bounding box center [1088, 349] width 186 height 22
click at [995, 338] on select "Automated Search Bad Parcel Complete Duplicate Parcel High Dollar Reporting In …" at bounding box center [1088, 349] width 186 height 22
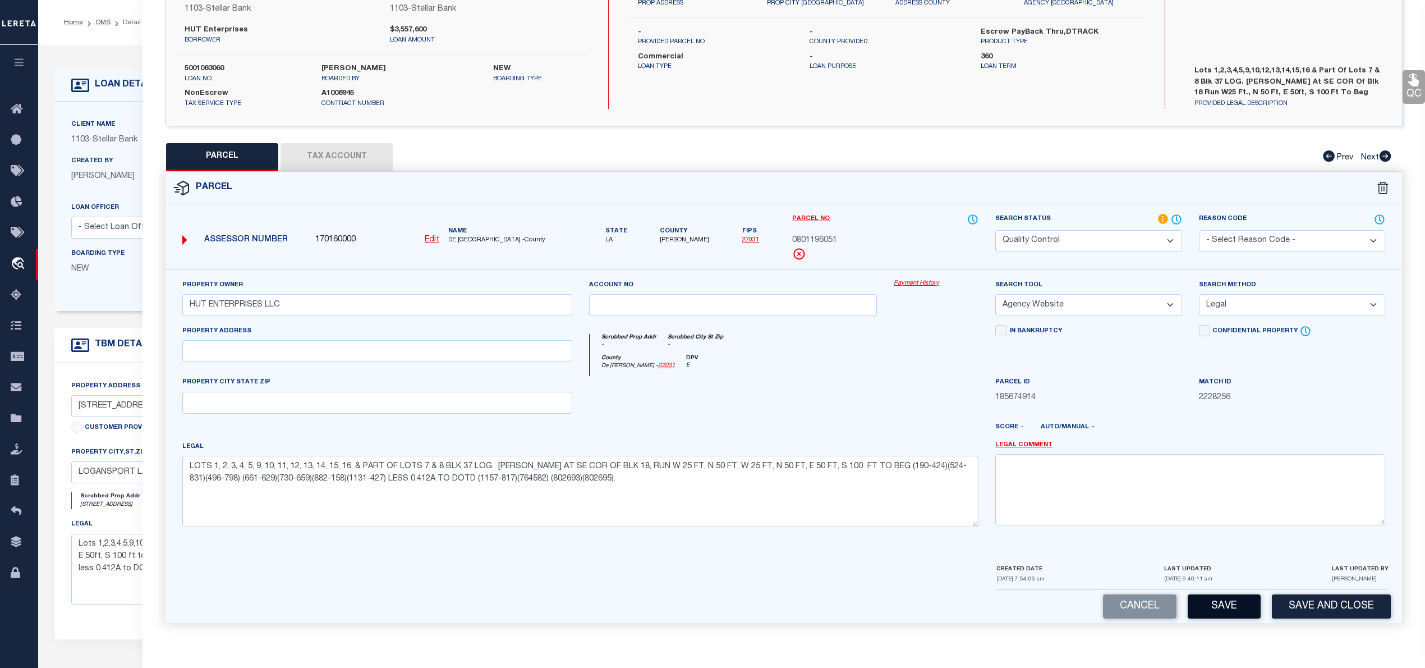
click at [1221, 604] on button "Save" at bounding box center [1224, 606] width 73 height 24
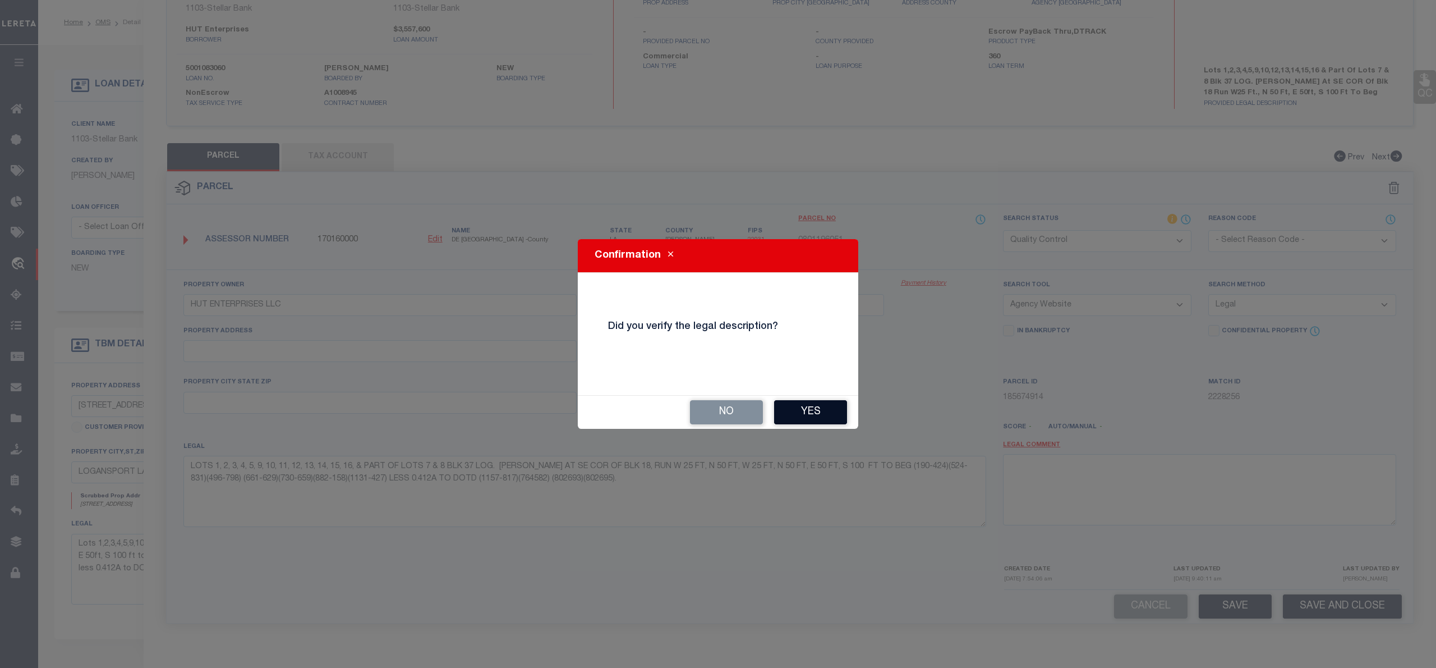
click at [804, 413] on button "Yes" at bounding box center [810, 412] width 73 height 24
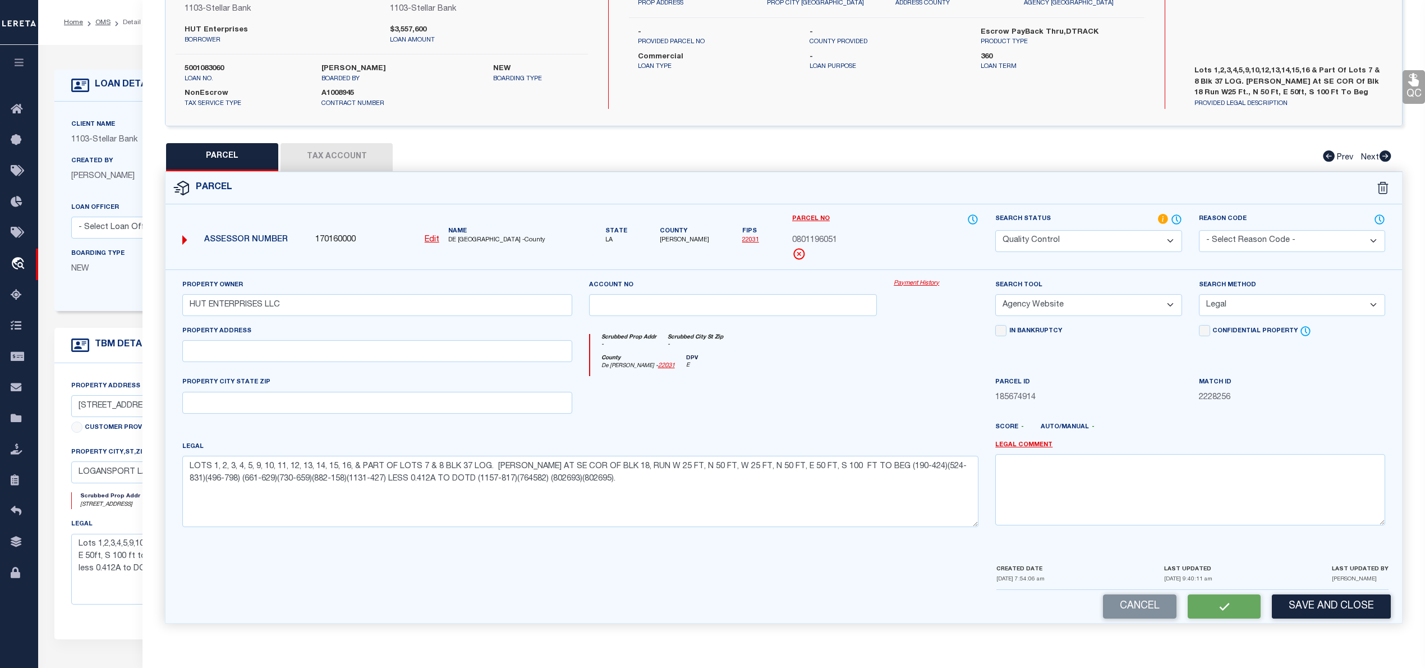
select select "AS"
select select
checkbox input "false"
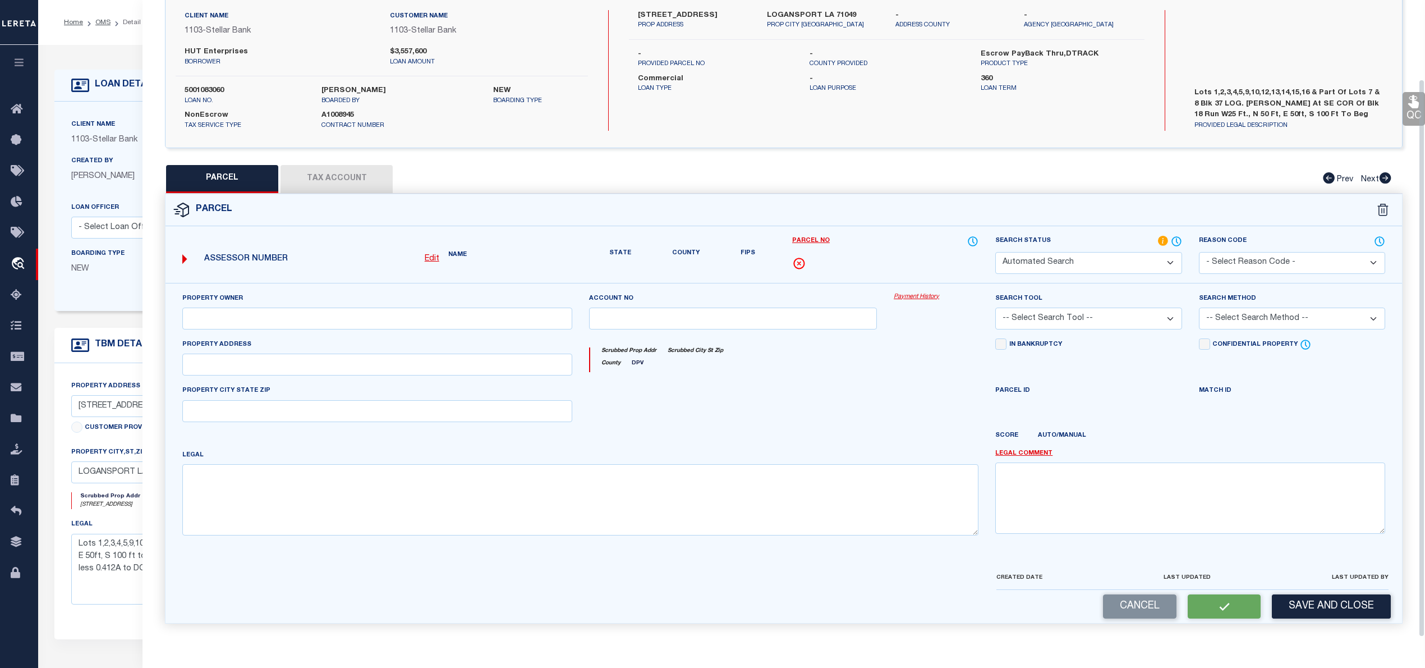
select select "QC"
type input "HUT ENTERPRISES LLC"
select select "AGW"
select select "LEG"
type textarea "LOTS 1, 2, 3, 4, 5, 9, 10, 11, 12, 13, 14, 15, 16, & PART OF LOTS 7 & 8 BLK 37 …"
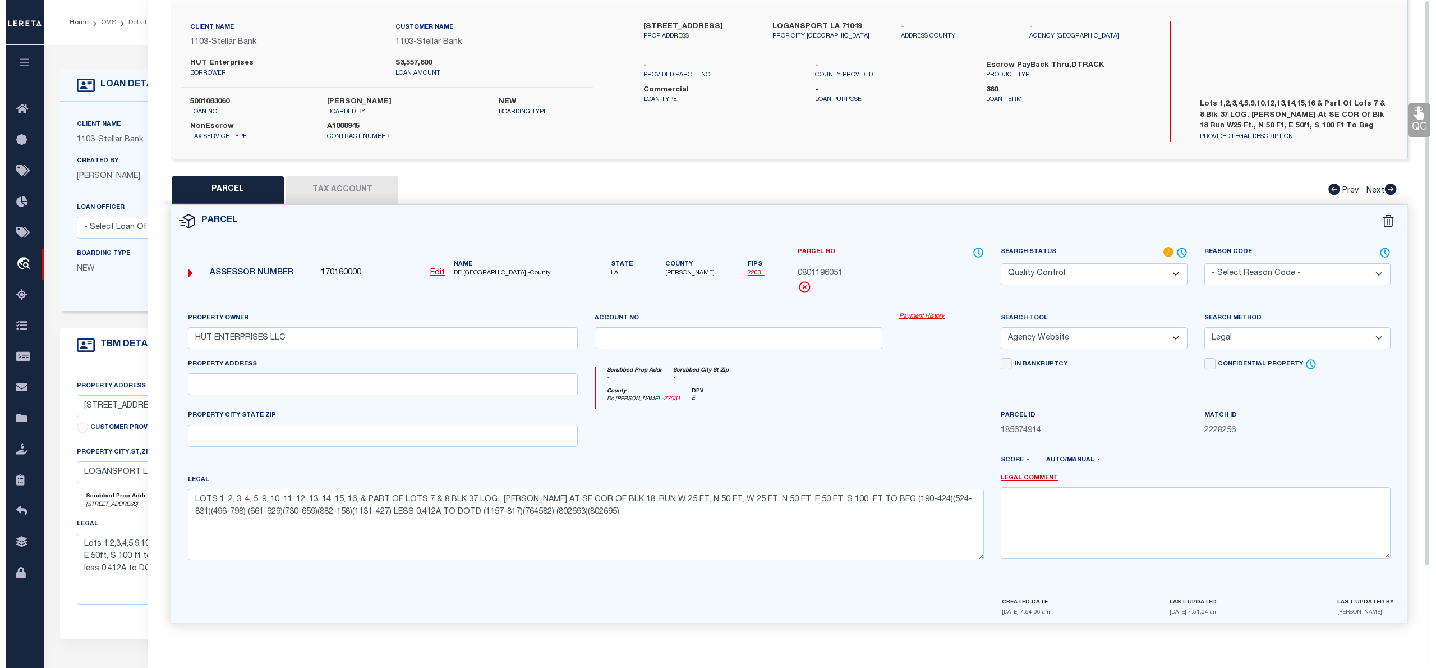
scroll to position [0, 0]
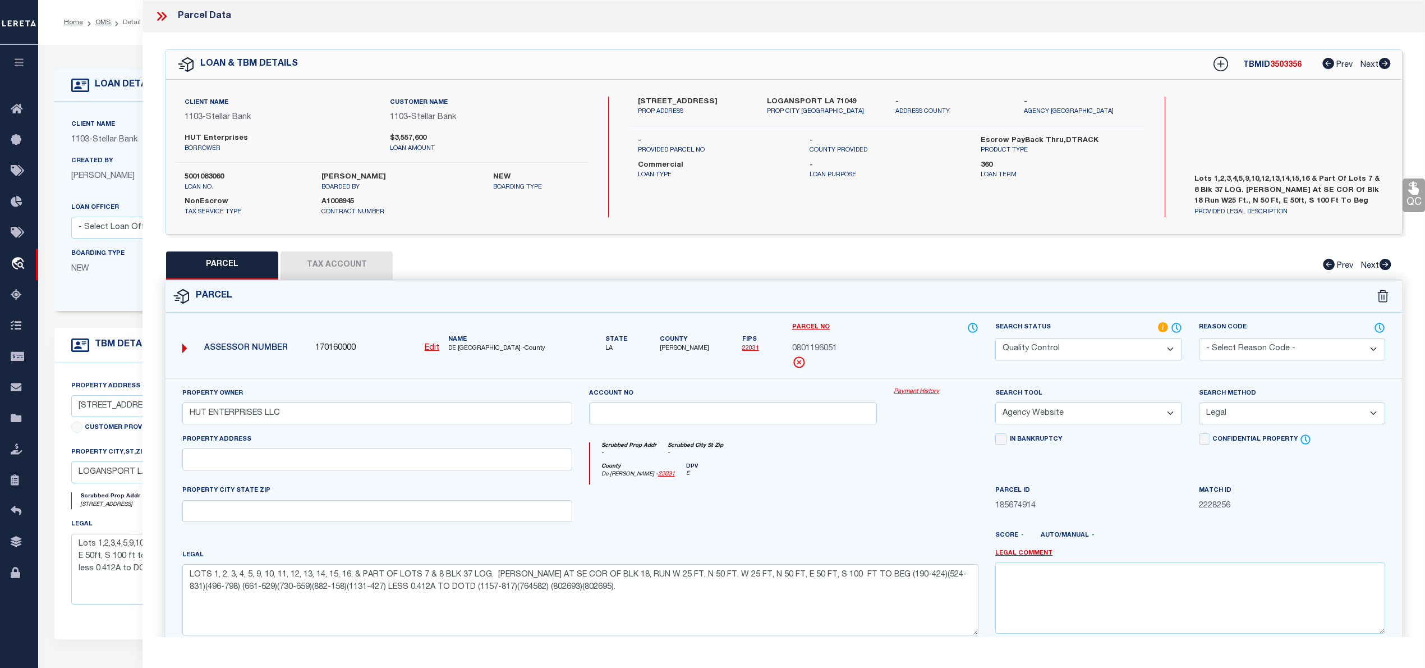
click at [1288, 68] on span "3503356" at bounding box center [1285, 65] width 31 height 8
copy span "3503356"
click at [218, 175] on label "5001083060" at bounding box center [245, 177] width 120 height 11
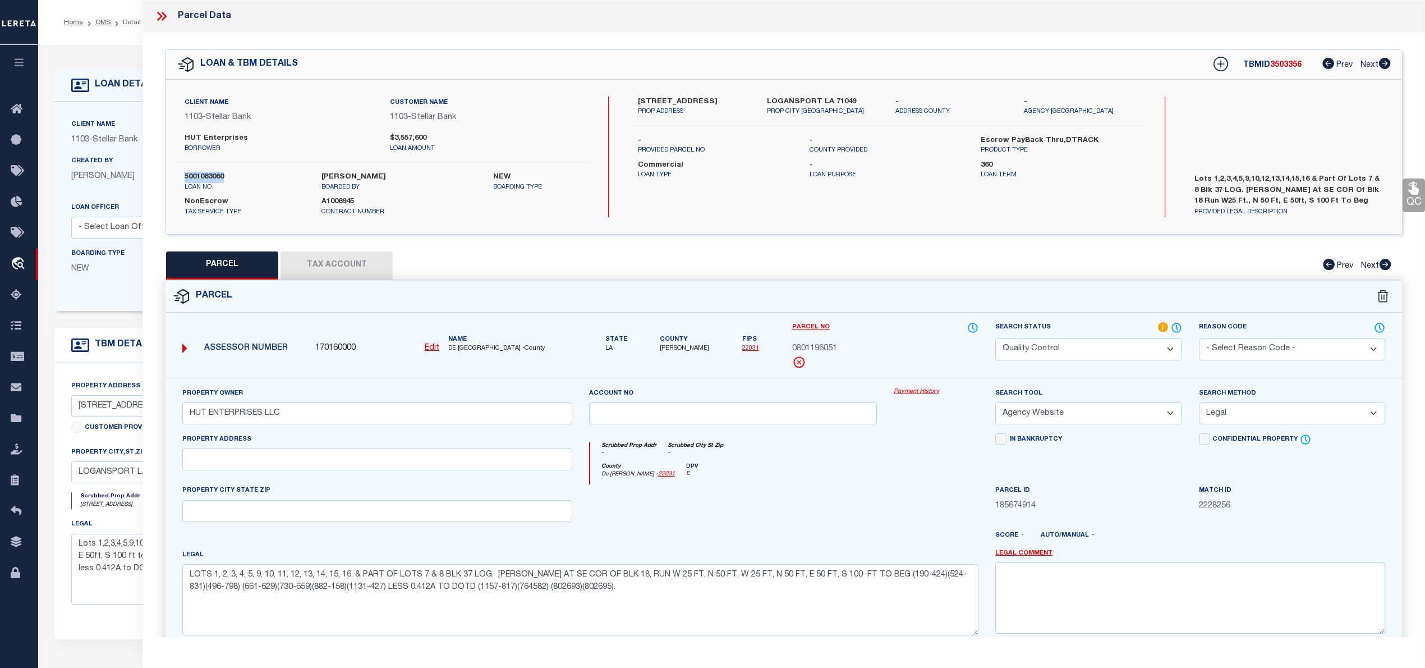
copy label "5001083060"
drag, startPoint x: 444, startPoint y: 348, endPoint x: 476, endPoint y: 344, distance: 32.2
click at [476, 344] on div "Name DE SOTO PARISH -County" at bounding box center [510, 344] width 133 height 19
copy span "DE SOTO"
drag, startPoint x: 838, startPoint y: 343, endPoint x: 791, endPoint y: 346, distance: 46.6
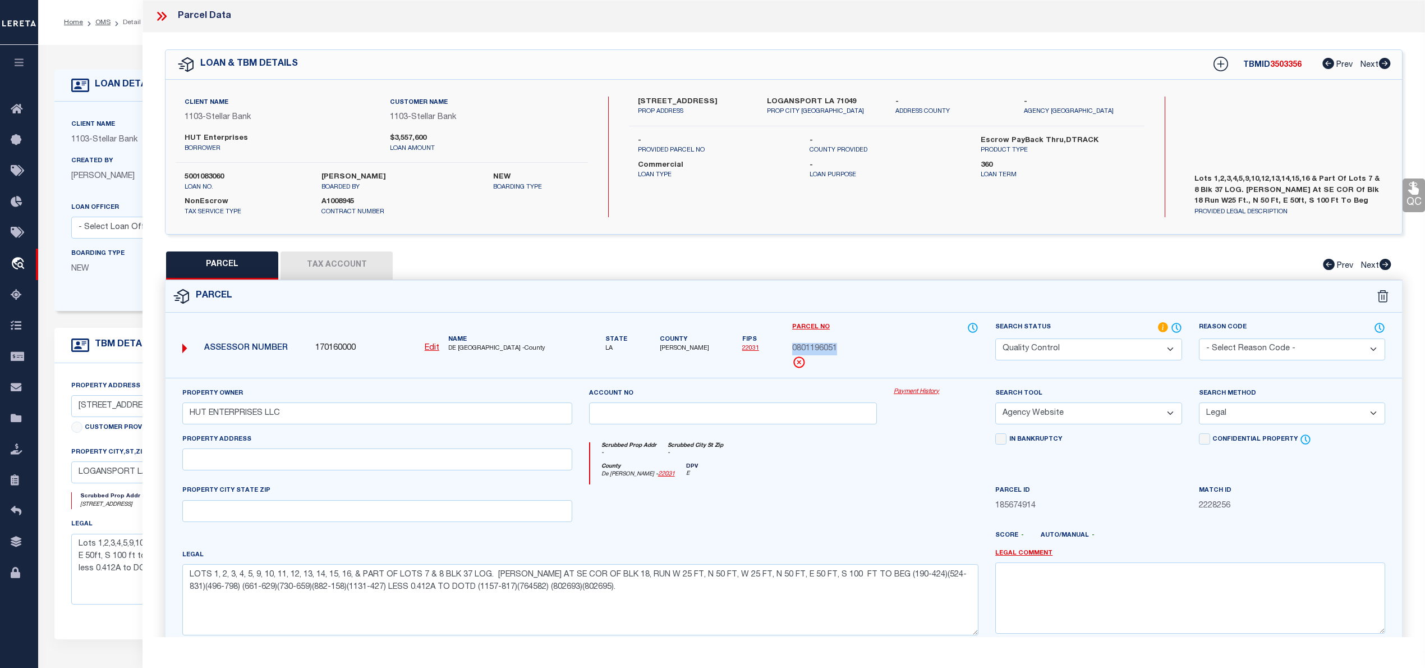
click at [792, 346] on div "0801196051" at bounding box center [885, 349] width 186 height 12
copy span "0801196051"
click at [162, 12] on icon at bounding box center [161, 16] width 15 height 15
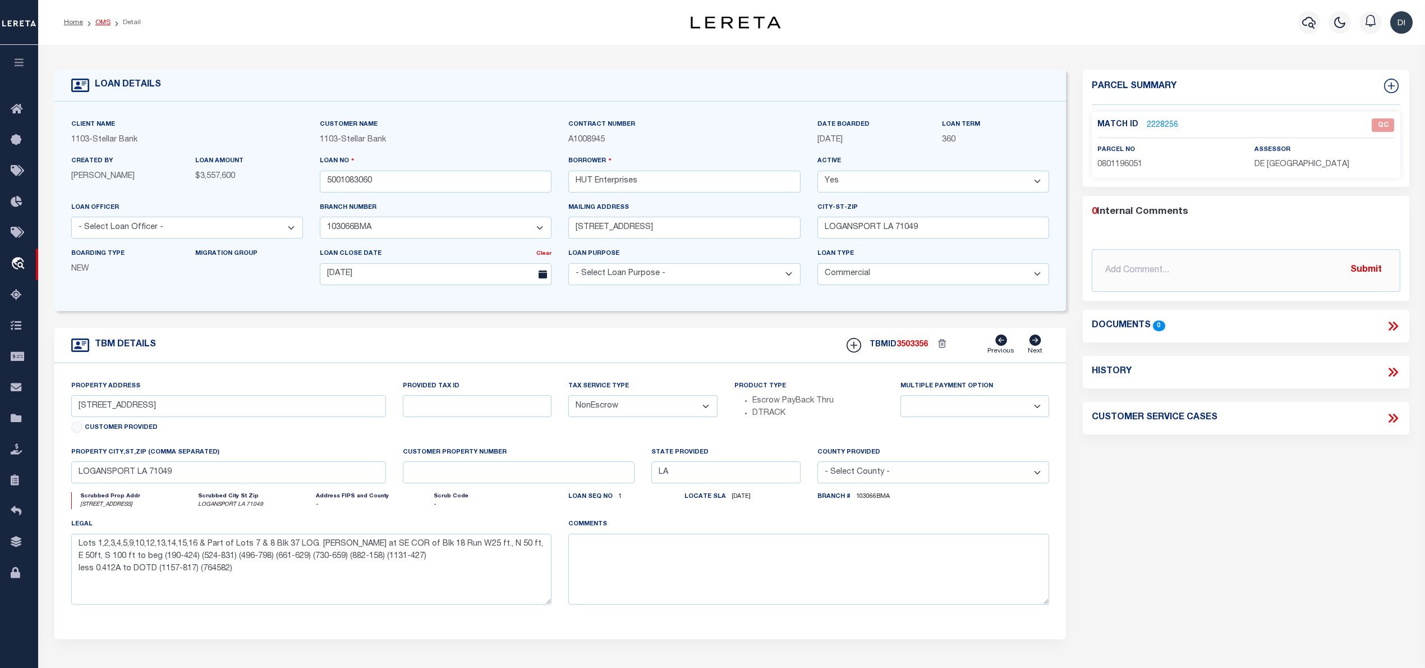
click at [102, 20] on link "OMS" at bounding box center [102, 22] width 15 height 7
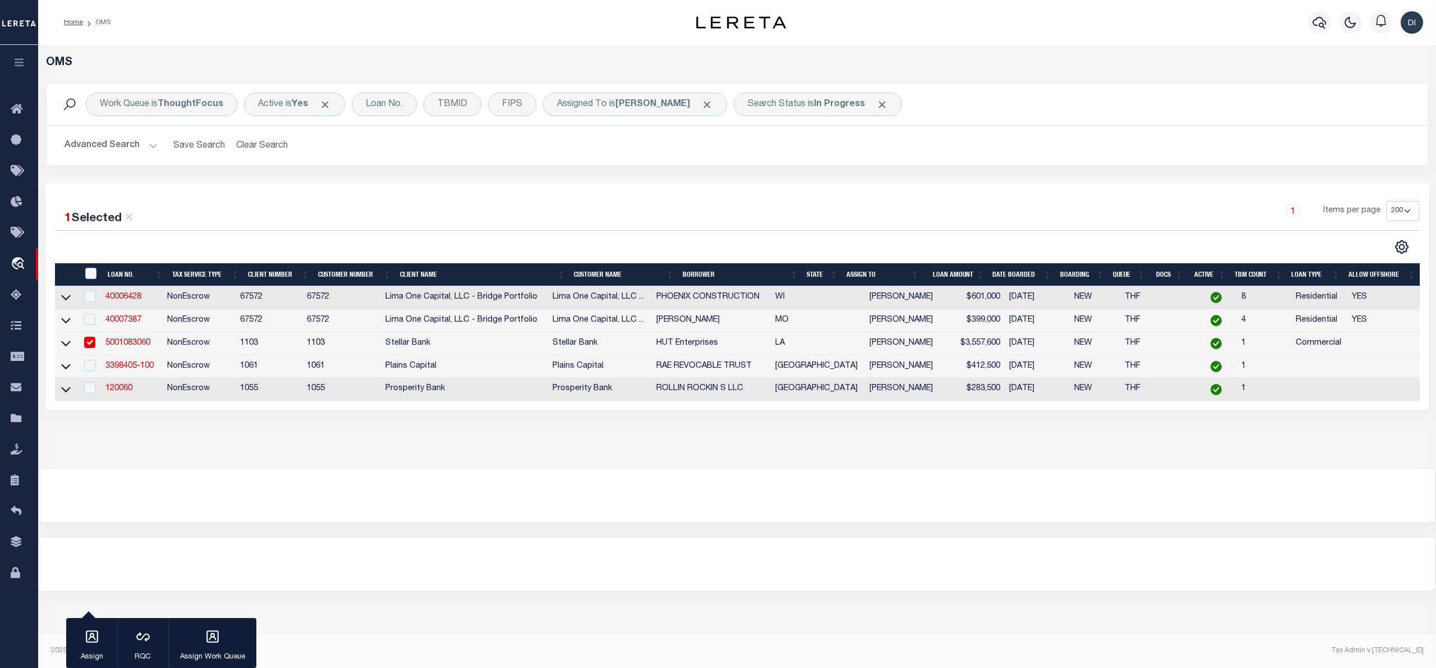
click at [503, 240] on div at bounding box center [397, 247] width 682 height 15
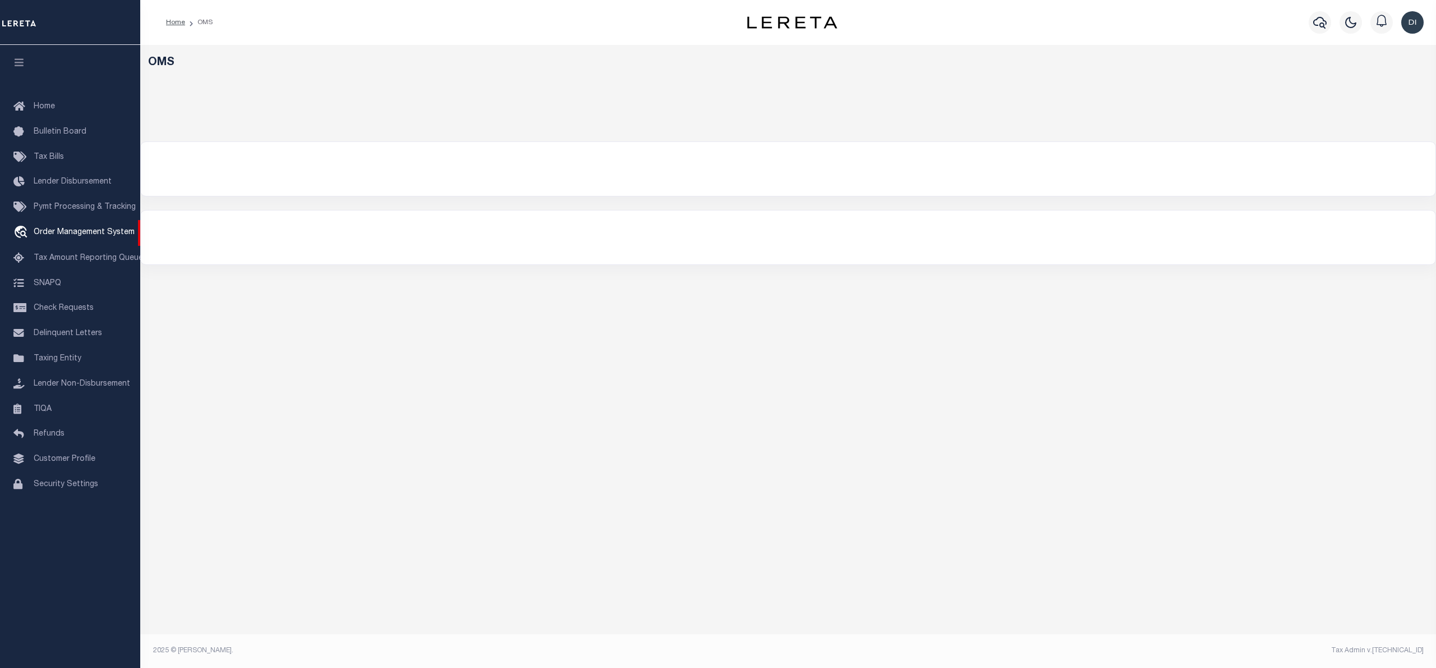
select select "200"
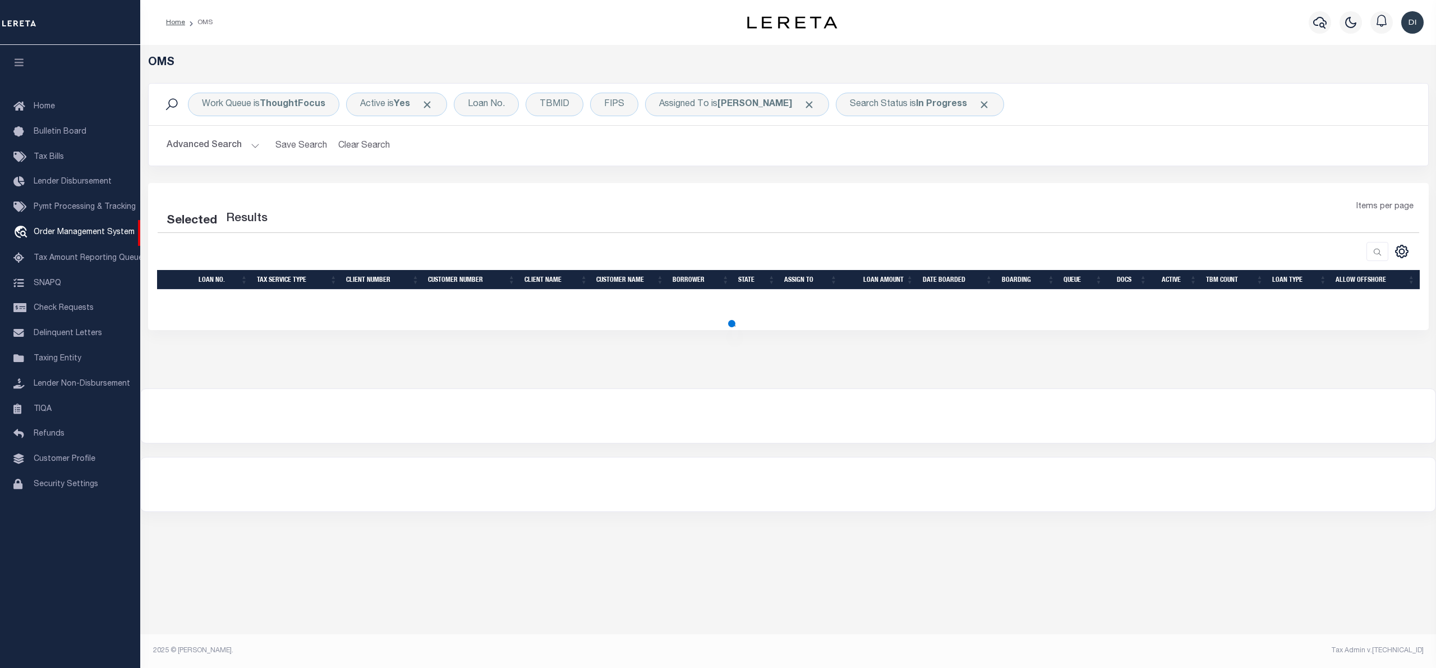
select select "200"
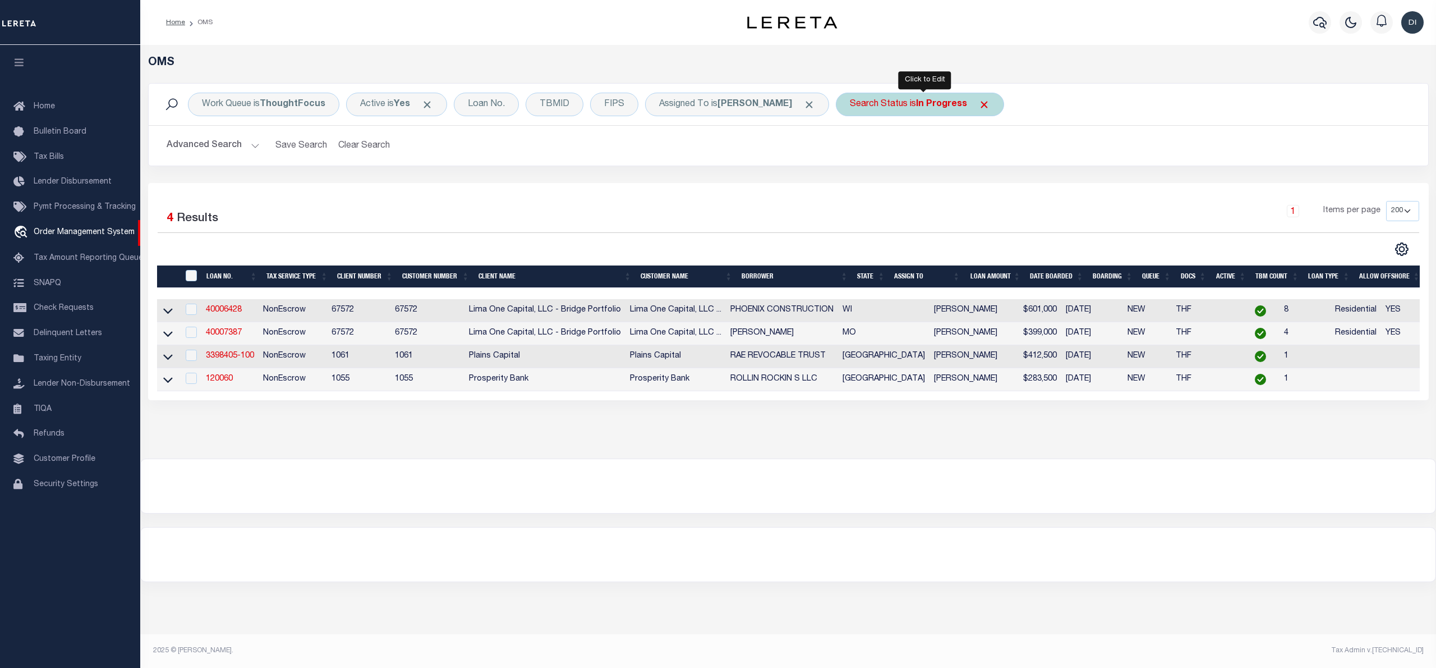
click at [952, 104] on b "In Progress" at bounding box center [941, 104] width 51 height 9
click at [934, 155] on select "Automated Search Bad Parcel Complete Duplicate Parcel High Dollar Reporting In …" at bounding box center [933, 159] width 165 height 21
select select "RD"
click at [854, 149] on select "Automated Search Bad Parcel Complete Duplicate Parcel High Dollar Reporting In …" at bounding box center [933, 159] width 165 height 21
click at [997, 184] on input "Apply" at bounding box center [998, 183] width 33 height 19
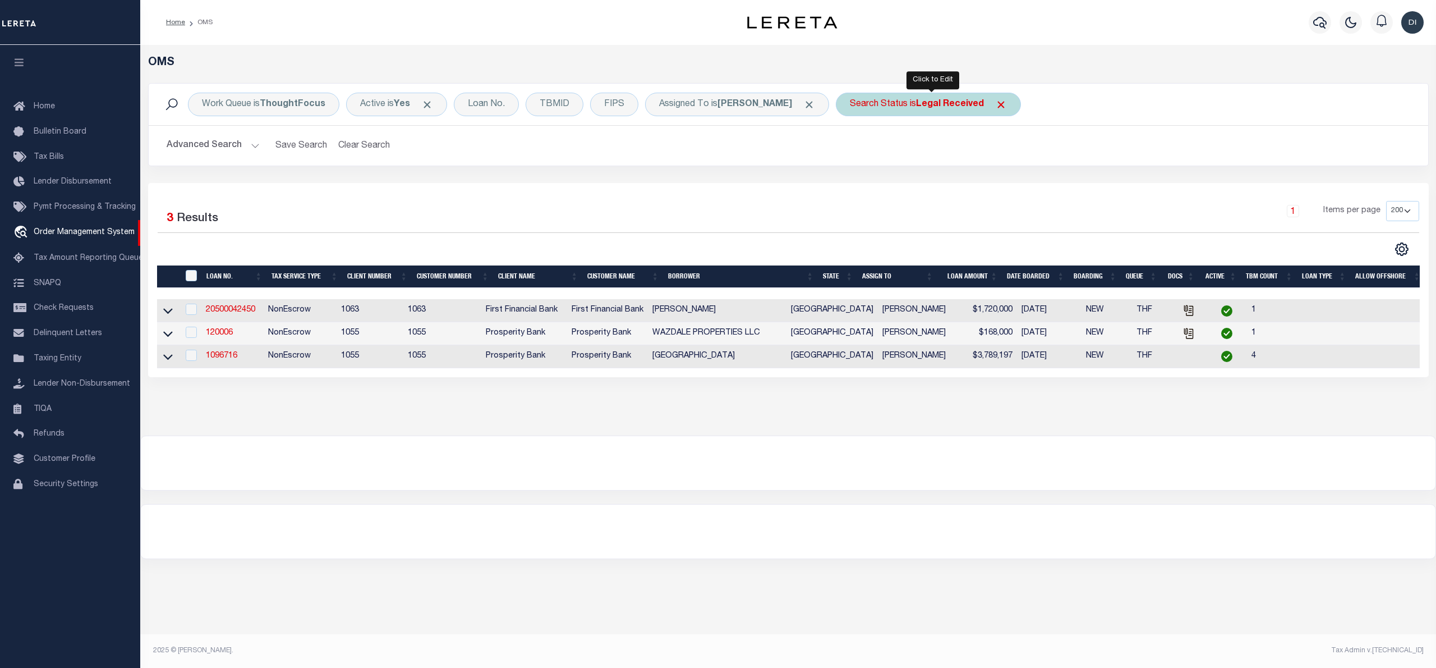
click at [914, 108] on div "Search Status is Legal Received" at bounding box center [928, 105] width 185 height 24
click at [917, 153] on select "Automated Search Bad Parcel Complete Duplicate Parcel High Dollar Reporting In …" at bounding box center [933, 159] width 165 height 21
select select "IP"
click at [854, 149] on select "Automated Search Bad Parcel Complete Duplicate Parcel High Dollar Reporting In …" at bounding box center [933, 159] width 165 height 21
click at [993, 189] on input "Apply" at bounding box center [998, 183] width 33 height 19
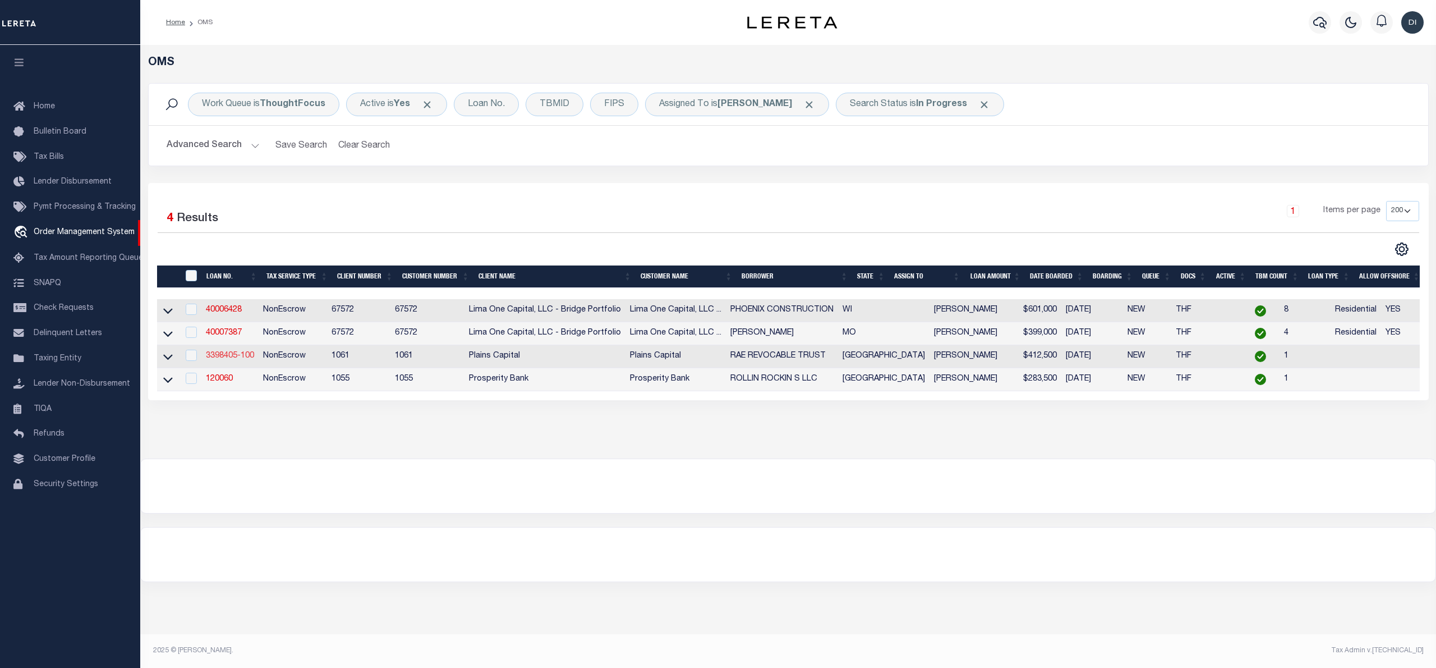
click at [224, 358] on link "3398405-100" at bounding box center [230, 356] width 48 height 8
type input "3398405-100"
type input "RAE REVOCABLE TRUST"
select select
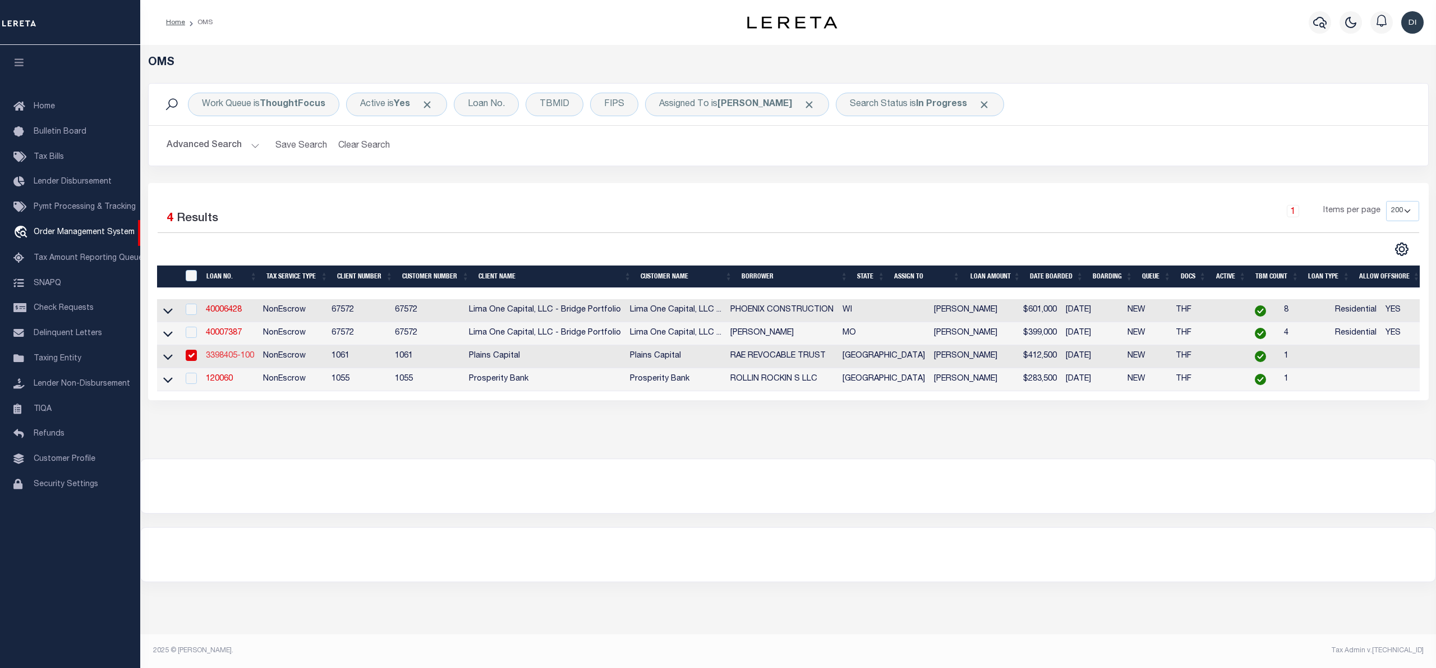
type input "[STREET_ADDRESS][PERSON_NAME]"
type input "[GEOGRAPHIC_DATA]"
select select
select select "NonEscrow"
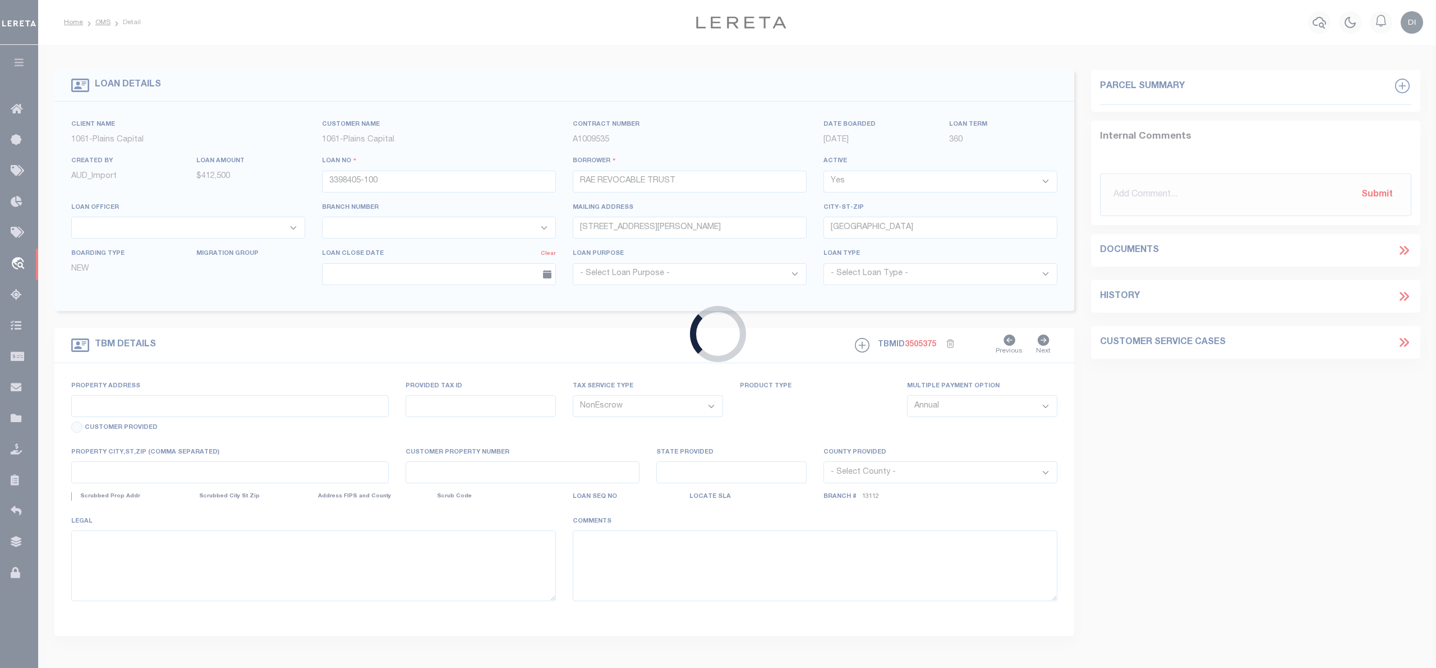
type input "[STREET_ADDRESS]"
select select
type input "FRISCO [GEOGRAPHIC_DATA] 75033"
type input "[GEOGRAPHIC_DATA]"
select select
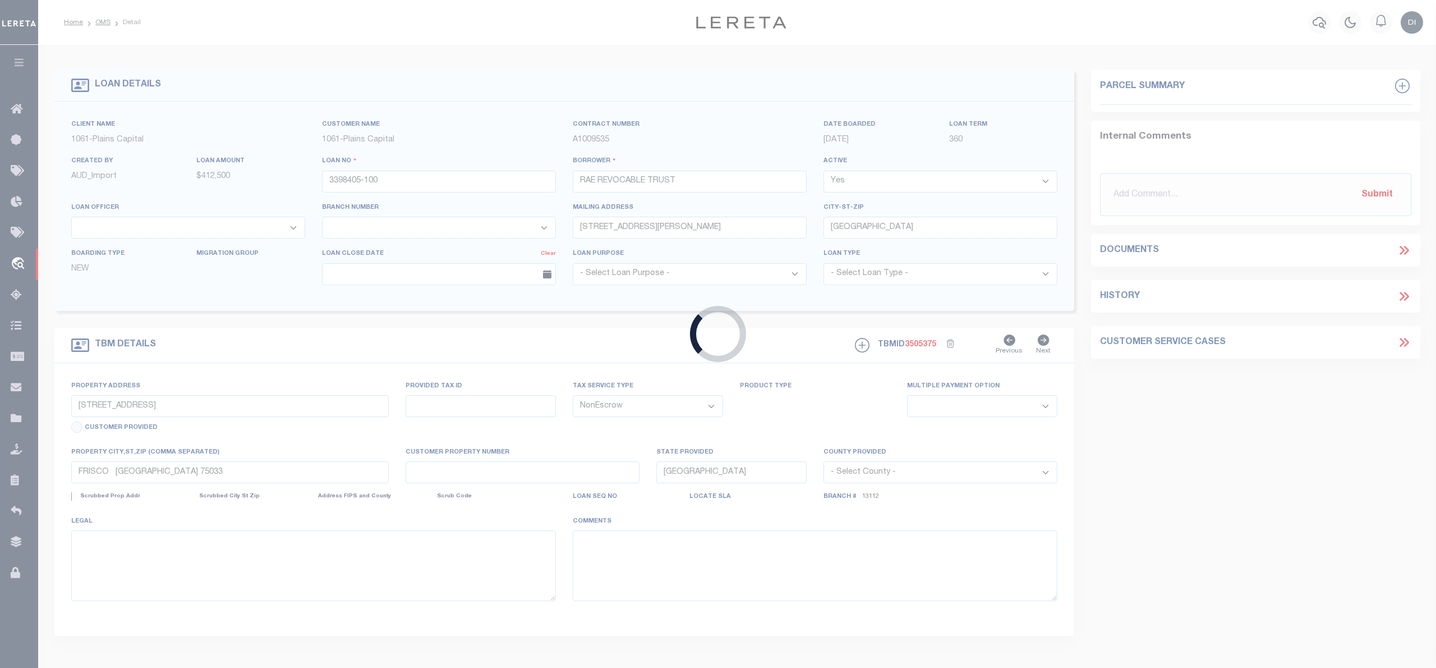
type textarea "UNIT C-1 OF GOA @ FRISCO CONDOMINIUMS, C OLLIN CO"
select select "1470"
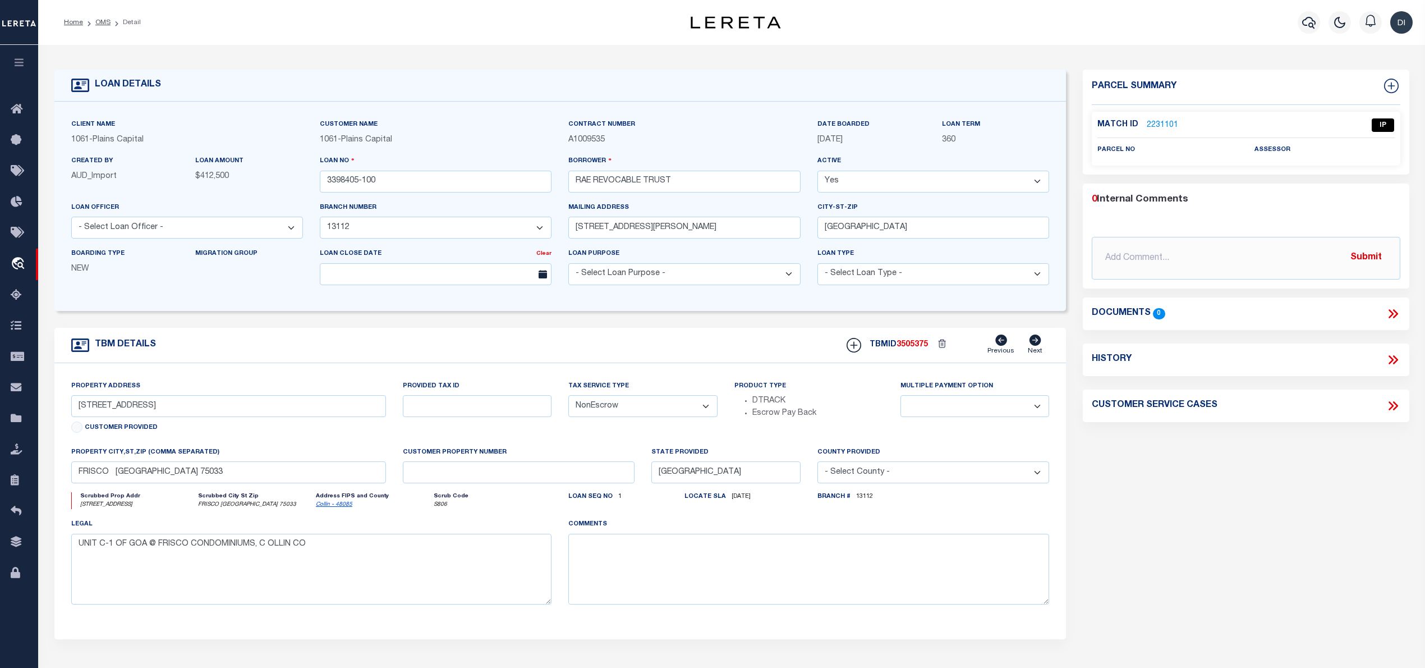
click at [1171, 121] on link "2231101" at bounding box center [1162, 125] width 31 height 12
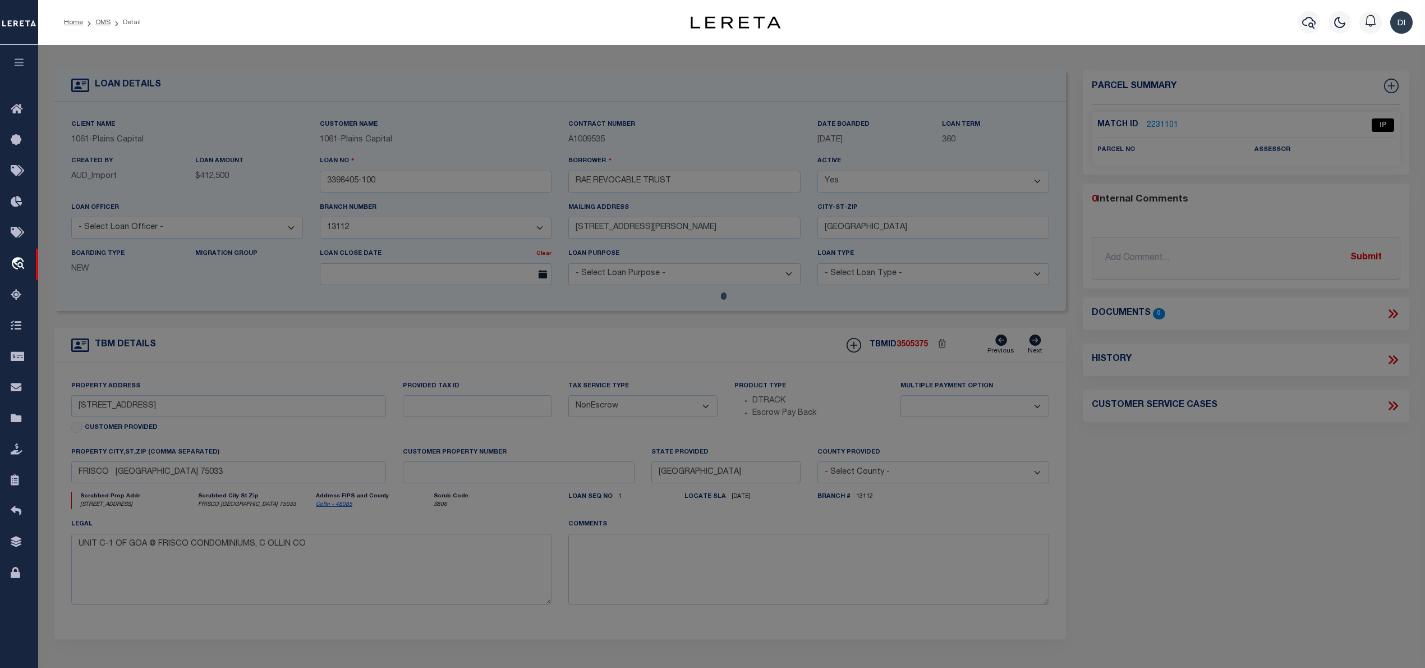
checkbox input "false"
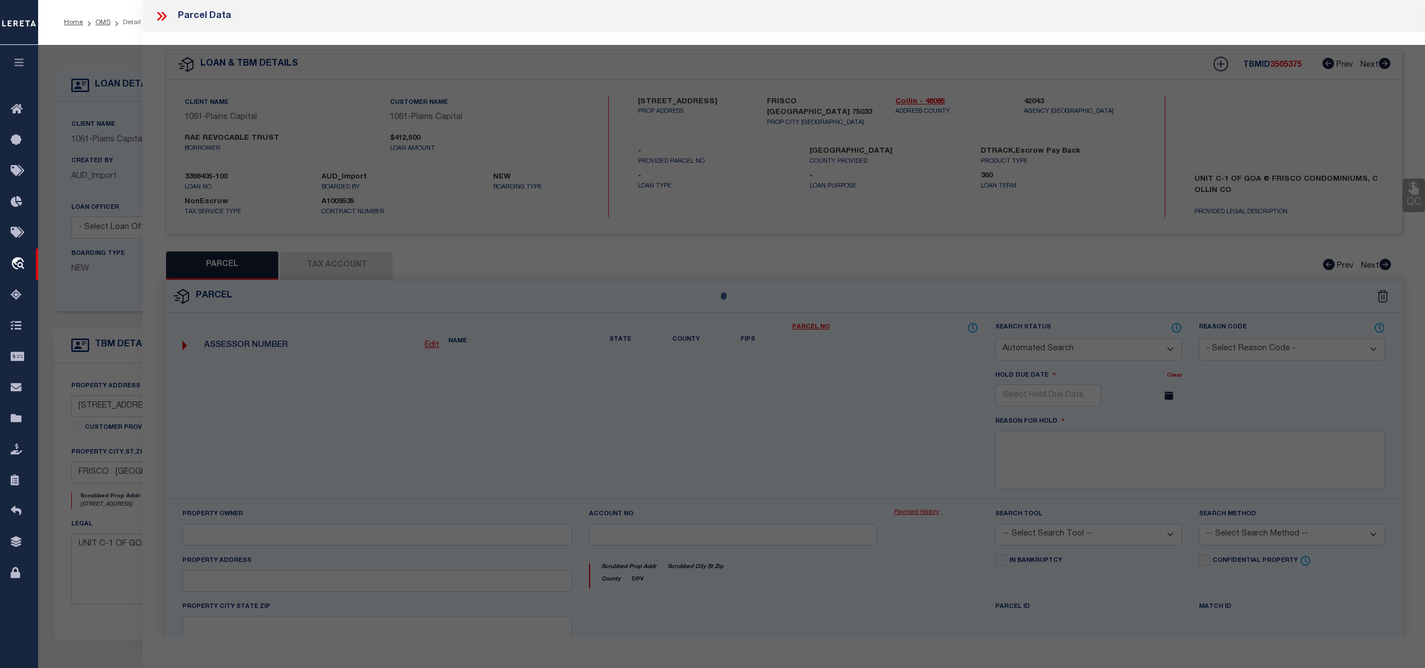
select select "IP"
checkbox input "false"
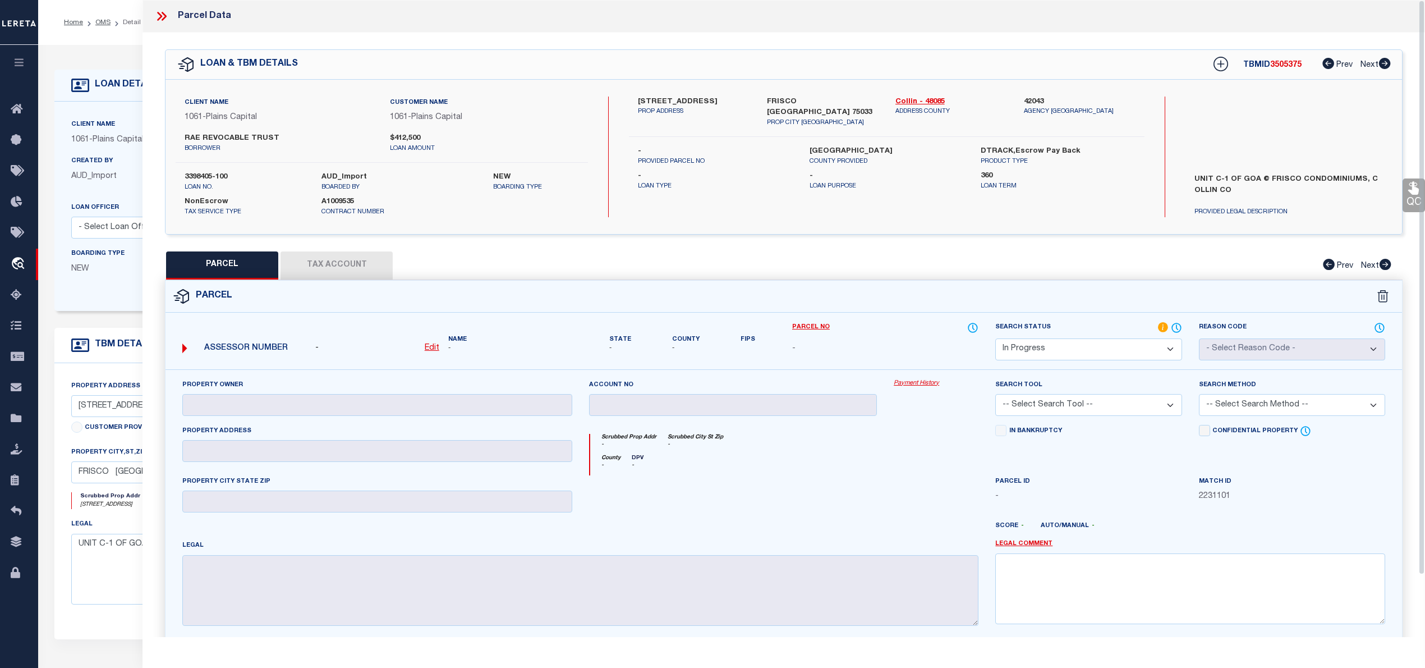
click at [780, 221] on div "Client Name 1061 - Plains Capital Customer Name 1061 - Plains Capital RAE REVOC…" at bounding box center [784, 157] width 1236 height 154
drag, startPoint x: 638, startPoint y: 98, endPoint x: 685, endPoint y: 98, distance: 46.6
click at [685, 98] on div "[STREET_ADDRESS] PROP ADDRESS" at bounding box center [693, 111] width 128 height 31
copy label "11101 FRISCO"
click at [649, 102] on label "[STREET_ADDRESS]" at bounding box center [694, 101] width 112 height 11
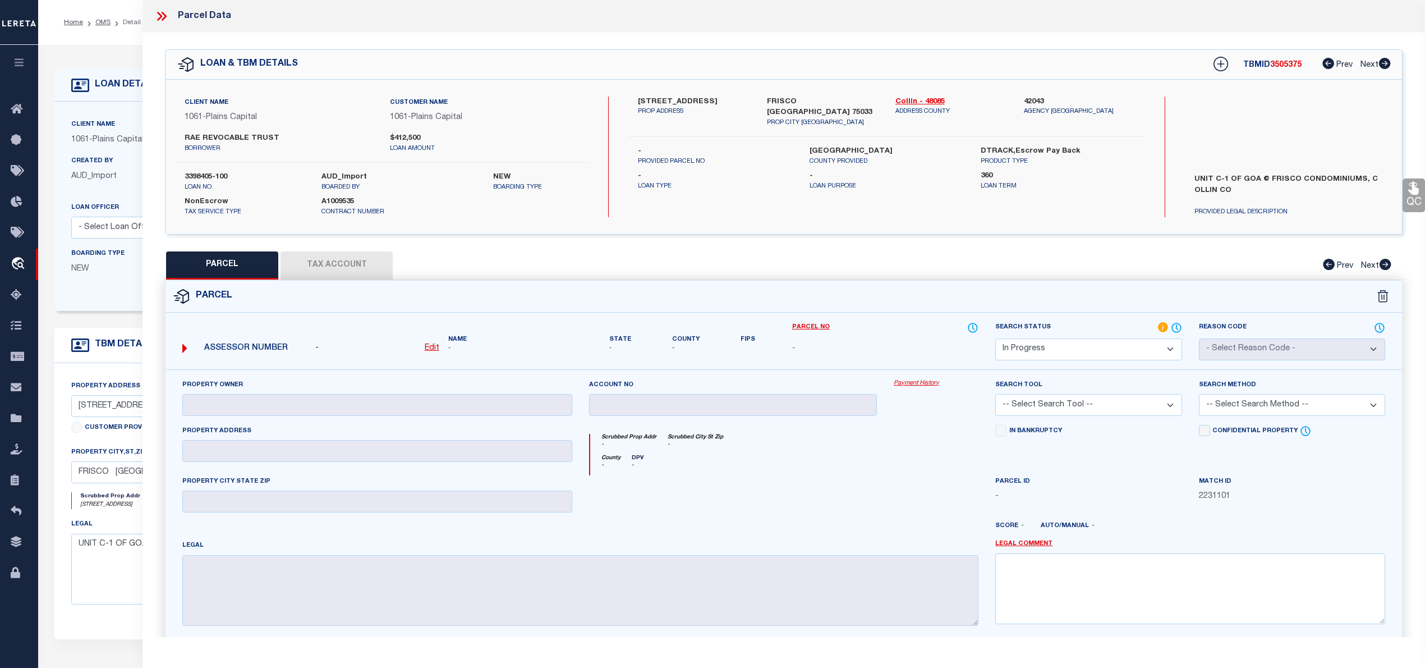
click at [649, 102] on label "[STREET_ADDRESS]" at bounding box center [694, 101] width 112 height 11
click at [651, 99] on label "11101 FRISCO ST UNIT C-1" at bounding box center [694, 101] width 112 height 11
click at [674, 96] on label "11101 FRISCO ST UNIT C-1" at bounding box center [694, 101] width 112 height 11
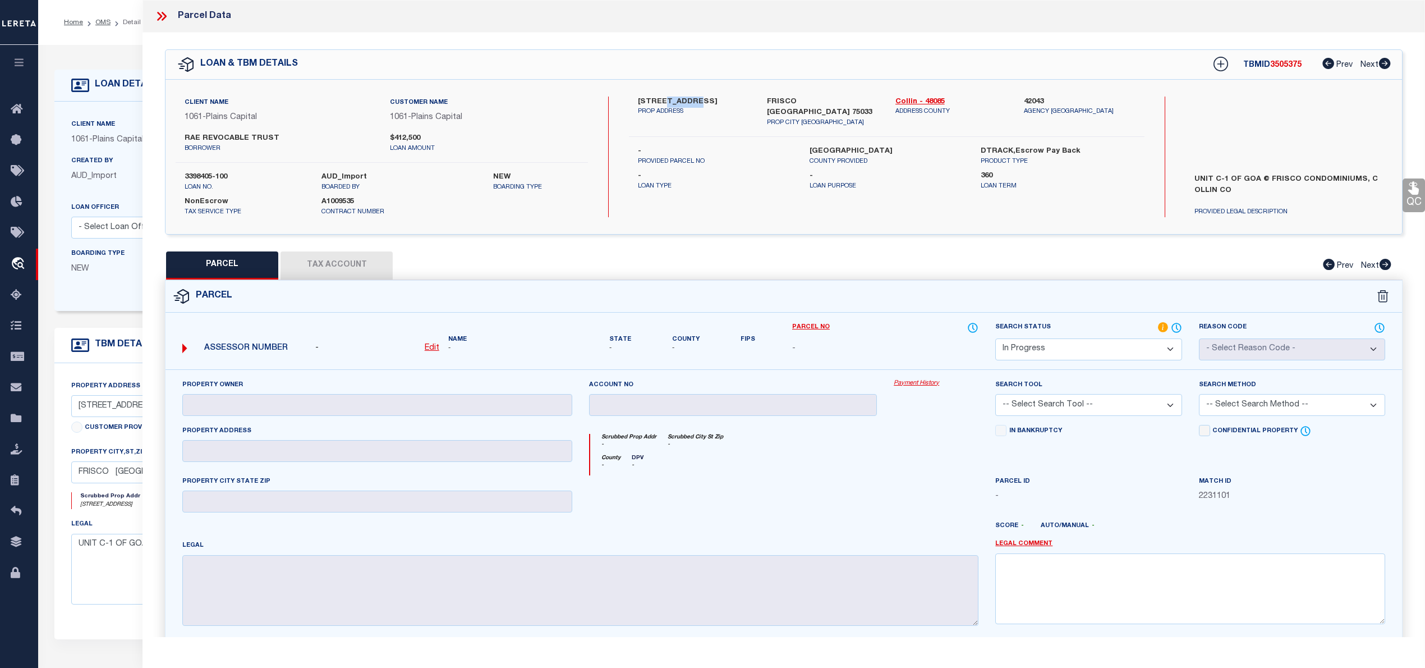
copy label "FRISCO"
click at [728, 102] on label "11101 FRISCO ST UNIT C-1" at bounding box center [694, 101] width 112 height 11
click at [124, 578] on textarea "UNIT C-1 OF GOA @ FRISCO CONDOMINIUMS, C OLLIN CO" at bounding box center [311, 569] width 481 height 71
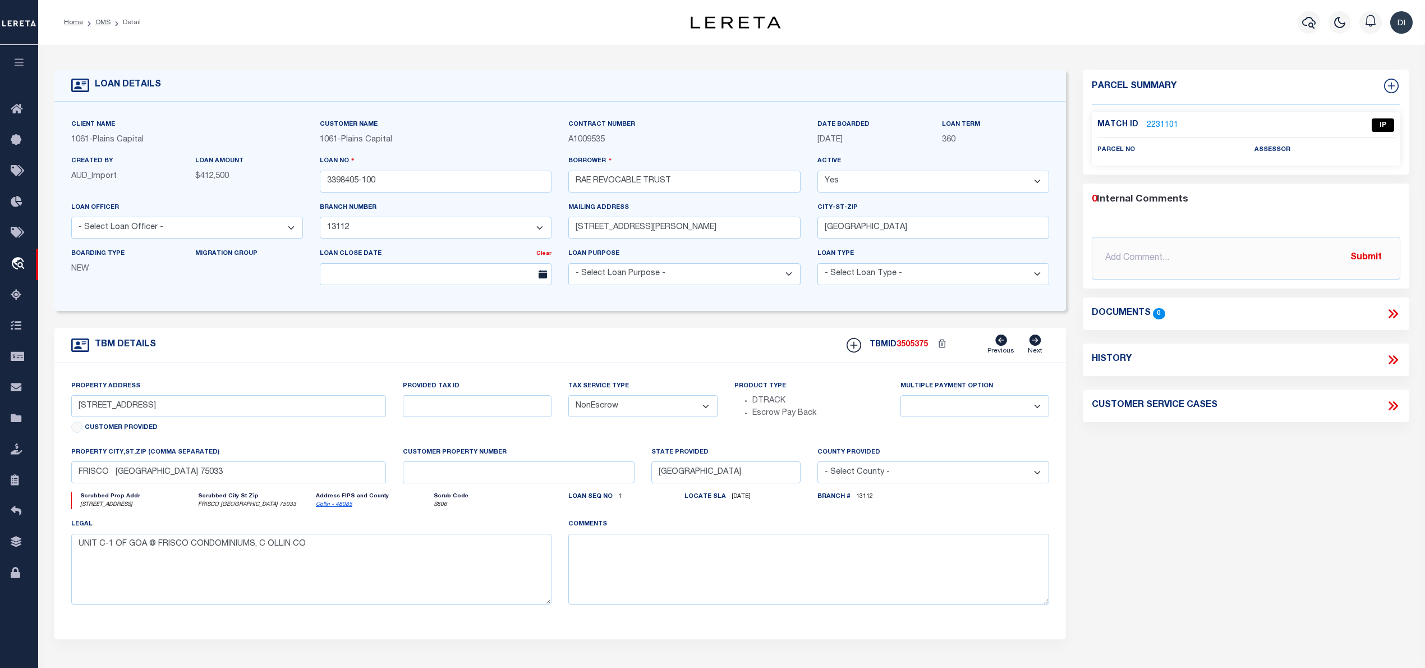
click at [1161, 124] on link "2231101" at bounding box center [1162, 125] width 31 height 12
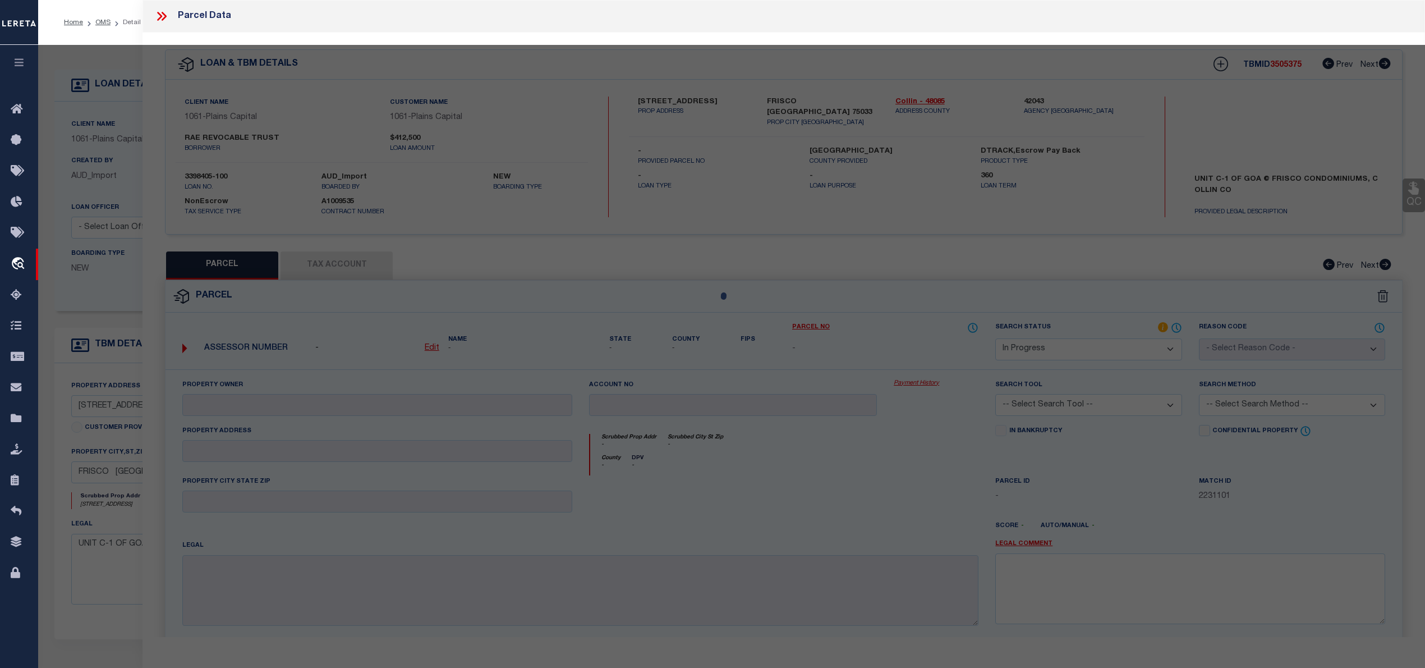
select select "AS"
checkbox input "false"
select select "IP"
checkbox input "false"
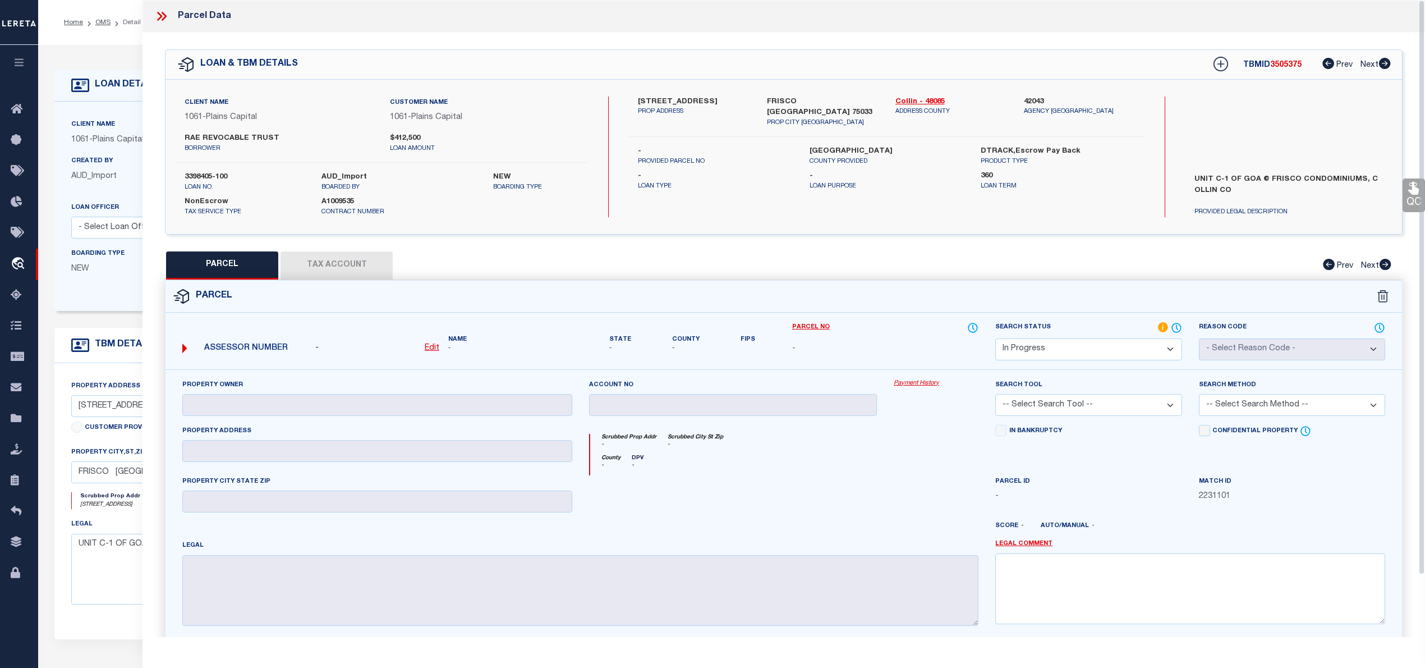
click at [427, 347] on u "Edit" at bounding box center [432, 348] width 15 height 8
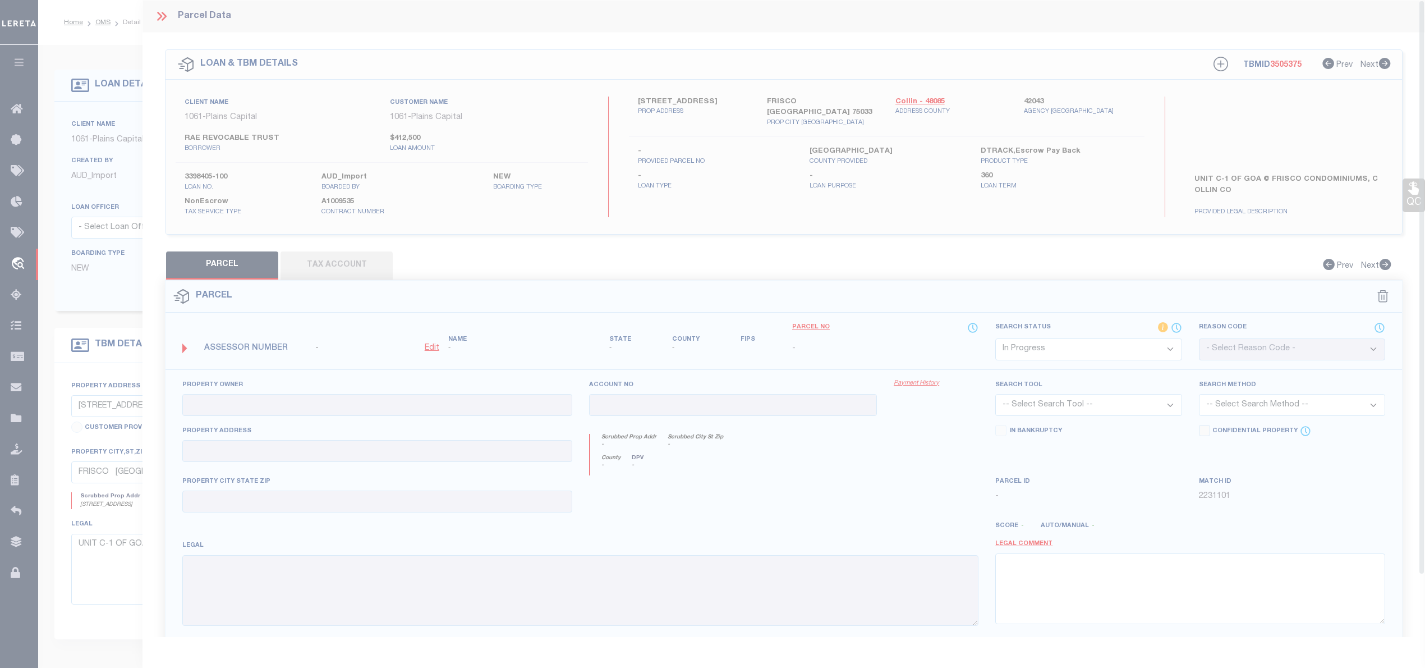
select select "IP"
type textarea "-"
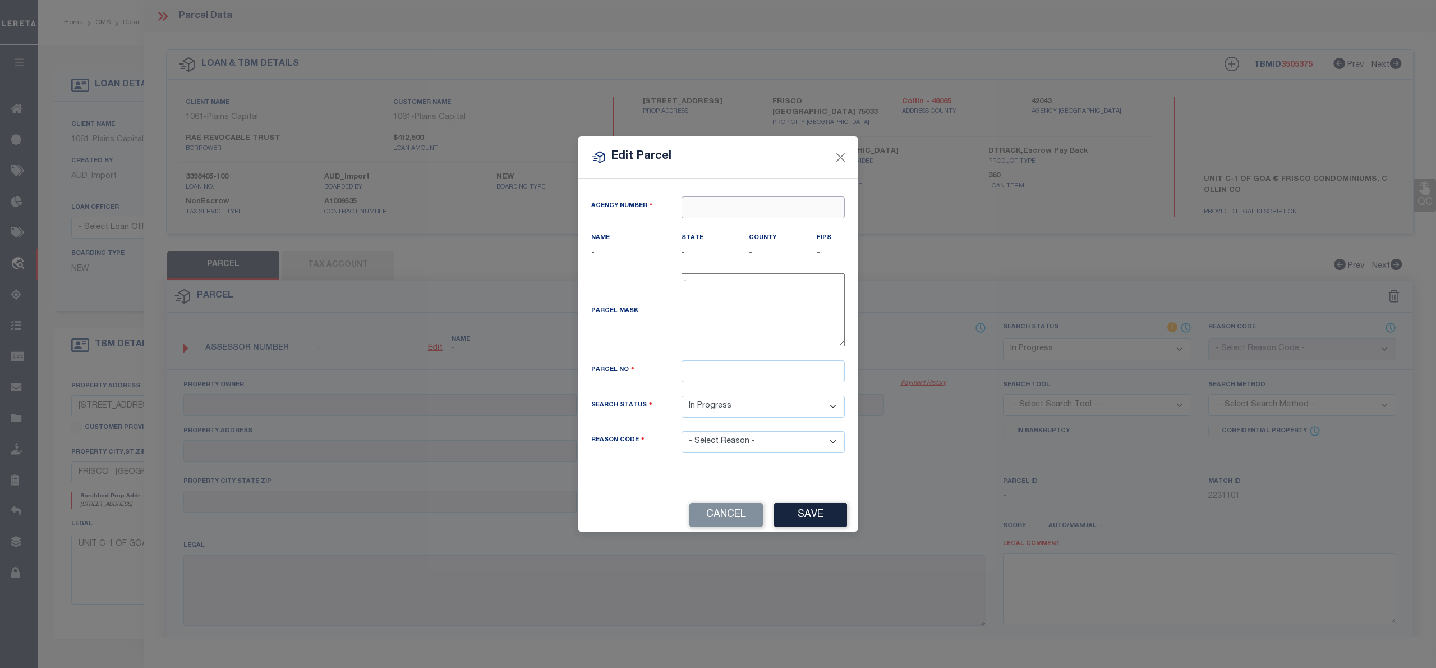
click at [736, 205] on input "text" at bounding box center [763, 207] width 163 height 22
click at [746, 217] on ul "420430000 : COLLIN COUNTY" at bounding box center [763, 233] width 163 height 33
click at [742, 227] on div "420430000 : COLLIN COUNTY" at bounding box center [763, 234] width 162 height 32
type input "420430000"
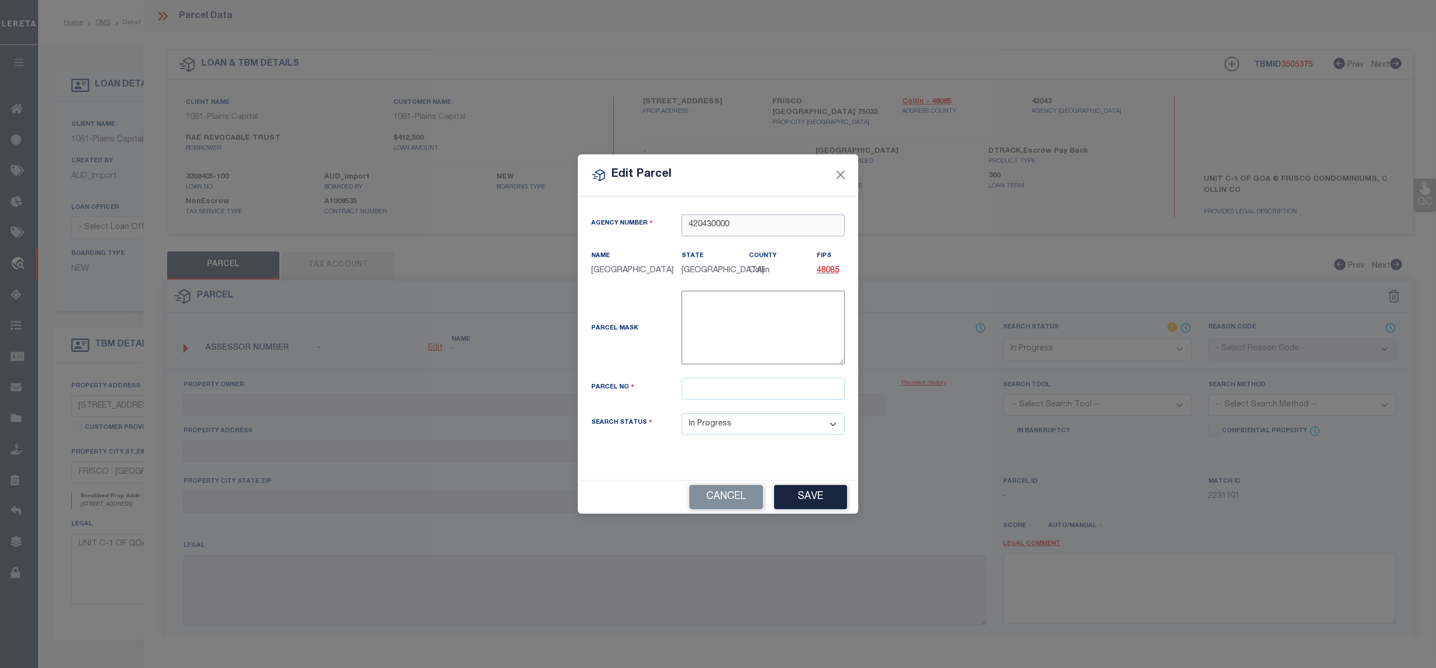
type input "420430000"
click at [701, 392] on input "text" at bounding box center [763, 389] width 163 height 22
paste input "2938923"
type input "2938923"
click at [653, 348] on div "Parcel Mask -" at bounding box center [718, 330] width 270 height 78
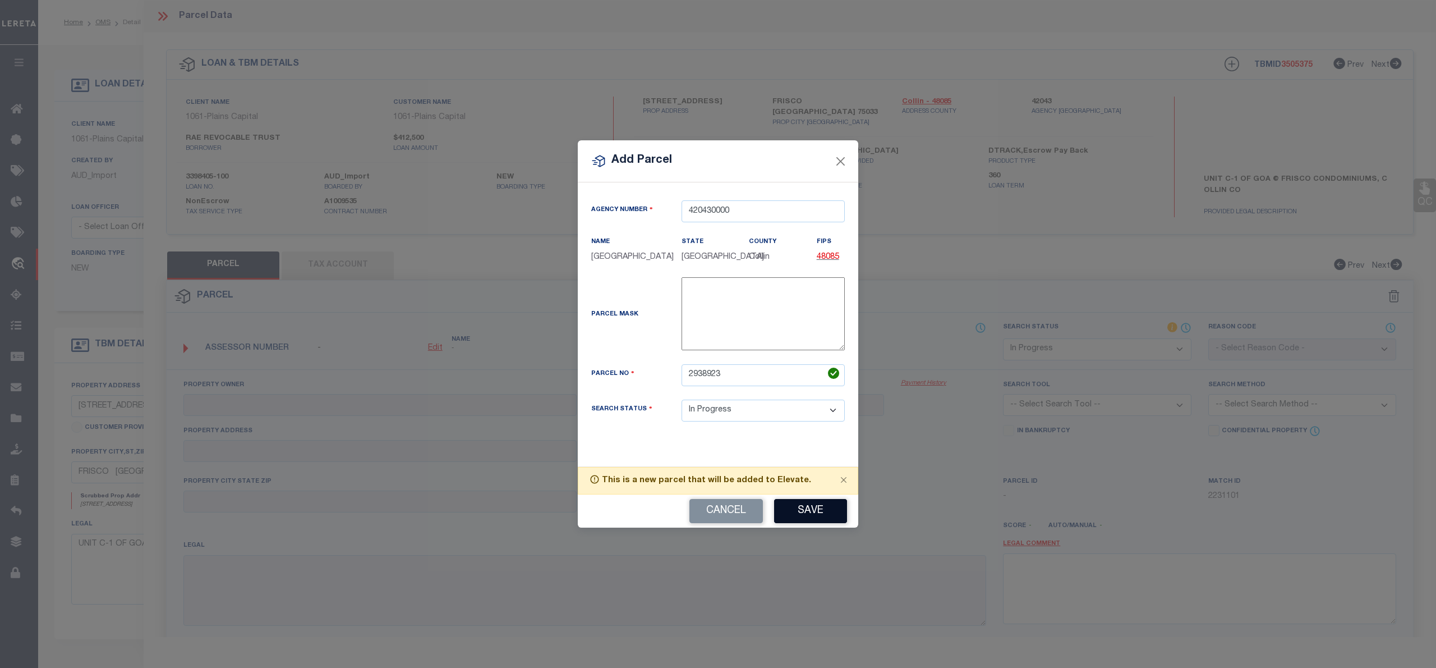
click at [806, 511] on button "Save" at bounding box center [810, 511] width 73 height 24
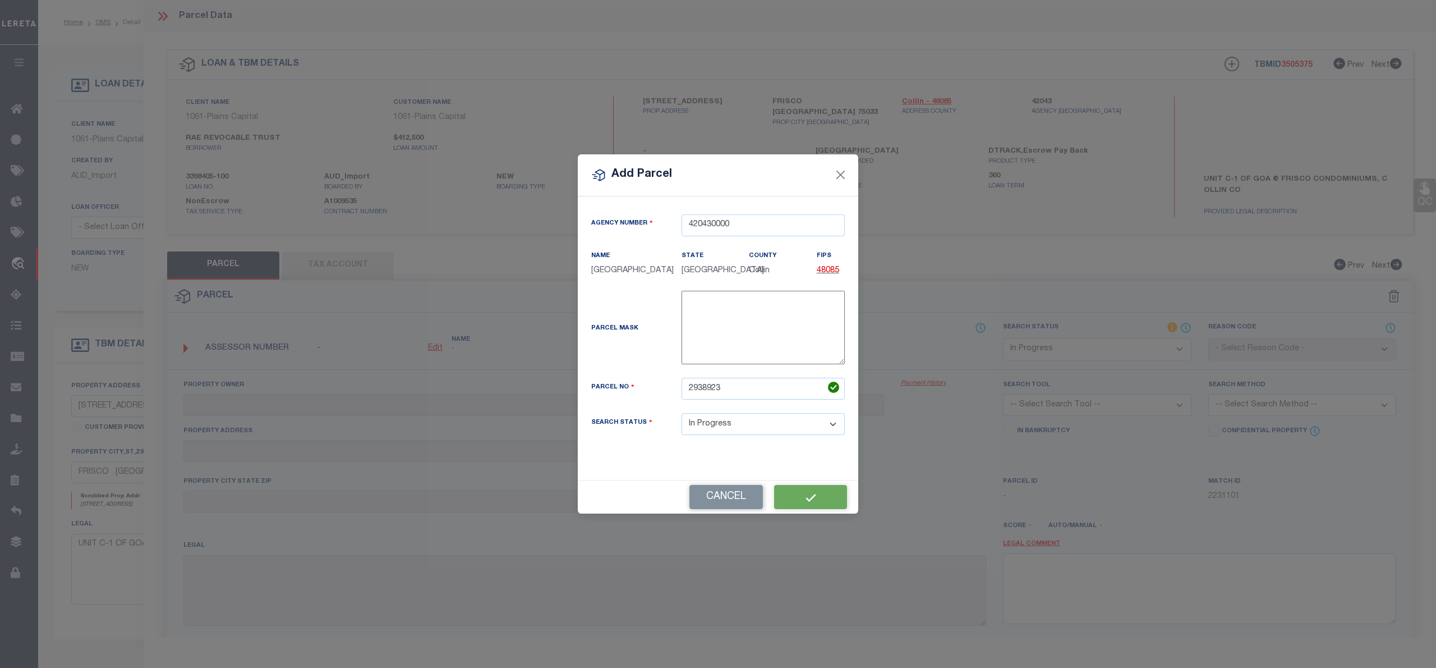
select select "IP"
checkbox input "false"
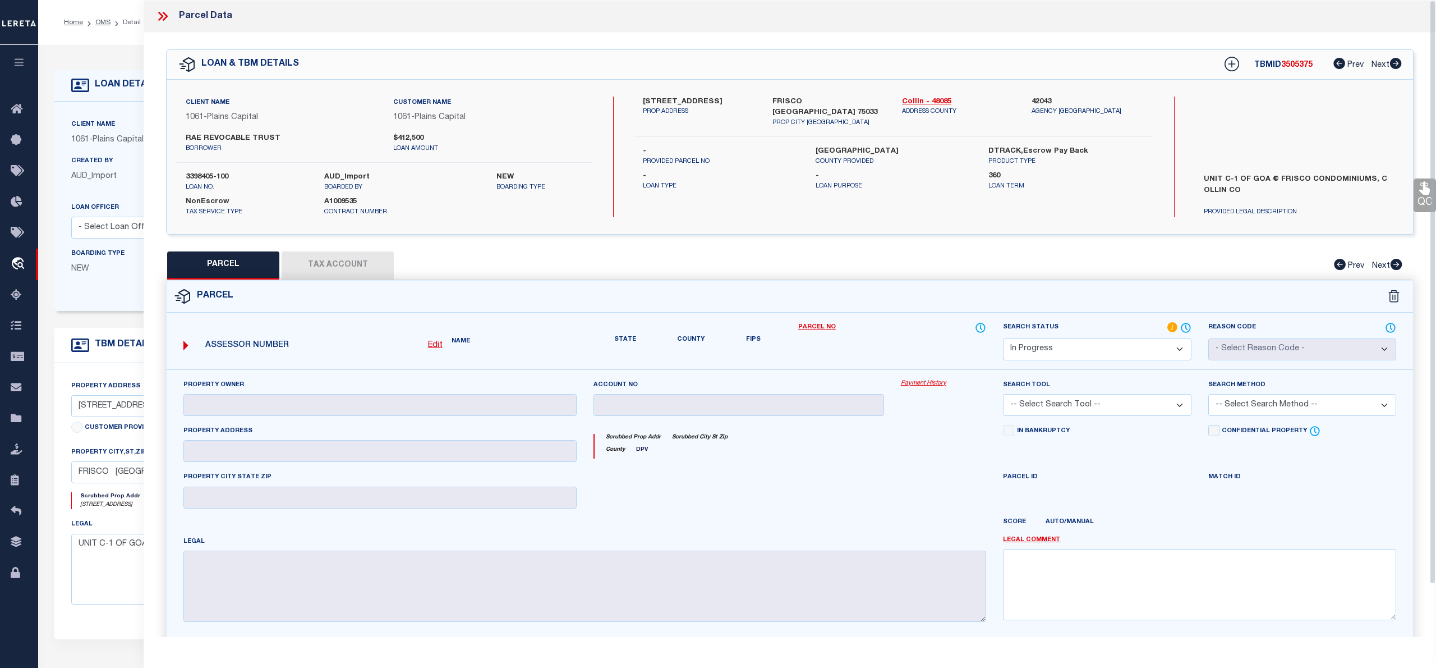
checkbox input "false"
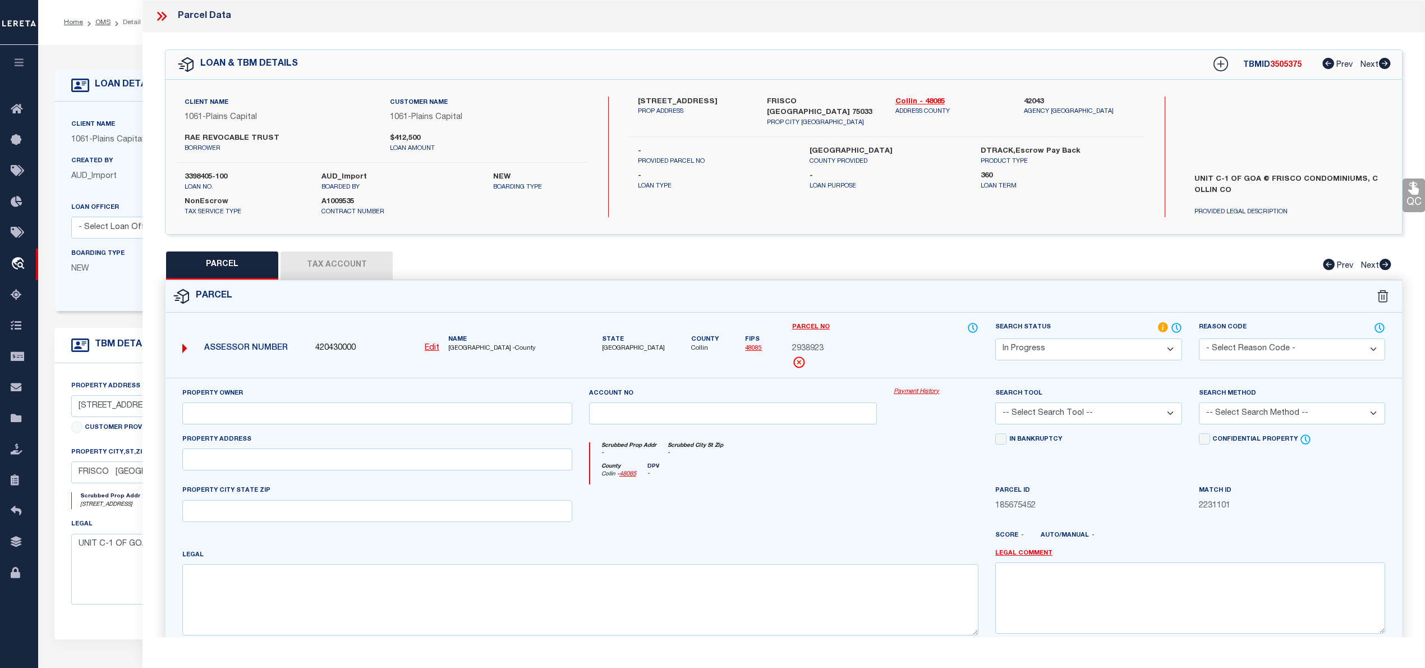
click at [355, 268] on button "Tax Account" at bounding box center [337, 265] width 112 height 28
select select "100"
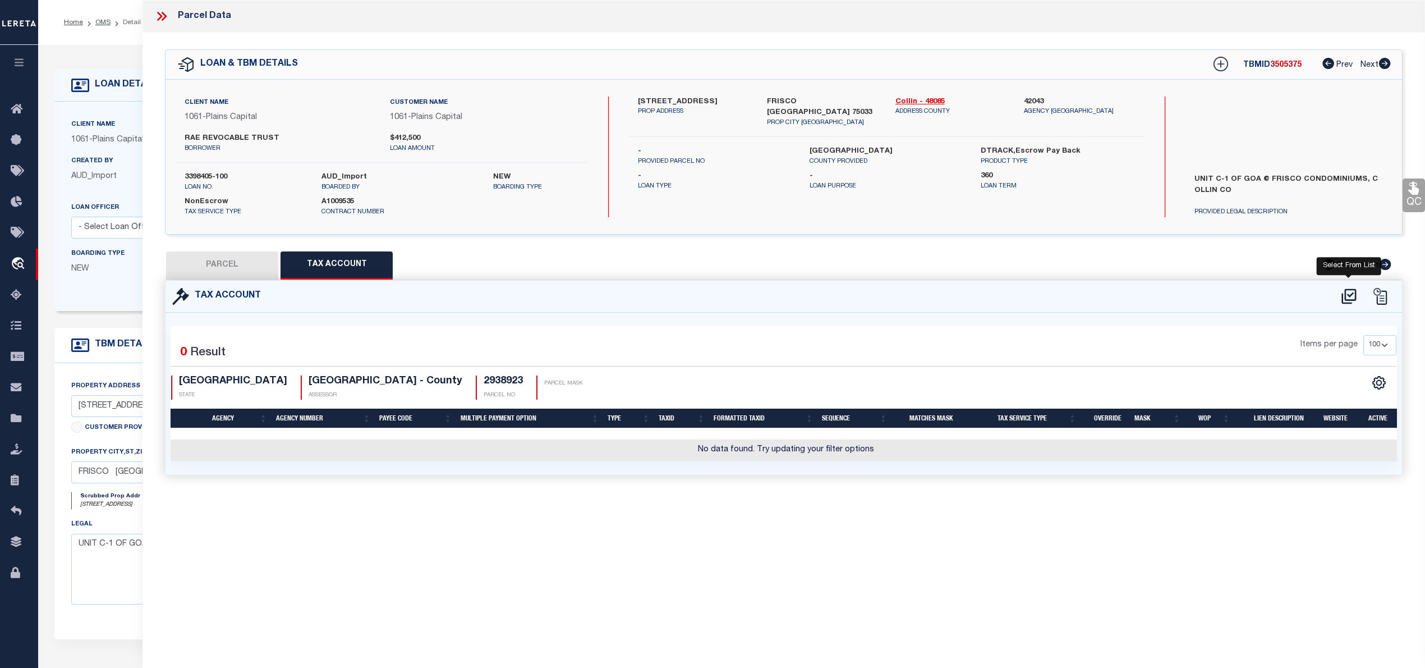
click at [1345, 297] on icon at bounding box center [1348, 295] width 15 height 15
select select "100"
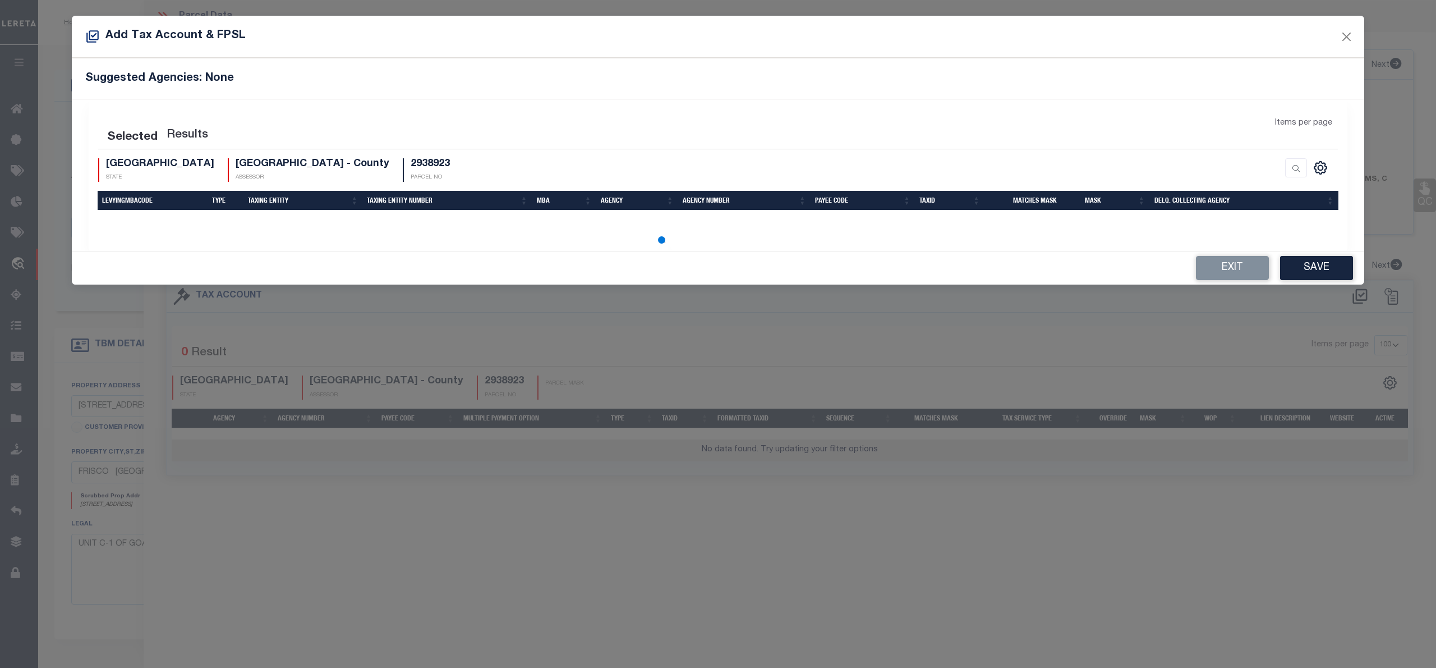
select select "100"
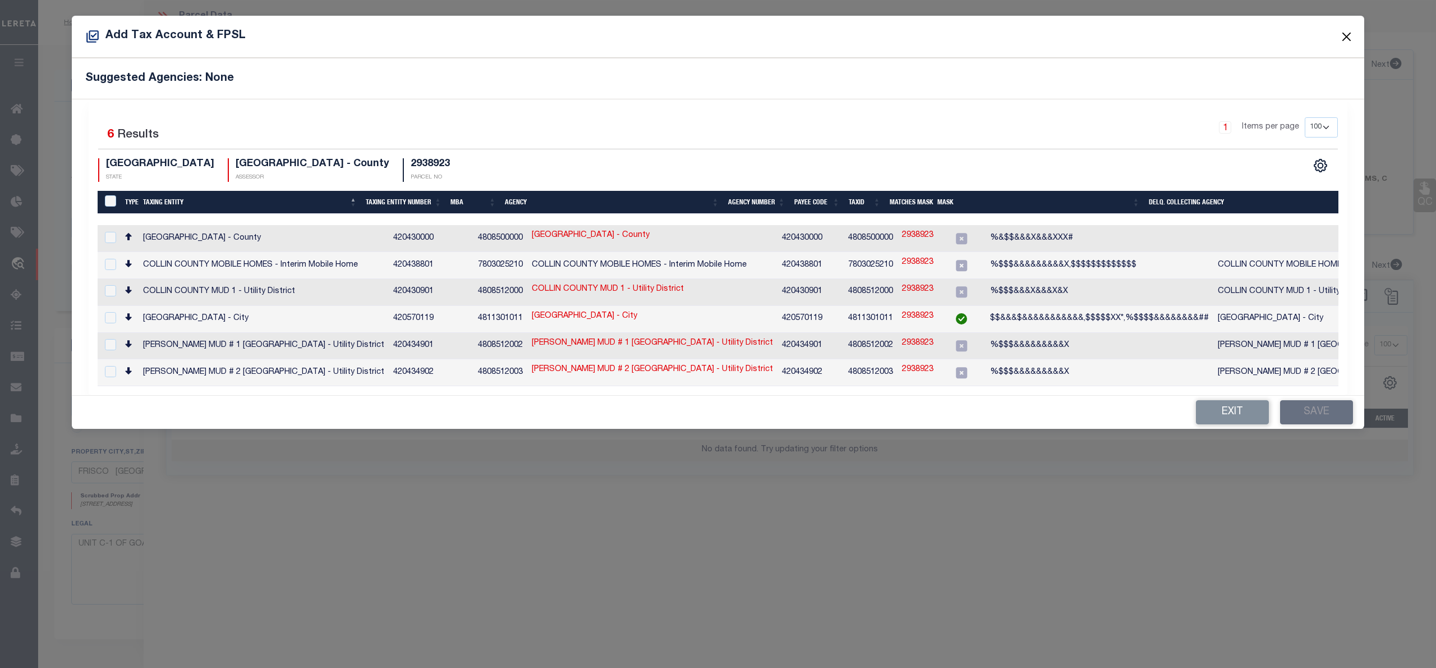
click at [1346, 34] on button "Close" at bounding box center [1347, 36] width 15 height 15
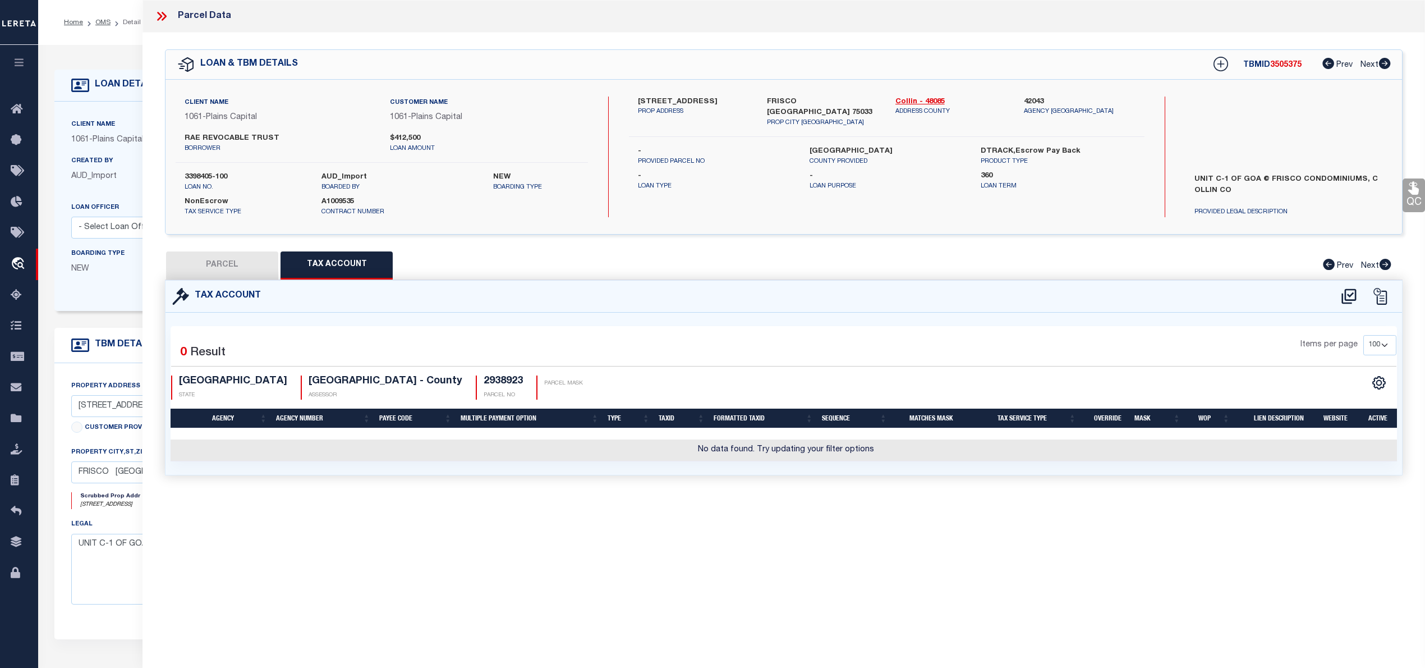
click at [212, 268] on button "PARCEL" at bounding box center [222, 265] width 112 height 28
select select "AS"
checkbox input "false"
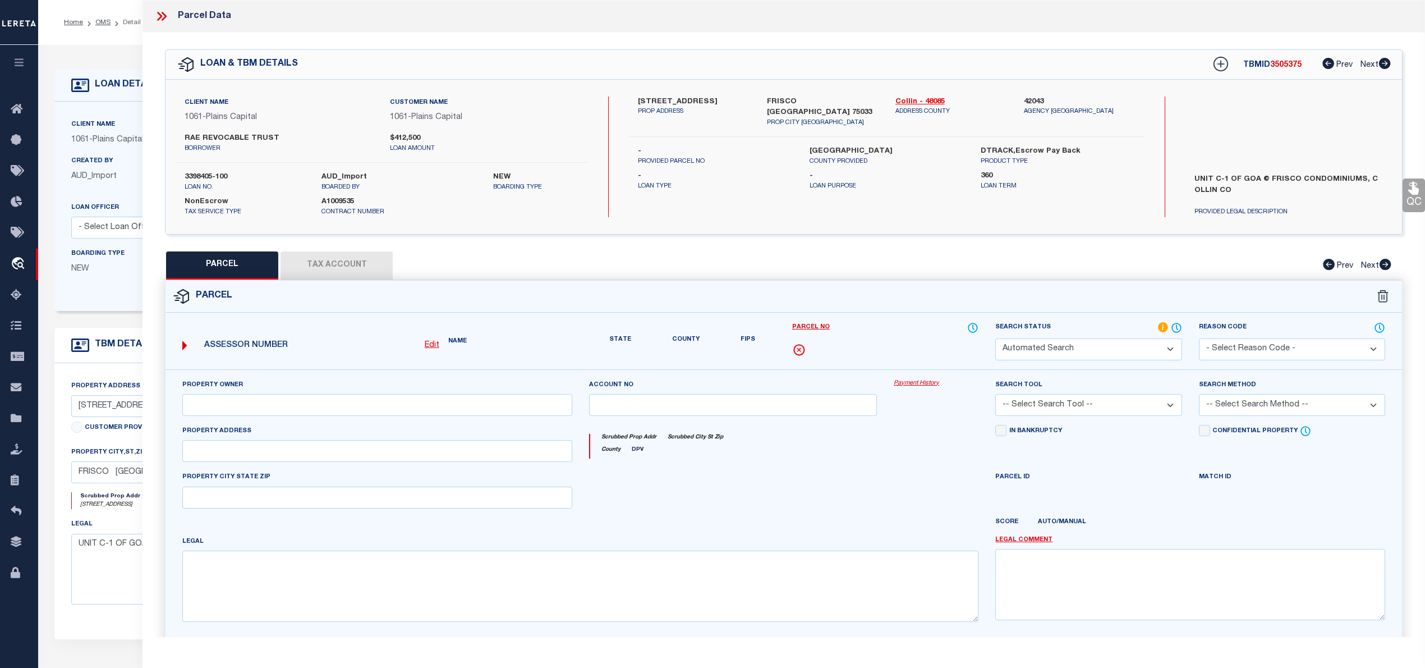
select select "IP"
checkbox input "false"
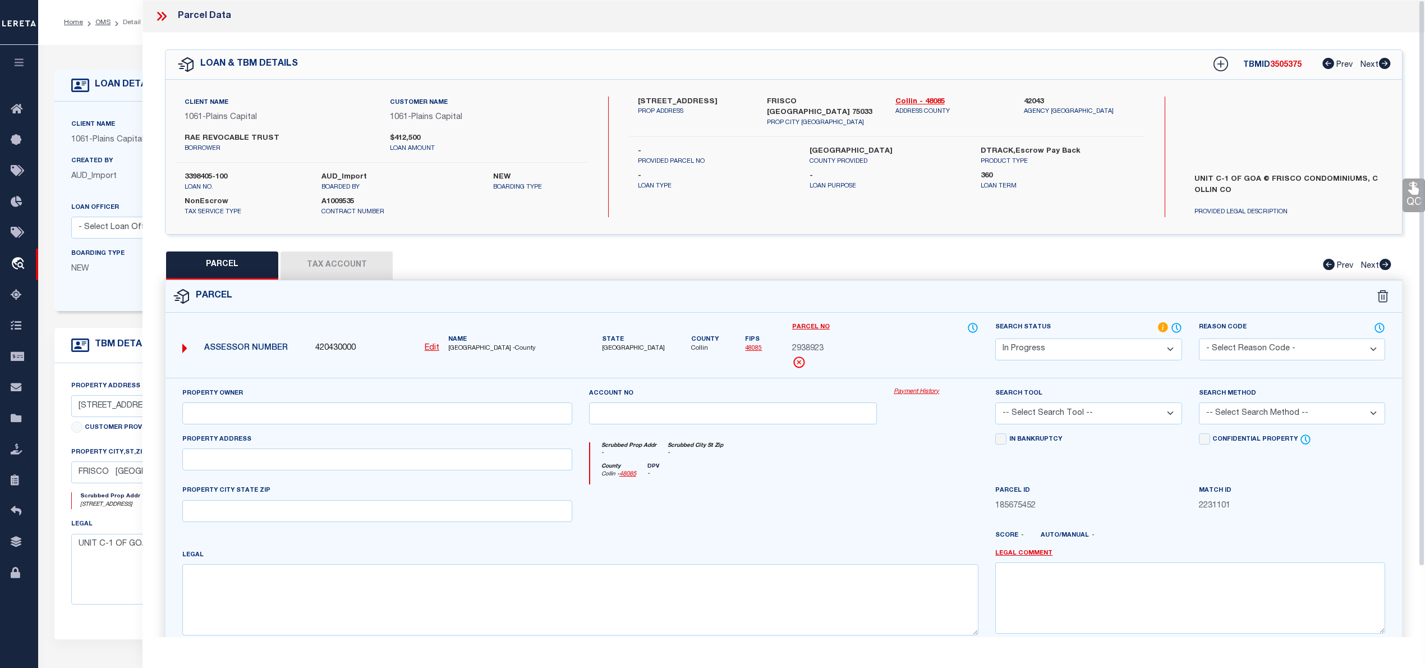
click at [1240, 187] on label "UNIT C-1 OF GOA @ FRISCO CONDOMINIUMS, C OLLIN CO" at bounding box center [1288, 191] width 205 height 34
click at [1153, 356] on select "Automated Search Bad Parcel Complete Duplicate Parcel High Dollar Reporting In …" at bounding box center [1088, 349] width 186 height 22
select select "ND"
click at [995, 338] on select "Automated Search Bad Parcel Complete Duplicate Parcel High Dollar Reporting In …" at bounding box center [1088, 349] width 186 height 22
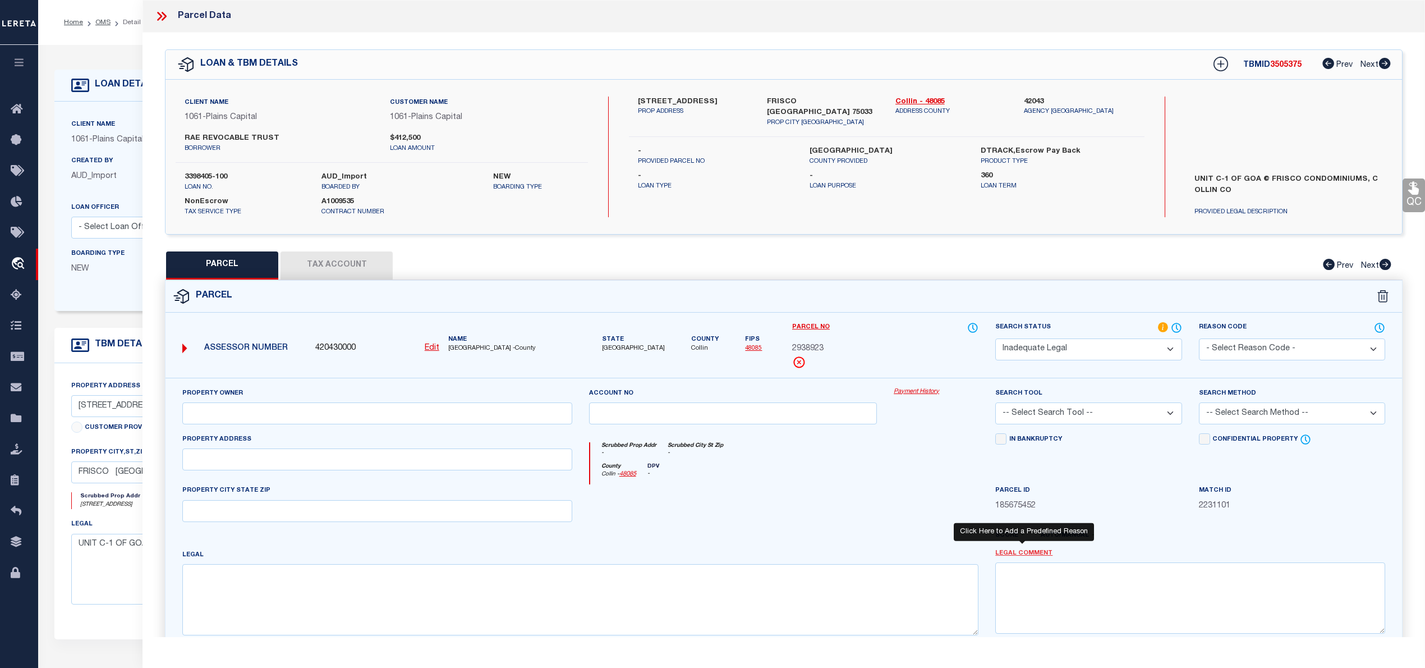
click at [1026, 555] on link "Legal Comment" at bounding box center [1023, 554] width 57 height 10
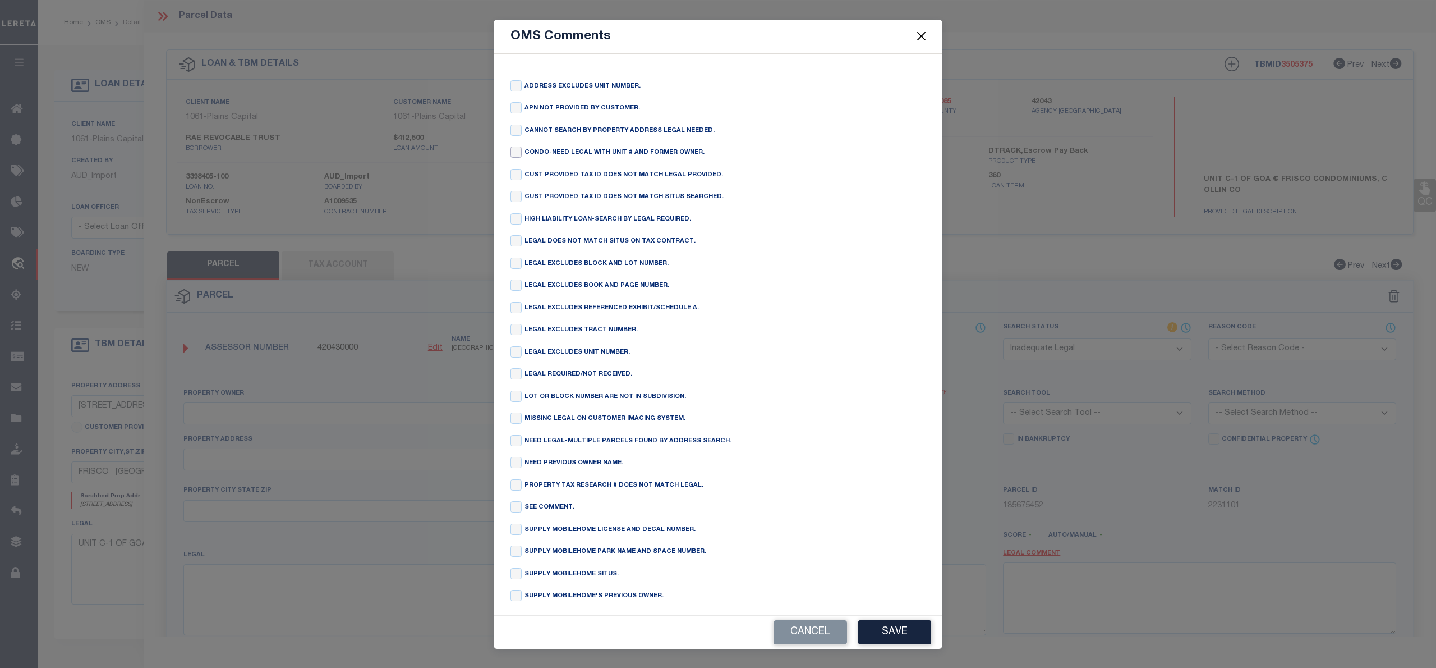
click at [517, 156] on input "checkbox" at bounding box center [516, 151] width 11 height 11
checkbox input "true"
click at [889, 629] on button "Save" at bounding box center [894, 632] width 73 height 24
type textarea "CONDO-NEED LEGAL WITH UNIT # AND FORMER OWNER."
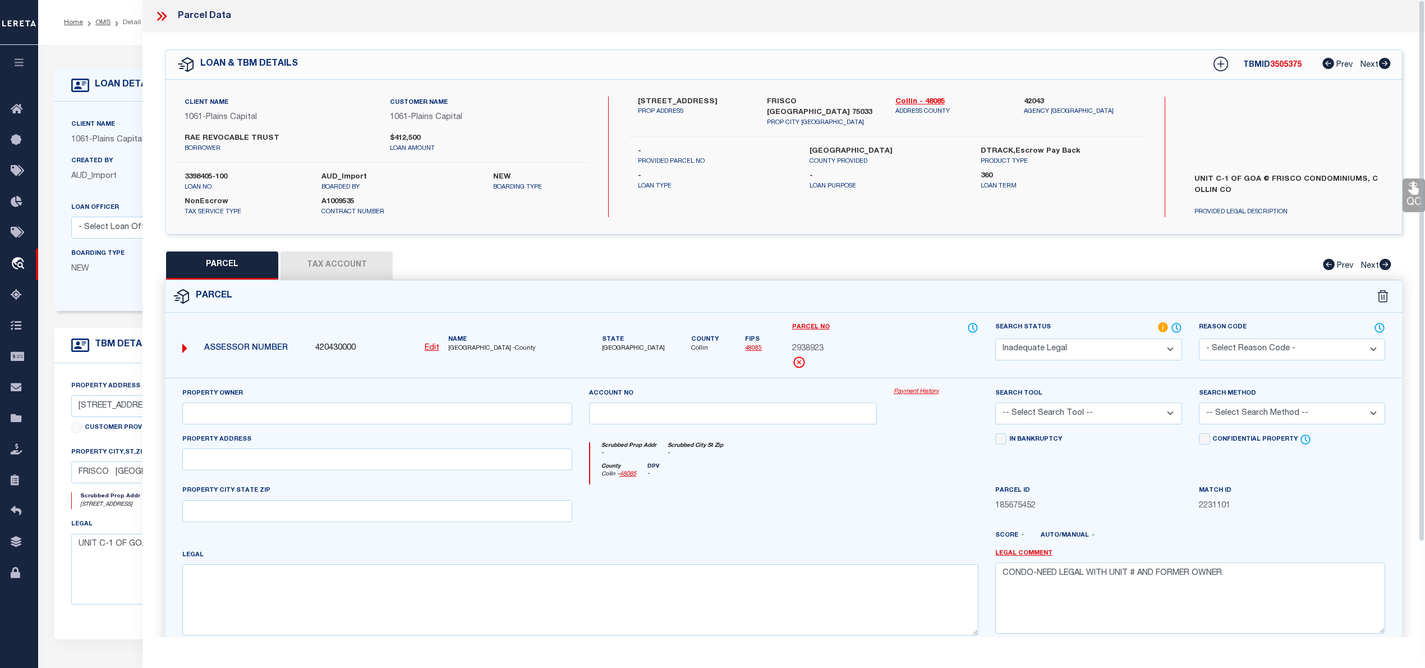
scroll to position [112, 0]
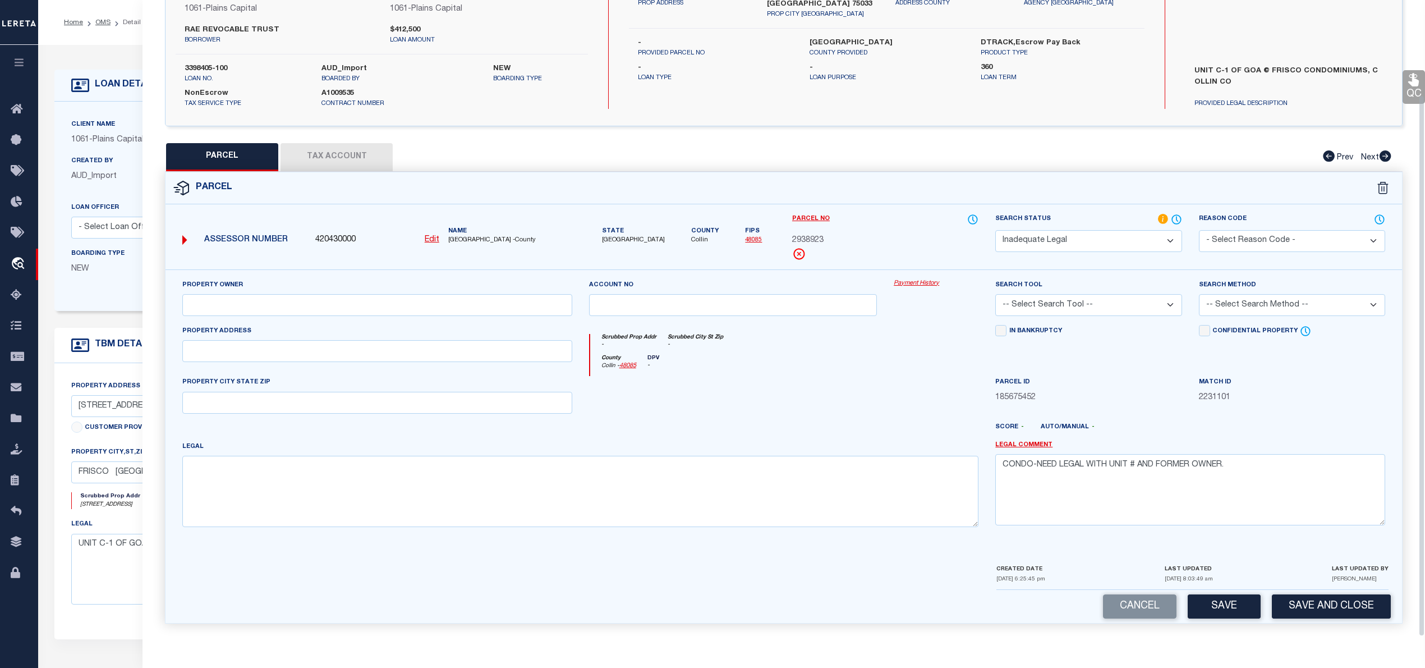
click at [1224, 609] on button "Save" at bounding box center [1224, 606] width 73 height 24
select select "AS"
checkbox input "false"
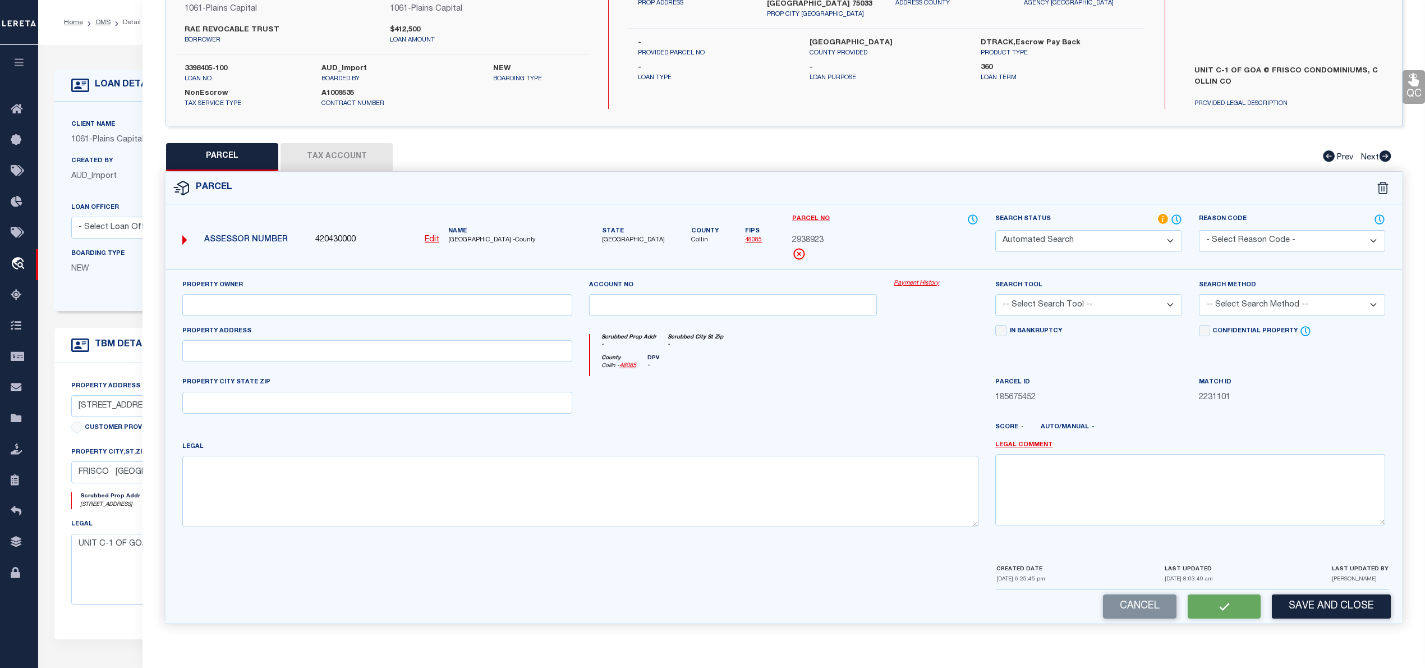
select select "ND"
type textarea "CONDO-NEED LEGAL WITH UNIT # AND FORMER OWNER."
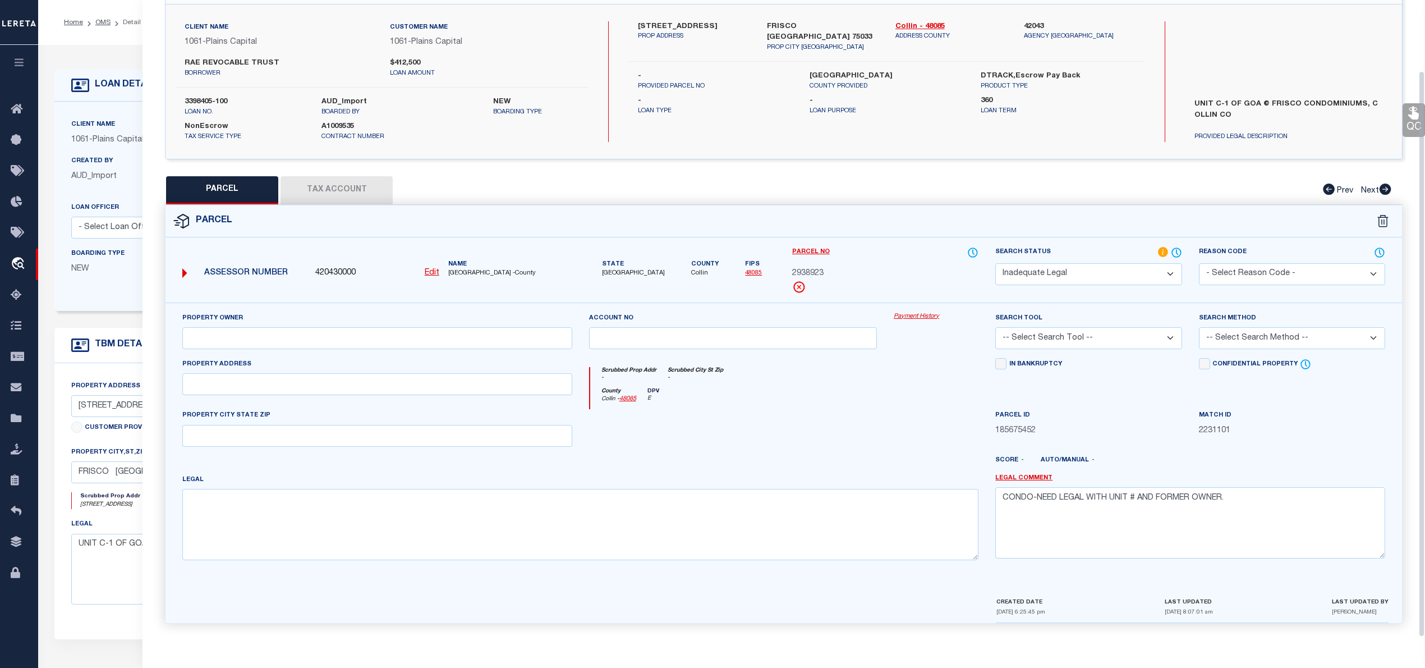
scroll to position [0, 0]
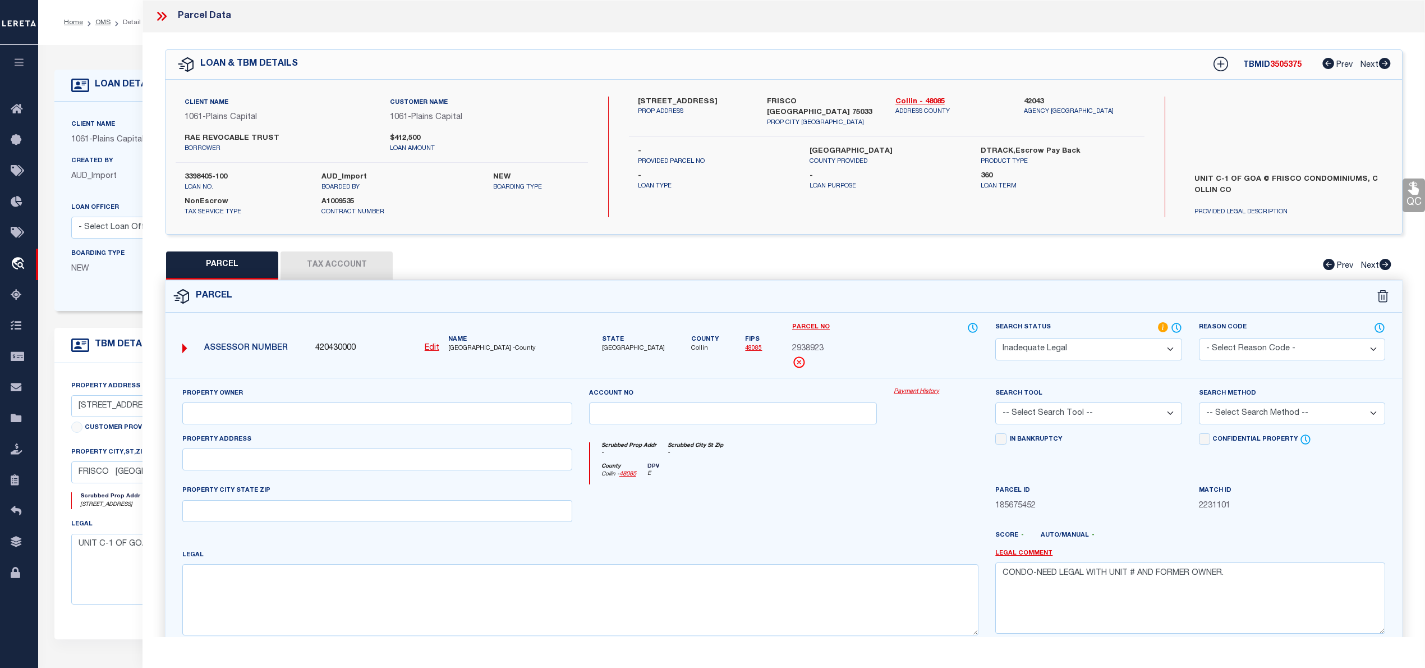
click at [1277, 68] on span "3505375" at bounding box center [1285, 65] width 31 height 8
copy span "3505375"
drag, startPoint x: 180, startPoint y: 173, endPoint x: 241, endPoint y: 175, distance: 61.2
click at [241, 175] on div "3398405-100 loan no." at bounding box center [244, 182] width 137 height 20
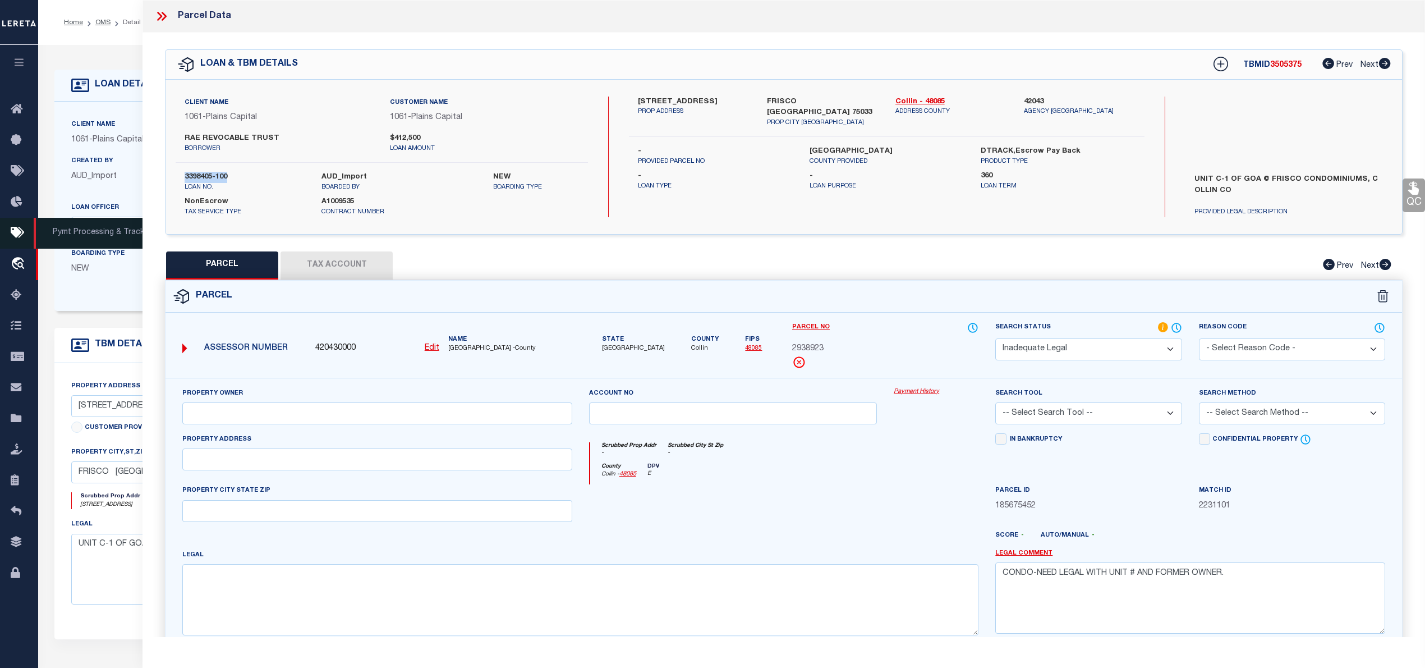
copy label "3398405-100"
click at [167, 15] on icon at bounding box center [161, 16] width 15 height 15
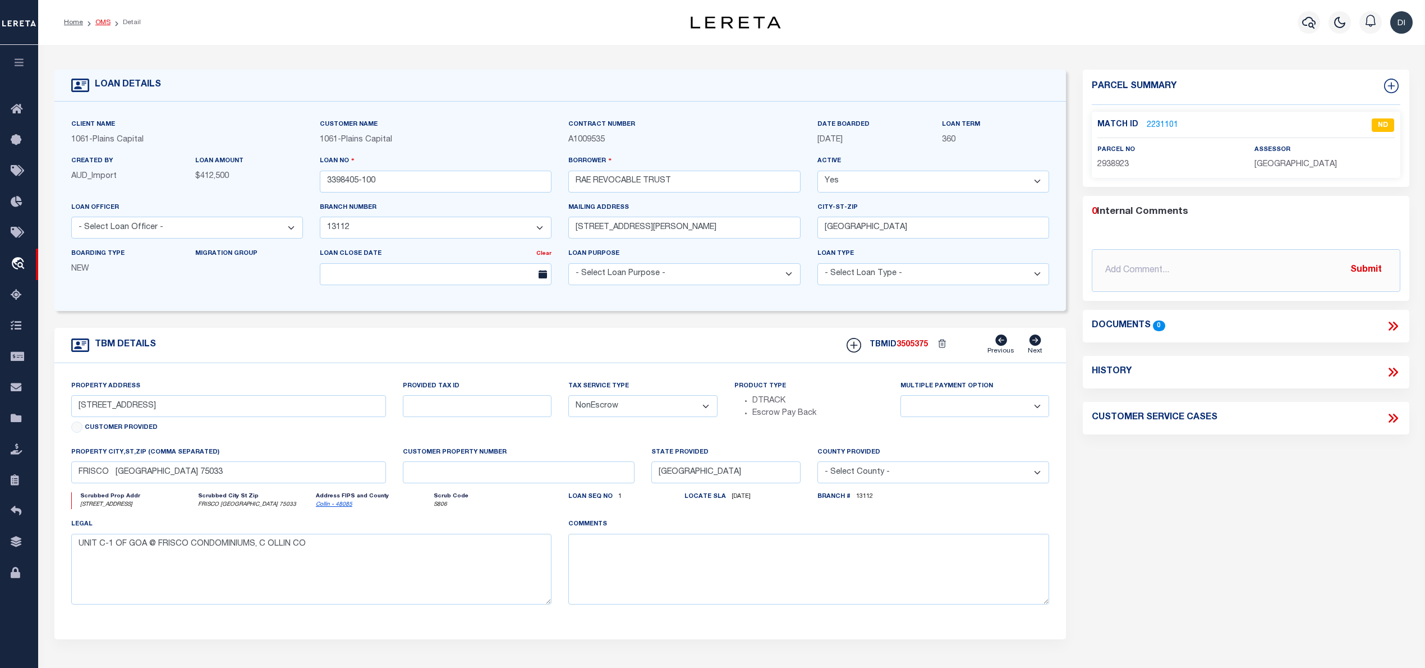
click at [103, 21] on link "OMS" at bounding box center [102, 22] width 15 height 7
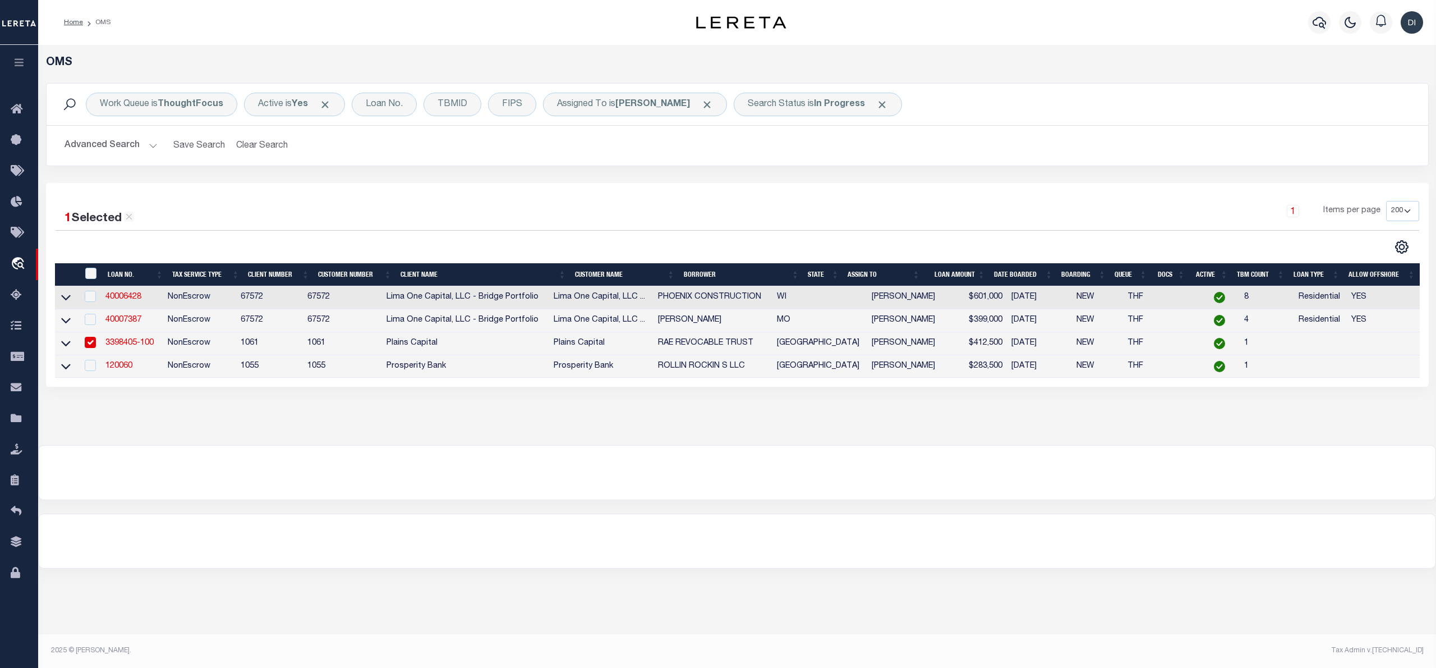
click at [387, 254] on div at bounding box center [397, 247] width 682 height 15
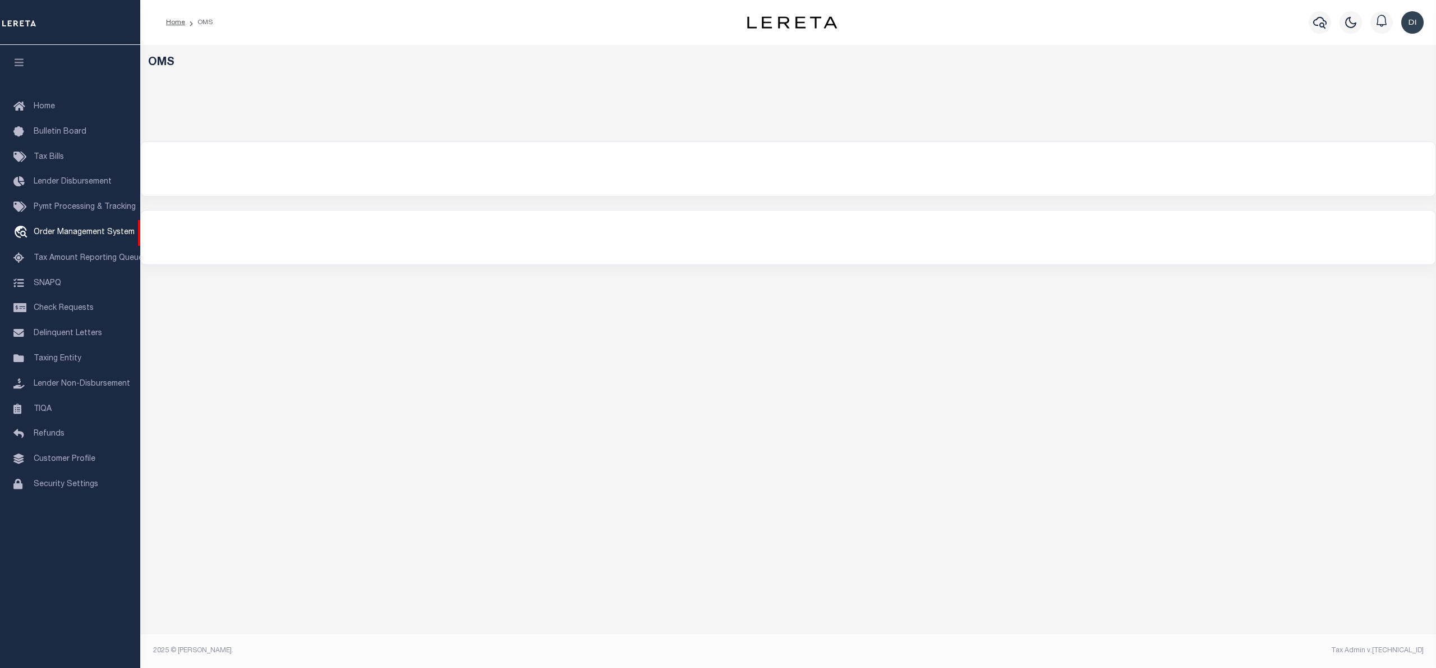
select select "200"
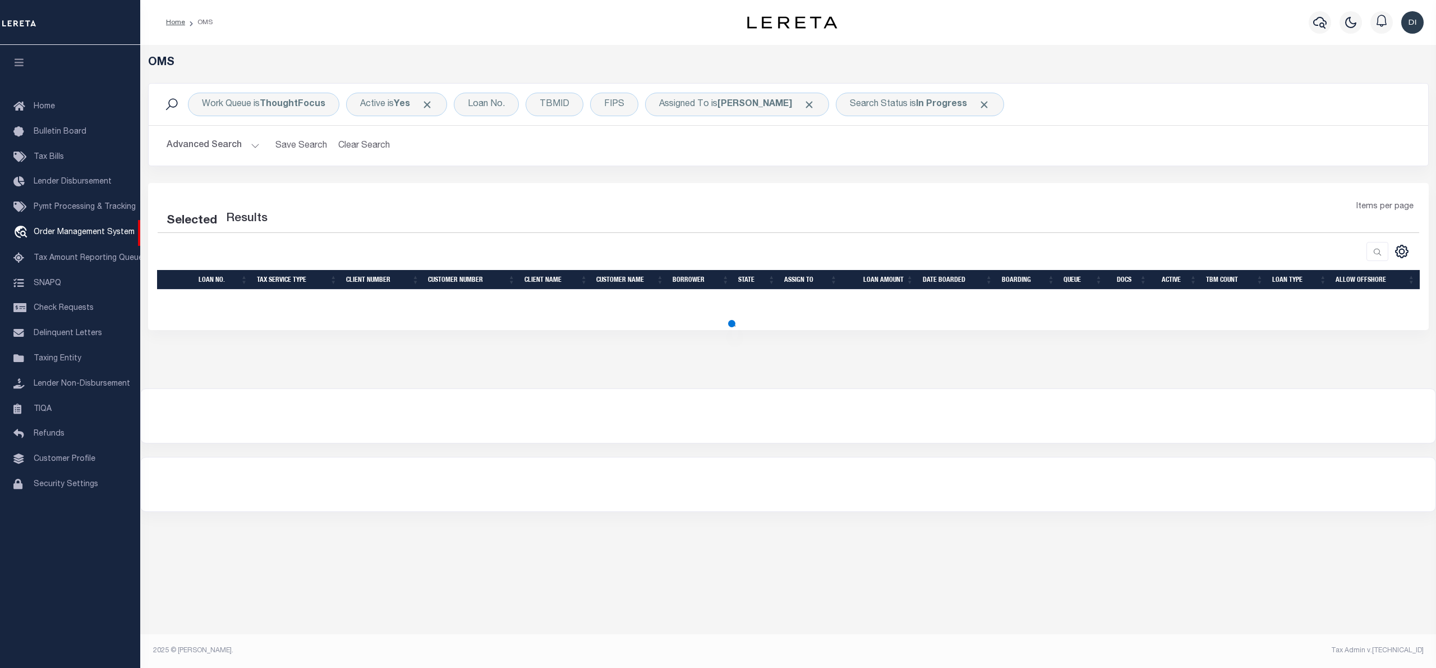
select select "200"
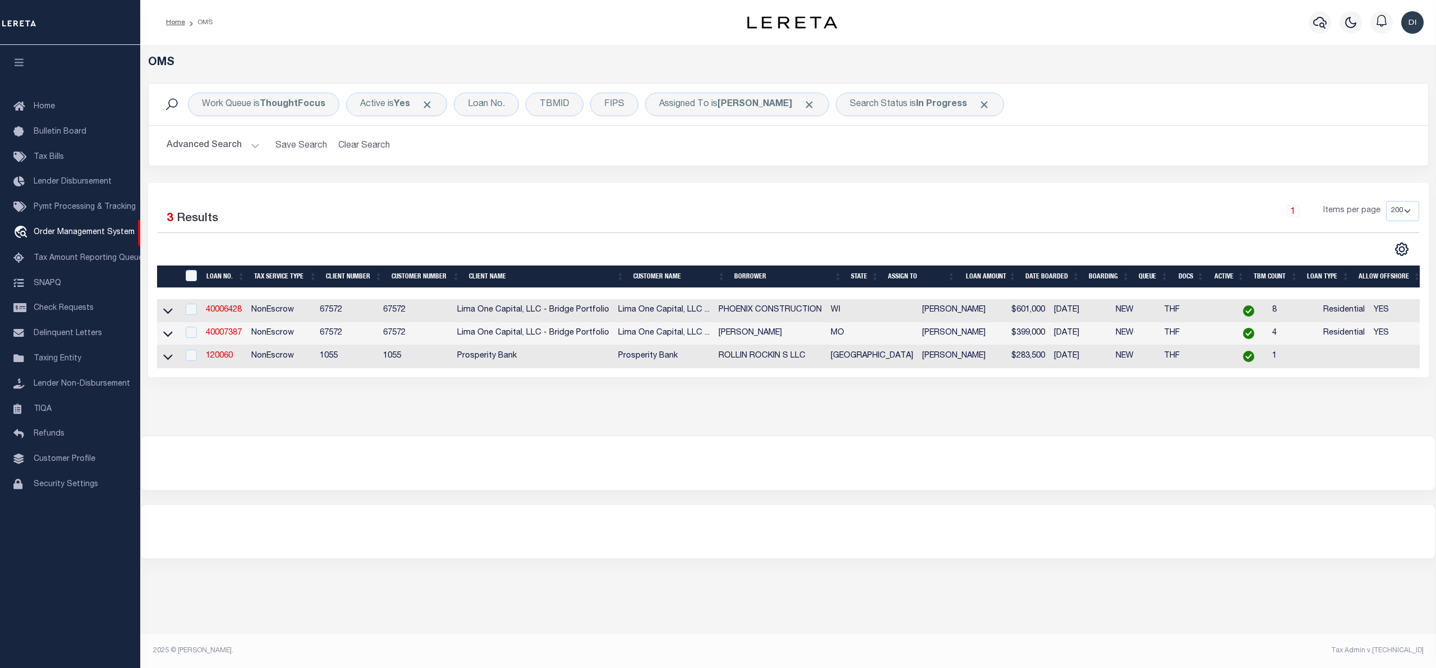
click at [613, 402] on div "OMS Work Queue is ThoughtFocus Active is Yes Loan No. TBMID FIPS Assigned To is…" at bounding box center [788, 229] width 1289 height 346
click at [214, 357] on link "120060" at bounding box center [219, 356] width 27 height 8
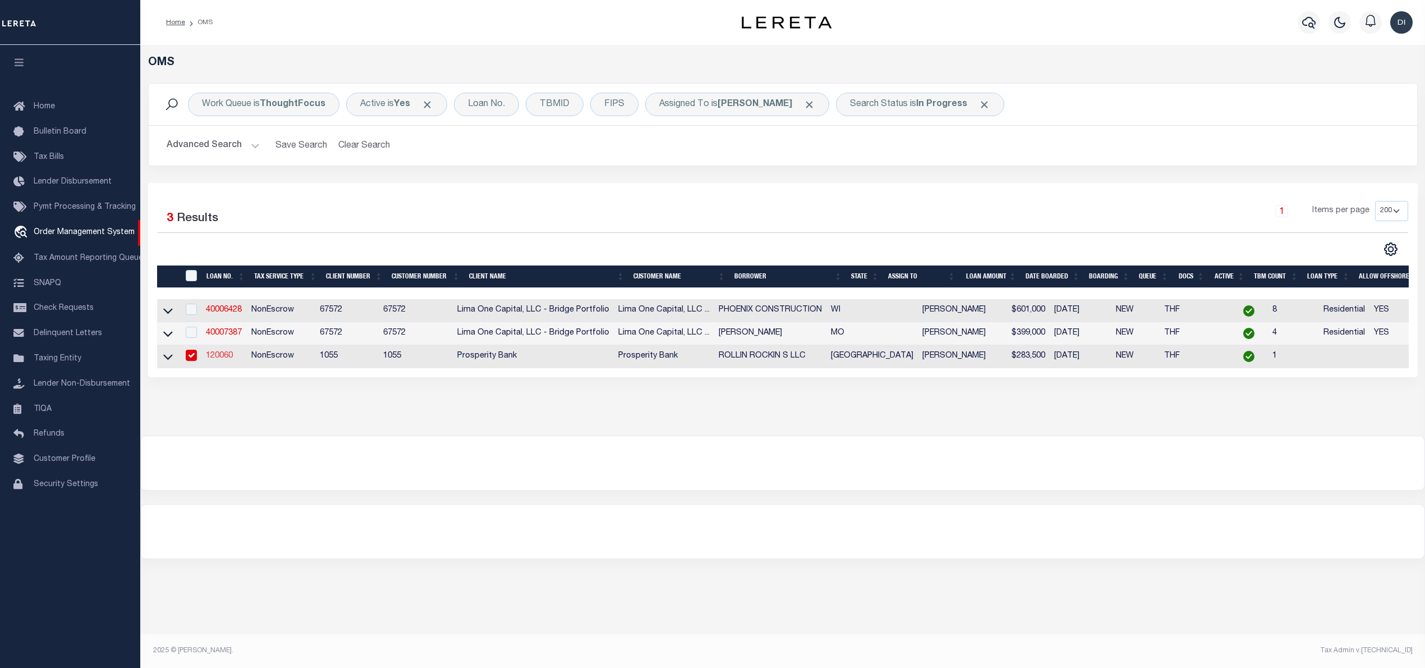
type input "120060"
type input "ROLLIN ROCKIN S LLC"
select select
type input "[STREET_ADDRESS]"
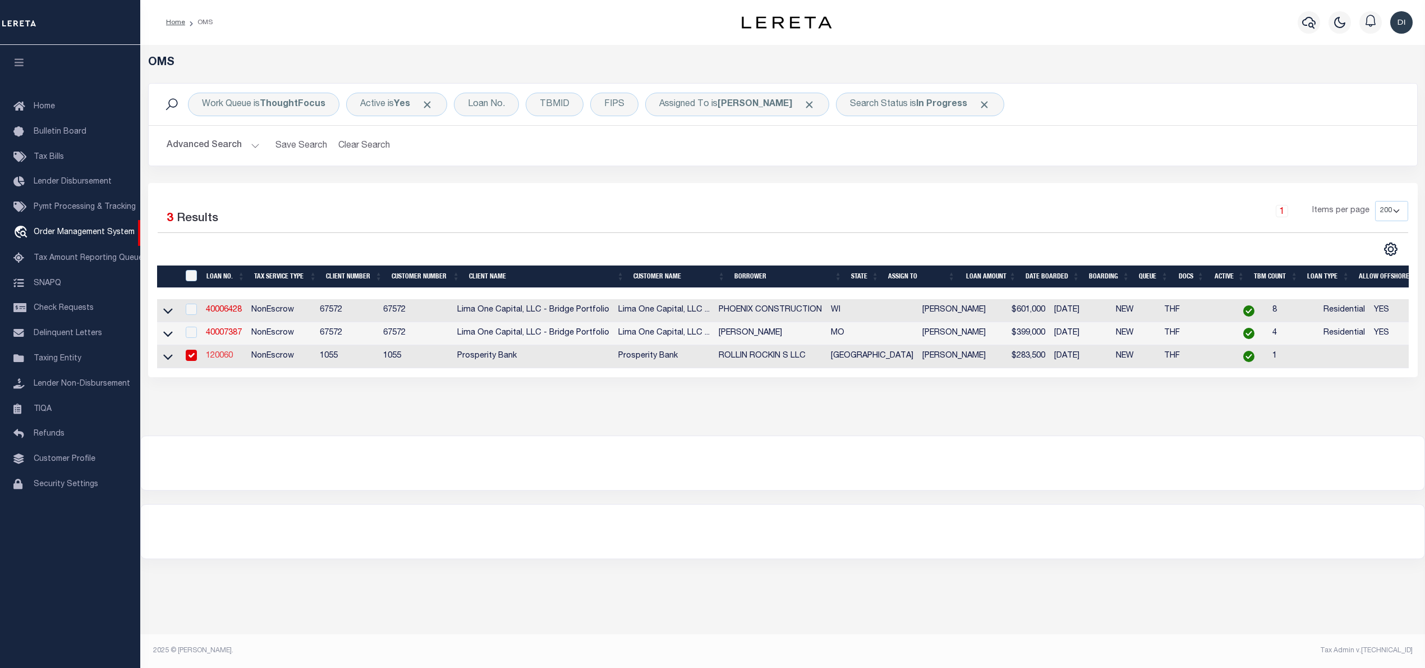
type input "[GEOGRAPHIC_DATA] 75457"
select select "400"
select select "NonEscrow"
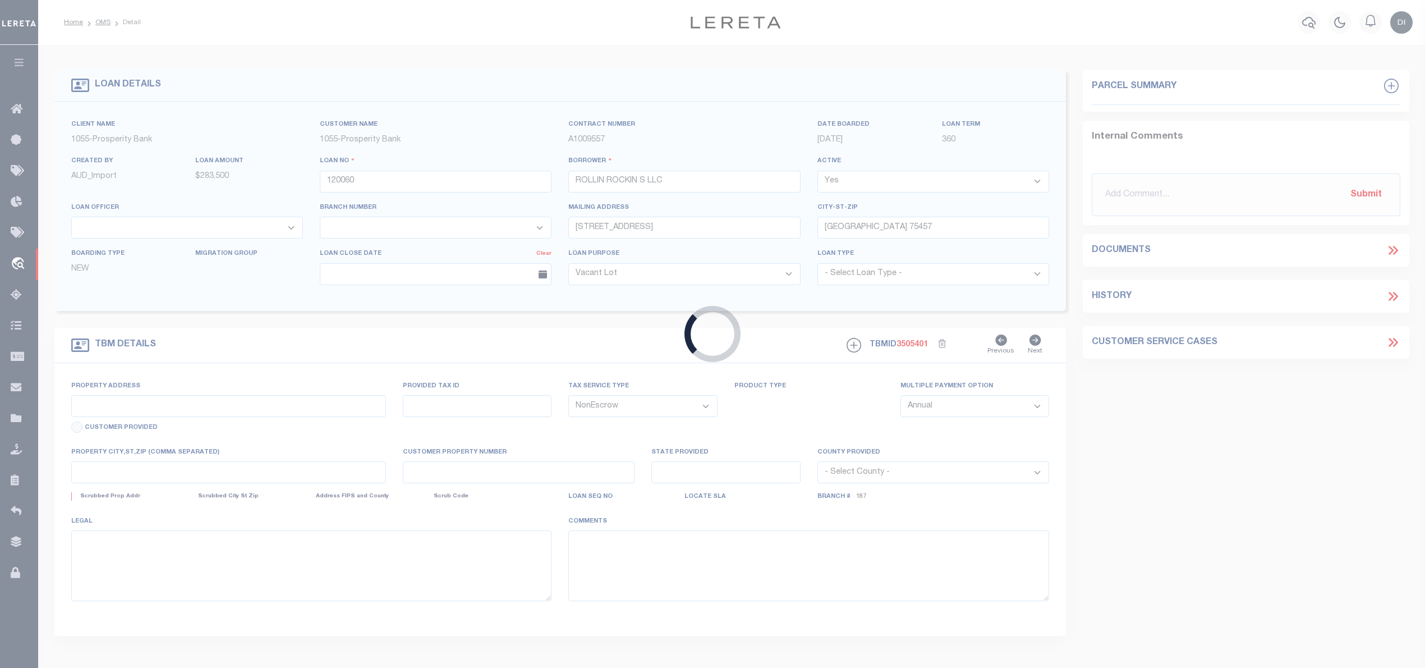
select select "10421"
select select "3933"
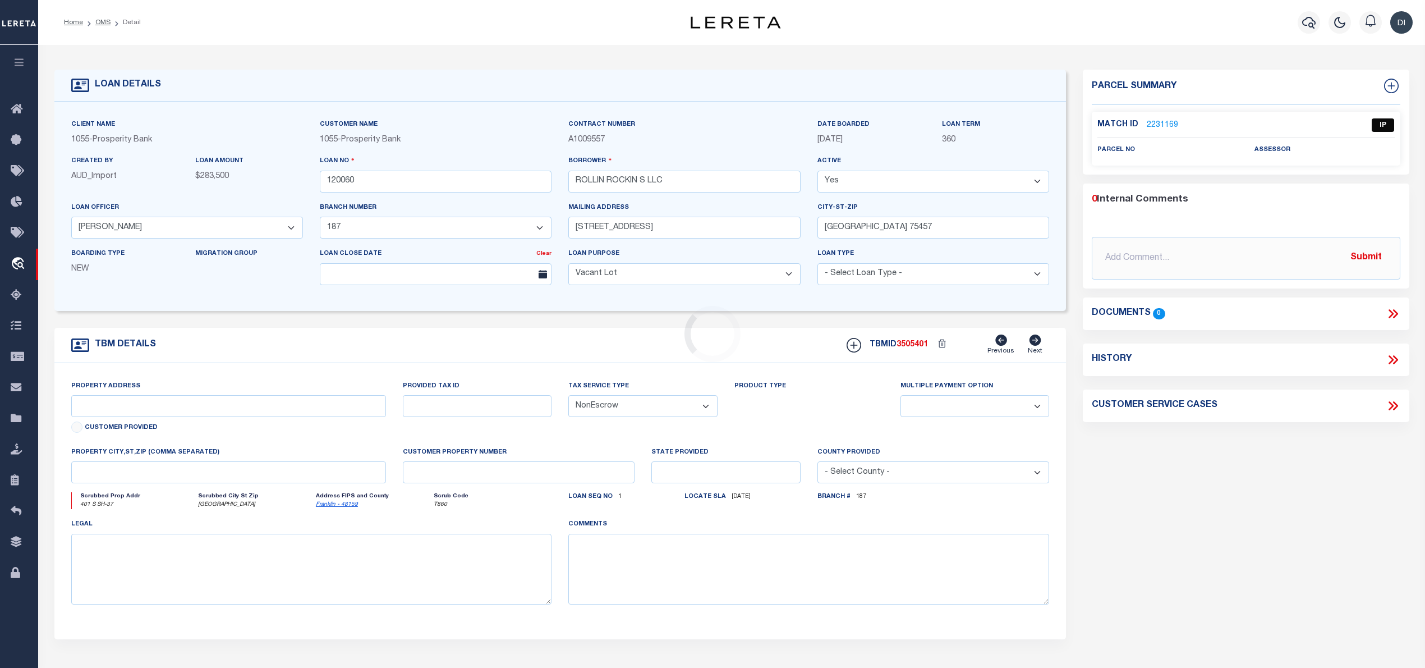
type input "401 SH-37 S"
select select
type input "[GEOGRAPHIC_DATA]"
select select
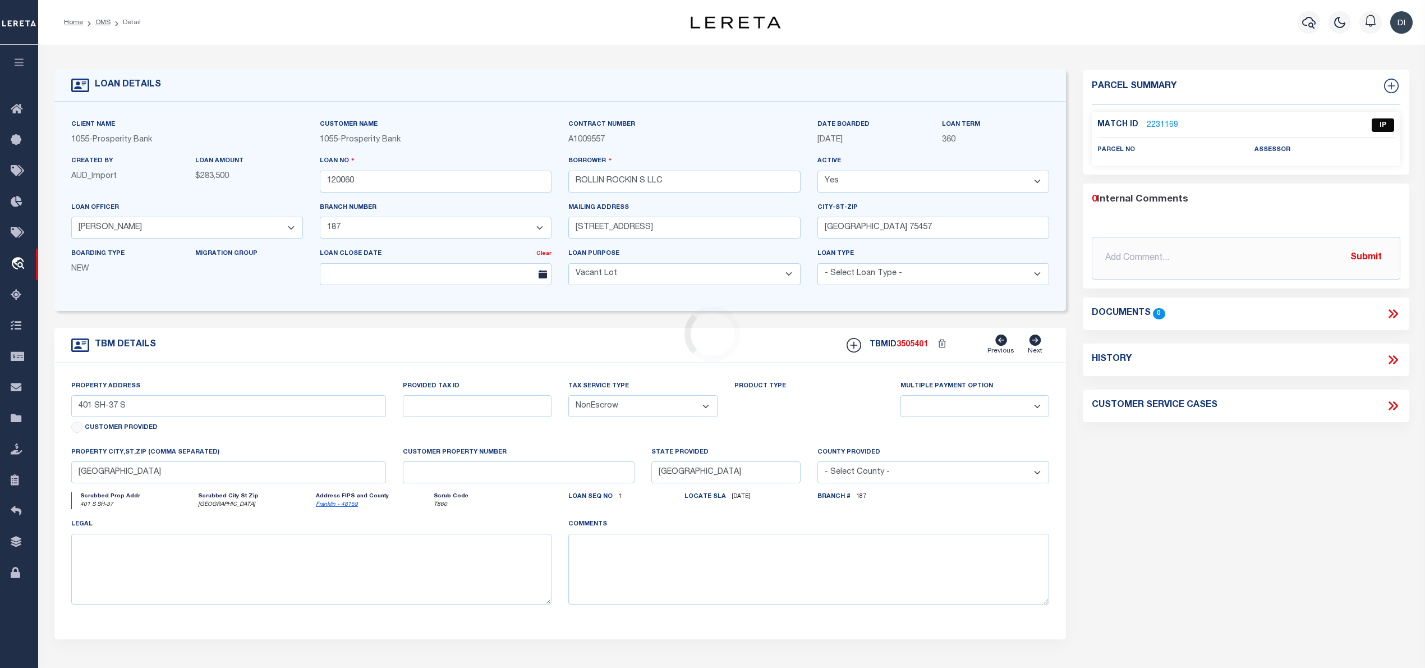
type textarea "[STREET_ADDRESS] 1.94 +/- ACRES [PERSON_NAME] SURVEY A-261 [GEOGRAPHIC_DATA]"
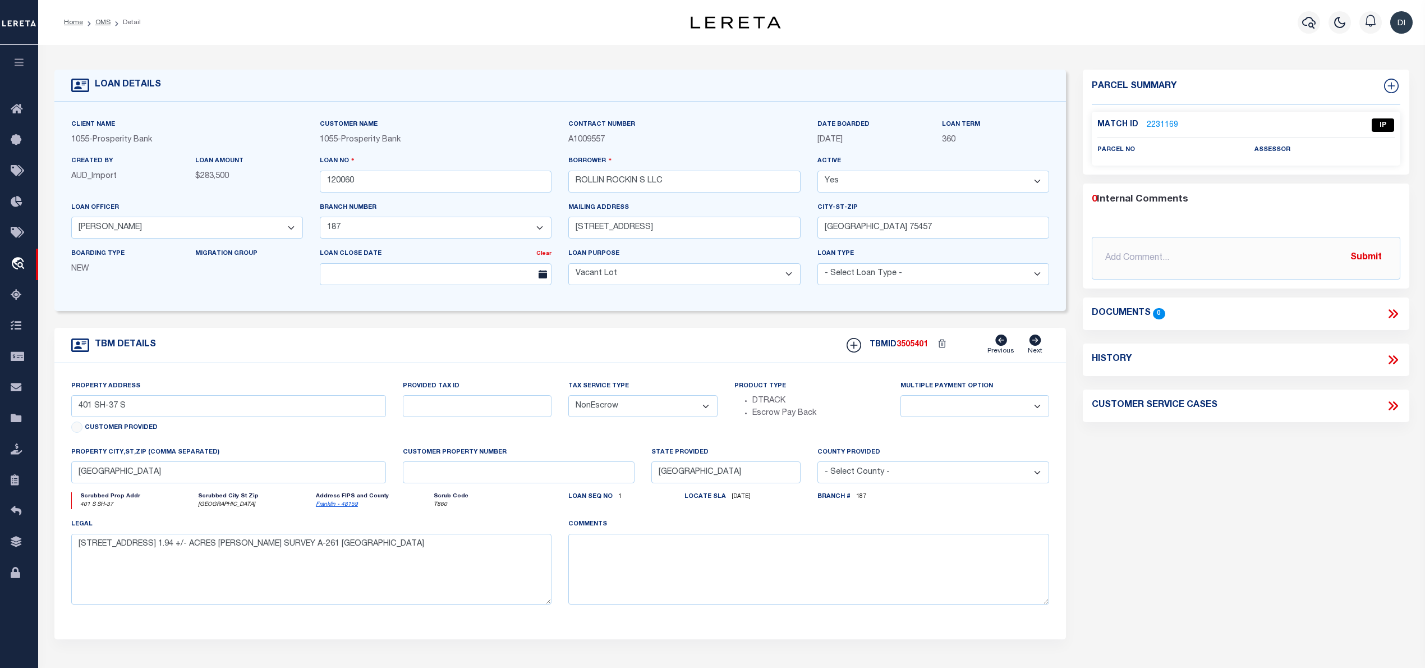
click at [1167, 122] on link "2231169" at bounding box center [1162, 125] width 31 height 12
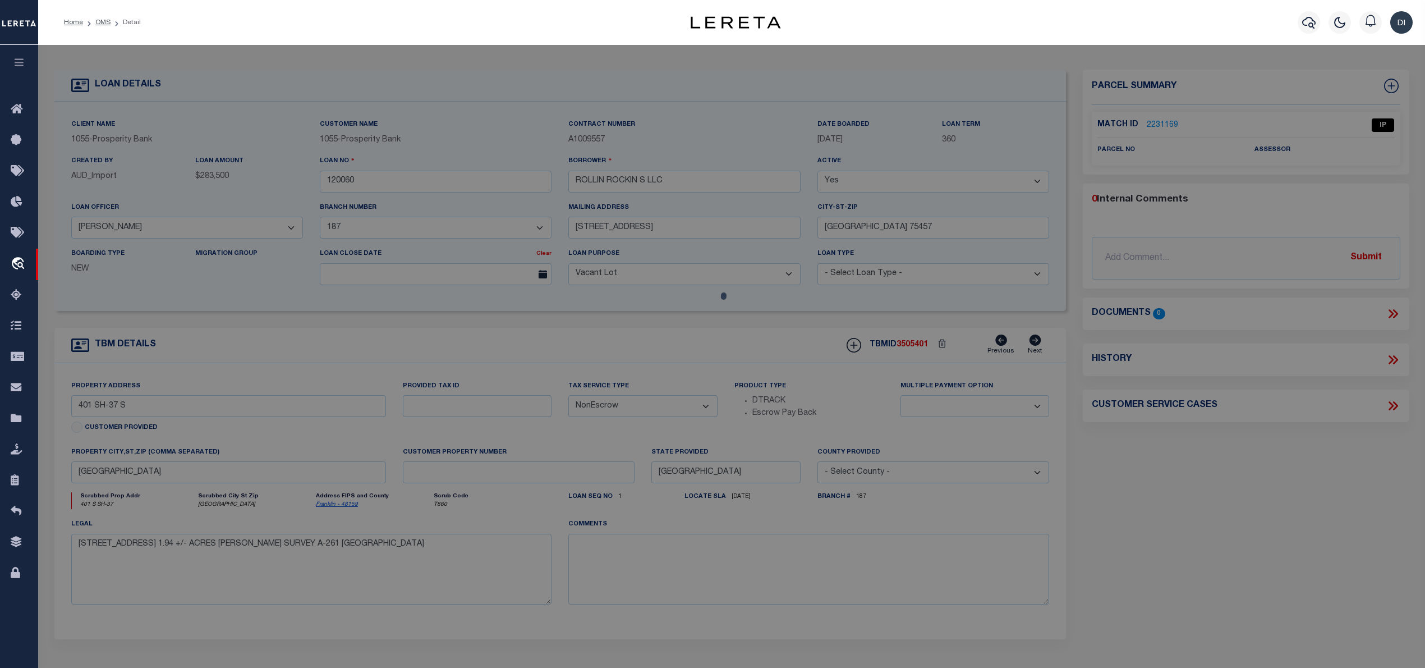
checkbox input "false"
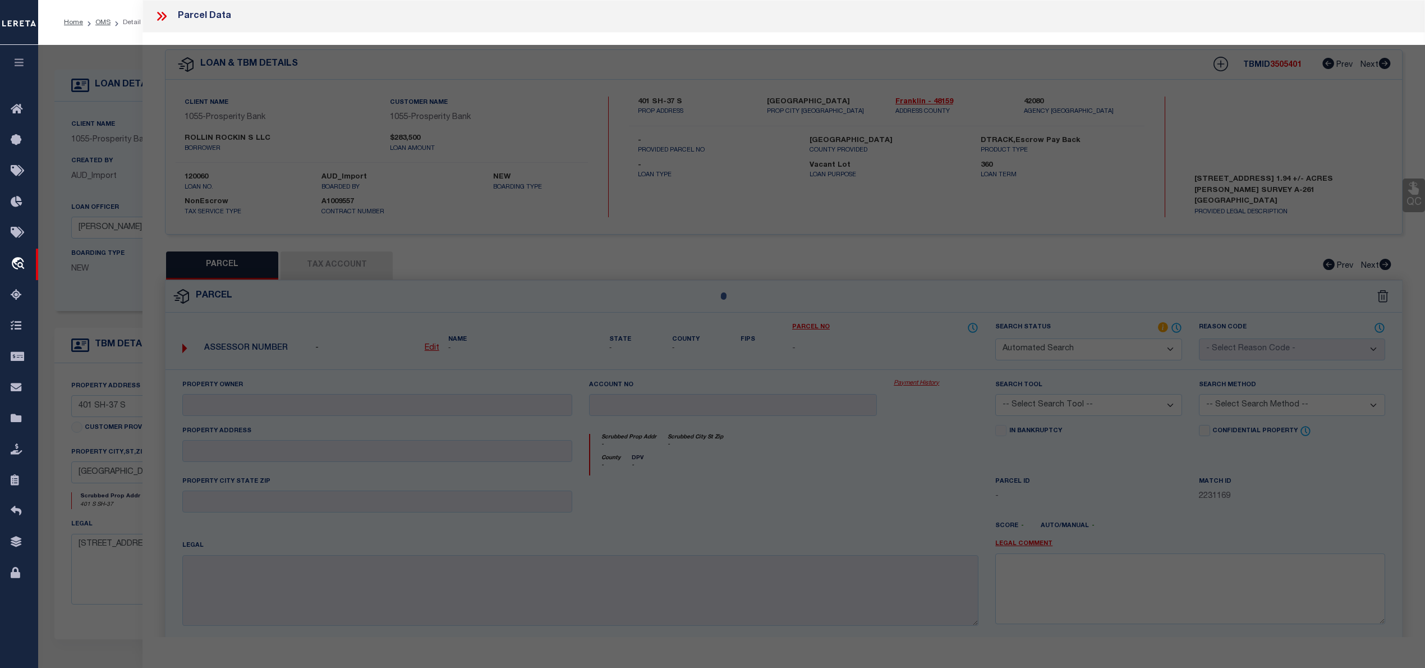
select select "IP"
checkbox input "false"
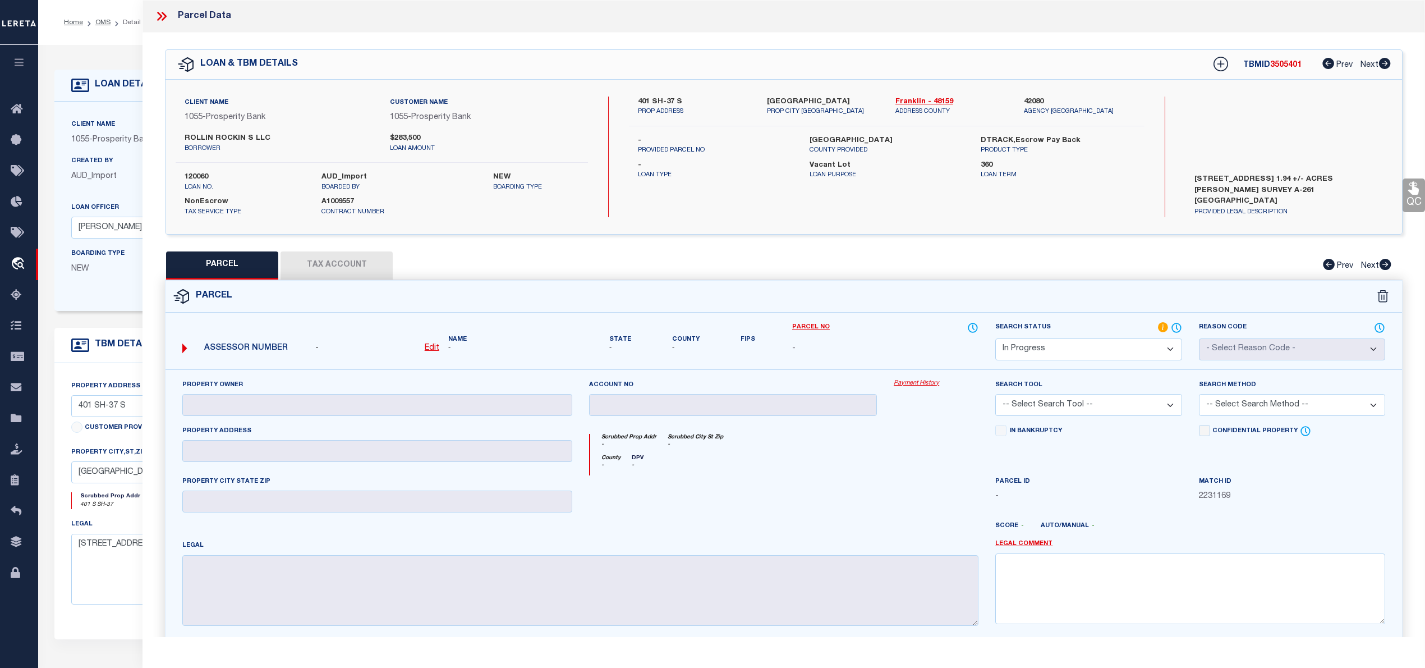
click at [642, 99] on label "401 SH-37 S" at bounding box center [694, 101] width 112 height 11
copy label "401"
click at [682, 108] on p "PROP ADDRESS" at bounding box center [694, 112] width 112 height 10
drag, startPoint x: 673, startPoint y: 99, endPoint x: 654, endPoint y: 100, distance: 19.6
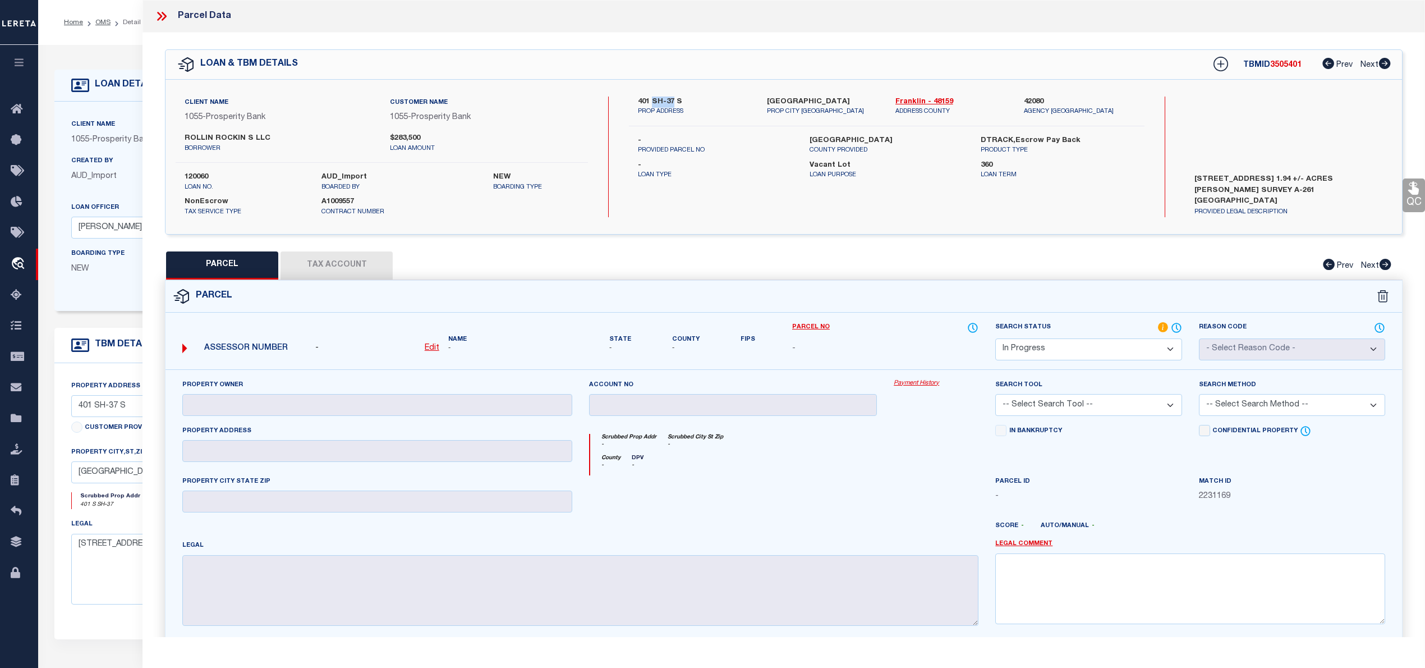
click at [654, 100] on label "401 SH-37 S" at bounding box center [694, 101] width 112 height 11
copy label "SH-37"
click at [705, 226] on div "Client Name 1055 - Prosperity Bank Customer Name 1055 - Prosperity Bank ROLLIN …" at bounding box center [784, 157] width 1236 height 154
drag, startPoint x: 185, startPoint y: 136, endPoint x: 241, endPoint y: 139, distance: 56.8
click at [241, 139] on label "ROLLIN ROCKIN S LLC" at bounding box center [279, 138] width 189 height 11
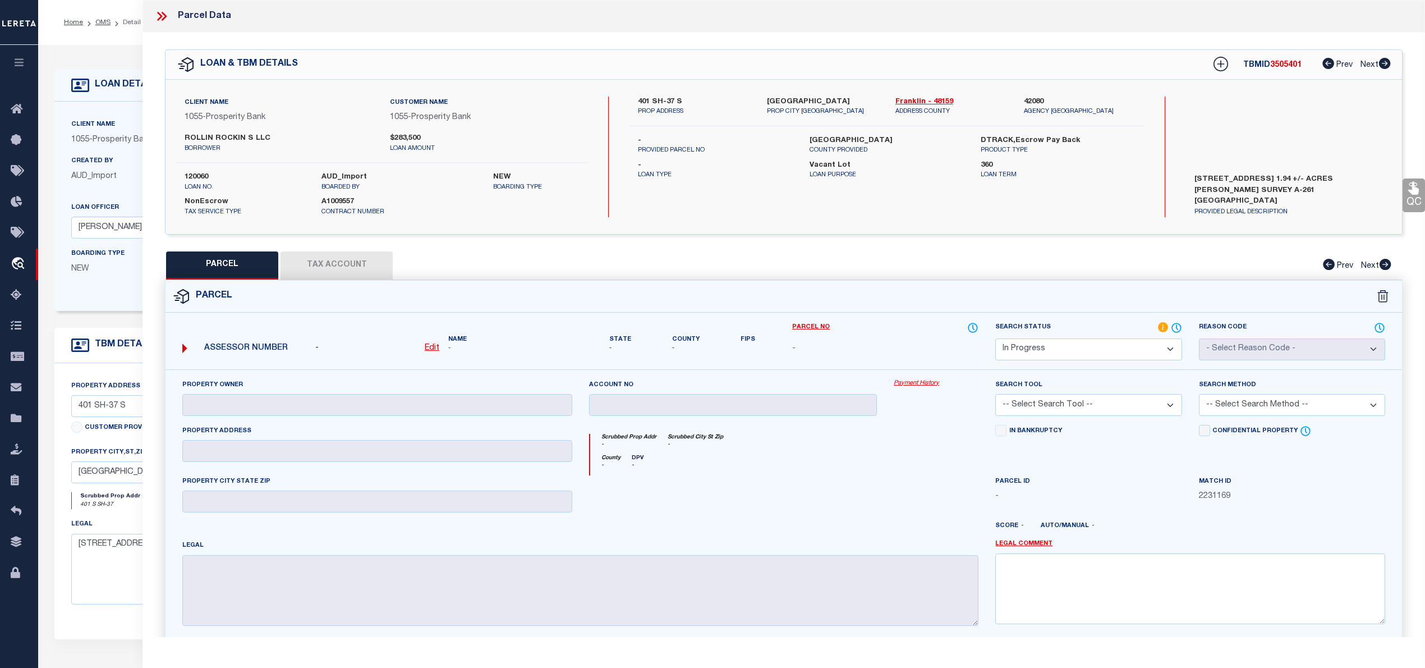
click at [241, 146] on p "borrower" at bounding box center [279, 149] width 189 height 10
click at [644, 97] on label "401 SH-37 S" at bounding box center [694, 101] width 112 height 11
copy label "401"
click at [228, 133] on label "ROLLIN ROCKIN S LLC" at bounding box center [279, 138] width 189 height 11
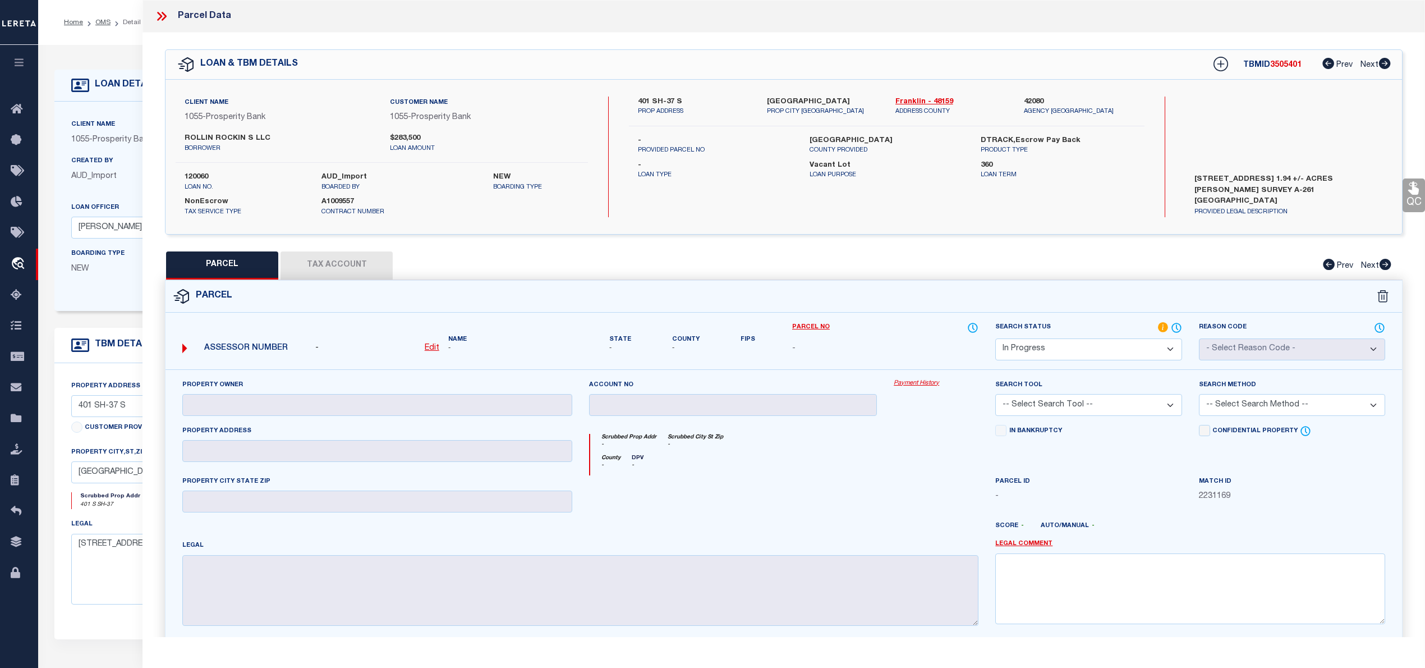
click at [228, 133] on label "ROLLIN ROCKIN S LLC" at bounding box center [279, 138] width 189 height 11
copy label "ROCKIN"
click at [197, 133] on label "ROLLIN ROCKIN S LLC" at bounding box center [279, 138] width 189 height 11
copy label "ROLLIN"
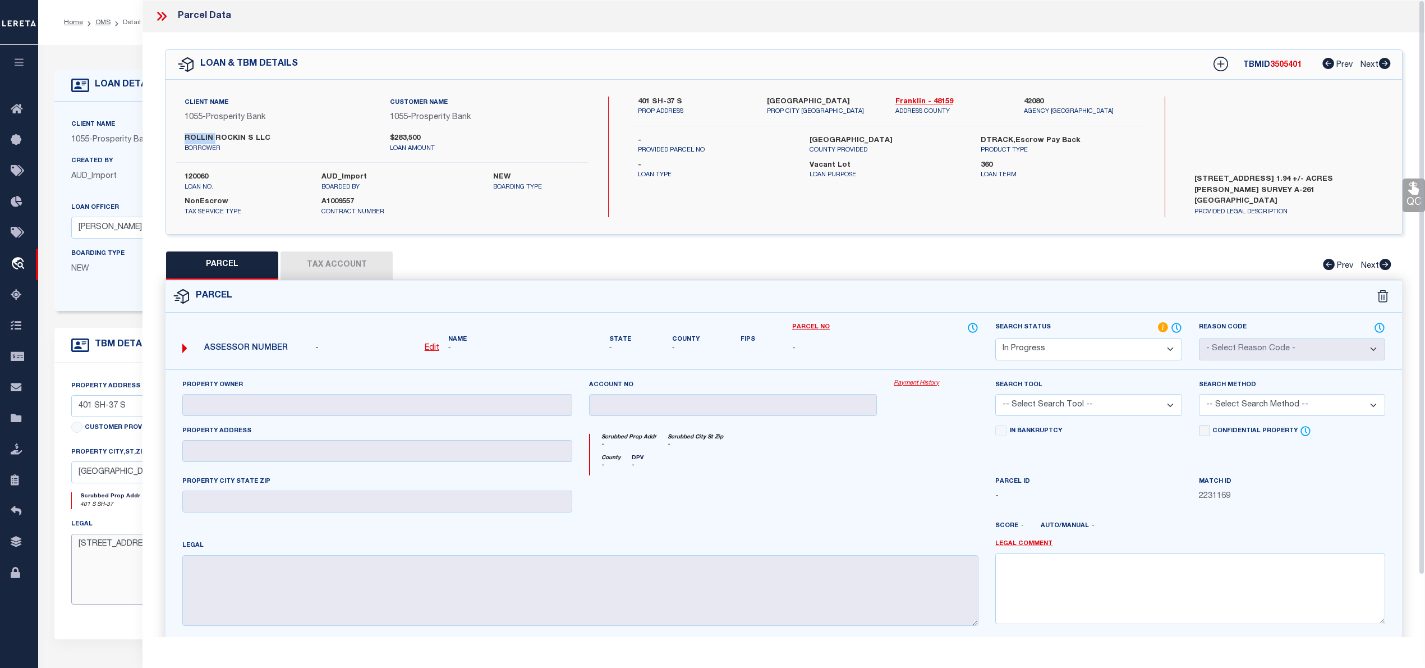
click at [104, 571] on textarea "[STREET_ADDRESS] 1.94 +/- ACRES [PERSON_NAME] SURVEY A-261 [GEOGRAPHIC_DATA]" at bounding box center [311, 569] width 481 height 71
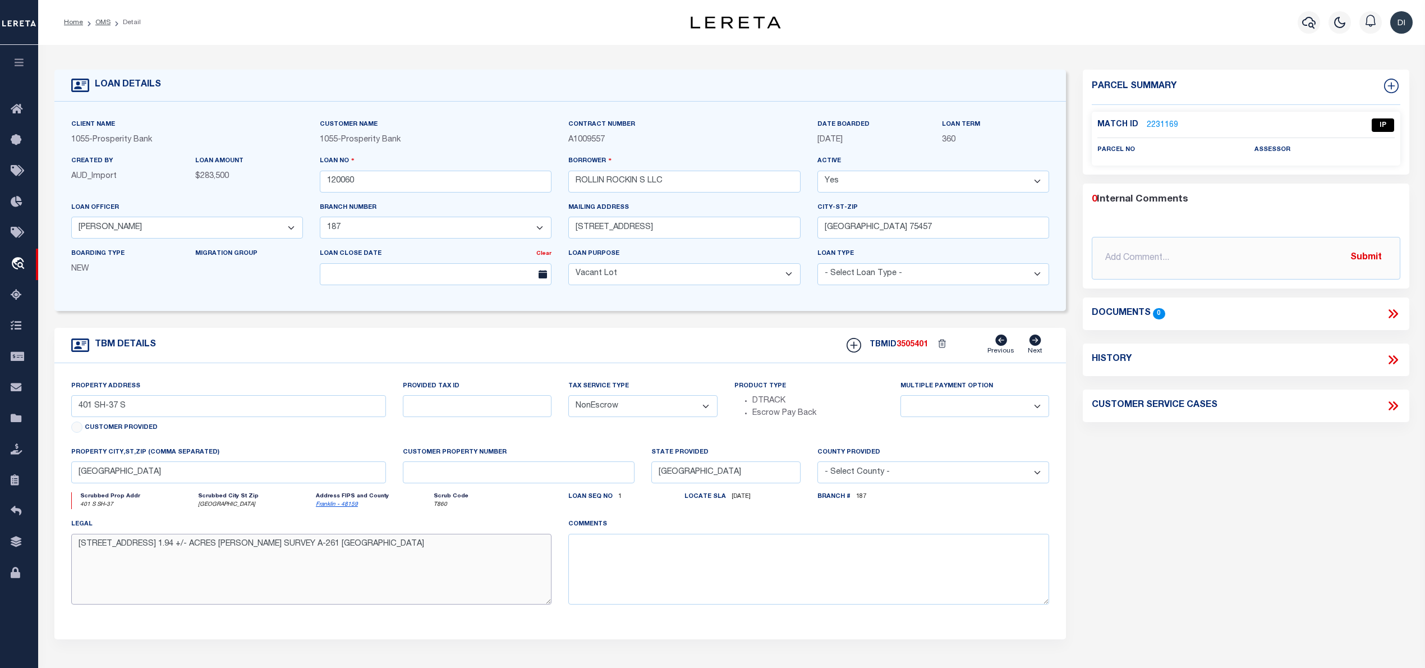
drag, startPoint x: 232, startPoint y: 549, endPoint x: 80, endPoint y: 551, distance: 152.6
click at [80, 551] on textarea "[STREET_ADDRESS] 1.94 +/- ACRES [PERSON_NAME] SURVEY A-261 [GEOGRAPHIC_DATA]" at bounding box center [311, 569] width 481 height 71
click at [239, 557] on textarea "[STREET_ADDRESS] 1.94 +/- ACRES [PERSON_NAME] SURVEY A-261 [GEOGRAPHIC_DATA]" at bounding box center [311, 569] width 481 height 71
click at [1167, 122] on link "2231169" at bounding box center [1162, 125] width 31 height 12
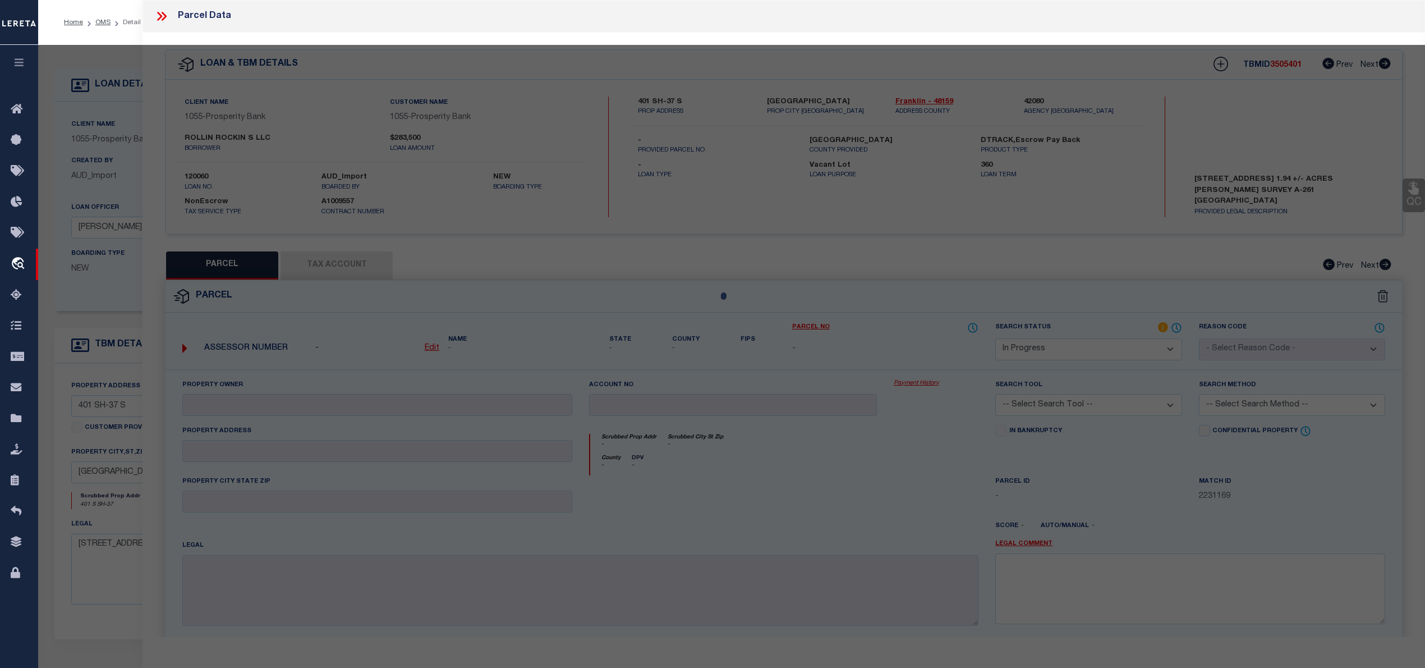
select select "AS"
checkbox input "false"
select select "IP"
checkbox input "false"
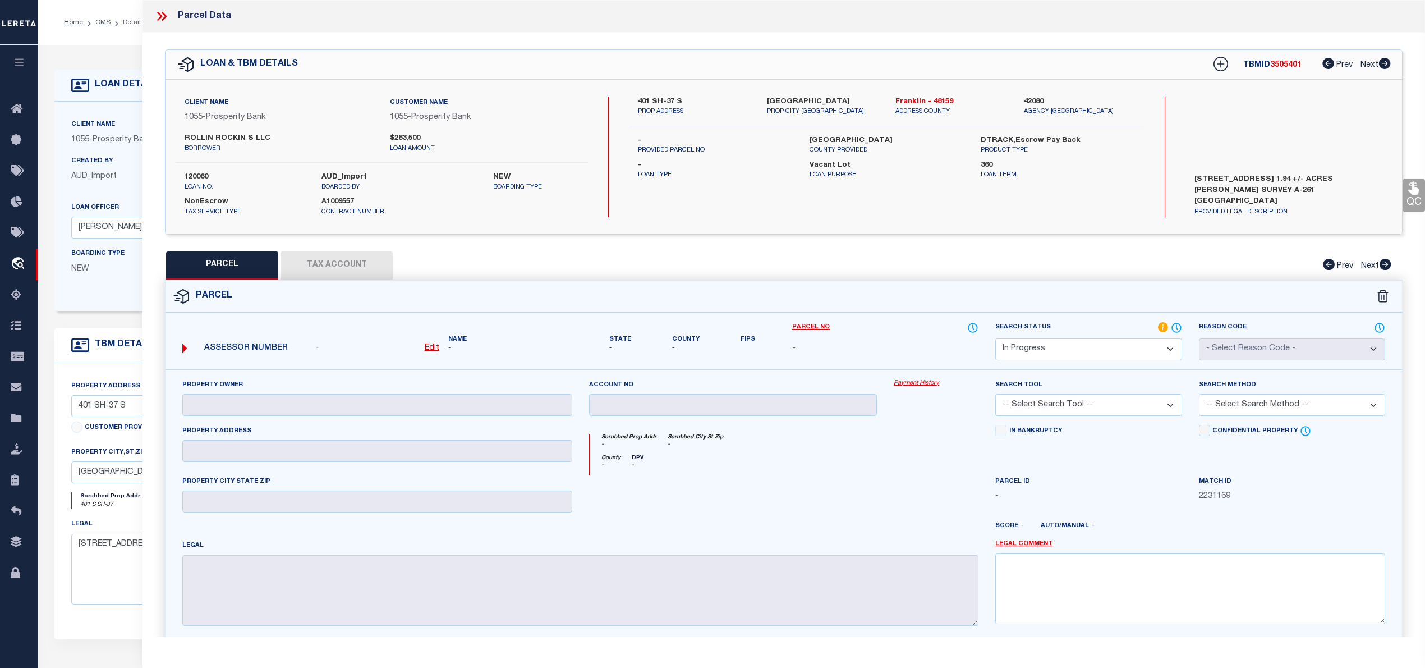
click at [643, 97] on label "401 SH-37 S" at bounding box center [694, 101] width 112 height 11
click at [1035, 205] on div "401 SH-37 S PROP ADDRESS [GEOGRAPHIC_DATA], [GEOGRAPHIC_DATA] PROP CITY [GEOGRA…" at bounding box center [886, 156] width 515 height 121
